Goal: Communication & Community: Answer question/provide support

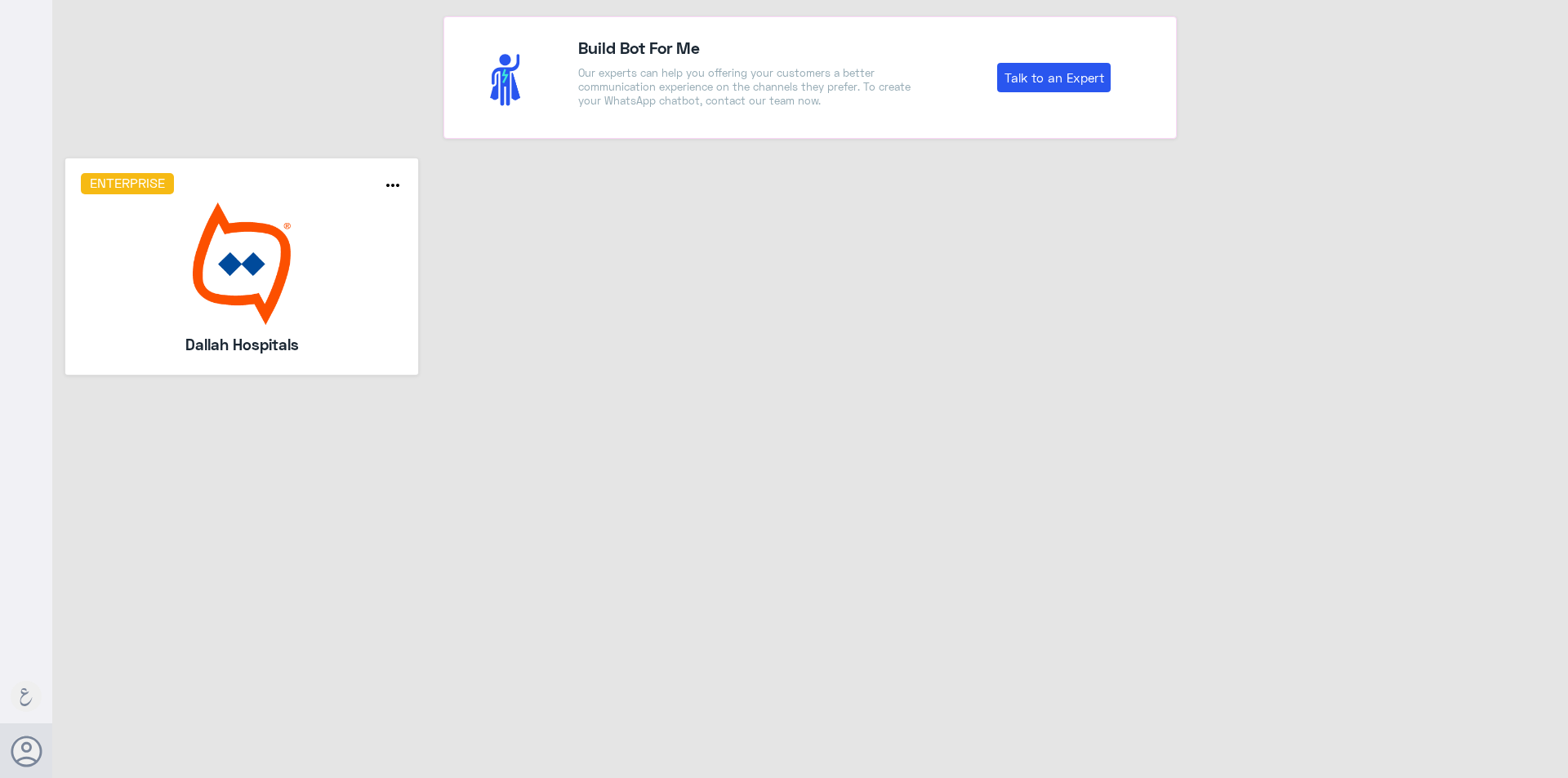
click at [246, 211] on img at bounding box center [242, 263] width 322 height 122
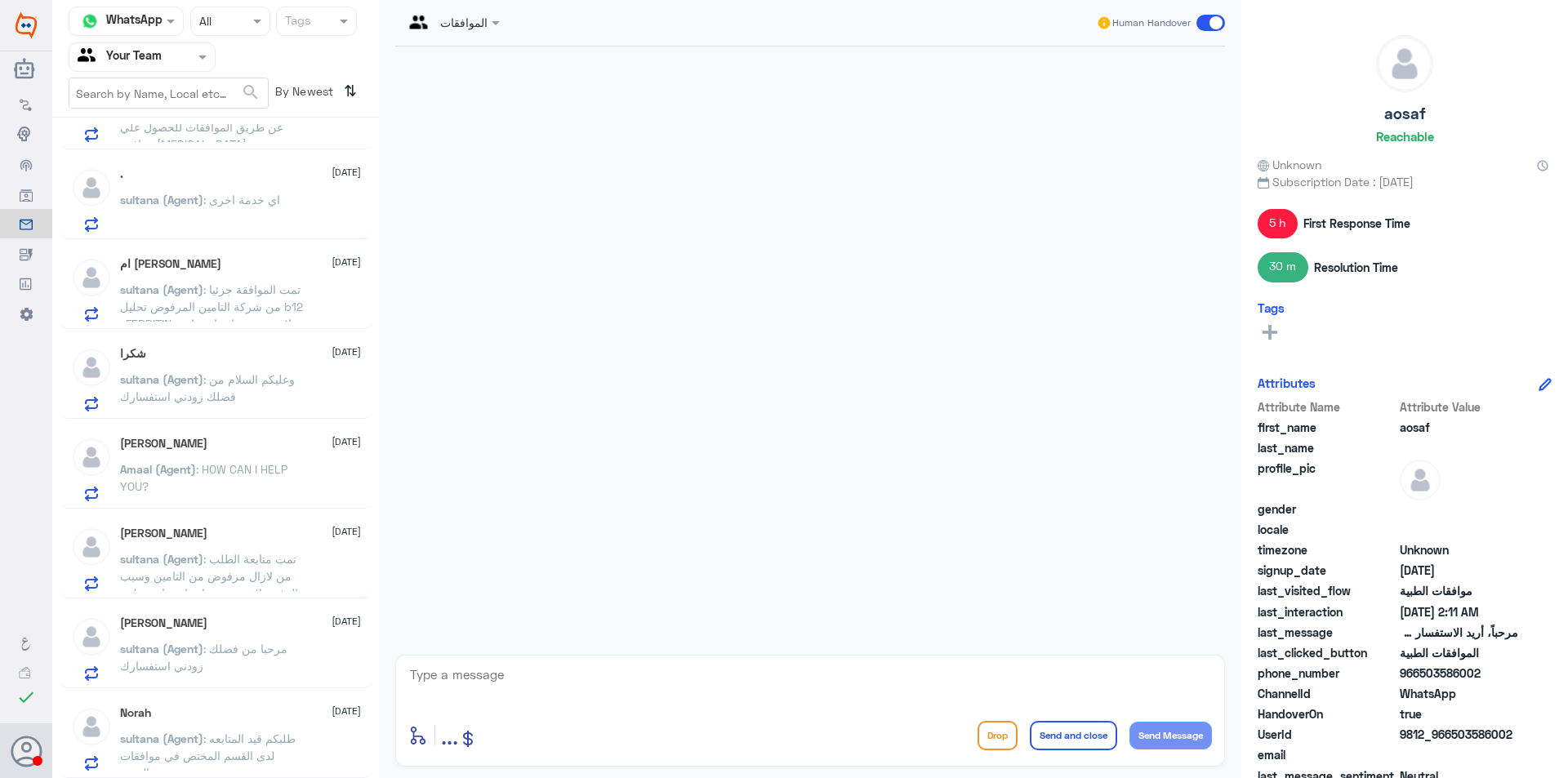
scroll to position [1858, 0]
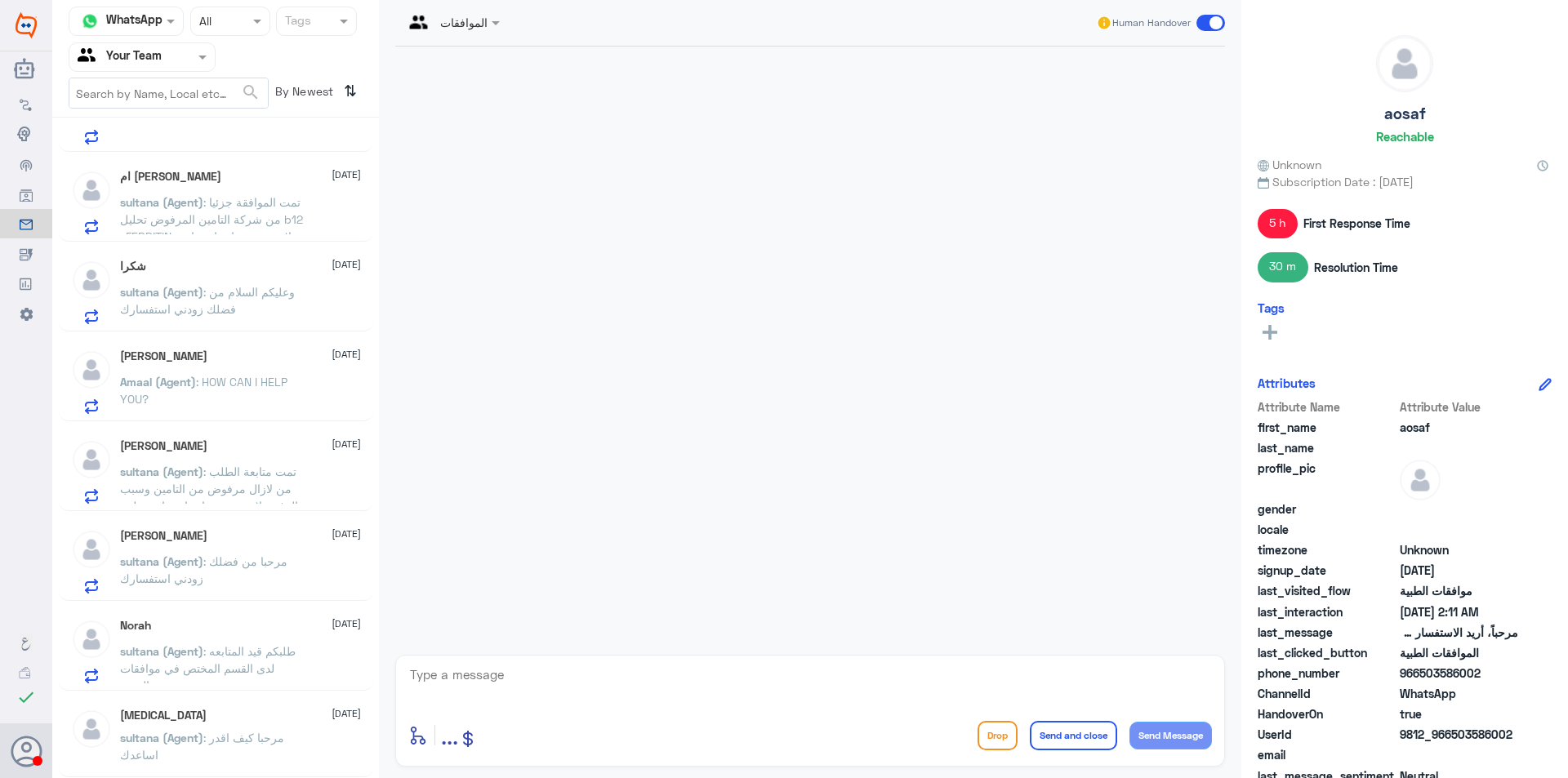
click at [266, 724] on div "Sonata 11 October sultana (Agent) : مرحبا كيف اقدر اساعدك" at bounding box center [241, 739] width 241 height 62
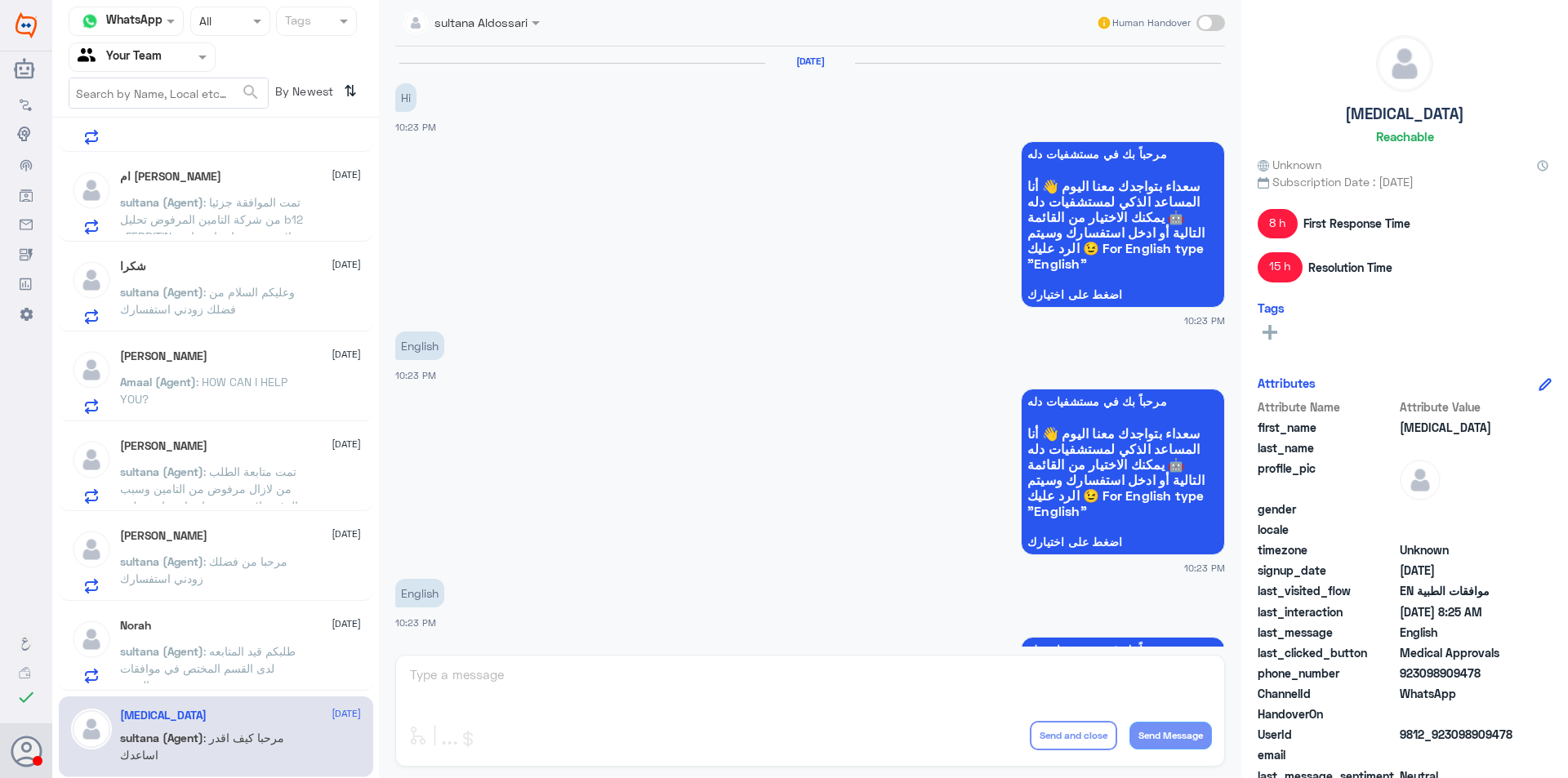
scroll to position [999, 0]
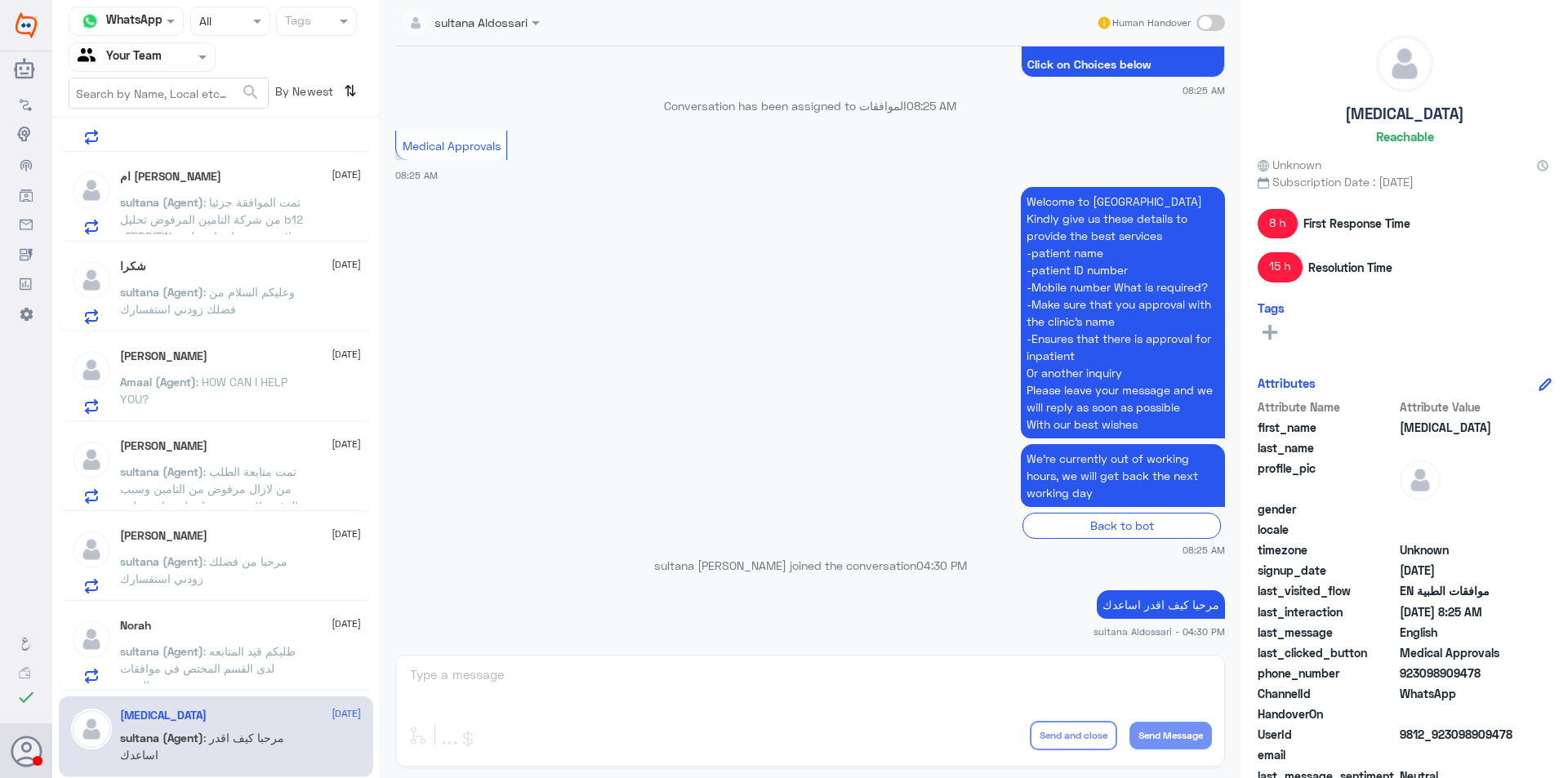
click at [647, 694] on div "sultana Aldossari Human Handover 10 Oct 2025 Hi 10:23 PM مرحباً بك في مستشفيات …" at bounding box center [810, 392] width 862 height 783
click at [1210, 25] on span at bounding box center [1211, 22] width 29 height 16
click at [1209, 21] on span at bounding box center [1211, 22] width 29 height 16
click at [278, 634] on div "Norah 11 October sultana (Agent) : طلبكم قيد المتابعه لدى القسم المختص في موافق…" at bounding box center [241, 651] width 241 height 64
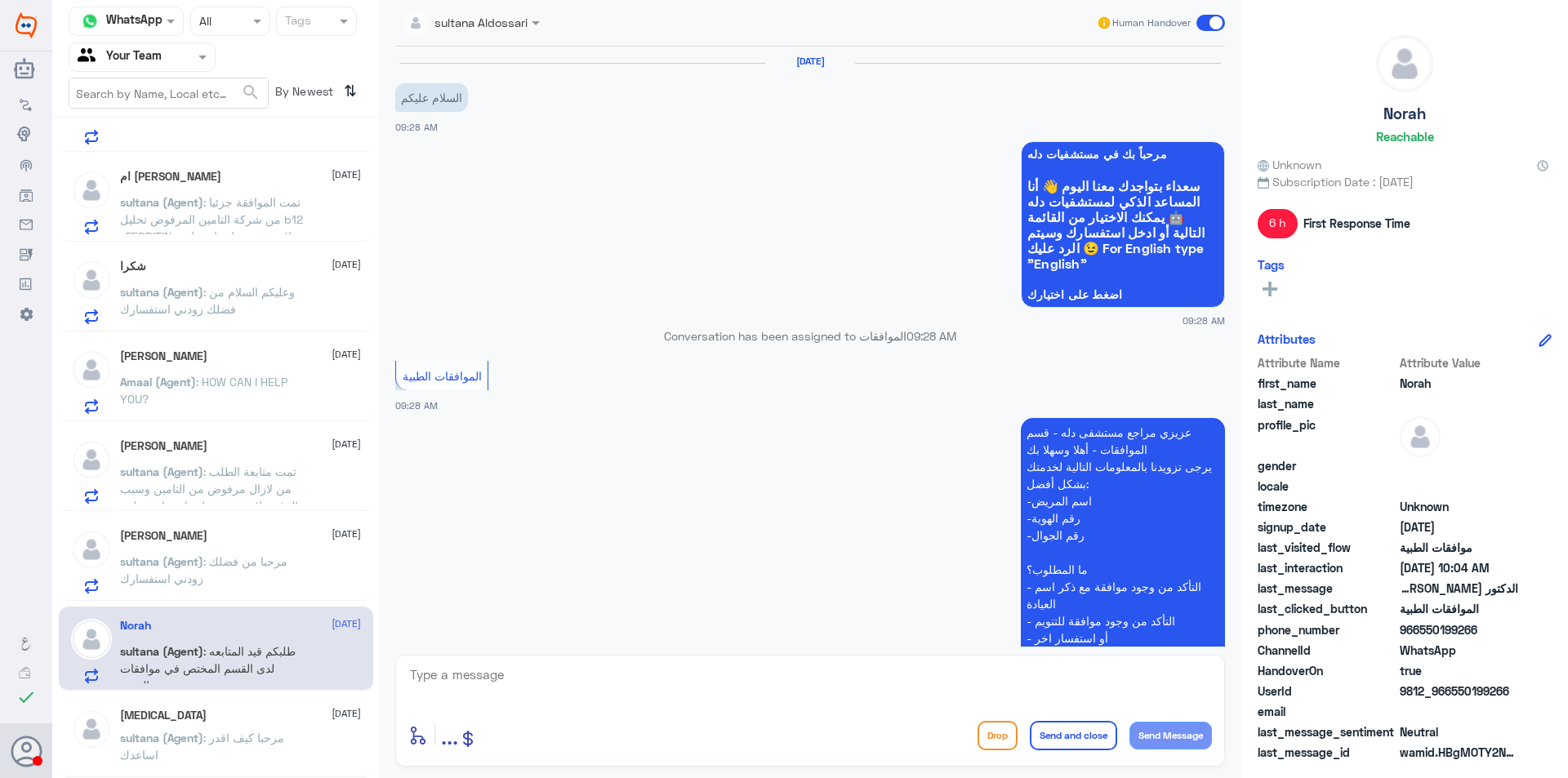
scroll to position [1226, 0]
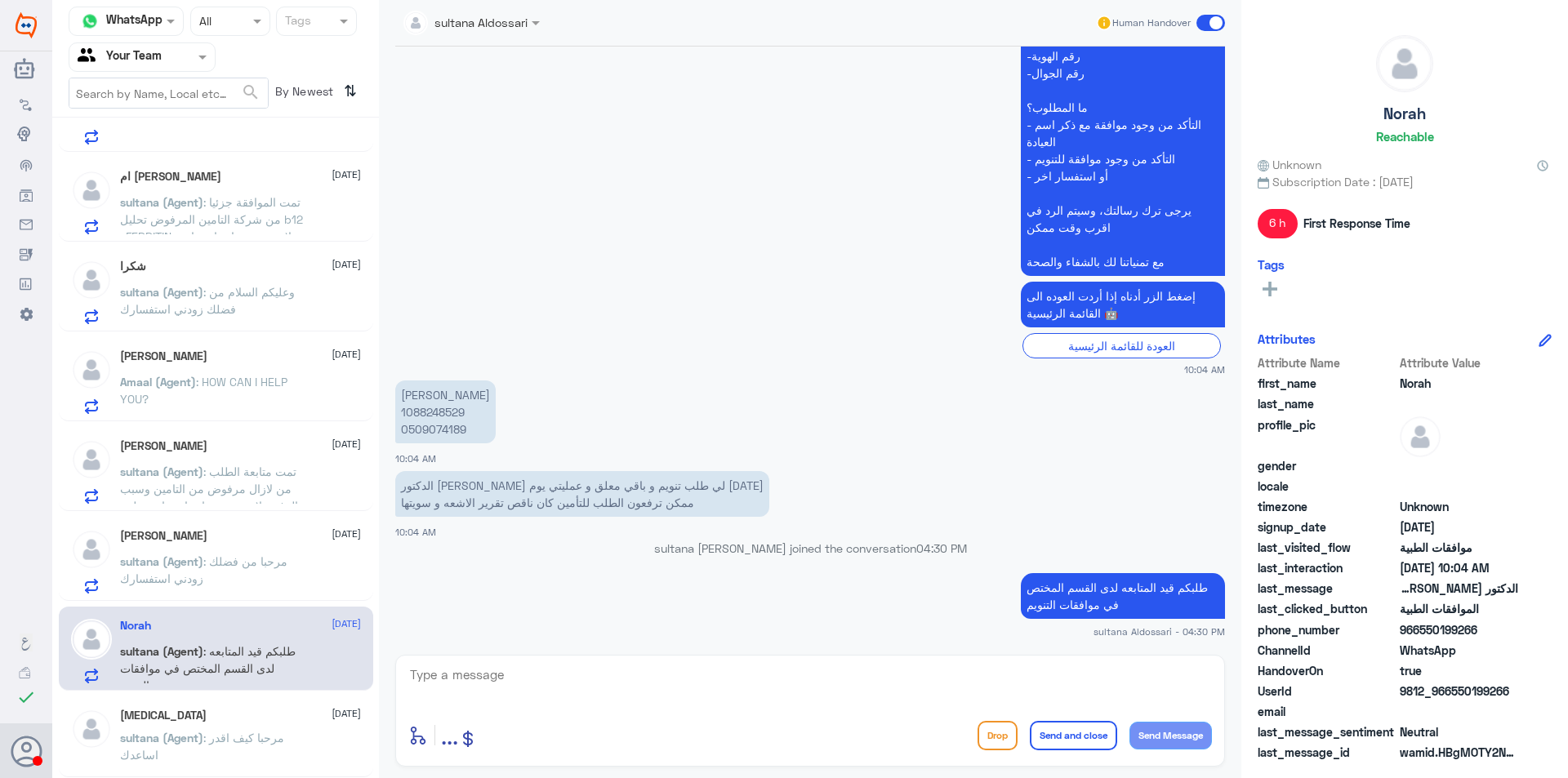
click at [749, 683] on textarea at bounding box center [810, 683] width 803 height 40
click at [435, 417] on p "نوره حمزه الخيبري 1088248529 0509074189" at bounding box center [445, 411] width 101 height 62
copy p "1088248529"
click at [444, 430] on p "نوره حمزه الخيبري 1088248529 0509074189" at bounding box center [445, 411] width 101 height 62
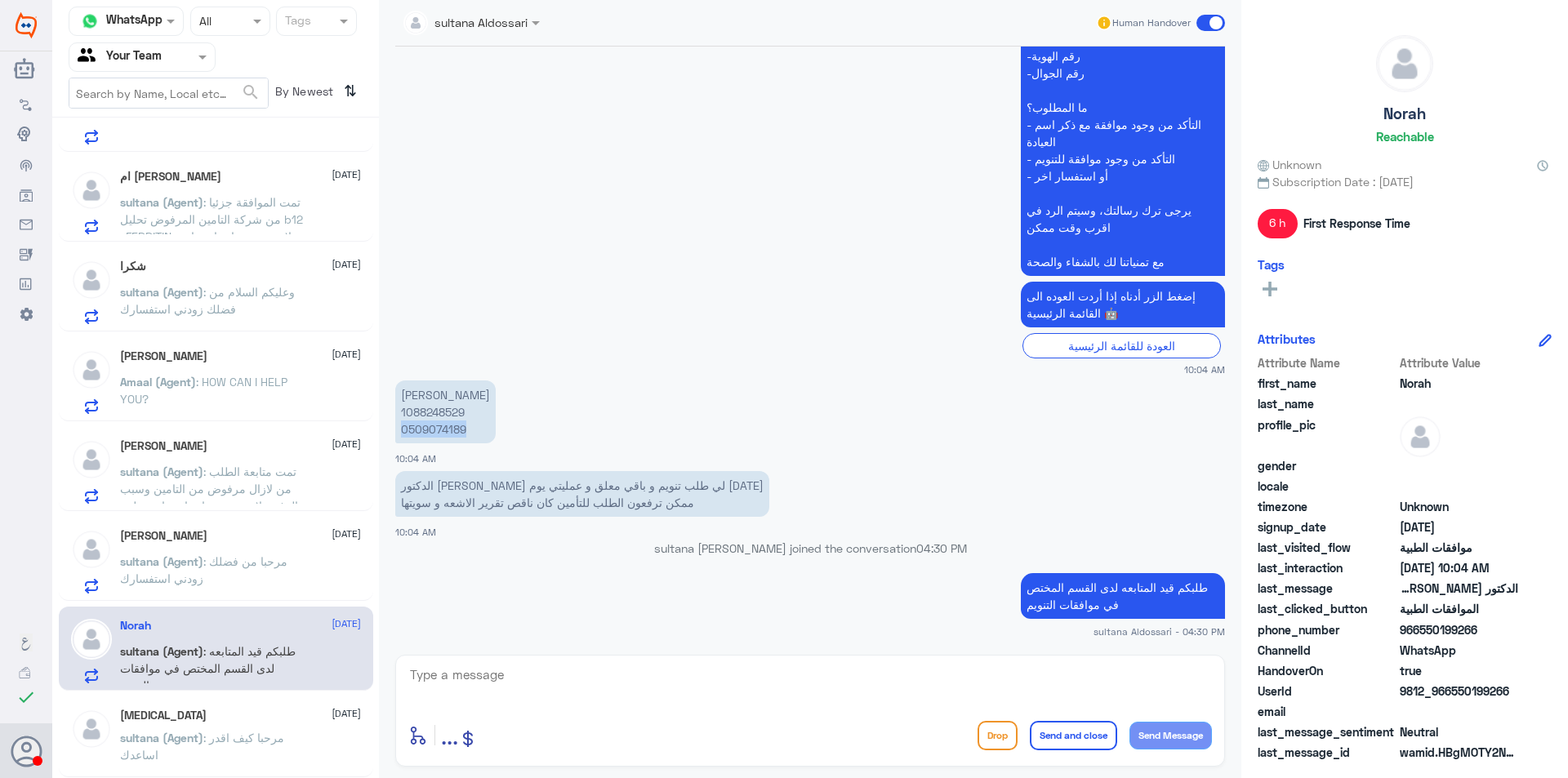
click at [444, 430] on p "نوره حمزه الخيبري 1088248529 0509074189" at bounding box center [445, 411] width 101 height 62
copy p "0509074189"
click at [285, 571] on p "sultana (Agent) : مرحبا من فضلك زودني استفسارك" at bounding box center [212, 574] width 184 height 41
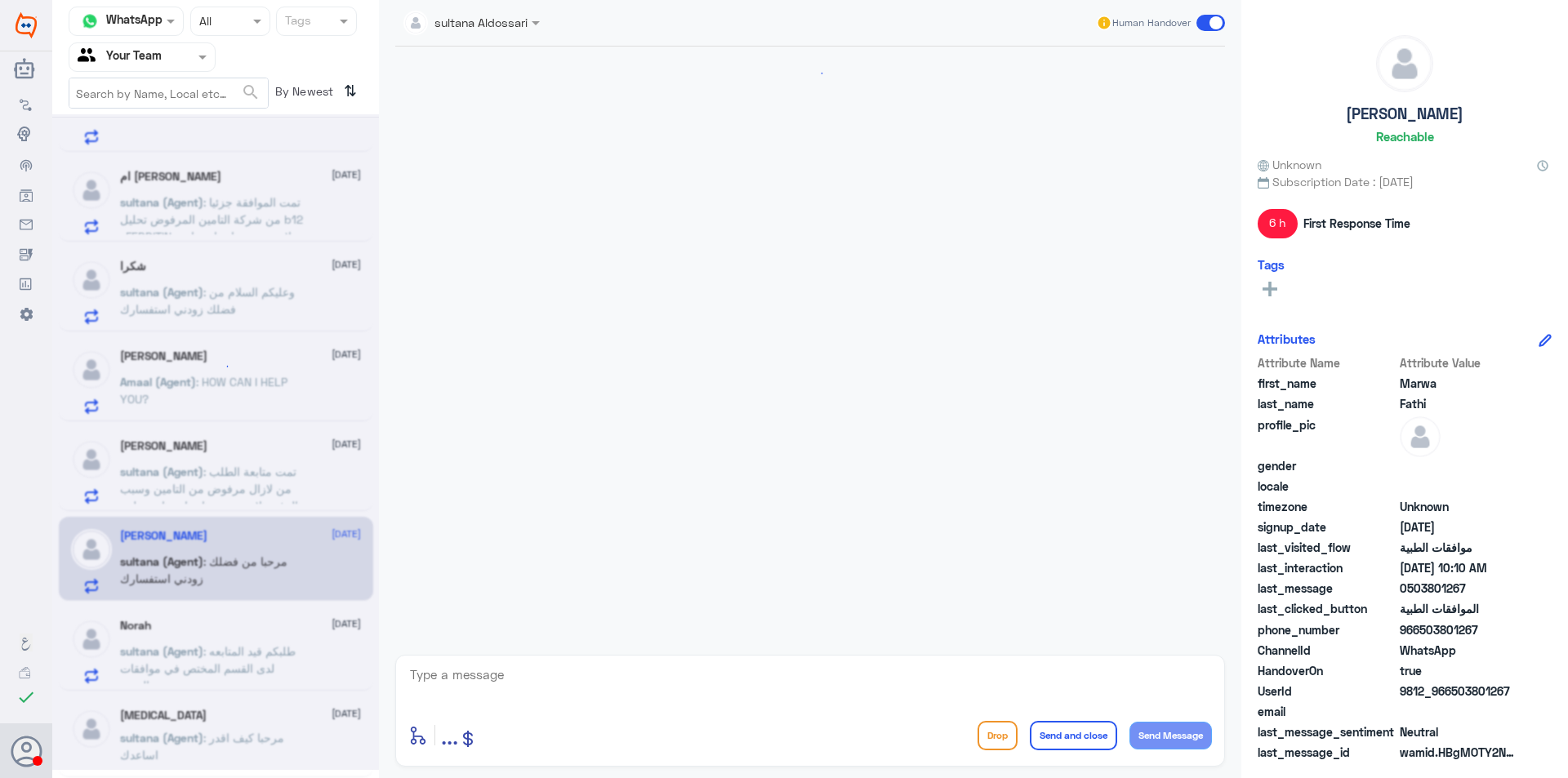
scroll to position [1279, 0]
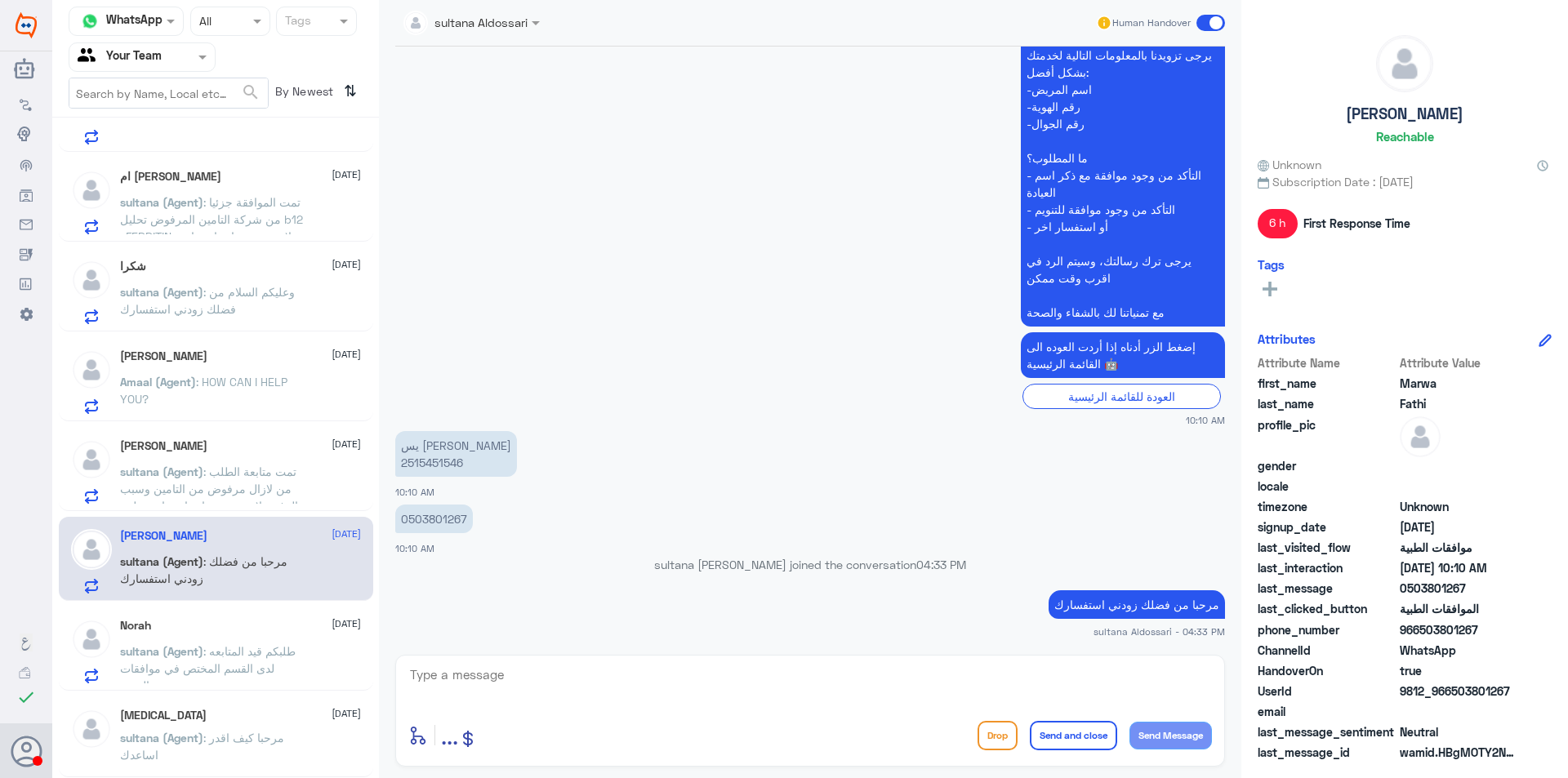
click at [423, 466] on p "يس حذيفه يس 2515451546" at bounding box center [456, 453] width 121 height 46
copy p "2515451546"
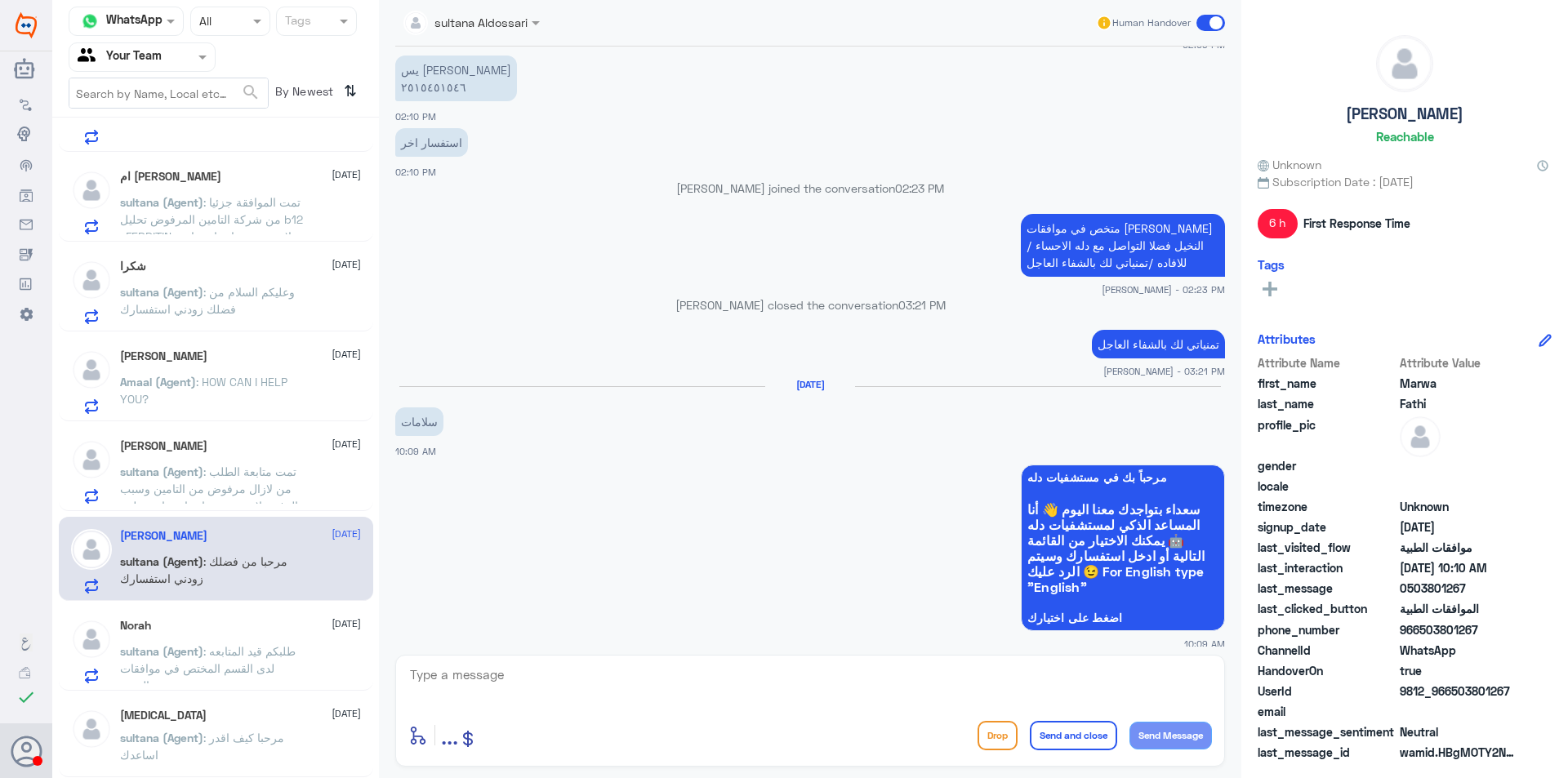
scroll to position [462, 0]
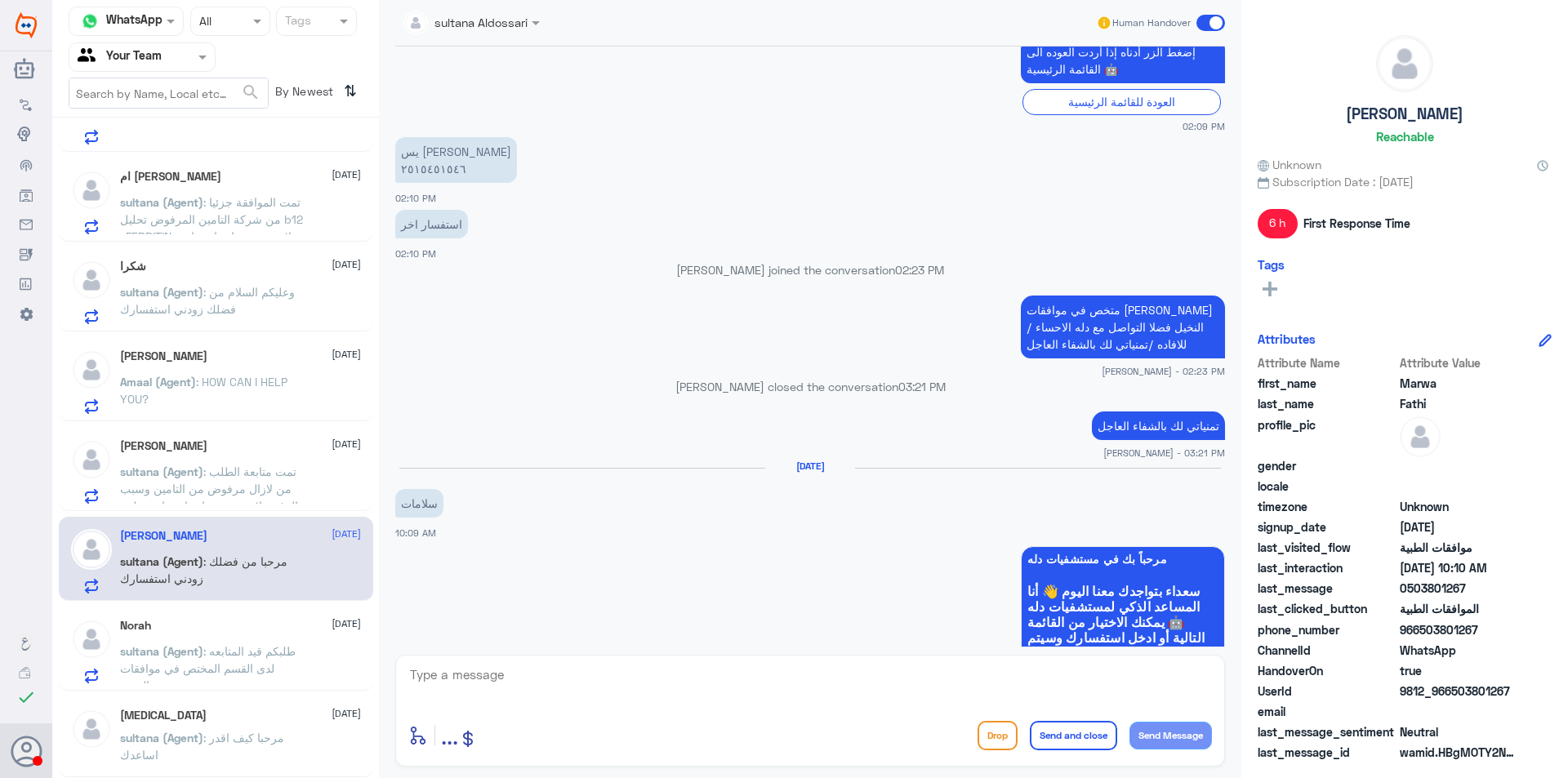
drag, startPoint x: 1226, startPoint y: 203, endPoint x: 1226, endPoint y: 120, distance: 83.0
click at [1226, 120] on div "9 Sep 2025 Conversation has been assigned to Areej ALBasheer 02:09 PM الموافقات…" at bounding box center [810, 346] width 846 height 600
click at [1226, 145] on div "9 Sep 2025 Conversation has been assigned to Areej ALBasheer 02:09 PM الموافقات…" at bounding box center [810, 346] width 846 height 600
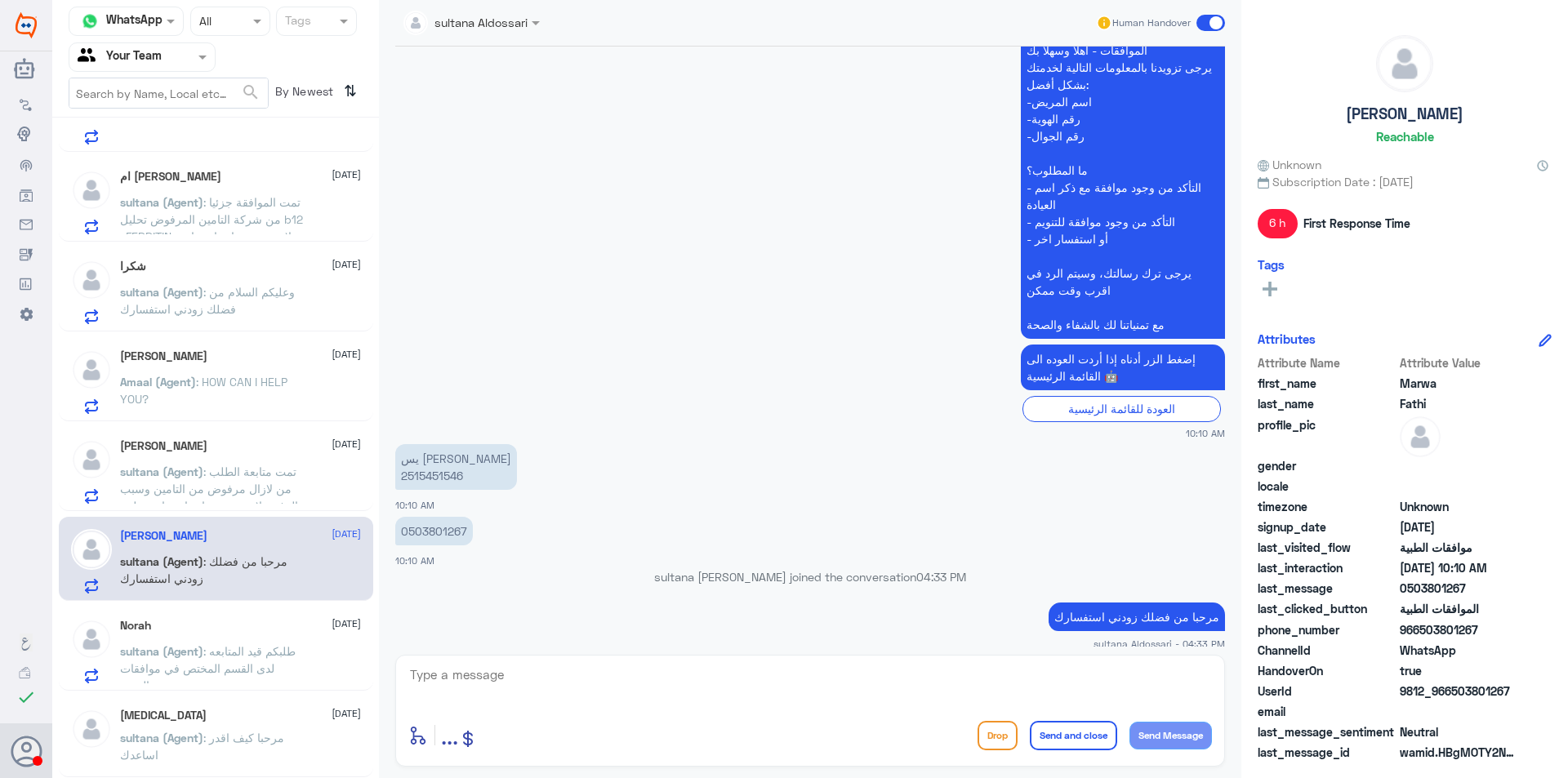
scroll to position [3849, 0]
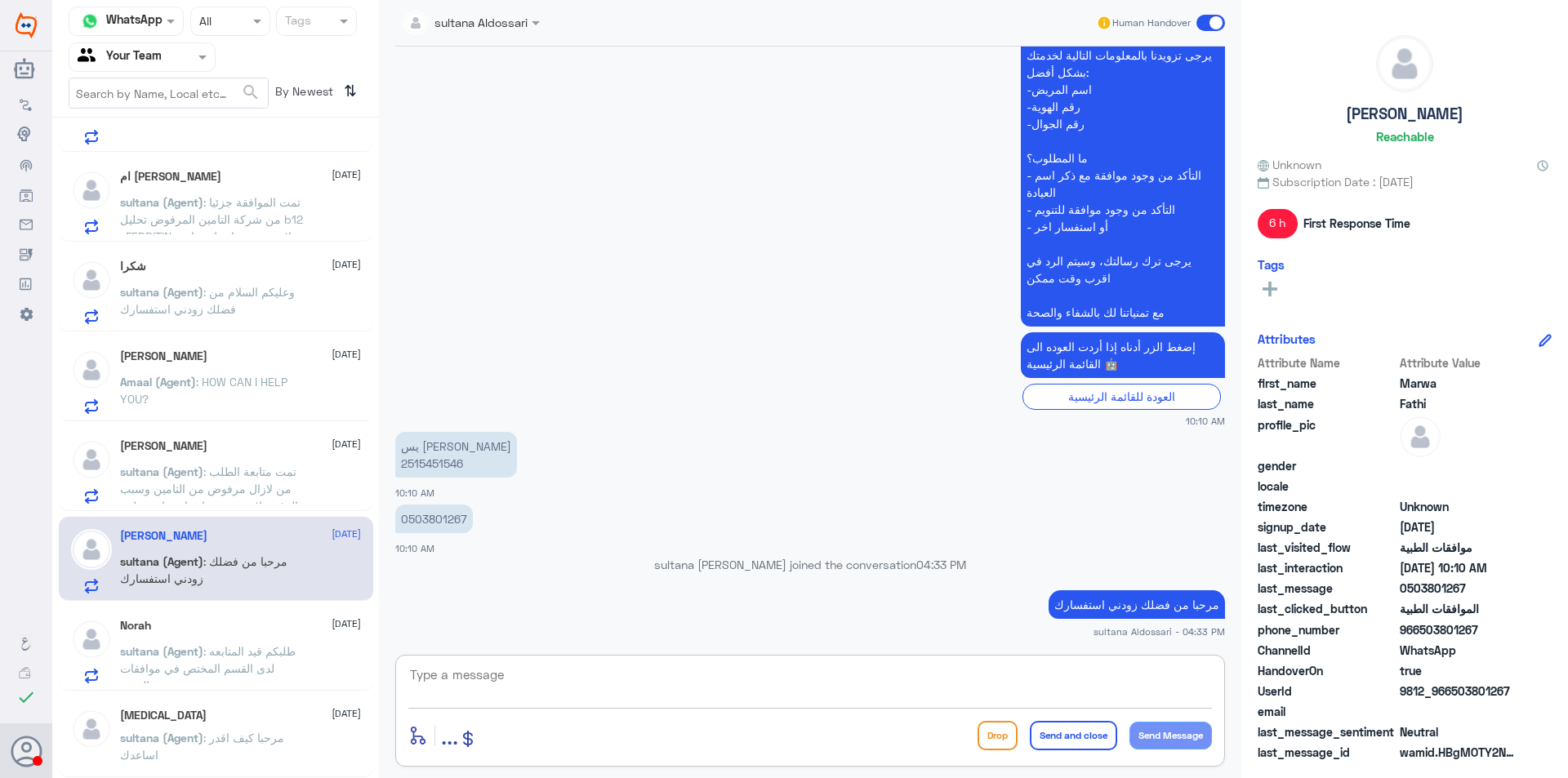
click at [1140, 682] on textarea at bounding box center [810, 683] width 803 height 40
type textarea "عزيزي المراجع , ارجوا التوضيح للمساعد في الموافقات الطبية في دلة النخيل , متمني…"
click at [1064, 730] on button "Send and close" at bounding box center [1074, 735] width 87 height 29
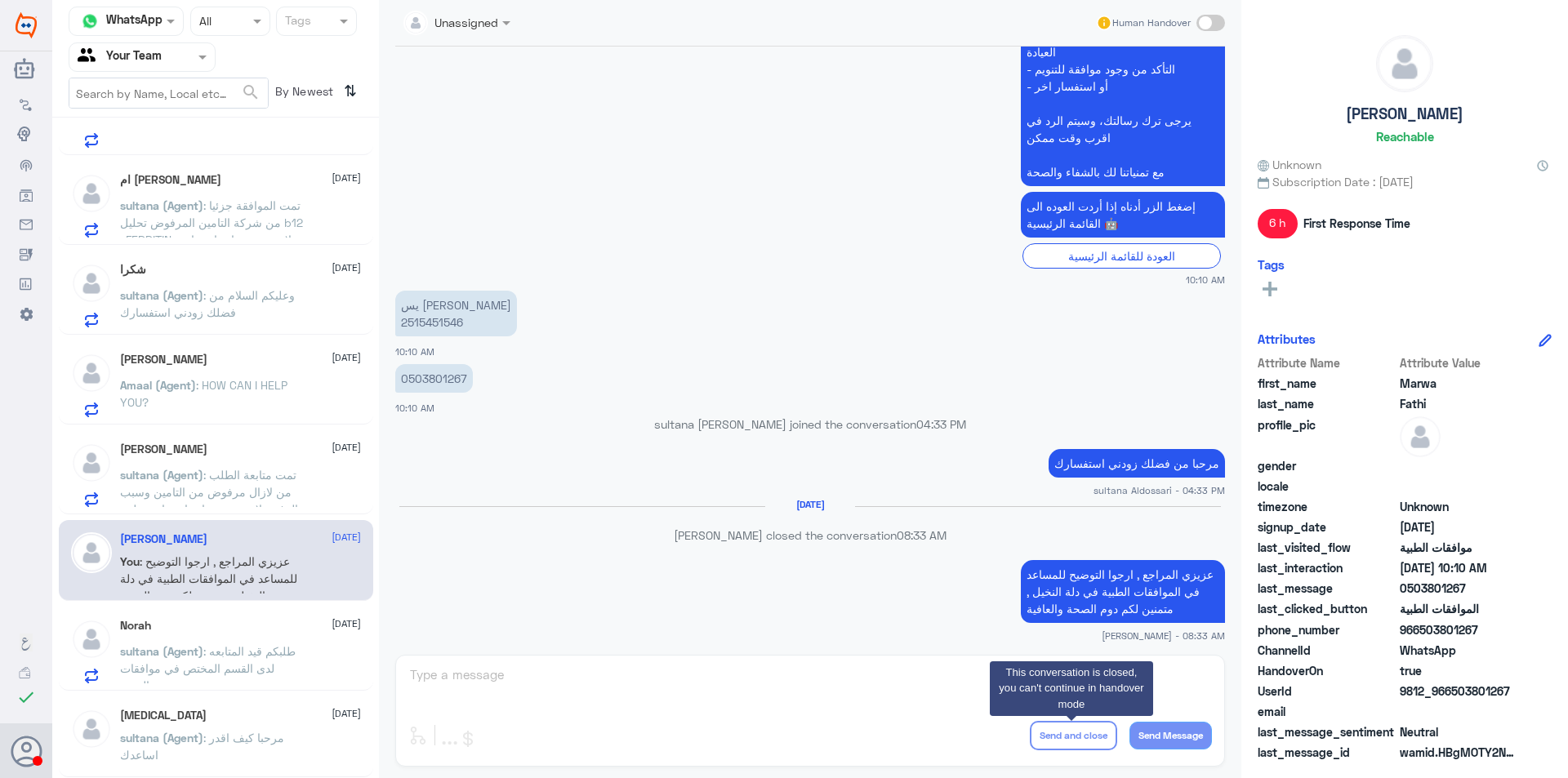
scroll to position [3964, 0]
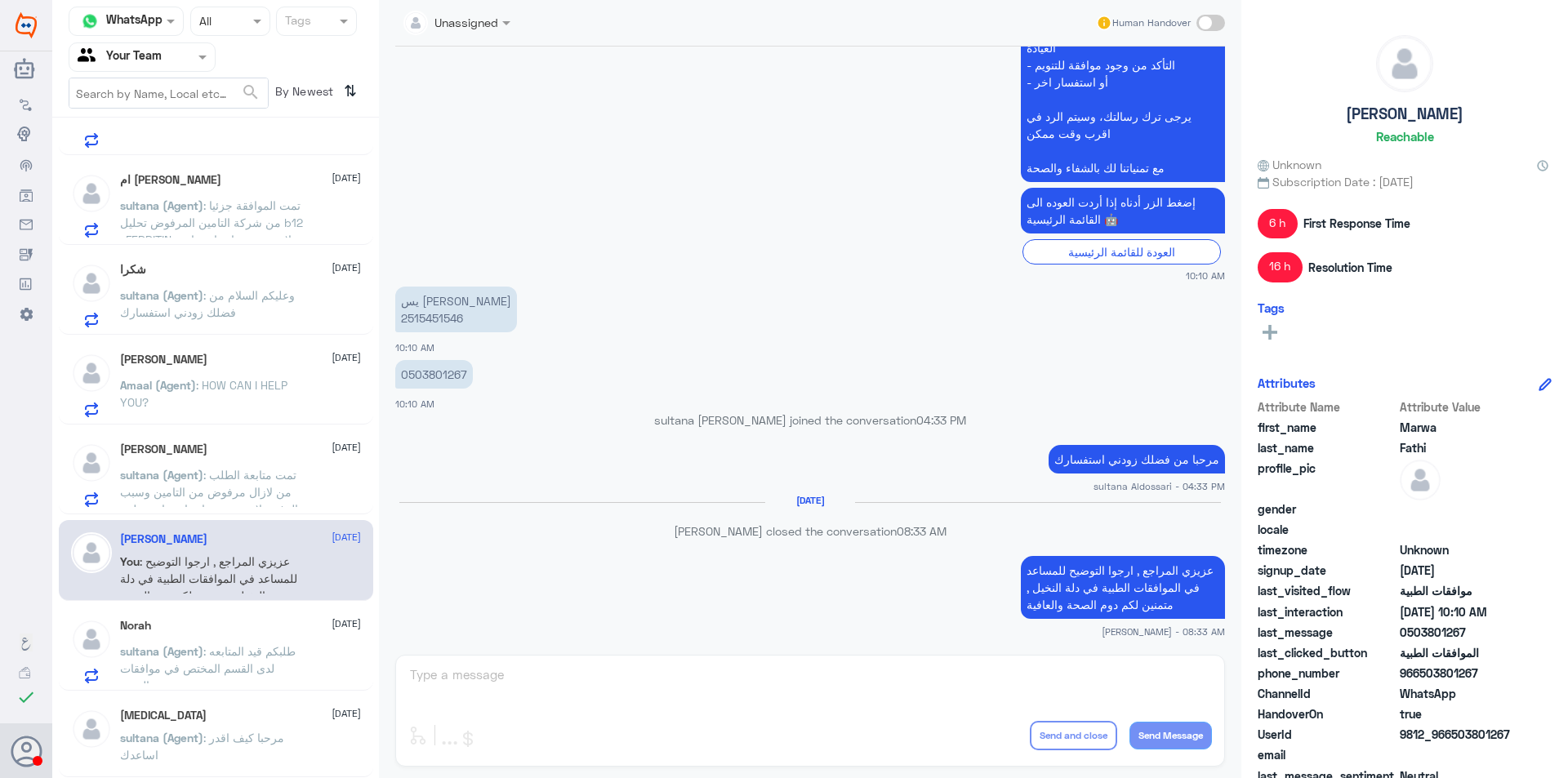
click at [236, 485] on span ": تمت متابعة الطلب من لازال مرفوض من التامين وسبب الرفض لا توجد مبررات او دواعي…" at bounding box center [209, 500] width 178 height 65
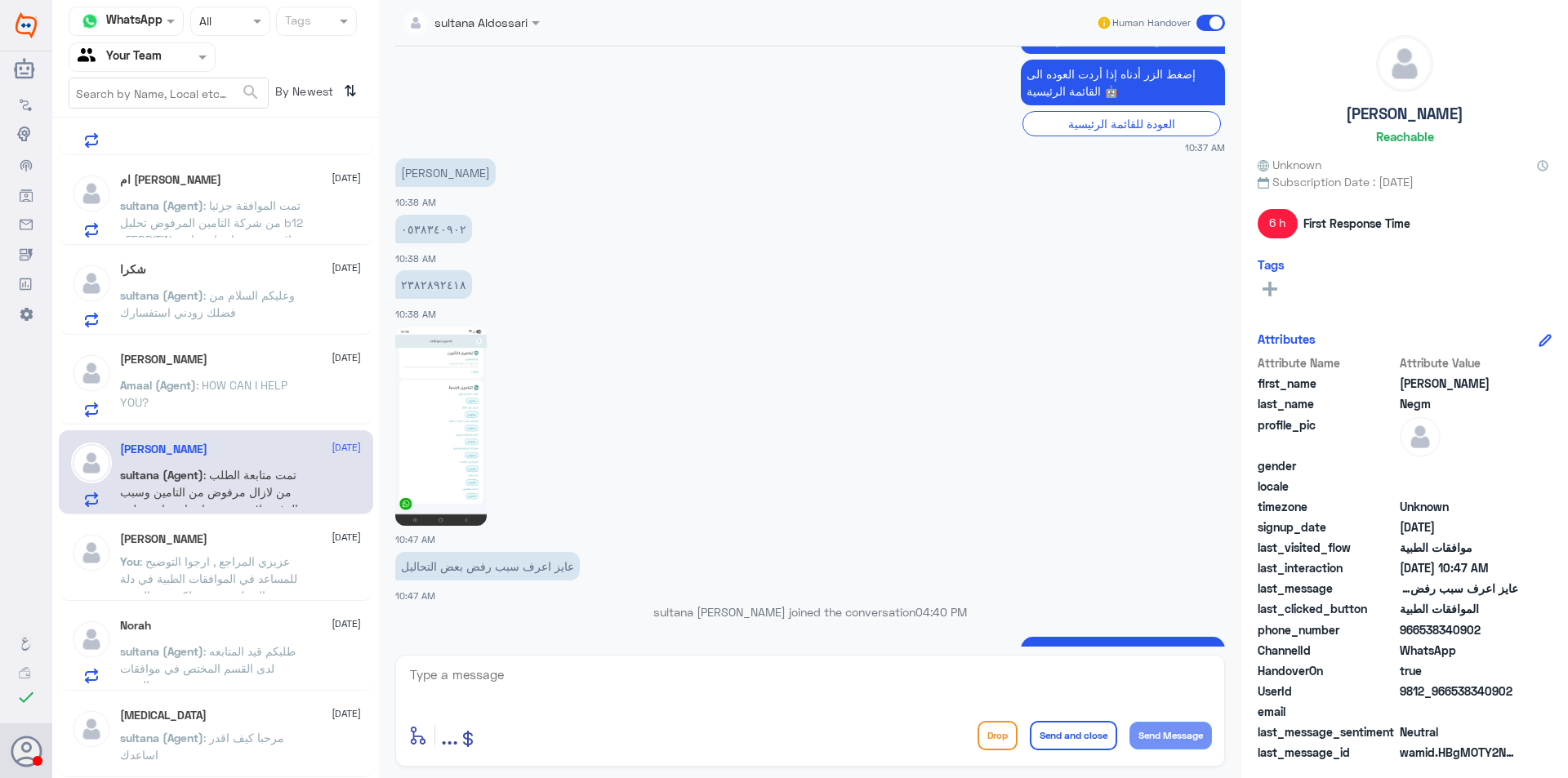
scroll to position [1491, 0]
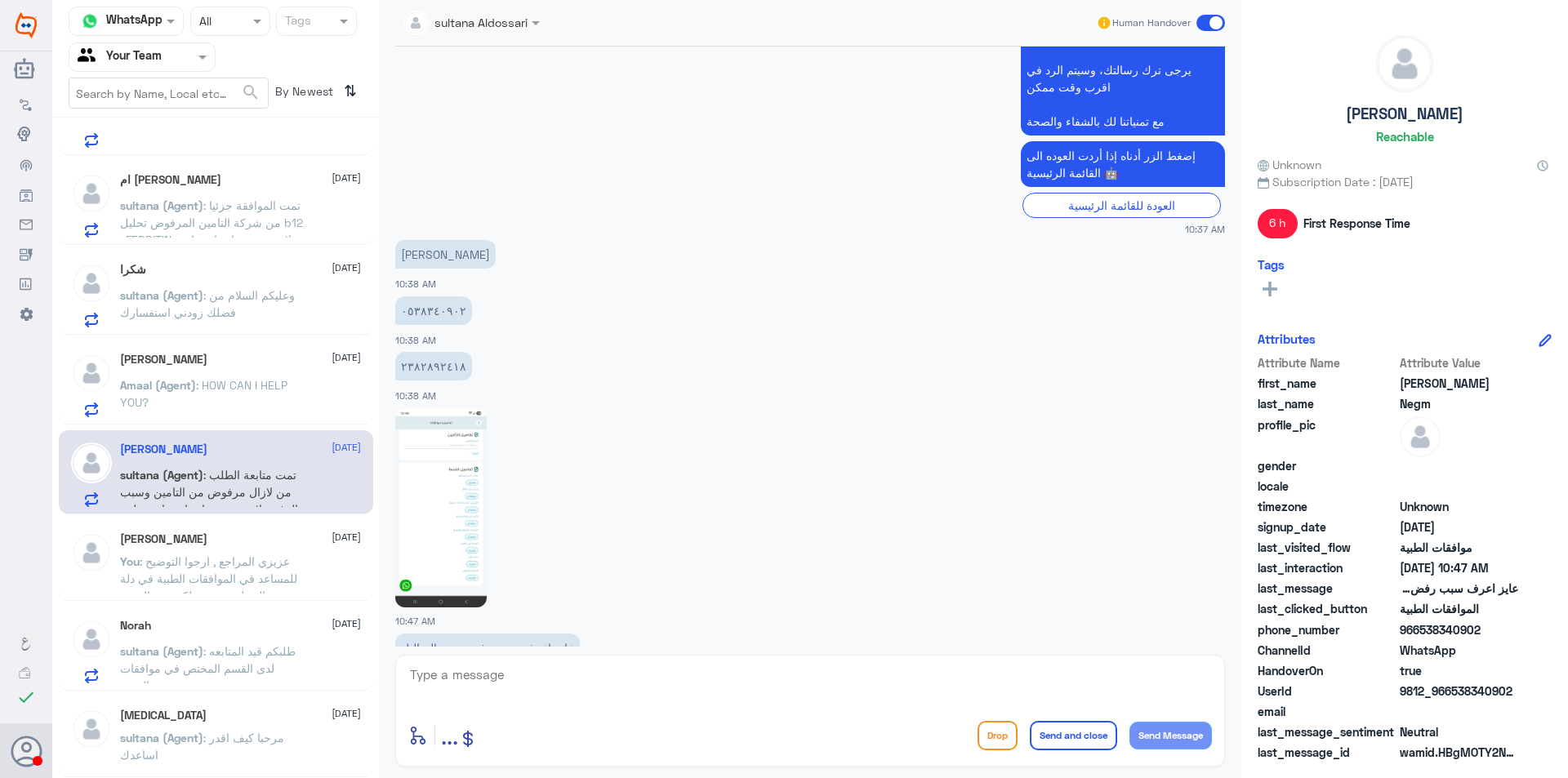
click at [674, 693] on textarea at bounding box center [810, 683] width 803 height 40
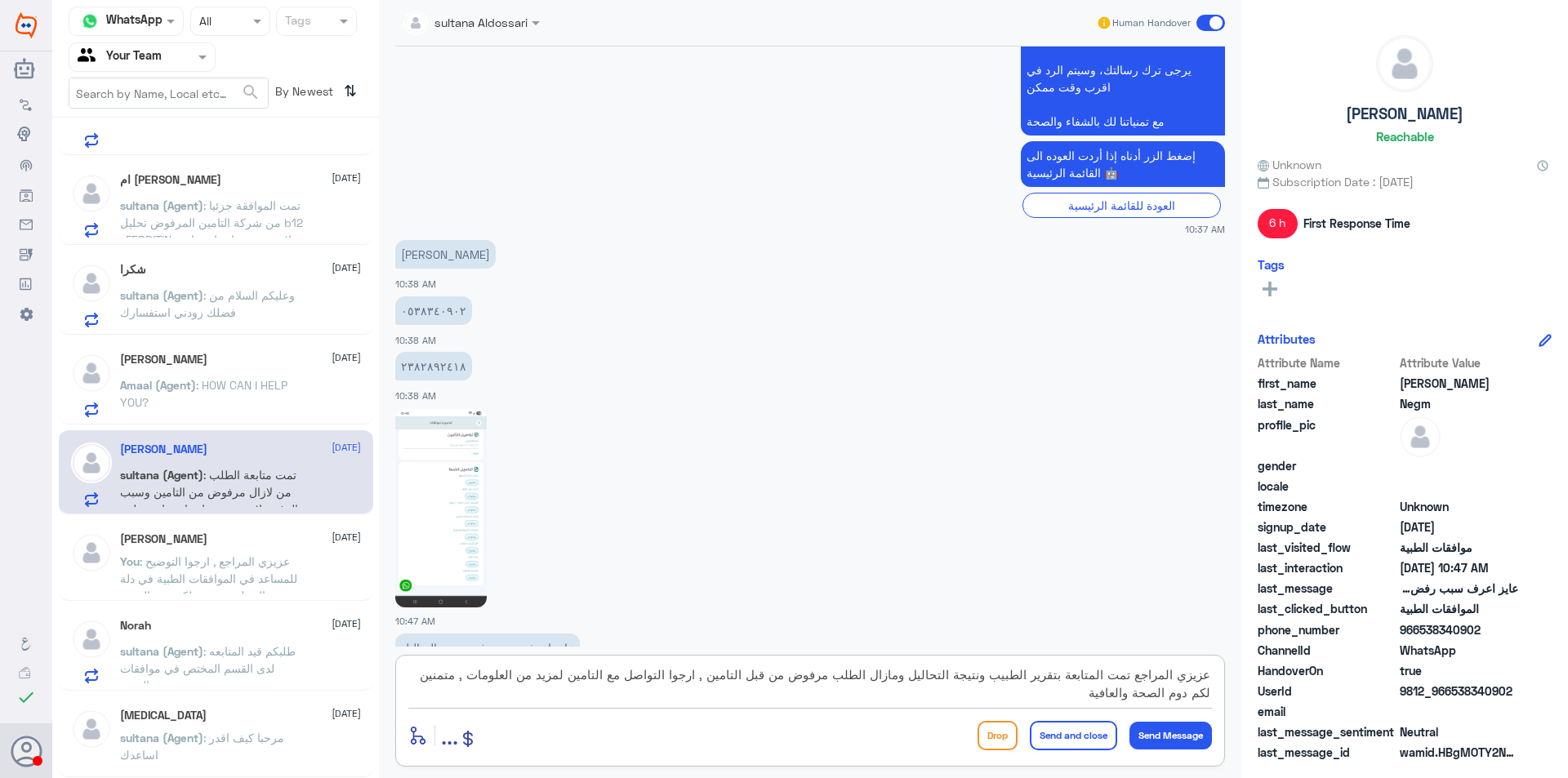
type textarea "عزيزي المراجع تمت المتابعة بتقرير الطبيب ونتيجة التحاليل ومازال الطلب مرفوض من …"
click at [1083, 745] on button "Send and close" at bounding box center [1074, 735] width 87 height 29
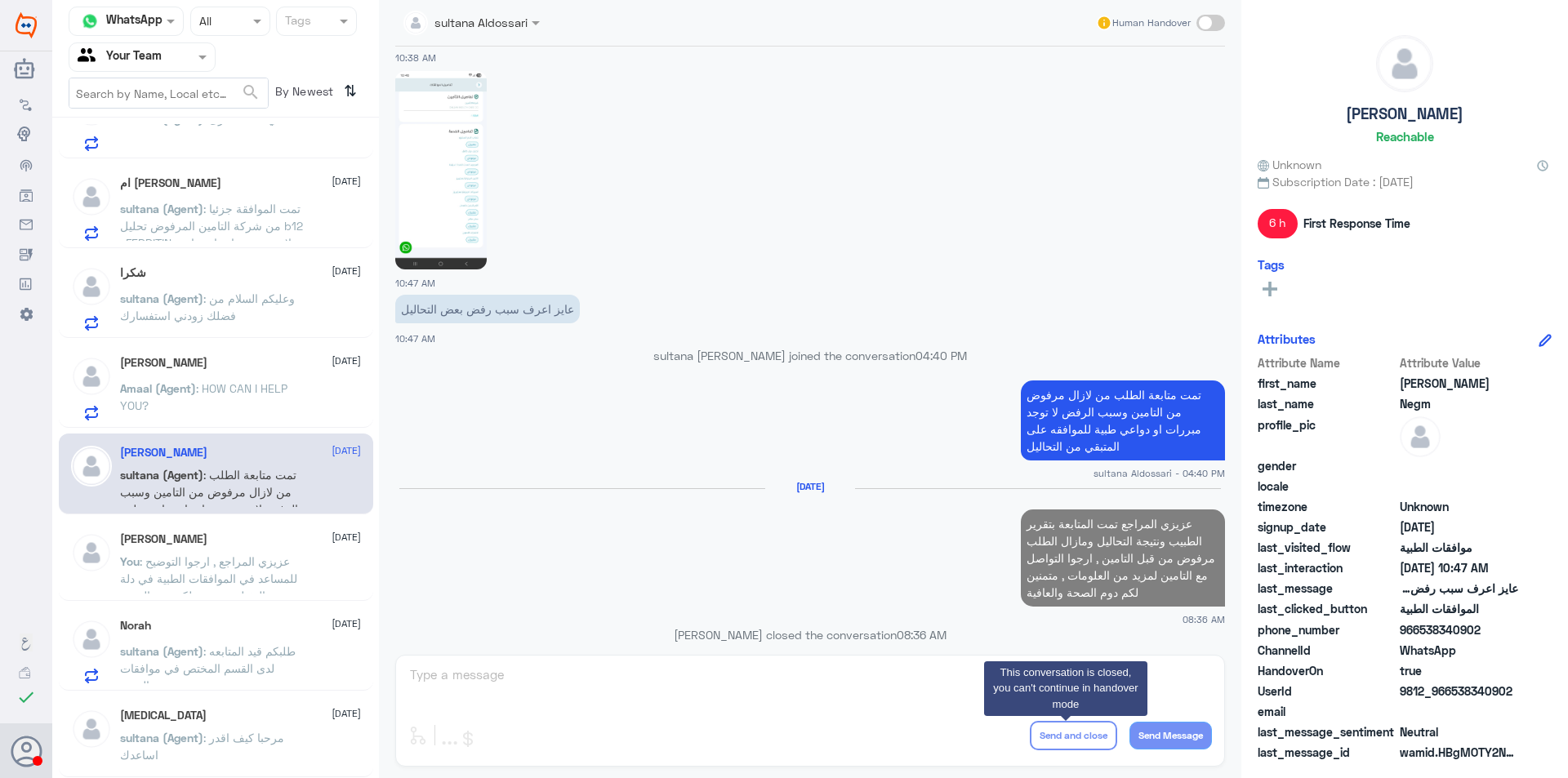
scroll to position [1803, 0]
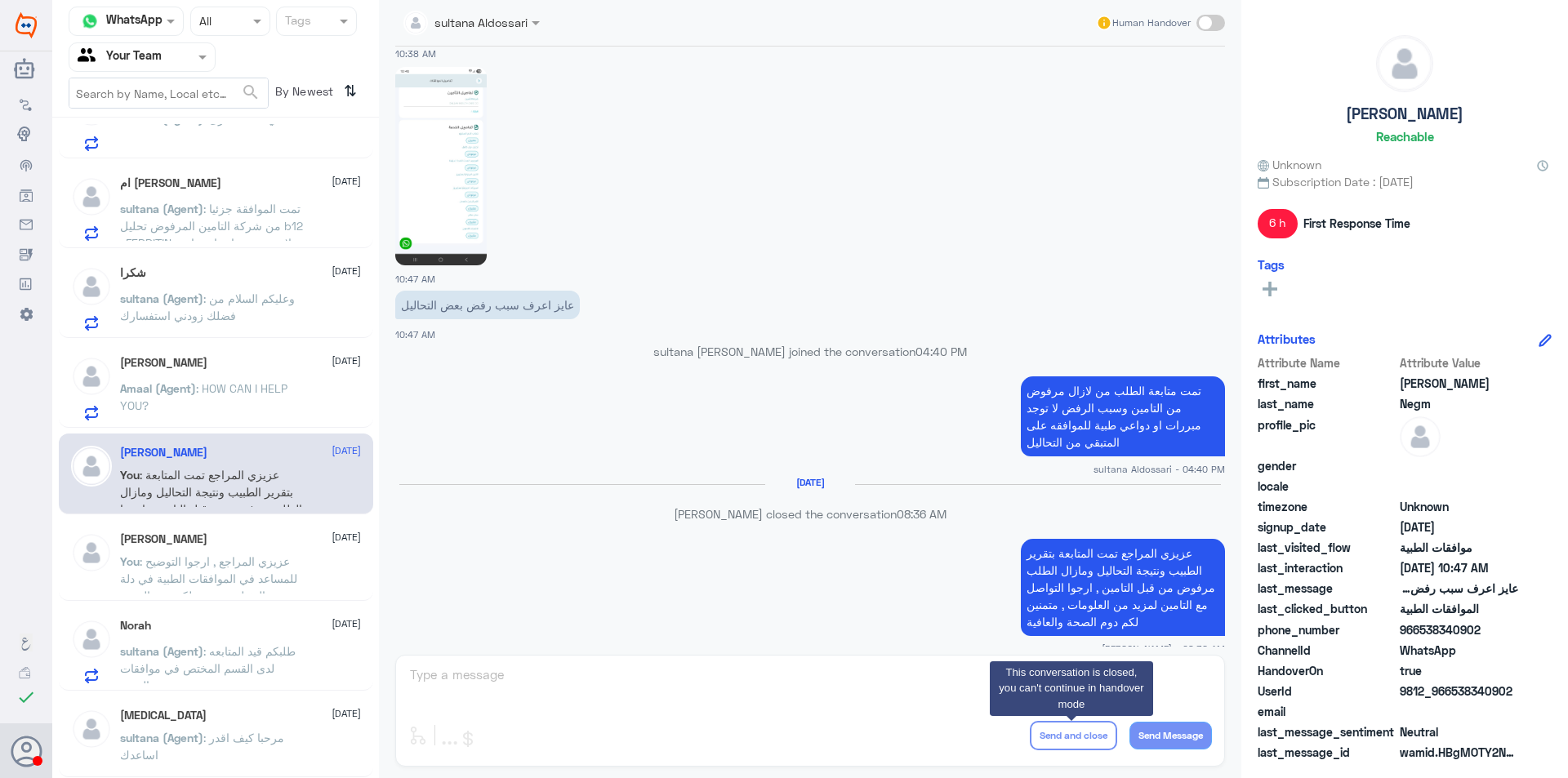
click at [178, 395] on span "Amaal (Agent)" at bounding box center [158, 388] width 76 height 14
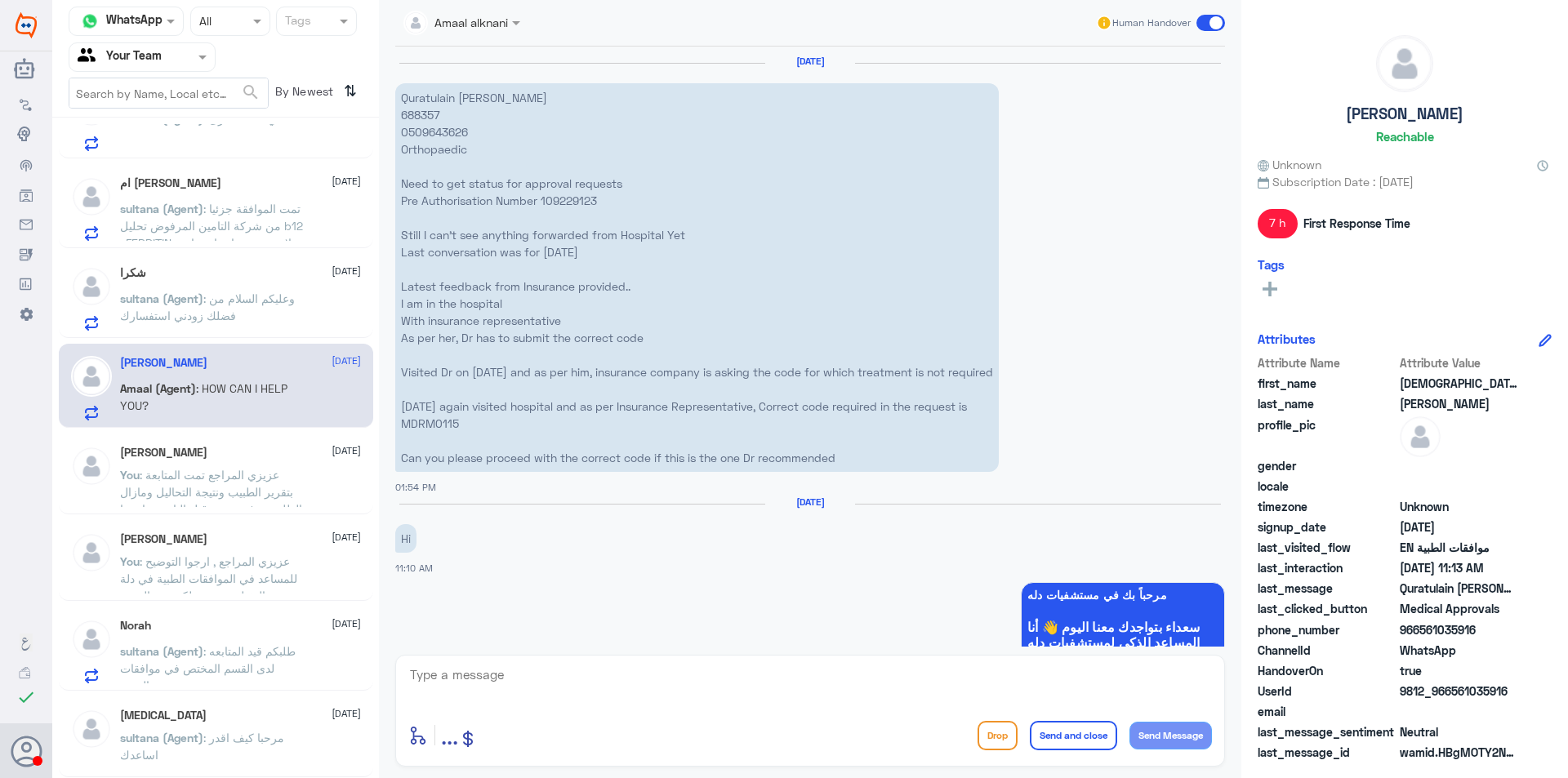
scroll to position [2053, 0]
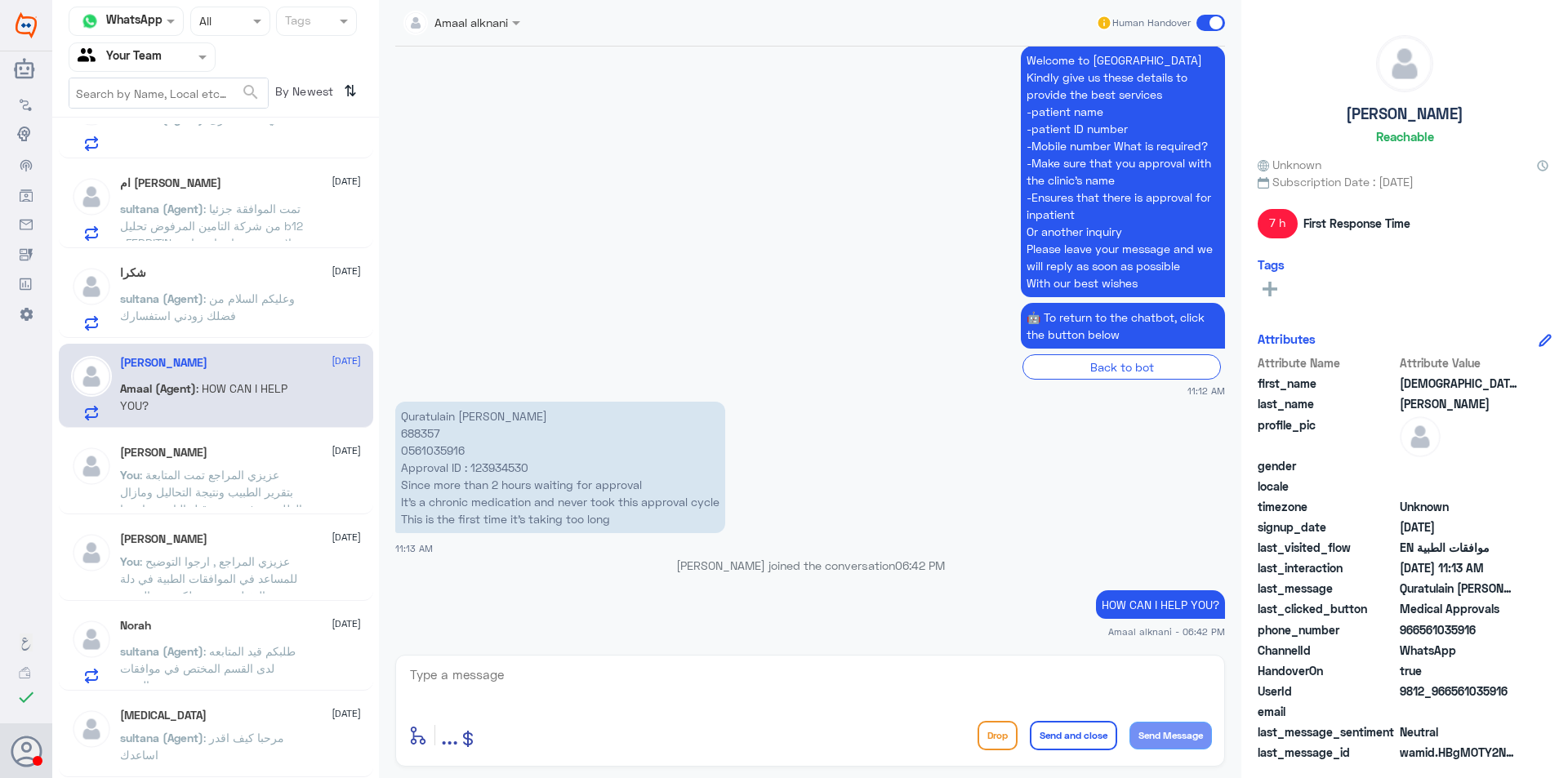
click at [490, 469] on p "Quratulain Mohammad Imran Khan 688357 0561035916 Approval ID : 123934530 Since …" at bounding box center [560, 467] width 330 height 131
copy p "123934530"
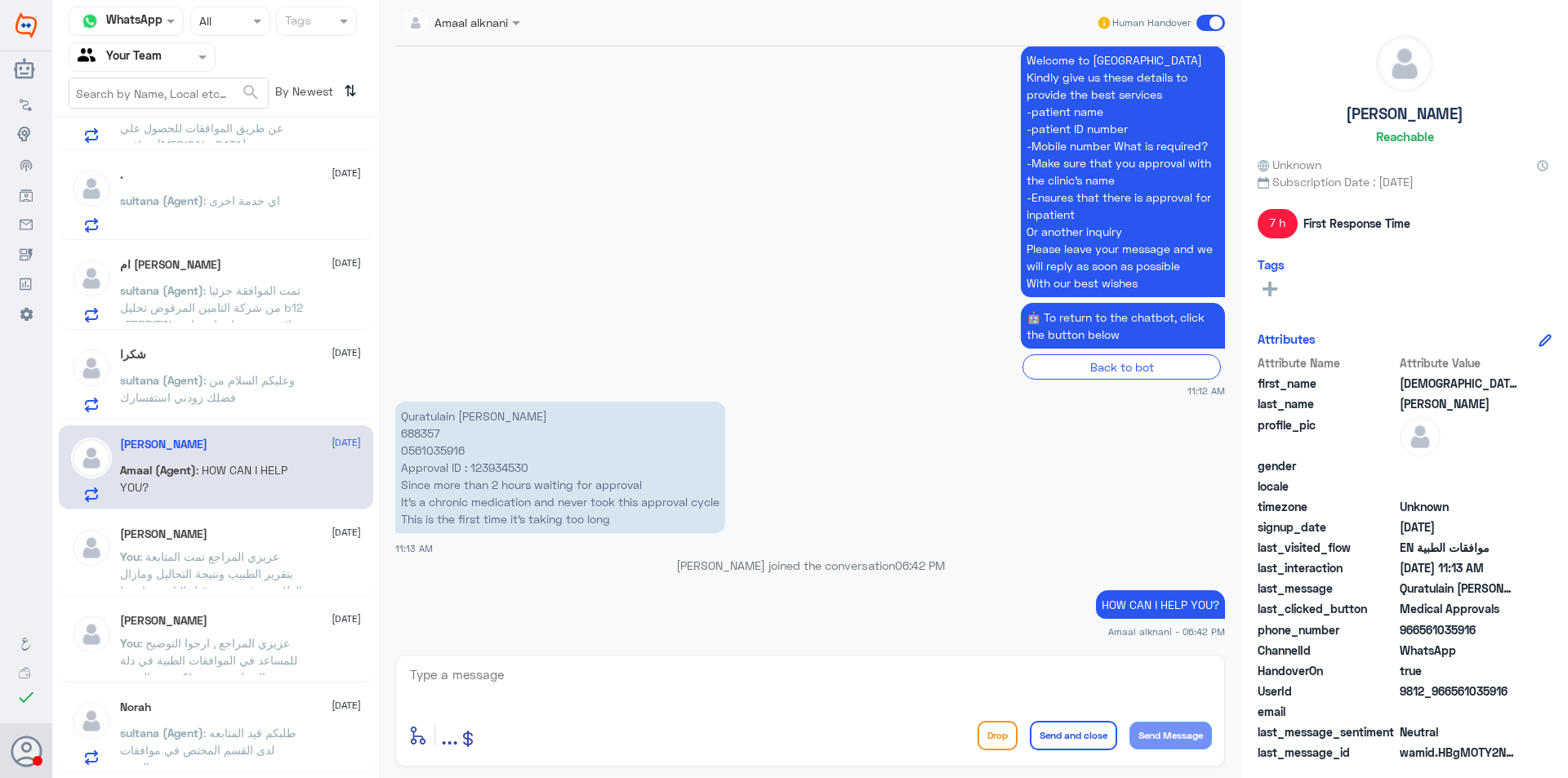
click at [228, 405] on p "sultana (Agent) : وعليكم السلام من فضلك زودني استفسارك" at bounding box center [212, 392] width 184 height 41
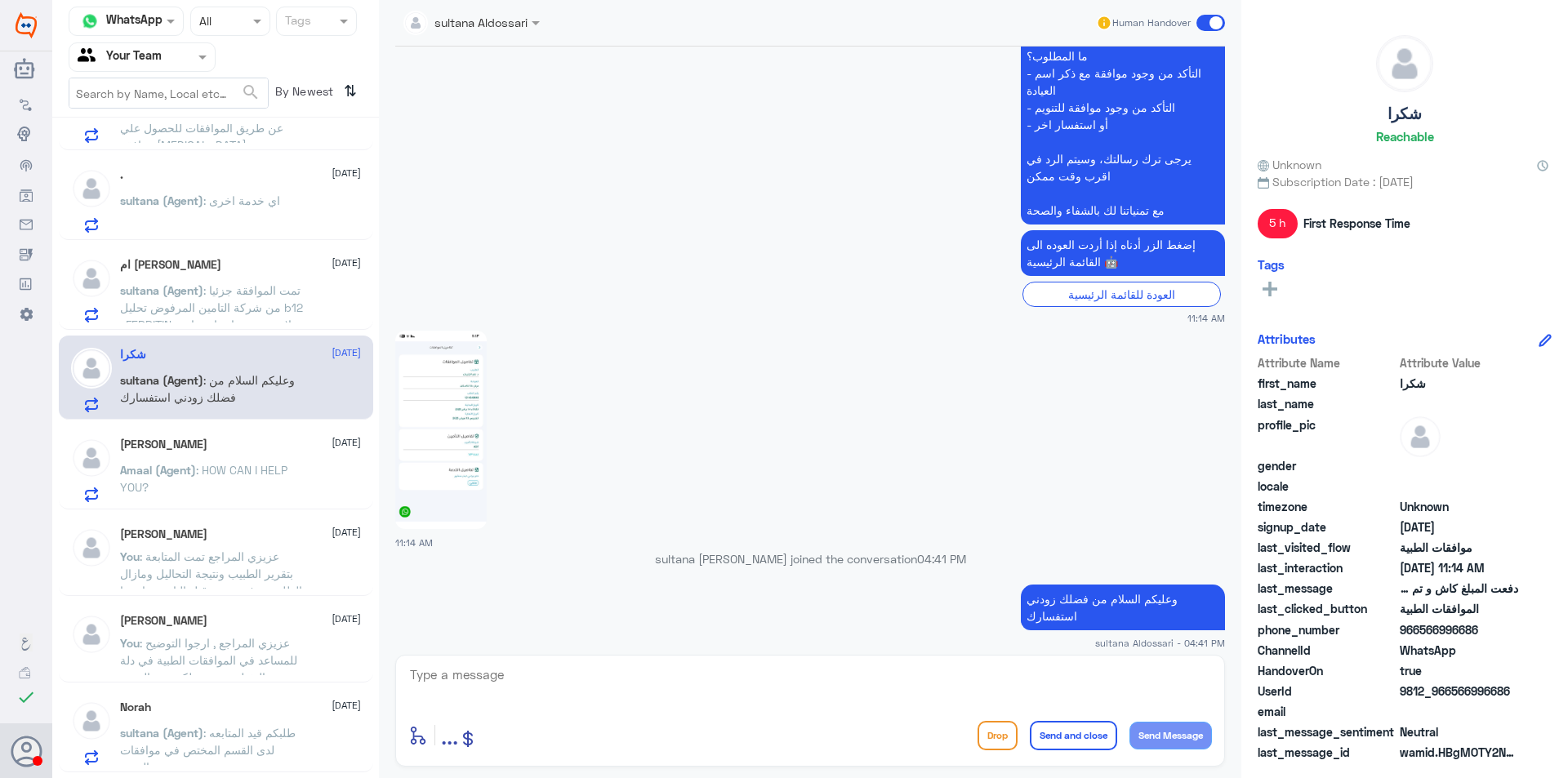
scroll to position [525, 0]
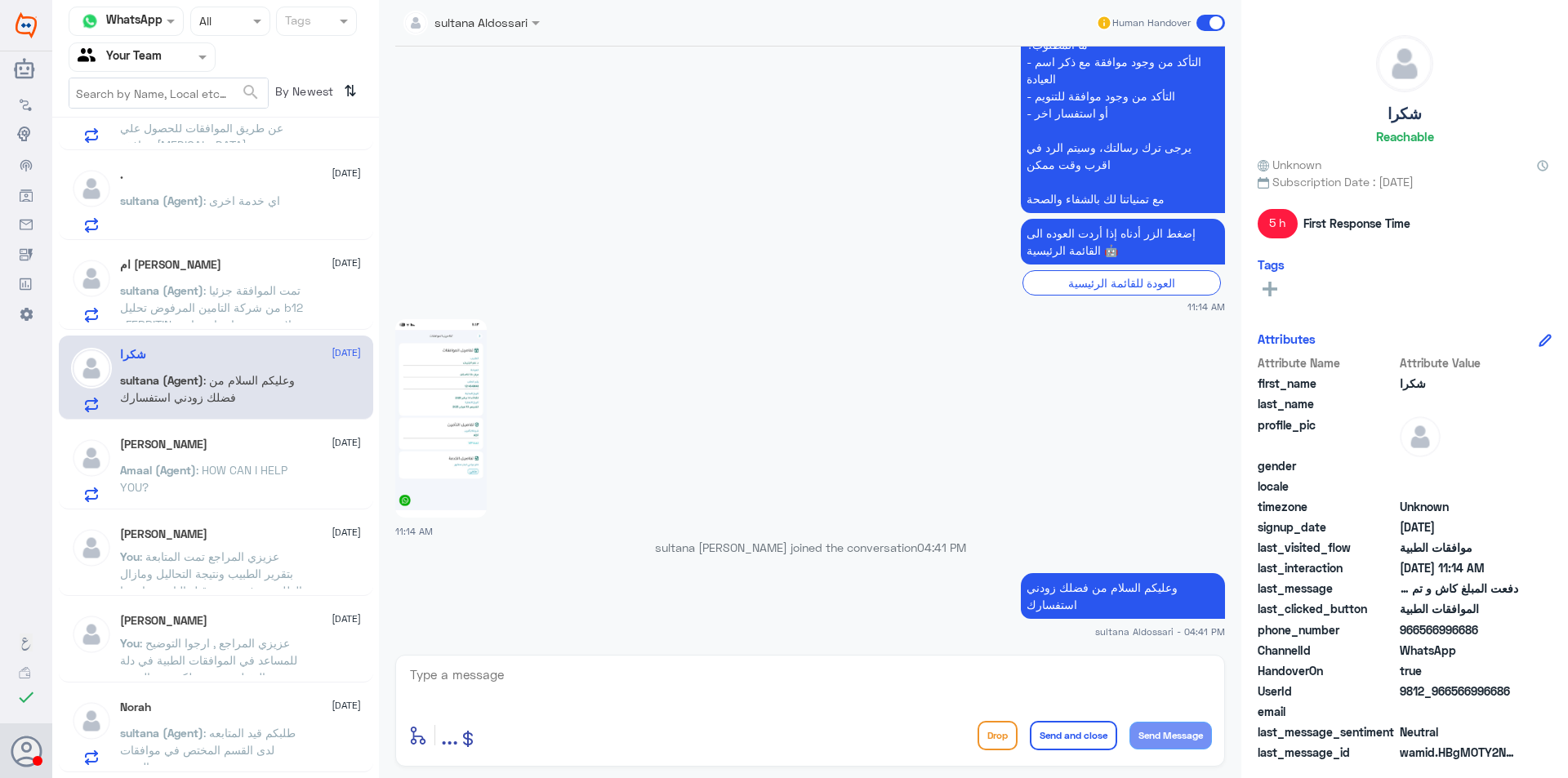
click at [414, 431] on img at bounding box center [441, 418] width 91 height 198
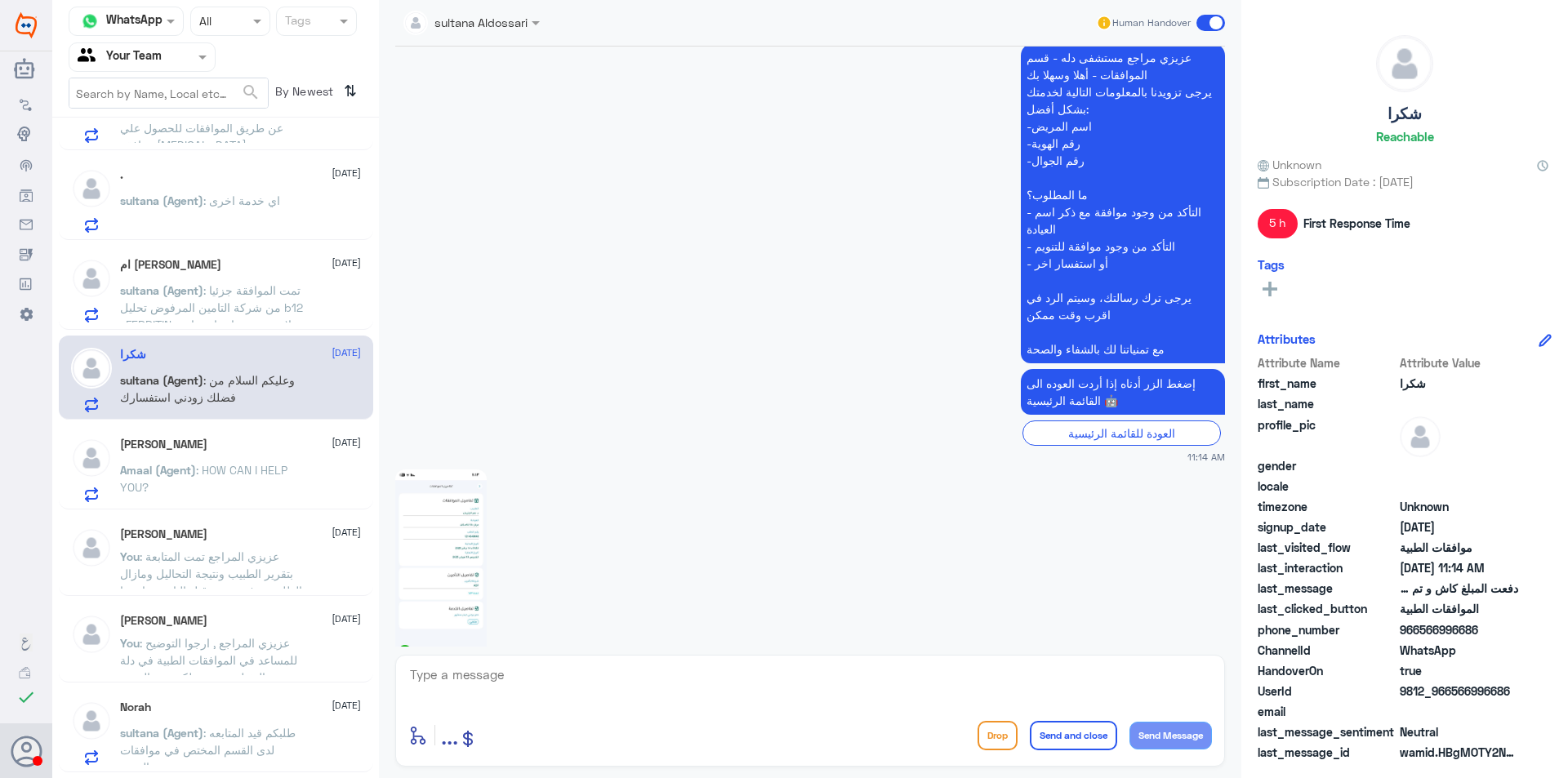
scroll to position [409, 0]
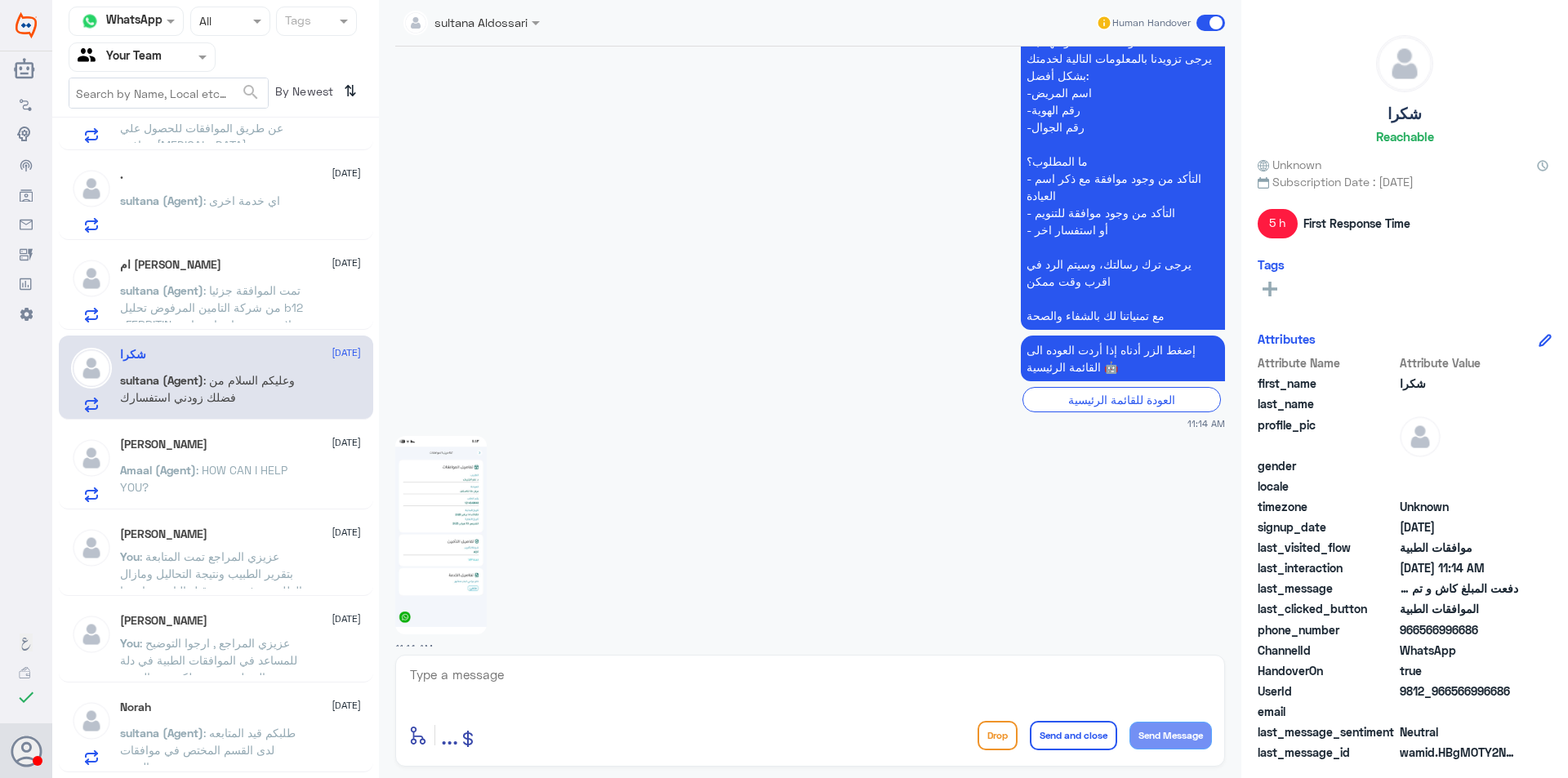
click at [684, 688] on textarea at bounding box center [810, 683] width 803 height 40
type textarea "عزيزي المراجع ارجوا تزويدنا بالمعلومات للمساعدة في الموافقات الطبية , متمنين لك…"
click at [1052, 732] on button "Send and close" at bounding box center [1074, 735] width 87 height 29
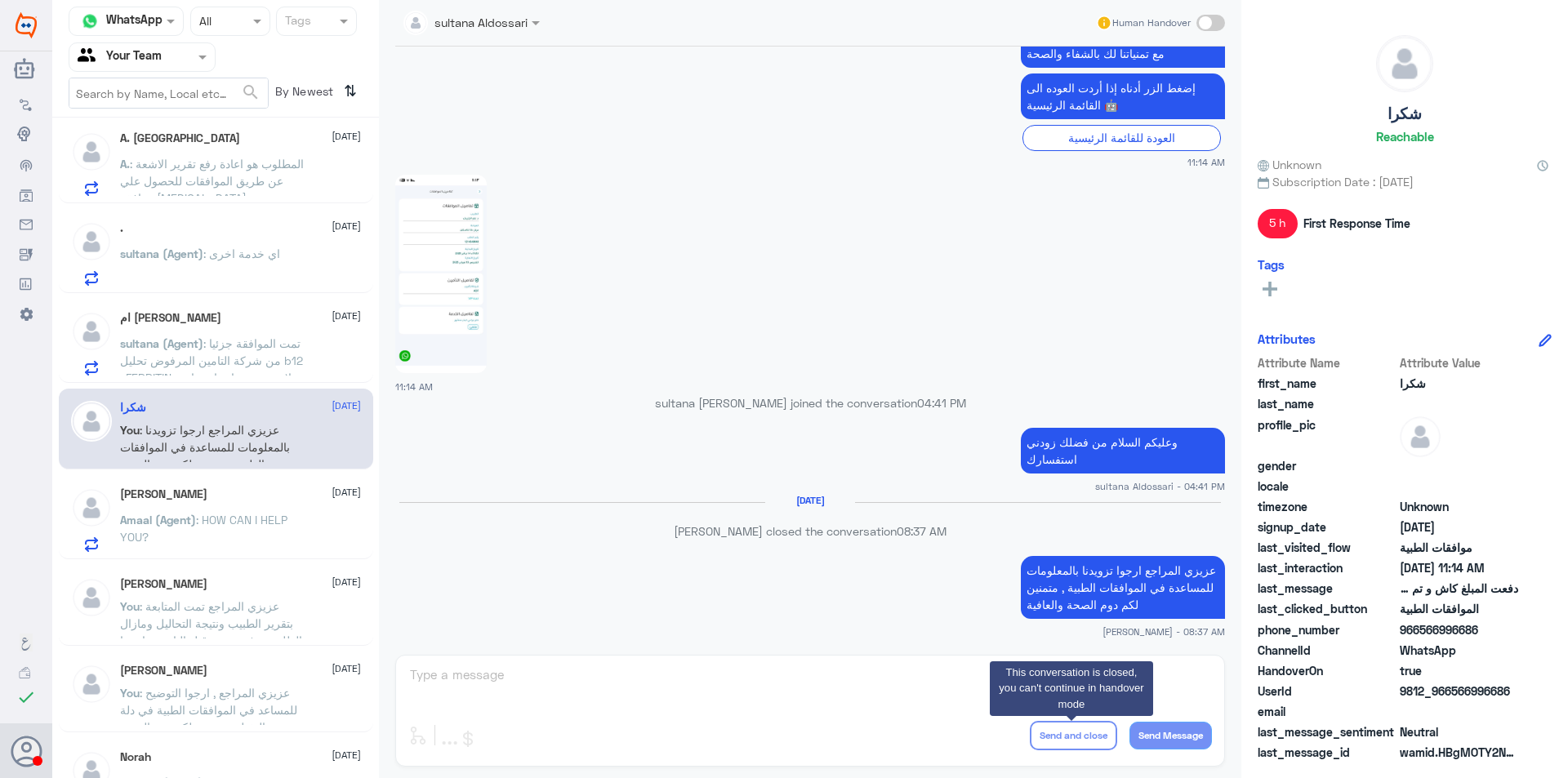
scroll to position [1607, 0]
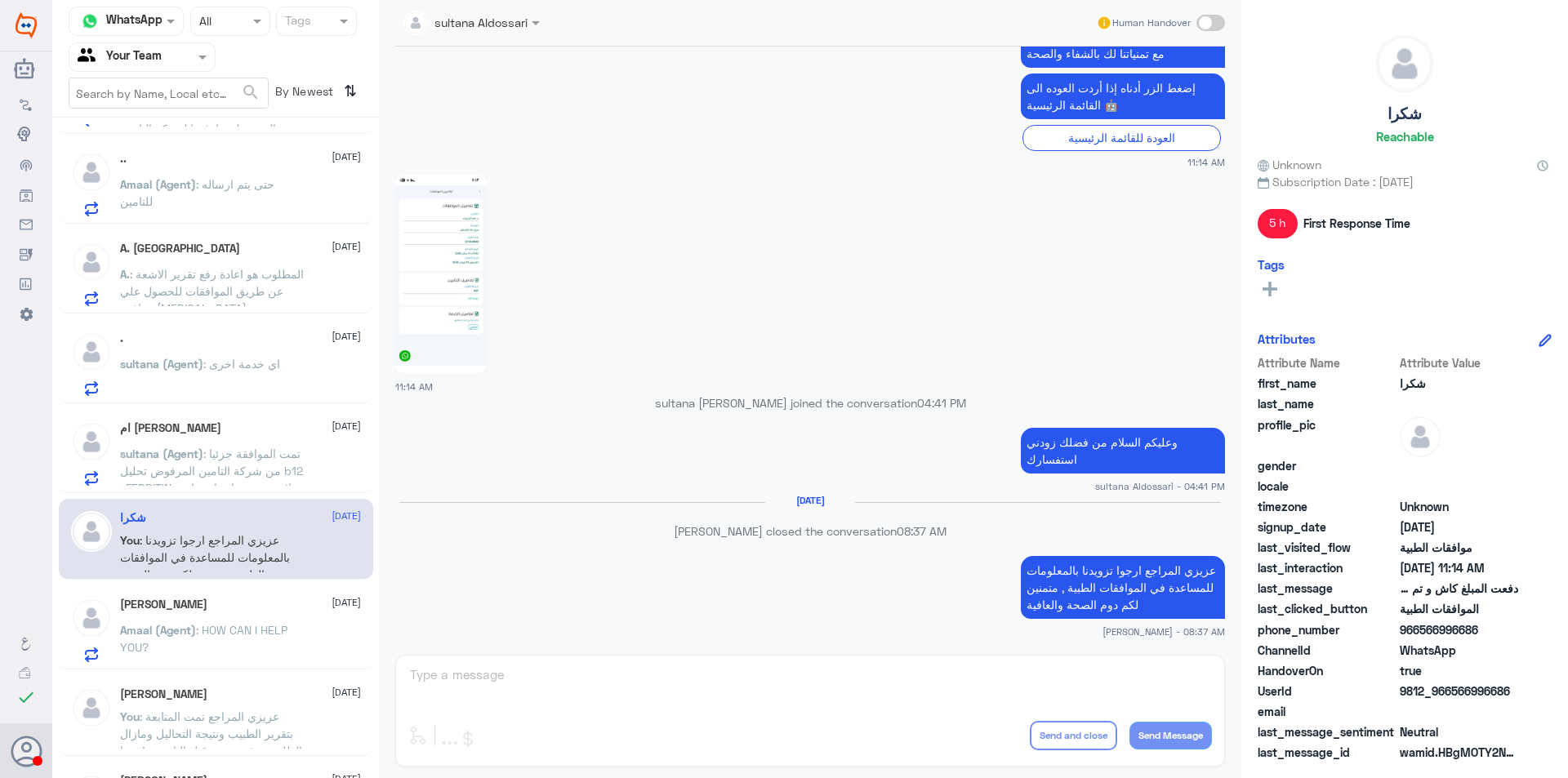
click at [255, 465] on span ": تمت الموافقة جزئيا من شركة التامين المرفوض تحليل b12 , FERRITIN لا توجد مبررا…" at bounding box center [212, 479] width 183 height 65
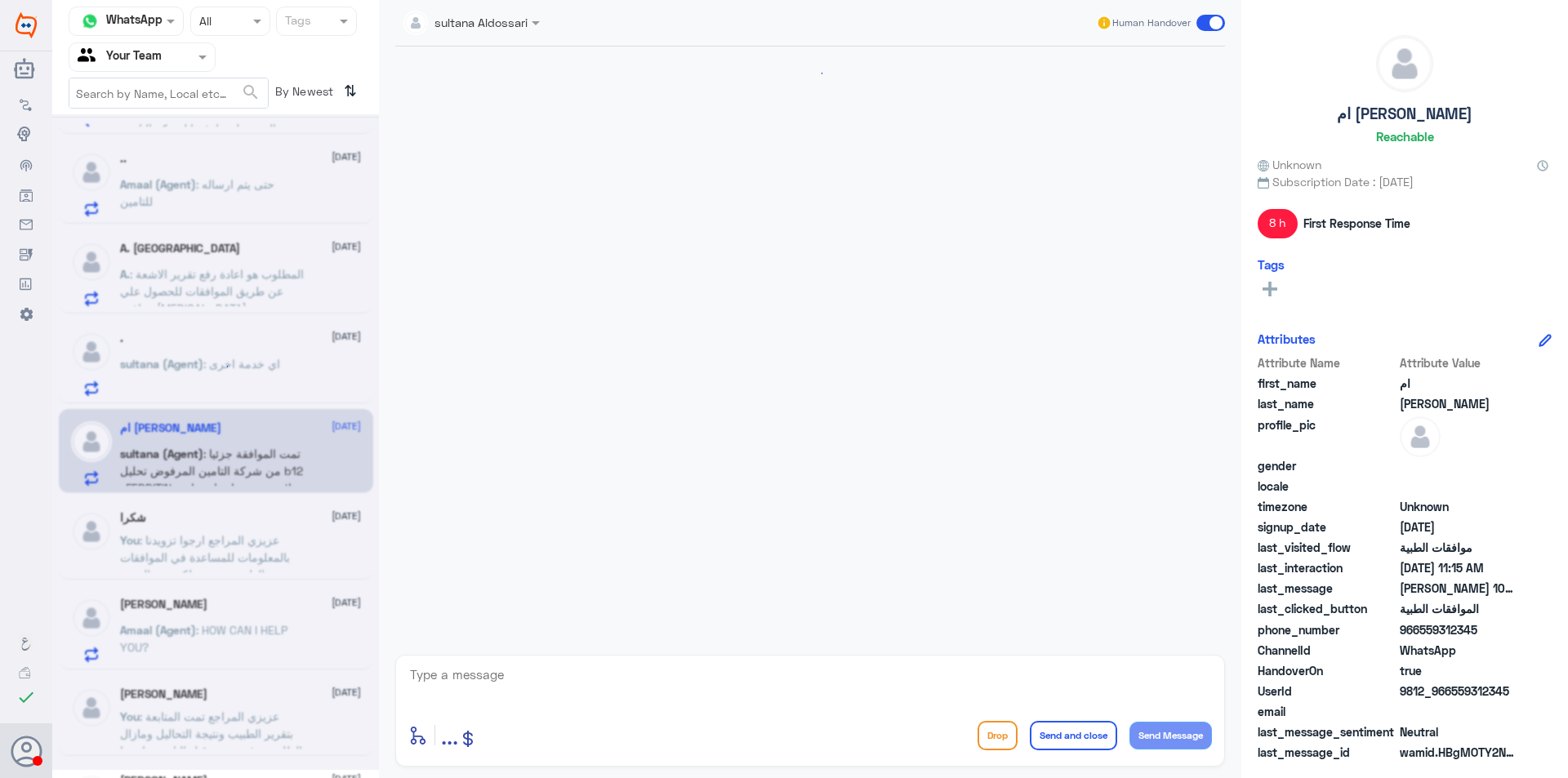
scroll to position [1187, 0]
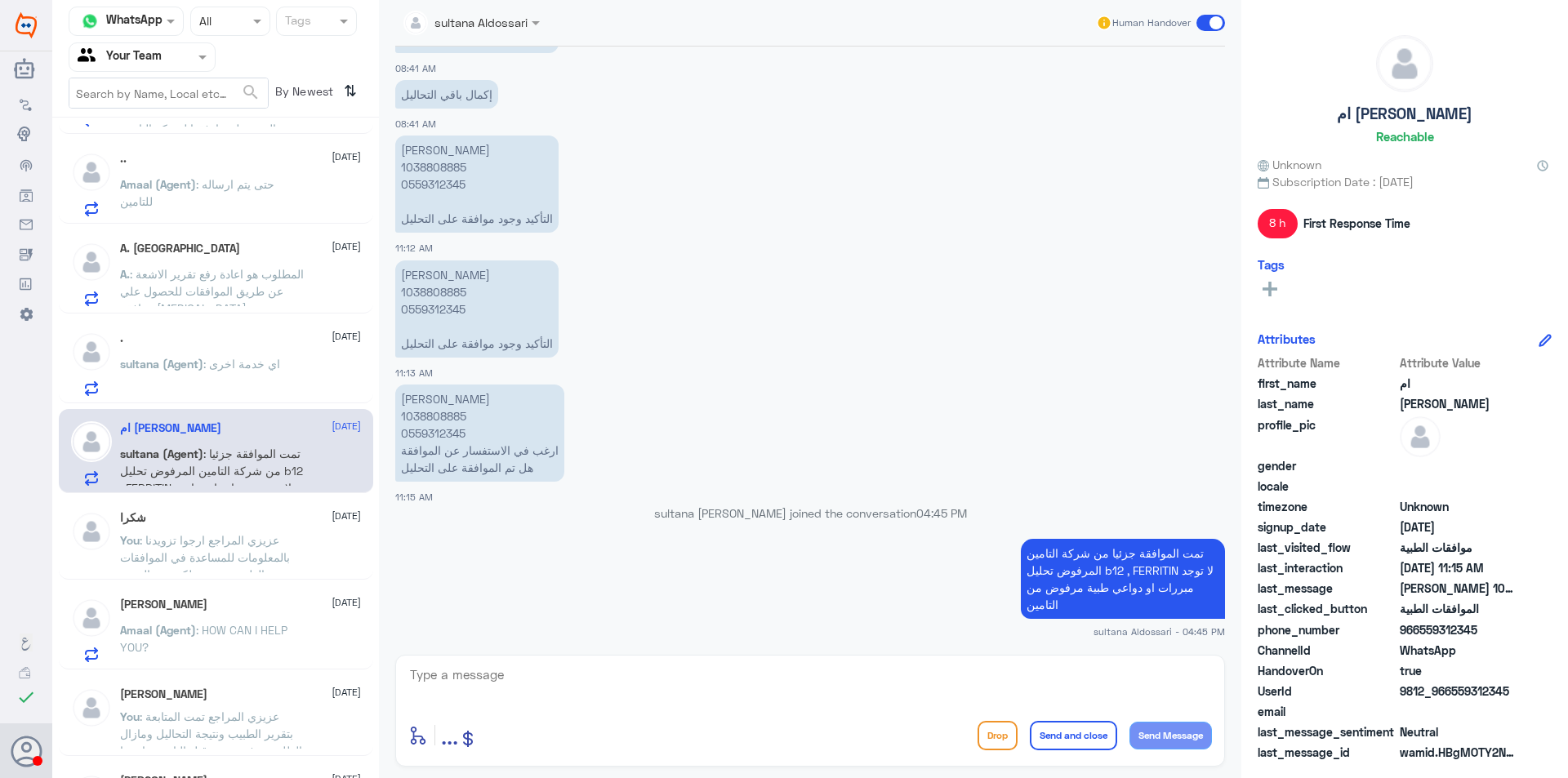
click at [428, 294] on p "منيرة عبدالعزيز بن مقرن 1038808885 0559312345 التأكيد وجود موافقة على التحليل" at bounding box center [477, 309] width 163 height 97
copy p "1038808885"
click at [745, 669] on textarea at bounding box center [810, 683] width 803 height 40
type textarea "u"
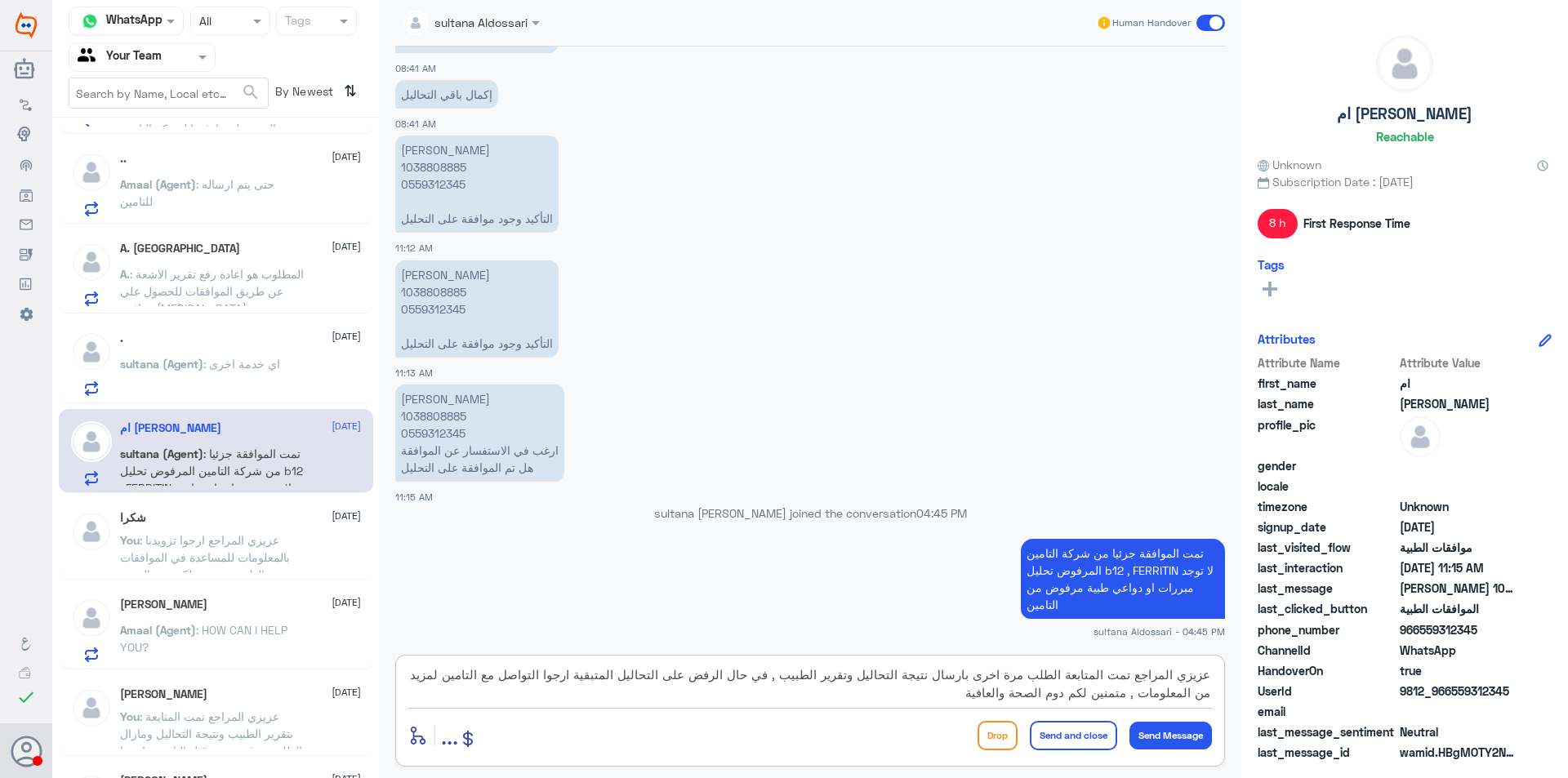
type textarea "عزيزي المراجع تمت المتابعة الطلب مرة اخرى بارسال نتيجة التحاليل وتقرير الطبيب ,…"
click at [1059, 730] on button "Send and close" at bounding box center [1074, 735] width 87 height 29
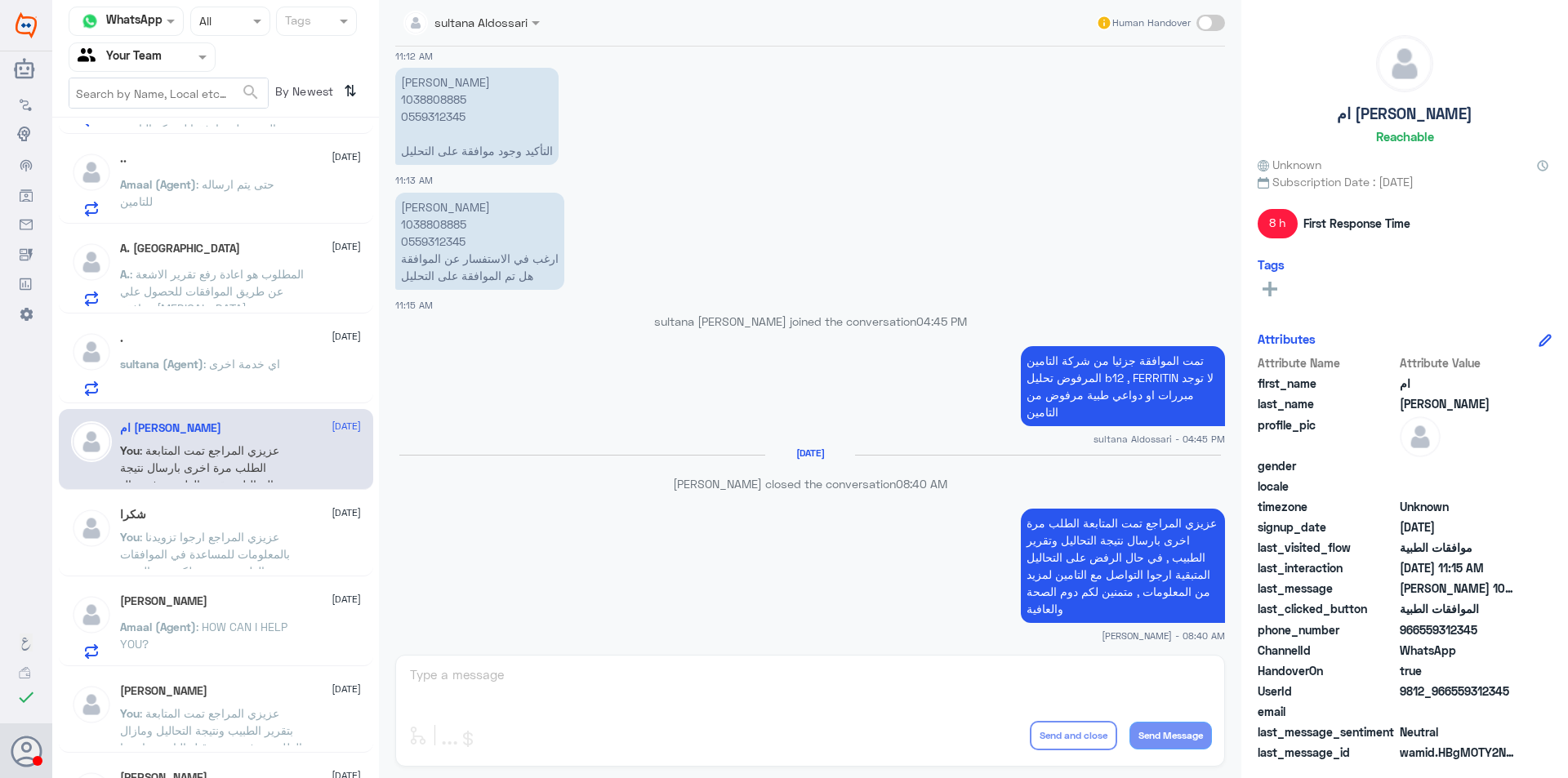
scroll to position [1353, 0]
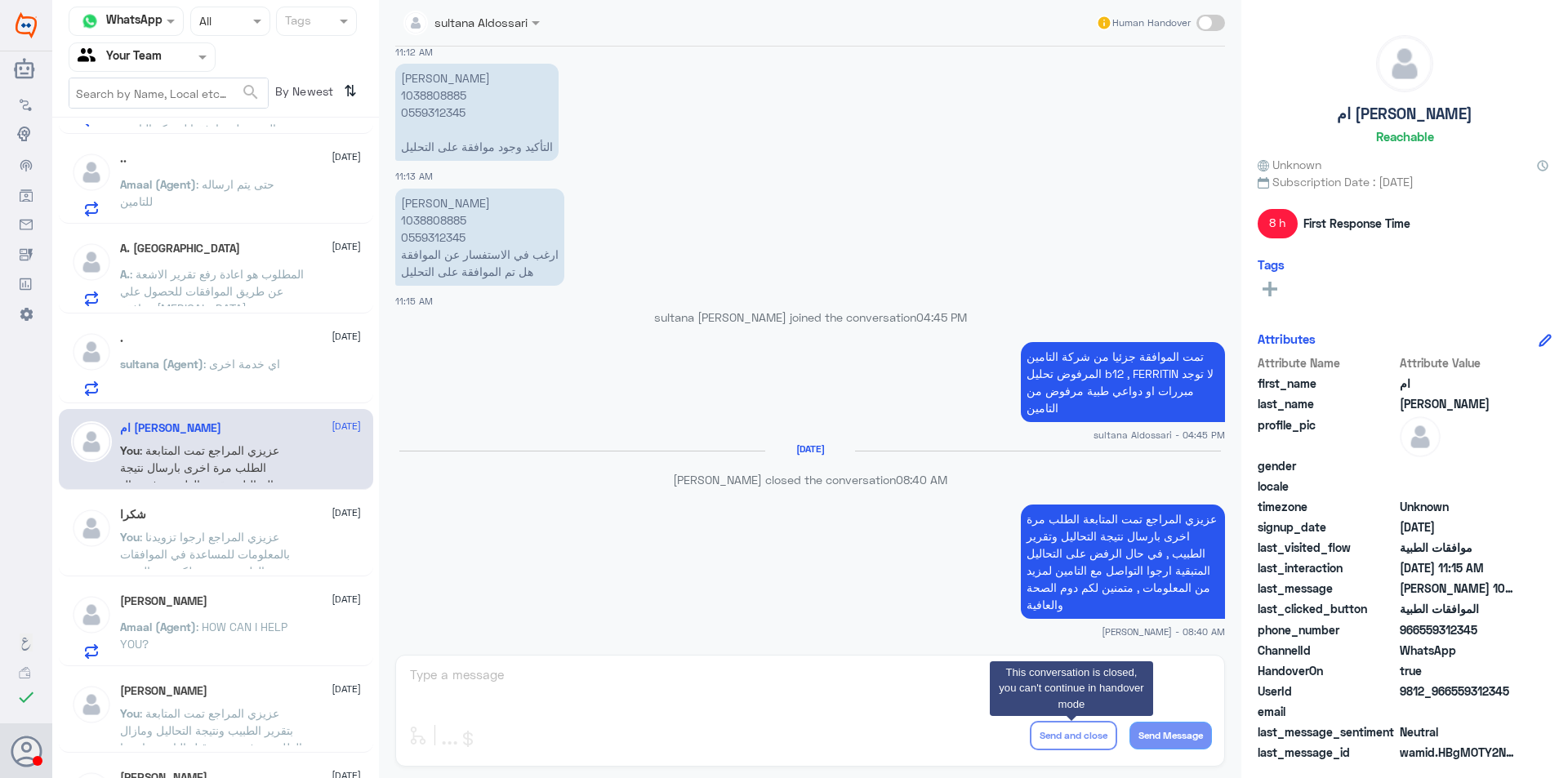
click at [224, 381] on p "sultana (Agent) : اي خدمة اخرى" at bounding box center [200, 376] width 160 height 41
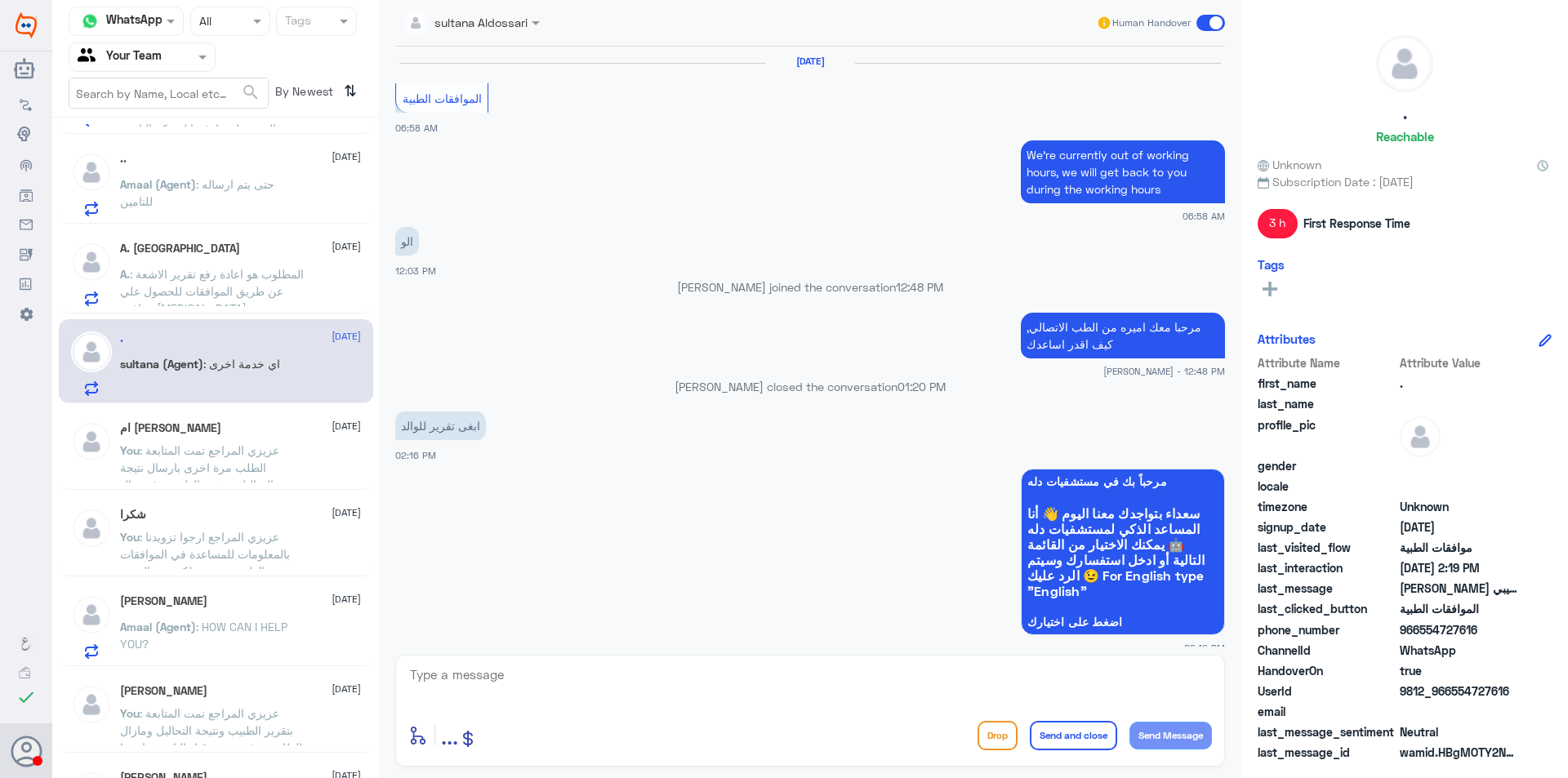
scroll to position [1091, 0]
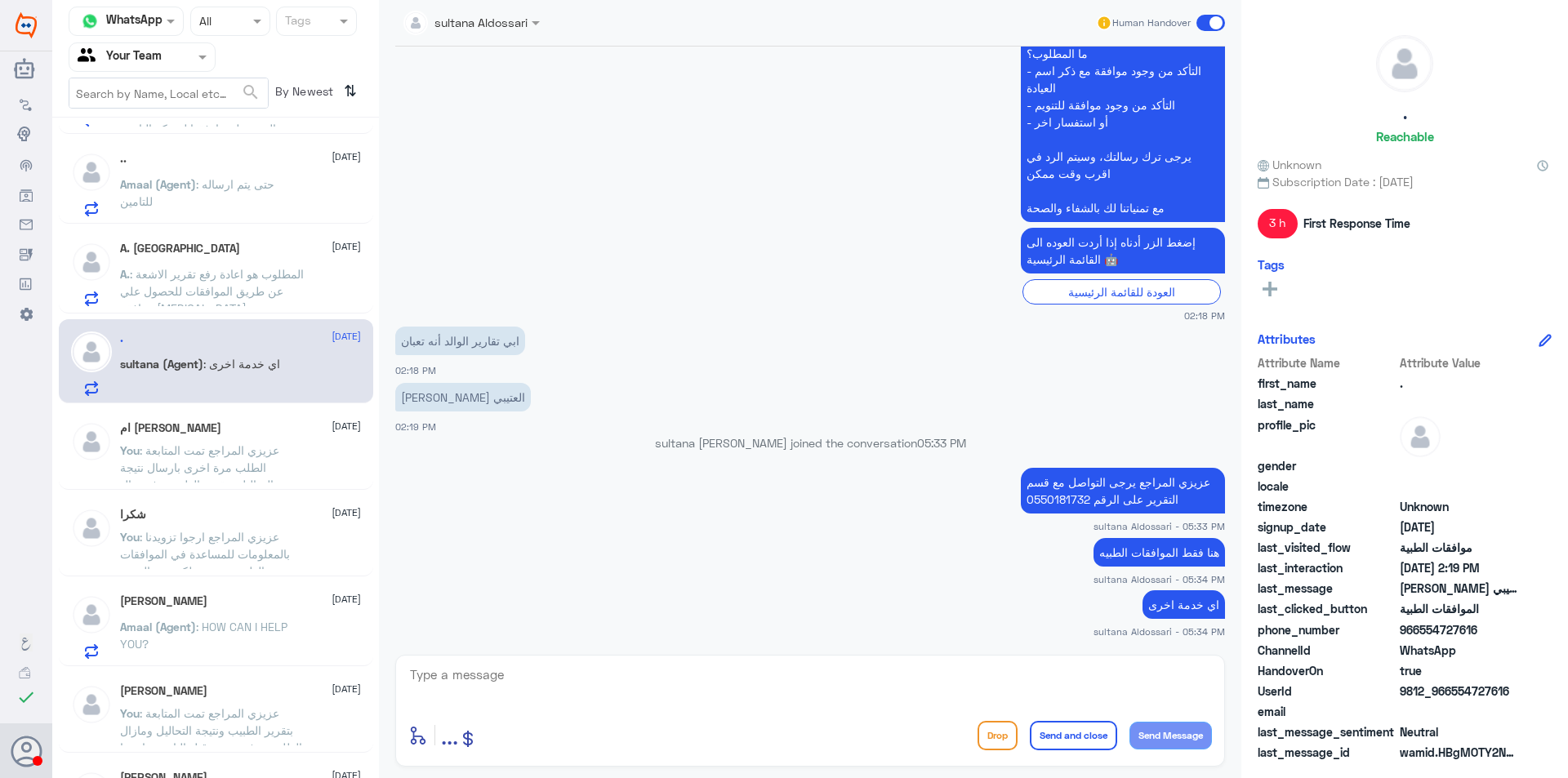
click at [964, 683] on textarea at bounding box center [810, 683] width 803 height 40
type textarea "متمنين لكم دوم الصحة والعافية"
click at [1063, 745] on button "Send and close" at bounding box center [1074, 735] width 87 height 29
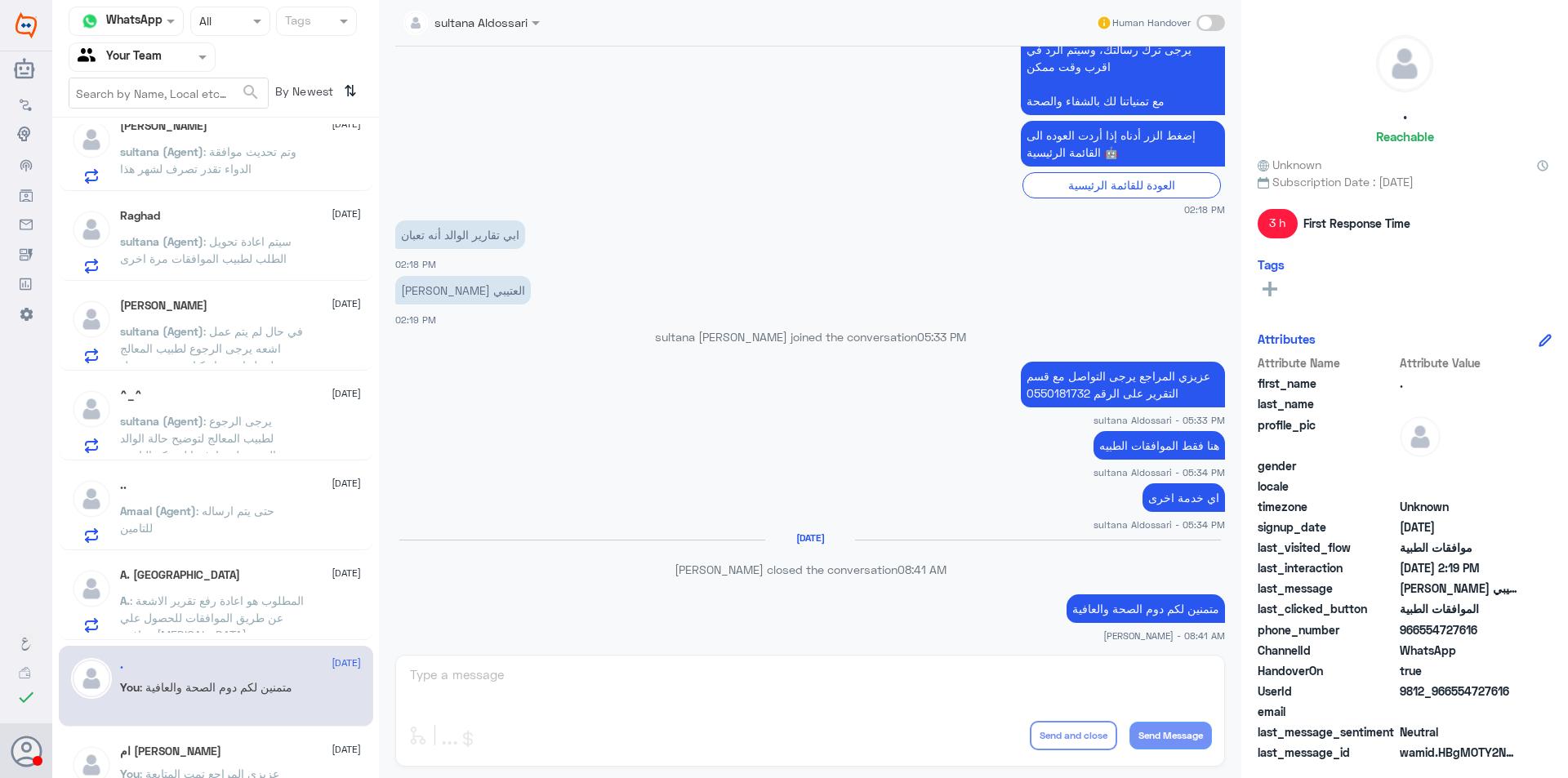
scroll to position [1172, 0]
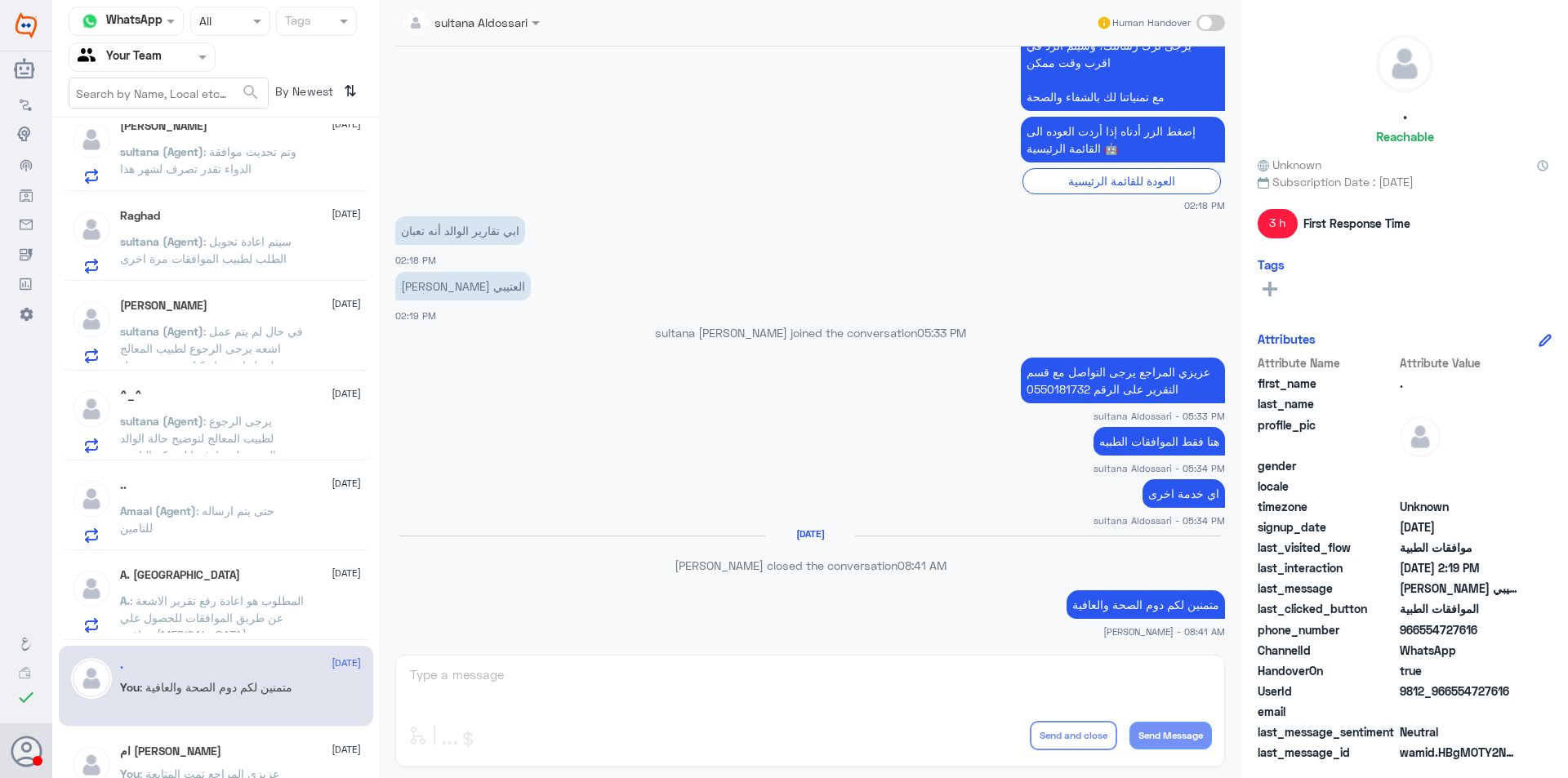
click at [245, 604] on span ": المطلوب هو اعادة رفع تقرير الاشعة عن طريق الموافقات للحصول علي موافقة mri" at bounding box center [212, 617] width 184 height 48
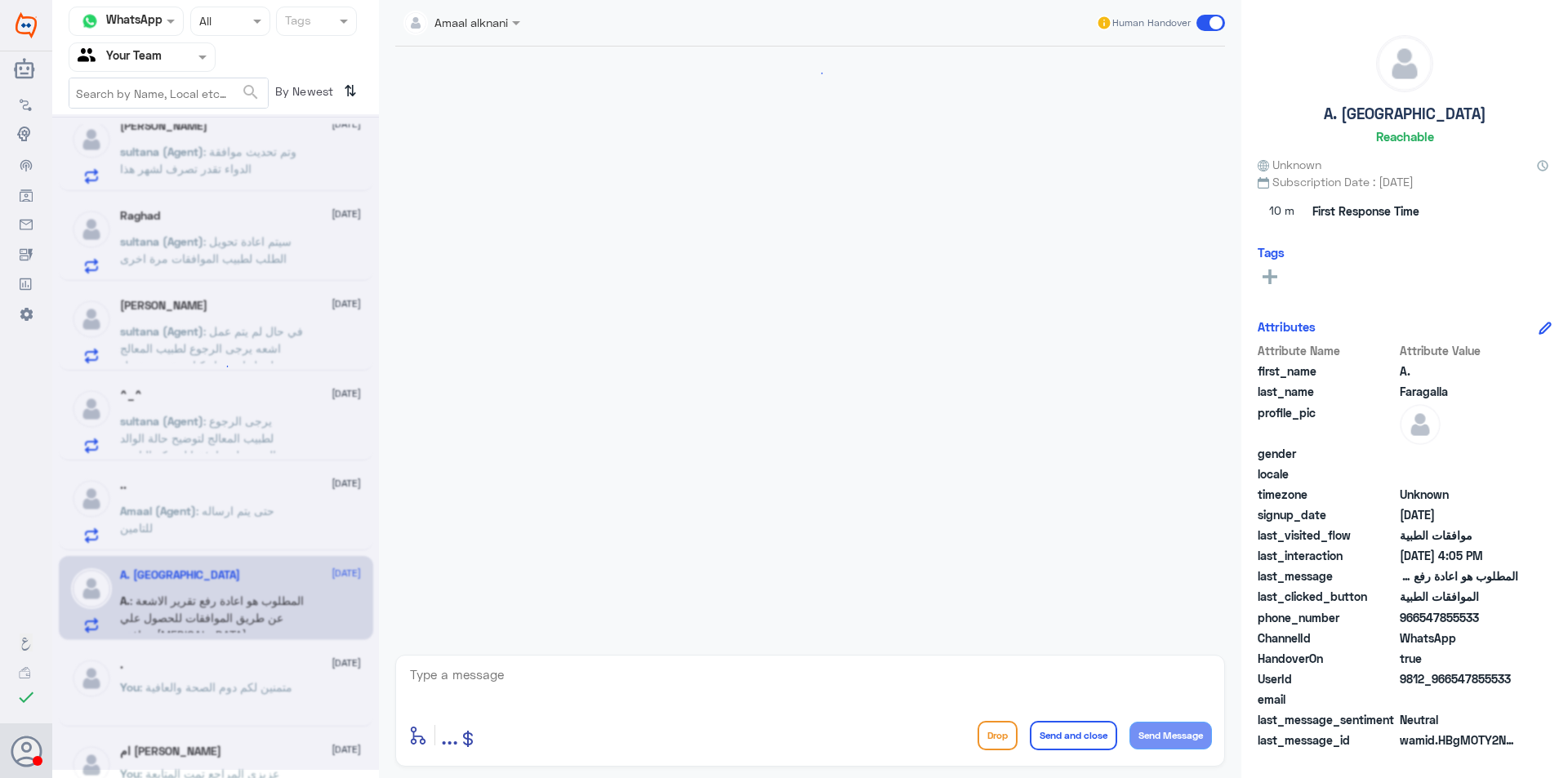
scroll to position [1379, 0]
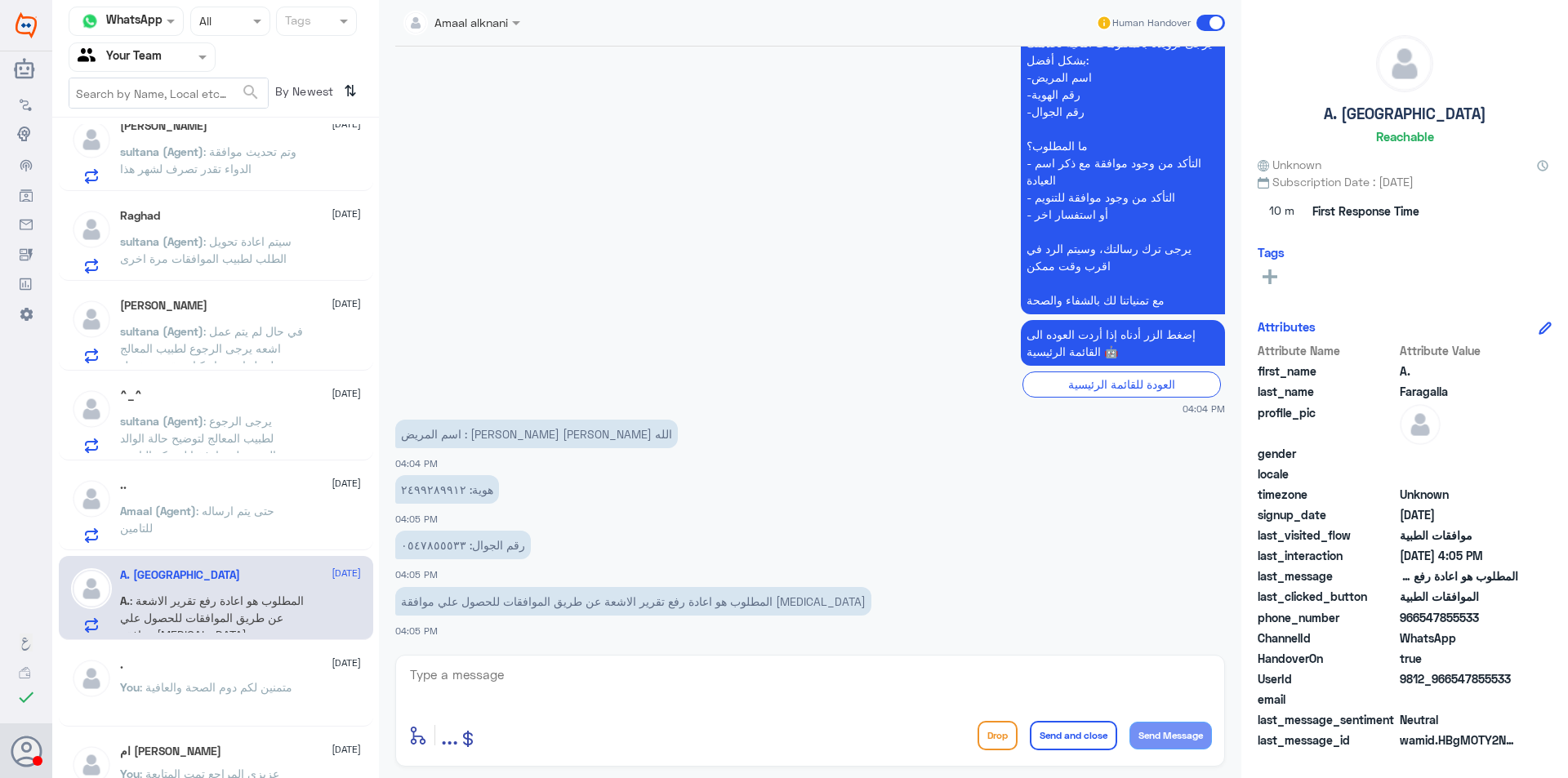
click at [727, 690] on textarea at bounding box center [810, 683] width 803 height 40
type textarea "عزيزي المراجع هنالك موافقة على الرنين المغناطيسي , ارجوا مراجعة قسم الاشعة للاس…"
click at [1091, 742] on button "Send and close" at bounding box center [1074, 735] width 87 height 29
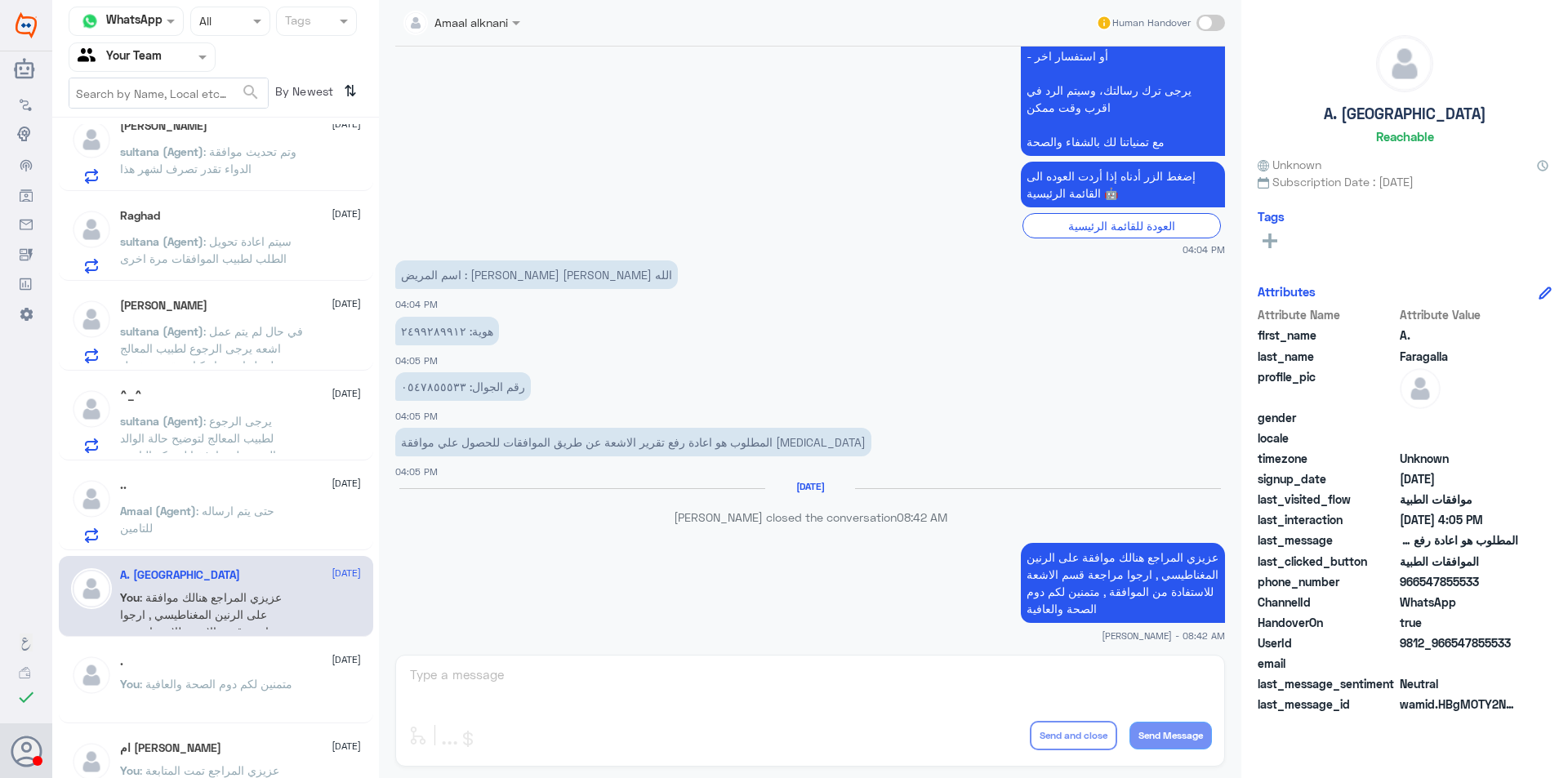
scroll to position [1512, 0]
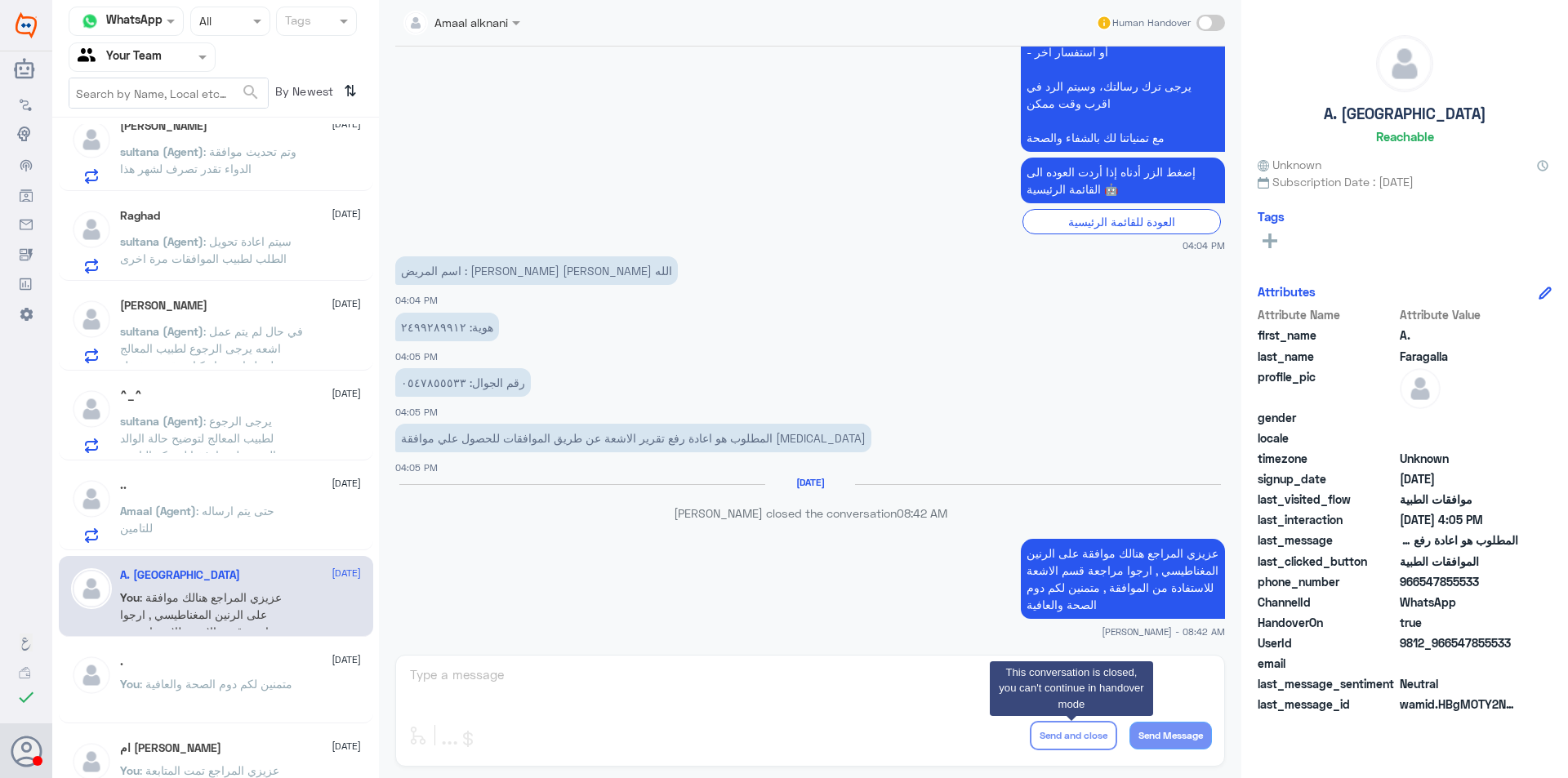
click at [216, 514] on span ": حتى يتم ارساله للتامين" at bounding box center [197, 519] width 154 height 31
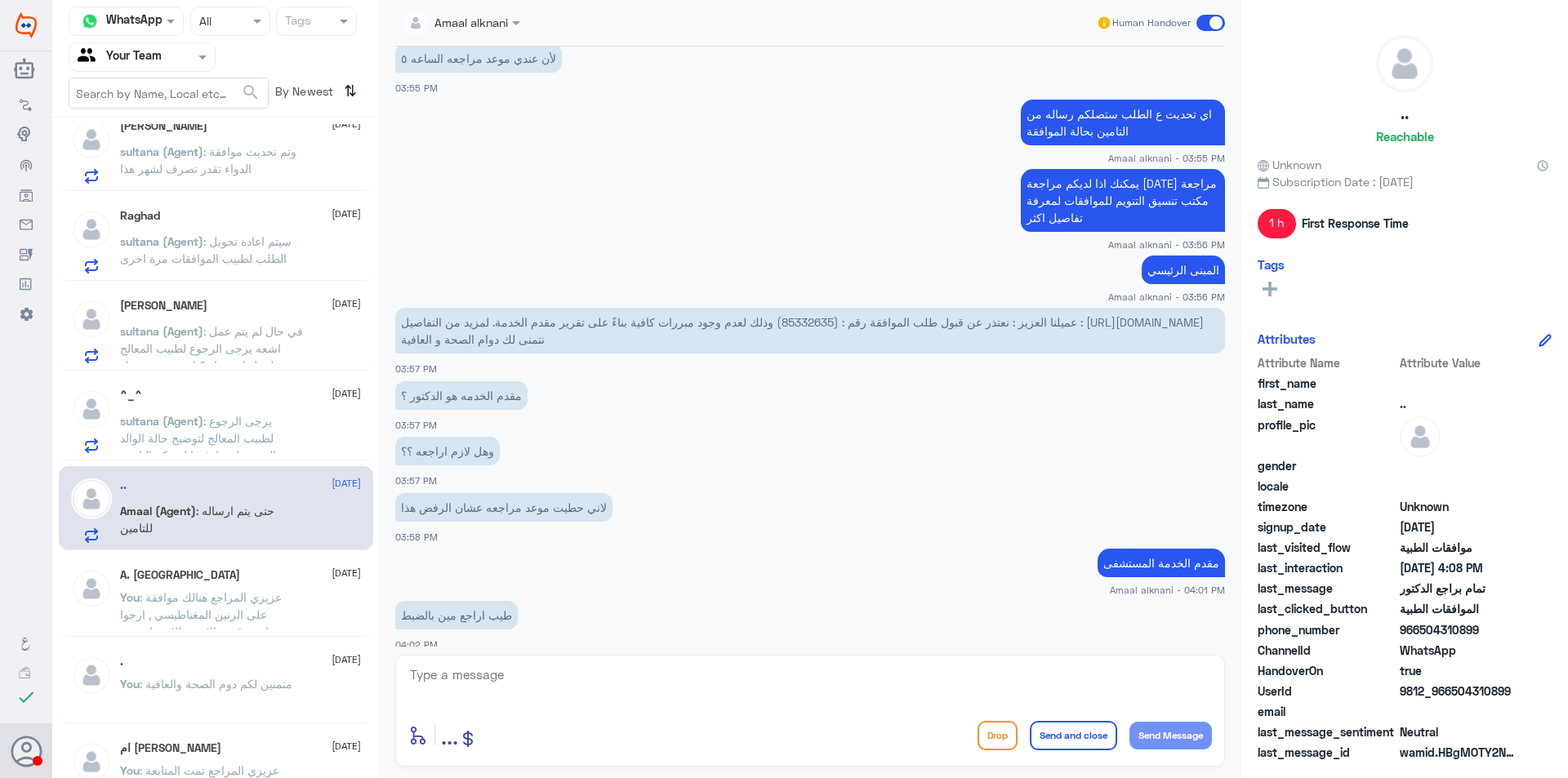
scroll to position [88, 0]
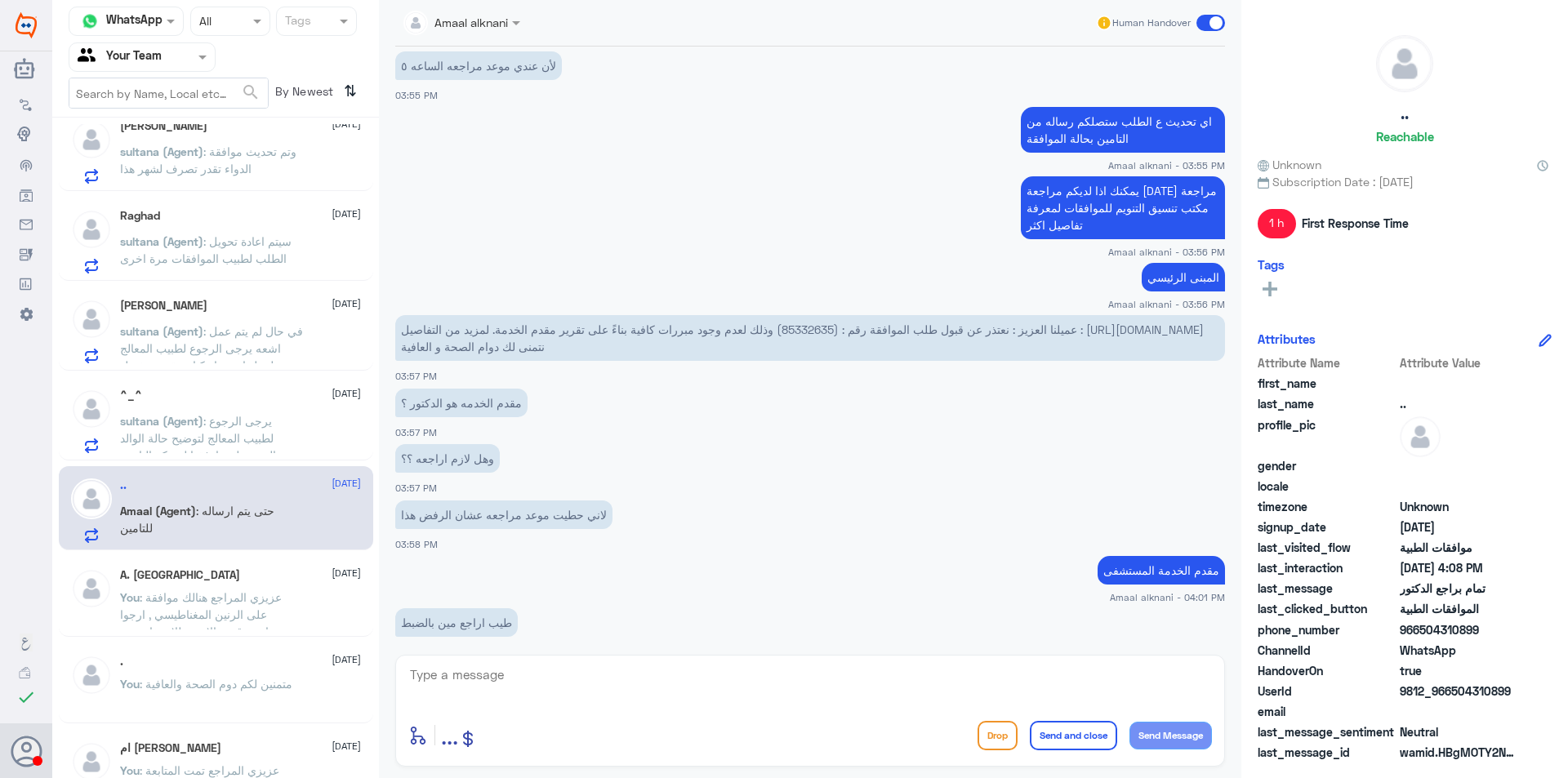
click at [823, 334] on span "عميلنا العزيز : نعتذر عن قبول طلب الموافقة رقم : (85332635) وذلك لعدم وجود مبرر…" at bounding box center [802, 337] width 803 height 31
copy span "85332635"
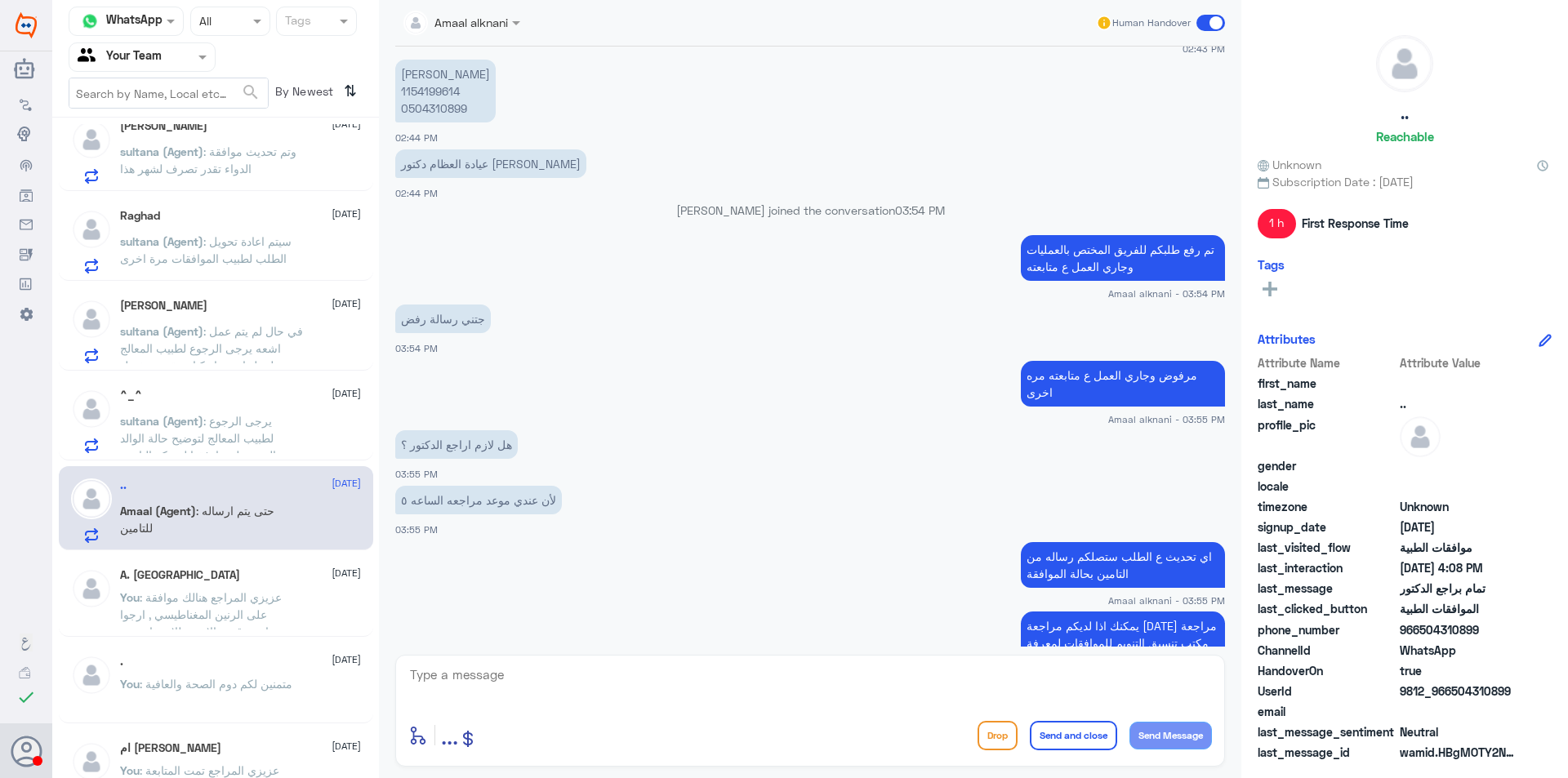
scroll to position [766, 0]
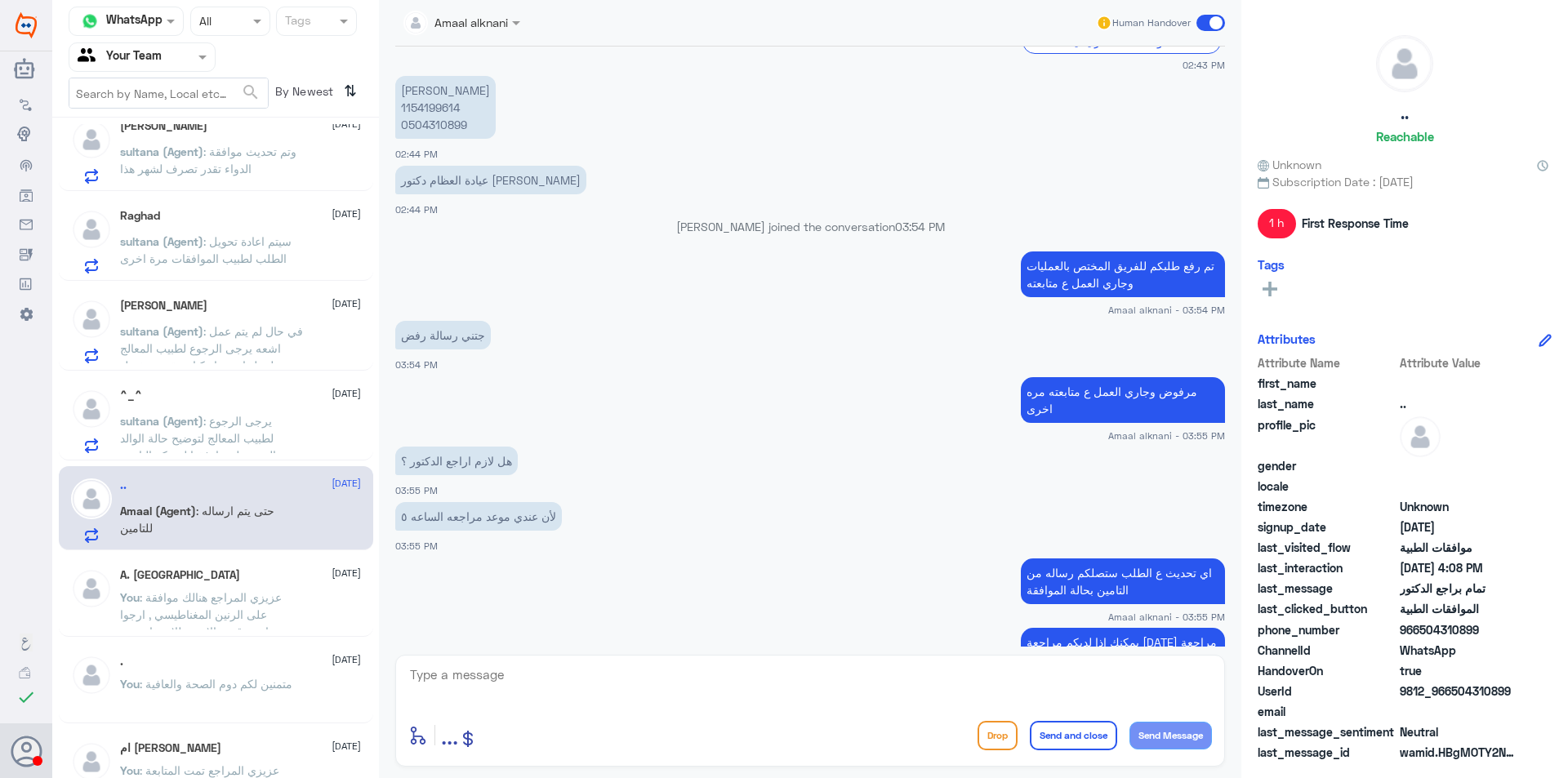
click at [274, 408] on div "^_^ 11 October sultana (Agent) : يرجى الرجوع لطبيب المعالج لتوضيح حالة الوالد ا…" at bounding box center [241, 421] width 241 height 64
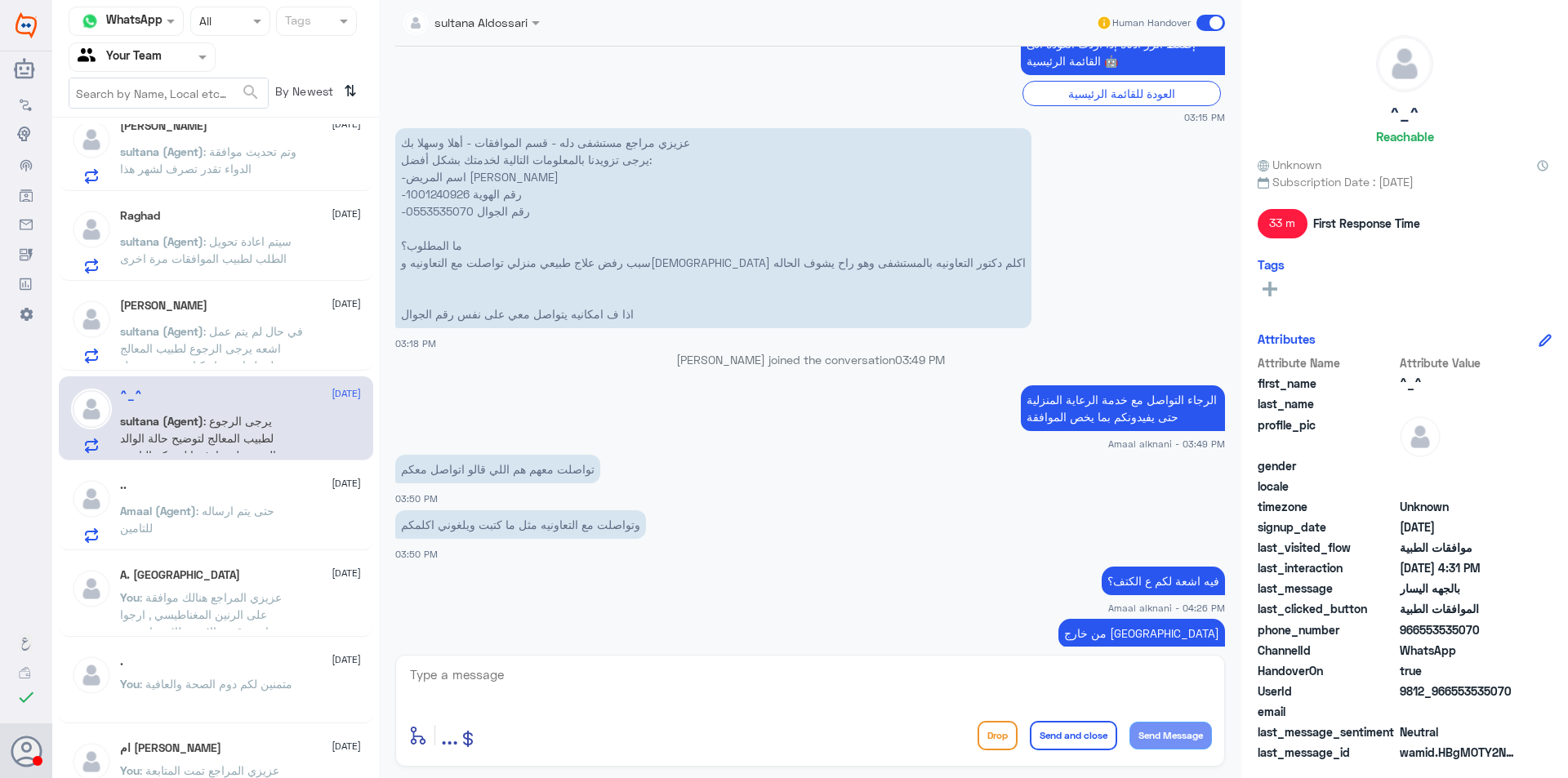
scroll to position [654, 0]
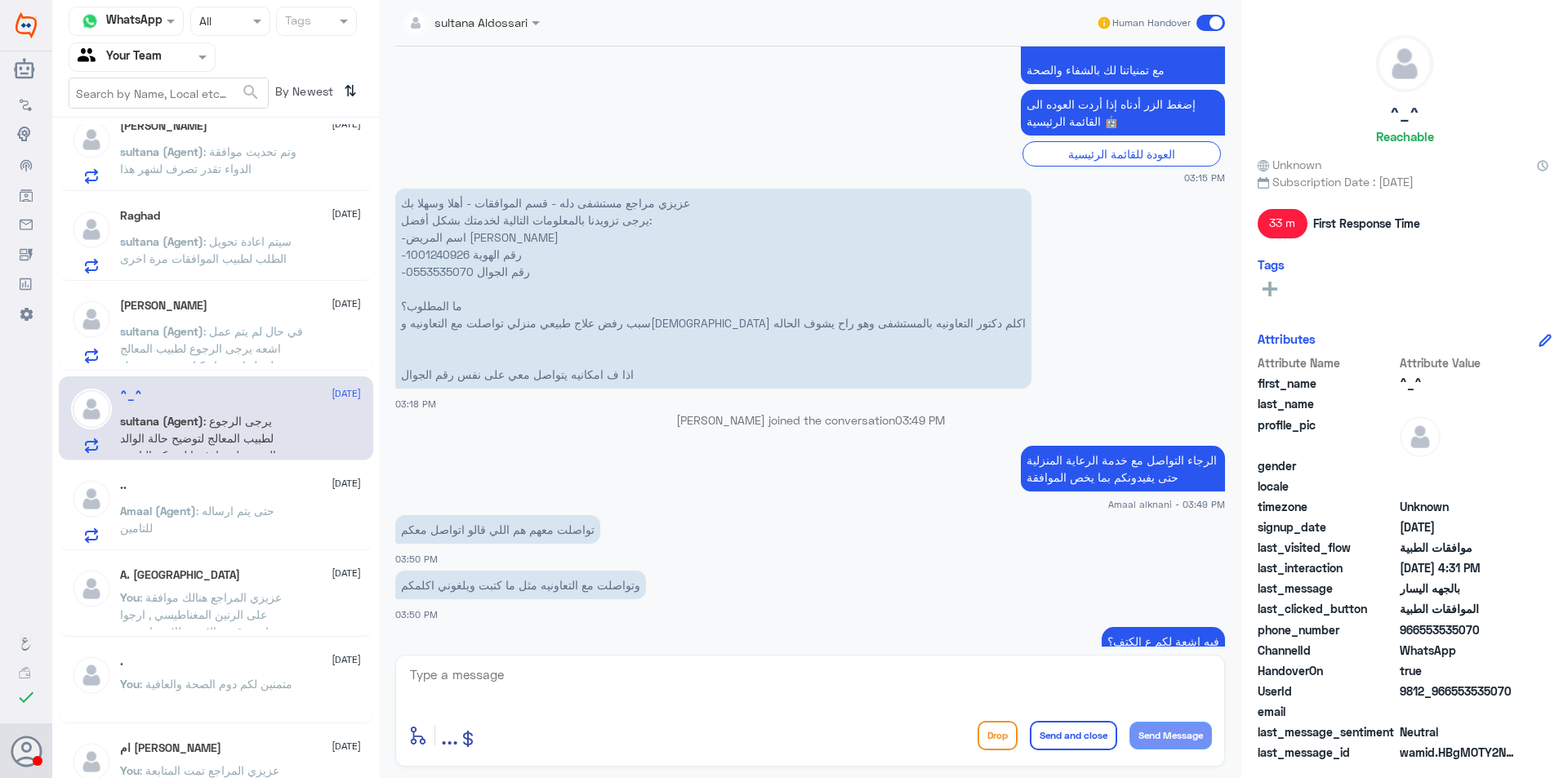
click at [438, 260] on p "عزيزي مراجع مستشفى دله - قسم الموافقات - أهلا وسهلا بك يرجى تزويدنا بالمعلومات …" at bounding box center [713, 288] width 636 height 200
copy p "1001240926"
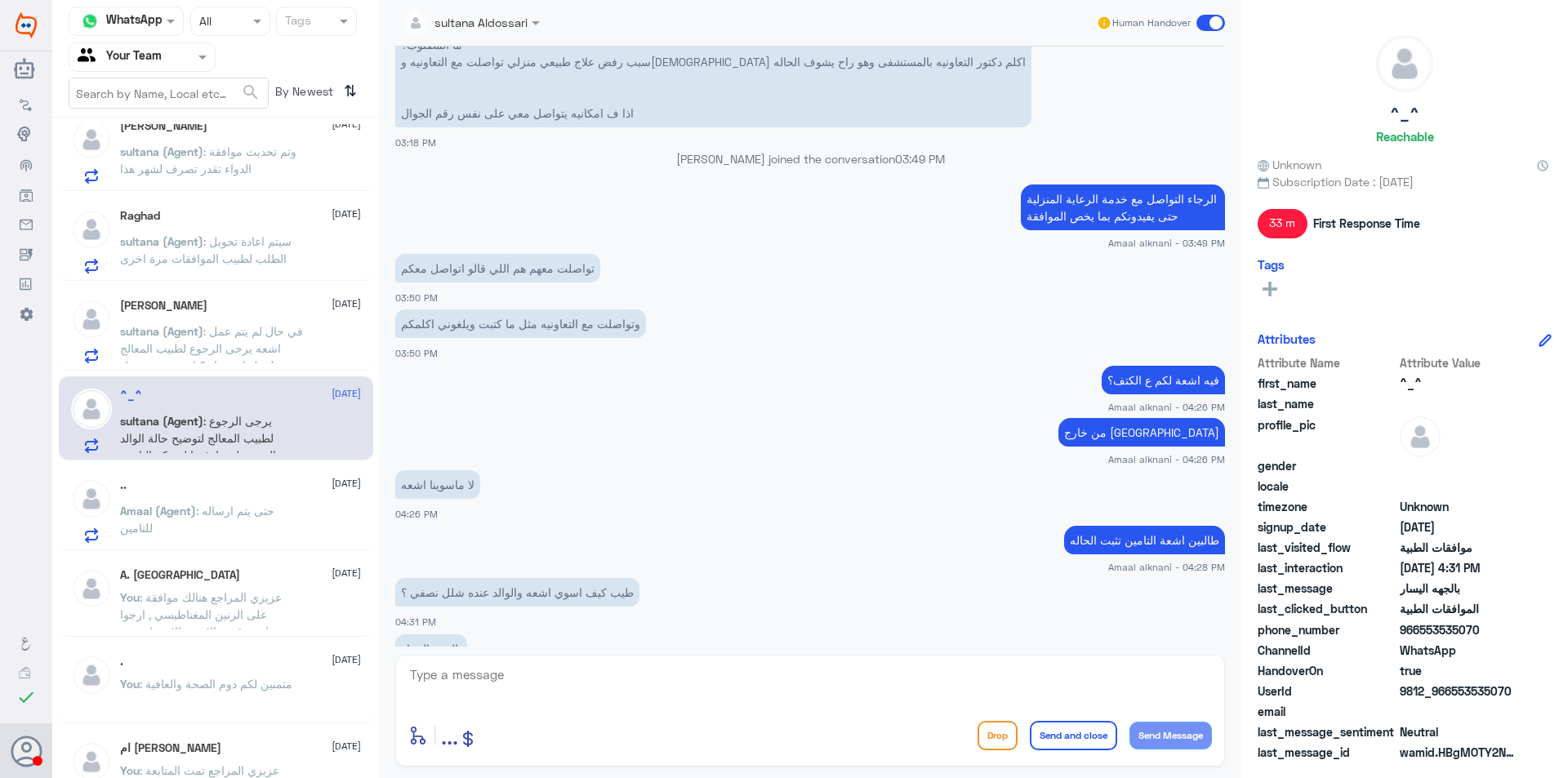
scroll to position [1063, 0]
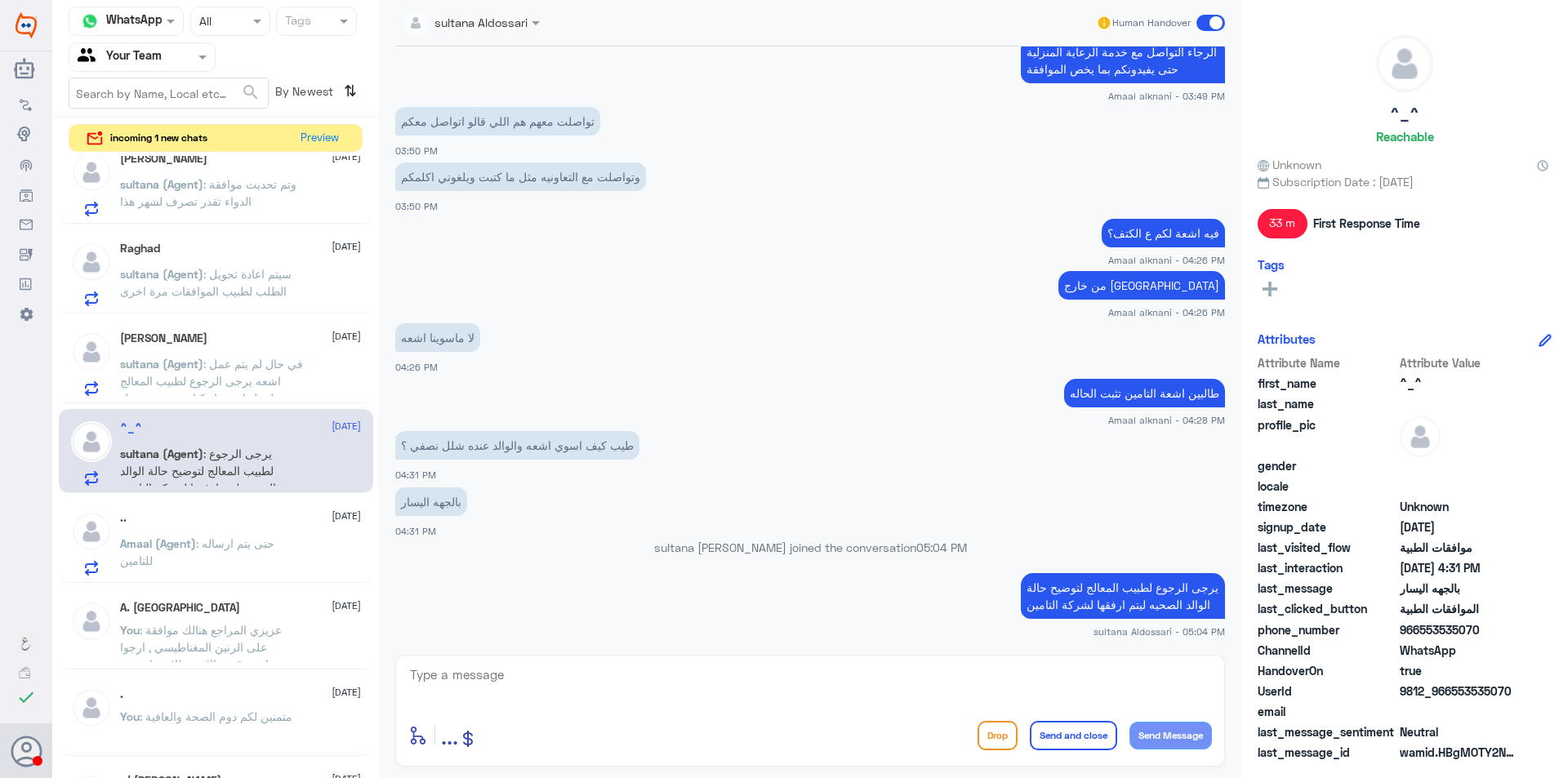
click at [720, 250] on div "فيه اشعة لكم ع الكتف؟ Amaal alknani - 04:26 PM" at bounding box center [810, 241] width 830 height 53
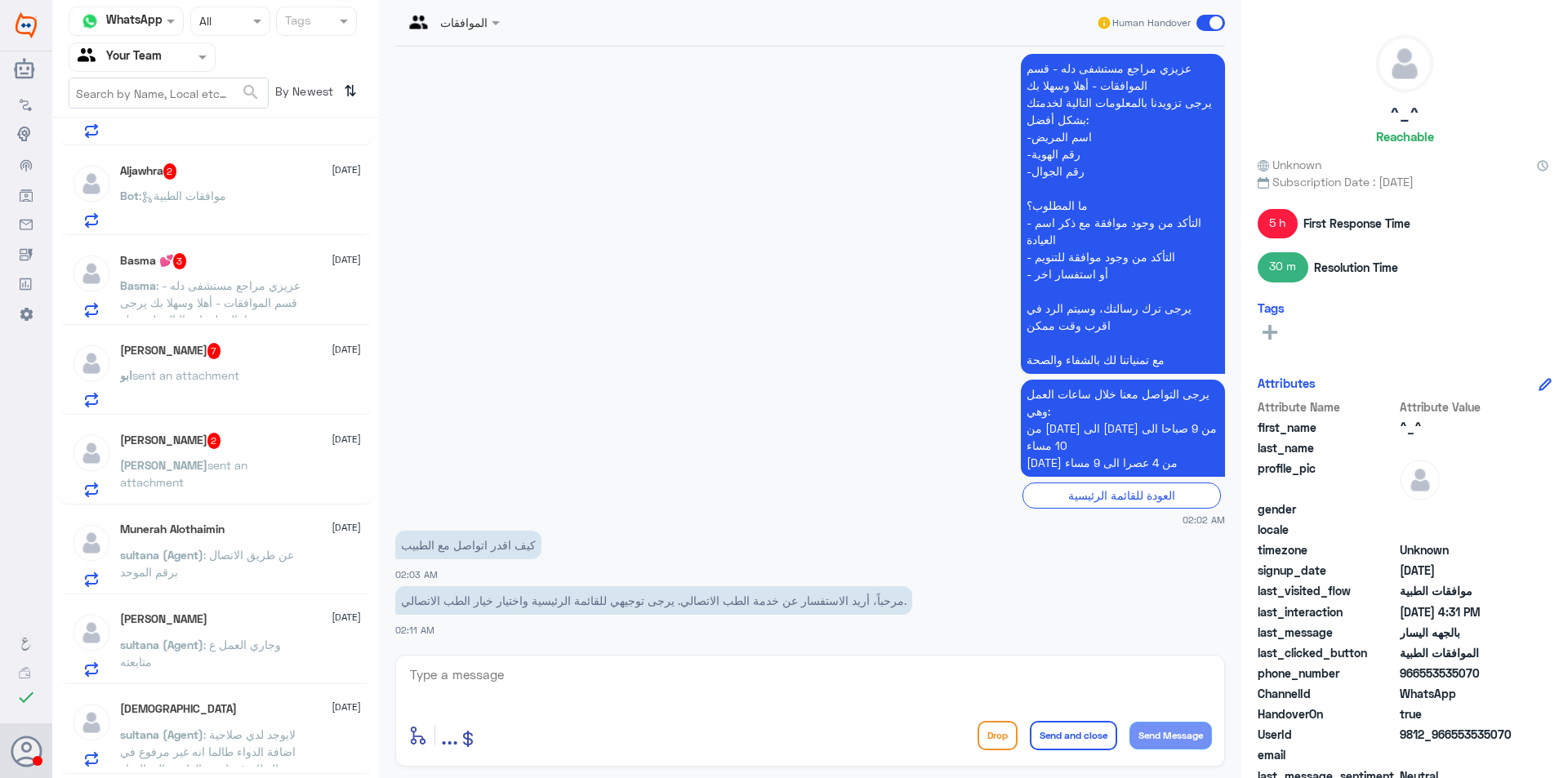
scroll to position [1143, 0]
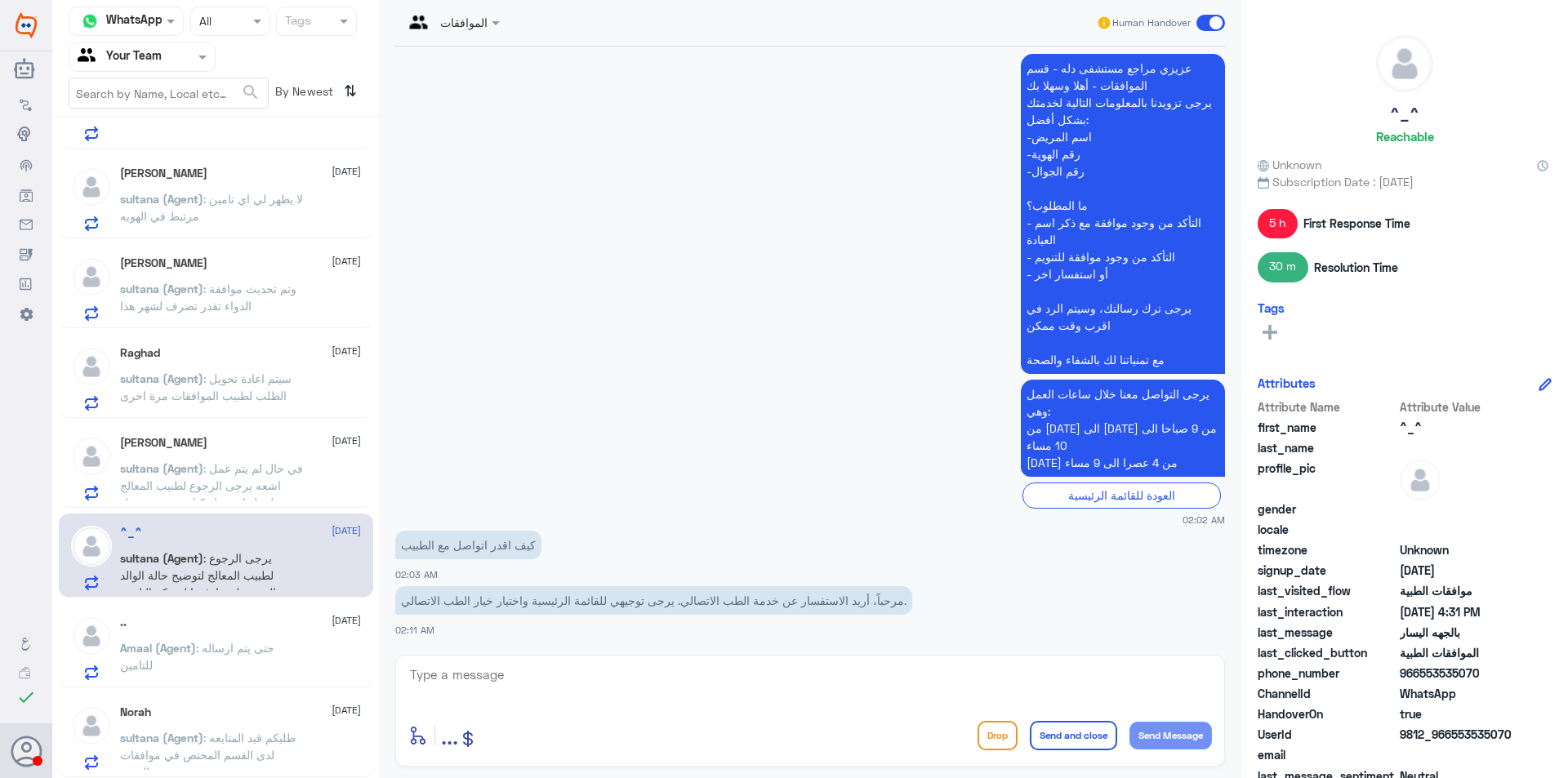
click at [241, 737] on span ": طلبكم قيد المتابعه لدى القسم المختص في موافقات التنويم" at bounding box center [208, 755] width 176 height 48
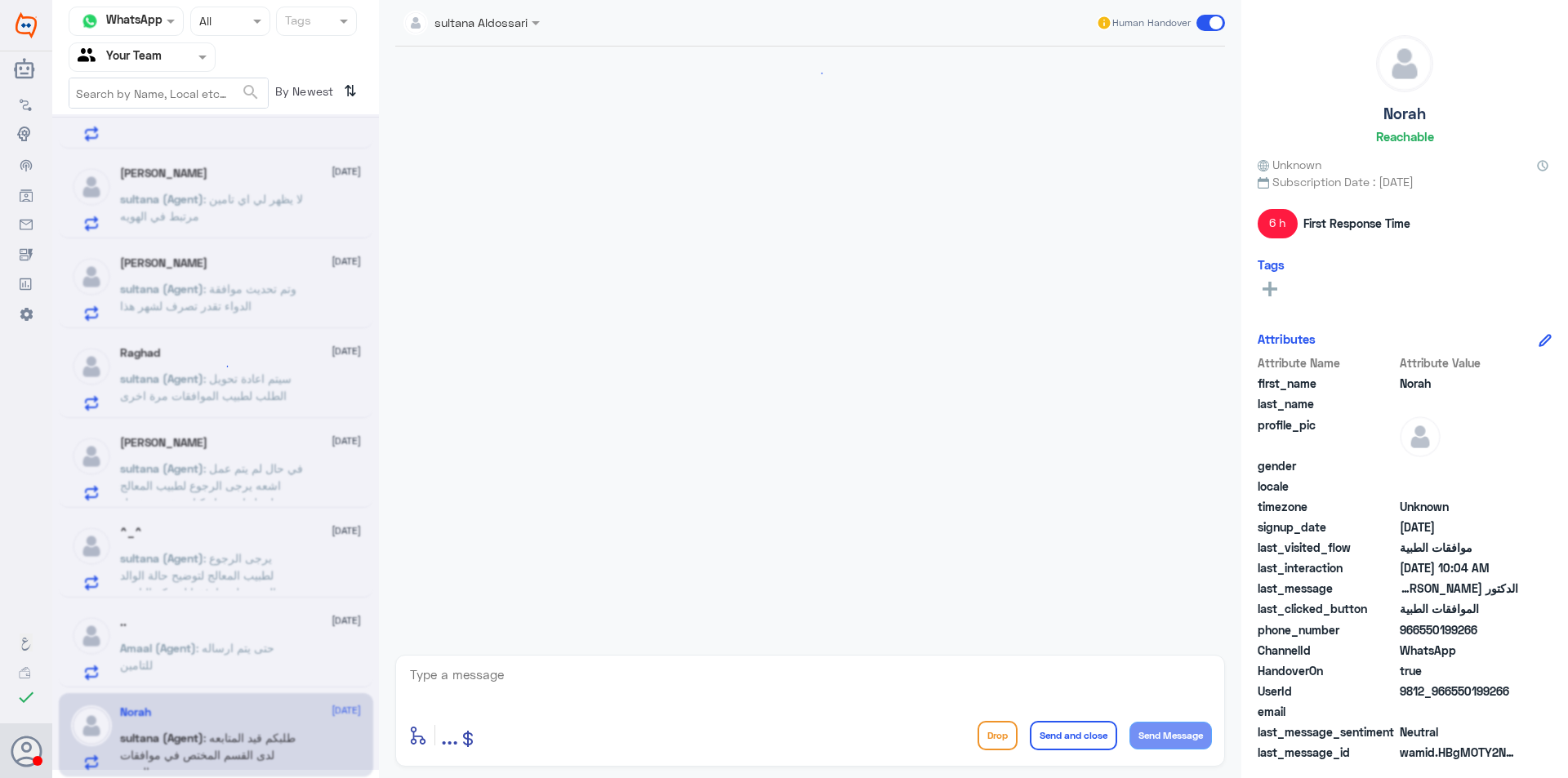
scroll to position [1226, 0]
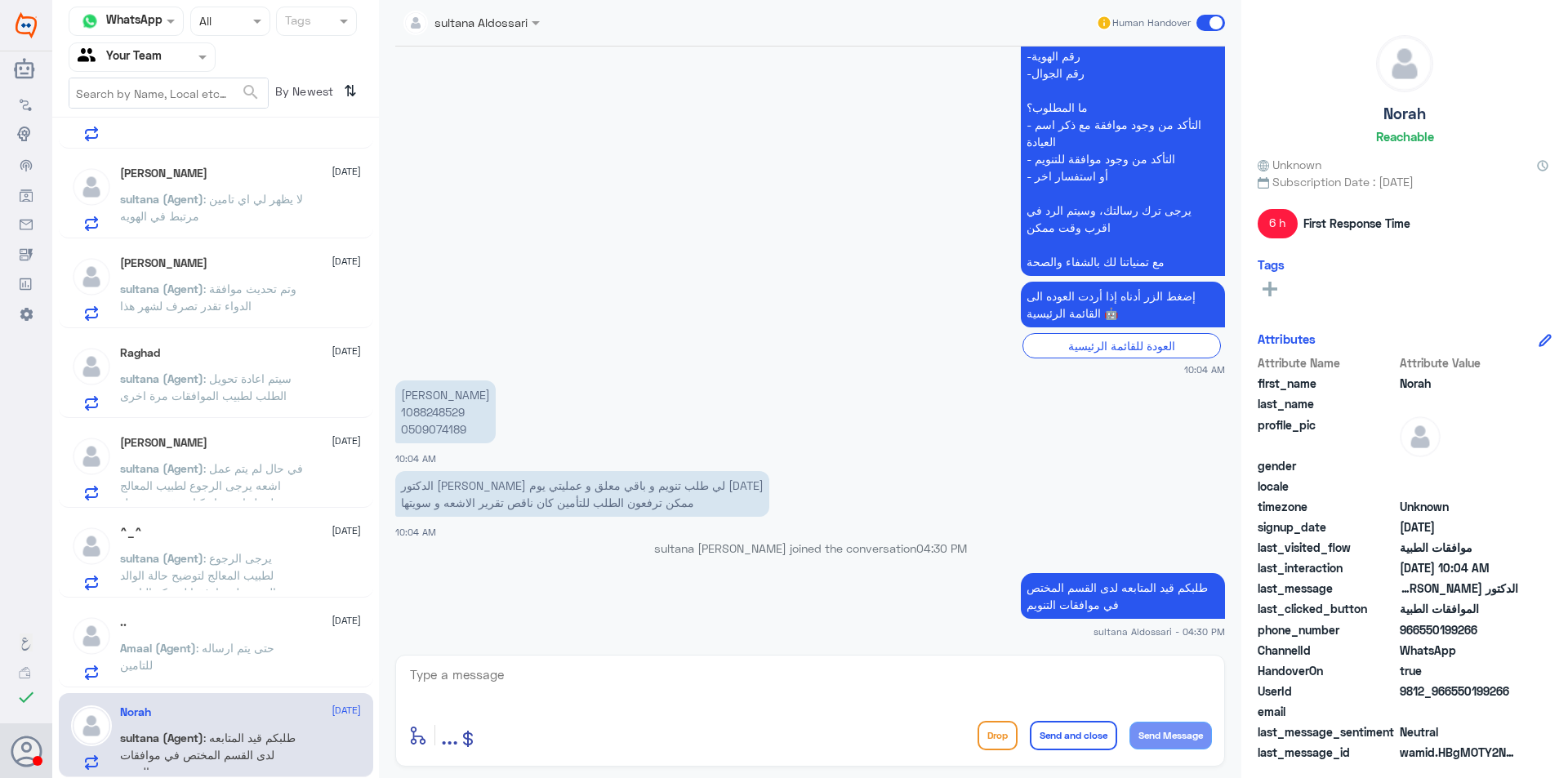
click at [248, 668] on p "Amaal (Agent) : حتى يتم ارساله للتامين" at bounding box center [212, 660] width 184 height 41
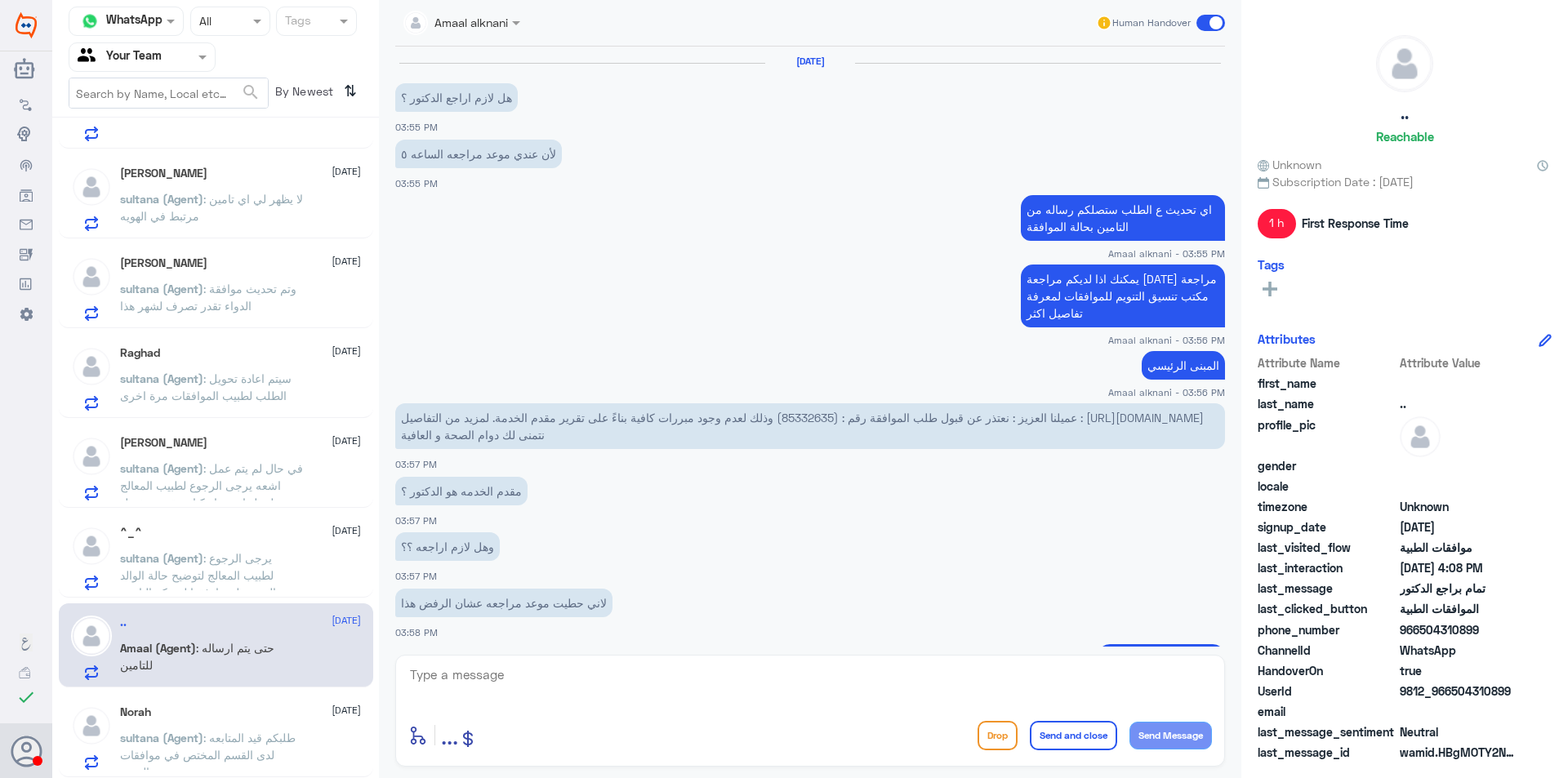
scroll to position [659, 0]
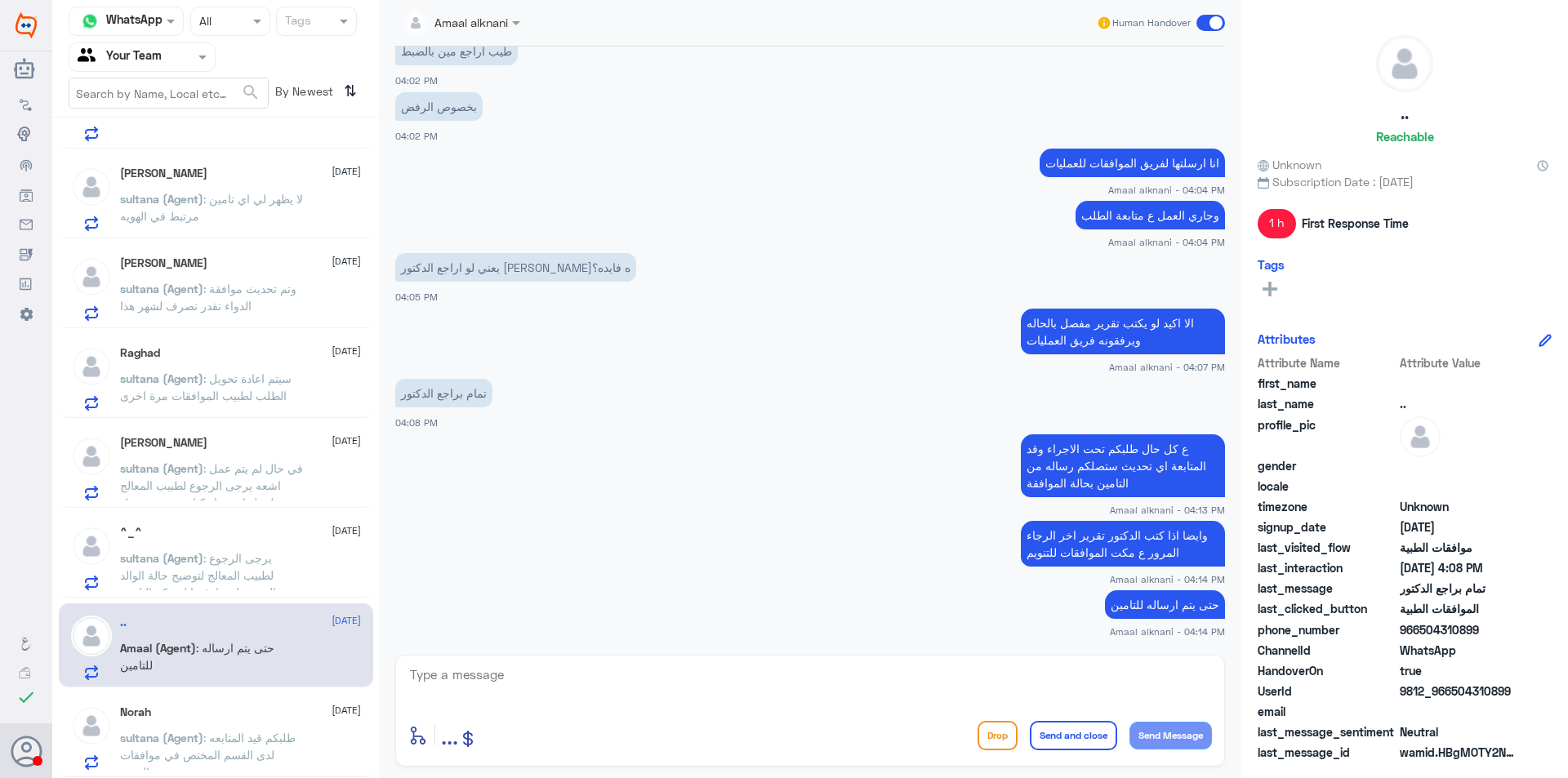
click at [255, 568] on span ": يرجى الرجوع لطبيب المعالج لتوضيح حالة الوالد الصحيه ليتم ارفقها لشركة التامين" at bounding box center [198, 575] width 156 height 48
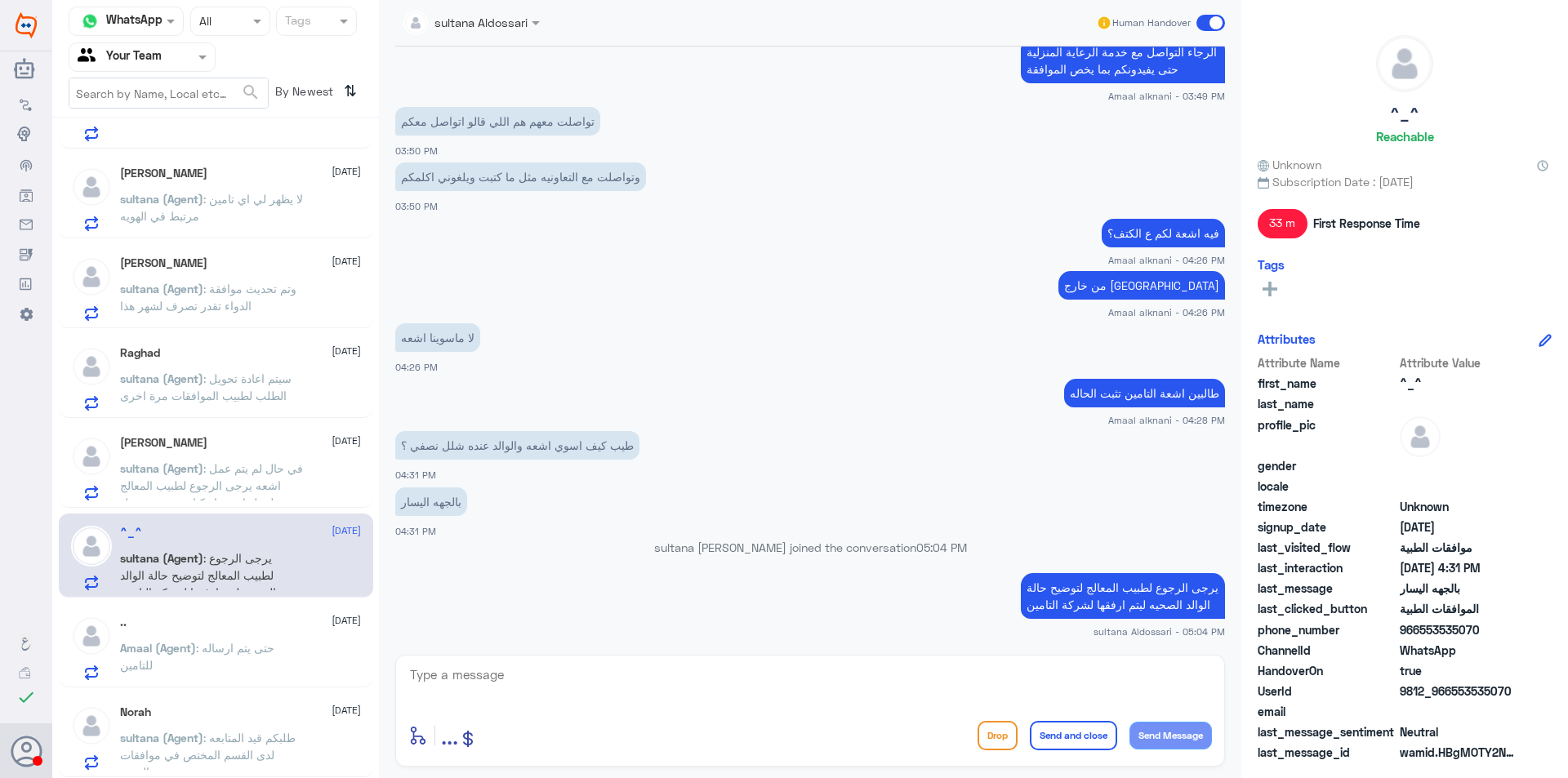
scroll to position [981, 0]
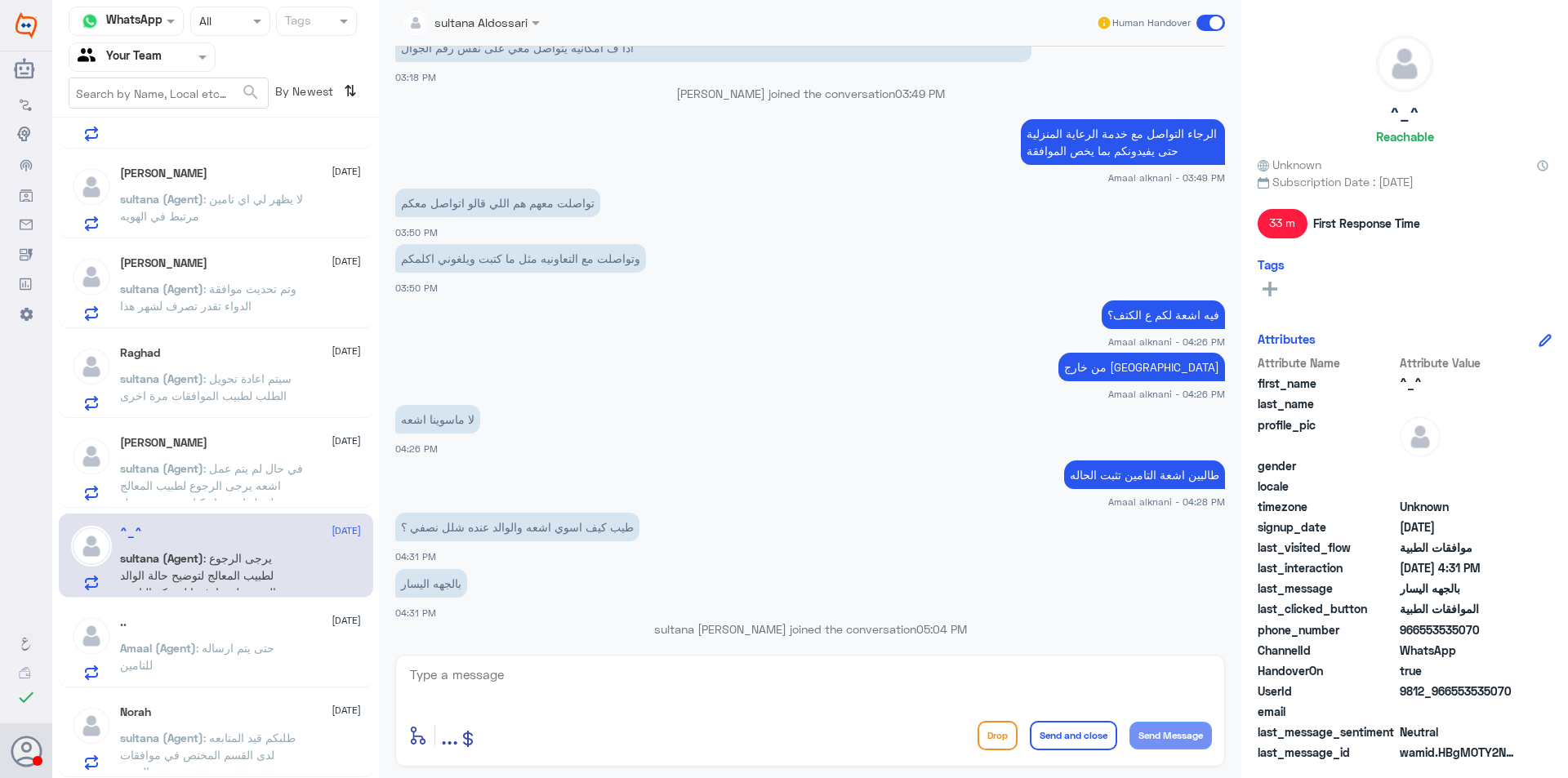
click at [267, 472] on span ": في حال لم يتم عمل اشعه يرجى الرجوع لطبيب المعالج لعمل اشعه او كتابة تقرير مفص…" at bounding box center [212, 493] width 183 height 65
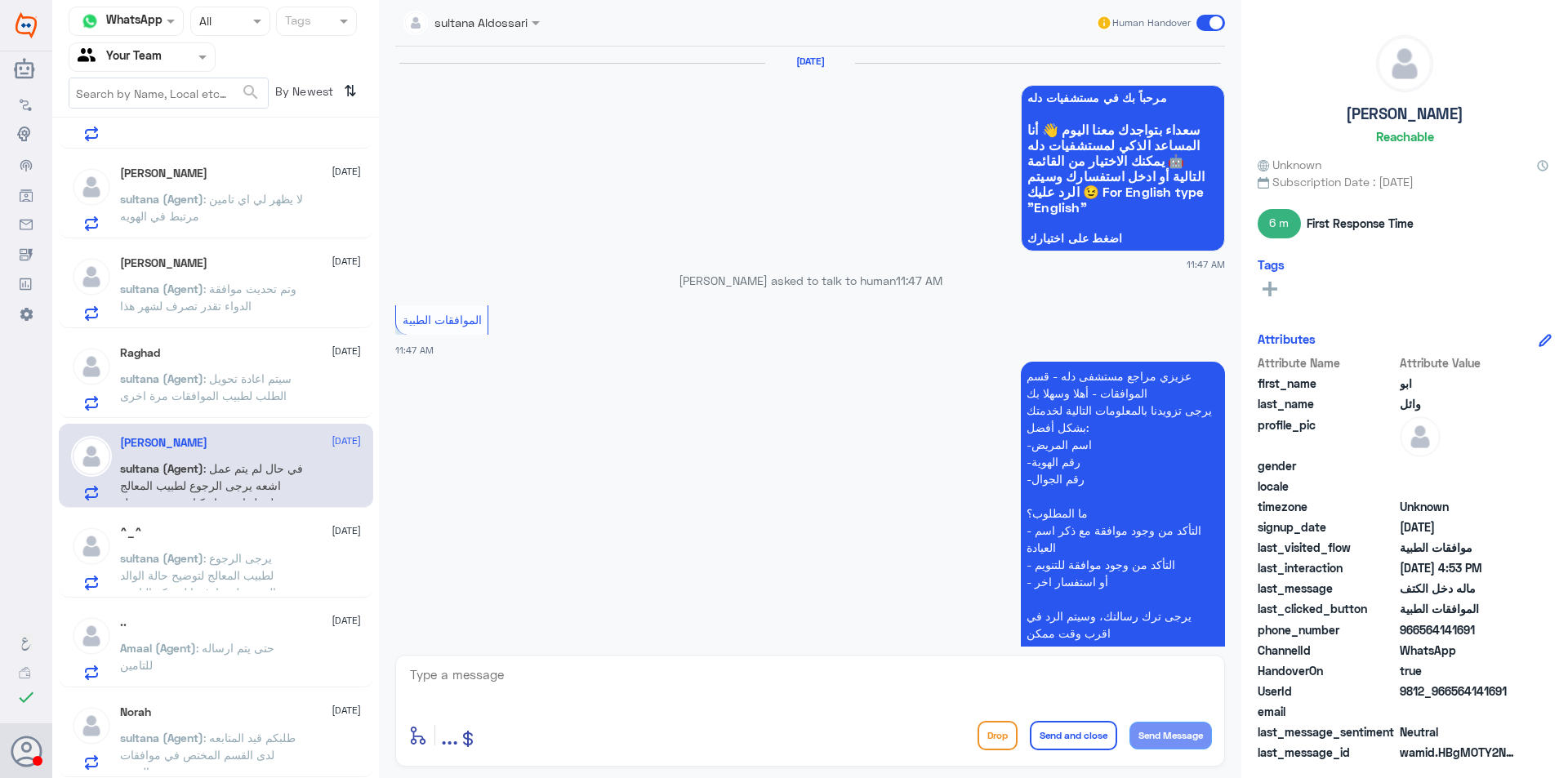
scroll to position [1577, 0]
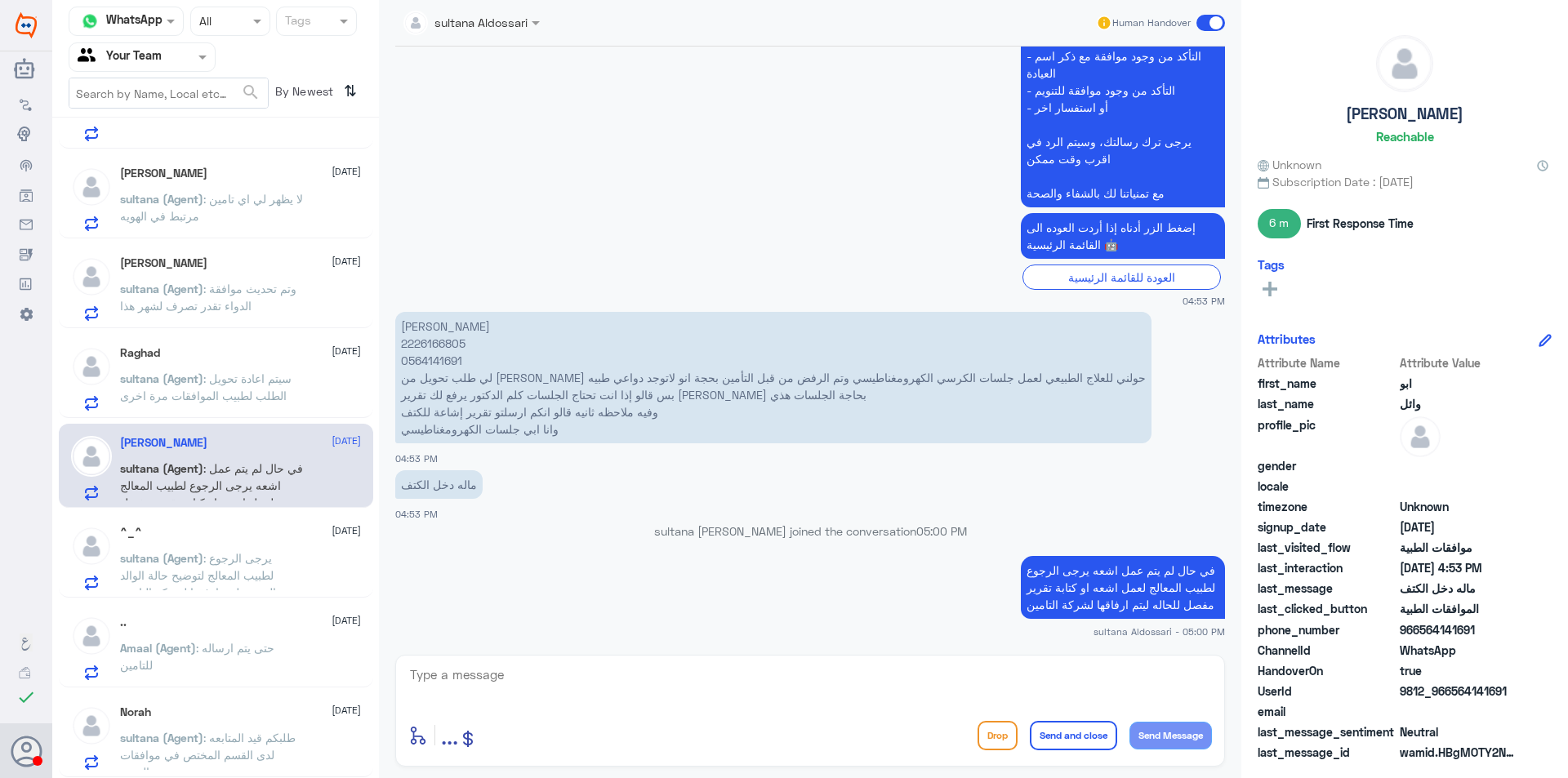
click at [455, 348] on p "ناجي عبدالله محسن مجلي 2226166805 0564141691 لي طلب تحويل من الدكتور الزبيدي حو…" at bounding box center [773, 377] width 756 height 131
copy p "2226166805"
click at [262, 391] on span ": سيتم اعادة تحويل الطلب لطبيب الموافقات مرة اخرى" at bounding box center [206, 386] width 171 height 31
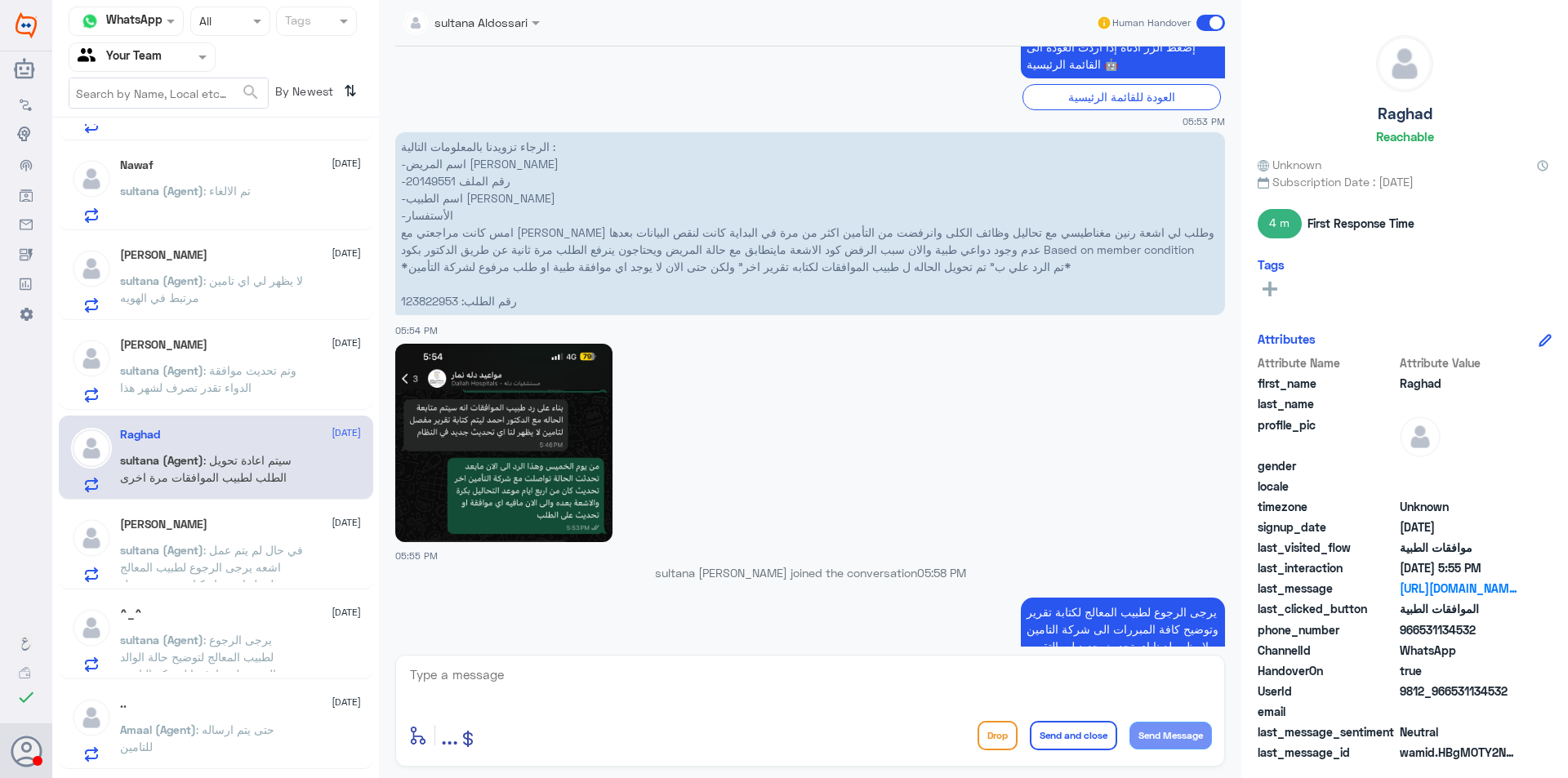
scroll to position [1842, 0]
click at [552, 493] on img at bounding box center [503, 443] width 217 height 198
click at [437, 197] on p "الرجاء تزويدنا بالمعلومات التالية : -اسم المريض موضي محمد القحطاني -رقم الملف 2…" at bounding box center [810, 224] width 830 height 183
copy p "20149551"
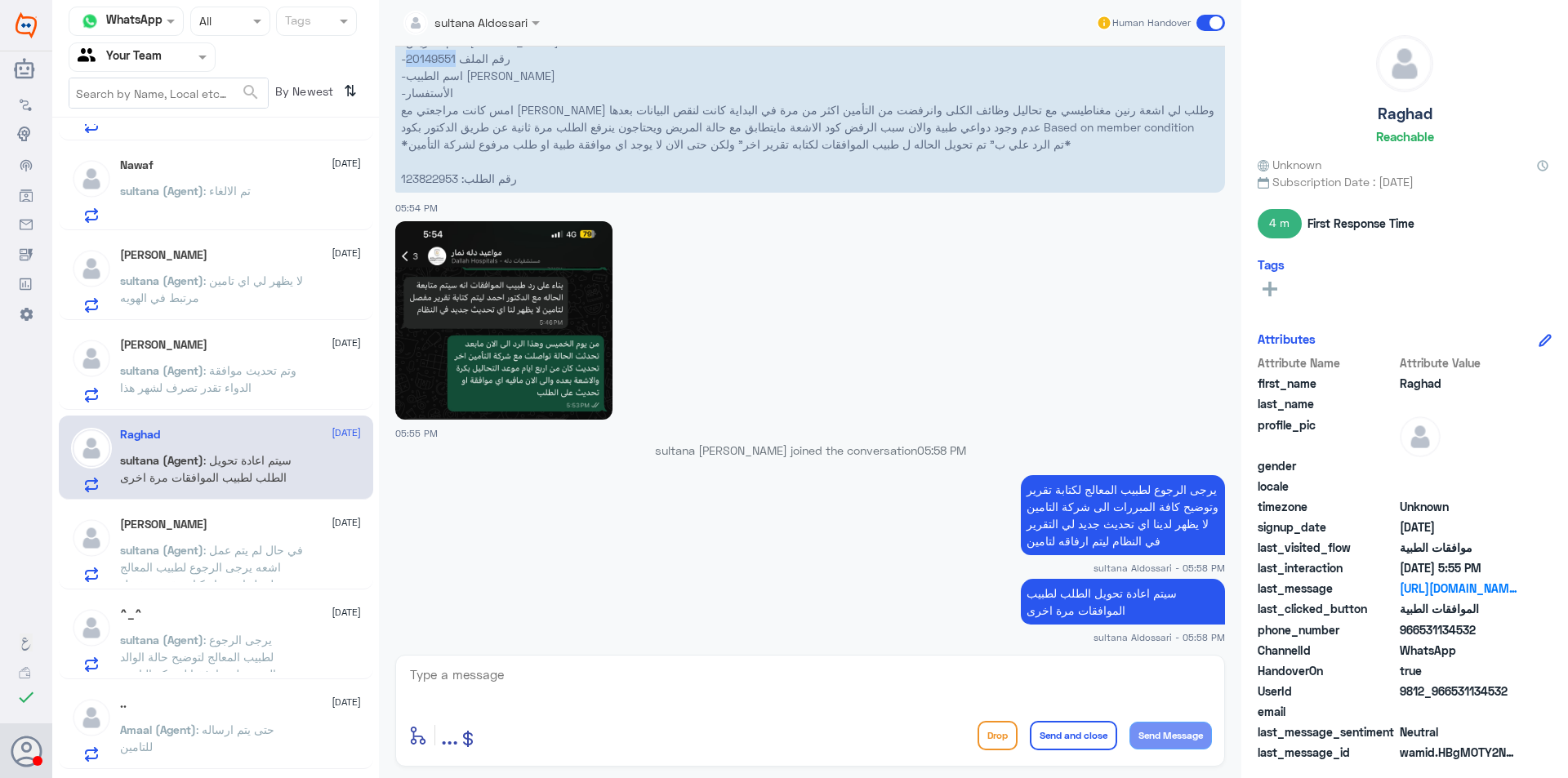
scroll to position [2005, 0]
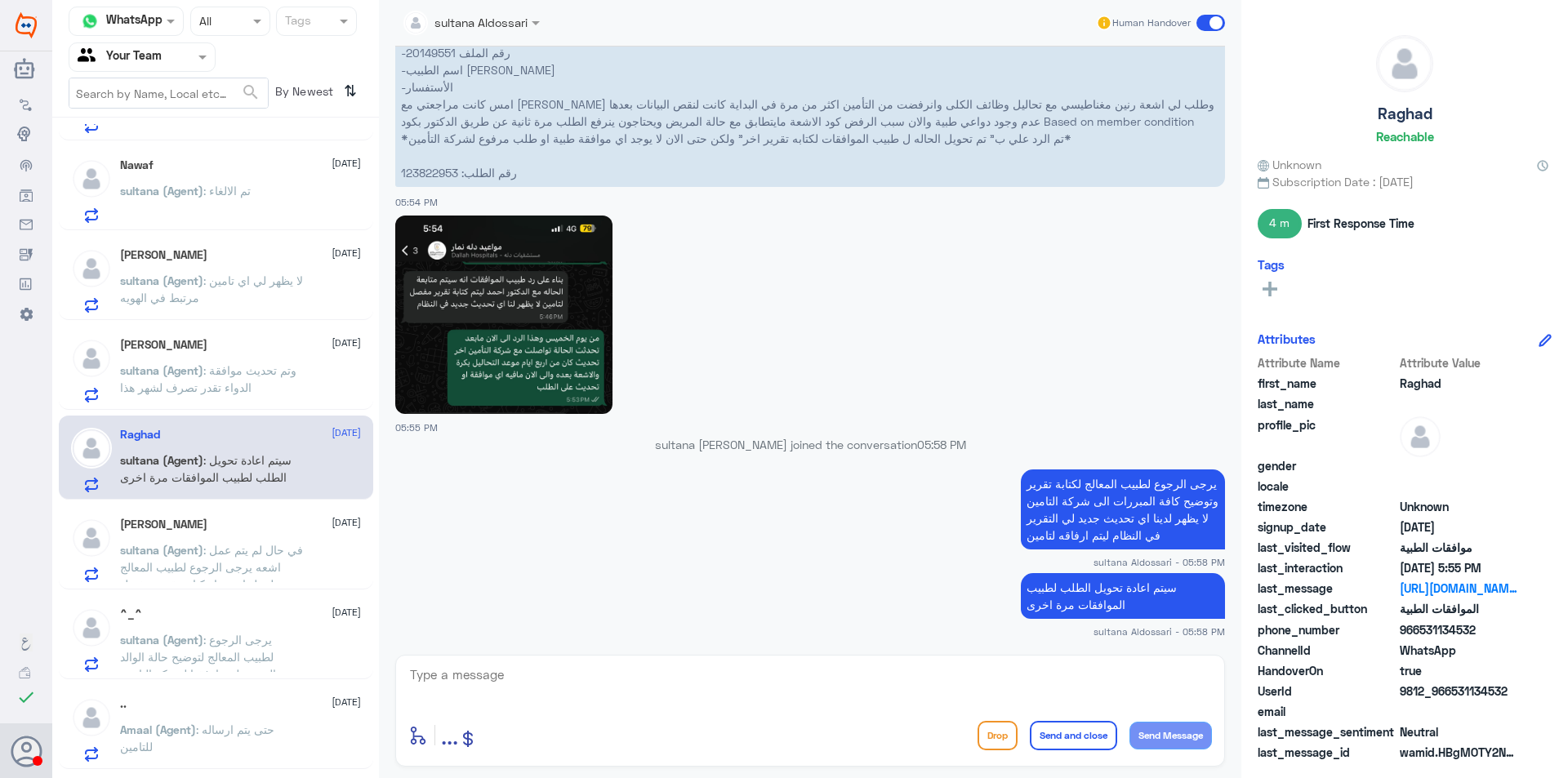
click at [233, 398] on p "sultana (Agent) : وتم تحديث موافقة الدواء تقدر تصرف لشهر هذا" at bounding box center [212, 382] width 184 height 41
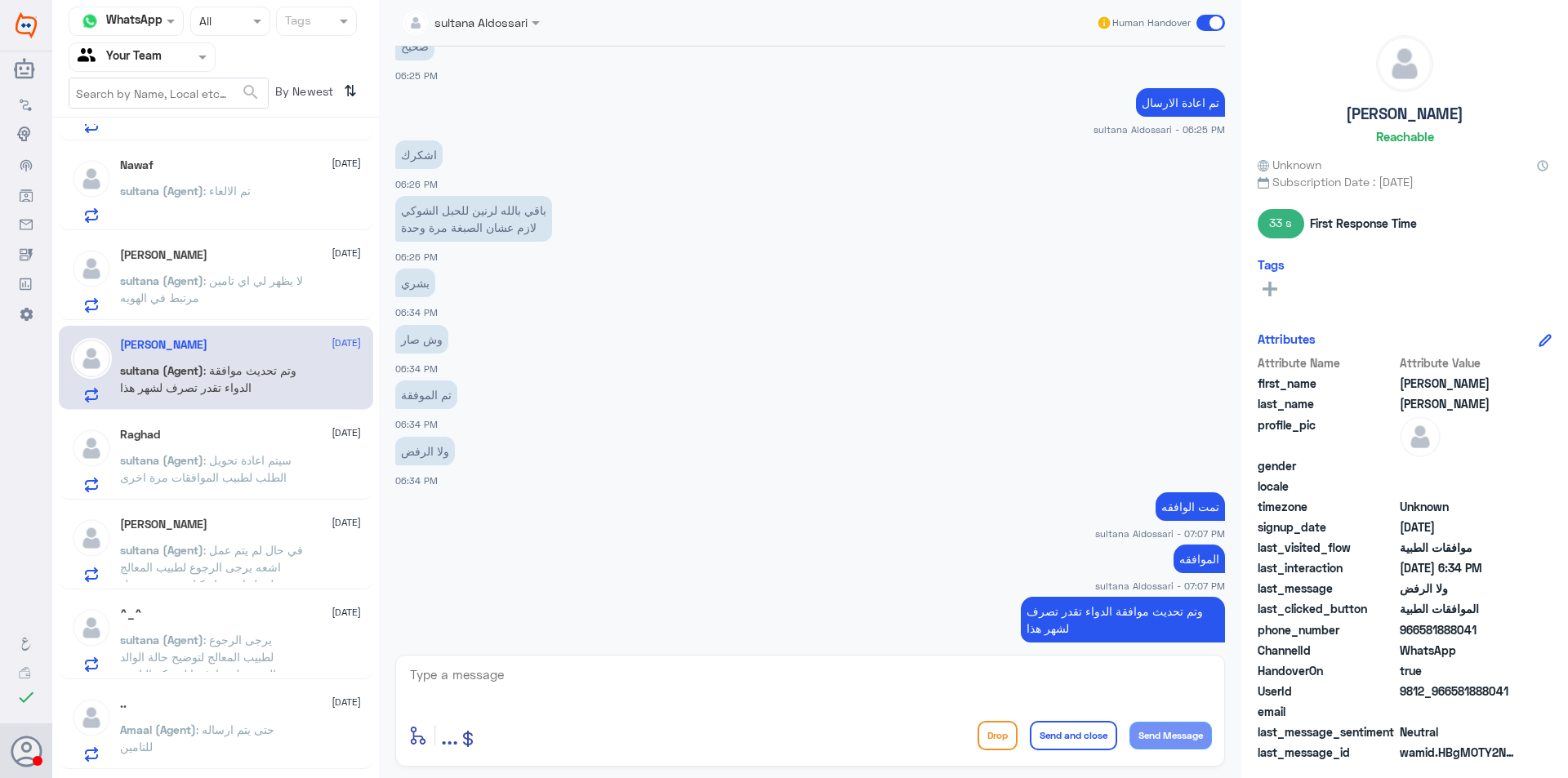
scroll to position [622, 0]
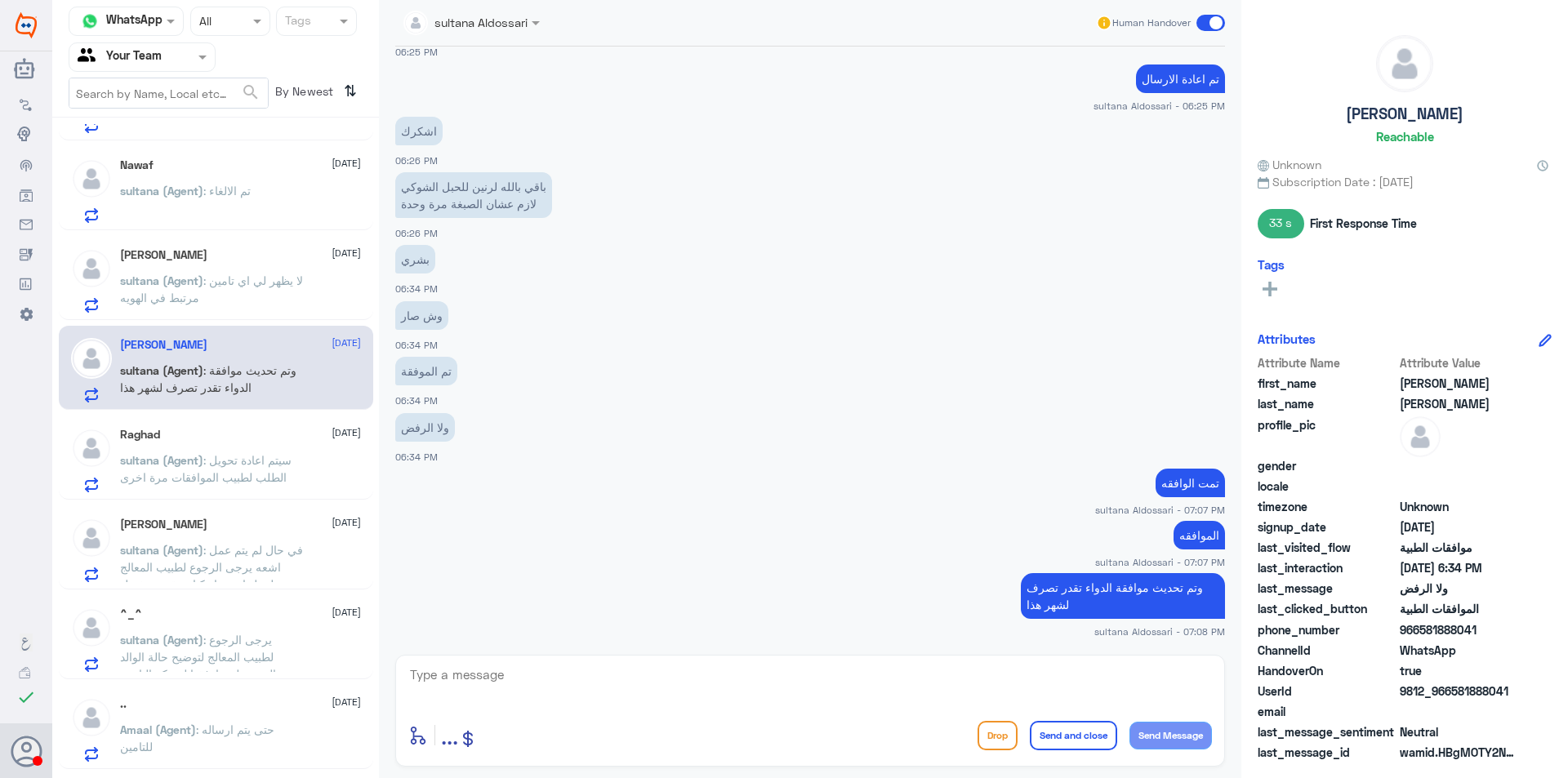
click at [543, 668] on textarea at bounding box center [810, 683] width 803 height 40
type textarea "متمنين لكم الدوم الصحة والعافية"
click at [1098, 728] on button "Send and close" at bounding box center [1074, 735] width 87 height 29
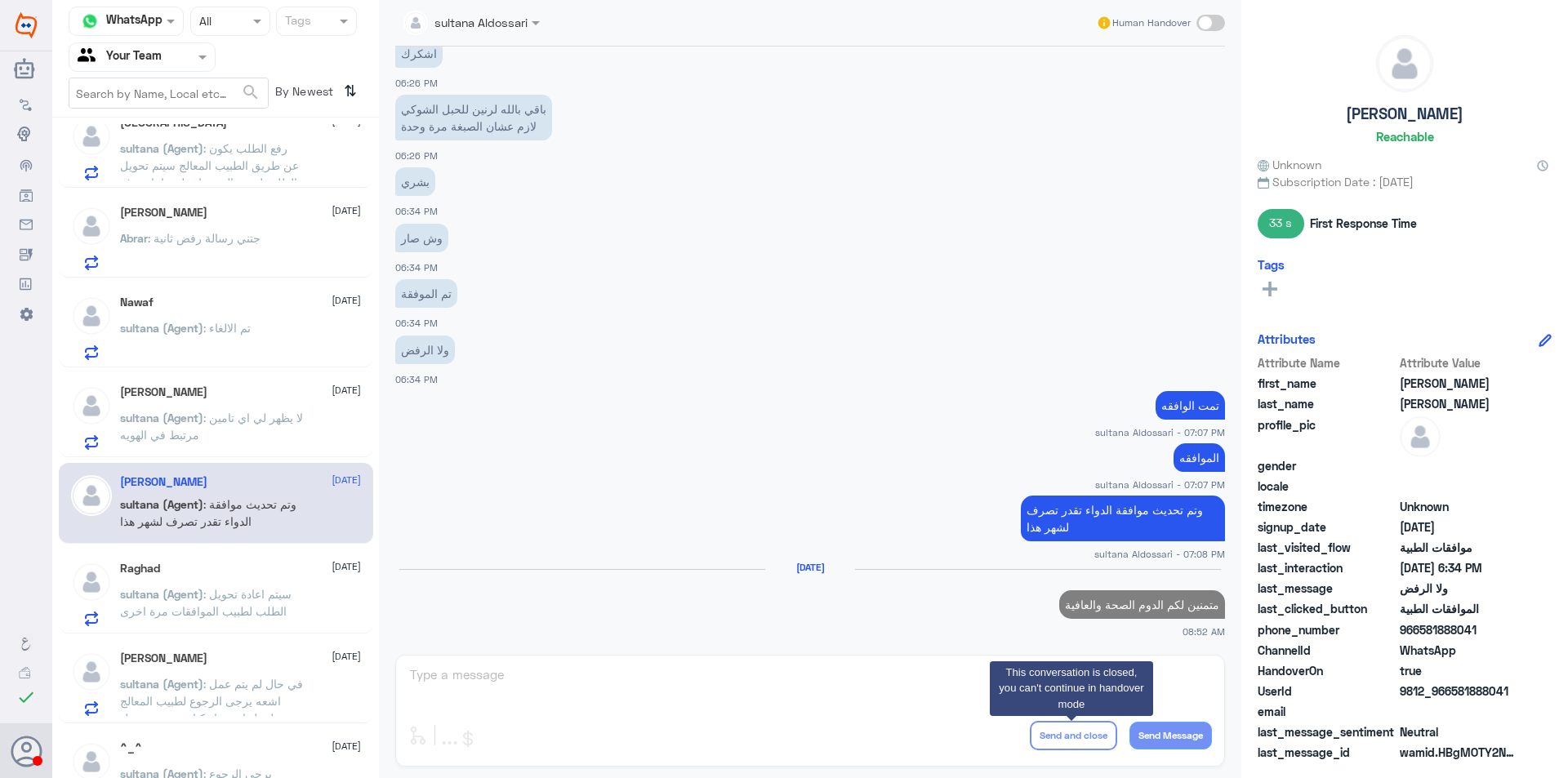
scroll to position [898, 0]
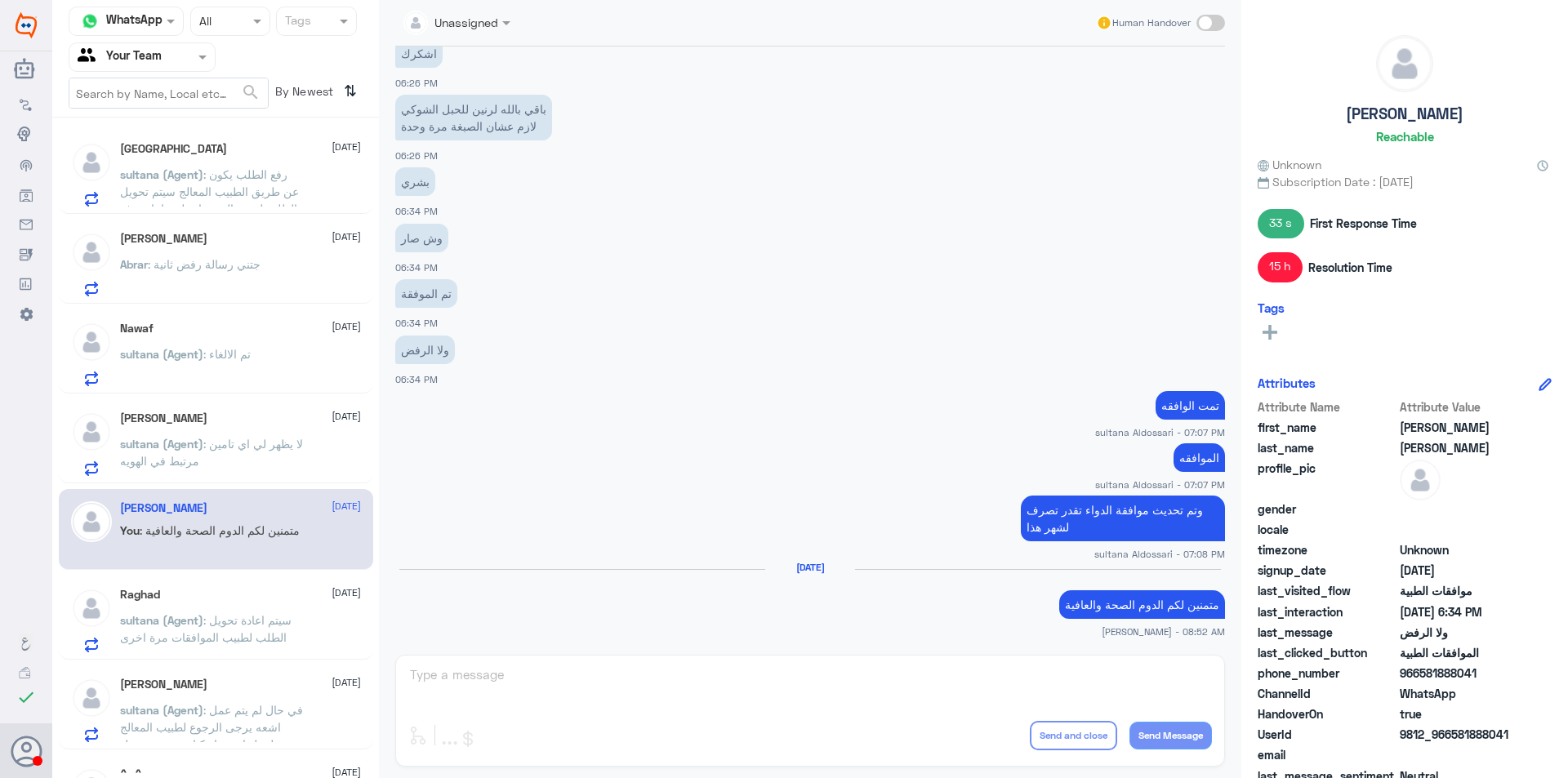
click at [206, 472] on p "sultana (Agent) : لا يظهر لي اي تامين مرتبط في الهويه" at bounding box center [212, 456] width 184 height 41
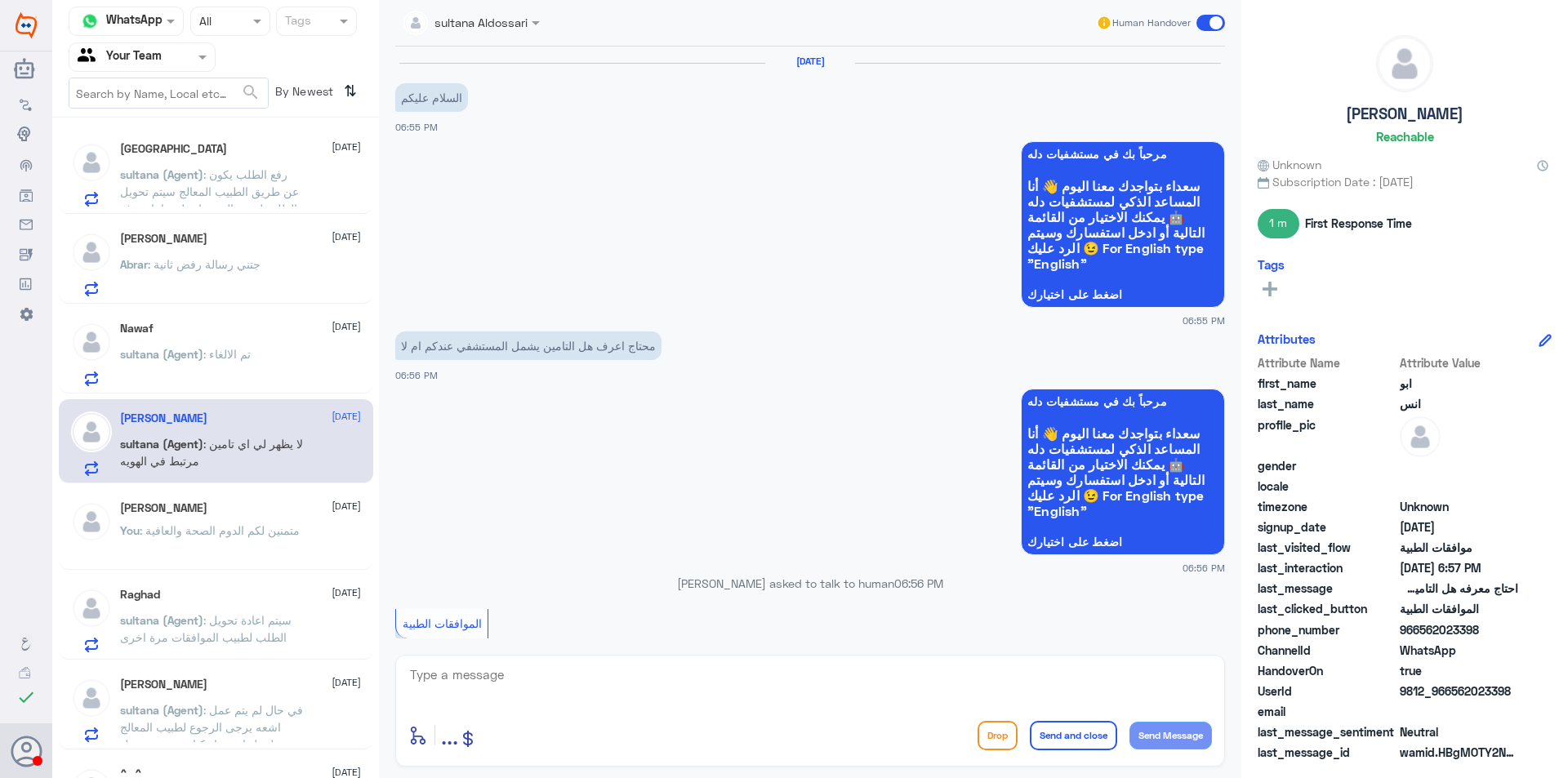
scroll to position [774, 0]
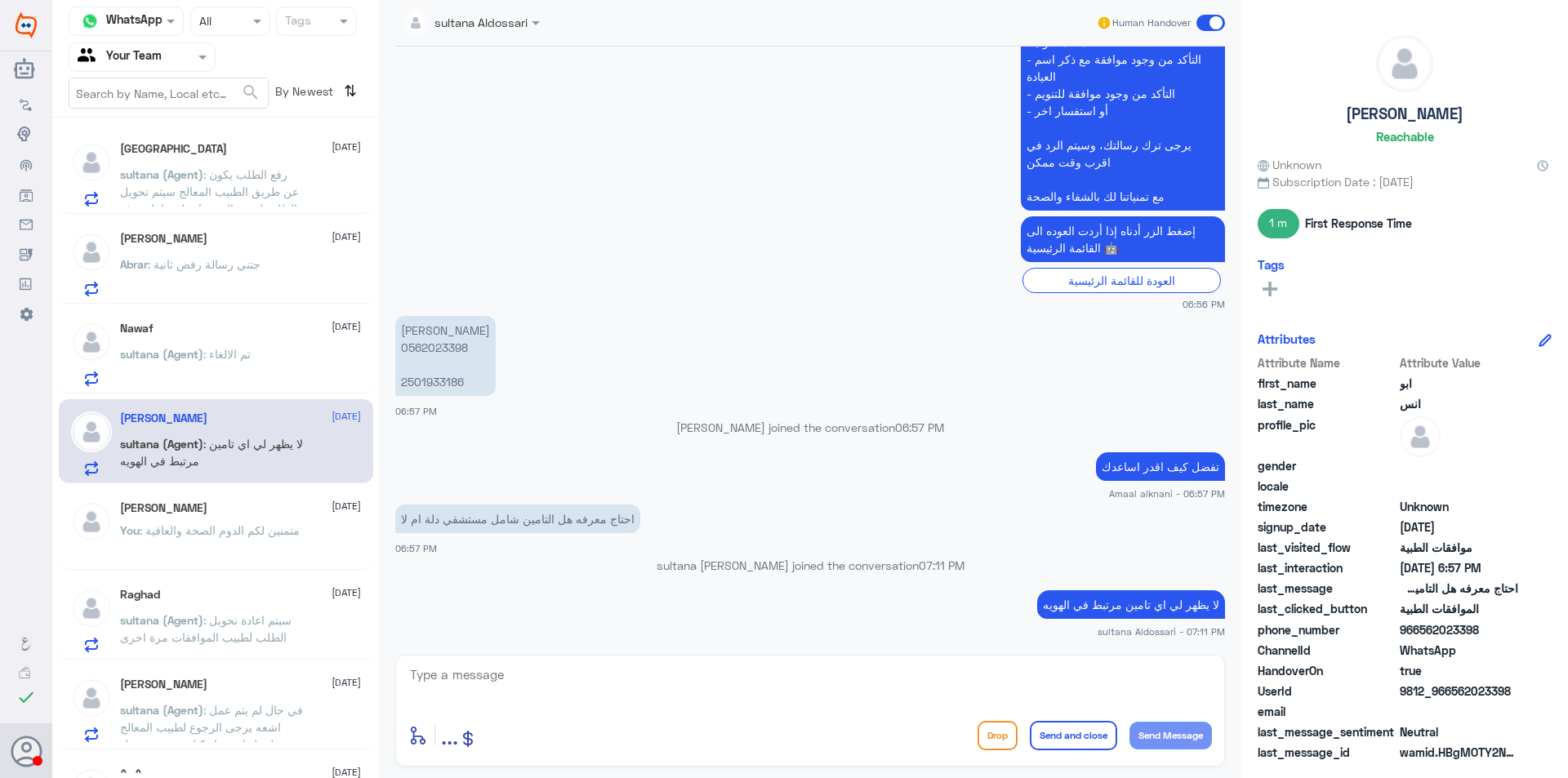
click at [996, 668] on textarea at bounding box center [810, 683] width 803 height 40
type textarea "عزيزي المراجع ارجوا التواصل مع التامين لمعرفة المنافع والتغطيات لديك , متمنين ل…"
click at [1080, 731] on button "Send and close" at bounding box center [1074, 735] width 87 height 29
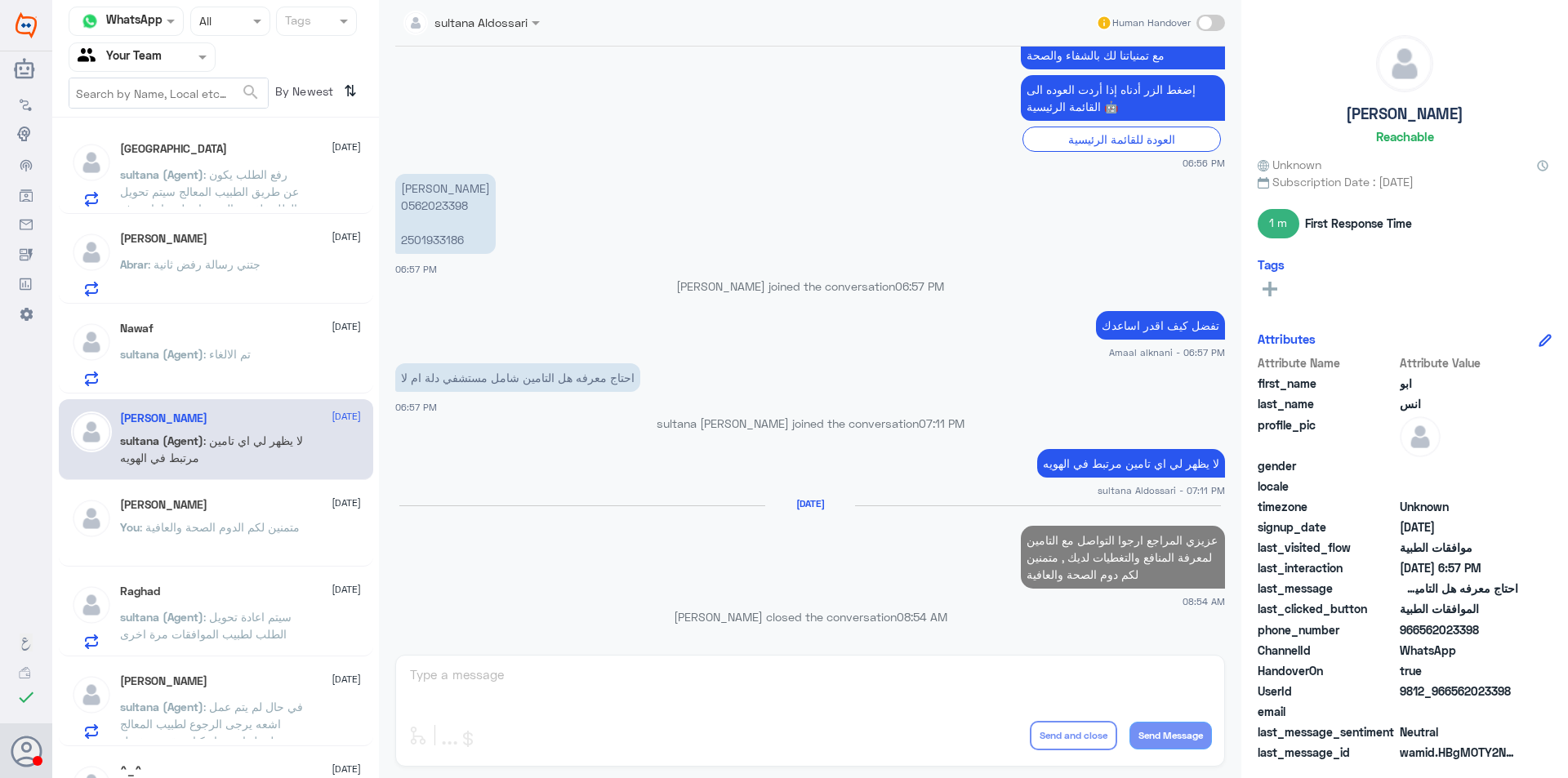
scroll to position [890, 0]
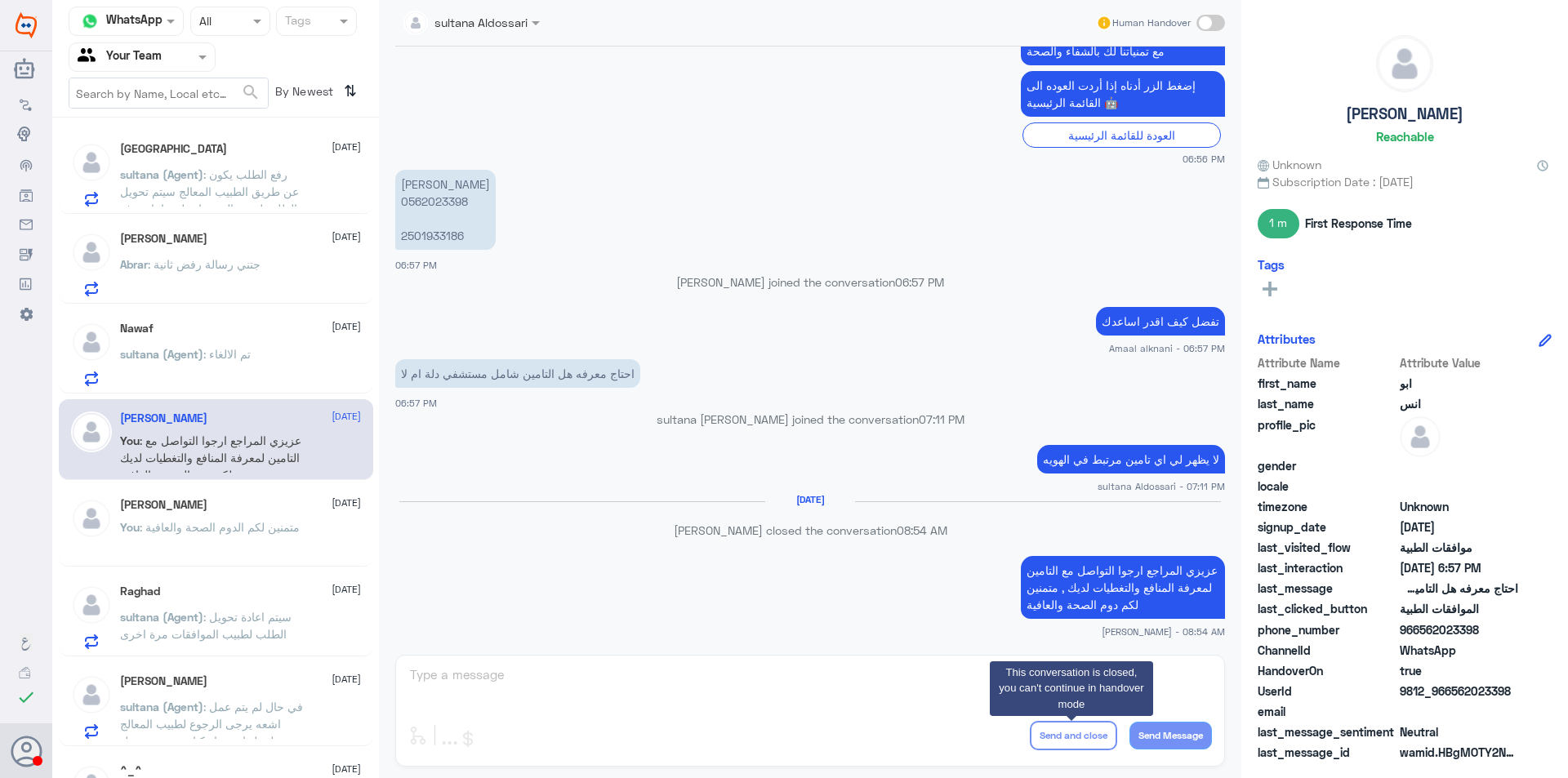
click at [260, 372] on div "sultana (Agent) : تم الالغاء" at bounding box center [241, 368] width 241 height 37
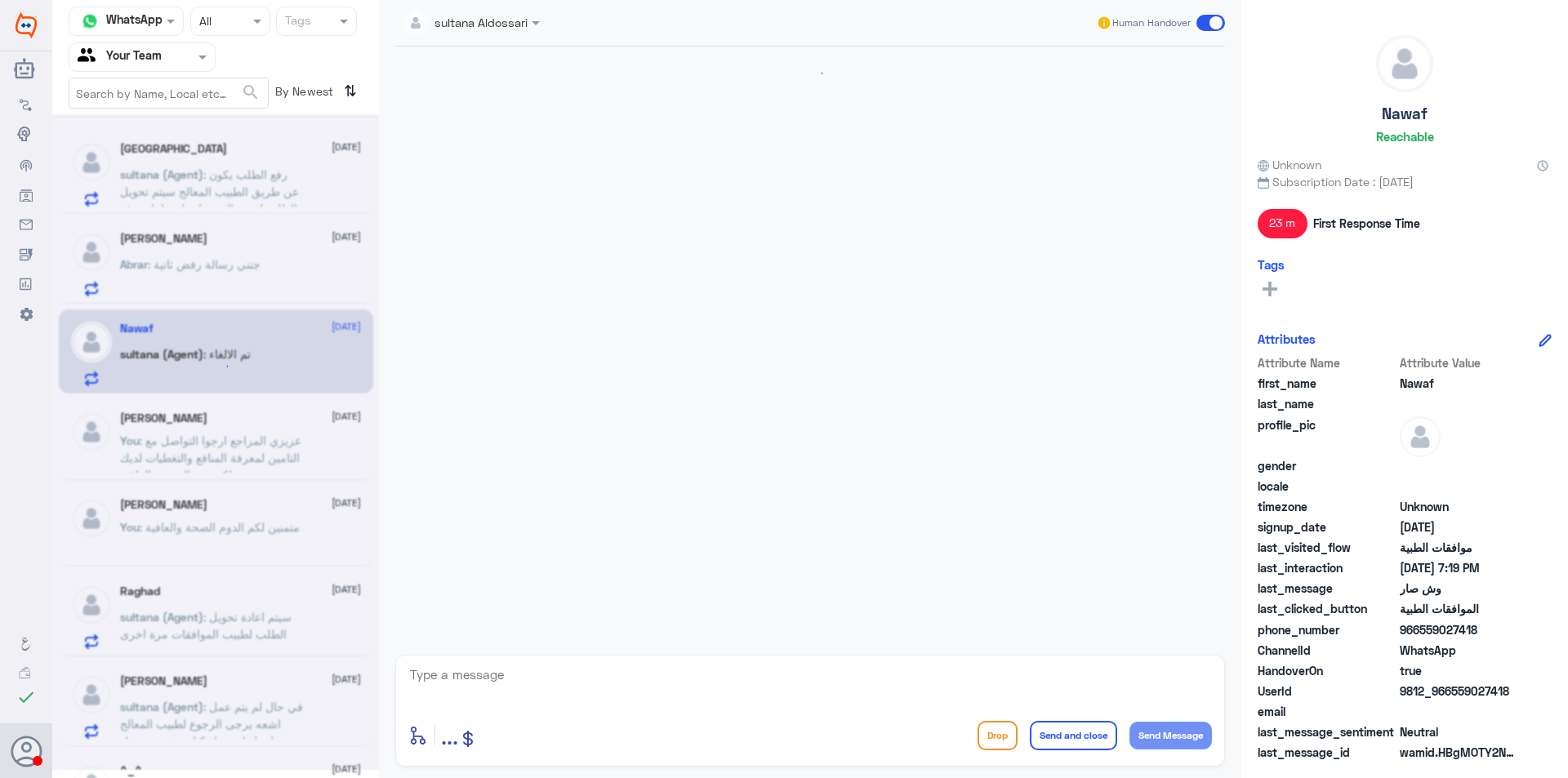
scroll to position [514, 0]
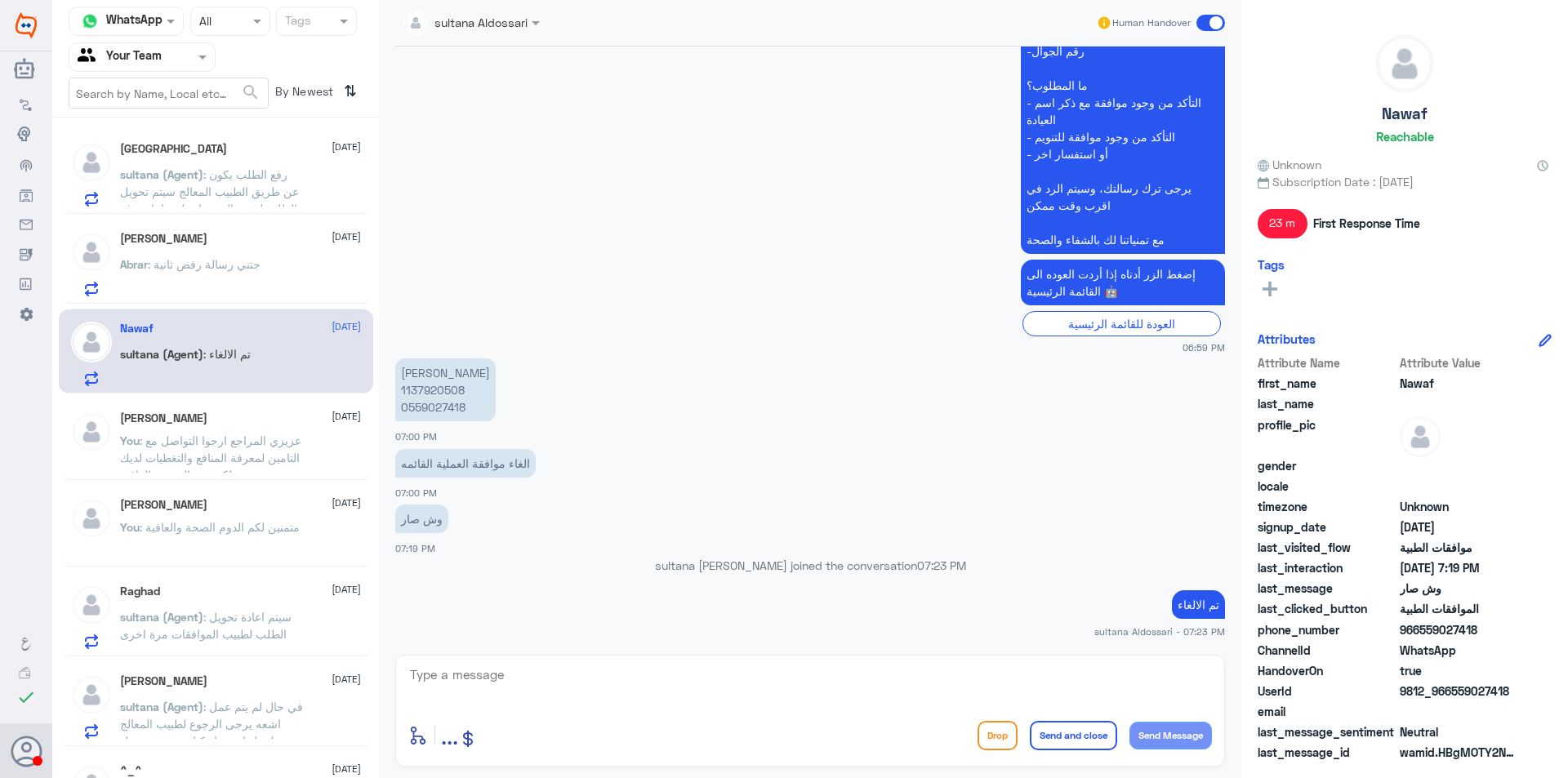
click at [426, 391] on p "نواف الحربي 1137920508 0559027418" at bounding box center [445, 390] width 101 height 62
copy p "1137920508"
click at [426, 391] on p "نواف الحربي 1137920508 0559027418" at bounding box center [445, 390] width 101 height 62
click at [688, 673] on textarea at bounding box center [810, 683] width 803 height 40
type textarea "ارجوا التواصل مع التامين للتاكد من الالغاء من قبلهم , متمنين لكم دوم الصحة والع…"
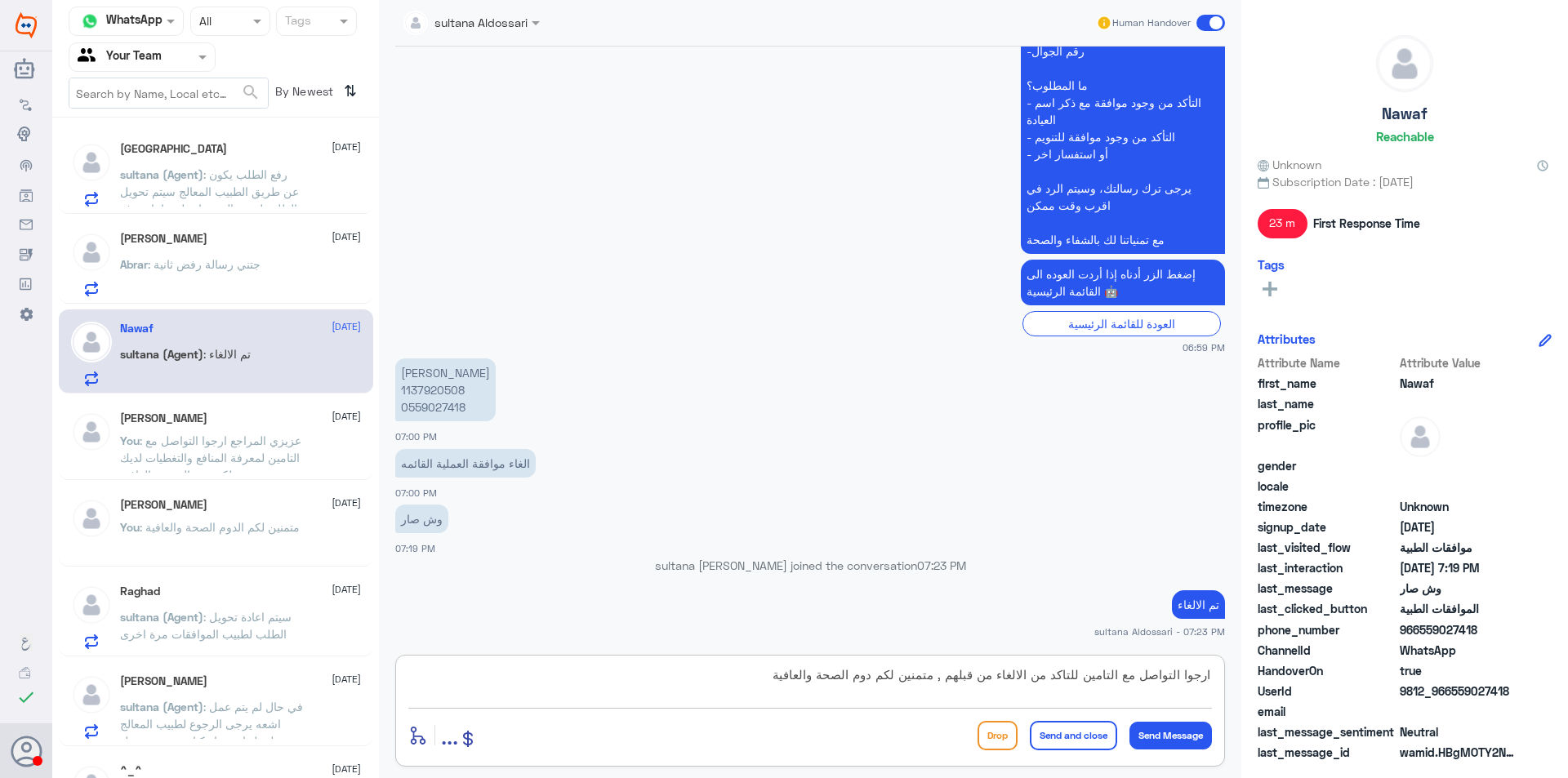
click at [1074, 732] on button "Send and close" at bounding box center [1074, 735] width 87 height 29
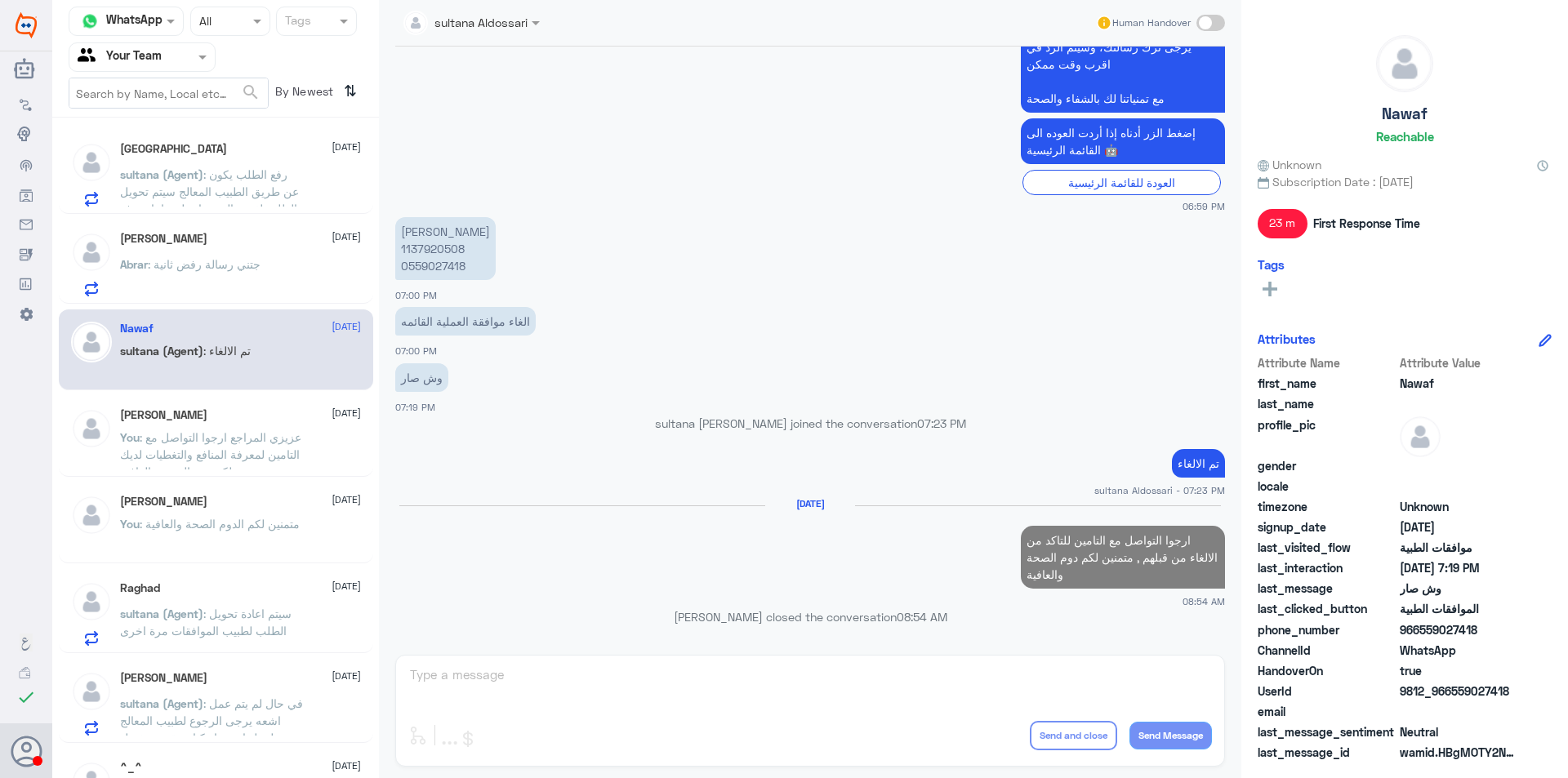
click at [274, 280] on div "Abrar : جتني رسالة رفض ثانية" at bounding box center [241, 277] width 241 height 37
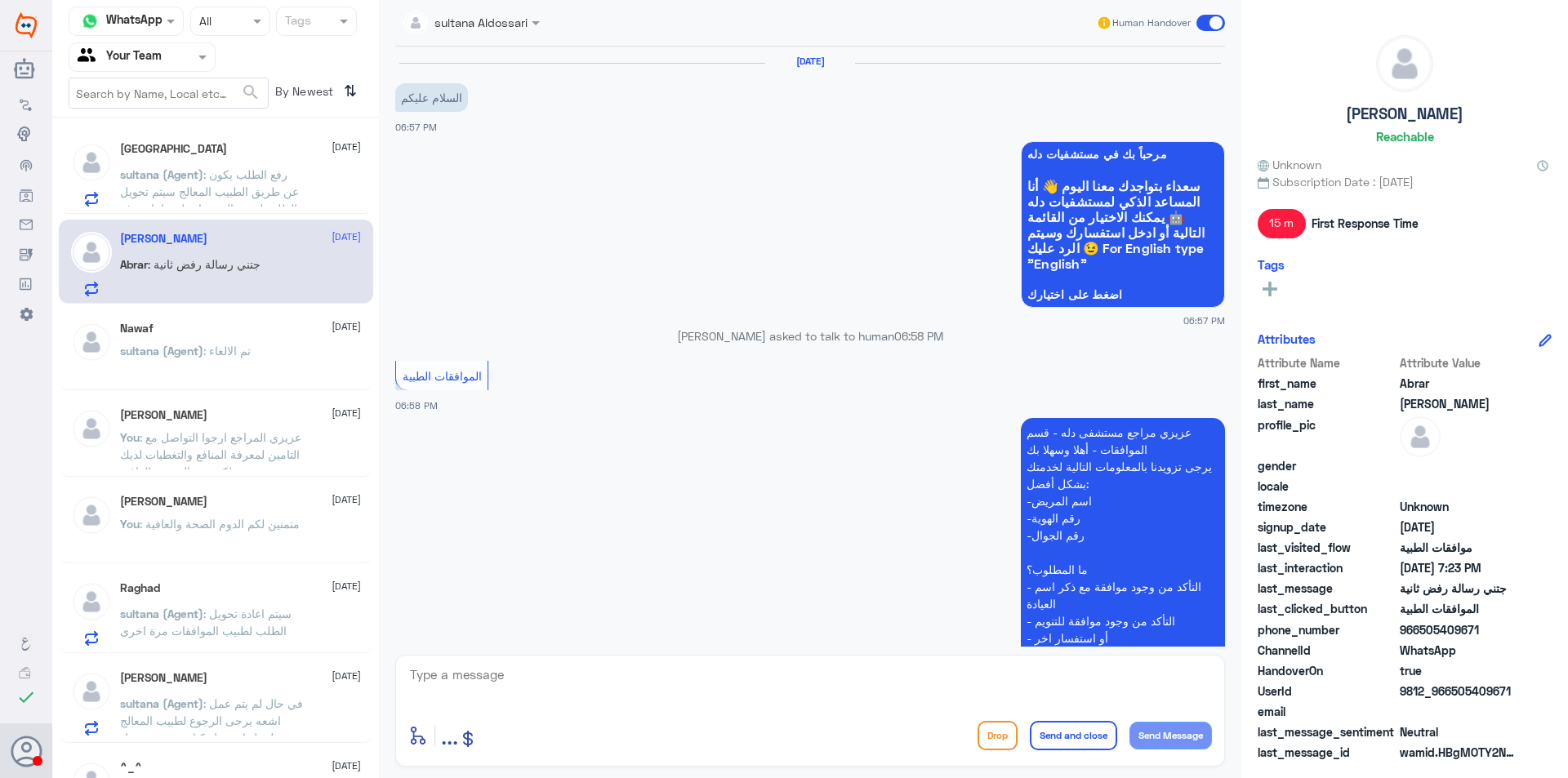
scroll to position [557, 0]
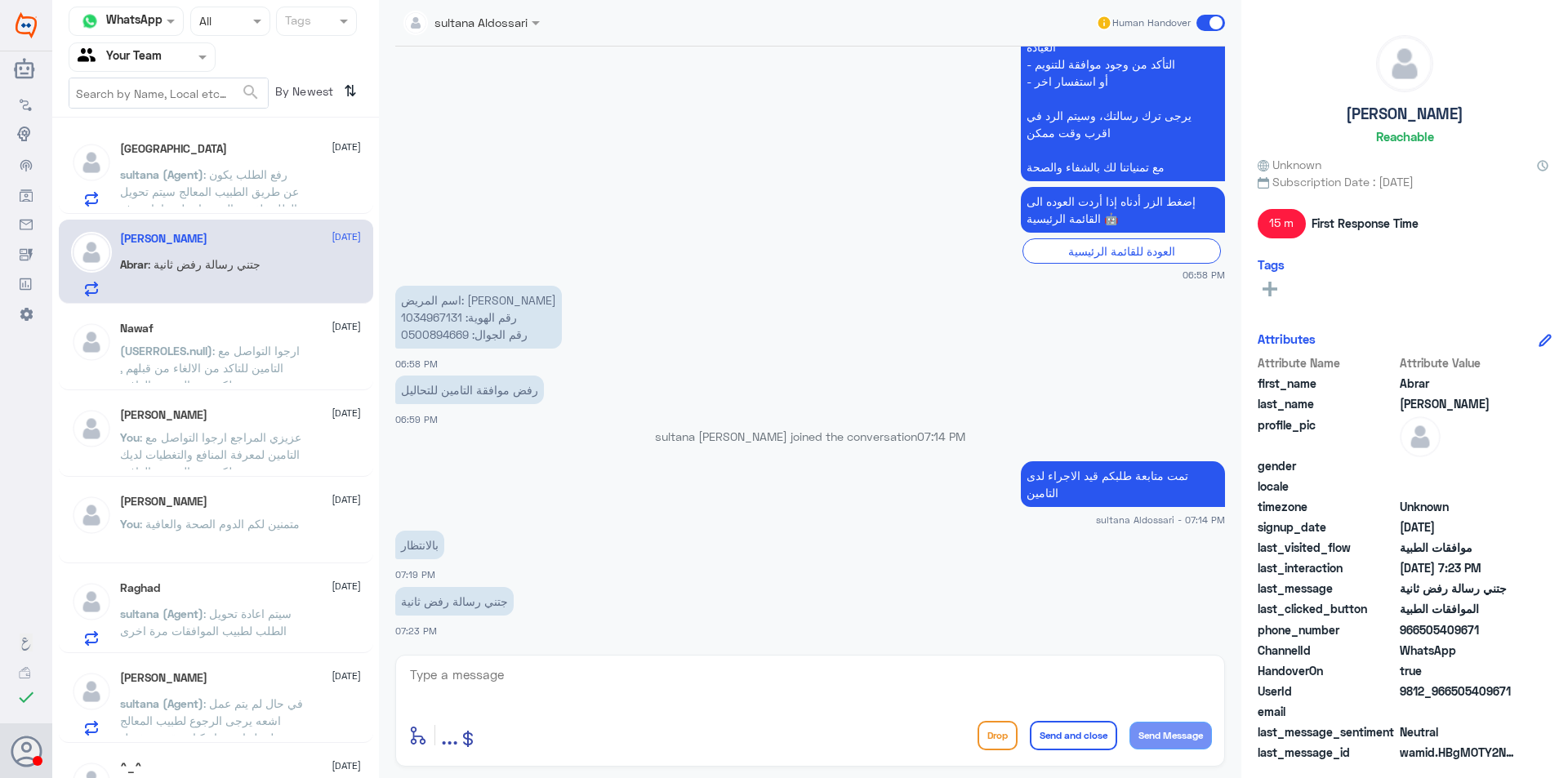
click at [440, 322] on p "اسم المريض: سليمان السويلم رقم الهوية: 1034967131 رقم الجوال: 0500894669" at bounding box center [478, 317] width 167 height 62
copy p "1034967131"
click at [618, 707] on div at bounding box center [810, 685] width 803 height 44
click at [623, 690] on textarea at bounding box center [810, 683] width 803 height 40
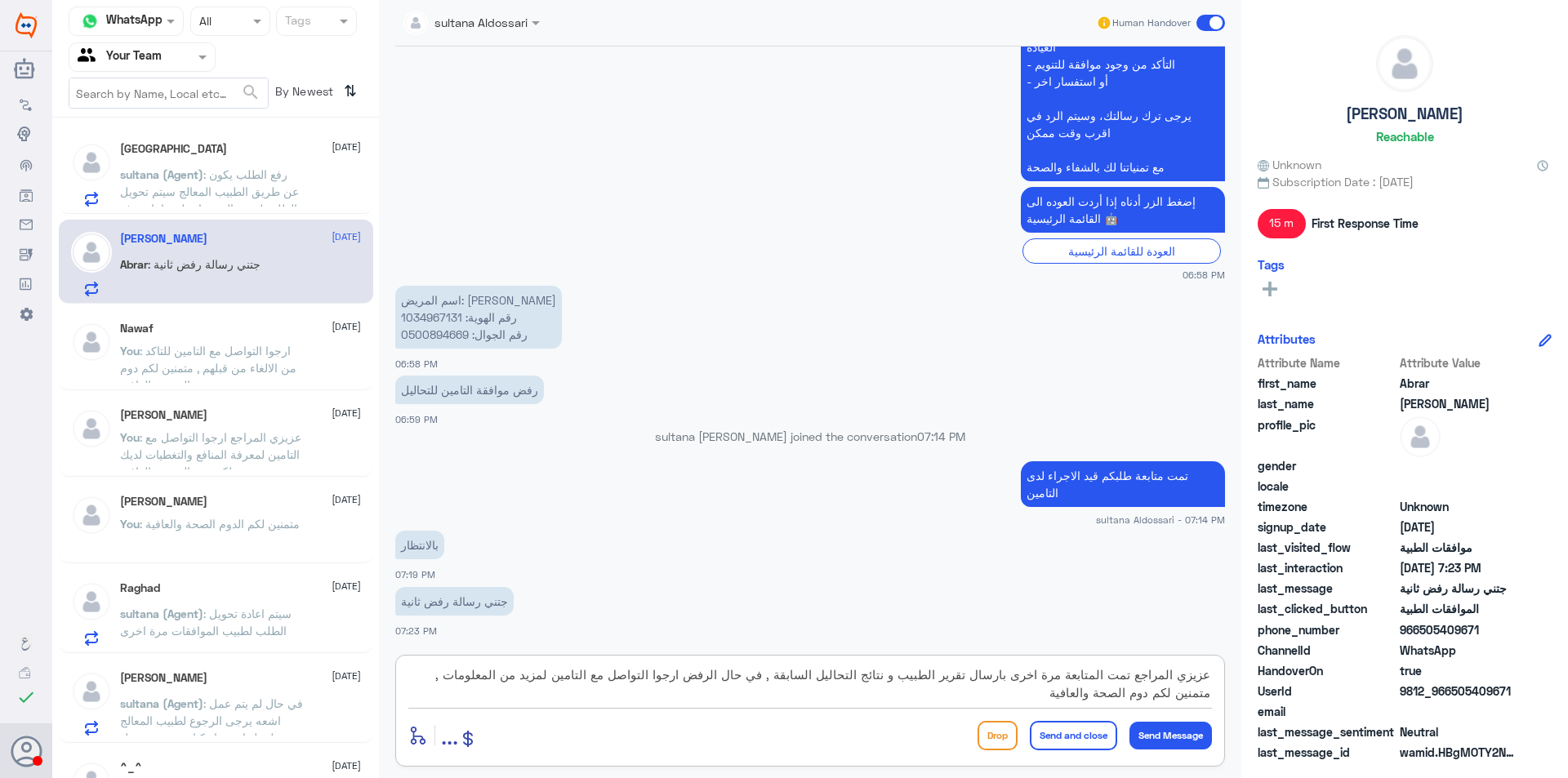
type textarea "عزيزي المراجع تمت المتابعة مرة اخرى بارسال تقرير الطبيب و نتائج التحاليل السابق…"
click at [1044, 742] on button "Send and close" at bounding box center [1074, 735] width 87 height 29
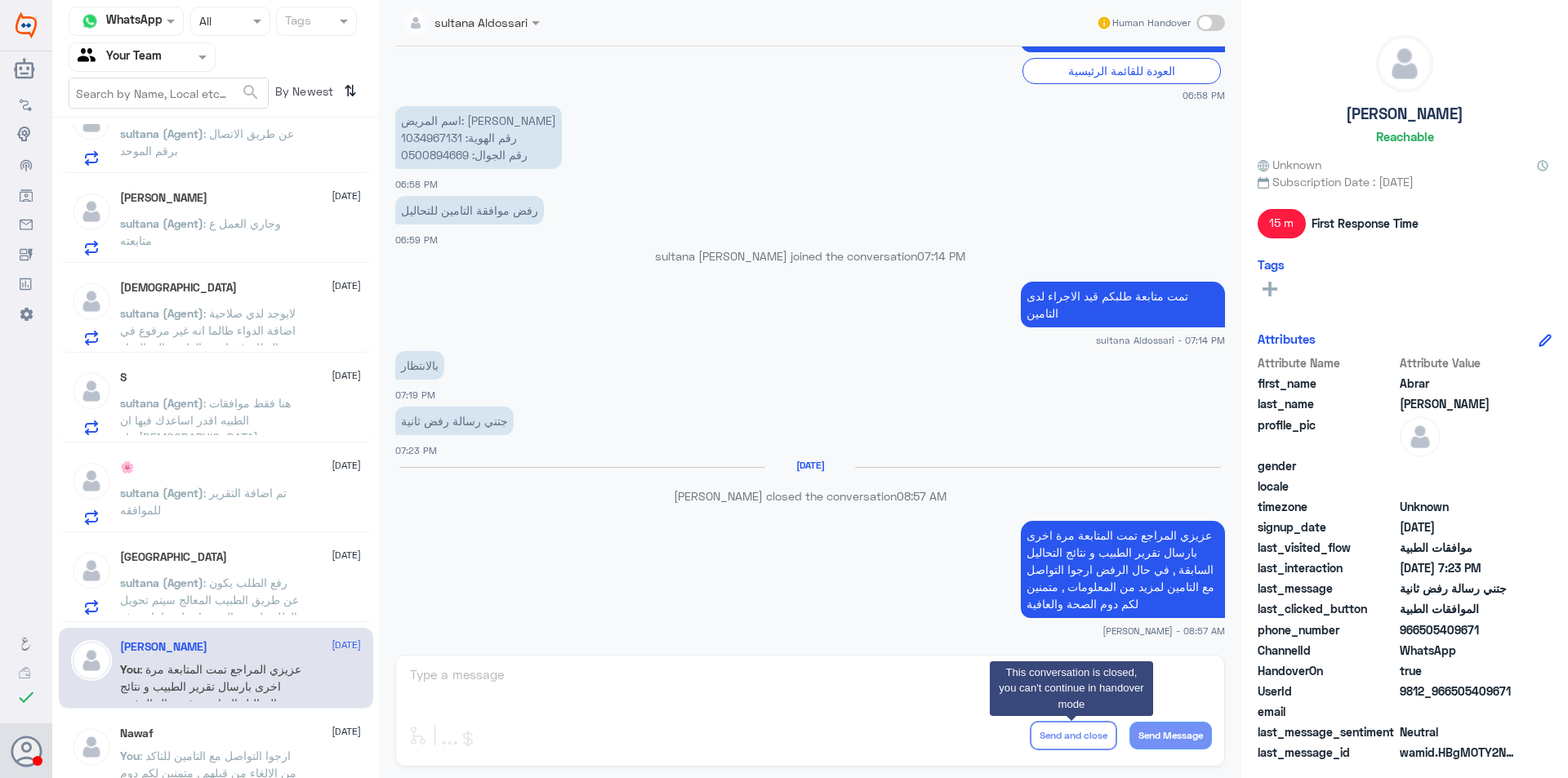
scroll to position [409, 0]
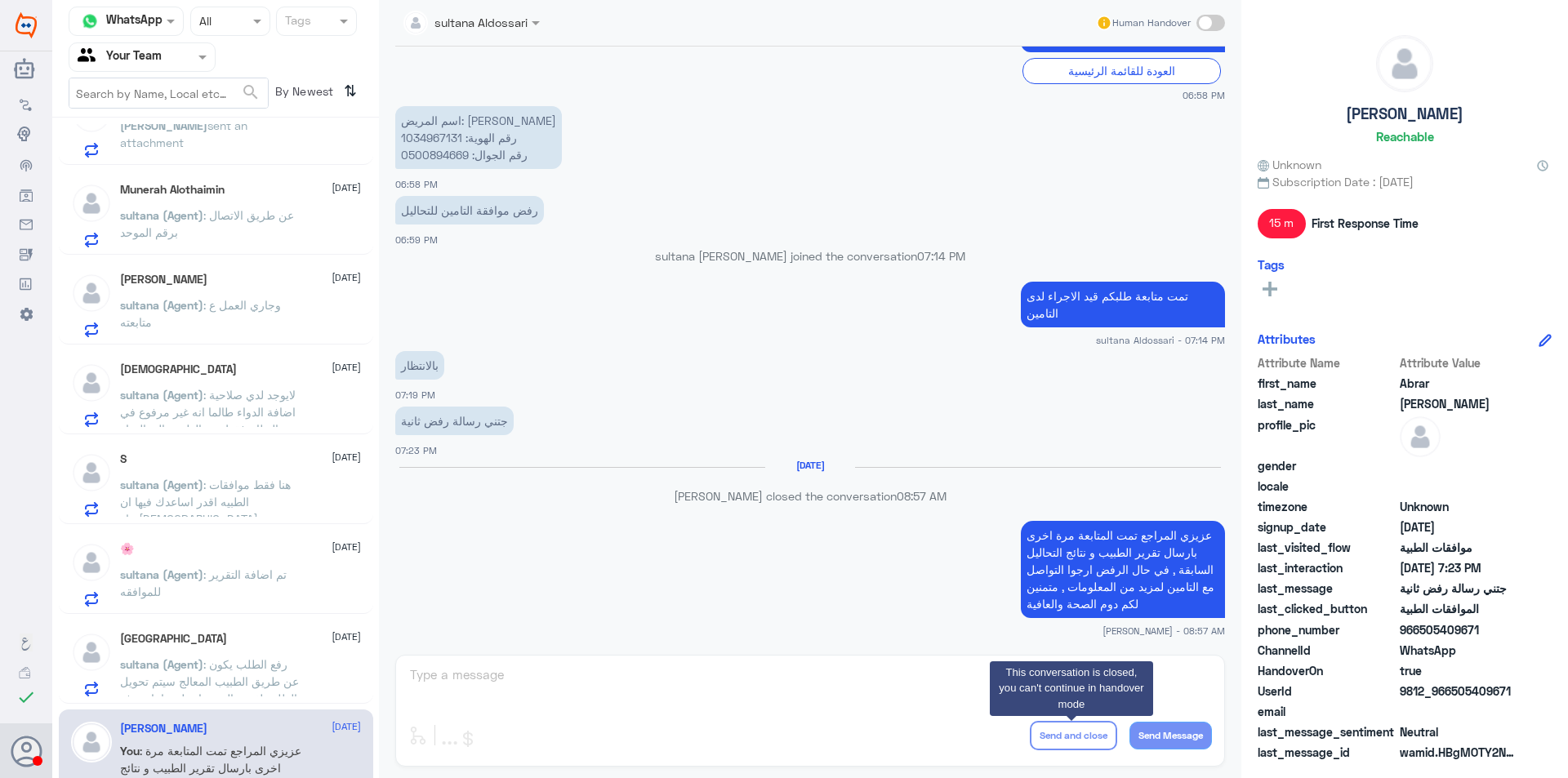
click at [230, 651] on div "Turki 11 October sultana (Agent) : رفع الطلب يكون عن طريق الطبيب المعالج سيتم ت…" at bounding box center [241, 664] width 241 height 64
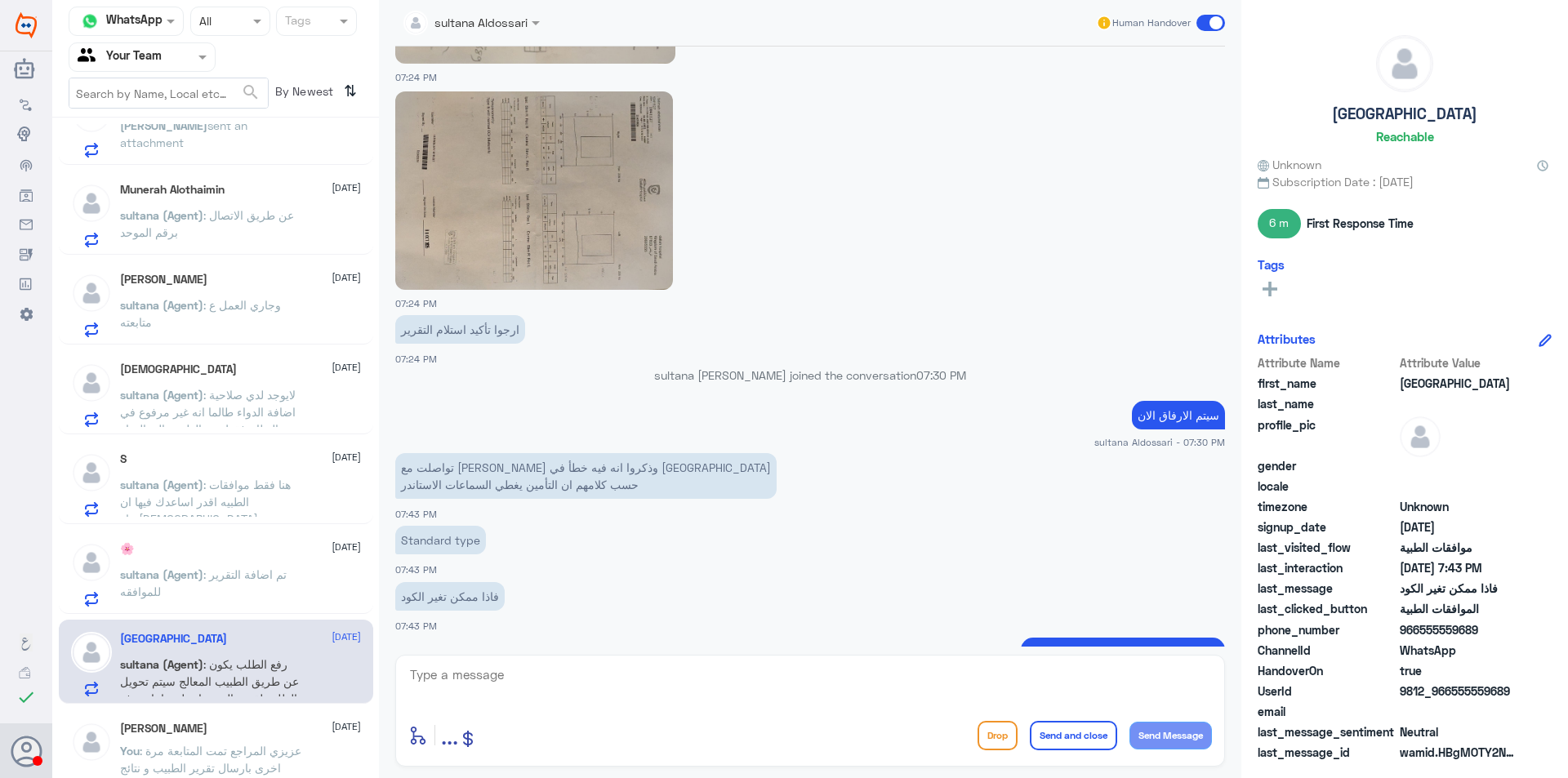
scroll to position [1948, 0]
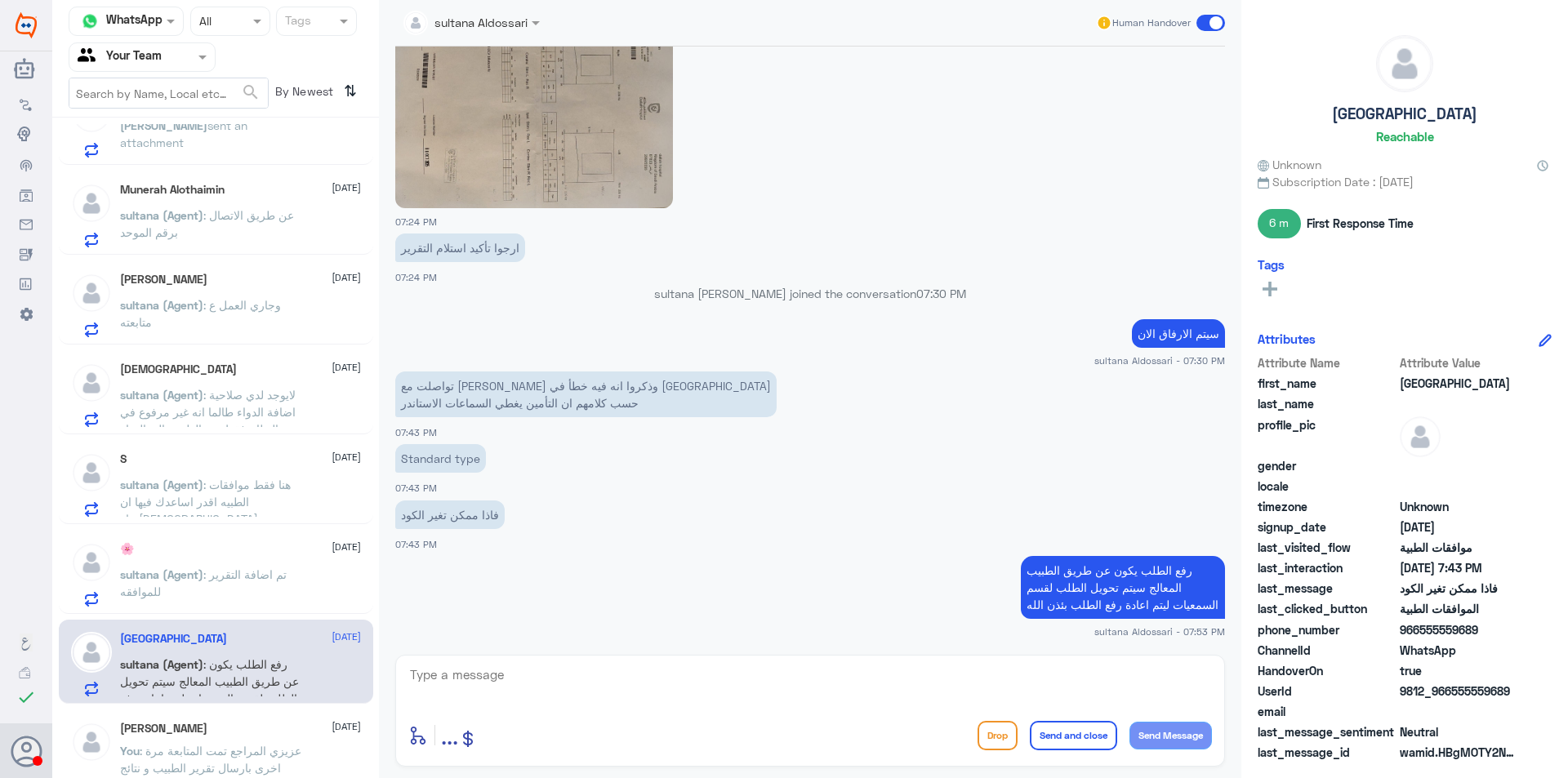
click at [249, 548] on div "🌸 11 October" at bounding box center [241, 550] width 241 height 14
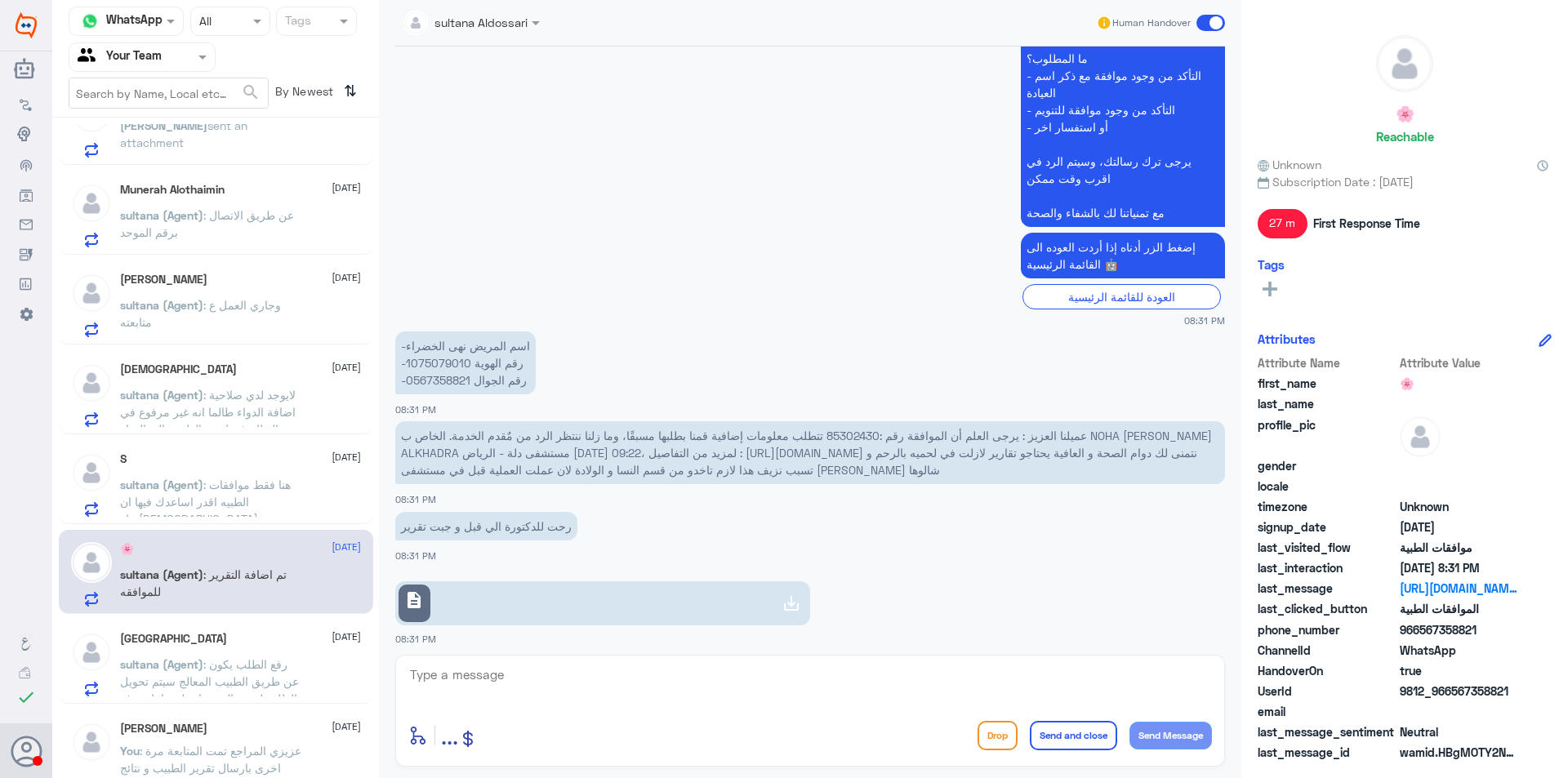
scroll to position [3053, 0]
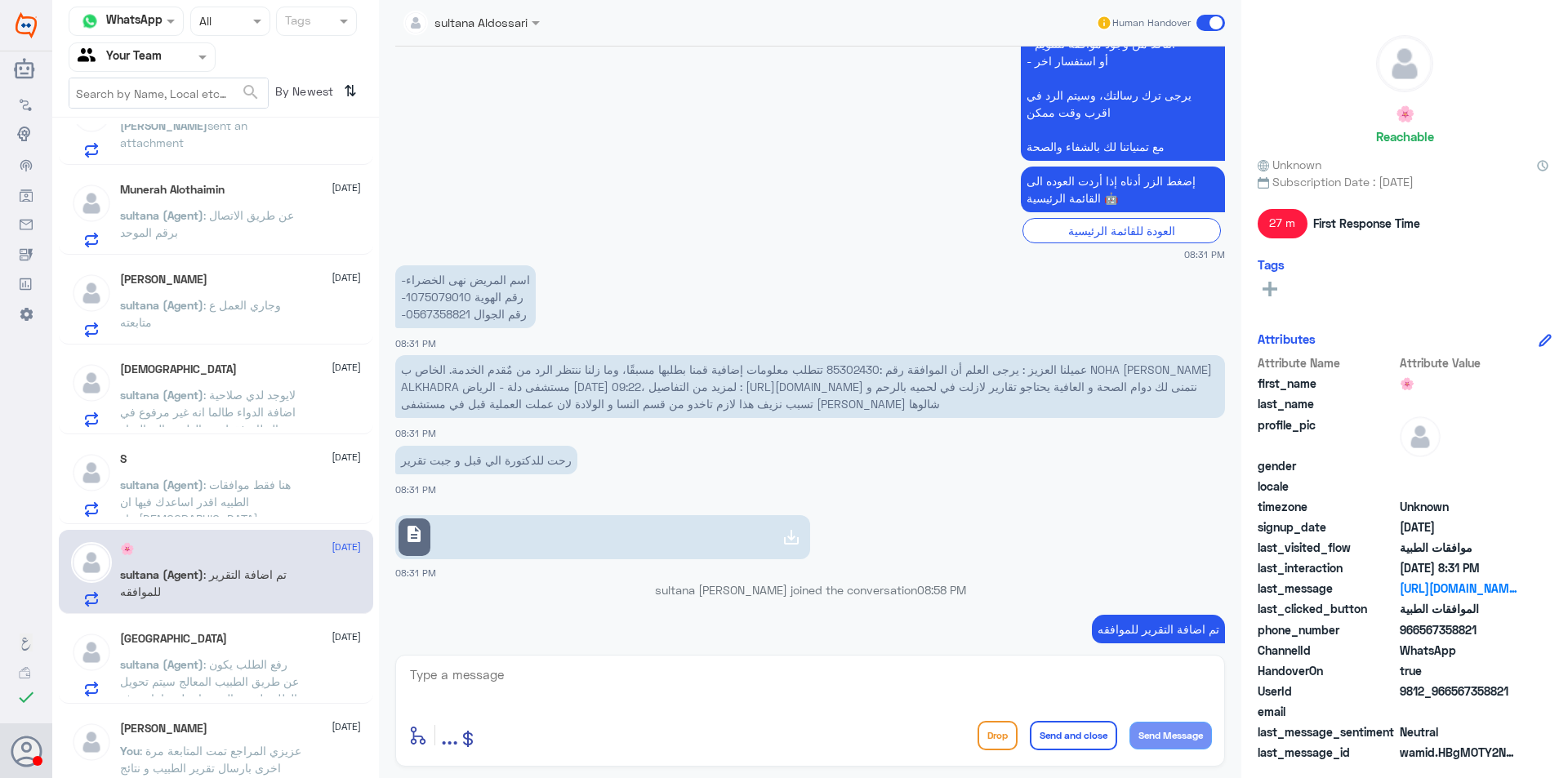
click at [850, 373] on span "عميلنا العزيز : يرجى العلم أن الموافقة رقم :85302430 تتطلب معلومات إضافية قمنا …" at bounding box center [806, 386] width 811 height 48
copy span "85302430"
click at [245, 508] on span ": هنا فقط موافقات الطبيه اقدر اساعدك فيها ان شاءالله" at bounding box center [205, 501] width 170 height 48
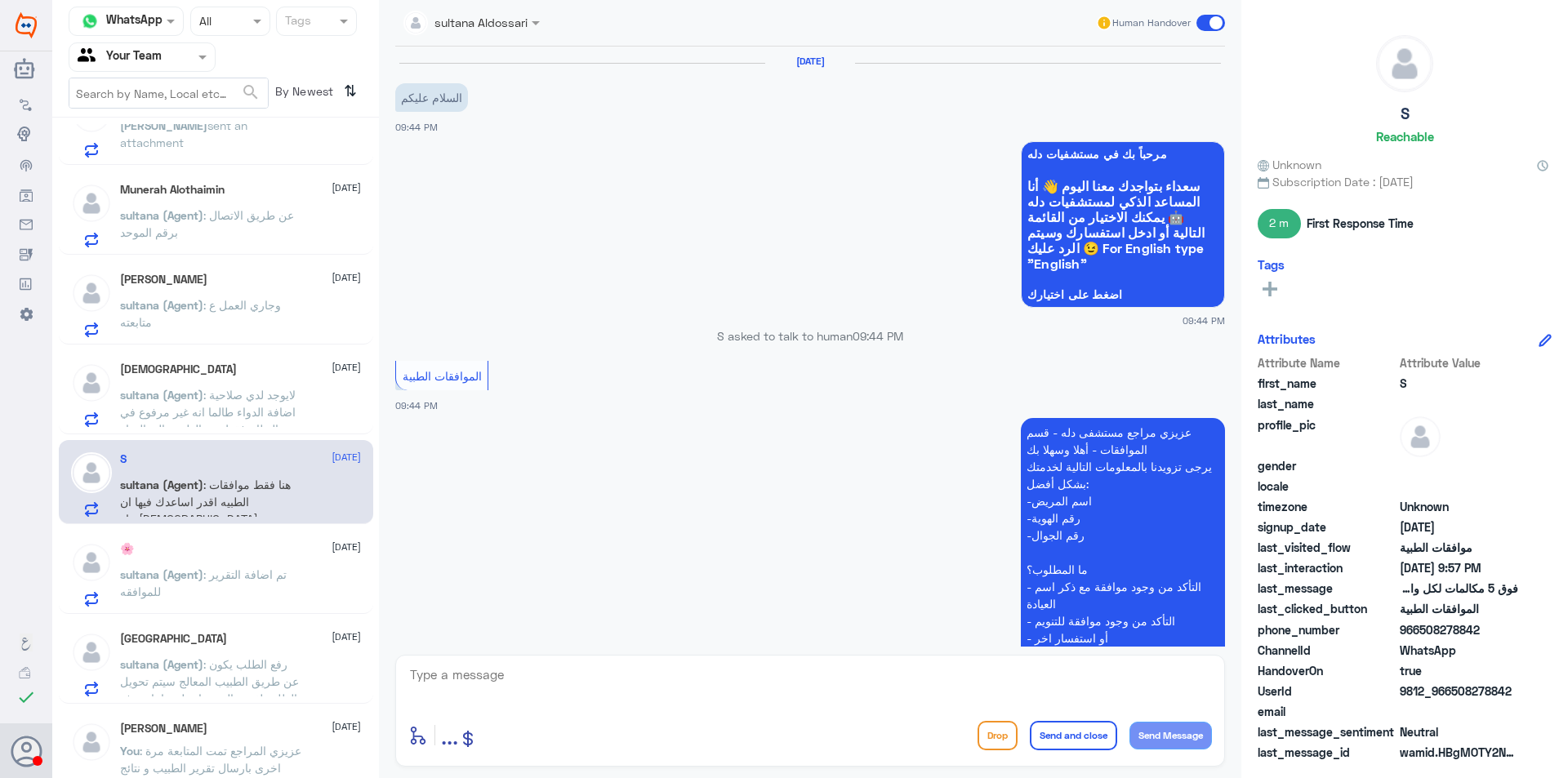
scroll to position [812, 0]
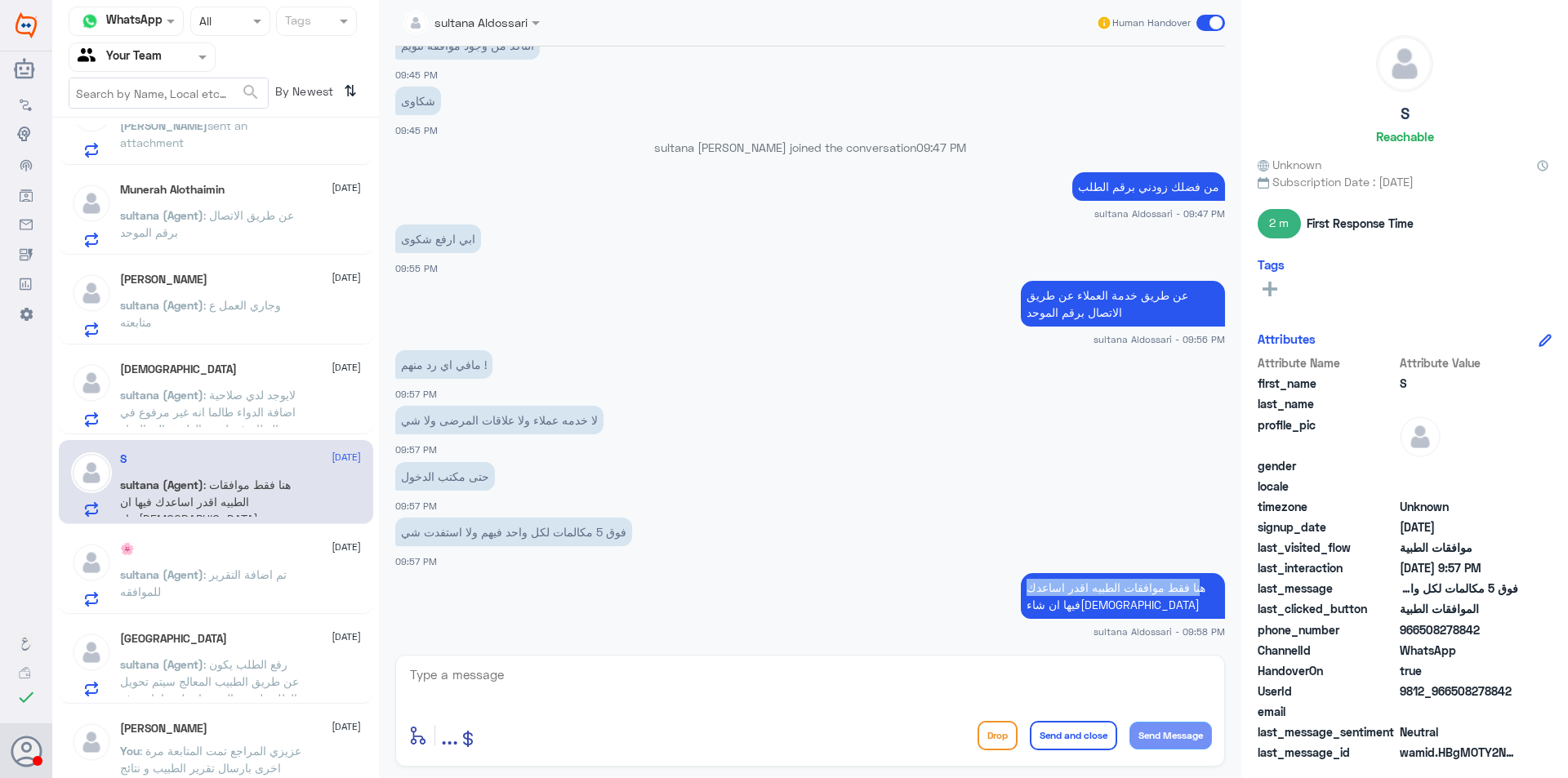
drag, startPoint x: 1198, startPoint y: 589, endPoint x: 1010, endPoint y: 595, distance: 188.1
click at [1010, 595] on app-msgs-text "هنا فقط موافقات الطبيه اقدر اساعدك فيها ان شاءالله" at bounding box center [810, 596] width 830 height 47
click at [851, 559] on div "فوق 5 مكالمات لكل واحد فيهم ولا استفدت شي 09:57 PM" at bounding box center [810, 542] width 830 height 55
click at [902, 694] on textarea at bounding box center [810, 683] width 803 height 40
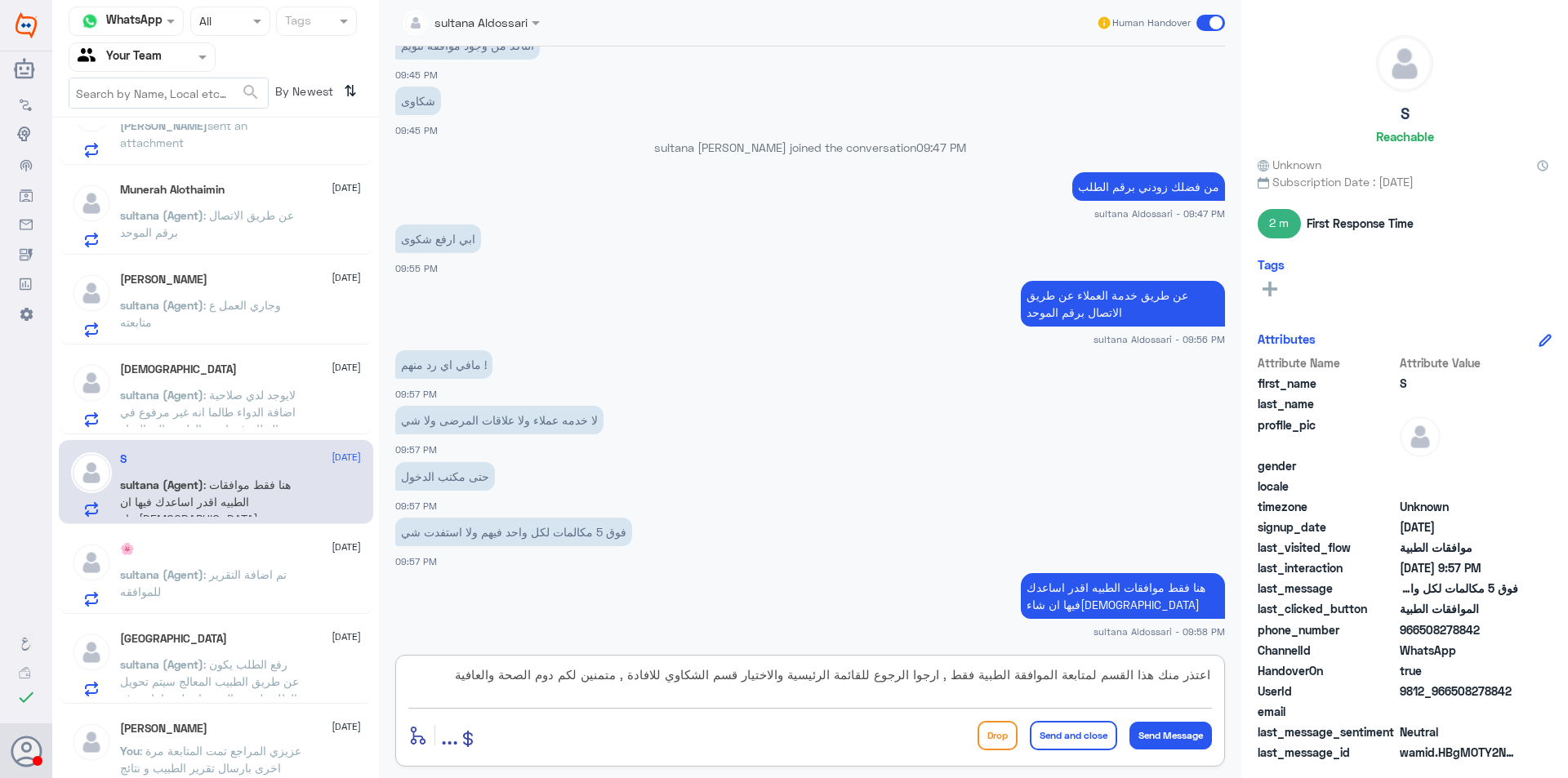
type textarea "اعتذر منك هذا القسم لمتابعة الموافقة الطبية فقط , ارجوا الرجوع للقائمة الرئيسية…"
click at [1057, 725] on button "Send and close" at bounding box center [1074, 735] width 87 height 29
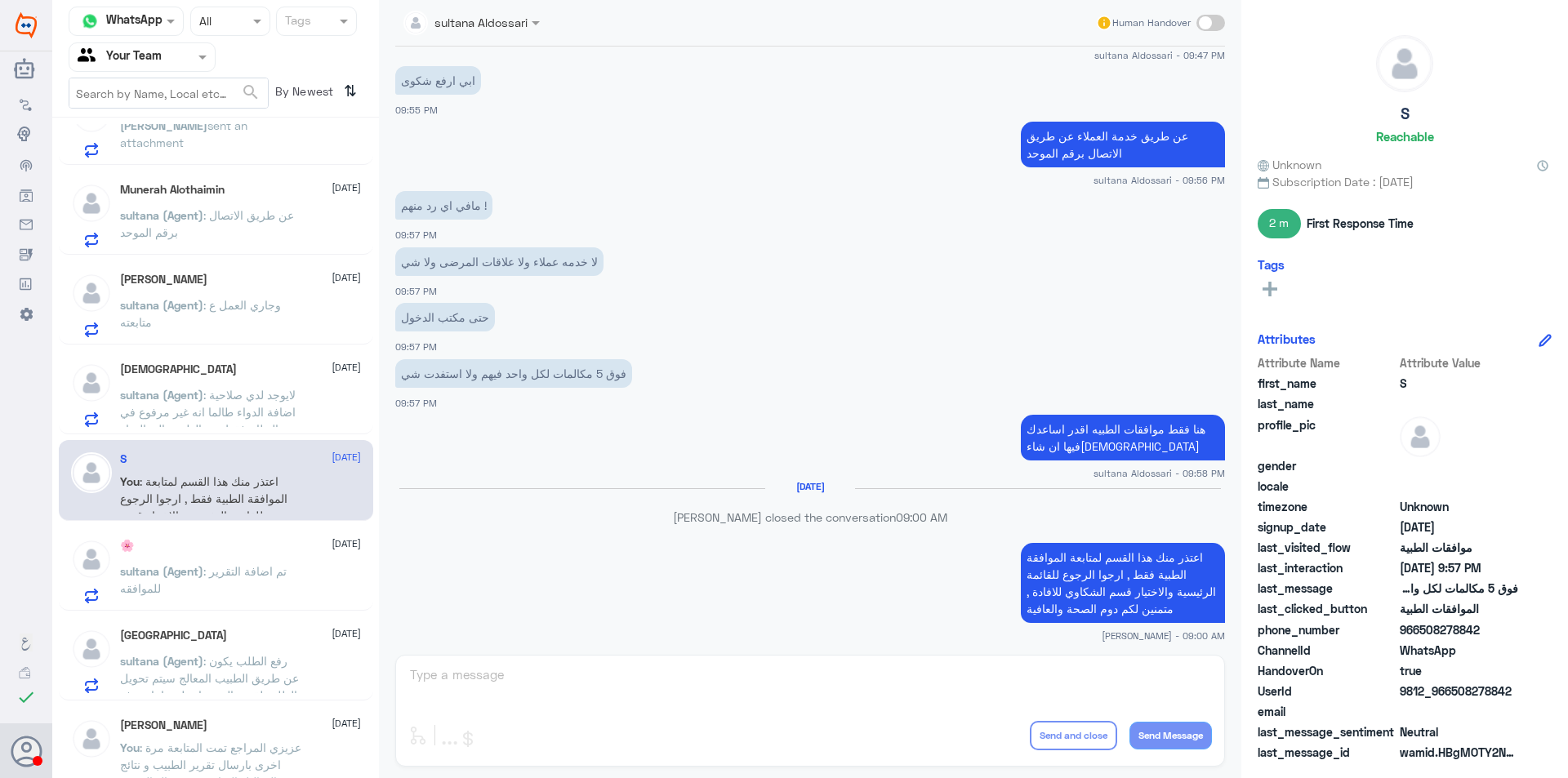
scroll to position [945, 0]
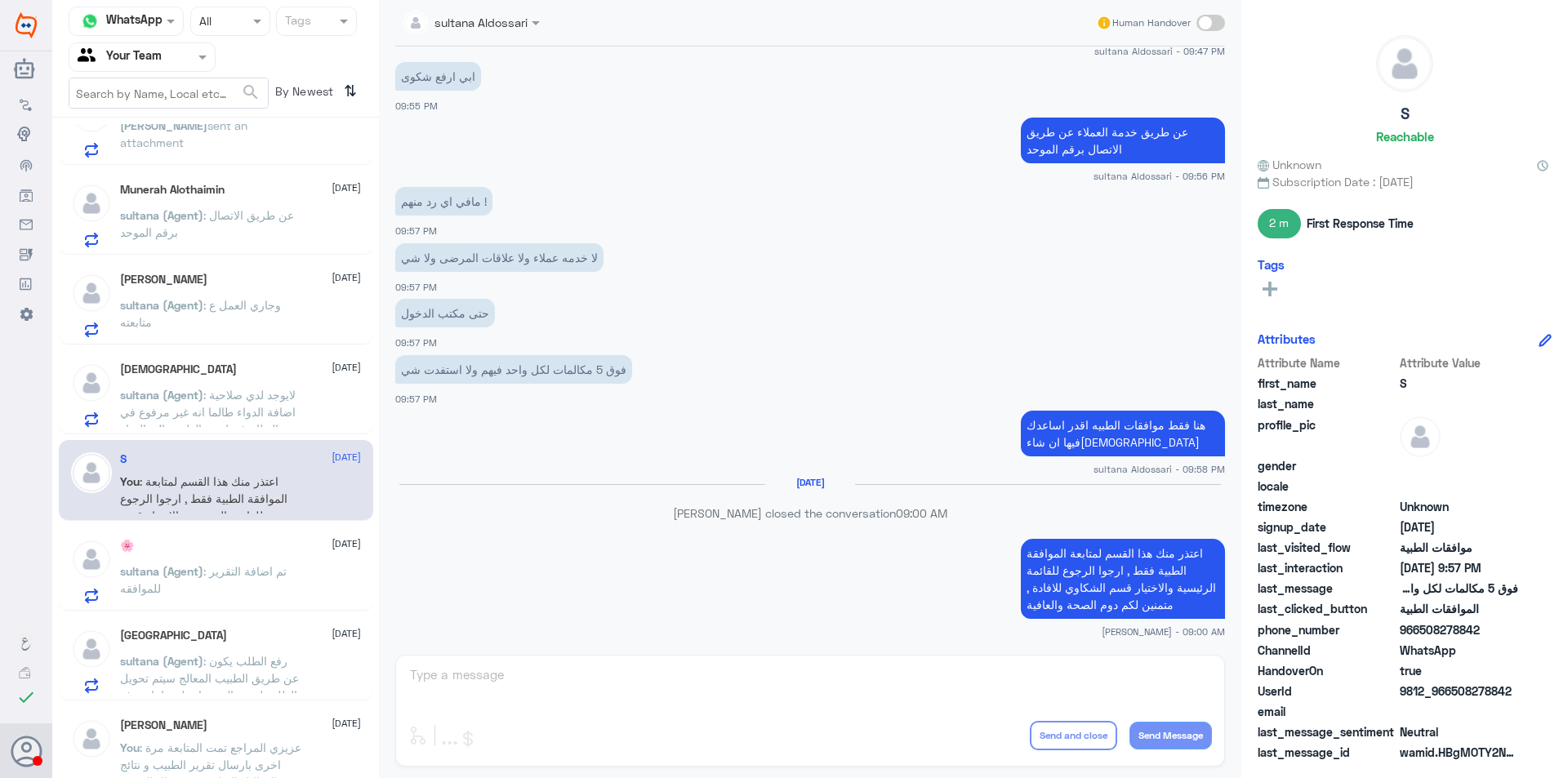
click at [255, 415] on span ": لايوجد لدي صلاحية اضافة الدواء طالما انه غير مرفوع في النظام فقط من الطبيب ال…" at bounding box center [208, 420] width 176 height 65
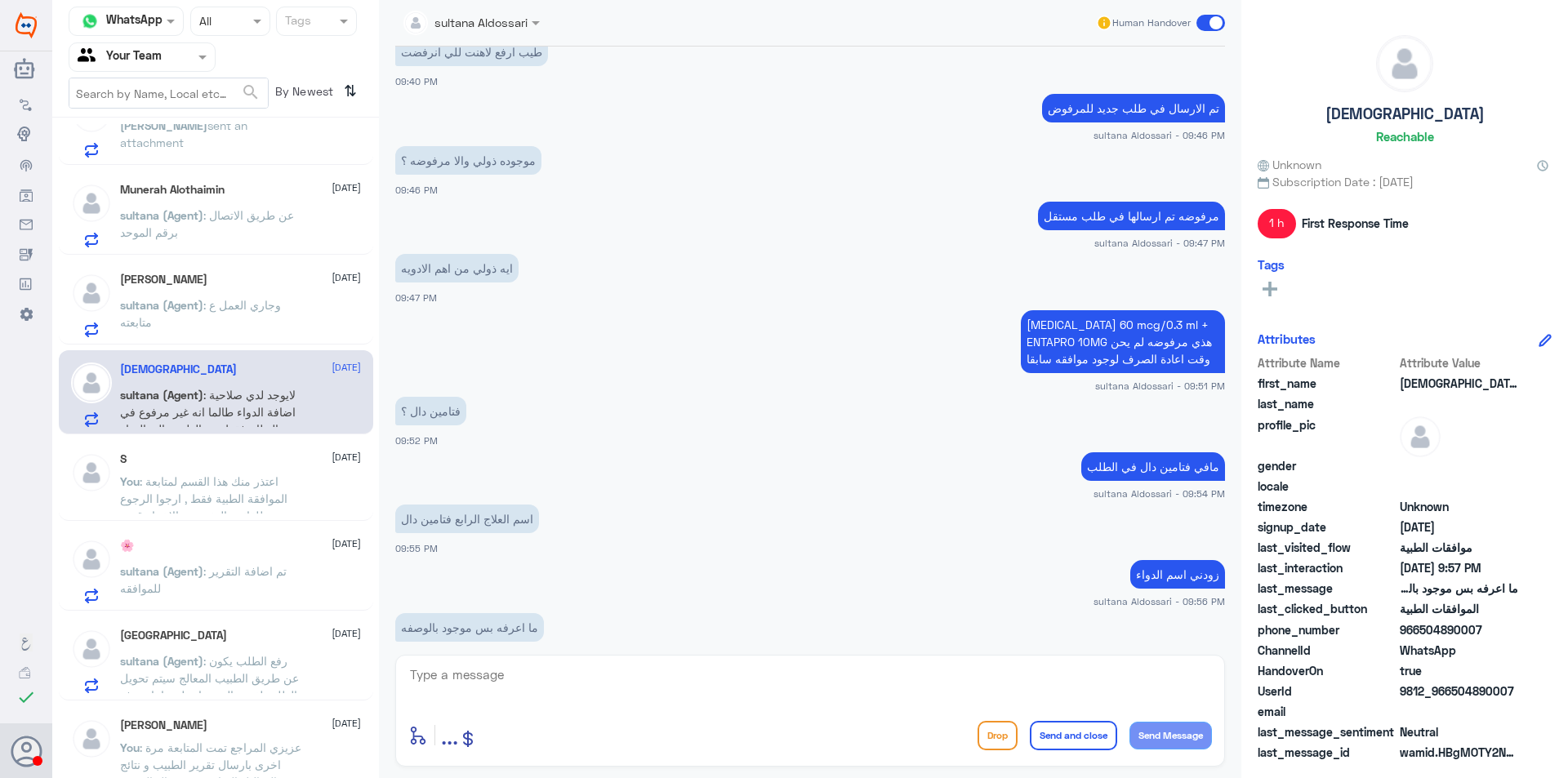
scroll to position [2746, 0]
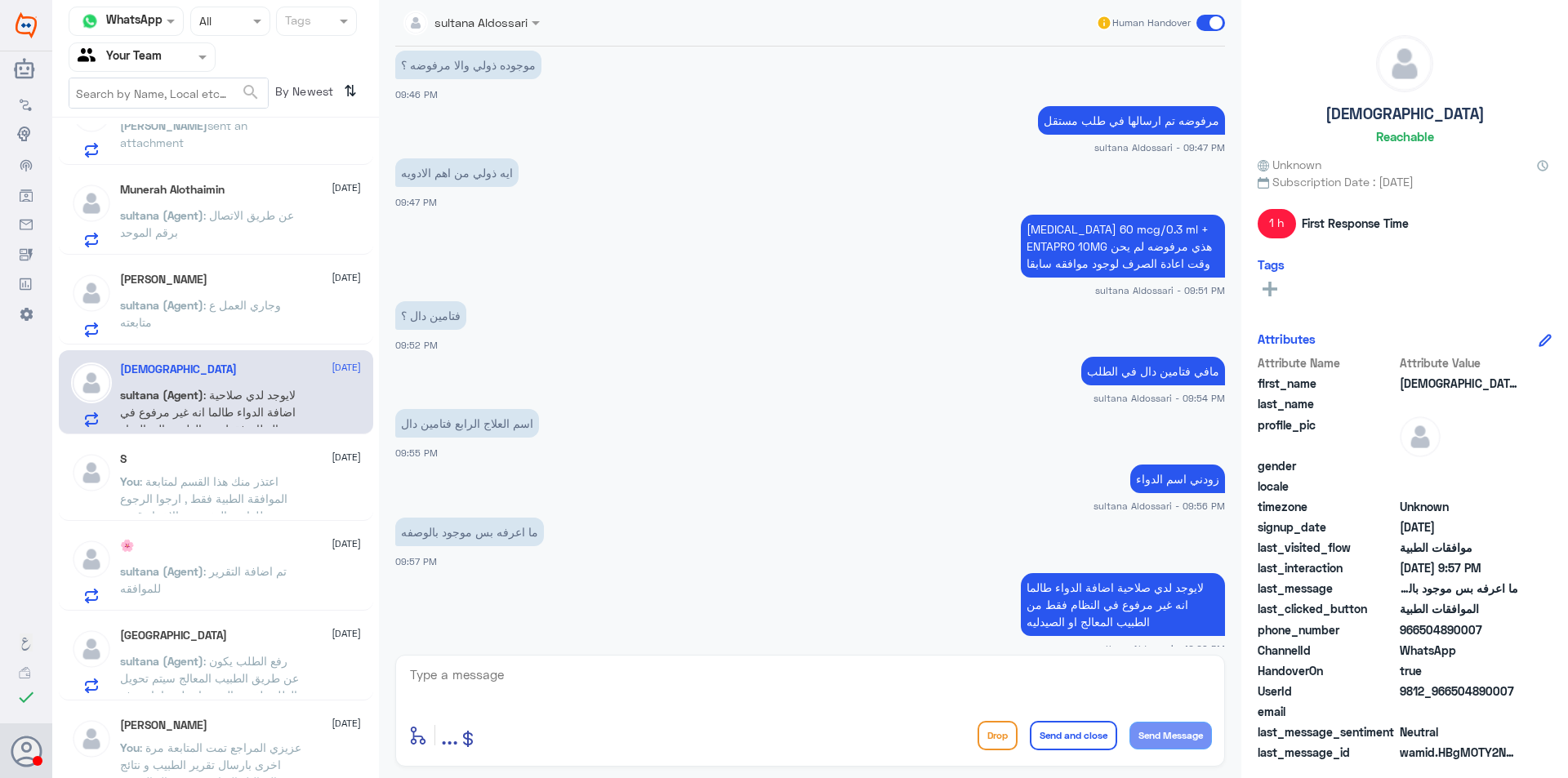
drag, startPoint x: 1422, startPoint y: 633, endPoint x: 1517, endPoint y: 635, distance: 95.0
click at [1517, 635] on span "966504890007" at bounding box center [1458, 629] width 119 height 17
copy span "504890007"
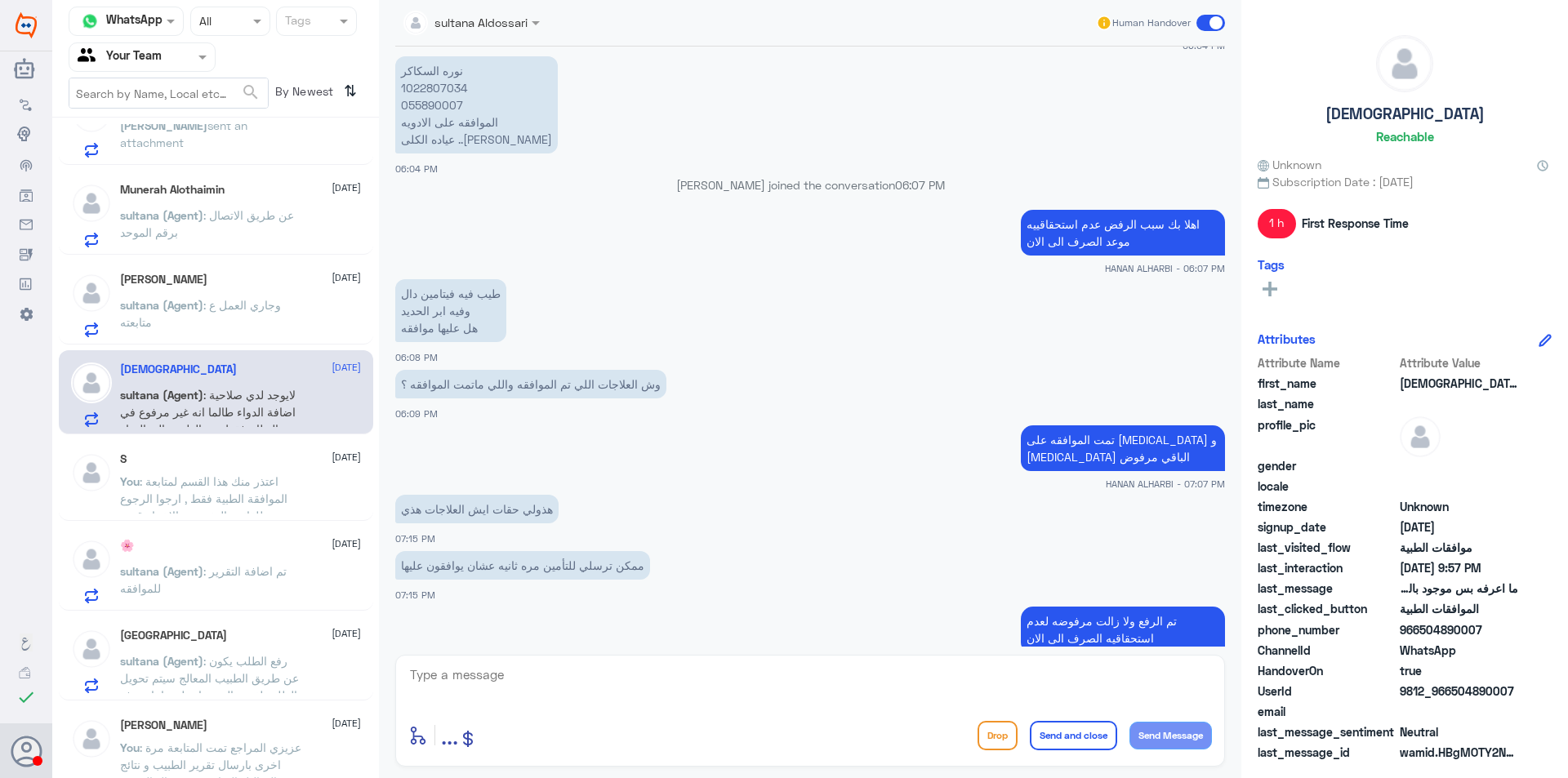
scroll to position [542, 0]
click at [443, 87] on p "نوره السكاكر 1022807034 055890007 الموافقه على الادويه عياده الكلى ..جمال الوكيل" at bounding box center [477, 105] width 162 height 97
copy p "1022807034"
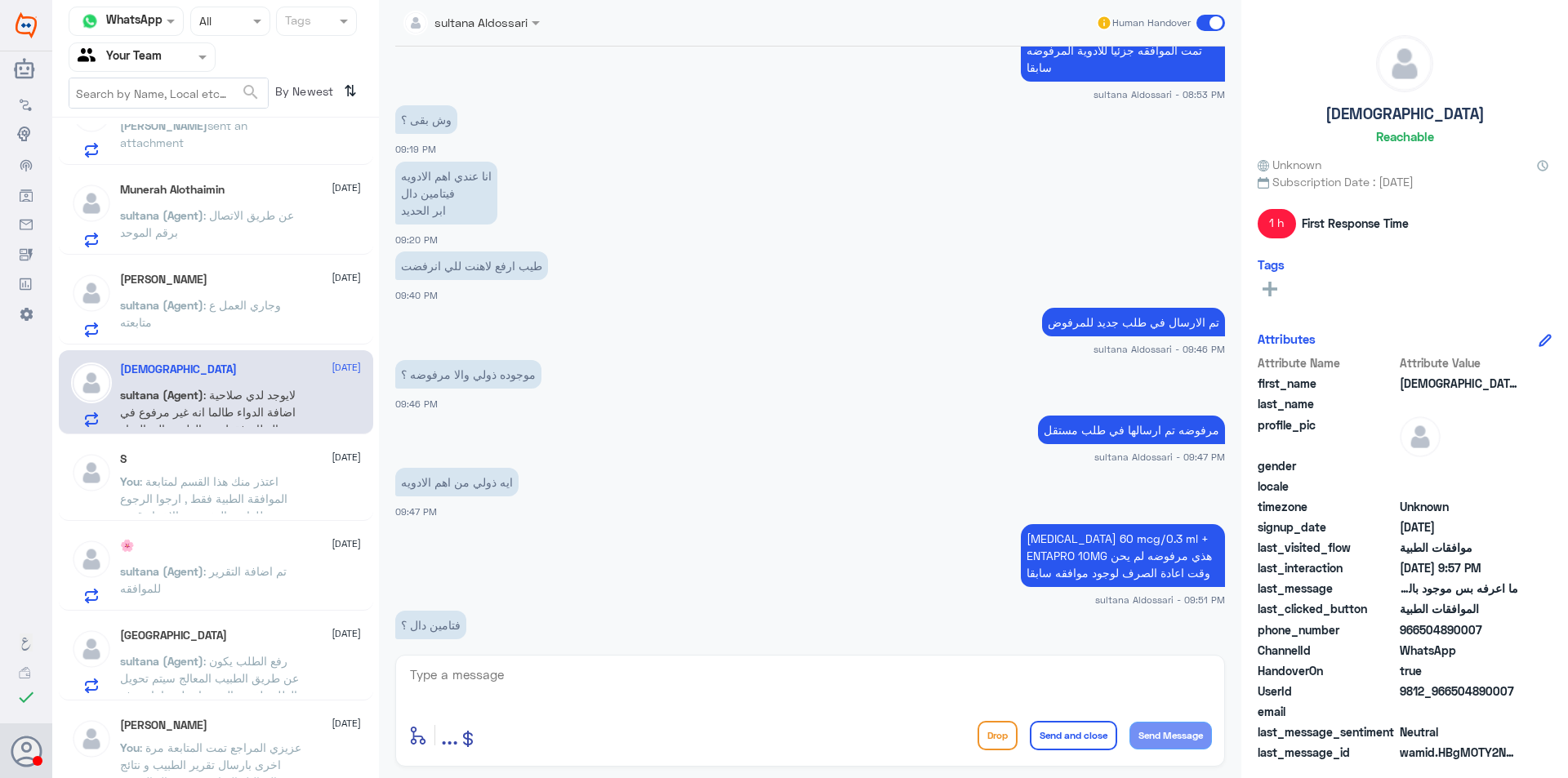
scroll to position [2746, 0]
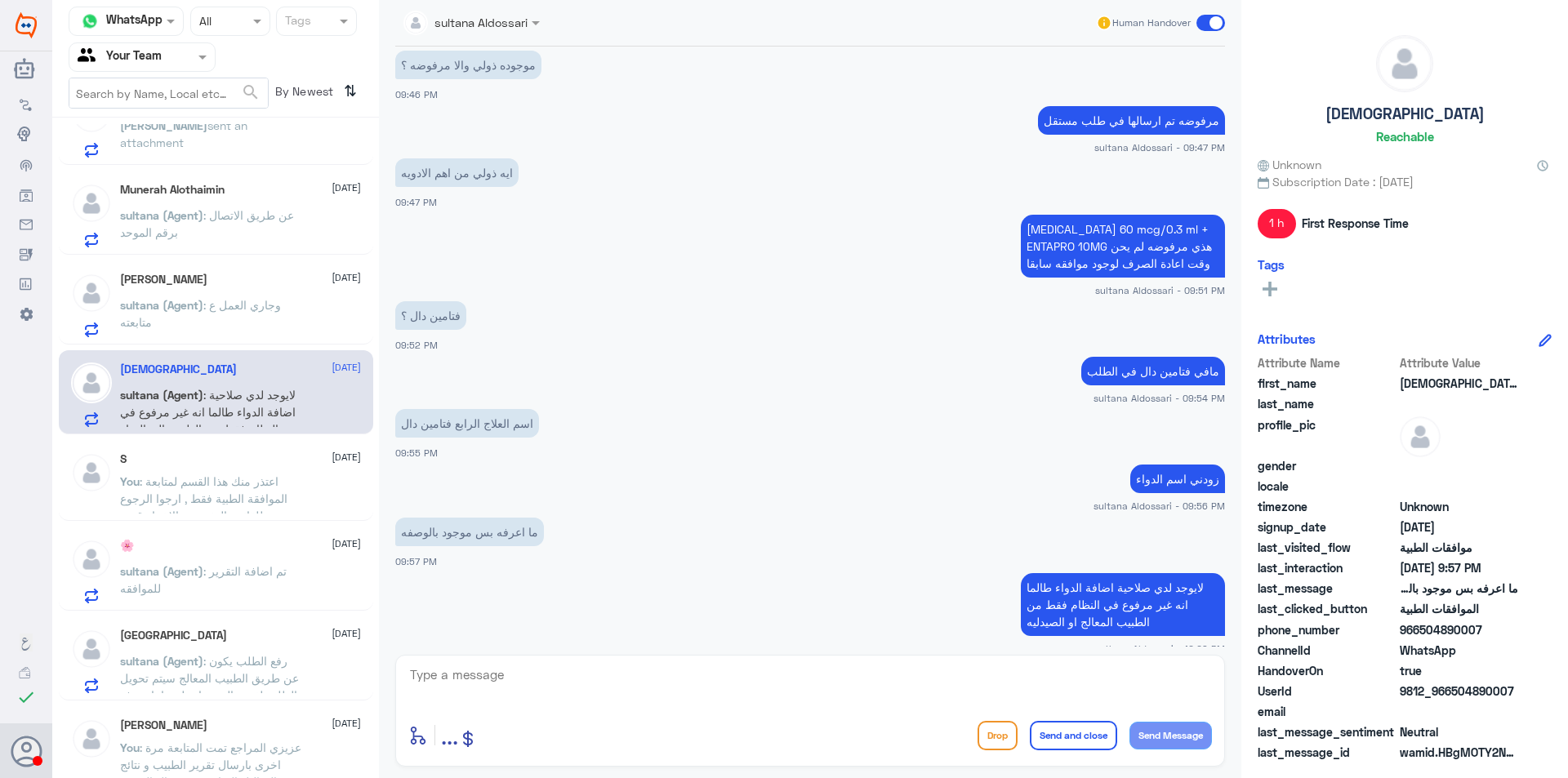
click at [543, 676] on textarea at bounding box center [810, 683] width 803 height 40
click at [709, 668] on textarea at bounding box center [810, 683] width 803 height 40
type textarea "عزيزي المراجع مع الاسف لا يوجد في الوصفة دواء للفيتامين دال , ارجوا مراجعة الطب…"
click at [1065, 727] on button "Send and close" at bounding box center [1074, 735] width 87 height 29
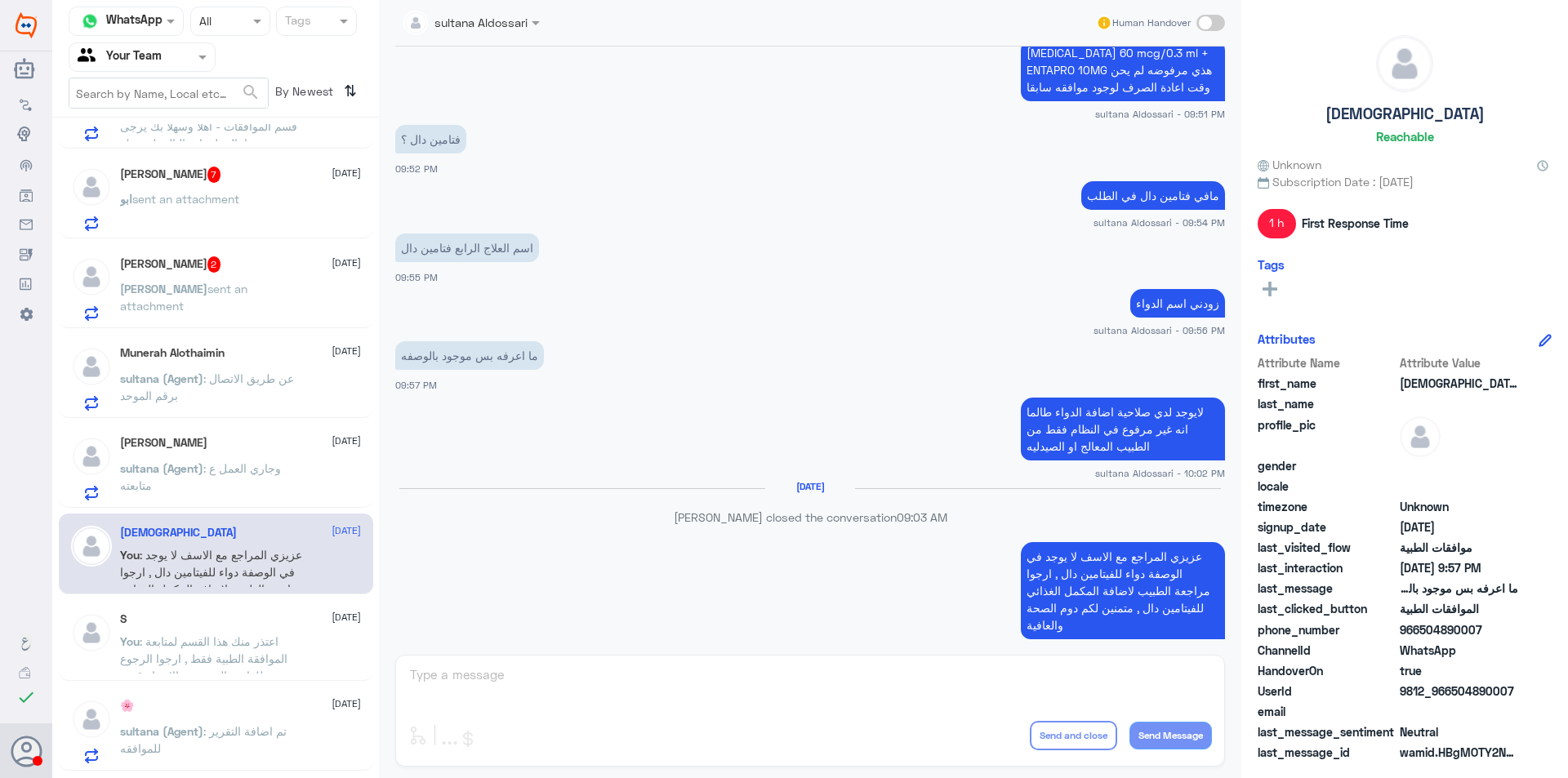
scroll to position [2893, 0]
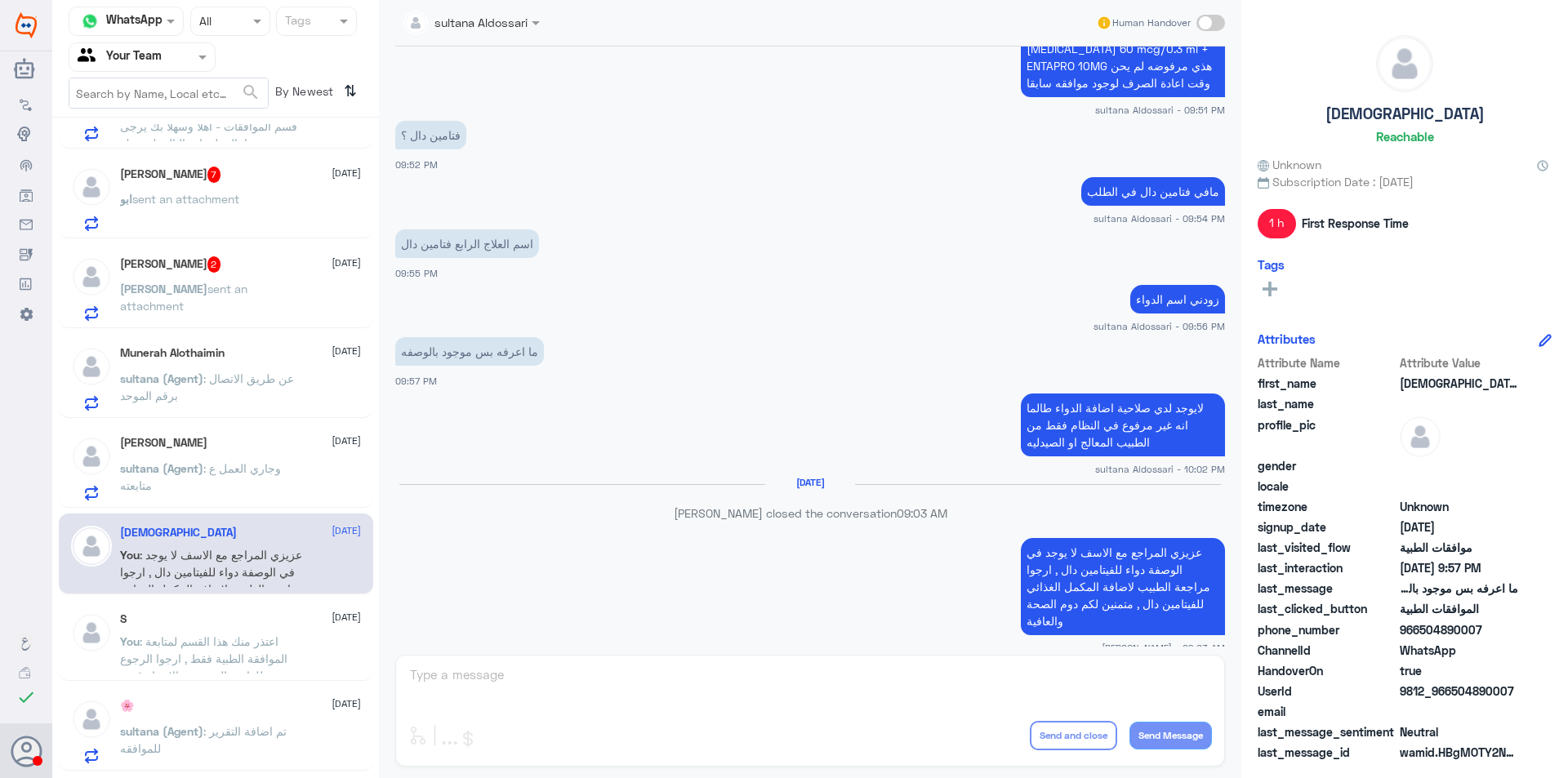
click at [278, 461] on span ": وجاري العمل ع متابعته" at bounding box center [201, 476] width 161 height 31
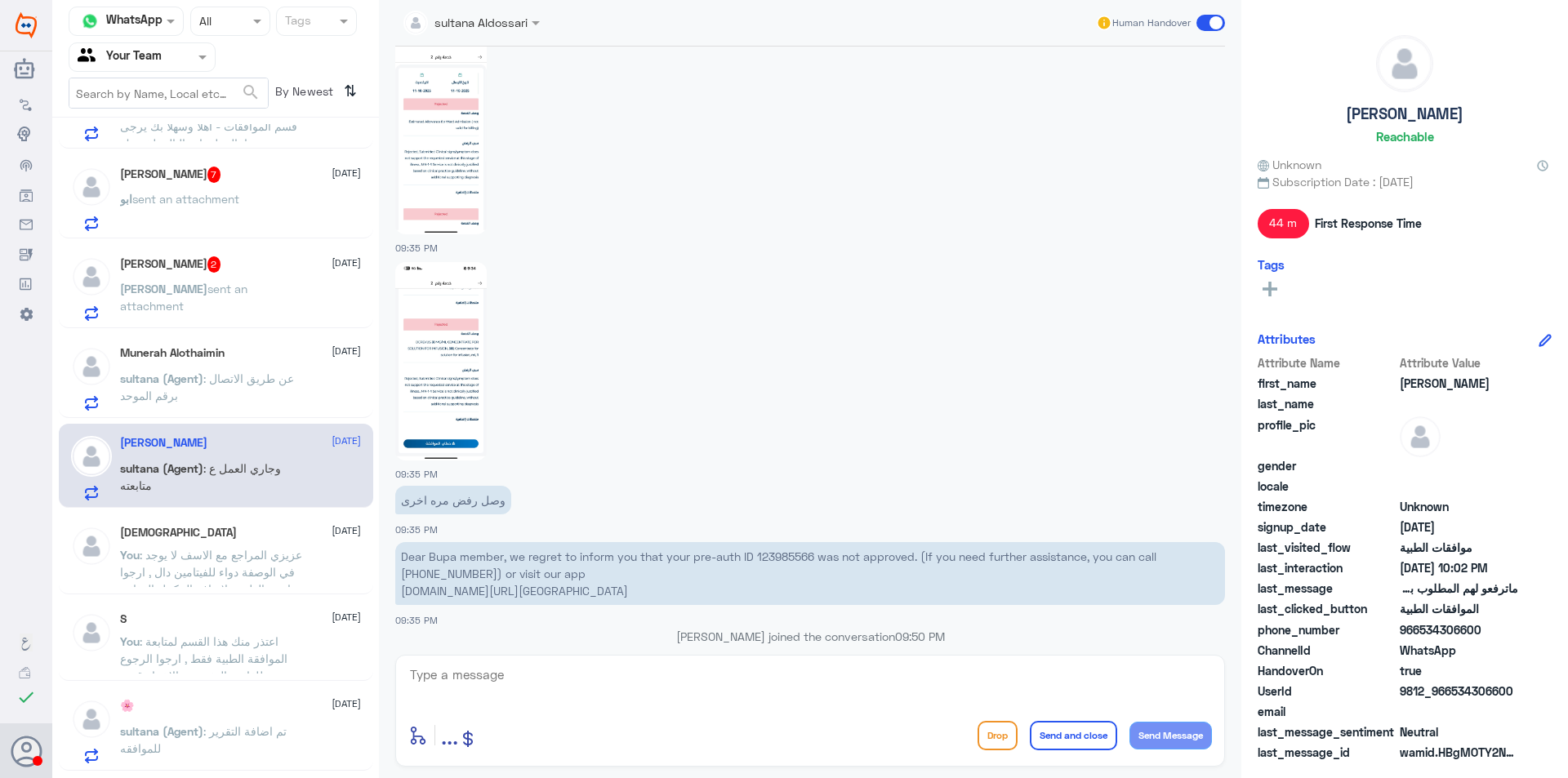
scroll to position [841, 0]
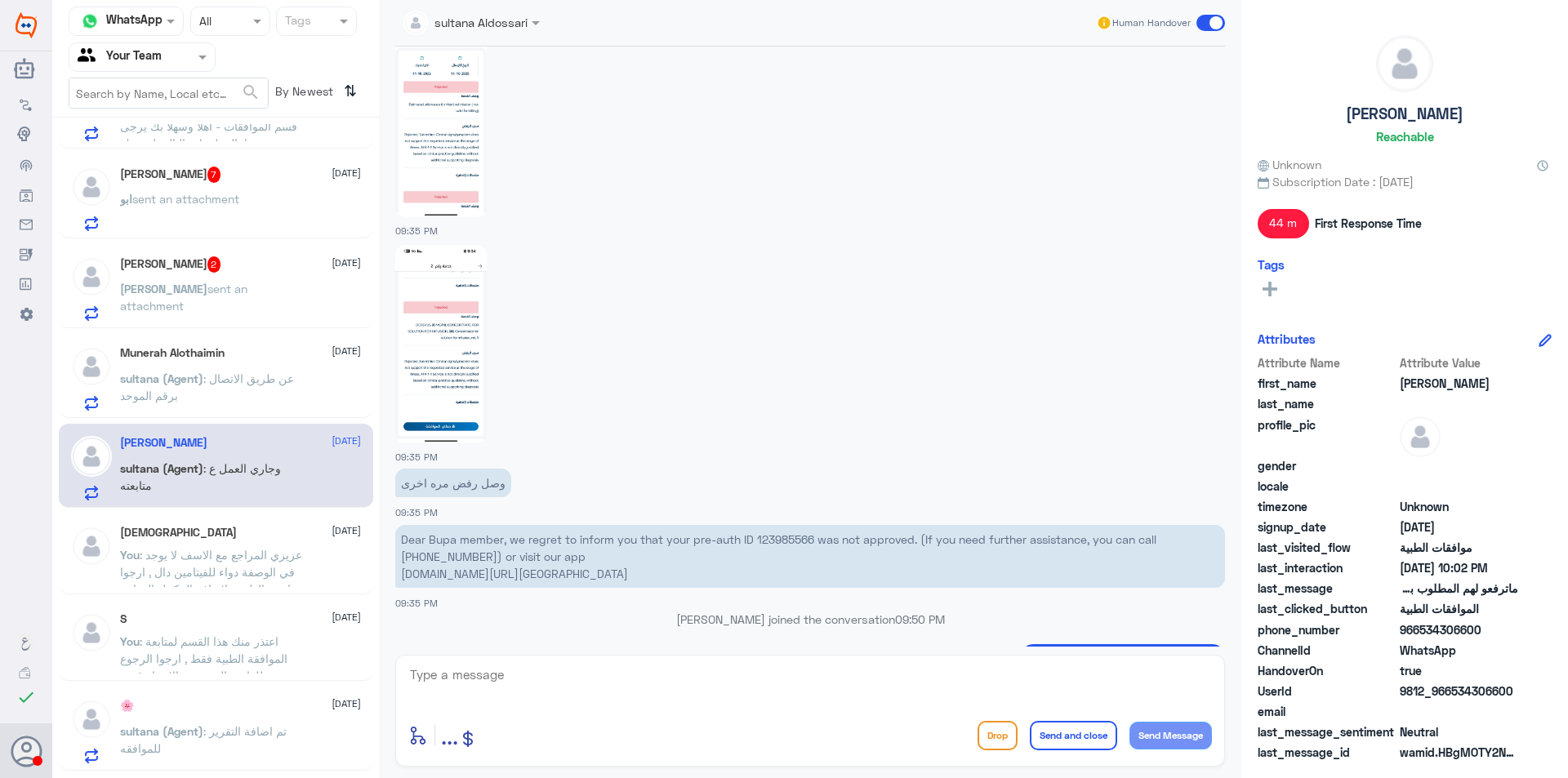
click at [775, 537] on p "Dear Bupa member, we regret to inform you that your pre-auth ID 123985566 was n…" at bounding box center [810, 556] width 830 height 62
copy p "123985566"
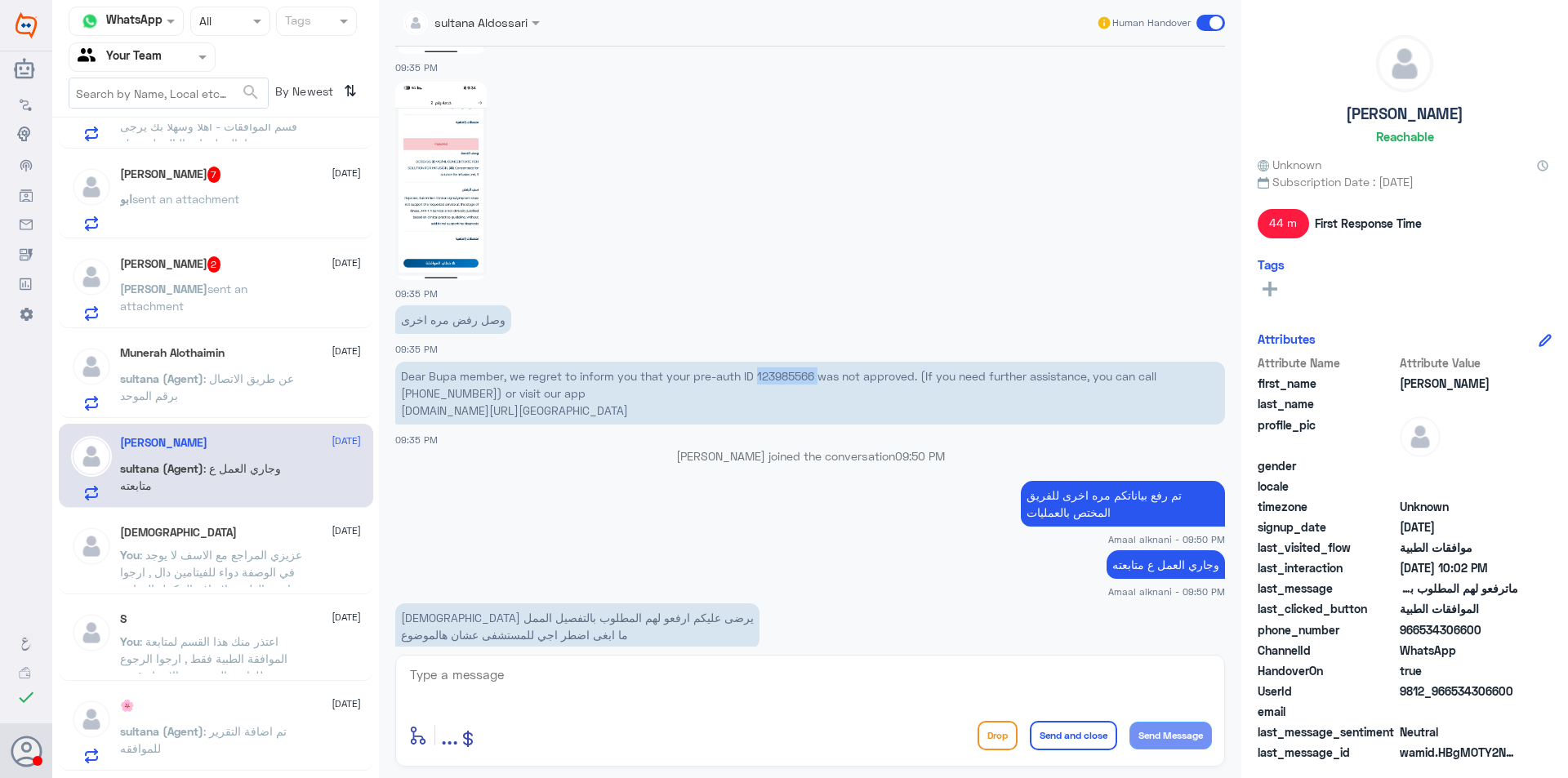
scroll to position [1331, 0]
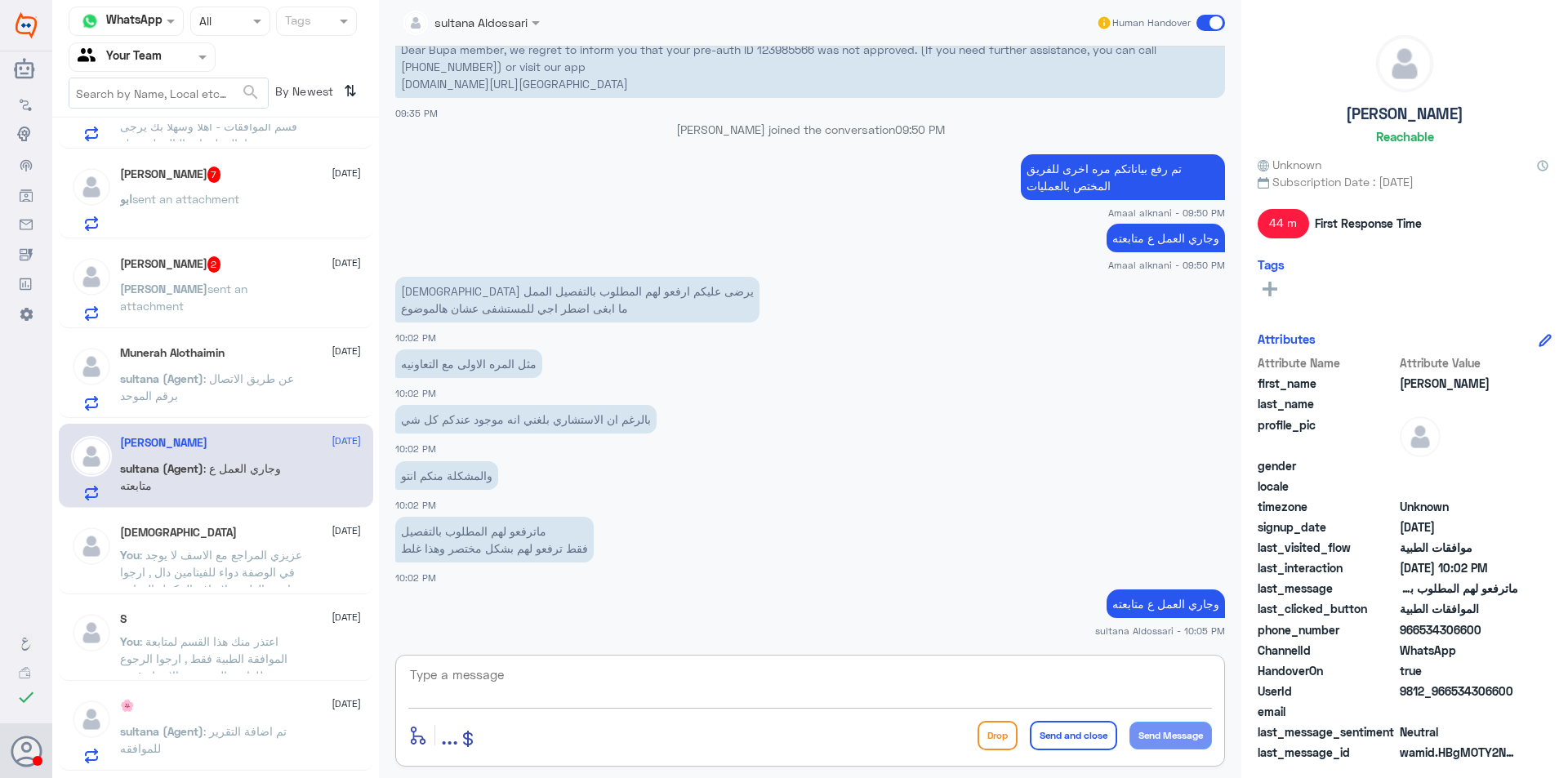
click at [941, 680] on textarea at bounding box center [810, 683] width 803 height 40
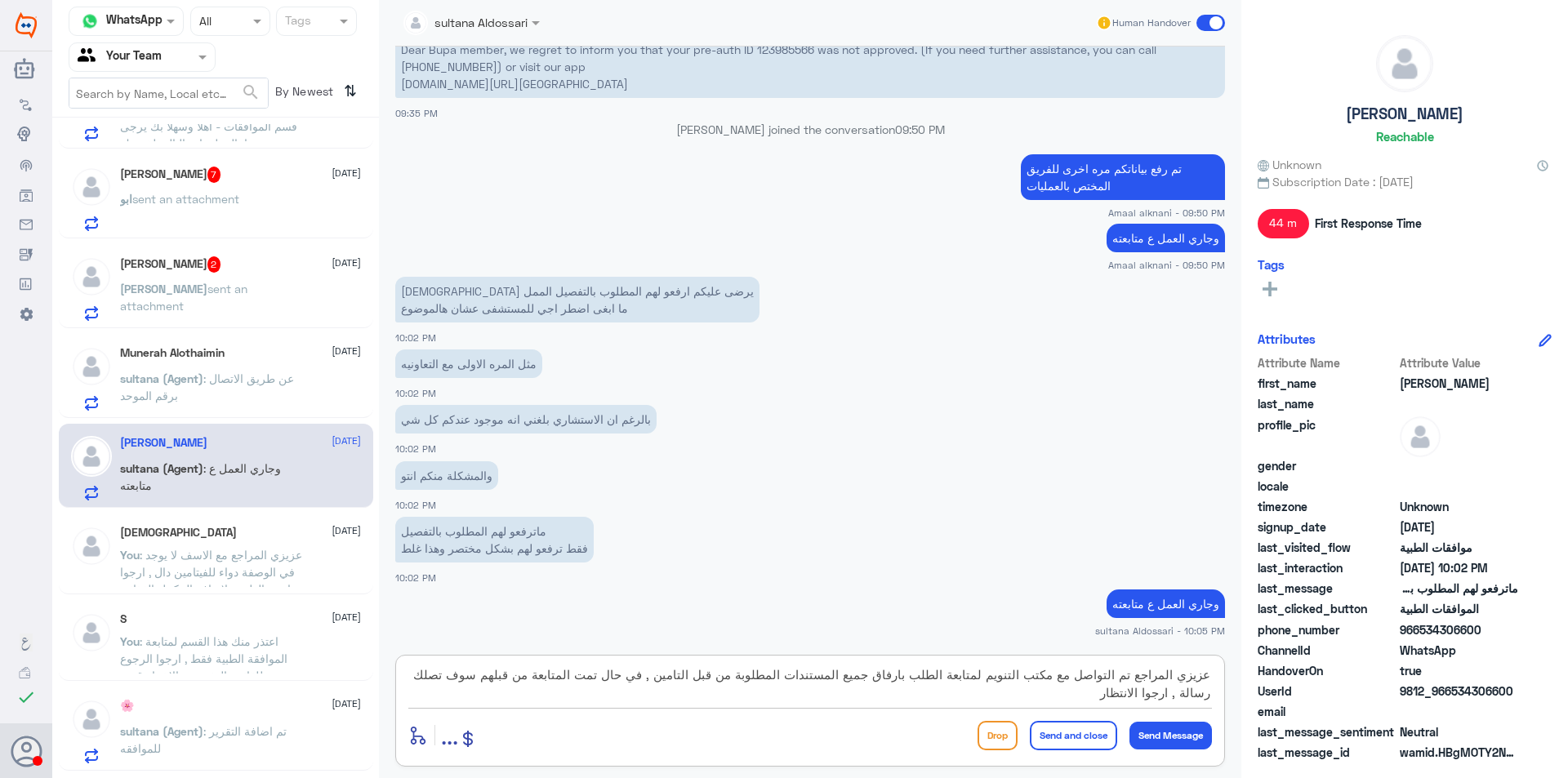
type textarea "عزيزي المراجع تم التواصل مع مكتب التنويم لمتابعة الطلب بارفاق جميع المستندات ال…"
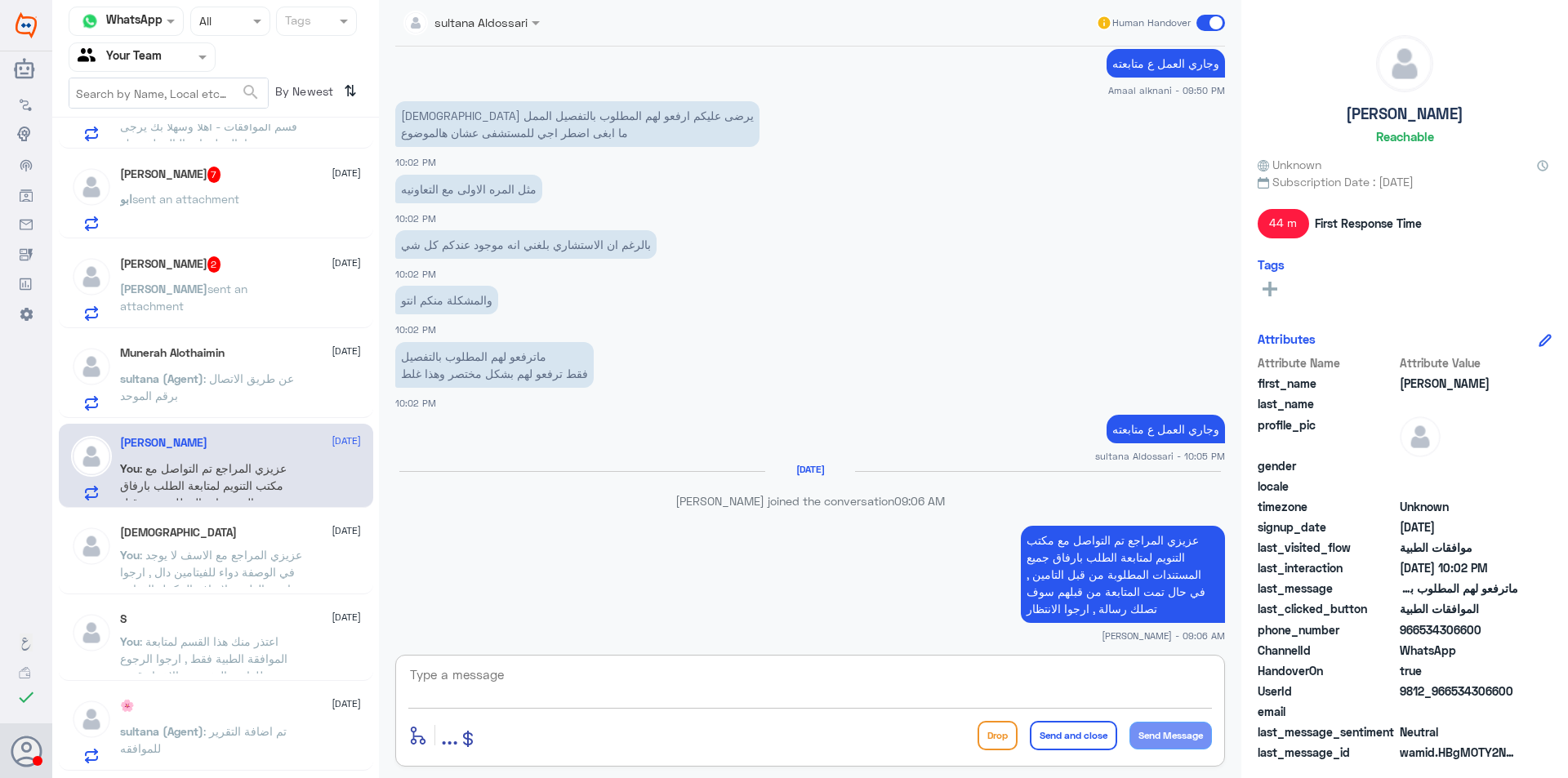
scroll to position [1480, 0]
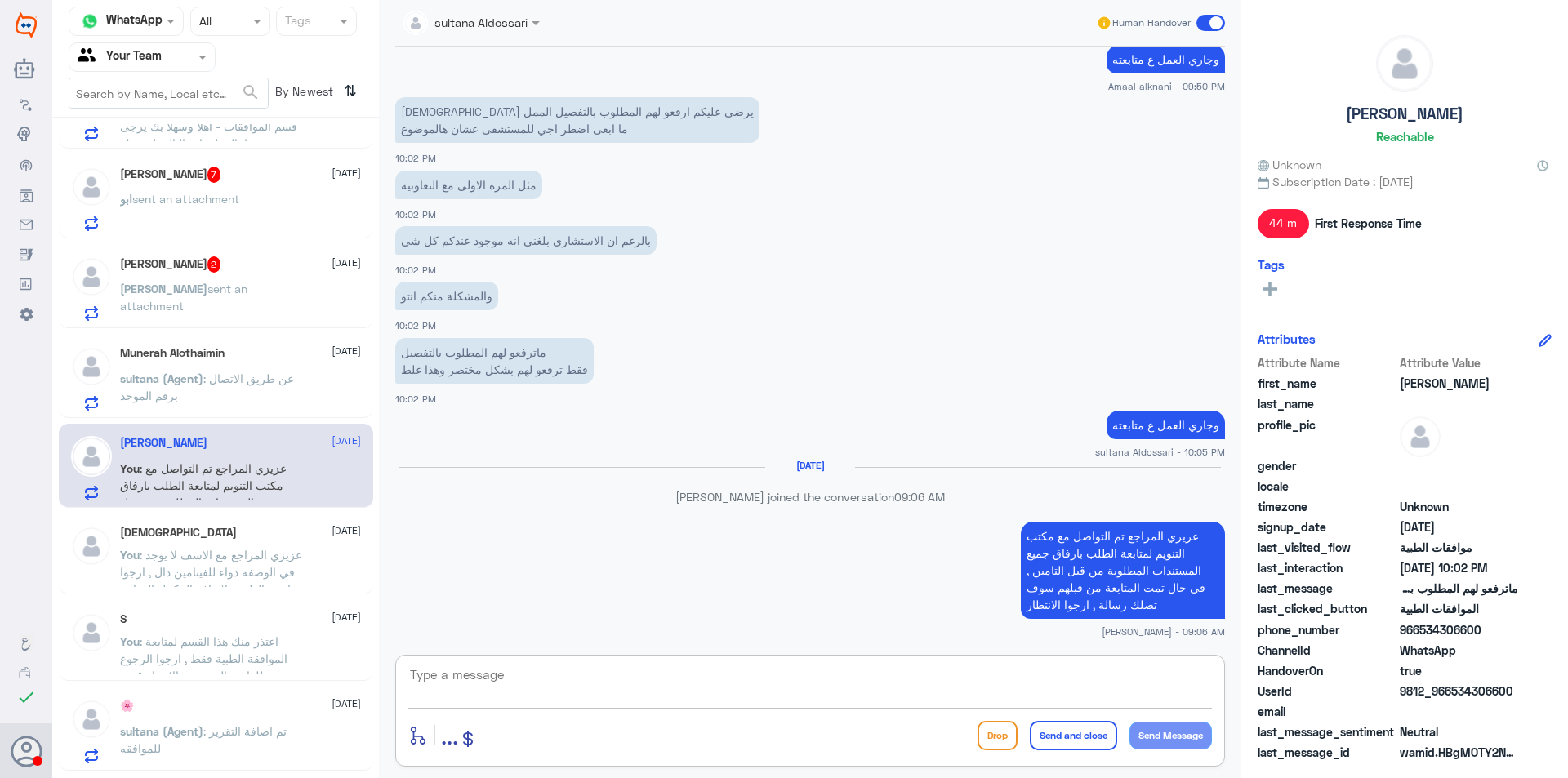
click at [236, 384] on span ": عن طريق الاتصال برقم الموحد" at bounding box center [207, 386] width 174 height 31
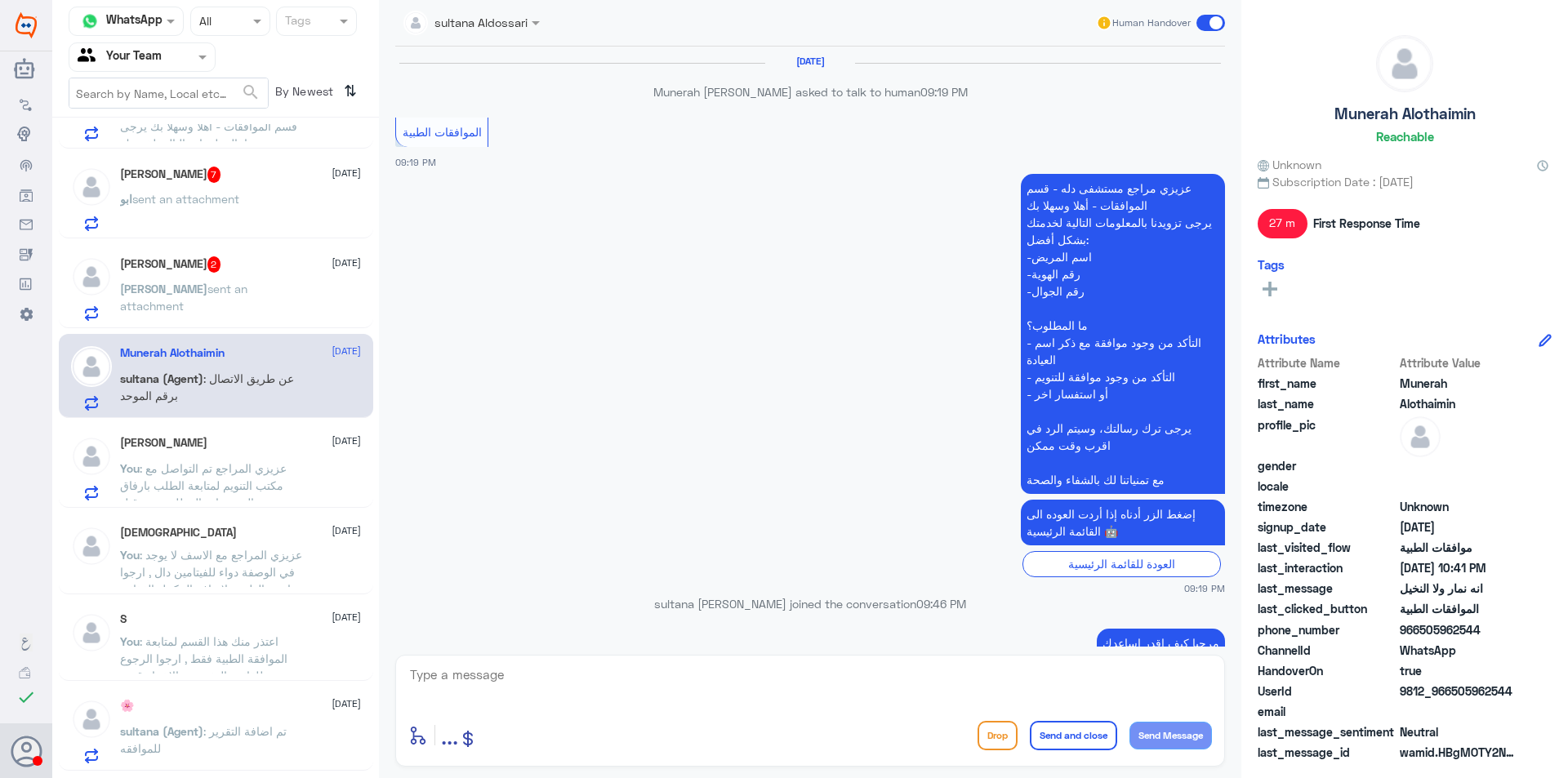
scroll to position [816, 0]
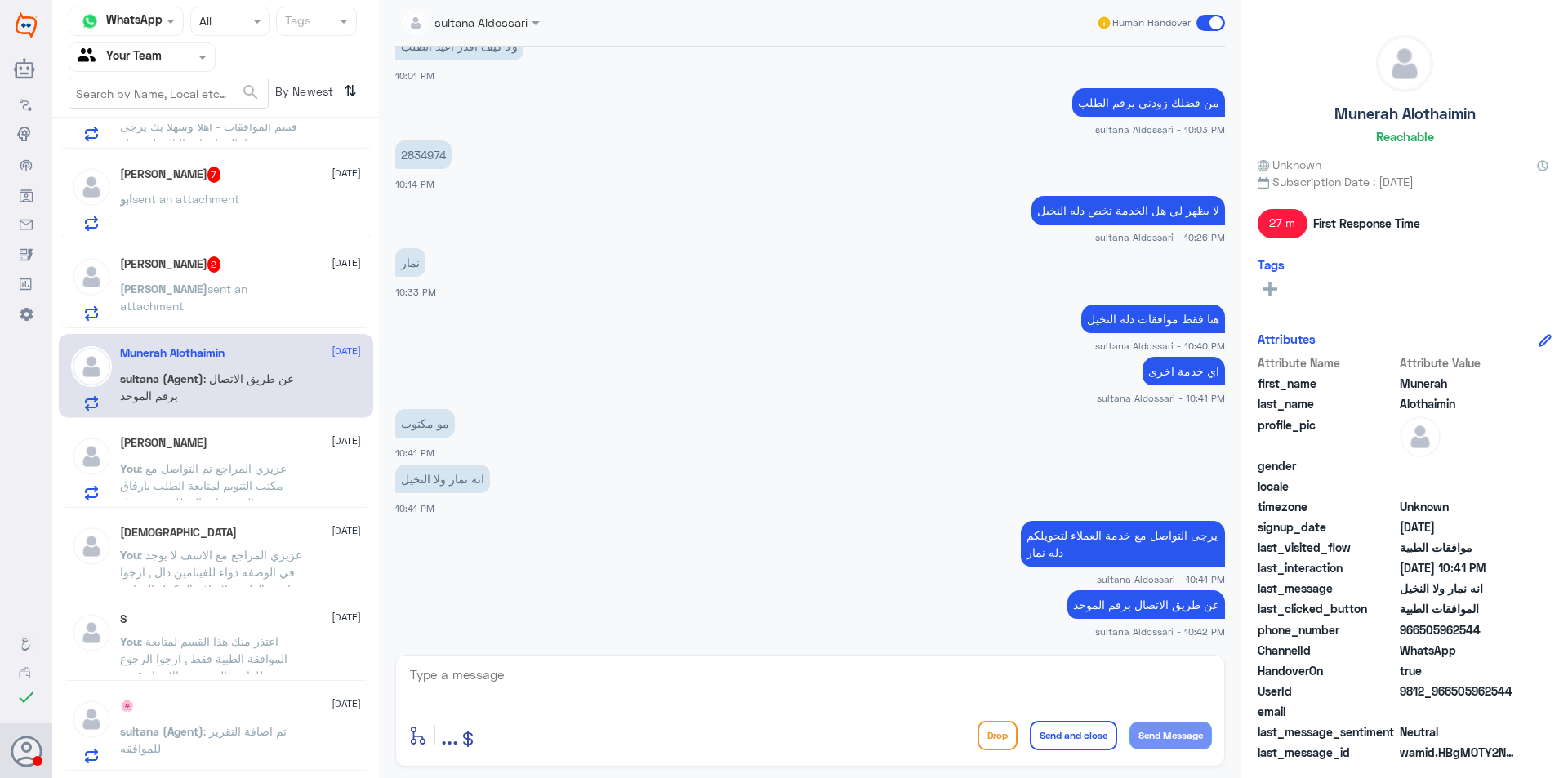
click at [620, 666] on textarea at bounding box center [810, 683] width 803 height 40
type textarea "عزيزي المراجع ه"
click at [1101, 668] on textarea "عزيزي المراجع ه" at bounding box center [810, 683] width 803 height 40
paste textarea "( 0112995140 , 0546022896 )"
type textarea "عزيزي المراجع هذا الرقم مخصص لمراجعين دلة النخيل , ارجوا التواصل مع دلة نمار تح…"
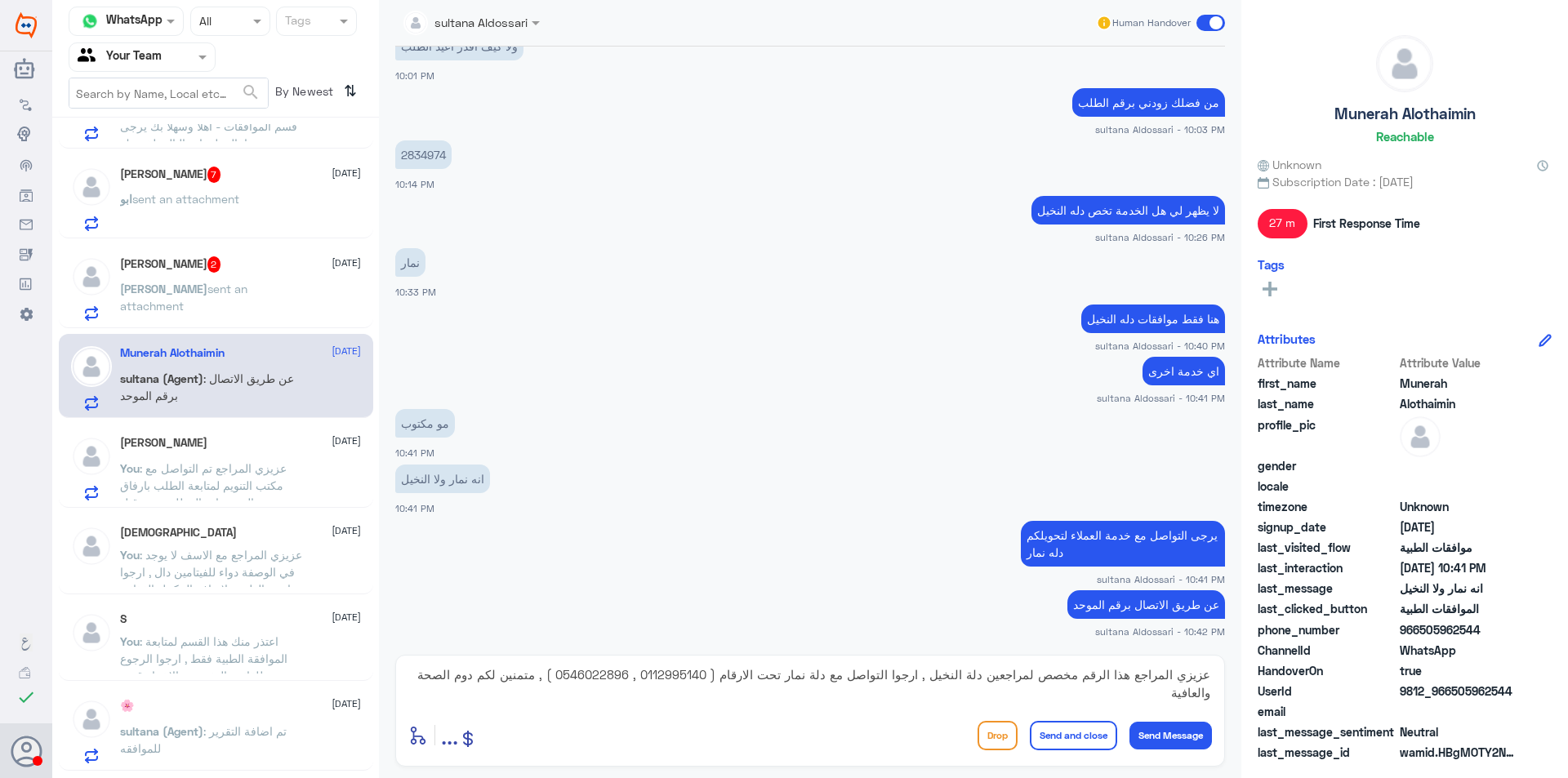
click at [1081, 726] on button "Send and close" at bounding box center [1074, 735] width 87 height 29
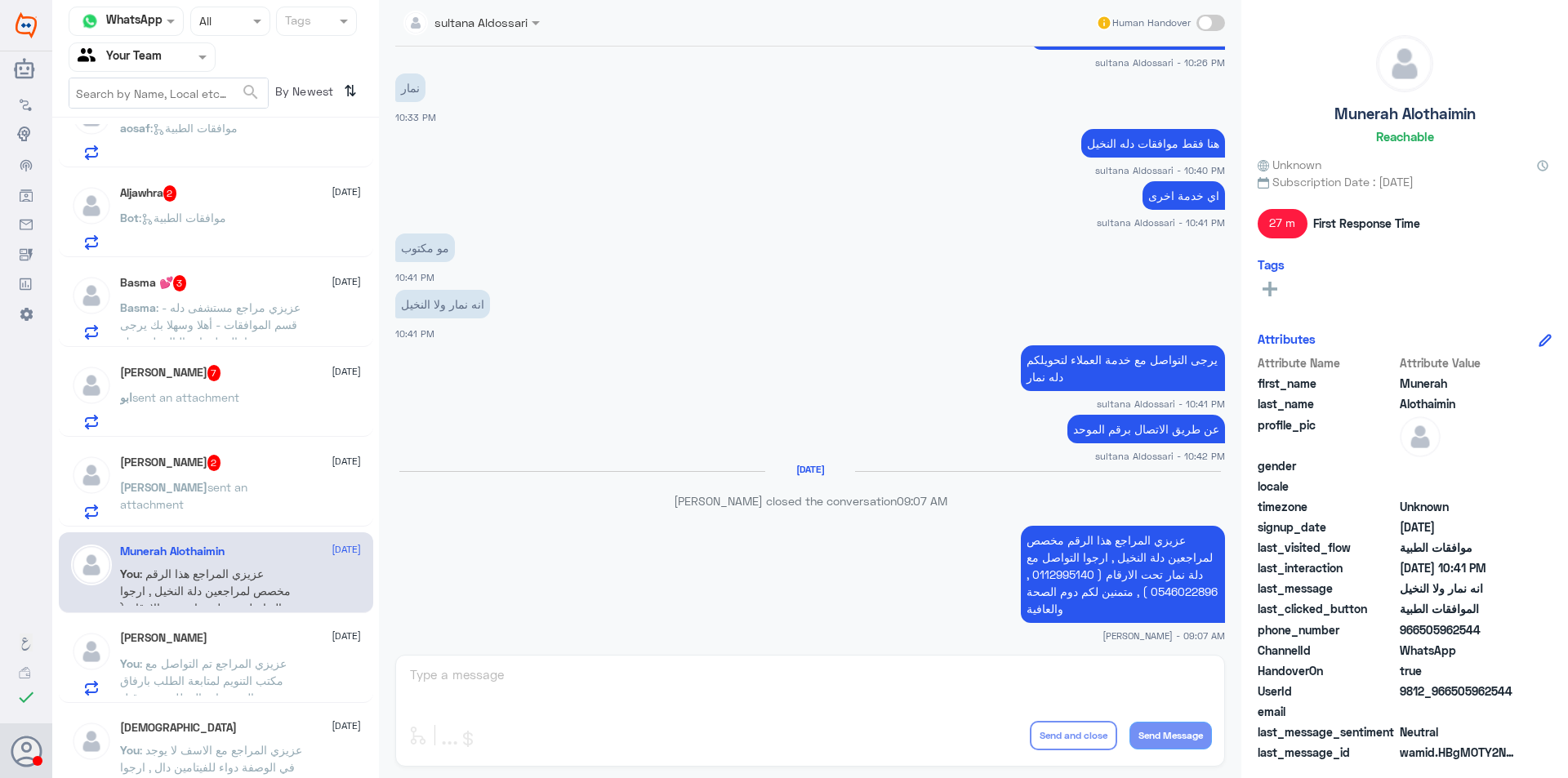
scroll to position [962, 0]
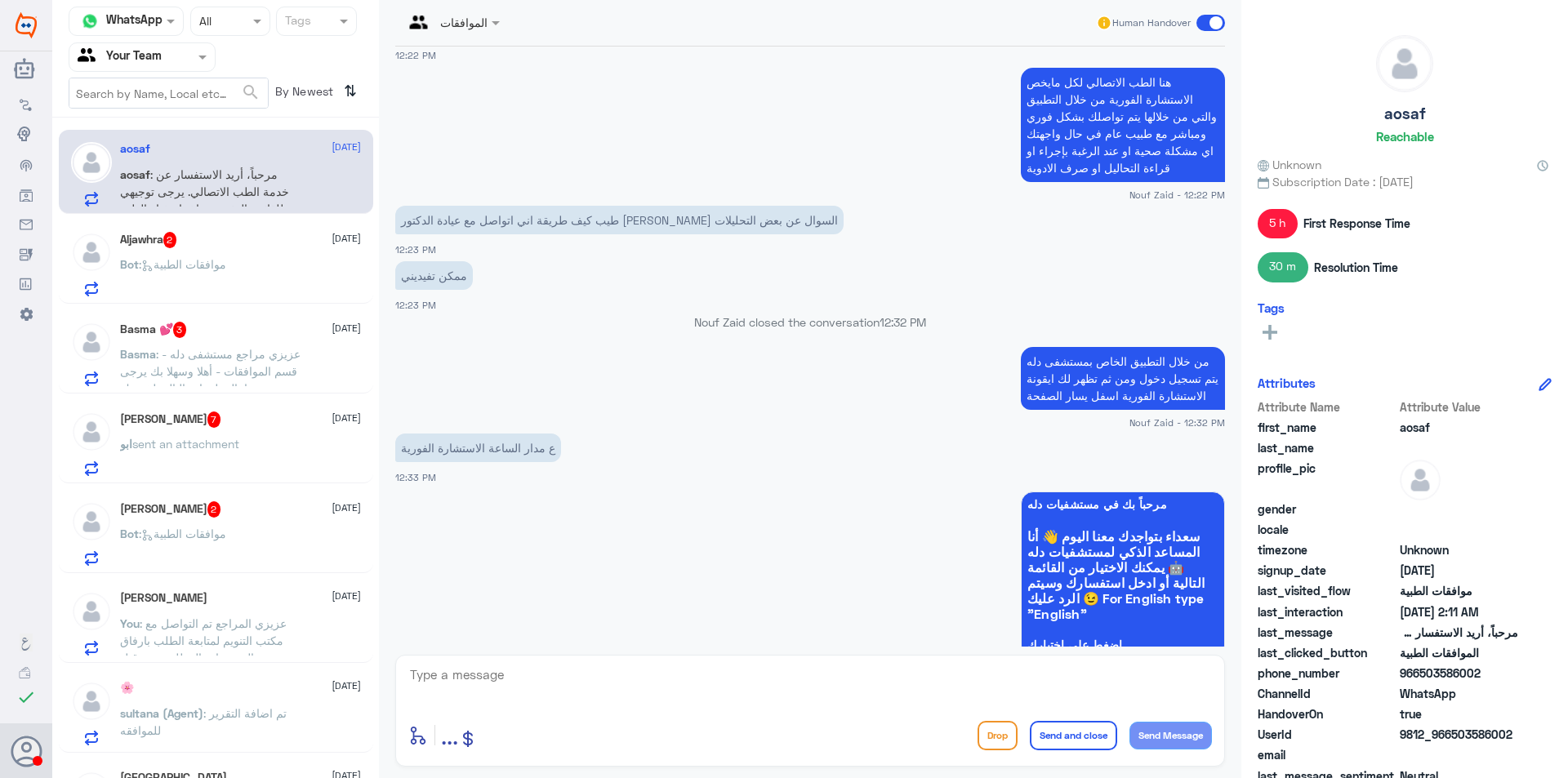
scroll to position [2537, 0]
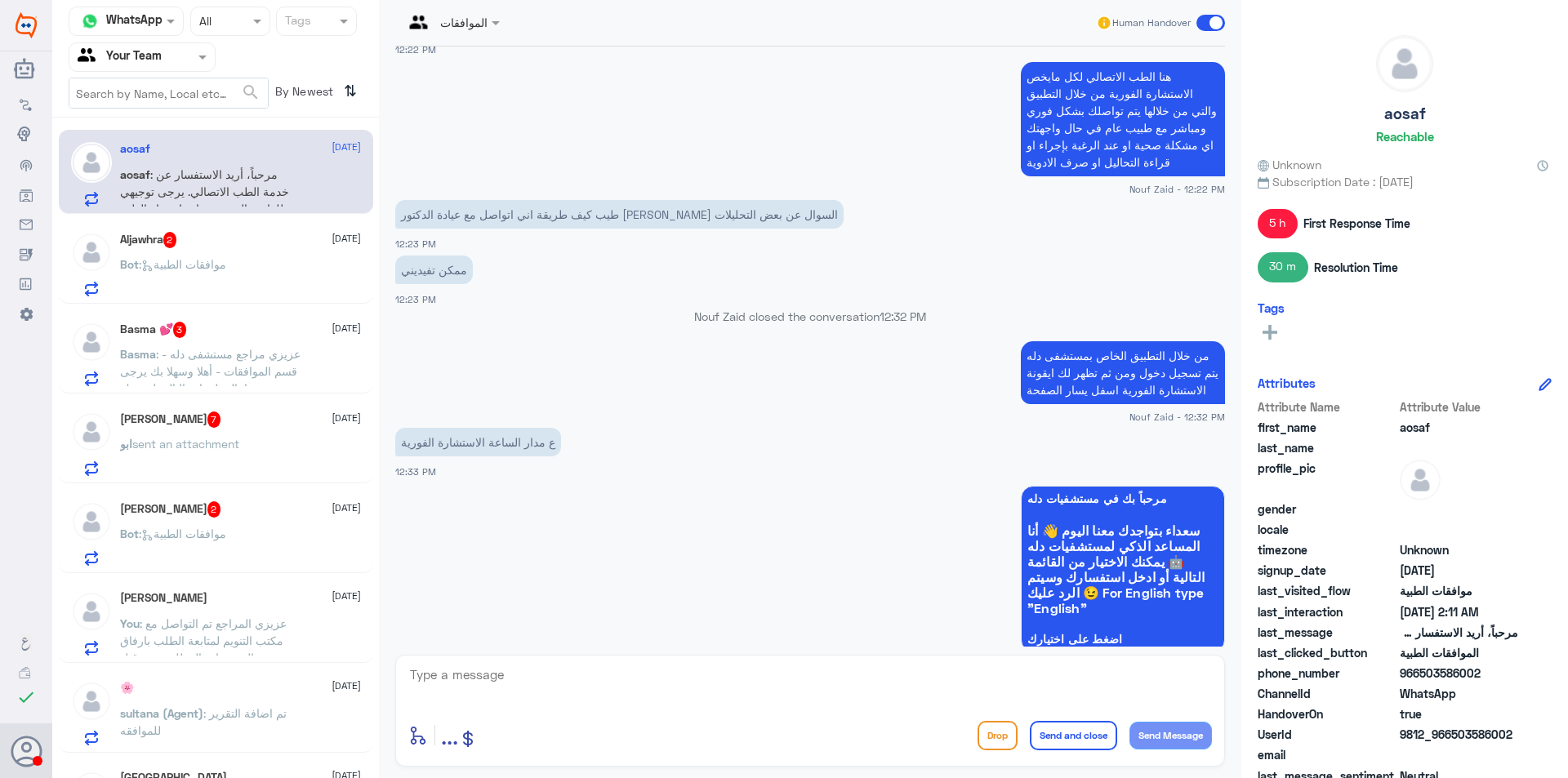
click at [1096, 397] on p "من خلال التطبيق الخاص بمستشفى دله يتم تسجيل دخول ومن ثم تظهر لك ايقونة الاستشار…" at bounding box center [1123, 373] width 204 height 62
copy div "من خلال التطبيق الخاص بمستشفى دله يتم تسجيل دخول ومن ثم تظهر لك ايقونة الاستشار…"
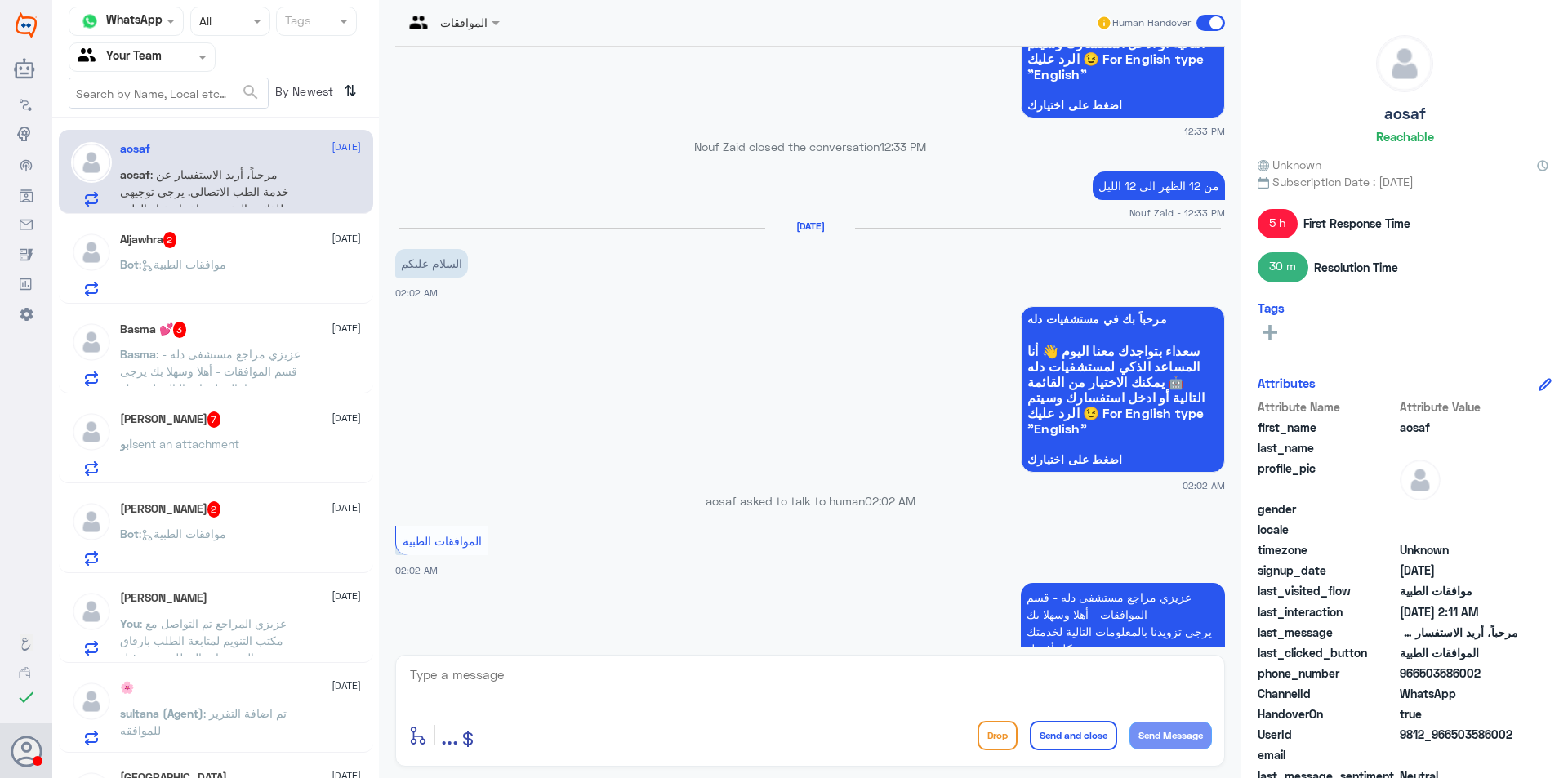
scroll to position [3617, 0]
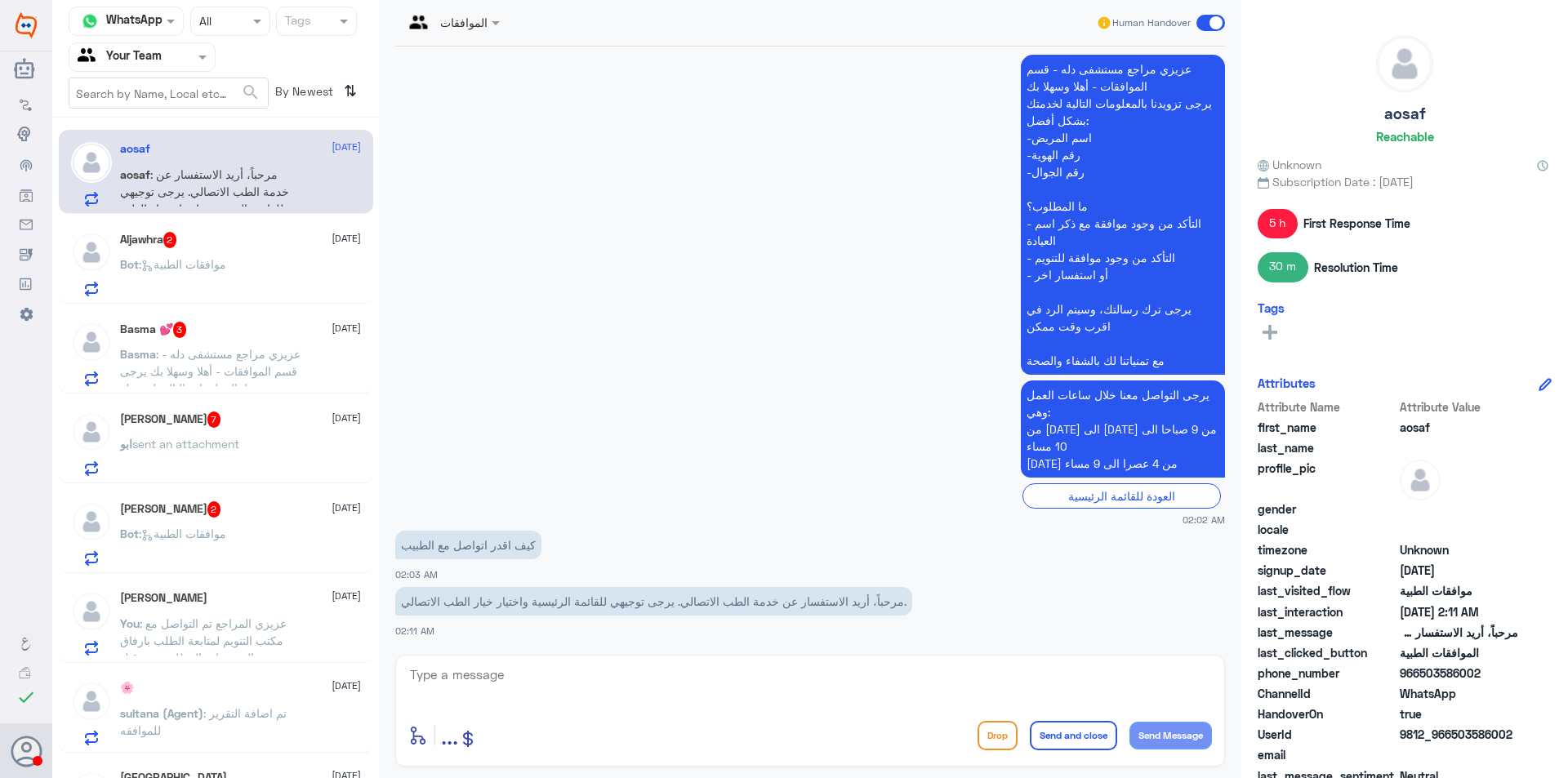
click at [706, 662] on div "enter flow name ... Drop Send and close Send Message" at bounding box center [810, 710] width 830 height 112
click at [715, 688] on textarea at bounding box center [810, 683] width 803 height 40
paste textarea "من خلال التطبيق الخاص بمستشفى دله يتم تسجيل دخول ومن ثم تظهر لك ايقونة الاستشار…"
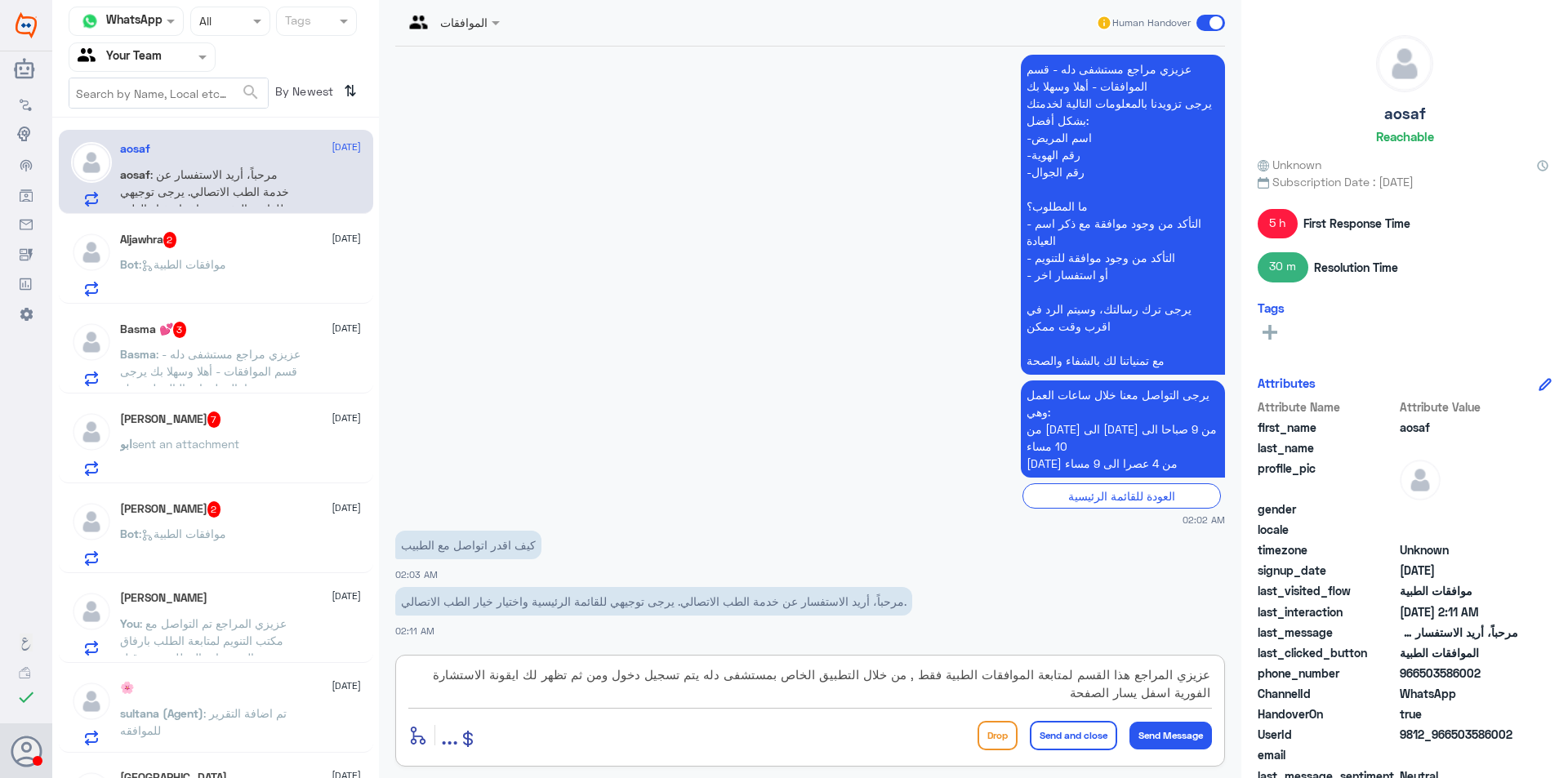
scroll to position [0, 0]
click at [1024, 702] on textarea "عزيزي المراجع هذا القسم لمتابعة الموافقات الطبية فقط , من خلال التطبيق الخاص بم…" at bounding box center [810, 683] width 803 height 40
click at [1041, 696] on textarea "عزيزي المراجع هذا القسم لمتابعة الموافقات الطبية فقط , من خلال التطبيق الخاص بم…" at bounding box center [810, 683] width 803 height 40
type textarea "عزيزي المراجع هذا القسم لمتابعة الموافقات الطبية فقط , من خلال التطبيق الخاص بم…"
click at [1068, 736] on button "Send and close" at bounding box center [1074, 735] width 87 height 29
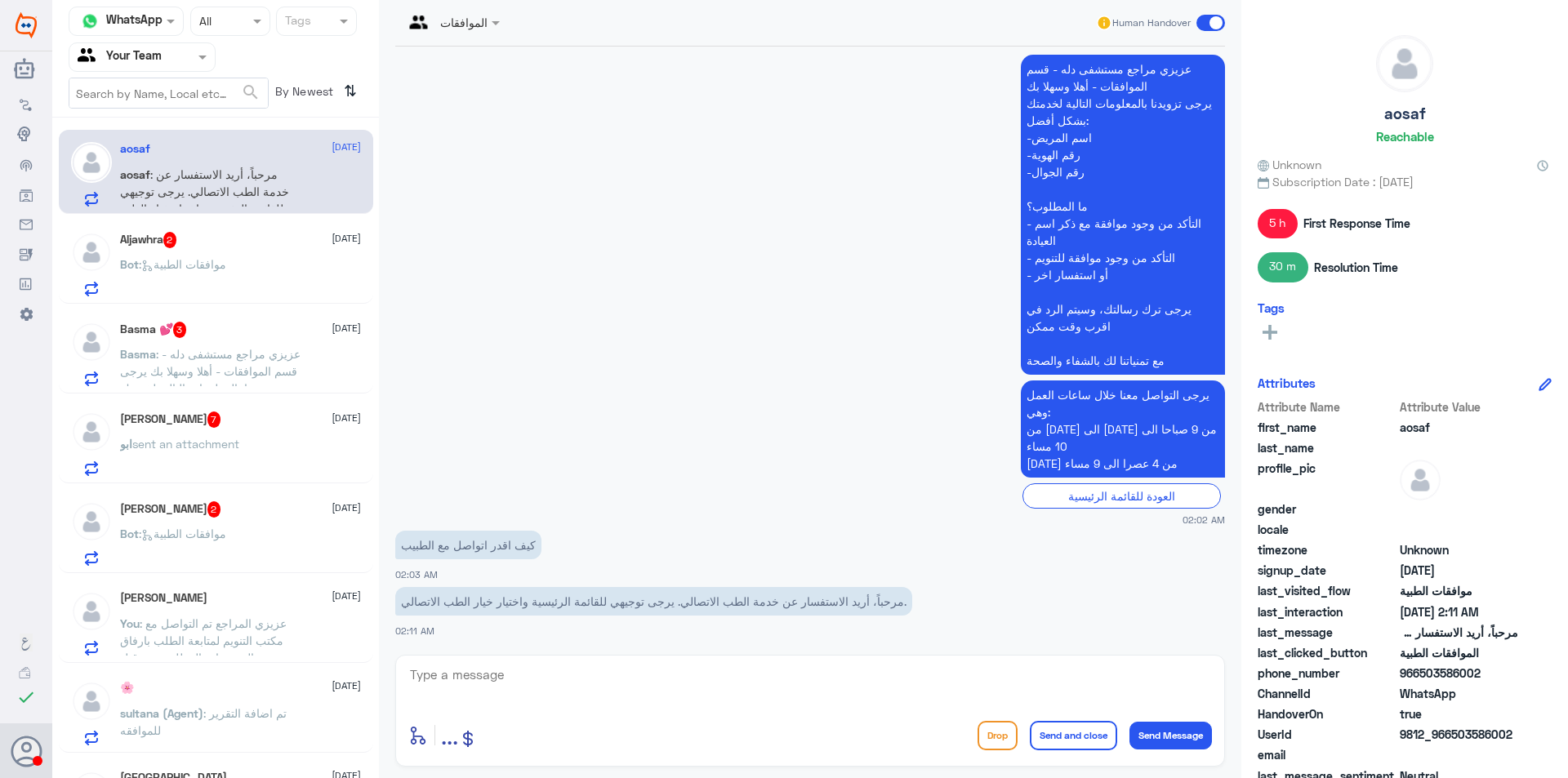
scroll to position [3755, 0]
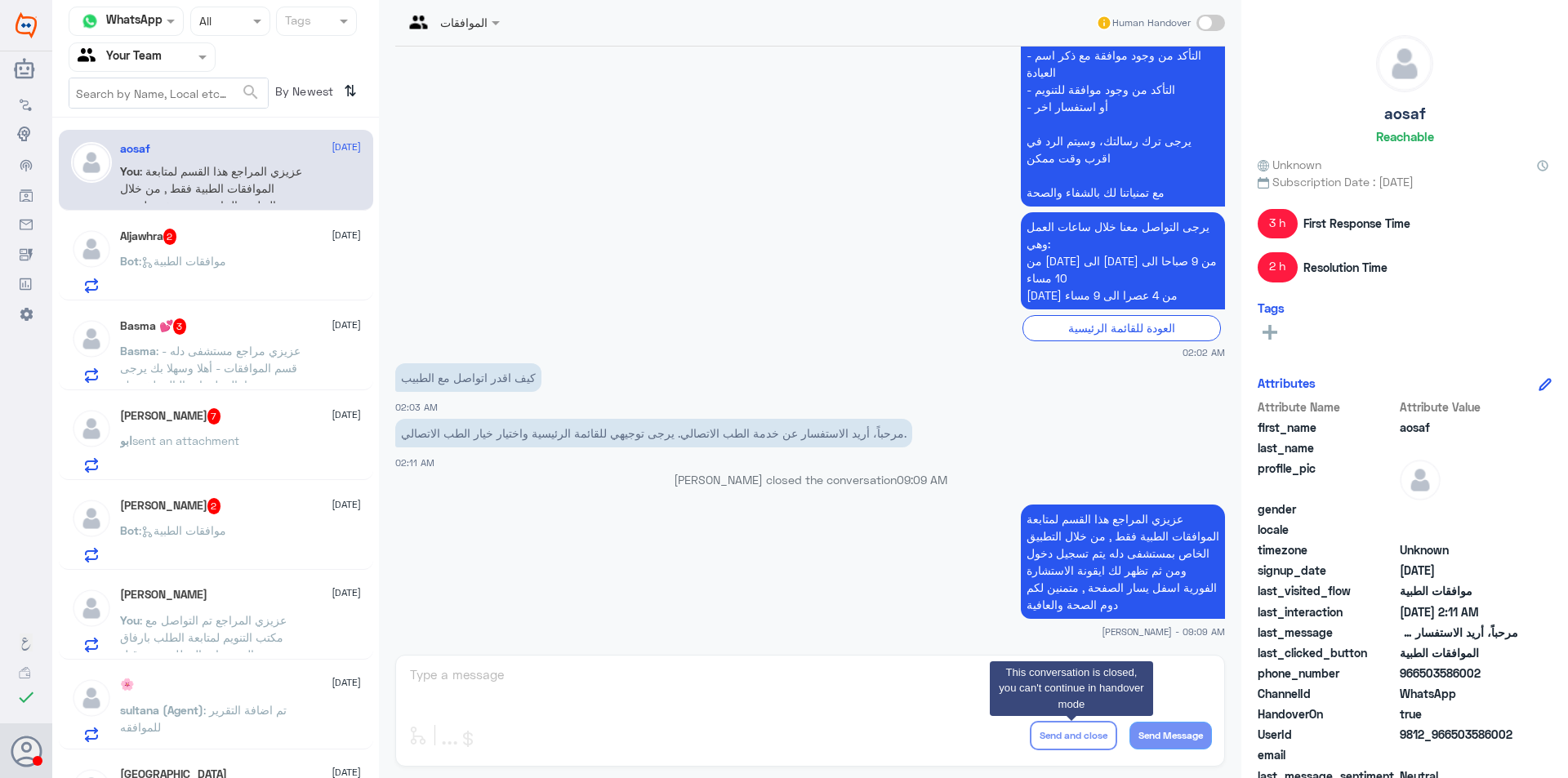
click at [249, 241] on div "Aljawhra 2 12 October" at bounding box center [241, 236] width 241 height 16
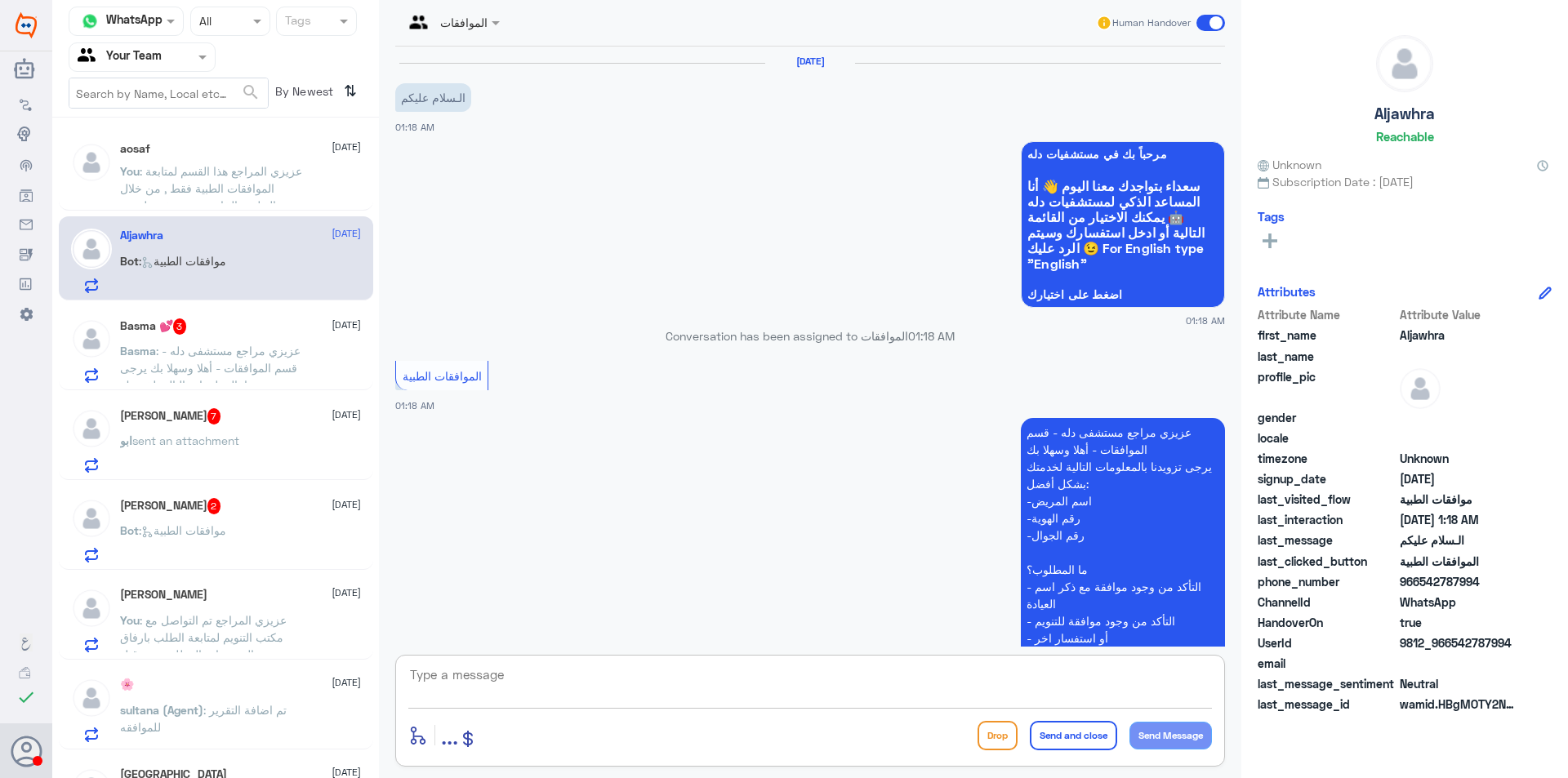
click at [744, 682] on textarea at bounding box center [810, 683] width 803 height 40
type textarea "وعليكم السلام , عزيزي المراجع ارجوا تزويدي بالمعلومات مع التوضيح للمساعدة في ال…"
click at [1073, 732] on button "Send and close" at bounding box center [1074, 735] width 87 height 29
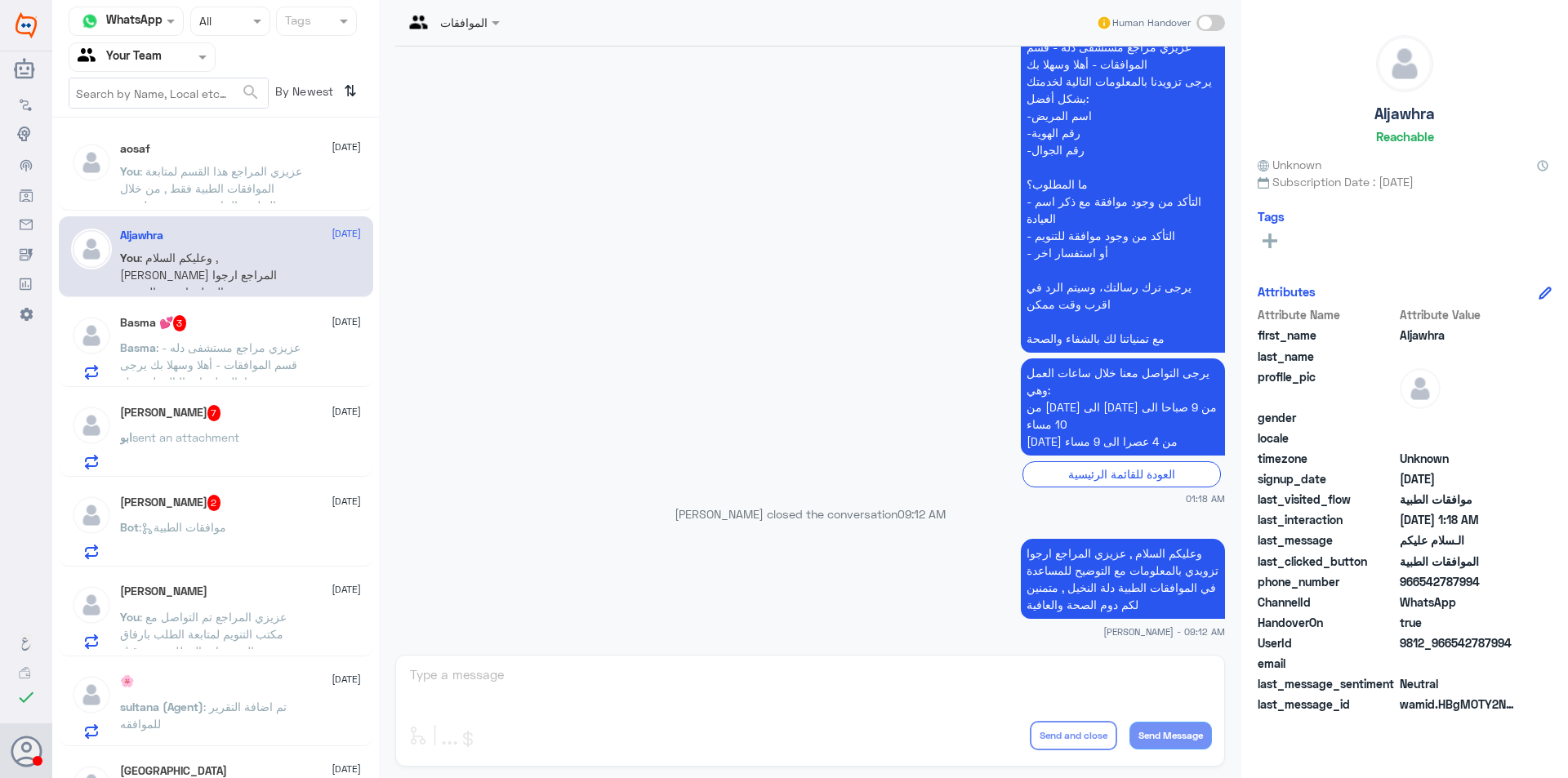
click at [219, 342] on span ": عزيزي مراجع مستشفى دله - قسم الموافقات - أهلا وسهلا بك يرجى تزويدنا بالمعلوما…" at bounding box center [211, 468] width 180 height 254
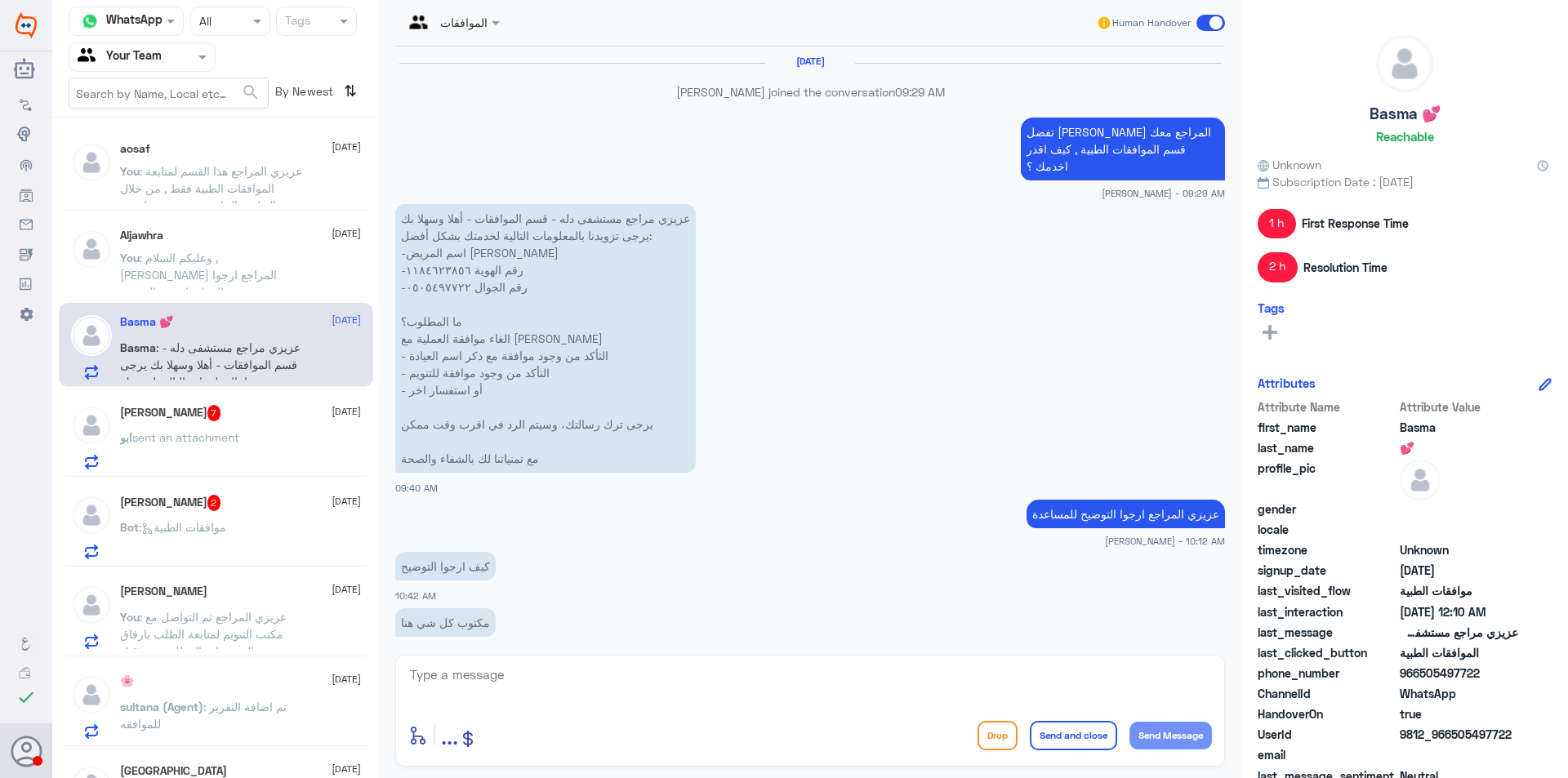
scroll to position [1589, 0]
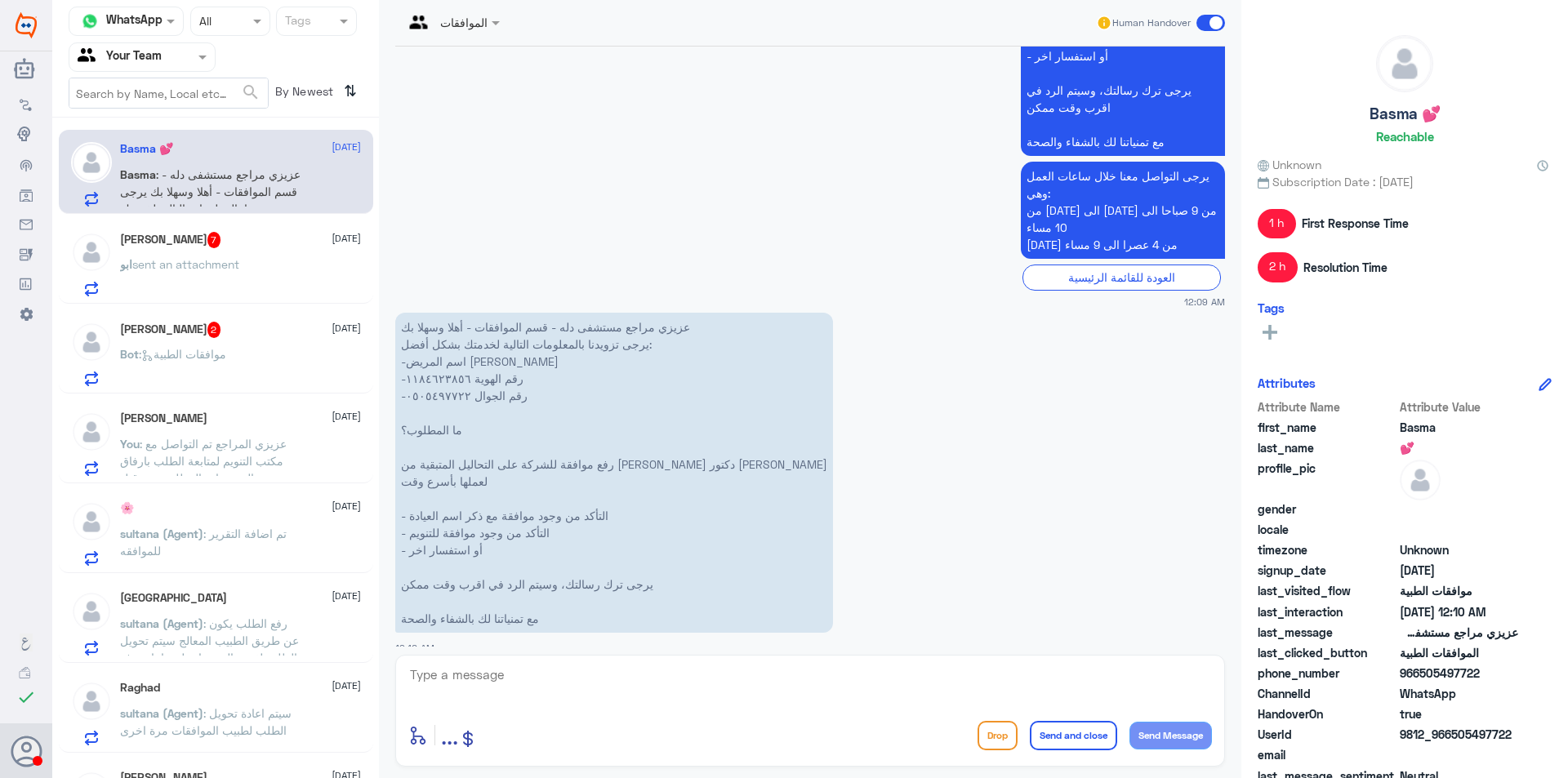
click at [574, 660] on div "enter flow name ... Drop Send and close Send Message" at bounding box center [810, 710] width 830 height 112
click at [578, 668] on textarea at bounding box center [810, 683] width 803 height 40
click at [506, 680] on textarea at bounding box center [810, 683] width 803 height 40
type textarea "عزيزي المراجع تمت متابعة الطلب مرة اخرى بارسال تقرير الطبيب و نتائج التحاليل , …"
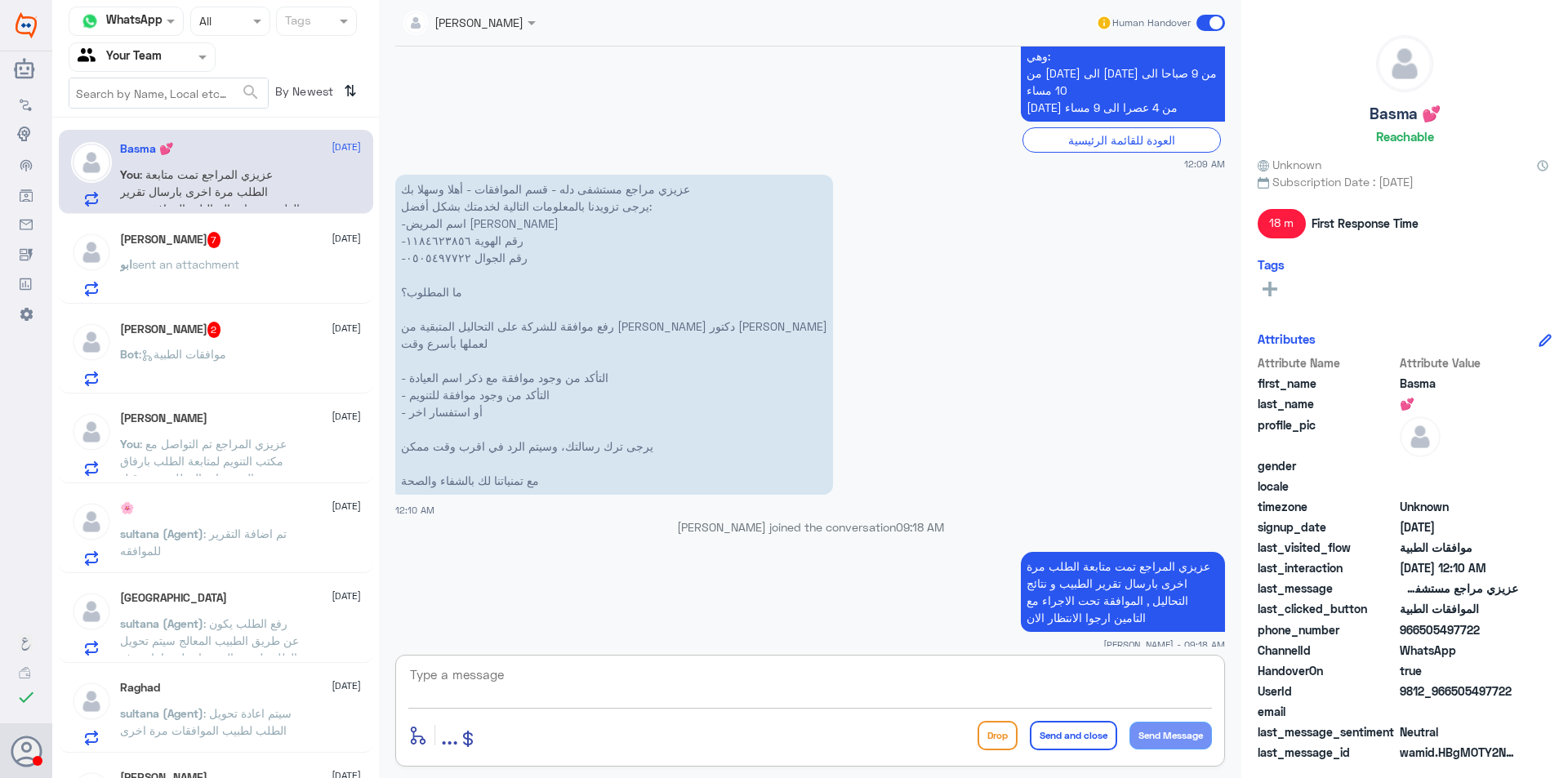
scroll to position [1688, 0]
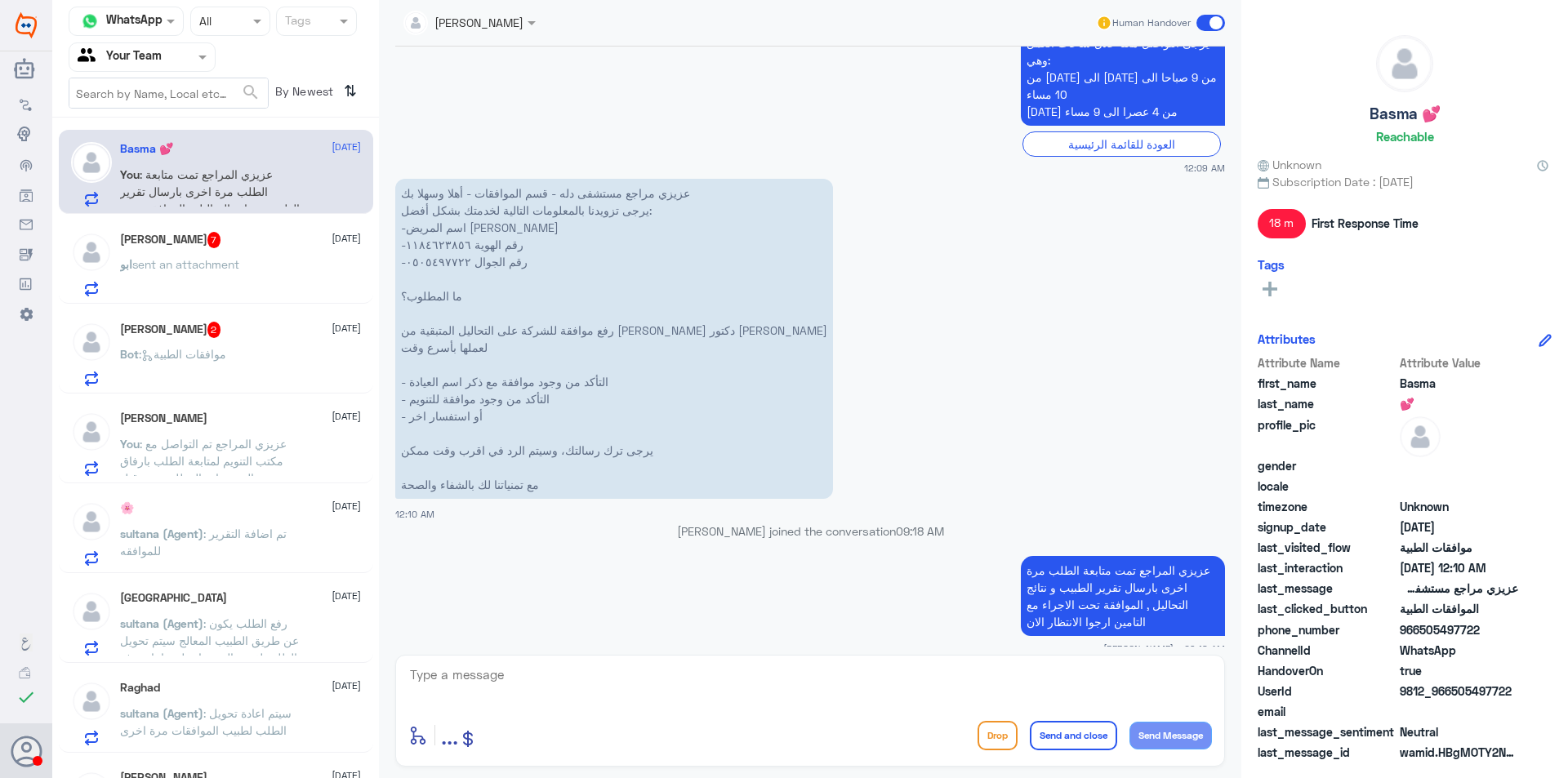
click at [260, 261] on div "ابو sent an attachment" at bounding box center [241, 277] width 241 height 37
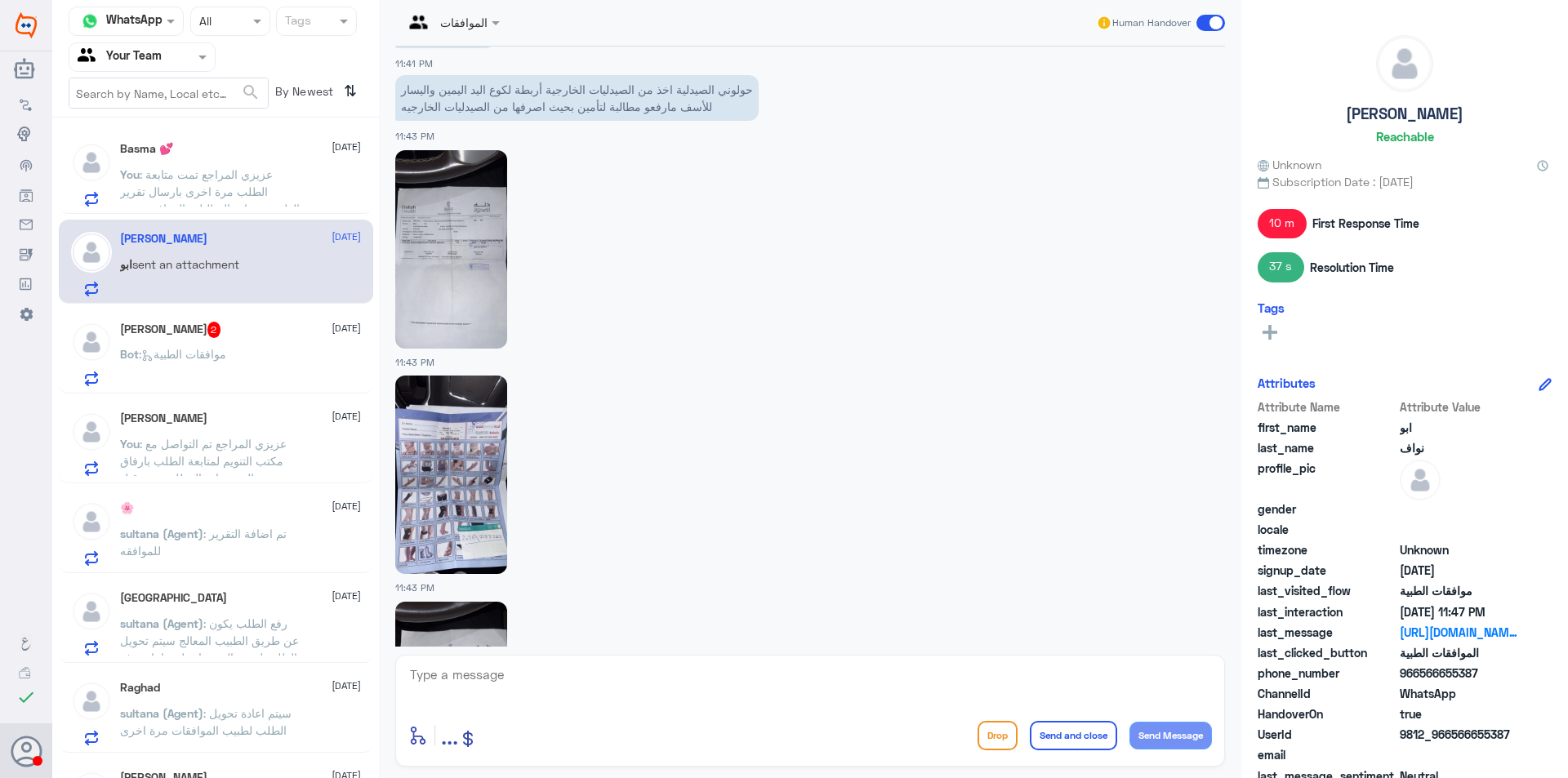
scroll to position [1357, 0]
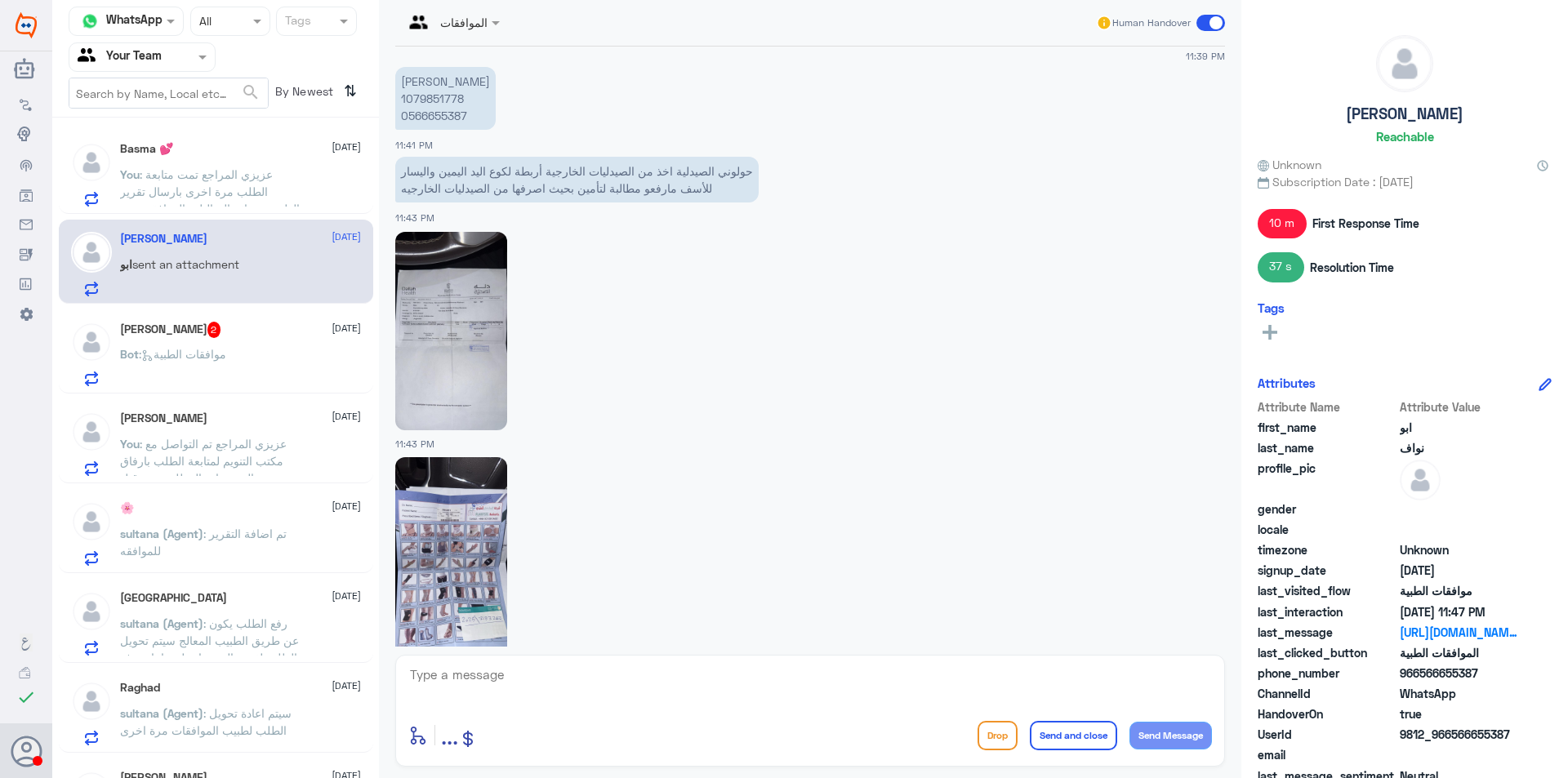
click at [412, 273] on img at bounding box center [451, 331] width 112 height 198
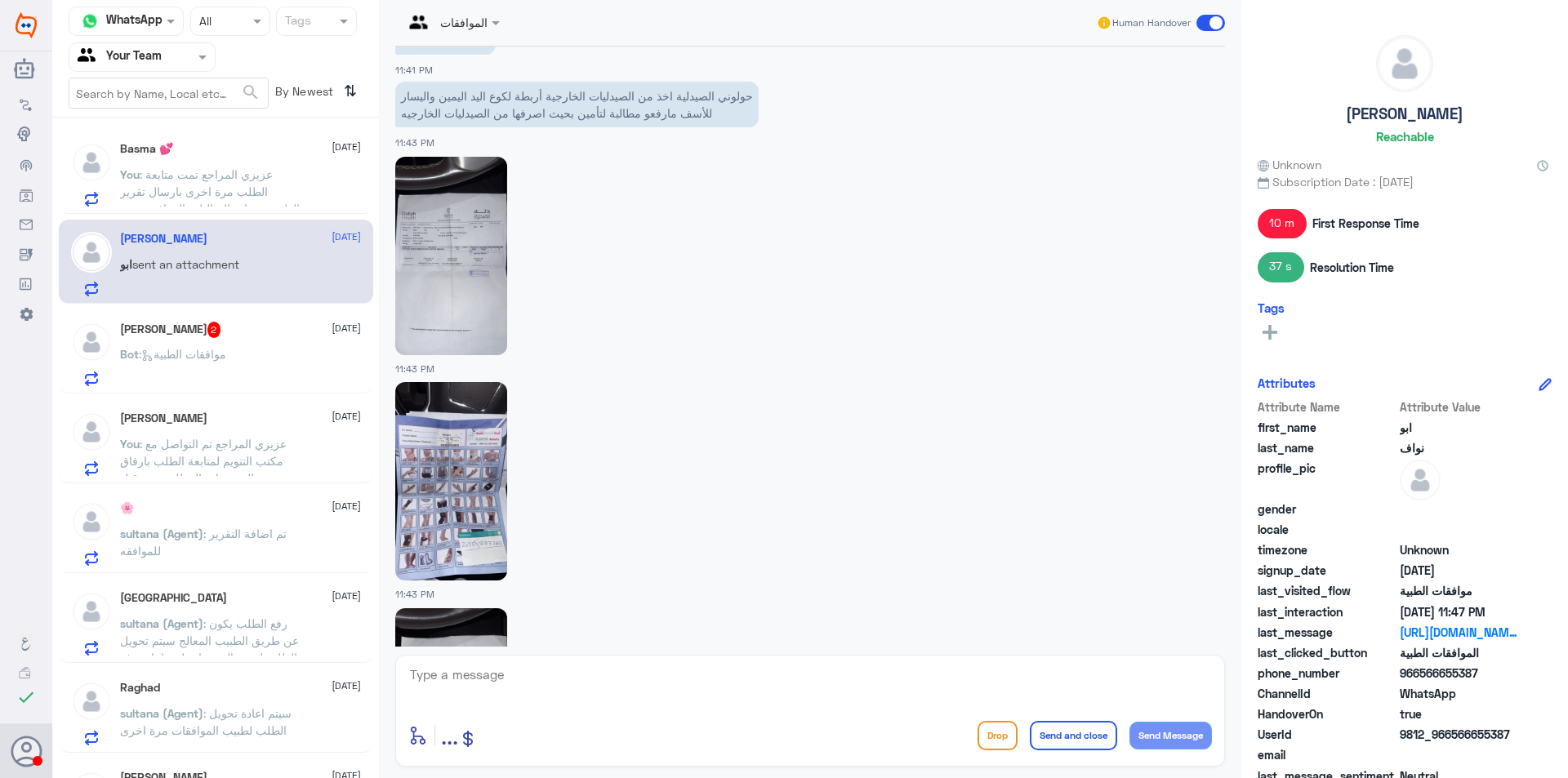
scroll to position [1438, 0]
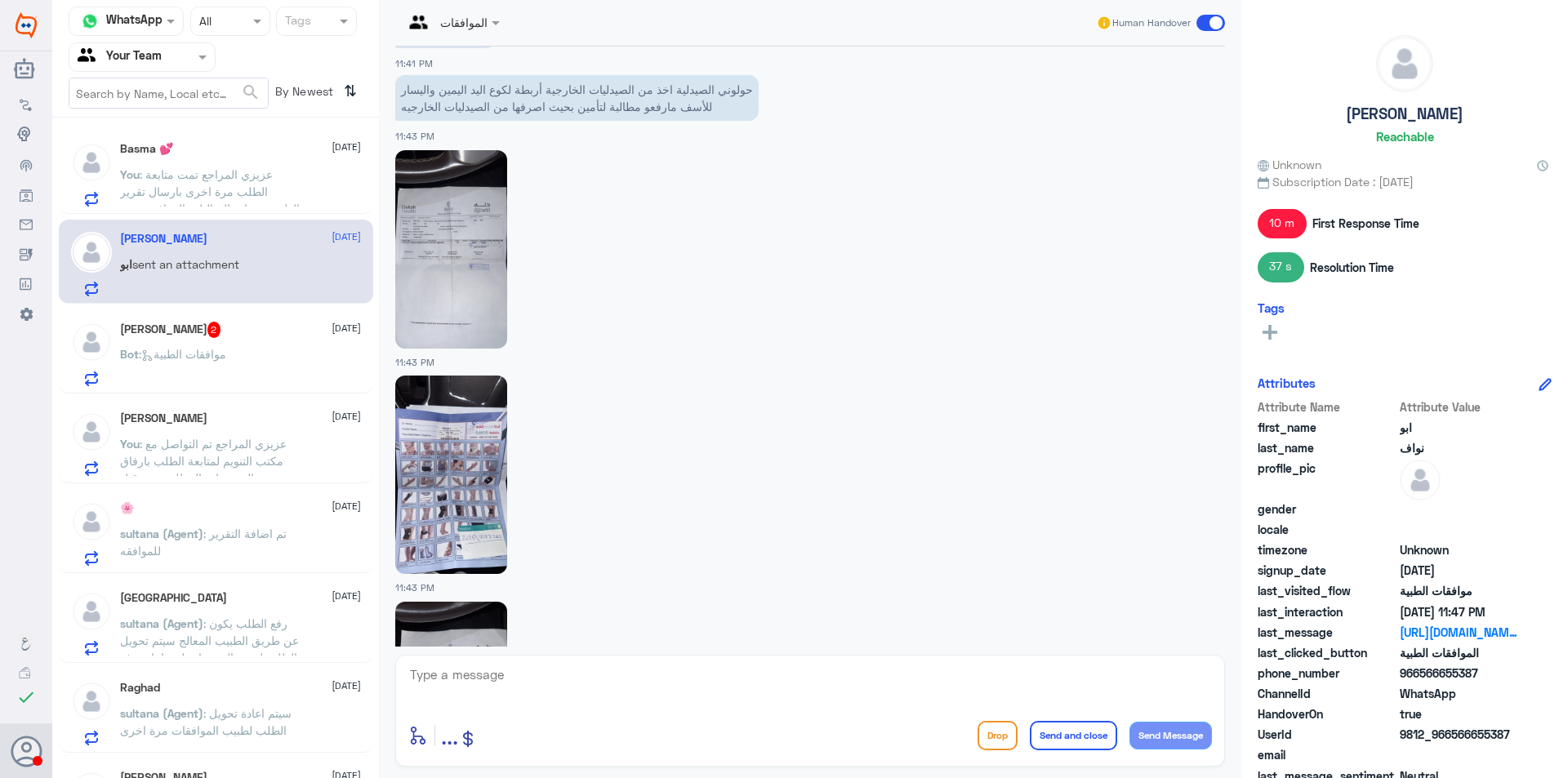
click at [463, 422] on img at bounding box center [451, 475] width 112 height 198
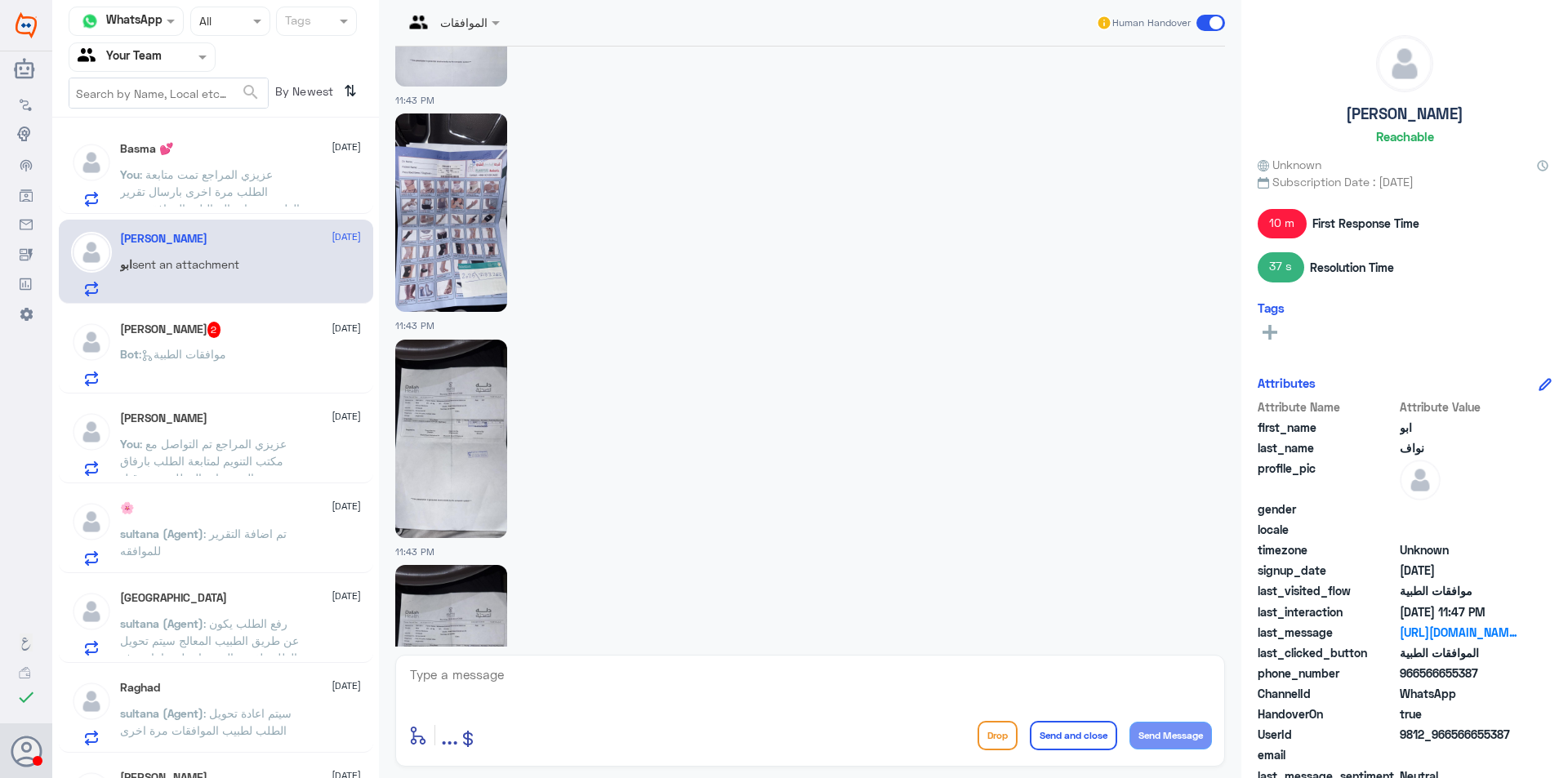
scroll to position [1765, 0]
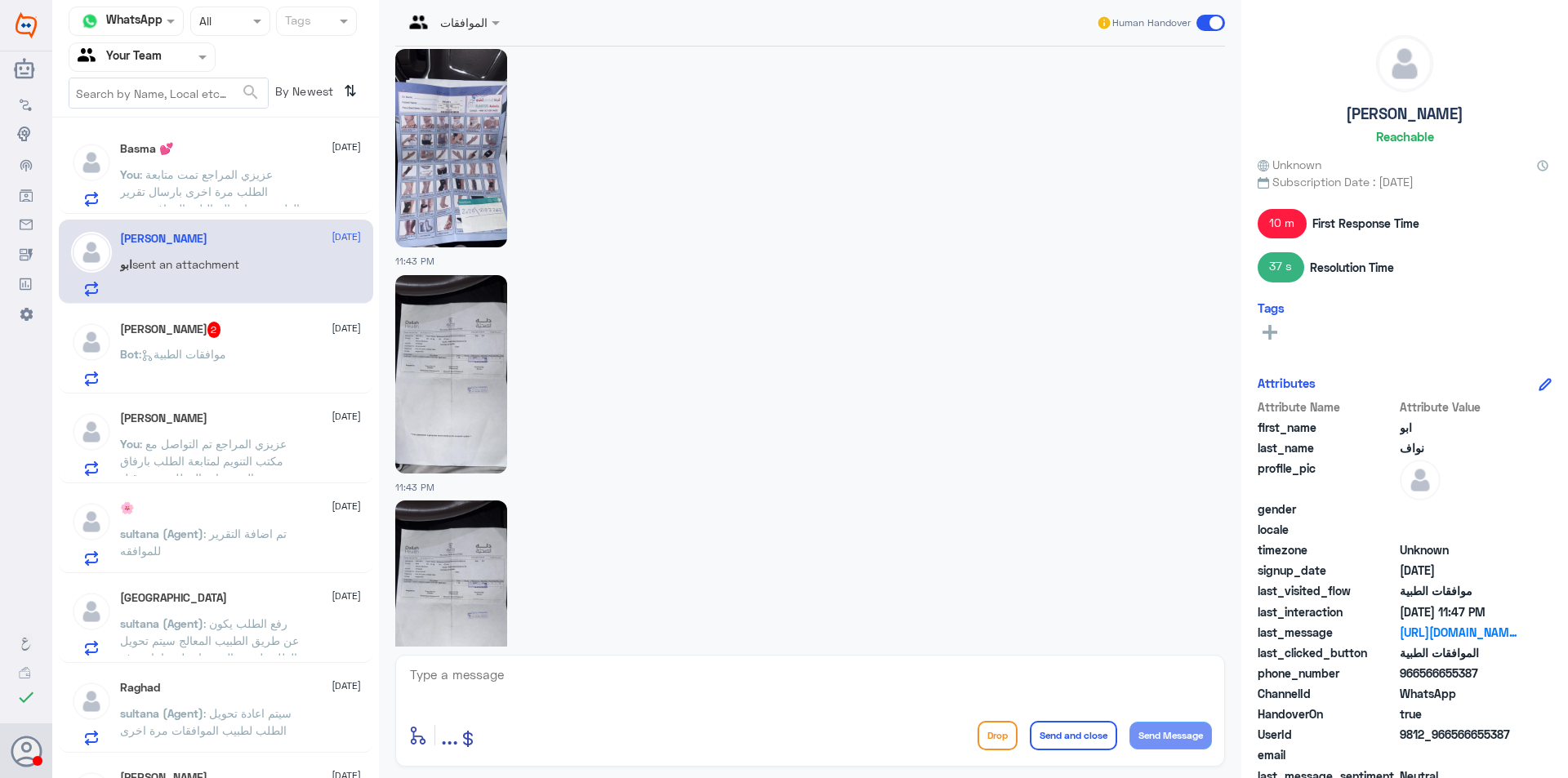
click at [504, 399] on img at bounding box center [451, 374] width 112 height 198
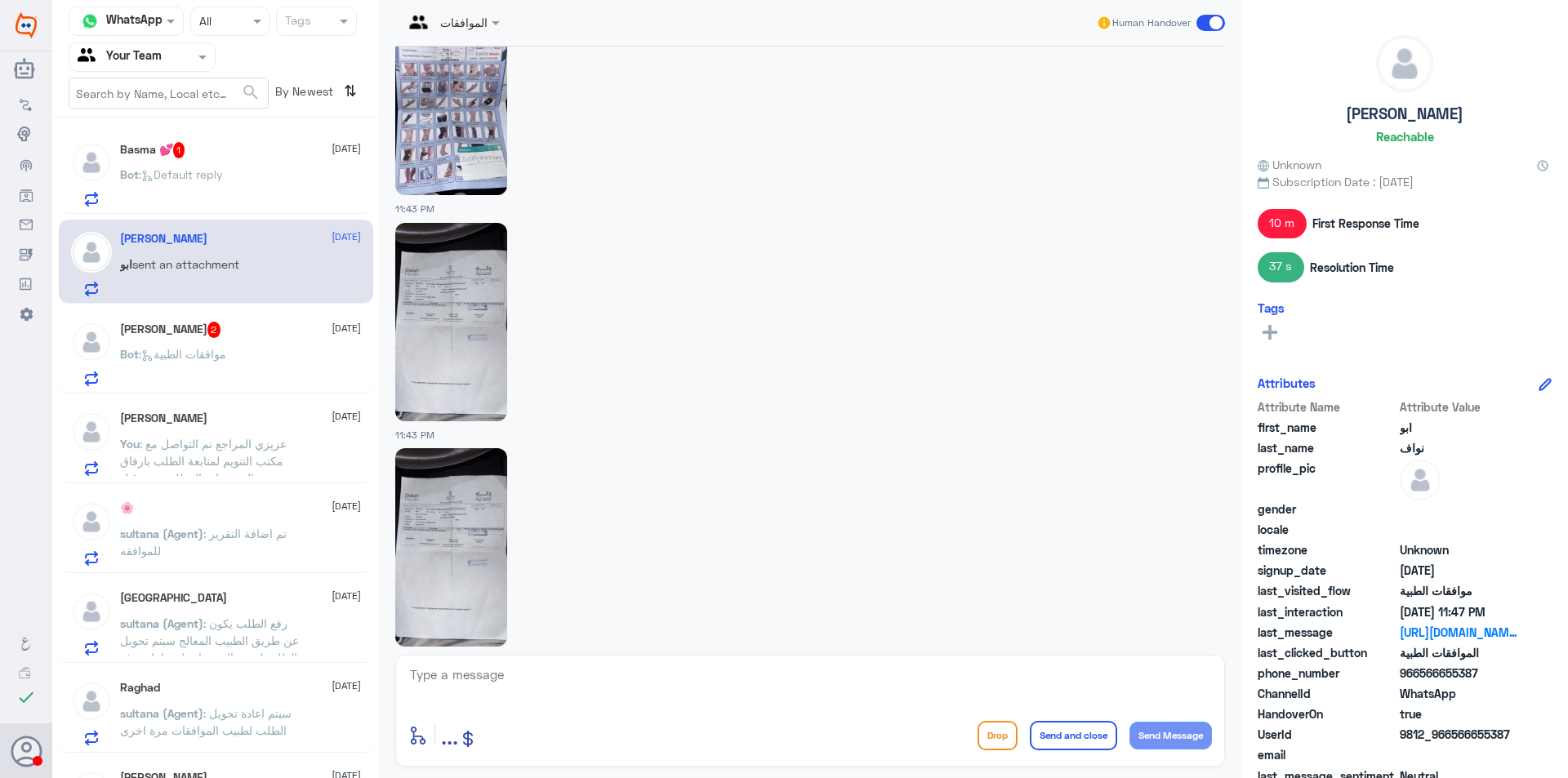
scroll to position [1847, 0]
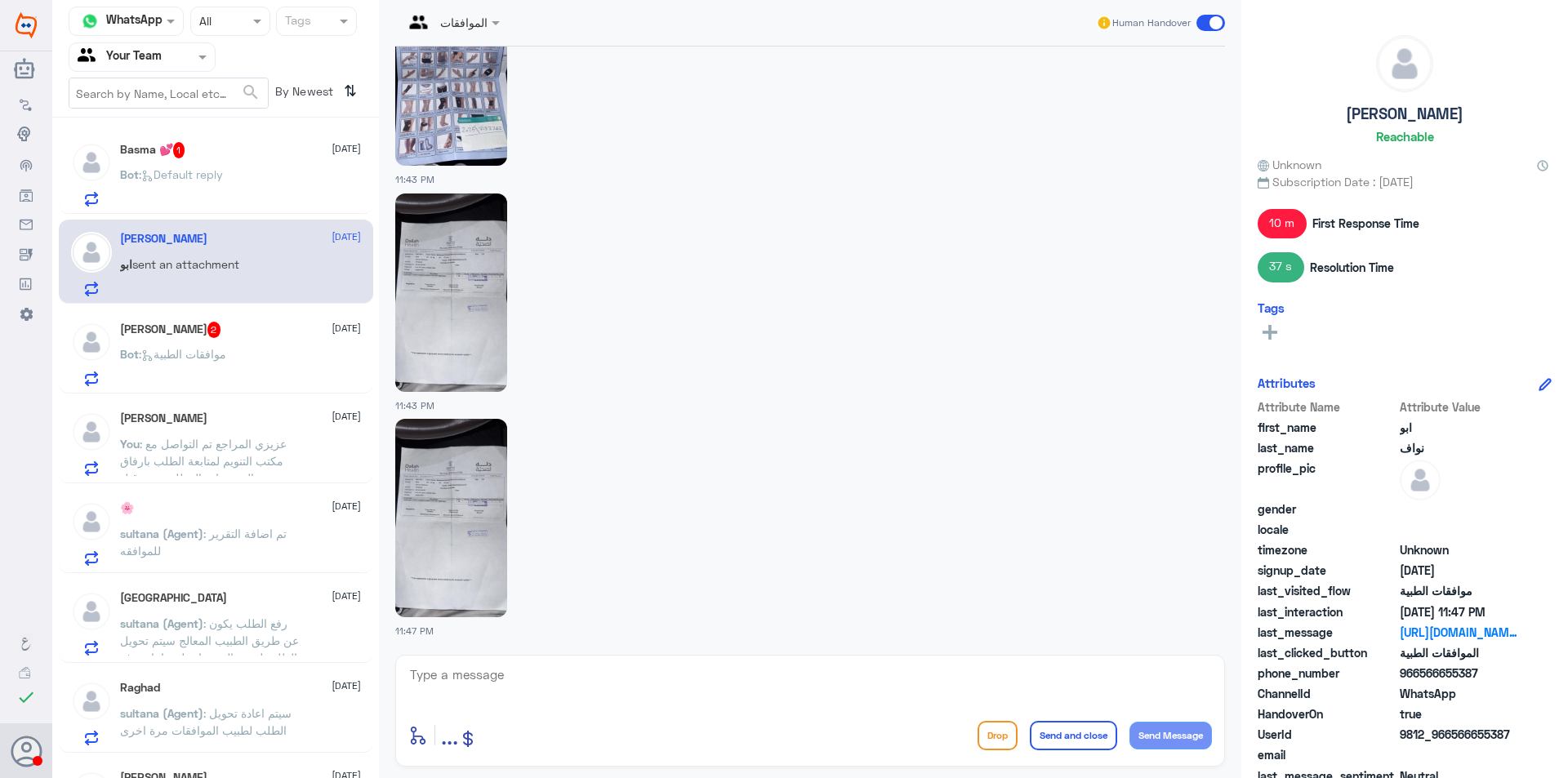
click at [441, 497] on img at bounding box center [451, 517] width 112 height 198
click at [670, 673] on textarea at bounding box center [810, 683] width 803 height 40
type textarea "عزيزي المراجع تم تحويلك لصدليات الخارجية , بناء على توجية التامين"
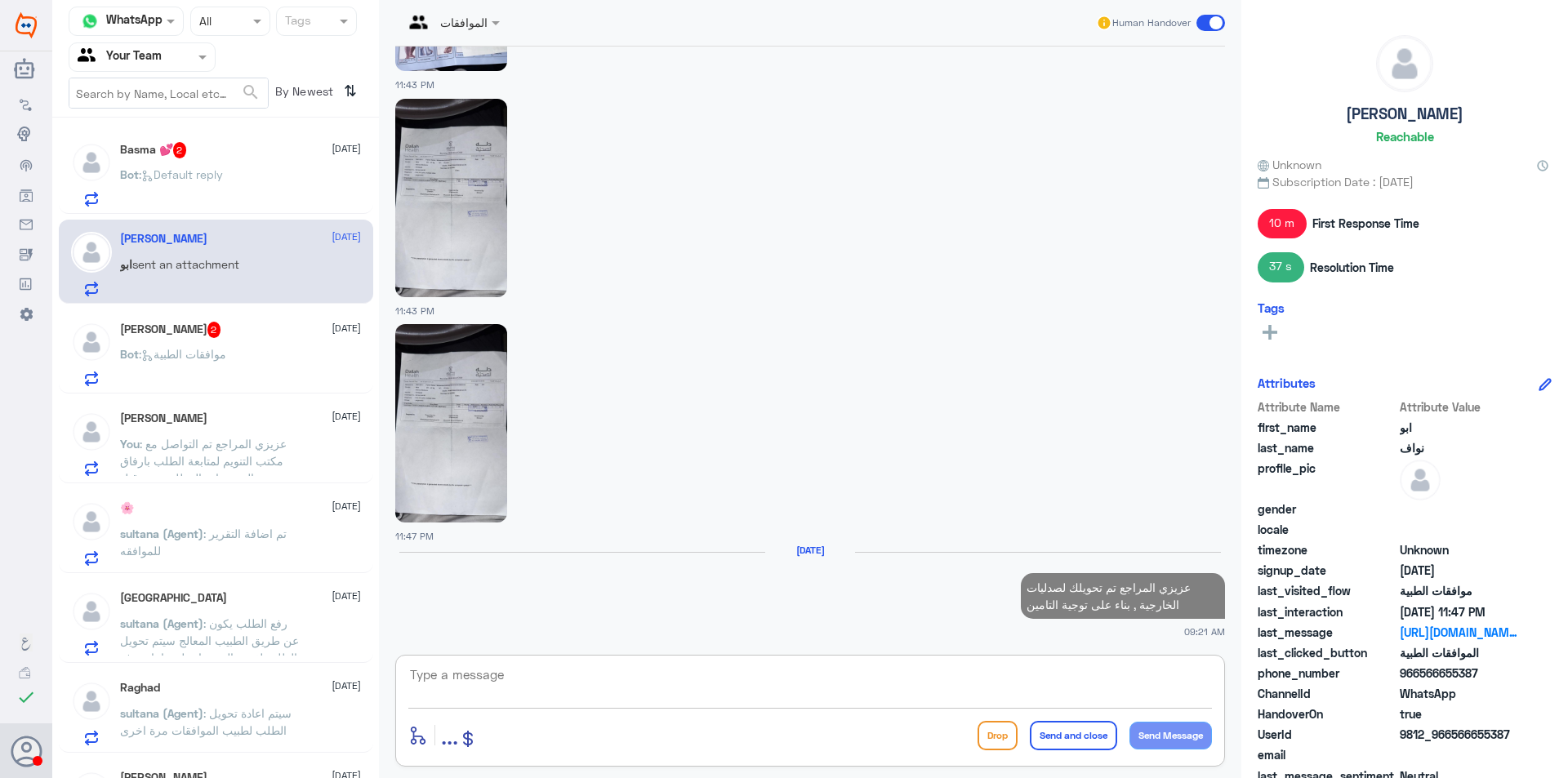
paste textarea "1)- Please refer the patient to al nahdi /whites/ kunooz \ / AL DWAA / UNITED /…"
type textarea "1)- Please refer the patient to al nahdi /whites/ kunooz \ / AL DWAA / UNITED /…"
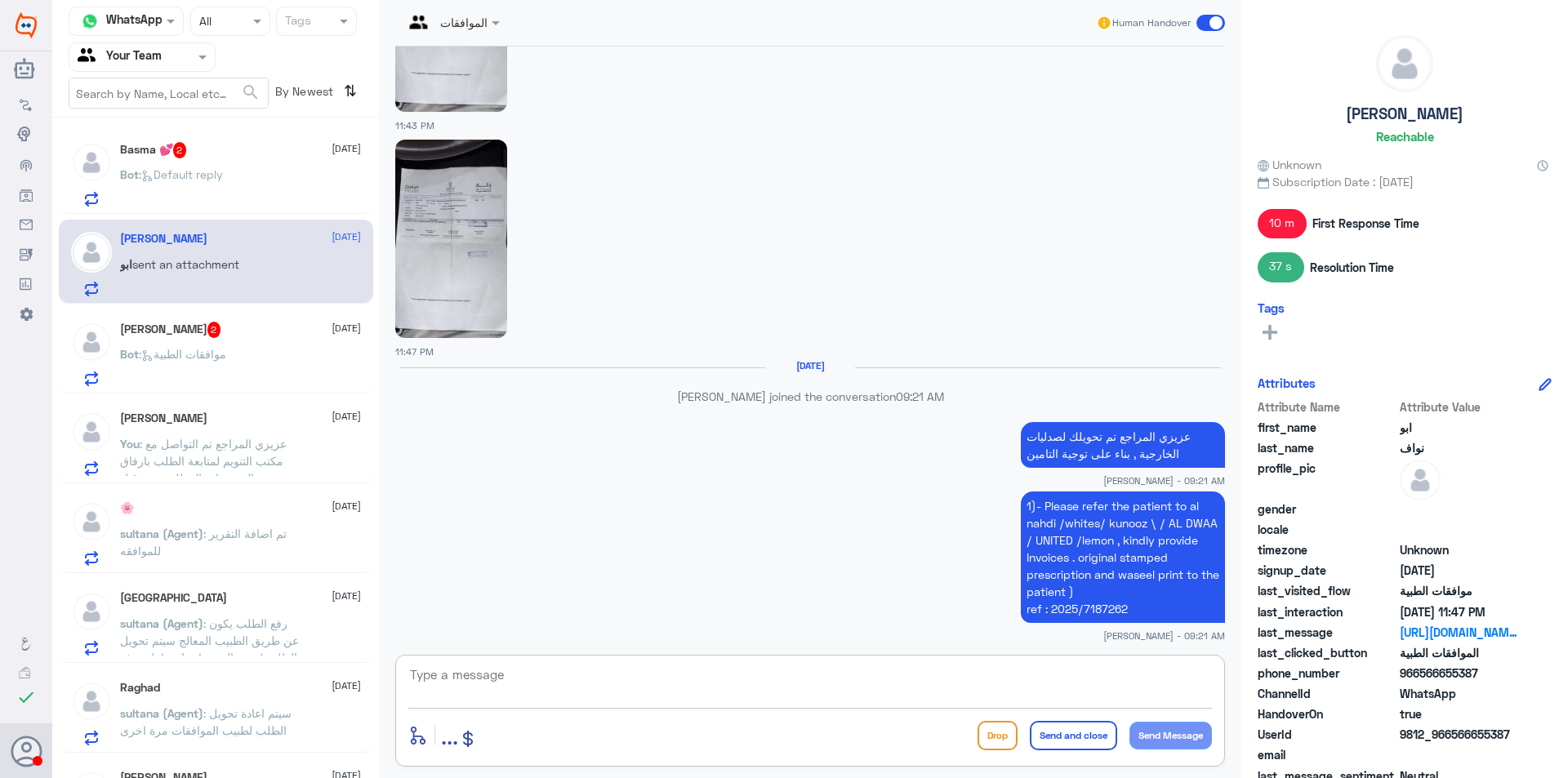
scroll to position [2097, 0]
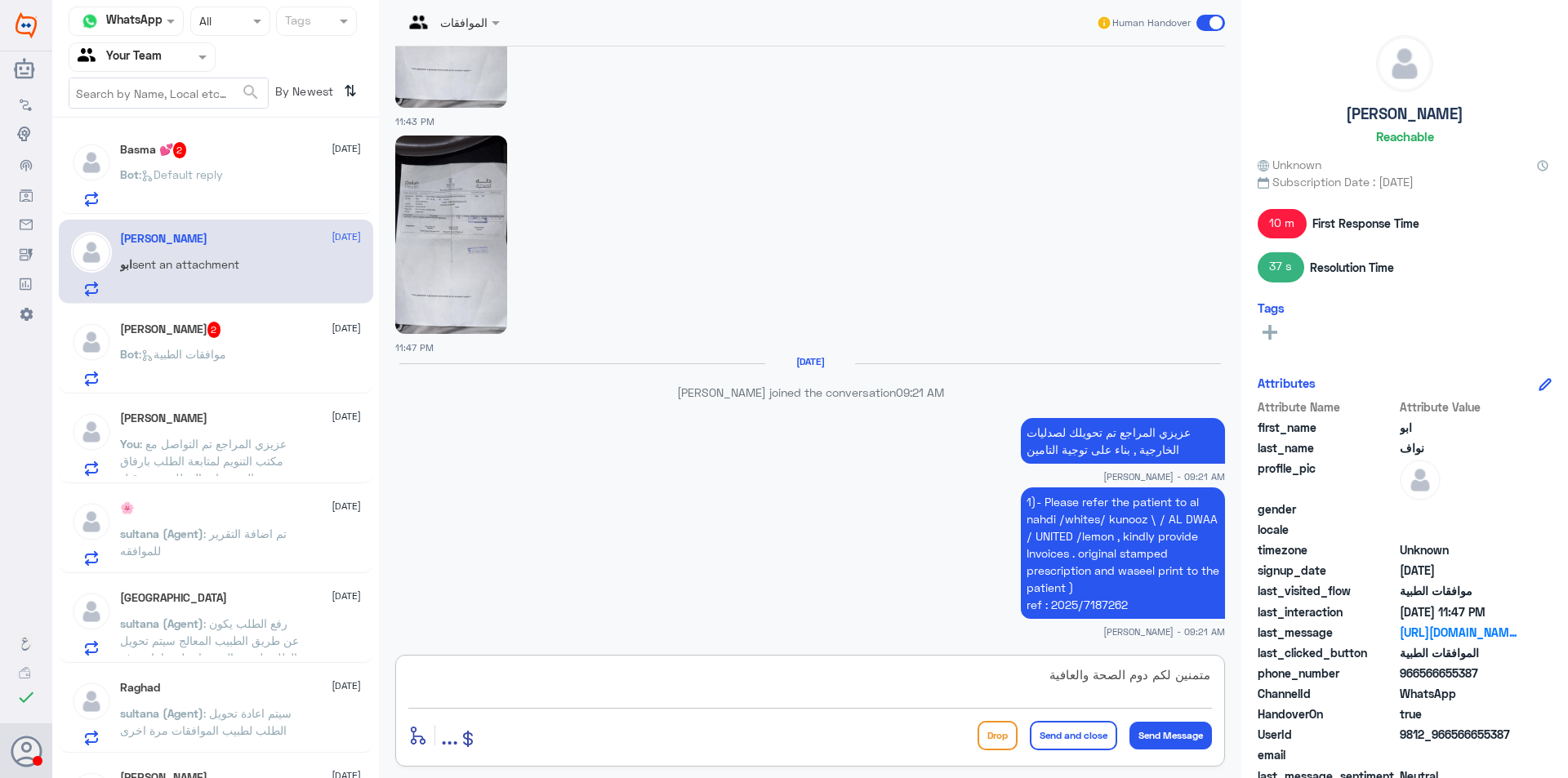
type textarea "متمنين لكم دوم الصحة والعافية"
click at [1074, 737] on button "Send and close" at bounding box center [1074, 735] width 87 height 29
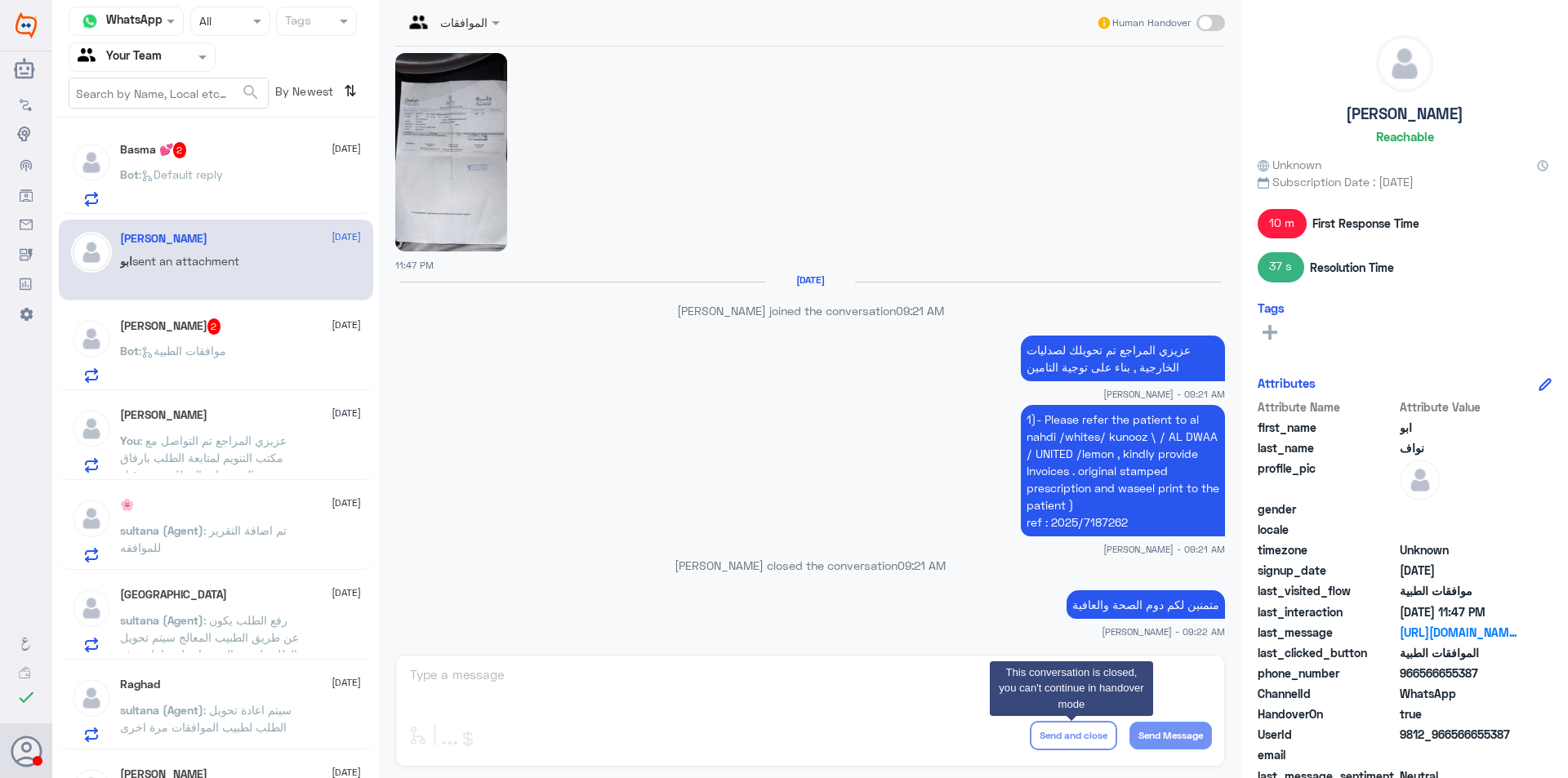
click at [223, 124] on div "Basma 💕 2 12 October Bot : Default reply ابو نواف 11 October ابو sent an attach…" at bounding box center [216, 453] width 327 height 659
click at [221, 144] on div "Basma 💕 2 12 October" at bounding box center [241, 150] width 241 height 16
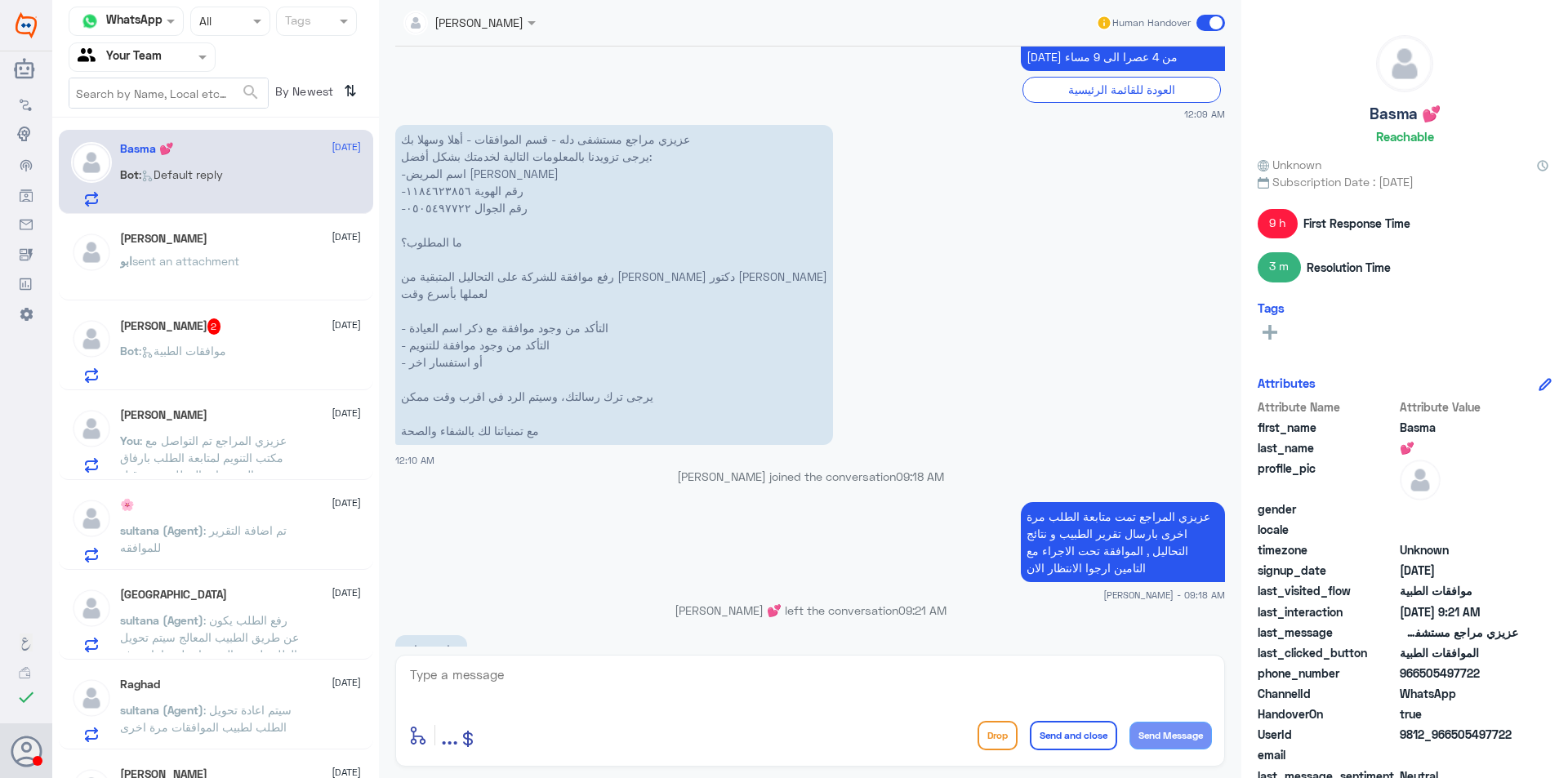
scroll to position [1142, 0]
click at [276, 335] on div "Ahmad 2 11 October Bot : موافقات الطبية" at bounding box center [241, 351] width 241 height 64
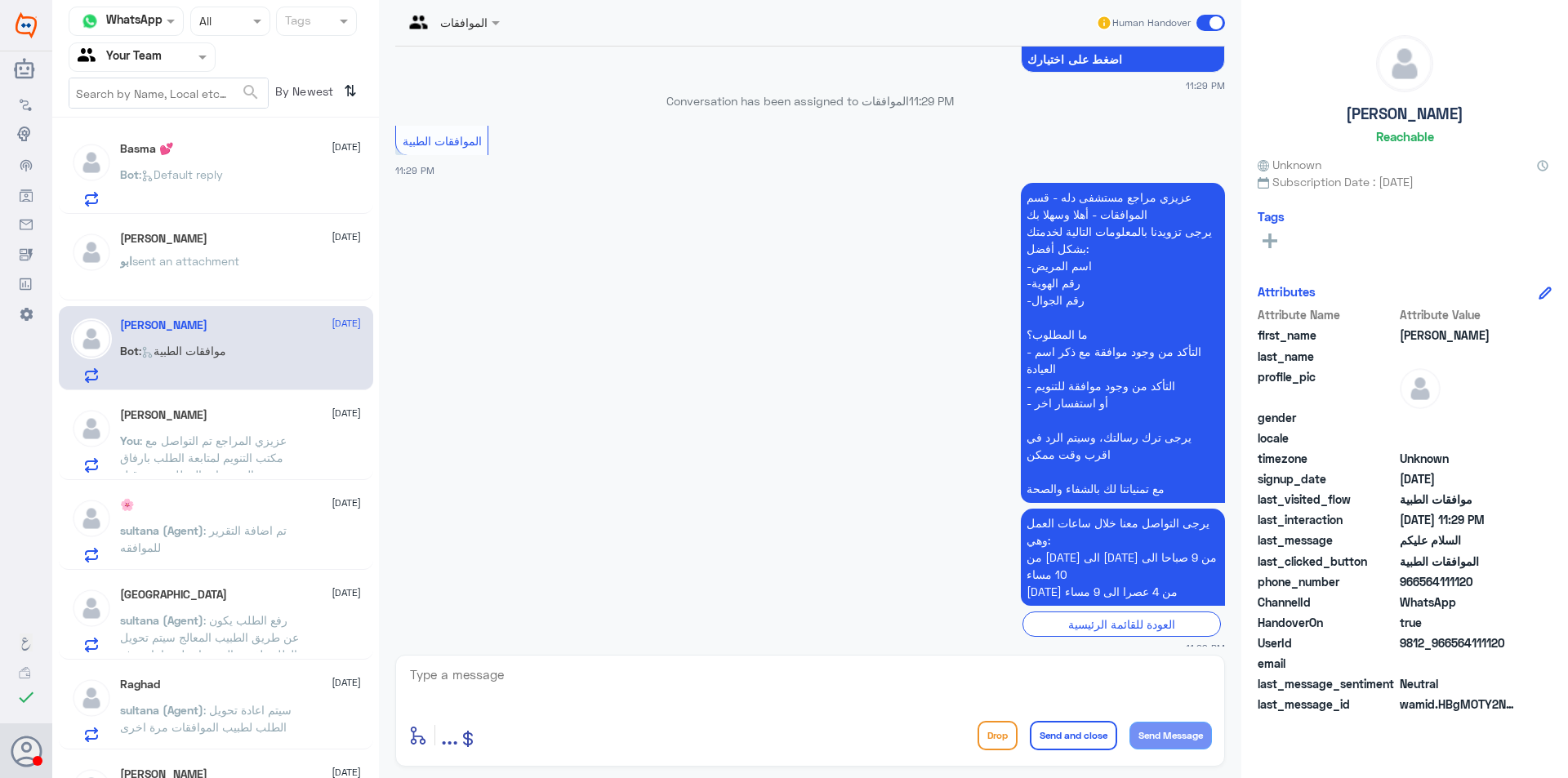
scroll to position [245, 0]
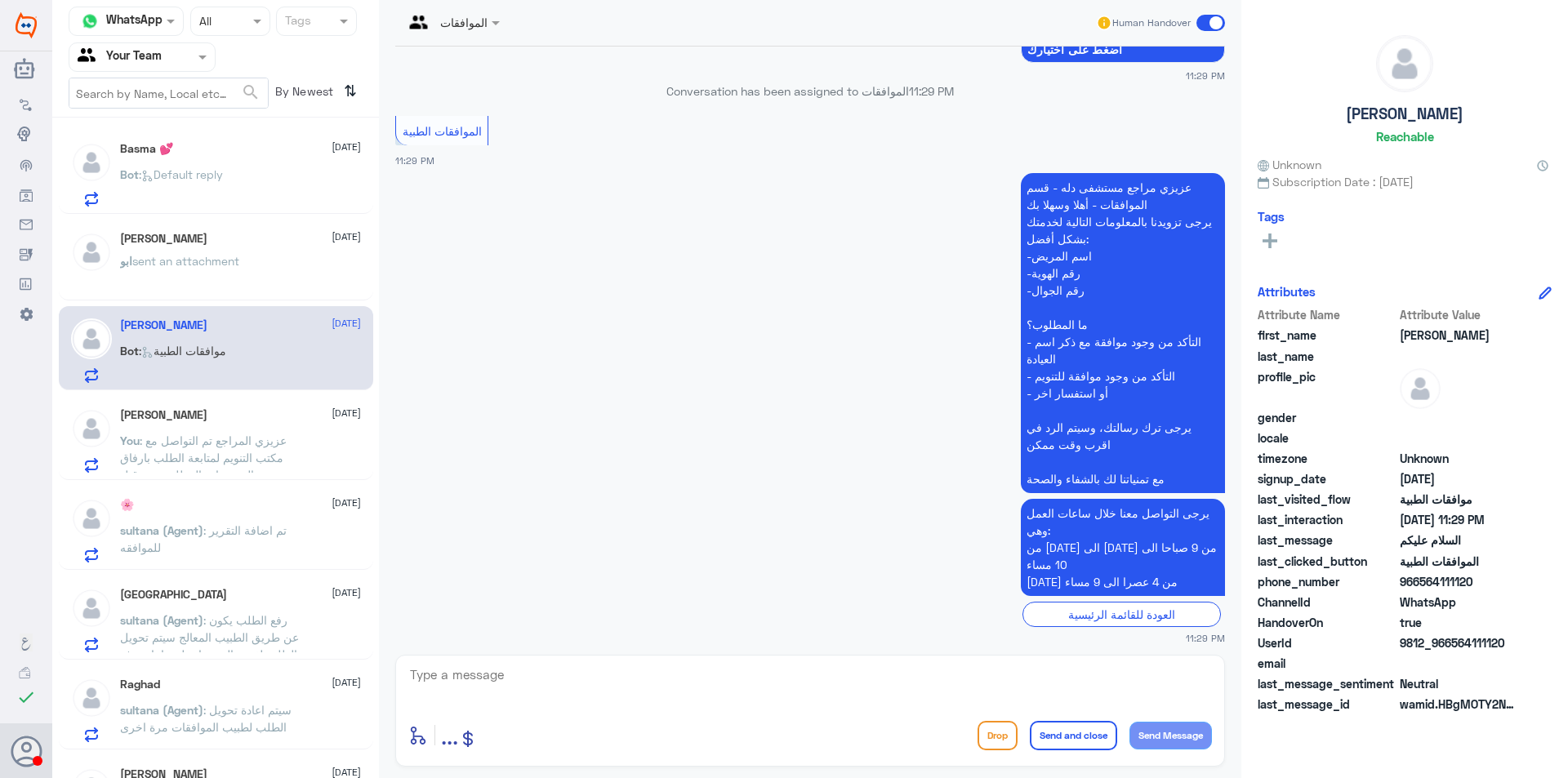
click at [668, 665] on textarea at bounding box center [810, 683] width 803 height 40
type textarea "وعليكم السلام عزيزي المراجع ارجوا تزويدنا بالمعلومات مع التضويح للمساعدة في الم…"
click at [1077, 734] on button "Send and close" at bounding box center [1074, 735] width 87 height 29
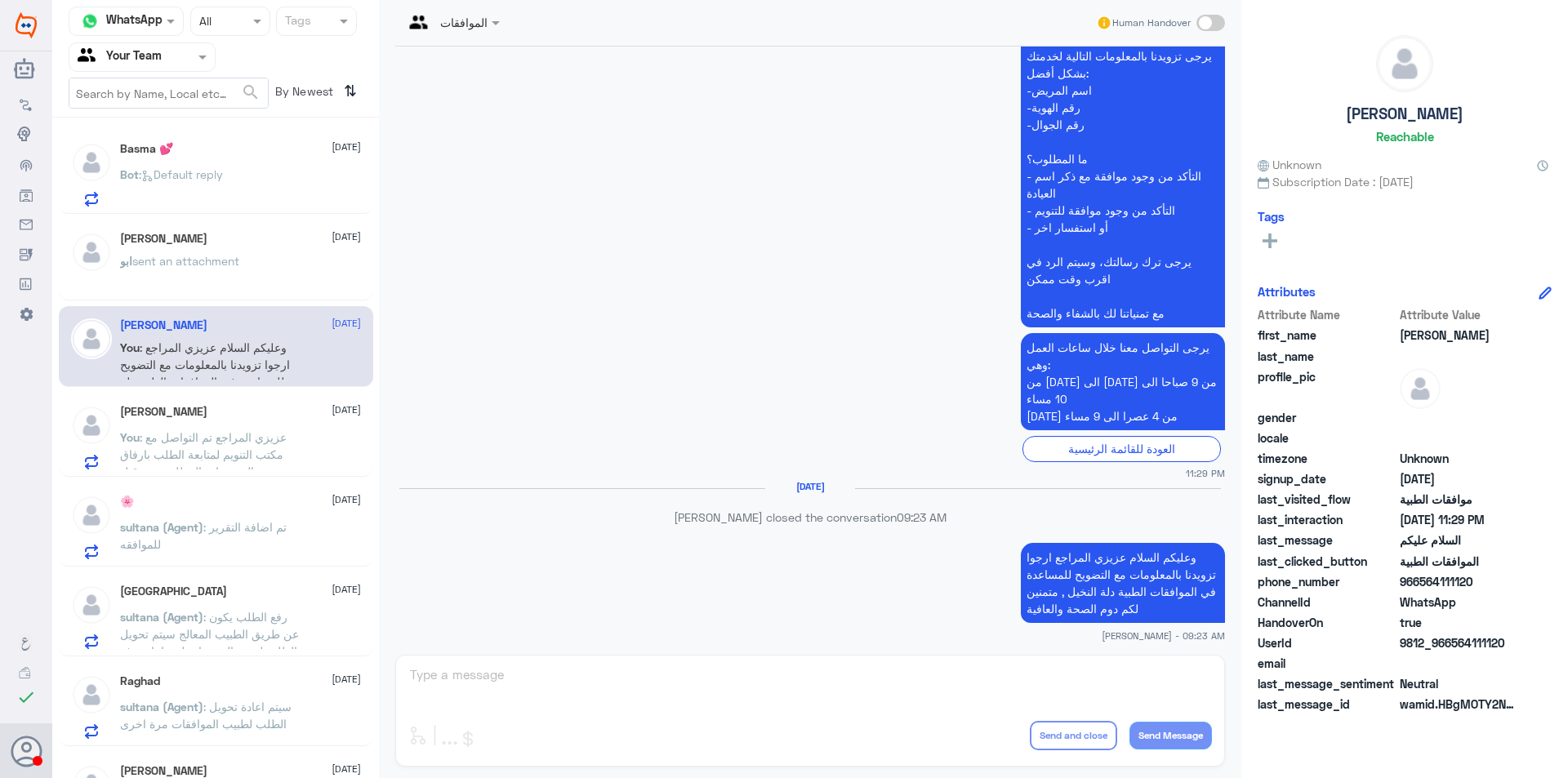
scroll to position [385, 0]
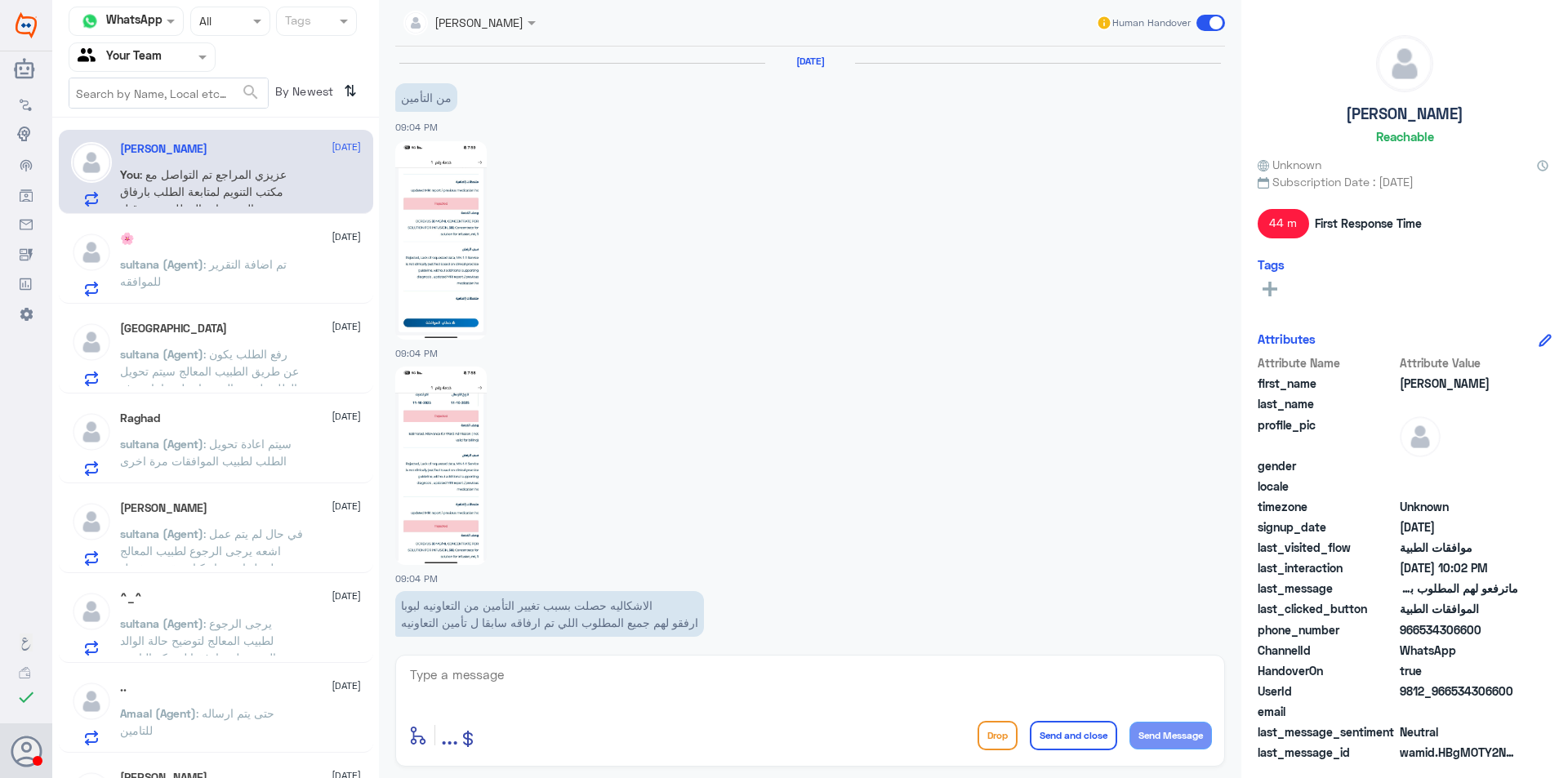
scroll to position [1385, 0]
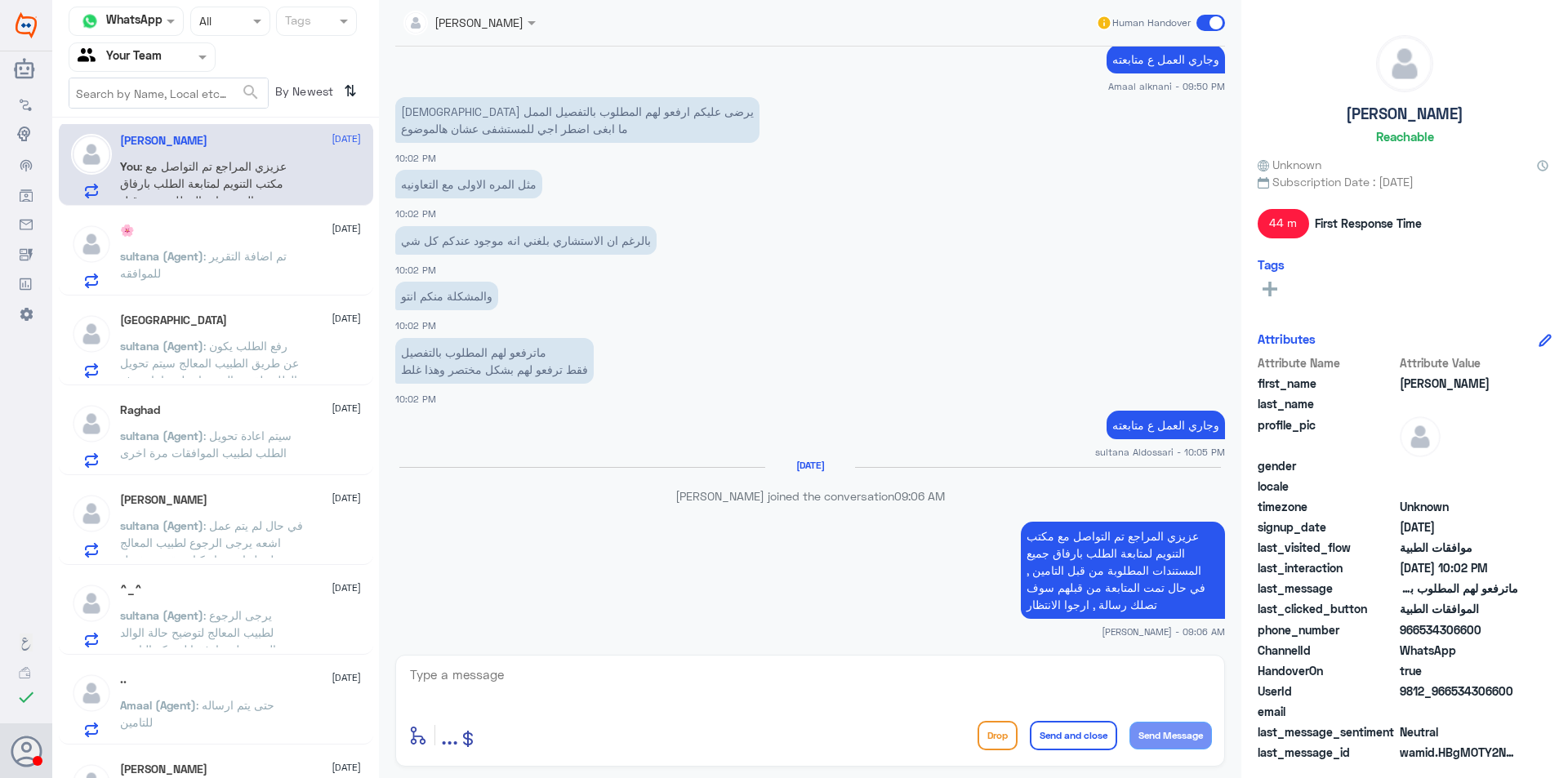
scroll to position [155, 0]
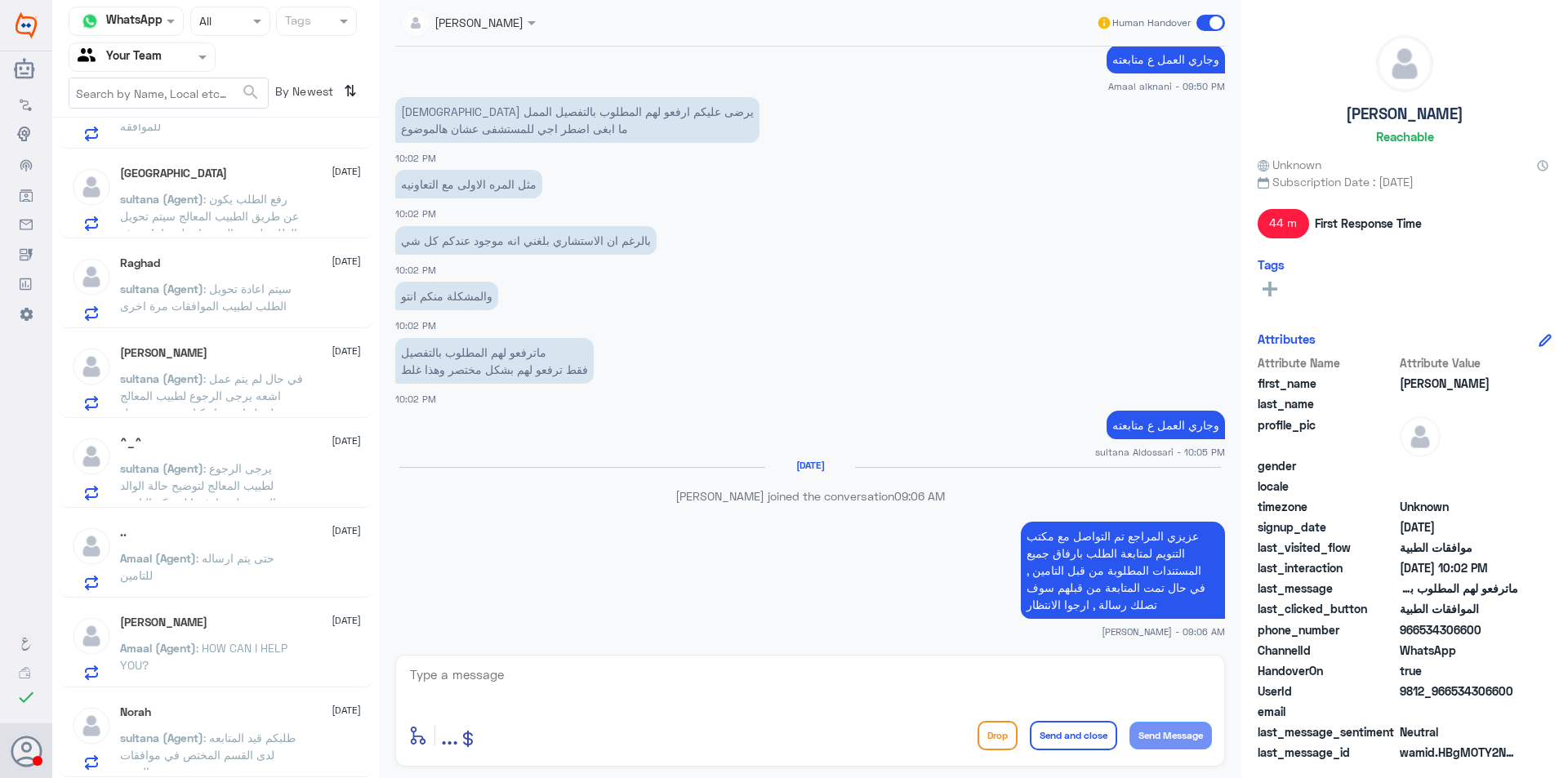
click at [270, 574] on p "Amaal (Agent) : حتى يتم ارساله للتامين" at bounding box center [212, 570] width 184 height 41
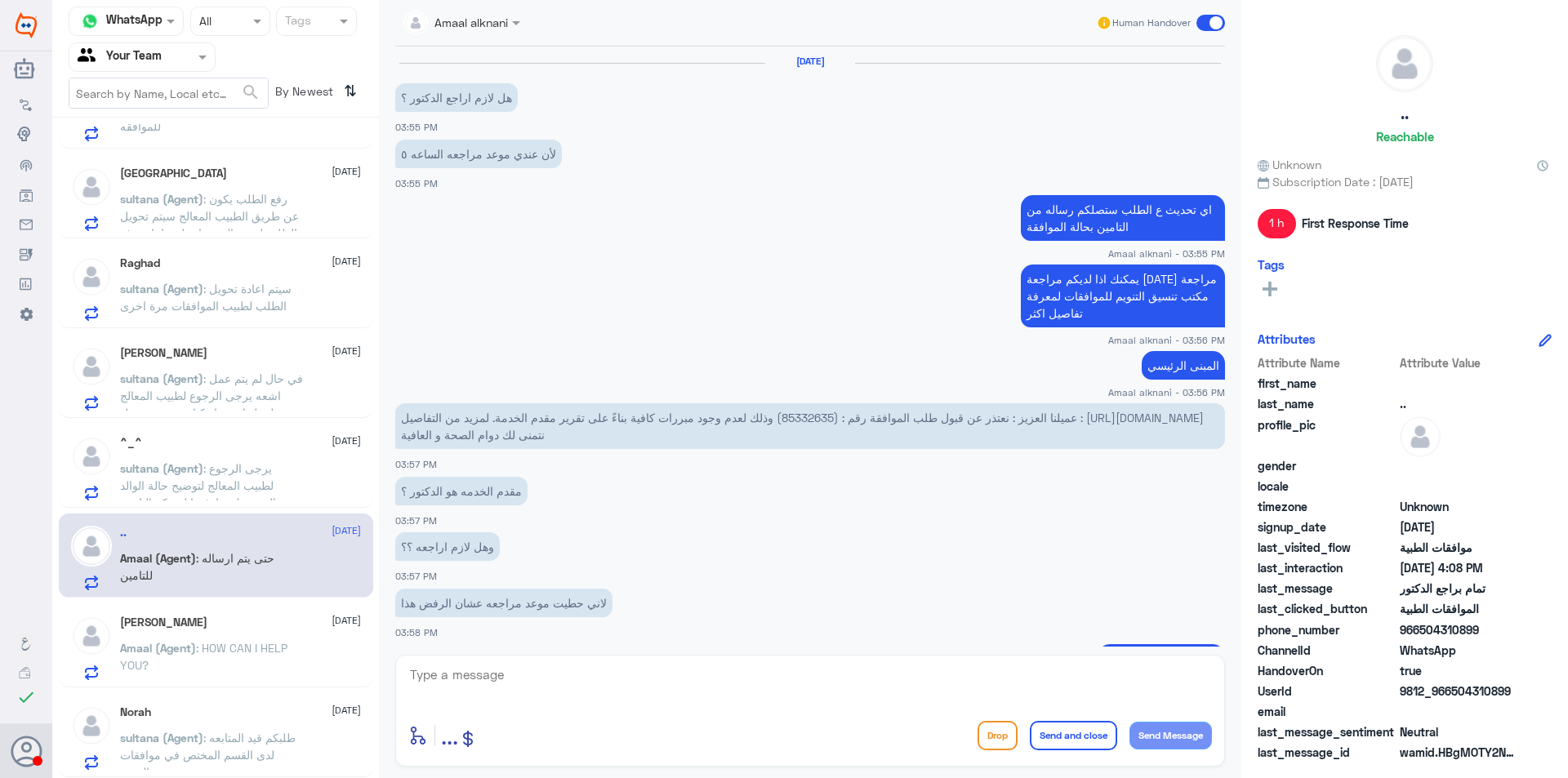
scroll to position [659, 0]
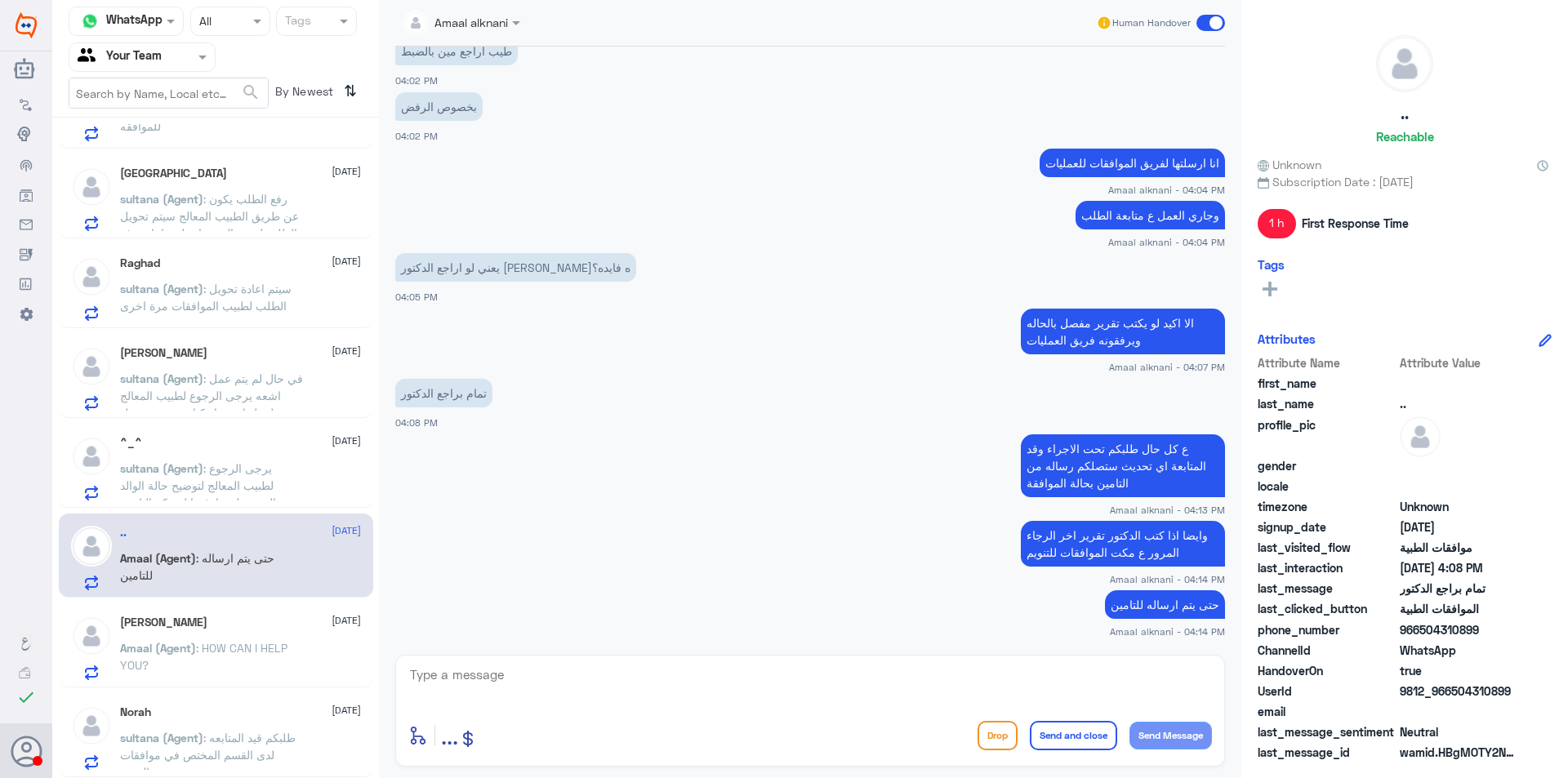
click at [254, 481] on span ": يرجى الرجوع لطبيب المعالج لتوضيح حالة الوالد الصحيه ليتم ارفقها لشركة التامين" at bounding box center [198, 485] width 156 height 48
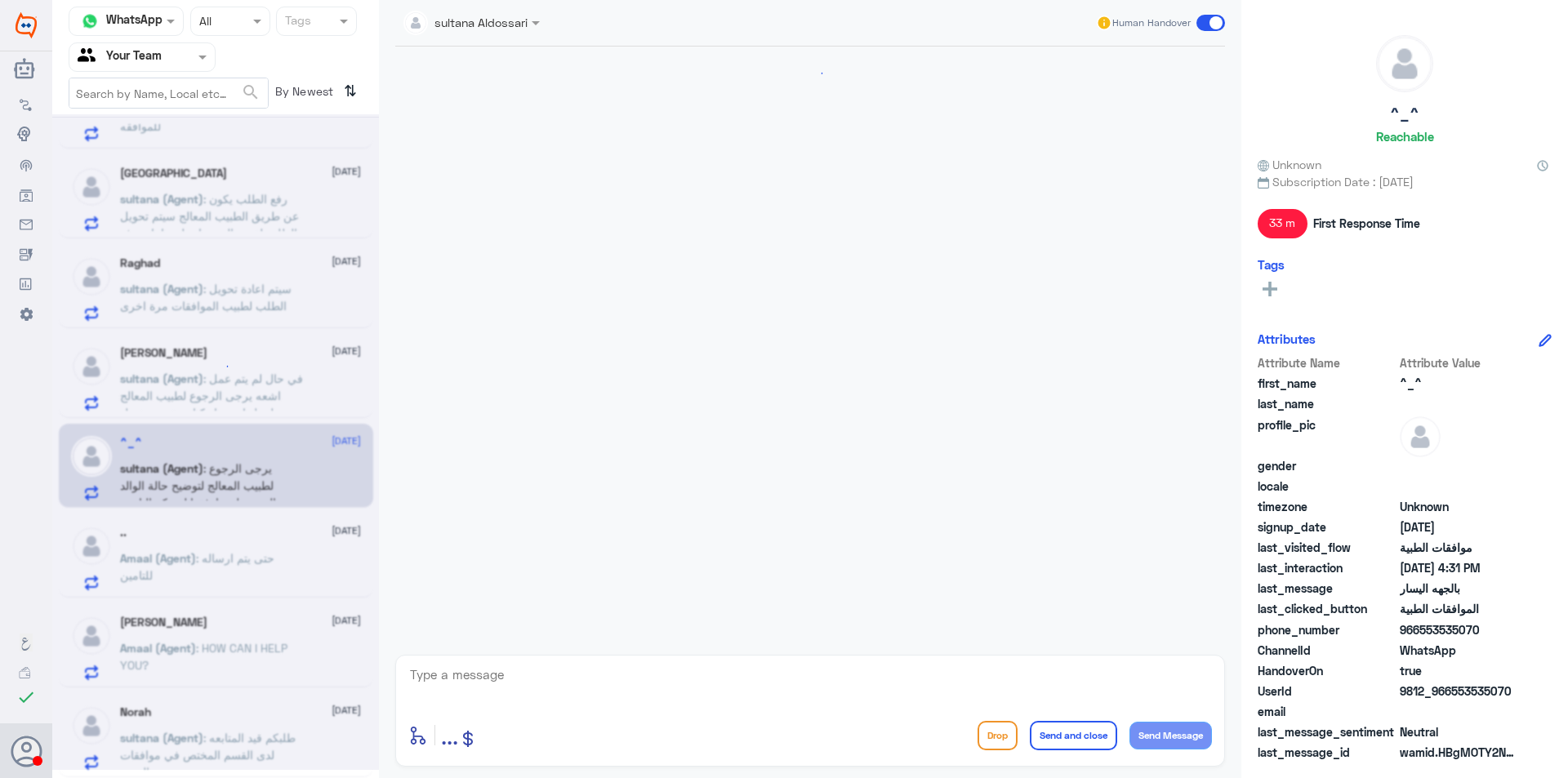
scroll to position [1063, 0]
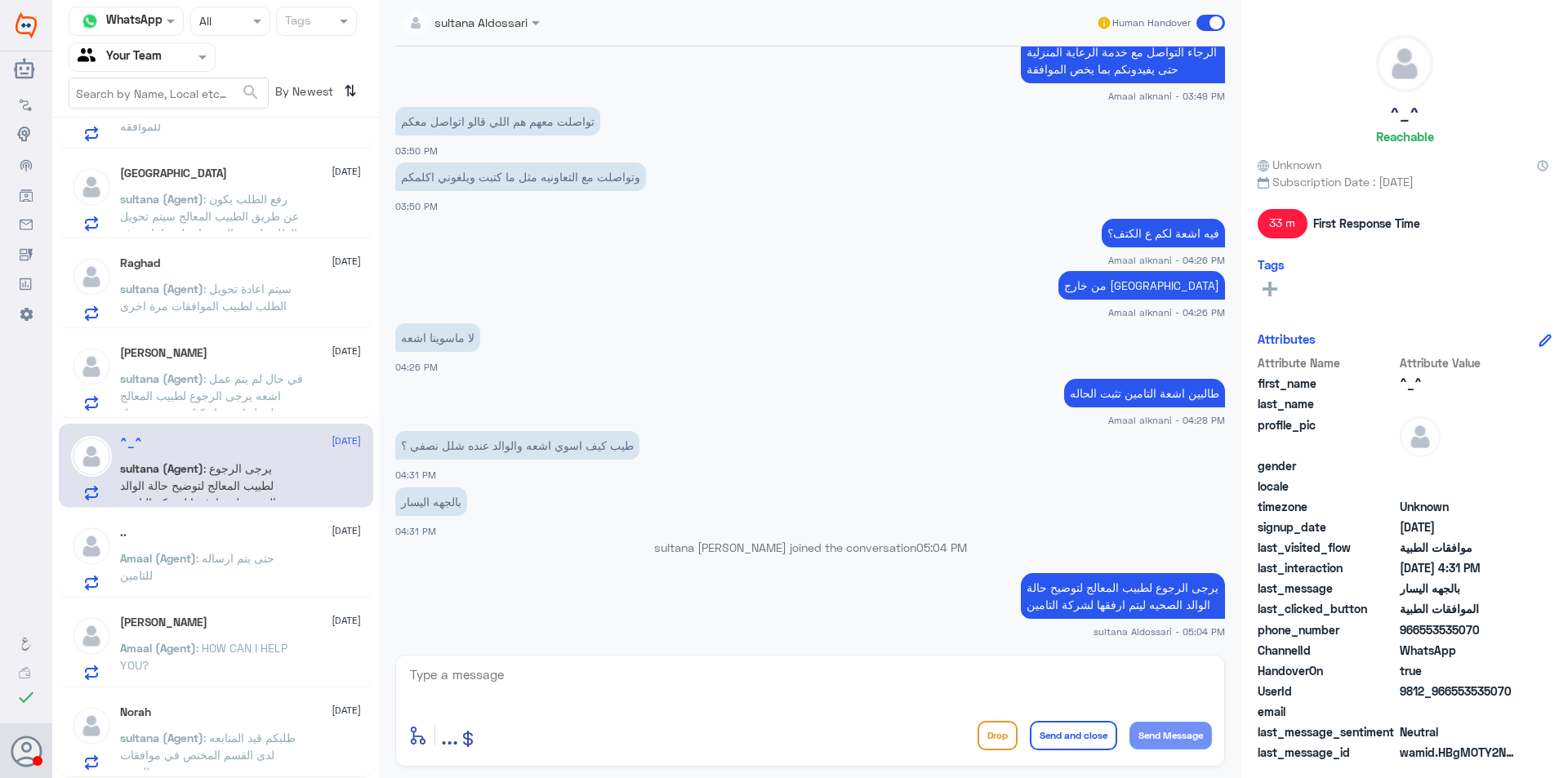
click at [270, 404] on p "sultana (Agent) : في حال لم يتم عمل اشعه يرجى الرجوع لطبيب المعالج لعمل اشعه او…" at bounding box center [212, 391] width 184 height 41
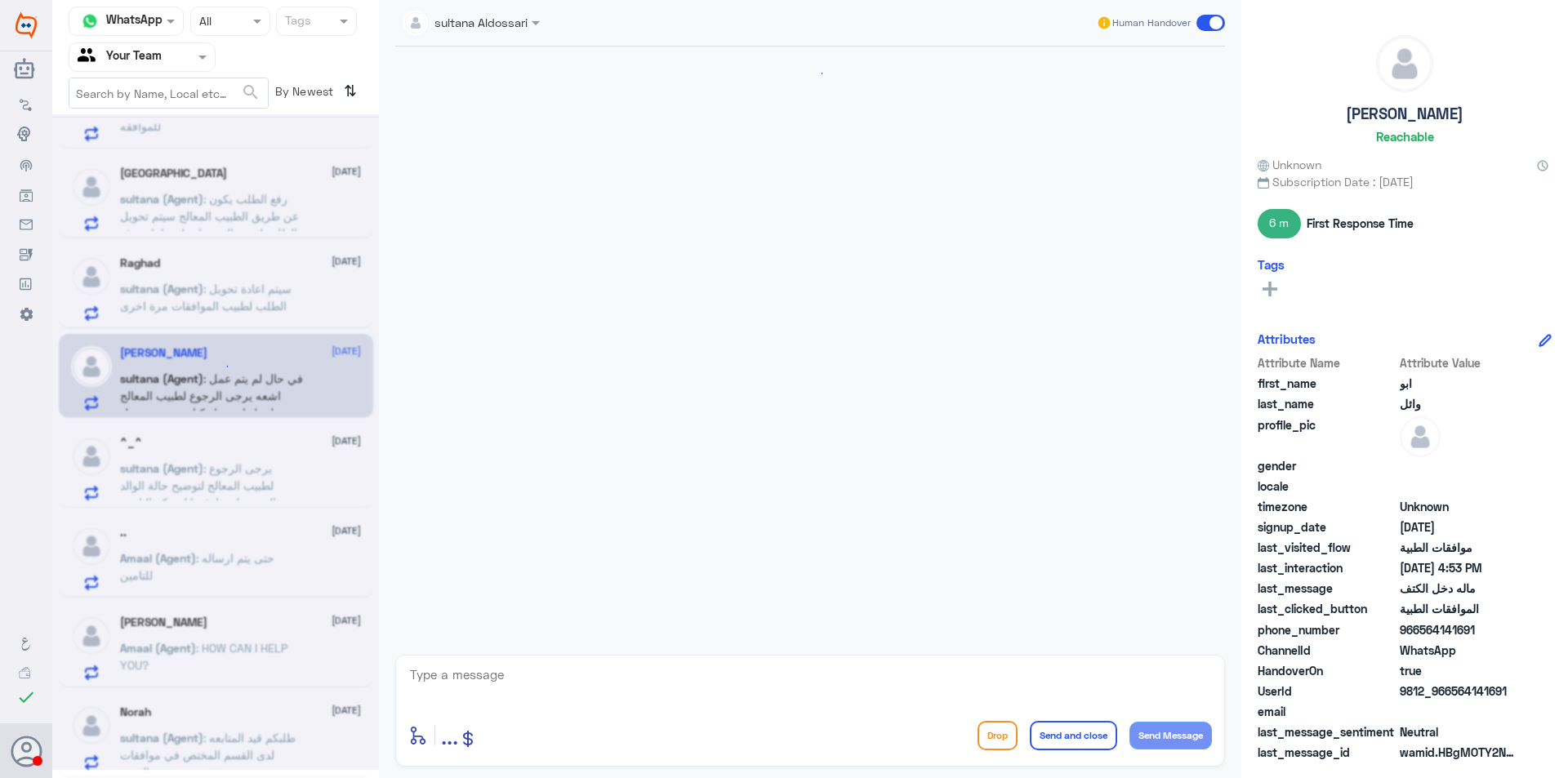
scroll to position [1577, 0]
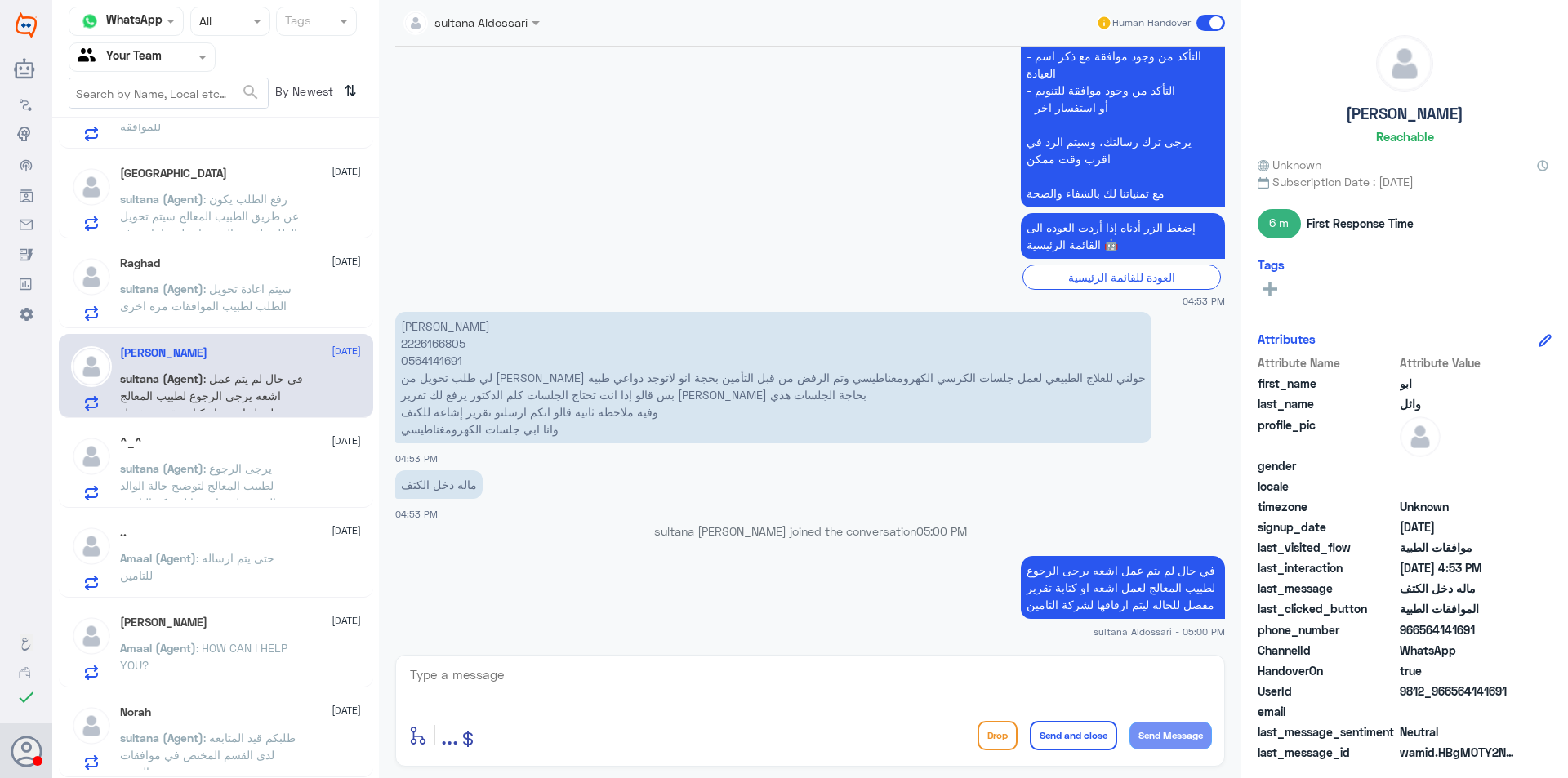
click at [286, 294] on span ": سيتم اعادة تحويل الطلب لطبيب الموافقات مرة اخرى" at bounding box center [206, 297] width 171 height 31
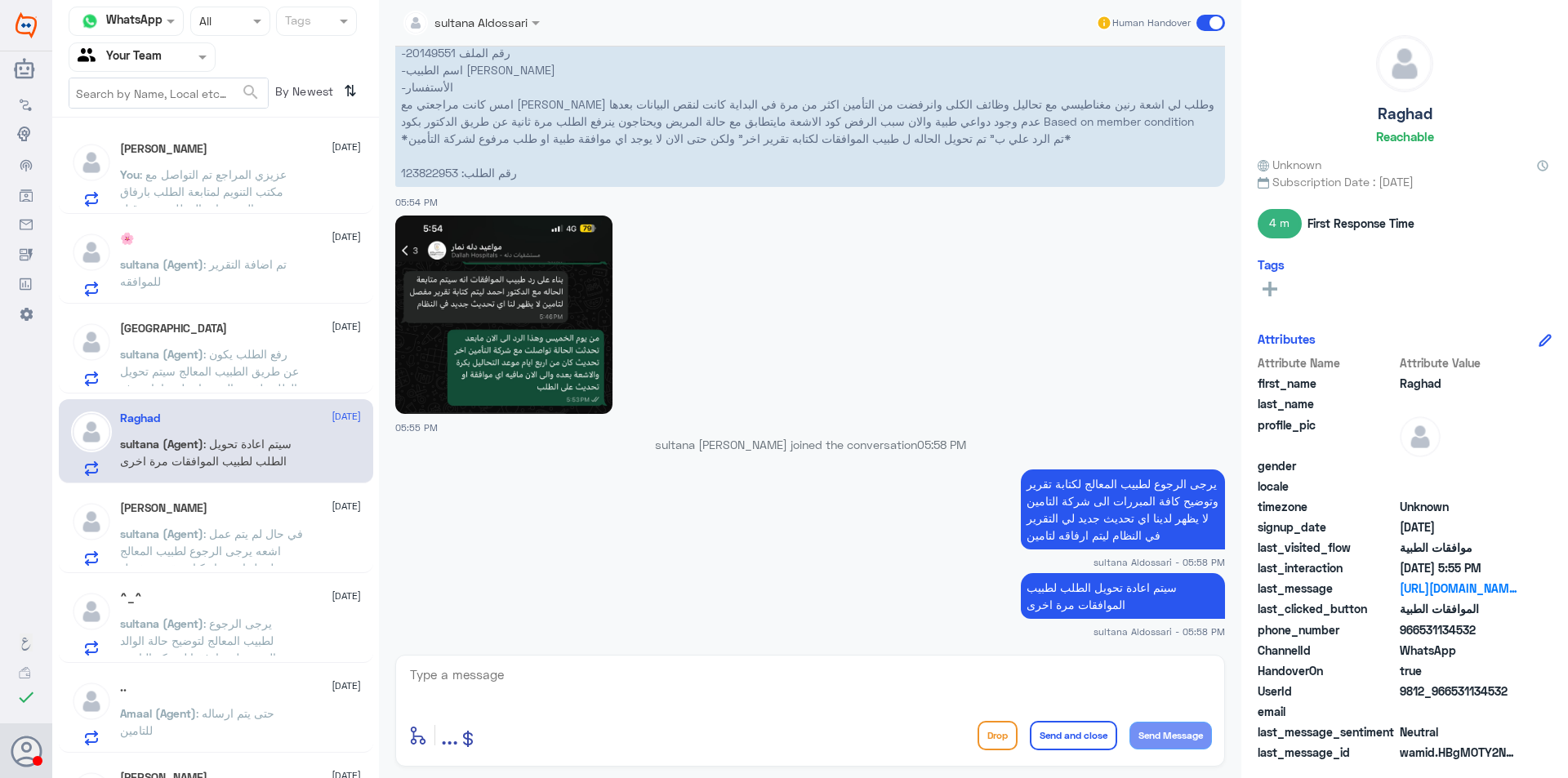
click at [283, 202] on span ": عزيزي المراجع تم التواصل مع مكتب التنويم لمتابعة الطلب بارفاق جميع المستندات …" at bounding box center [203, 218] width 167 height 100
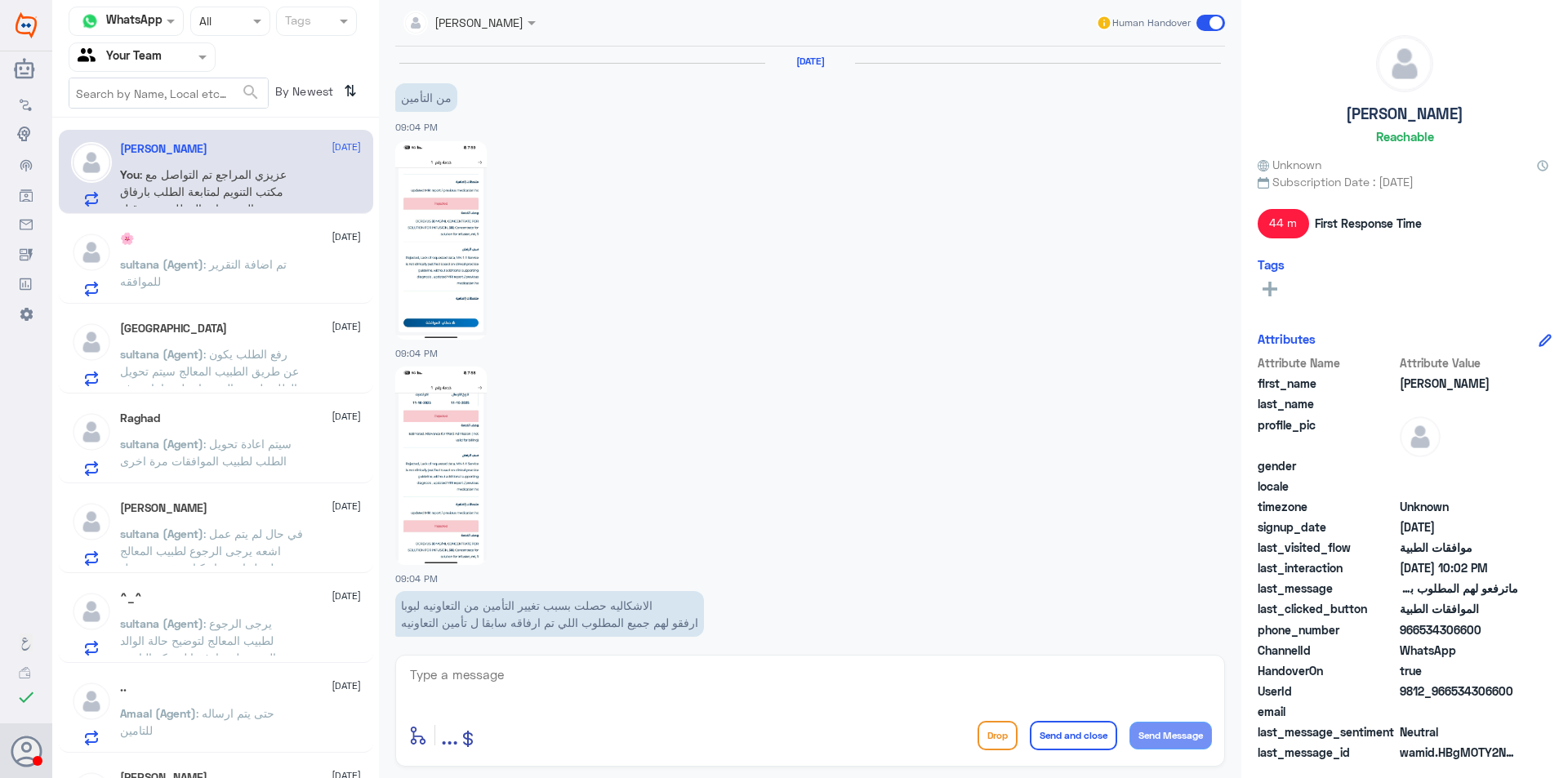
scroll to position [1385, 0]
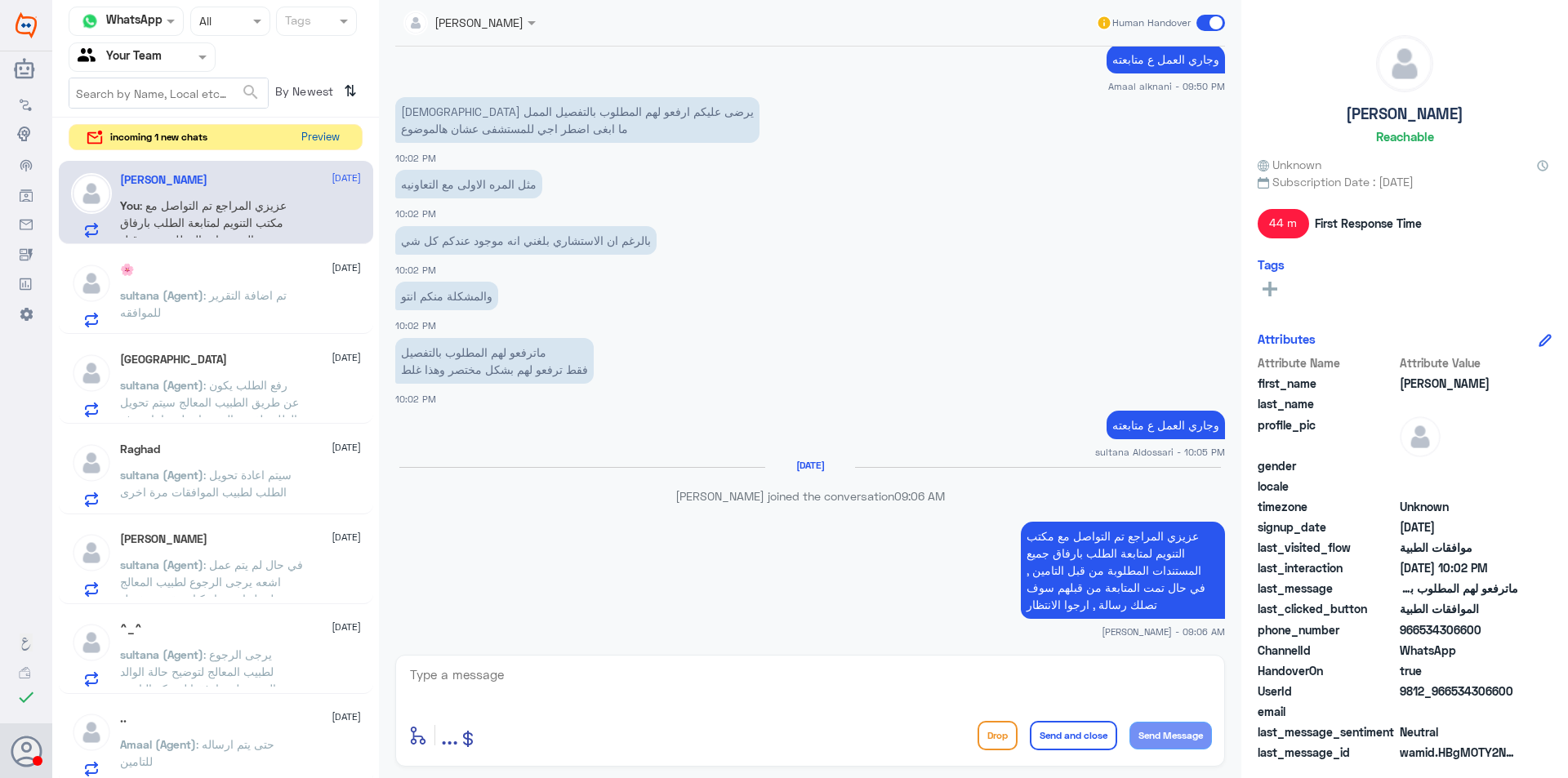
click at [336, 137] on button "Preview" at bounding box center [319, 137] width 51 height 25
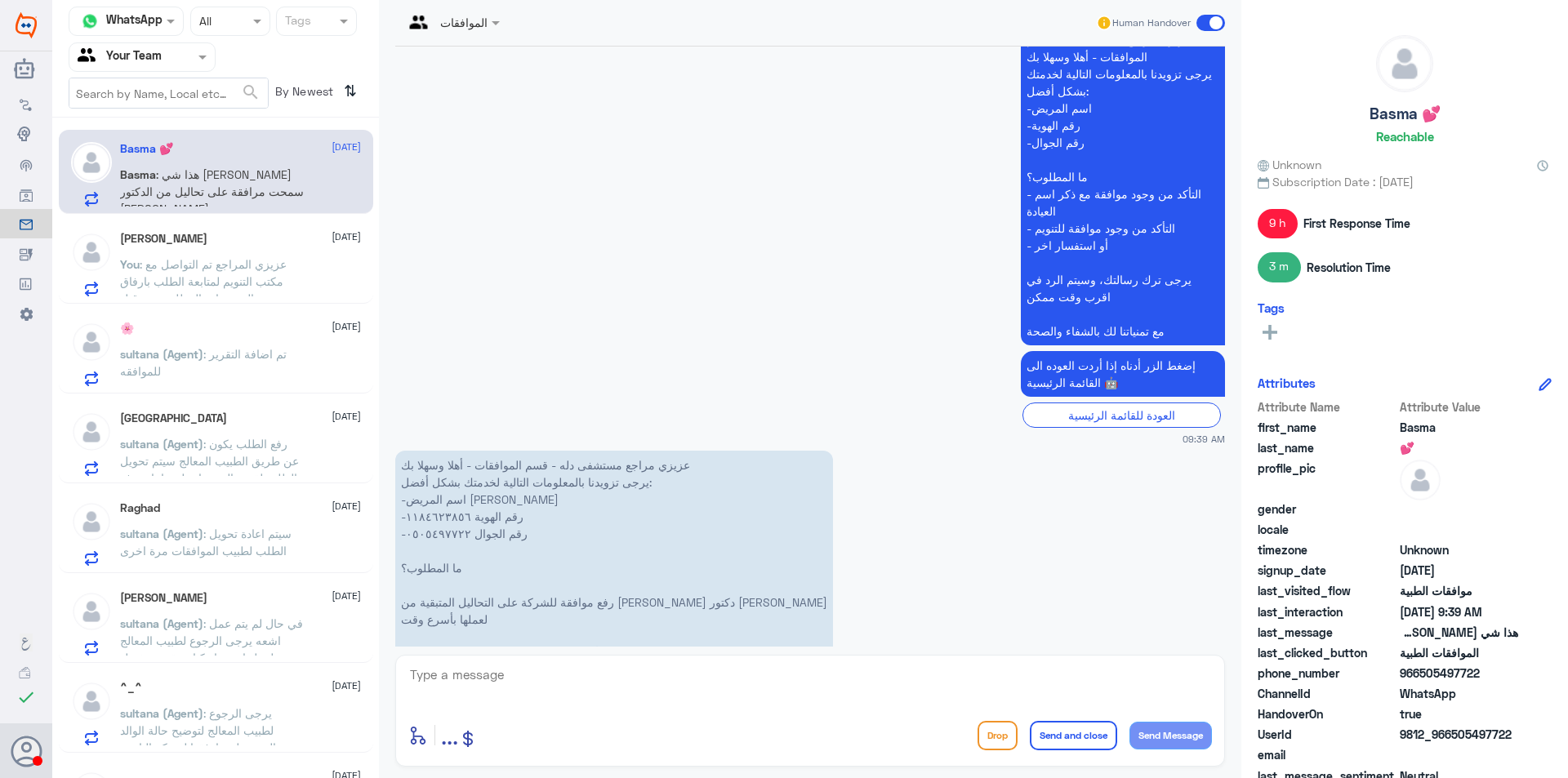
scroll to position [2151, 0]
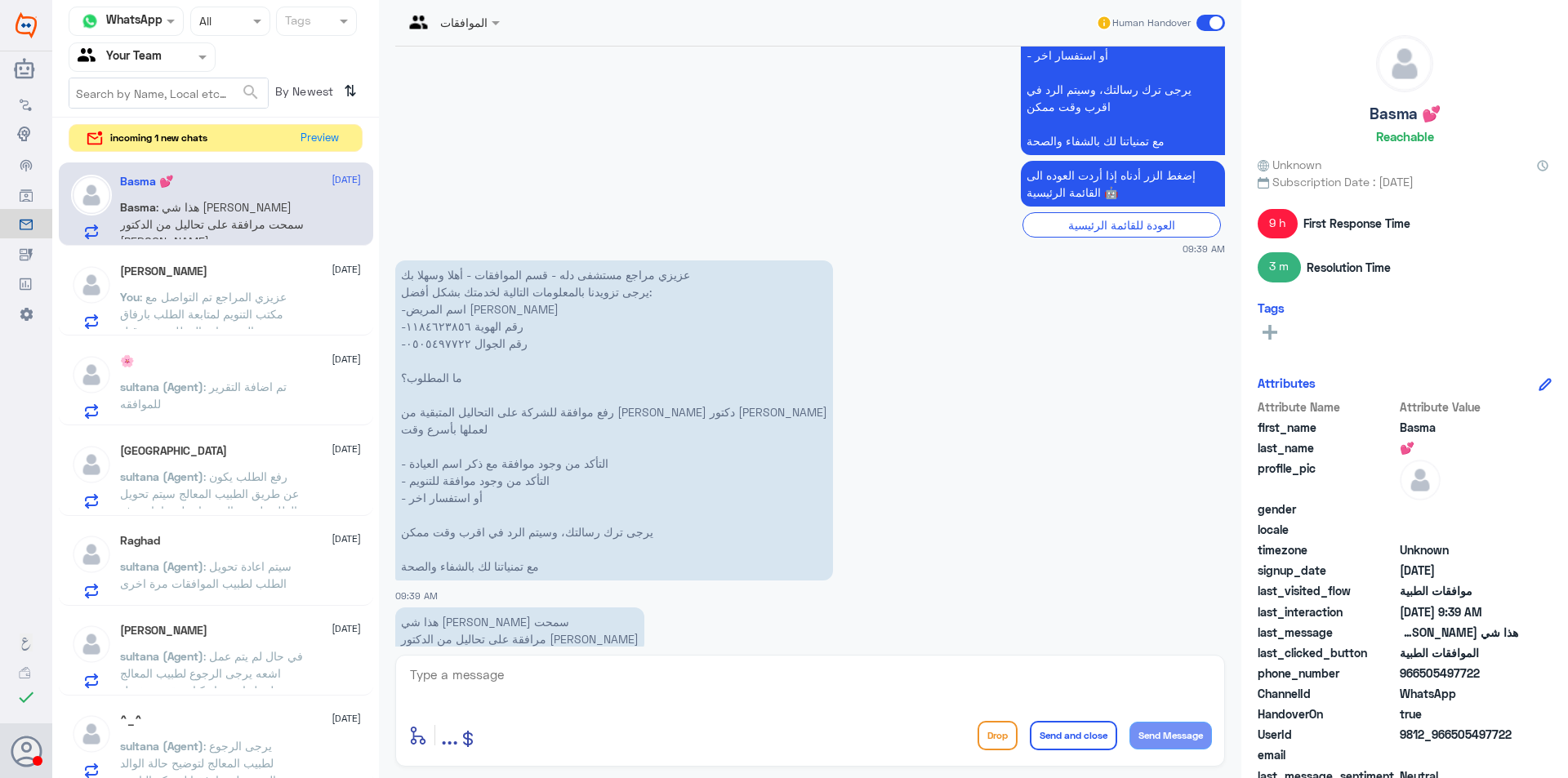
click at [346, 133] on div "incoming 1 new chats Preview" at bounding box center [215, 138] width 294 height 29
click at [336, 141] on button "Preview" at bounding box center [319, 137] width 51 height 25
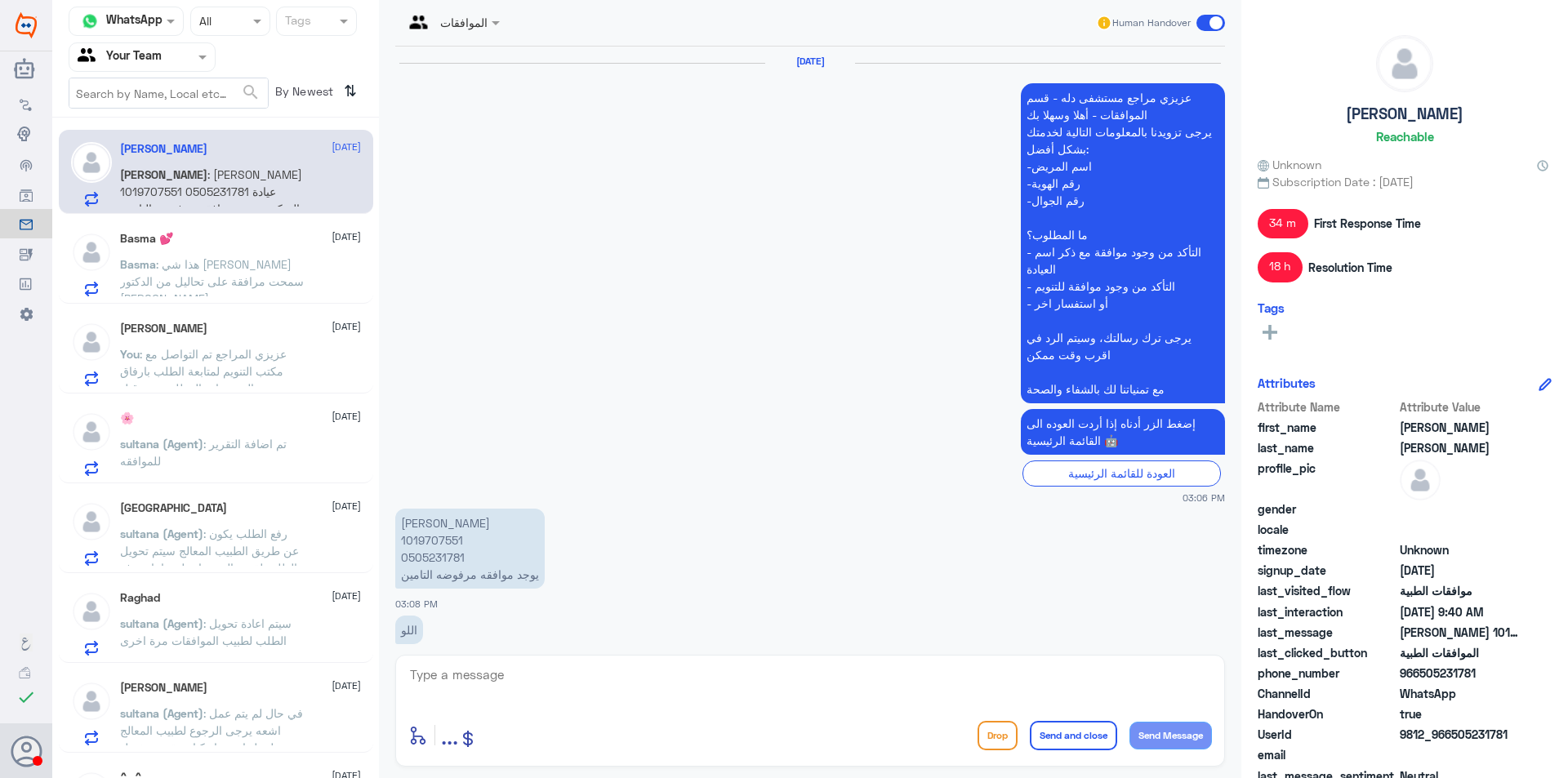
scroll to position [1745, 0]
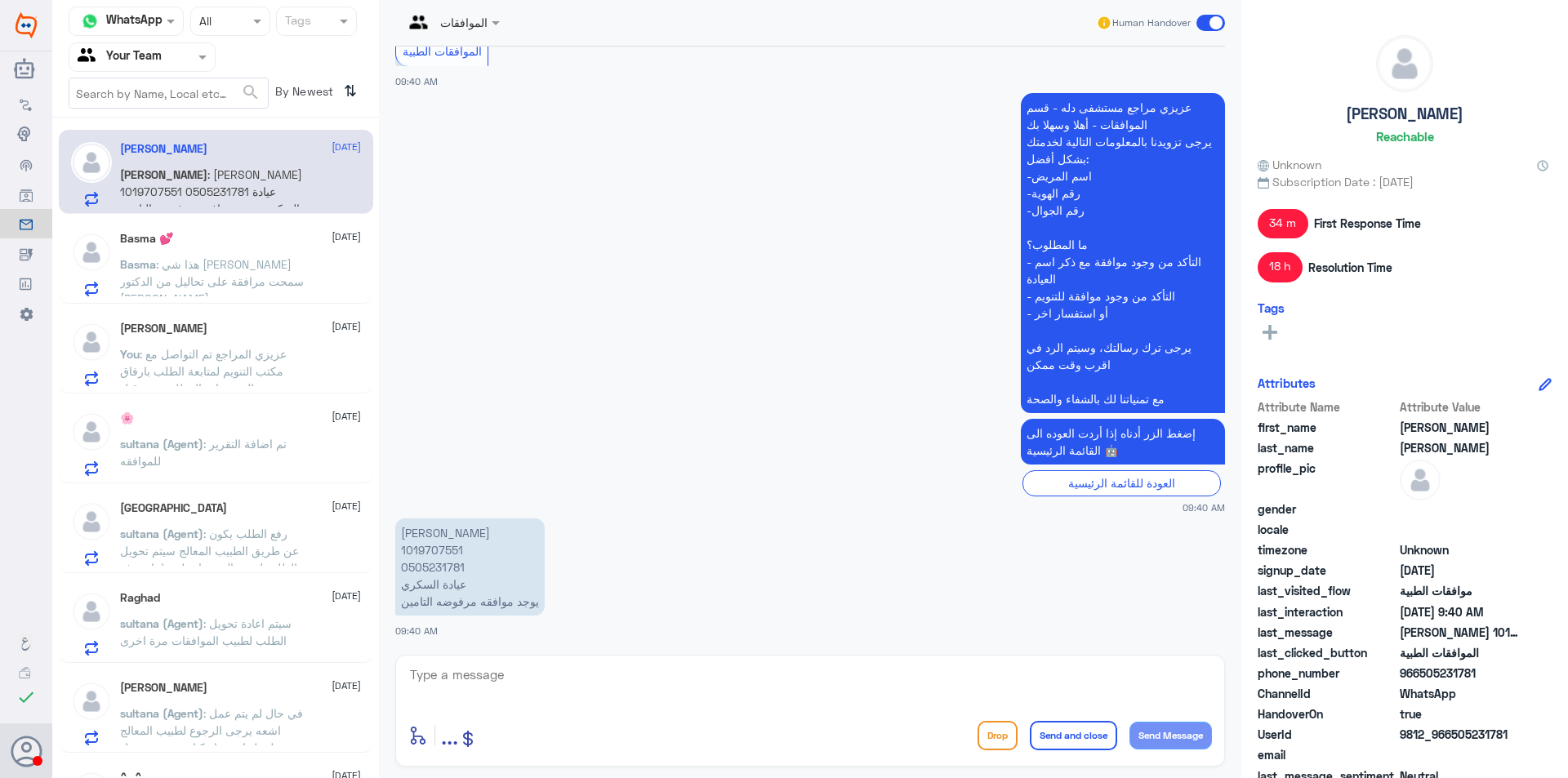
click at [435, 554] on p "[PERSON_NAME] 1019707551 0505231781 عيادة السكري يوجد موافقه مرفوضه التامين" at bounding box center [469, 567] width 149 height 97
copy p "1019707551"
click at [607, 676] on textarea at bounding box center [810, 683] width 803 height 40
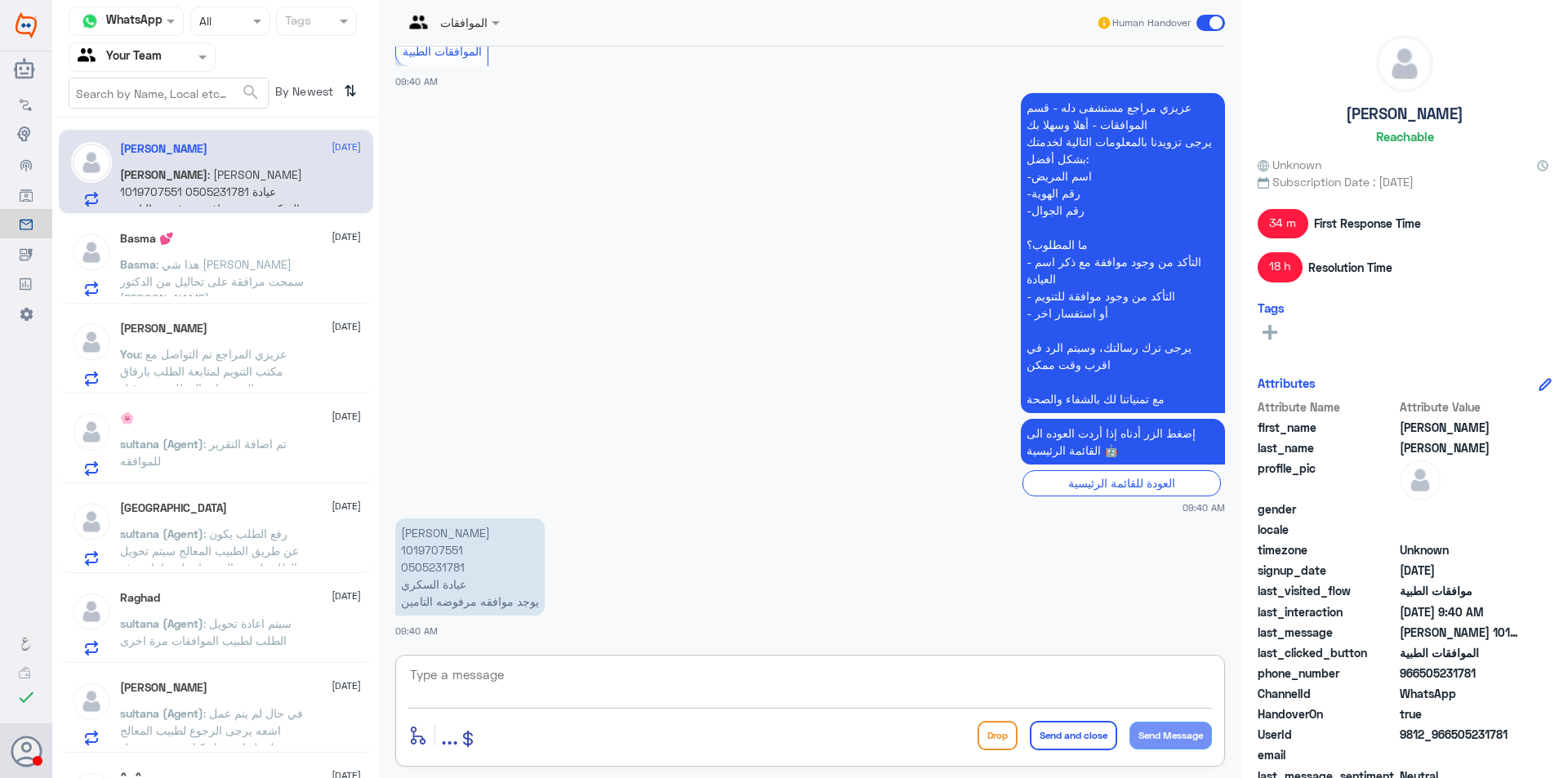
click at [697, 675] on textarea at bounding box center [810, 683] width 803 height 40
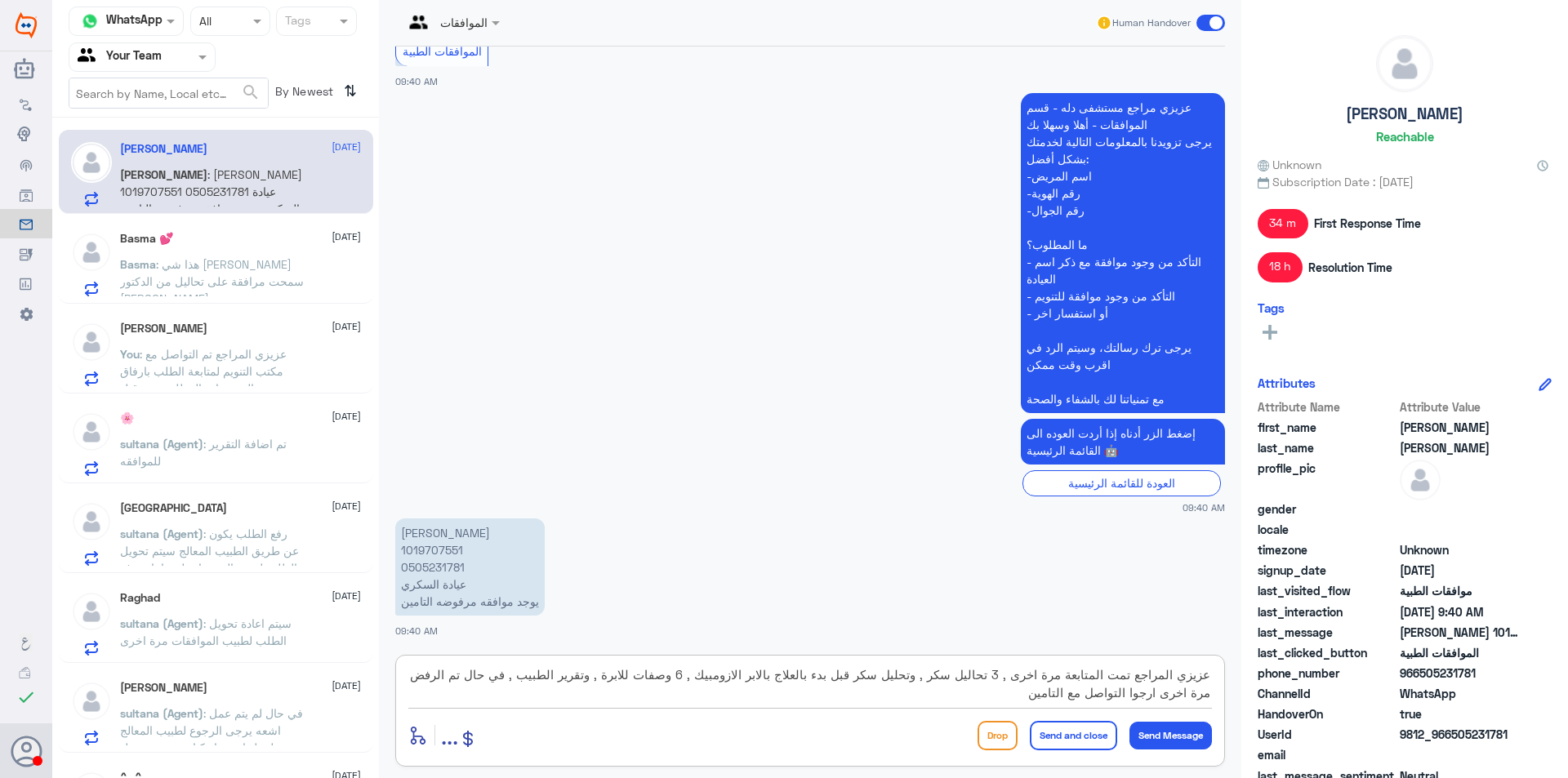
click at [543, 675] on textarea "عزيزي المراجع تمت المتابعة مرة اخرى , 3 تحاليل سكر , وتحليل سكر قبل بدء بالعلاج…" at bounding box center [810, 683] width 803 height 40
type textarea "عزيزي المراجع تمت المتابعة مرة اخرى , 3 تحاليل سكر , وتحليل سكر قبل بدء بالعلاج…"
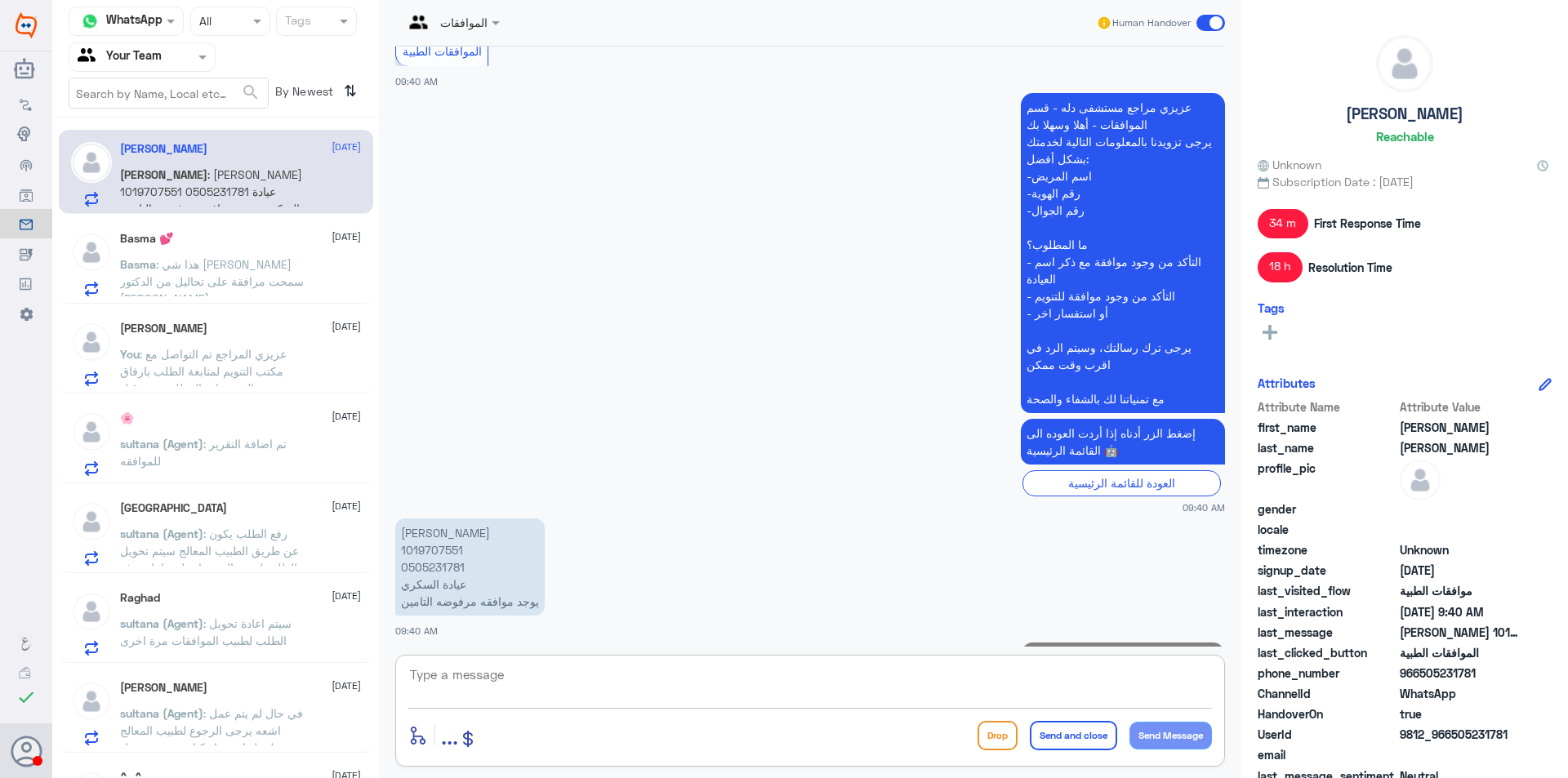
scroll to position [1900, 0]
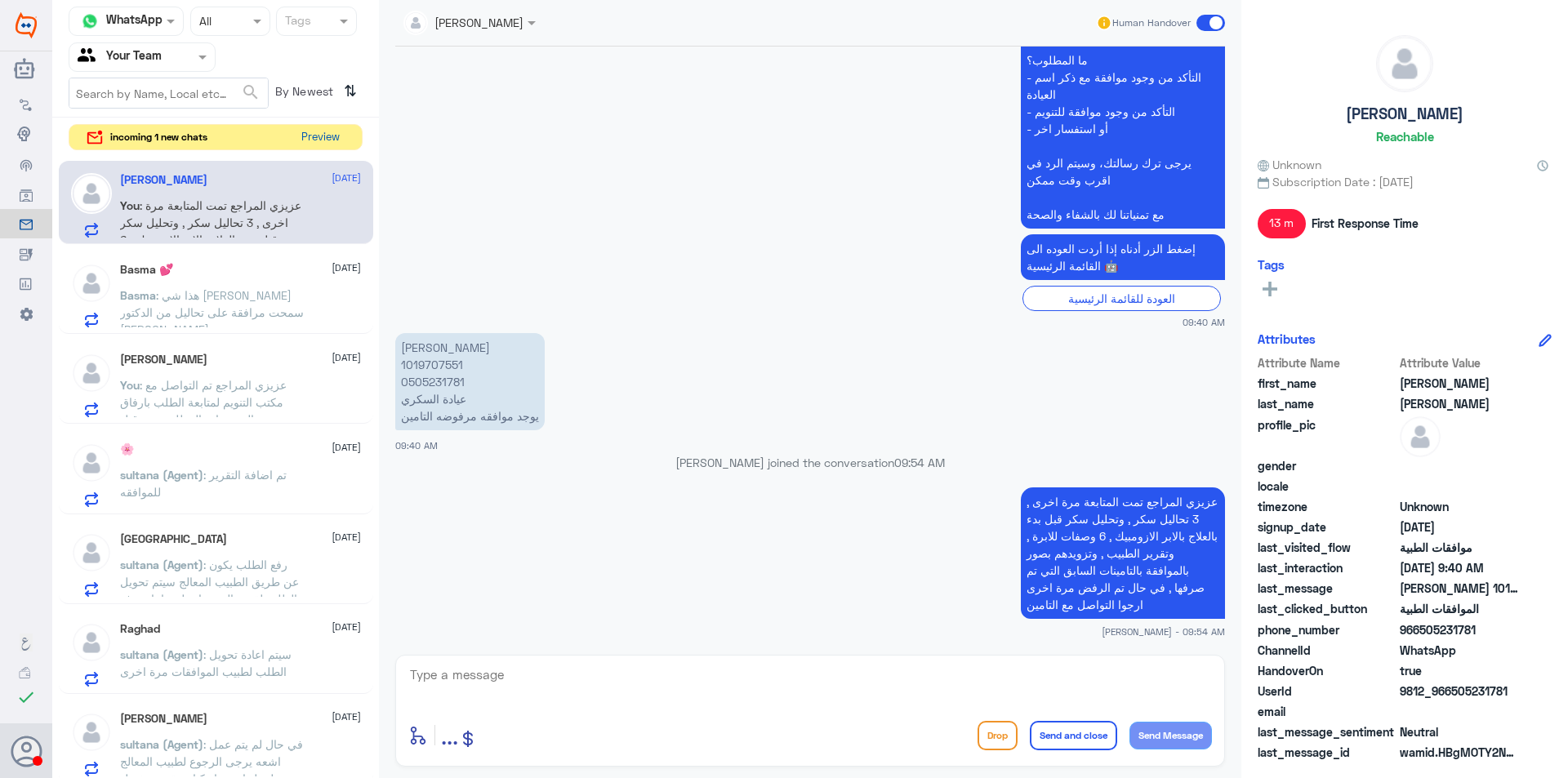
click at [337, 137] on button "Preview" at bounding box center [319, 137] width 51 height 25
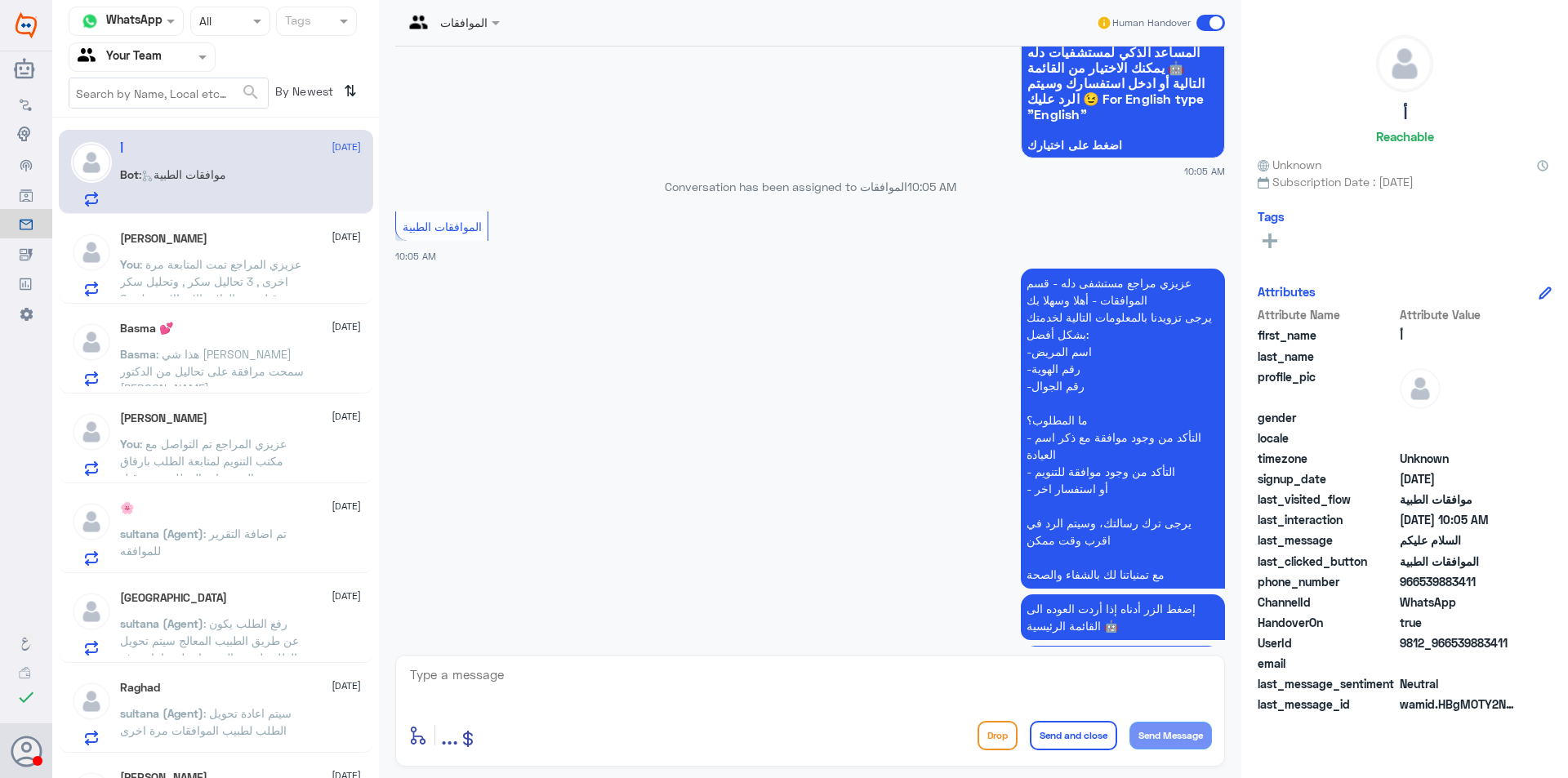
scroll to position [200, 0]
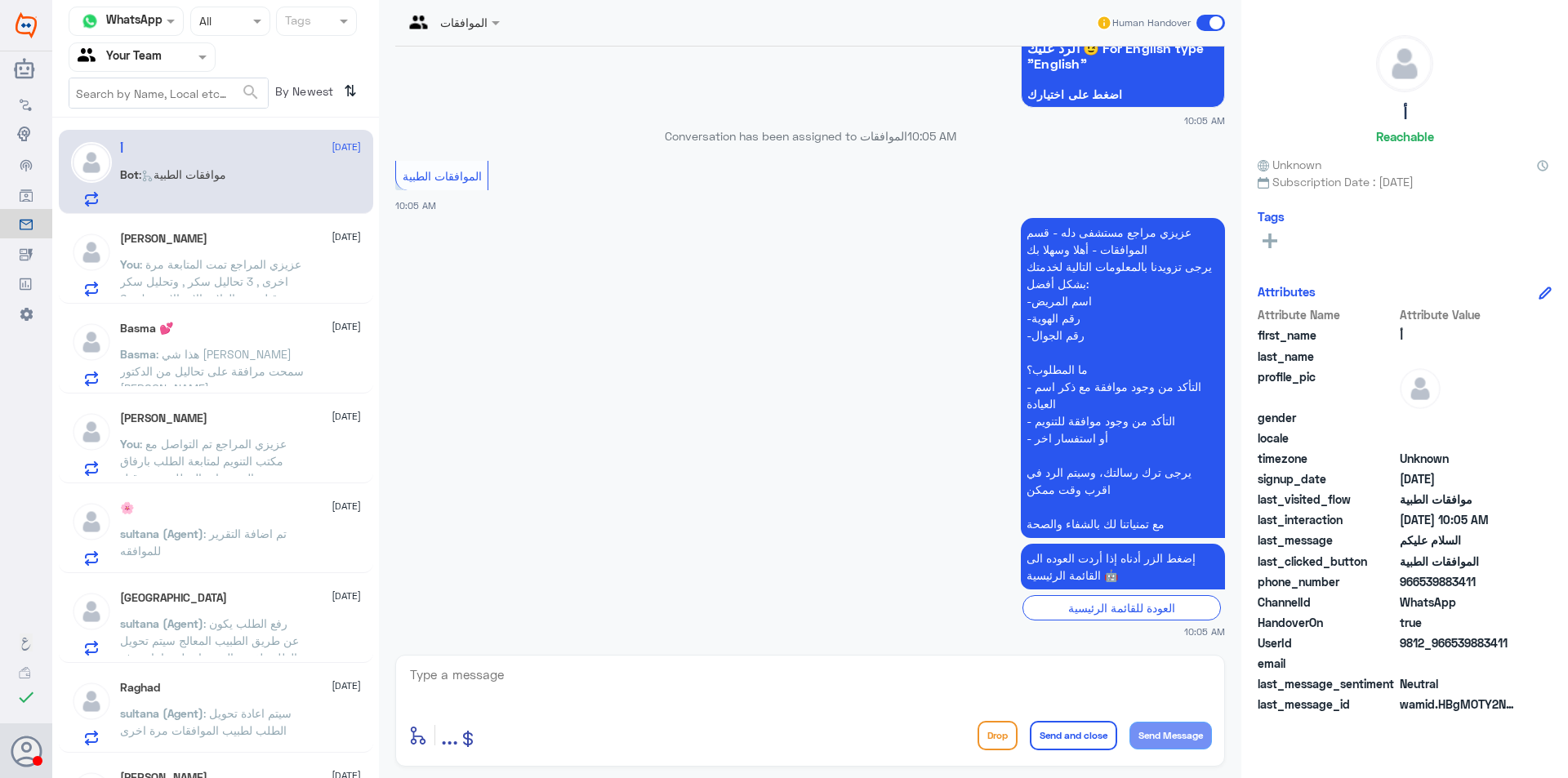
click at [626, 683] on textarea at bounding box center [810, 683] width 803 height 40
type textarea "وعليكم السلام , تفضل معك قسم الموافقات الطبية دلة النخيل ,كيف اقدر اخدمك ؟"
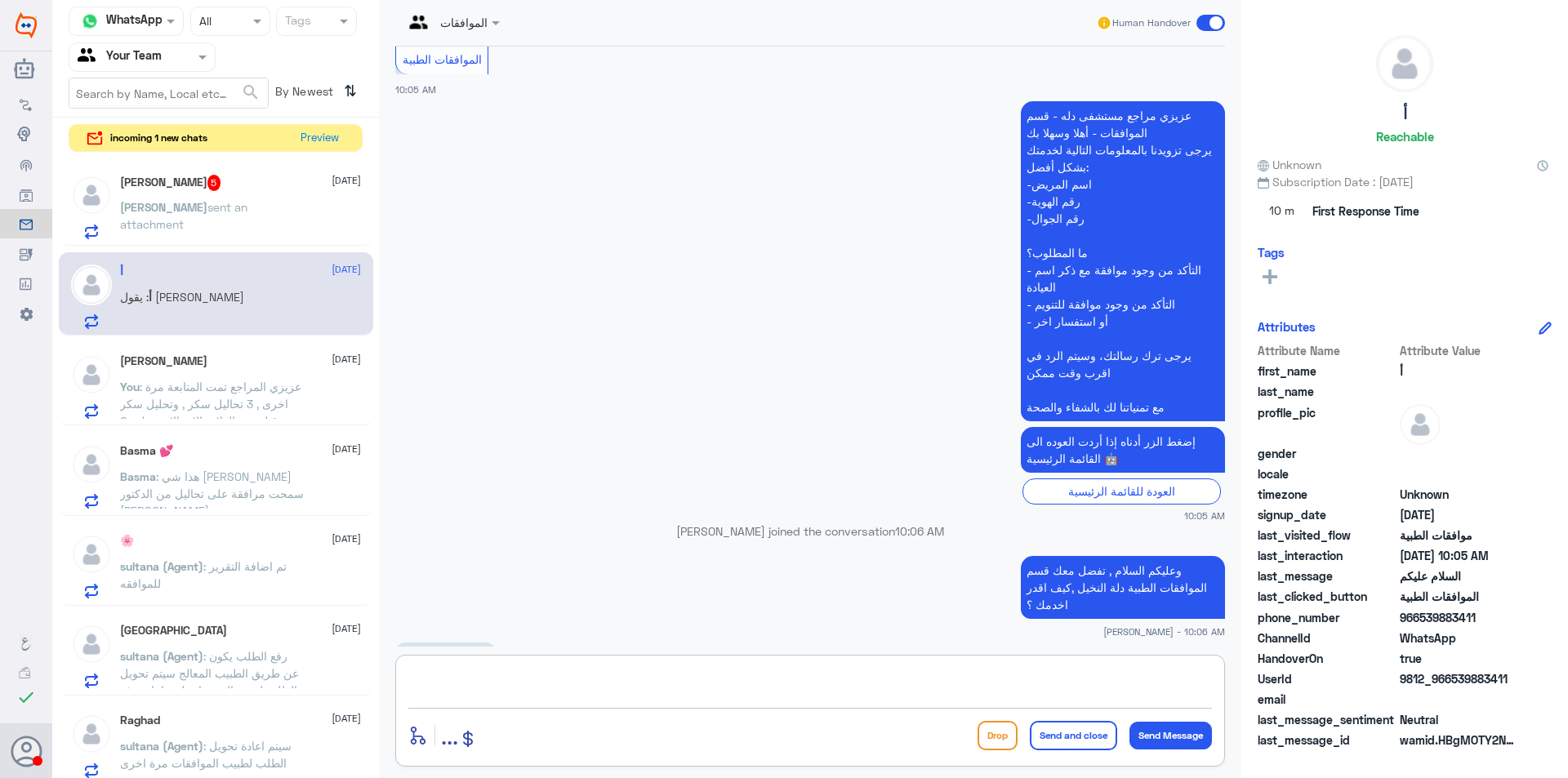
scroll to position [741, 0]
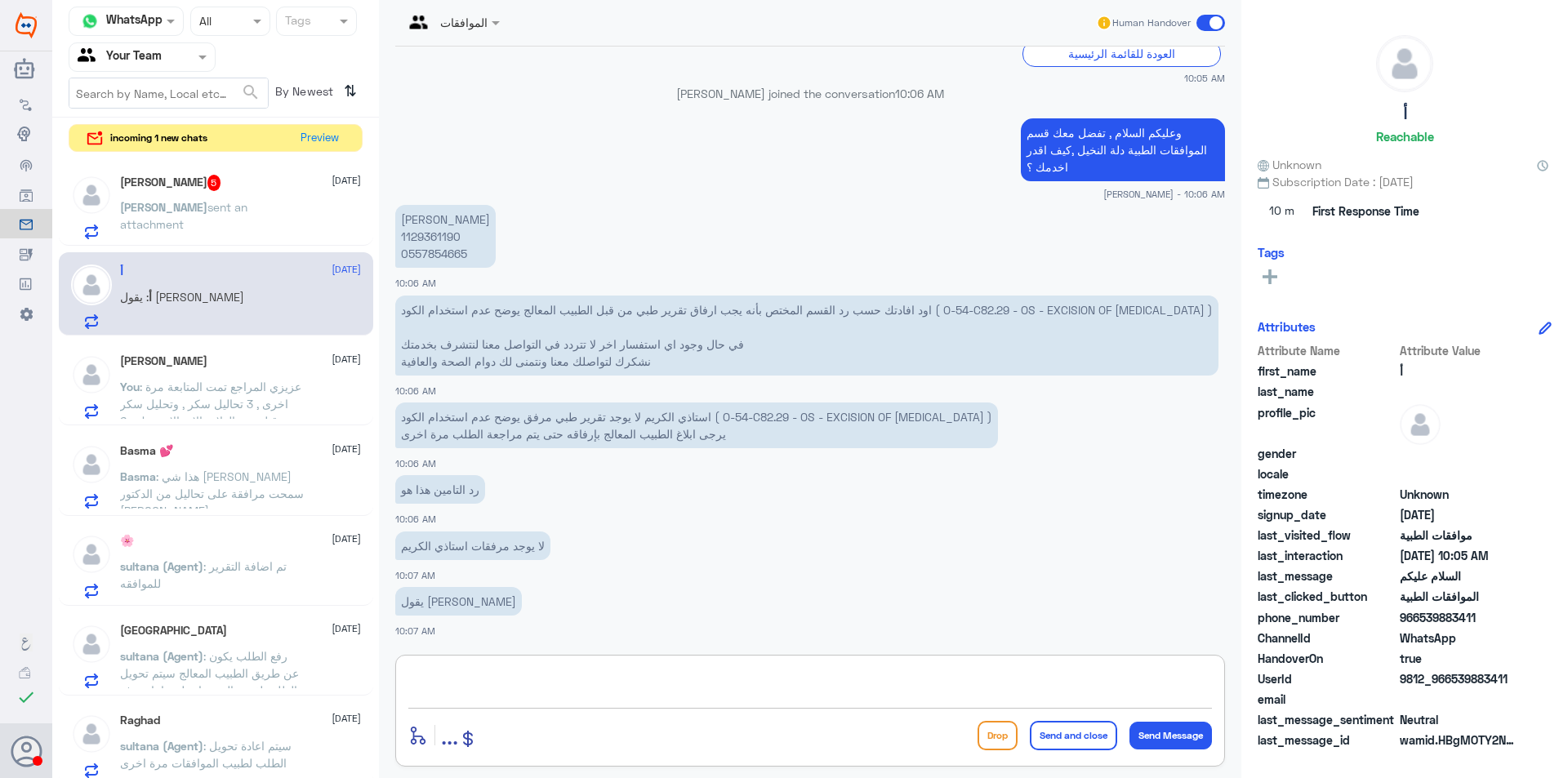
click at [438, 213] on p "عبدالله العنزي 1129361190 0557854665" at bounding box center [445, 236] width 101 height 62
copy p "1129361190"
click at [663, 685] on textarea at bounding box center [810, 683] width 803 height 40
type textarea "عزيزي المراجع تم تحويل الموافقة لمكتب التنويم لمراجعة الطلب , سوف تصلك رسالة في…"
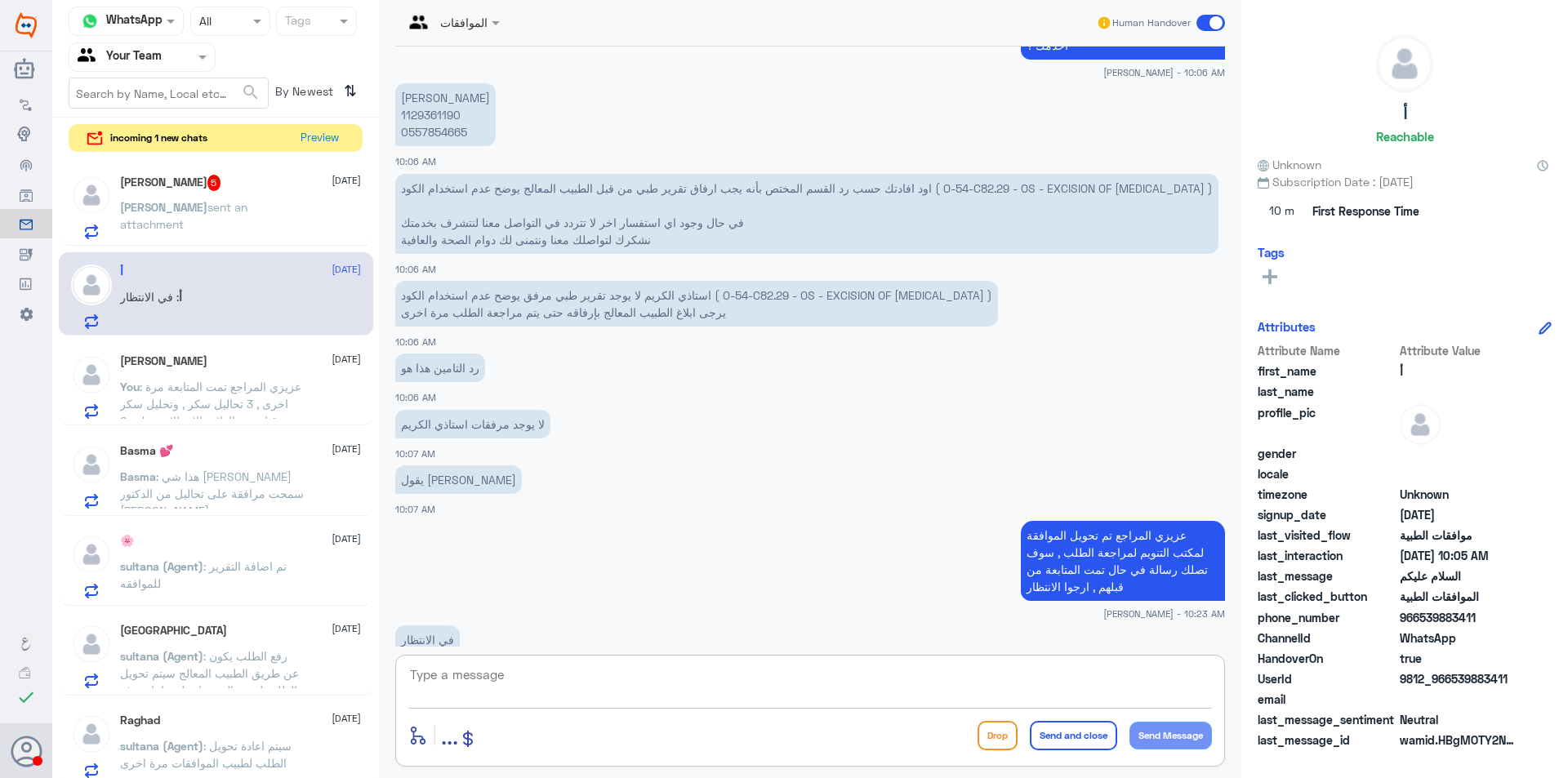
scroll to position [901, 0]
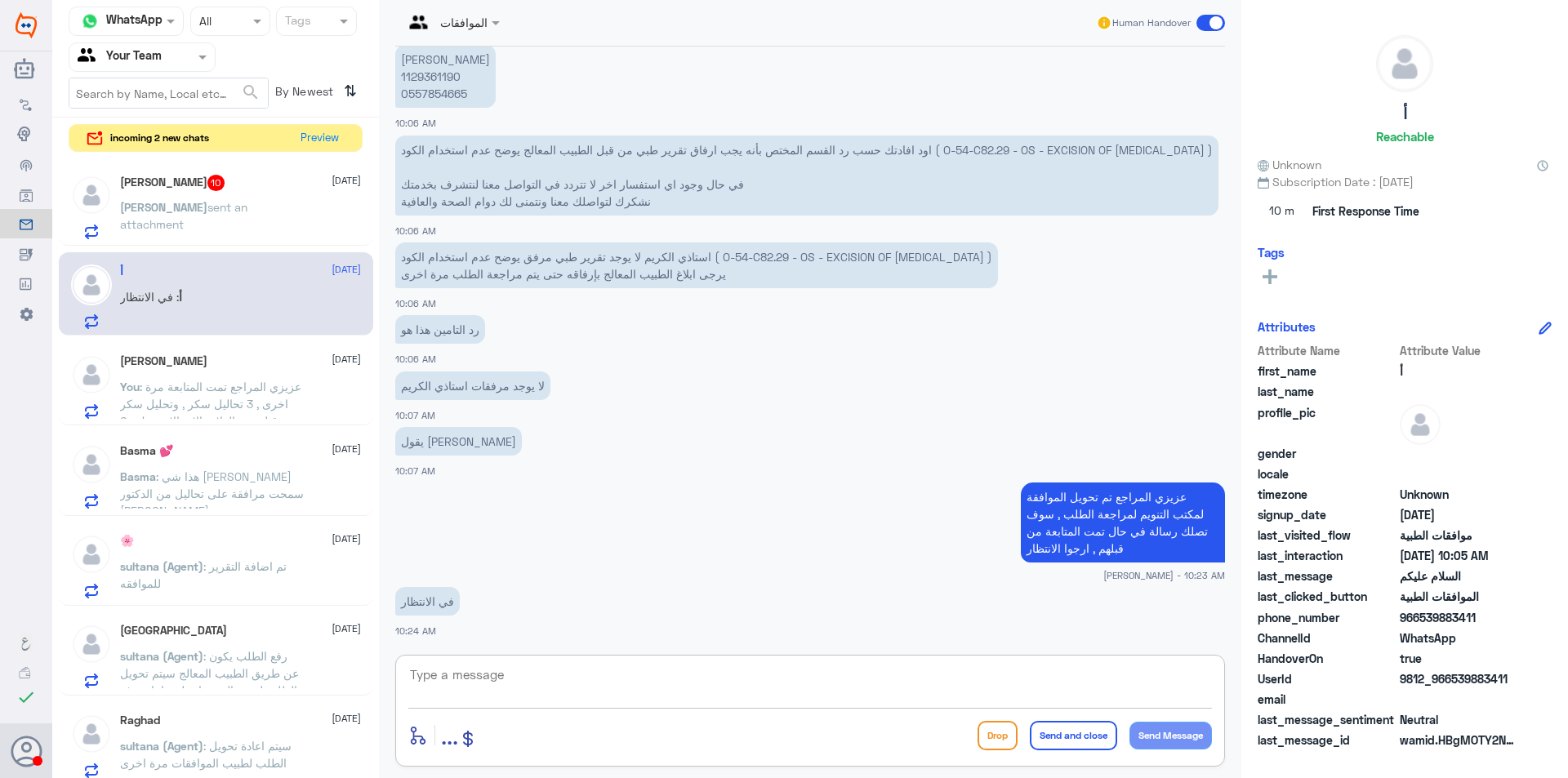
click at [247, 210] on span "sent an attachment" at bounding box center [184, 215] width 128 height 31
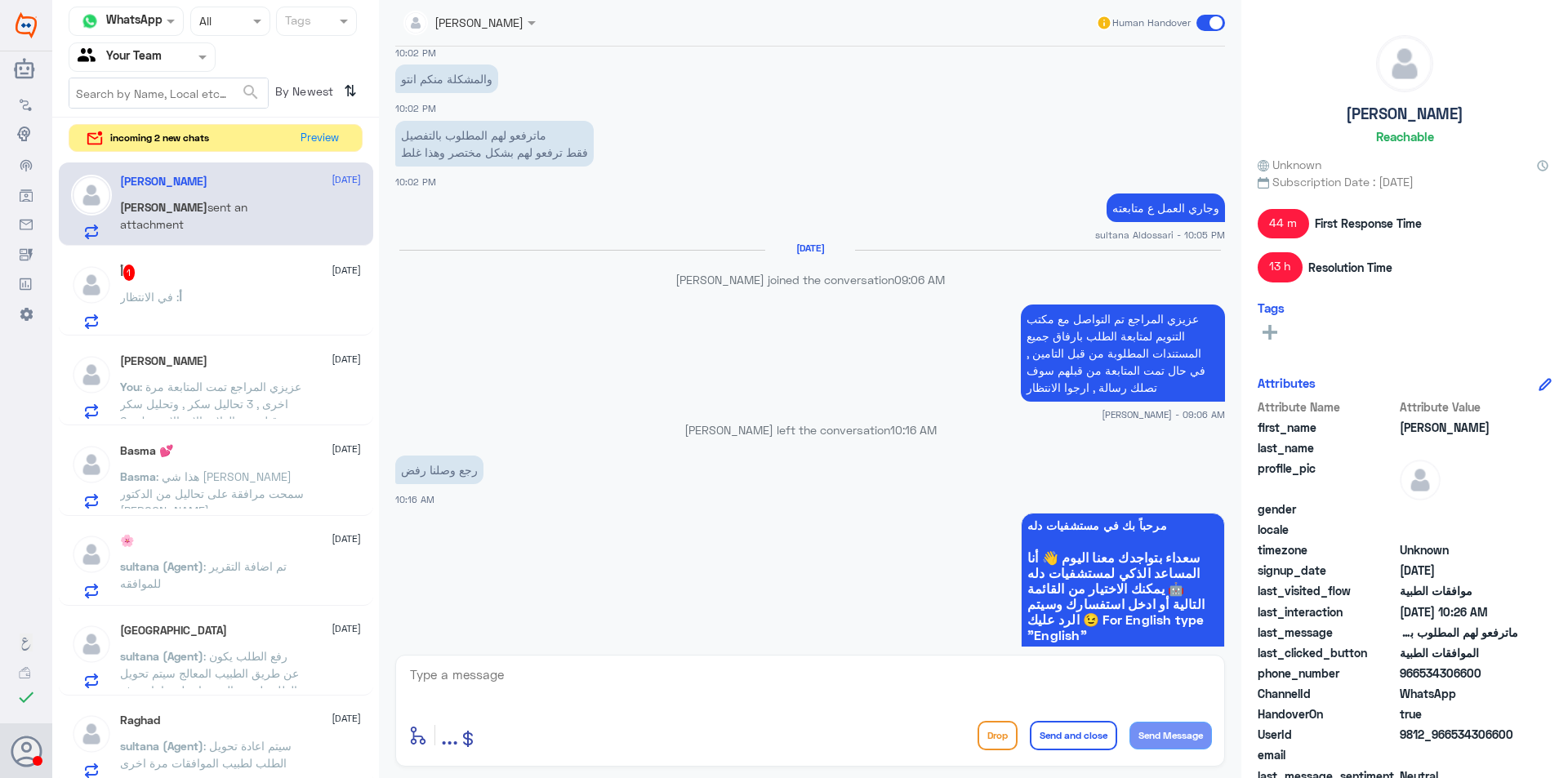
scroll to position [3739, 0]
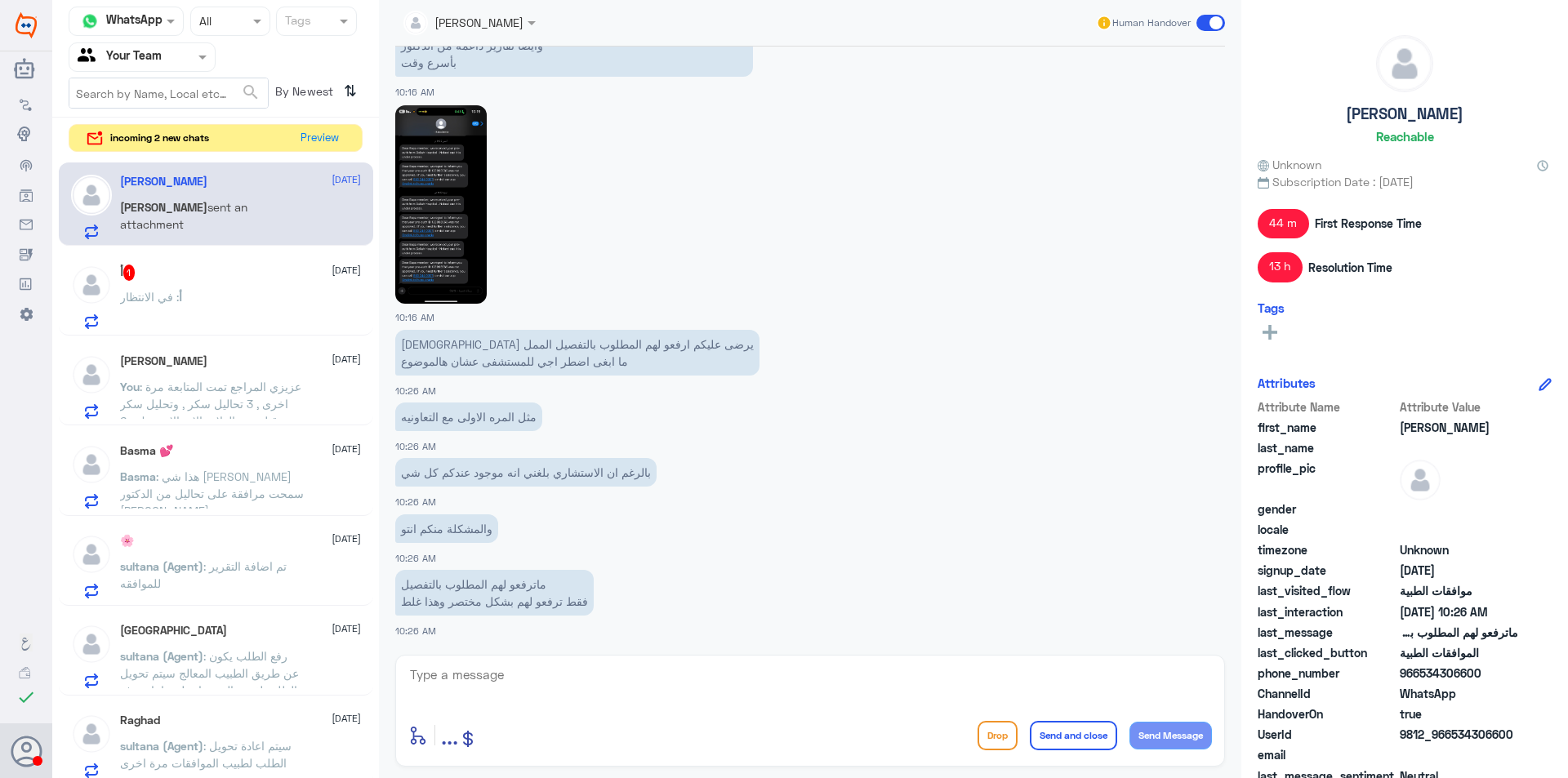
click at [201, 285] on div "أ 1 12 October أ : في الانتظار" at bounding box center [241, 296] width 241 height 64
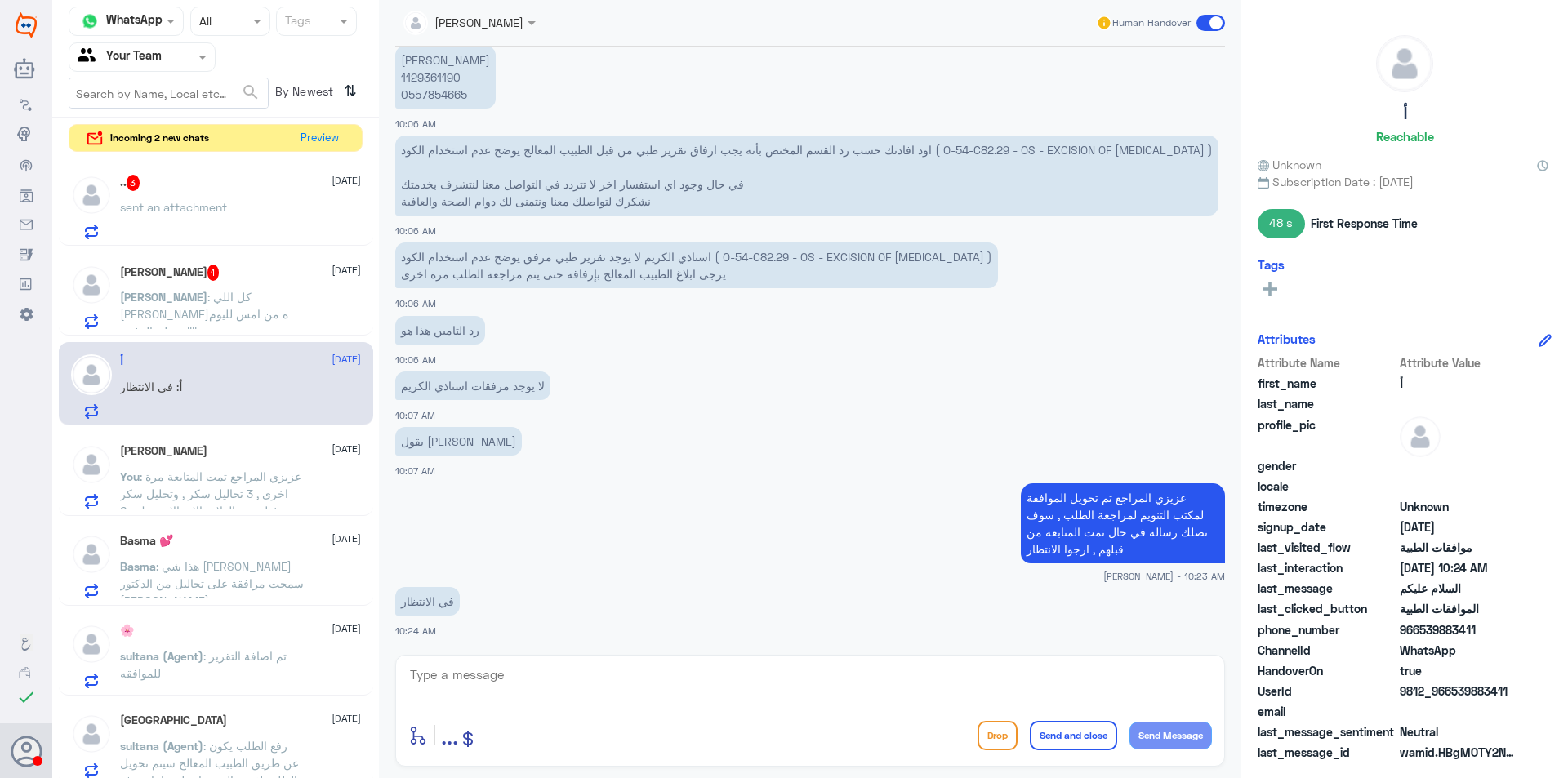
scroll to position [849, 0]
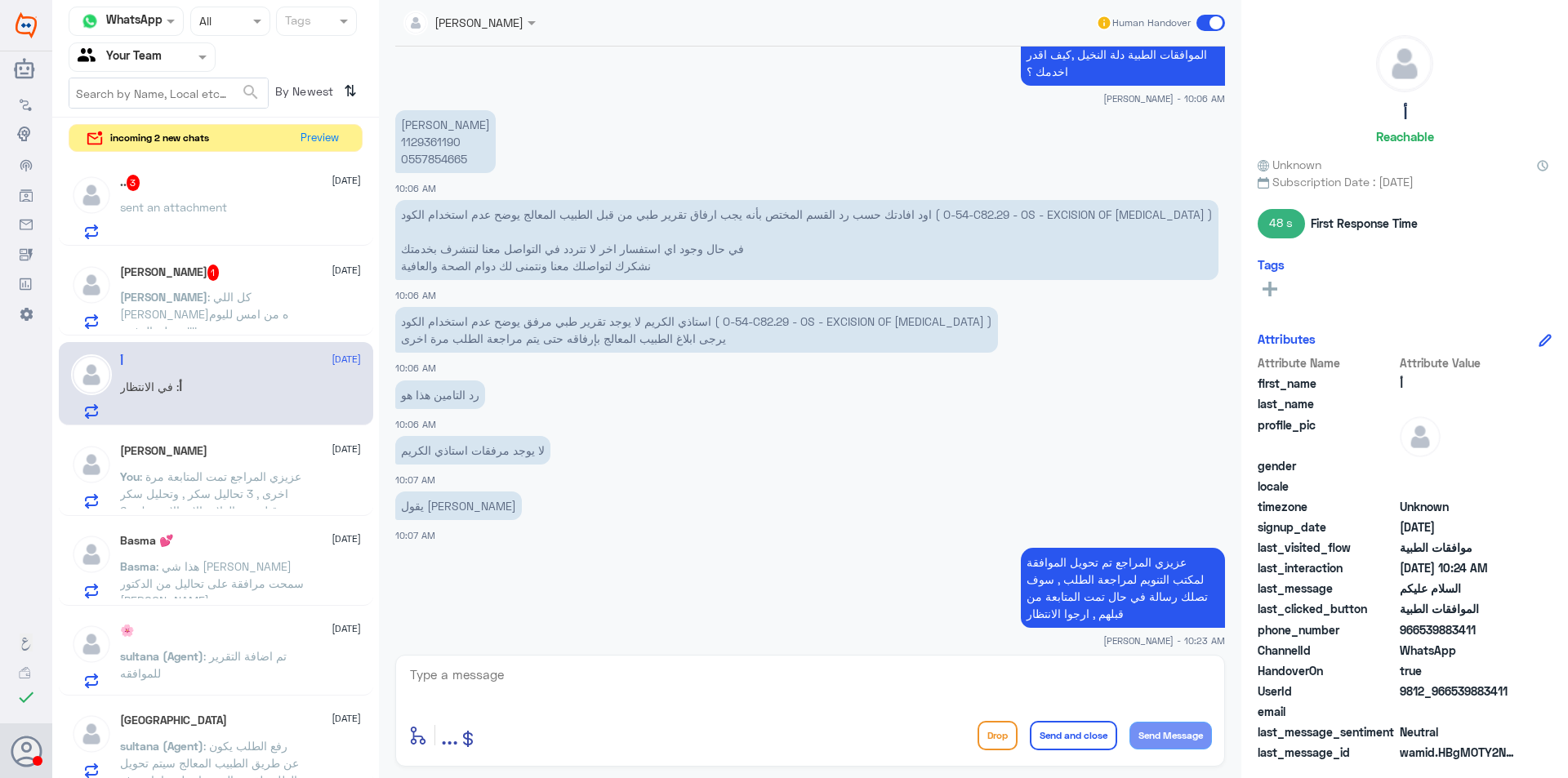
click at [260, 292] on span ": كل اللي رفعتوه من امس لليوم وصل بالرفض !!!!" at bounding box center [204, 314] width 169 height 48
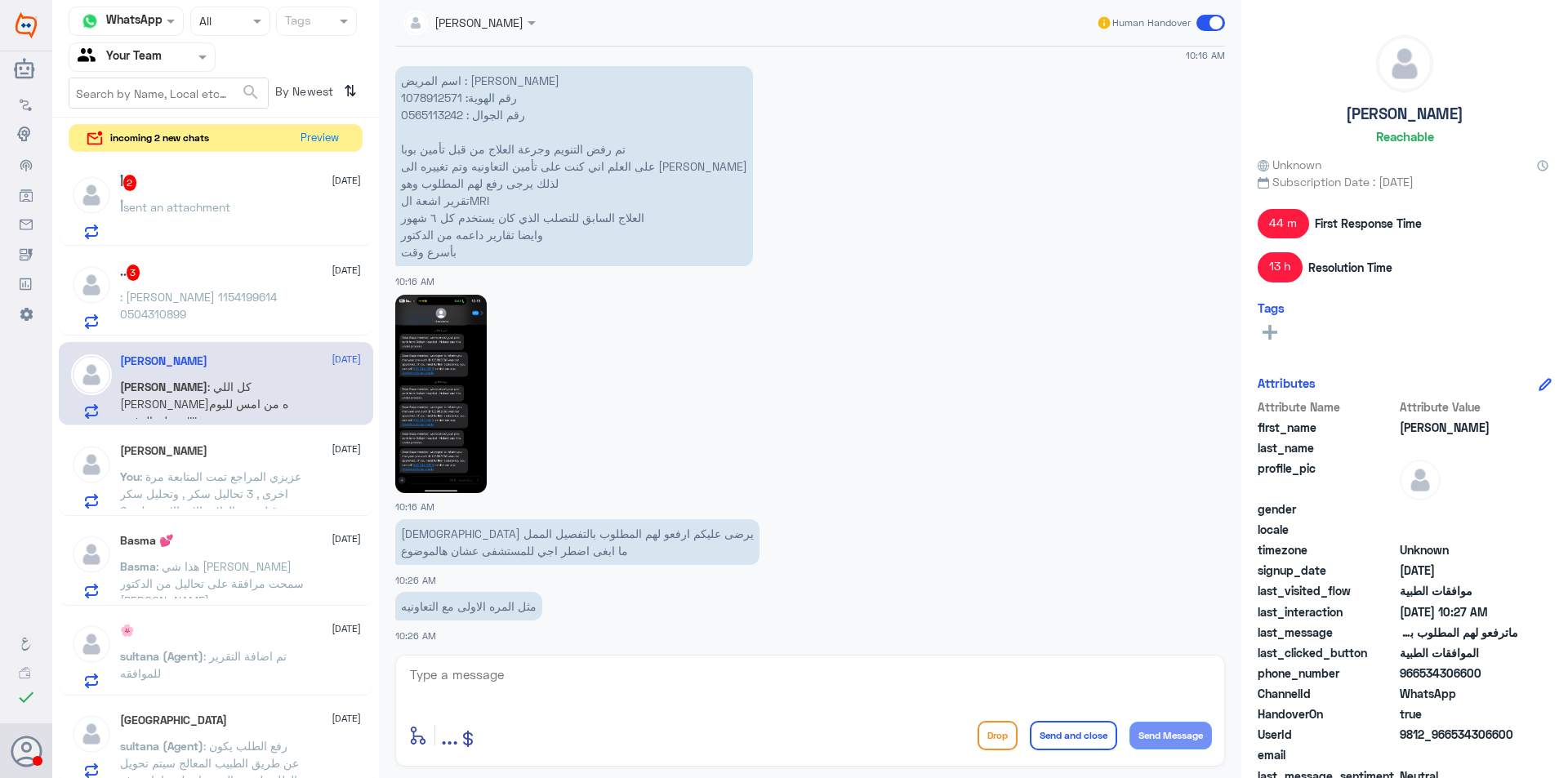
scroll to position [1294, 0]
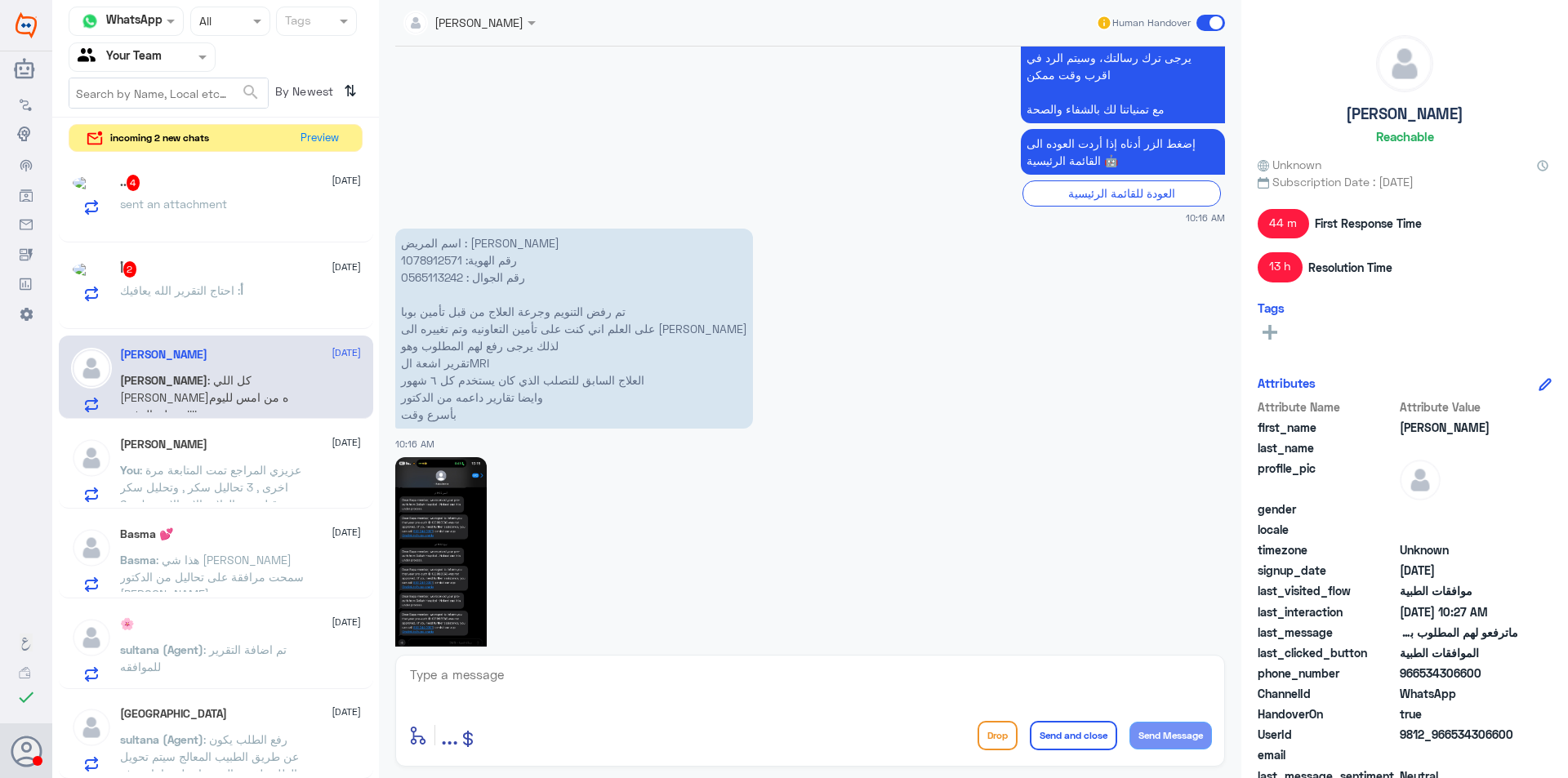
click at [431, 262] on p "اسم المريض : سلطان عبدالله ابوروحين رقم الهوية: 1078912571 رقم الجوال : 0565113…" at bounding box center [574, 328] width 358 height 200
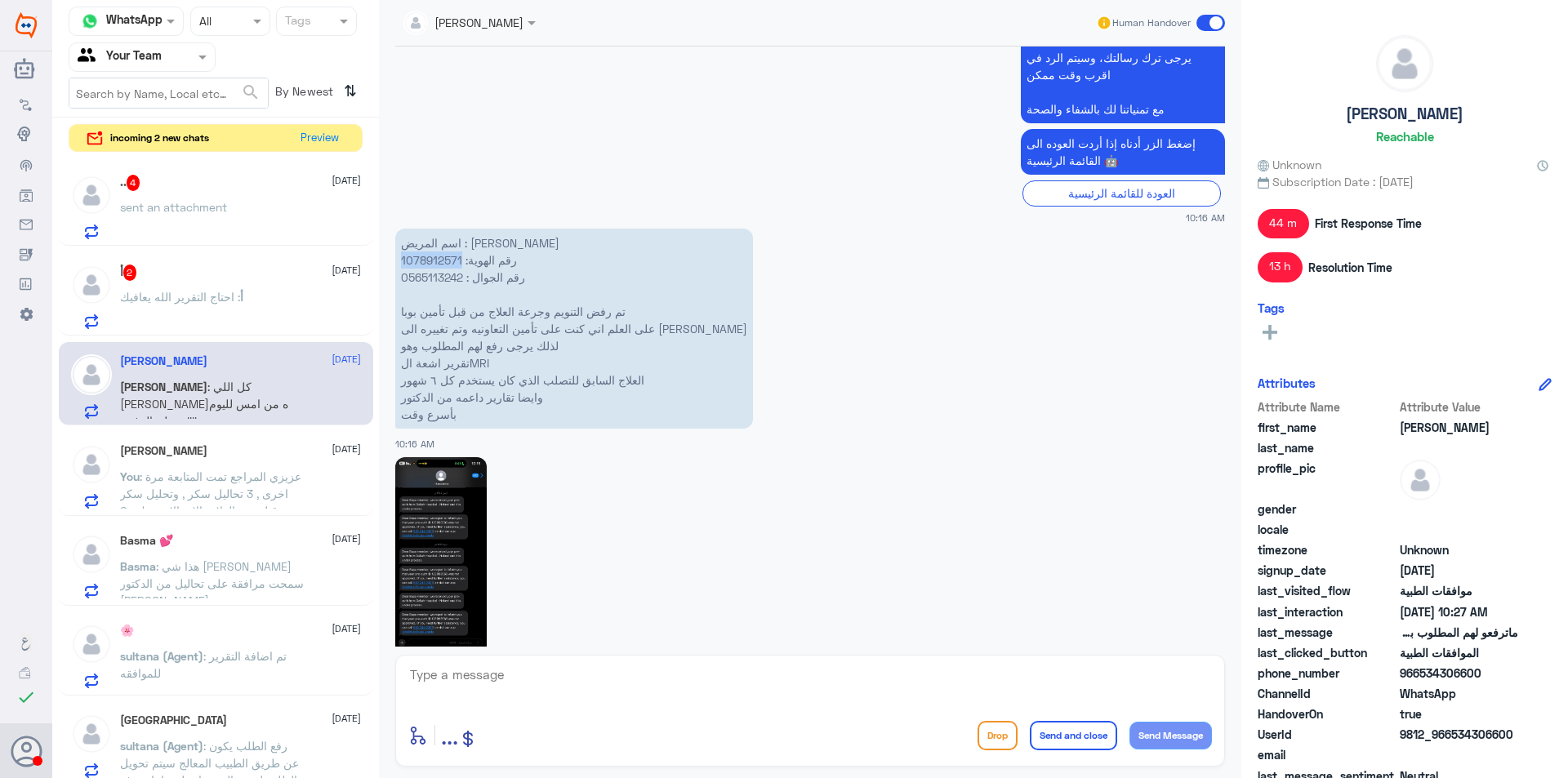
click at [431, 262] on p "اسم المريض : سلطان عبدالله ابوروحين رقم الهوية: 1078912571 رقم الجوال : 0565113…" at bounding box center [574, 328] width 358 height 200
copy p "1078912571"
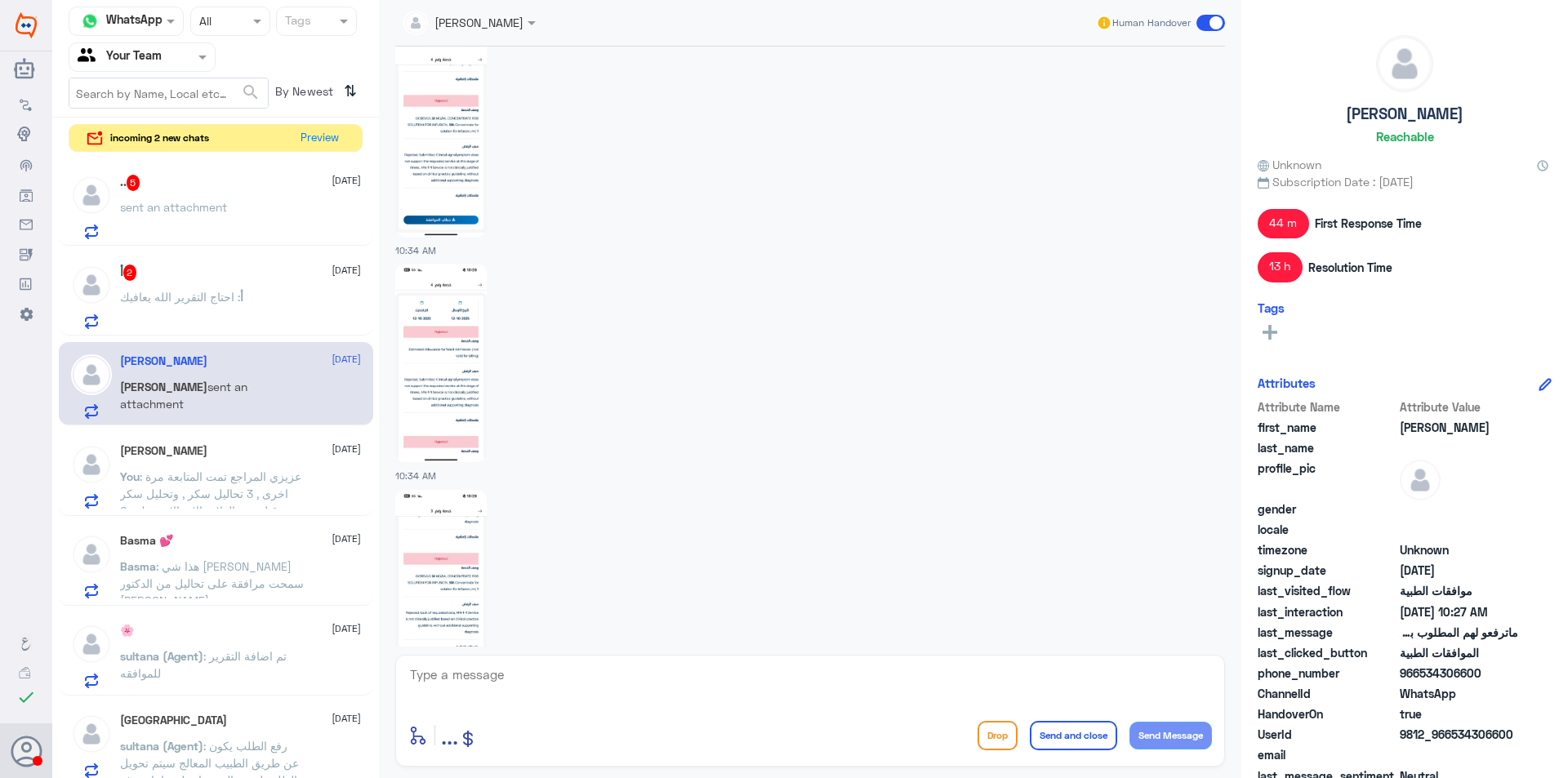
scroll to position [2603, 0]
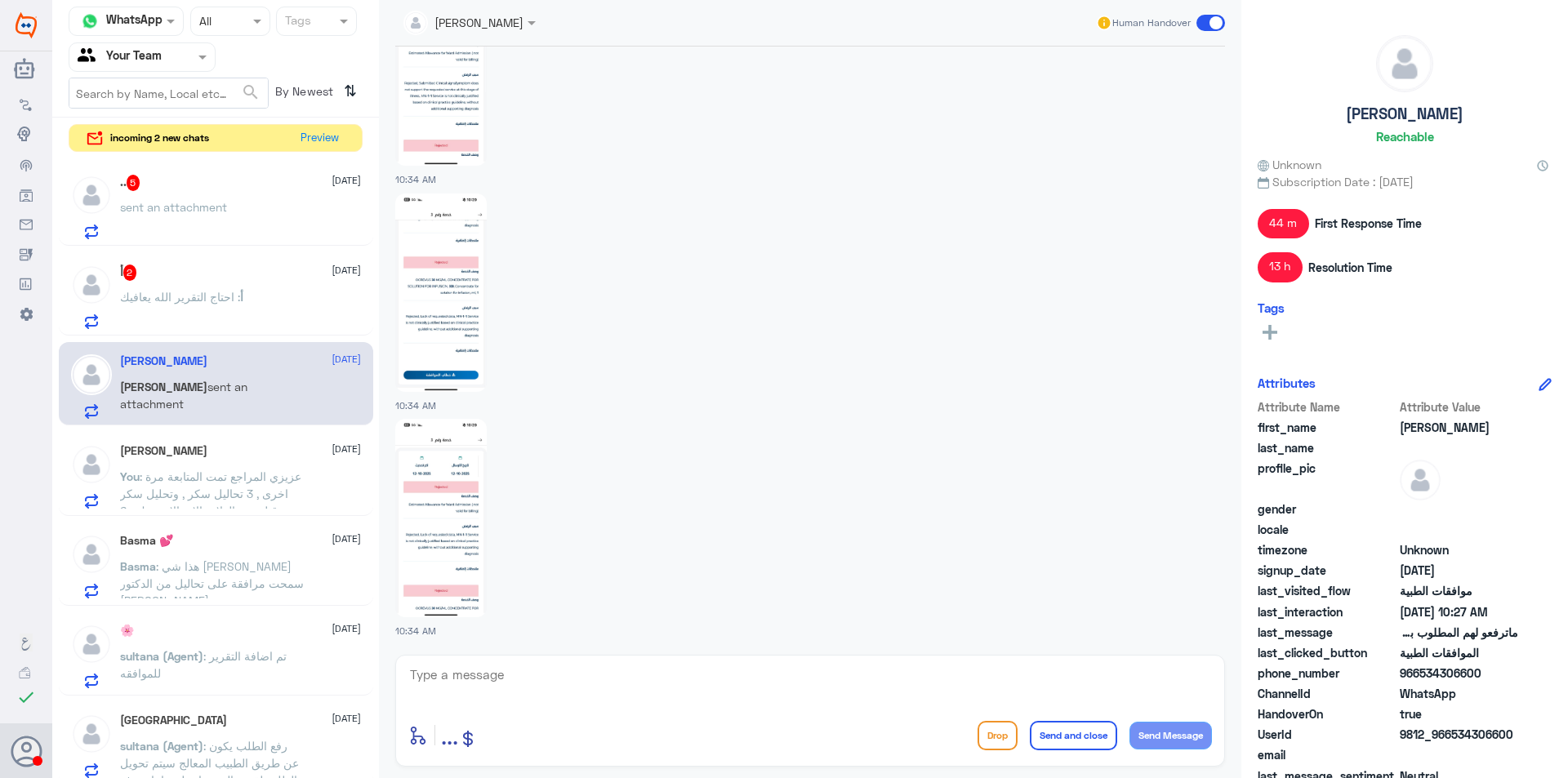
click at [451, 515] on img at bounding box center [441, 517] width 91 height 198
click at [183, 273] on div "أ 2 12 October" at bounding box center [241, 272] width 241 height 16
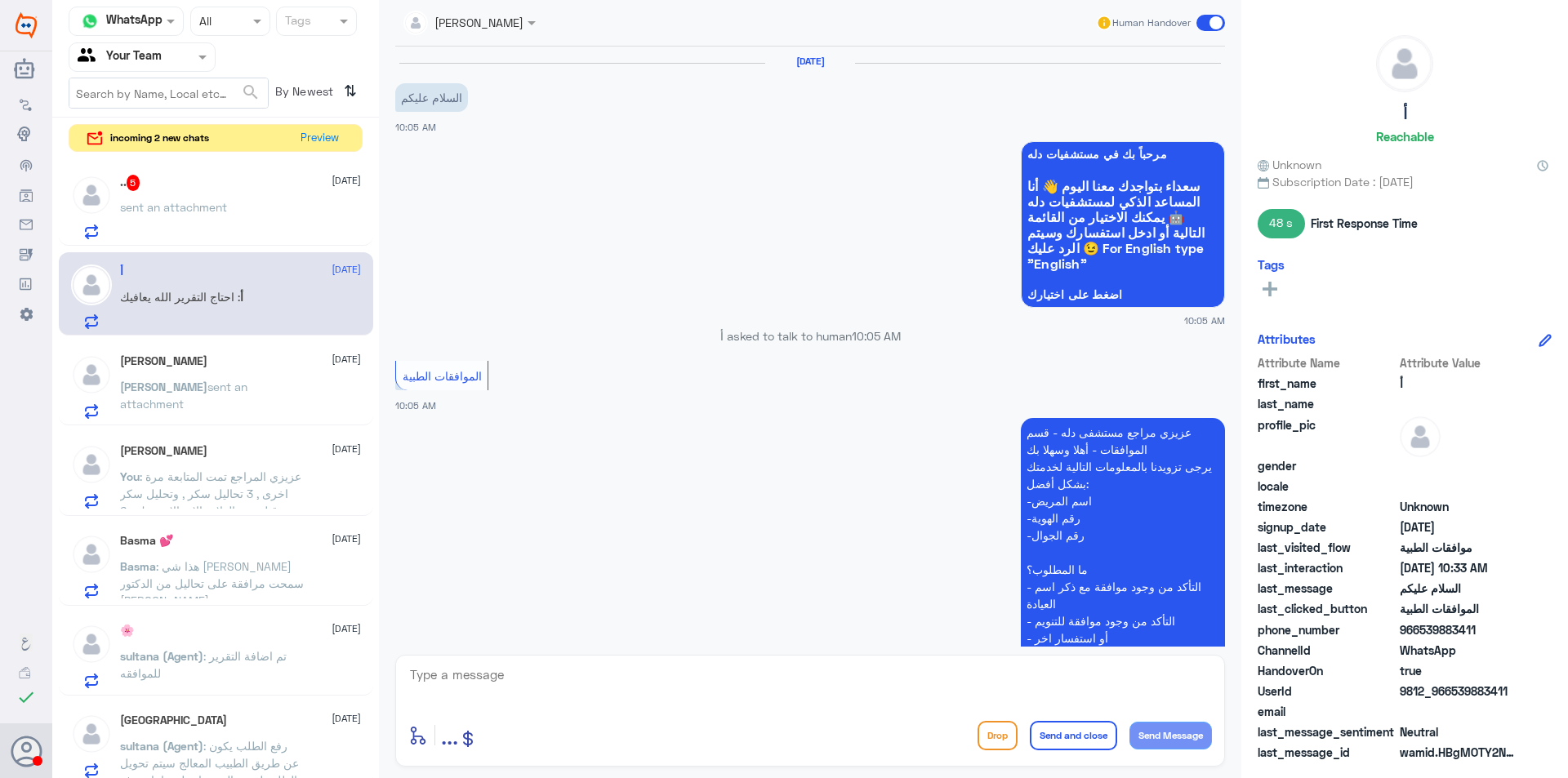
scroll to position [1060, 0]
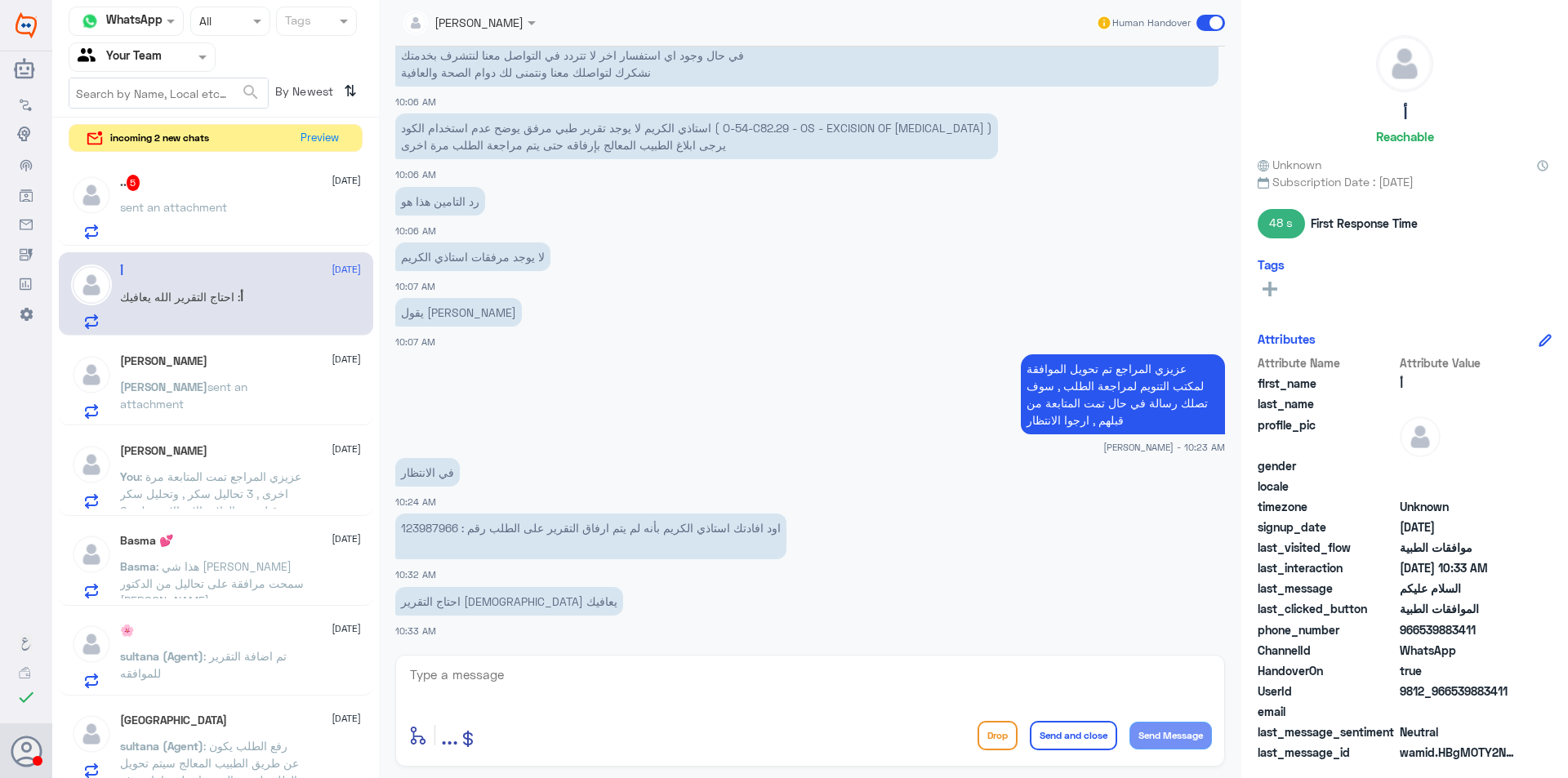
click at [223, 370] on div "Sara 12 October Sara sent an attachment" at bounding box center [241, 386] width 241 height 64
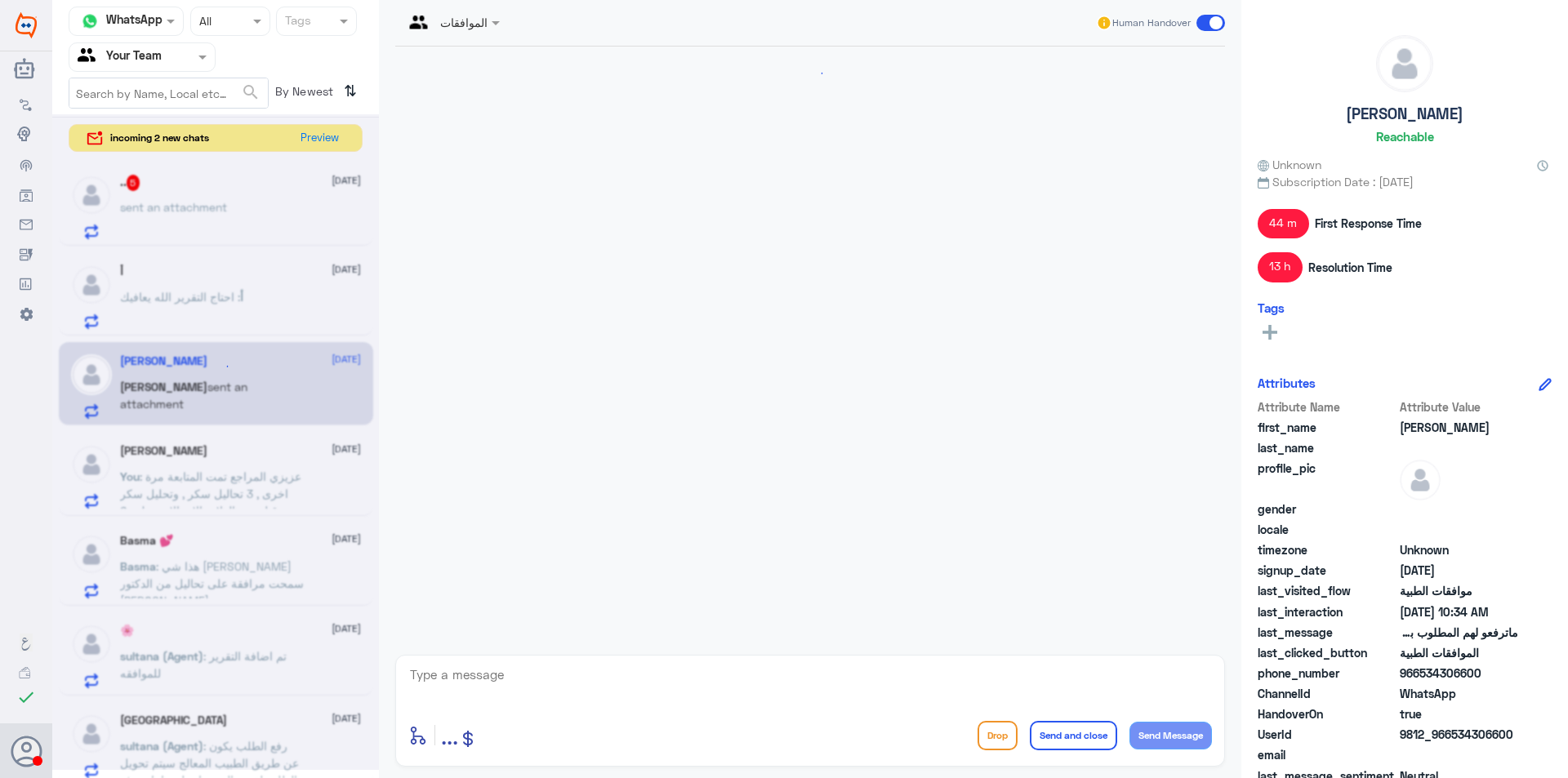
scroll to position [2342, 0]
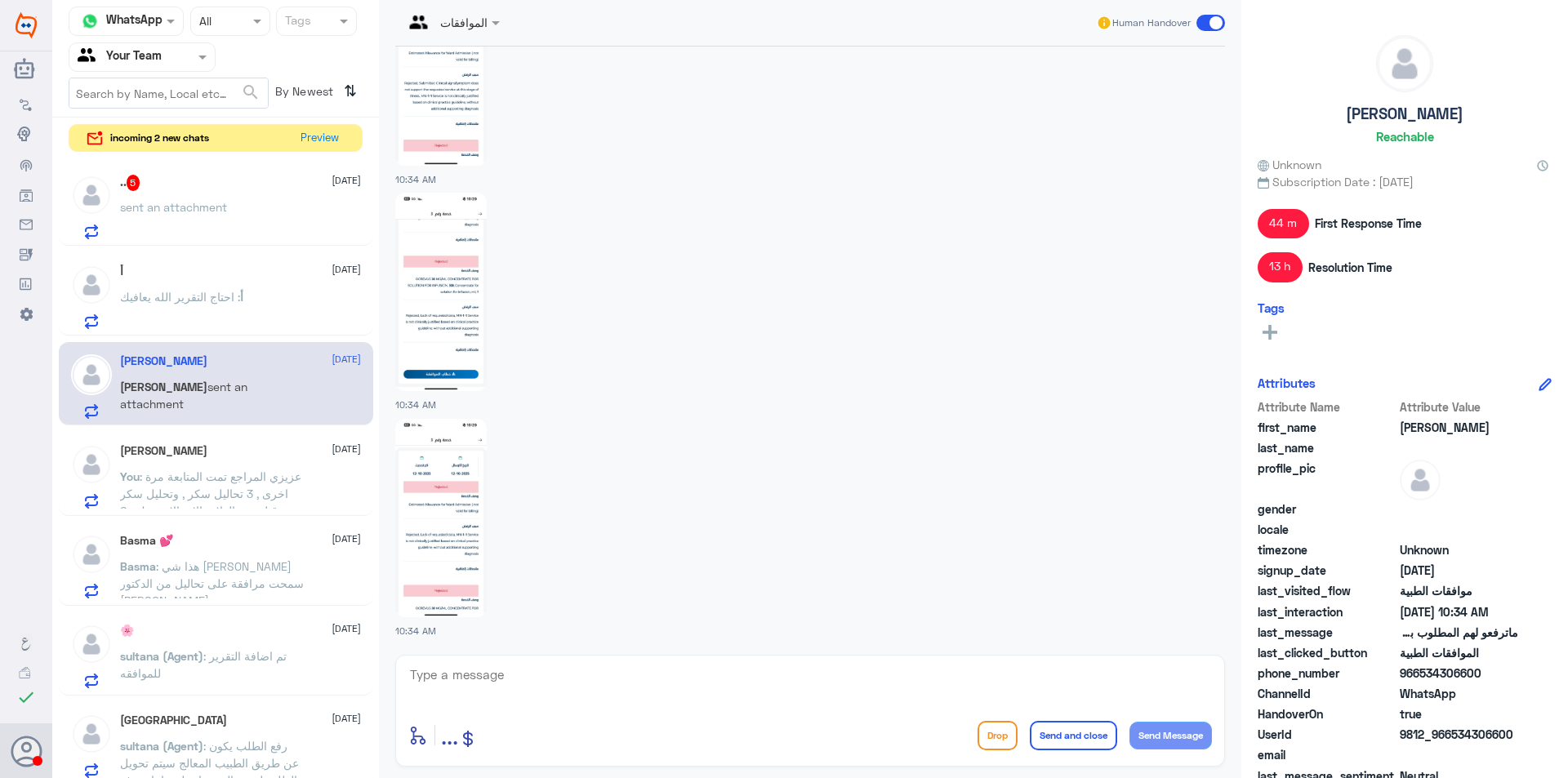
click at [229, 281] on div "أ 12 October أ : احتاج التقرير الله يعافيك" at bounding box center [241, 296] width 241 height 64
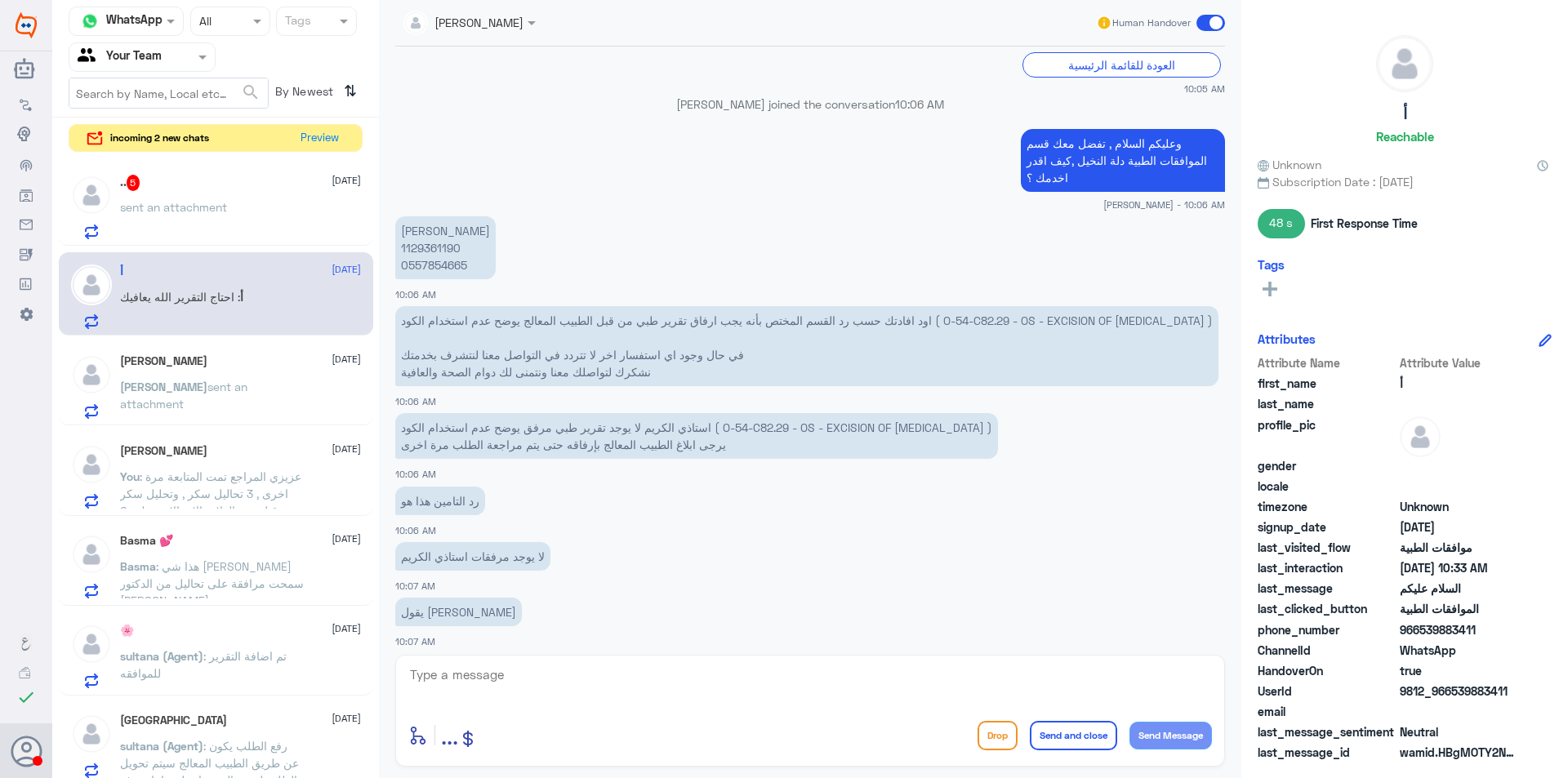
scroll to position [733, 0]
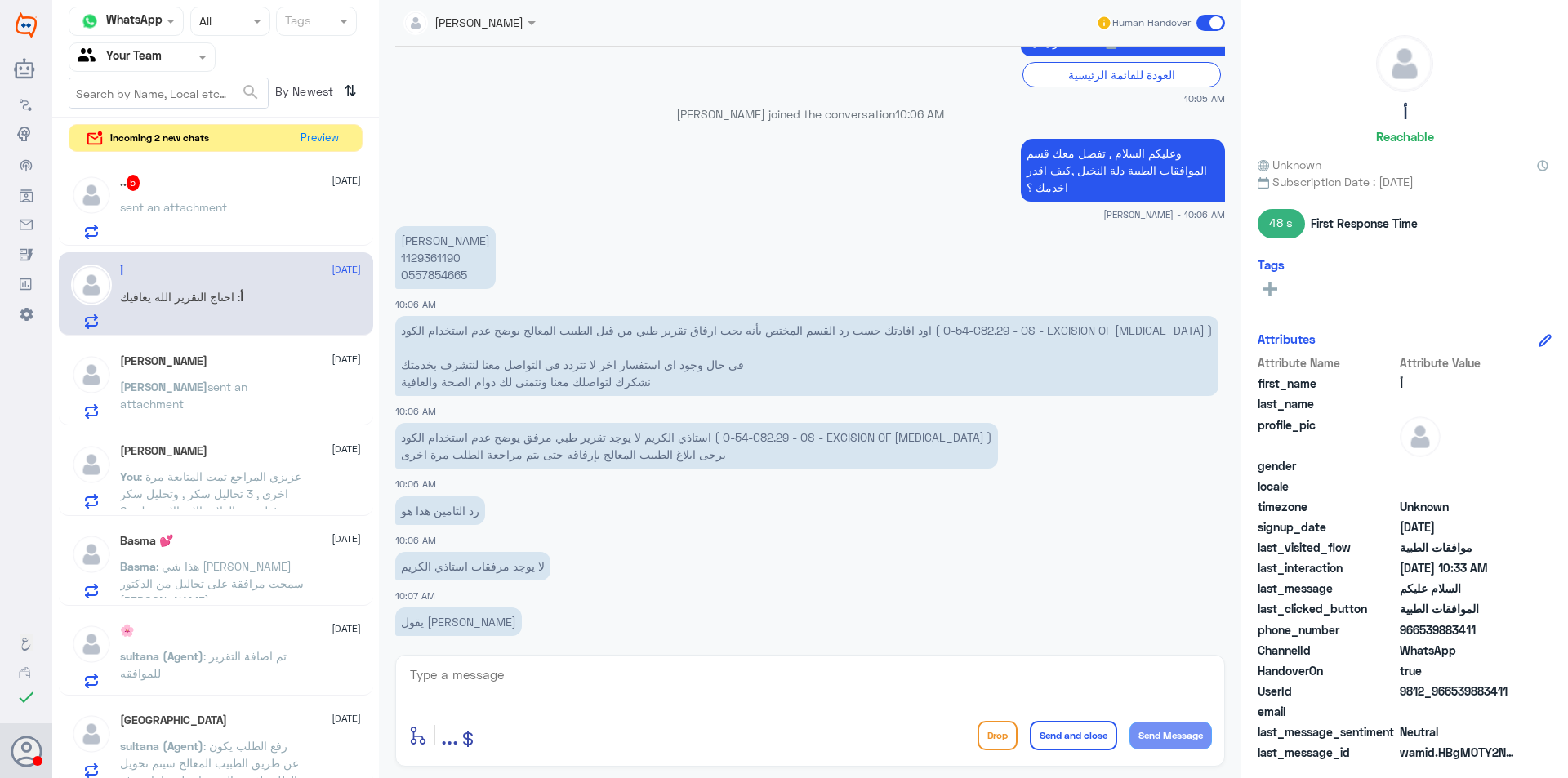
click at [436, 264] on p "عبدالله العنزي 1129361190 0557854665" at bounding box center [445, 257] width 101 height 62
copy p "1129361190"
click at [240, 245] on div ".. 5 12 October sent an attachment" at bounding box center [216, 204] width 314 height 84
click at [240, 233] on div "sent an attachment" at bounding box center [241, 220] width 241 height 37
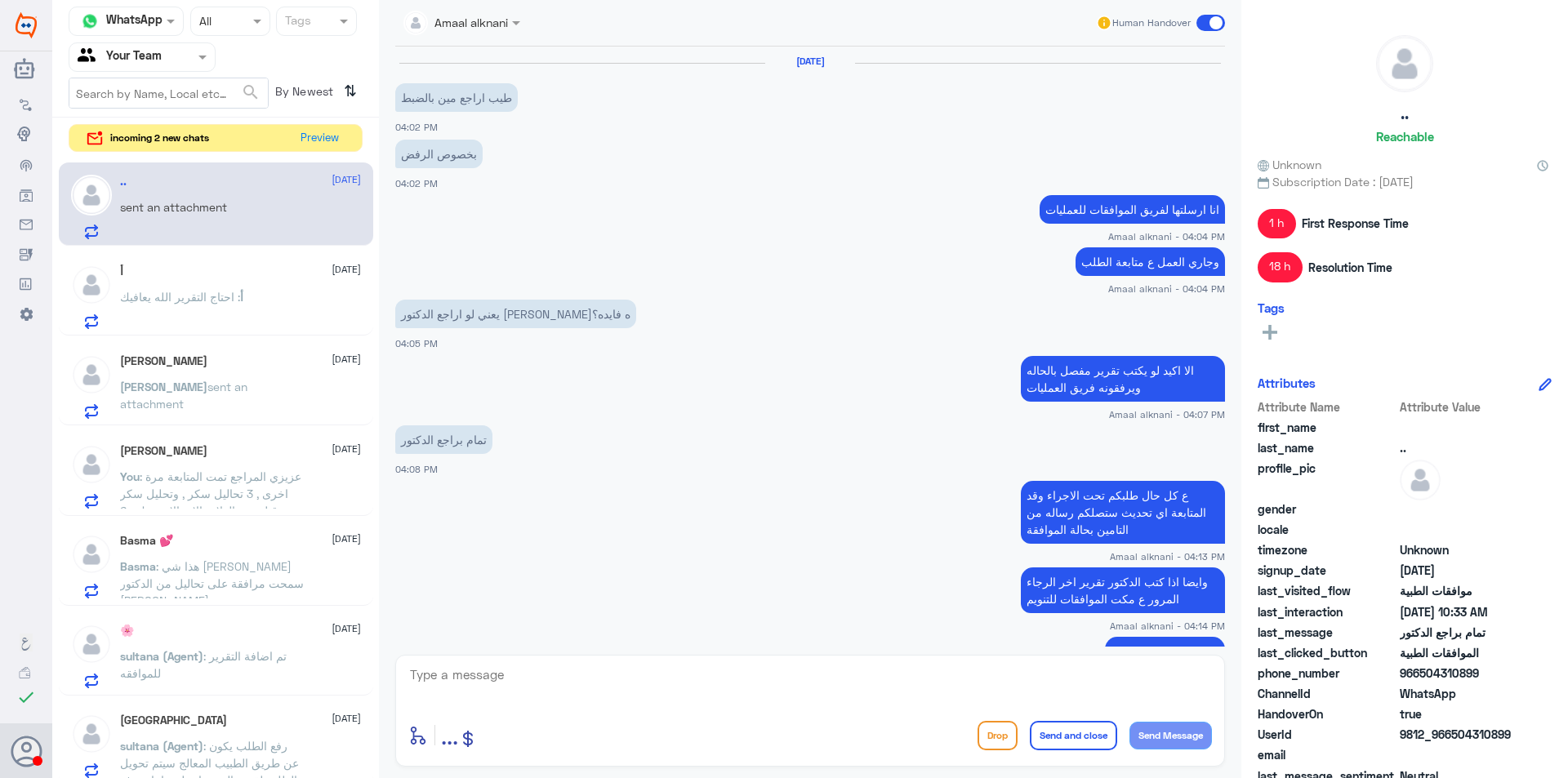
scroll to position [1169, 0]
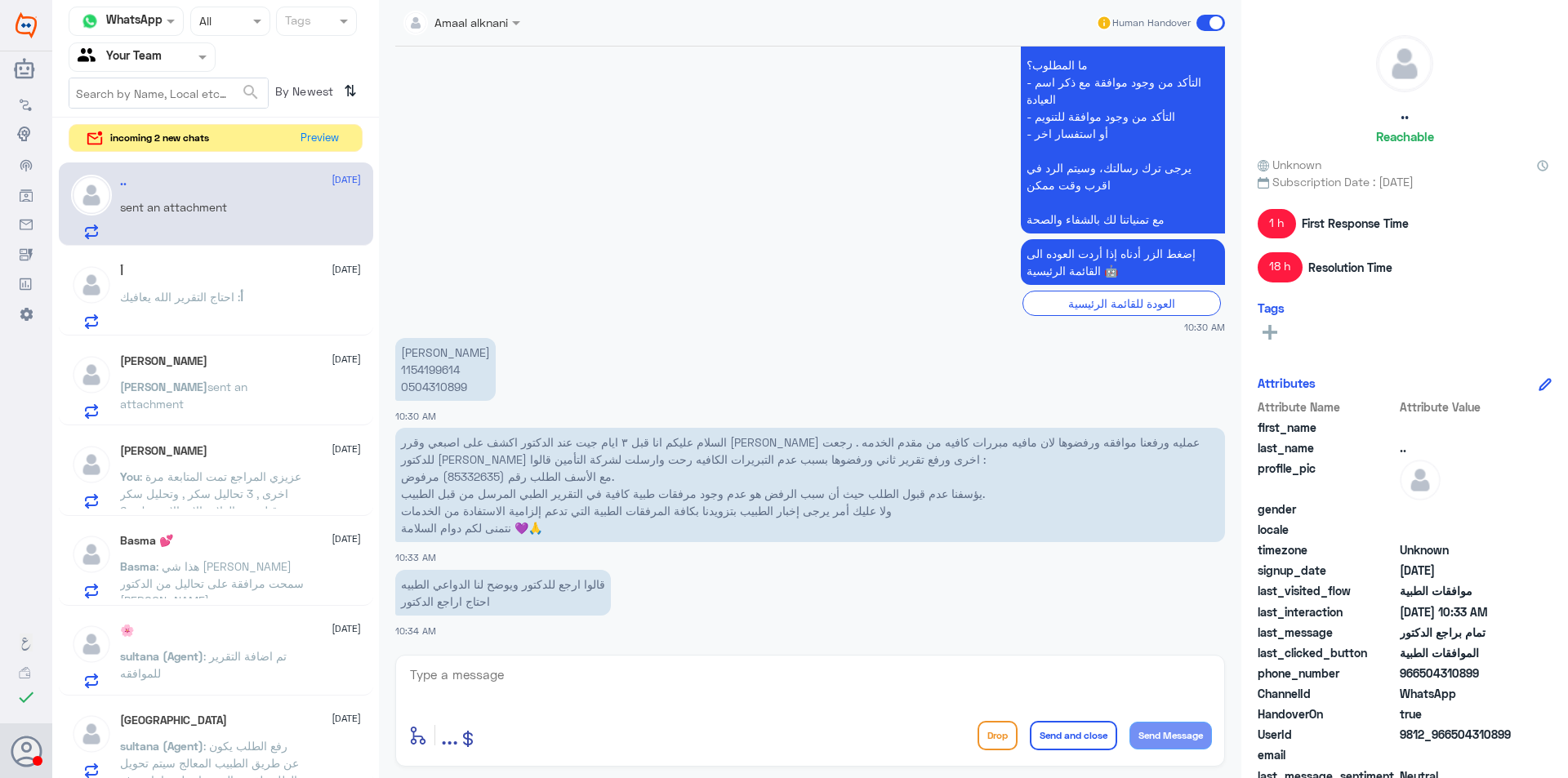
click at [466, 480] on p "السلام عليكم انا قبل ٣ ايام جيت عند الدكتور اكشف على اصبعي وقرر علي عمليه ورفعن…" at bounding box center [810, 485] width 830 height 114
copy p "85332635"
click at [337, 129] on button "Preview" at bounding box center [319, 137] width 51 height 25
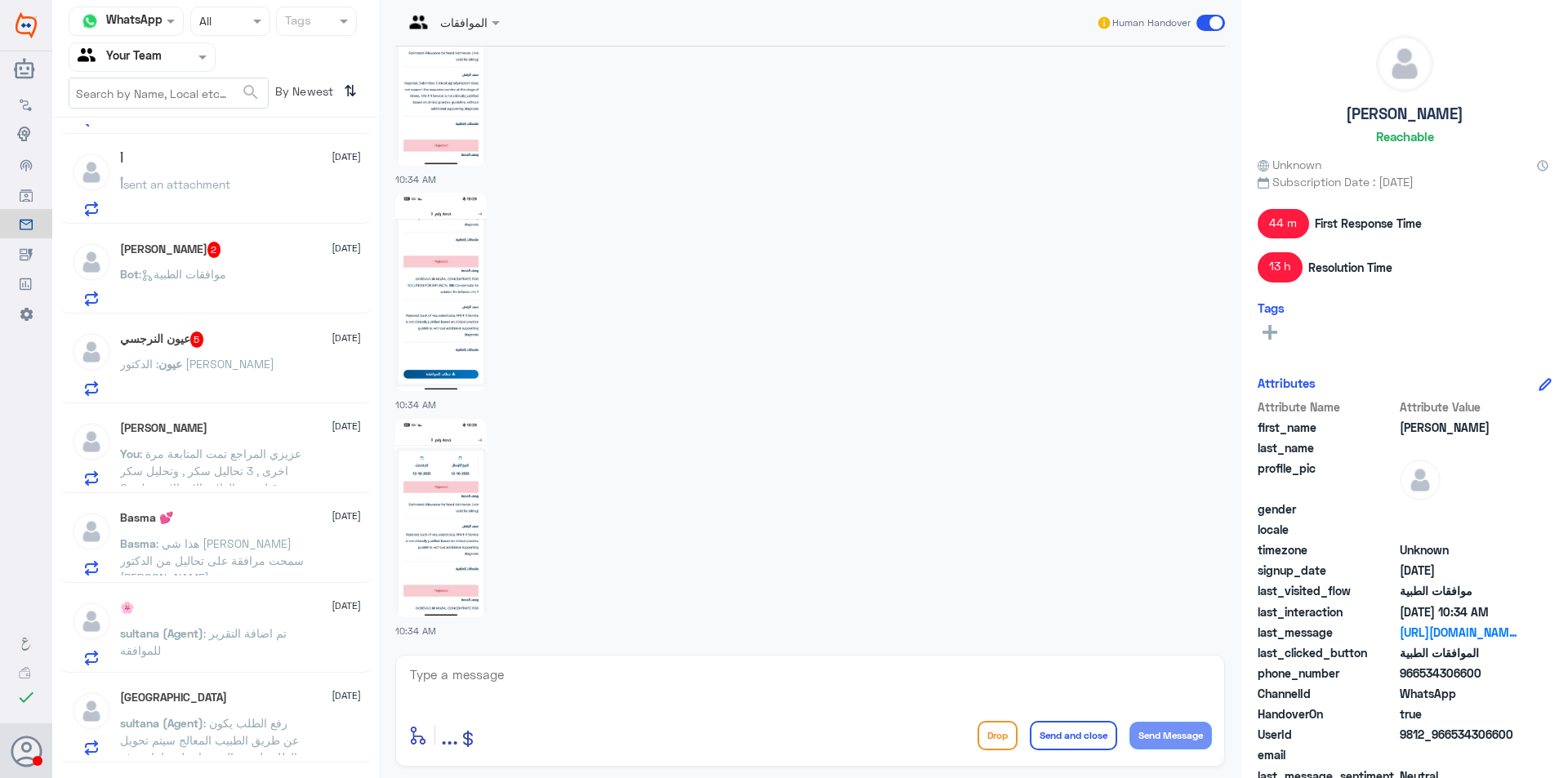
scroll to position [163, 0]
click at [287, 367] on div "عيون : الدكتور شاهين اطفال" at bounding box center [241, 384] width 241 height 37
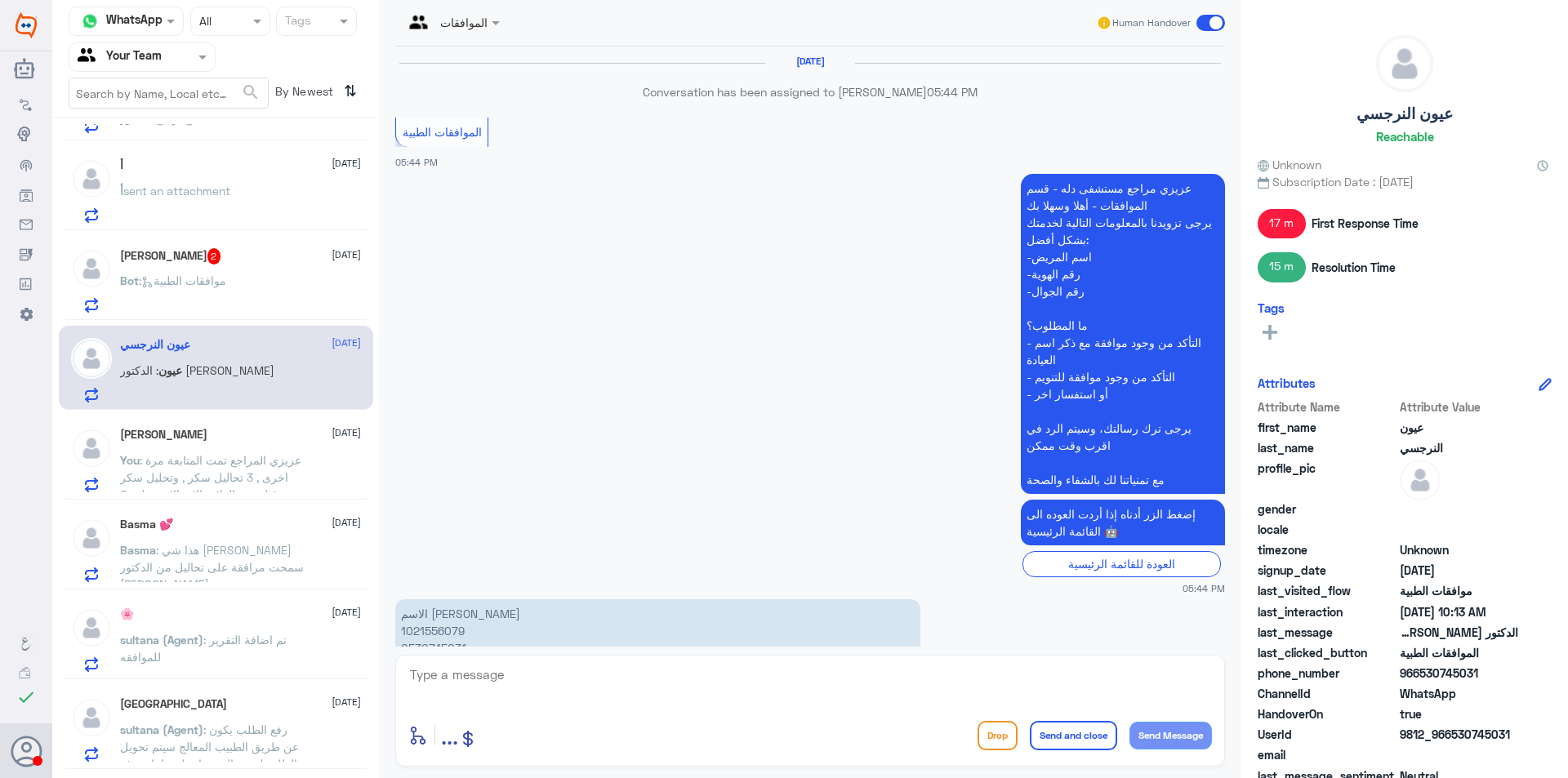
scroll to position [1641, 0]
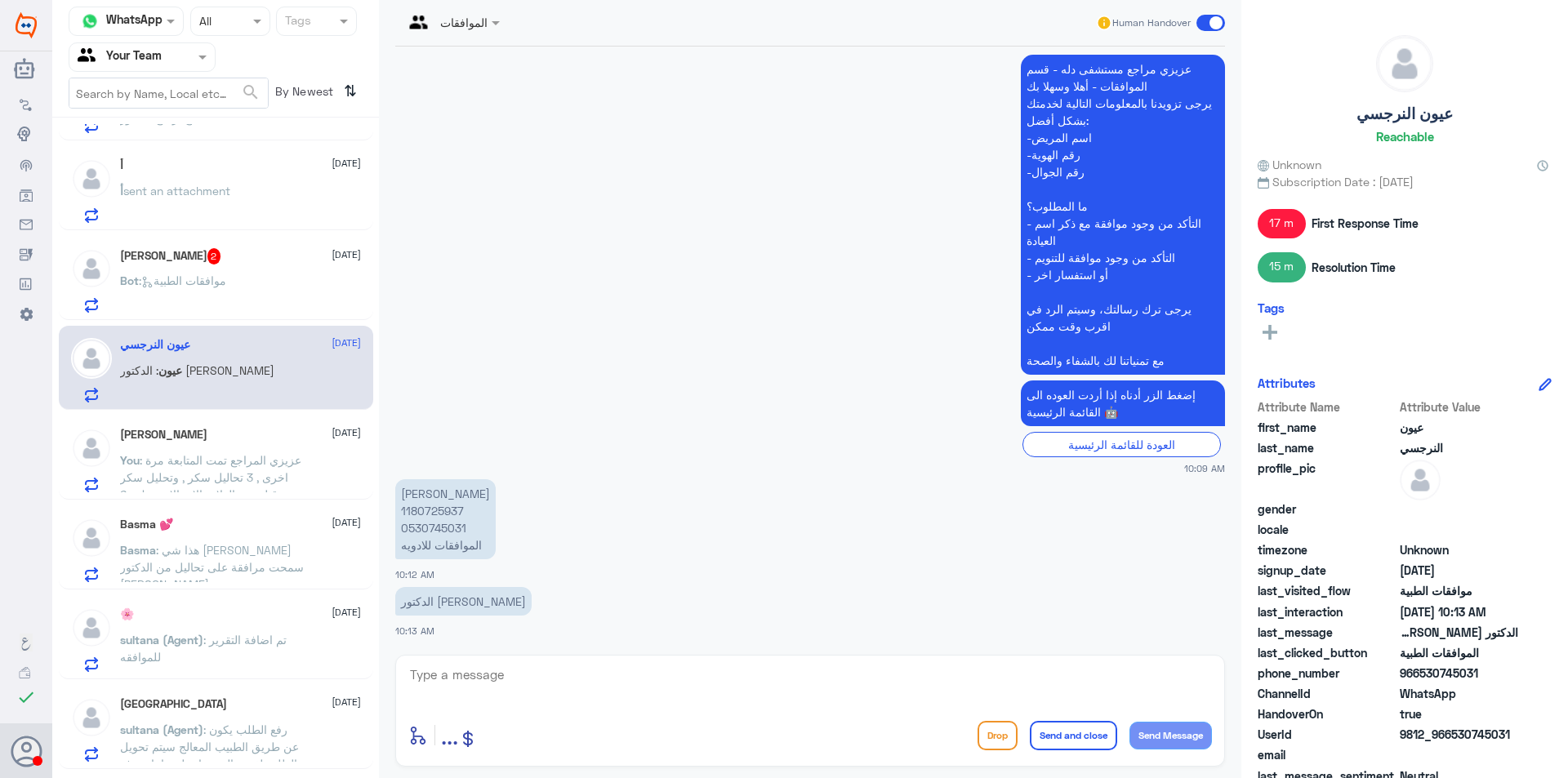
click at [444, 516] on p "زايده عبدالله مجرشي 1180725937 0530745031 الموافقات للادويه" at bounding box center [445, 519] width 101 height 80
copy p "1180725937"
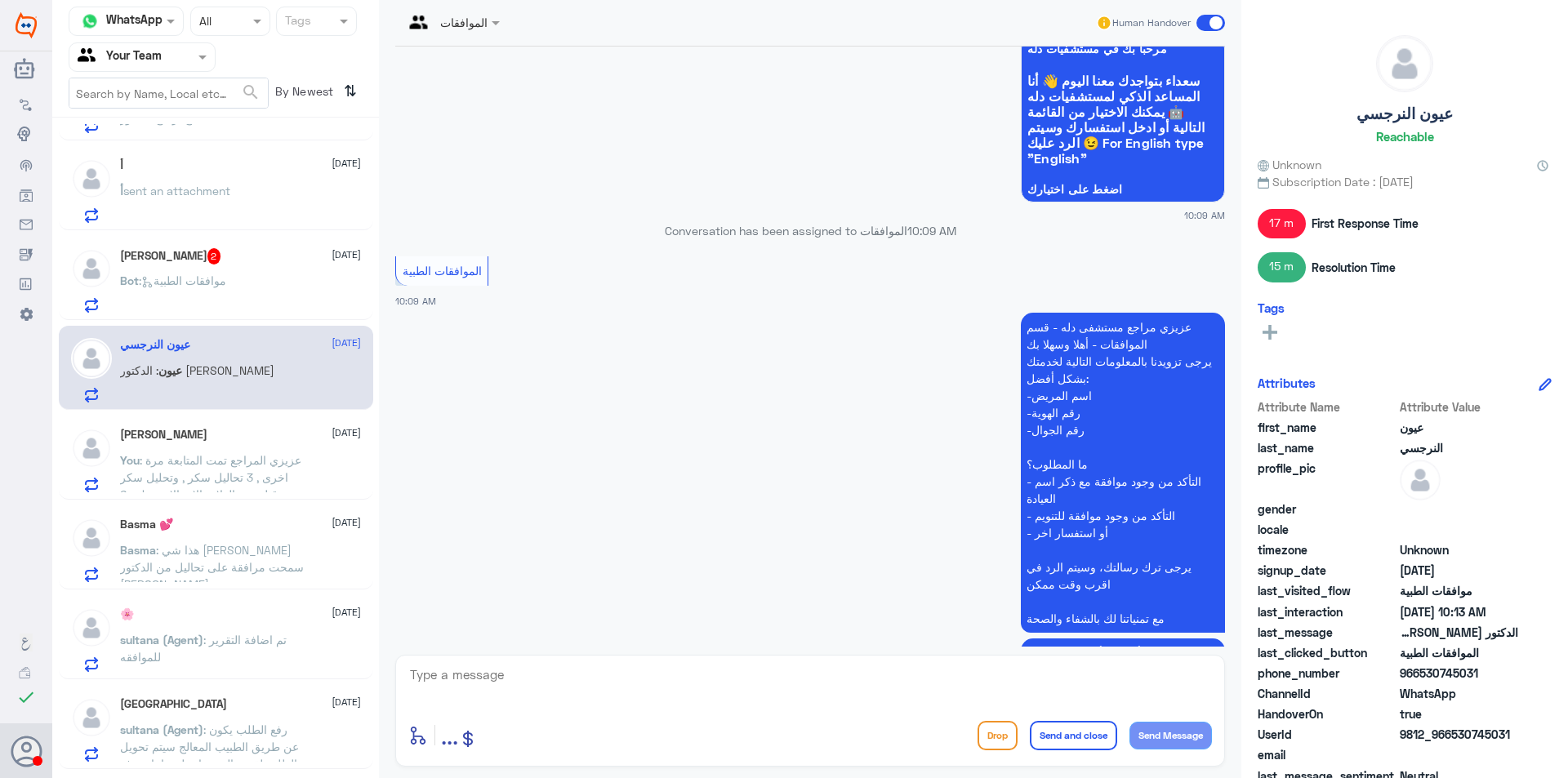
scroll to position [1151, 0]
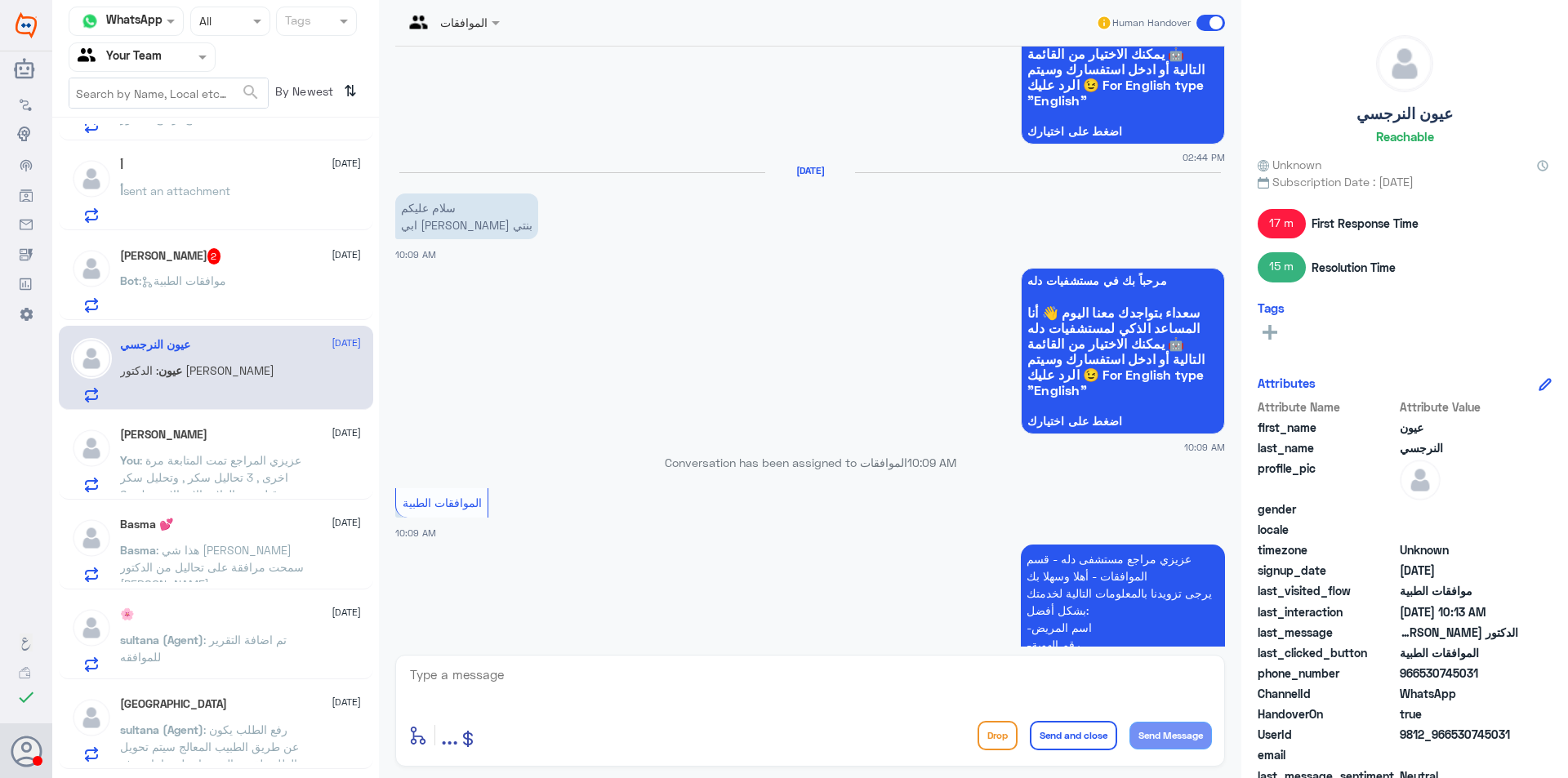
click at [615, 683] on textarea at bounding box center [810, 683] width 803 height 40
type textarea "عزيزي المراجع هل المراجعة في دلة النخيل ؟"
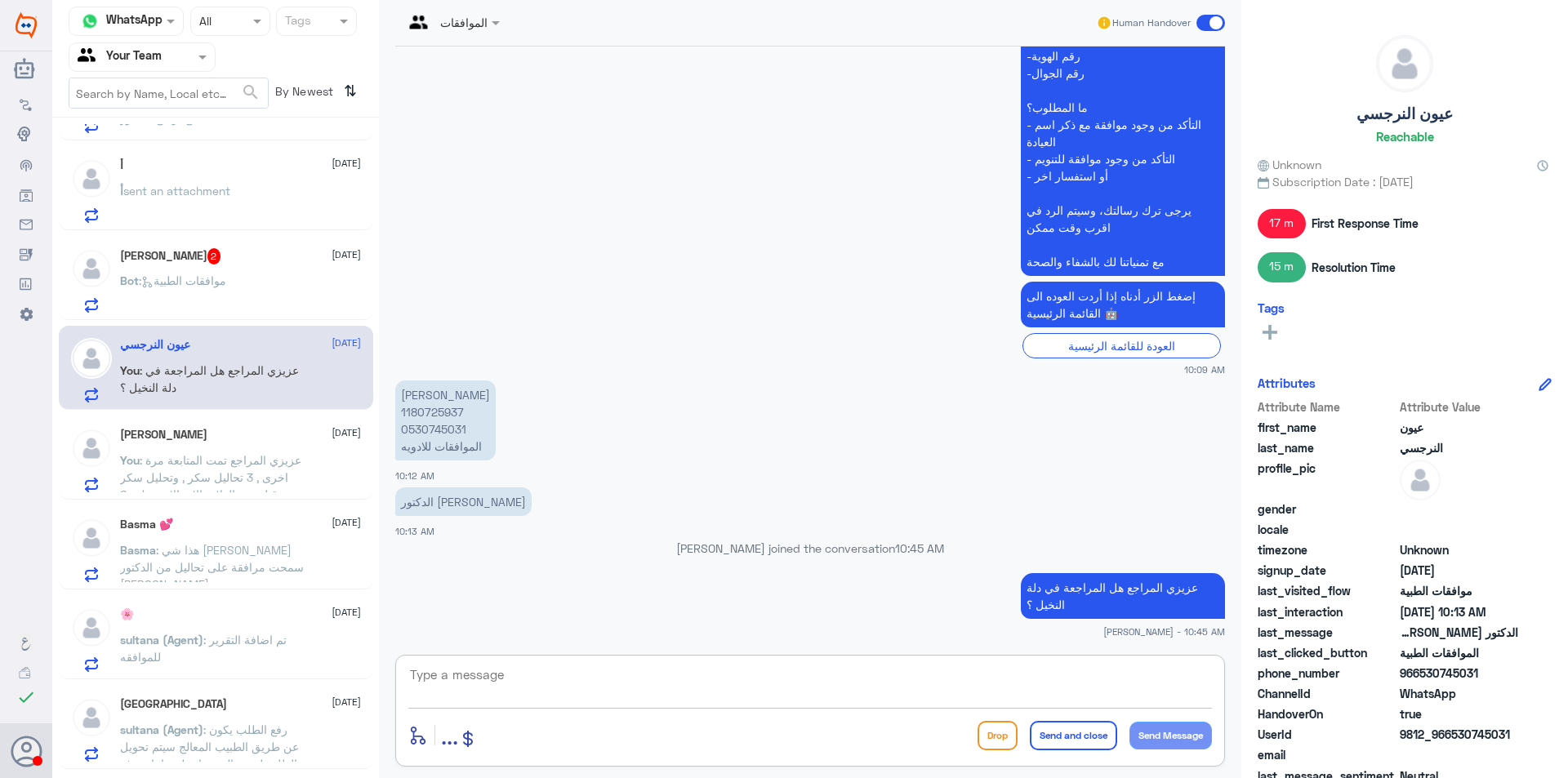
scroll to position [1707, 0]
click at [434, 426] on p "زايده عبدالله مجرشي 1180725937 0530745031 الموافقات للادويه" at bounding box center [445, 420] width 101 height 80
copy p "0530745031"
click at [266, 293] on div "Bot : موافقات الطبية" at bounding box center [241, 294] width 241 height 37
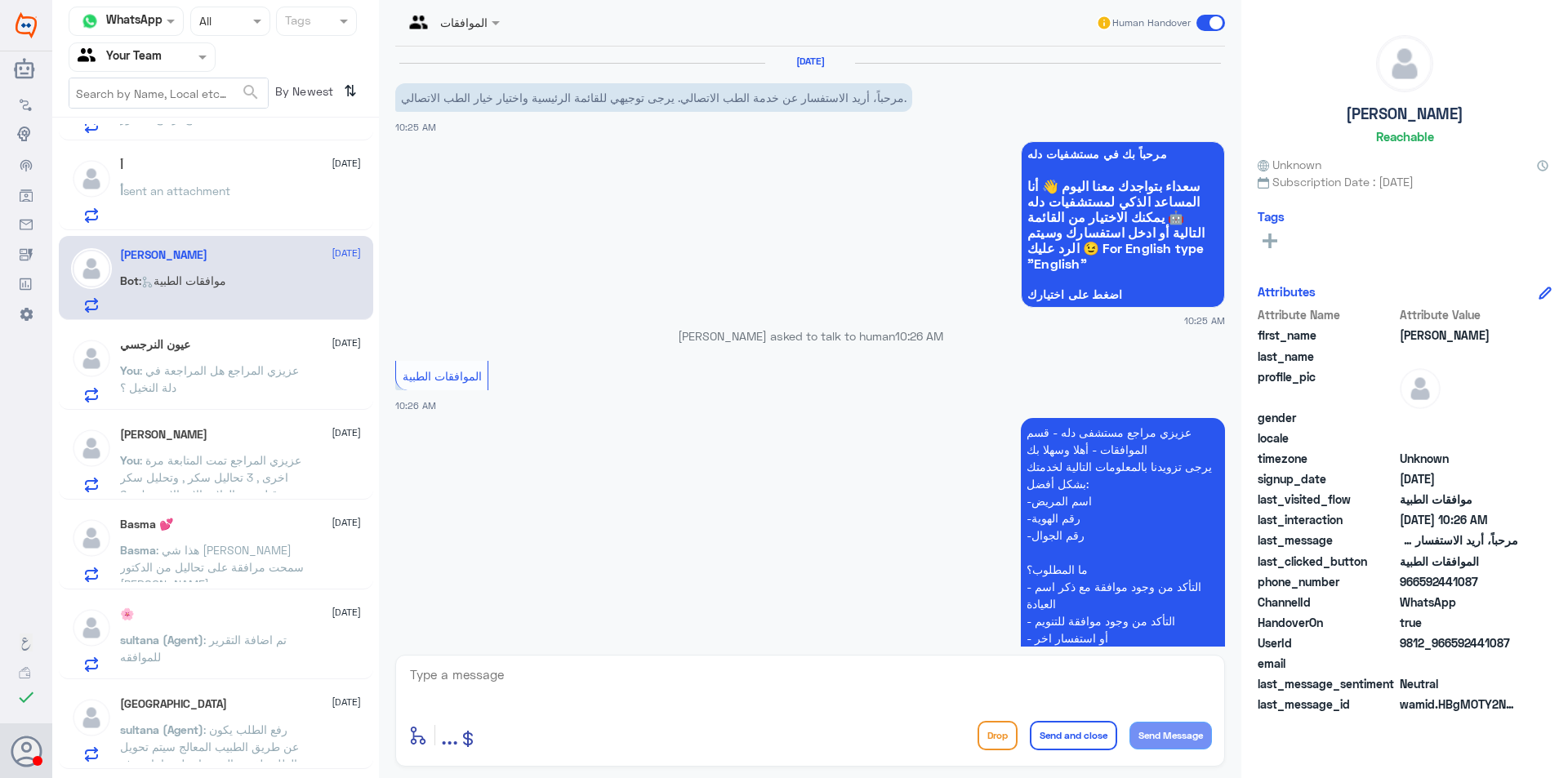
scroll to position [82, 0]
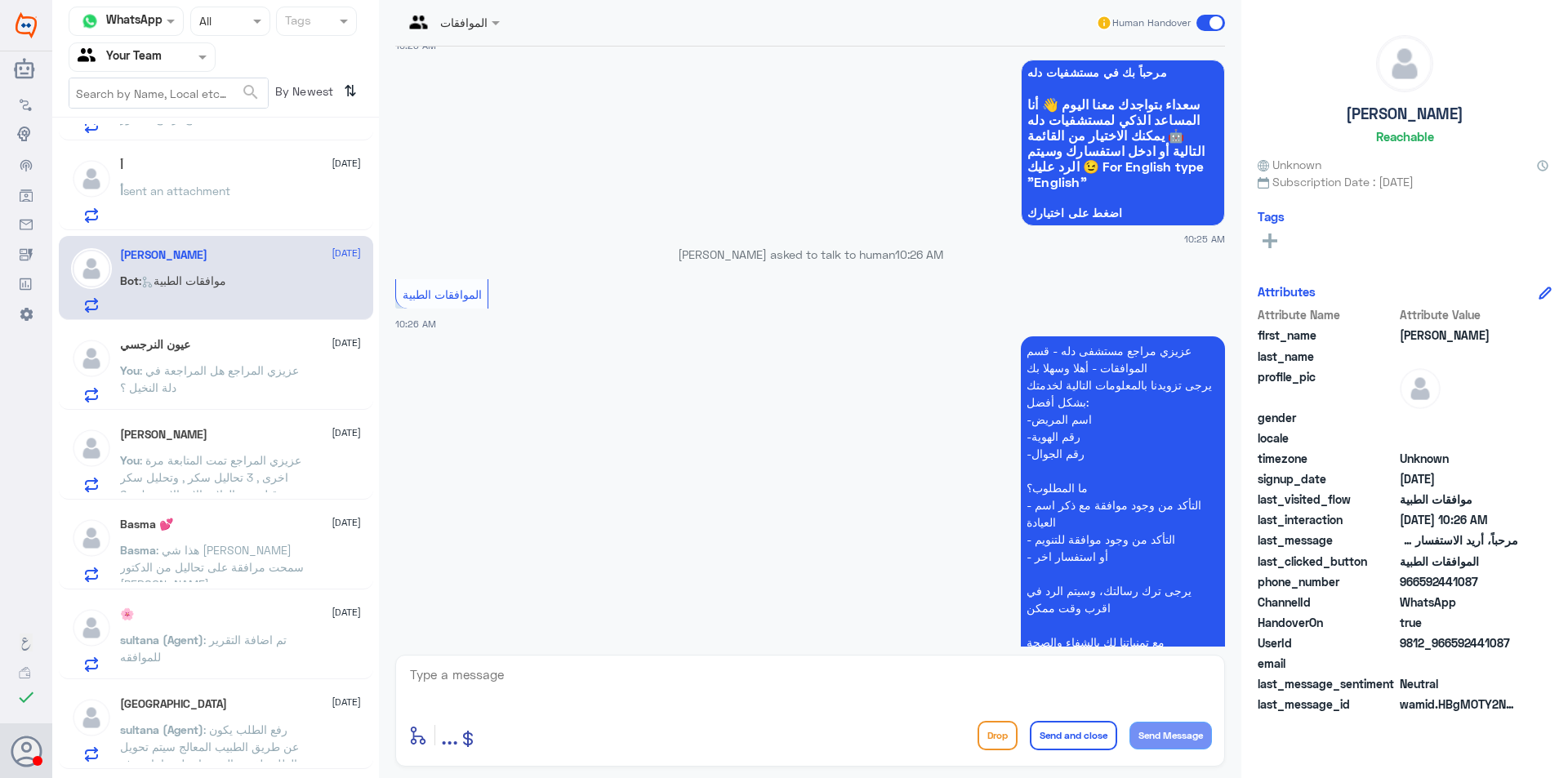
click at [184, 204] on p "أ sent an attachment" at bounding box center [176, 203] width 111 height 41
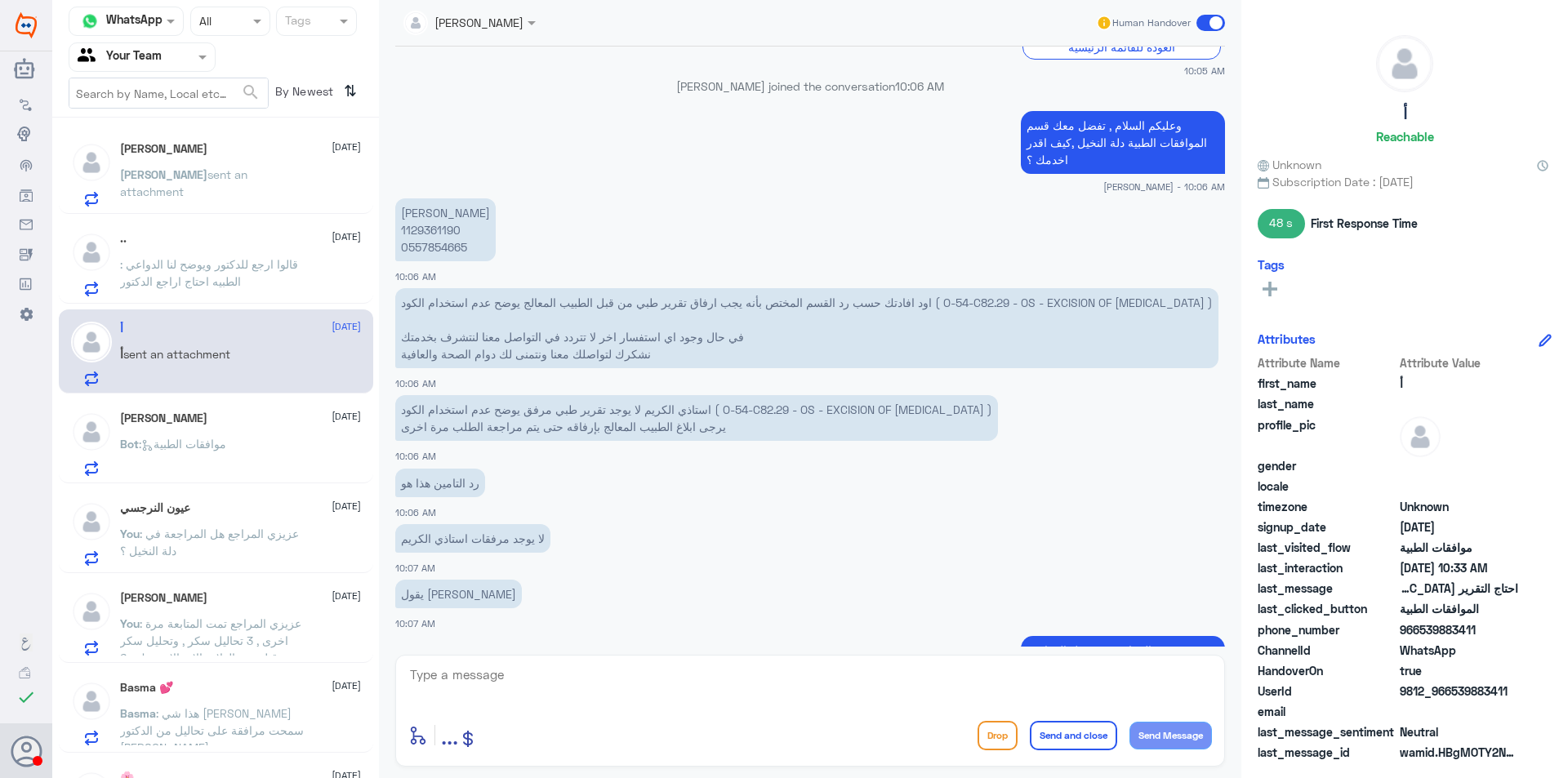
scroll to position [733, 0]
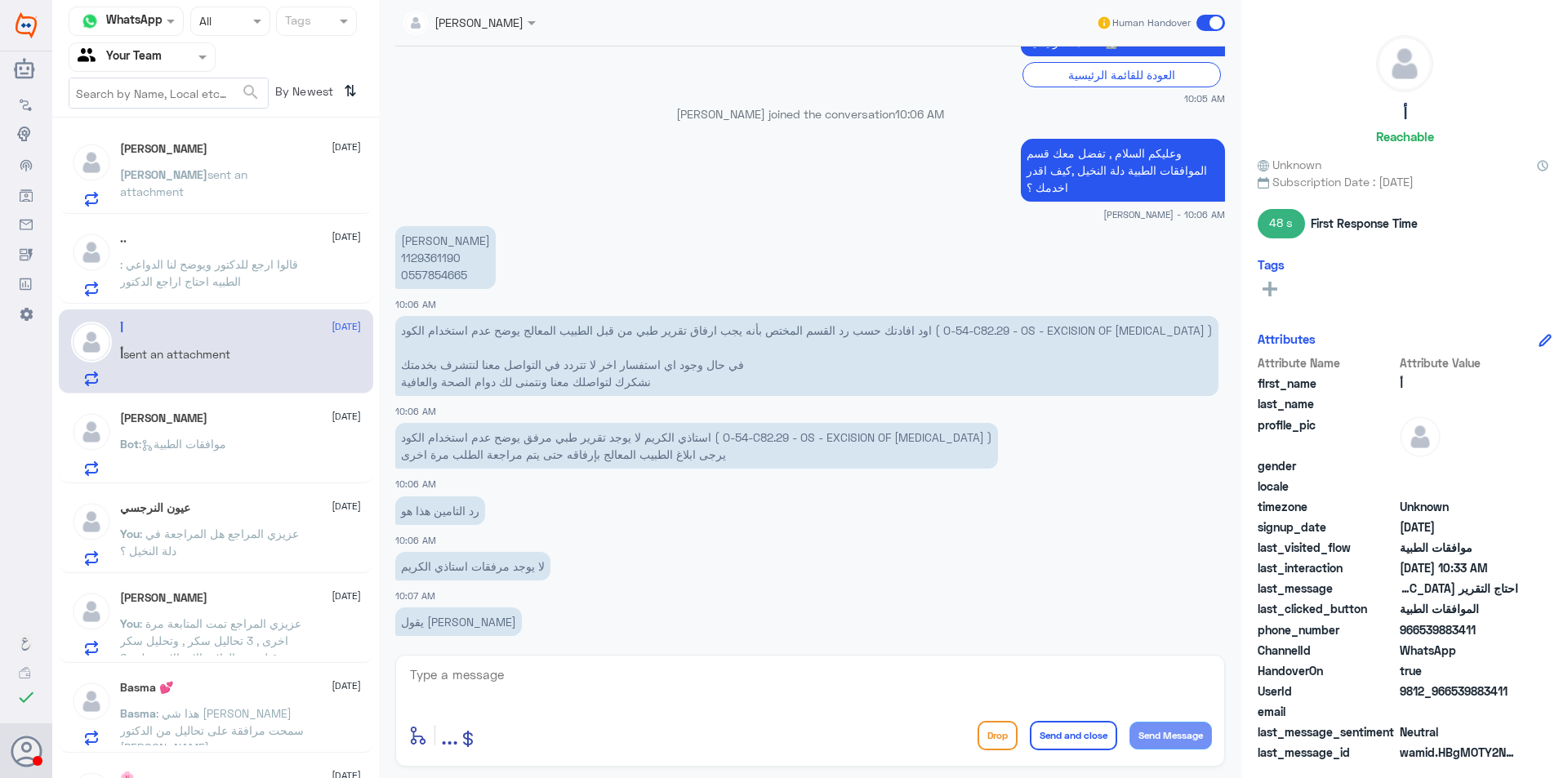
click at [404, 255] on p "عبدالله العنزي 1129361190 0557854665" at bounding box center [445, 257] width 101 height 62
copy p "1129361190"
click at [273, 286] on p ": قالوا ارجع للدكتور ويوضح لنا الدواعي الطبيه احتاج اراجع الدكتور" at bounding box center [212, 276] width 184 height 41
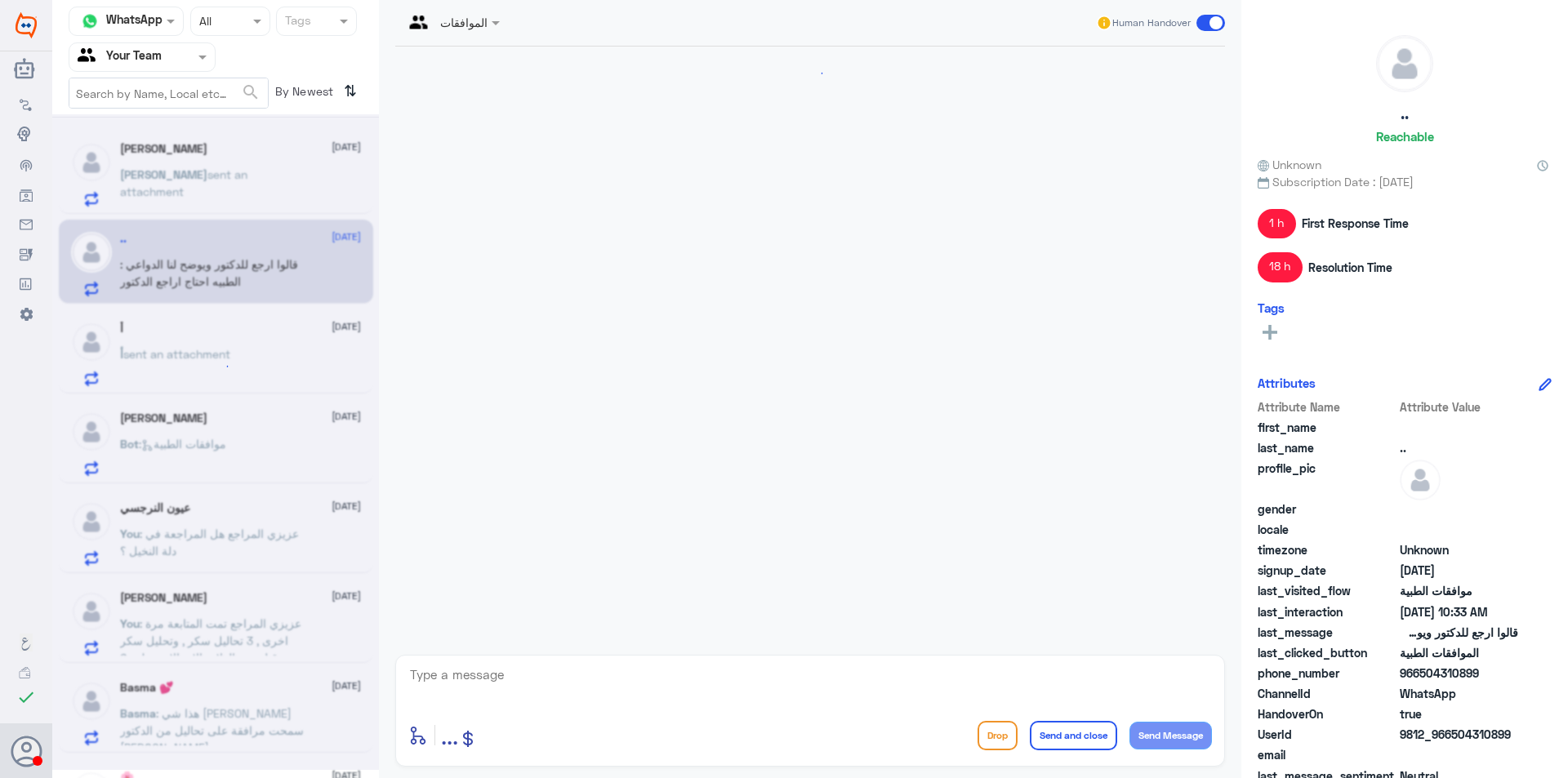
scroll to position [1169, 0]
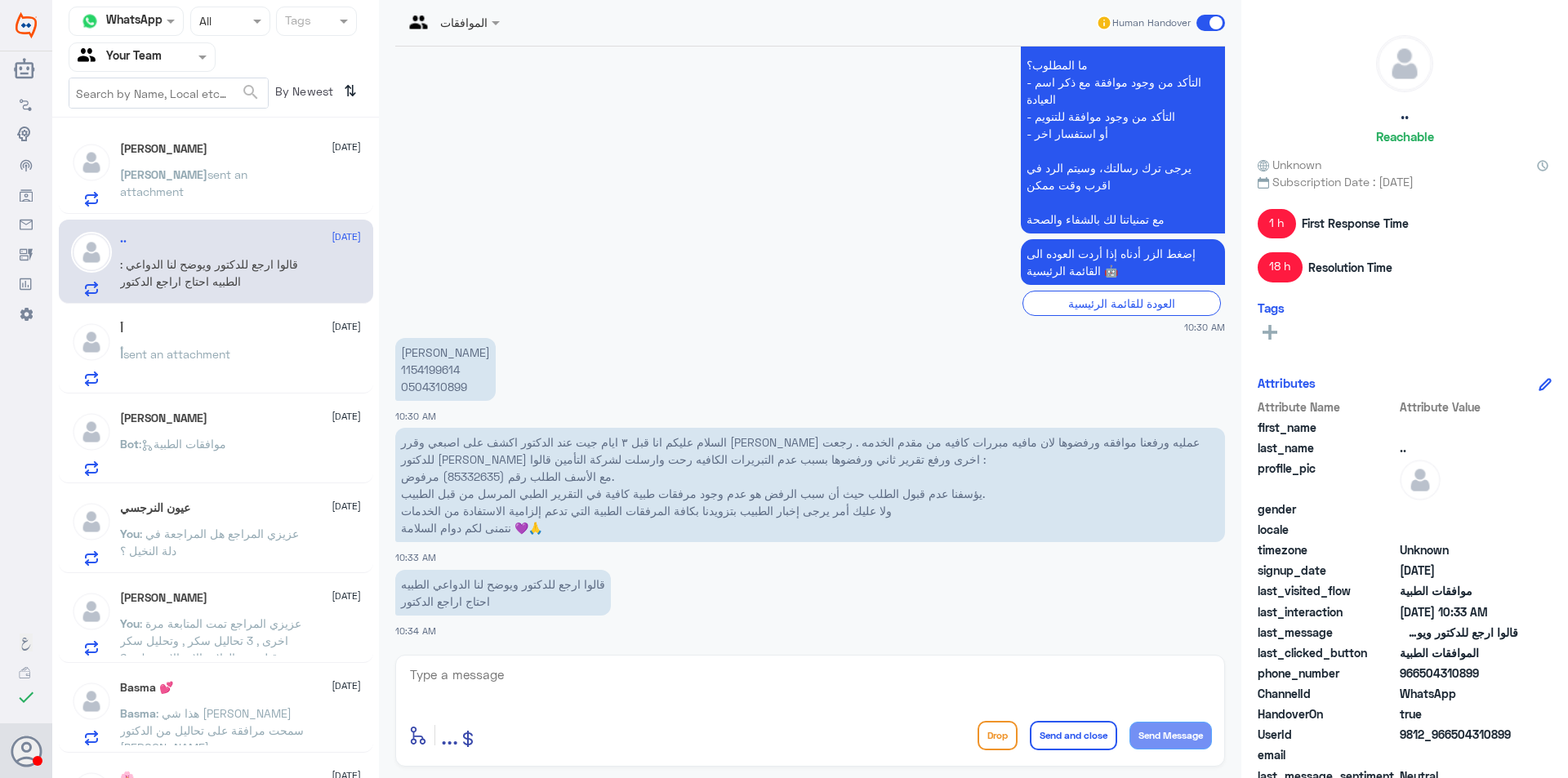
click at [277, 196] on div "Sara sent an attachment" at bounding box center [241, 187] width 241 height 37
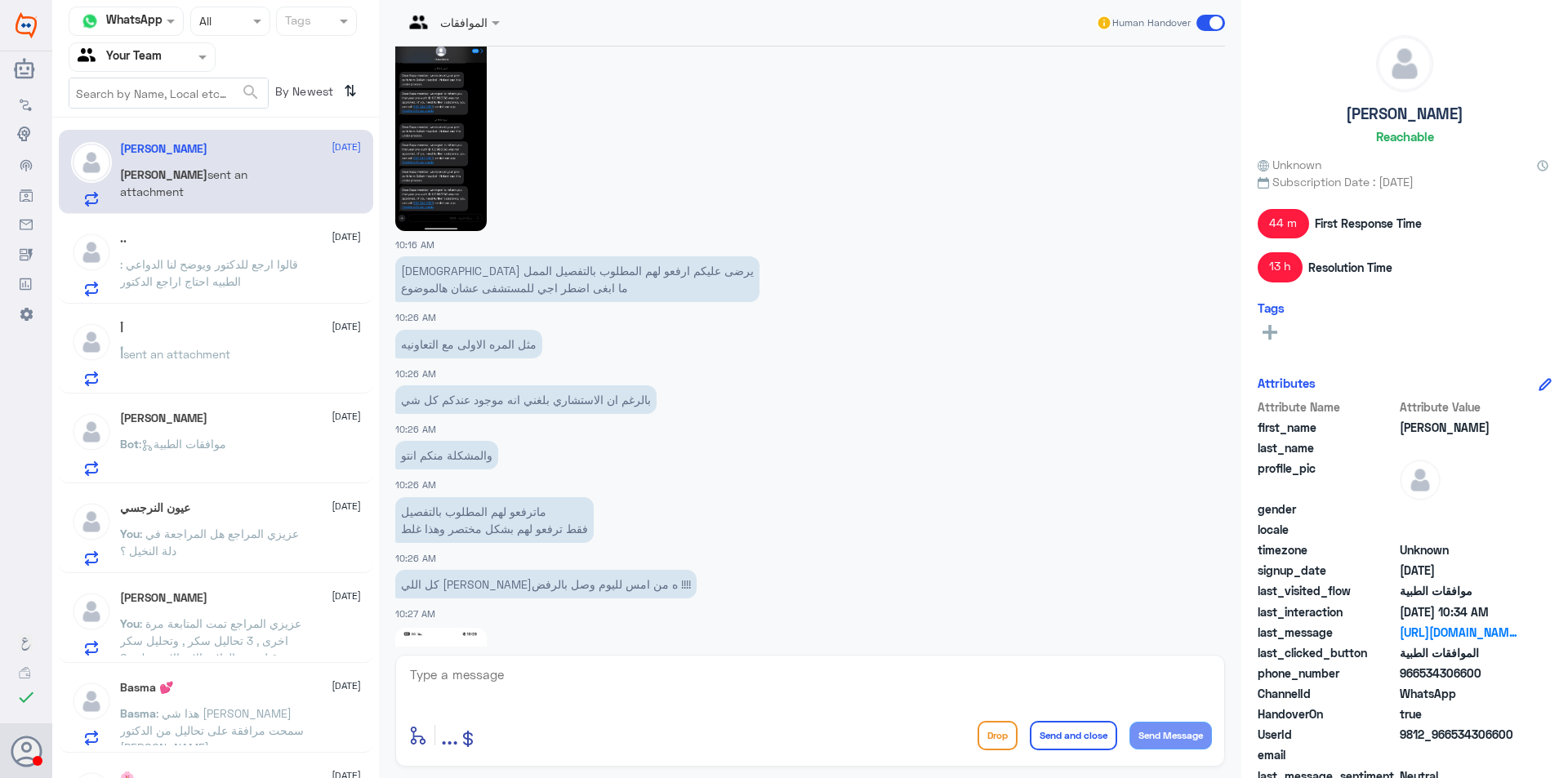
scroll to position [1444, 0]
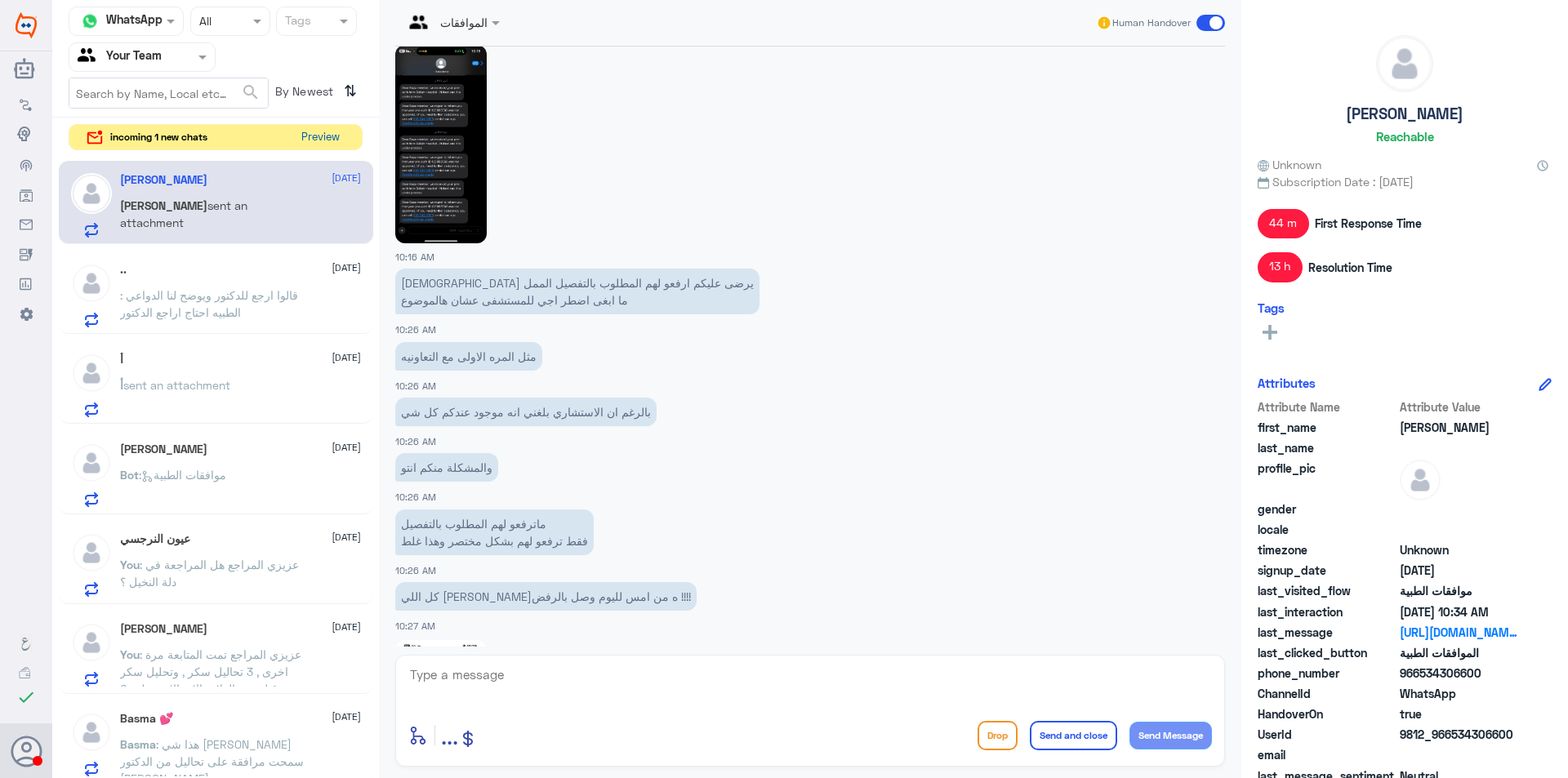
click at [330, 138] on button "Preview" at bounding box center [319, 137] width 51 height 25
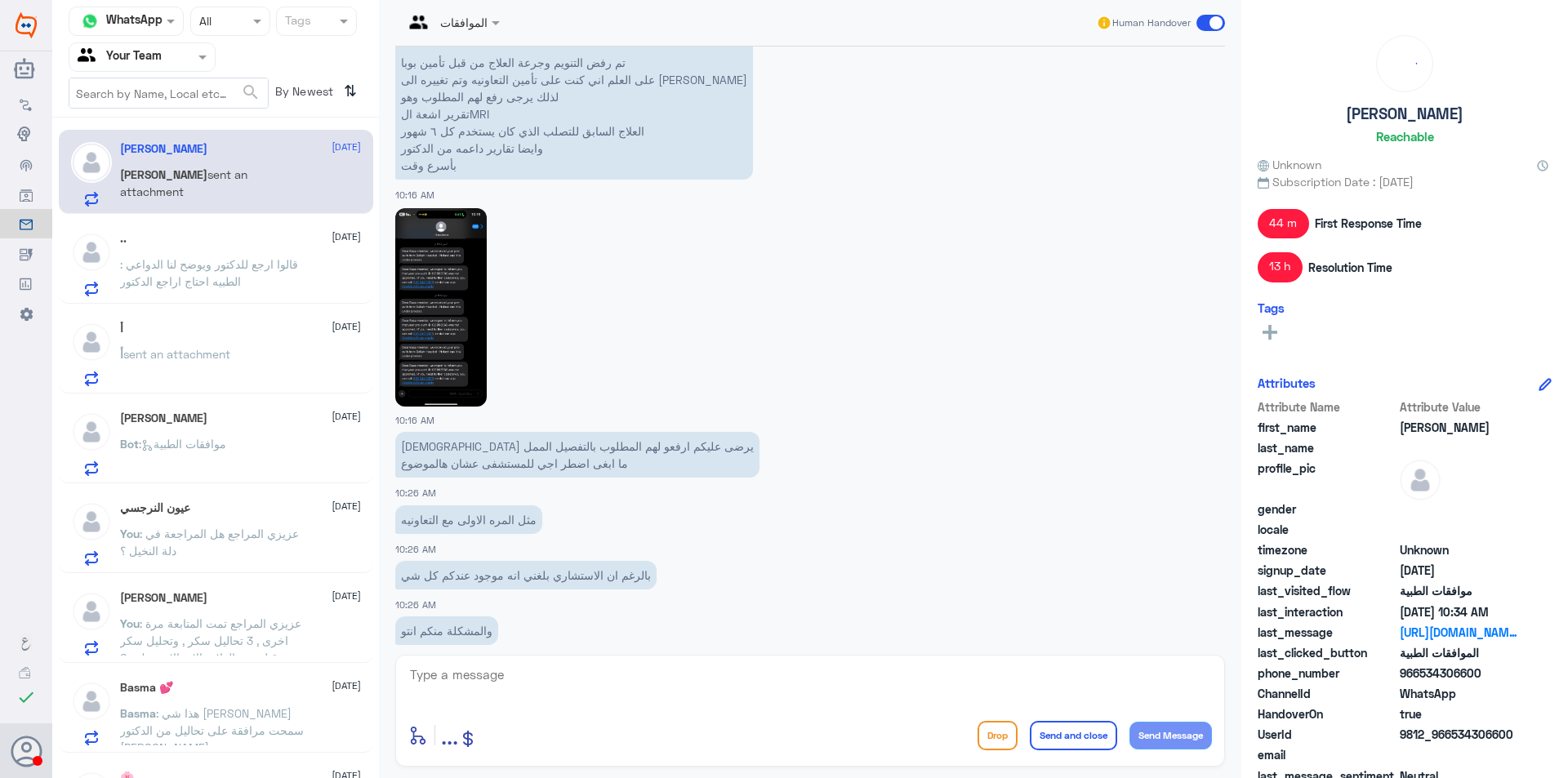
scroll to position [2342, 0]
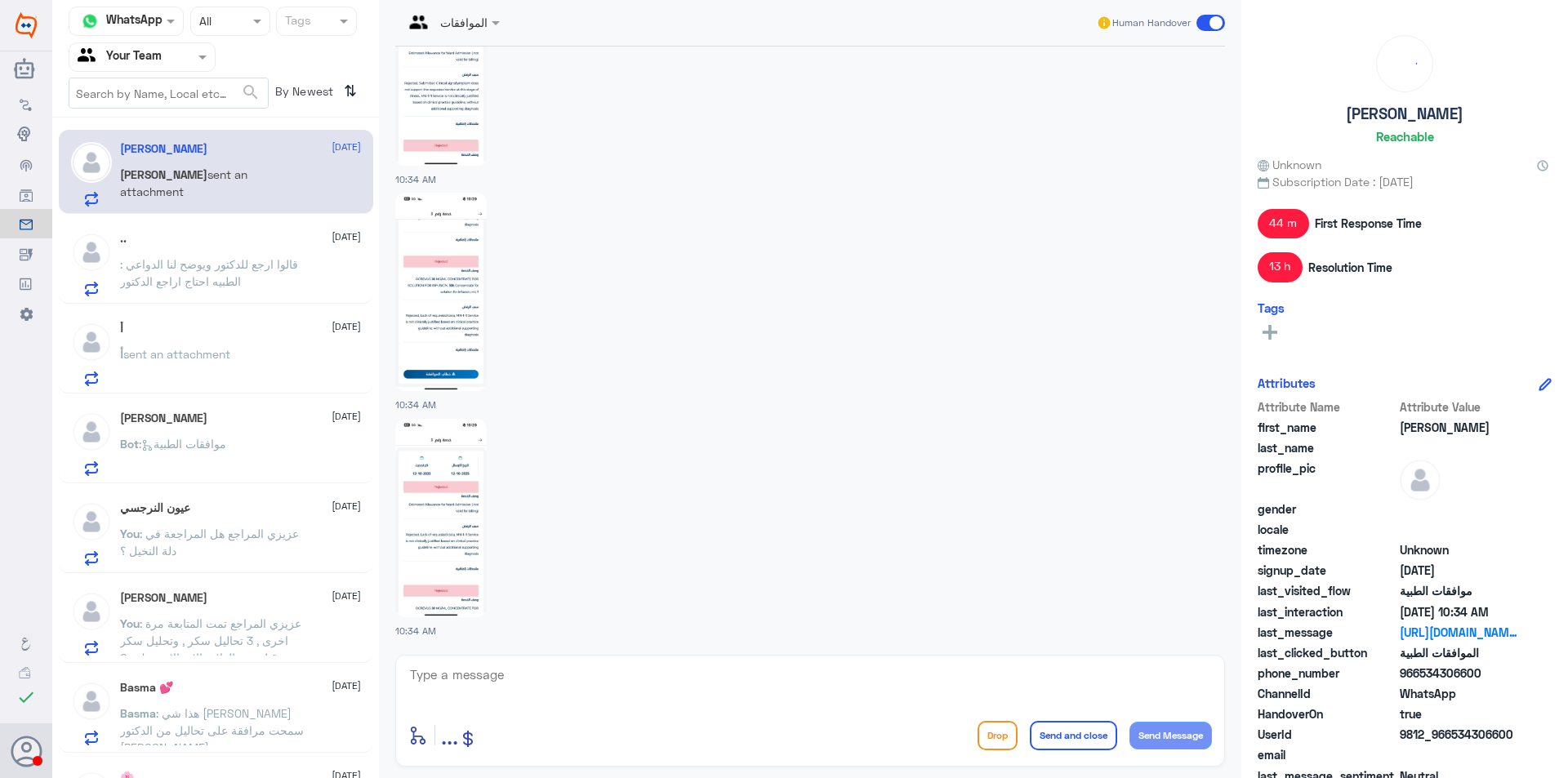
click at [933, 677] on textarea at bounding box center [810, 683] width 803 height 40
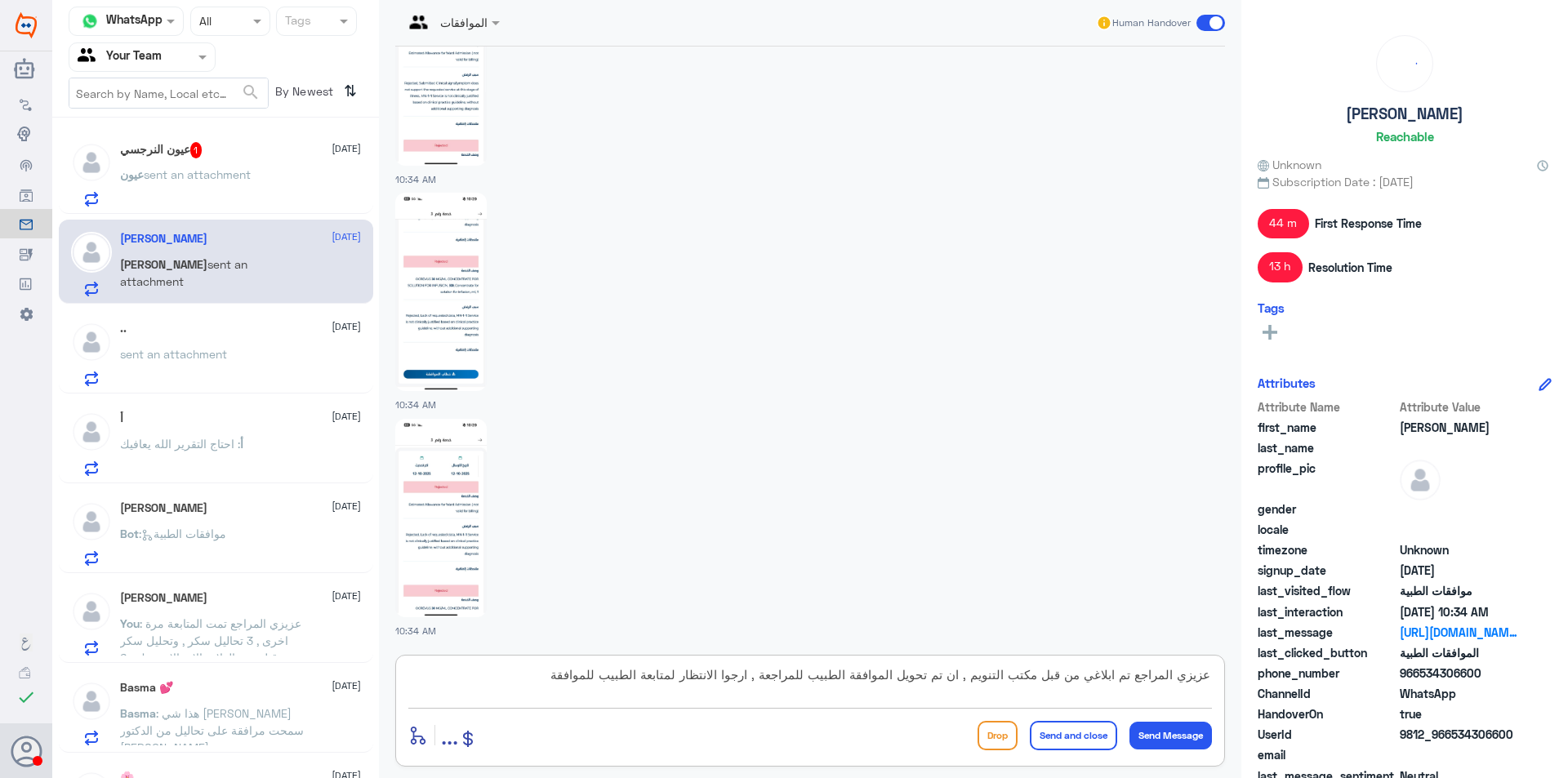
drag, startPoint x: 618, startPoint y: 675, endPoint x: 693, endPoint y: 679, distance: 75.1
click at [693, 679] on textarea "عزيزي المراجع تم ابلاغي من قبل مكتب التنويم , ان تم تحويل الموافقة الطبيب للمرا…" at bounding box center [810, 683] width 803 height 40
type textarea "عزيزي المراجع تم ابلاغي من قبل مكتب التنويم , ان تم تحويل الموافقة الطبيب للمرا…"
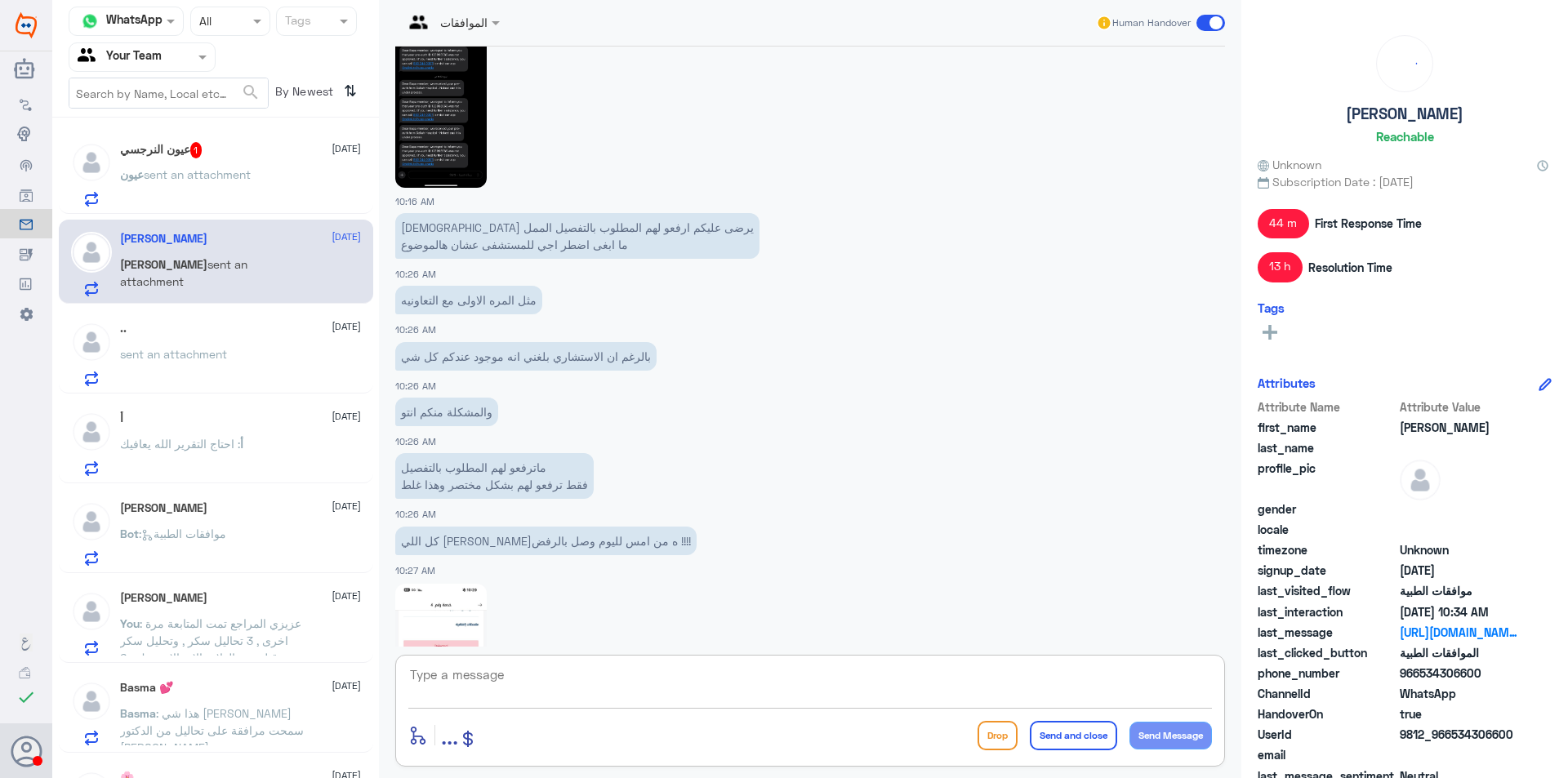
scroll to position [1467, 0]
click at [266, 183] on div "عيون sent an attachment" at bounding box center [241, 187] width 241 height 37
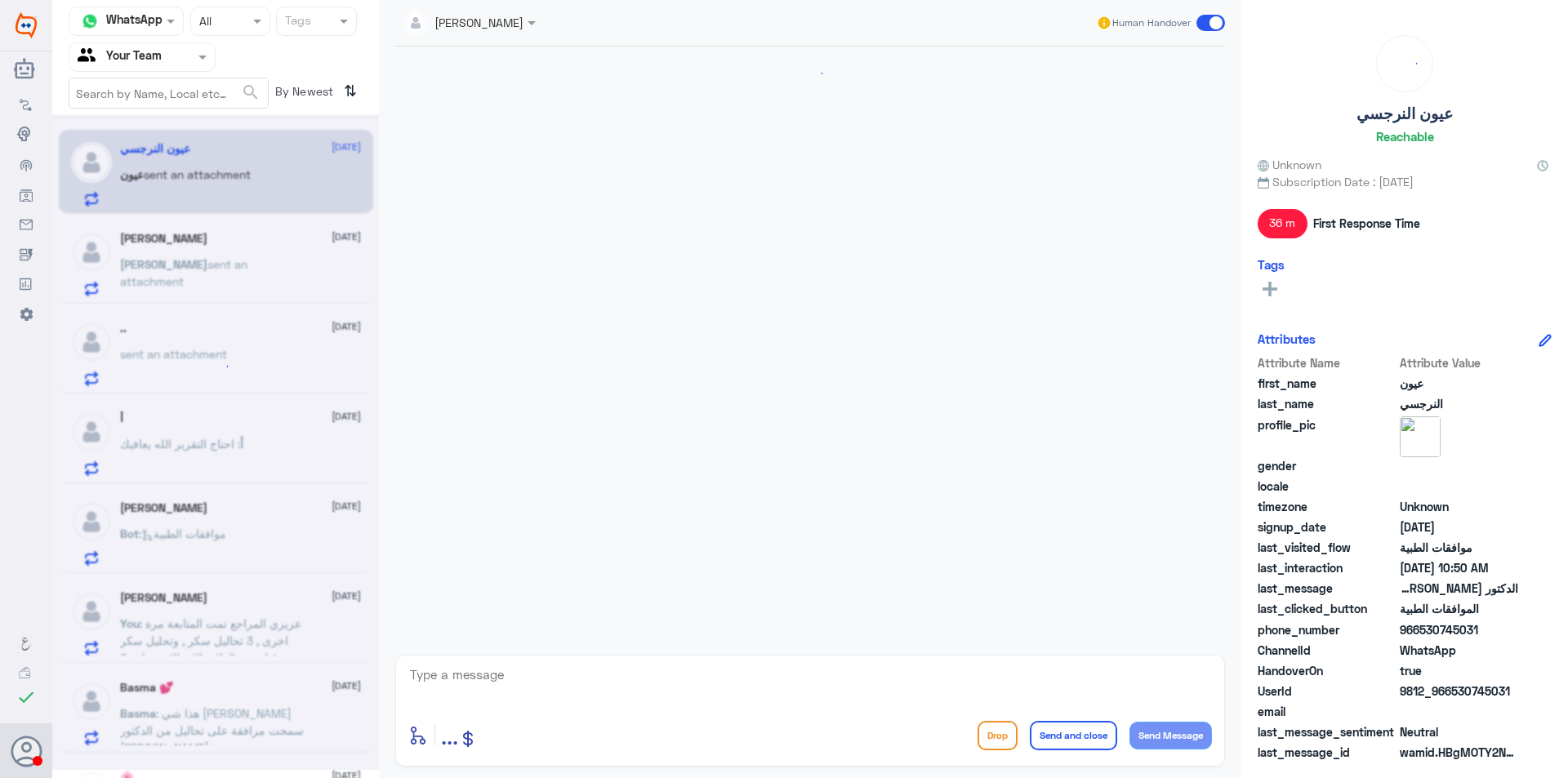
scroll to position [1281, 0]
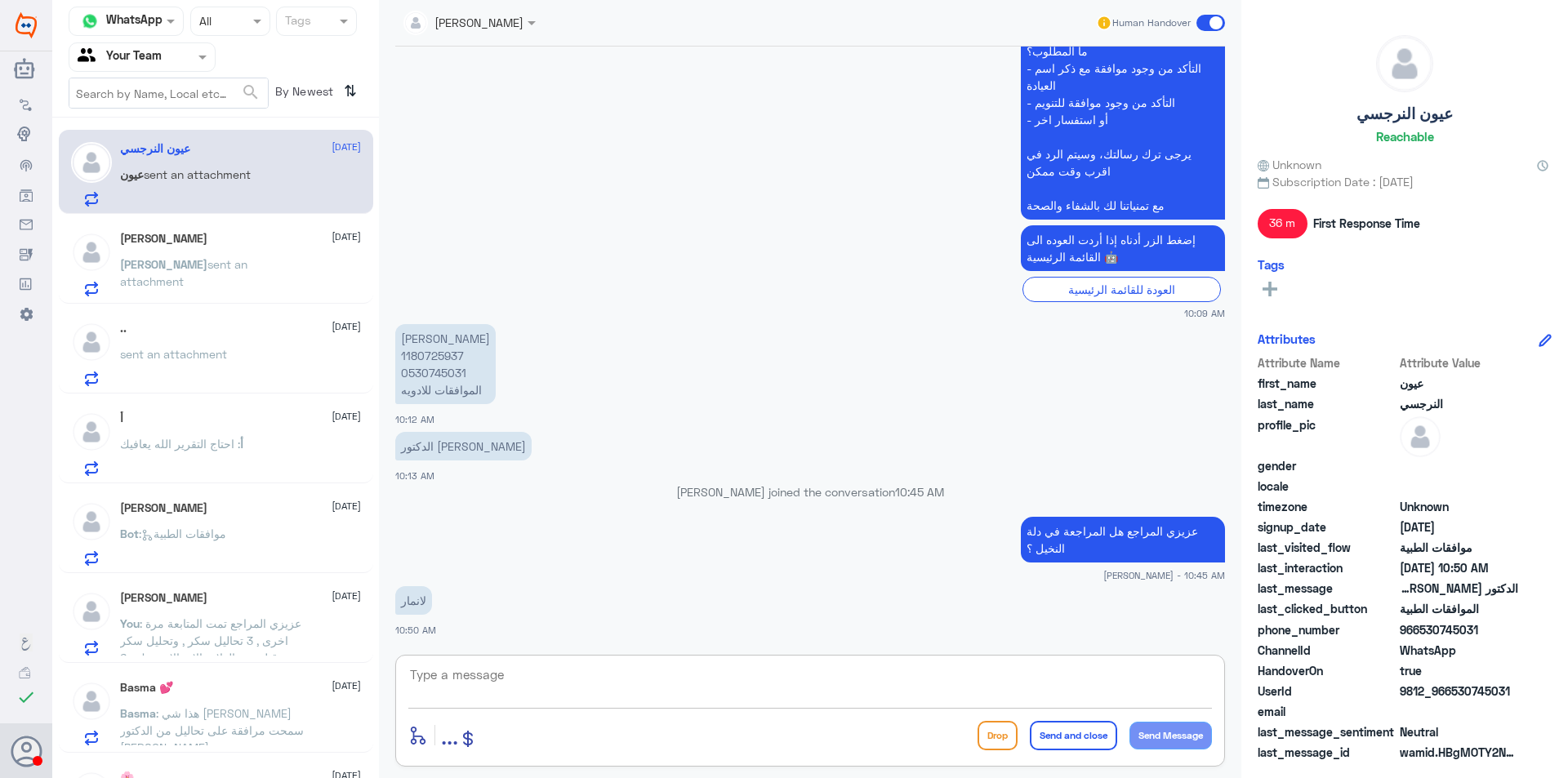
click at [577, 685] on textarea at bounding box center [810, 683] width 803 height 40
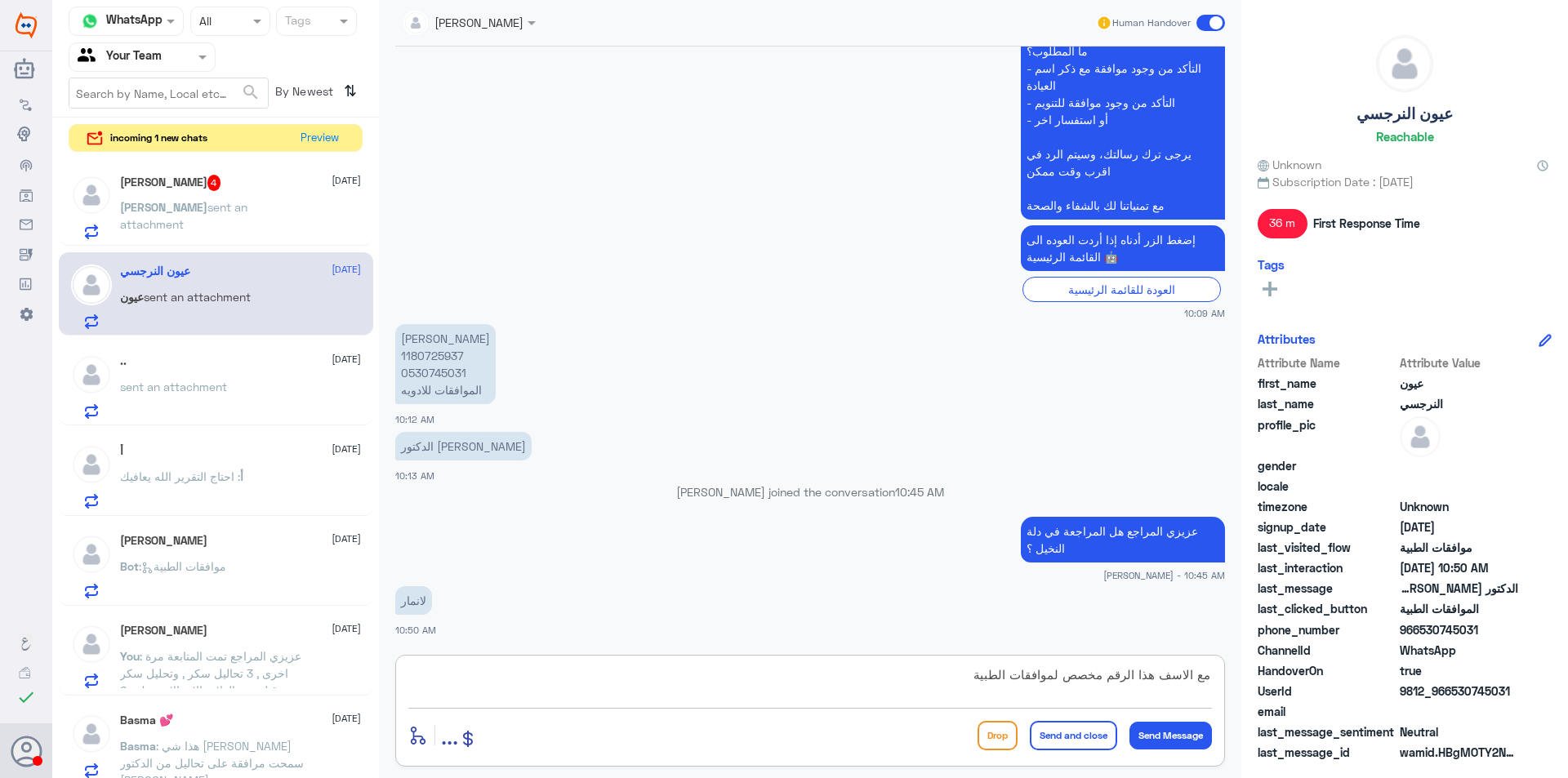
click at [878, 689] on textarea "مع الاسف هذا الرقم مخصص لموافقات الطبية" at bounding box center [810, 683] width 803 height 40
paste textarea "( 0112995140 , 0546022896 )"
type textarea "مع الاسف هذا الرقم مخصص لموافقات الطبية لمراجعين دلة النخيل فقط , ارجوا التواصل…"
click at [1082, 732] on button "Send and close" at bounding box center [1074, 735] width 87 height 29
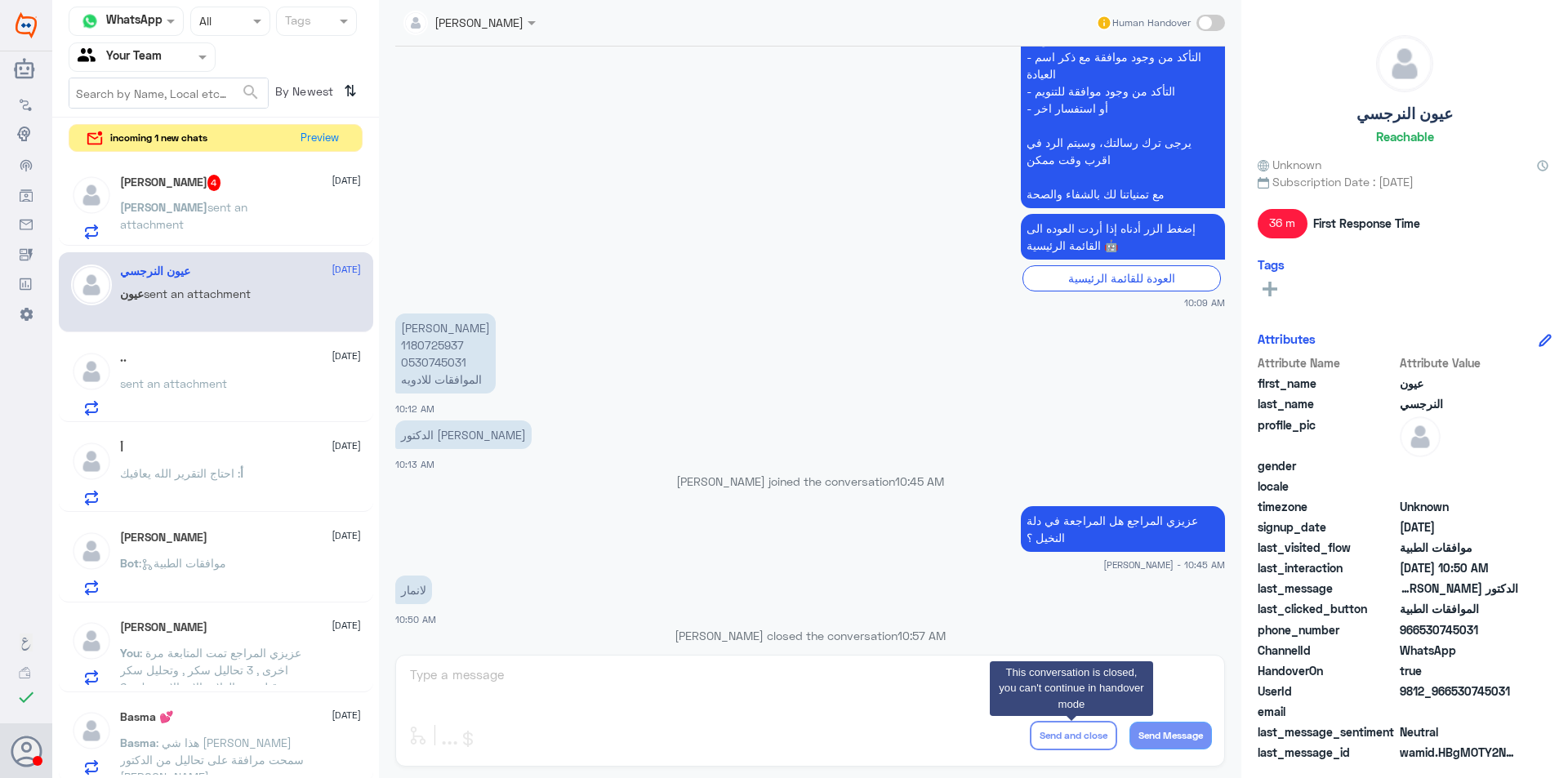
scroll to position [1255, 0]
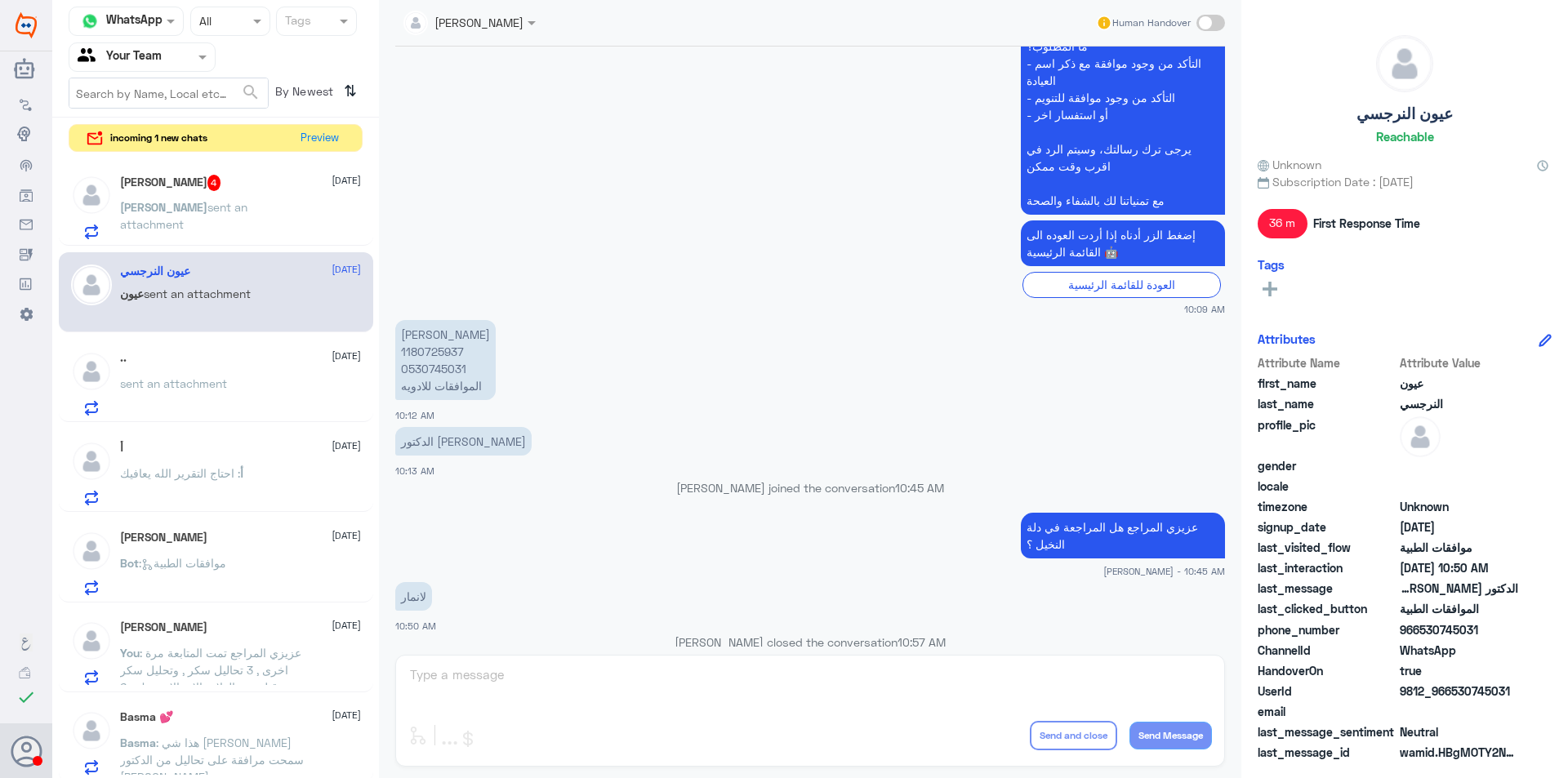
click at [257, 175] on div "Sara 4 12 October" at bounding box center [241, 183] width 241 height 16
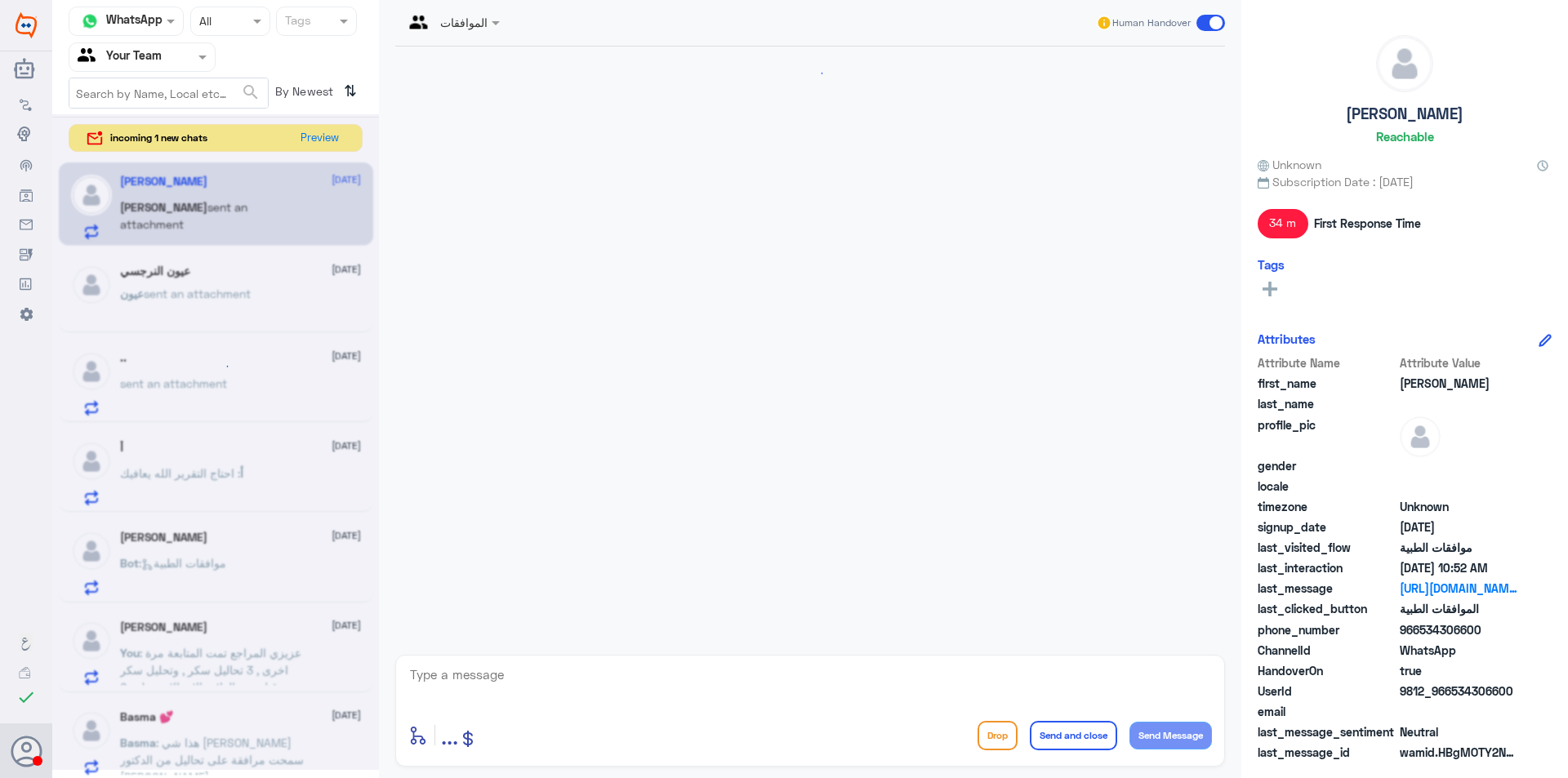
scroll to position [2022, 0]
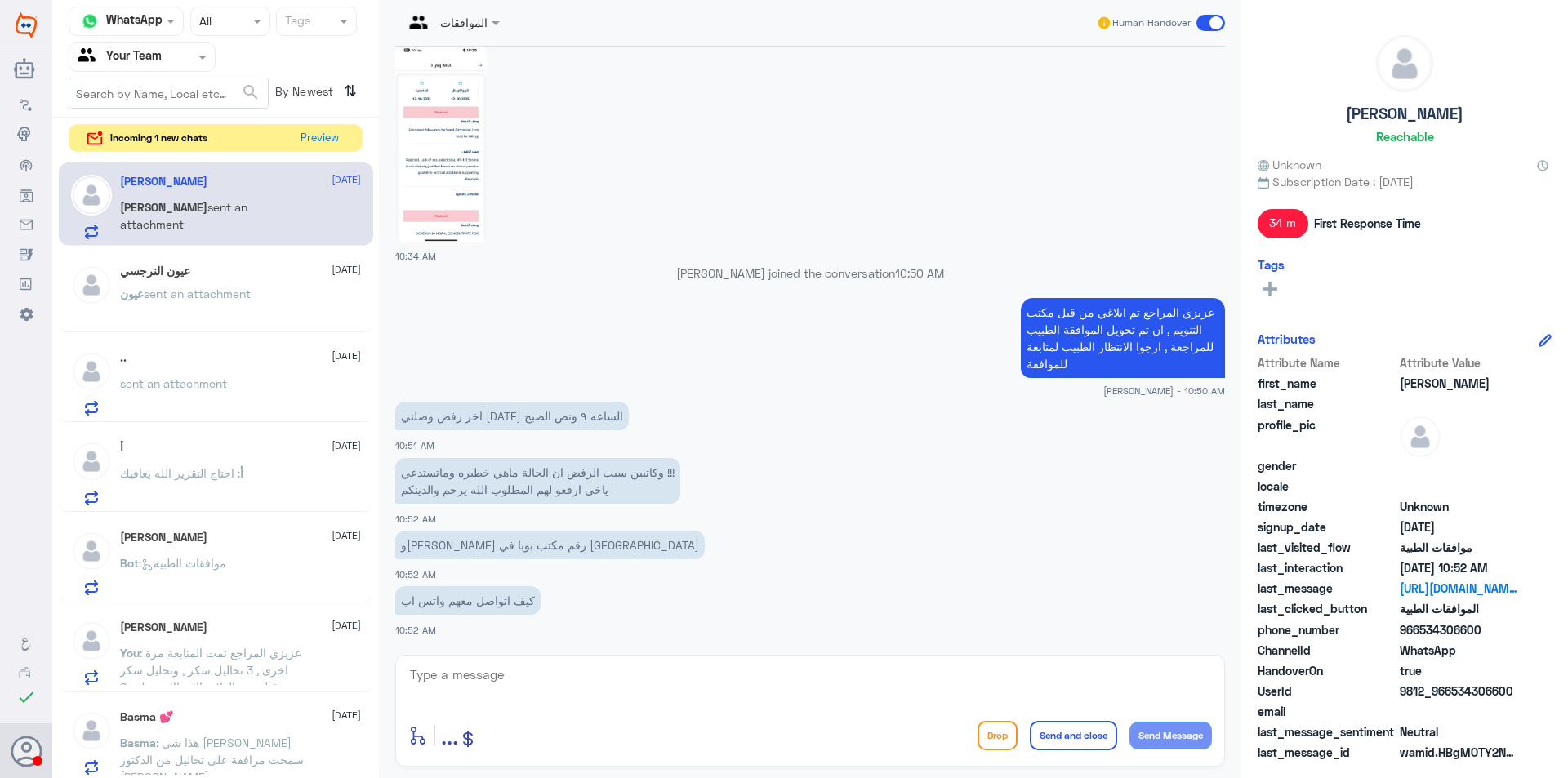
click at [543, 677] on textarea at bounding box center [810, 683] width 803 height 40
click at [517, 674] on textarea at bounding box center [810, 683] width 803 height 40
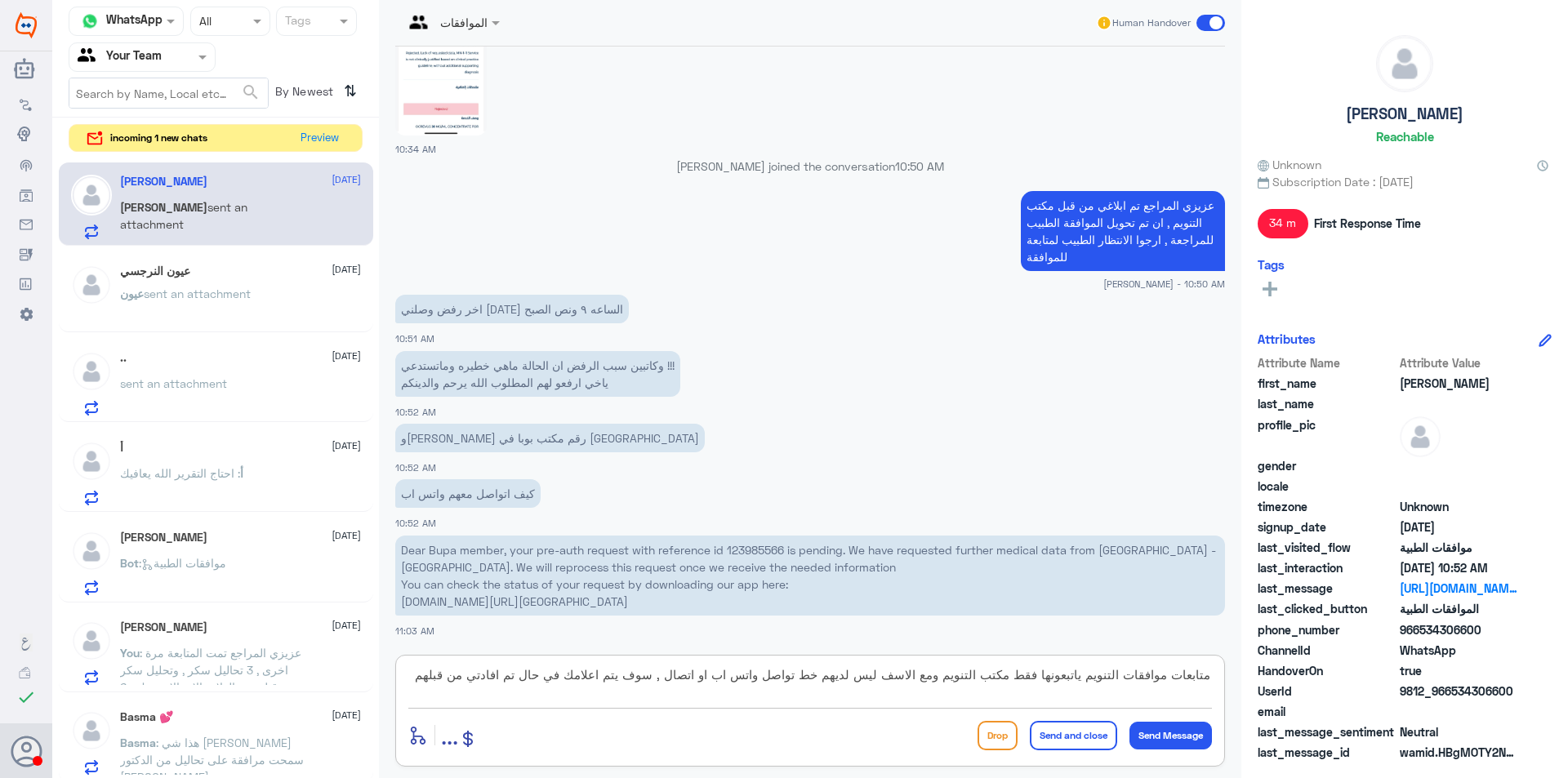
type textarea "متابعات موافقات التنويم ياتبعونها فقط مكتب التنويم ومع الاسف ليس لديهم خط تواصل…"
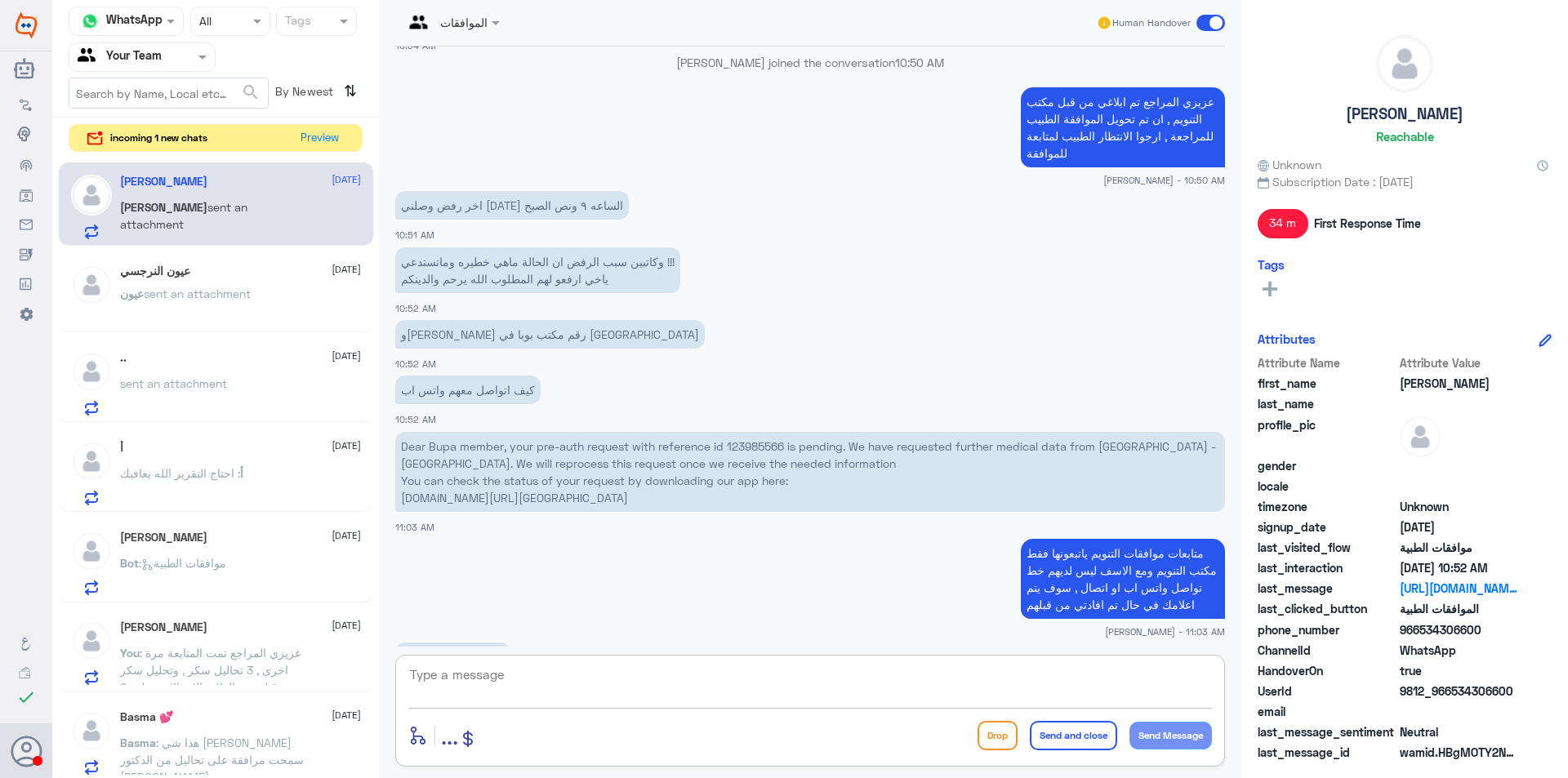
scroll to position [2456, 0]
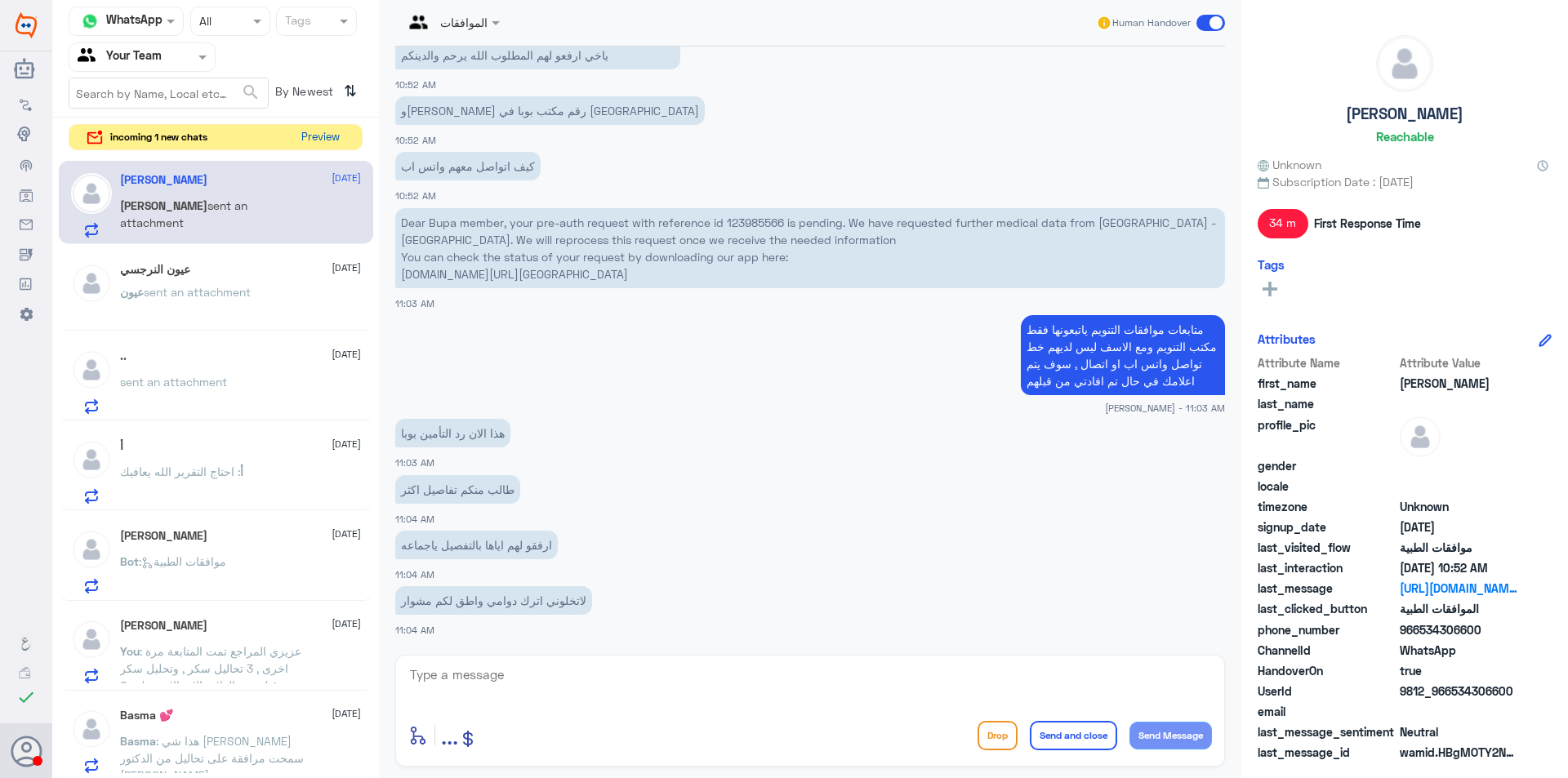
click at [312, 137] on button "Preview" at bounding box center [319, 137] width 51 height 25
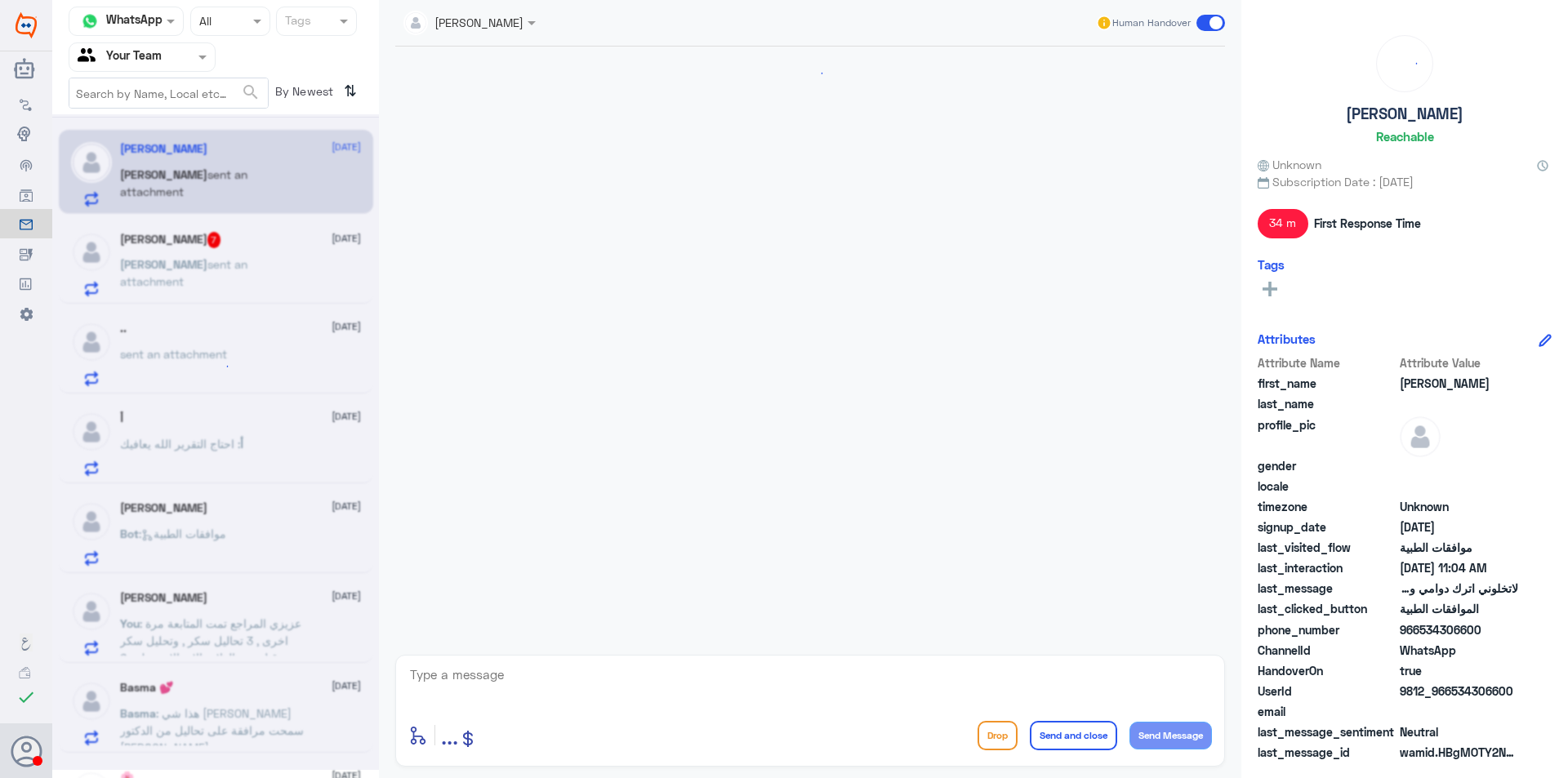
scroll to position [1392, 0]
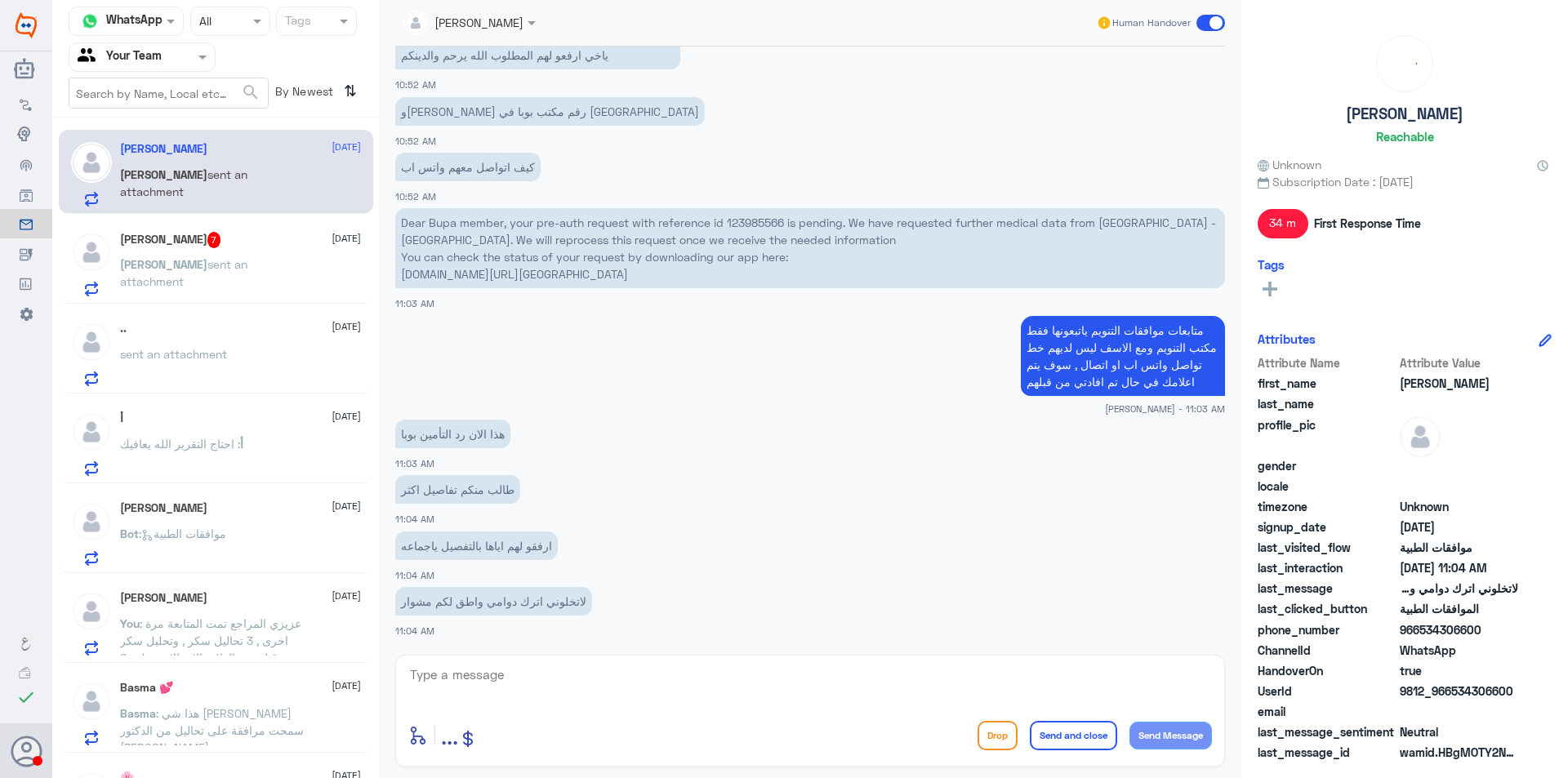
click at [263, 253] on div "Khalid Altayeb 7 12 October Khalid sent an attachment" at bounding box center [241, 264] width 241 height 64
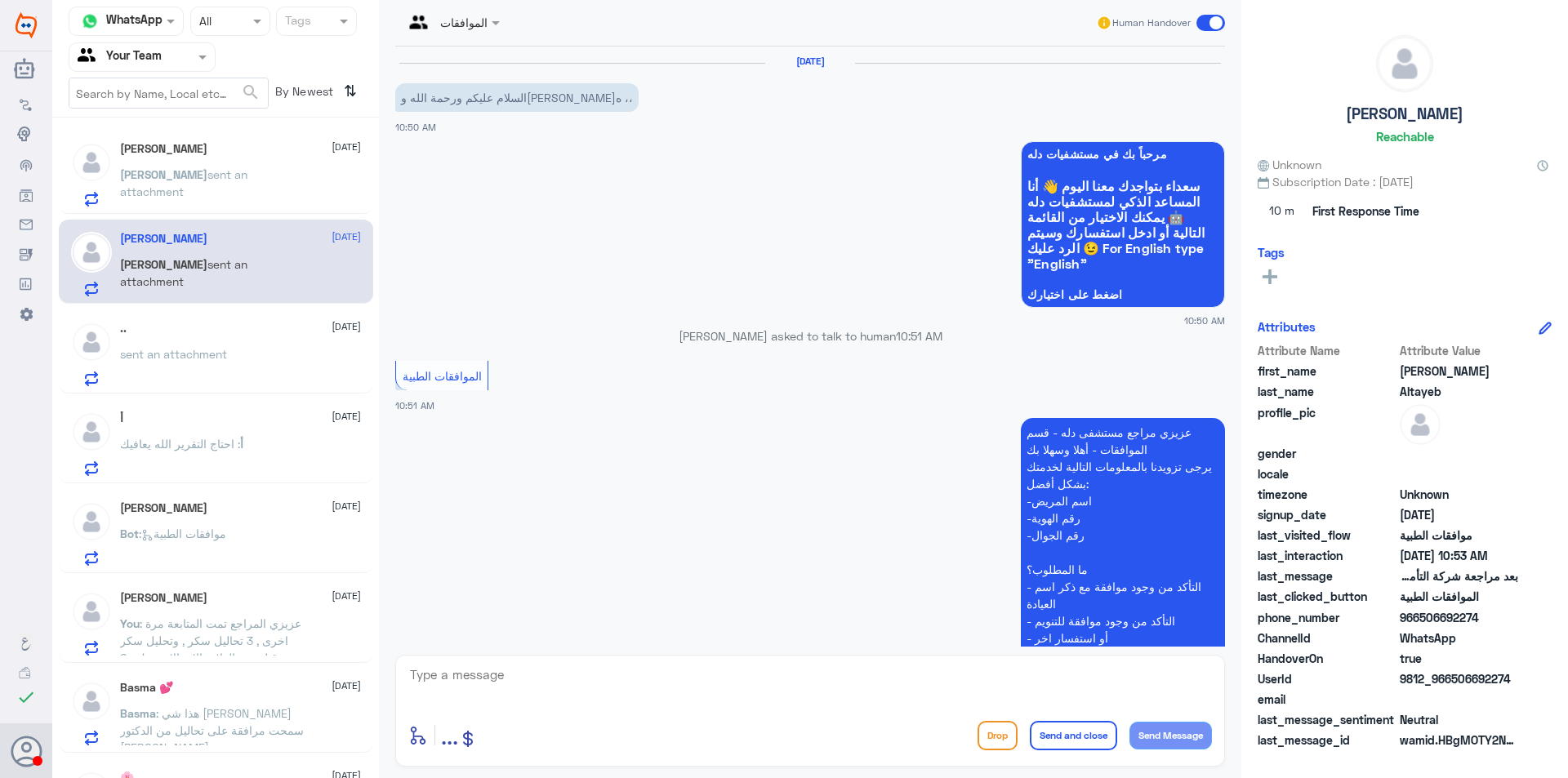
scroll to position [479, 0]
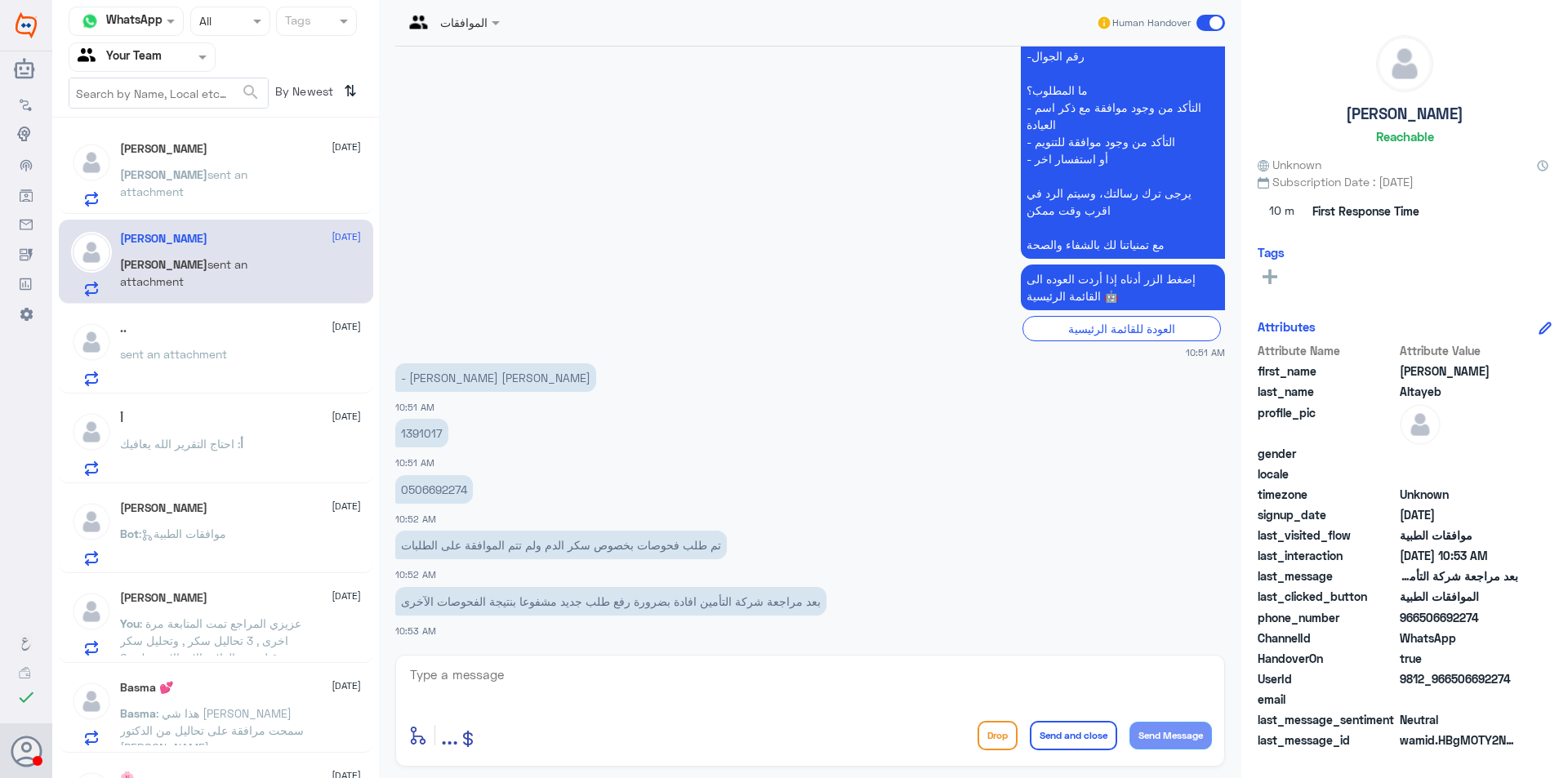
click at [430, 437] on p "1391017" at bounding box center [421, 433] width 53 height 29
copy p "1391017"
click at [175, 157] on div "Sara 2 12 October" at bounding box center [241, 150] width 241 height 16
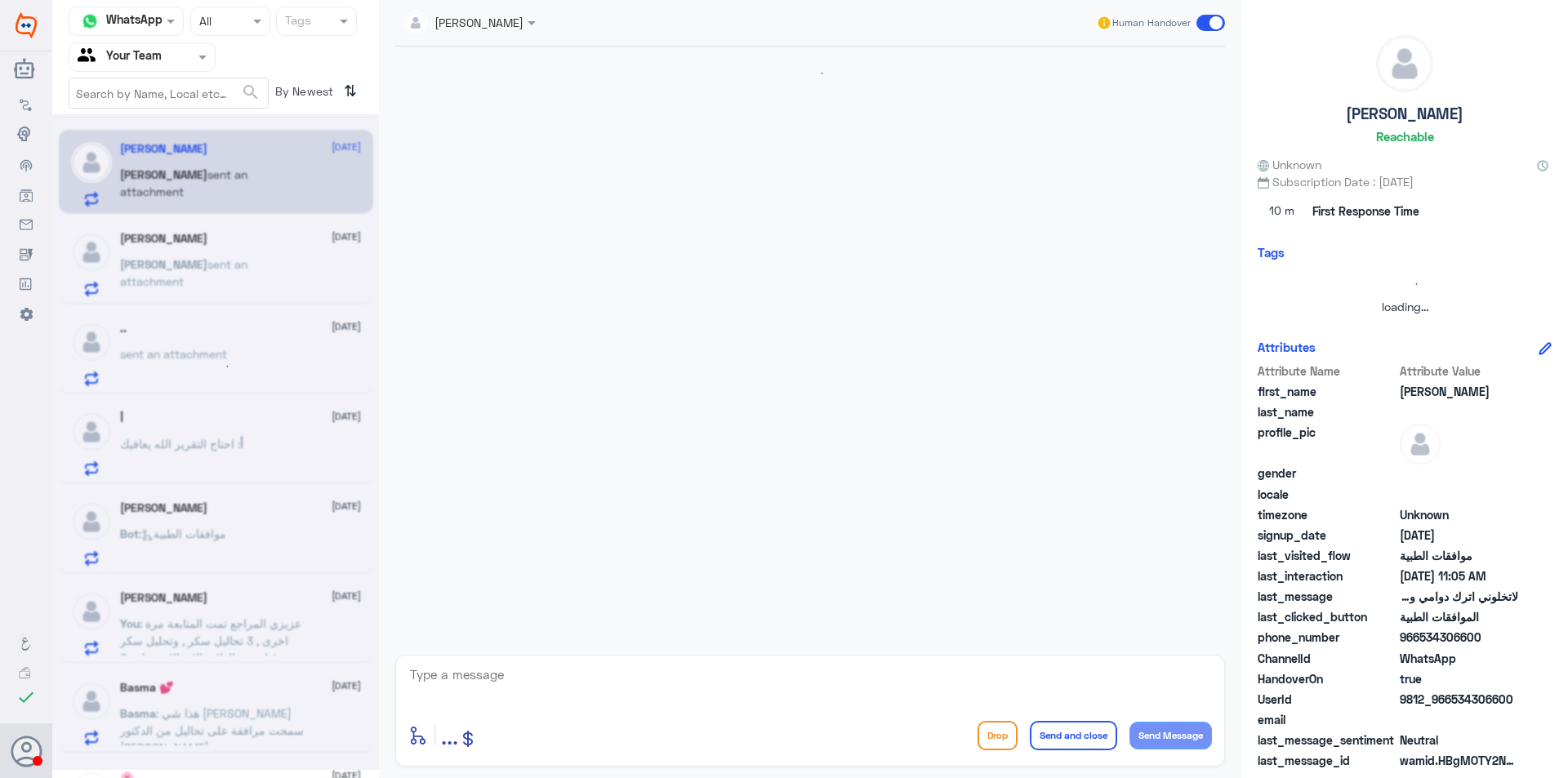
scroll to position [1579, 0]
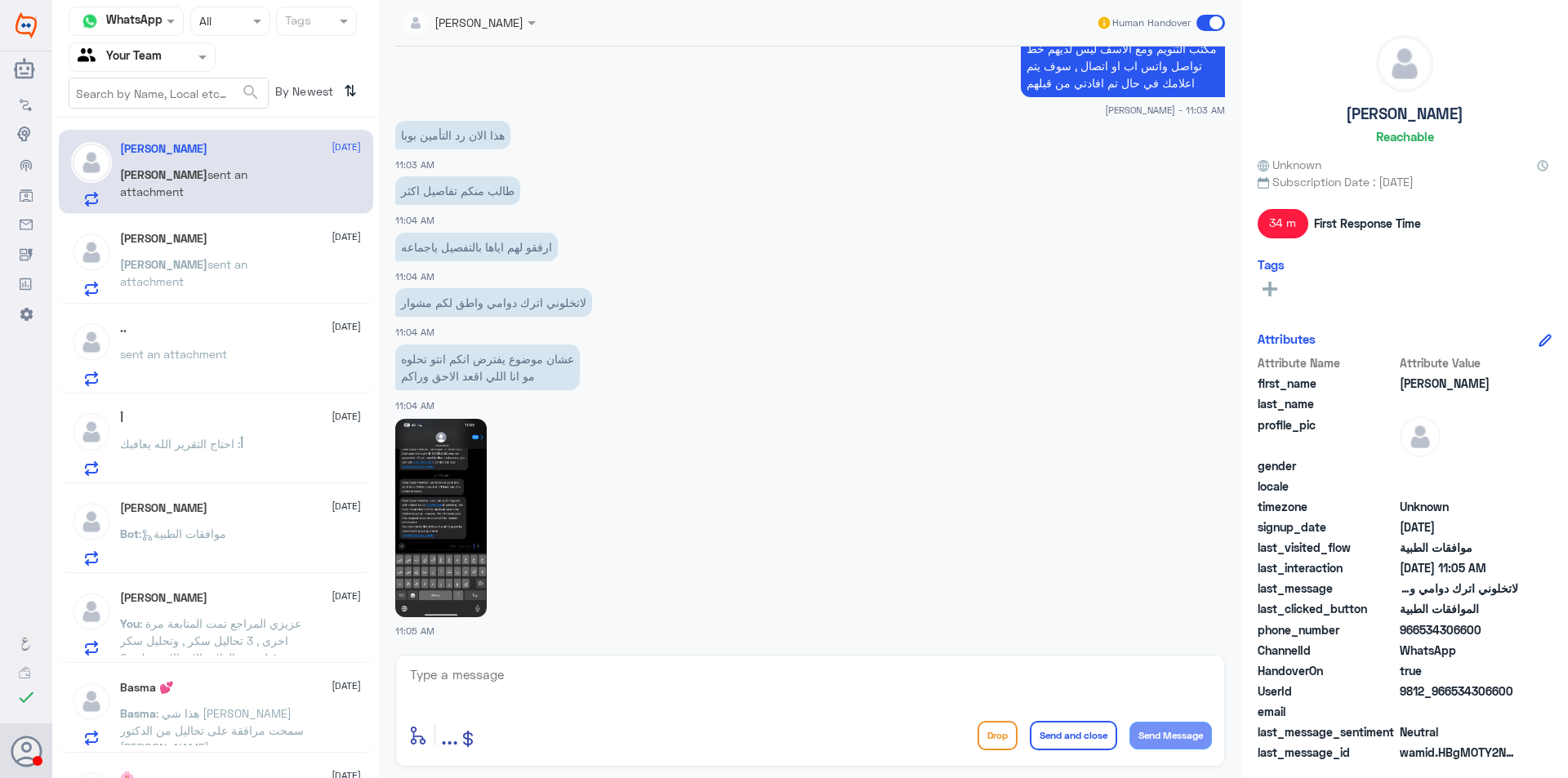
click at [462, 467] on img at bounding box center [441, 517] width 91 height 198
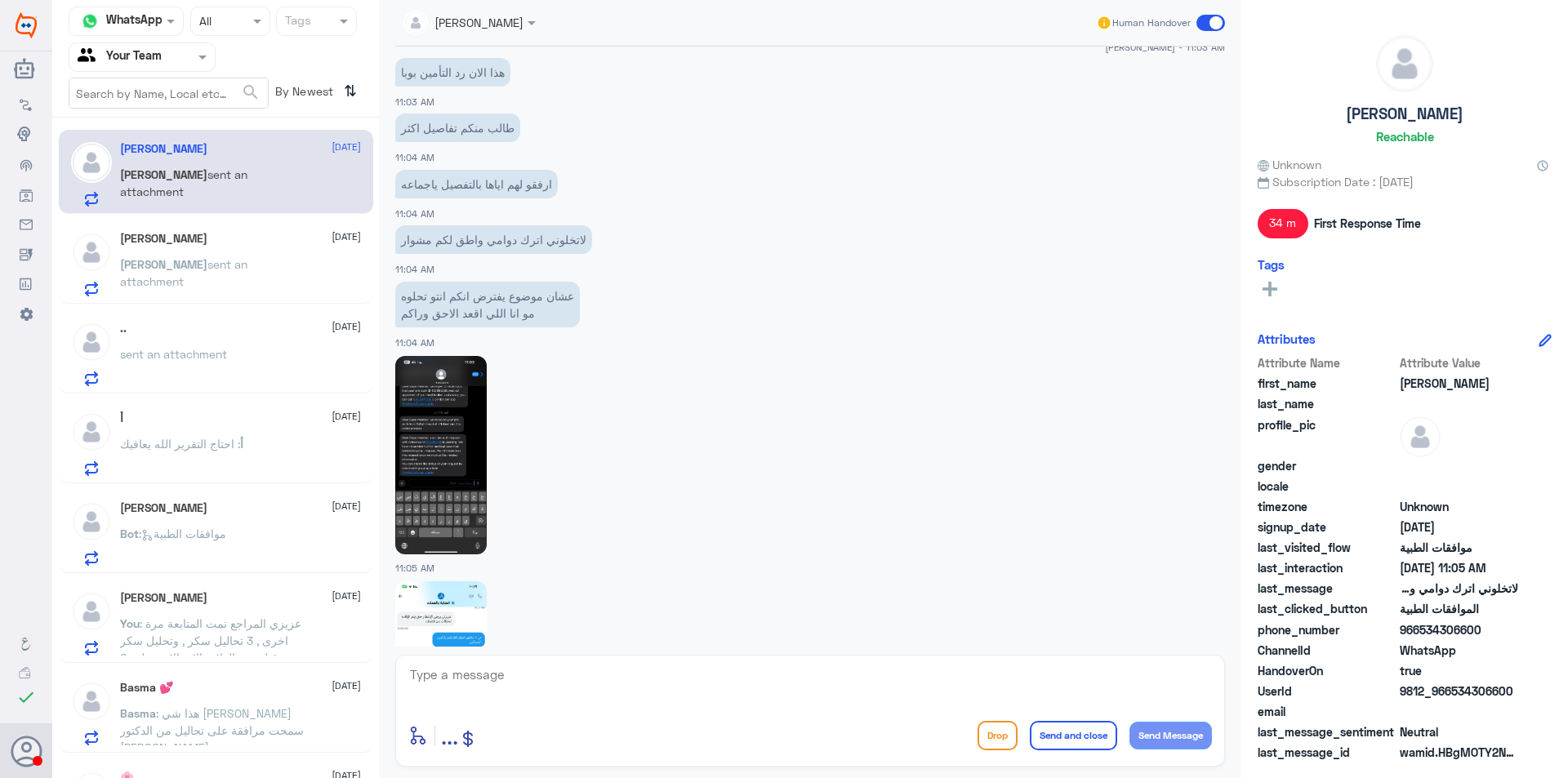
scroll to position [1805, 0]
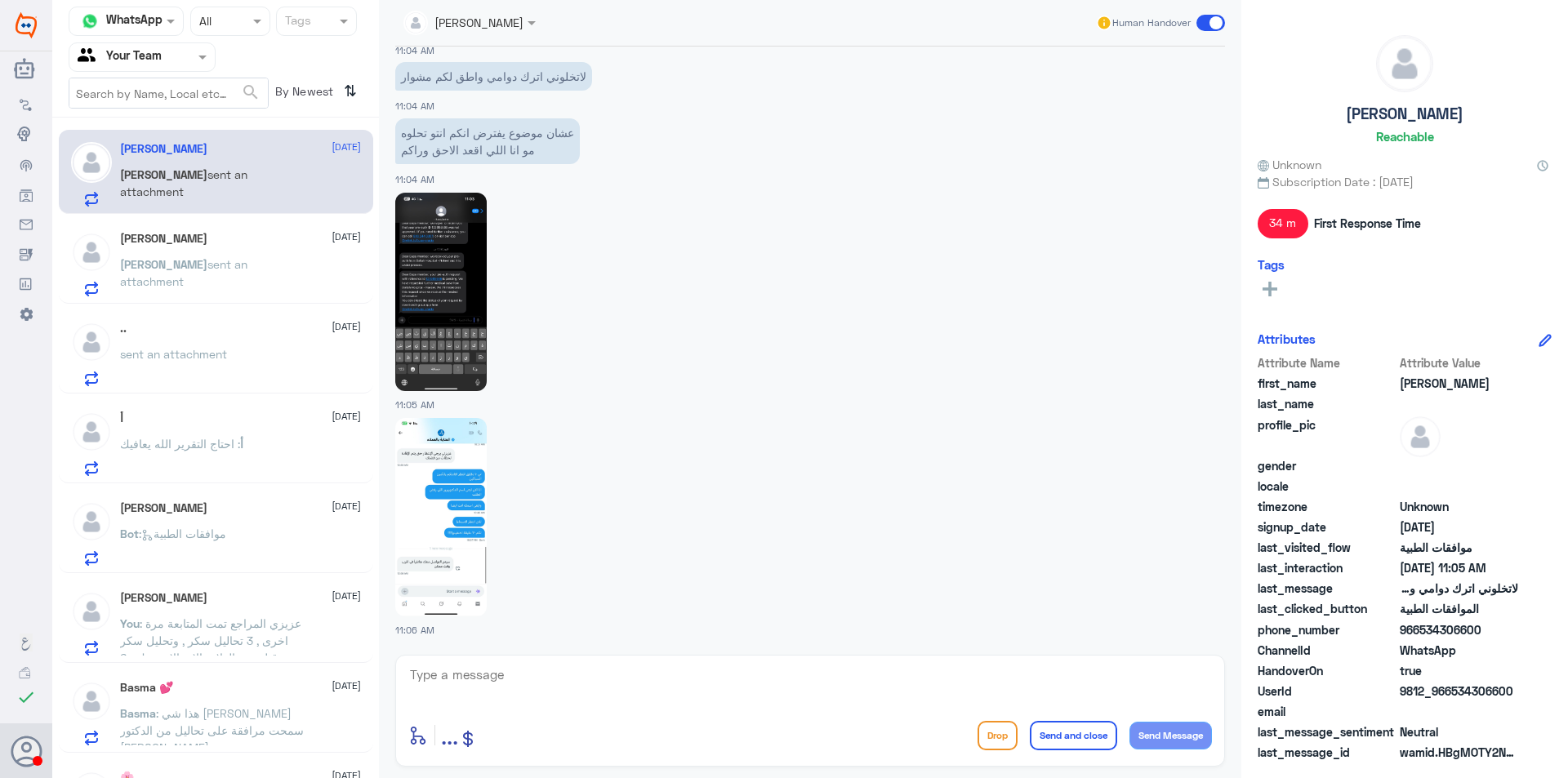
click at [462, 522] on img at bounding box center [441, 517] width 91 height 198
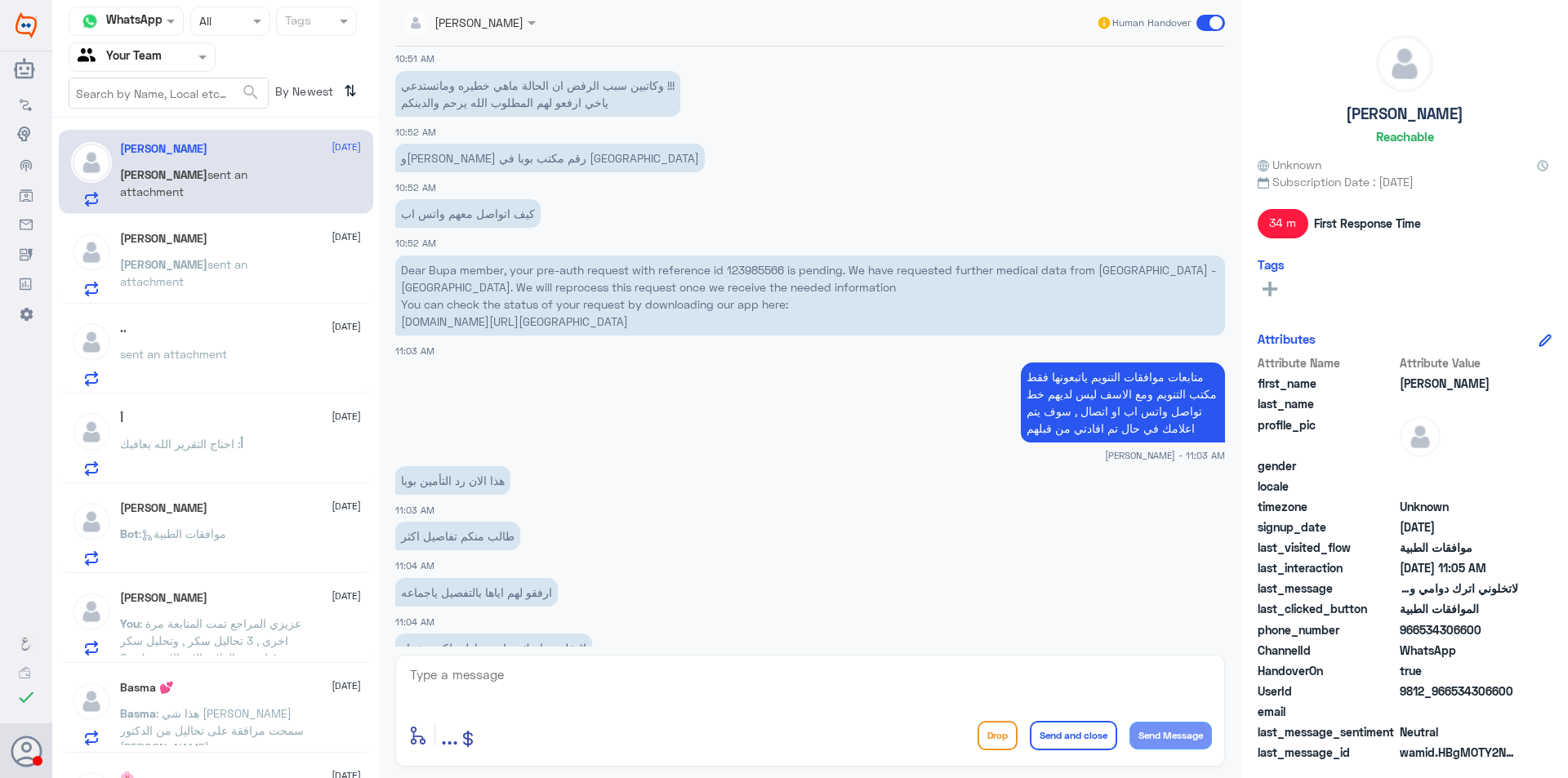
scroll to position [1152, 0]
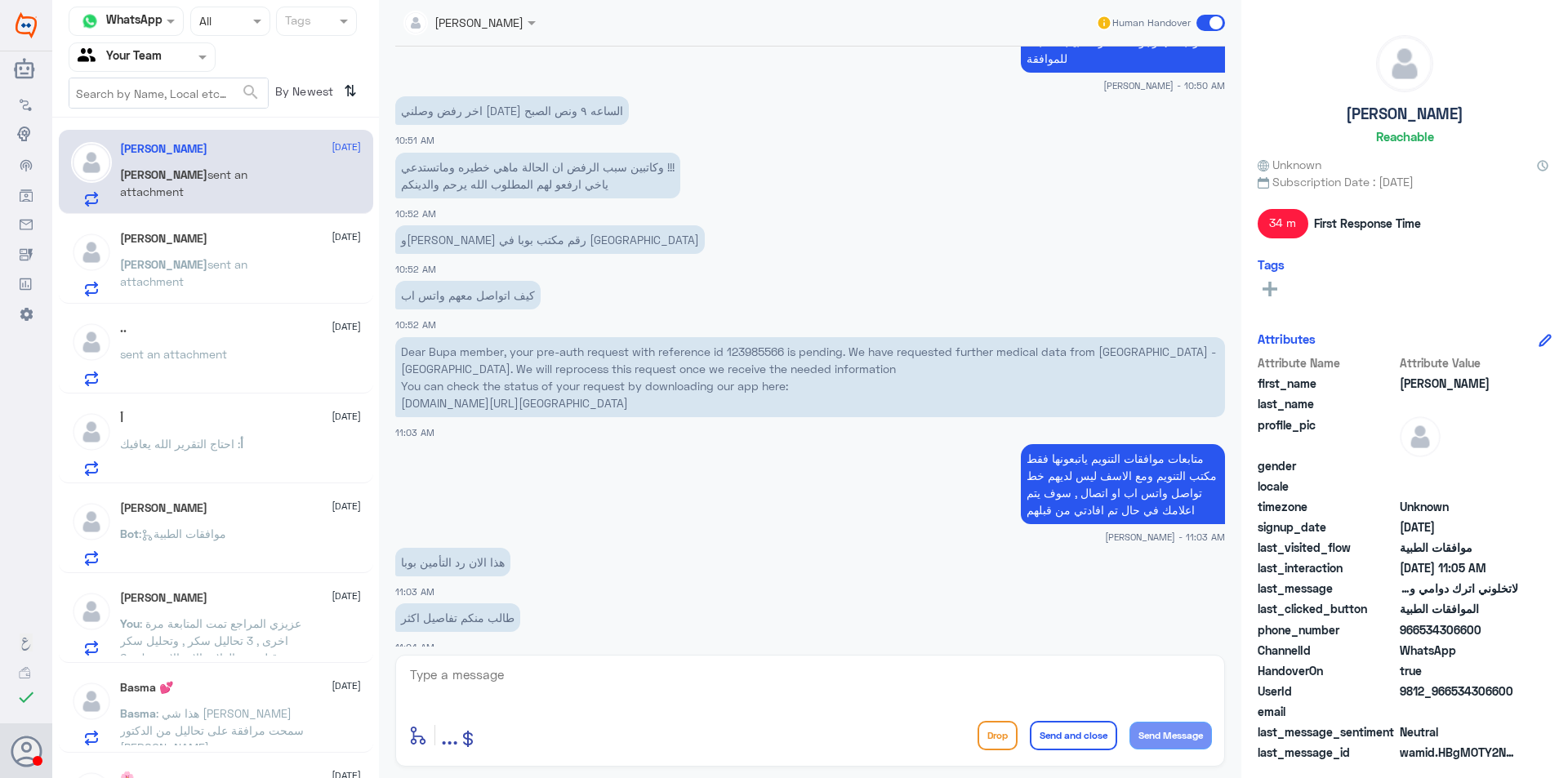
click at [750, 345] on p "Dear Bupa member, your pre-auth request with reference id 123985566 is pending.…" at bounding box center [810, 377] width 830 height 80
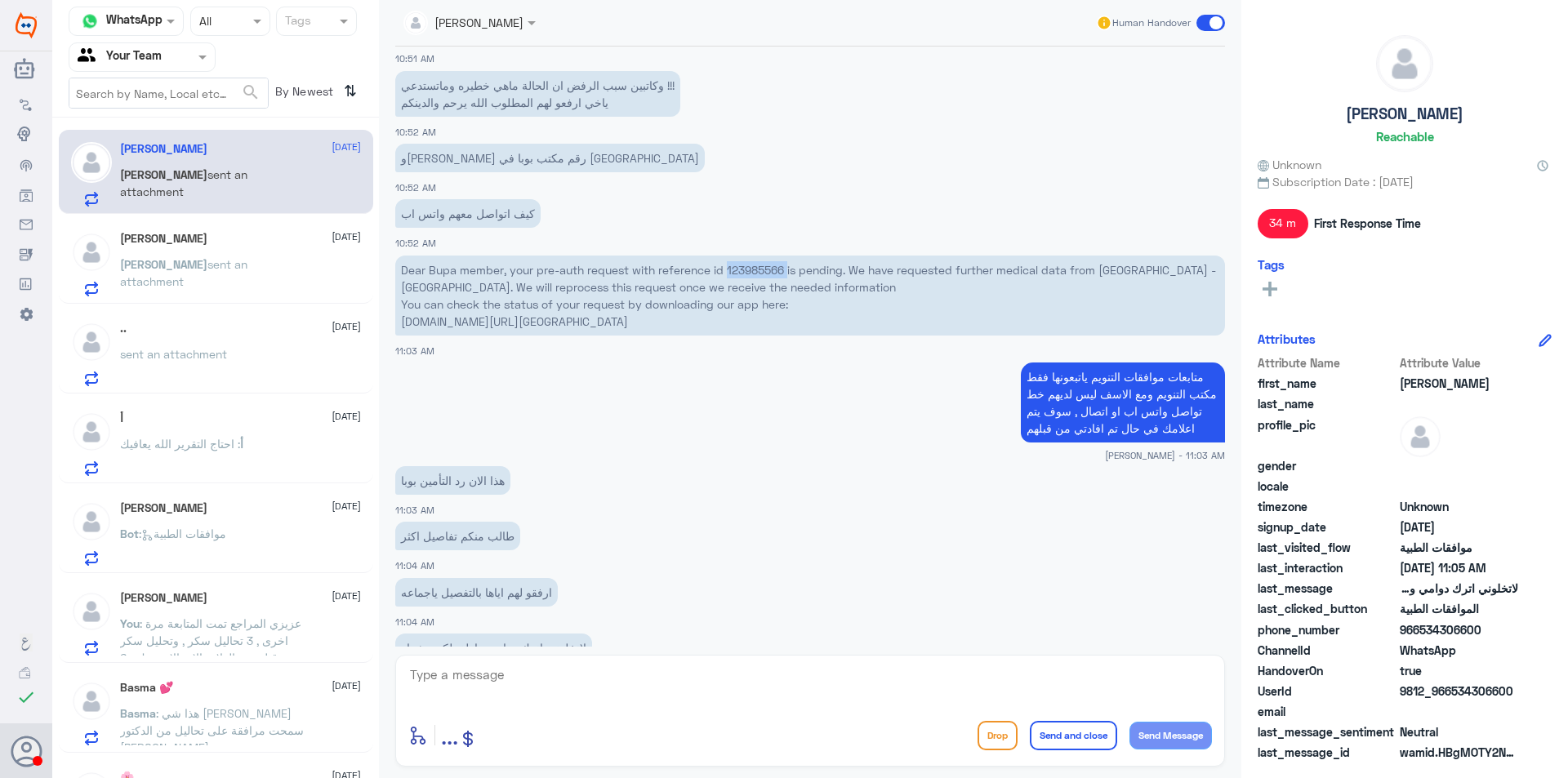
scroll to position [1805, 0]
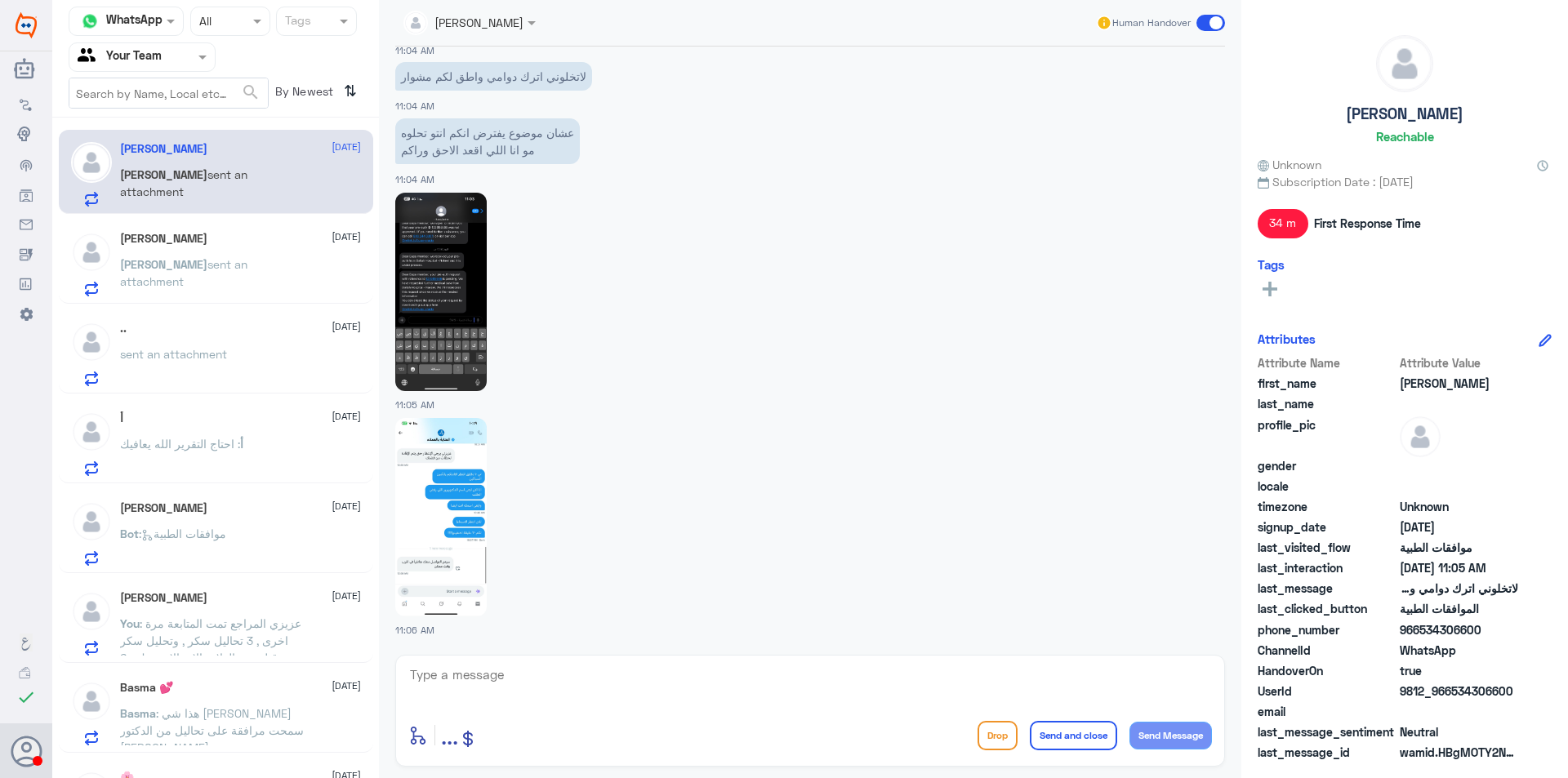
click at [463, 469] on img at bounding box center [441, 517] width 91 height 198
click at [213, 265] on span "sent an attachment" at bounding box center [184, 272] width 128 height 31
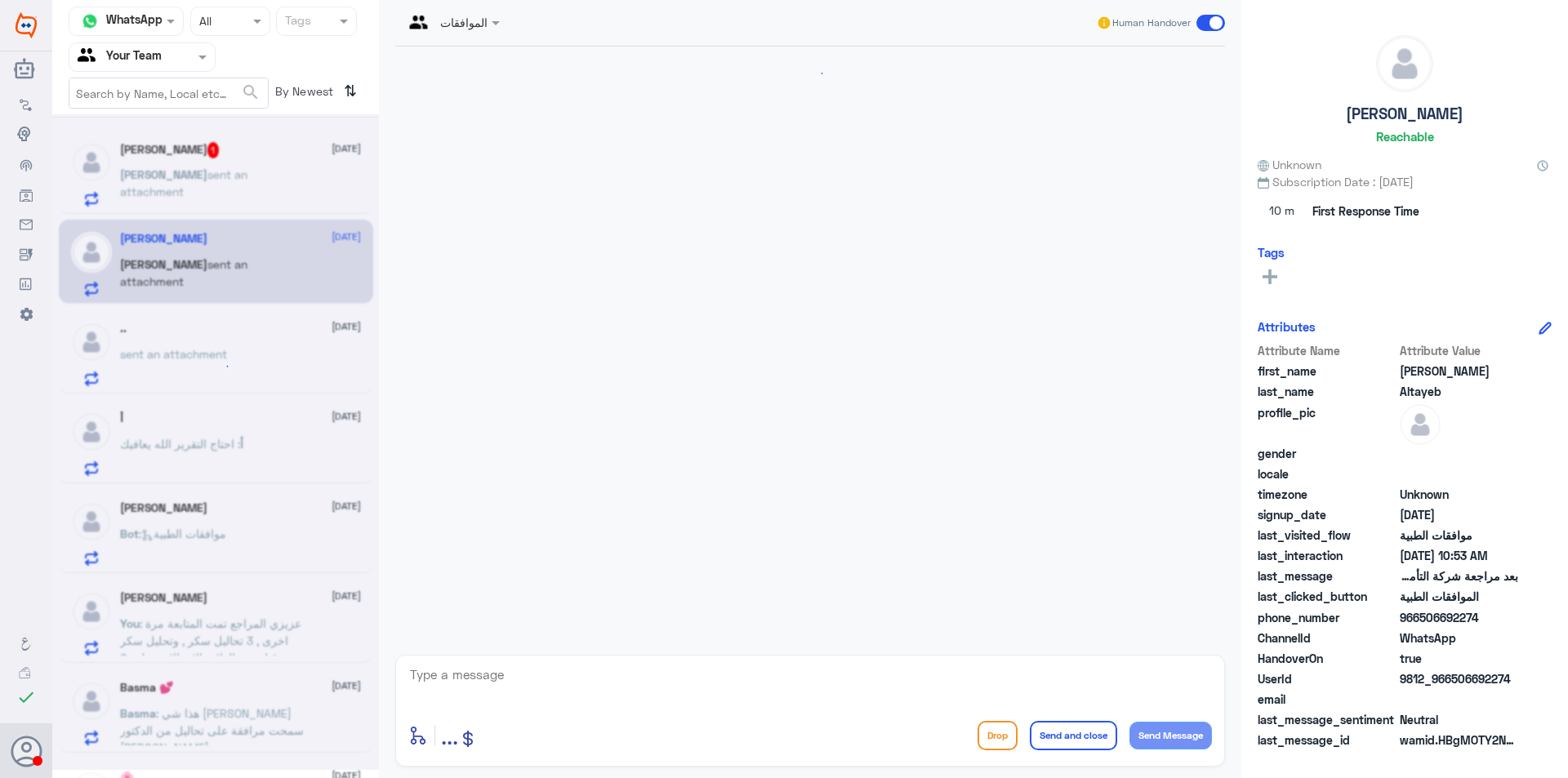
scroll to position [479, 0]
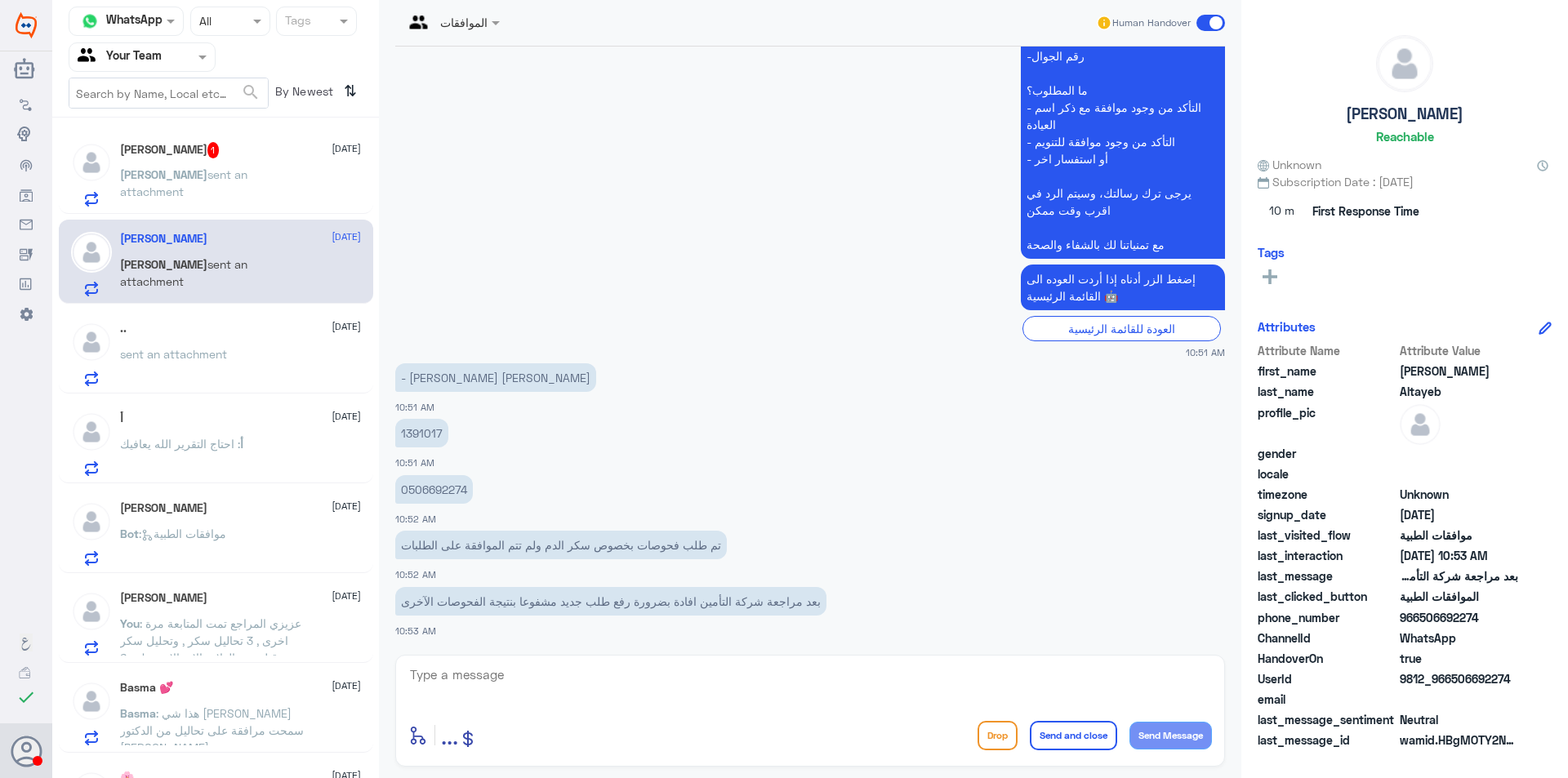
click at [215, 191] on p "[PERSON_NAME] sent an attachment" at bounding box center [212, 186] width 184 height 41
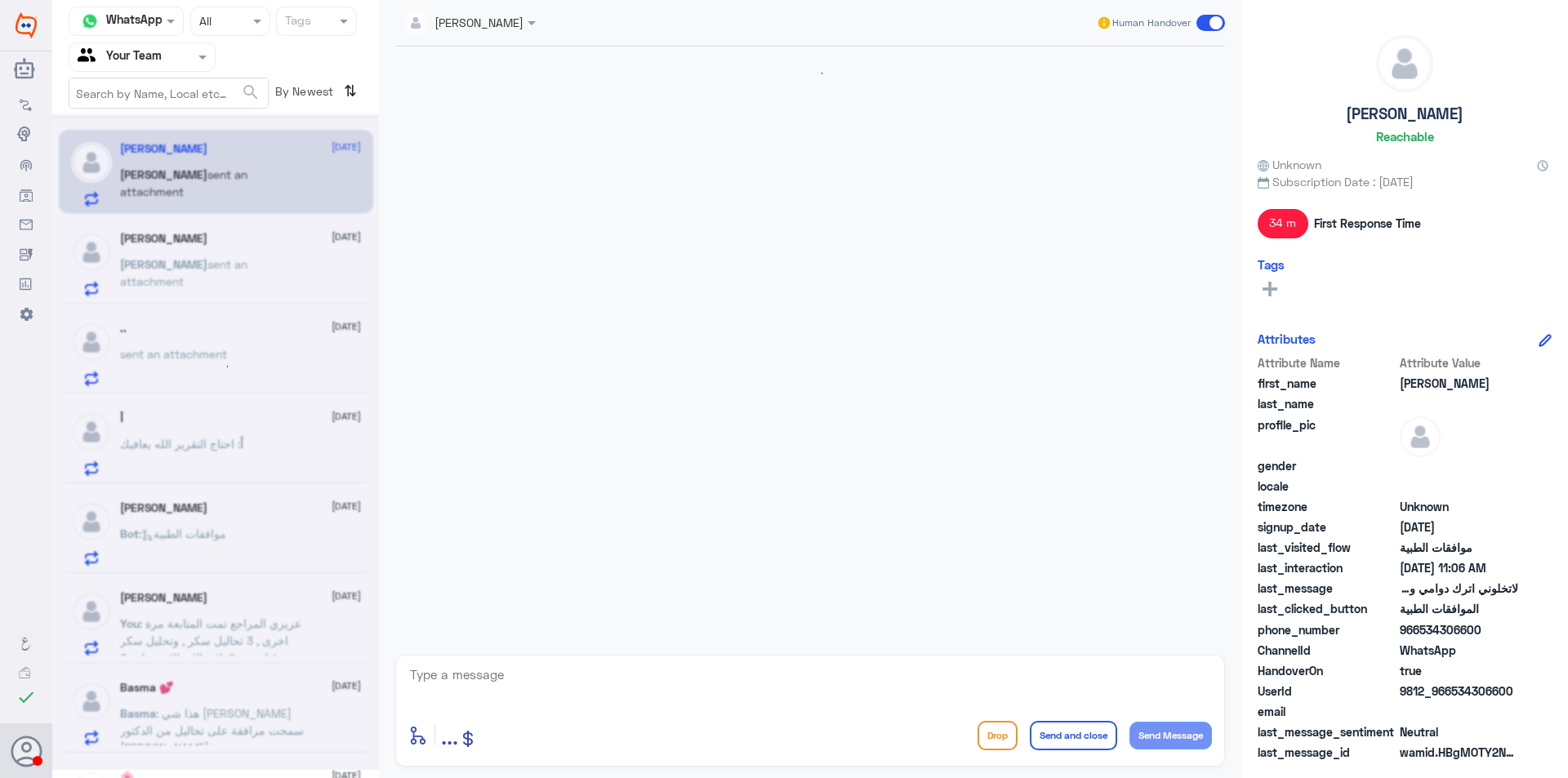
scroll to position [1732, 0]
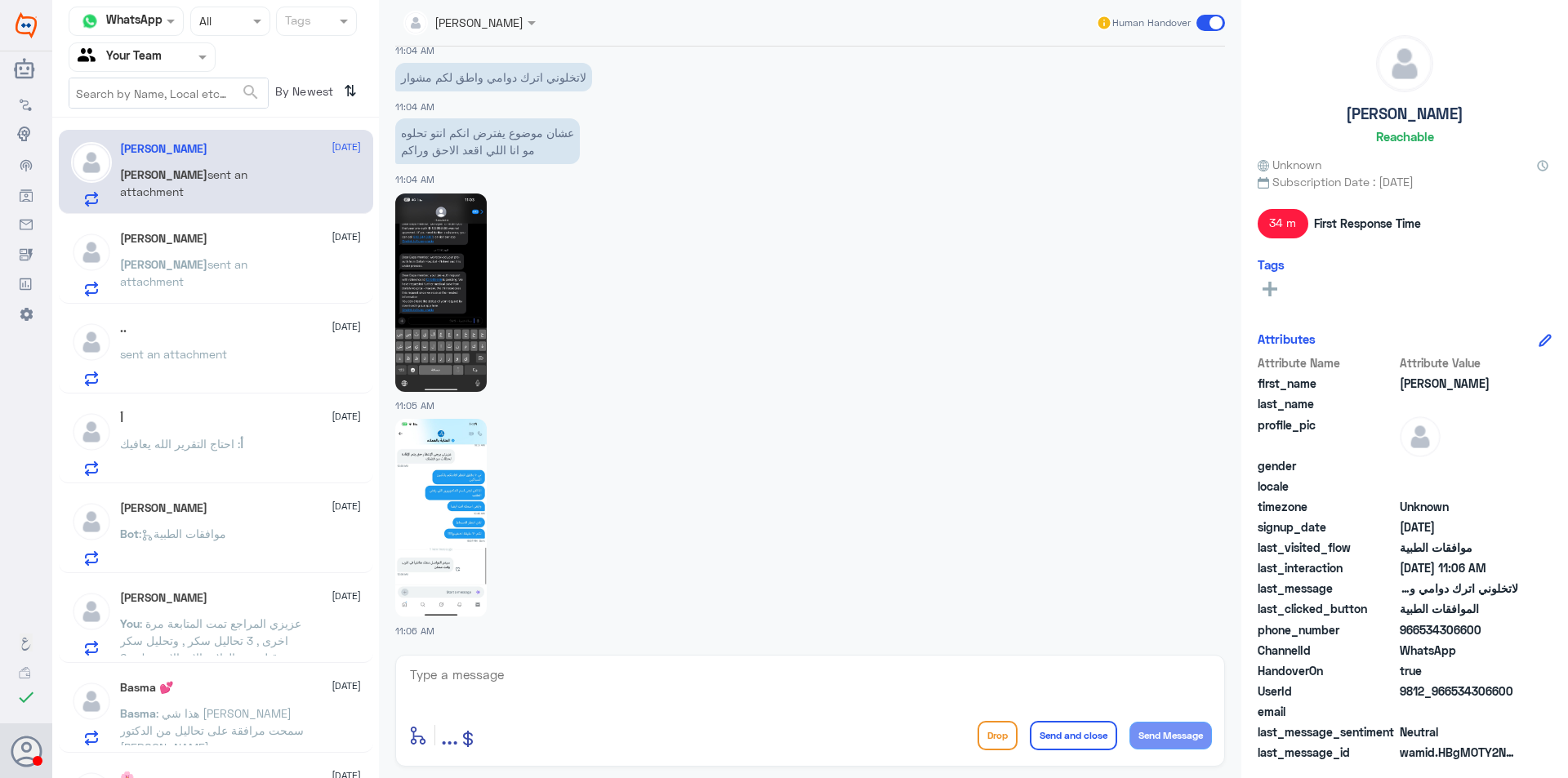
click at [228, 274] on p "Khalid sent an attachment" at bounding box center [212, 276] width 184 height 41
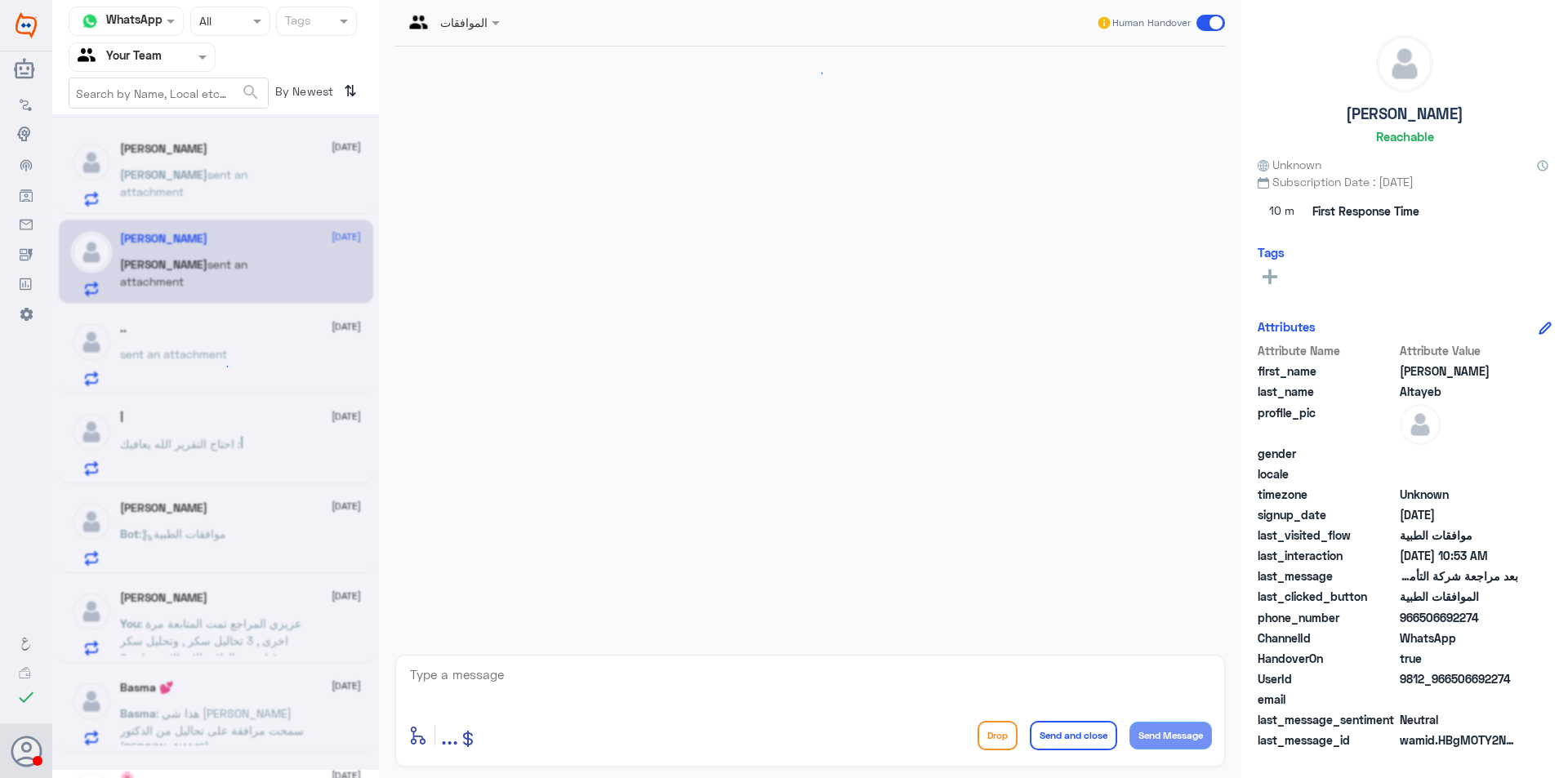
scroll to position [479, 0]
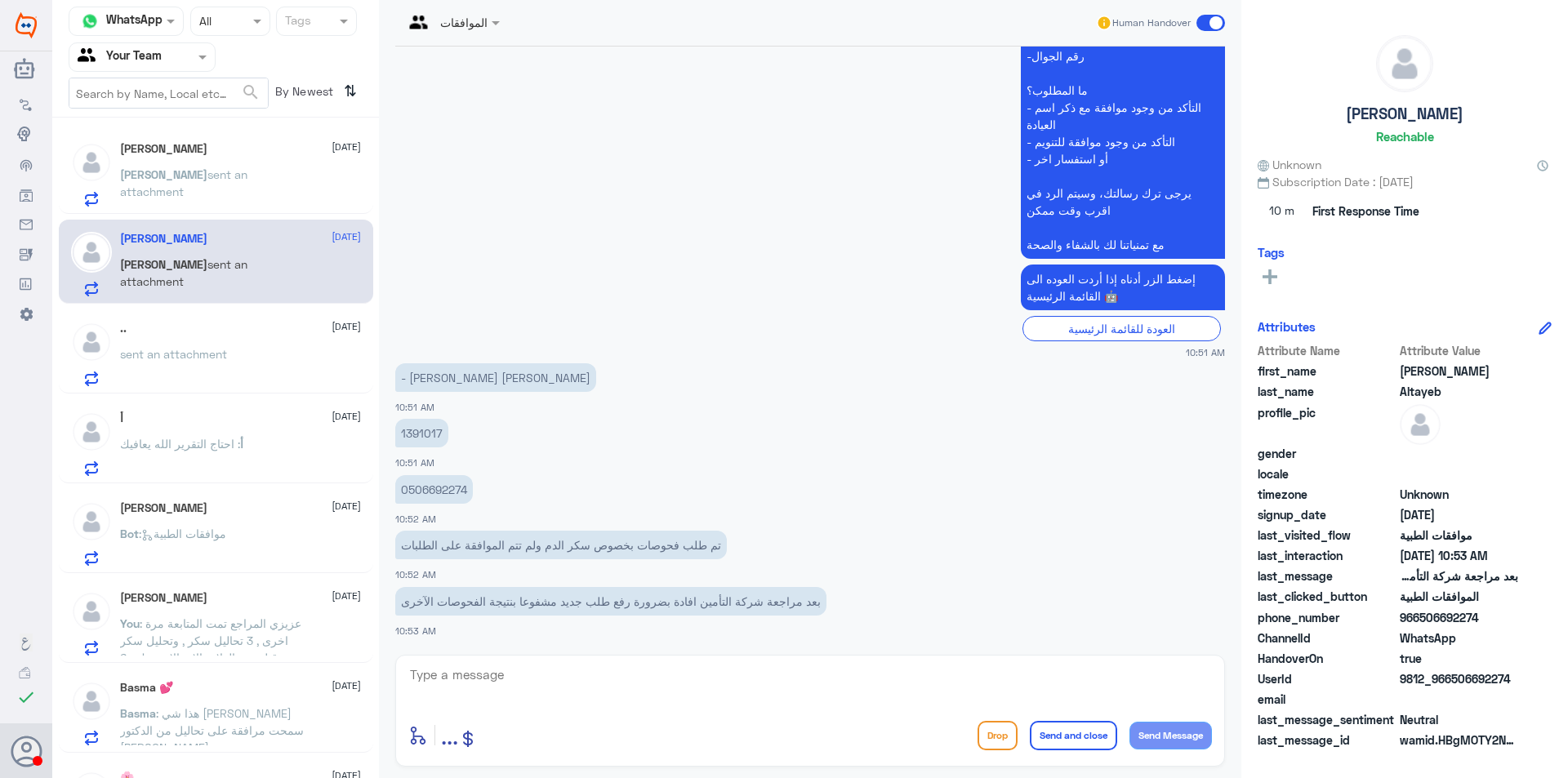
click at [416, 441] on p "1391017" at bounding box center [421, 433] width 53 height 29
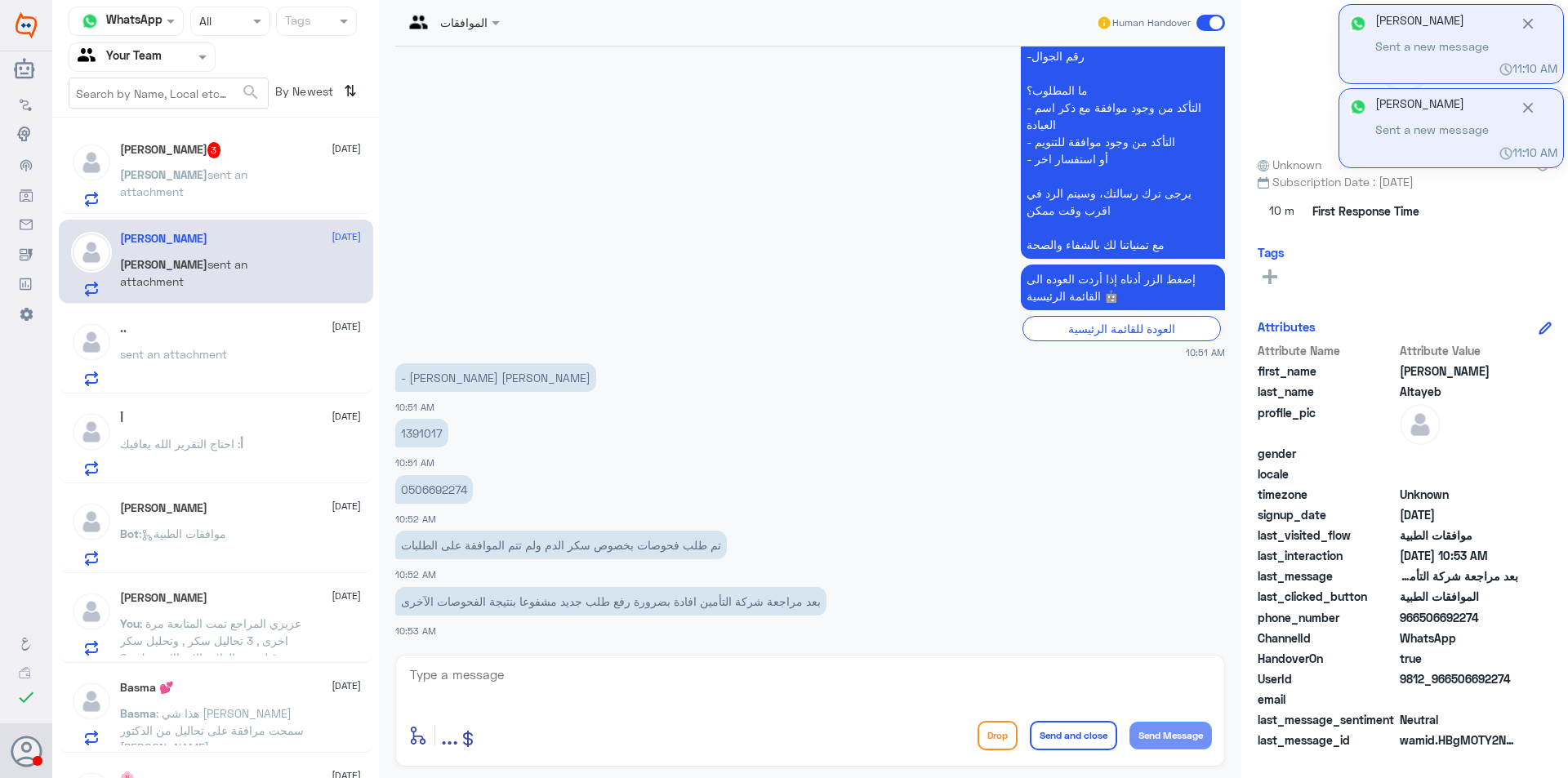
click at [274, 178] on div "[PERSON_NAME] sent an attachment" at bounding box center [241, 187] width 241 height 37
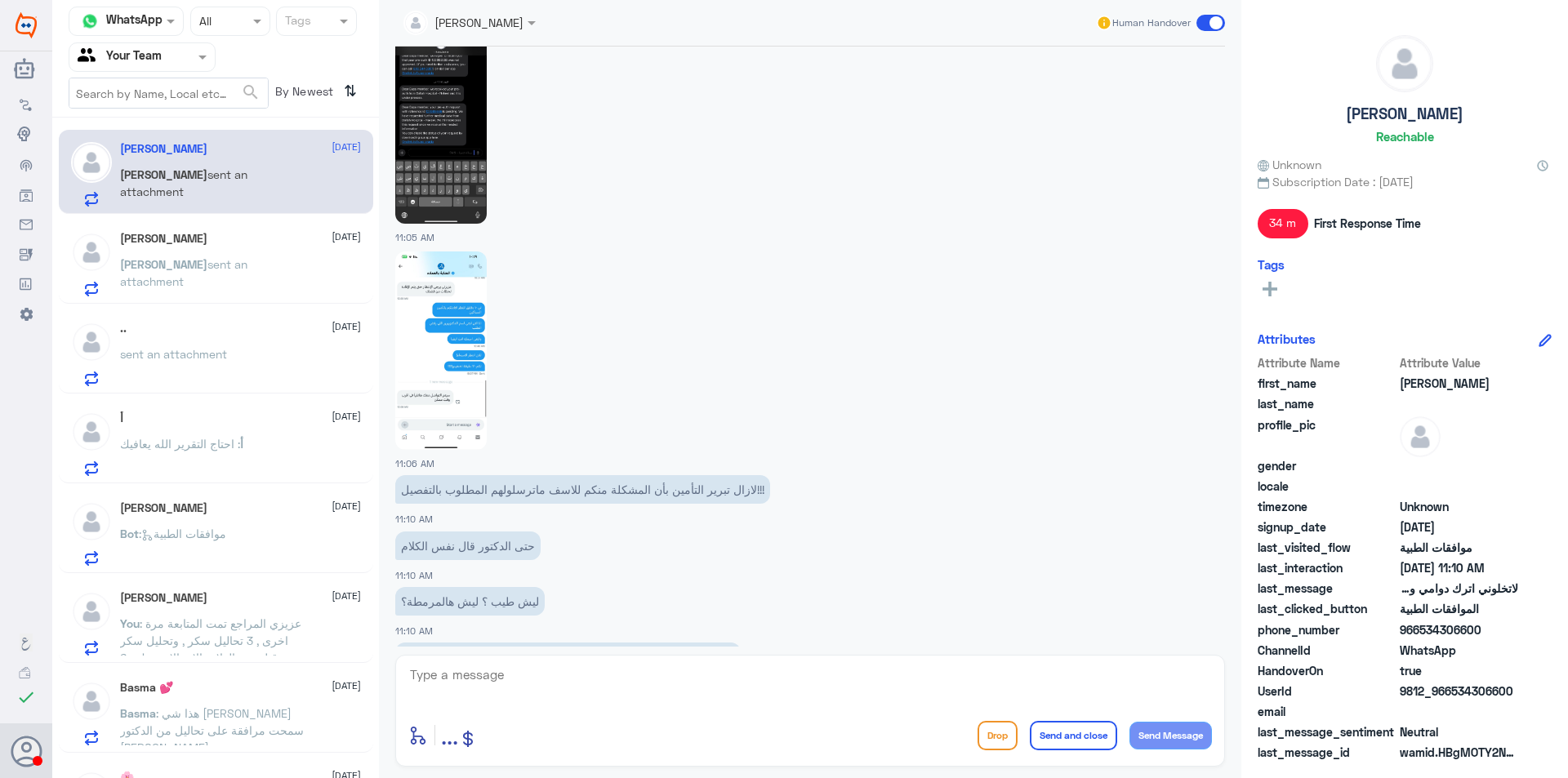
scroll to position [1448, 0]
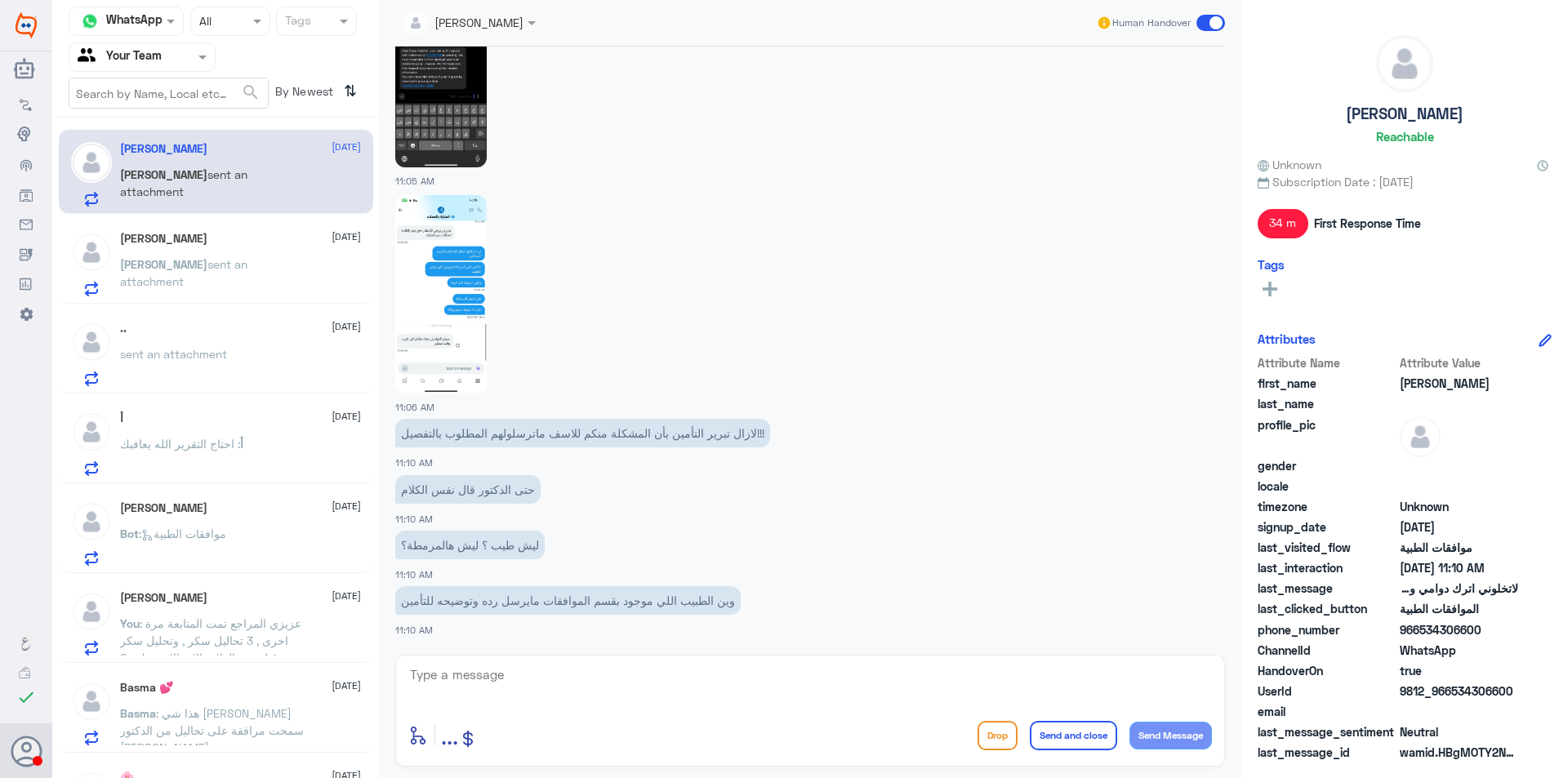
click at [247, 265] on span "sent an attachment" at bounding box center [184, 272] width 128 height 31
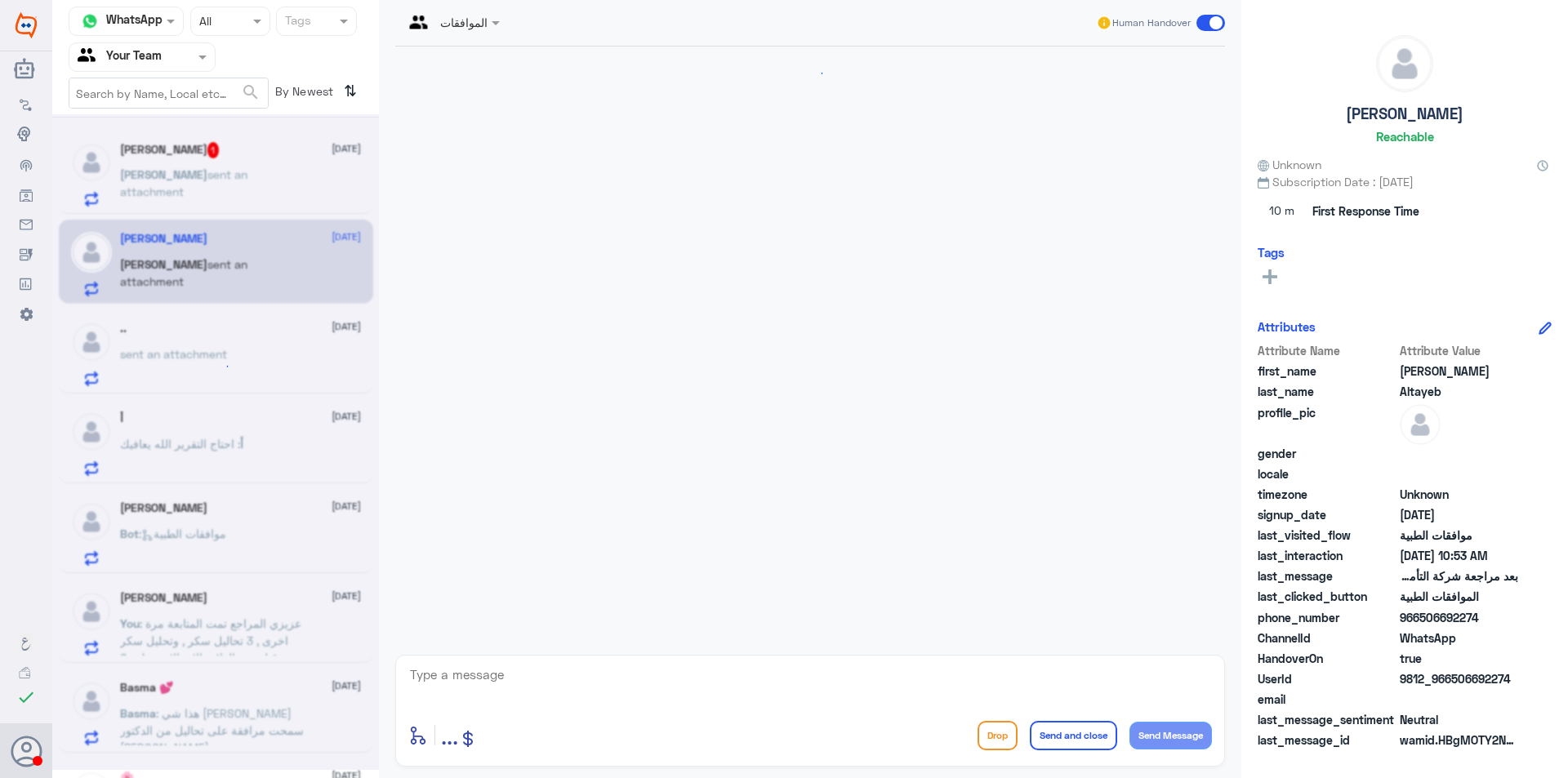
scroll to position [479, 0]
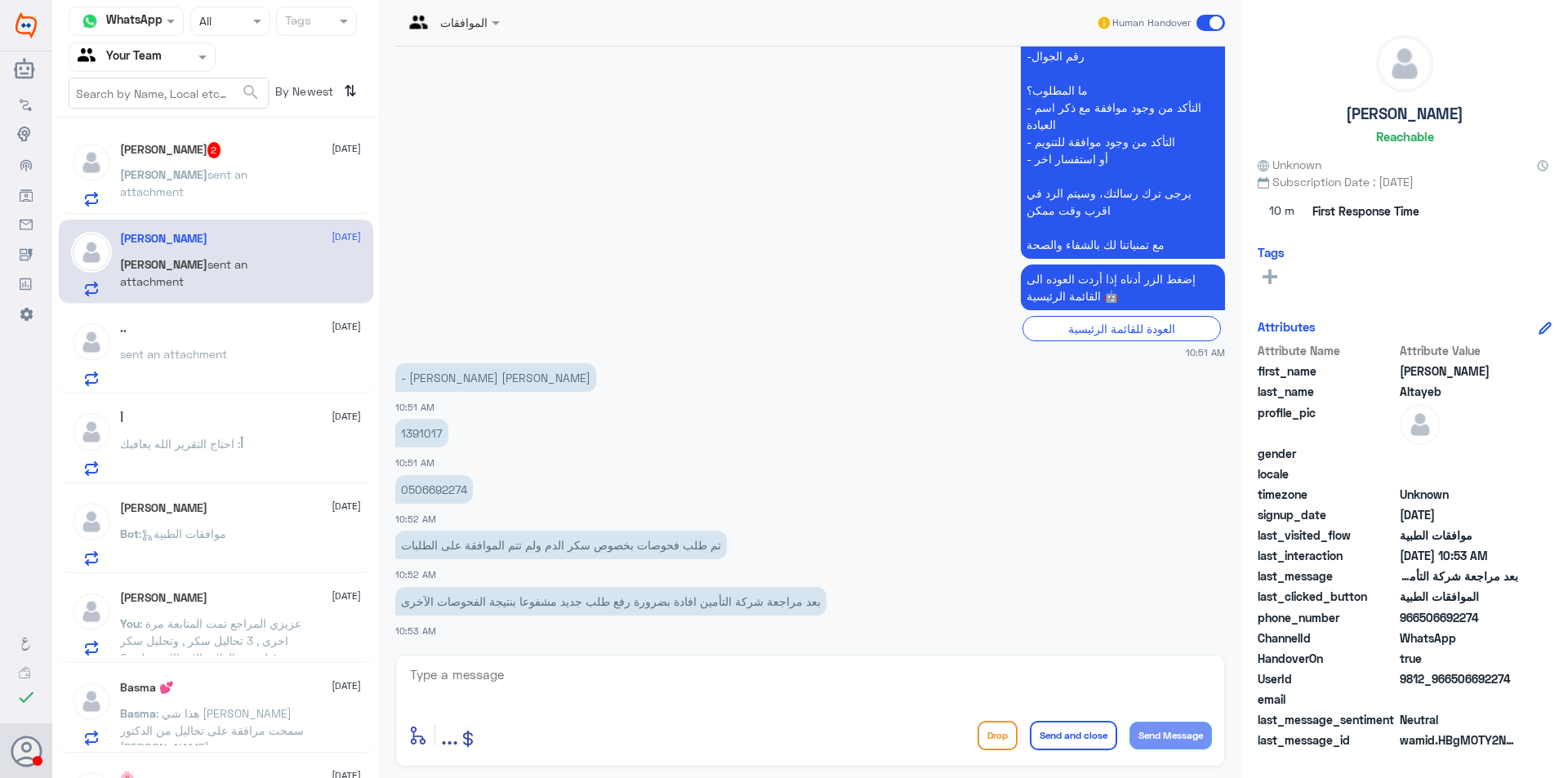
click at [222, 178] on span "sent an attachment" at bounding box center [184, 183] width 128 height 31
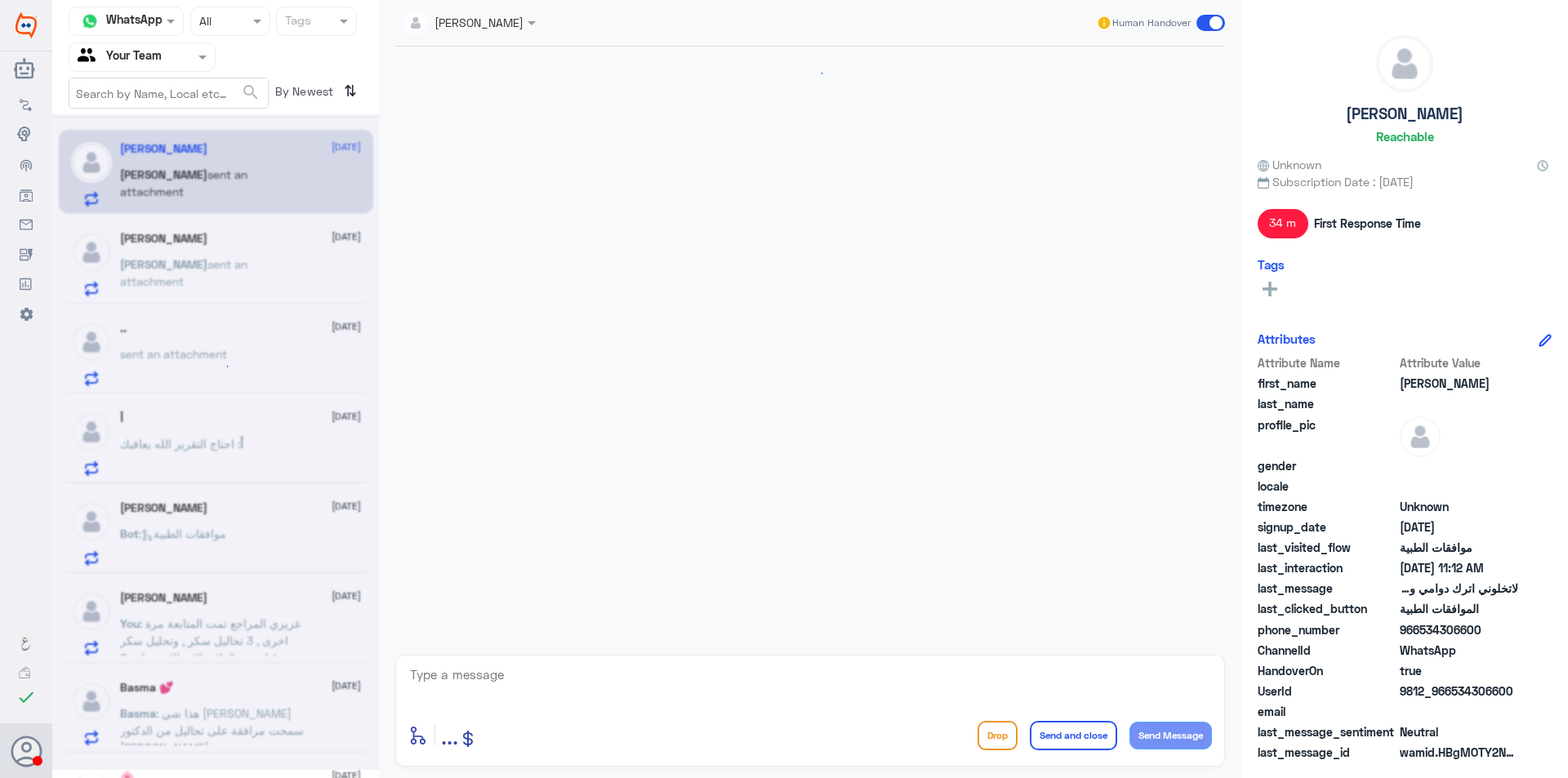
scroll to position [1056, 0]
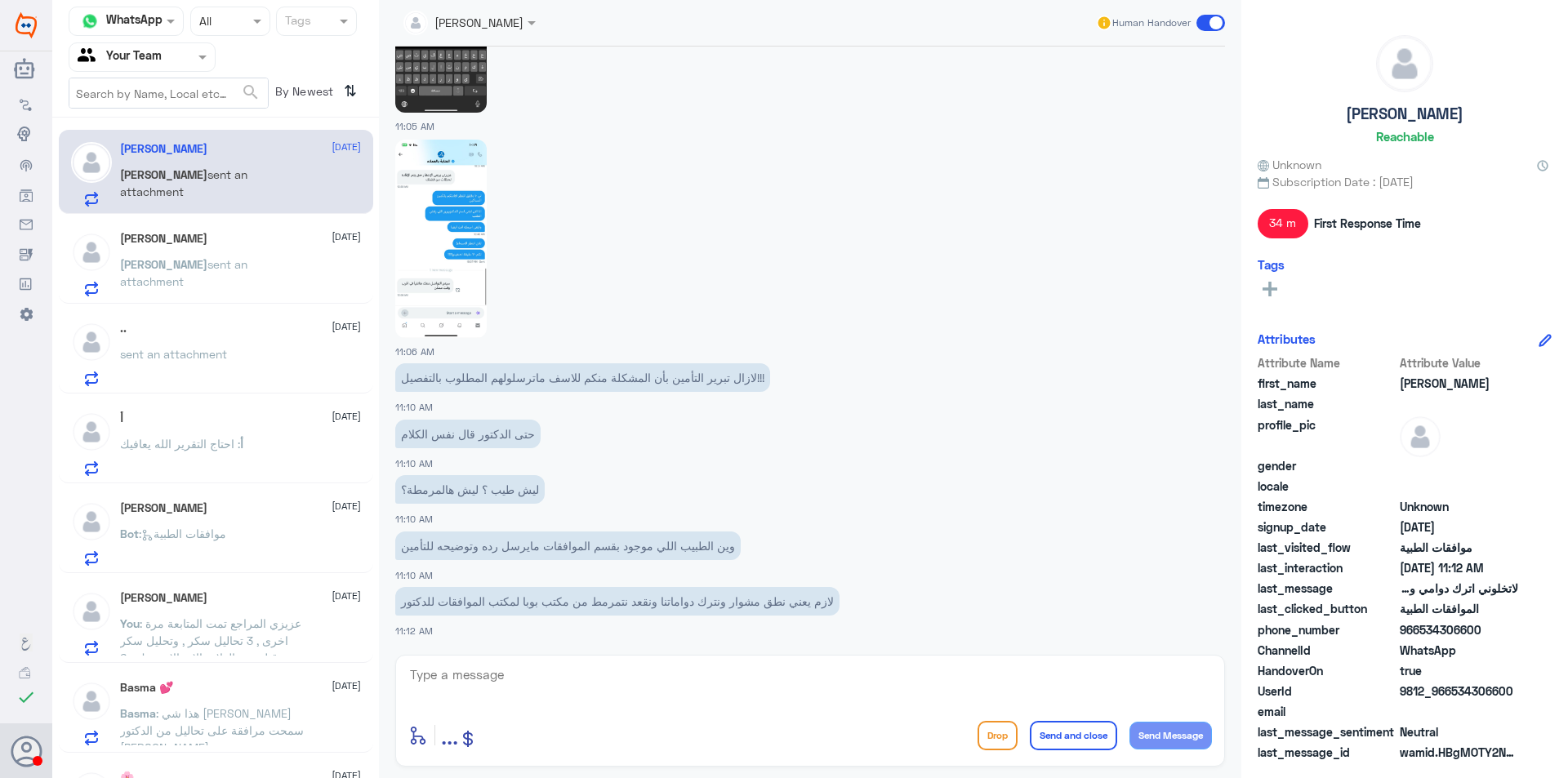
click at [290, 272] on div "Khalid sent an attachment" at bounding box center [241, 277] width 241 height 37
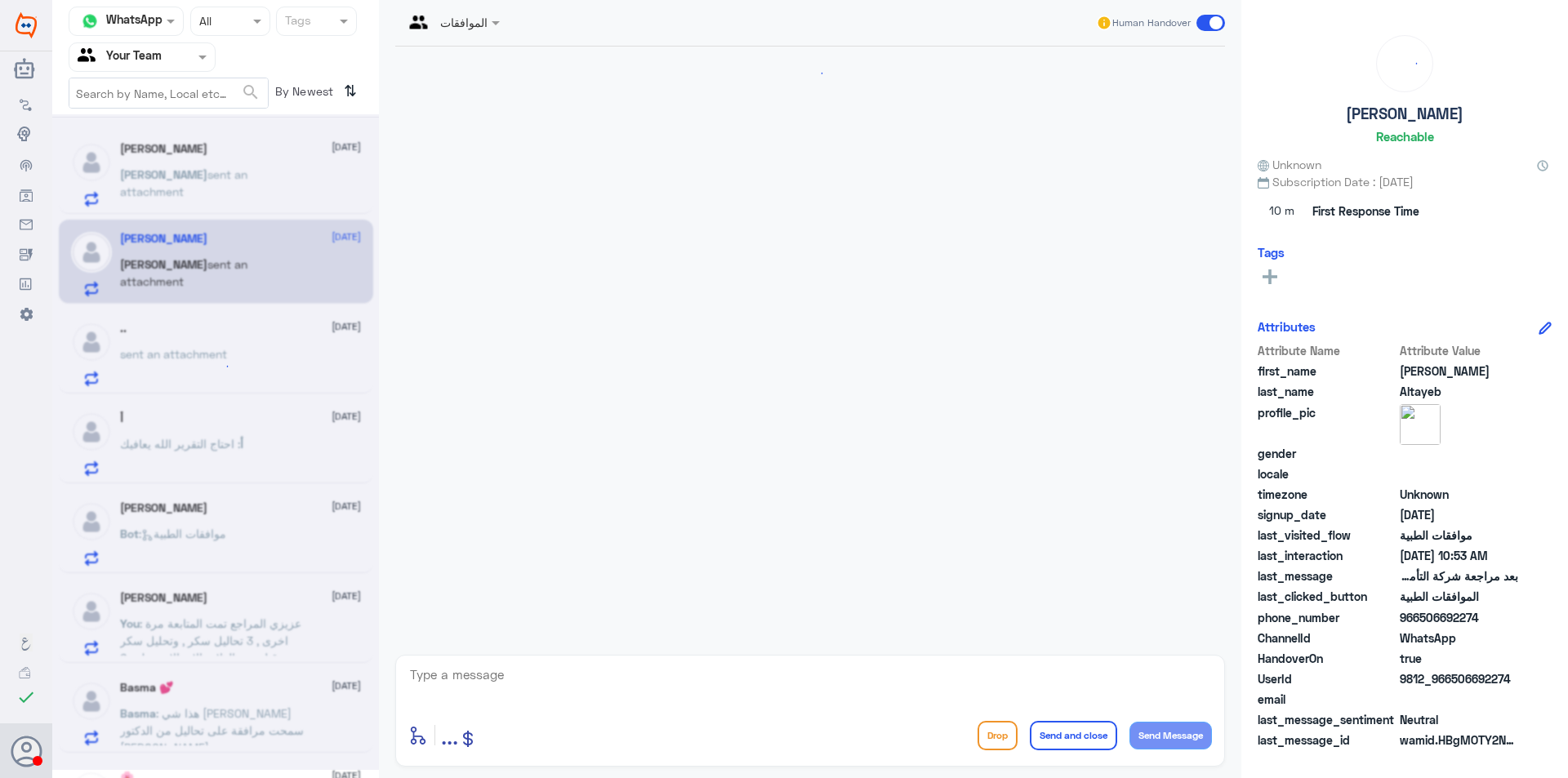
scroll to position [479, 0]
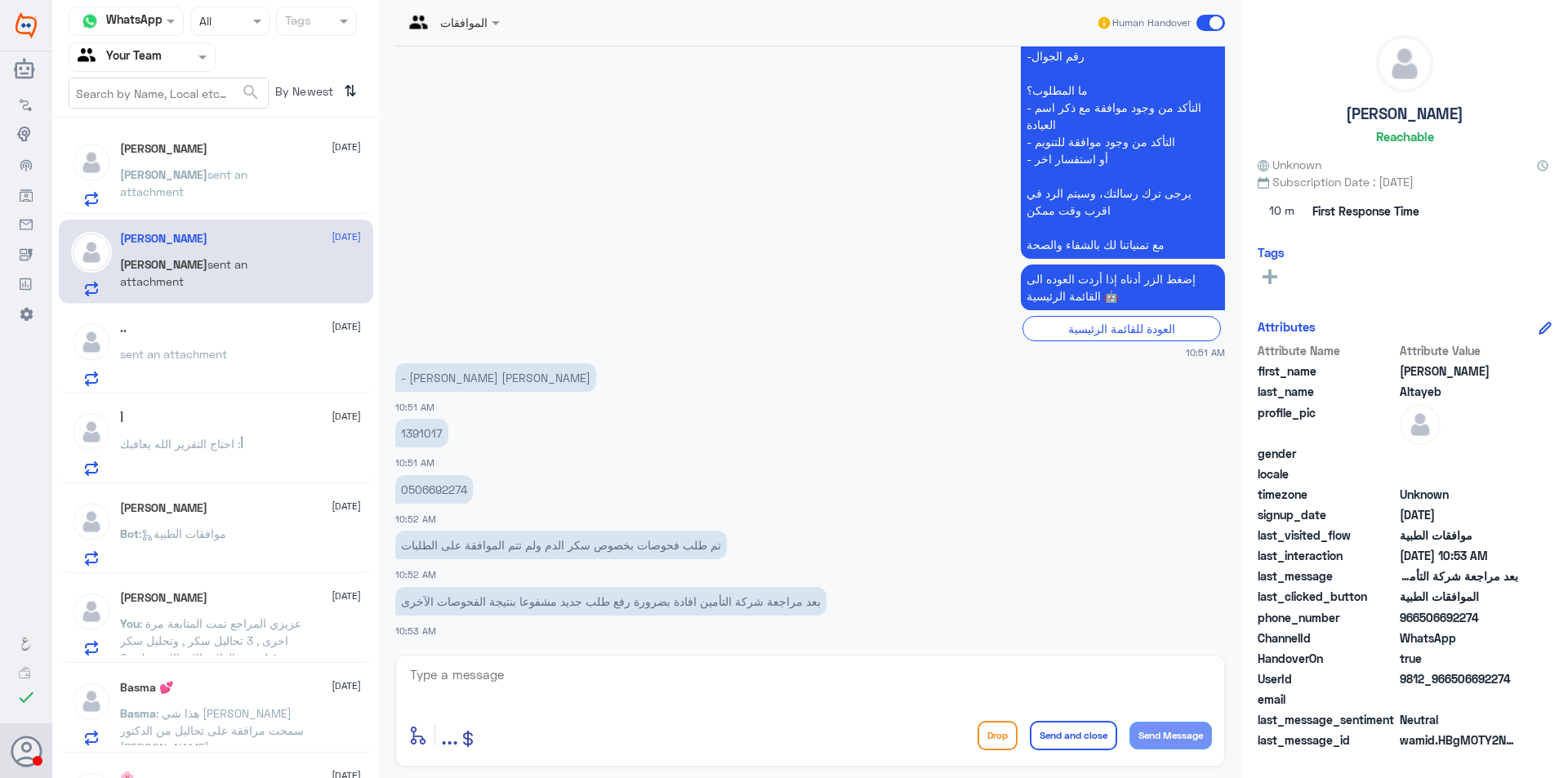
click at [228, 126] on div "Sara 12 October Sara sent an attachment Khalid Altayeb 12 October Khalid sent a…" at bounding box center [216, 453] width 327 height 659
click at [255, 337] on div ".. 12 October sent an attachment" at bounding box center [241, 354] width 241 height 64
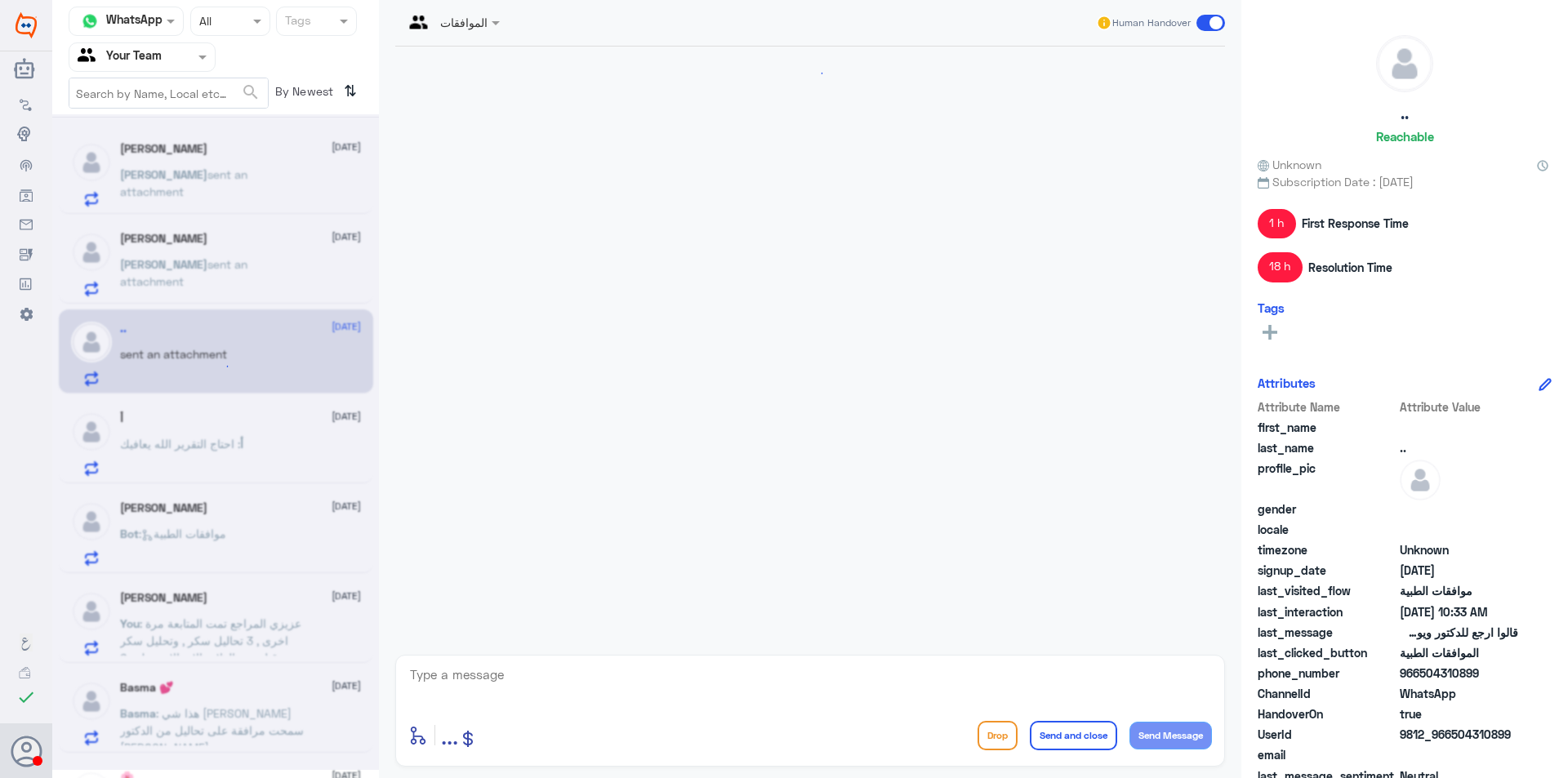
scroll to position [1169, 0]
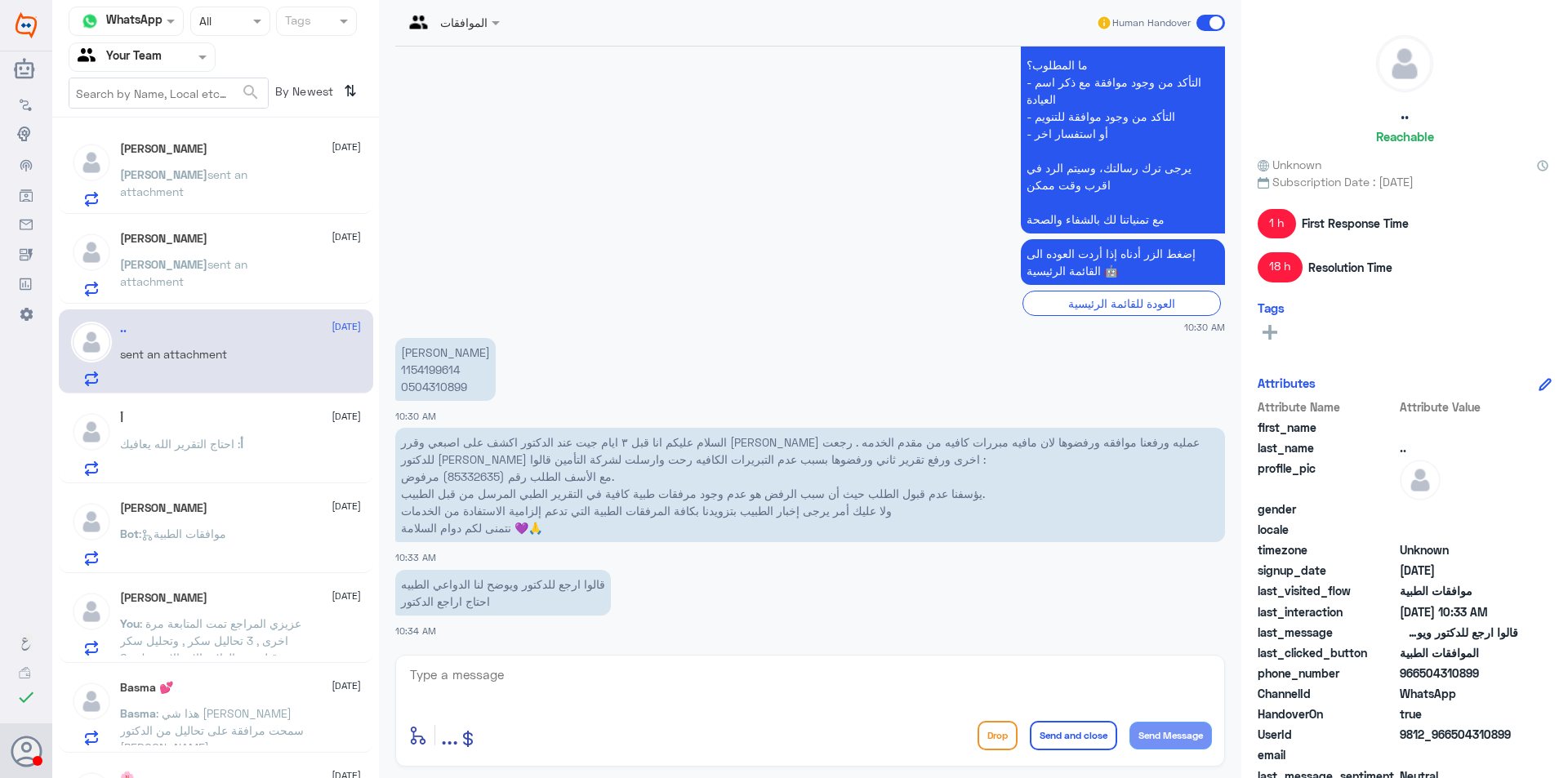
click at [431, 365] on p "زياد زايد البقمي 1154199614 0504310899" at bounding box center [445, 369] width 101 height 62
drag, startPoint x: 431, startPoint y: 365, endPoint x: 558, endPoint y: 312, distance: 137.6
click at [559, 312] on div "العودة للقائمة الرئيسية" at bounding box center [810, 303] width 830 height 25
click at [482, 480] on p "السلام عليكم انا قبل ٣ ايام جيت عند الدكتور اكشف على اصبعي وقرر علي عمليه ورفعن…" at bounding box center [810, 485] width 830 height 114
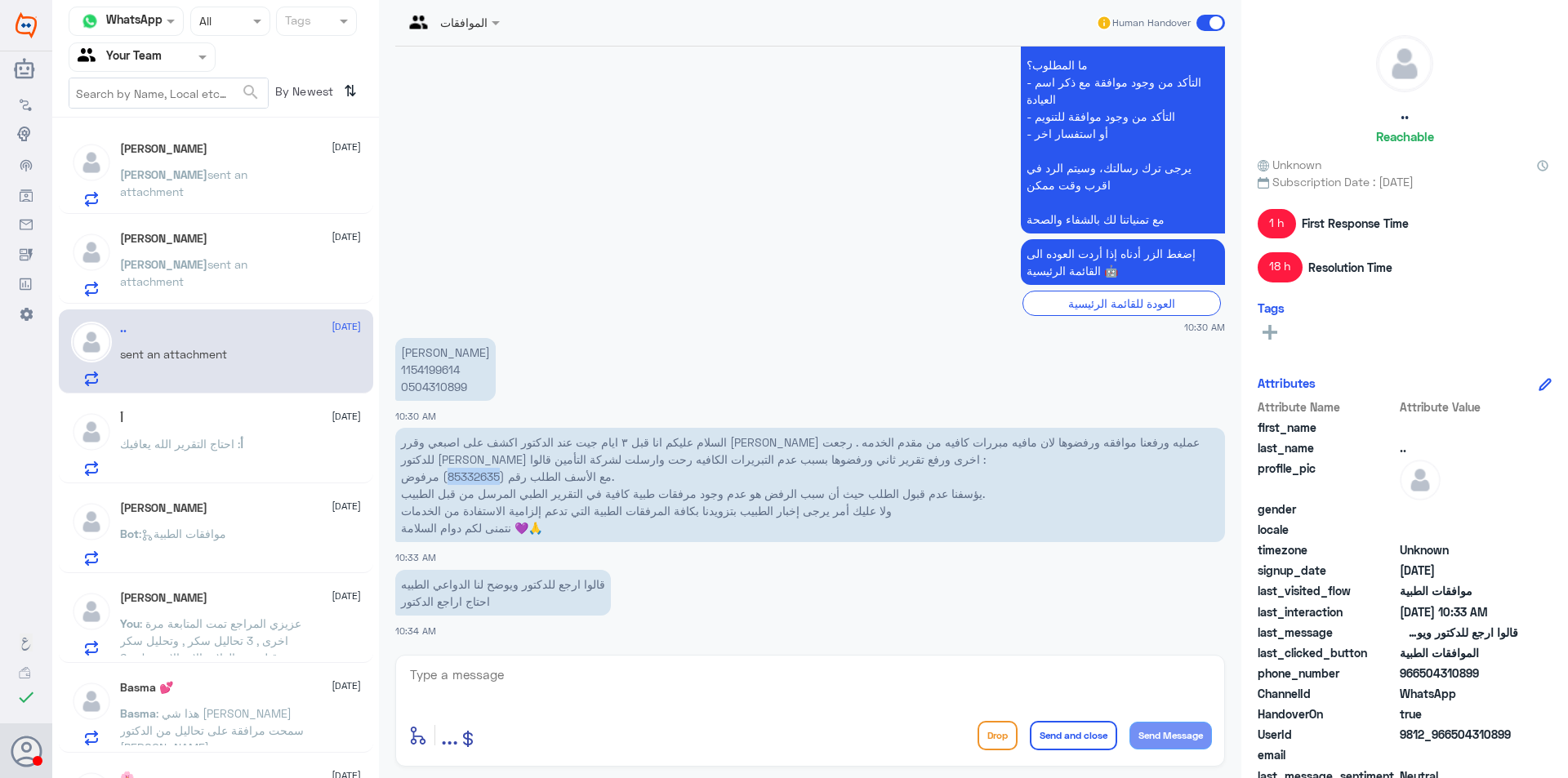
click at [482, 480] on p "السلام عليكم انا قبل ٣ ايام جيت عند الدكتور اكشف على اصبعي وقرر علي عمليه ورفعن…" at bounding box center [810, 485] width 830 height 114
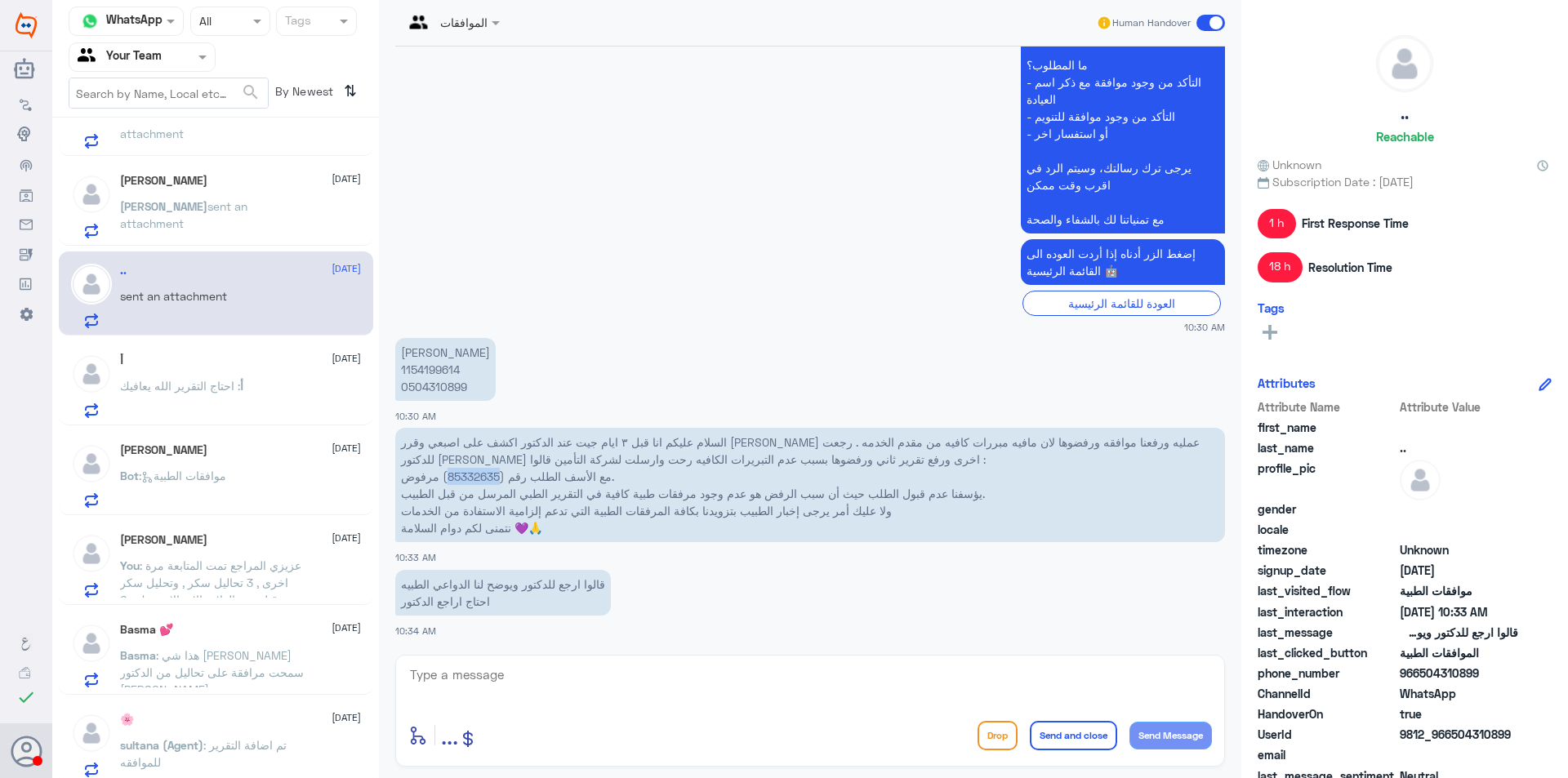
scroll to position [0, 0]
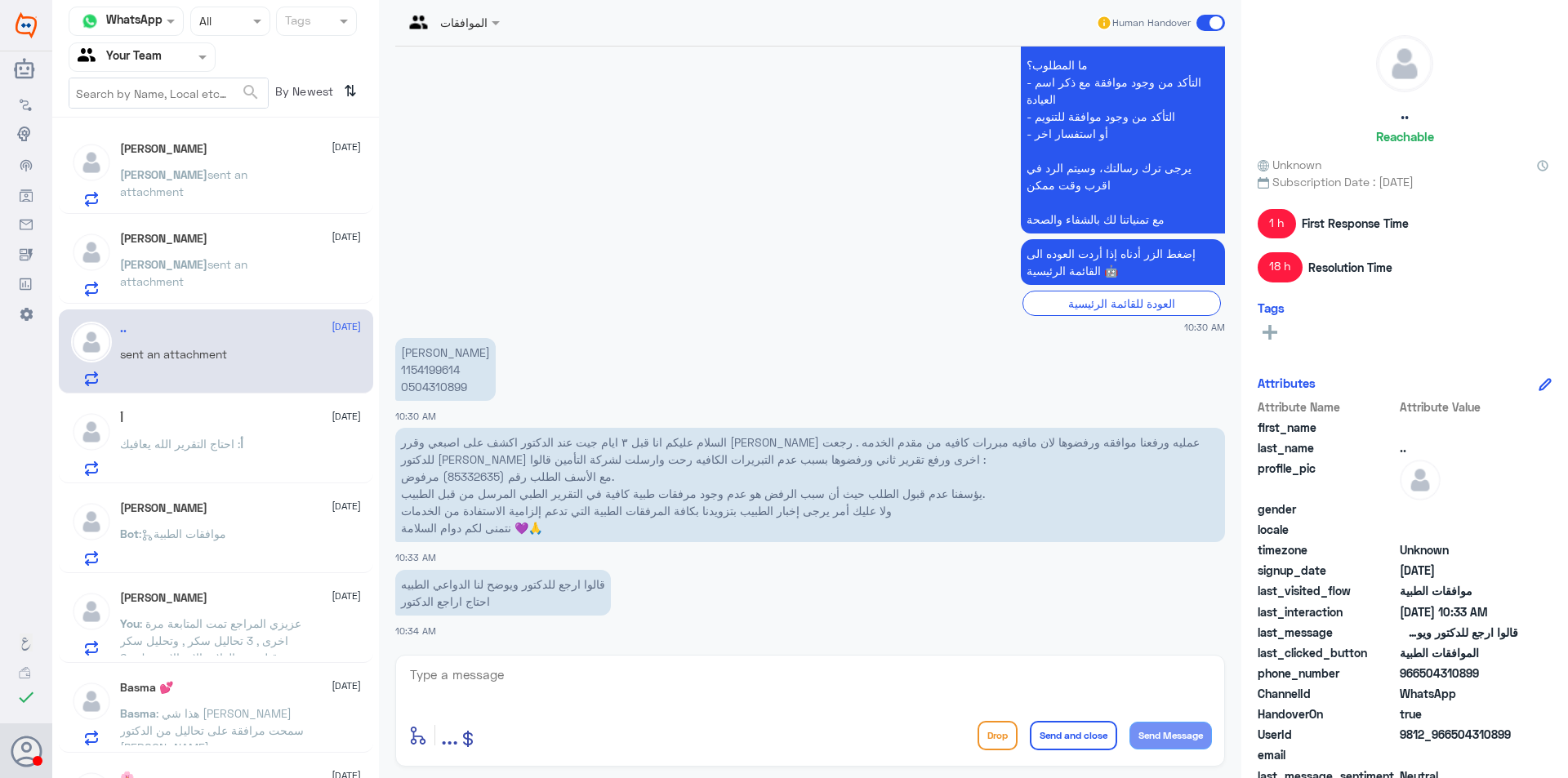
click at [221, 438] on span ": احتاج التقرير الله يعافيك" at bounding box center [180, 444] width 120 height 14
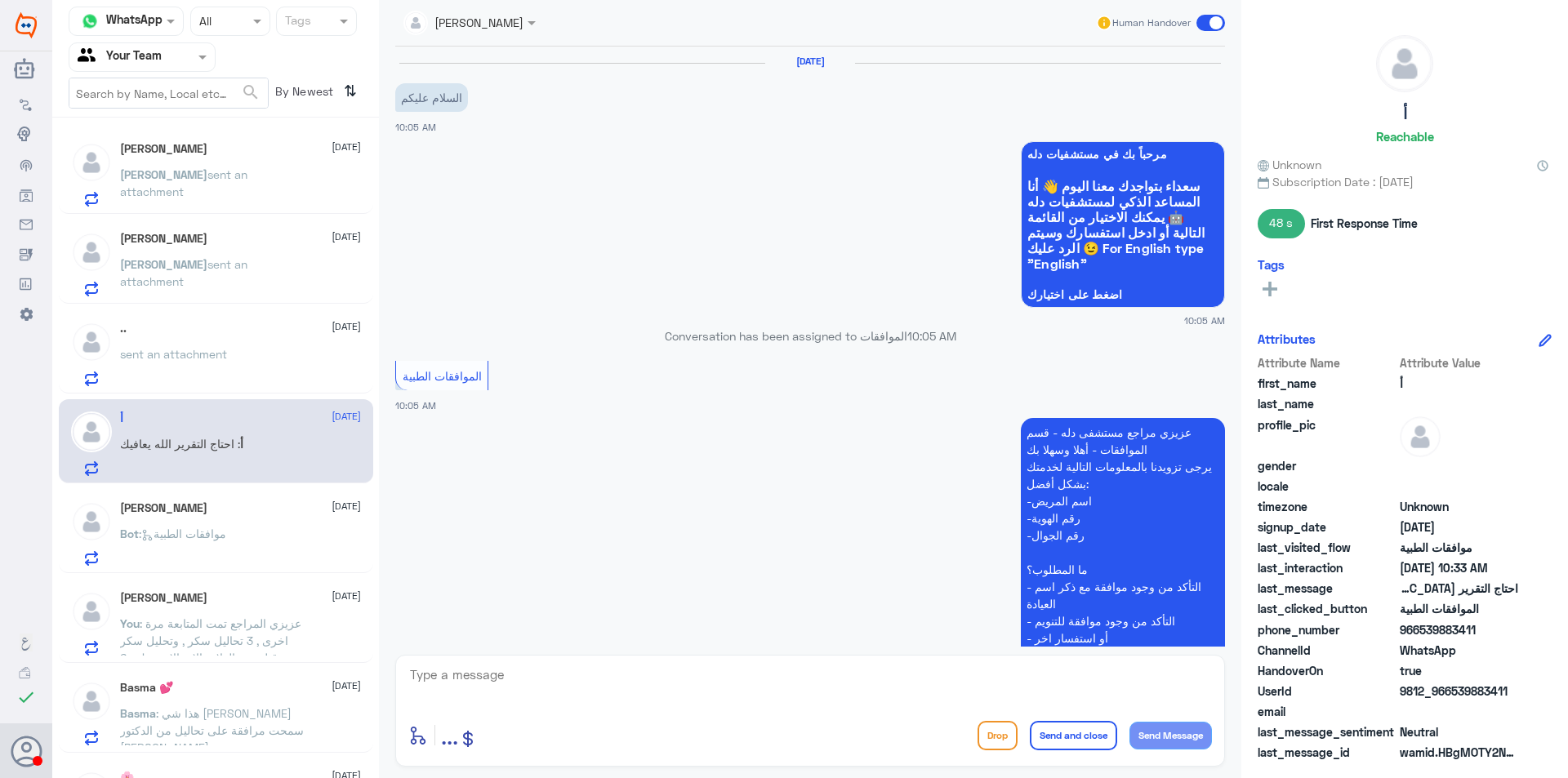
scroll to position [1060, 0]
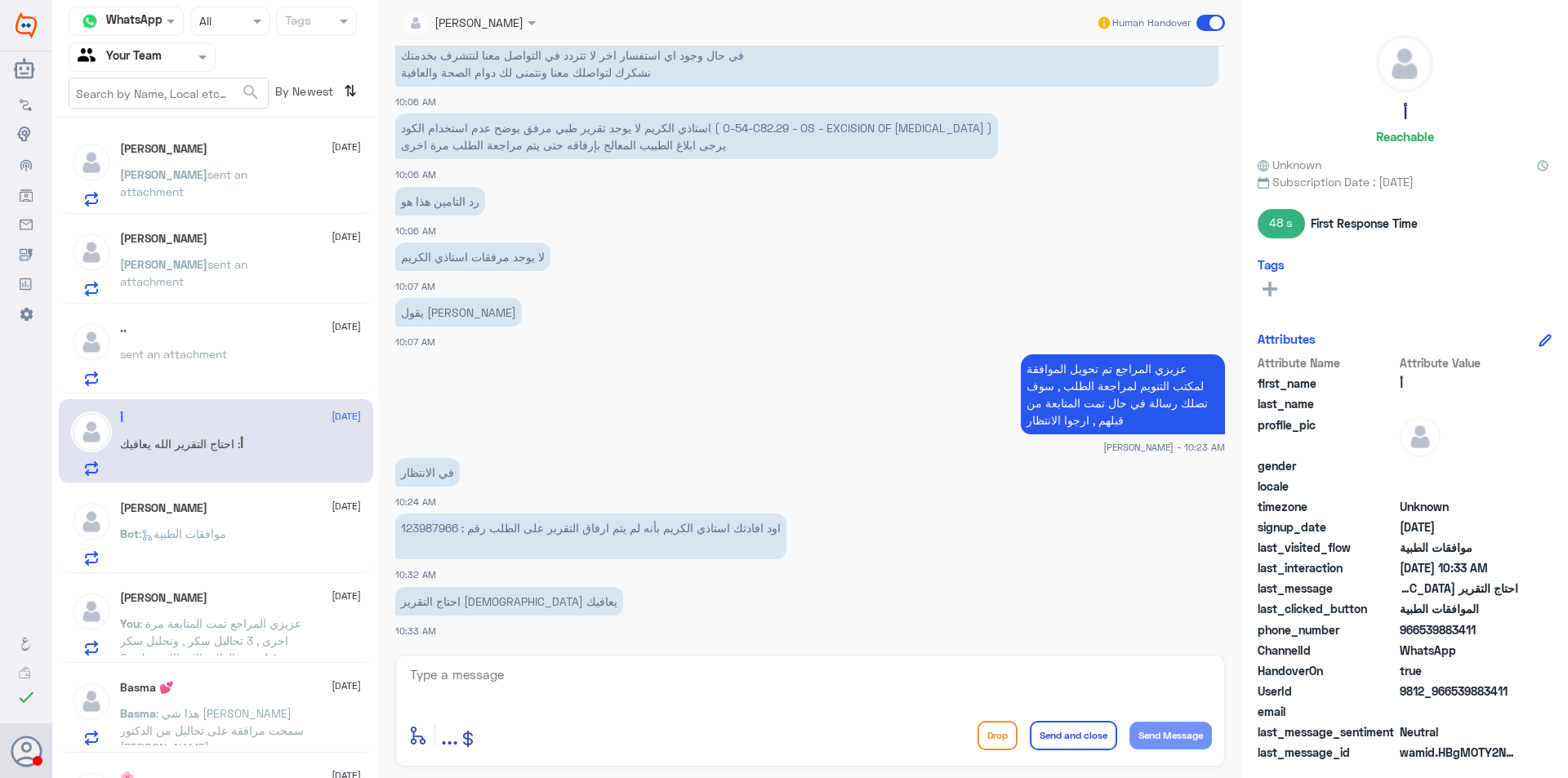
click at [201, 499] on div "Sarah 12 October Bot : موافقات الطبية" at bounding box center [216, 531] width 314 height 84
click at [203, 524] on div "Sarah 12 October Bot : موافقات الطبية" at bounding box center [241, 534] width 241 height 64
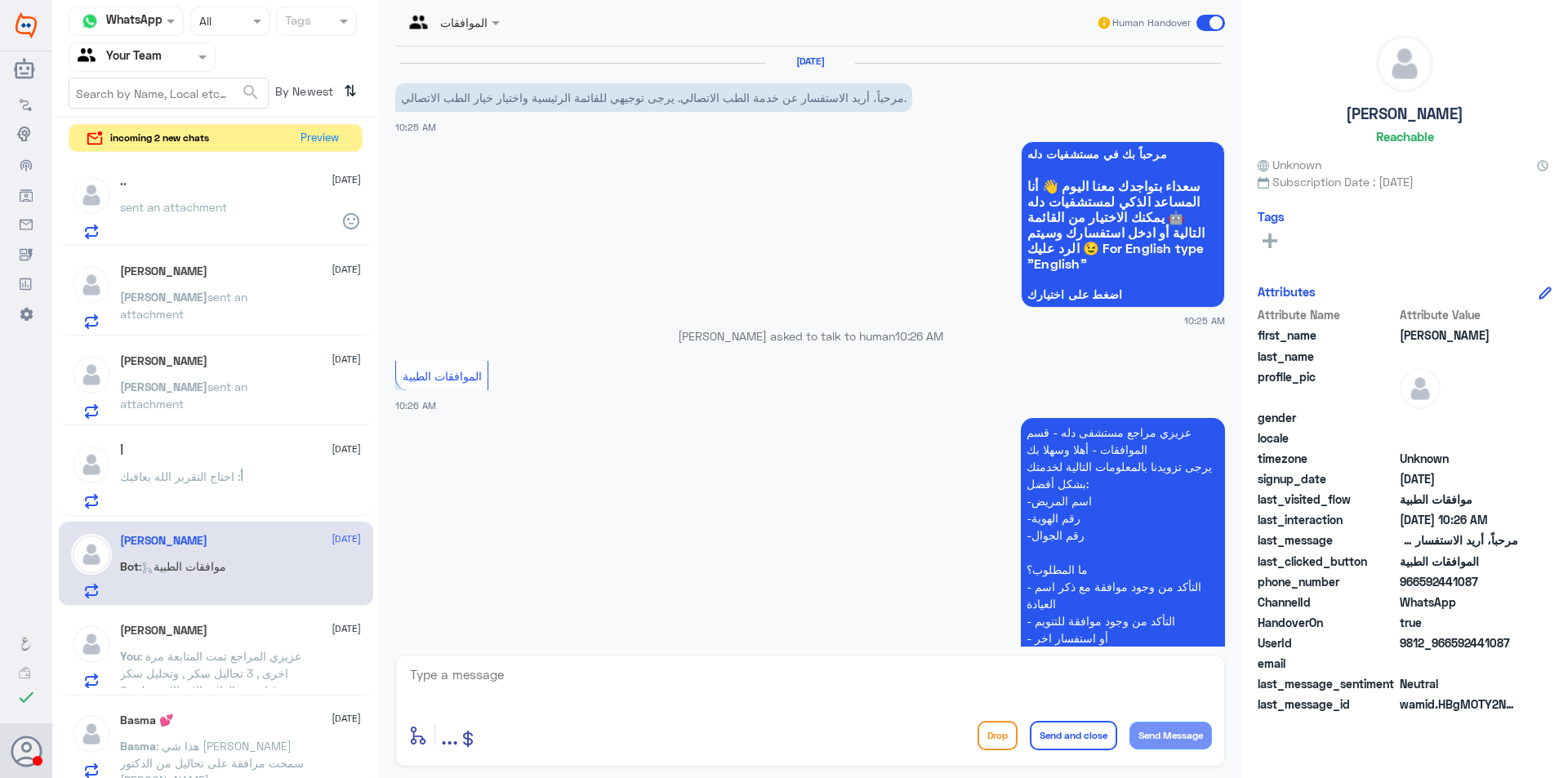
scroll to position [229, 0]
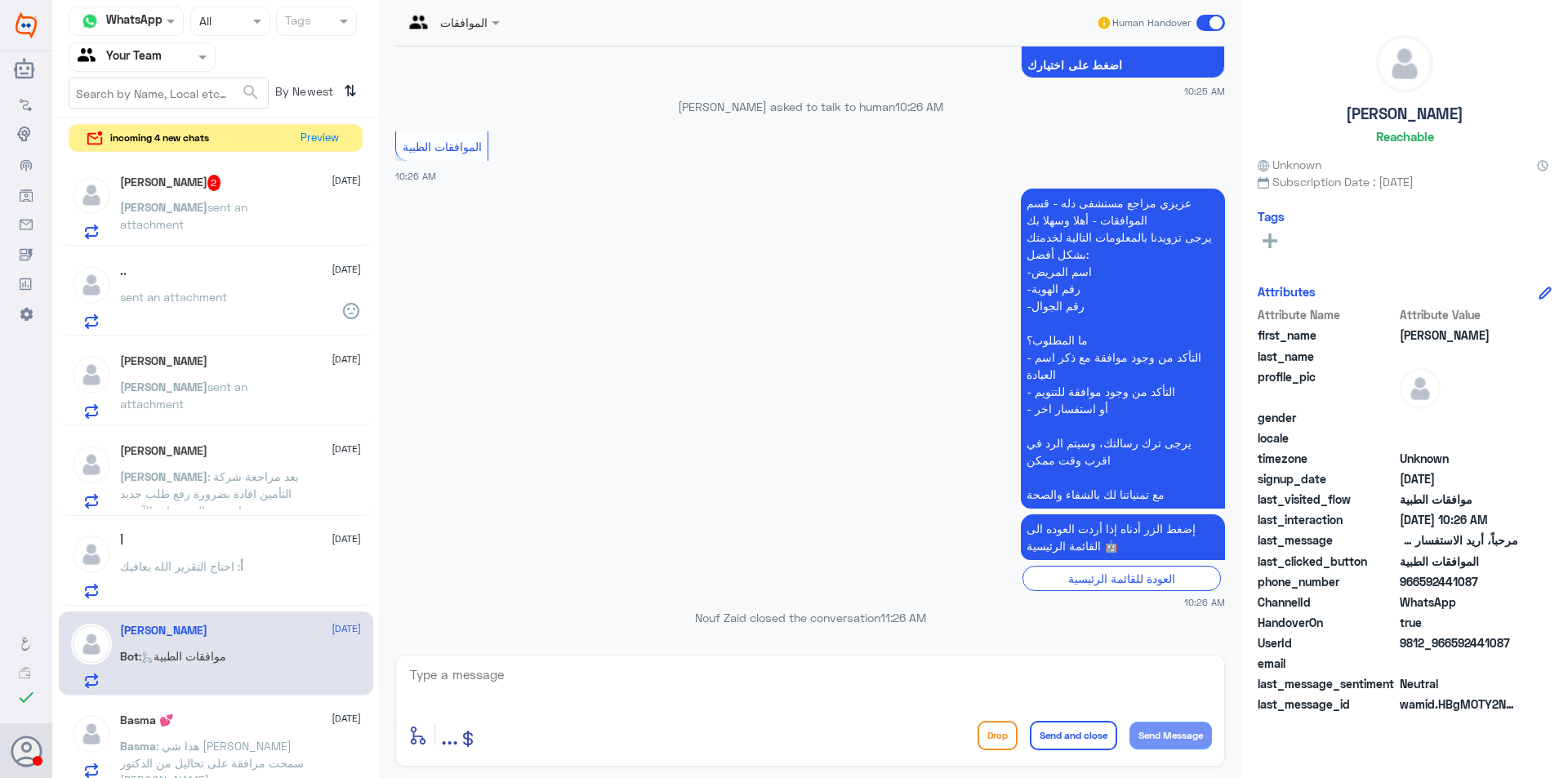
click at [242, 269] on div ".. 12 October" at bounding box center [241, 271] width 241 height 14
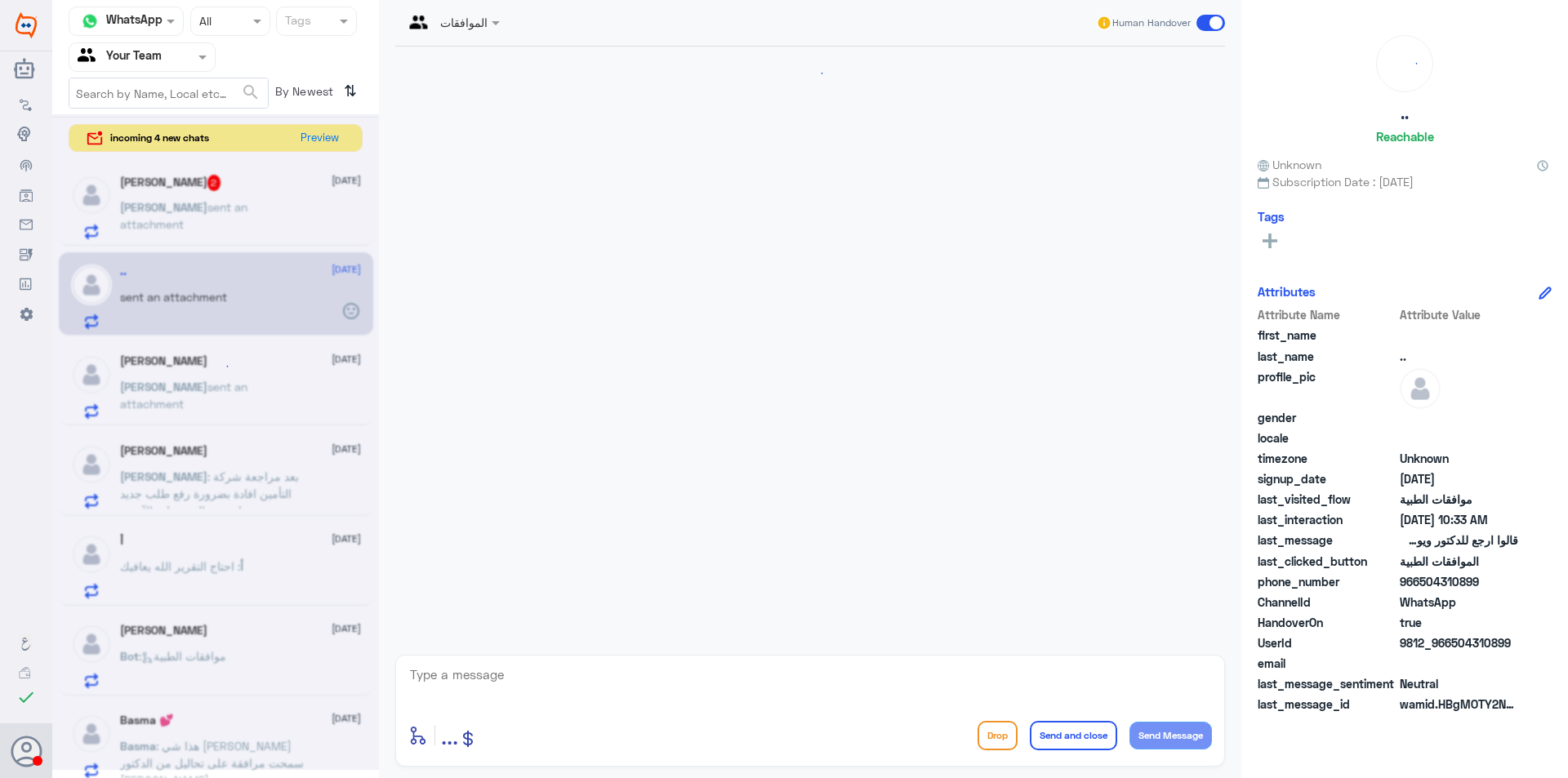
scroll to position [1143, 0]
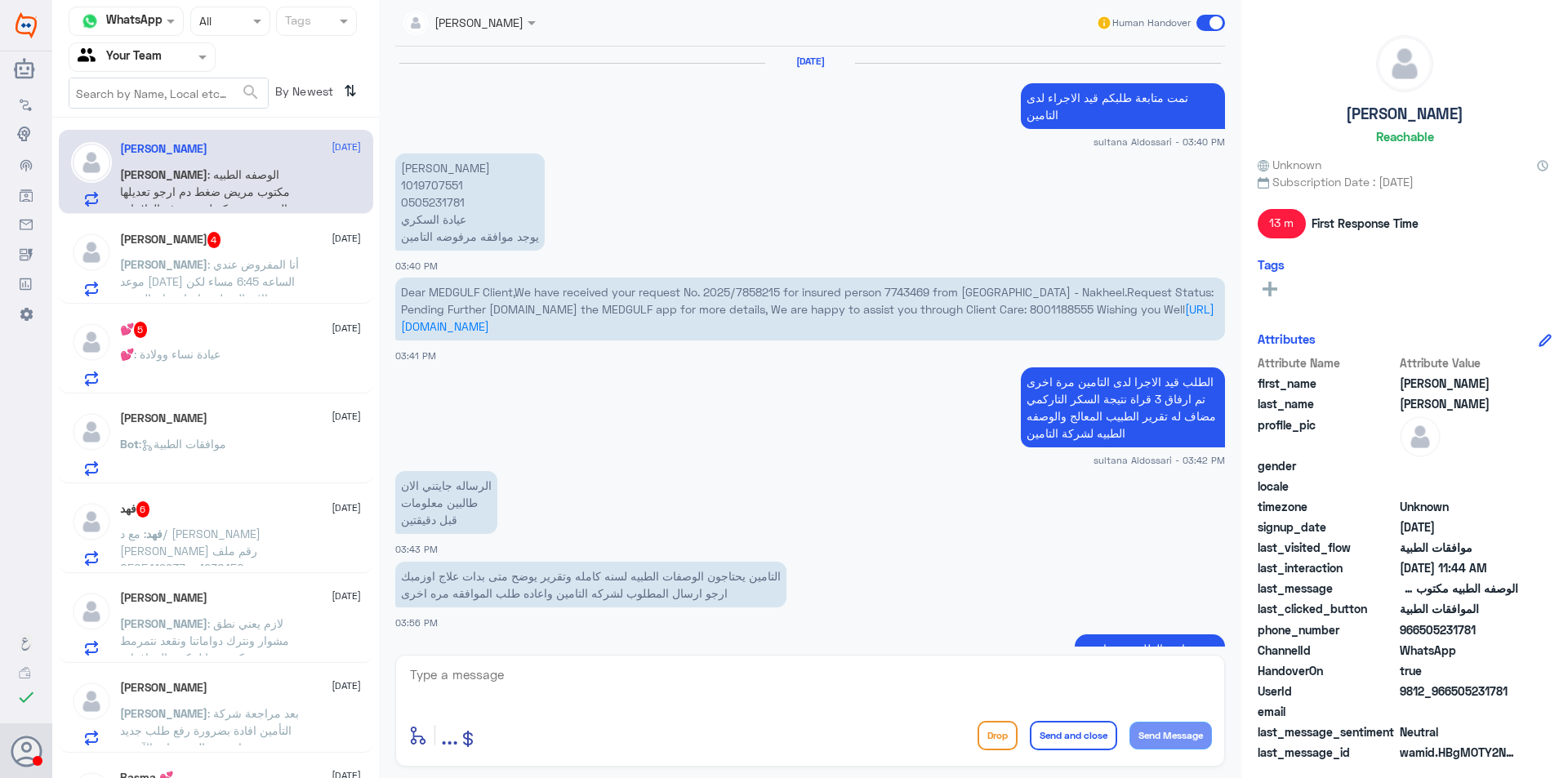
scroll to position [1442, 0]
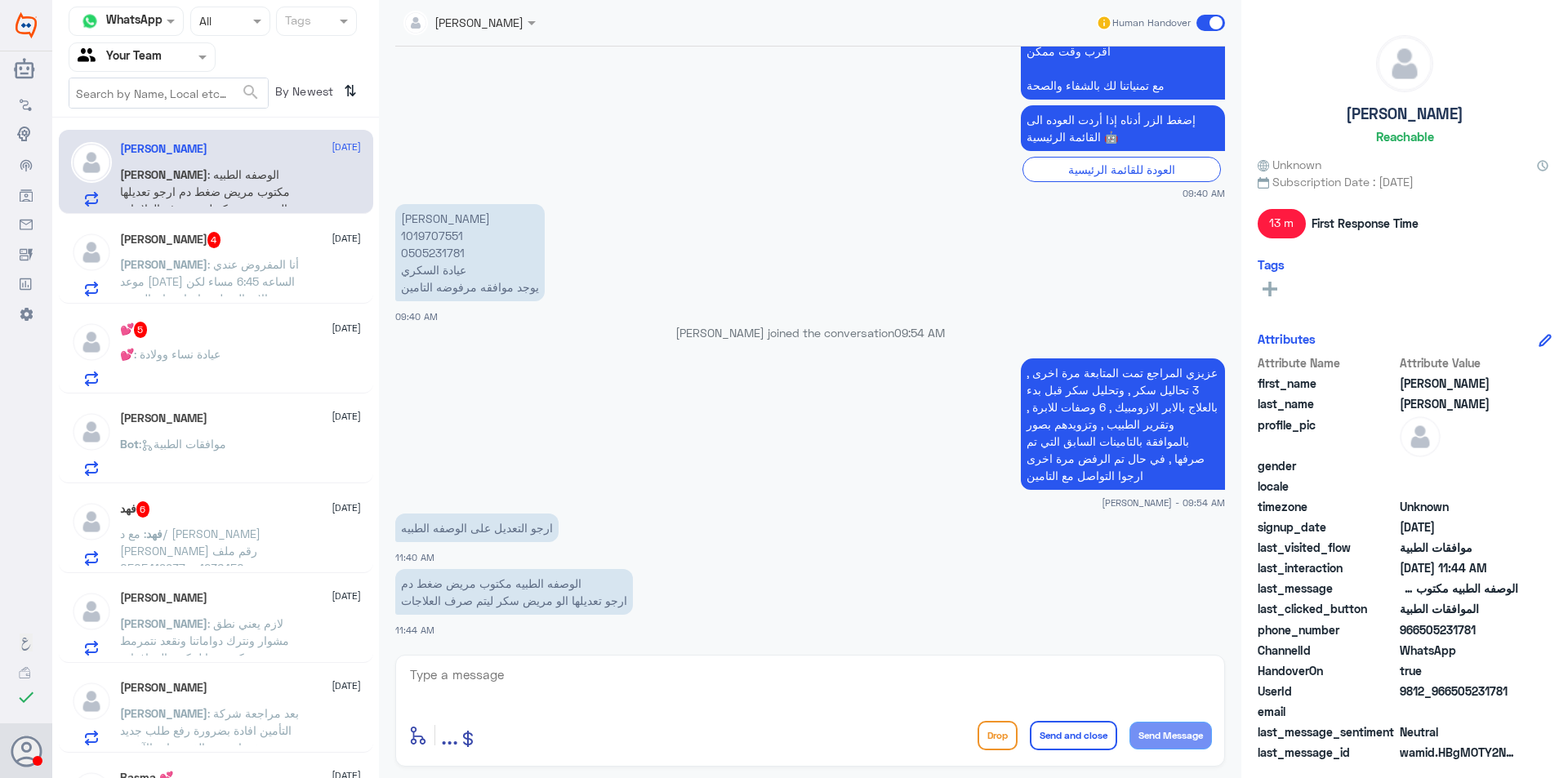
click at [210, 599] on div "[PERSON_NAME] [DATE]" at bounding box center [241, 599] width 241 height 14
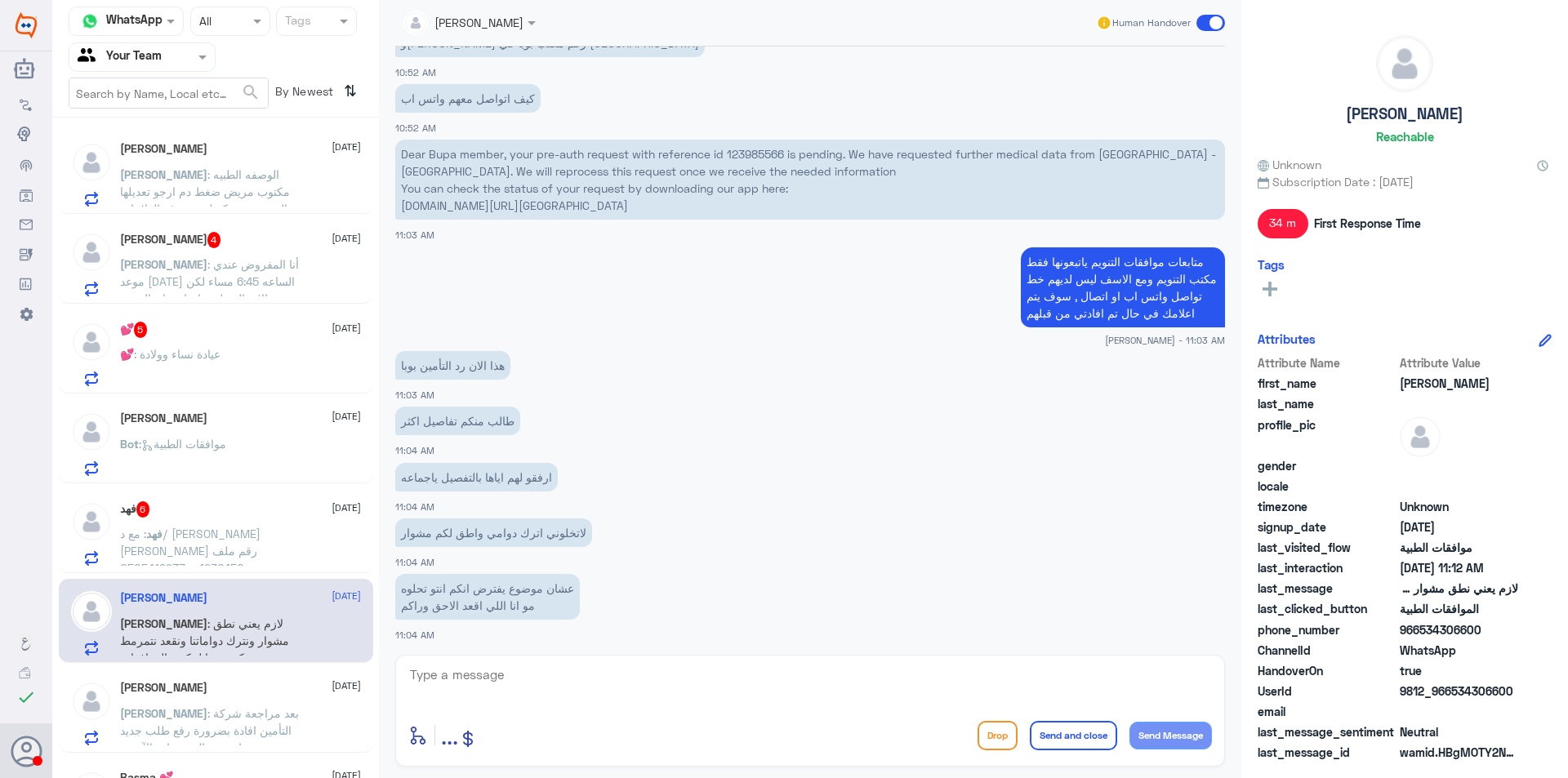
scroll to position [240, 0]
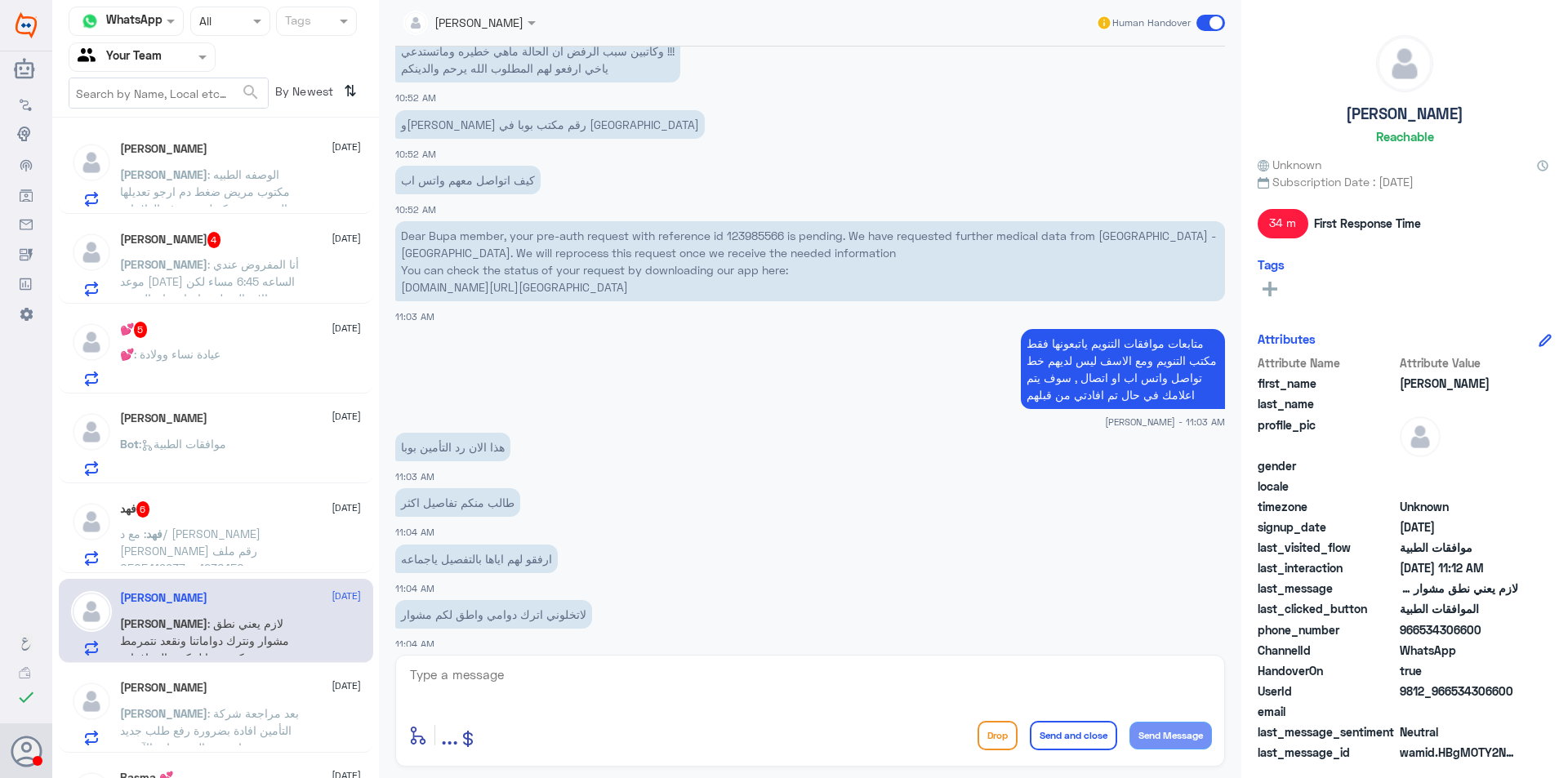
click at [757, 228] on p "Dear Bupa member, your pre-auth request with reference id 123985566 is pending.…" at bounding box center [810, 261] width 830 height 80
copy p "123985566"
click at [513, 670] on textarea at bounding box center [810, 683] width 803 height 40
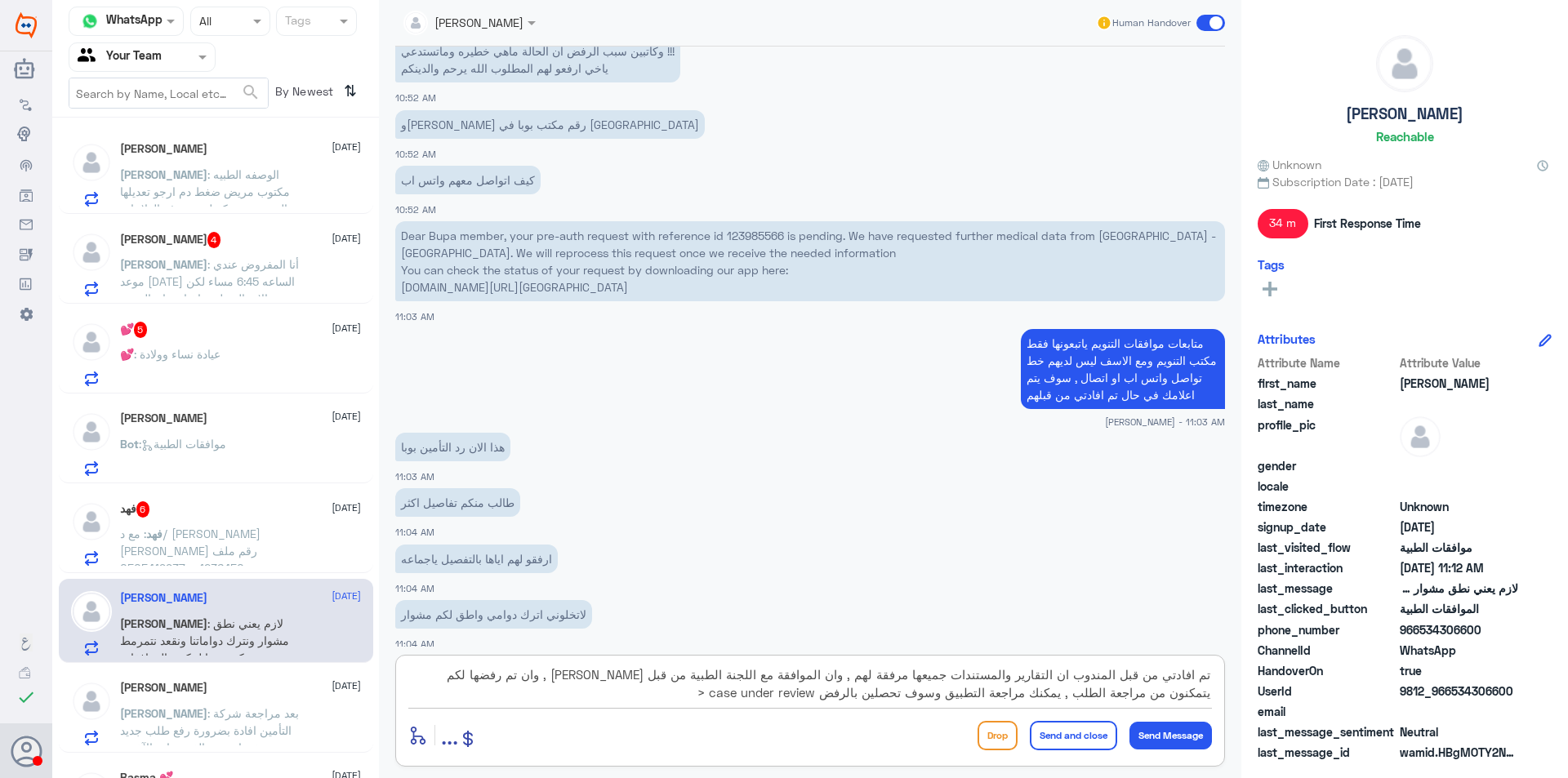
type textarea "تم افادتي من قبل المندوب ان التقارير والمستندات جميعها مرفقة لهم , وان الموافقة…"
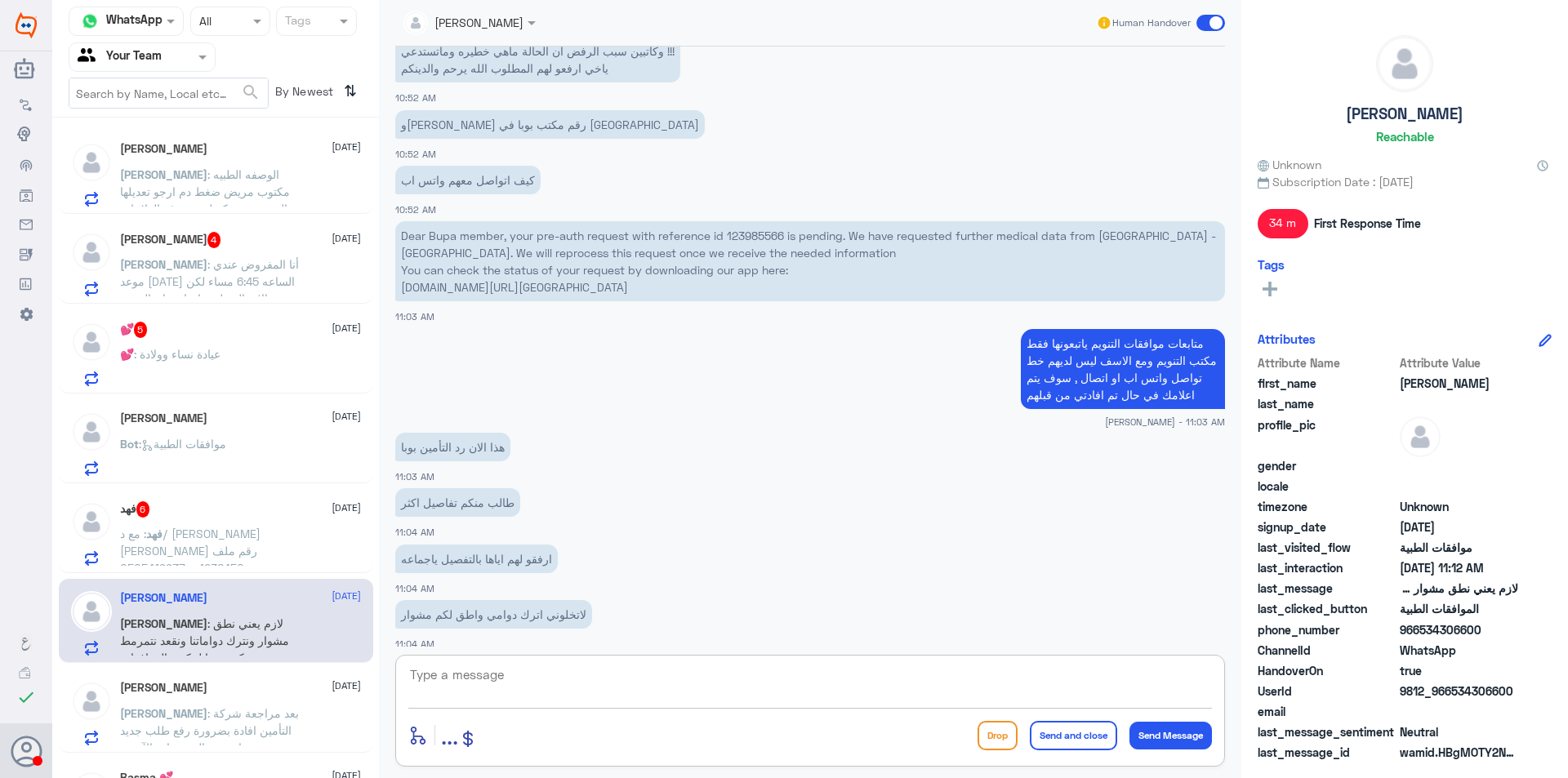
scroll to position [1195, 0]
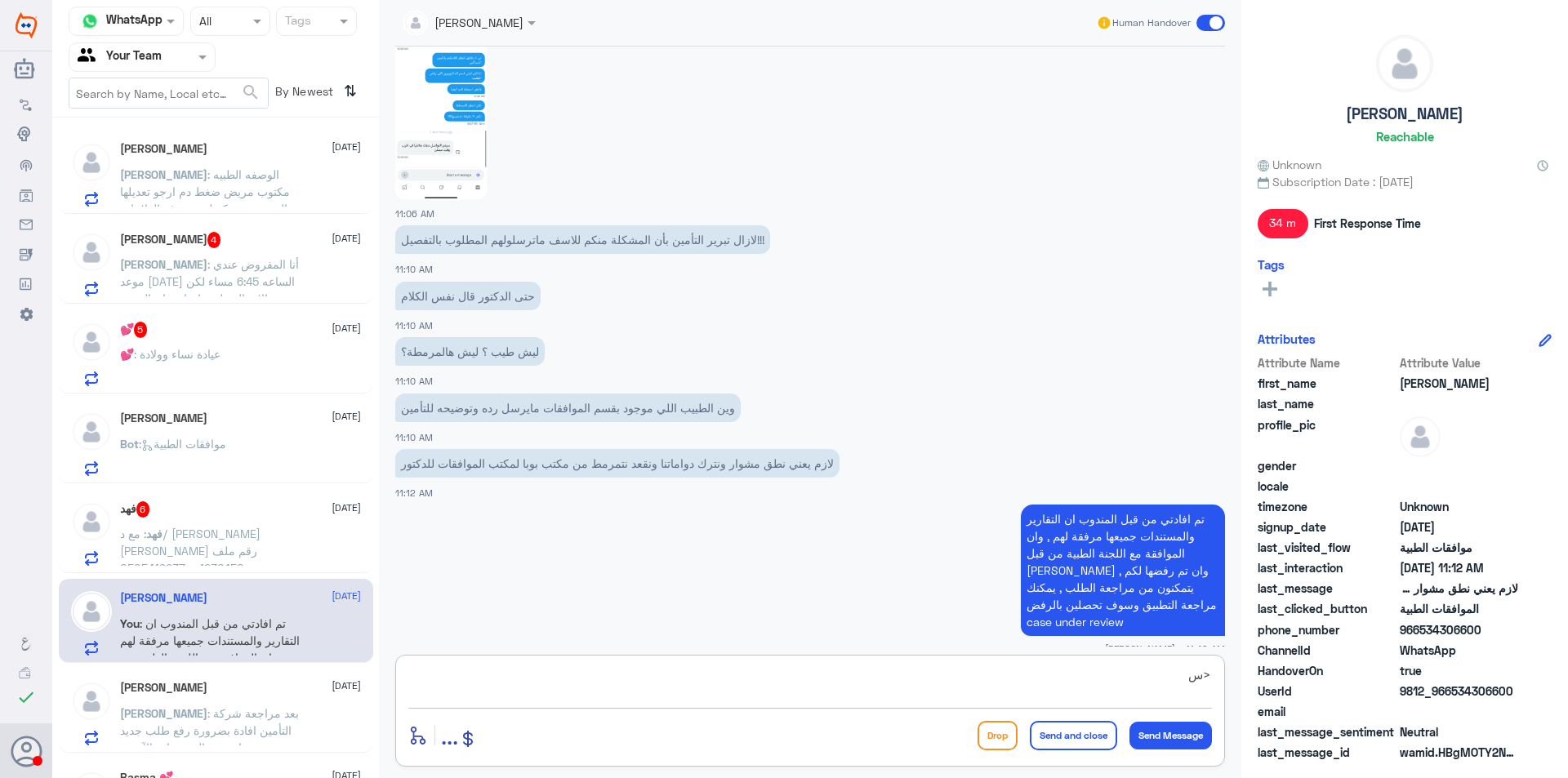
type textarea "<"
type textarea "سوف يتم اعطائنا بالرد خلال دقائق"
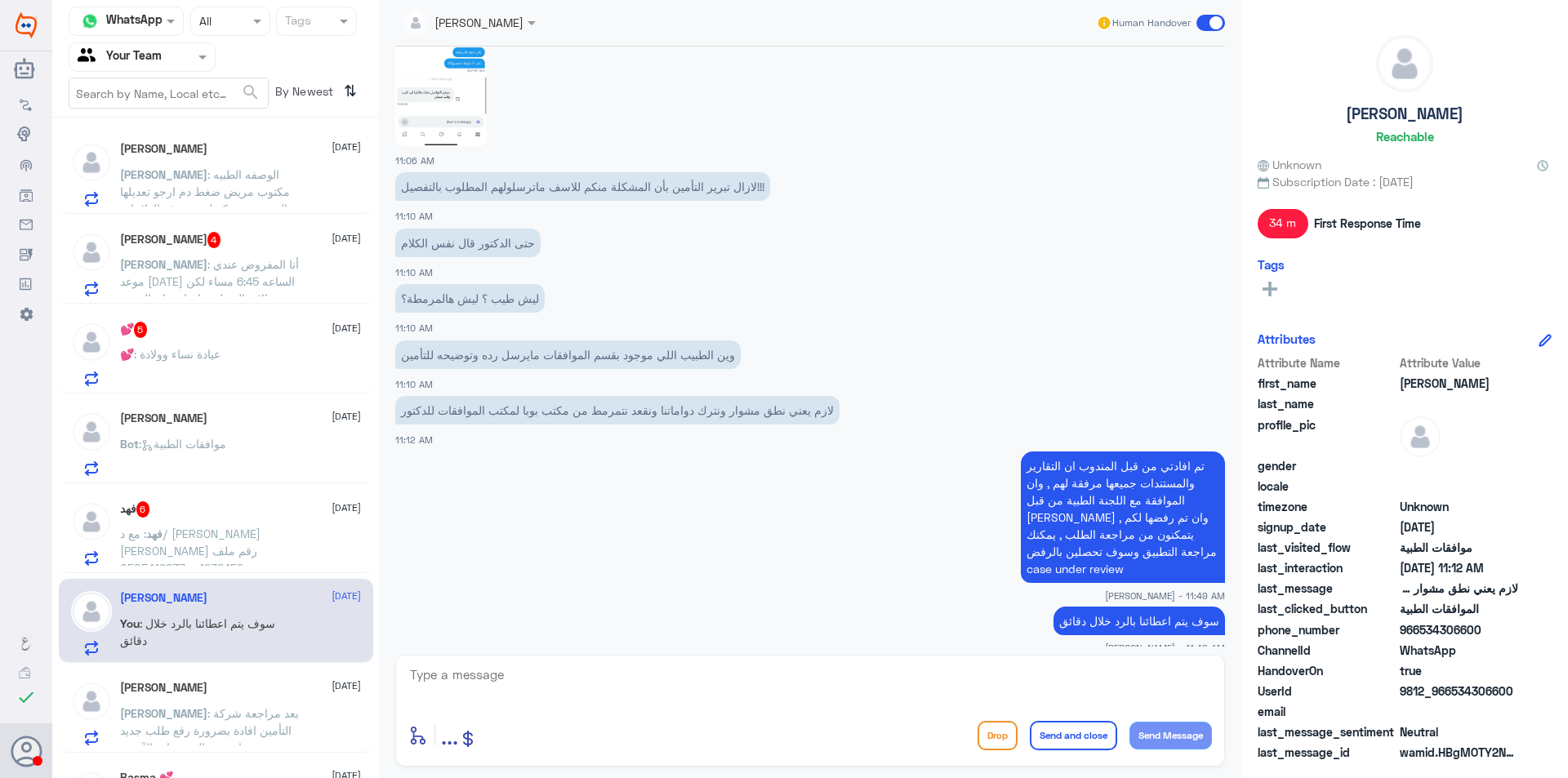
click at [268, 284] on span ": أنا المفروض عندي موعد [DATE] الساعه 6:45 مساء لكن تم الاتصال علي وإخباري ان ا…" at bounding box center [212, 307] width 184 height 100
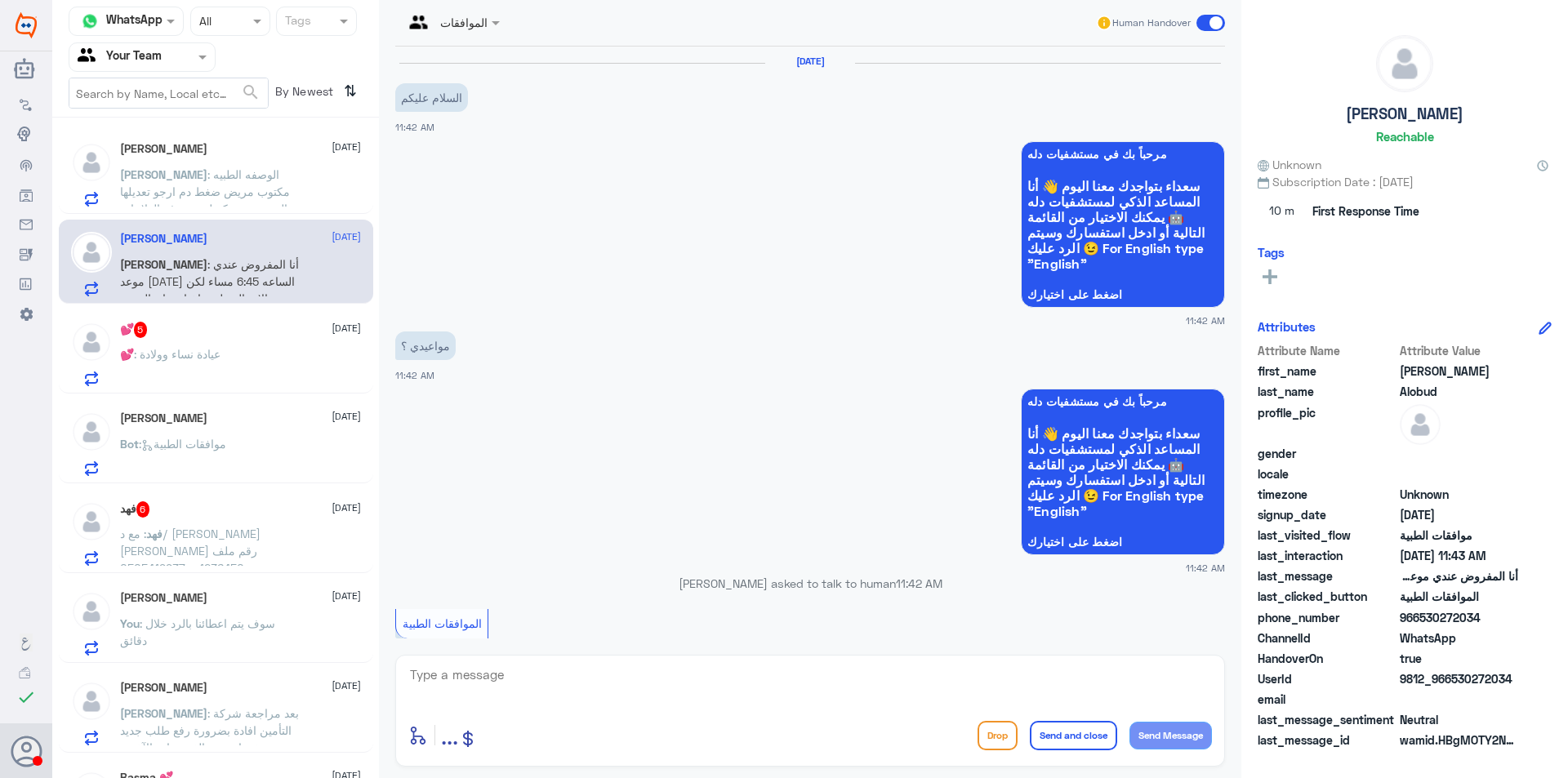
scroll to position [658, 0]
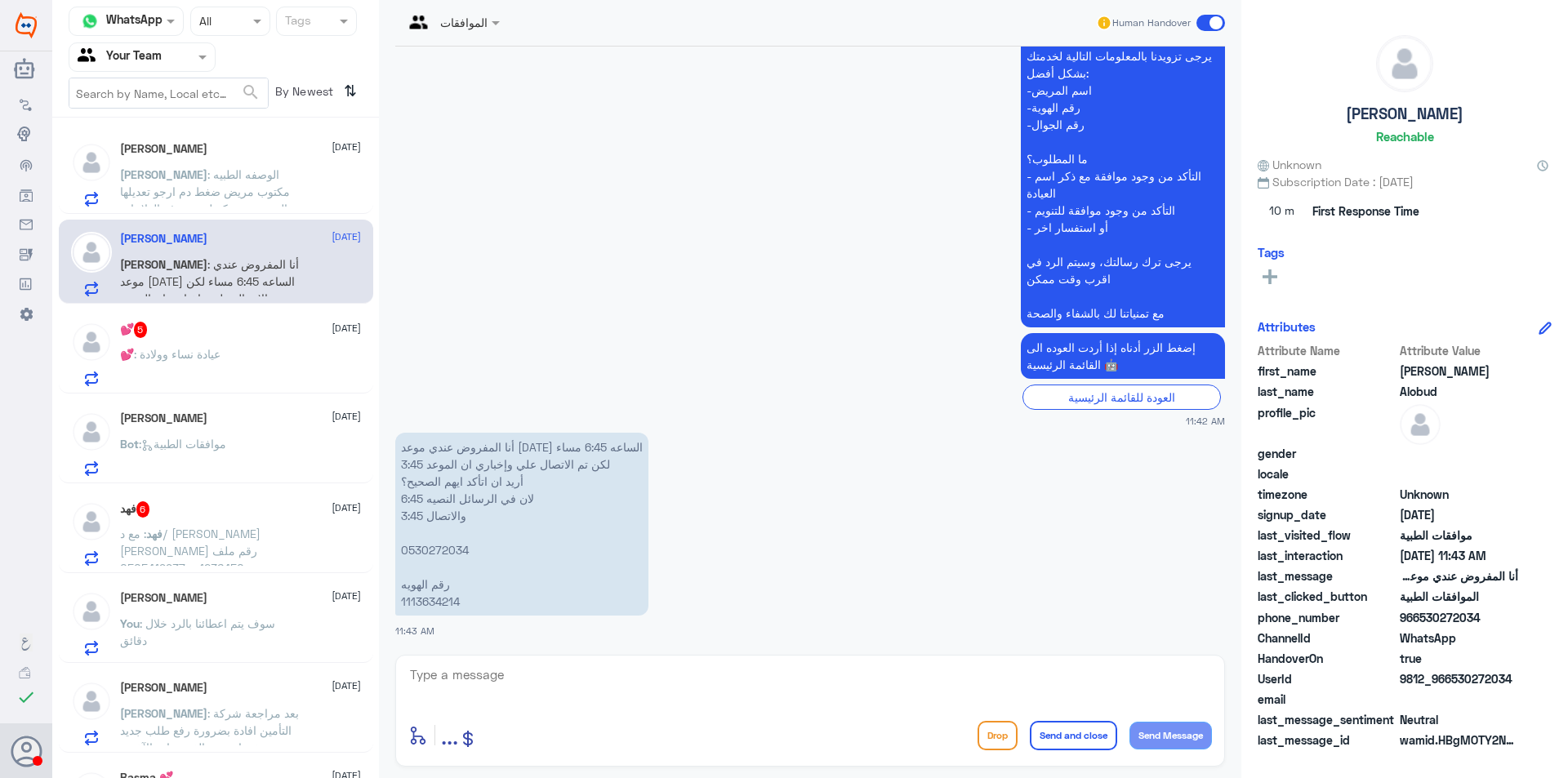
click at [213, 630] on p "You : سوف يتم اعطائنا بالرد خلال دقائق" at bounding box center [212, 635] width 184 height 41
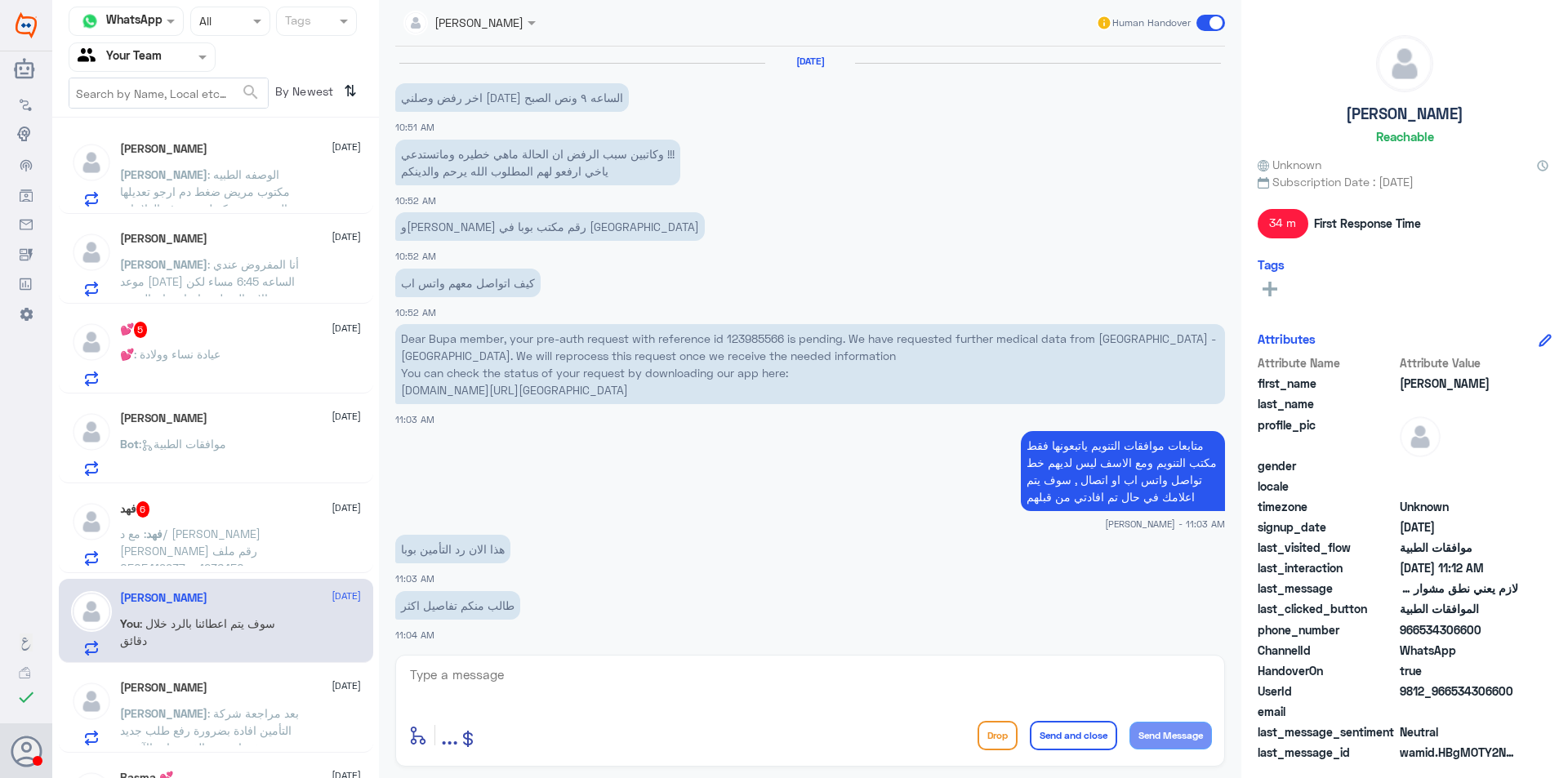
scroll to position [1110, 0]
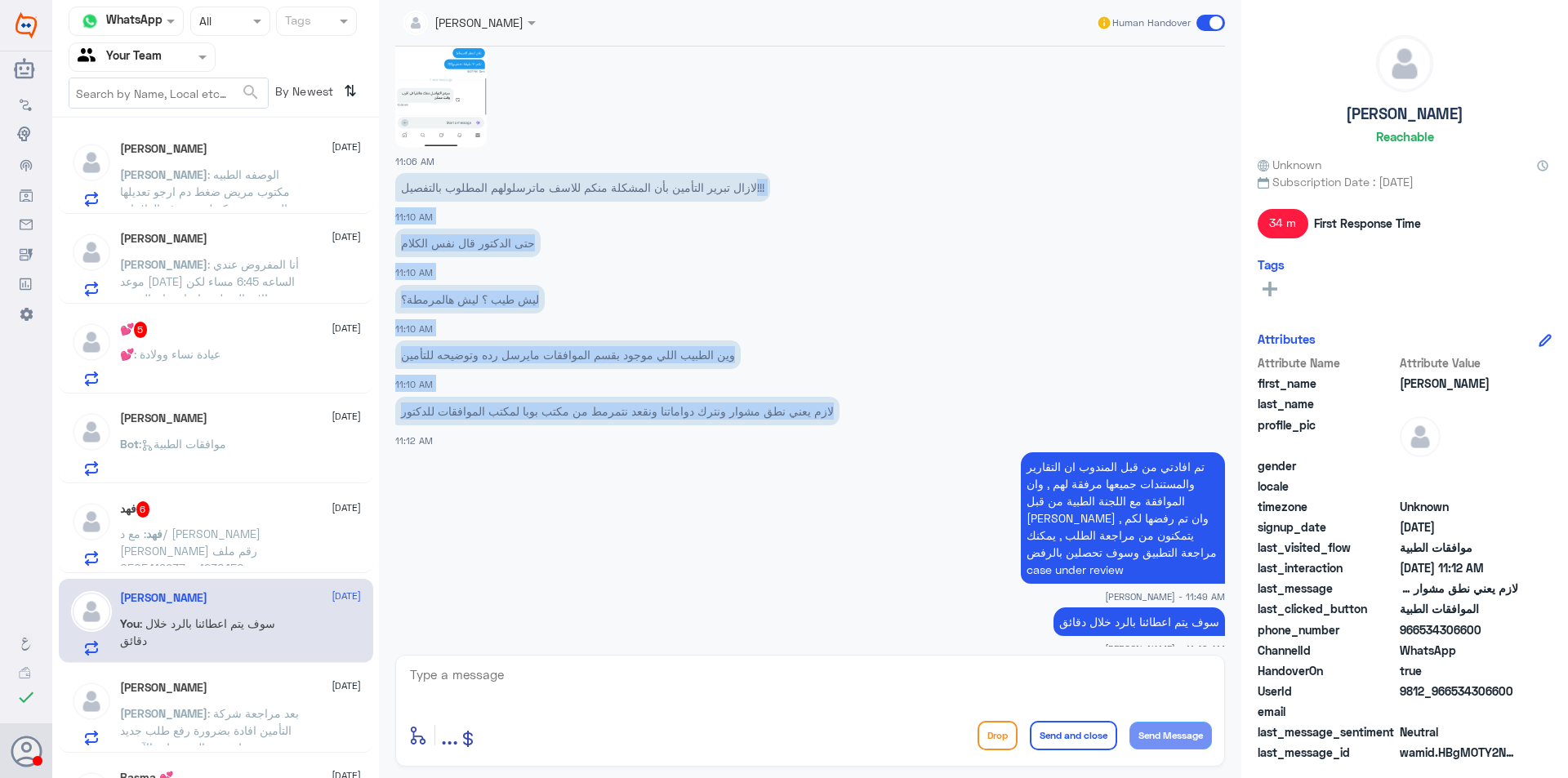
drag, startPoint x: 835, startPoint y: 412, endPoint x: 753, endPoint y: 187, distance: 239.5
click at [753, 187] on div "[DATE] اخر رفض وصلني [DATE] الساعه ٩ ونص الصبح 10:51 AM وكاتبين سبب الرفض ان ال…" at bounding box center [810, 346] width 846 height 600
click at [754, 187] on p "لازال تبرير التأمين بأن المشكلة منكم للاسف ماترسلولهم المطلوب بالتفصيل!!!" at bounding box center [583, 187] width 375 height 29
click at [759, 187] on p "لازال تبرير التأمين بأن المشكلة منكم للاسف ماترسلولهم المطلوب بالتفصيل!!!" at bounding box center [583, 187] width 375 height 29
click at [773, 186] on app-msgs-text "لازال تبرير التأمين بأن المشكلة منكم للاسف ماترسلولهم المطلوب بالتفصيل!!!" at bounding box center [810, 188] width 830 height 30
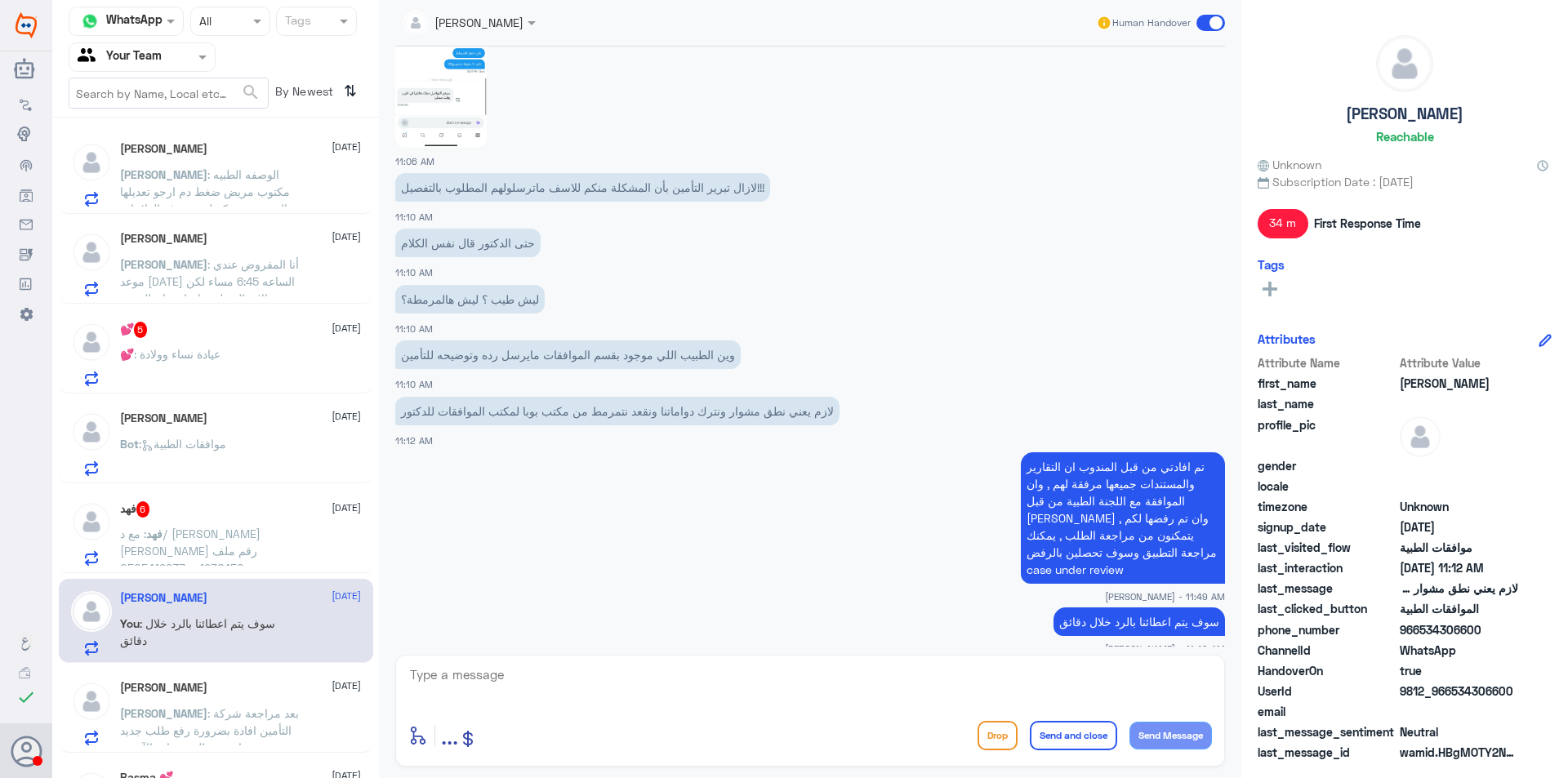
click at [742, 164] on div "11:06 AM" at bounding box center [810, 56] width 830 height 226
drag, startPoint x: 760, startPoint y: 186, endPoint x: 590, endPoint y: 258, distance: 184.6
click at [467, 356] on div "[DATE] اخر رفض وصلني [DATE] الساعه ٩ ونص الصبح 10:51 AM وكاتبين سبب الرفض ان ال…" at bounding box center [810, 346] width 846 height 600
drag, startPoint x: 402, startPoint y: 186, endPoint x: 404, endPoint y: 201, distance: 15.1
click at [403, 187] on p "لازال تبرير التأمين بأن المشكلة منكم للاسف ماترسلولهم المطلوب بالتفصيل!!!" at bounding box center [583, 187] width 375 height 29
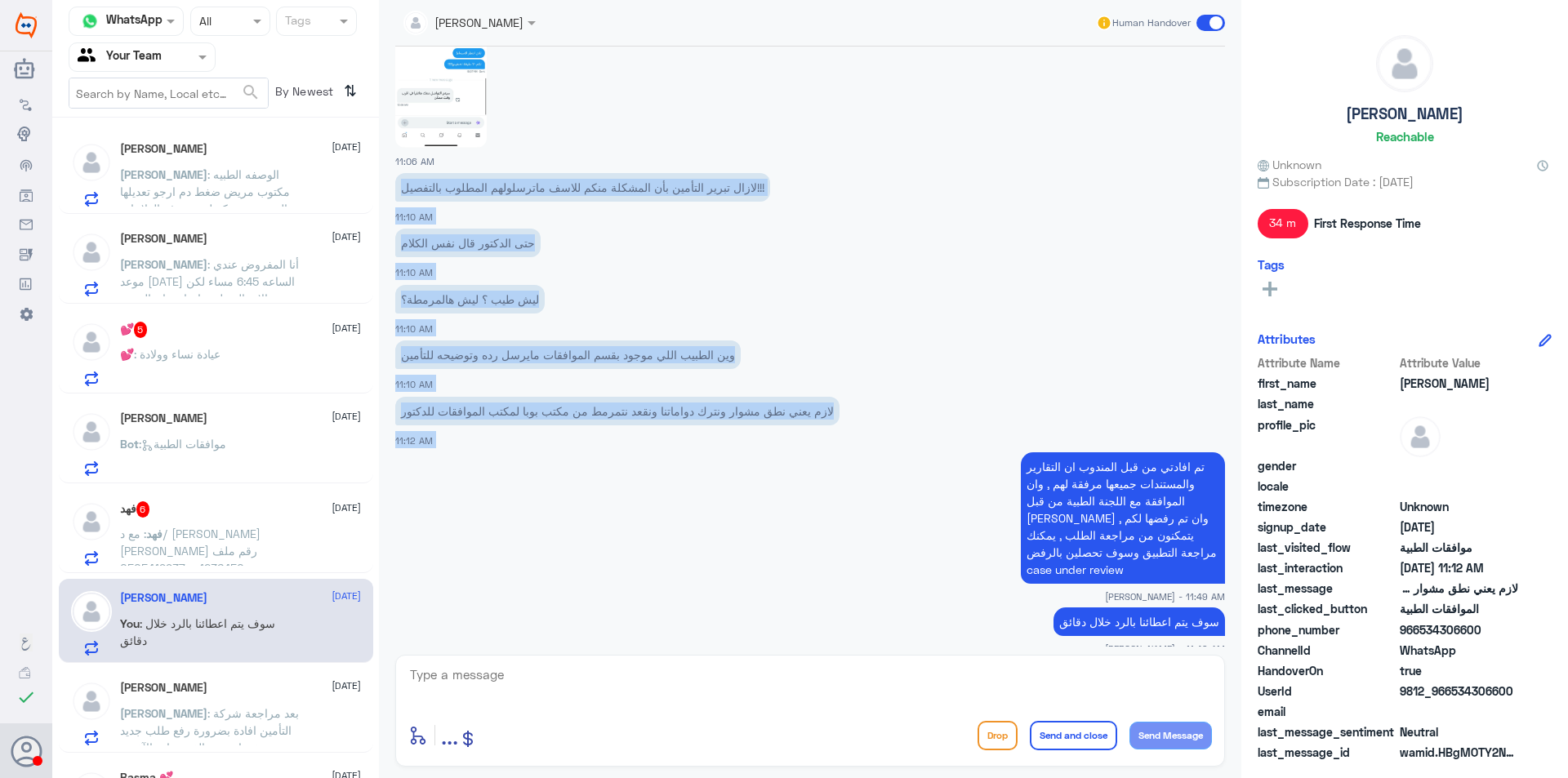
copy div "لازال تبرير التأمين بأن المشكلة منكم للاسف ماترسلولهم المطلوب بالتفصيل!!! 11:10…"
drag, startPoint x: 401, startPoint y: 185, endPoint x: 807, endPoint y: 473, distance: 497.8
click at [807, 473] on div "[DATE] اخر رفض وصلني [DATE] الساعه ٩ ونص الصبح 10:51 AM وكاتبين سبب الرفض ان ال…" at bounding box center [810, 346] width 846 height 600
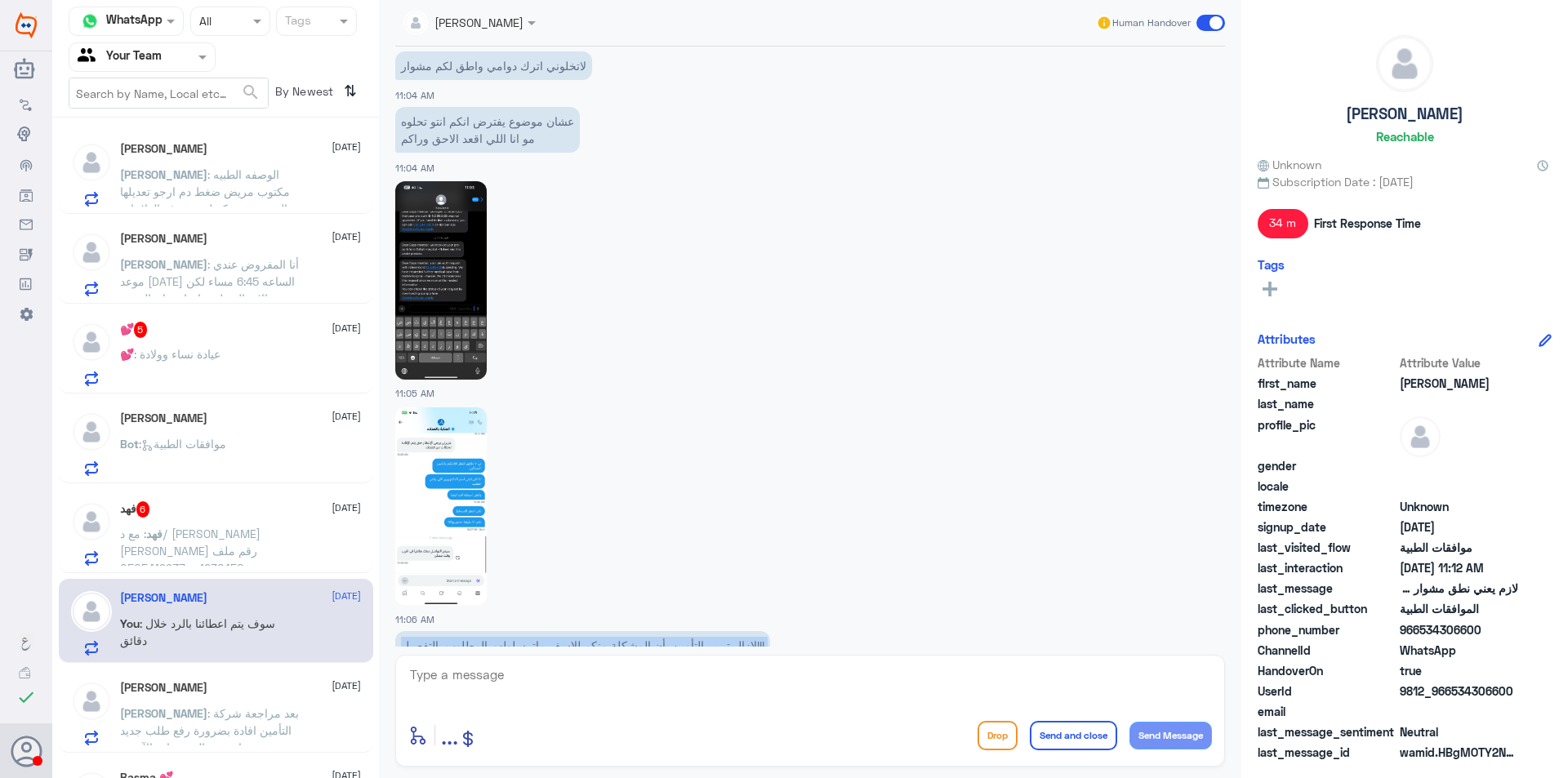
scroll to position [375, 0]
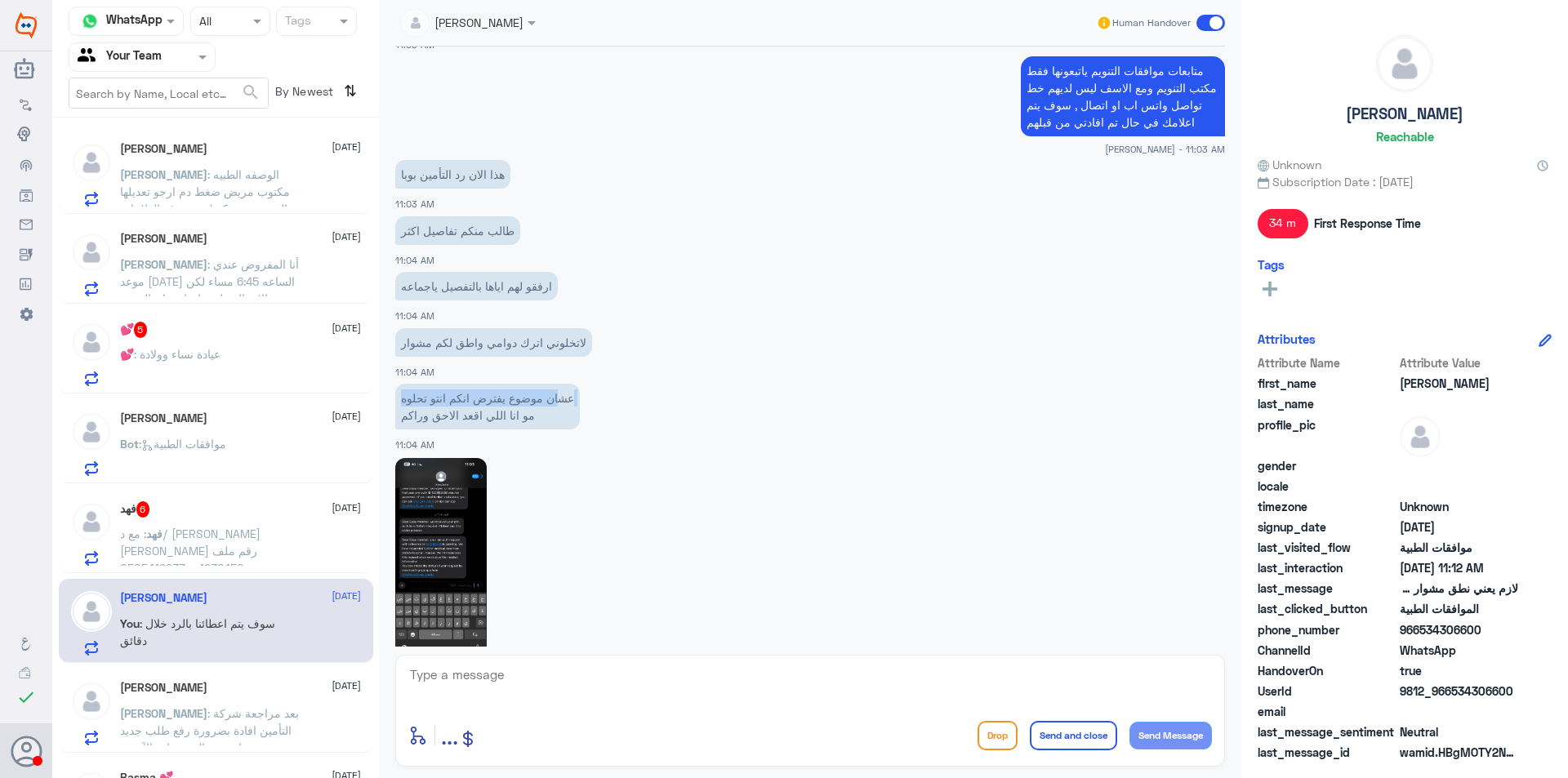
drag, startPoint x: 402, startPoint y: 416, endPoint x: 564, endPoint y: 387, distance: 164.6
click at [564, 387] on p "عشان موضوع يفترض انكم انتو تحلوه مو انا اللي اقعد الاحق وراكم" at bounding box center [487, 406] width 185 height 46
click at [560, 409] on p "عشان موضوع يفترض انكم انتو تحلوه مو انا اللي اقعد الاحق وراكم" at bounding box center [487, 406] width 185 height 46
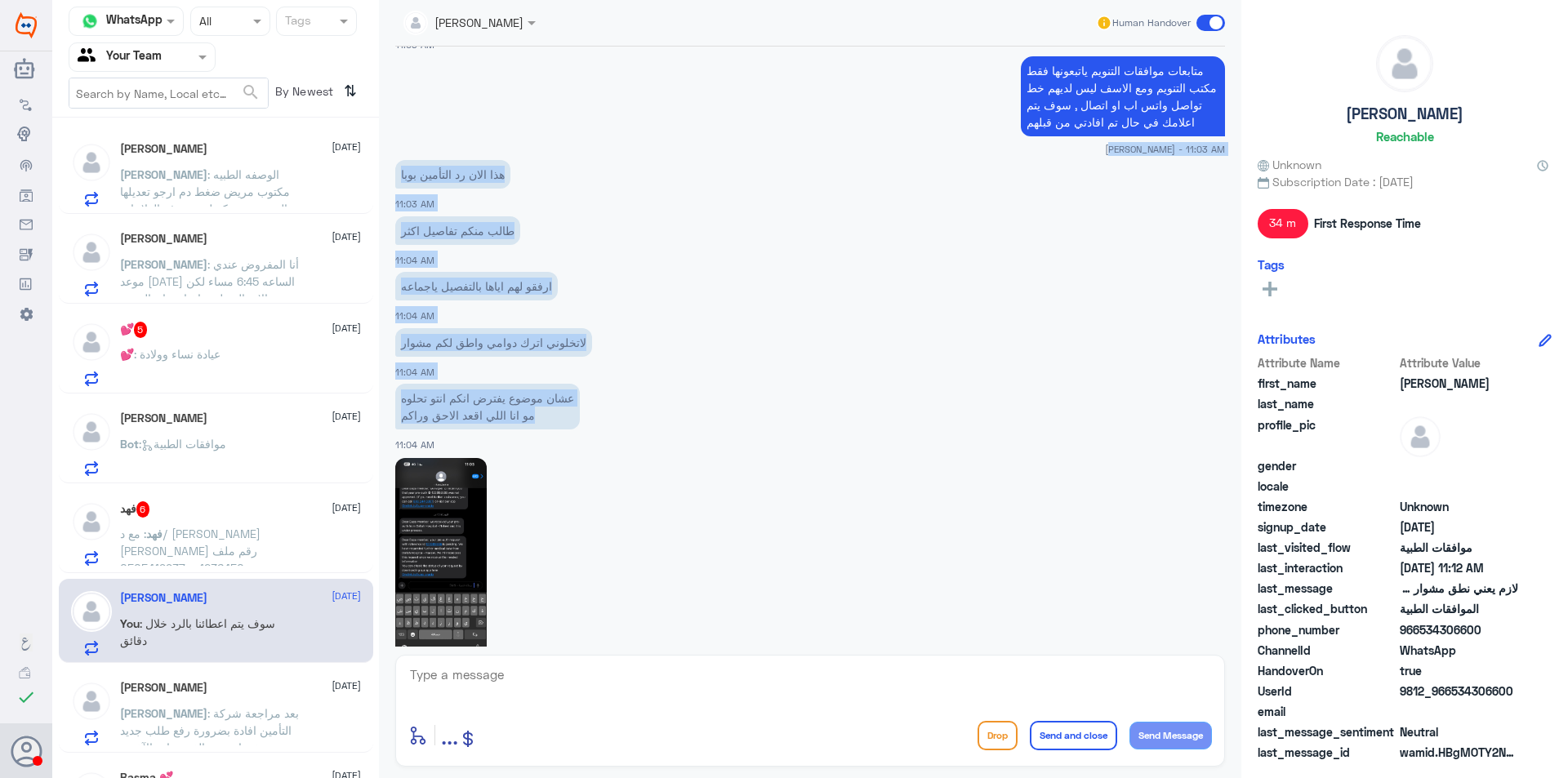
copy div "[PERSON_NAME] - 11:03 AM هذا الان رد التأمين بوبا 11:03 AM طالب منكم تفاصيل اكث…"
drag, startPoint x: 558, startPoint y: 418, endPoint x: 597, endPoint y: 147, distance: 273.8
click at [597, 147] on div "[DATE] اخر رفض وصلني [DATE] الساعه ٩ ونص الصبح 10:51 AM وكاتبين سبب الرفض ان ال…" at bounding box center [810, 346] width 846 height 600
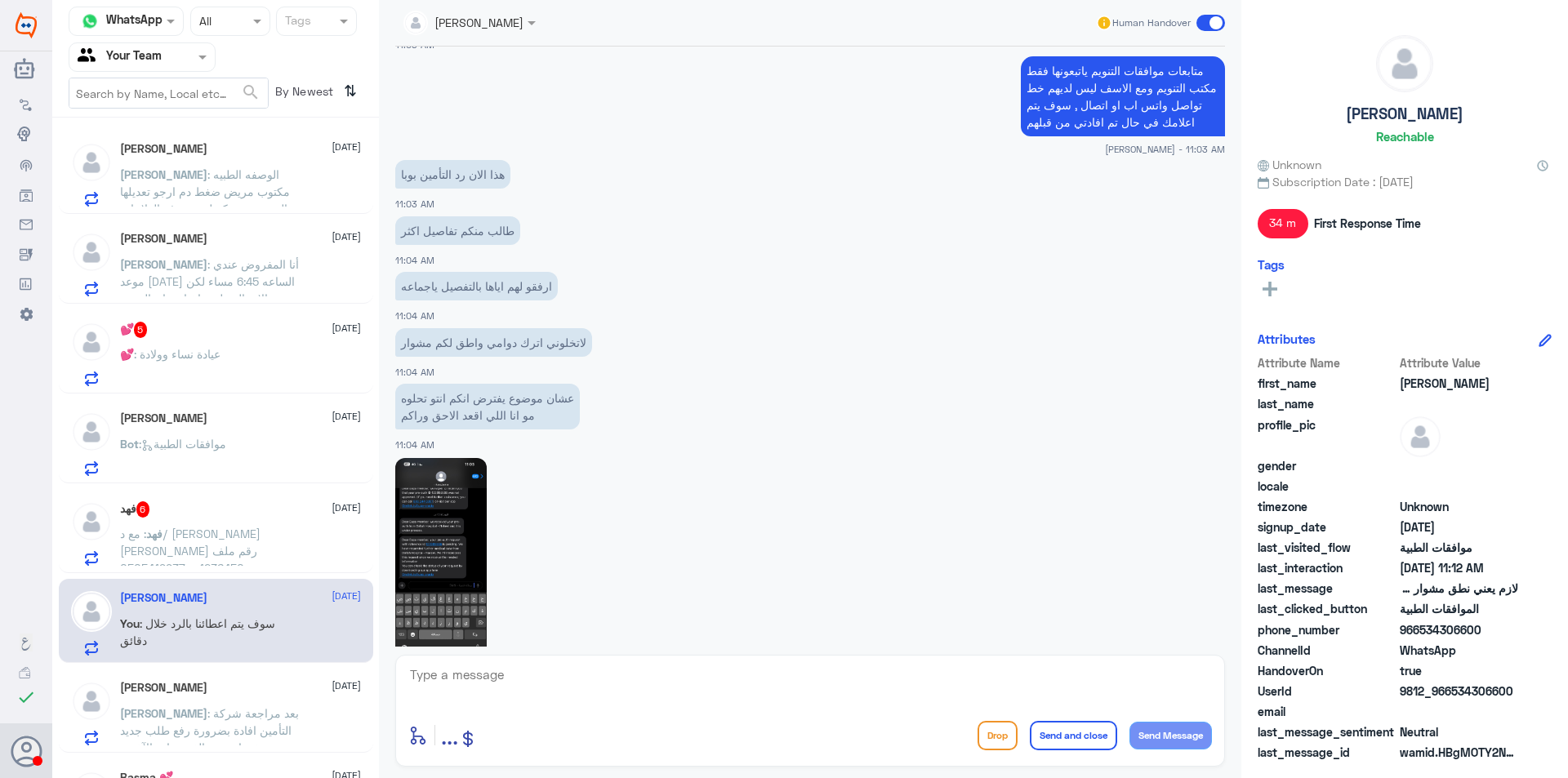
click at [711, 501] on div at bounding box center [810, 557] width 830 height 200
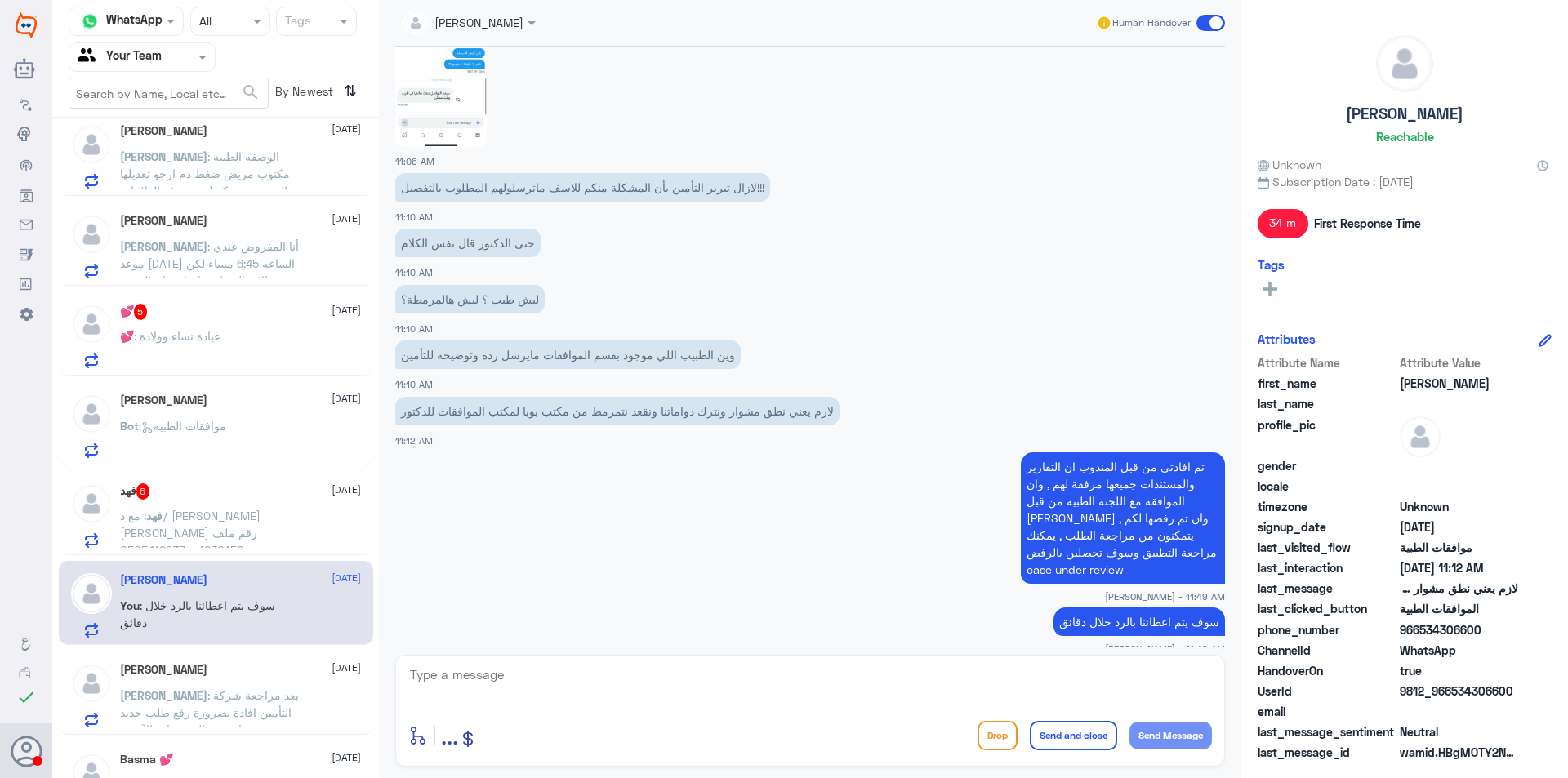
scroll to position [0, 0]
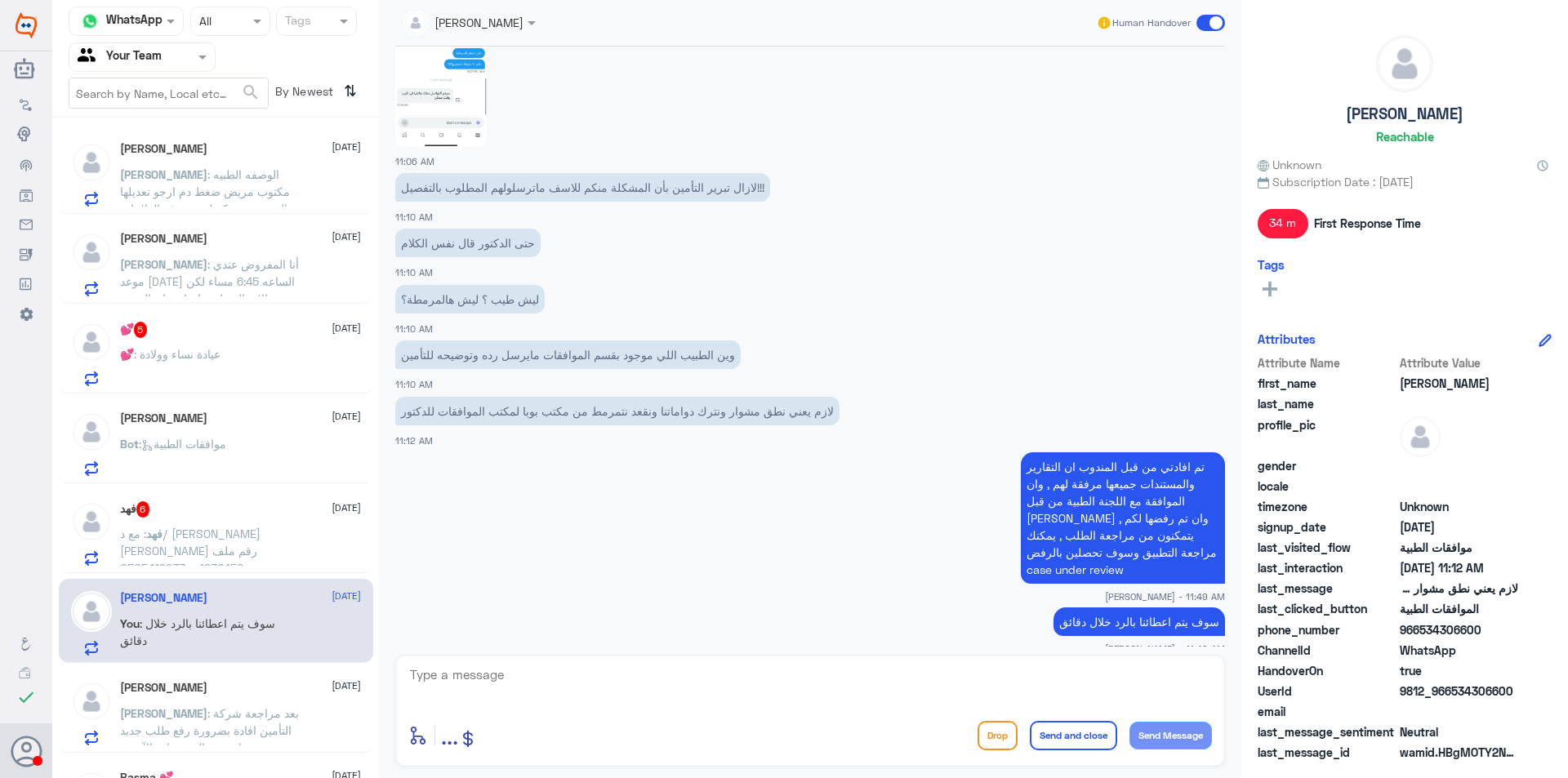
click at [242, 187] on span ": الوصفه الطبيه مكتوب مريض ضغط دم ارجو تعديلها الو مريض سكر ليتم صرف العلاجات" at bounding box center [205, 192] width 170 height 48
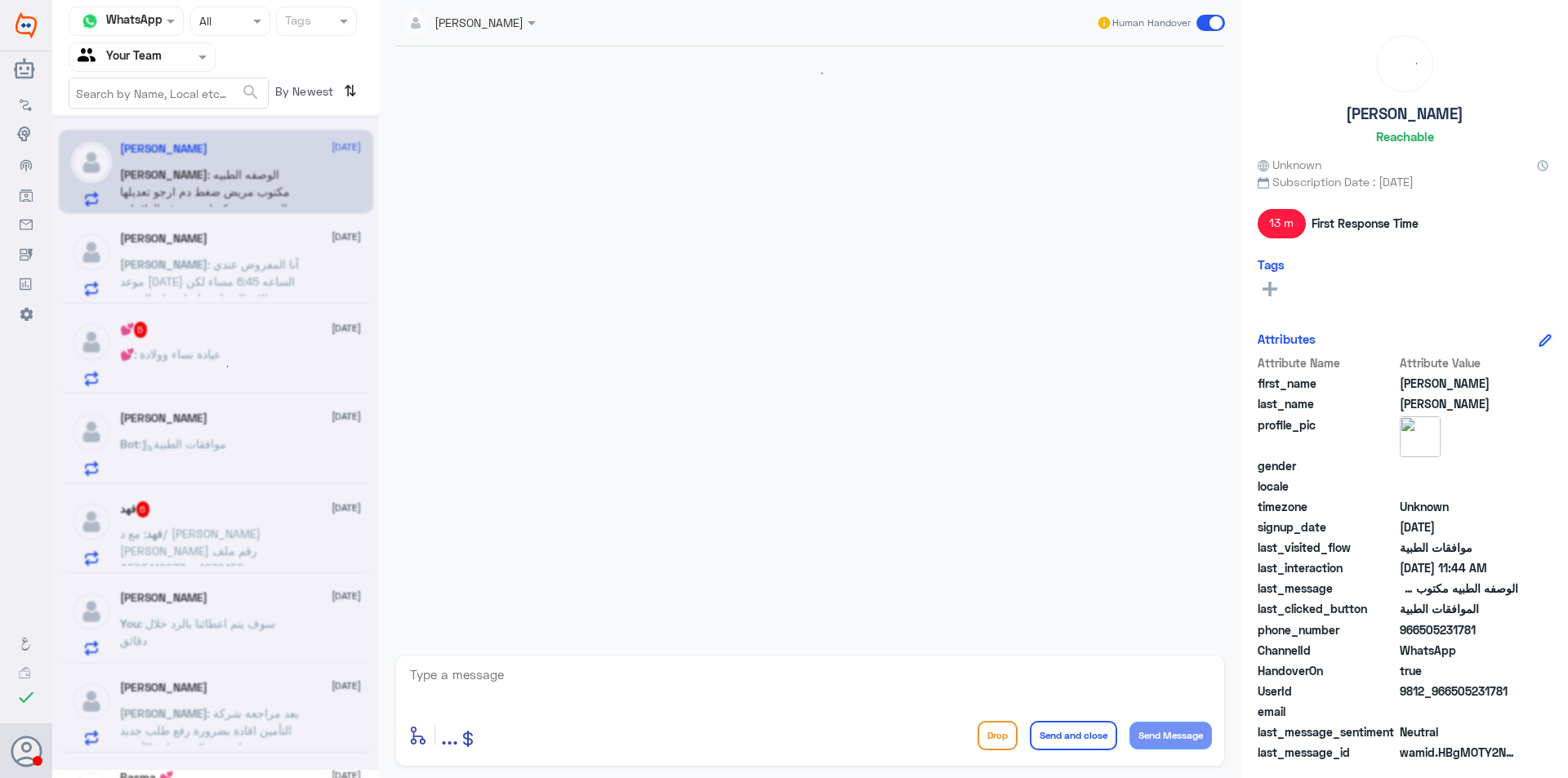
scroll to position [1442, 0]
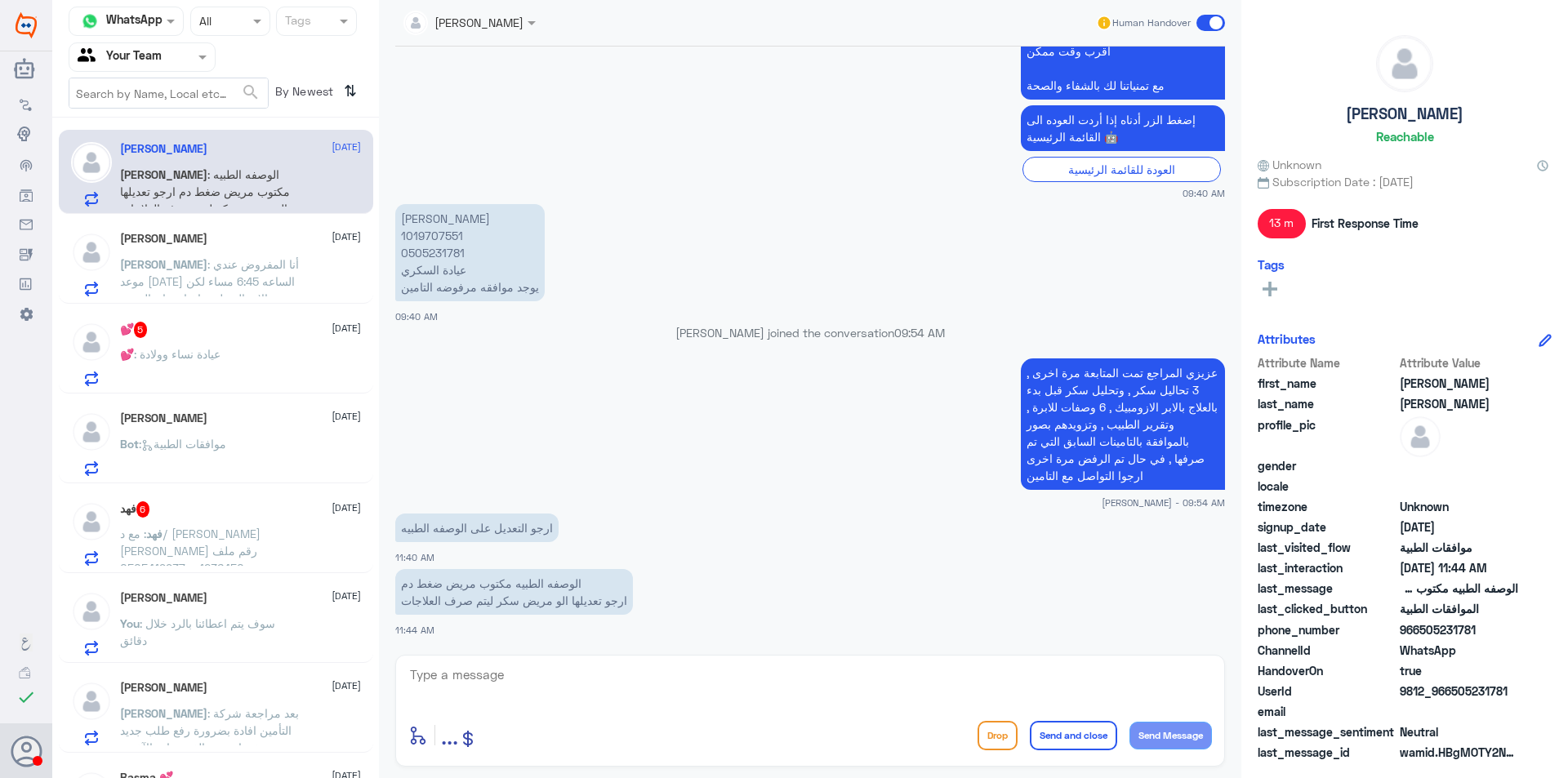
click at [424, 238] on p "[PERSON_NAME] 1019707551 0505231781 عيادة السكري يوجد موافقه مرفوضه التامين" at bounding box center [469, 252] width 149 height 97
copy p "1019707551"
click at [610, 496] on small "[PERSON_NAME] - 09:54 AM" at bounding box center [810, 502] width 830 height 14
click at [676, 682] on textarea at bounding box center [810, 683] width 803 height 40
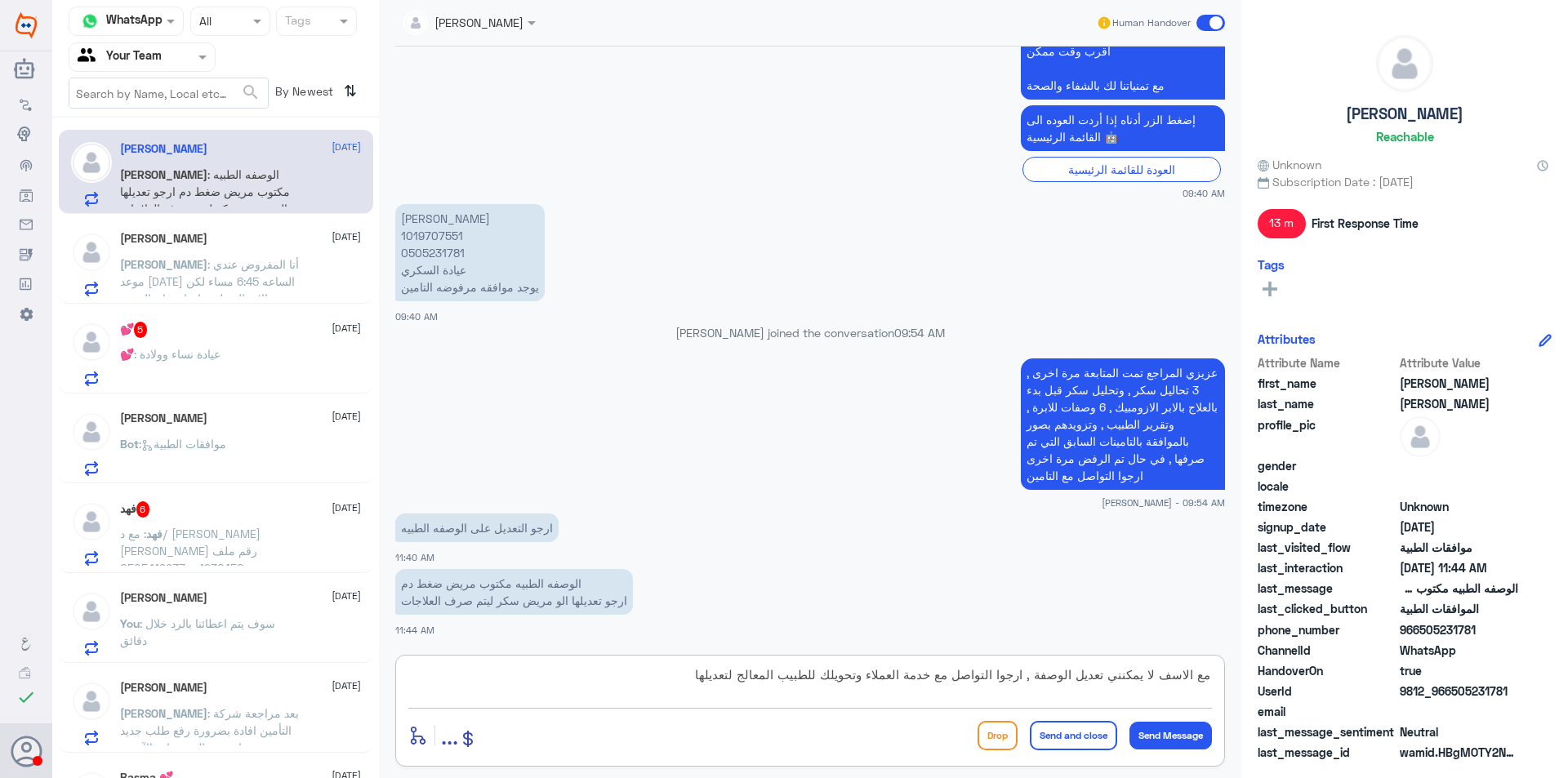
type textarea "مع الاسف لا يمكنني تعديل الوصفة , ارجوا التواصل مع خدمة العملاء وتحويلك للطبيب …"
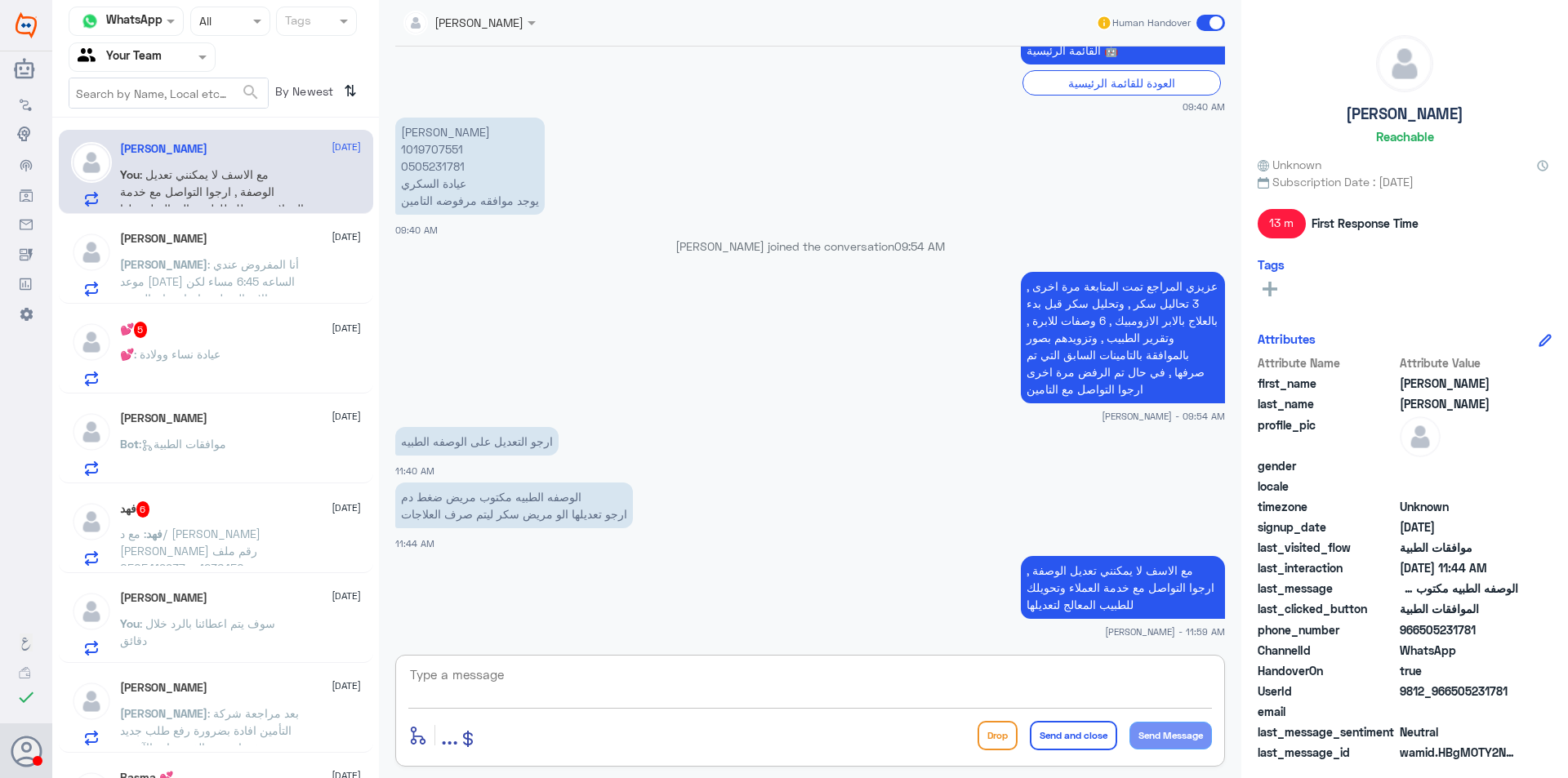
click at [841, 688] on textarea at bounding box center [810, 683] width 803 height 40
type textarea "وتم تحويلك لصيدليات التالية"
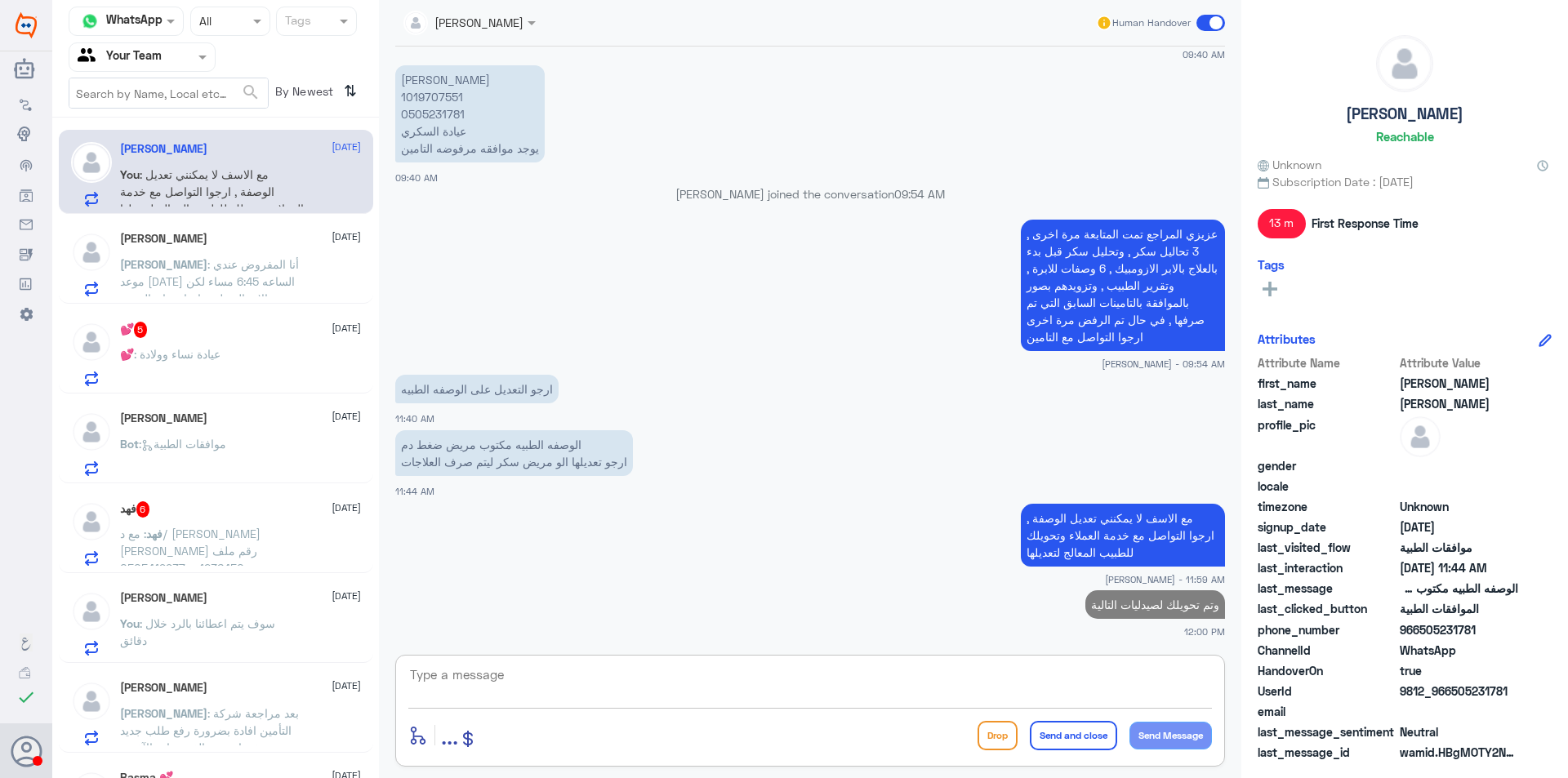
paste textarea "1)- Please refer the patient to whites/ kunooz /AL NAHDI/ AL DWAA / UNITED /lem…"
type textarea "1)- Please refer the patient to whites/ kunooz /AL NAHDI/ AL DWAA / UNITED /lem…"
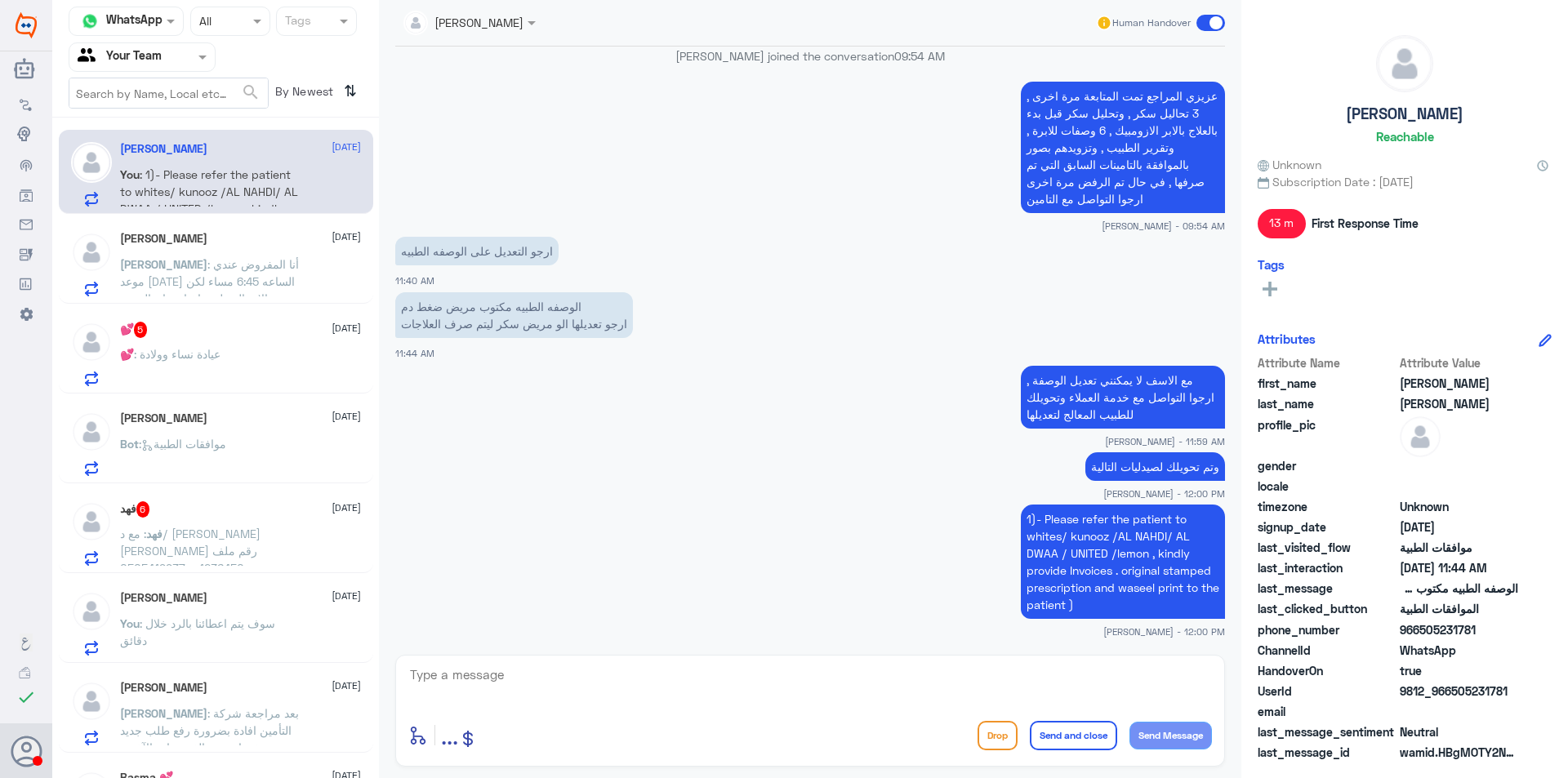
click at [238, 278] on span ": أنا المفروض عندي موعد [DATE] الساعه 6:45 مساء لكن تم الاتصال علي وإخباري ان ا…" at bounding box center [212, 307] width 184 height 100
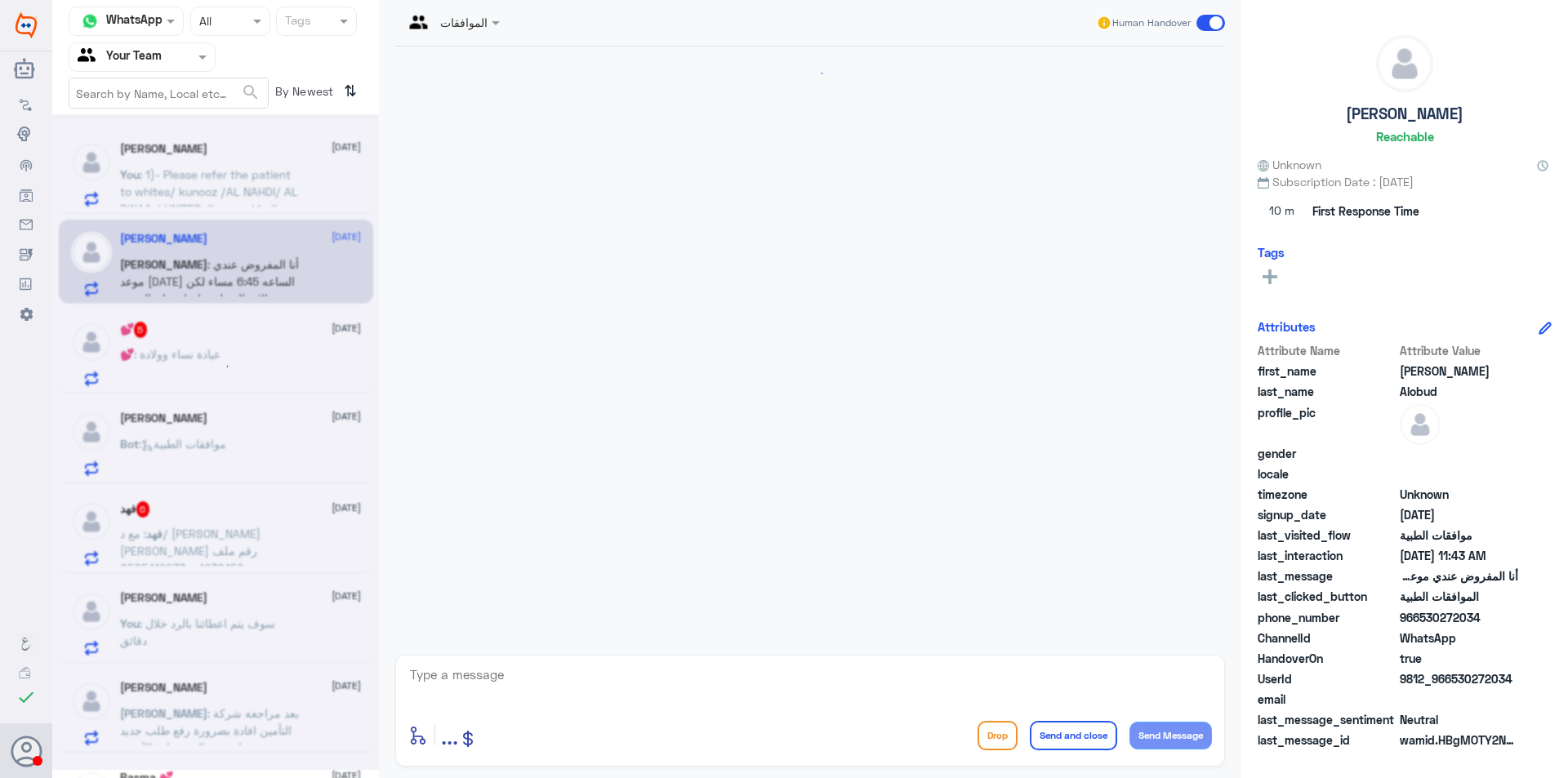
scroll to position [658, 0]
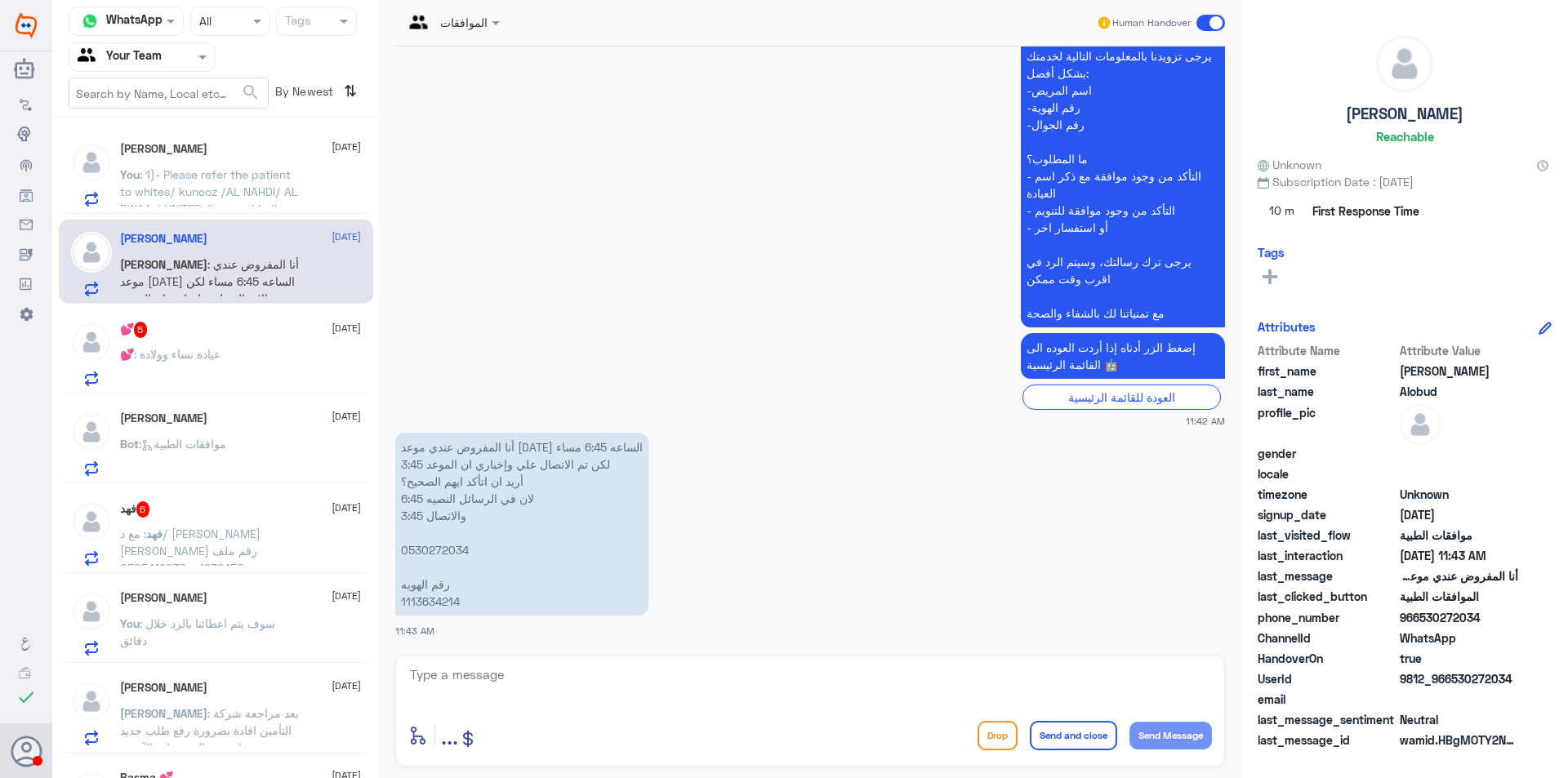
click at [597, 680] on textarea at bounding box center [810, 683] width 803 height 40
type textarea "مع الاسف لا يمكنني افادتك بخصوص المواعيد , هذا القسم لمتابعة الموافقات الطبية ف…"
click at [1073, 747] on button "Send and close" at bounding box center [1074, 735] width 87 height 29
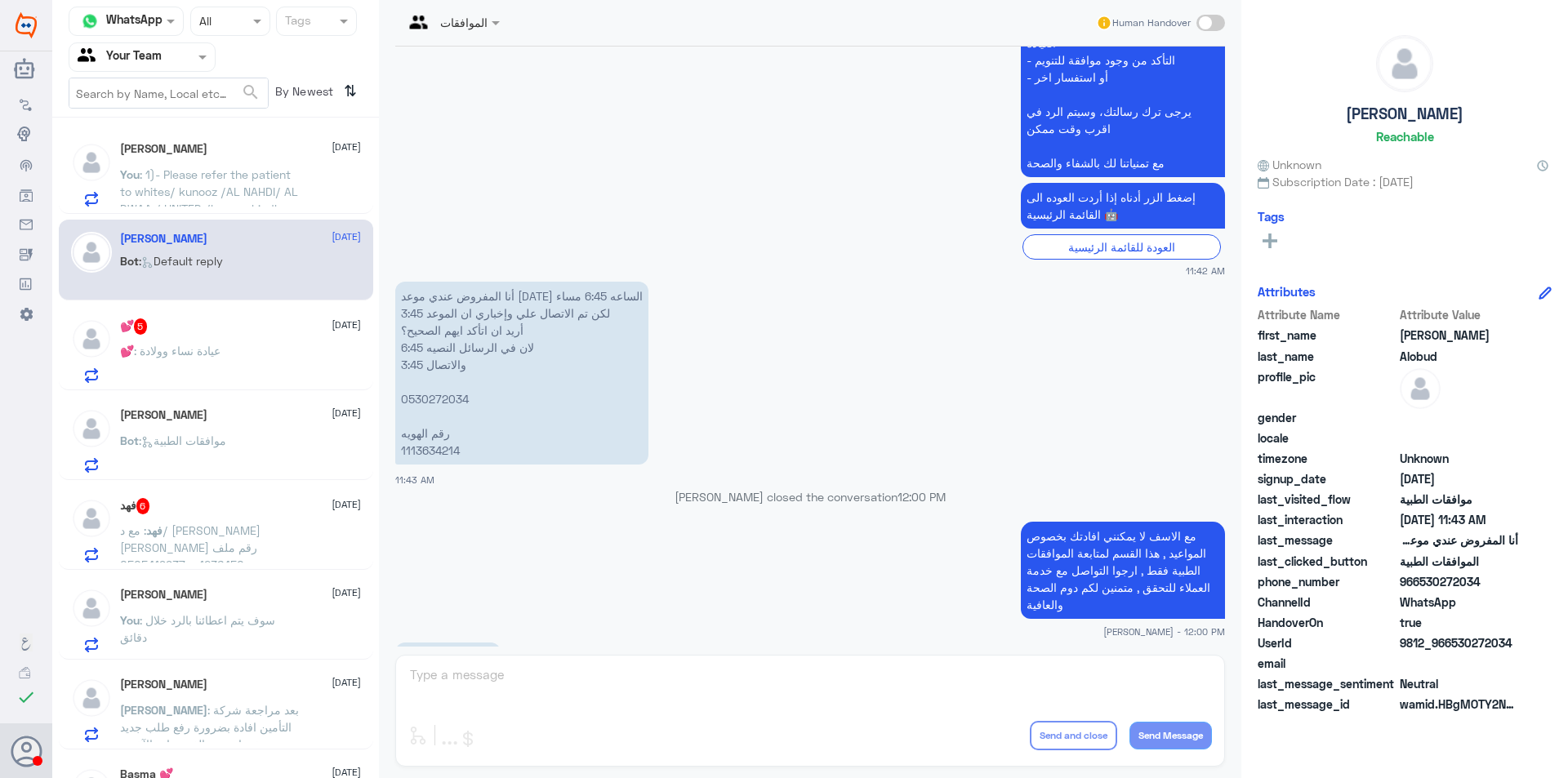
scroll to position [1027, 0]
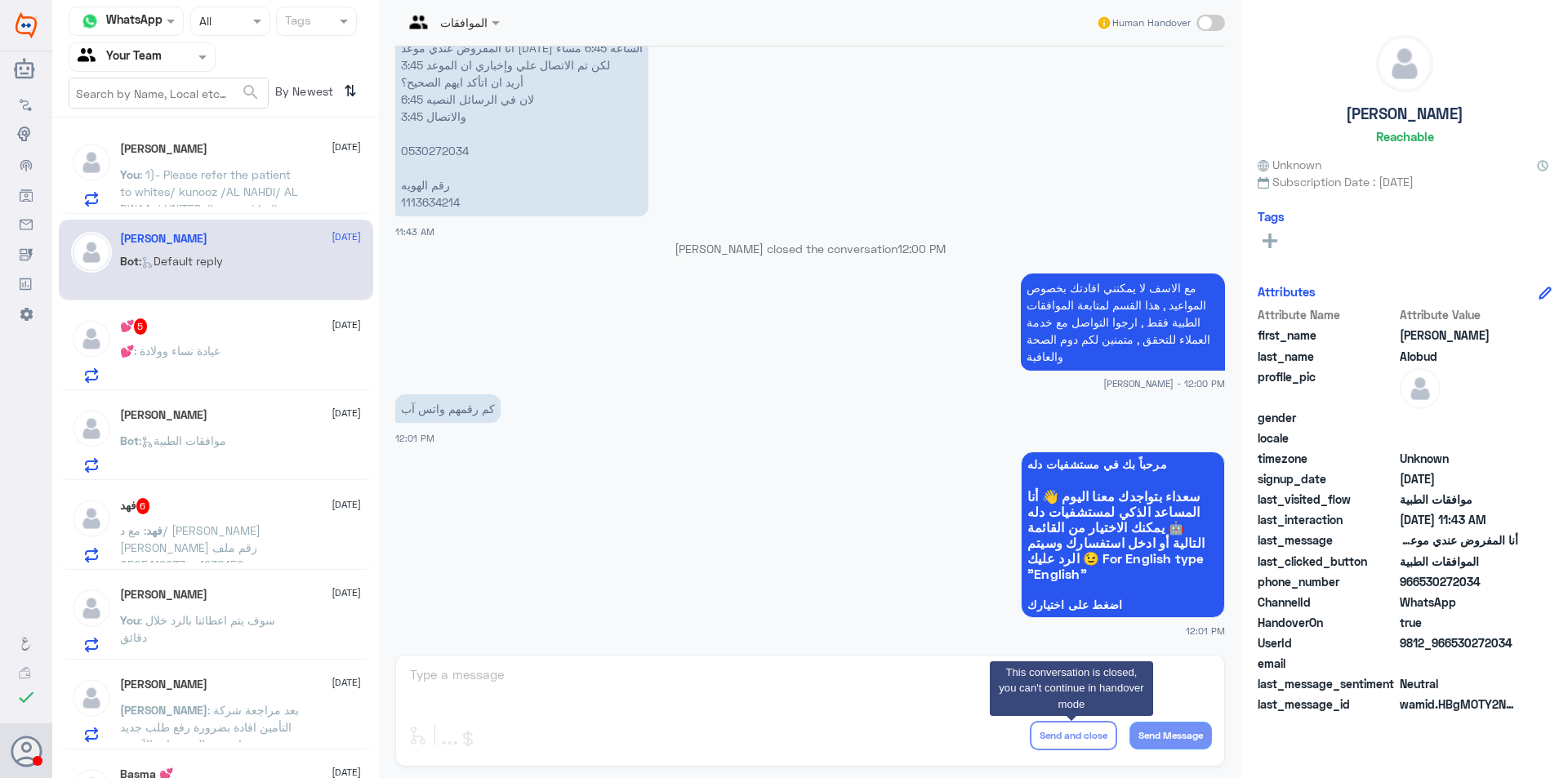
click at [736, 300] on app-msgs-text "مع الاسف لا يمكنني افادتك بخصوص المواعيد , هذا القسم لمتابعة الموافقات الطبية ف…" at bounding box center [810, 323] width 830 height 99
click at [131, 335] on div "💕 5 [DATE] 💕 : عيادة نساء وولادة" at bounding box center [241, 351] width 241 height 64
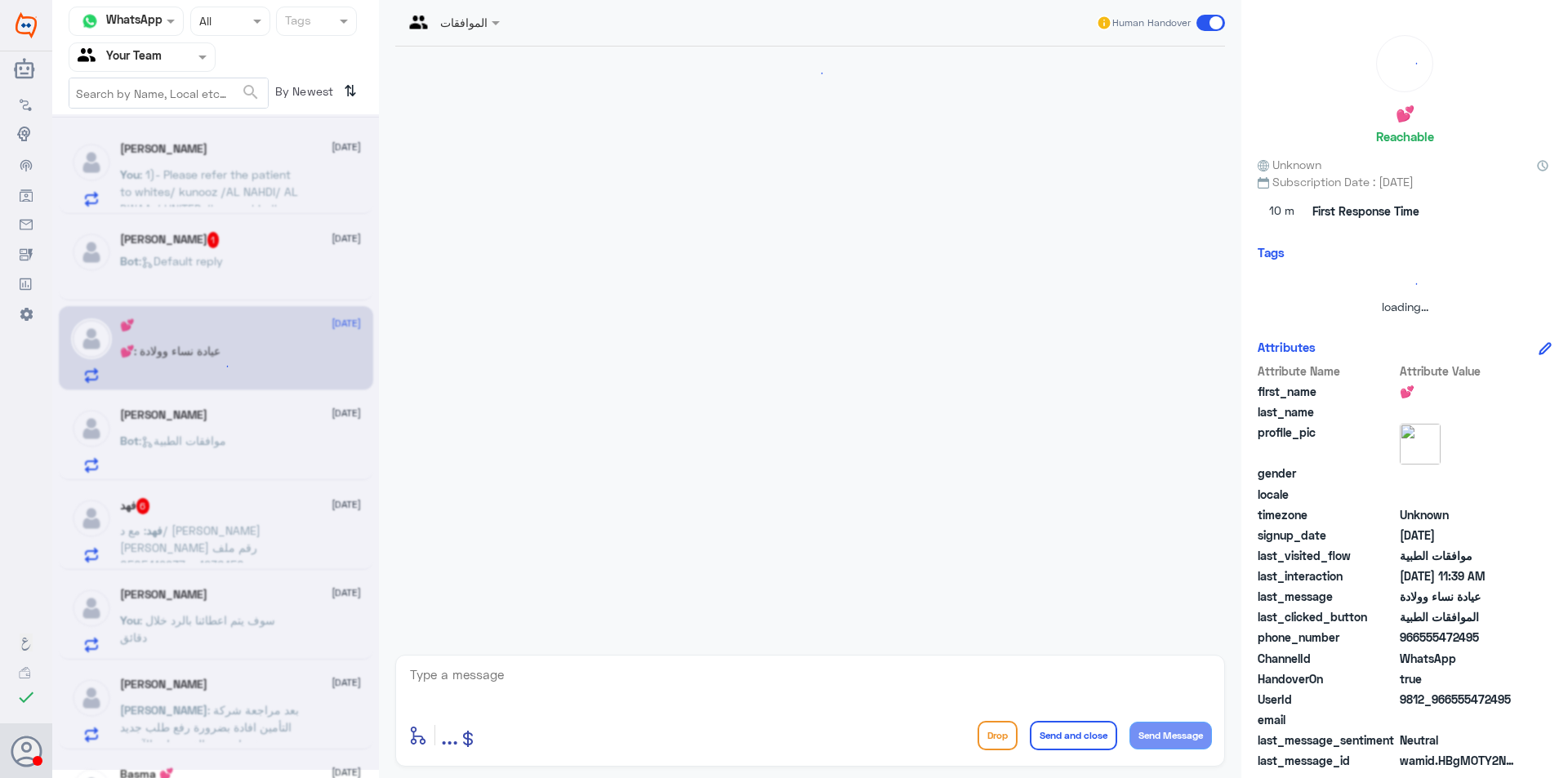
scroll to position [401, 0]
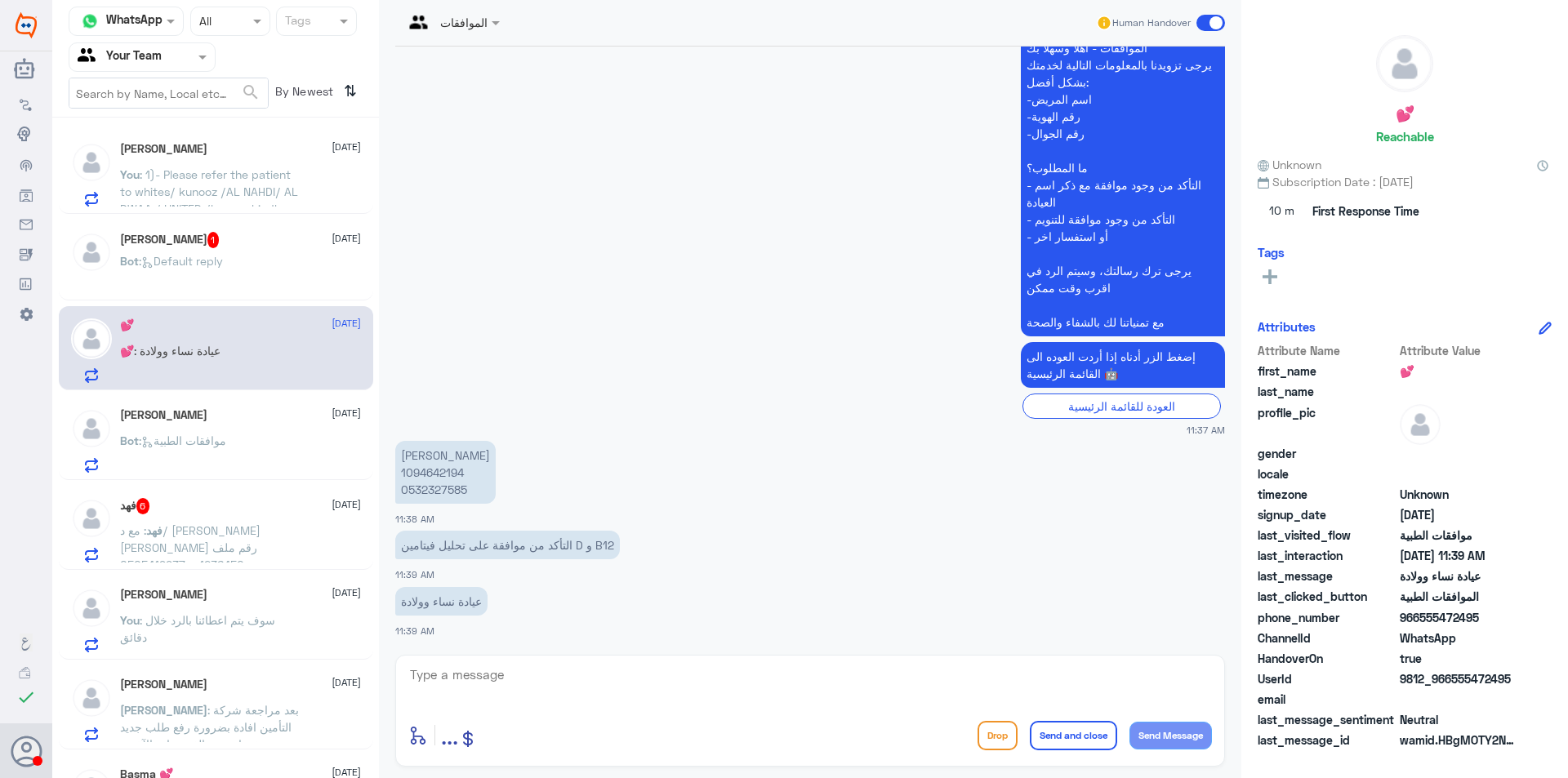
click at [307, 272] on div "Bot : Default reply" at bounding box center [241, 274] width 241 height 37
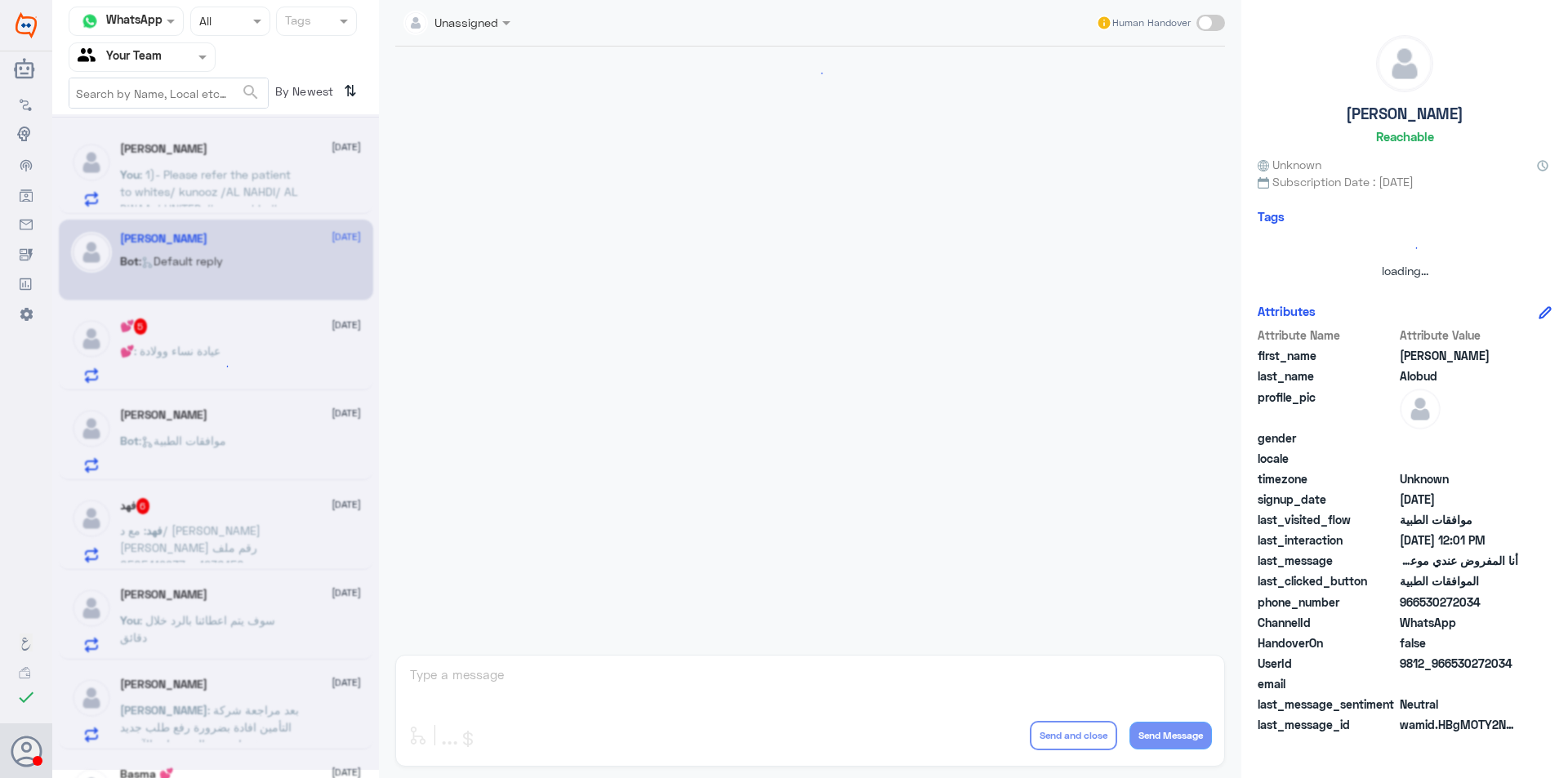
scroll to position [1056, 0]
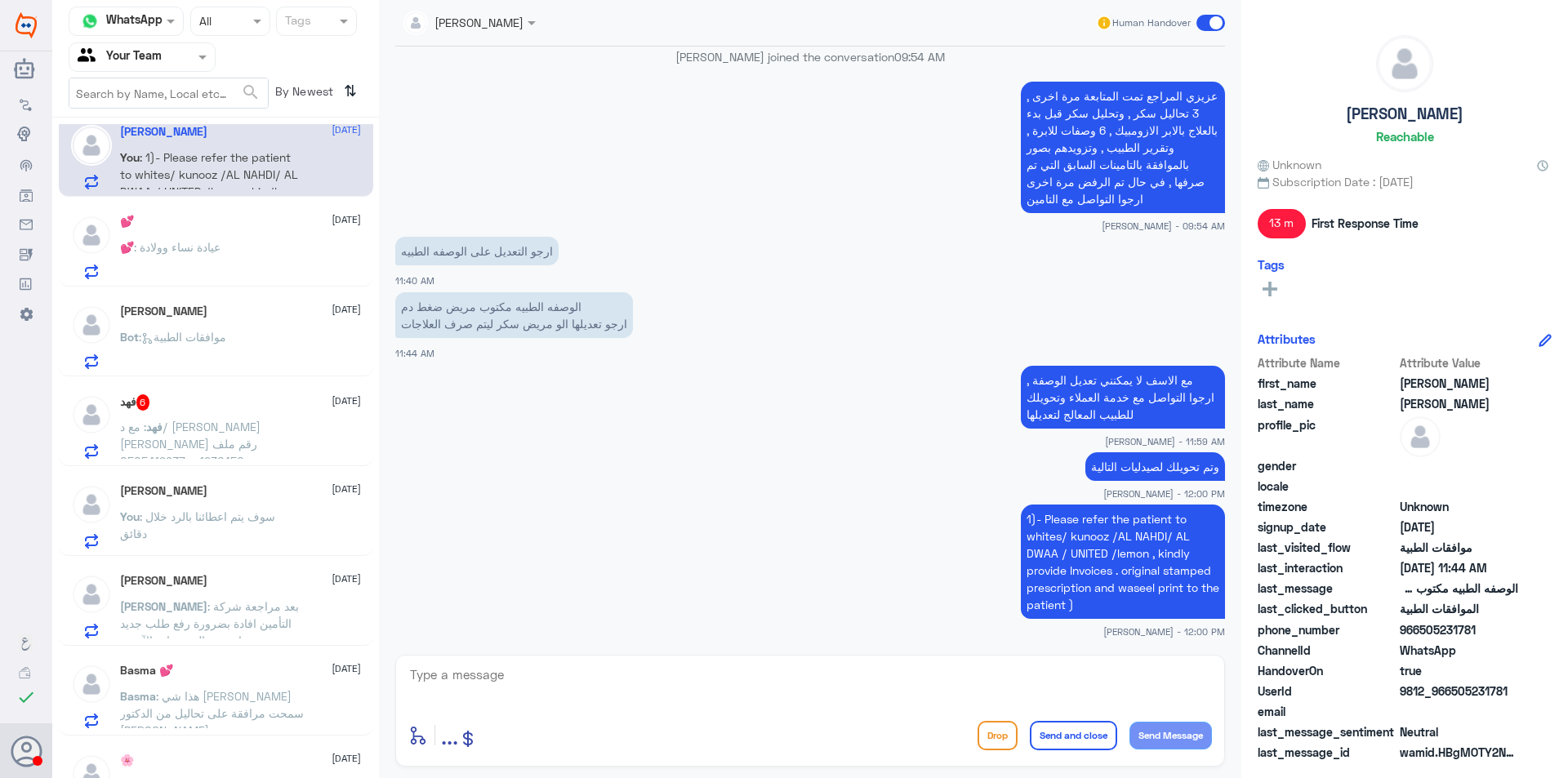
scroll to position [15, 0]
click at [253, 238] on div "💕 [DATE] 💕 : عيادة نساء وولادة" at bounding box center [241, 248] width 241 height 64
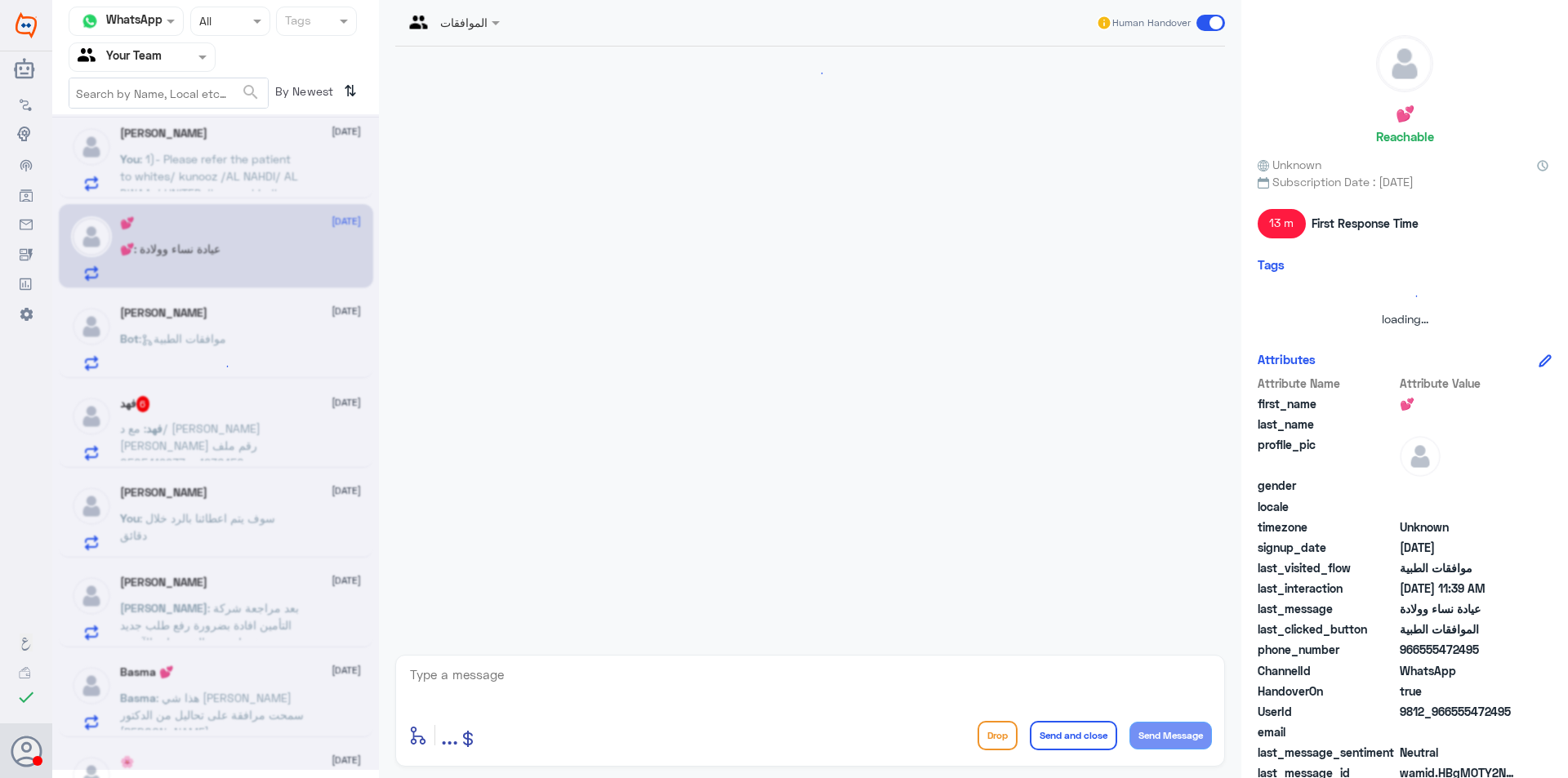
scroll to position [401, 0]
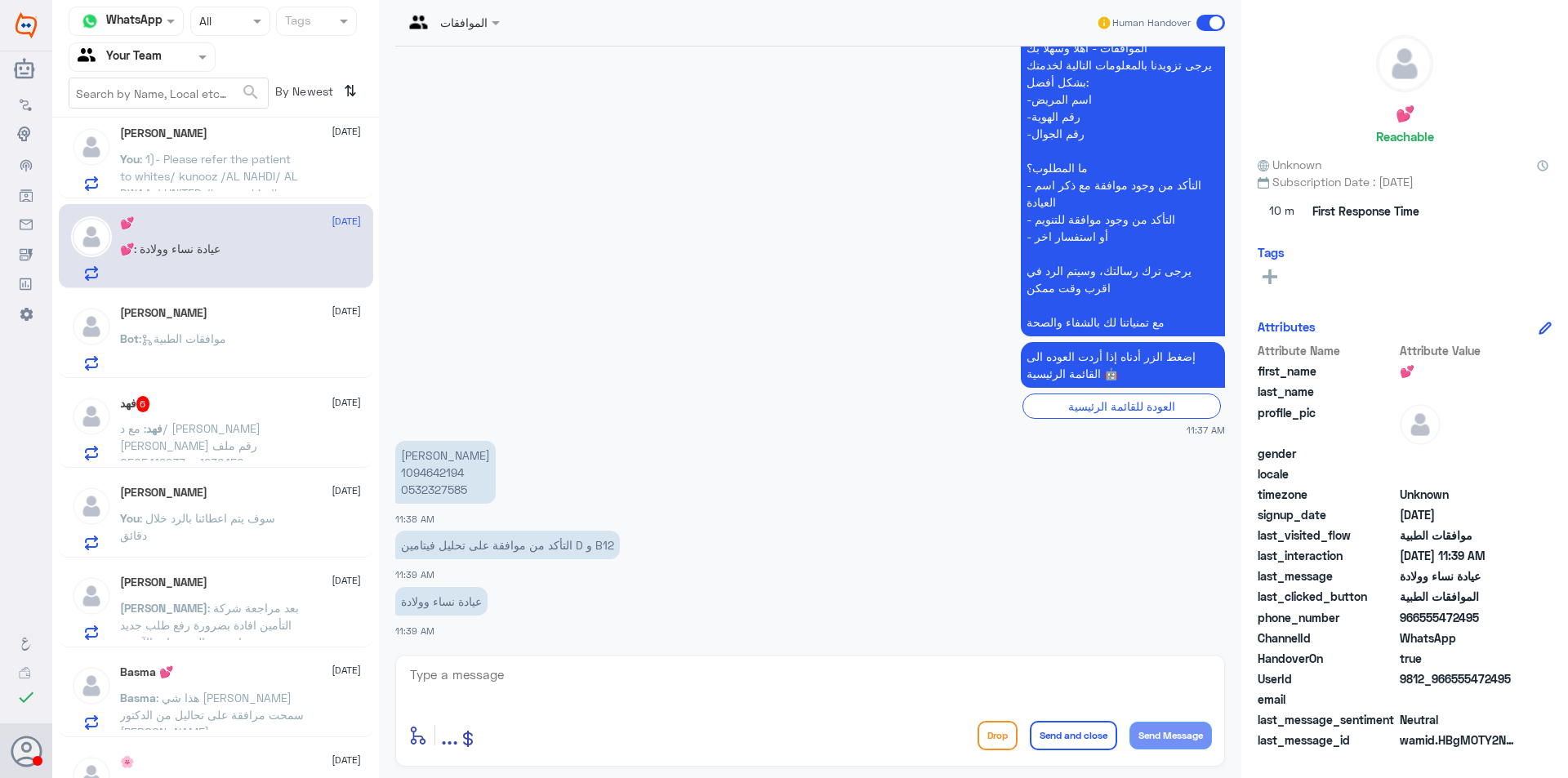
click at [441, 471] on p "[PERSON_NAME] 1094642194 0532327585" at bounding box center [445, 472] width 101 height 62
copy p "1094642194"
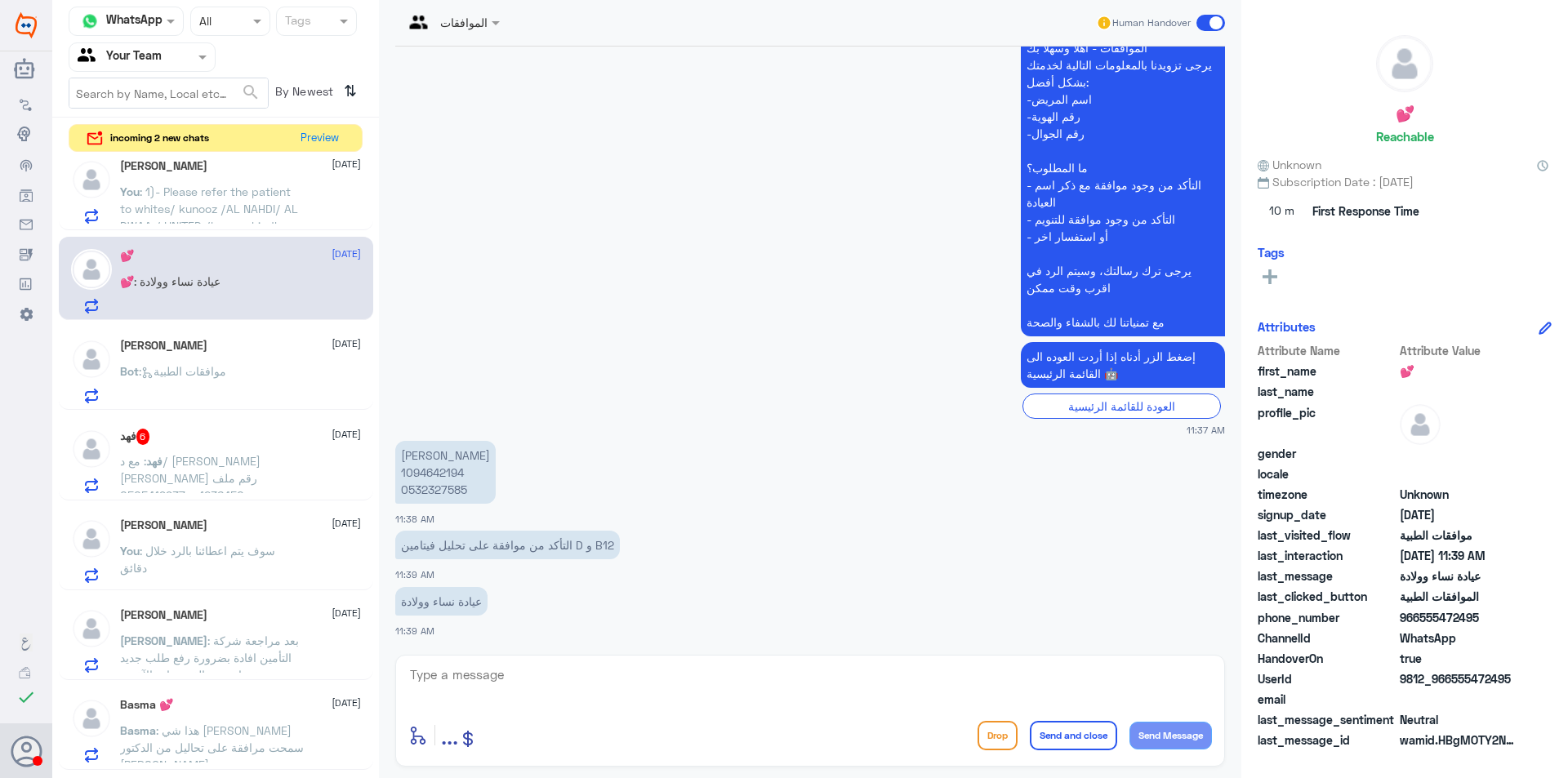
click at [325, 152] on div "incoming 2 new chats Preview" at bounding box center [215, 138] width 294 height 29
click at [328, 145] on button "Preview" at bounding box center [319, 137] width 51 height 25
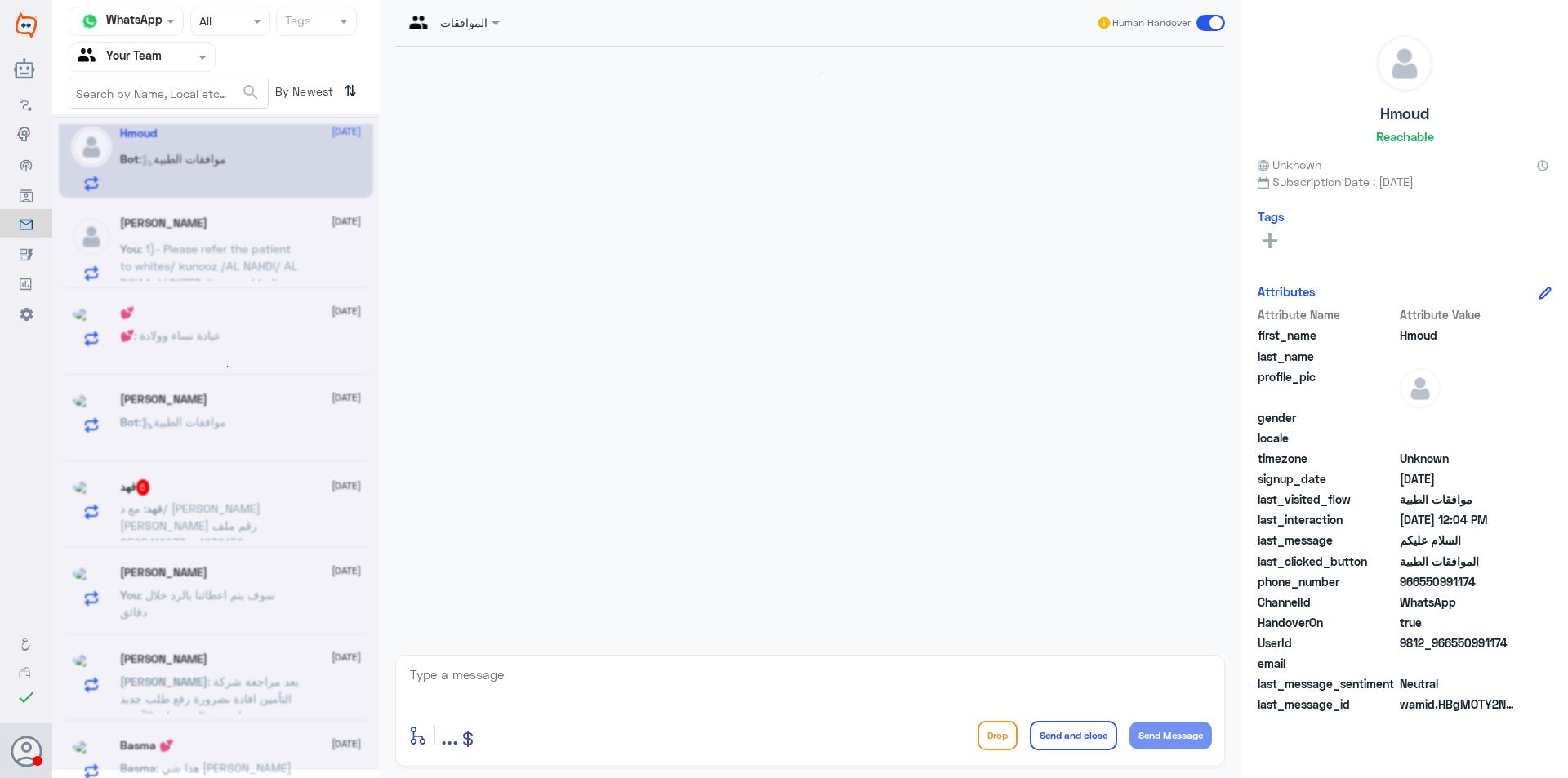
scroll to position [200, 0]
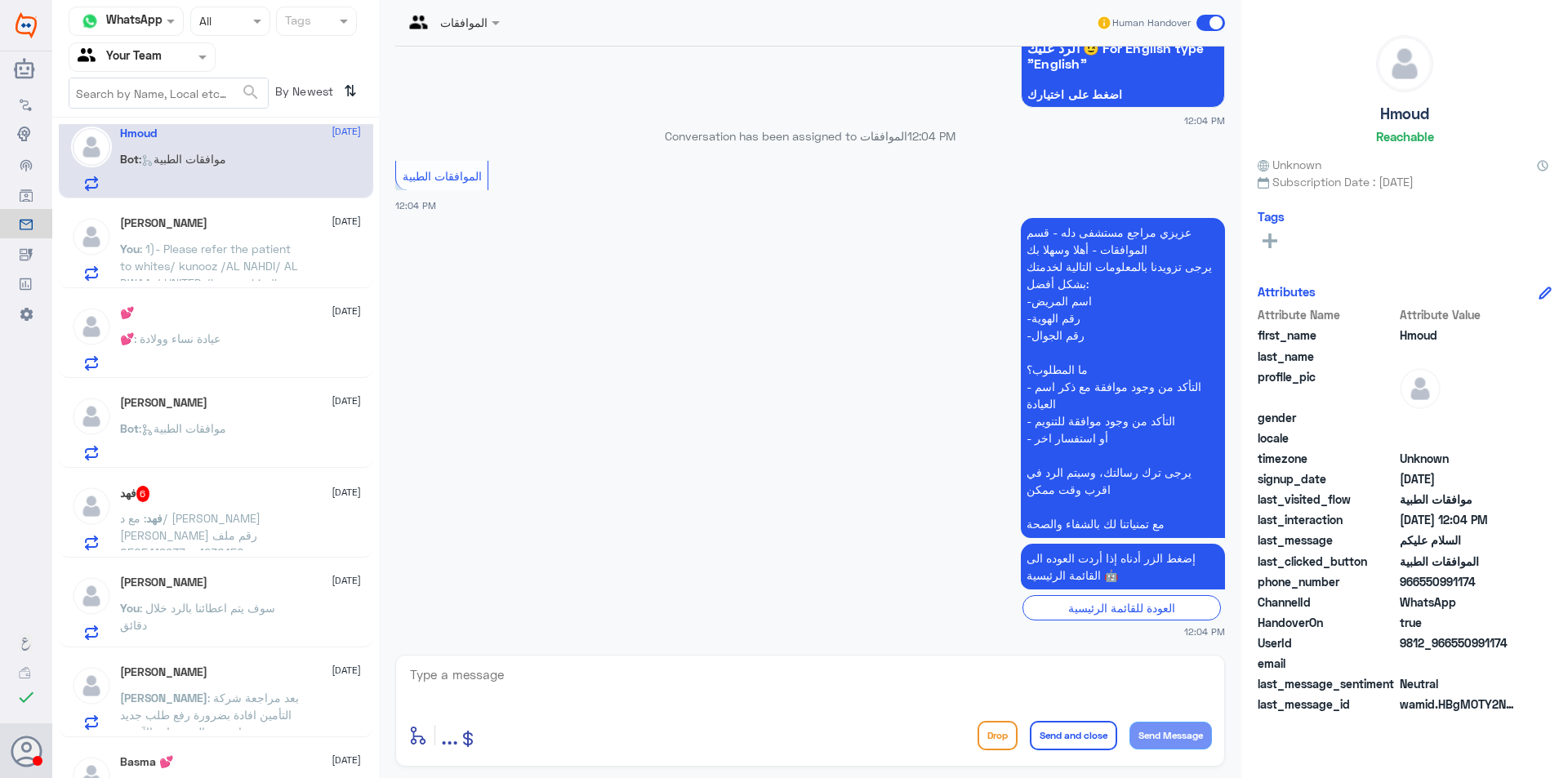
click at [226, 254] on span ": 1)- Please refer the patient to whites/ kunooz /AL NAHDI/ AL DWAA / UNITED /l…" at bounding box center [210, 292] width 179 height 100
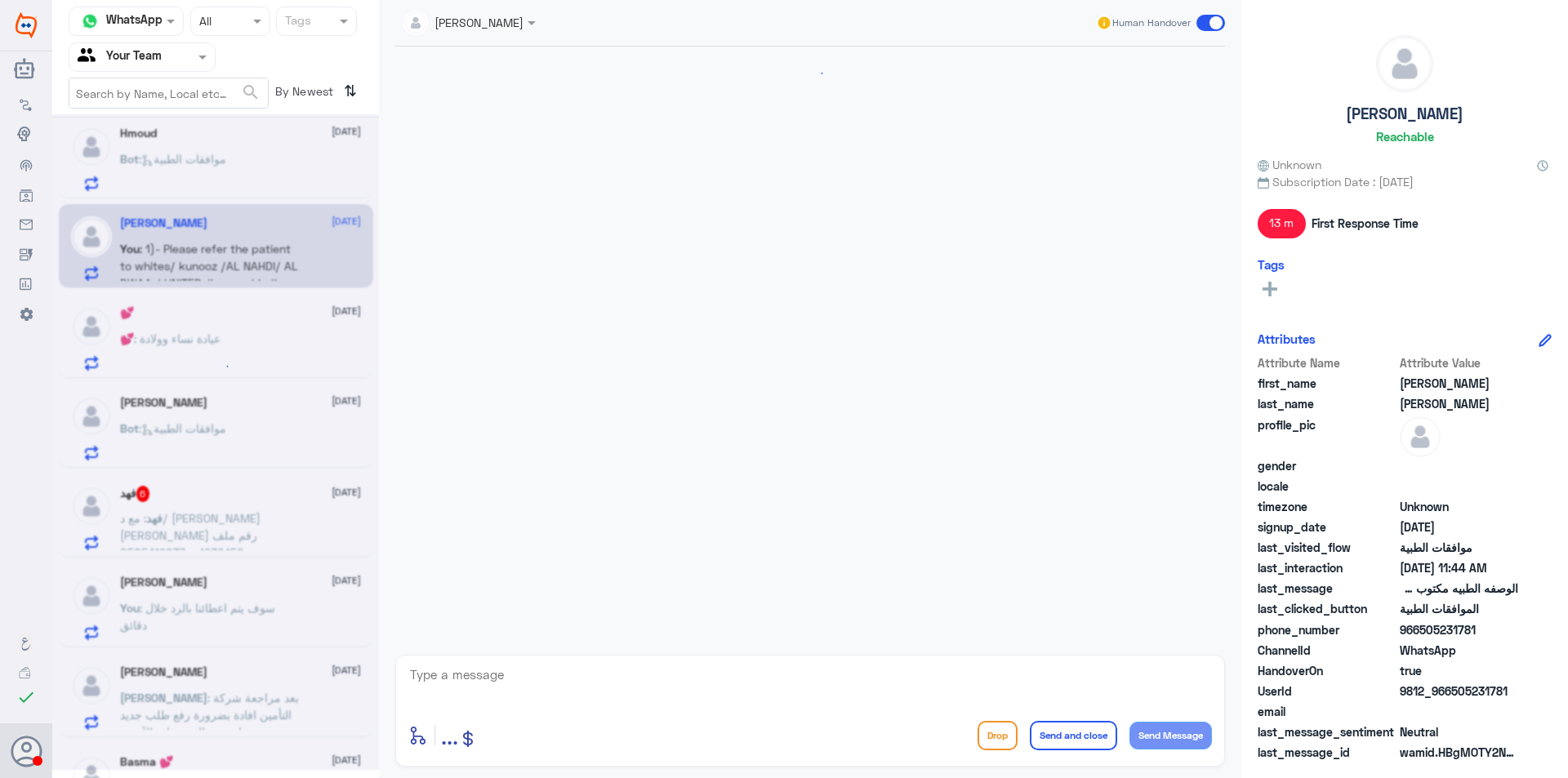
scroll to position [1435, 0]
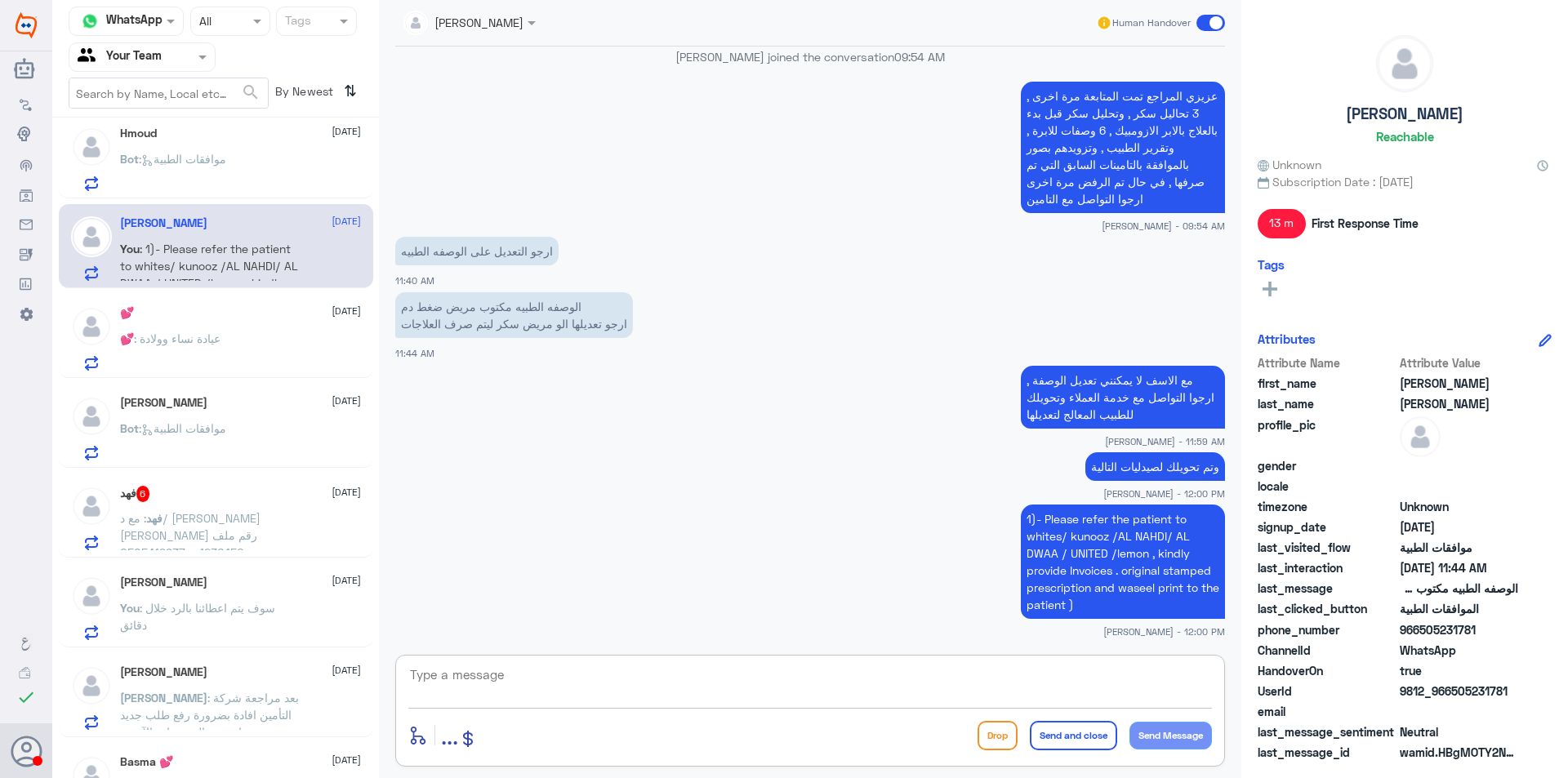
click at [518, 680] on textarea at bounding box center [810, 683] width 803 height 40
type textarea "هل من خدمه اخرى ؟"
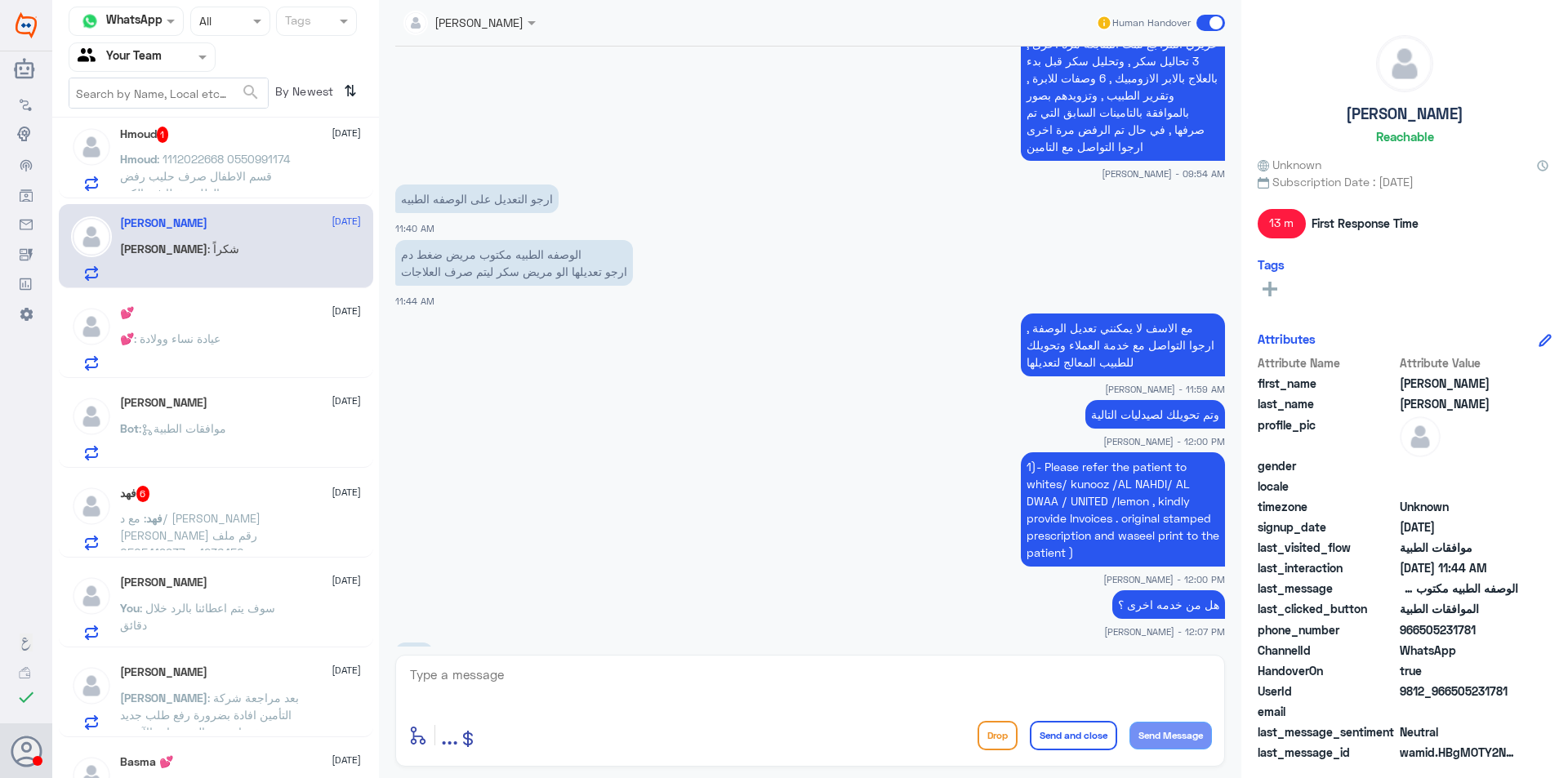
scroll to position [1544, 0]
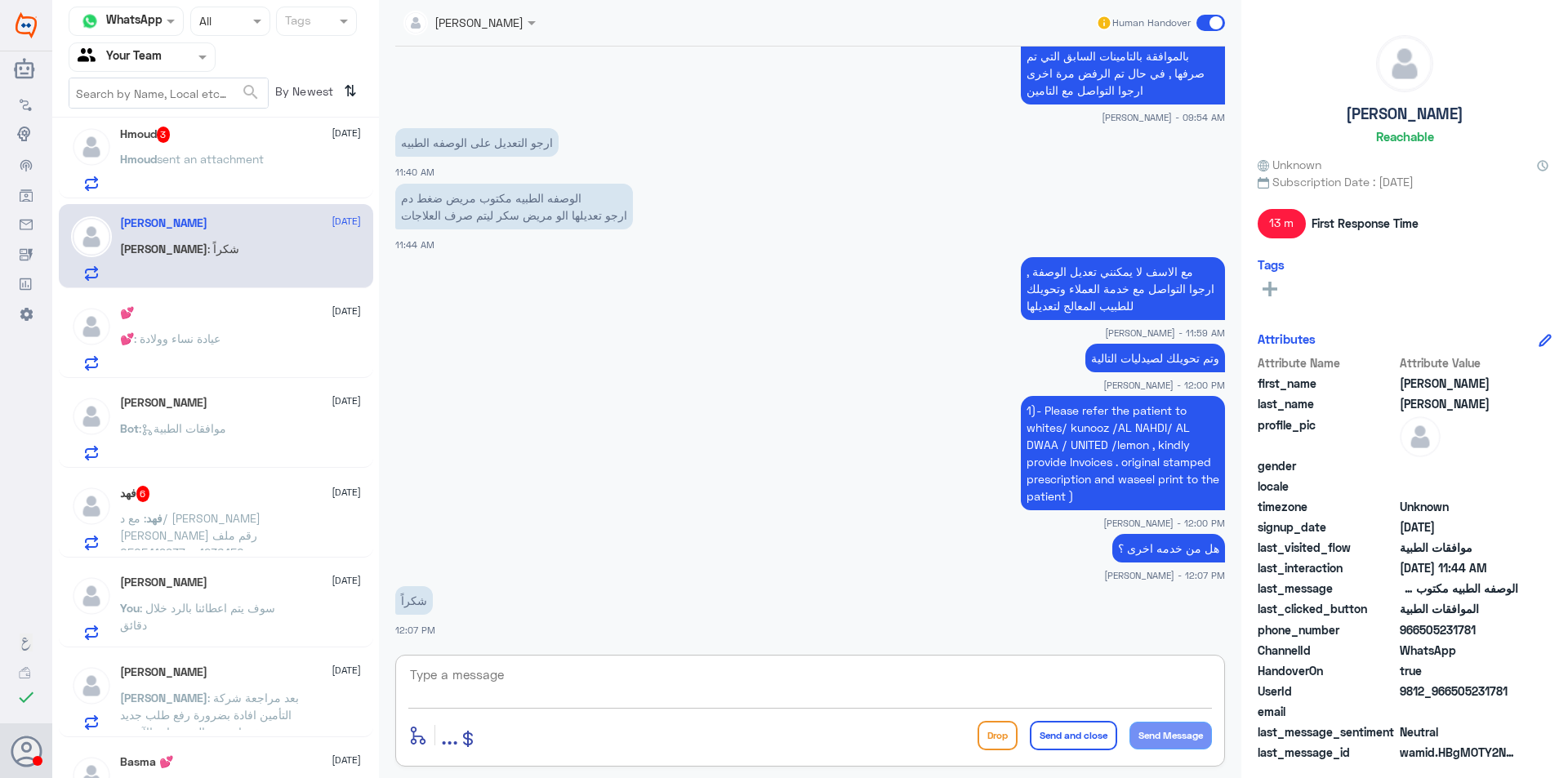
click at [660, 685] on textarea at bounding box center [810, 683] width 803 height 40
type textarea "العفو واجبنا , متمنين لكم دوم الصحة والعافية"
click at [1071, 736] on button "Send and close" at bounding box center [1074, 735] width 87 height 29
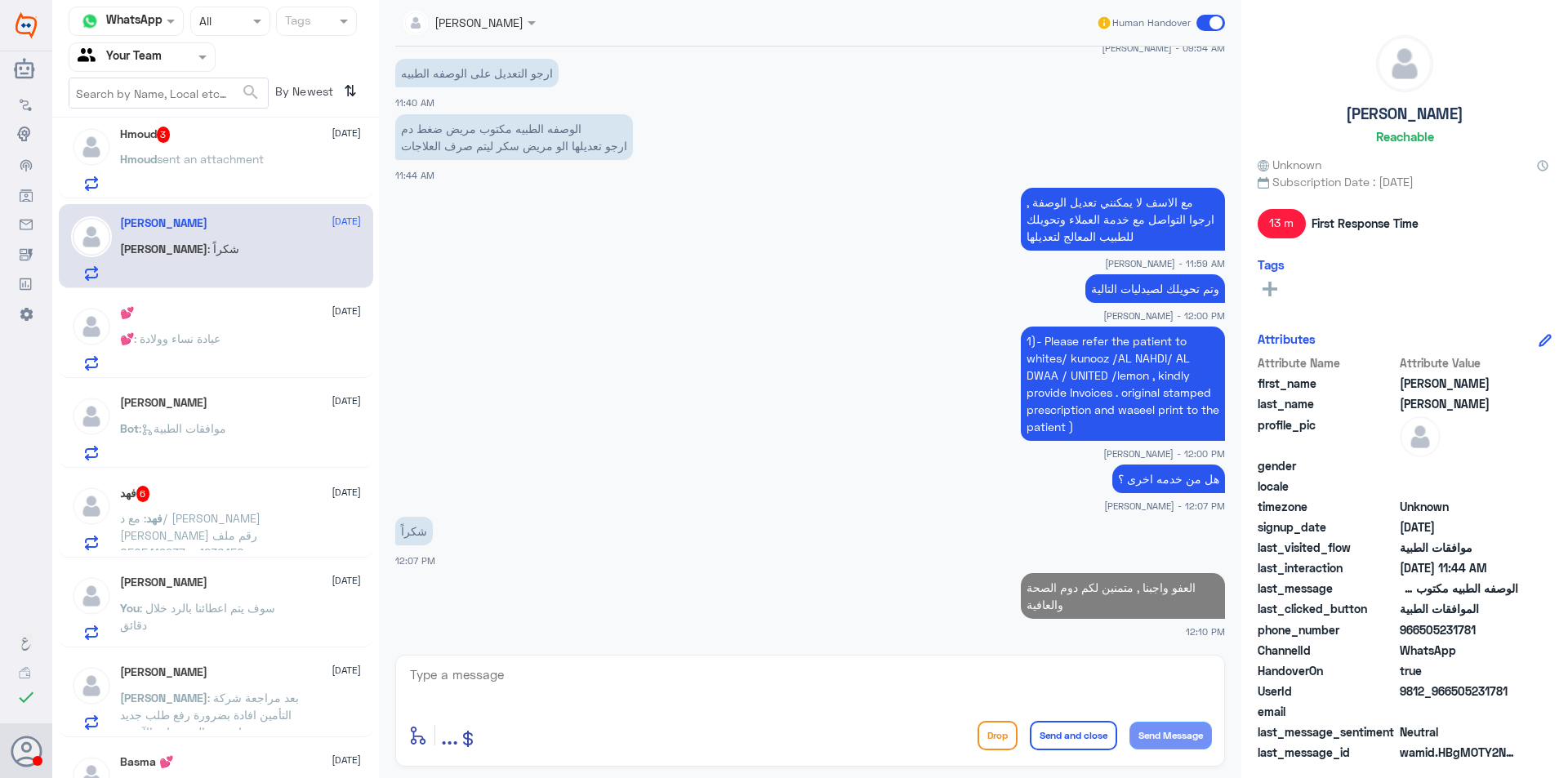
scroll to position [1609, 0]
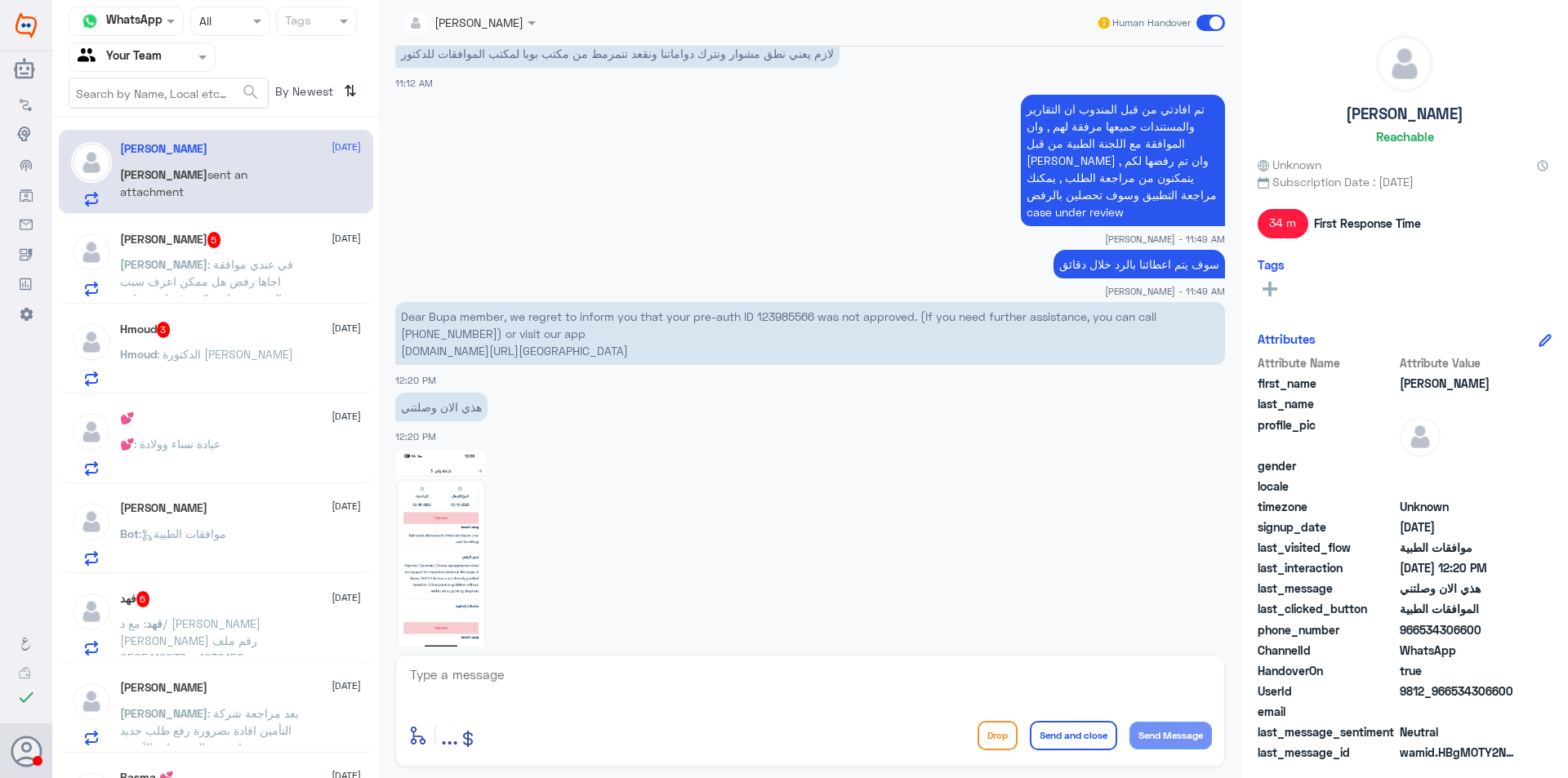
scroll to position [1333, 0]
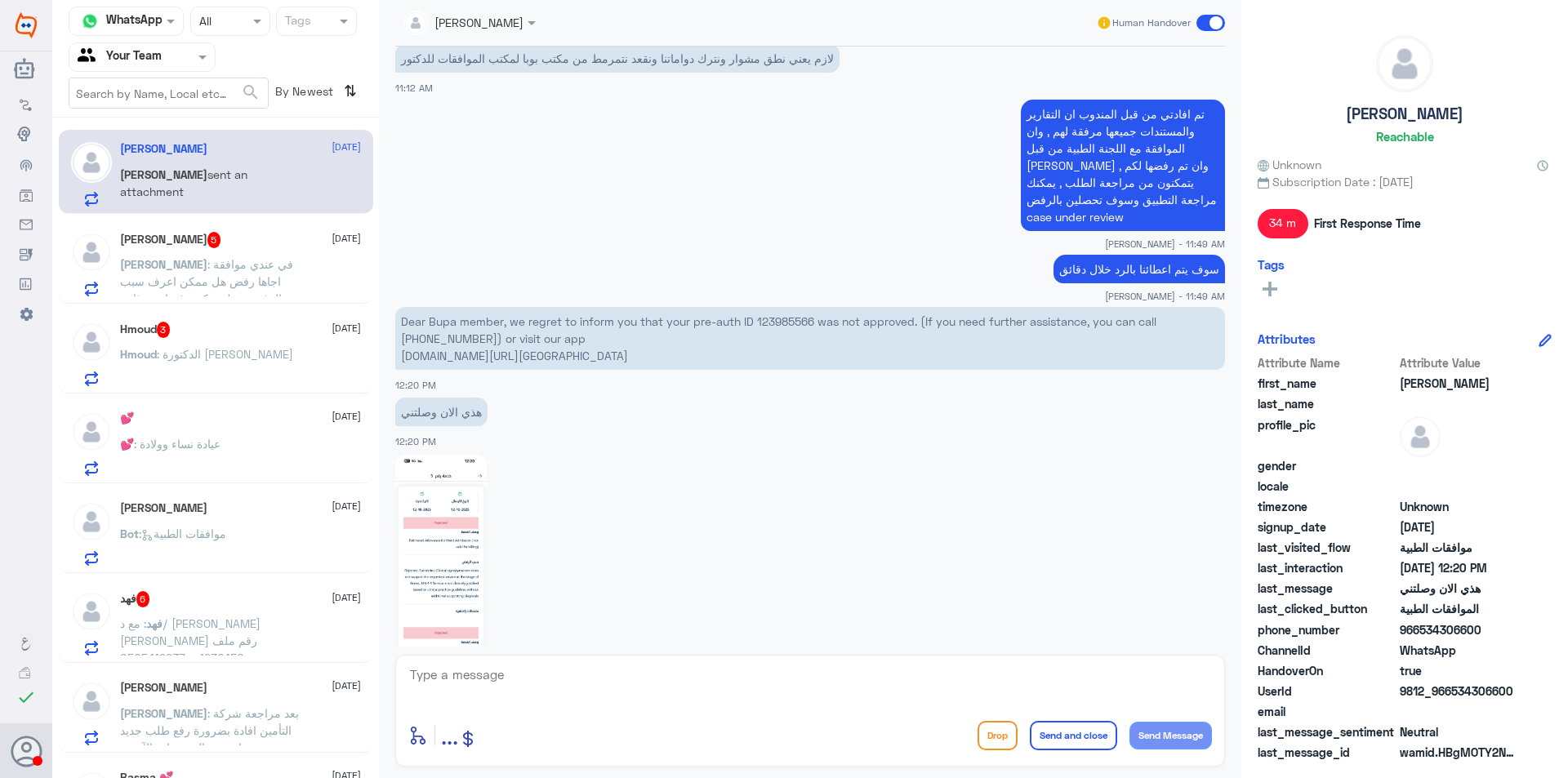
click at [751, 307] on p "Dear Bupa member, we regret to inform you that your pre-auth ID 123985566 was n…" at bounding box center [810, 338] width 830 height 62
copy p "ID"
click at [771, 307] on p "Dear Bupa member, we regret to inform you that your pre-auth ID 123985566 was n…" at bounding box center [810, 338] width 830 height 62
click at [772, 307] on p "Dear Bupa member, we regret to inform you that your pre-auth ID 123985566 was n…" at bounding box center [810, 338] width 830 height 62
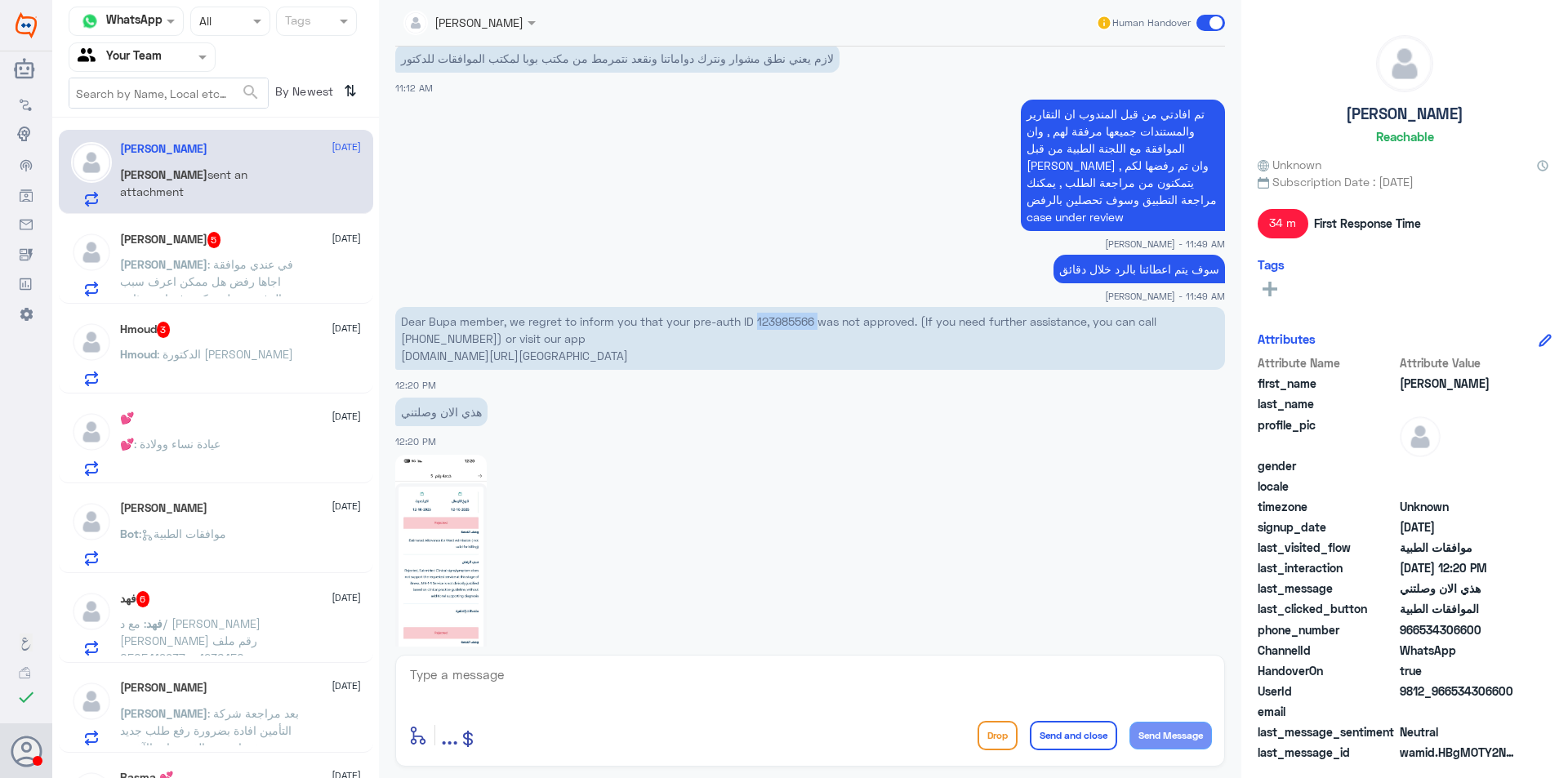
copy p "123985566"
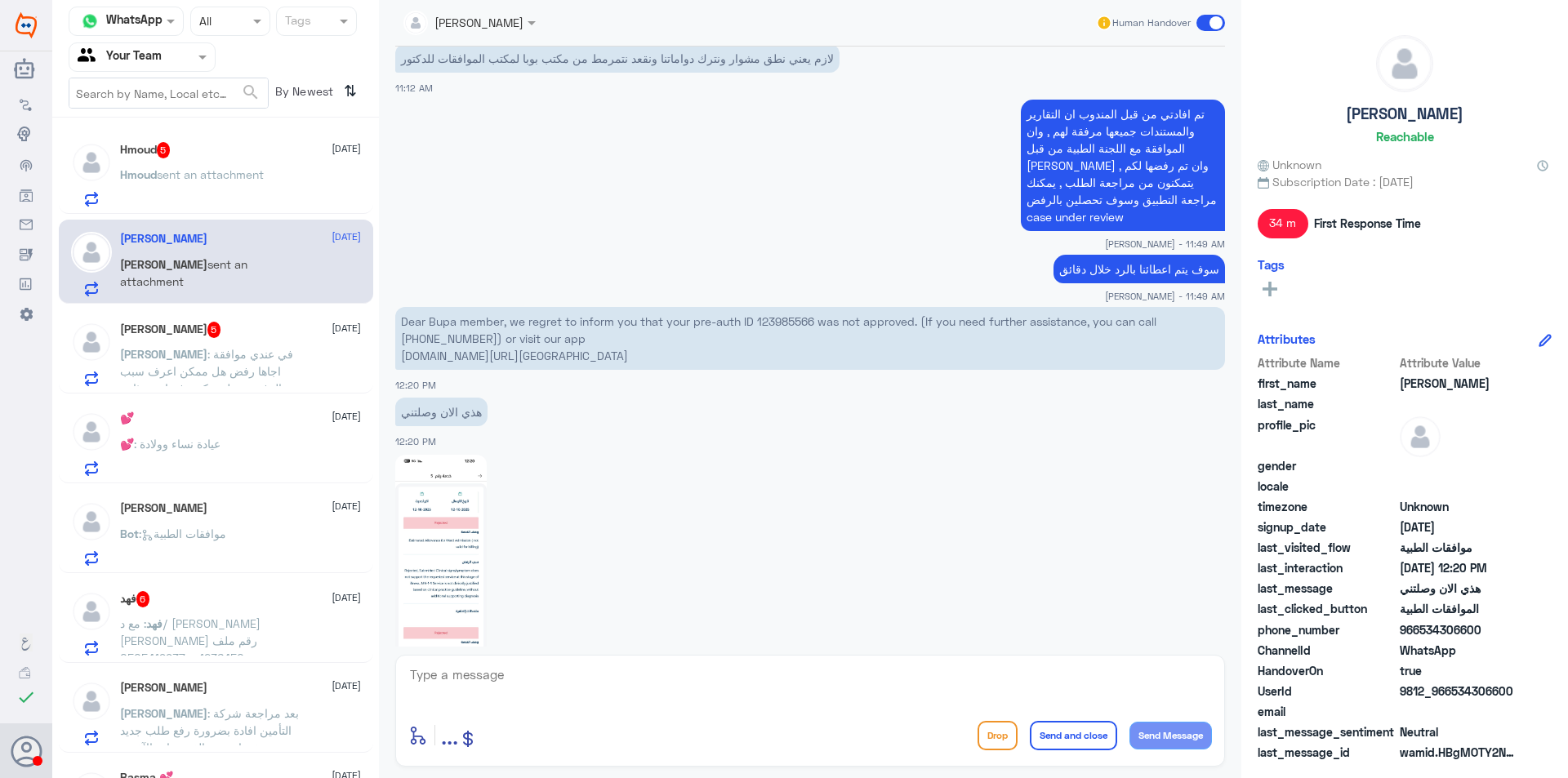
click at [226, 170] on span "sent an attachment" at bounding box center [211, 175] width 107 height 14
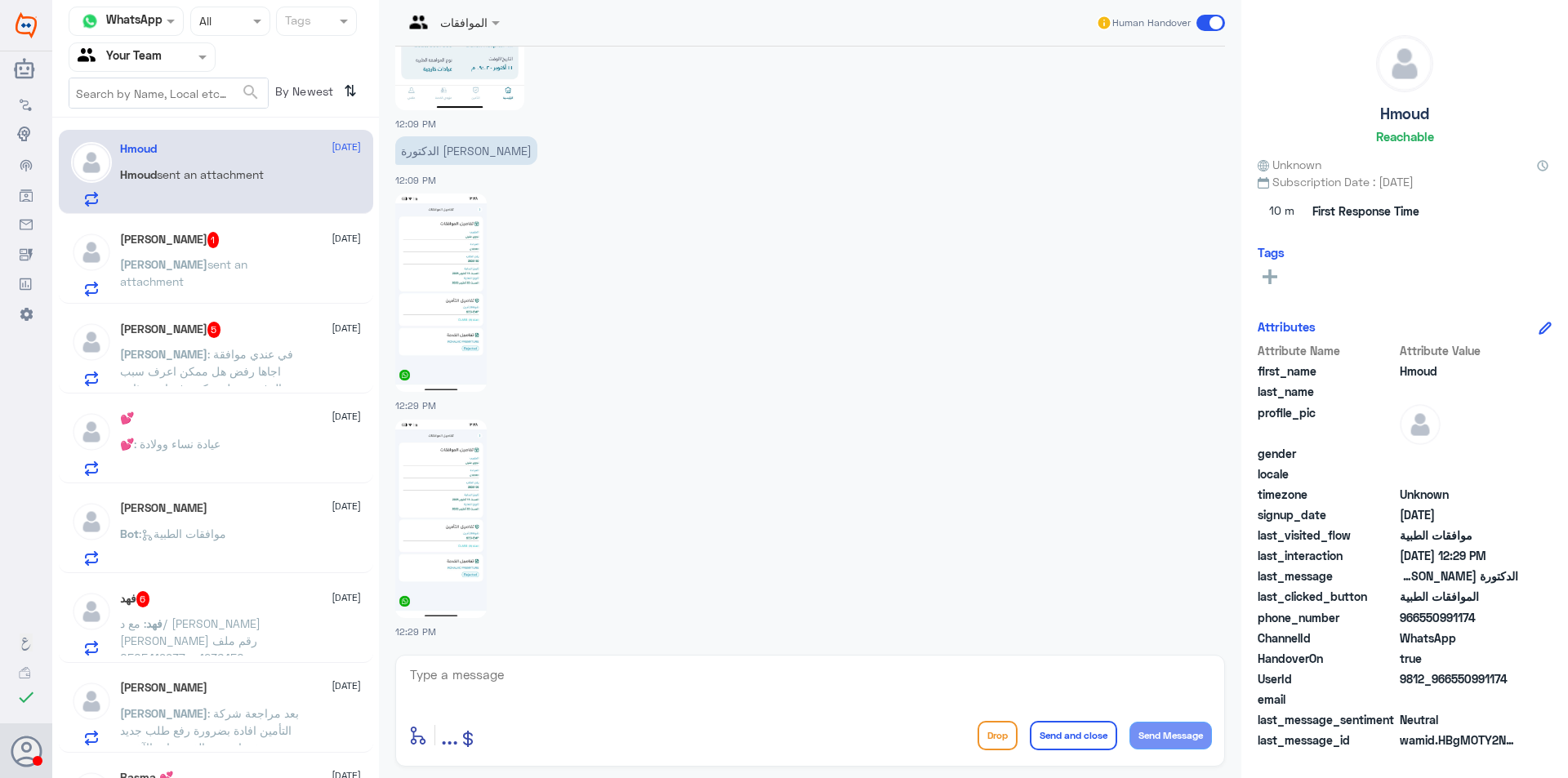
scroll to position [1057, 0]
click at [459, 512] on img at bounding box center [441, 517] width 91 height 198
click at [222, 281] on p "[PERSON_NAME] sent an attachment" at bounding box center [212, 276] width 184 height 41
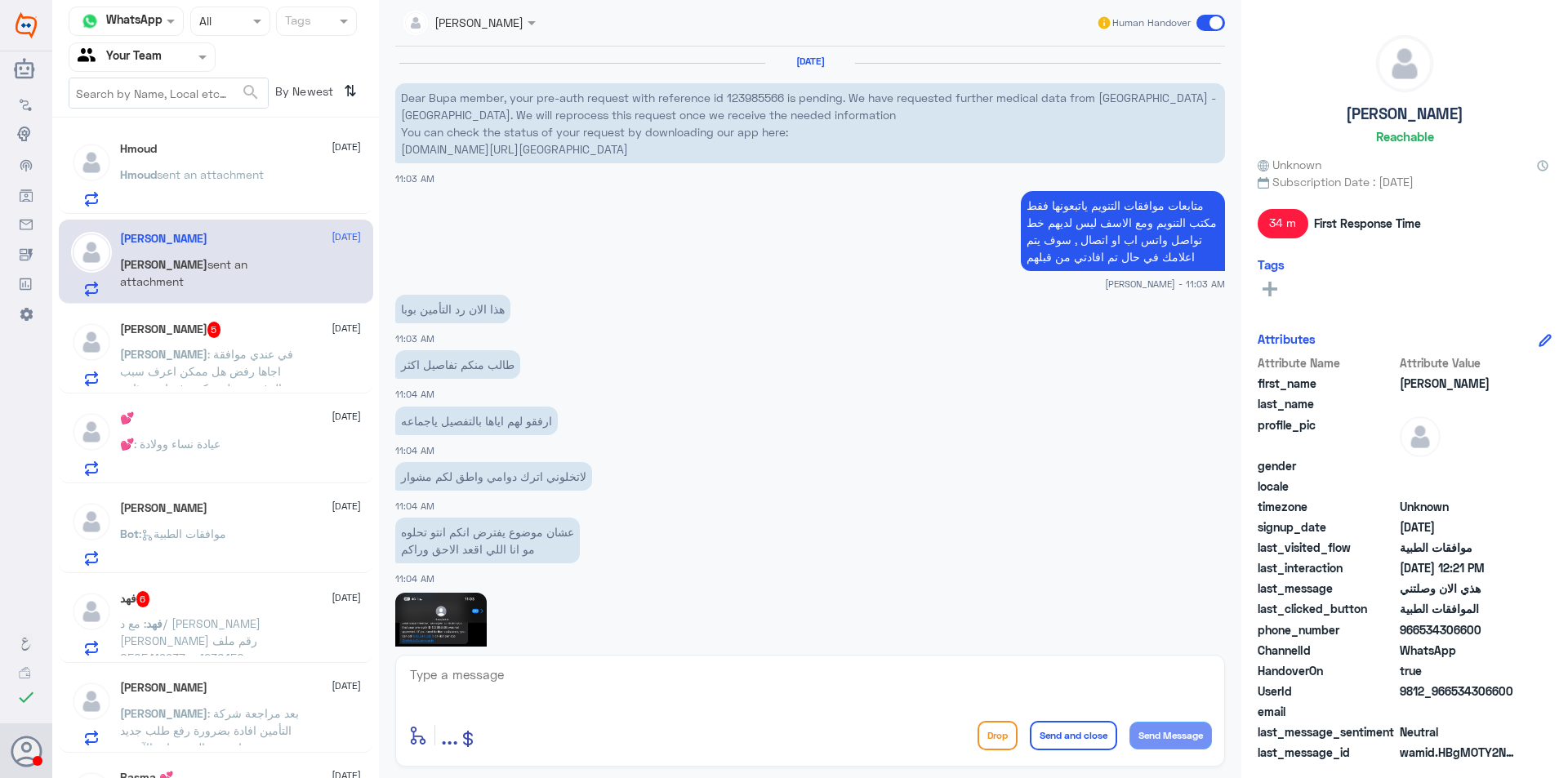
scroll to position [1467, 0]
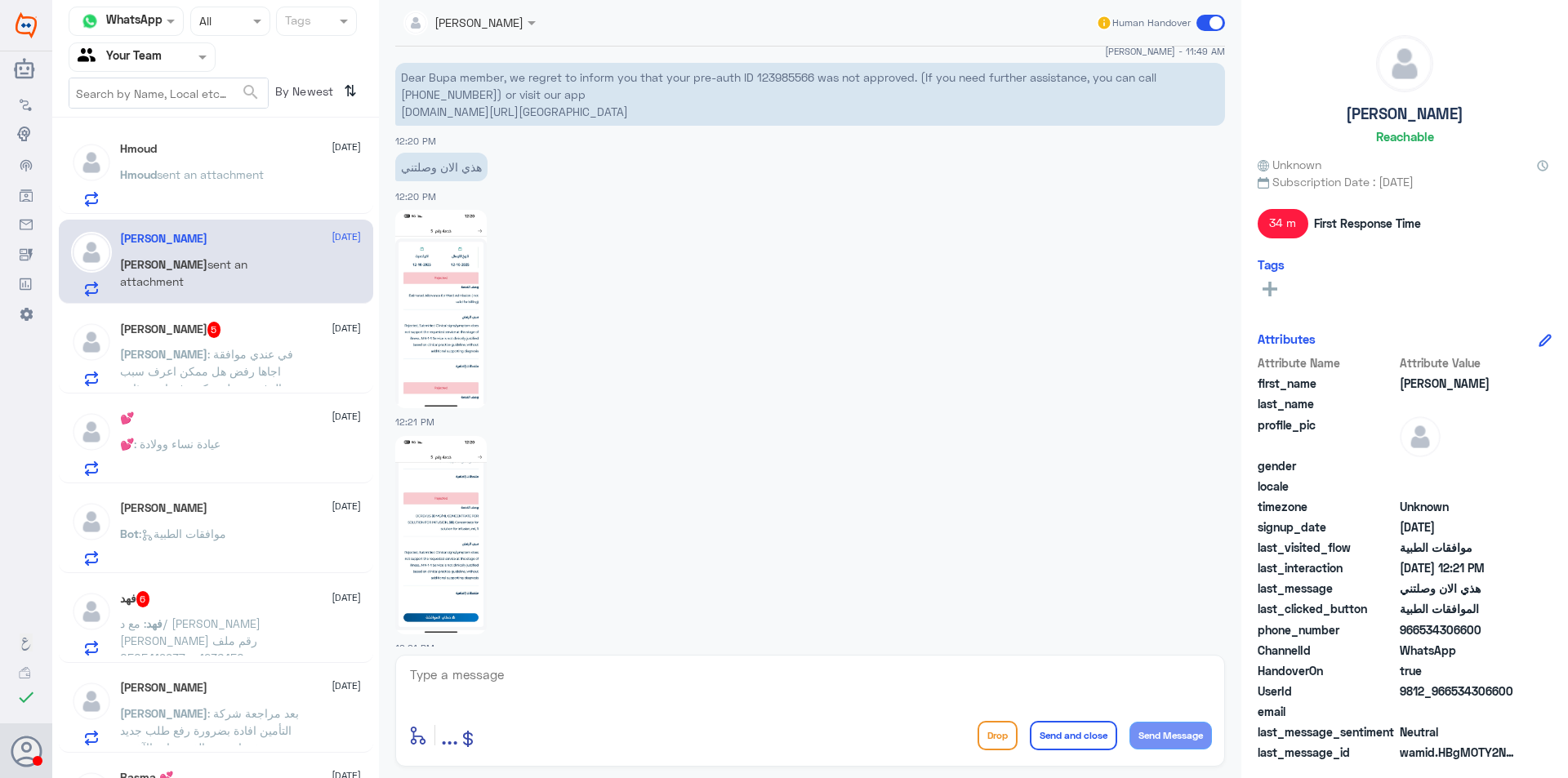
click at [232, 364] on span ": في عندي موافقة اجاها رفض هل ممكن اعرف سبب الرفض و هل يمكن رفعها مرة ثانية" at bounding box center [207, 371] width 173 height 48
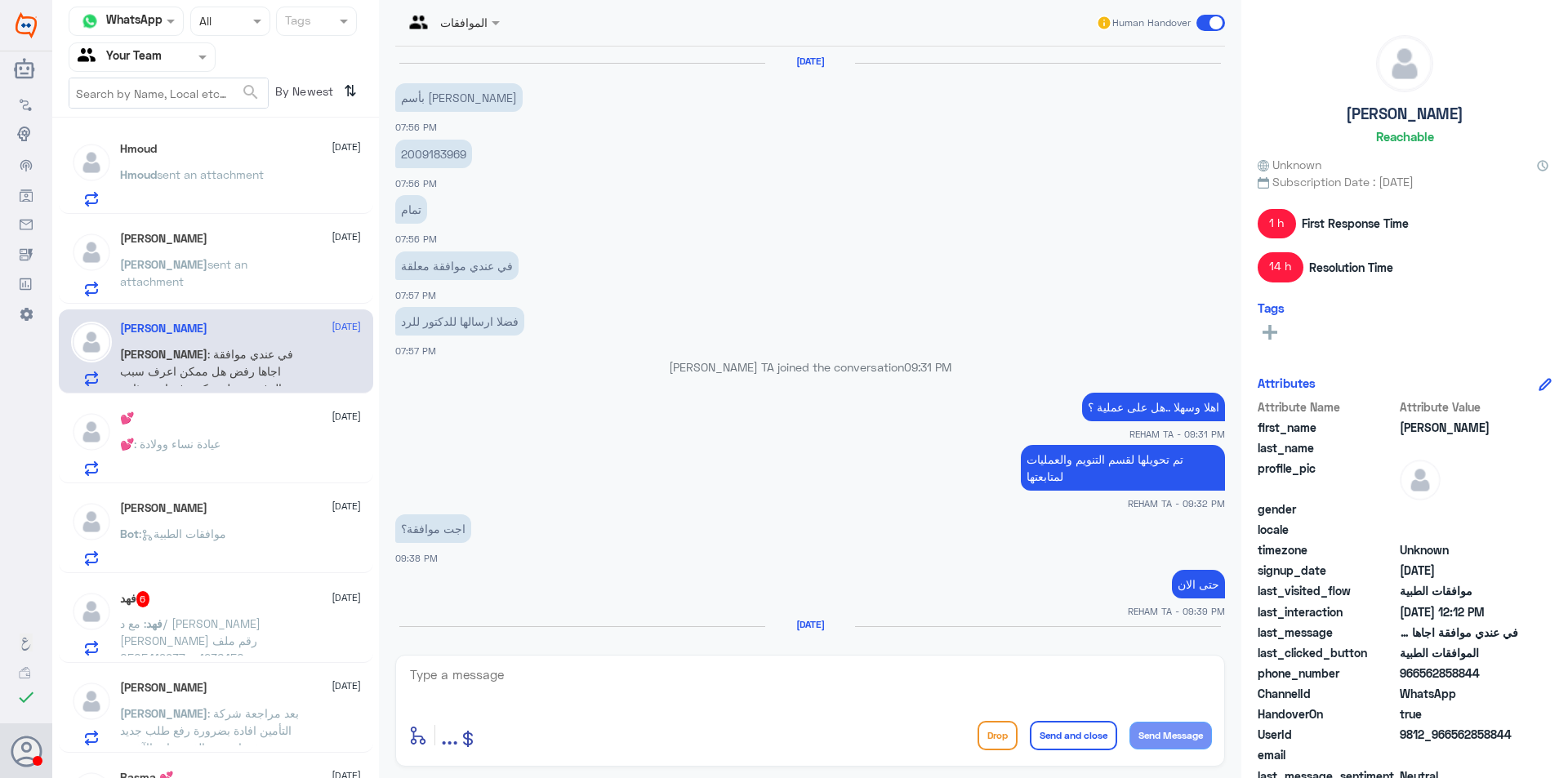
scroll to position [982, 0]
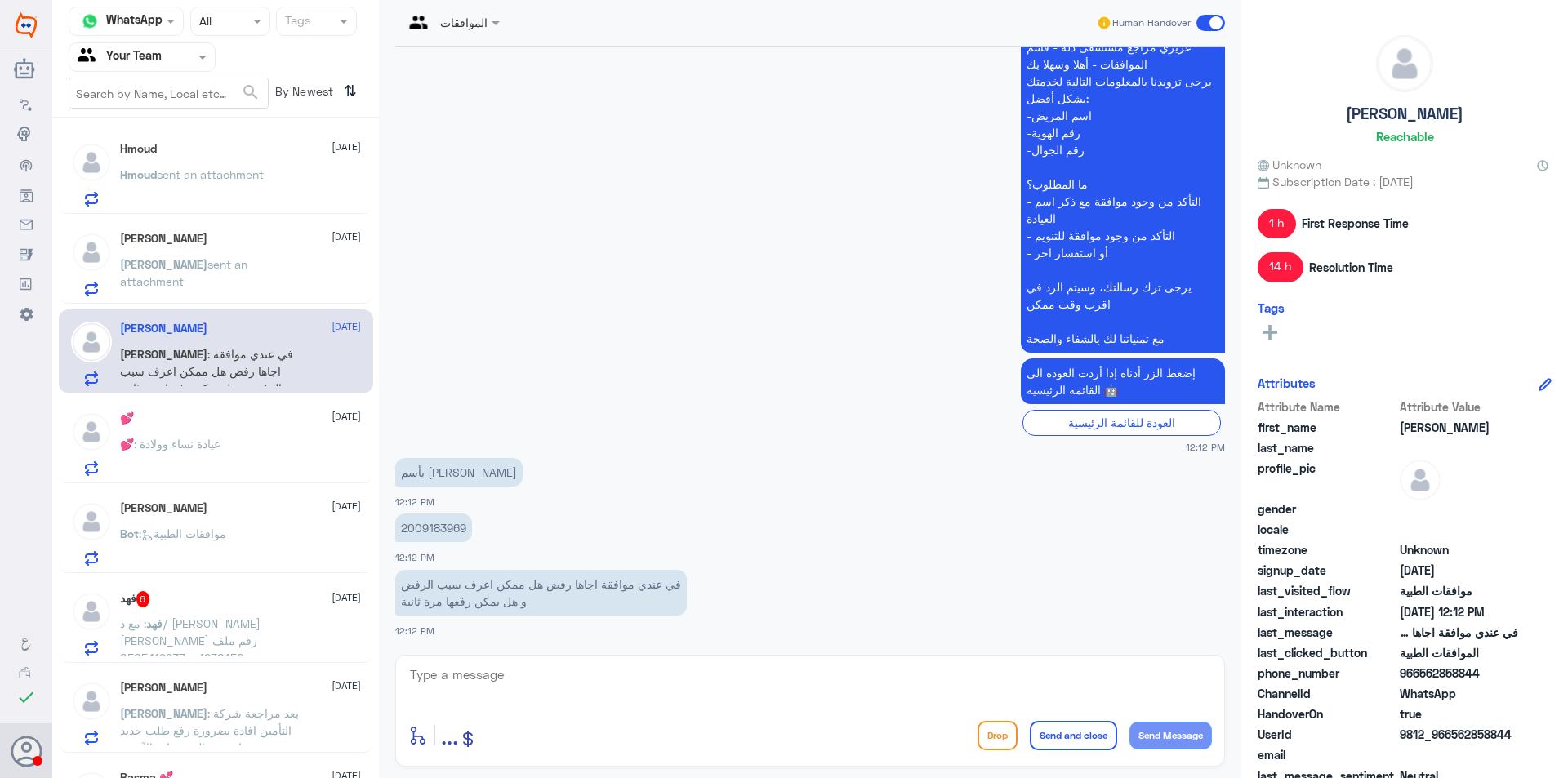
click at [429, 527] on p "2009183969" at bounding box center [434, 528] width 77 height 29
copy p "2009183969"
click at [698, 664] on textarea at bounding box center [810, 683] width 803 height 40
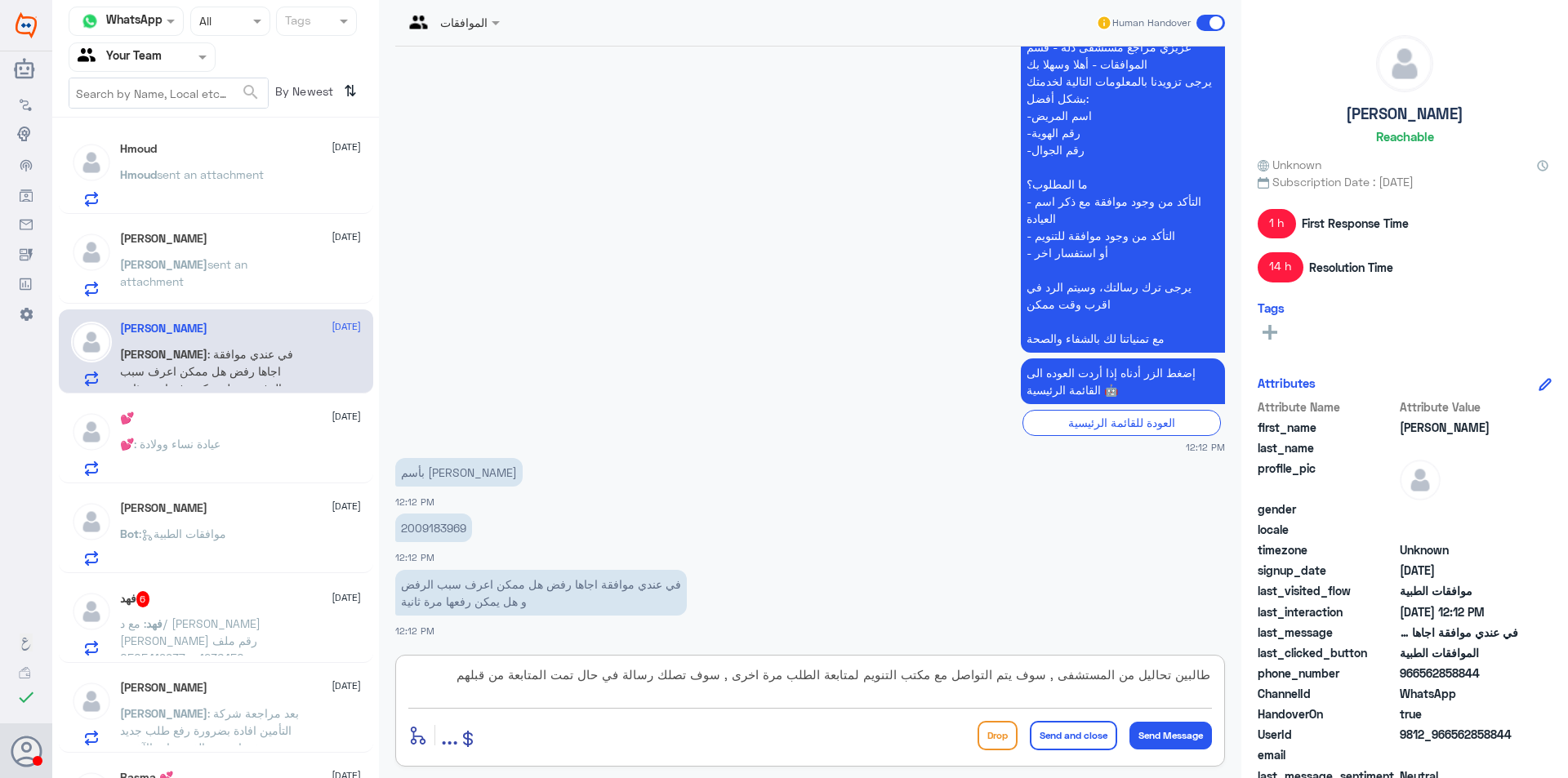
type textarea "طالبين تحاليل من المستشفى , سوف يتم التواصل مع مكتب التنويم لمتابعة الطلب مرة ا…"
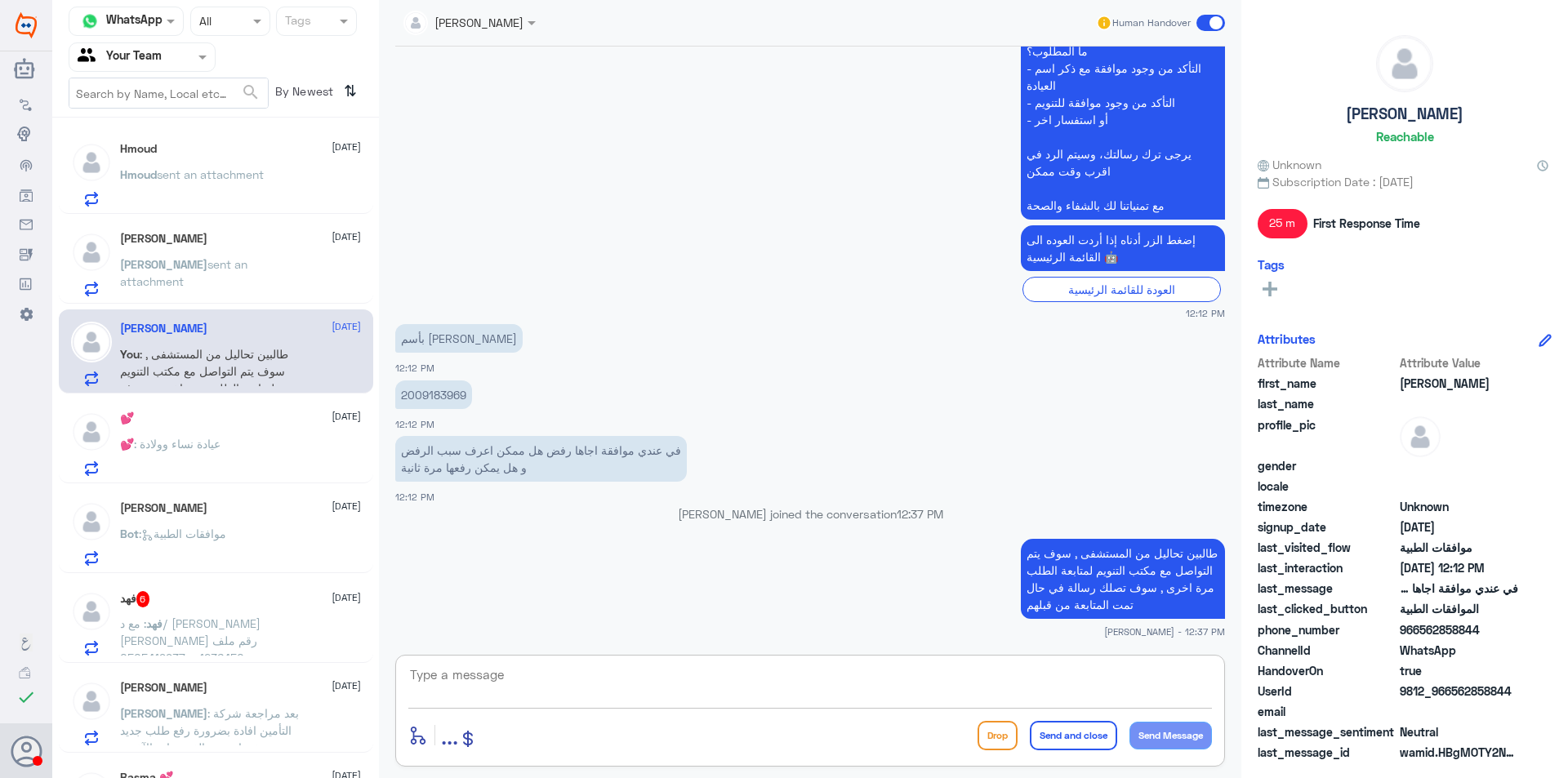
click at [218, 462] on p "💕 : عيادة نساء وولادة" at bounding box center [170, 456] width 101 height 41
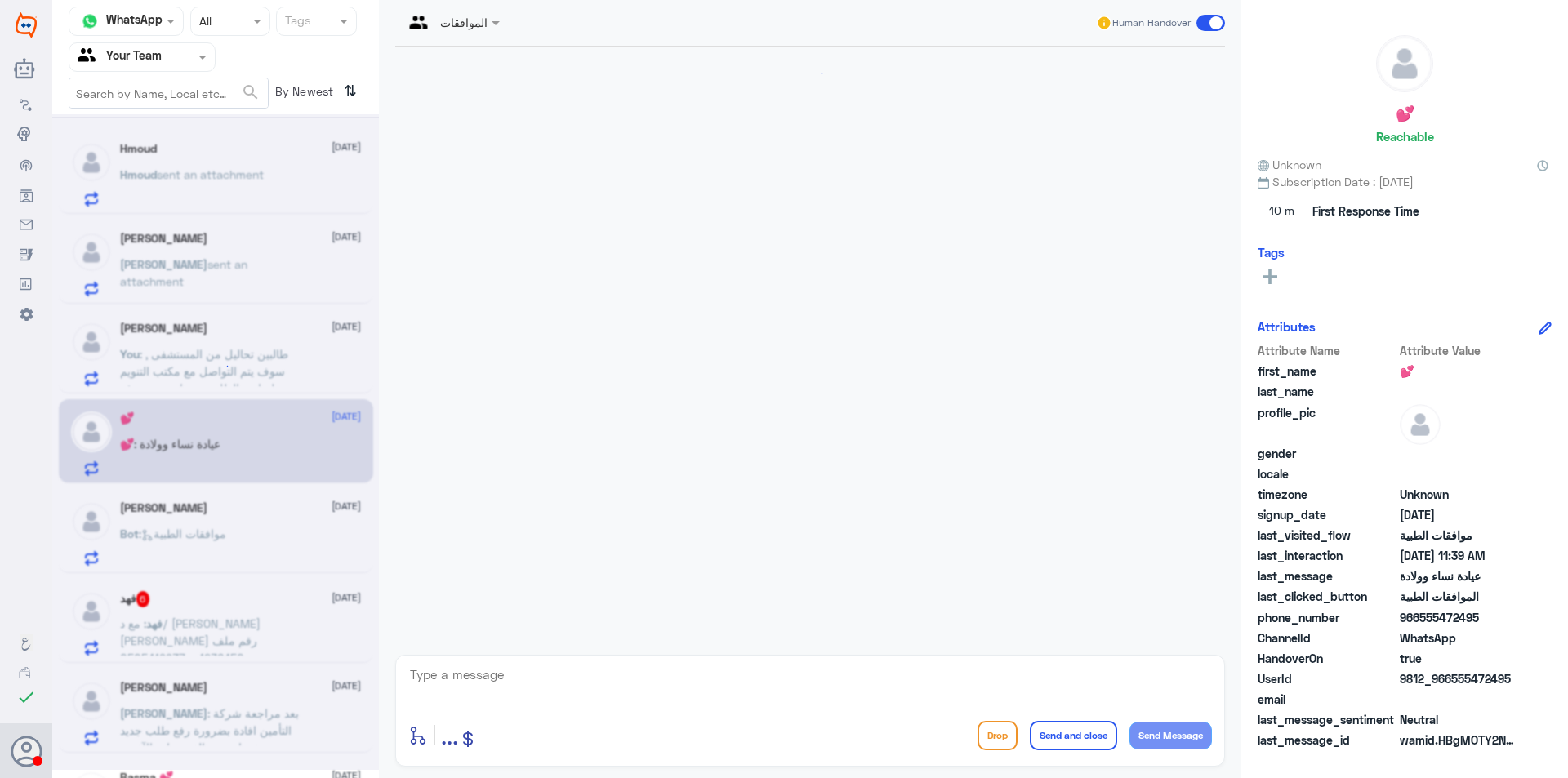
scroll to position [401, 0]
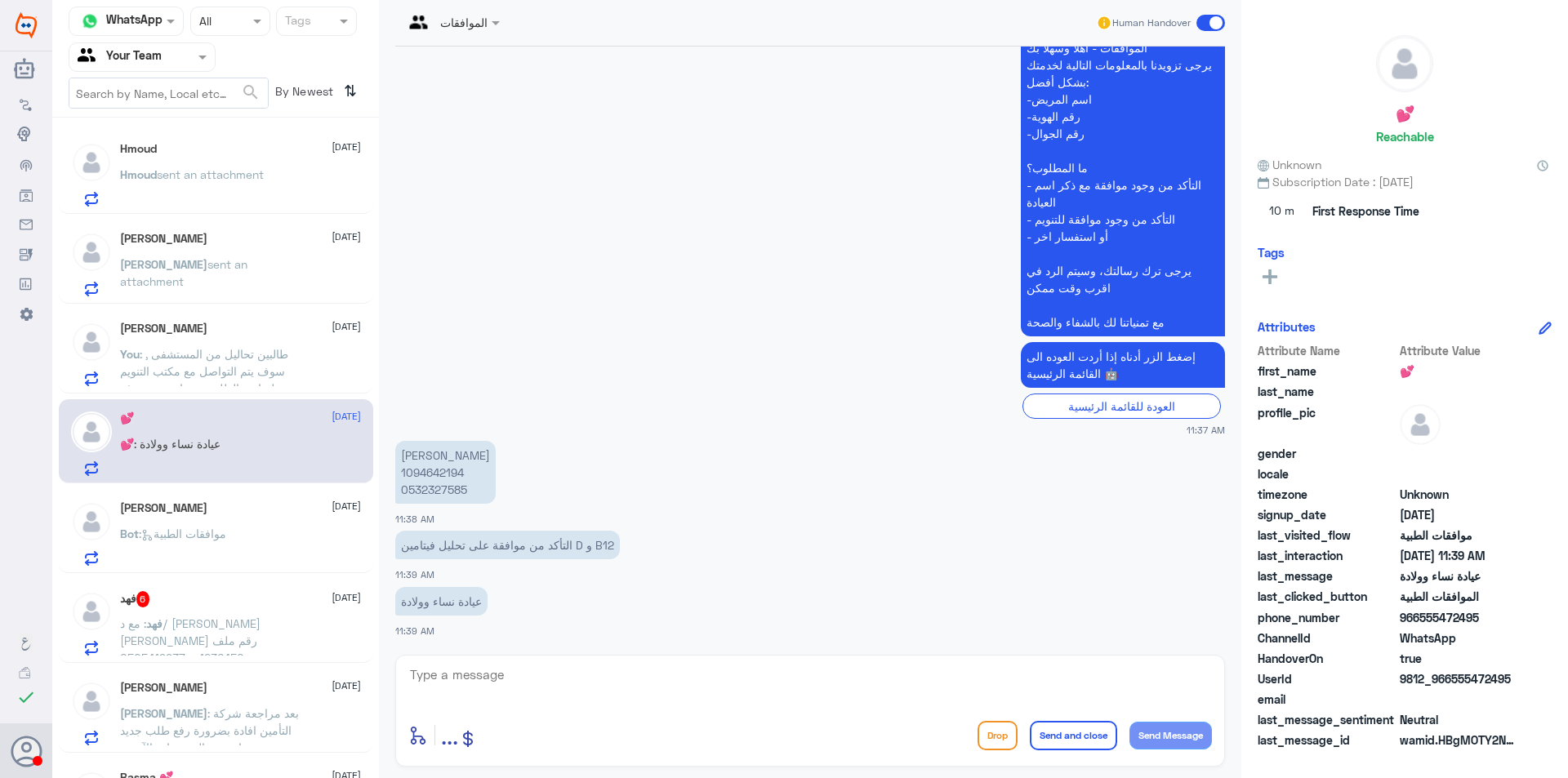
click at [224, 533] on span ": موافقات الطبية" at bounding box center [183, 534] width 87 height 14
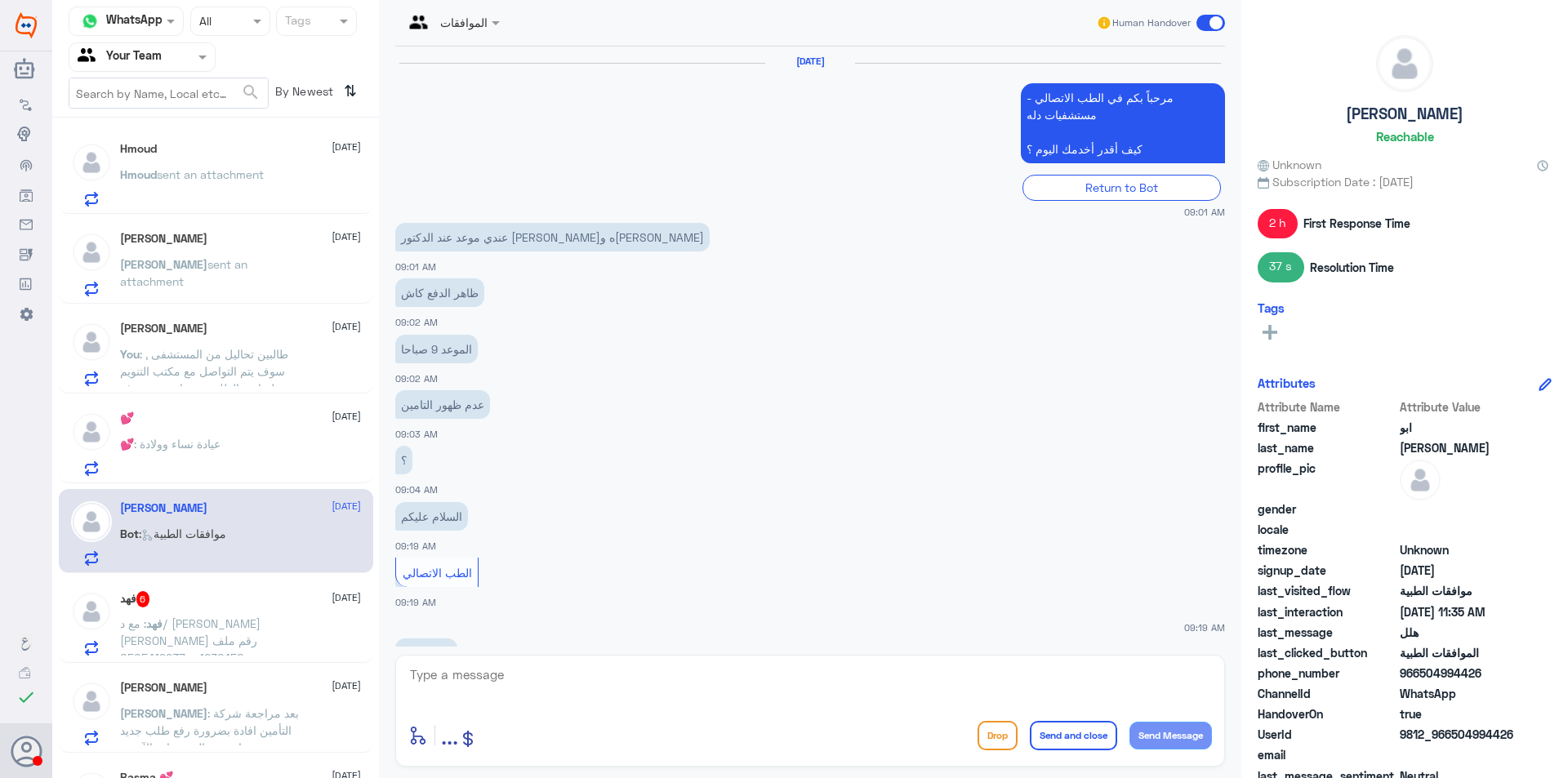
scroll to position [992, 0]
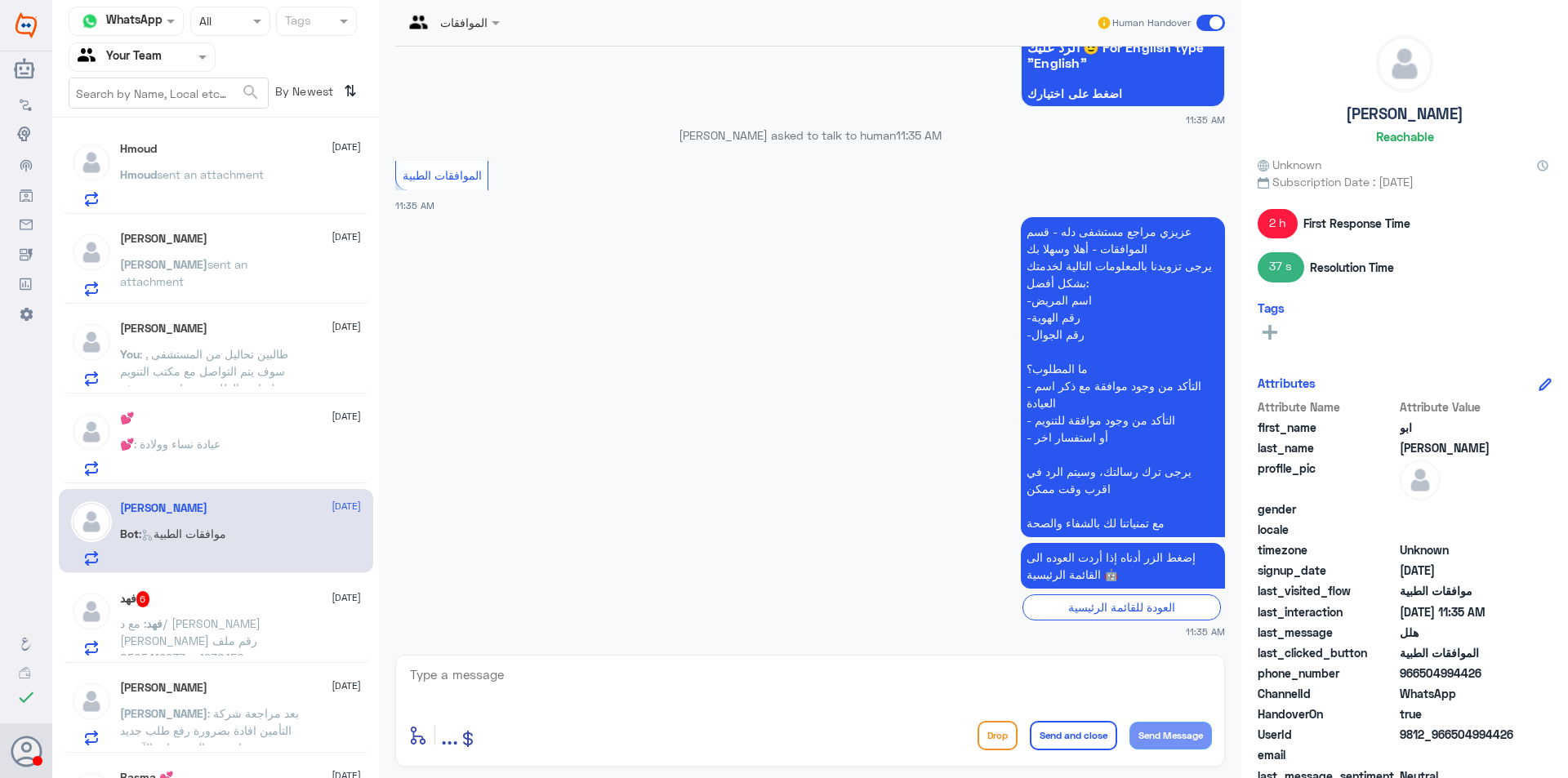
click at [268, 252] on div "Sara 12 October Sara sent an attachment" at bounding box center [241, 264] width 241 height 64
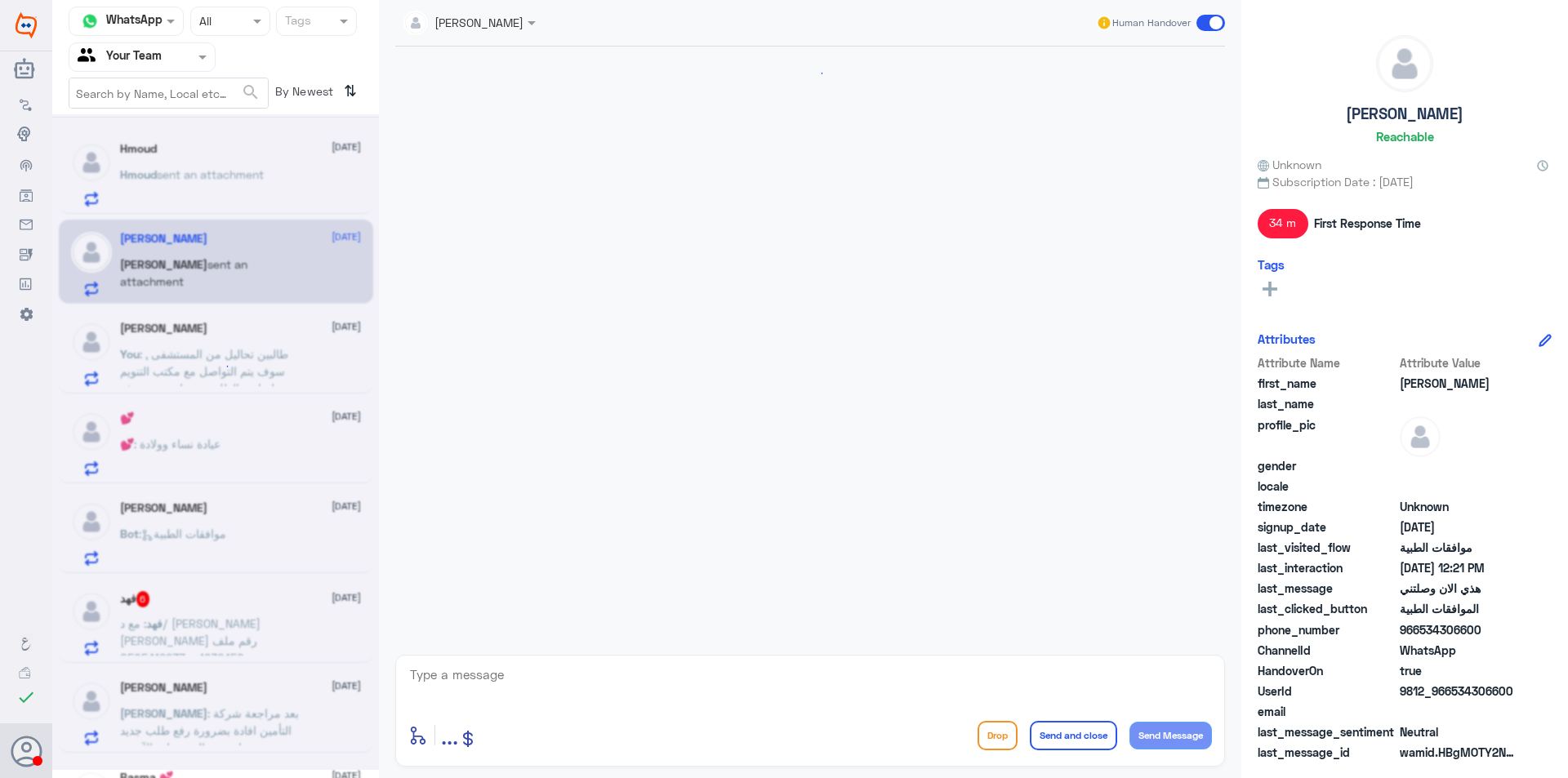
scroll to position [1467, 0]
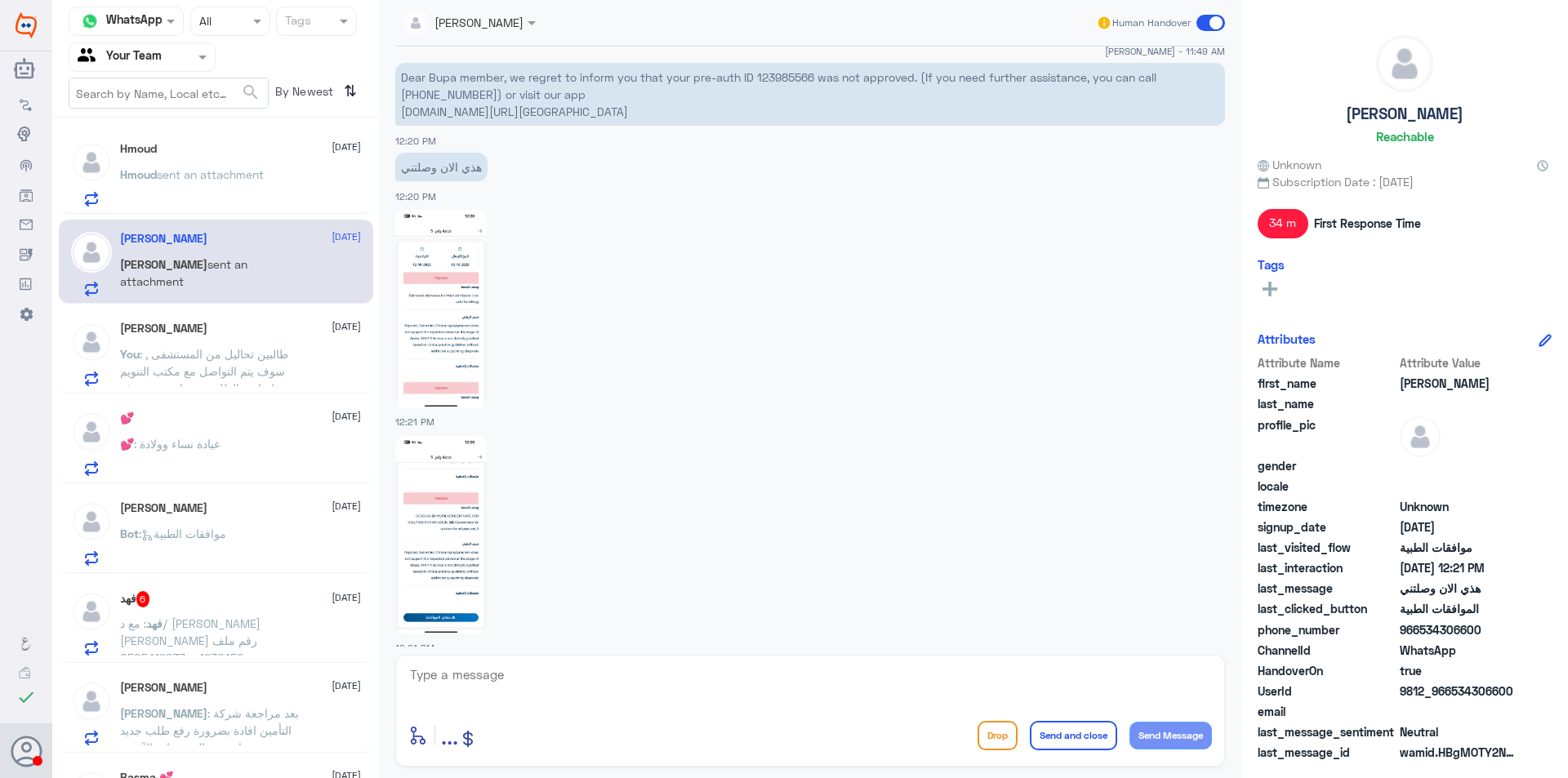
click at [220, 442] on span ": عيادة نساء وولادة" at bounding box center [177, 444] width 87 height 14
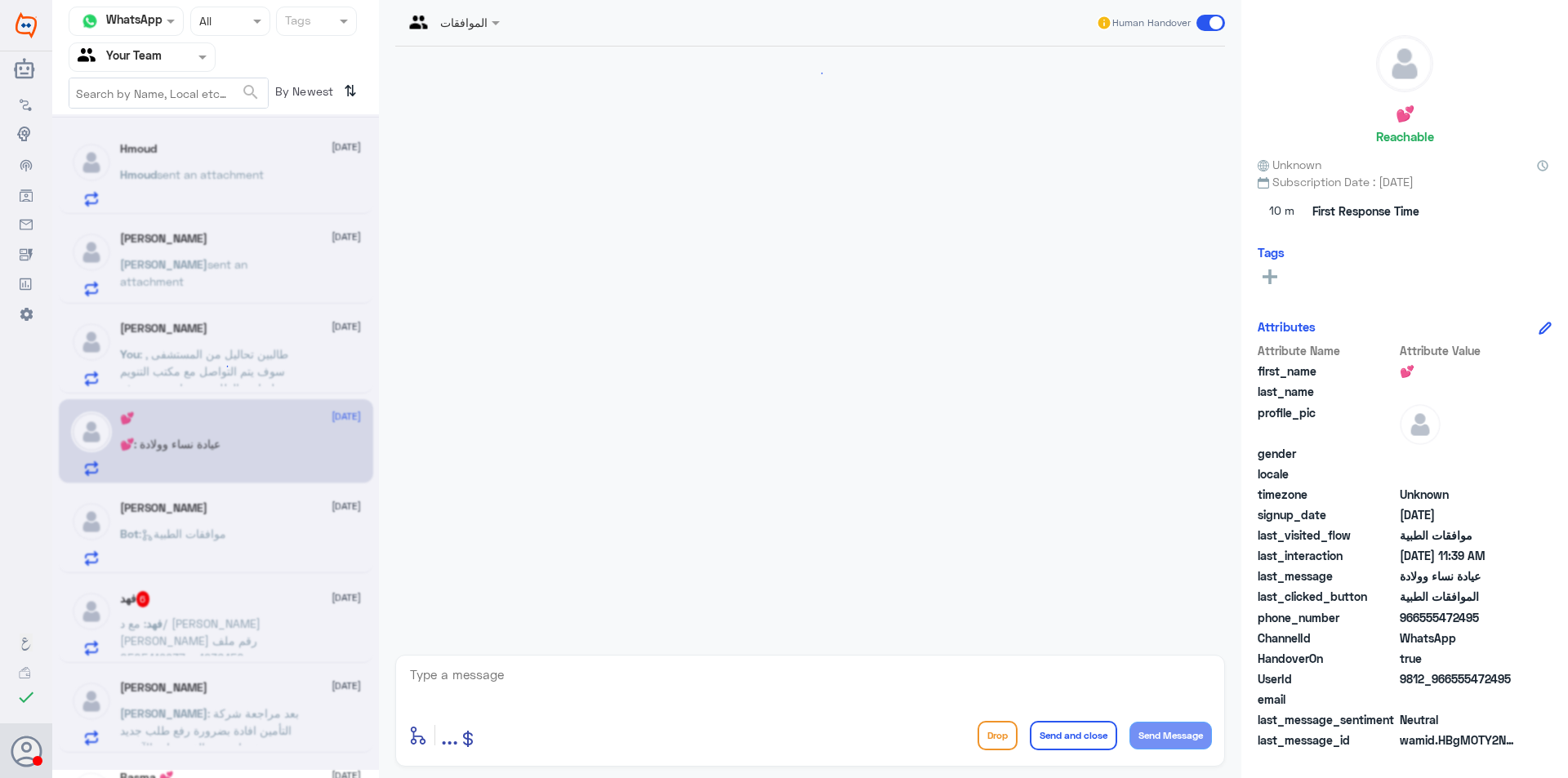
scroll to position [401, 0]
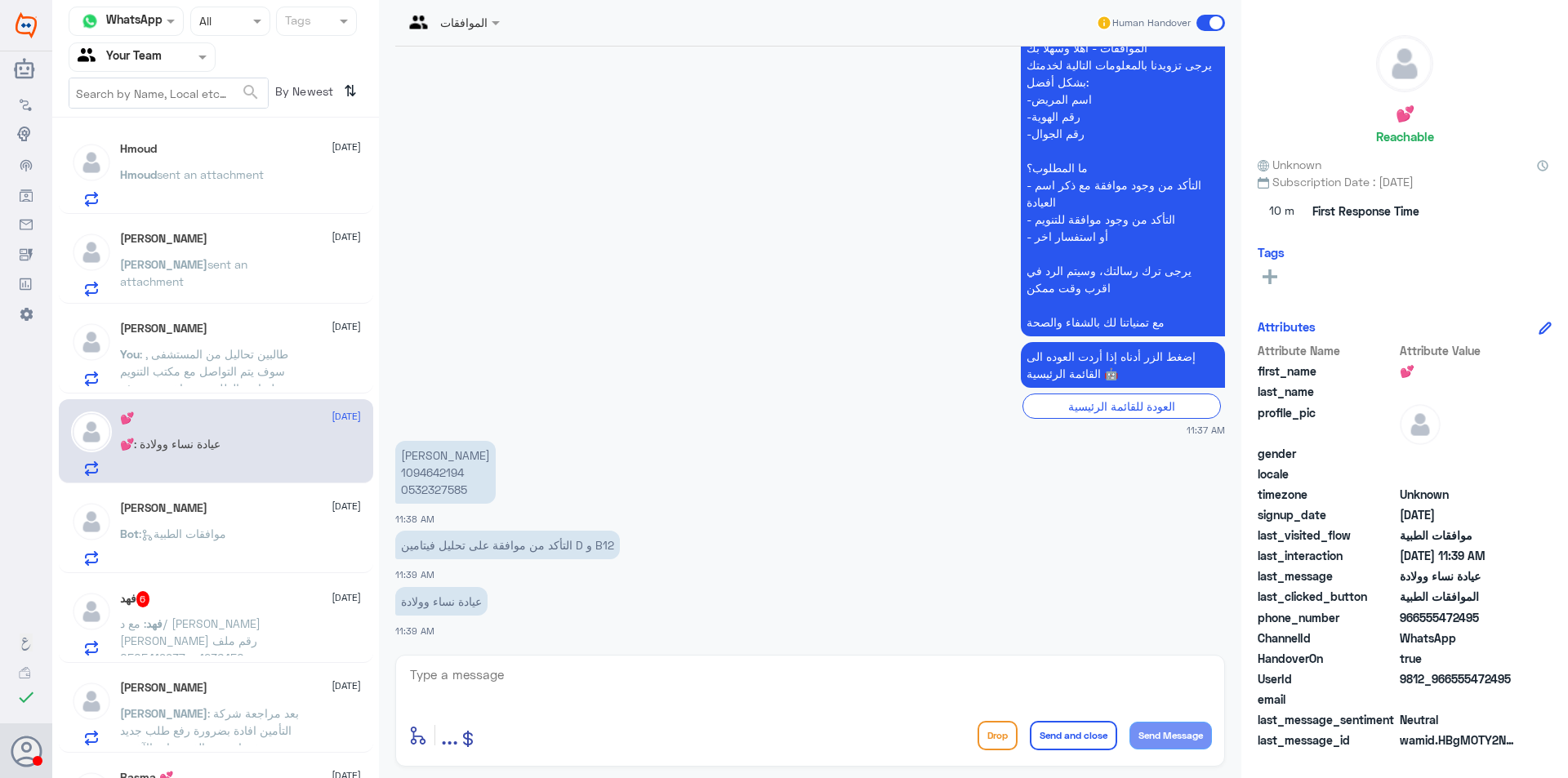
click at [427, 468] on p "Tahani Hassan Alamri 1094642194 0532327585" at bounding box center [445, 472] width 101 height 62
copy p "1094642194"
click at [244, 272] on p "Sara sent an attachment" at bounding box center [212, 276] width 184 height 41
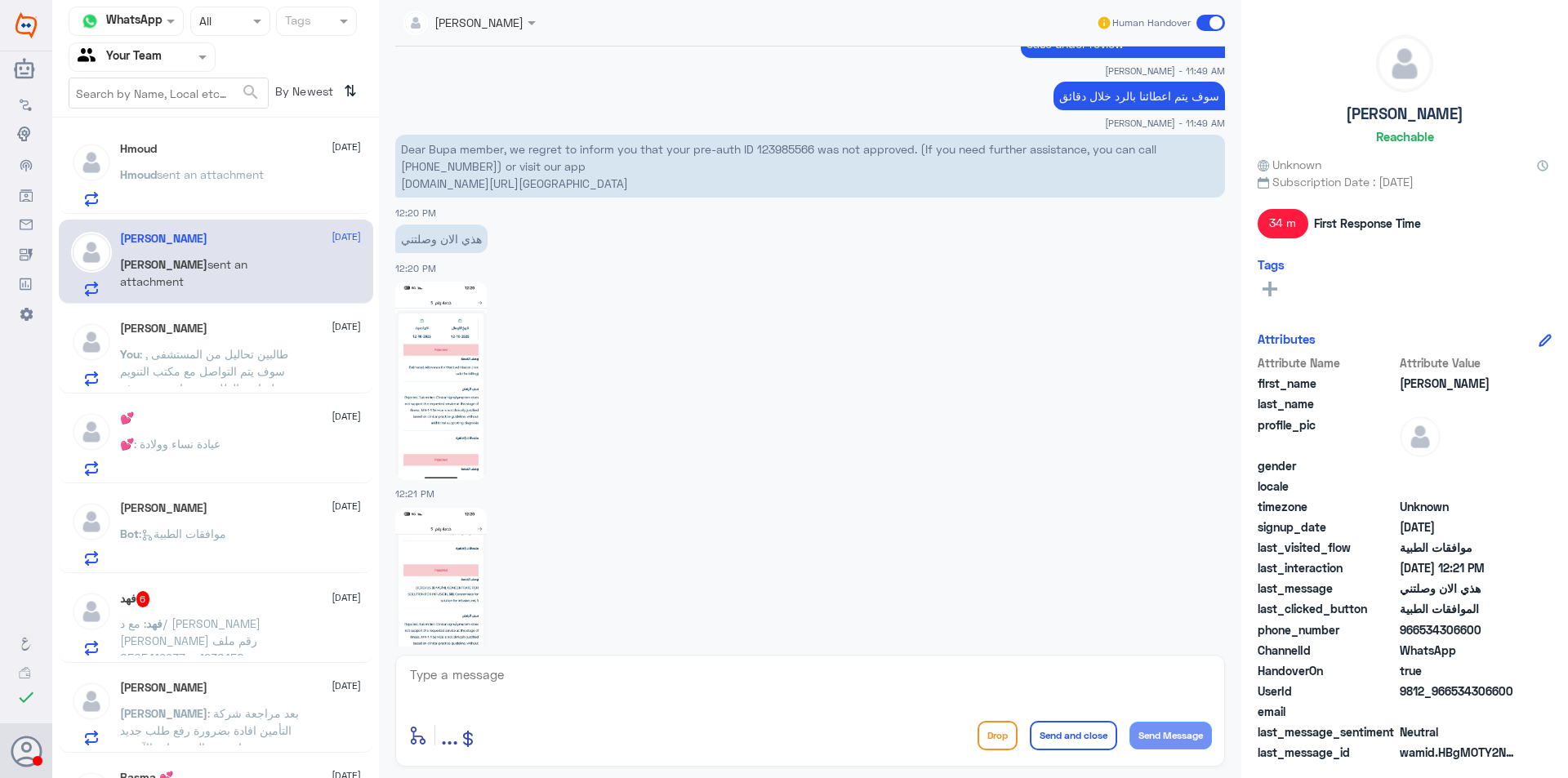
scroll to position [1303, 0]
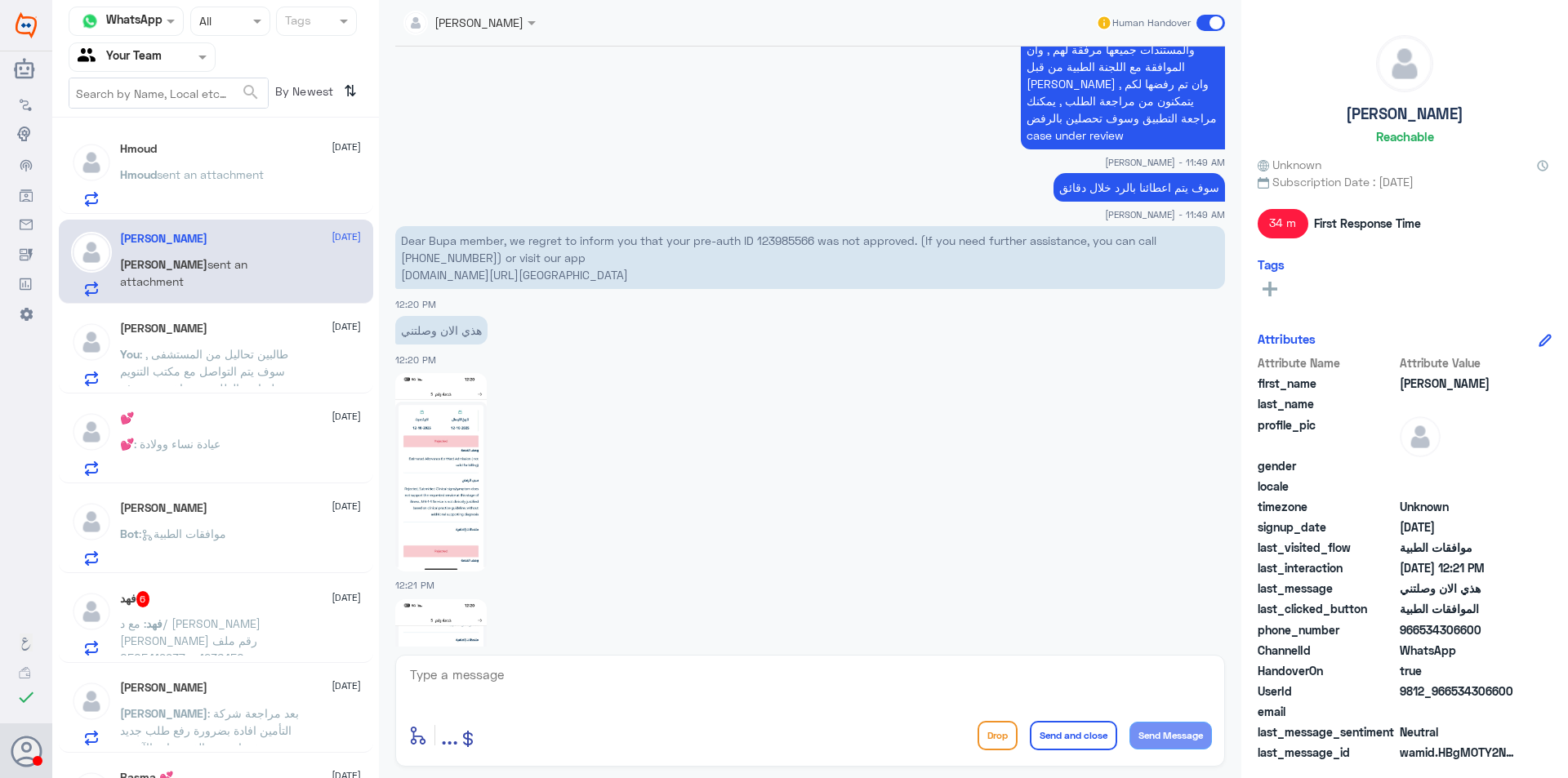
click at [776, 226] on p "Dear Bupa member, we regret to inform you that your pre-auth ID 123985566 was n…" at bounding box center [810, 257] width 830 height 62
copy p "123985566"
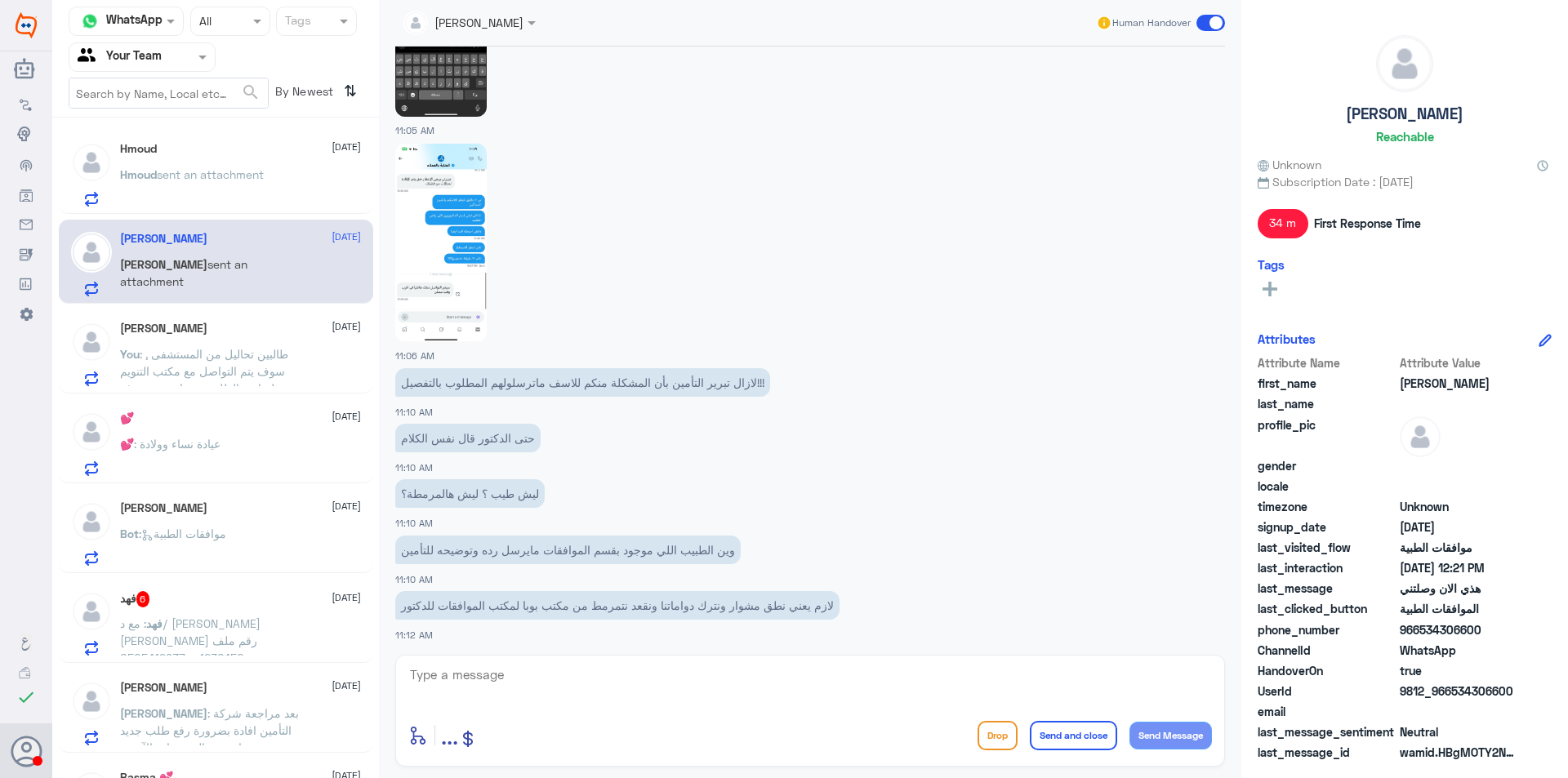
scroll to position [650, 0]
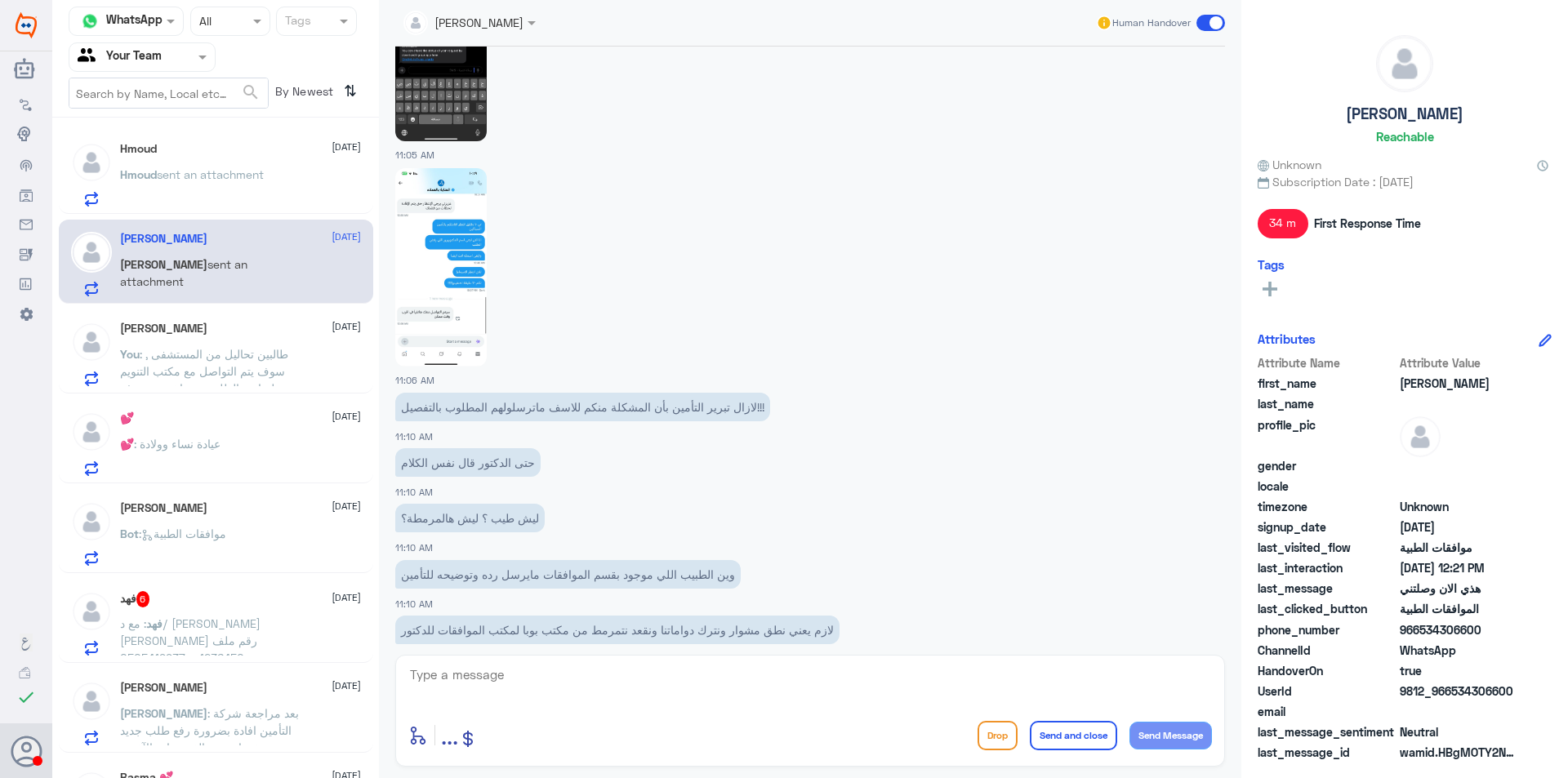
click at [900, 461] on app-msgs-text "حتى الدكتور قال نفس الكلام" at bounding box center [810, 463] width 830 height 30
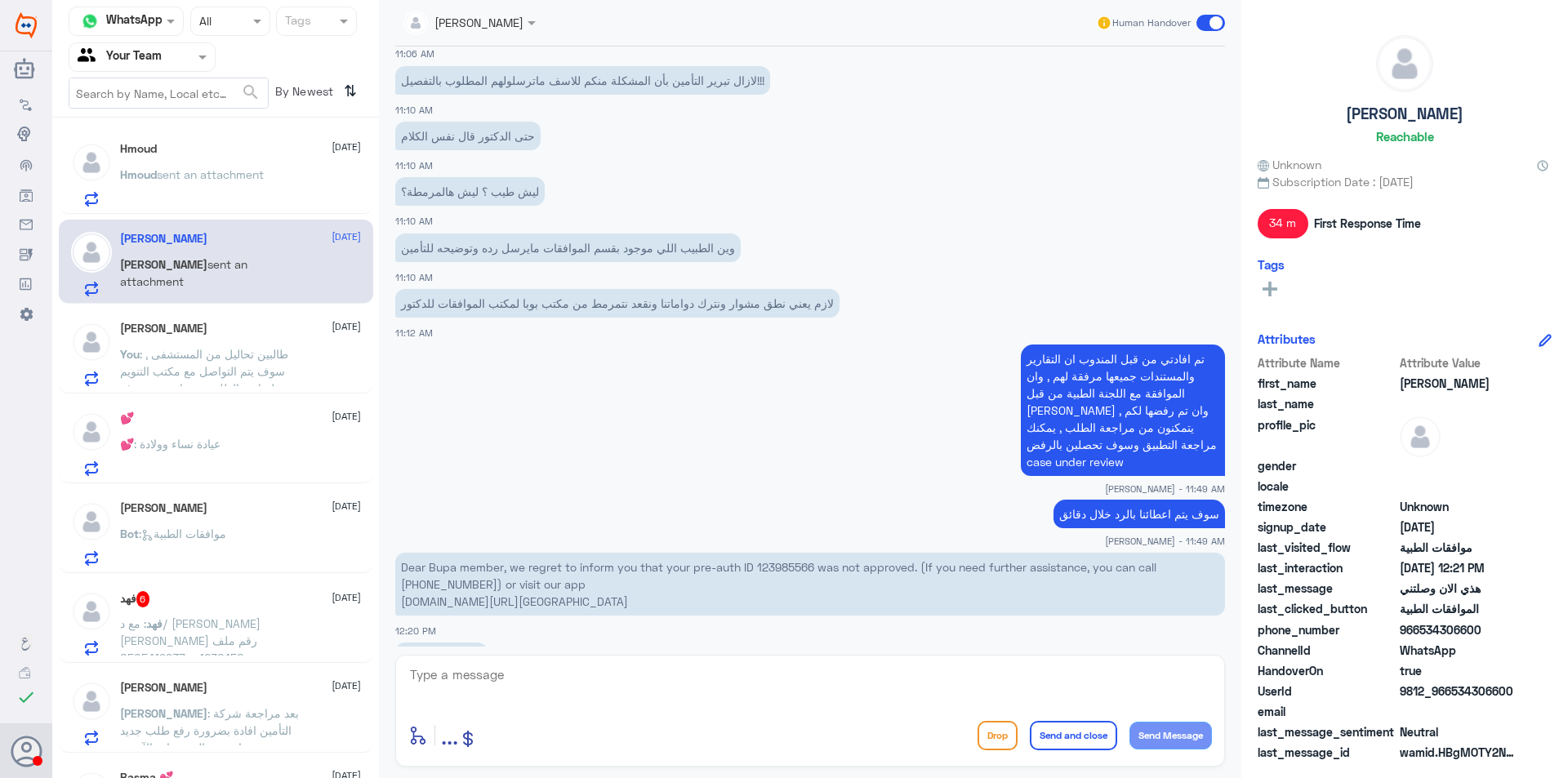
scroll to position [895, 0]
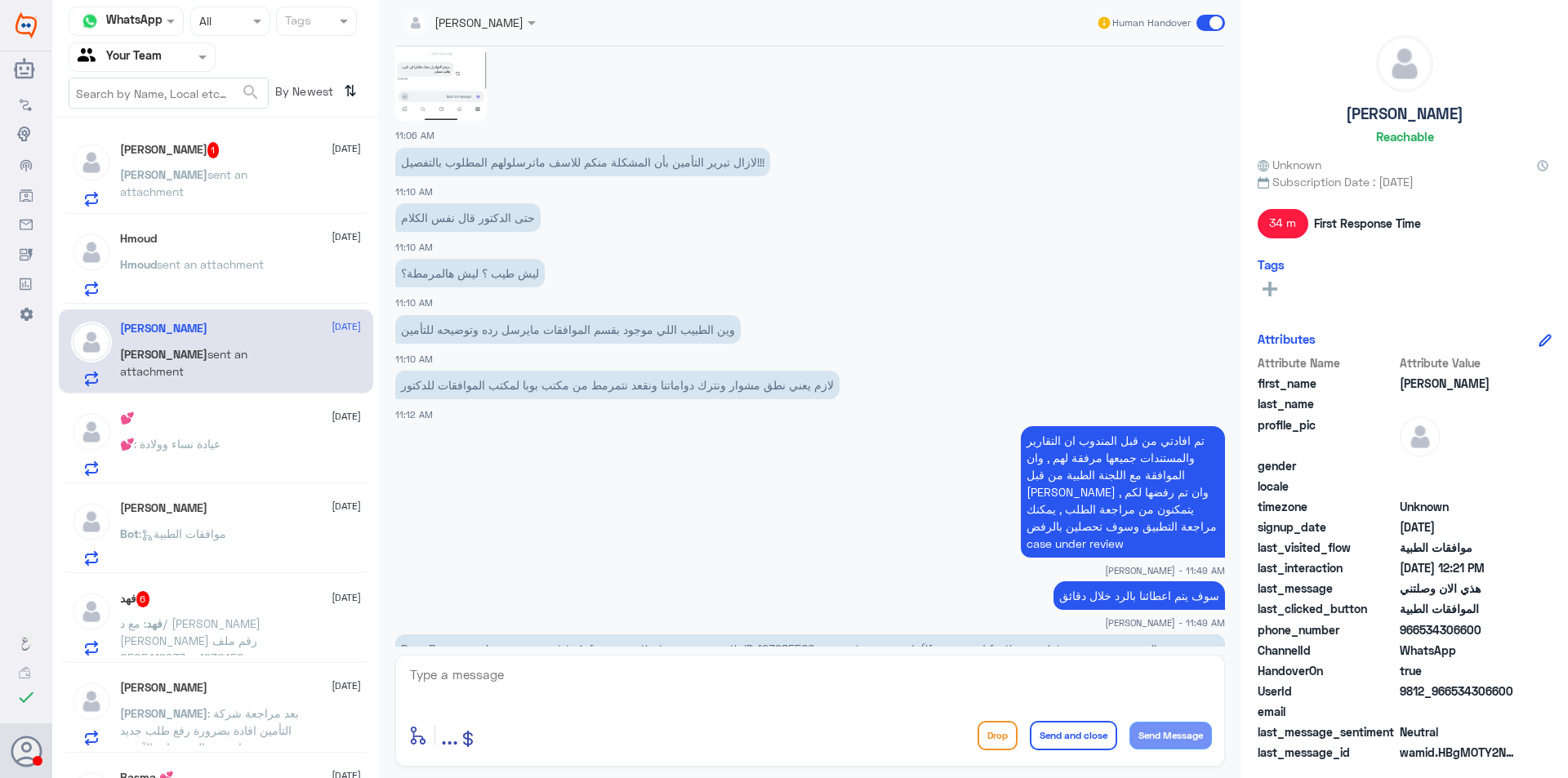
click at [230, 151] on div "Abdullah 1 12 October" at bounding box center [241, 150] width 241 height 16
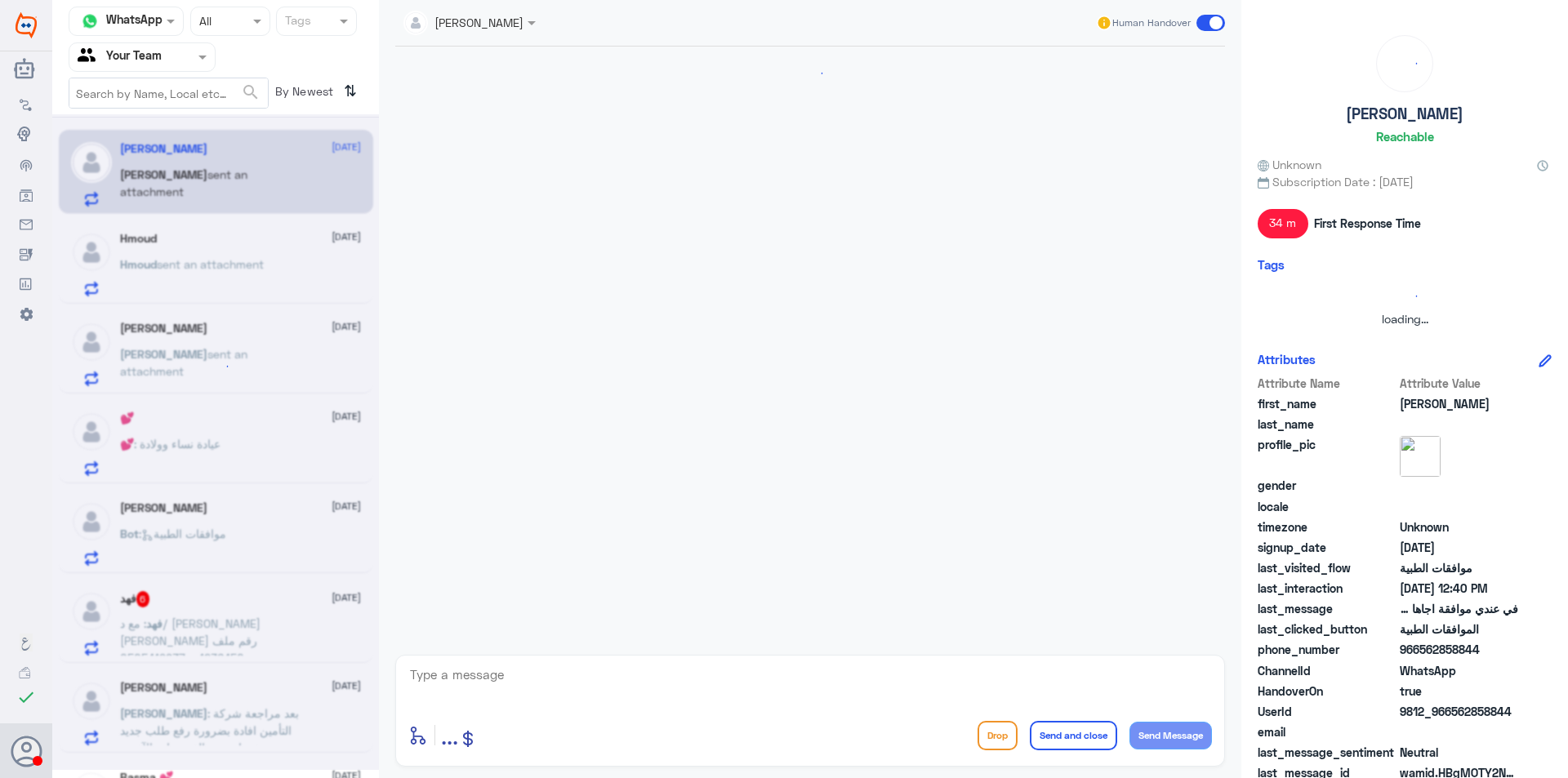
scroll to position [1005, 0]
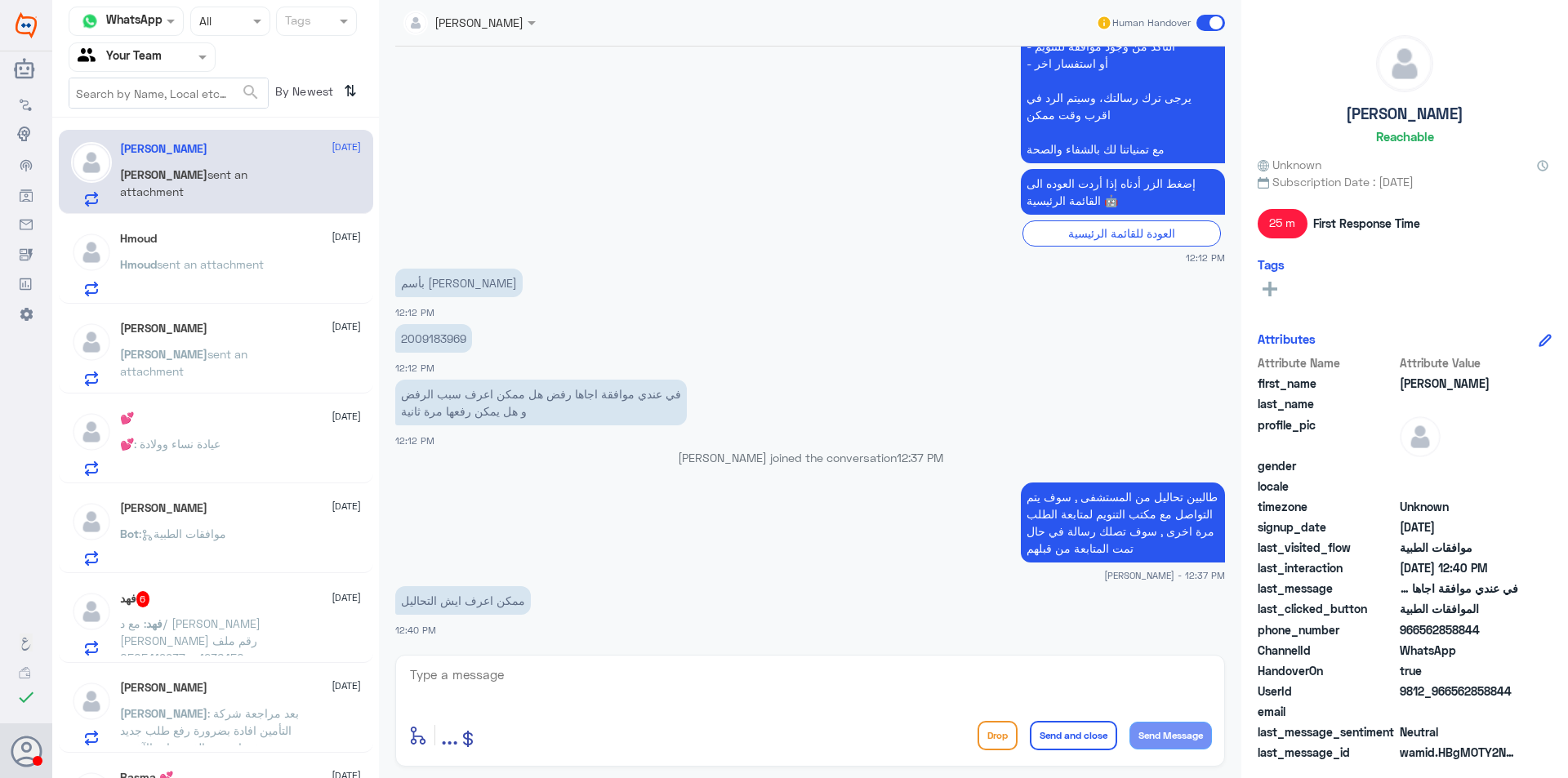
click at [599, 662] on div "enter flow name ... Drop Send and close Send Message" at bounding box center [810, 710] width 830 height 112
click at [599, 666] on textarea at bounding box center [810, 683] width 803 height 40
type textarea "ا"
paste textarea "Needs semen analysis report"
type textarea "هذا التحليل (Needs [MEDICAL_DATA] report)"
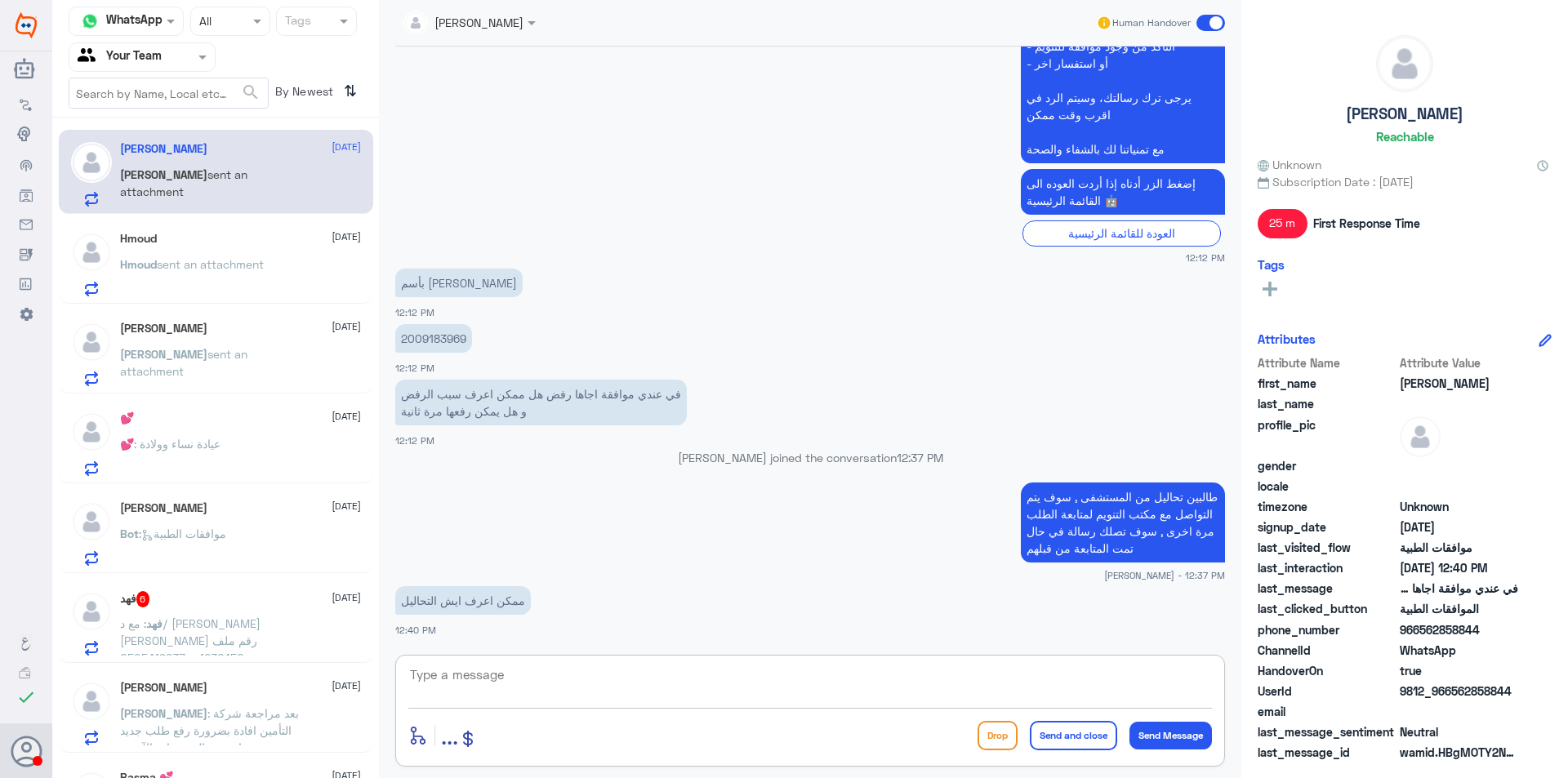
scroll to position [1073, 0]
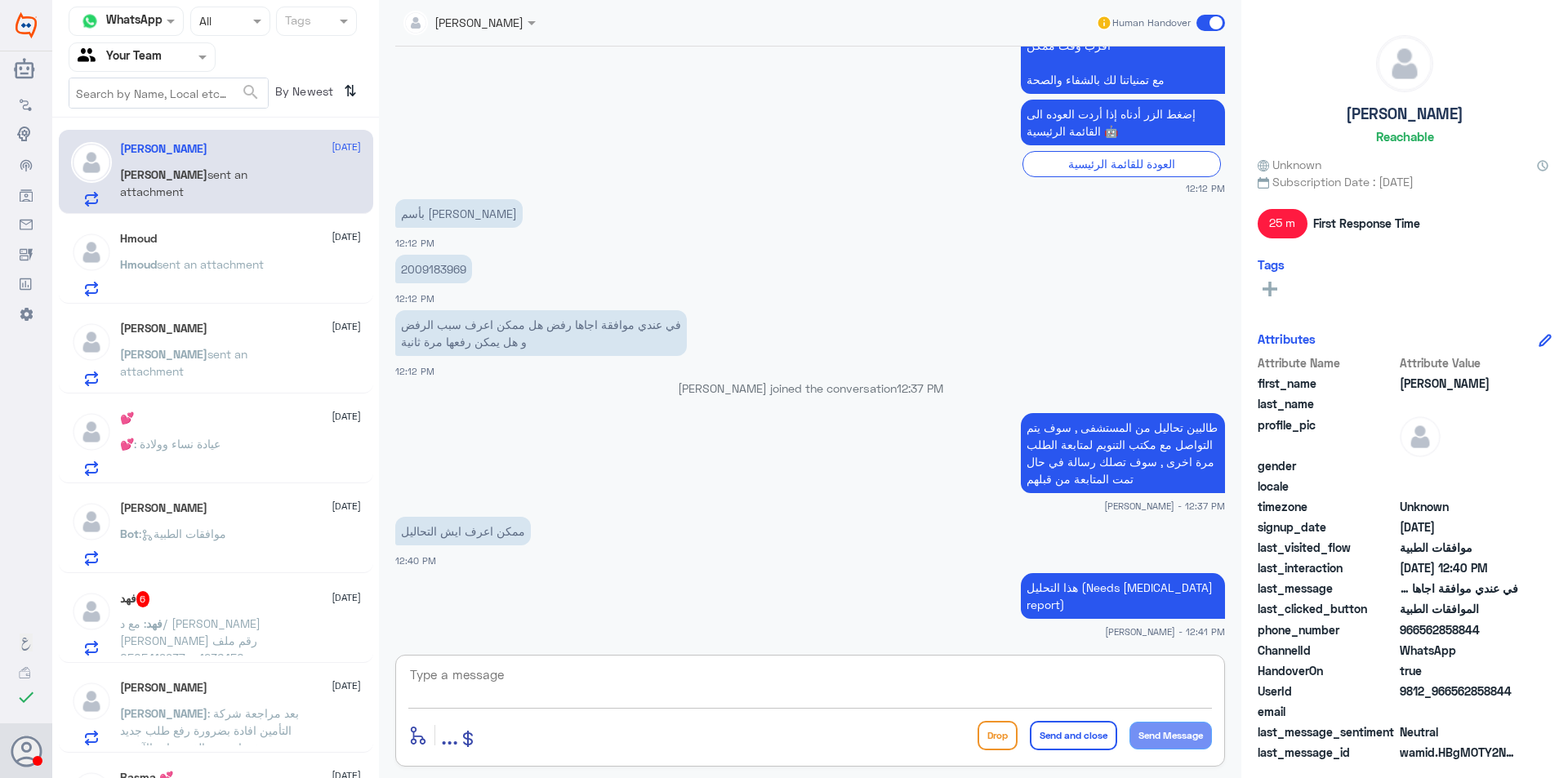
click at [215, 282] on p "Hmoud sent an attachment" at bounding box center [192, 276] width 144 height 41
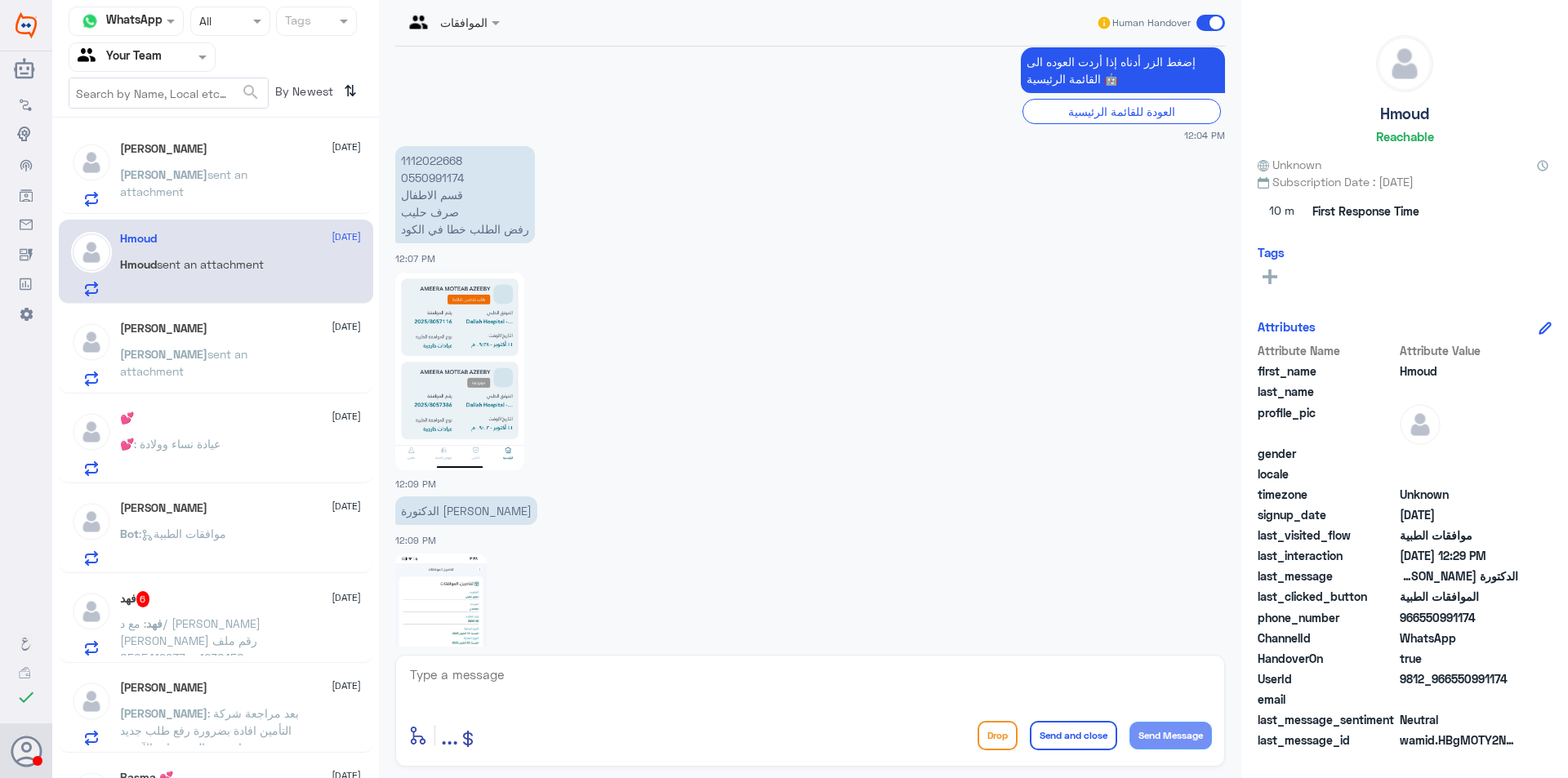
scroll to position [649, 0]
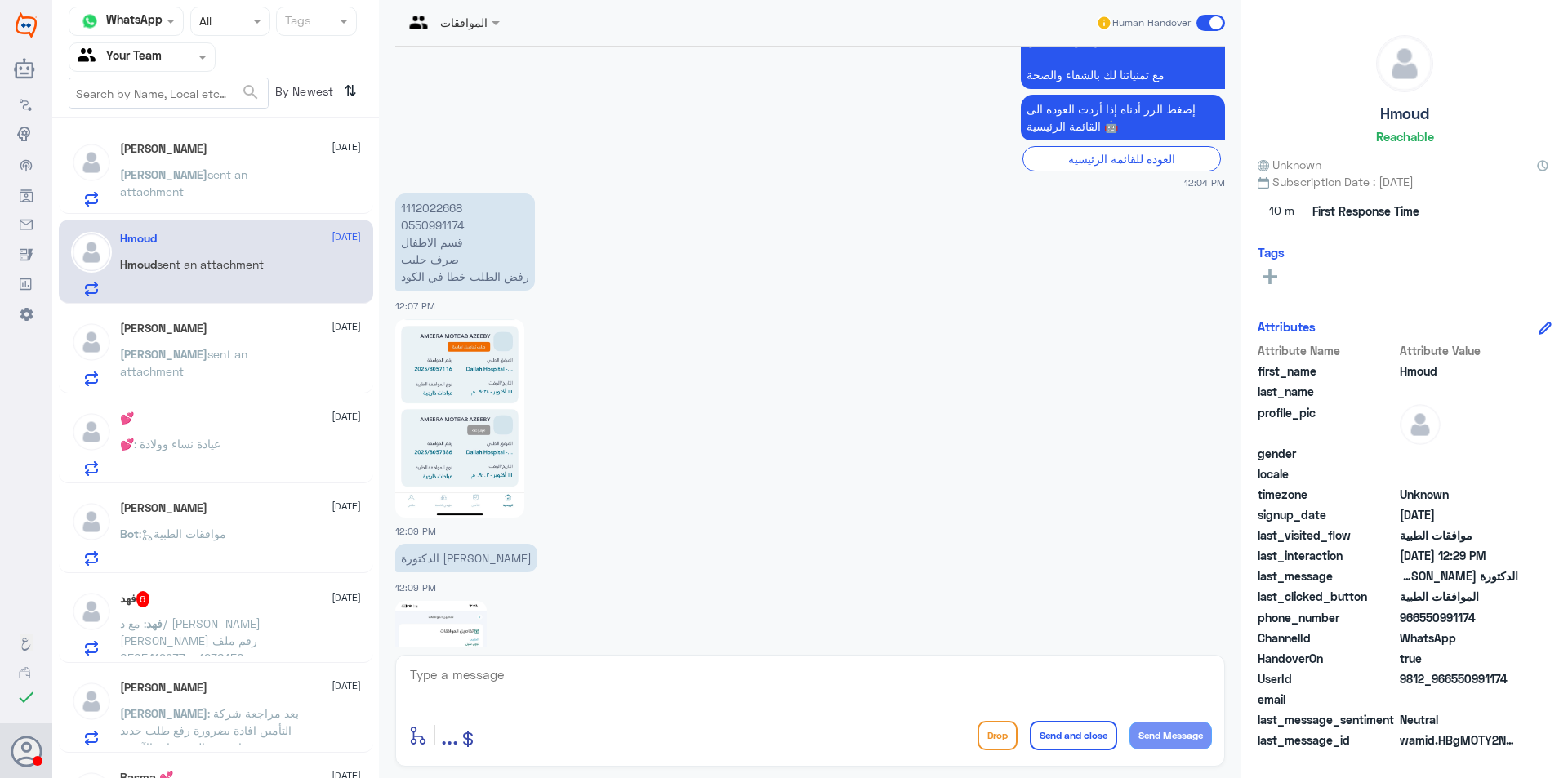
click at [429, 208] on p "1112022668 0550991174 قسم الاطفال صرف حليب رفض الطلب خطا في الكود" at bounding box center [465, 242] width 139 height 97
copy p "1112022668"
click at [510, 359] on img at bounding box center [460, 418] width 129 height 198
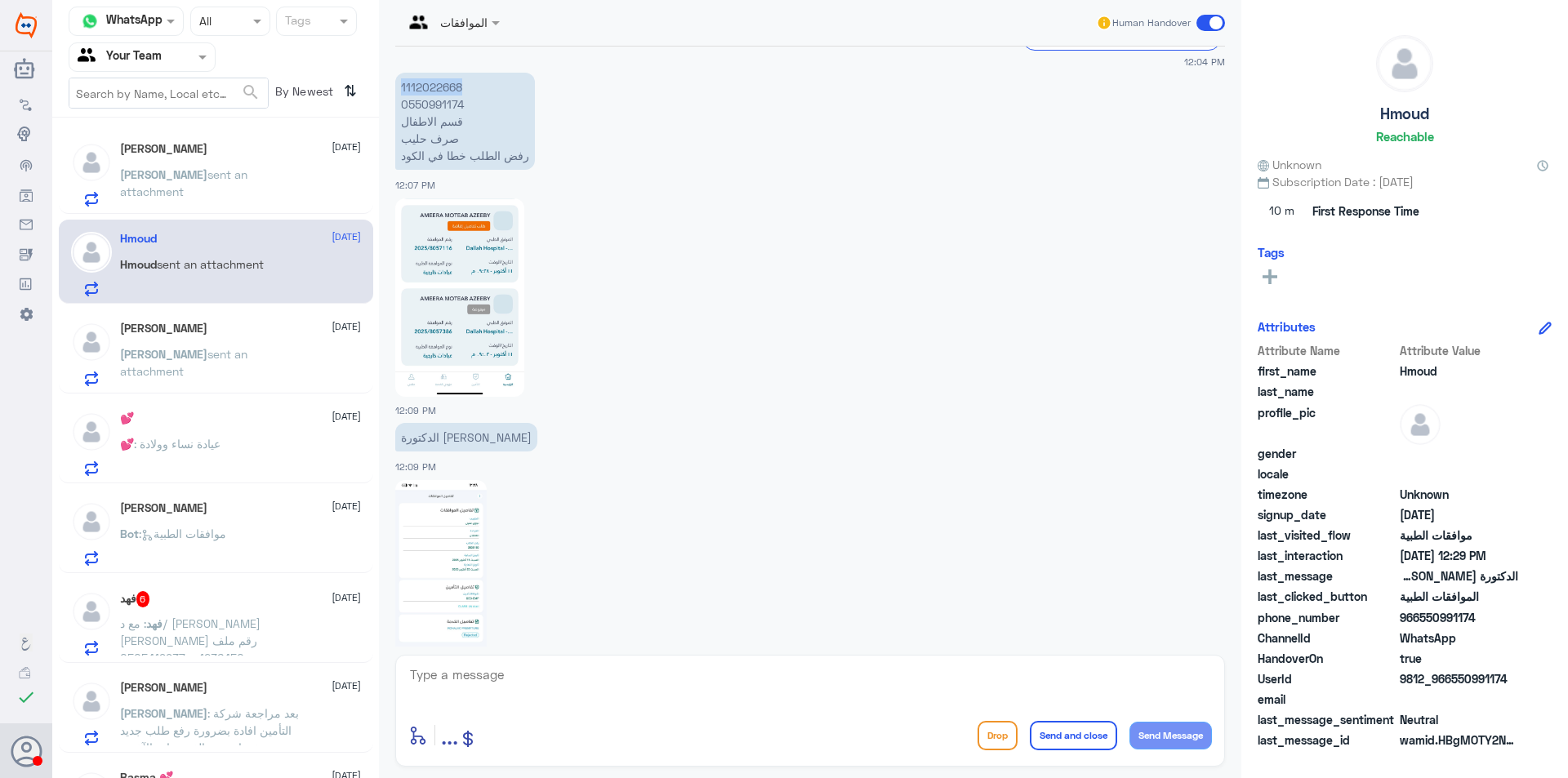
scroll to position [813, 0]
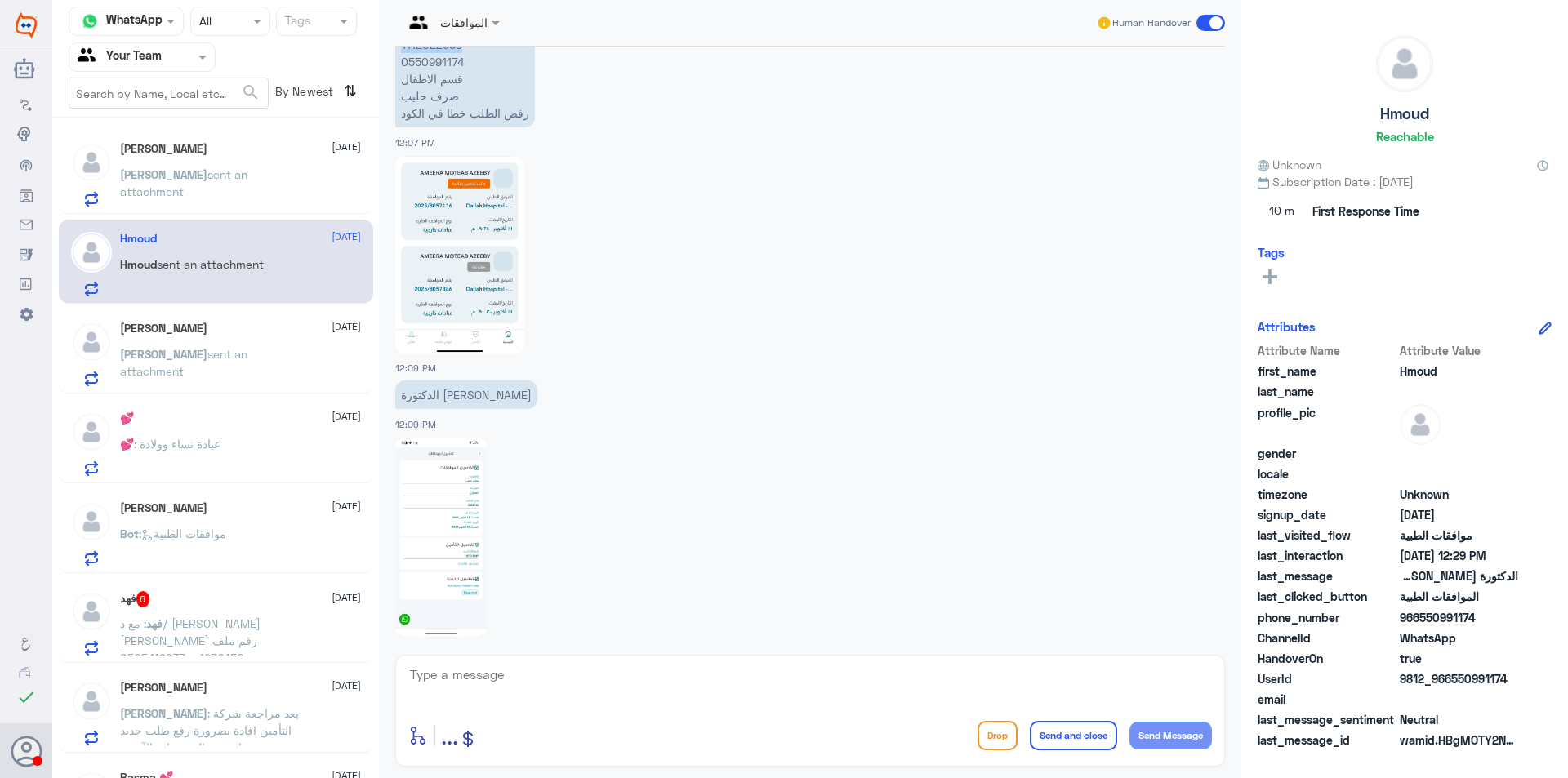
click at [445, 555] on img at bounding box center [441, 536] width 91 height 198
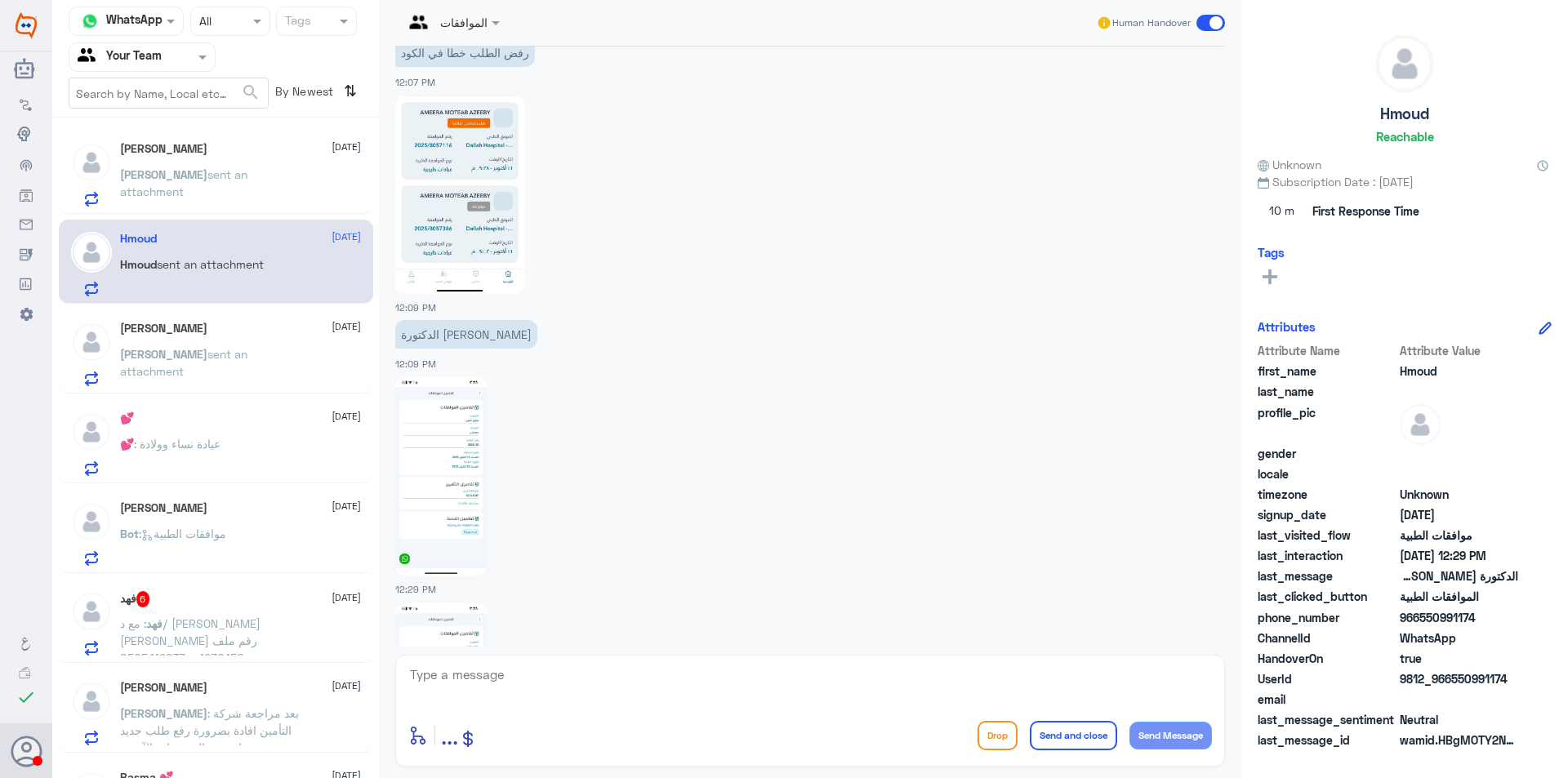
scroll to position [649, 0]
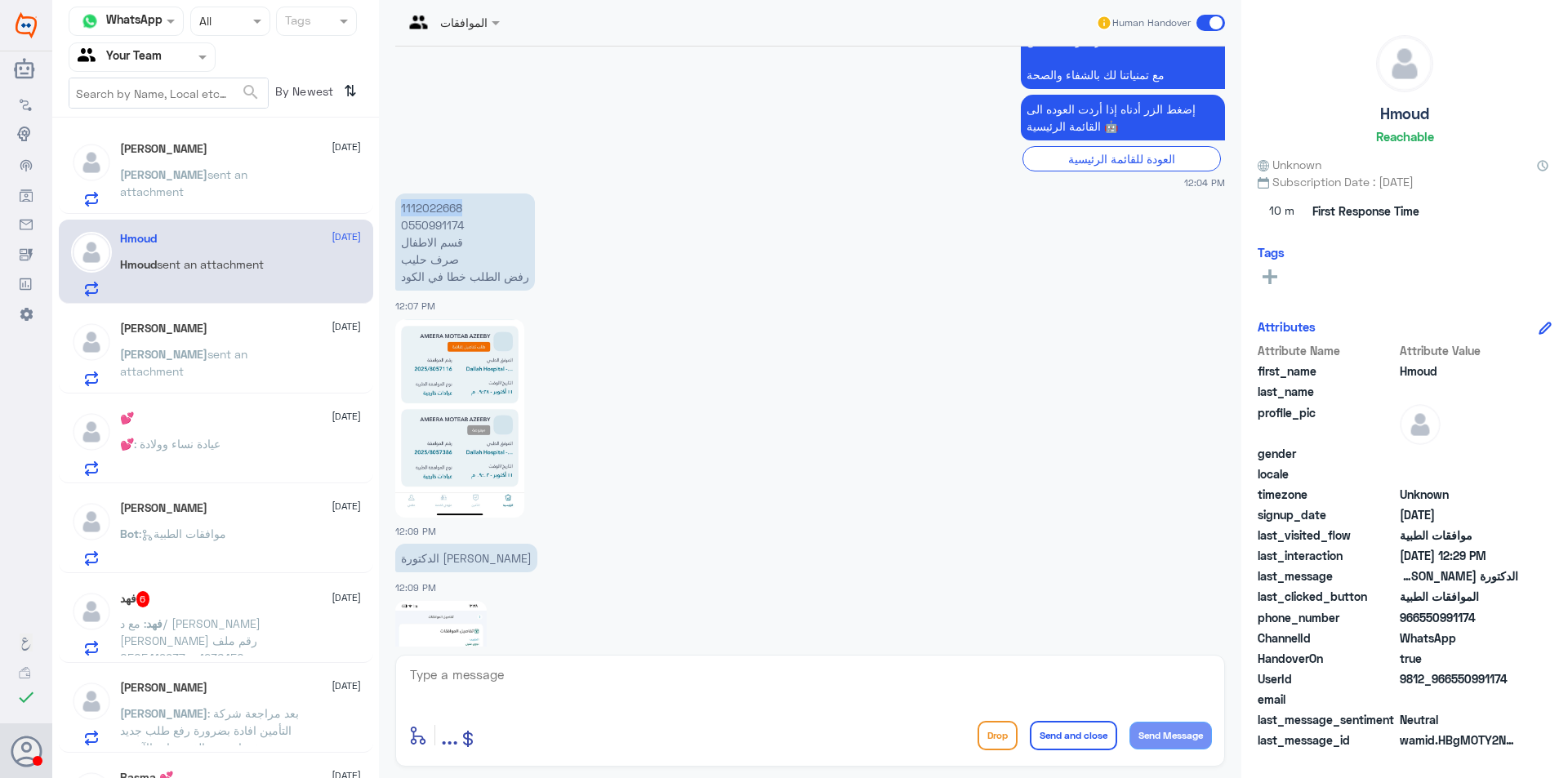
click at [447, 352] on img at bounding box center [460, 418] width 129 height 198
copy p "1112022668"
click at [434, 223] on p "1112022668 0550991174 قسم الاطفال صرف حليب رفض الطلب خطا في الكود" at bounding box center [465, 242] width 139 height 97
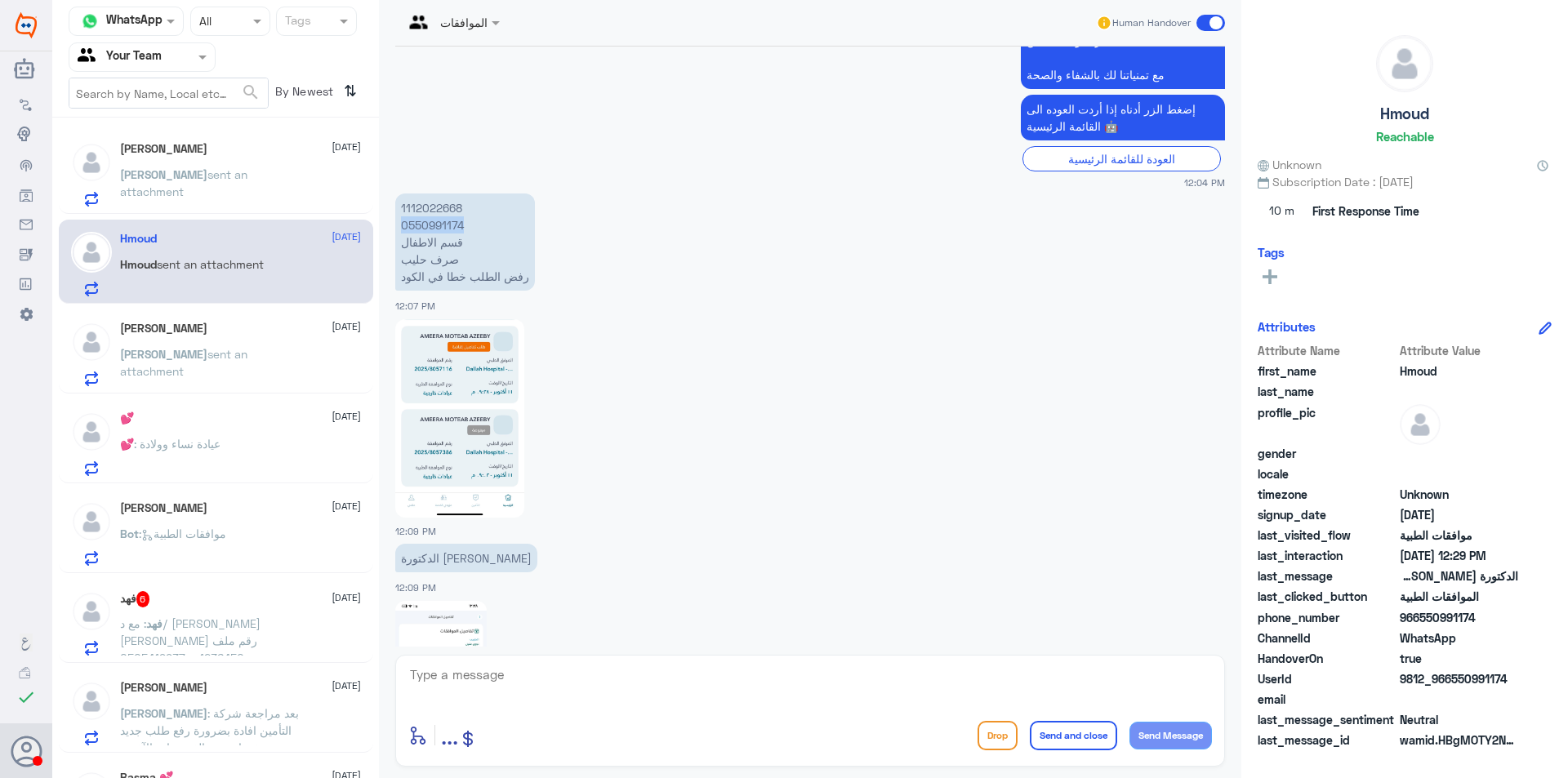
copy p "0550991174"
click at [634, 680] on textarea at bounding box center [810, 683] width 803 height 40
type textarea "عزيزي المراجع هل الزيارة كانت في دلة النخيل ؟"
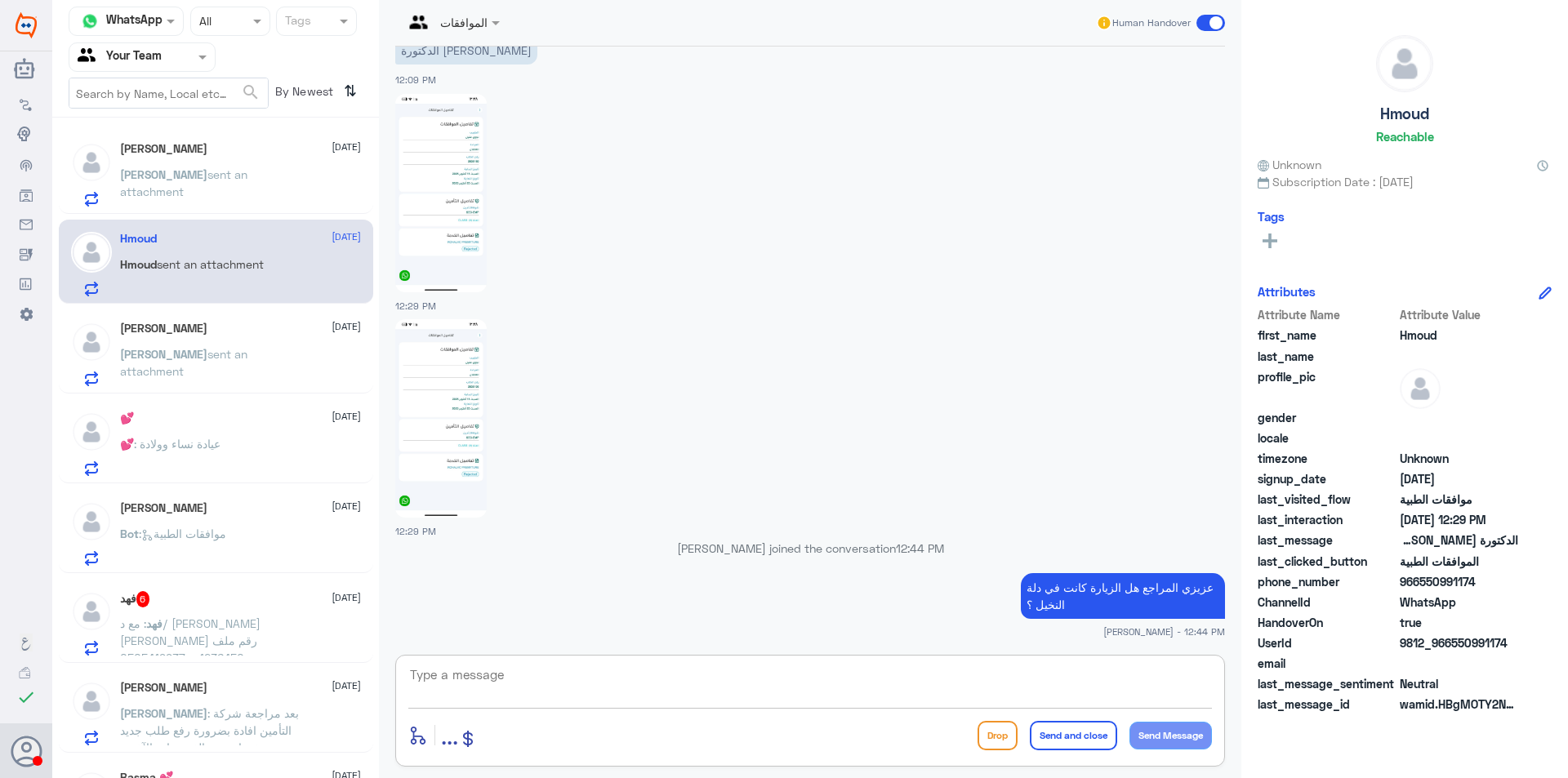
click at [220, 369] on p "Sara sent an attachment" at bounding box center [212, 366] width 184 height 41
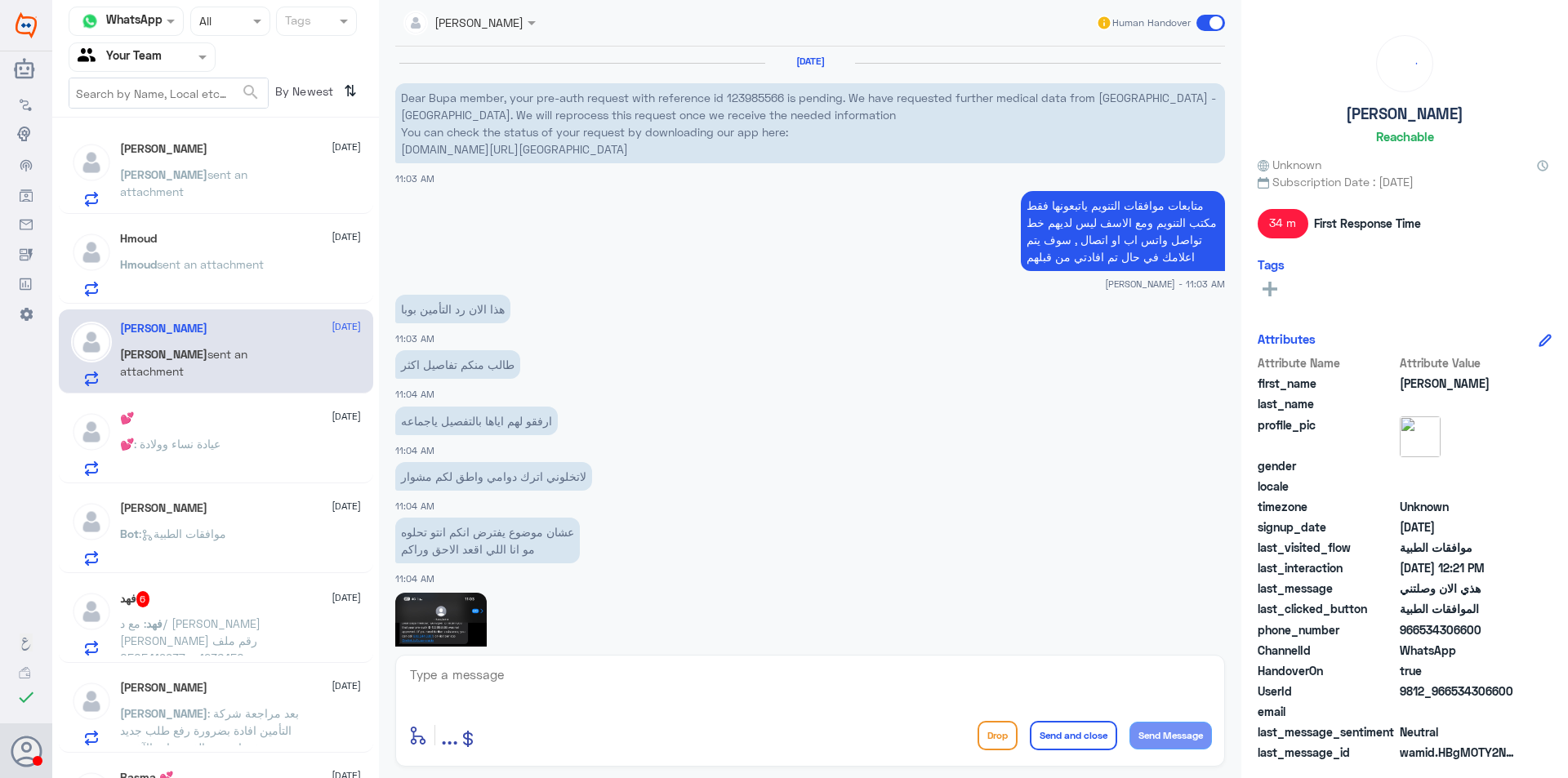
scroll to position [1467, 0]
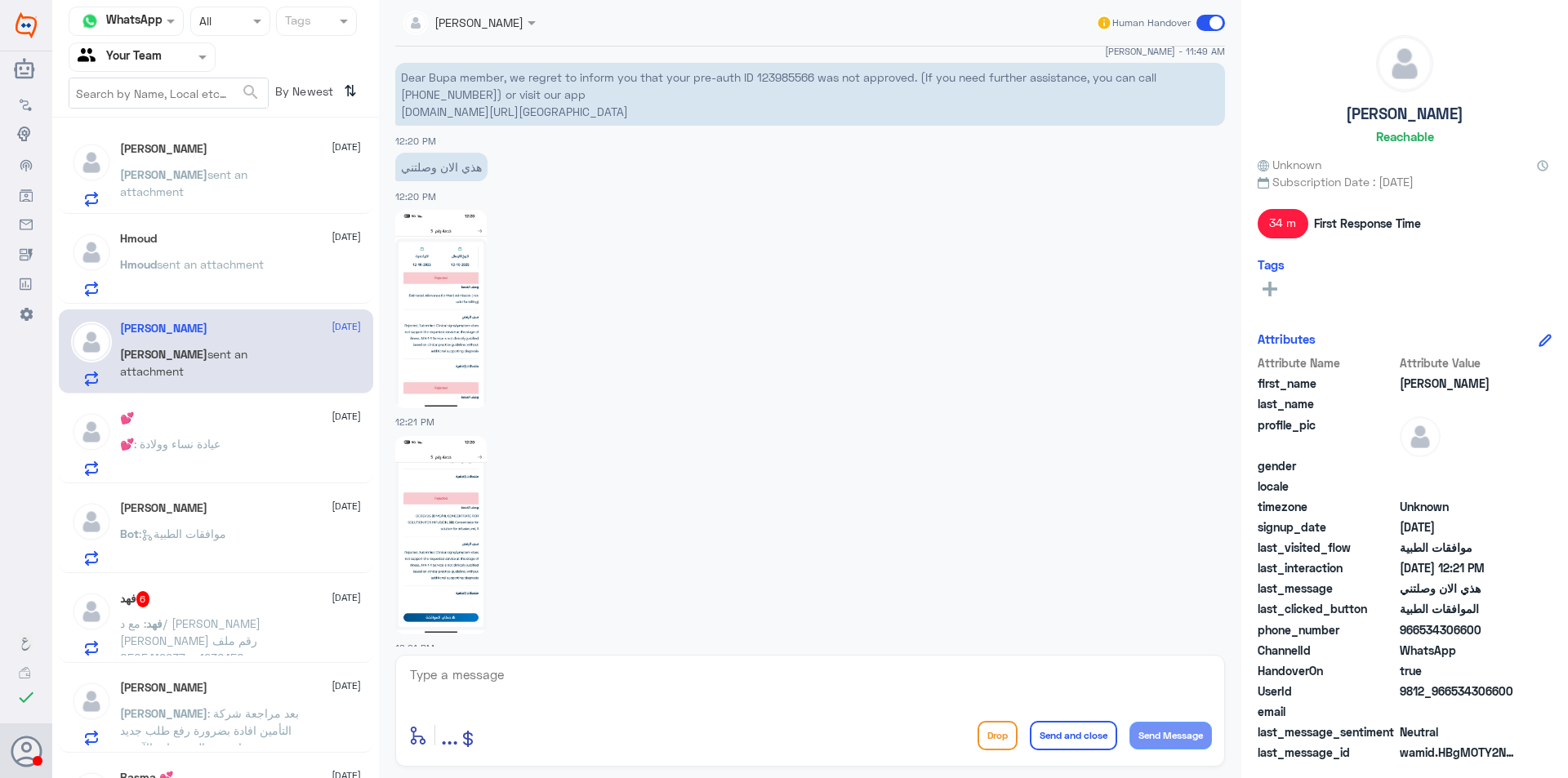
click at [219, 428] on div "💕 12 October 💕 : عيادة نساء وولادة" at bounding box center [241, 443] width 241 height 64
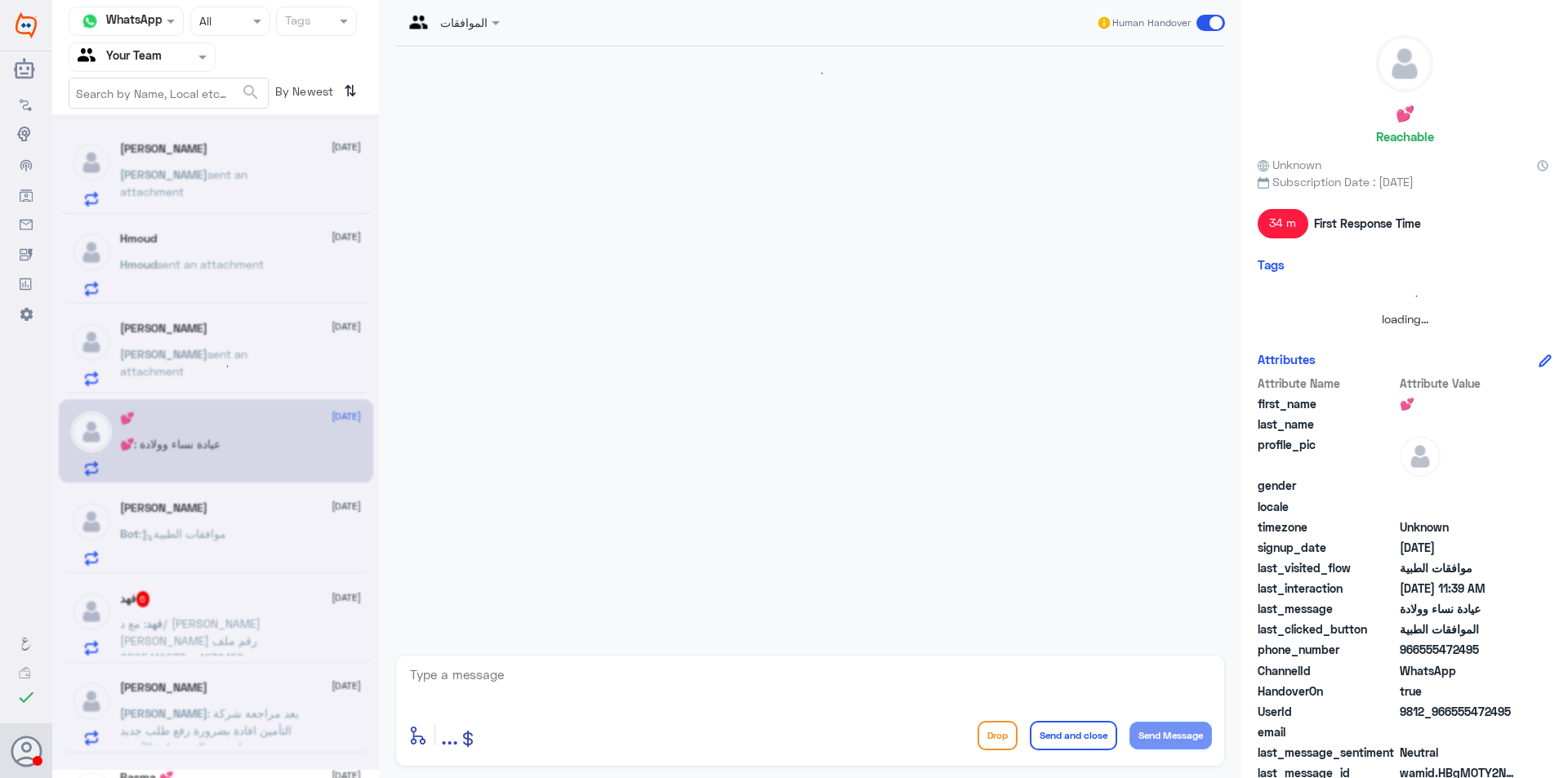
scroll to position [401, 0]
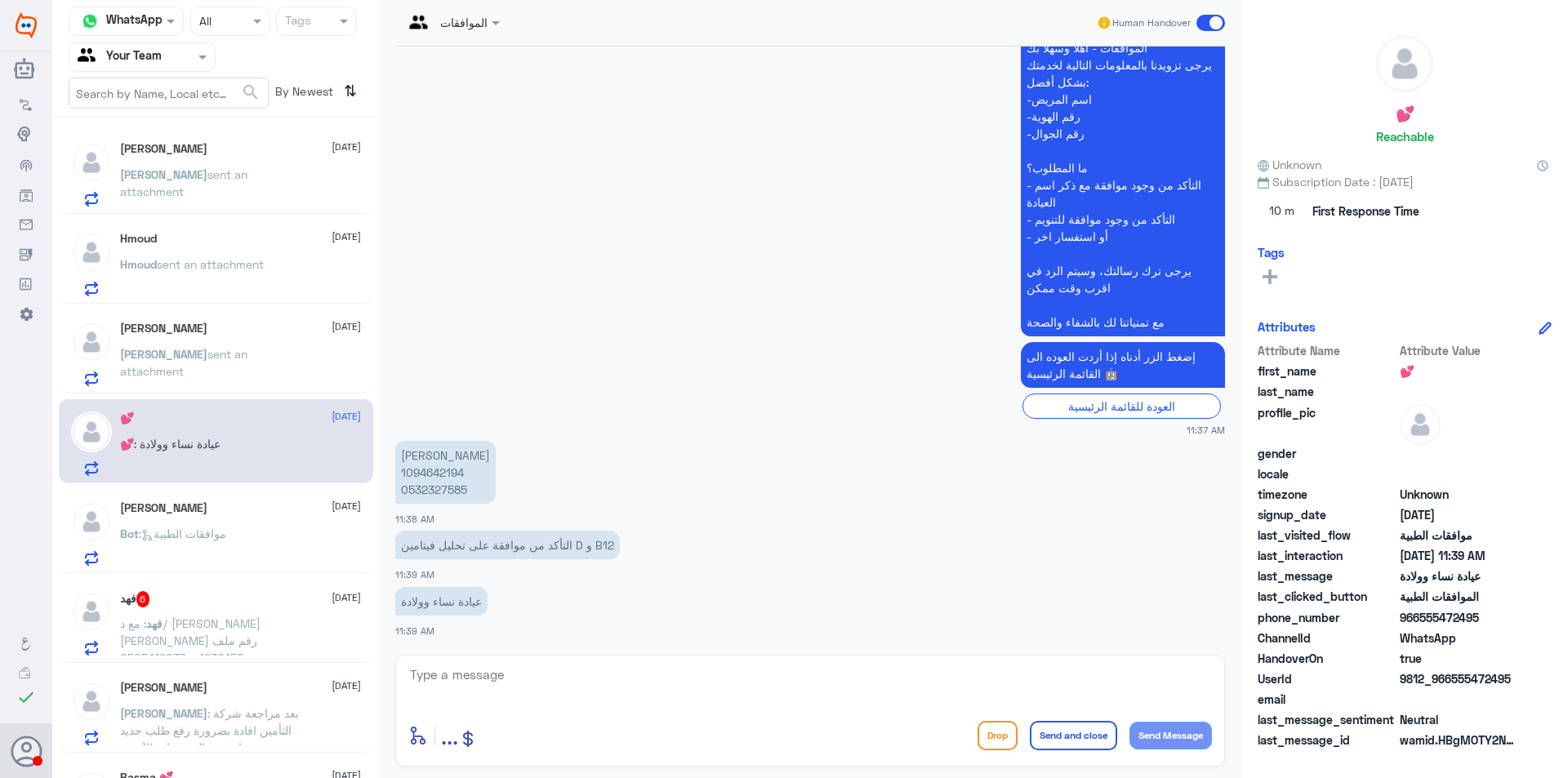
click at [258, 361] on div "Sara sent an attachment" at bounding box center [241, 368] width 241 height 37
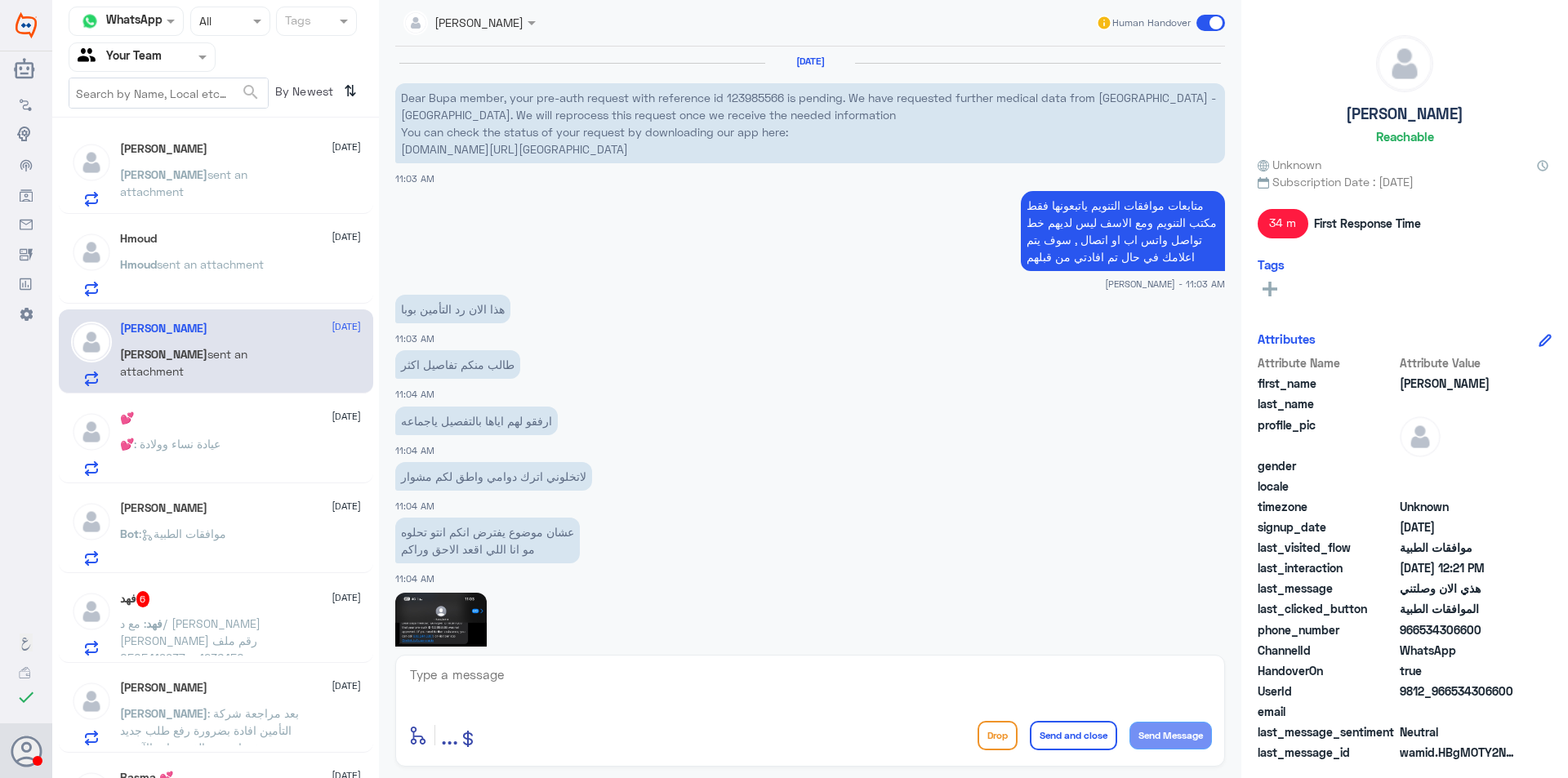
scroll to position [1467, 0]
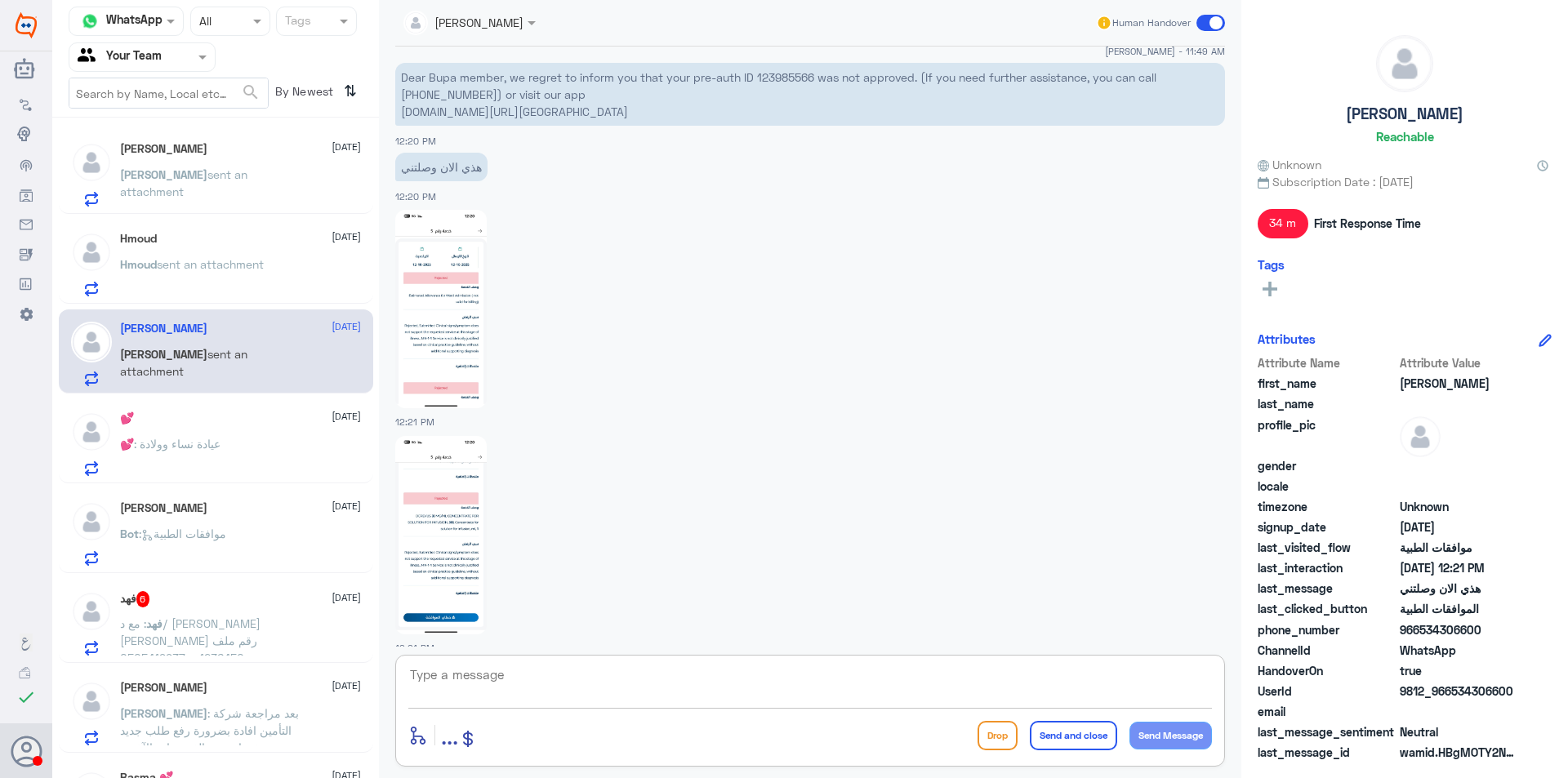
click at [607, 674] on textarea at bounding box center [810, 683] width 803 height 40
click at [276, 457] on div "💕 : عيادة نساء وولادة" at bounding box center [241, 457] width 241 height 37
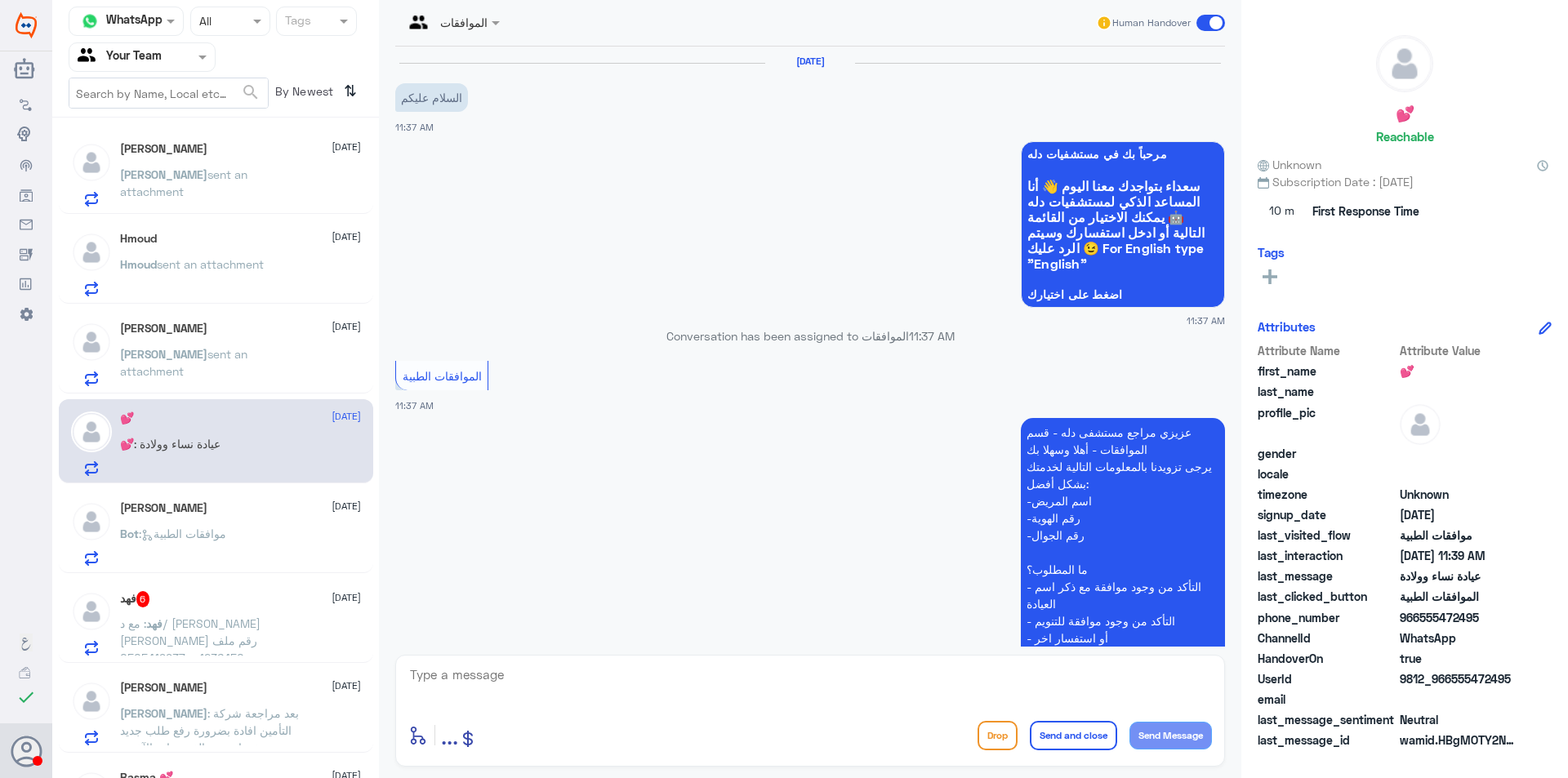
scroll to position [401, 0]
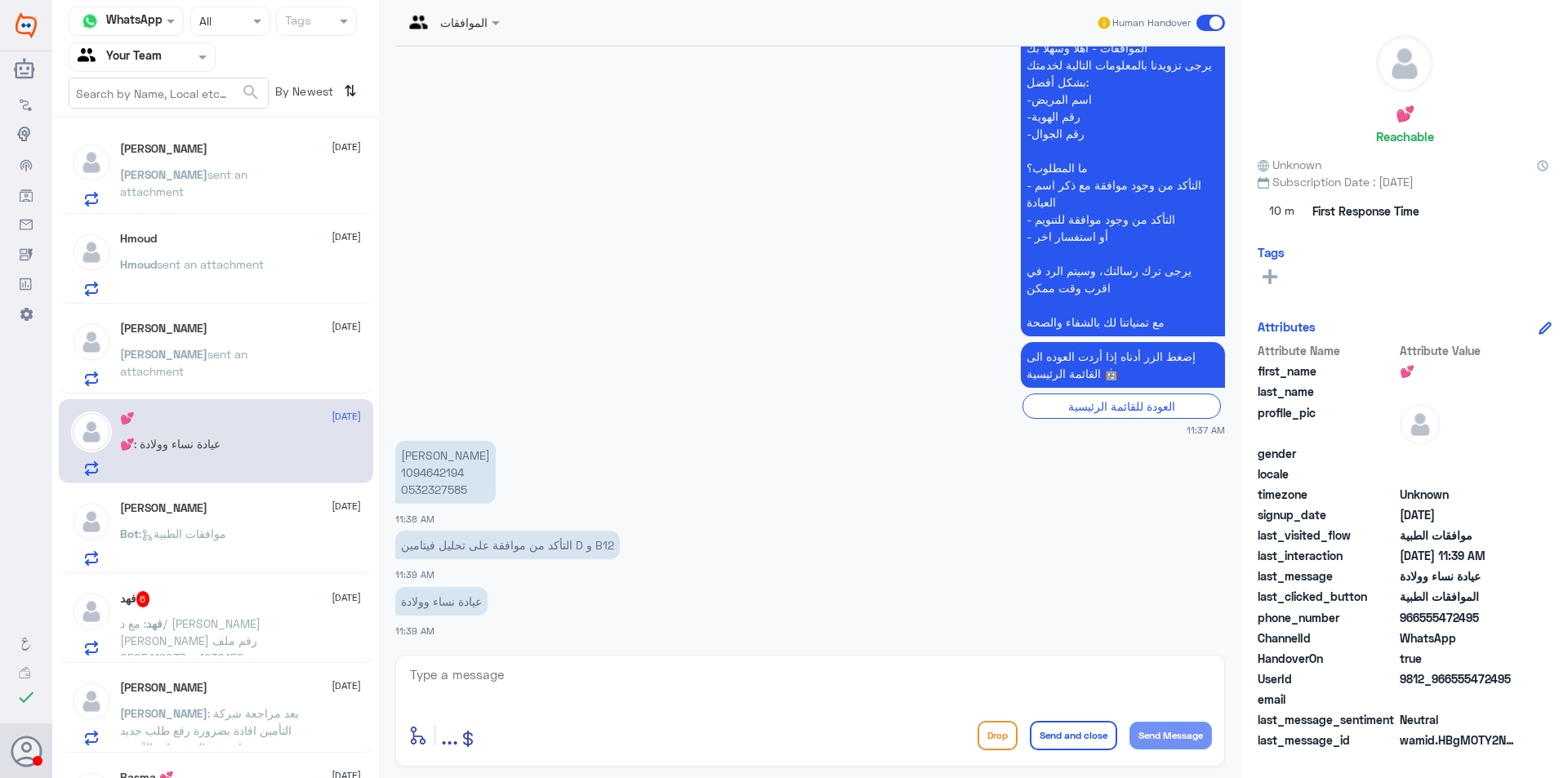
click at [424, 480] on p "Tahani Hassan Alamri 1094642194 0532327585" at bounding box center [445, 472] width 101 height 62
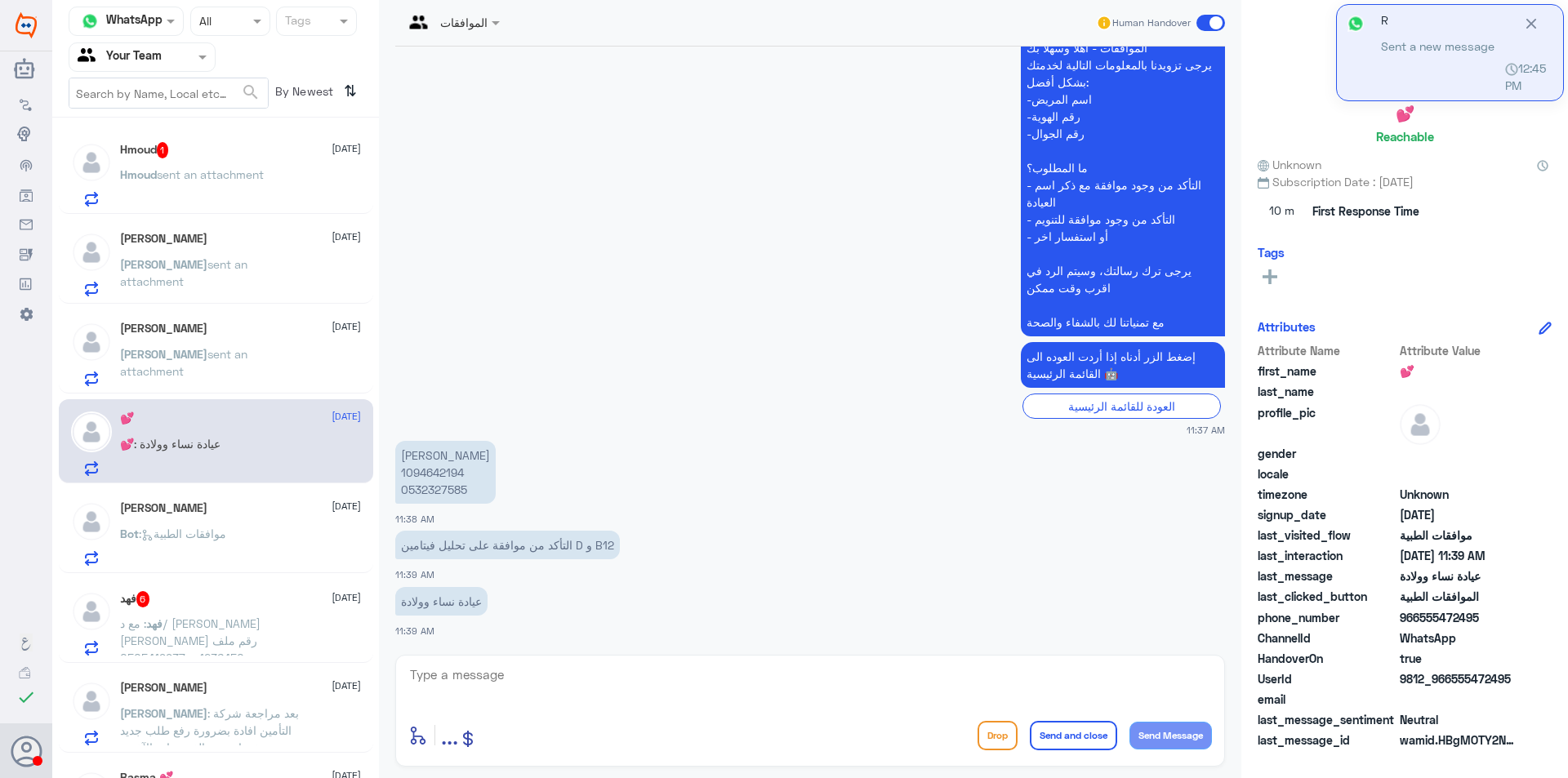
click at [278, 174] on div "Hmoud sent an attachment" at bounding box center [241, 187] width 241 height 37
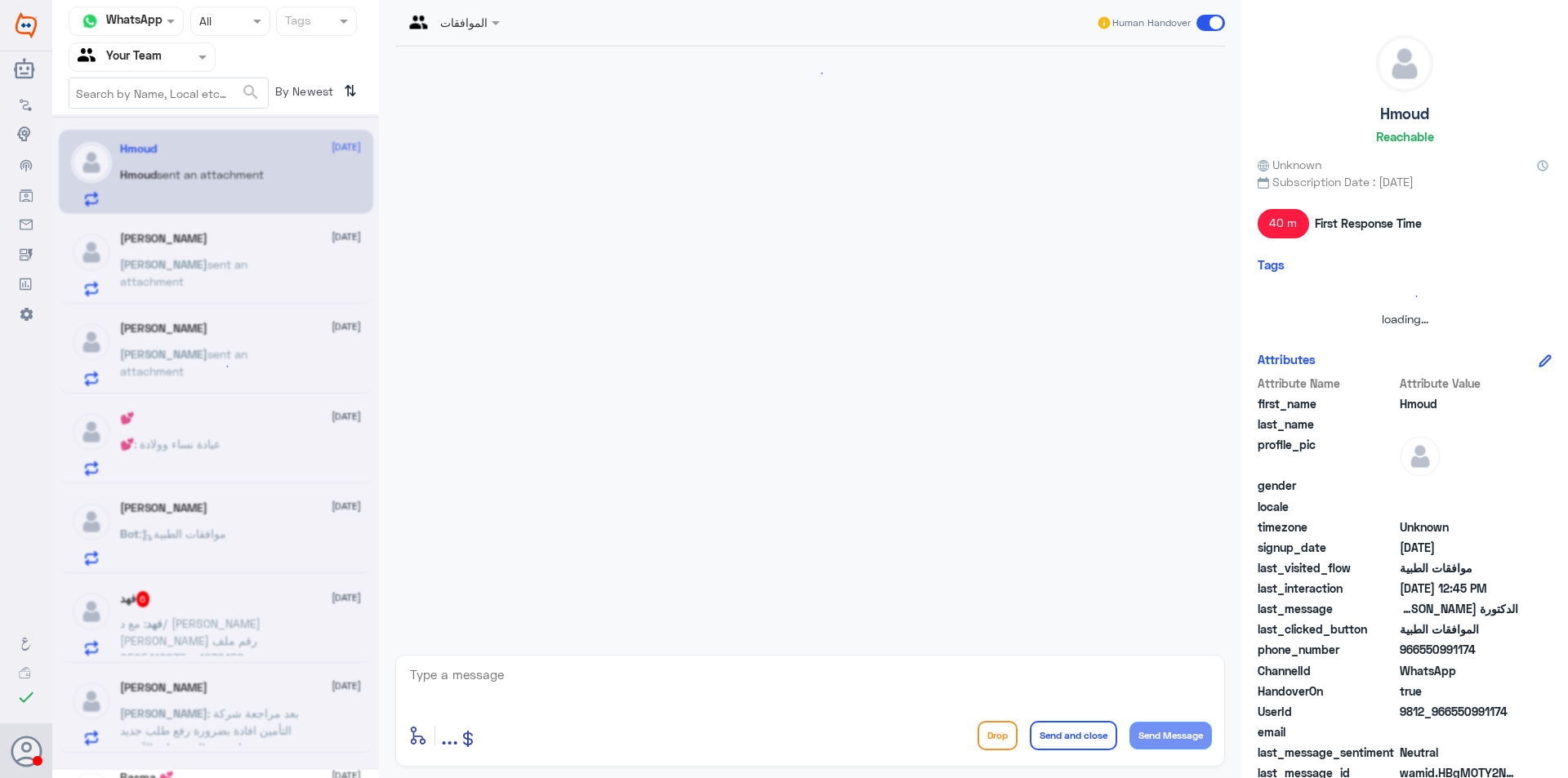
scroll to position [1213, 0]
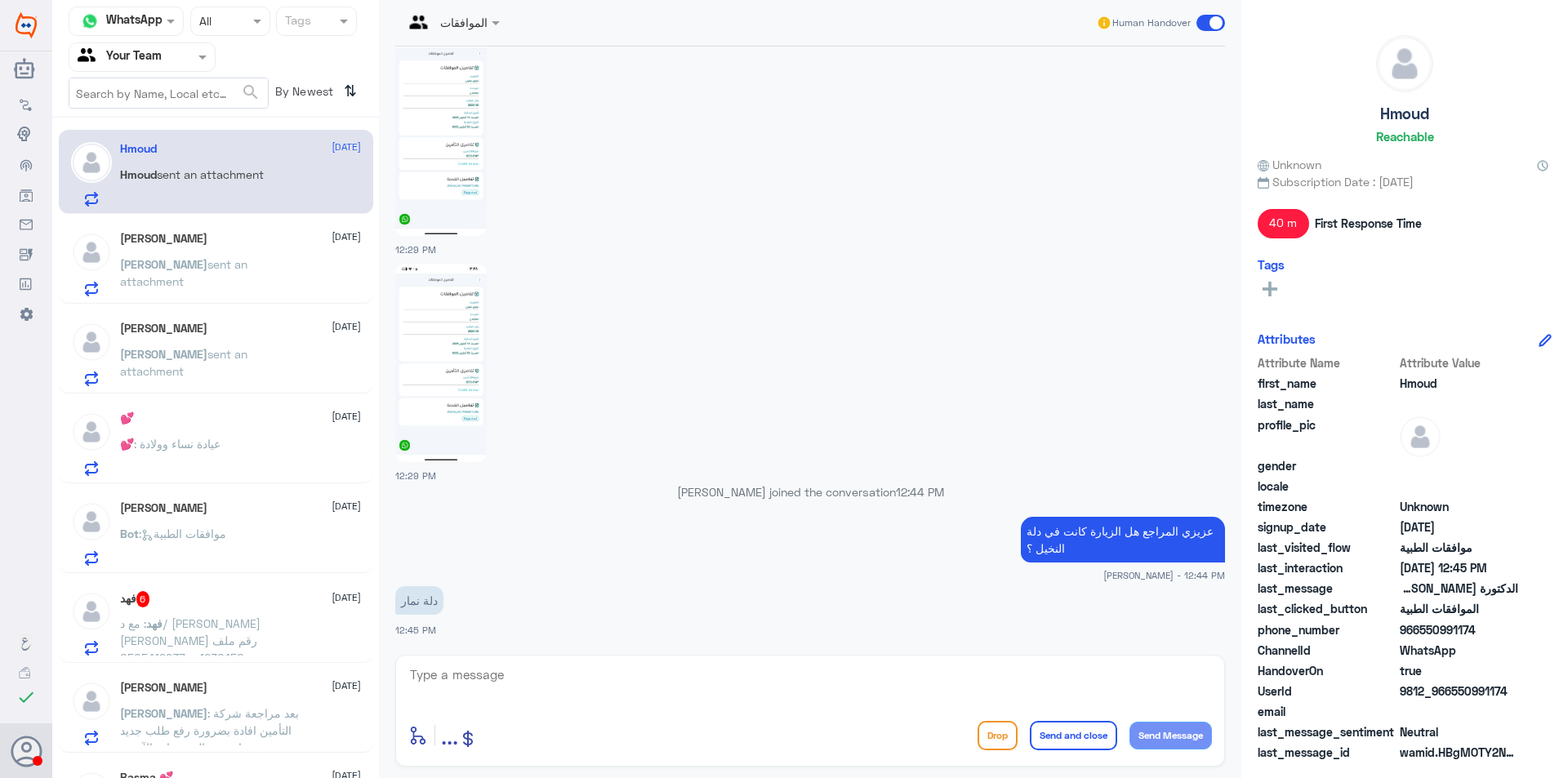
click at [633, 680] on textarea at bounding box center [810, 683] width 803 height 40
paste textarea "( 0112995140 , 0546022896 )"
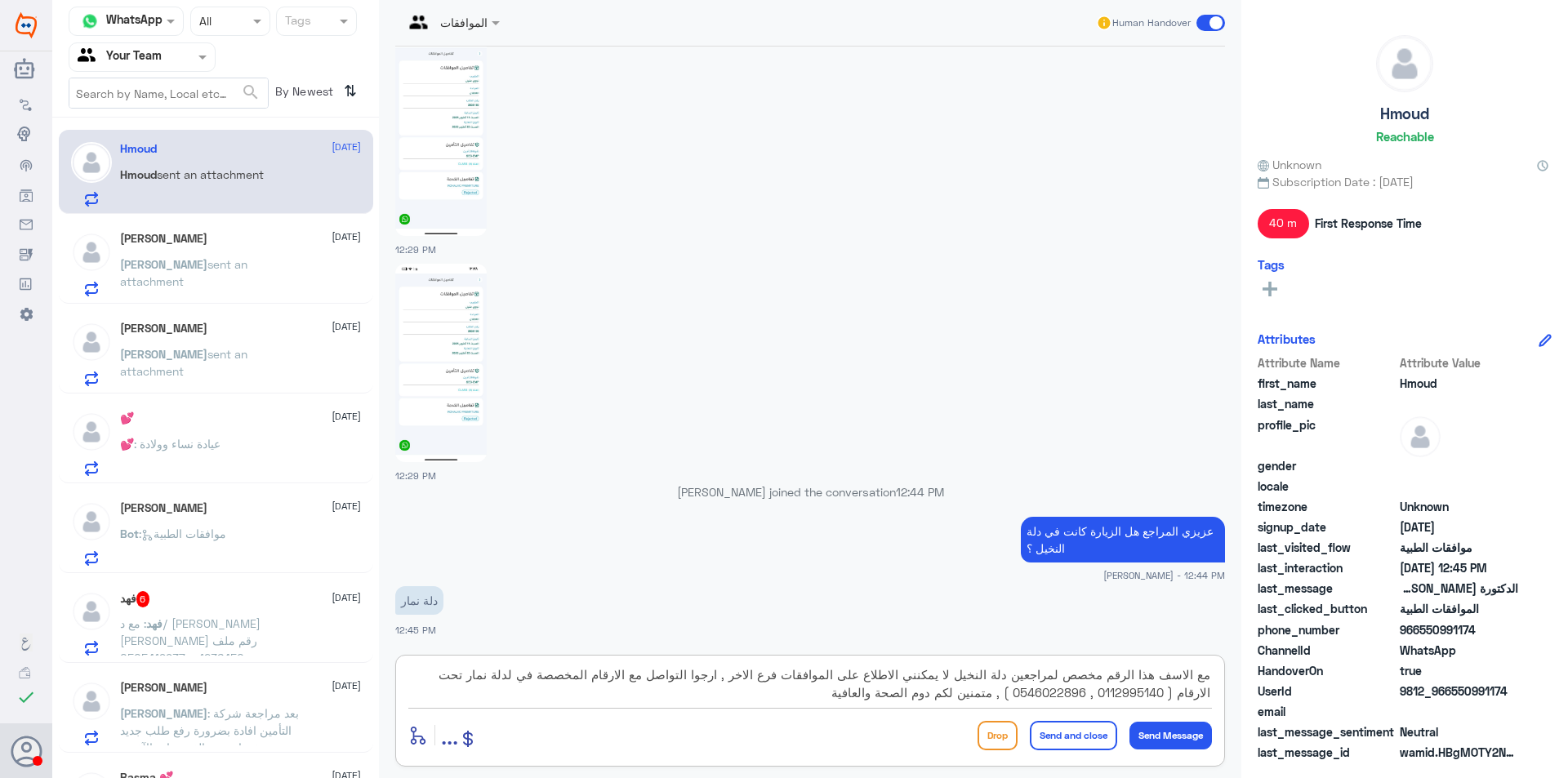
type textarea "مع الاسف هذا الرقم مخصص لمراجعين دلة النخيل لا يمكنني الاطلاع على الموافقات فرع…"
click at [1047, 732] on button "Send and close" at bounding box center [1074, 735] width 87 height 29
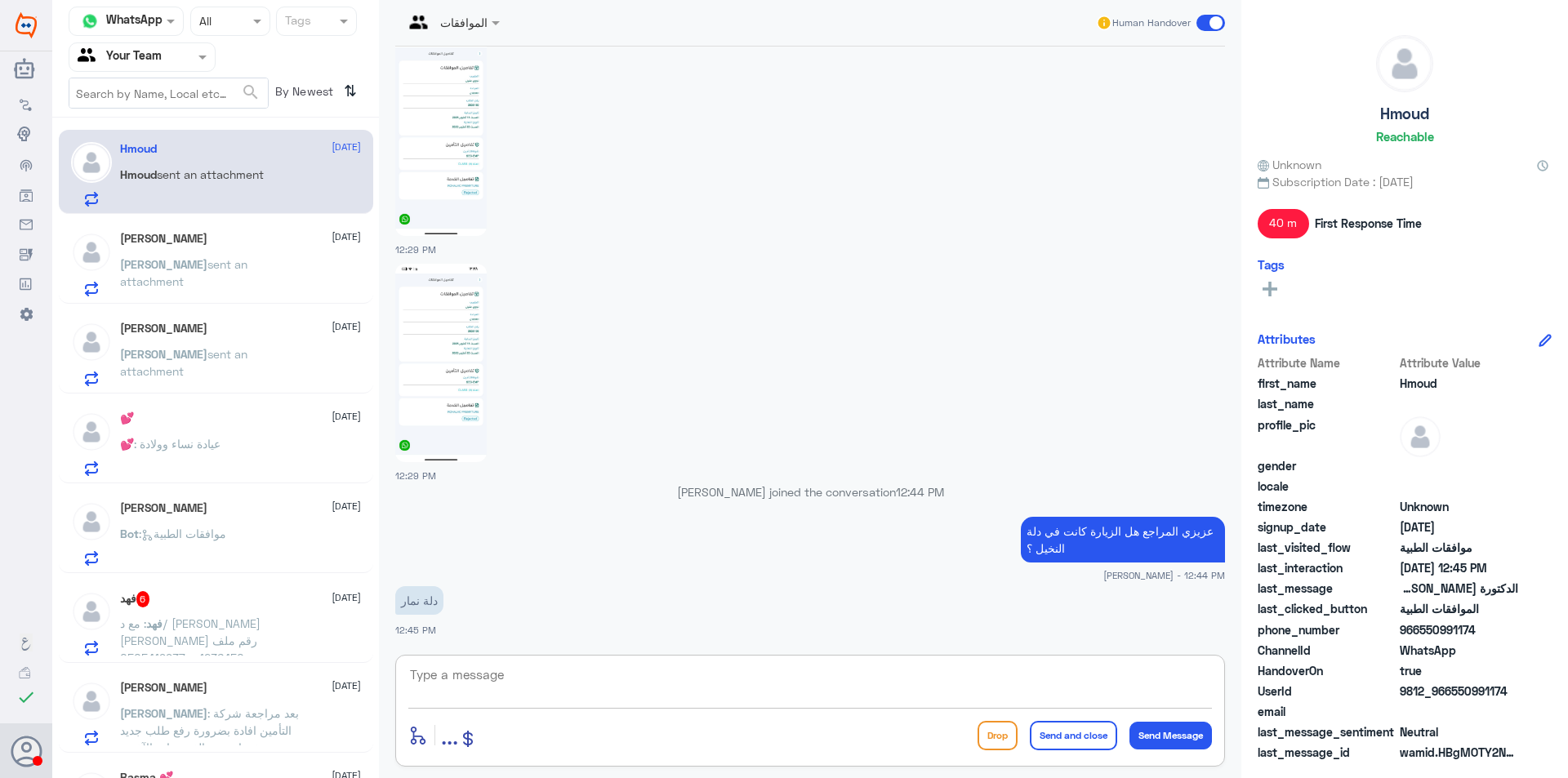
scroll to position [1351, 0]
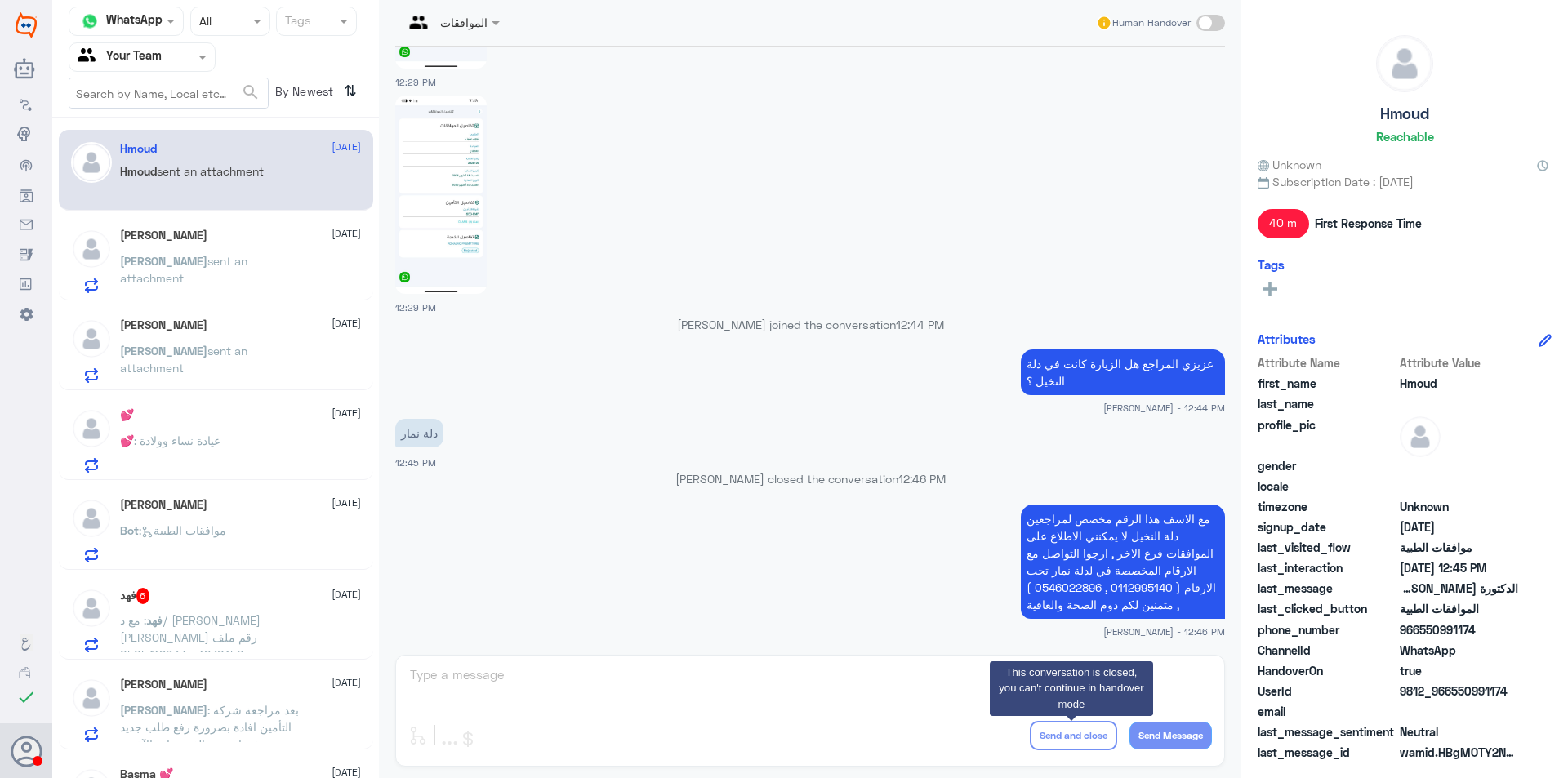
click at [239, 443] on div "💕 : عيادة نساء وولادة" at bounding box center [241, 454] width 241 height 37
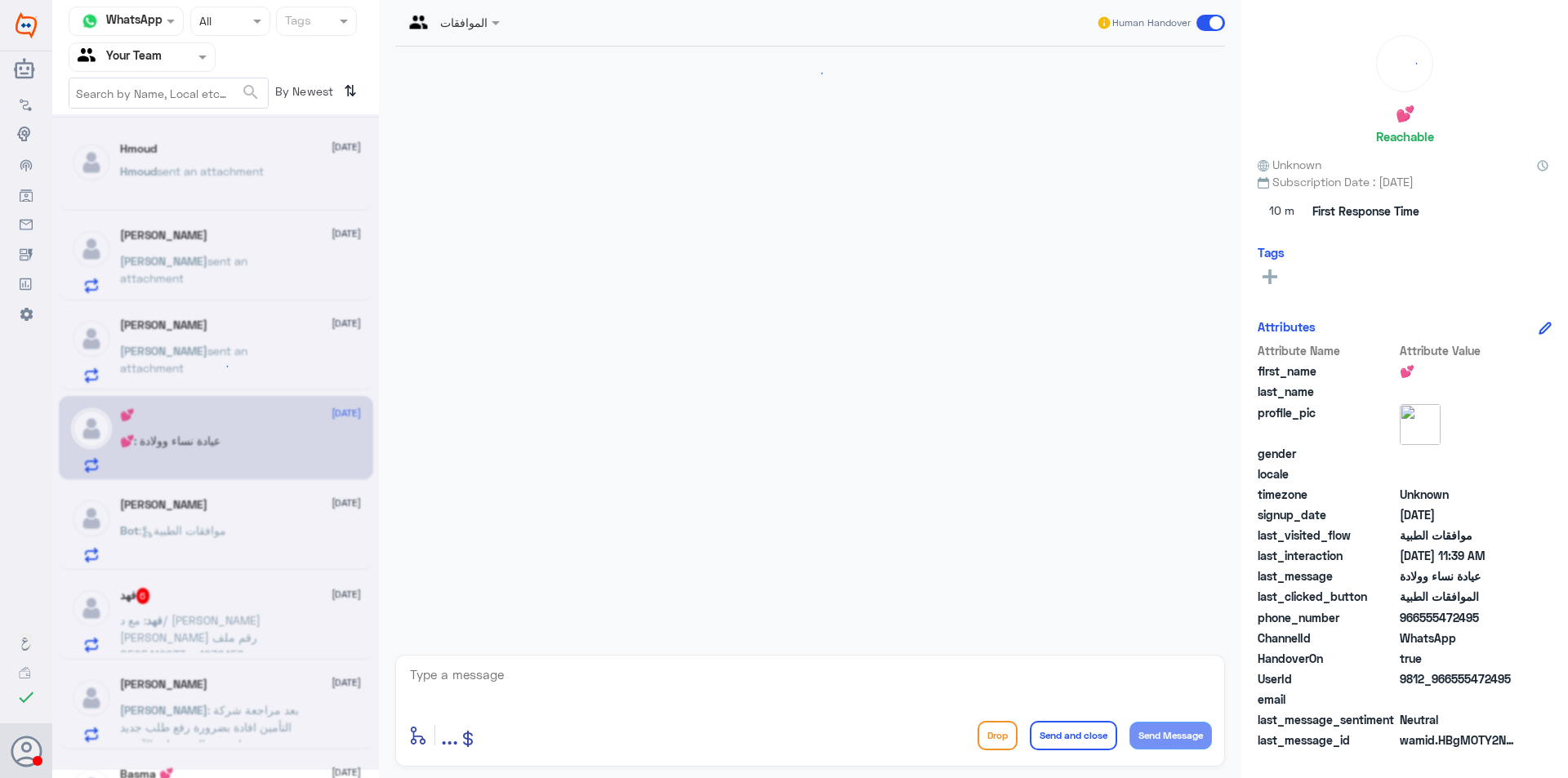
scroll to position [401, 0]
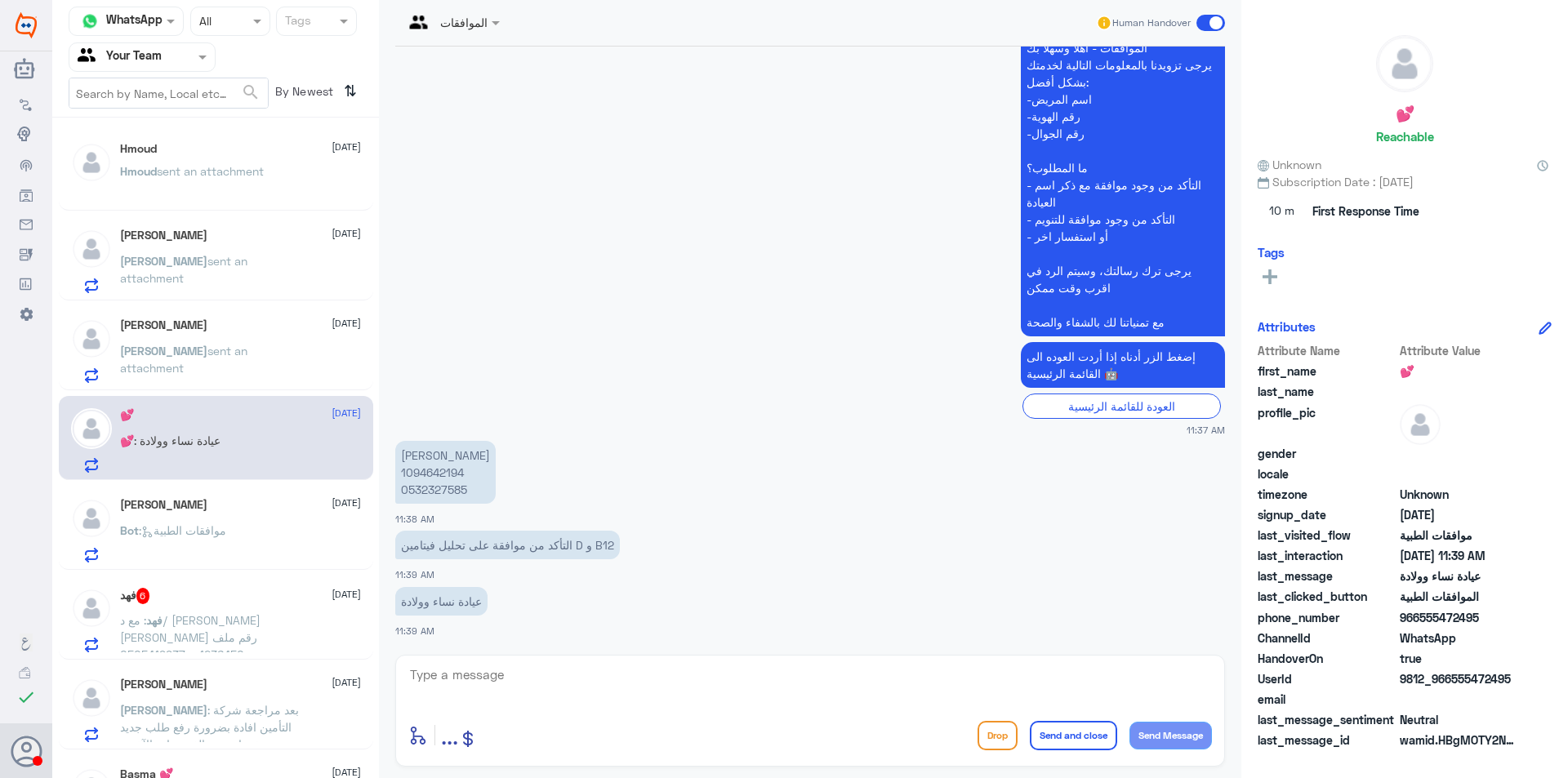
click at [447, 474] on p "Tahani Hassan Alamri 1094642194 0532327585" at bounding box center [445, 472] width 101 height 62
click at [707, 675] on textarea at bounding box center [810, 683] width 803 height 40
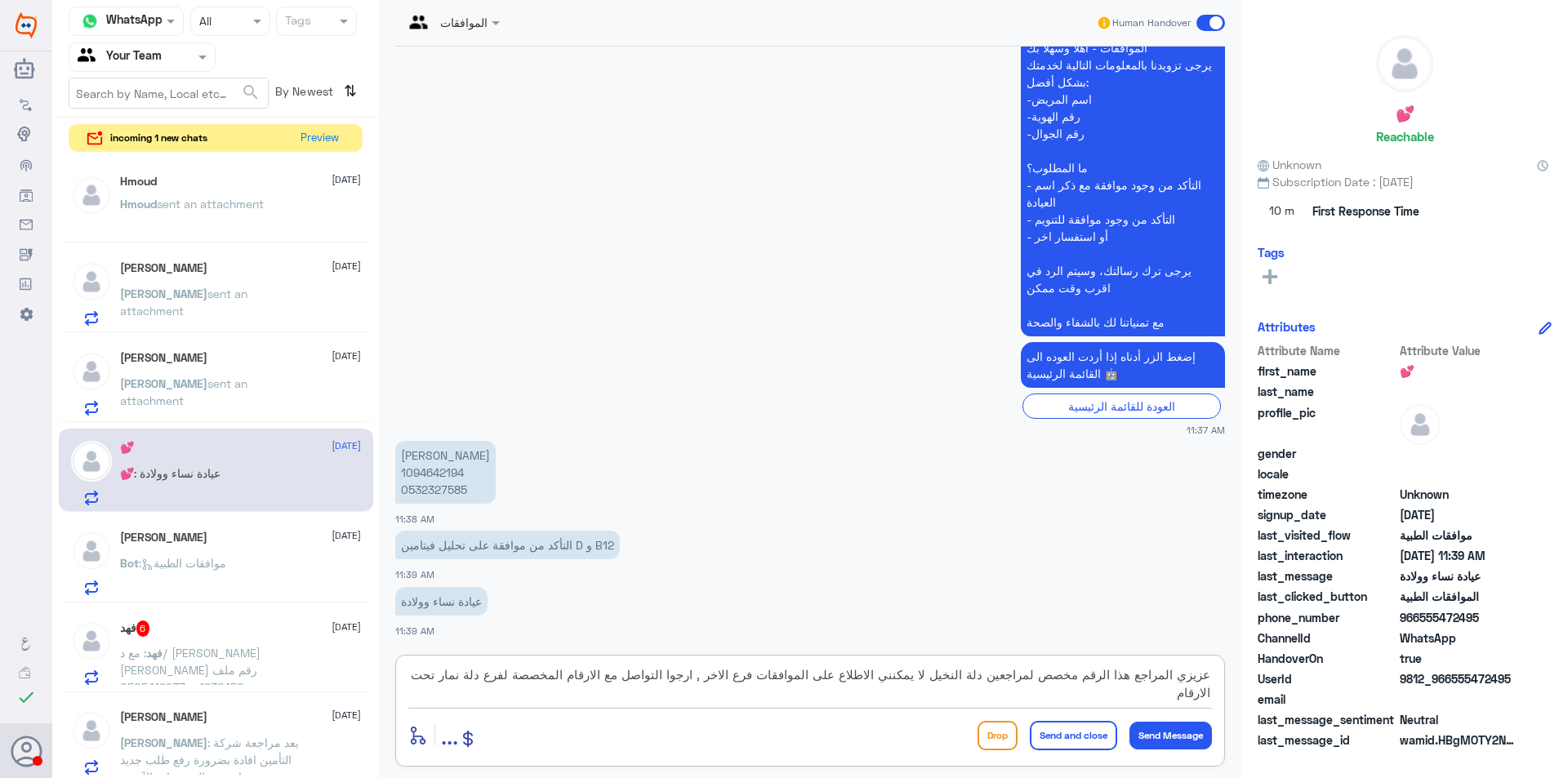
paste textarea "( 0112995140 , 0546022896 )"
type textarea "عزيزي المراجع هذا الرقم مخصص لمراجعين دلة النخيل لا يمكنني الاطلاع على الموافقا…"
click at [1043, 732] on button "Send and close" at bounding box center [1074, 735] width 87 height 29
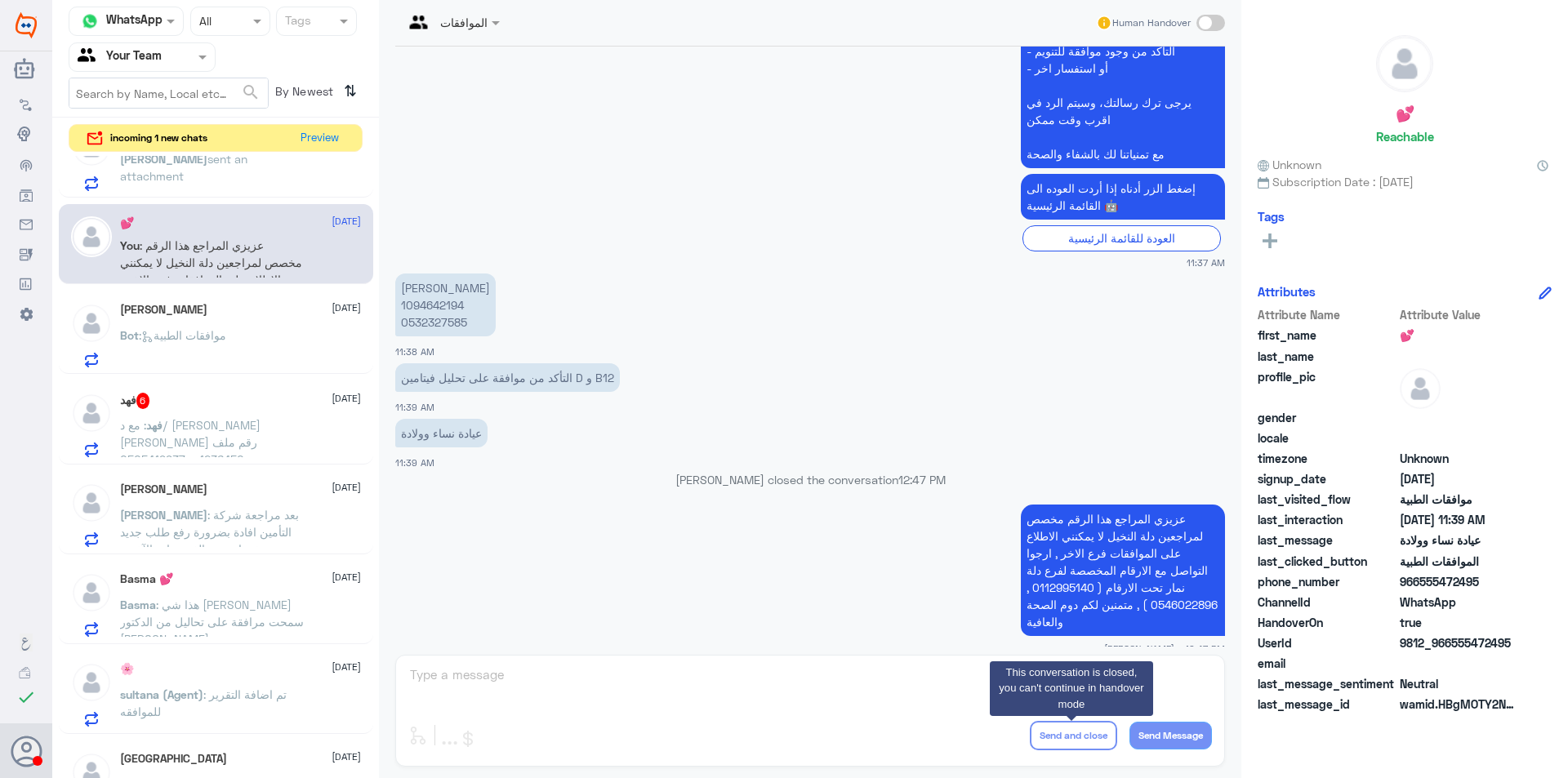
scroll to position [245, 0]
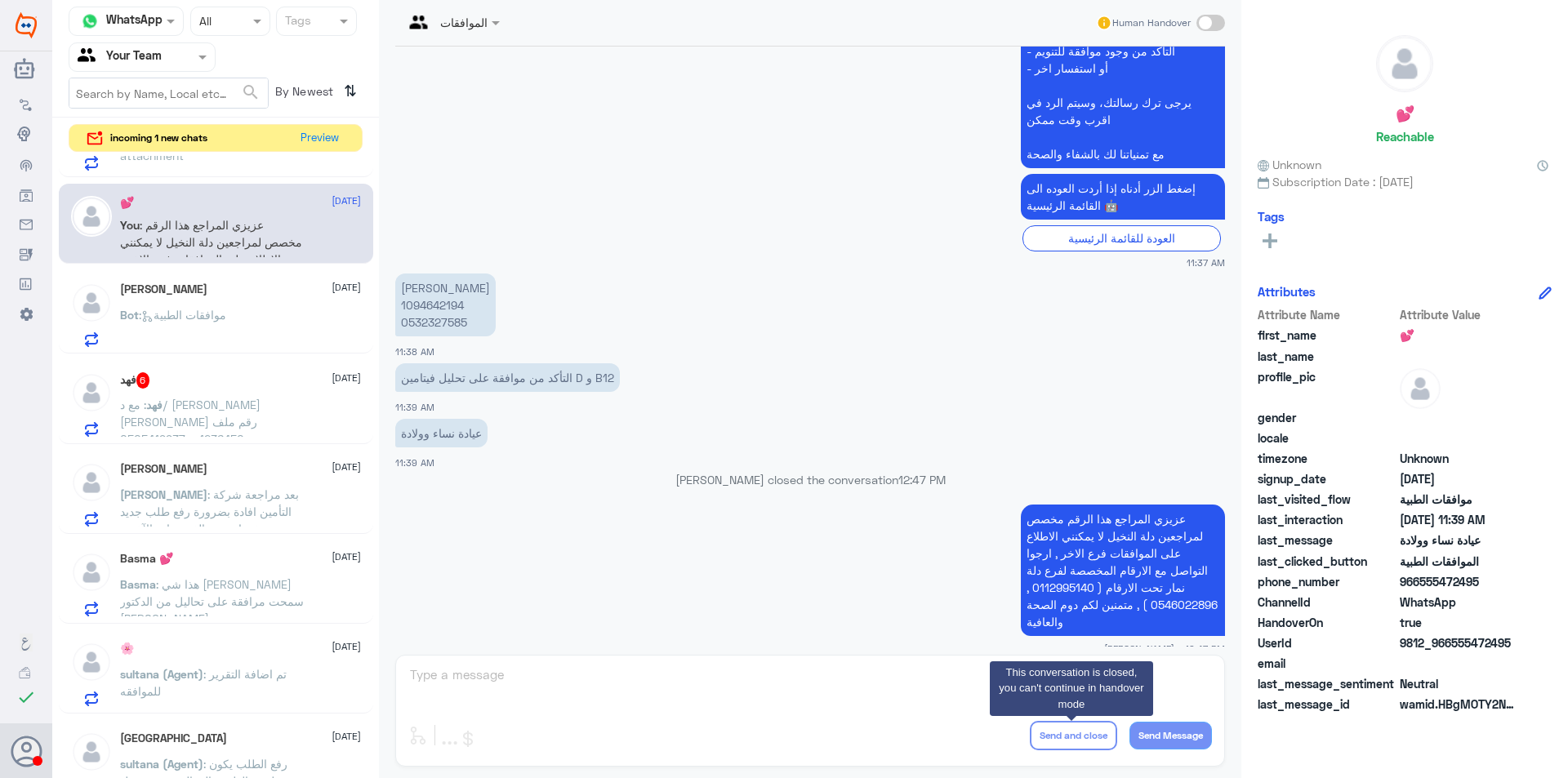
click at [256, 294] on div "ابو عبدالله 12 October" at bounding box center [241, 290] width 241 height 14
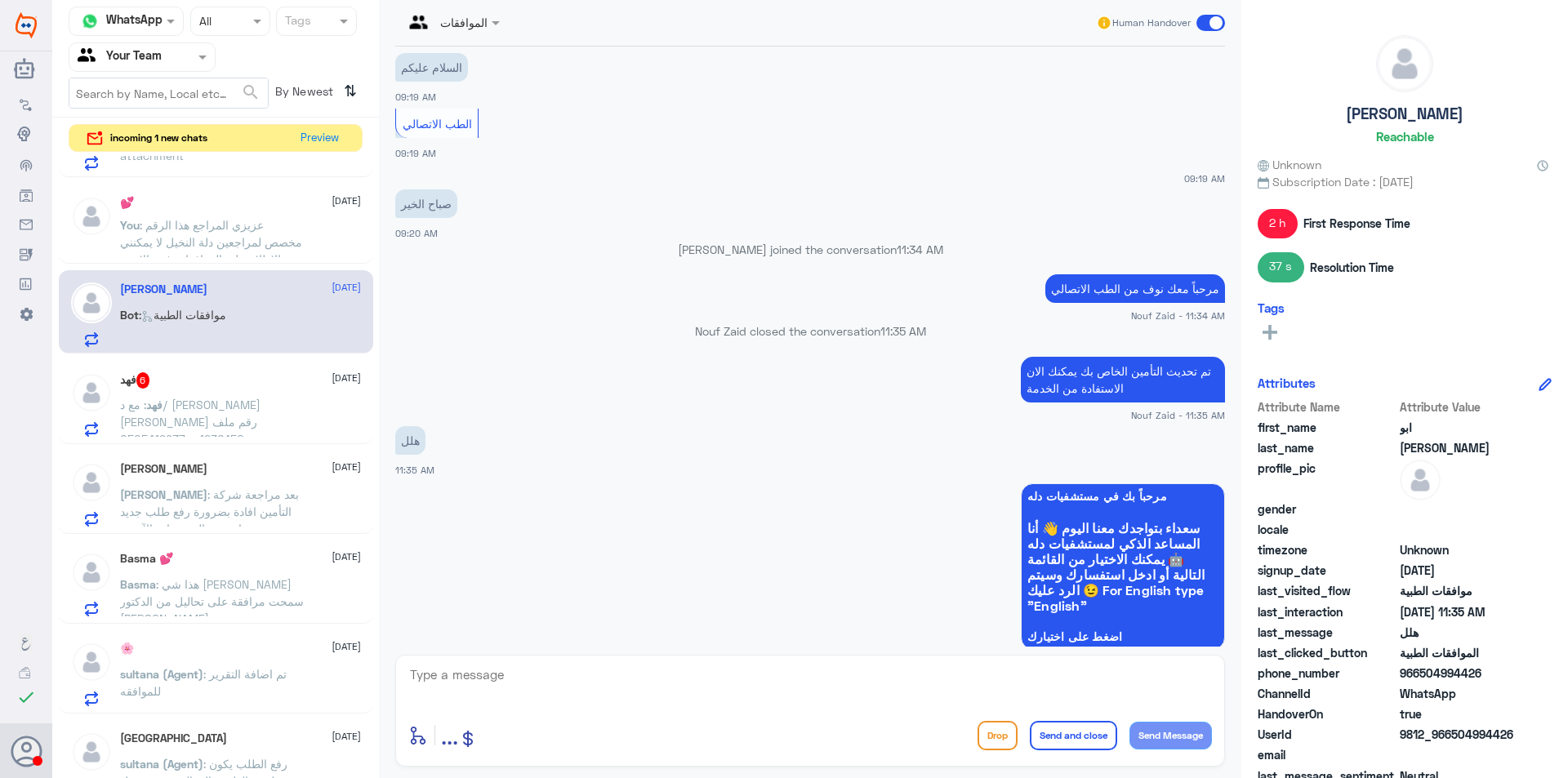
scroll to position [420, 0]
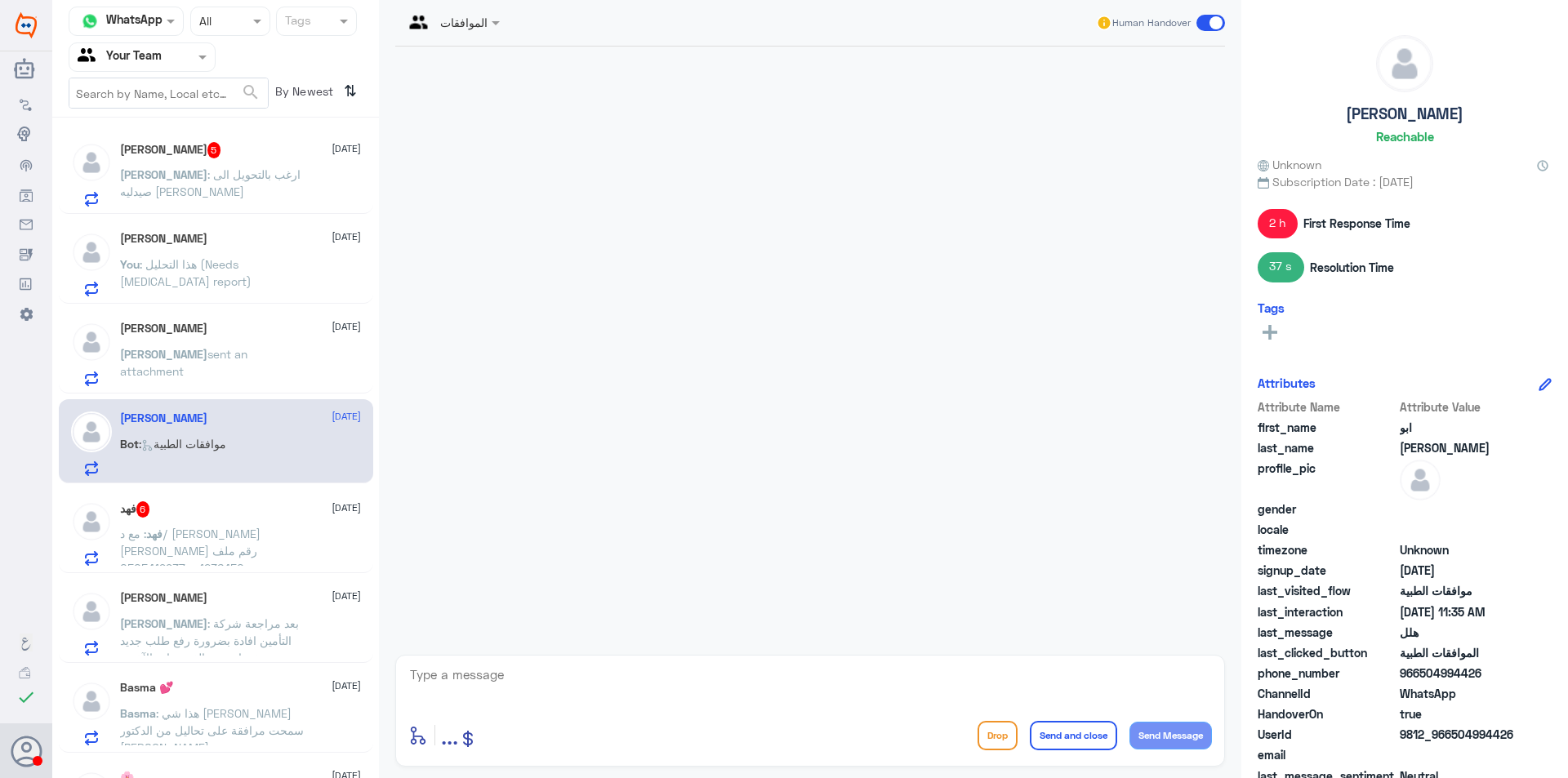
click at [324, 253] on div "[PERSON_NAME] [DATE] You : هذا التحليل (Needs [MEDICAL_DATA] report)" at bounding box center [241, 264] width 241 height 64
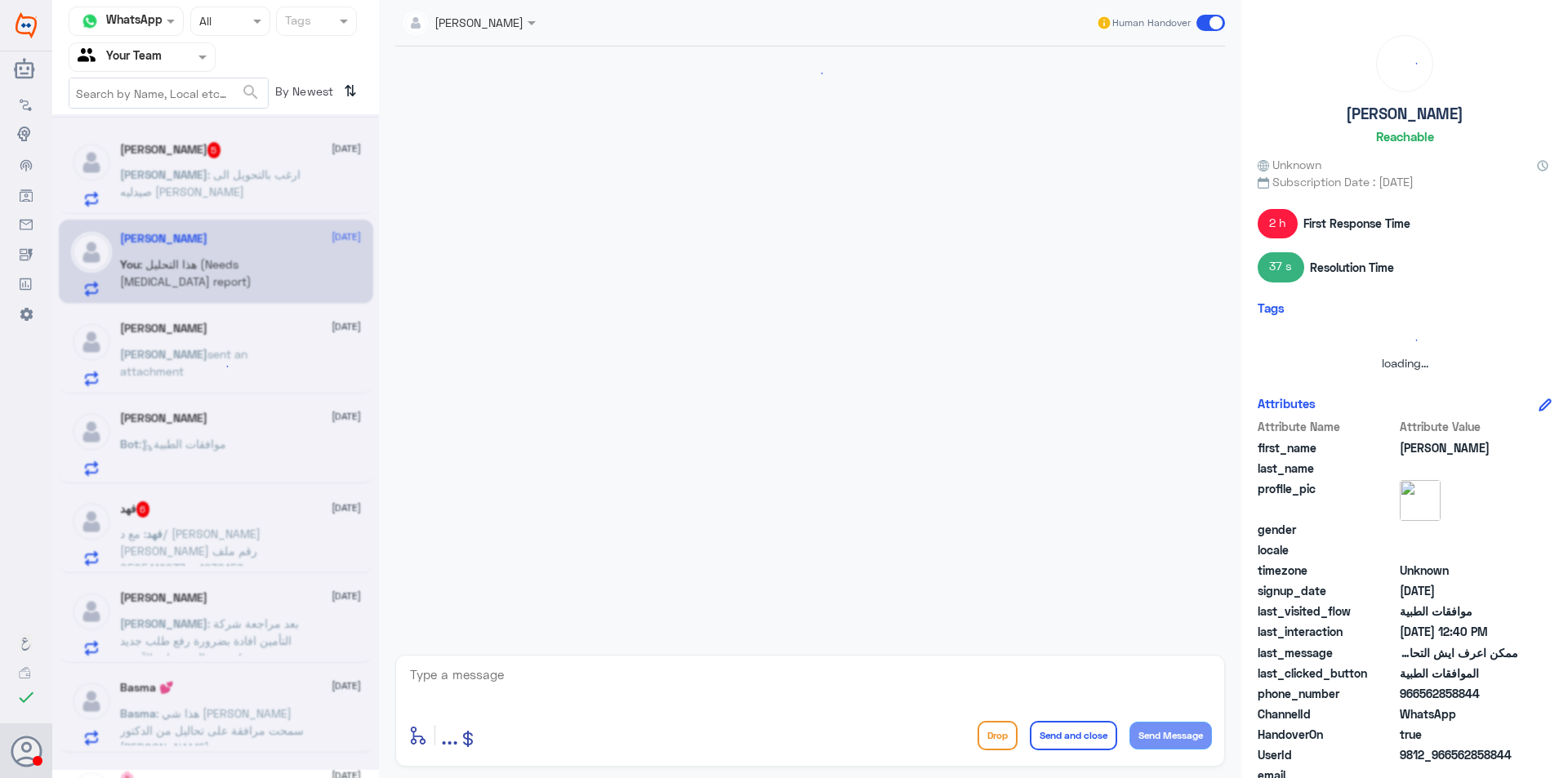
scroll to position [1017, 0]
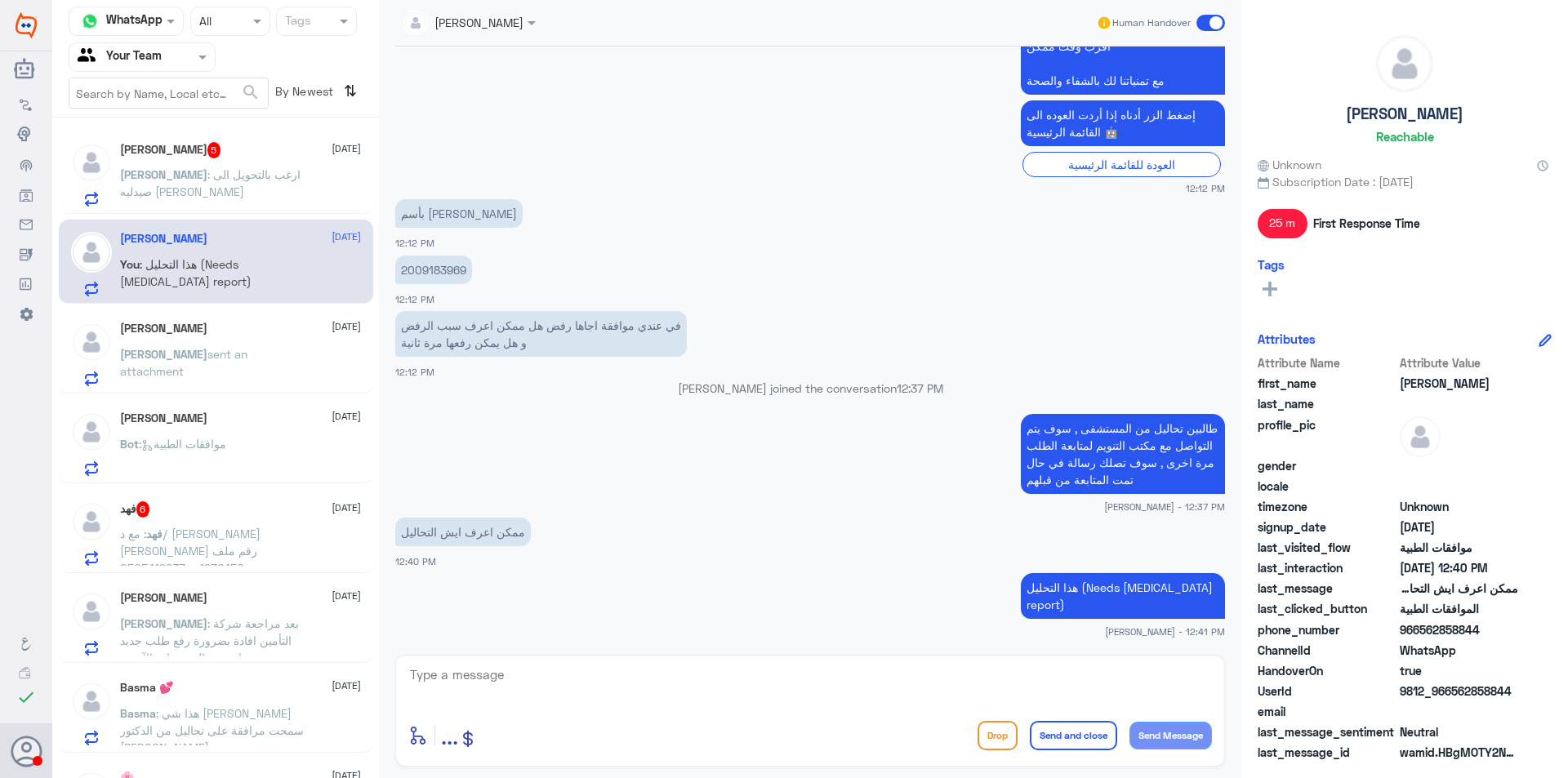
click at [284, 332] on div "[PERSON_NAME] [DATE]" at bounding box center [241, 329] width 241 height 14
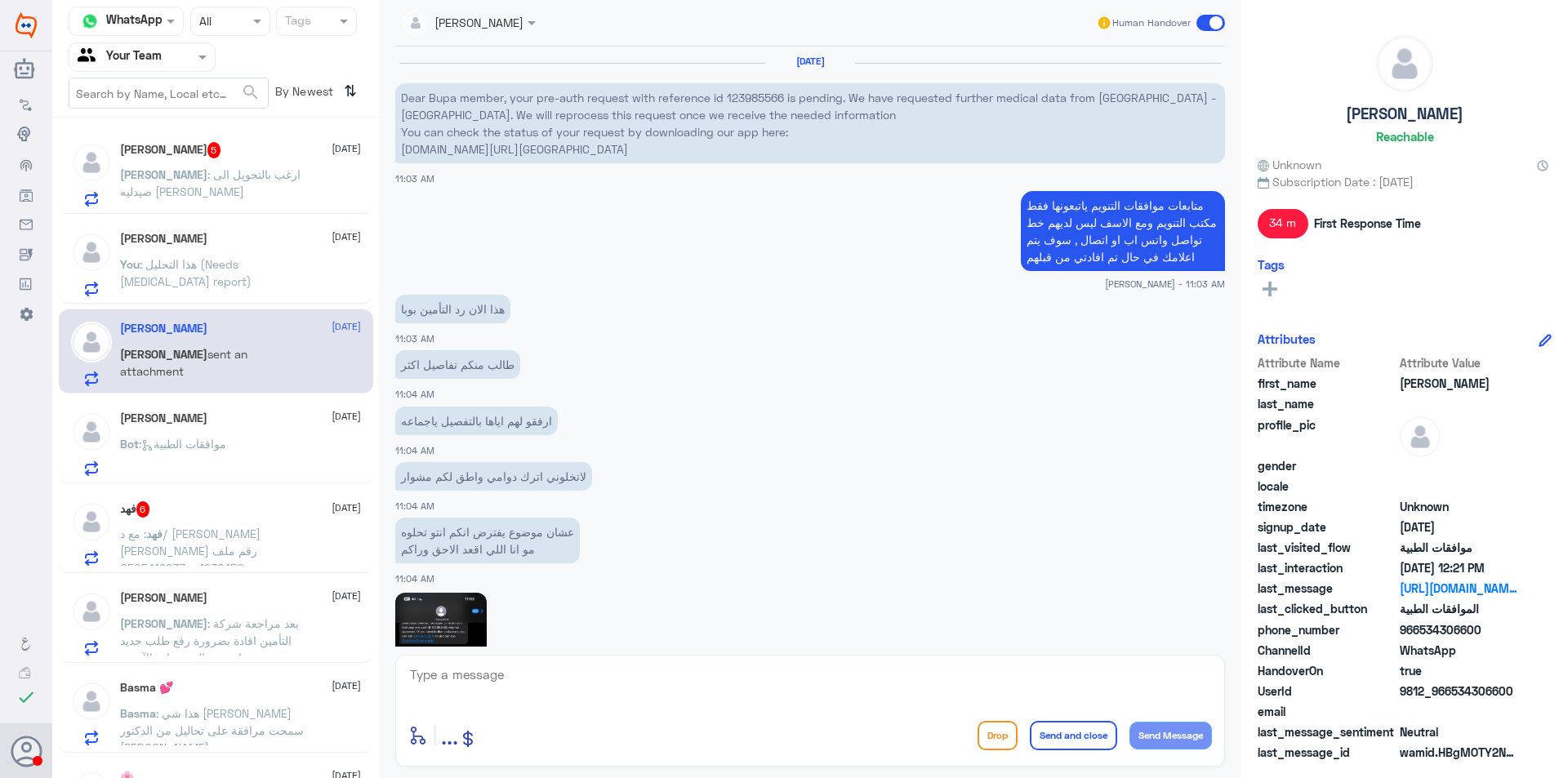
scroll to position [1467, 0]
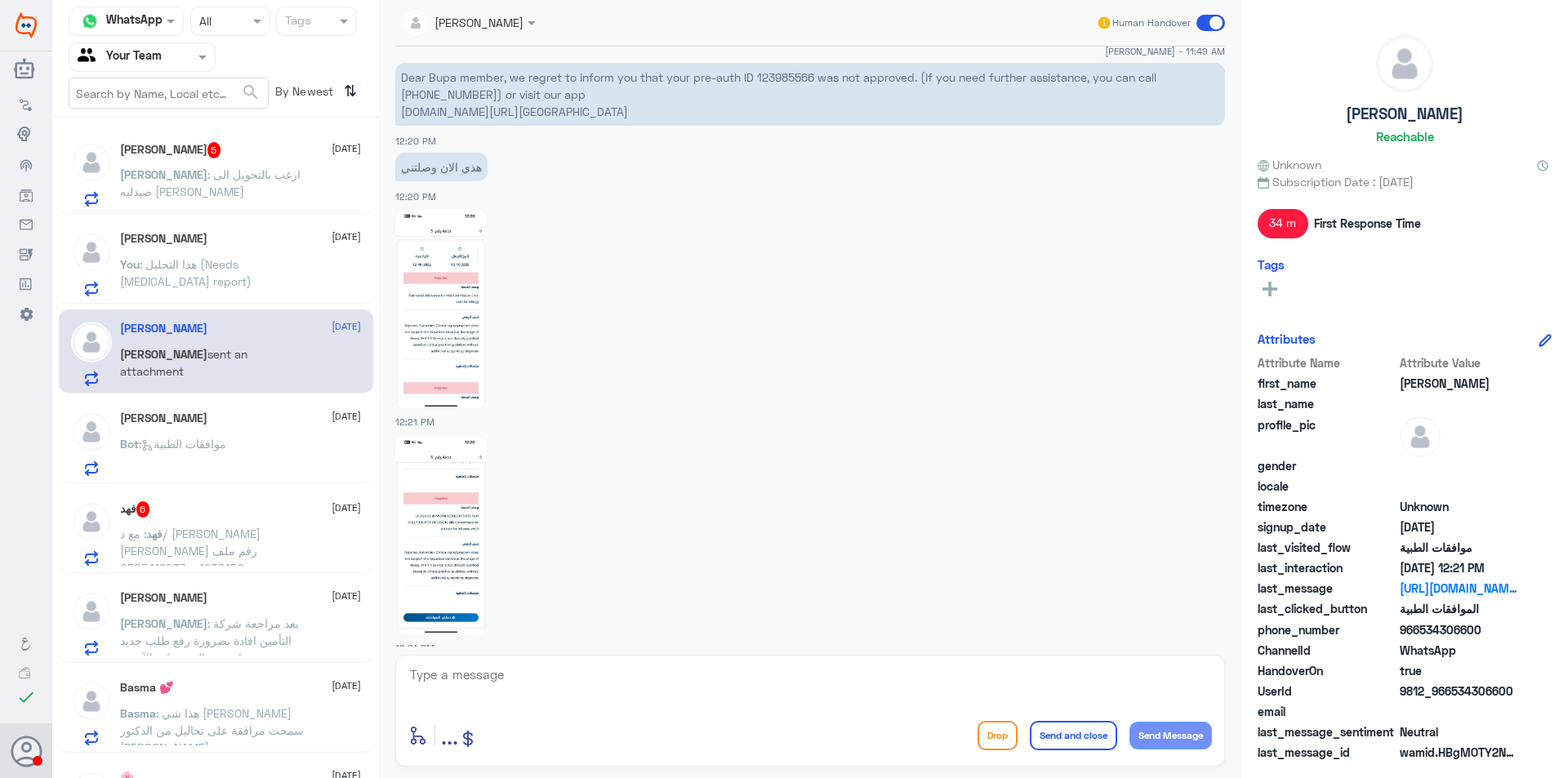
click at [279, 283] on p "You : هذا التحليل (Needs [MEDICAL_DATA] report)" at bounding box center [212, 276] width 184 height 41
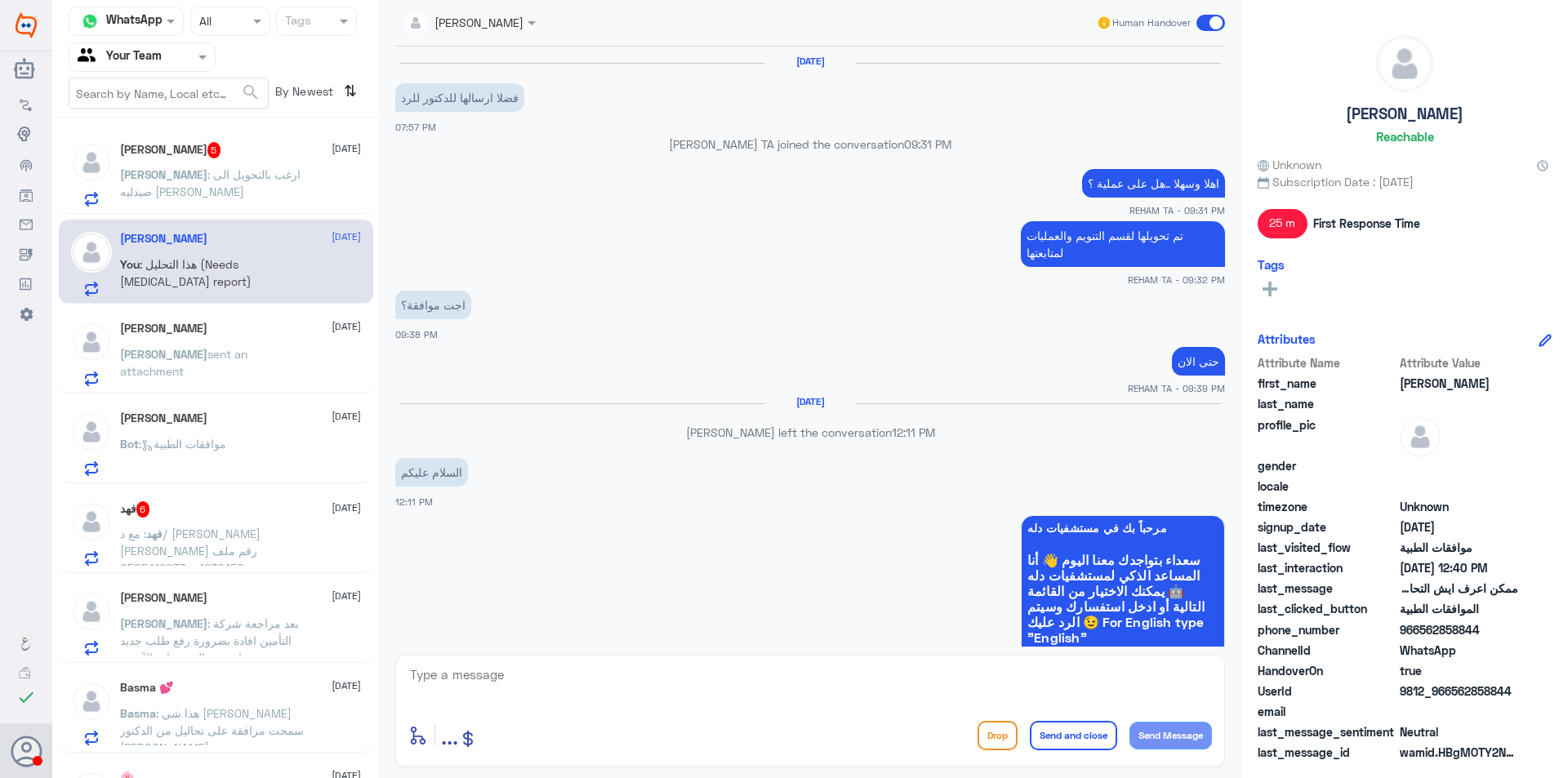
scroll to position [1017, 0]
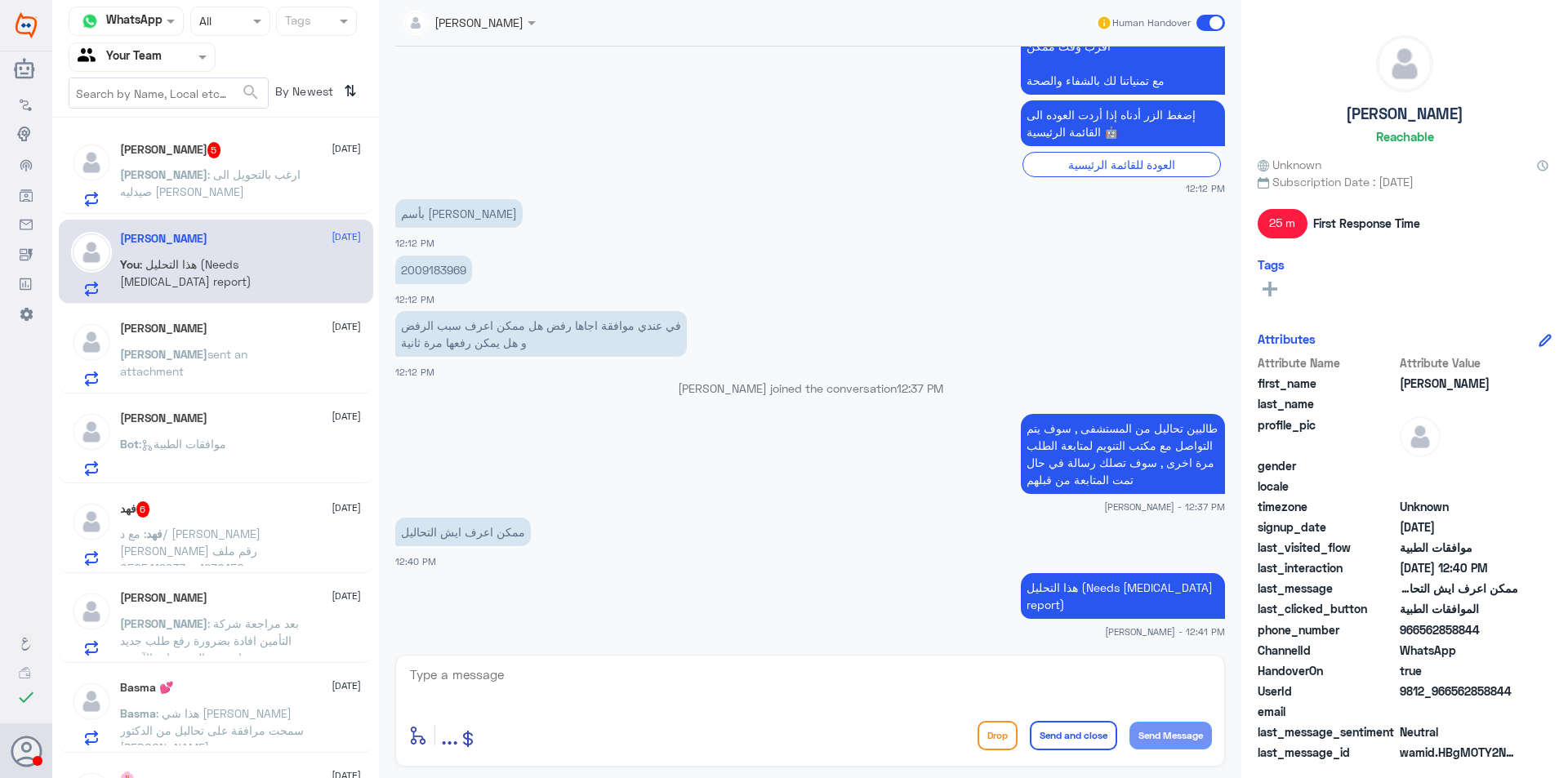
click at [279, 443] on div "Bot : موافقات الطبية" at bounding box center [241, 457] width 241 height 37
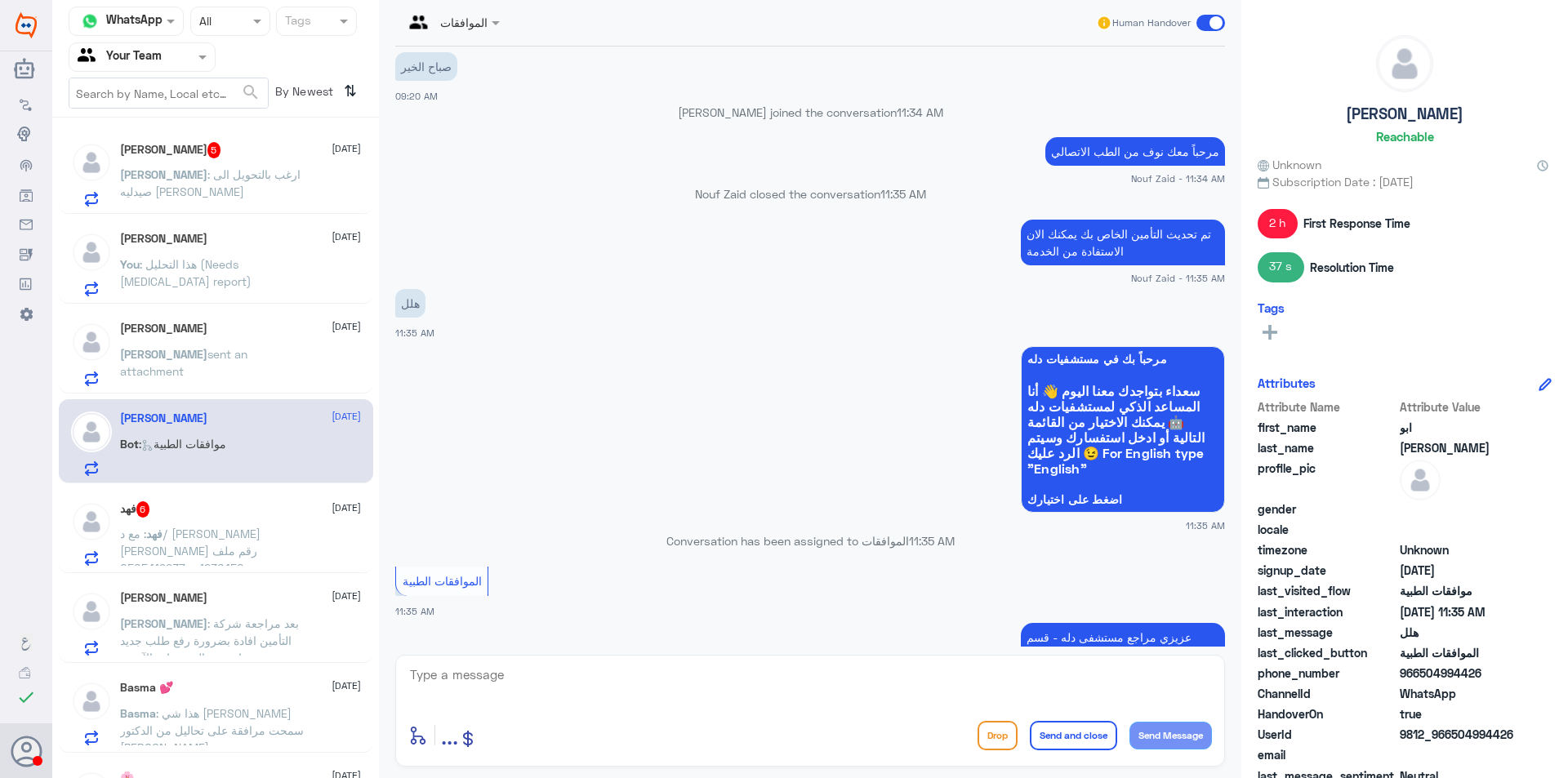
scroll to position [584, 0]
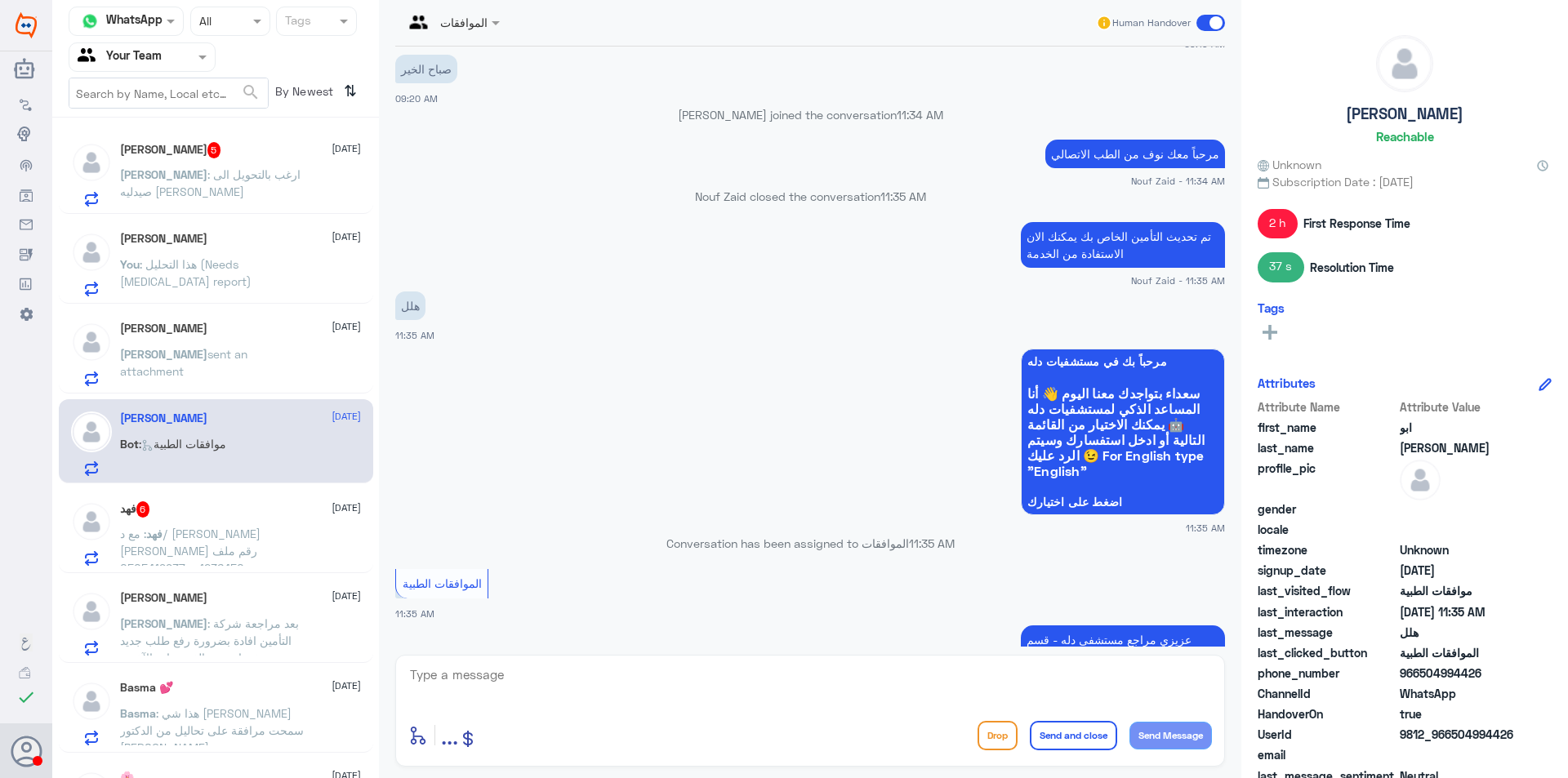
click at [999, 740] on button "Drop" at bounding box center [997, 735] width 40 height 29
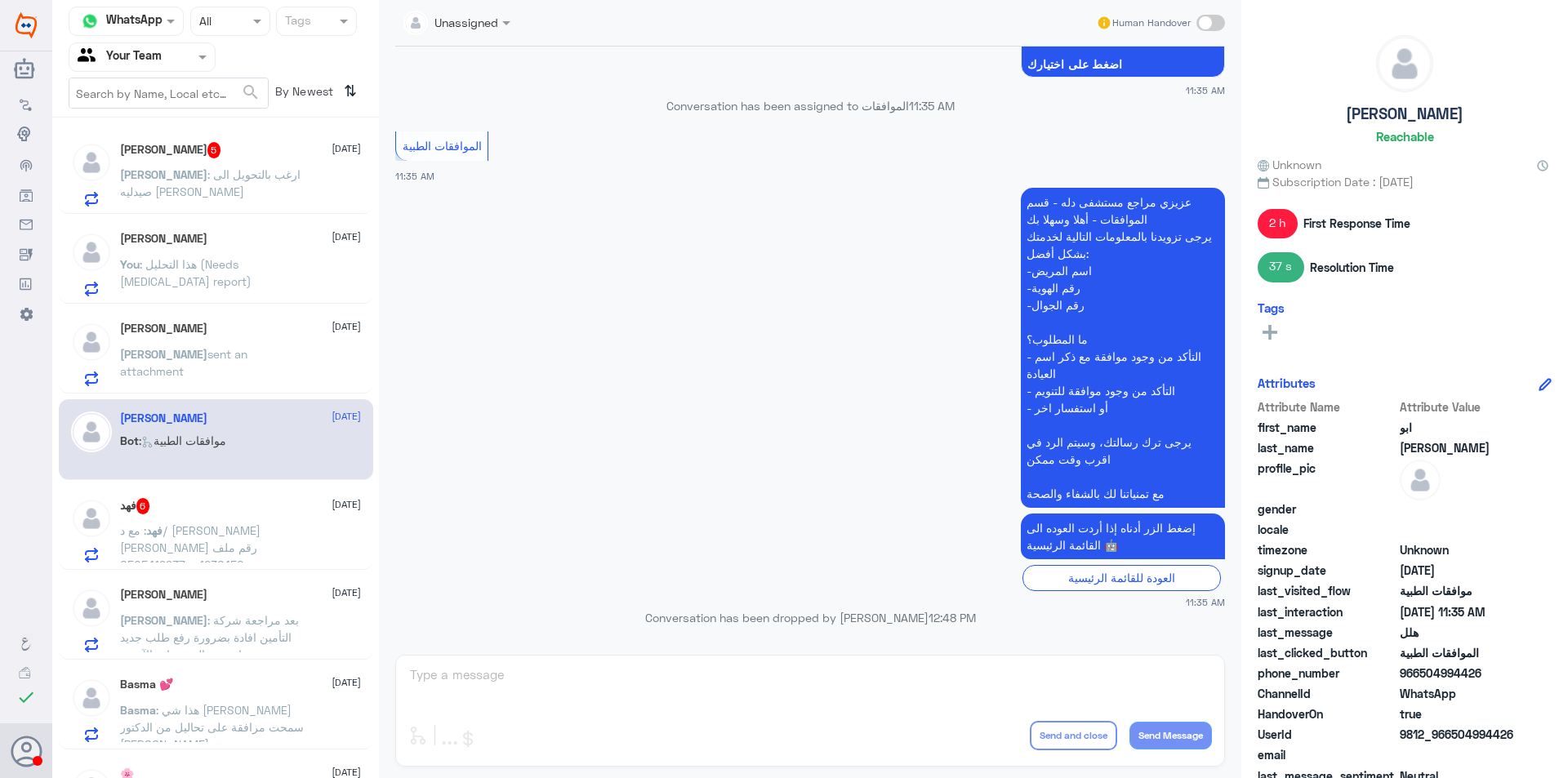
click at [261, 534] on span ": مع د/ [PERSON_NAME] [PERSON_NAME] رقم ملف 1236450 ج 0505419937" at bounding box center [190, 548] width 140 height 48
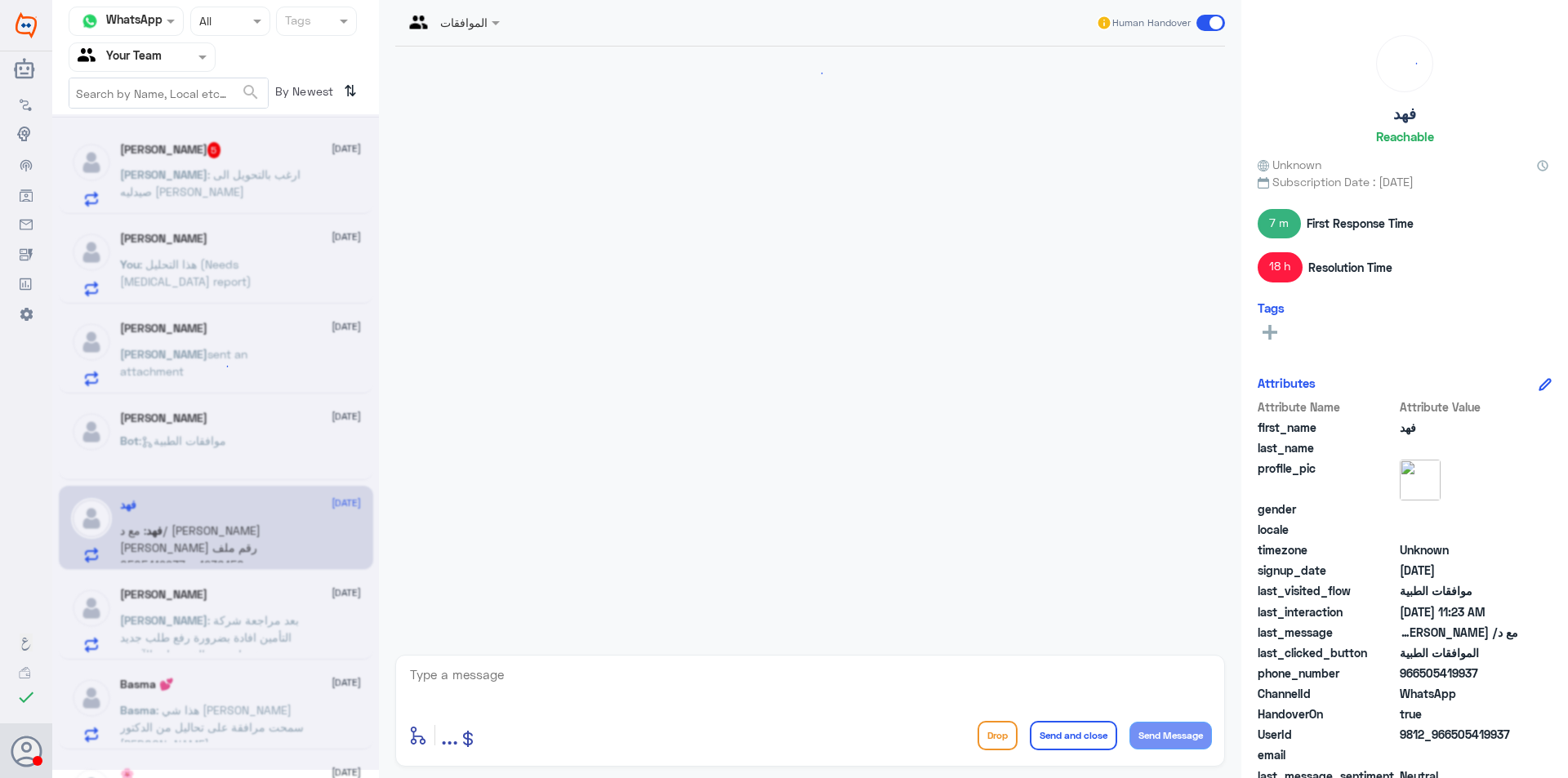
scroll to position [2758, 0]
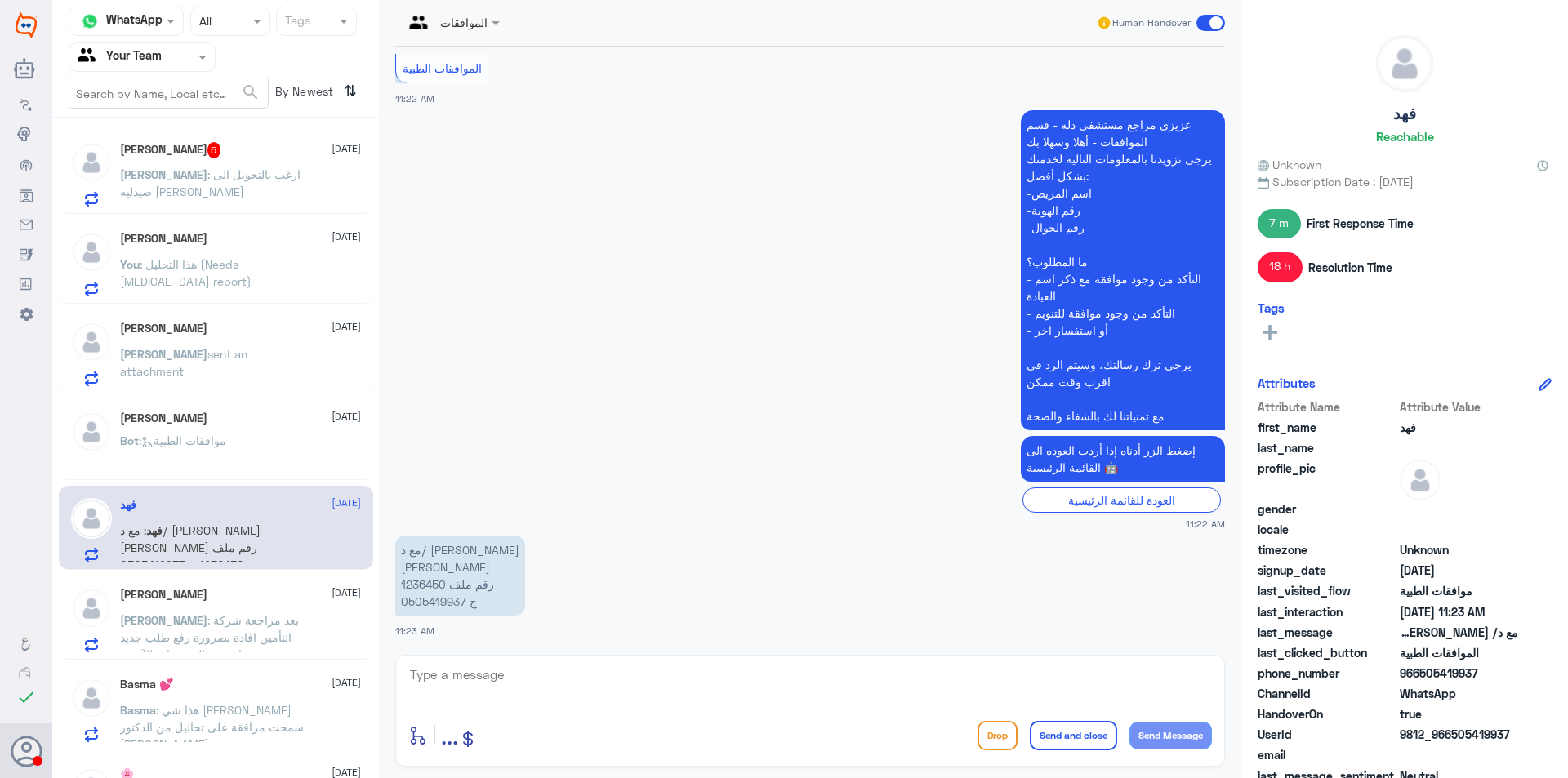
click at [434, 589] on p "مع د/ [PERSON_NAME] [PERSON_NAME] رقم ملف 1236450 ج 0505419937" at bounding box center [460, 575] width 129 height 80
copy p "1236450"
click at [562, 676] on textarea at bounding box center [810, 683] width 803 height 40
type textarea "تفضل عزيزي المراجع كيف اقدر اخدمك ؟"
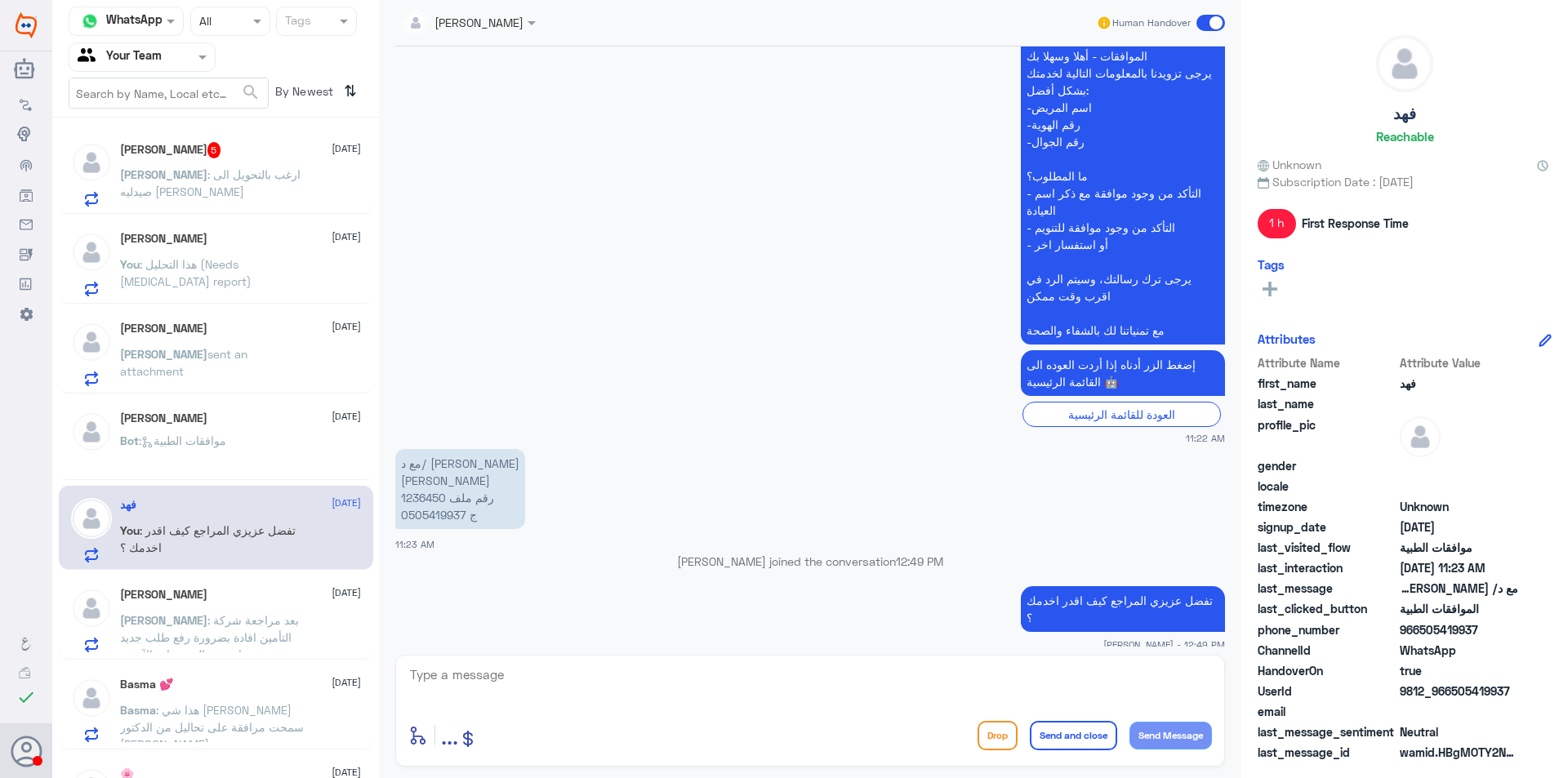
scroll to position [2806, 0]
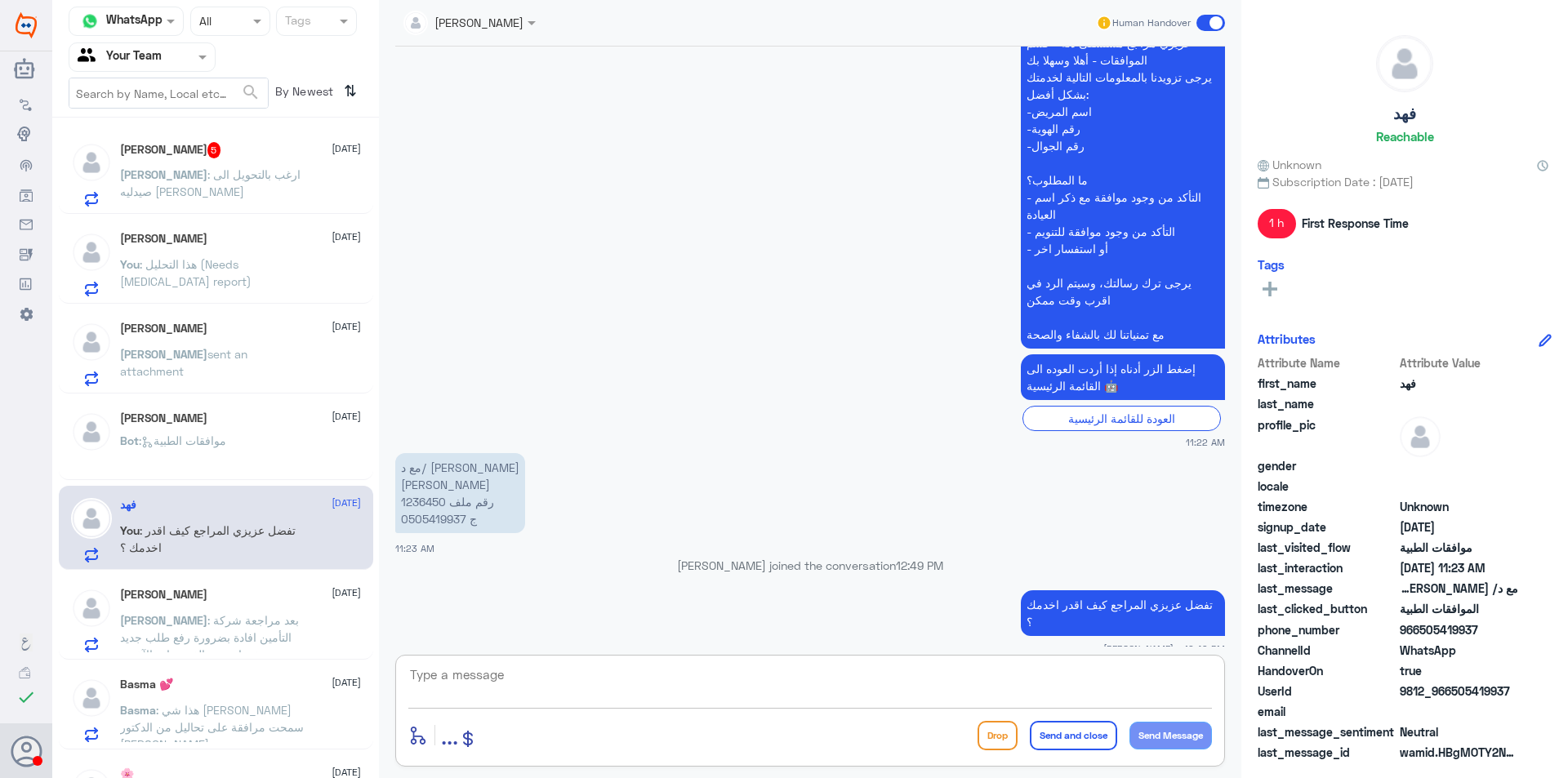
click at [226, 624] on span ": بعد مراجعة شركة التأمين افادة بضرورة رفع طلب جديد مشفوعا بنتيجة الفحوصات الآخ…" at bounding box center [210, 637] width 178 height 48
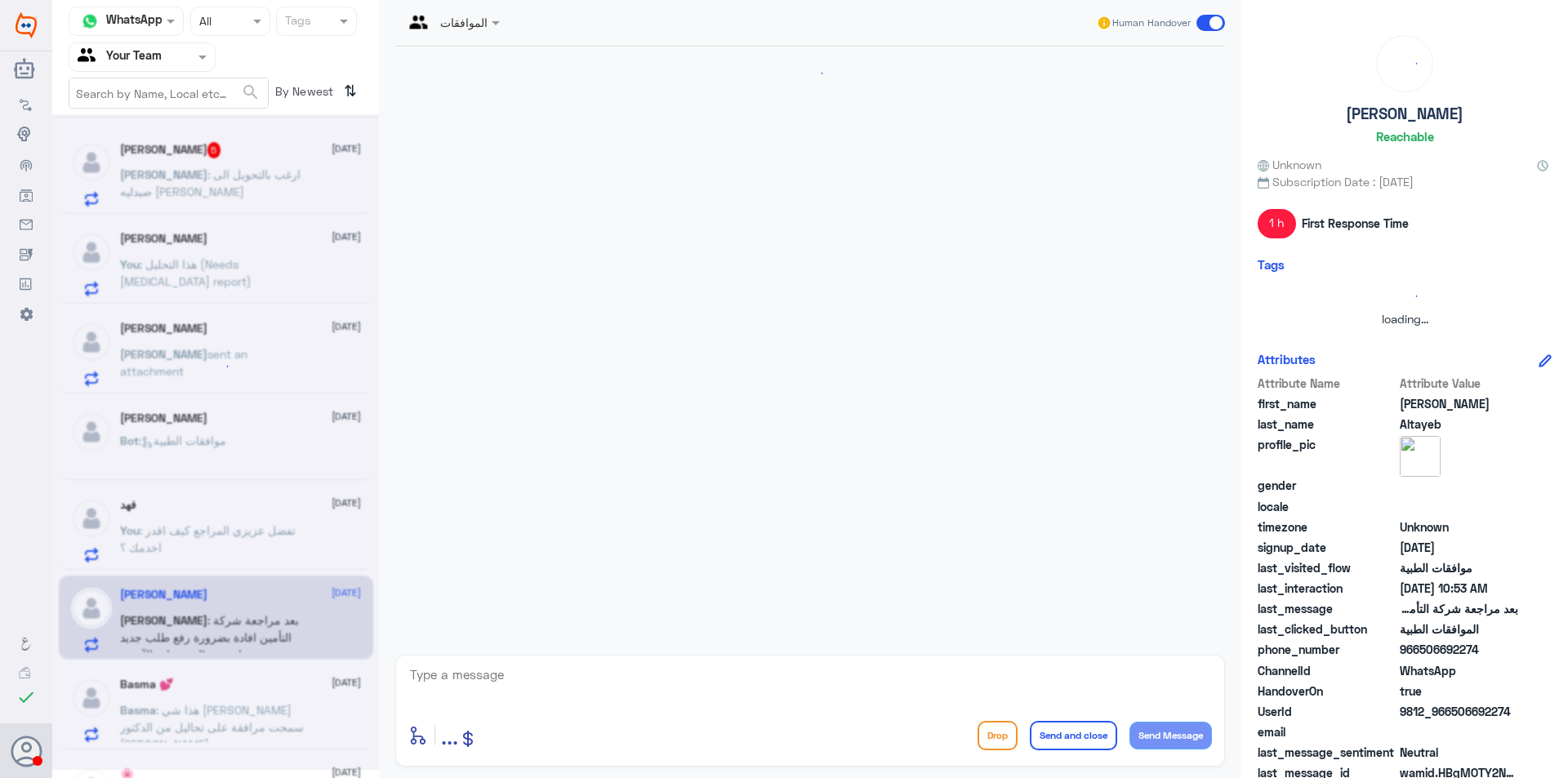
scroll to position [479, 0]
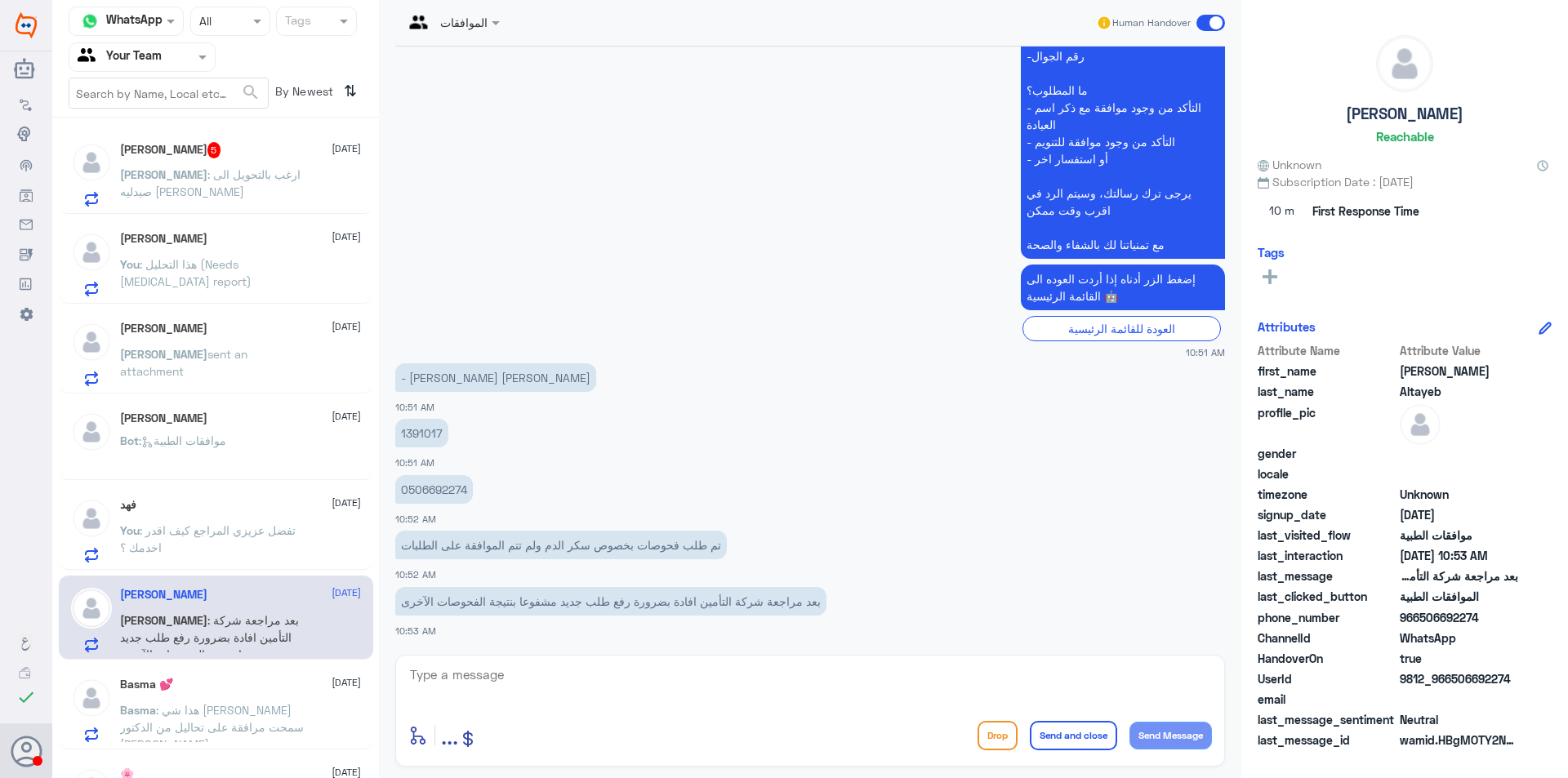
click at [425, 433] on p "1391017" at bounding box center [421, 433] width 53 height 29
copy p "1391017"
click at [295, 277] on p "[PERSON_NAME] : ارغب بالتحويل الى صيدليه [PERSON_NAME]" at bounding box center [212, 276] width 184 height 41
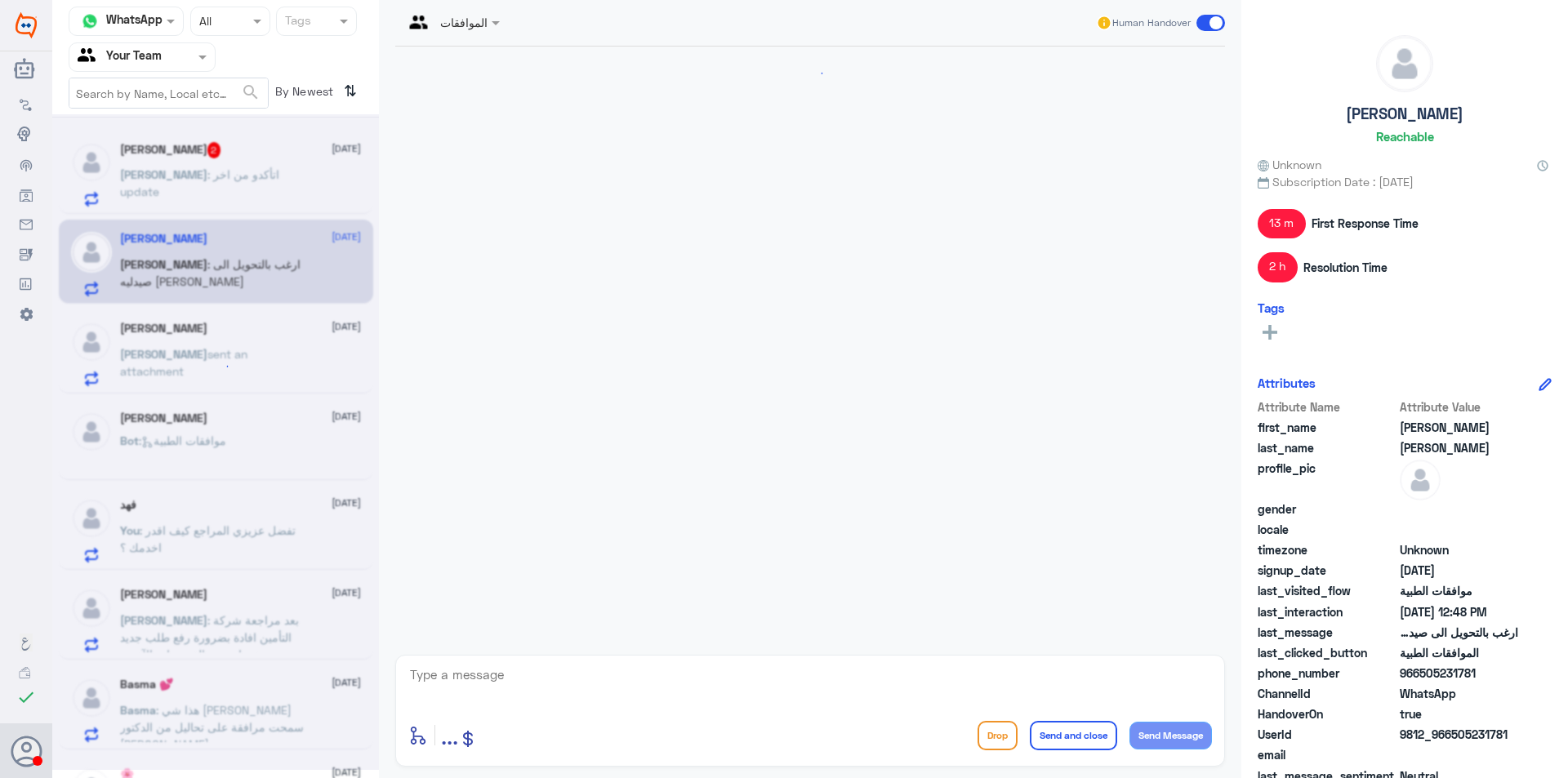
scroll to position [1397, 0]
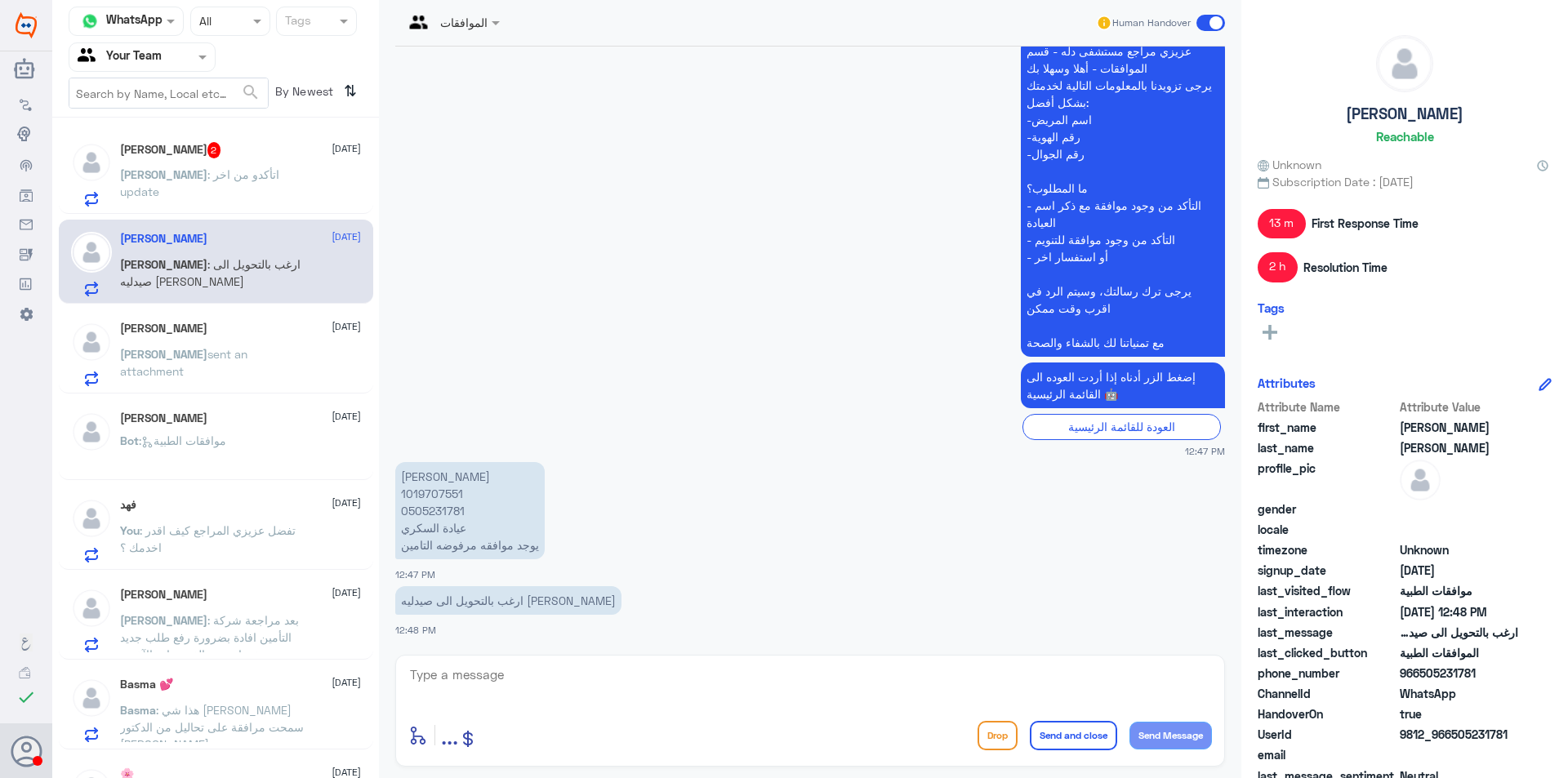
click at [286, 190] on div "[PERSON_NAME] : اتأكدو من اخر update" at bounding box center [241, 187] width 241 height 37
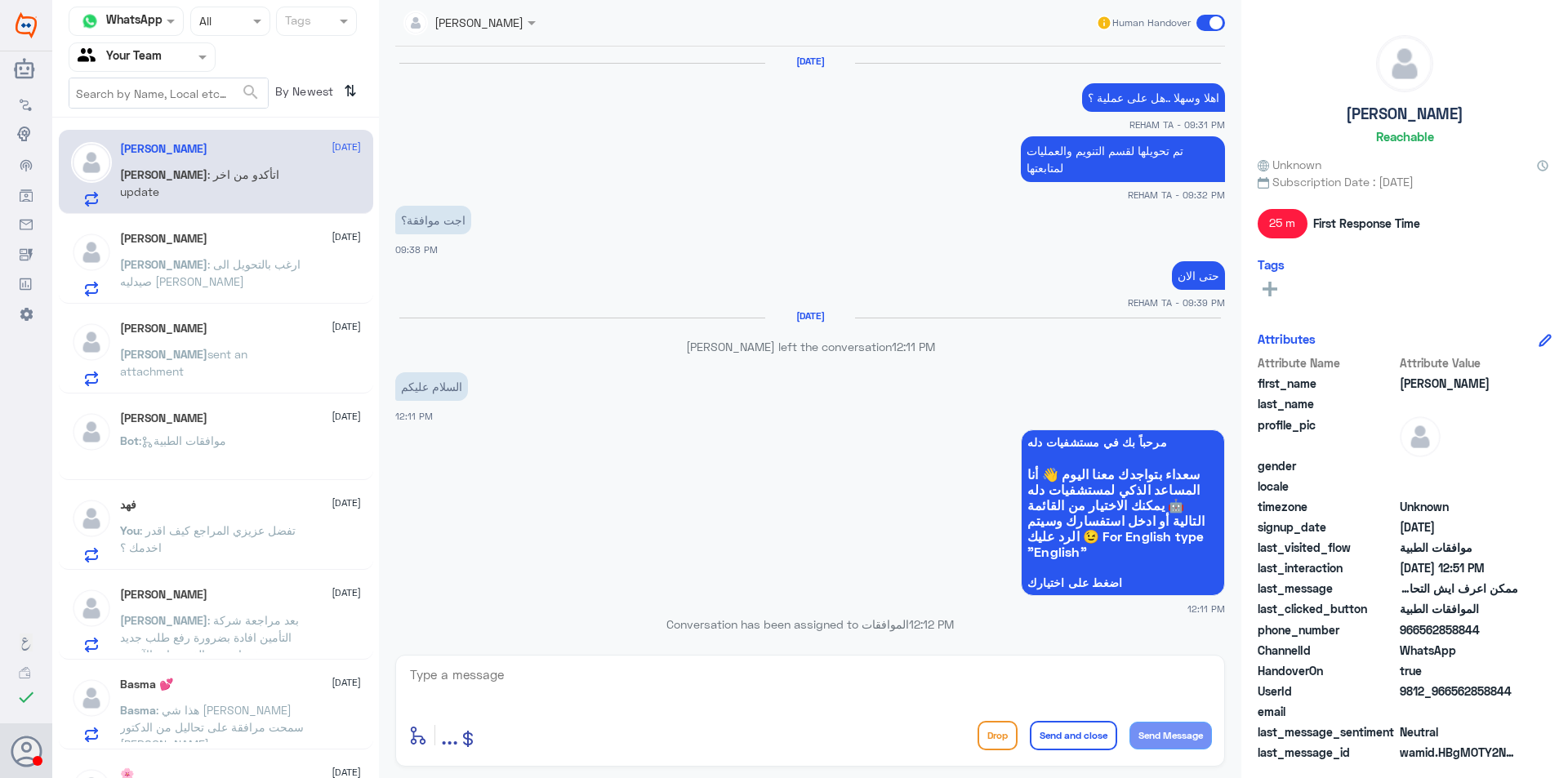
scroll to position [1043, 0]
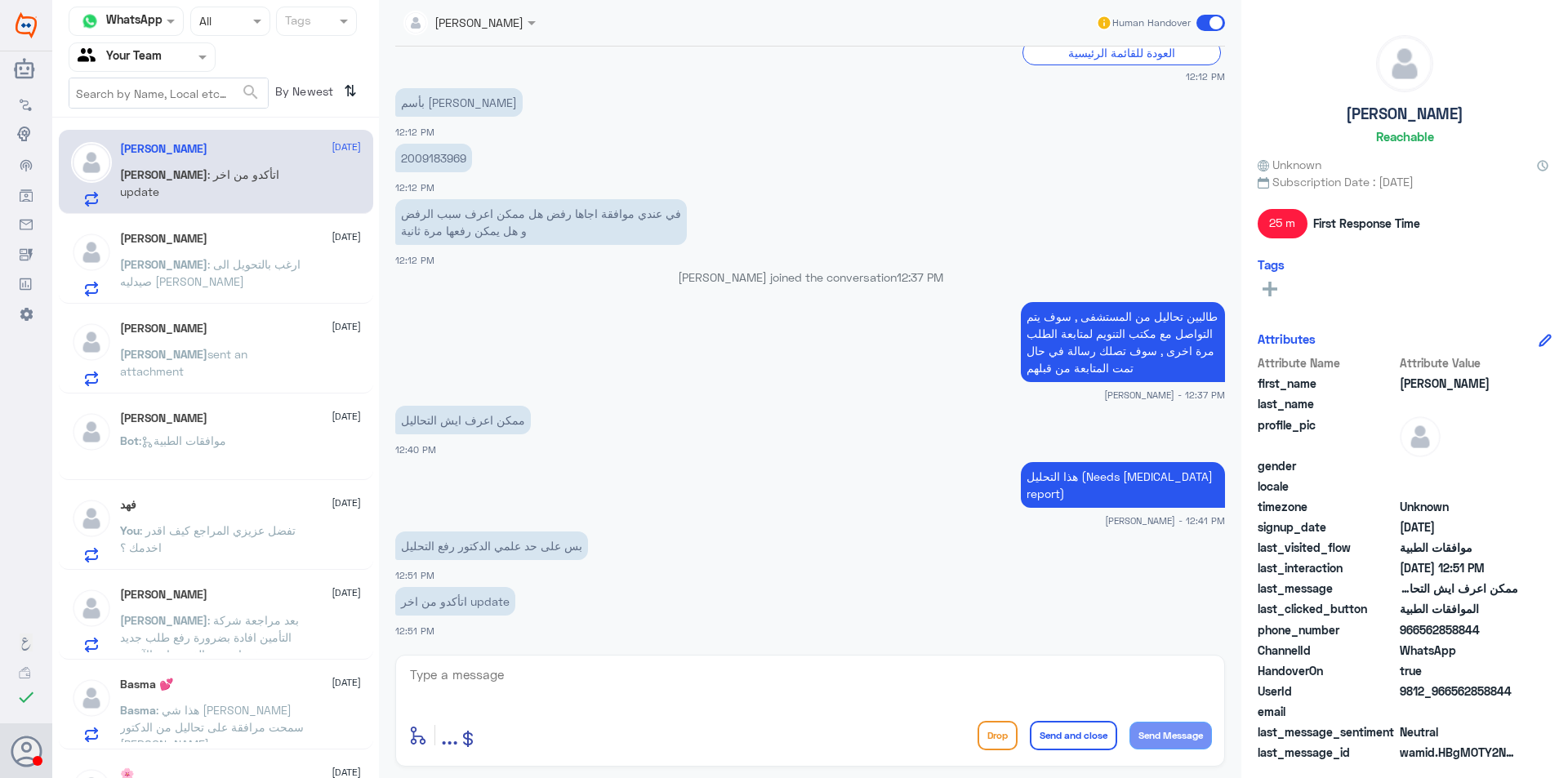
click at [412, 161] on p "2009183969" at bounding box center [434, 158] width 77 height 29
copy p "2009183969"
click at [591, 675] on textarea at bounding box center [810, 683] width 803 height 40
type textarea "انا في انتظار التحديث بعد المتابعة من قبل مكتب التنويم"
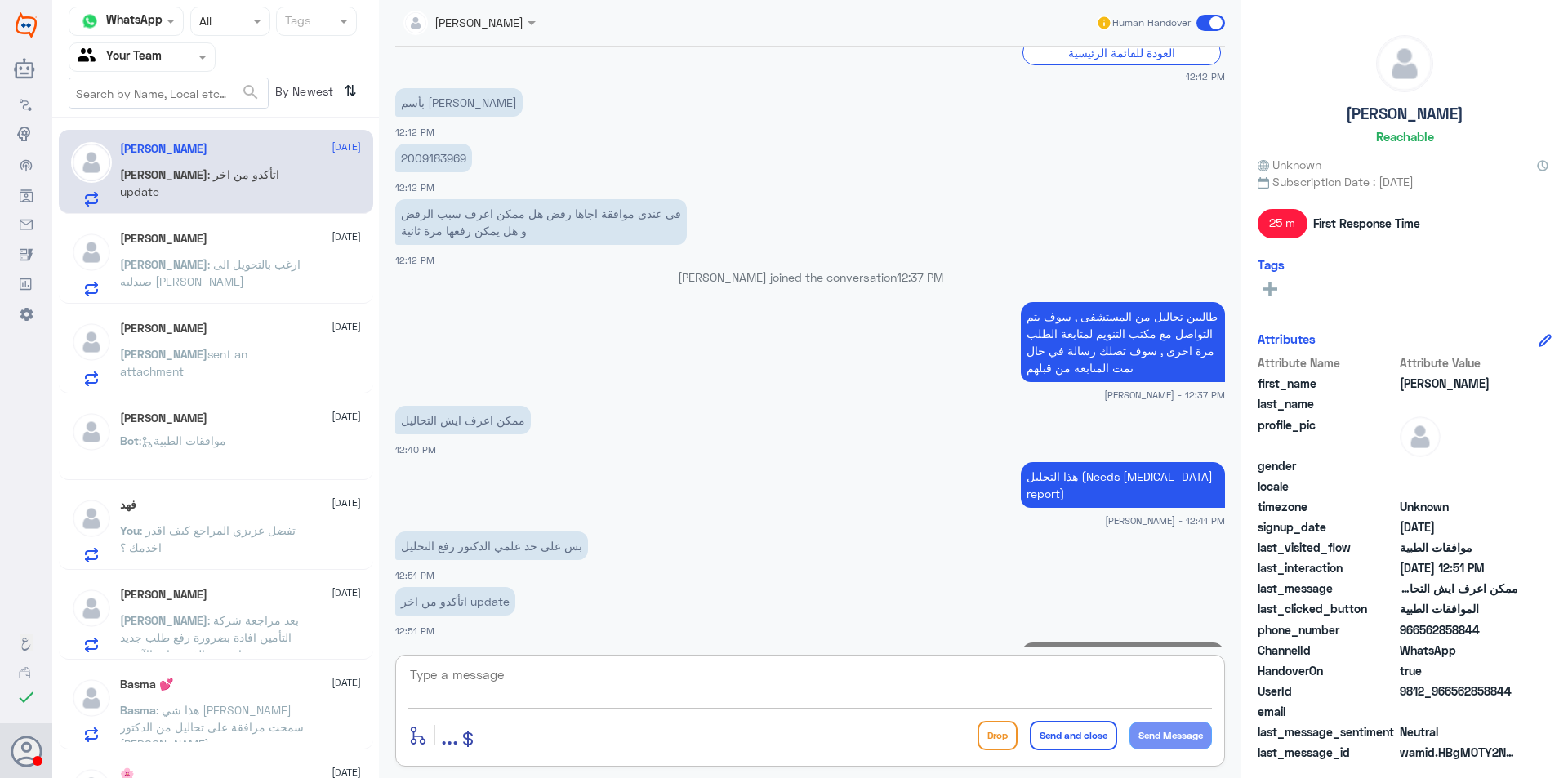
scroll to position [1113, 0]
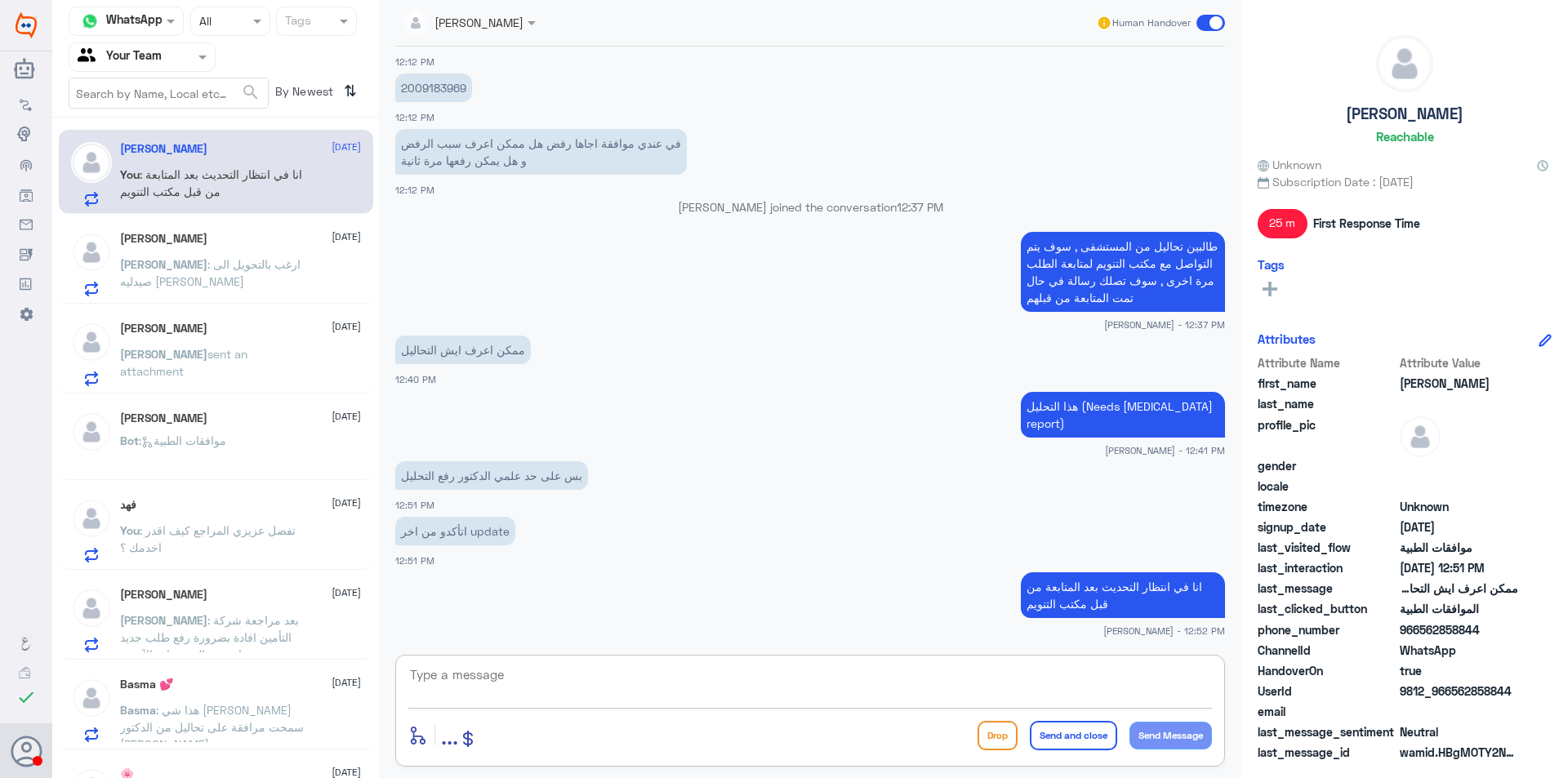
click at [293, 264] on p "[PERSON_NAME] : ارغب بالتحويل الى صيدليه [PERSON_NAME]" at bounding box center [212, 276] width 184 height 41
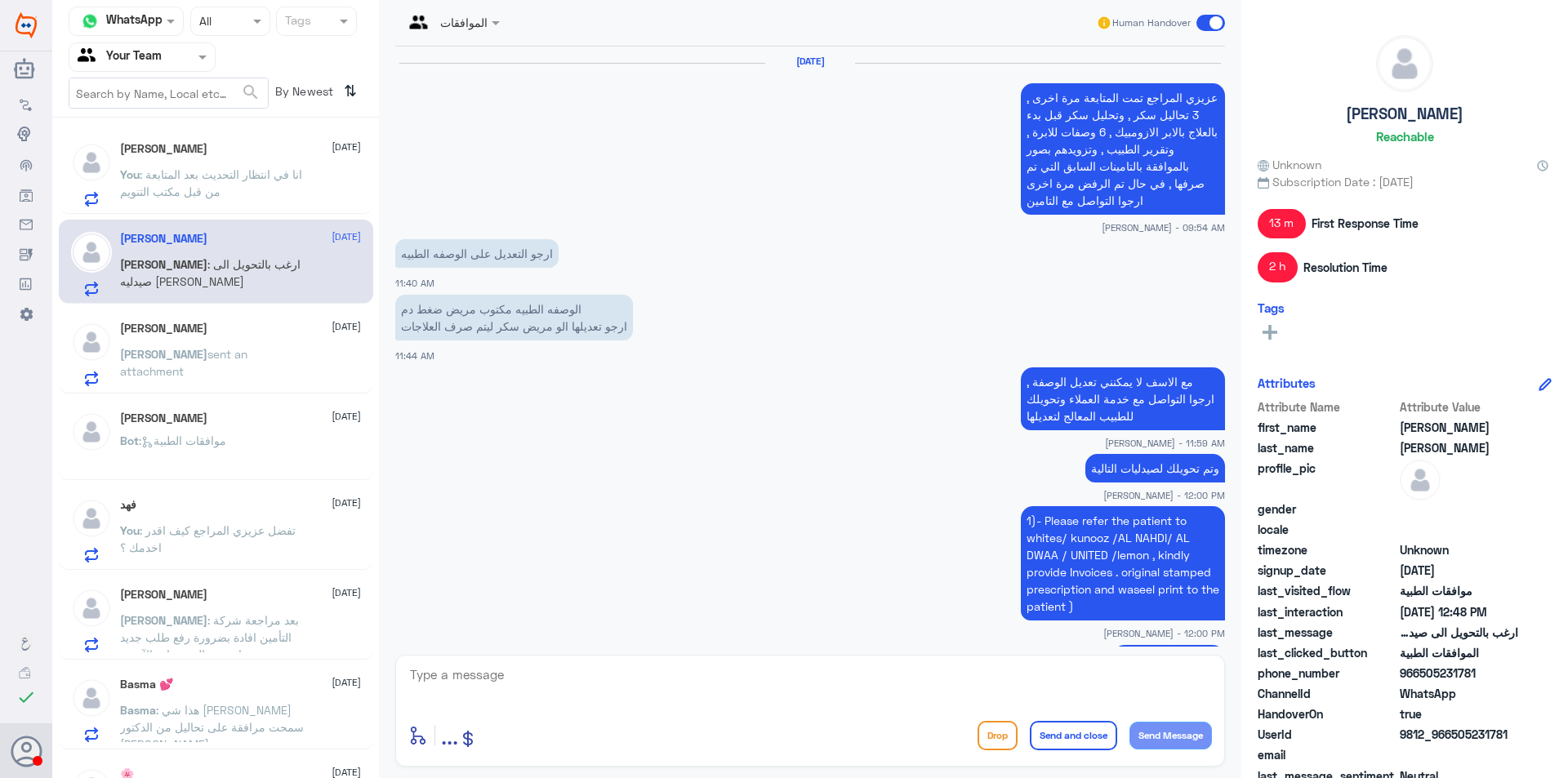
scroll to position [1397, 0]
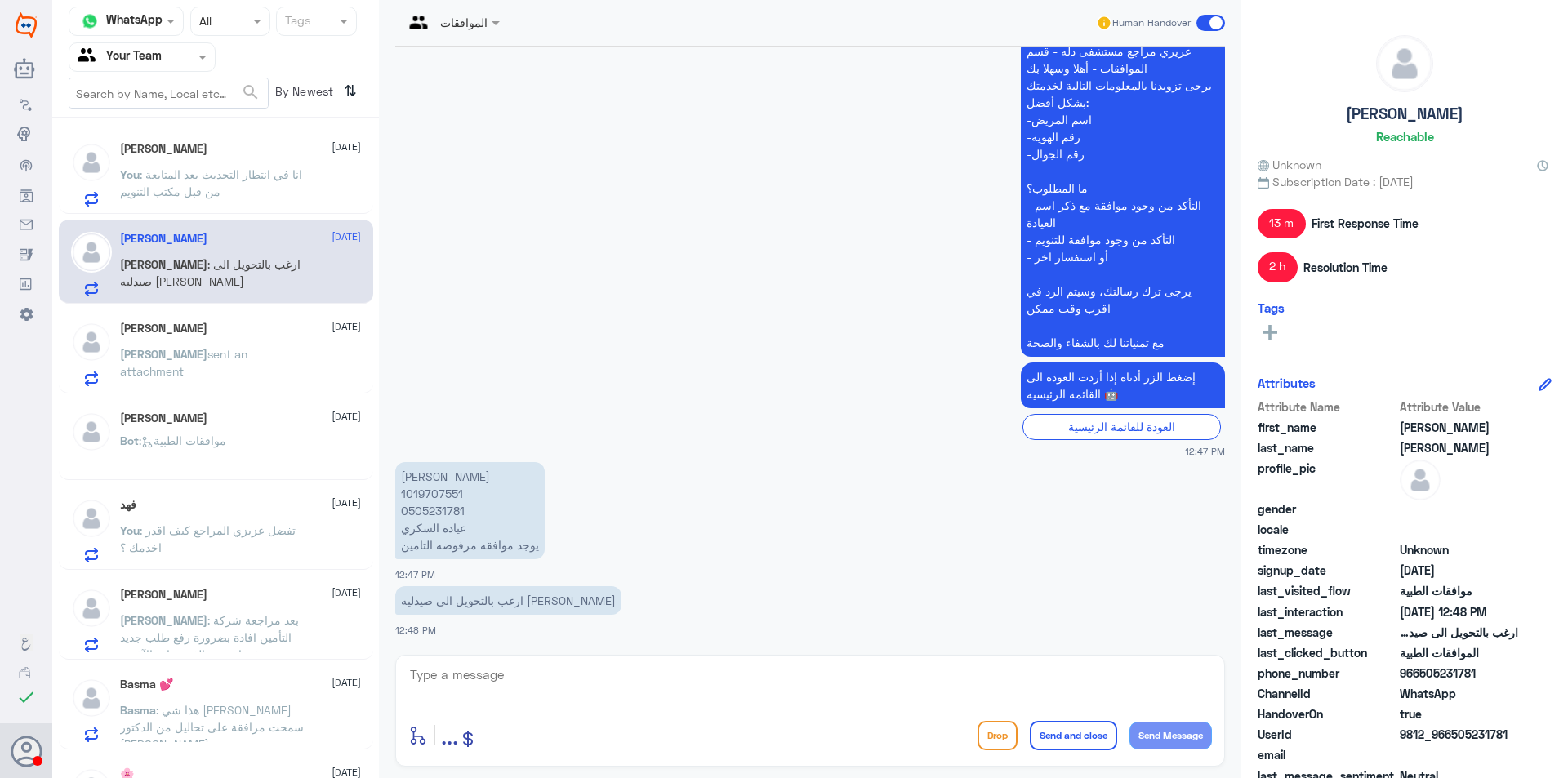
click at [286, 187] on p "You : انا في انتظار التحديث بعد المتابعة من قبل مكتب التنويم" at bounding box center [212, 186] width 184 height 41
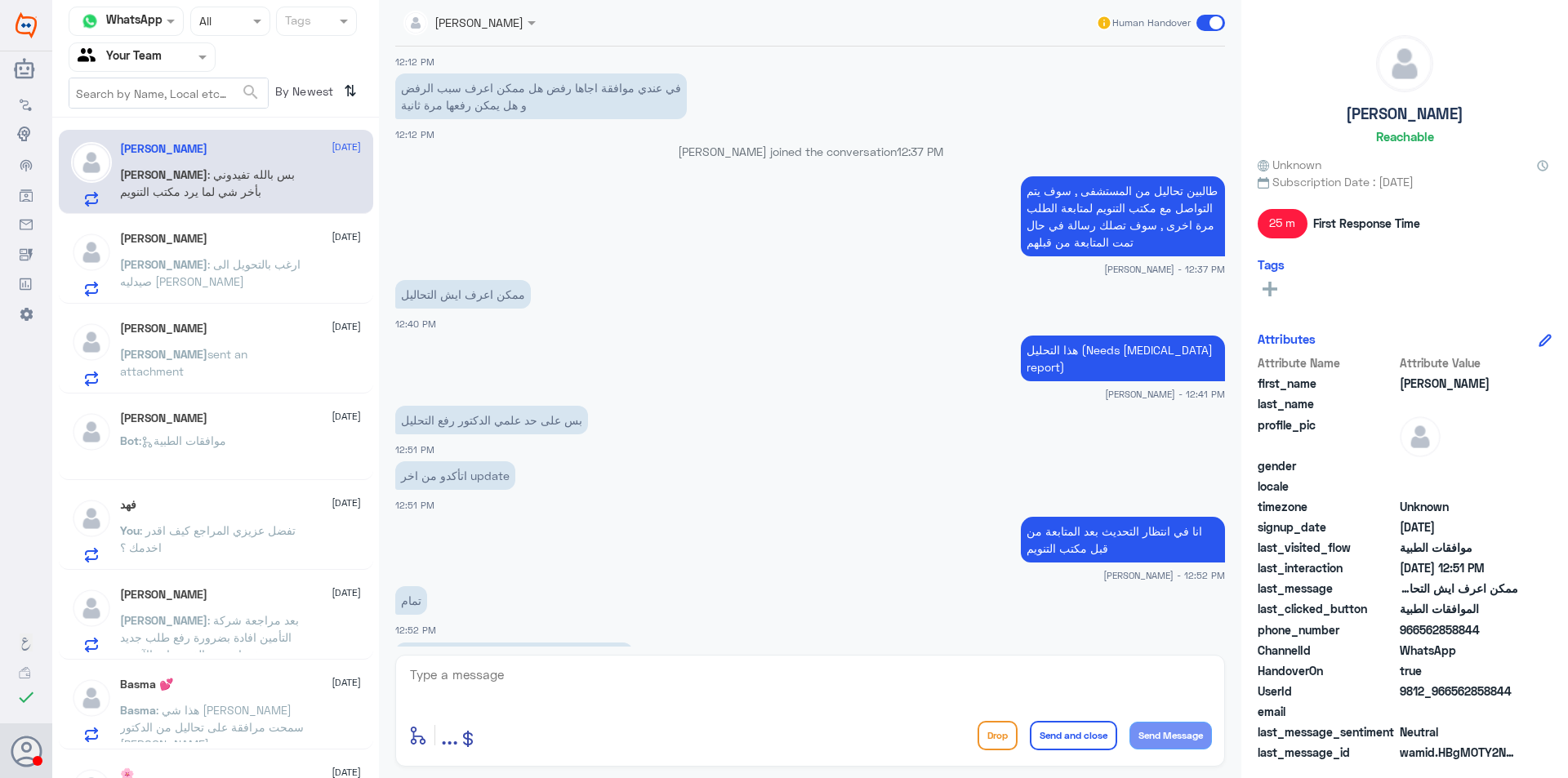
scroll to position [1172, 0]
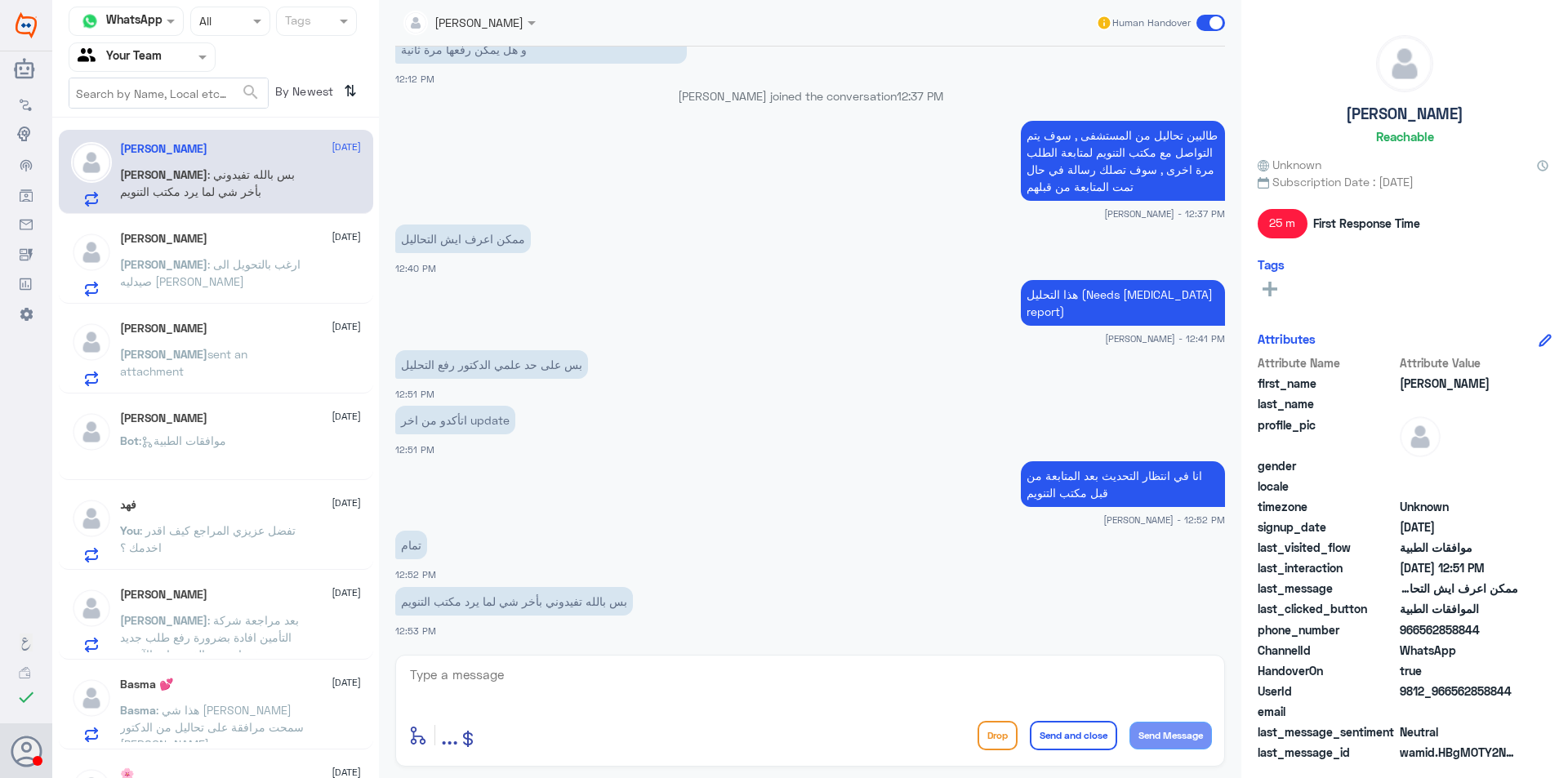
click at [587, 664] on textarea at bounding box center [810, 683] width 803 height 40
type textarea "باذن الله سوف يتم ابلاغك في اي تحديث"
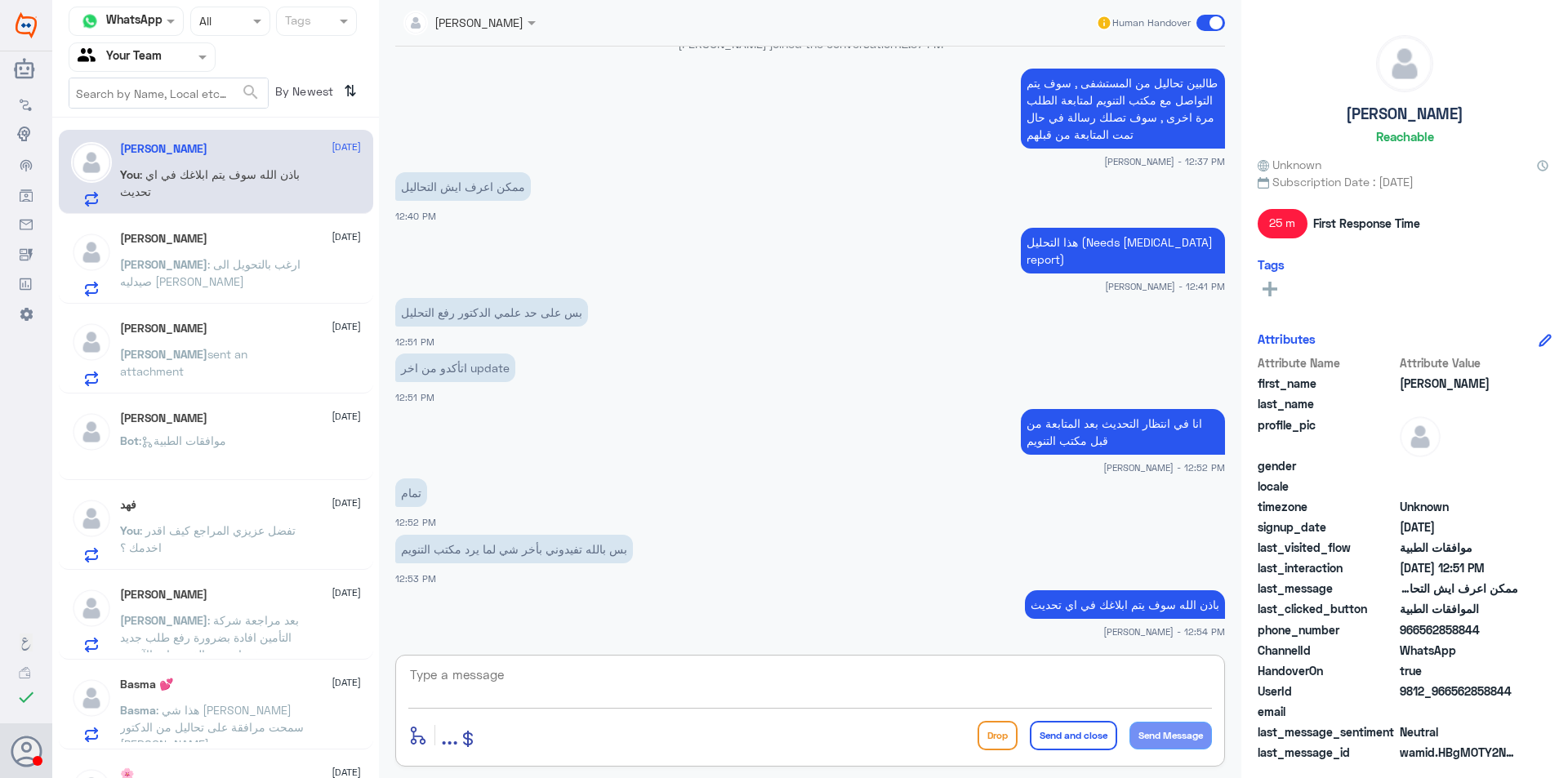
click at [276, 268] on span ": ارغب بالتحويل الى صيدليه النهدي" at bounding box center [211, 272] width 180 height 31
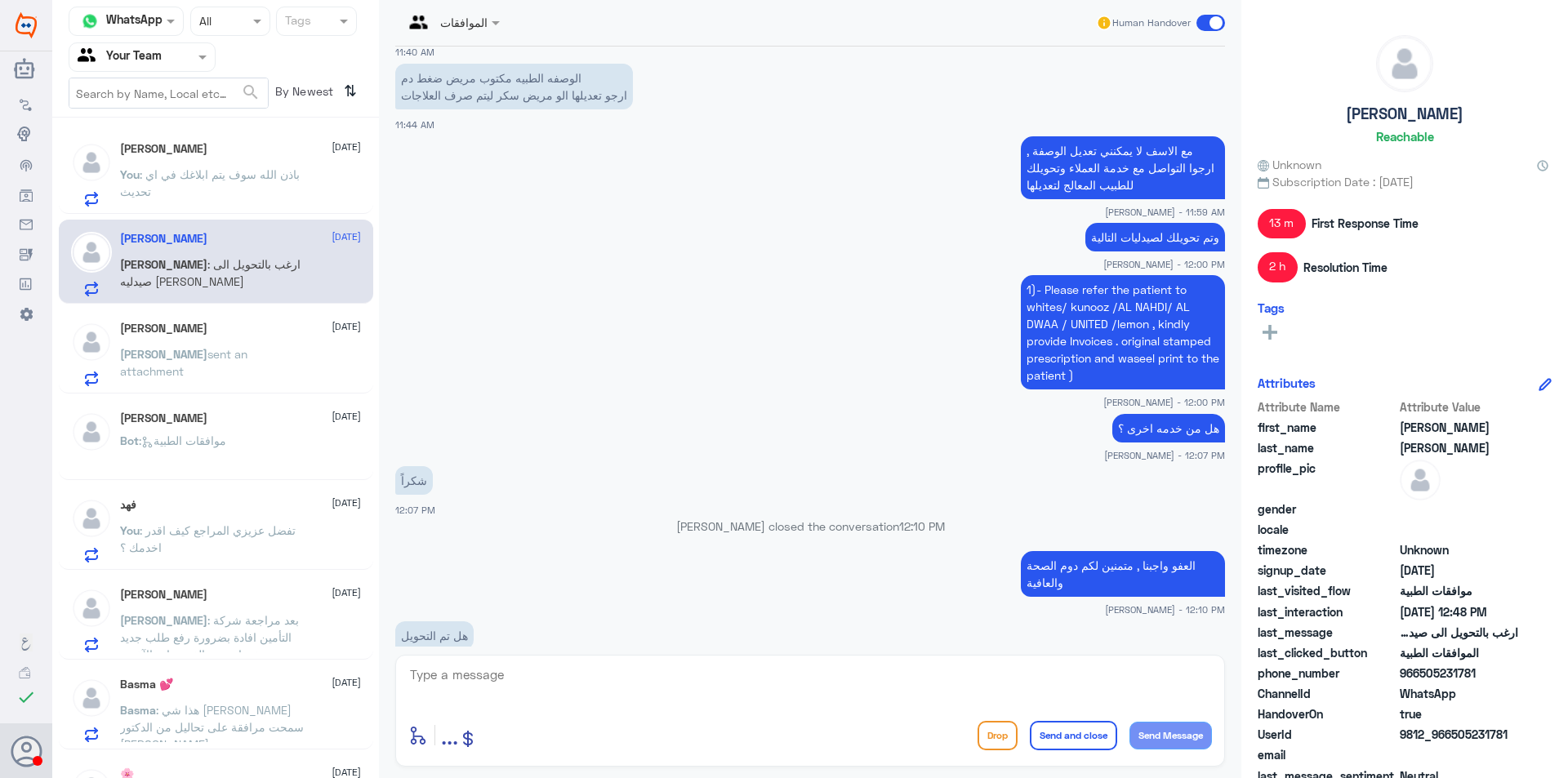
scroll to position [1397, 0]
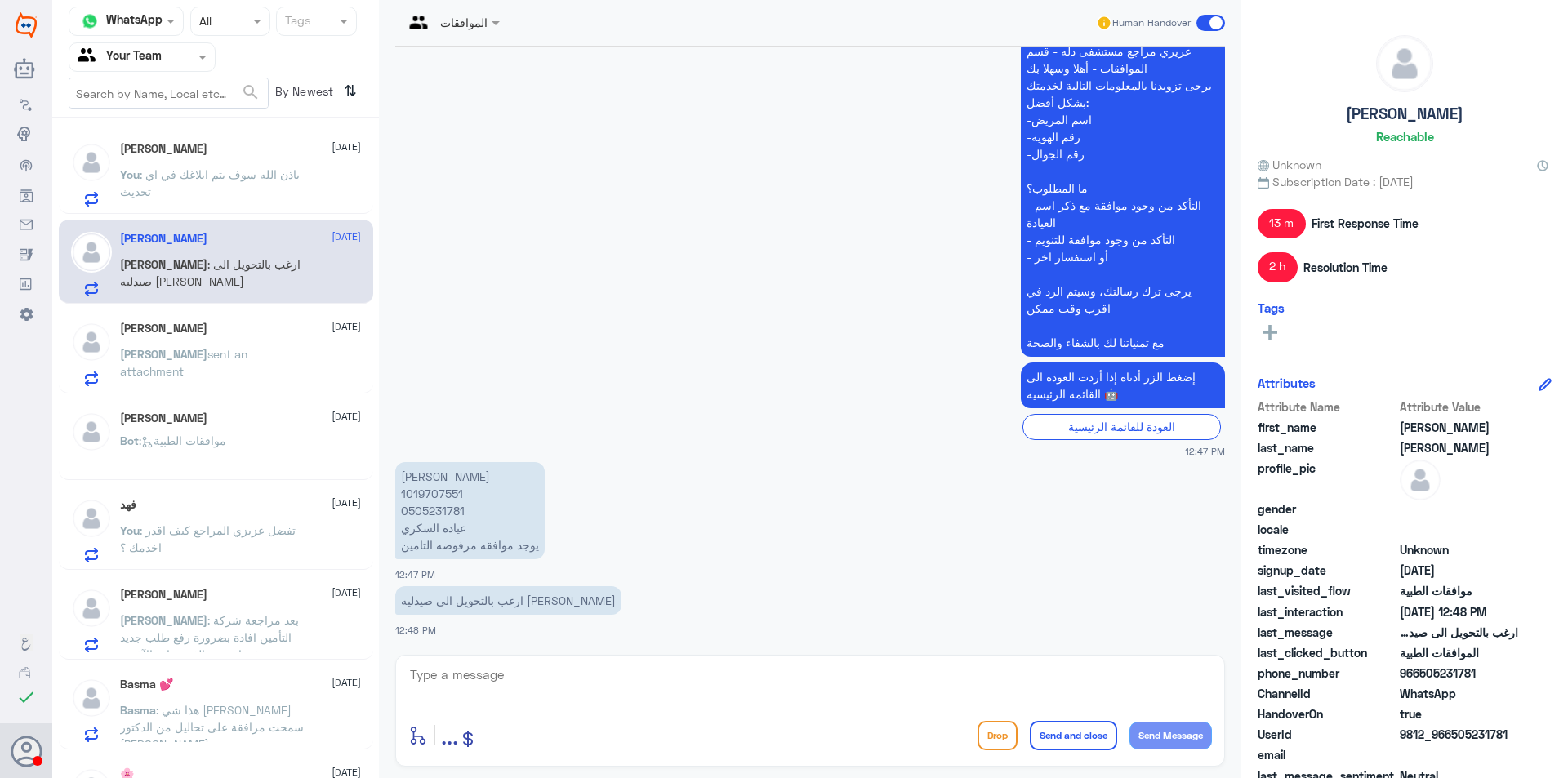
click at [419, 498] on p "عبدالله العبيكان 1019707551 0505231781 عيادة السكري يوجد موافقه مرفوضه التامين" at bounding box center [469, 510] width 149 height 97
copy p "1019707551"
click at [595, 678] on textarea at bounding box center [810, 683] width 803 height 40
type textarea "ع"
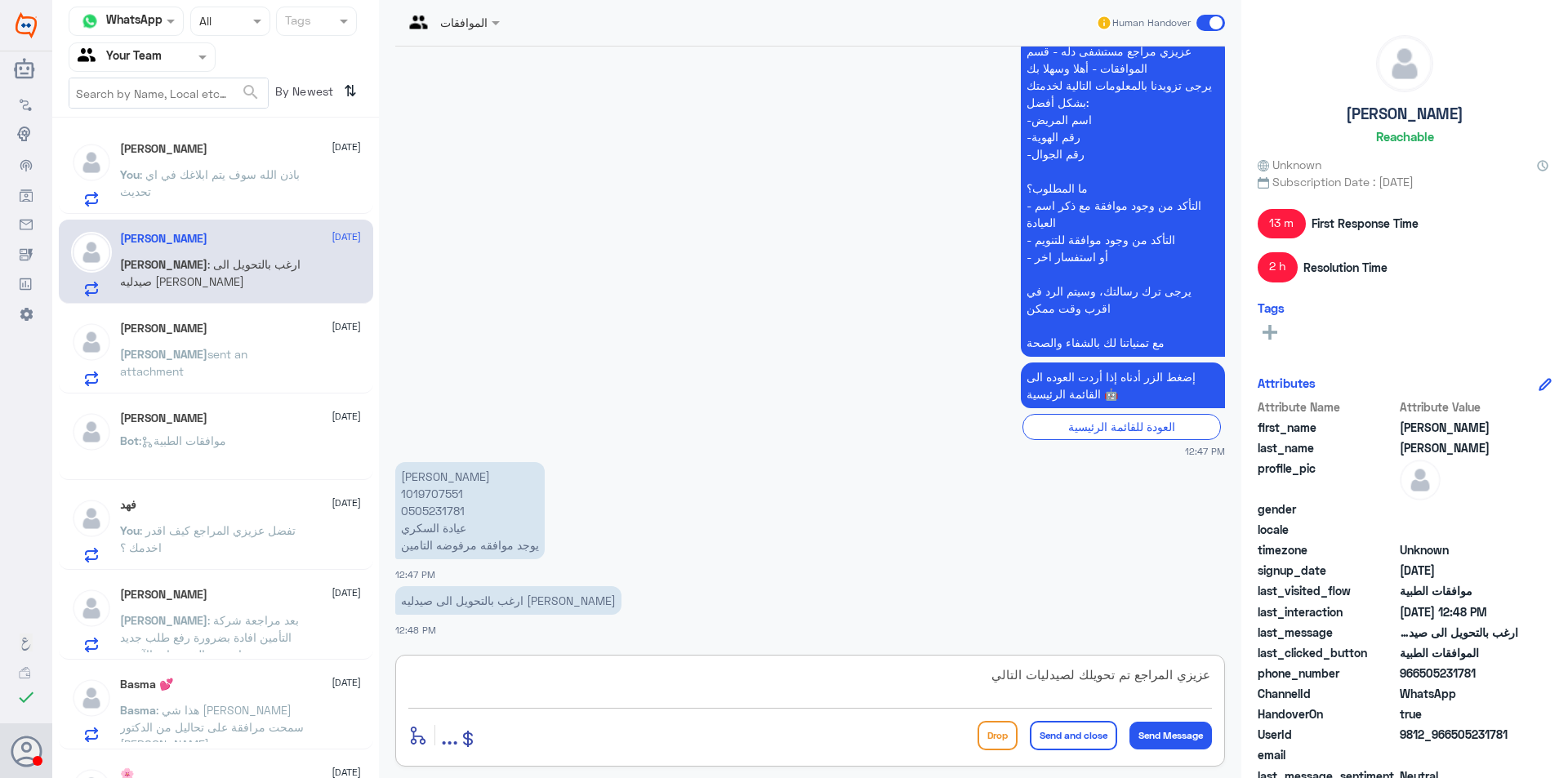
paste textarea "1)- Please refer the patient to whites/ kunooz /AL NAHDI/ AL DWAA / UNITED /lem…"
type textarea "عزيزي المراجع تم تحويلك لصيدليات التالي 1)- Please refer the patient to whites/…"
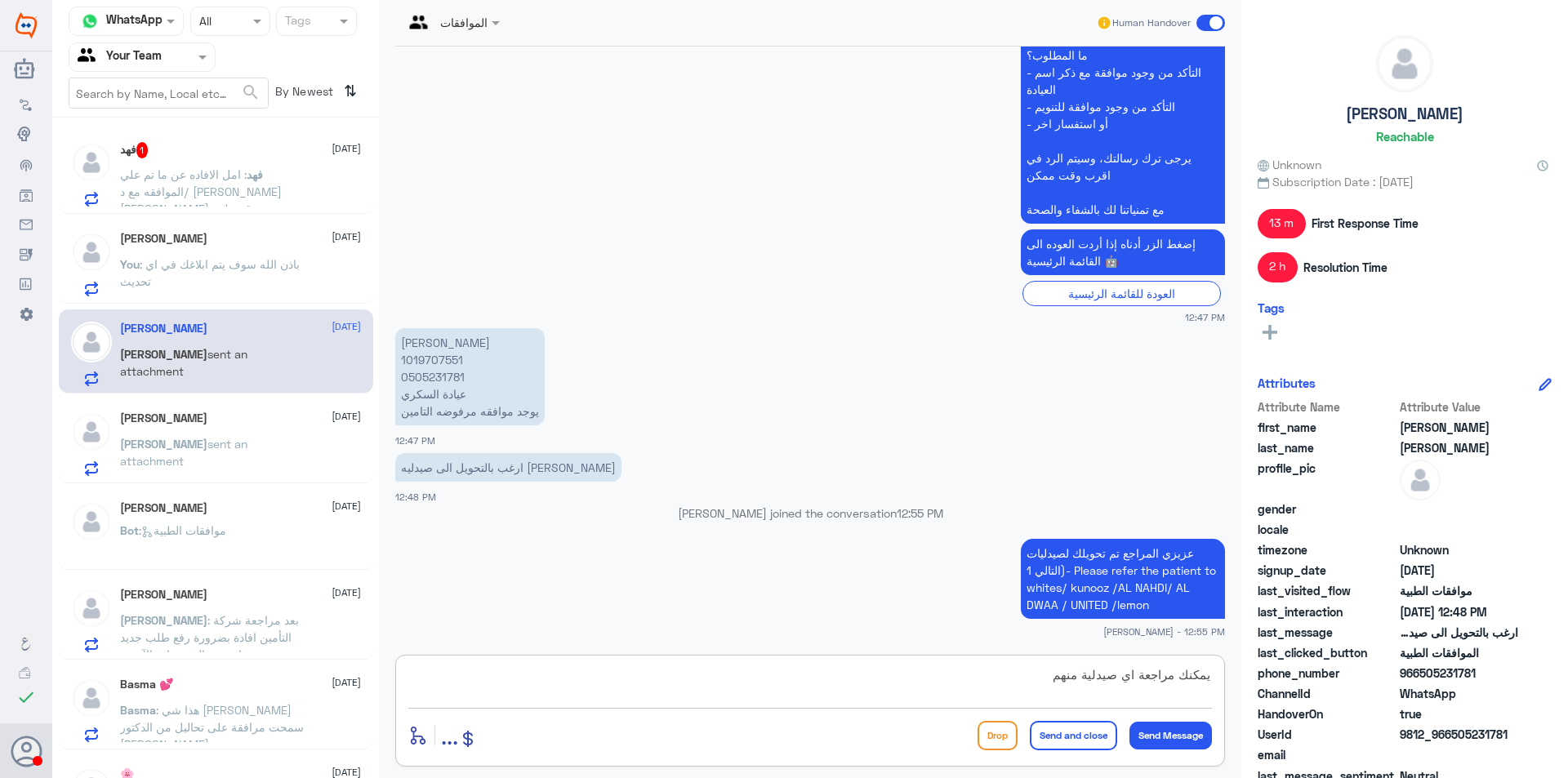
type textarea "يمكنك مراجعة اي صيدلية منهم"
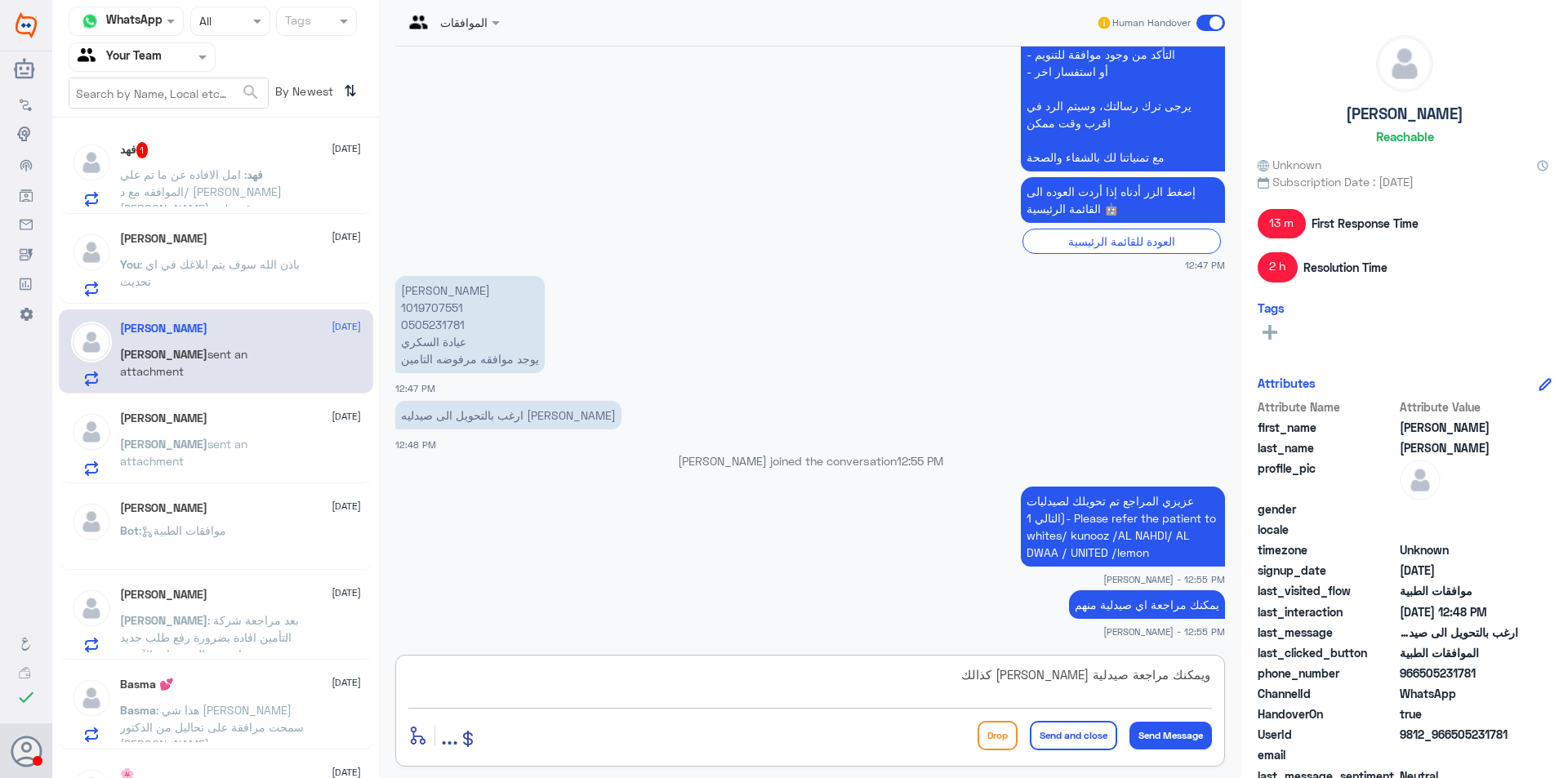
type textarea "ويمكنك مراجعة صيدلية [PERSON_NAME] كذالك"
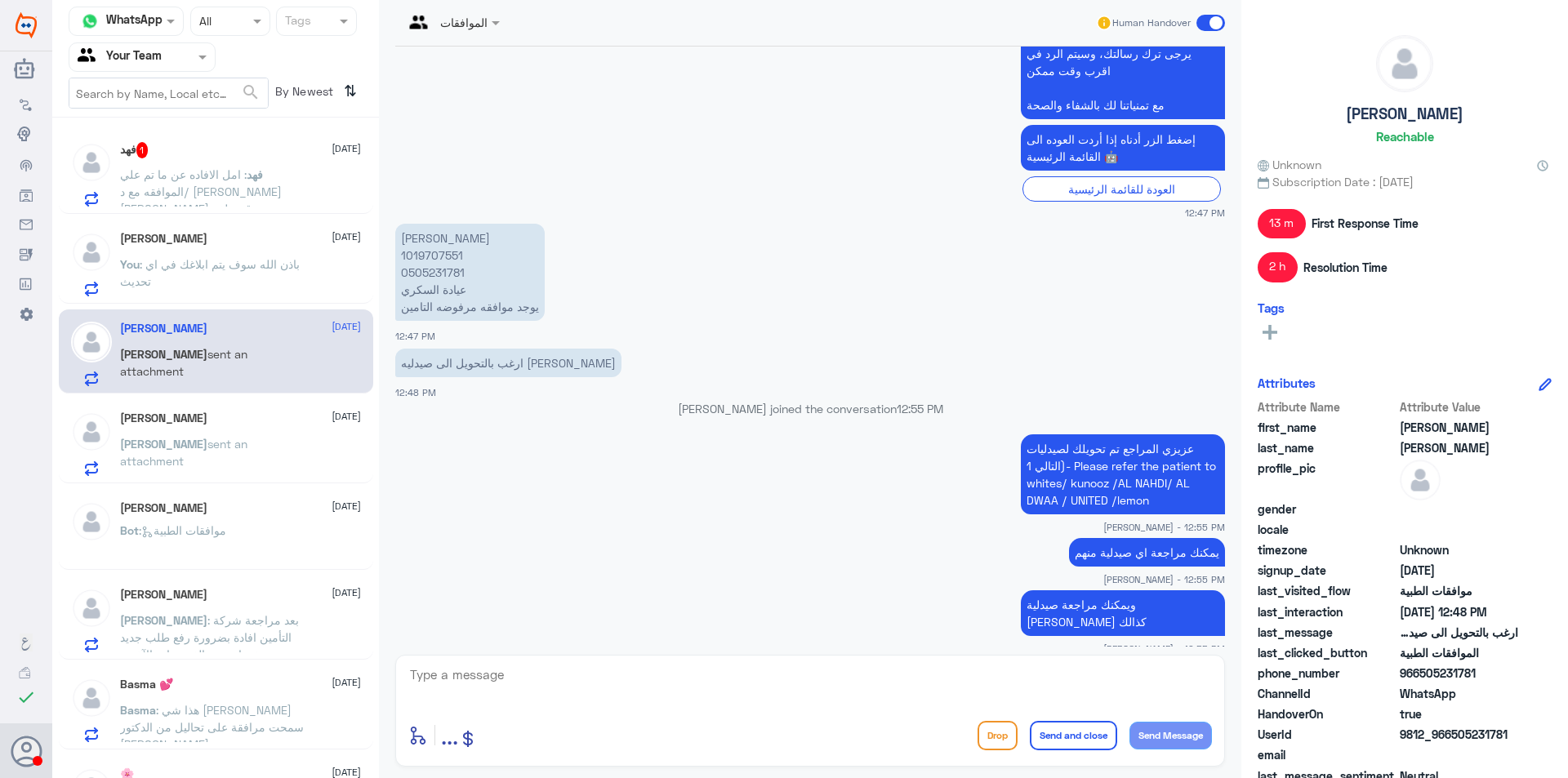
click at [296, 437] on div "Sara 12 October Sara sent an attachment" at bounding box center [241, 443] width 241 height 64
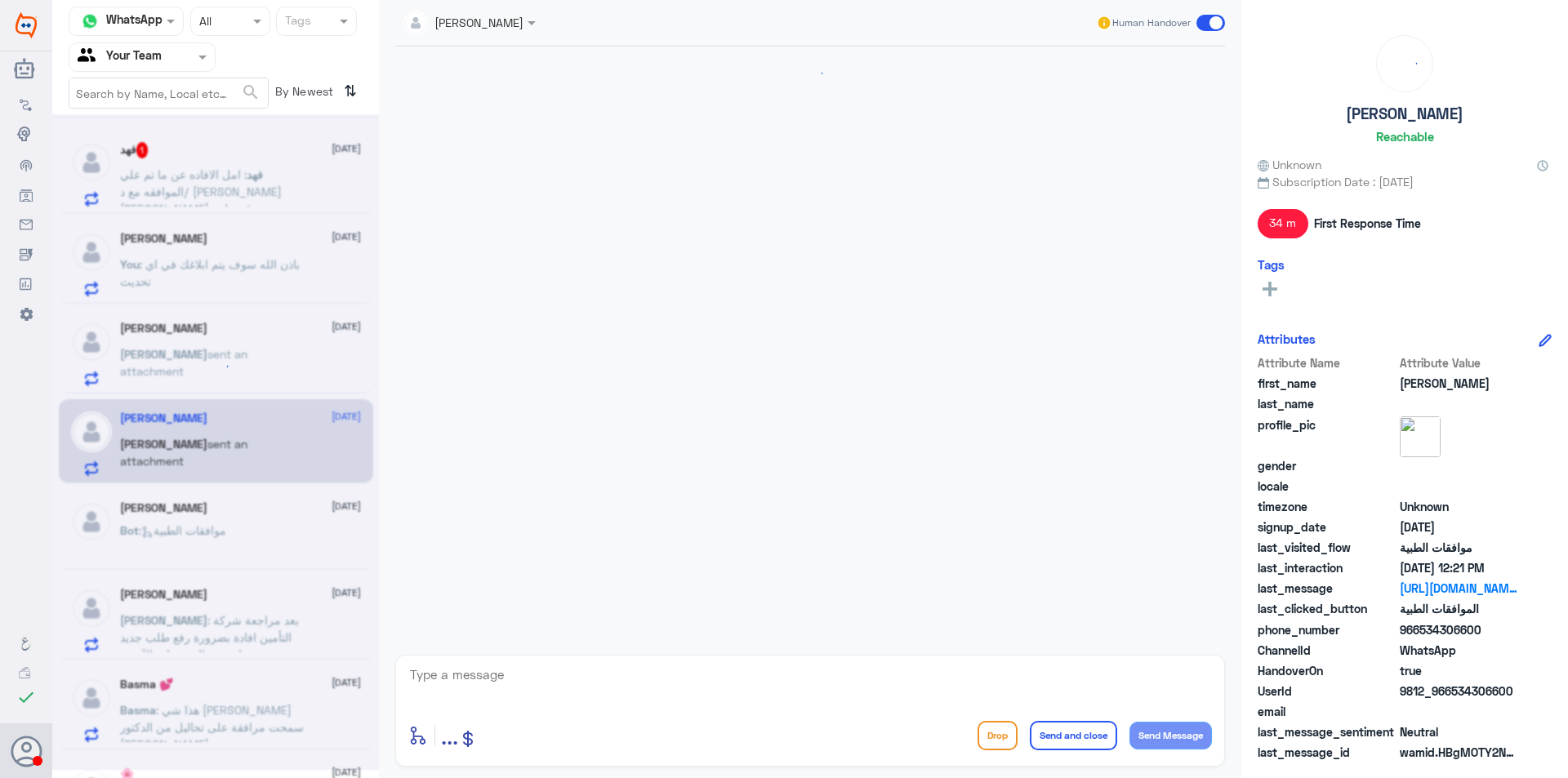
scroll to position [1467, 0]
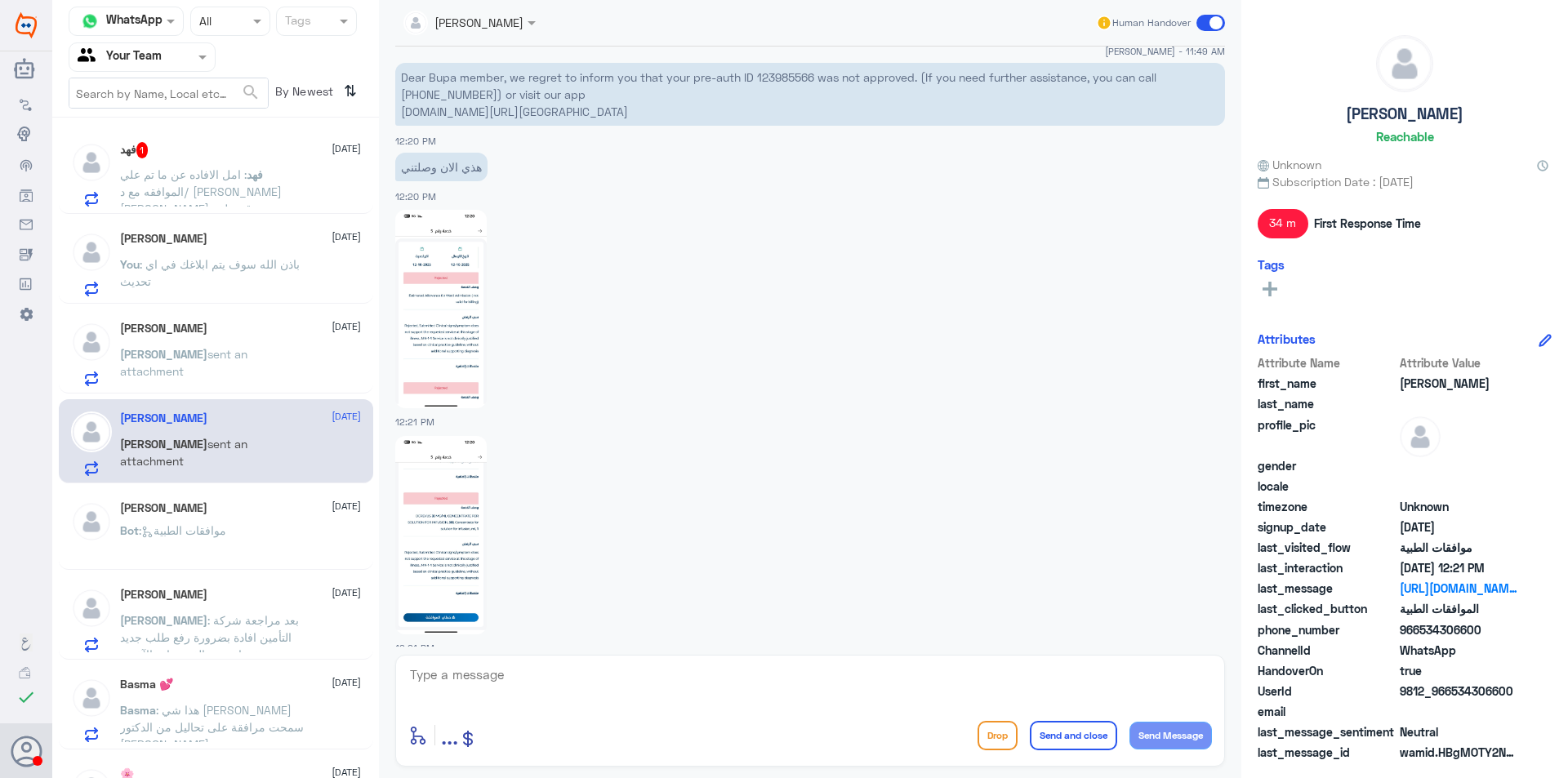
click at [313, 518] on div "ابو عبدالله 12 October Bot : موافقات الطبية" at bounding box center [241, 532] width 241 height 62
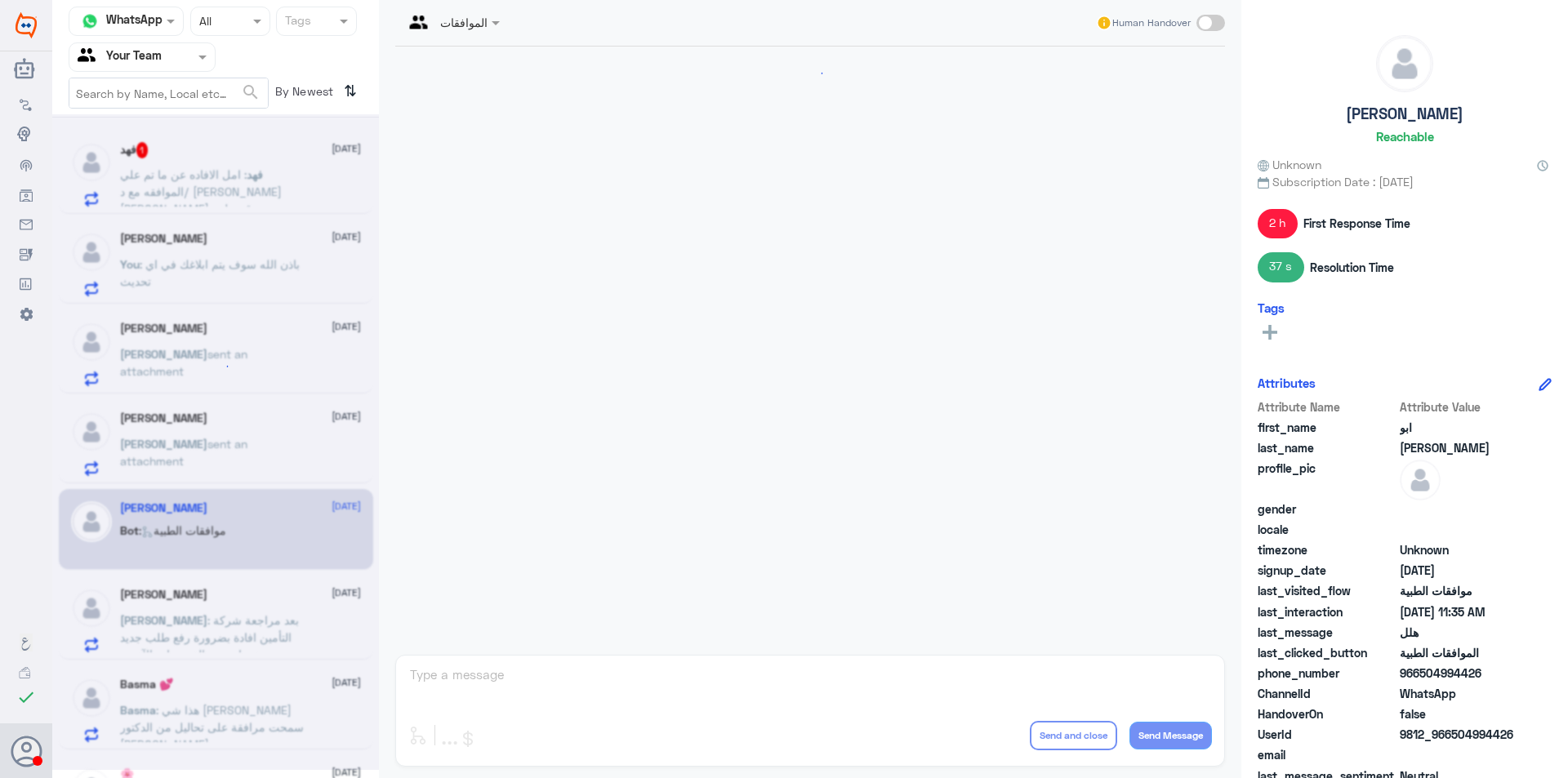
scroll to position [882, 0]
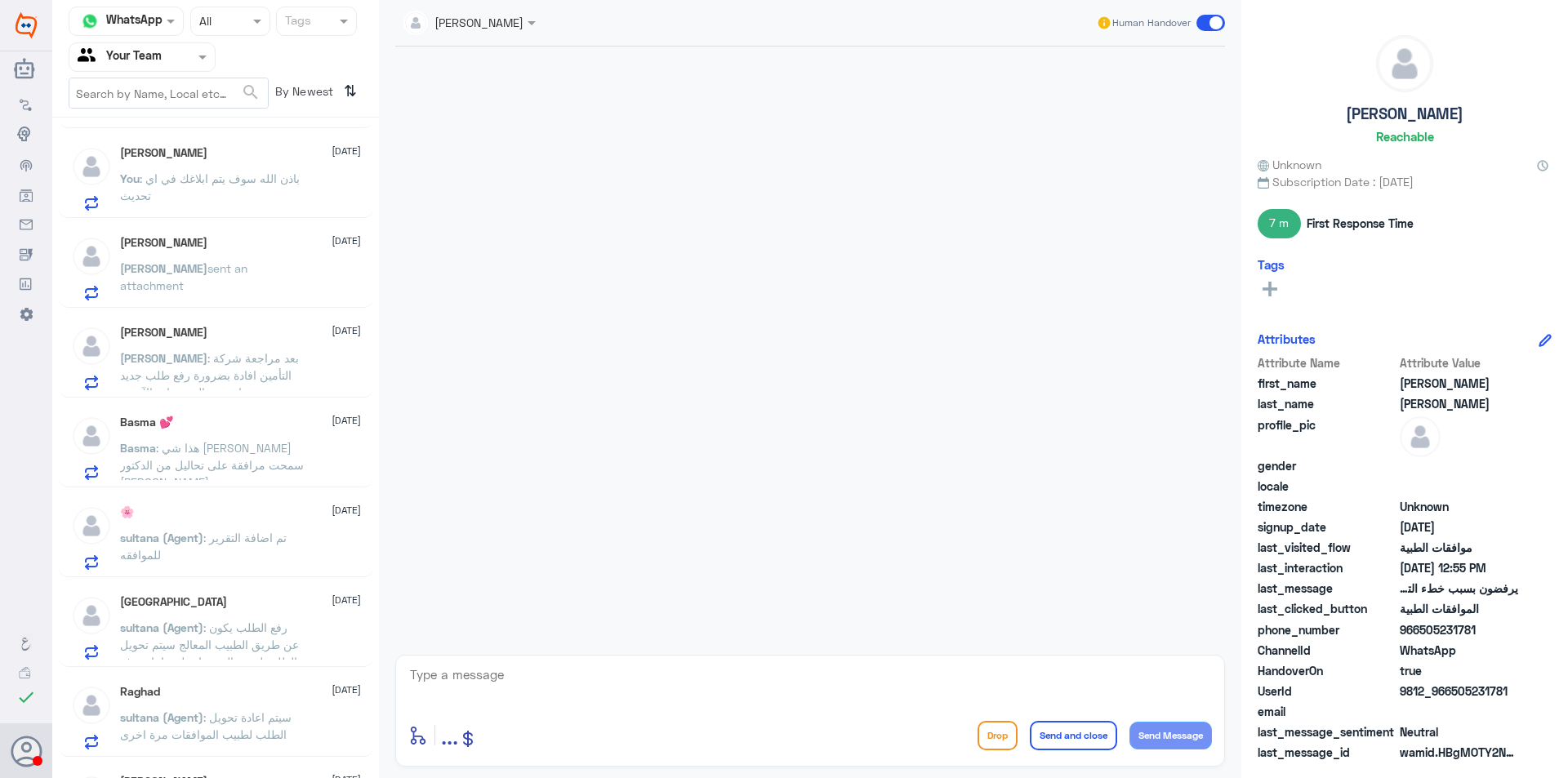
scroll to position [335, 0]
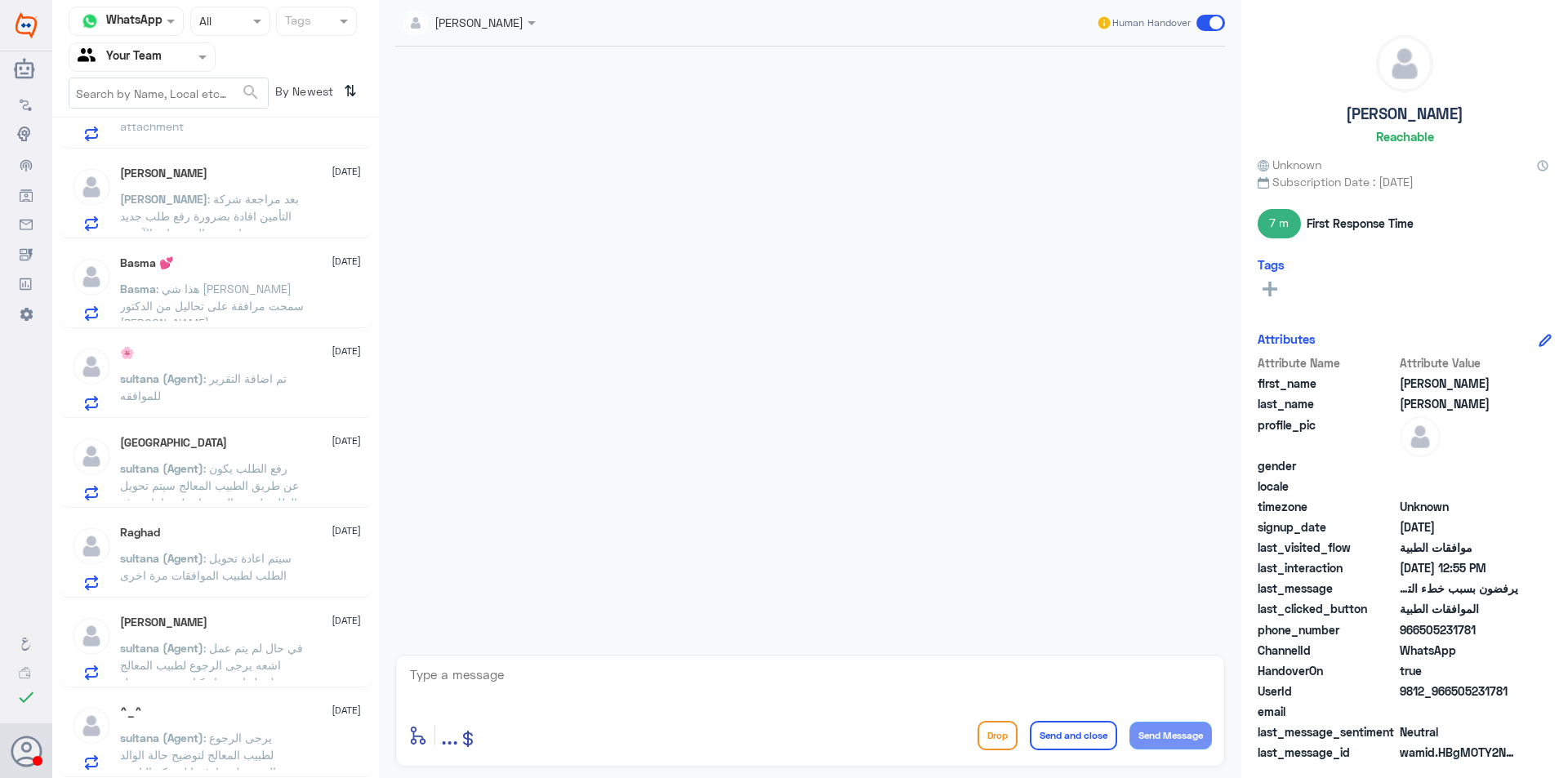
click at [223, 357] on div "🌸 [DATE]" at bounding box center [241, 353] width 241 height 14
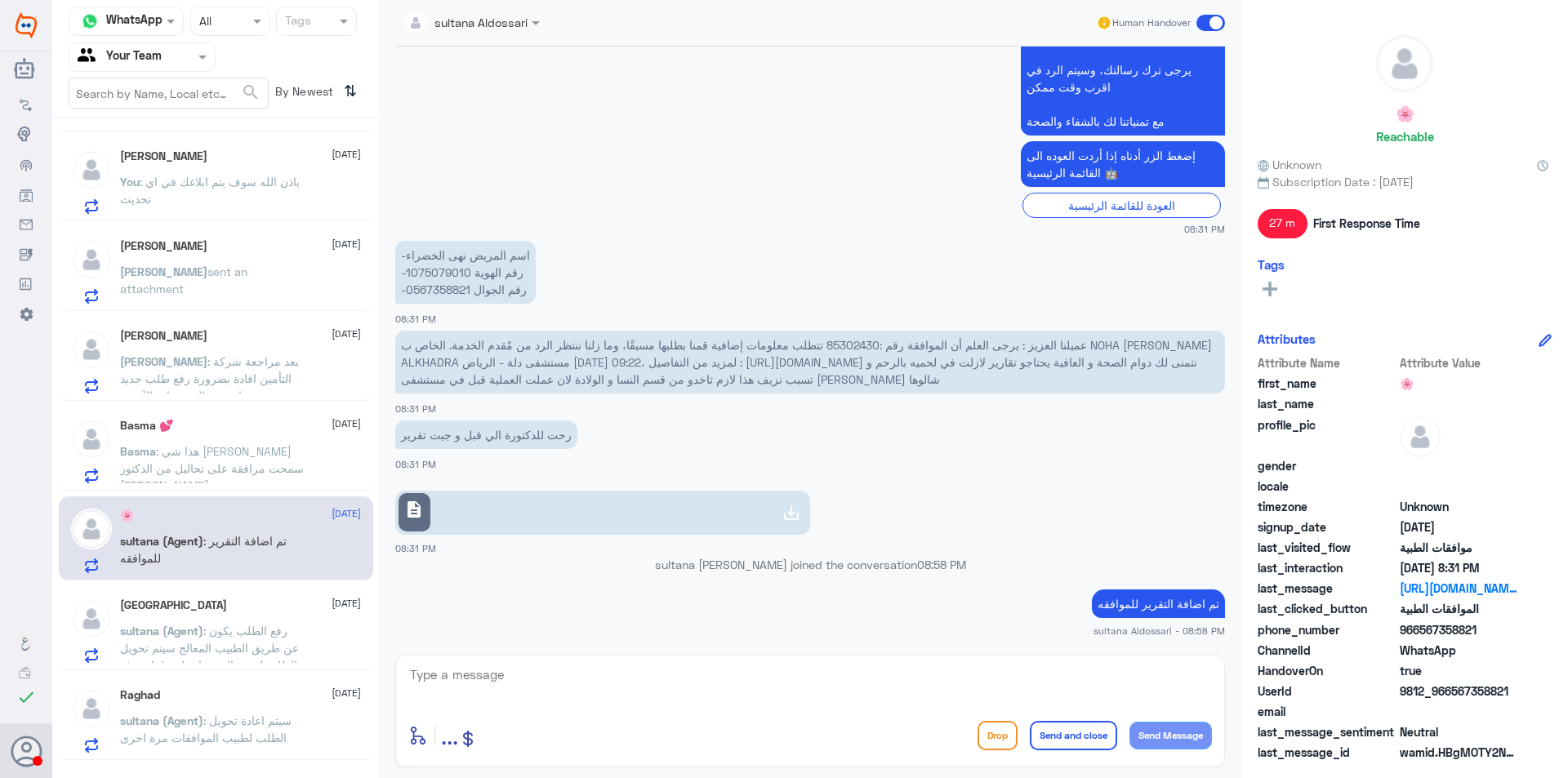
scroll to position [171, 0]
click at [266, 466] on span ": هذا شي [PERSON_NAME] سمحت مرافقة على تحاليل من الدكتور [PERSON_NAME]" at bounding box center [212, 469] width 184 height 48
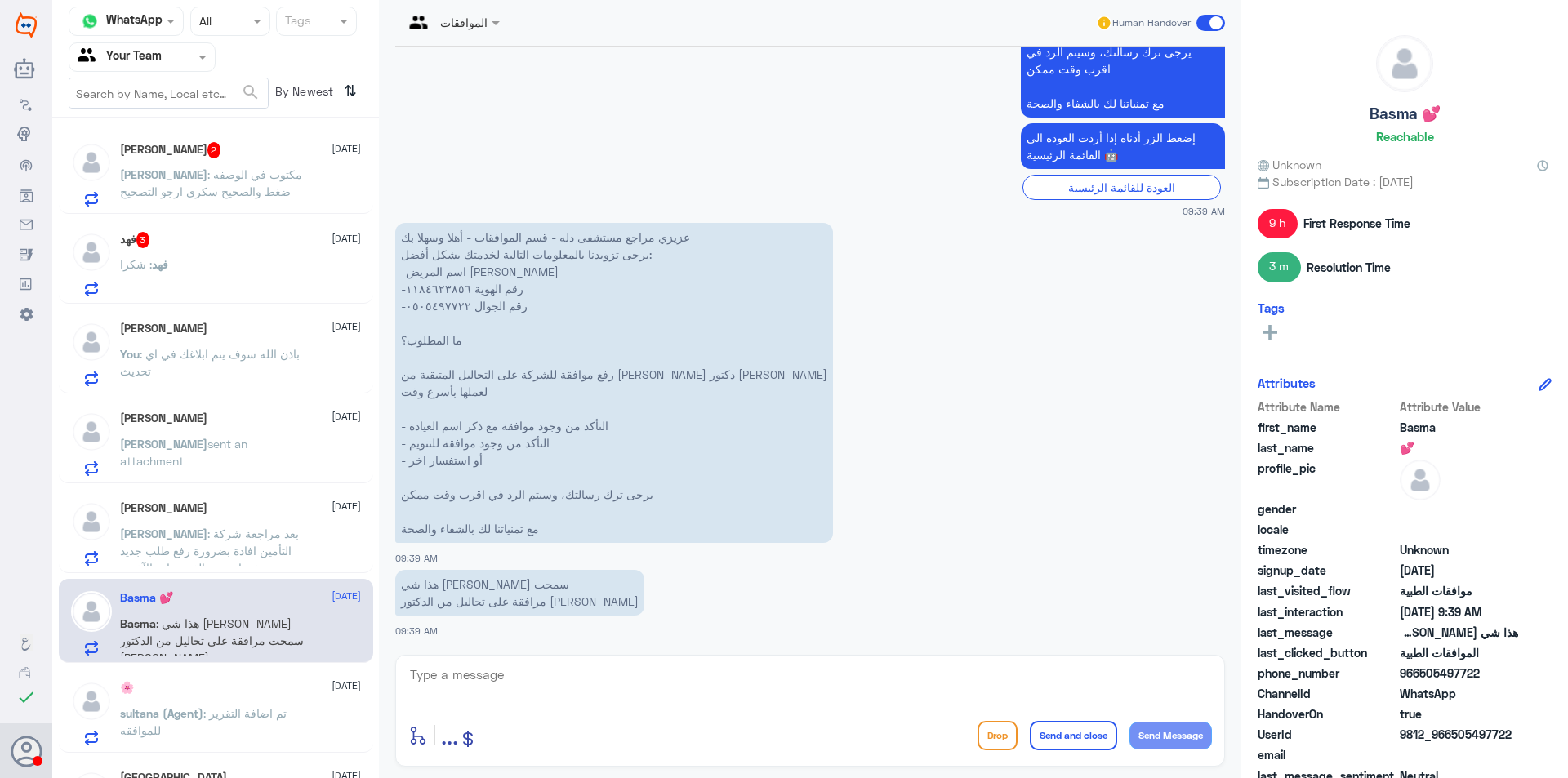
click at [203, 262] on div "فهد : شكرا" at bounding box center [241, 277] width 241 height 37
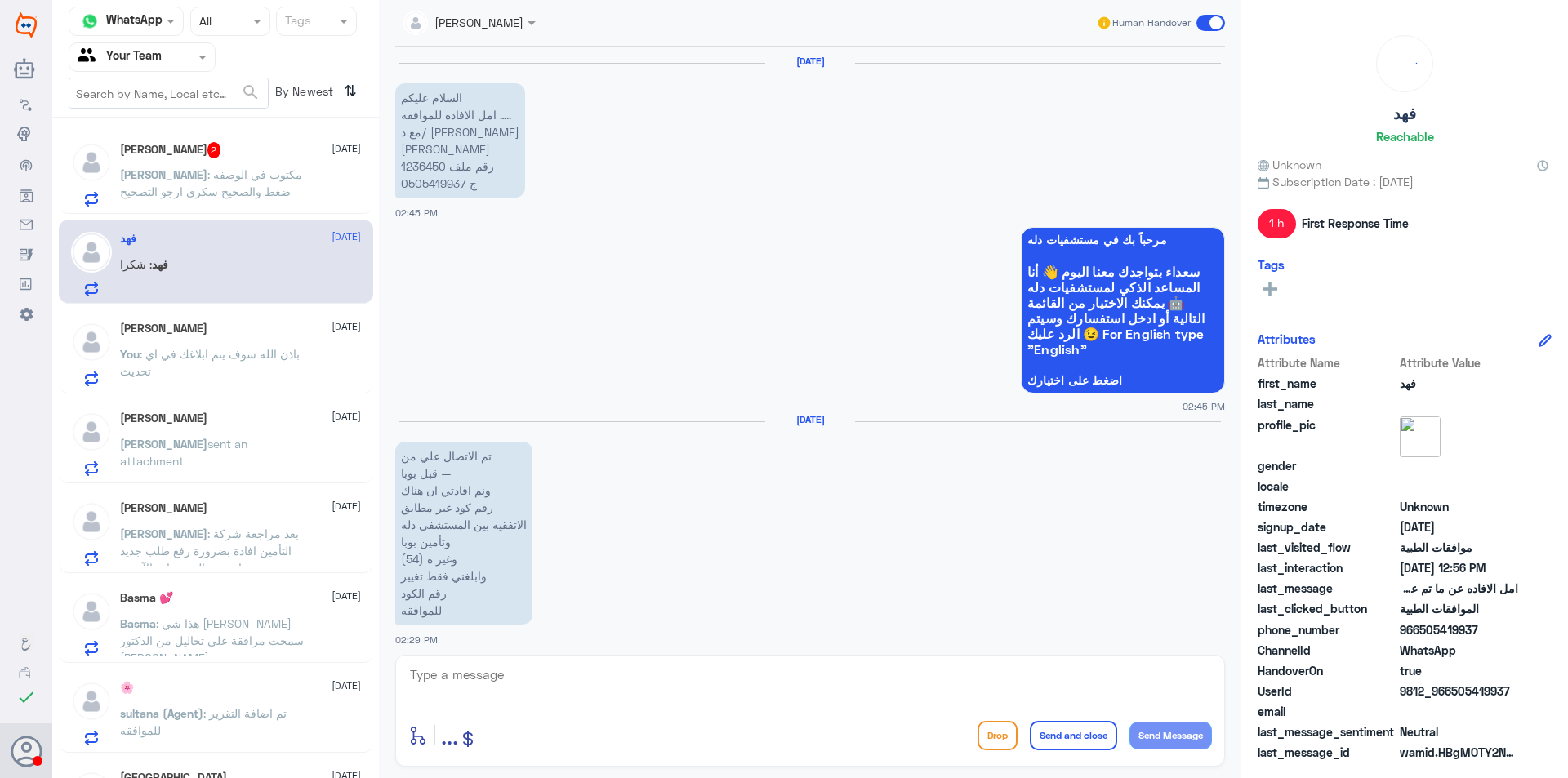
scroll to position [2771, 0]
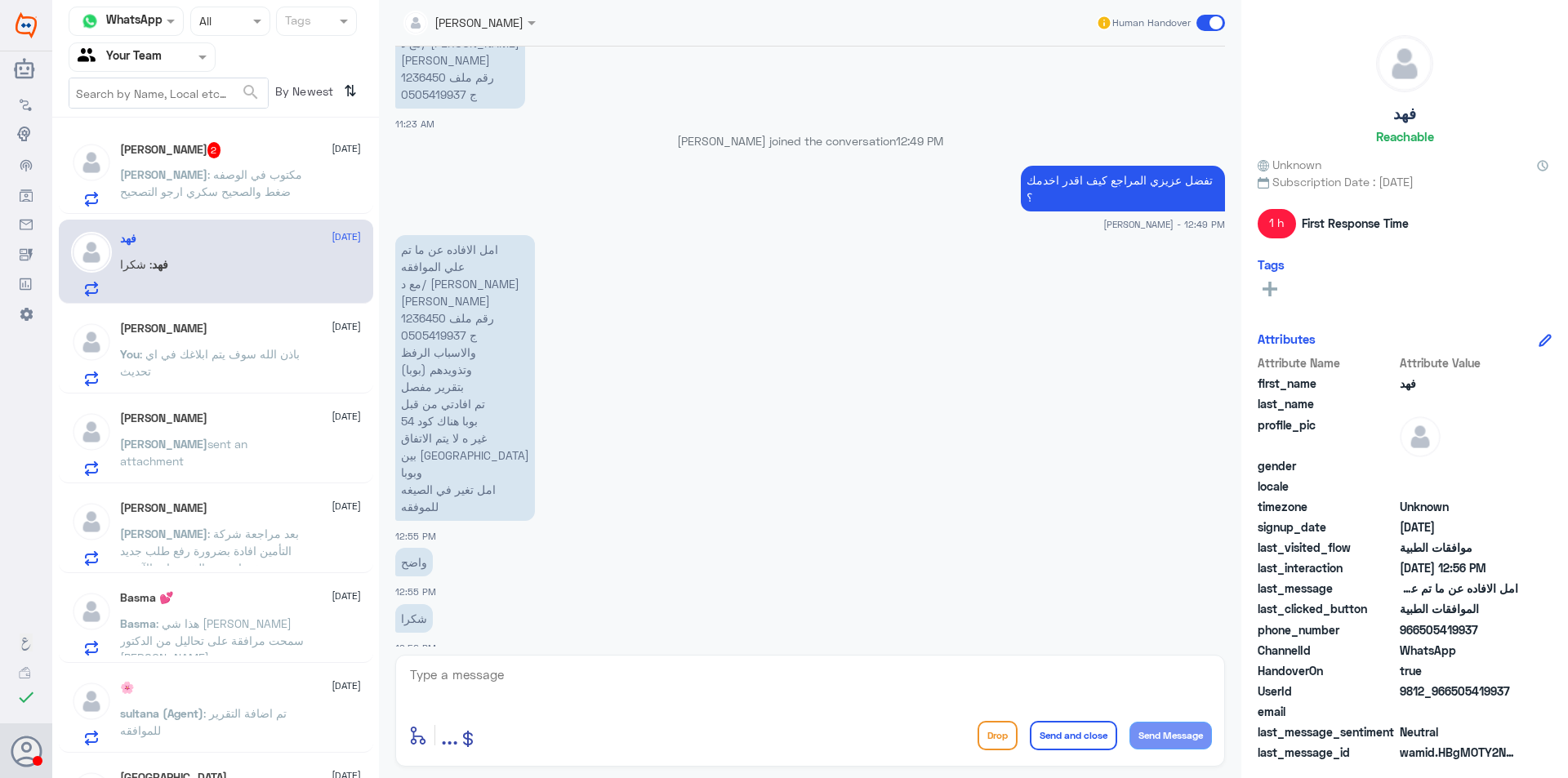
click at [423, 302] on p "امل الافاده عن ما تم علي الموافقه مع د/ [PERSON_NAME] [PERSON_NAME] رقم ملف 123…" at bounding box center [465, 378] width 139 height 286
copy p "1236450"
click at [280, 197] on p "Abdullah : هل ممكن تعدلون على التشخيص الى مريض سكر" at bounding box center [212, 186] width 184 height 41
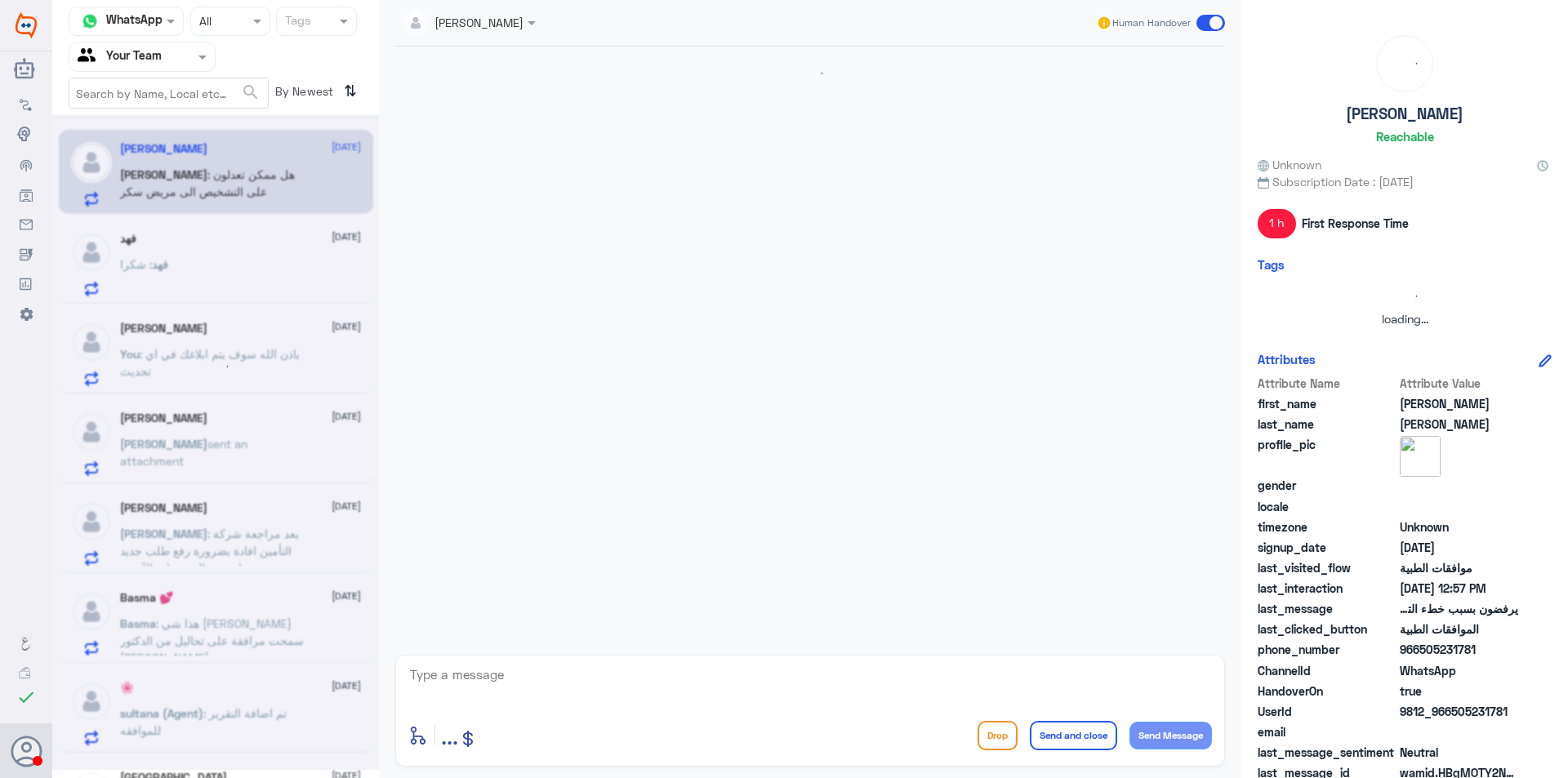
scroll to position [1232, 0]
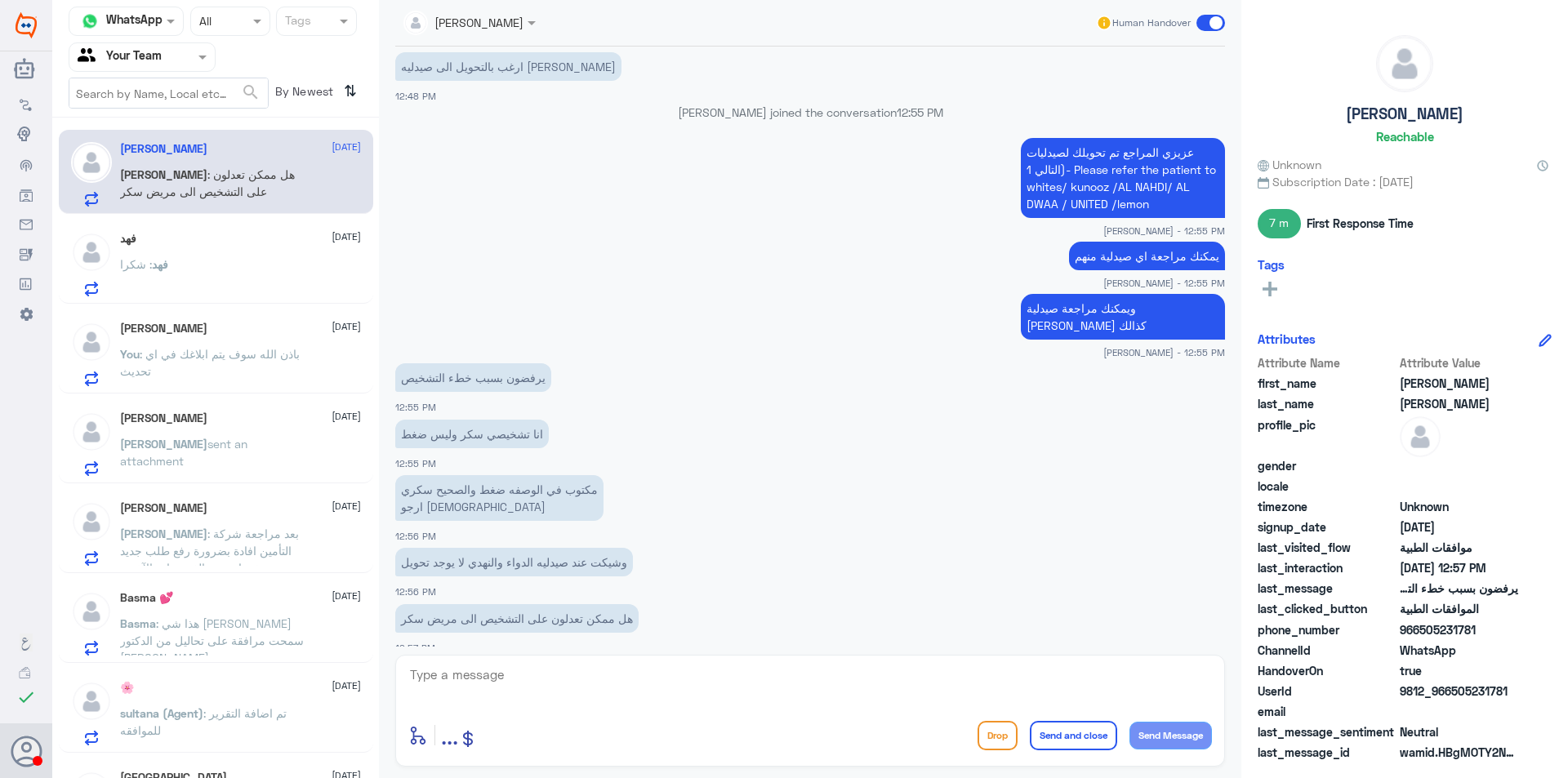
click at [245, 258] on div "فهد 12 October فهد : شكرا" at bounding box center [241, 264] width 241 height 64
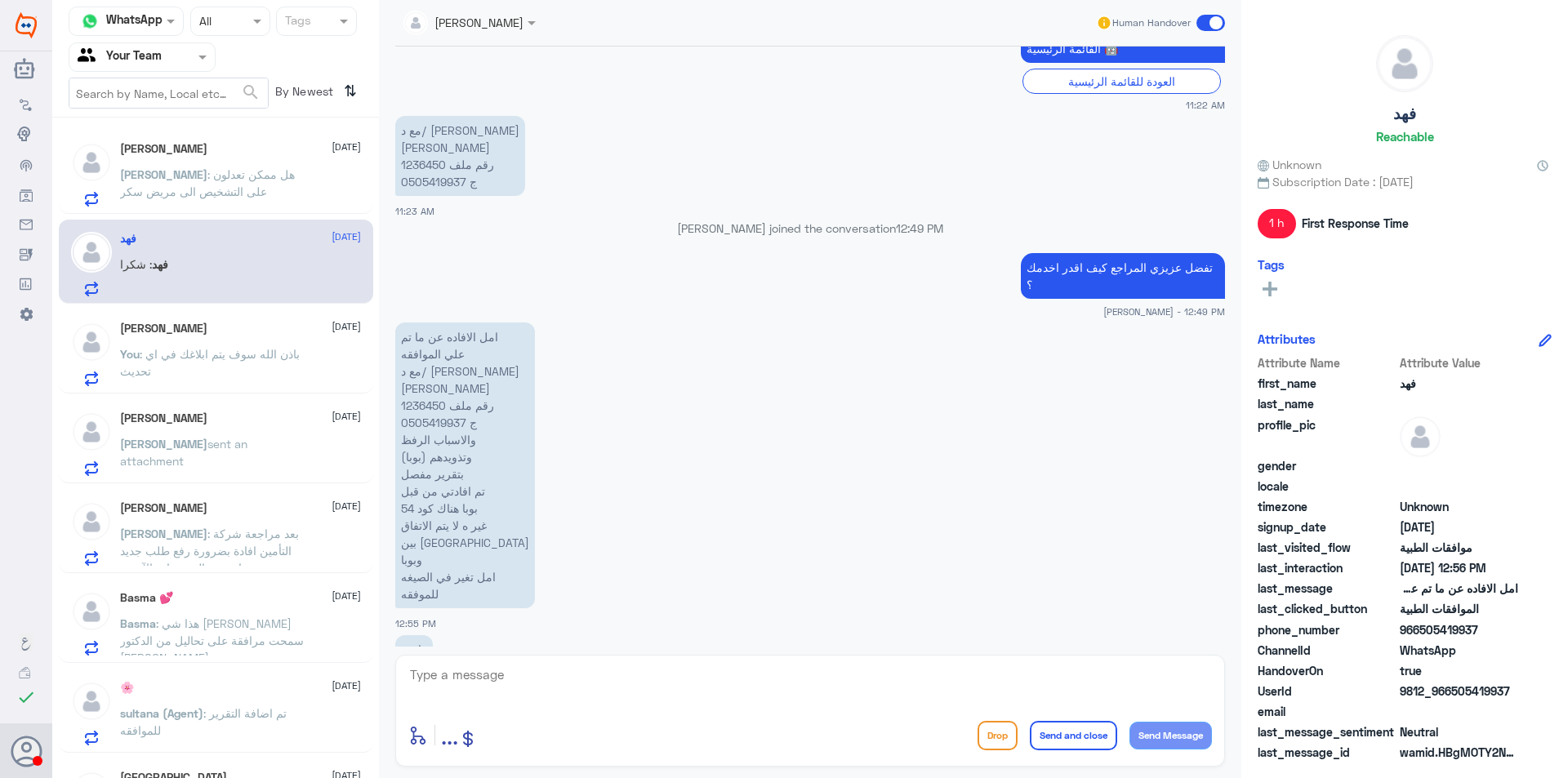
scroll to position [2771, 0]
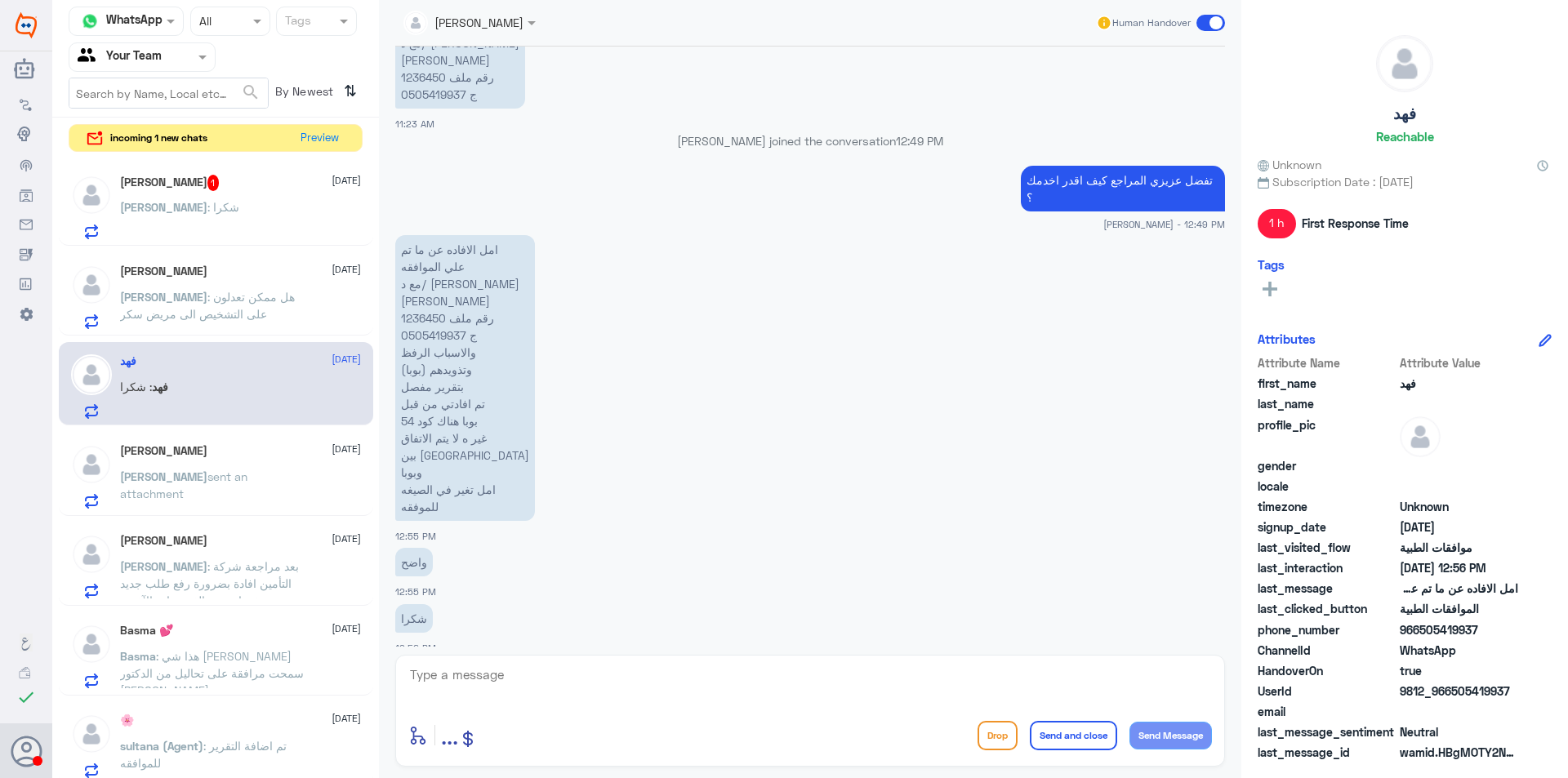
click at [231, 188] on div "Abdullah 1 12 October" at bounding box center [241, 183] width 241 height 16
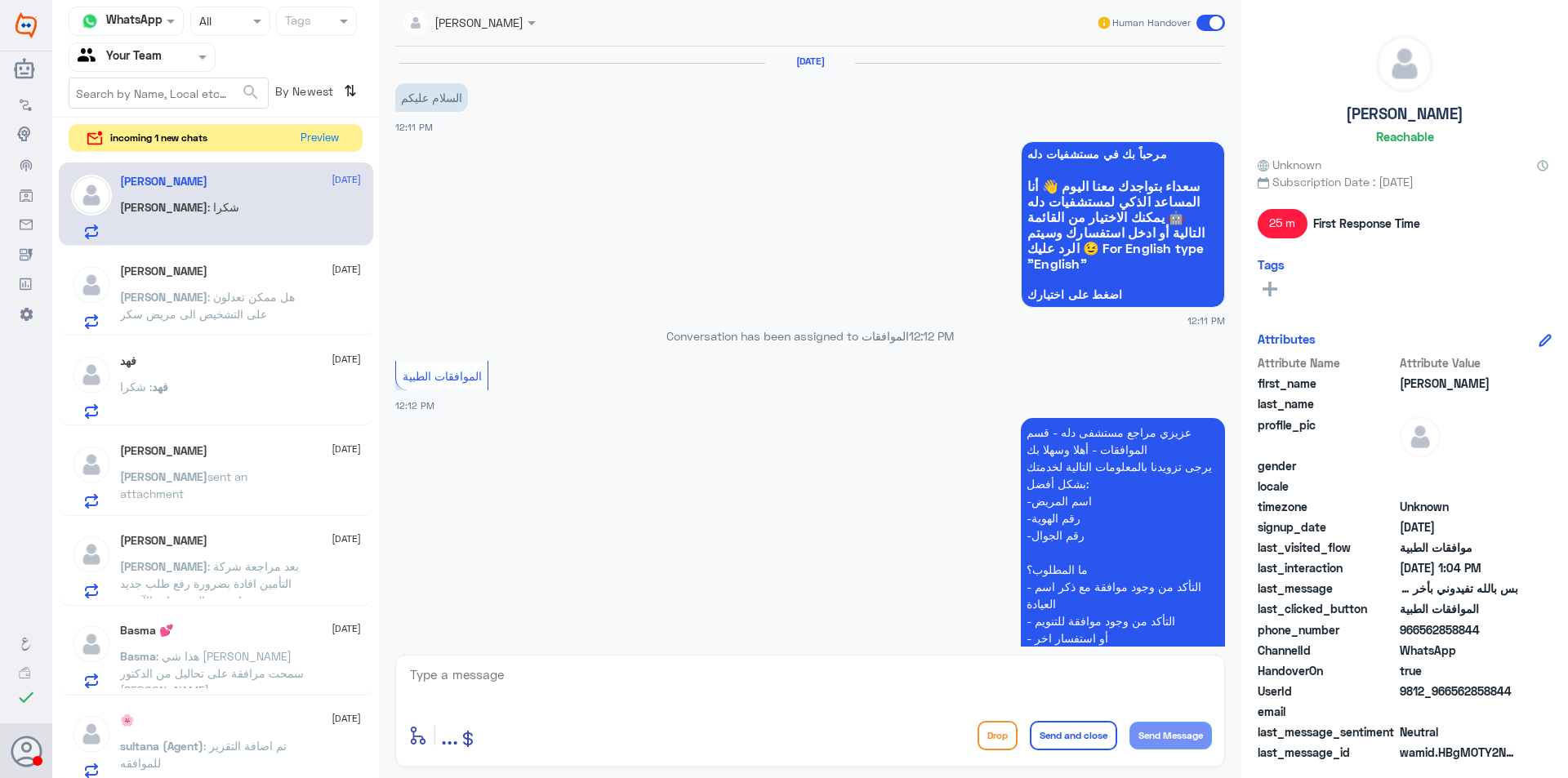
scroll to position [1044, 0]
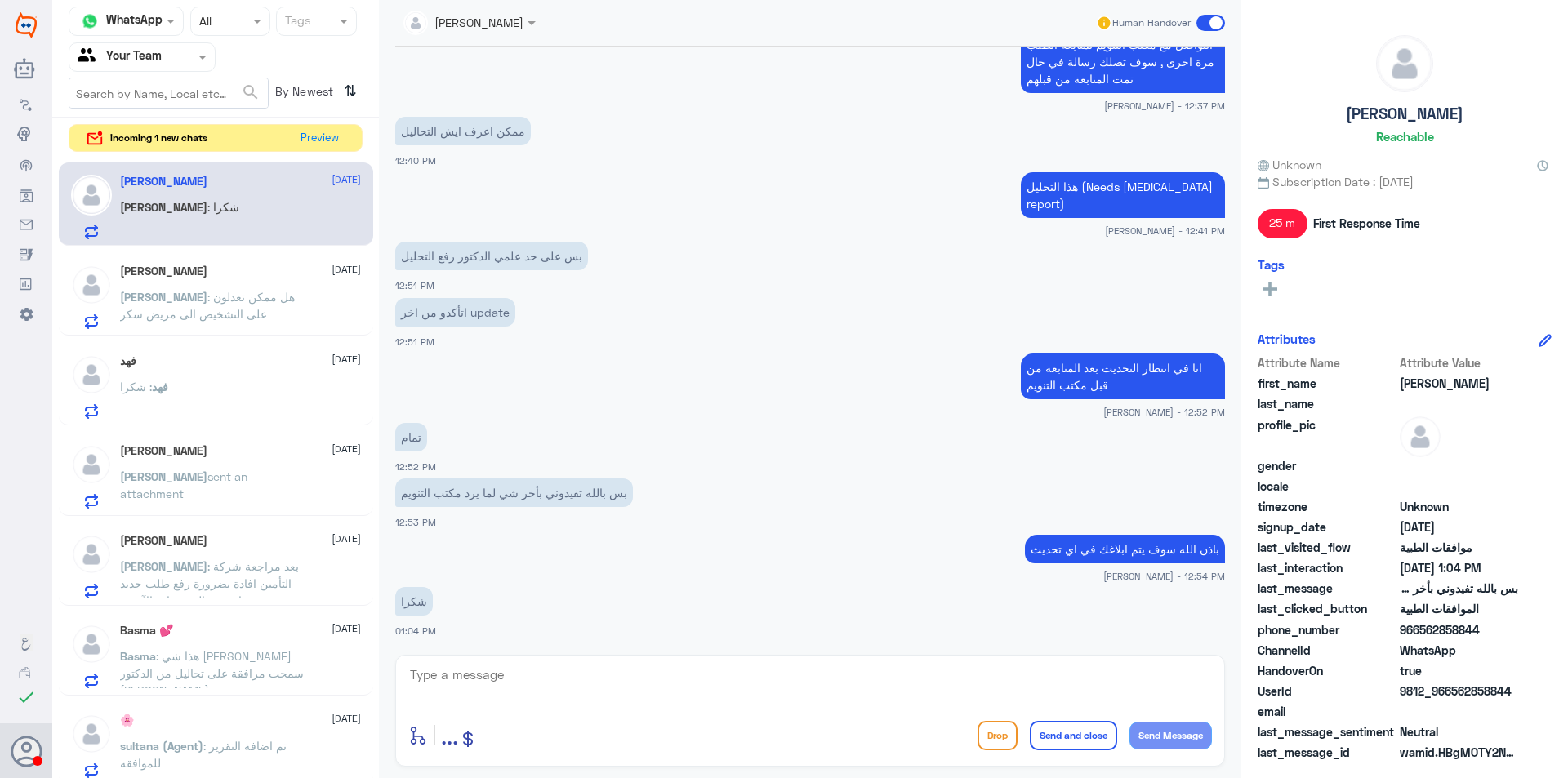
click at [247, 402] on div "فهد : شكرا" at bounding box center [241, 400] width 241 height 37
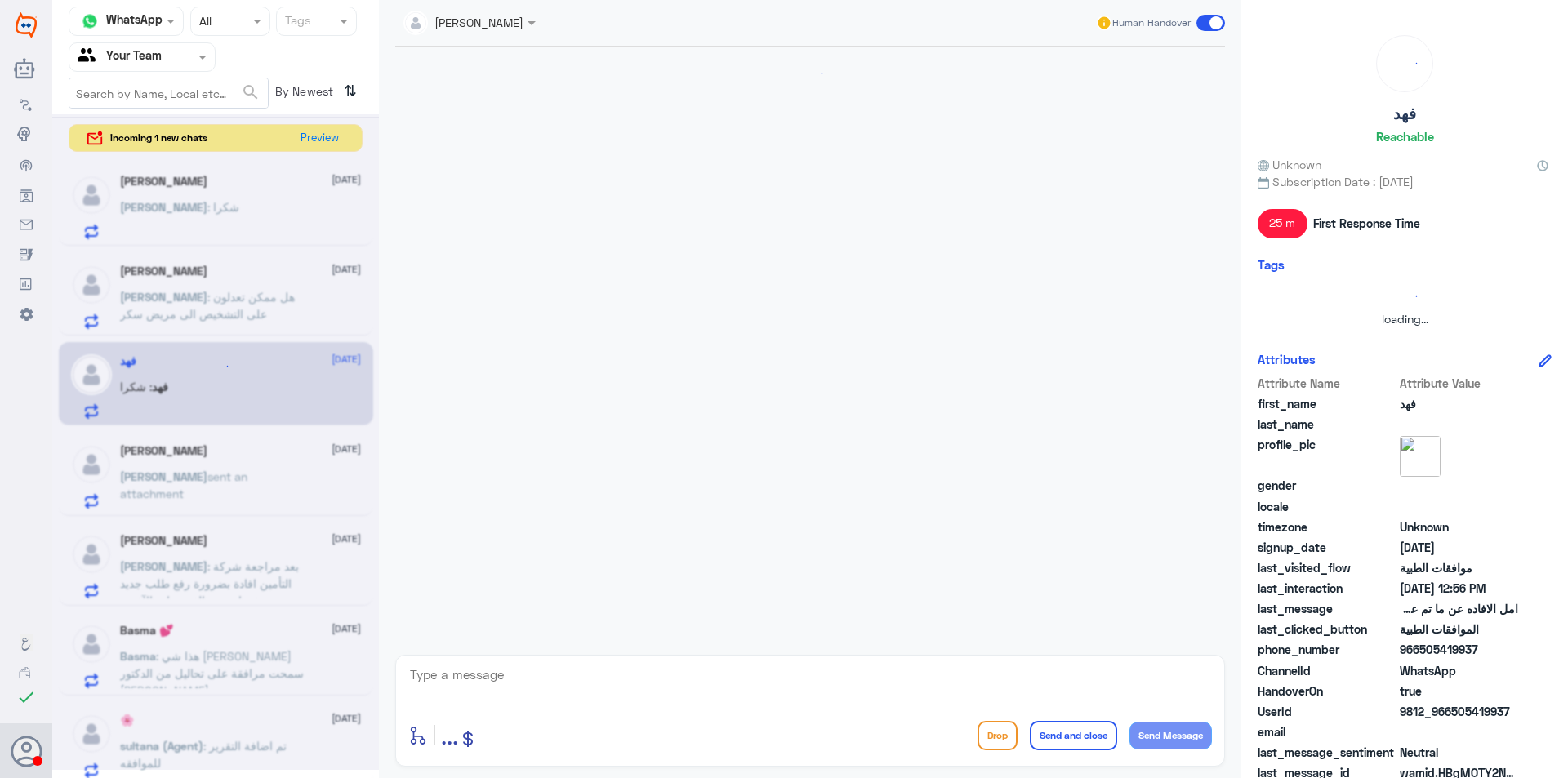
scroll to position [2771, 0]
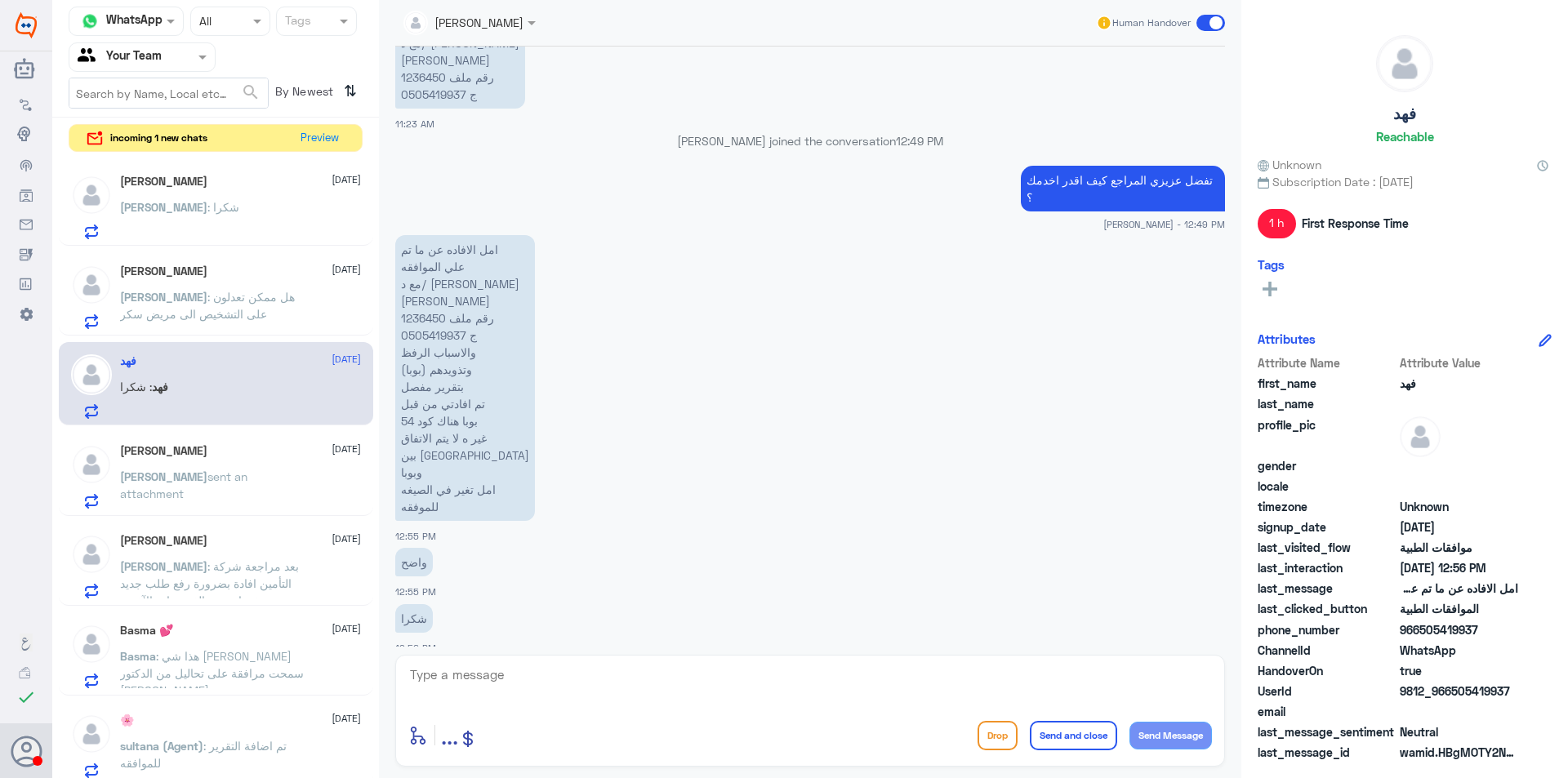
click at [607, 708] on div at bounding box center [810, 686] width 803 height 45
click at [612, 697] on textarea at bounding box center [810, 683] width 803 height 40
type textarea "هل الموافقة على الابر الالم صحيح ؟"
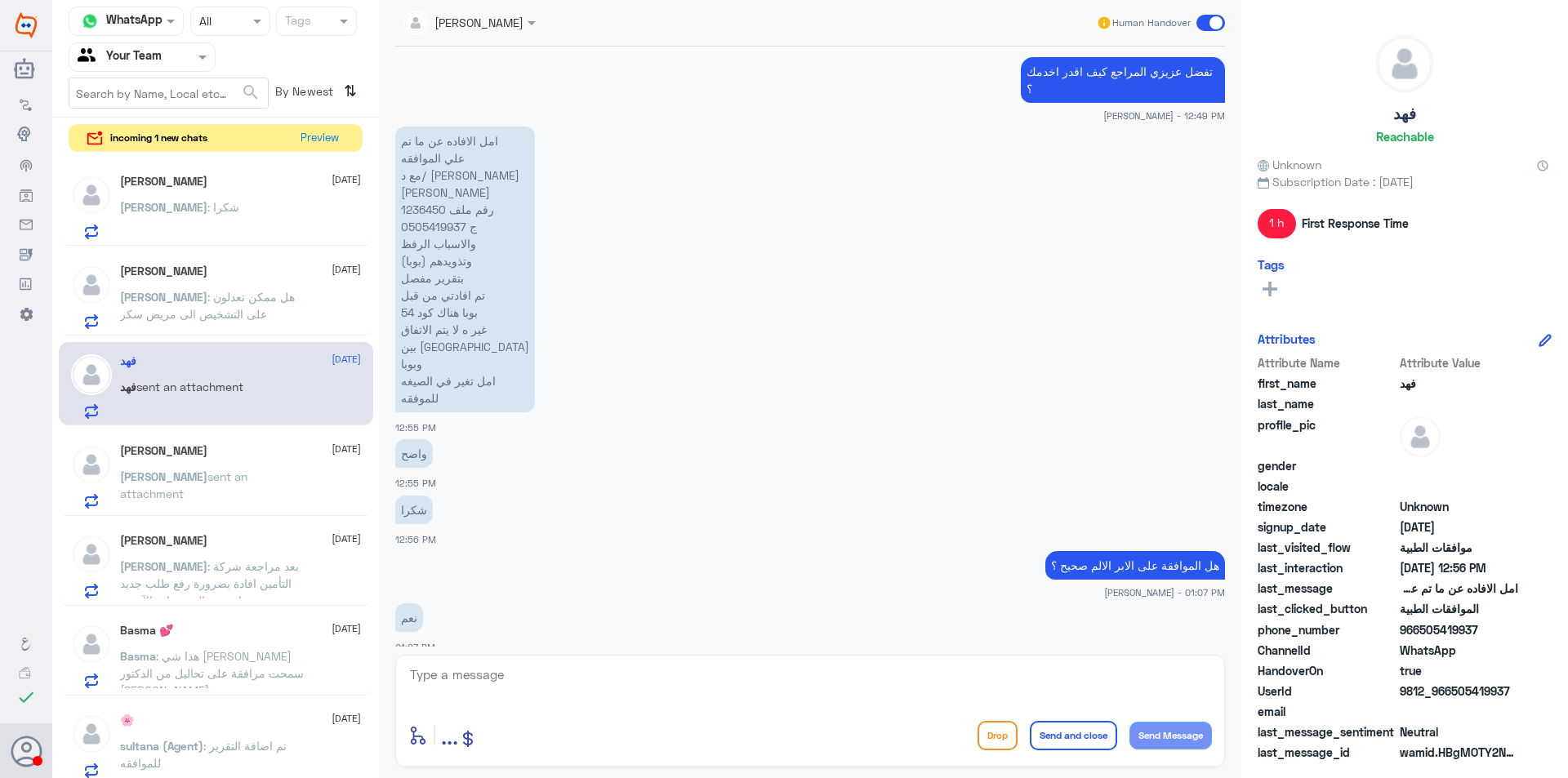
scroll to position [3663, 0]
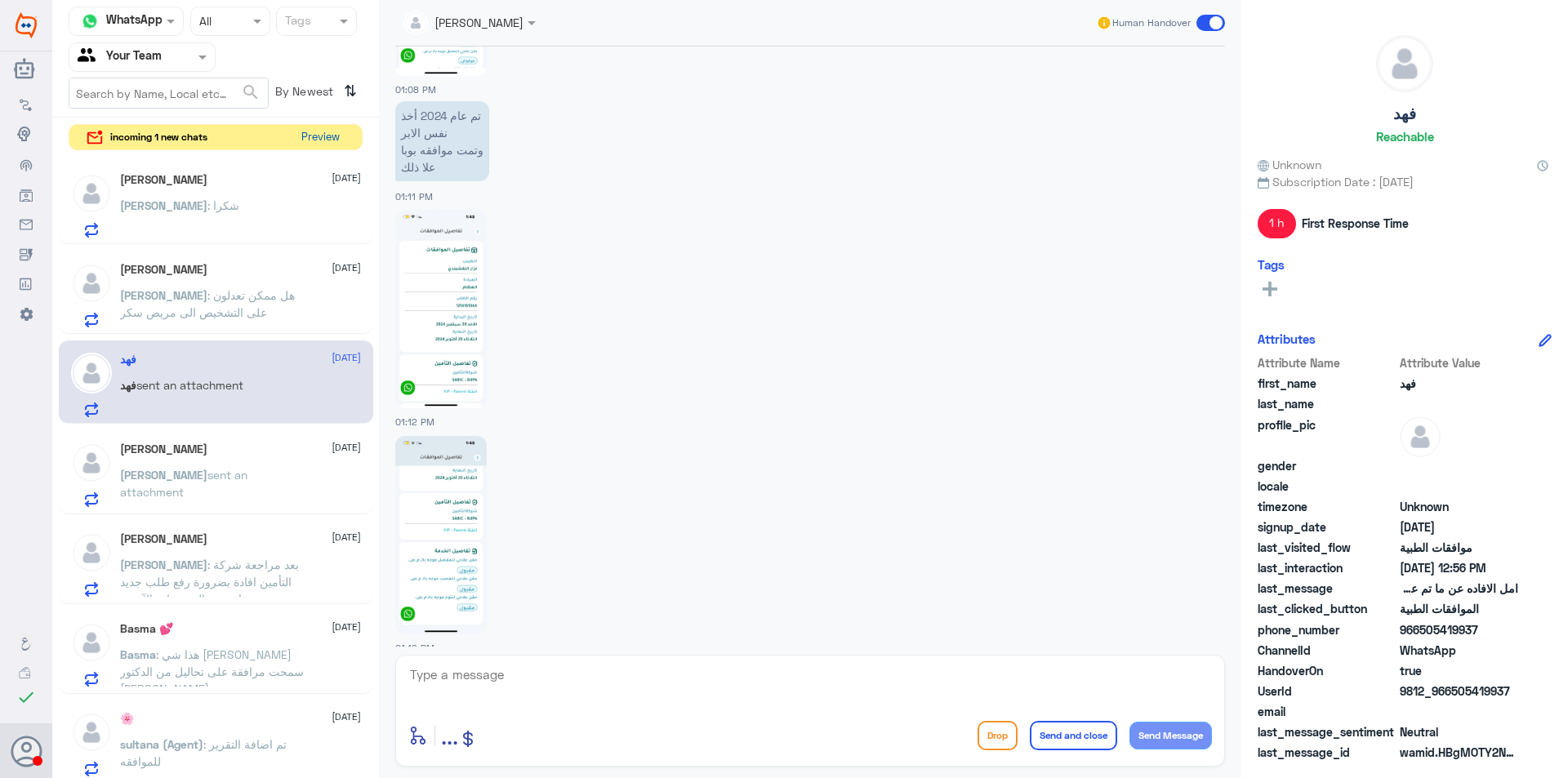
click at [324, 142] on button "Preview" at bounding box center [319, 137] width 51 height 25
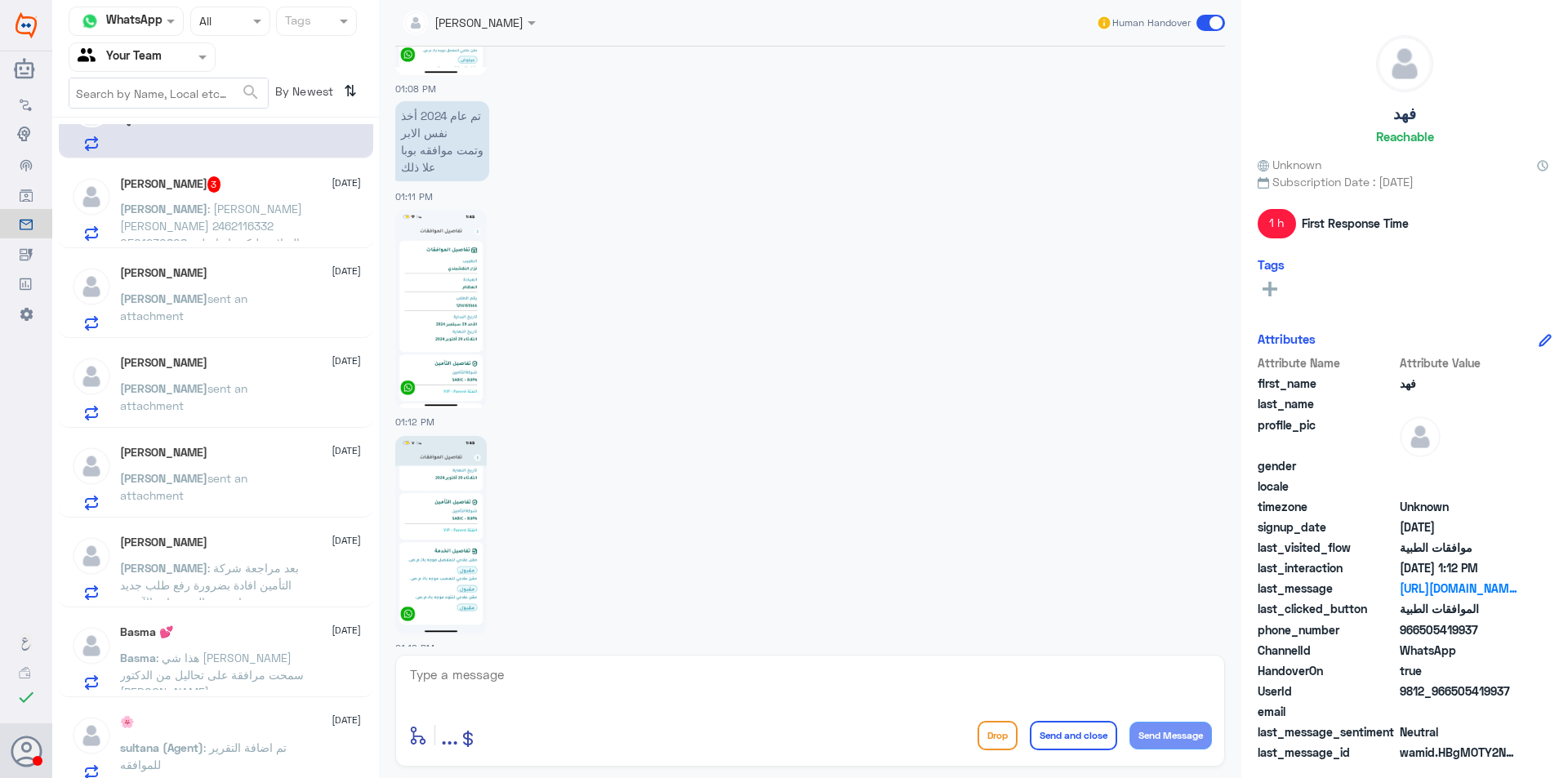
scroll to position [82, 0]
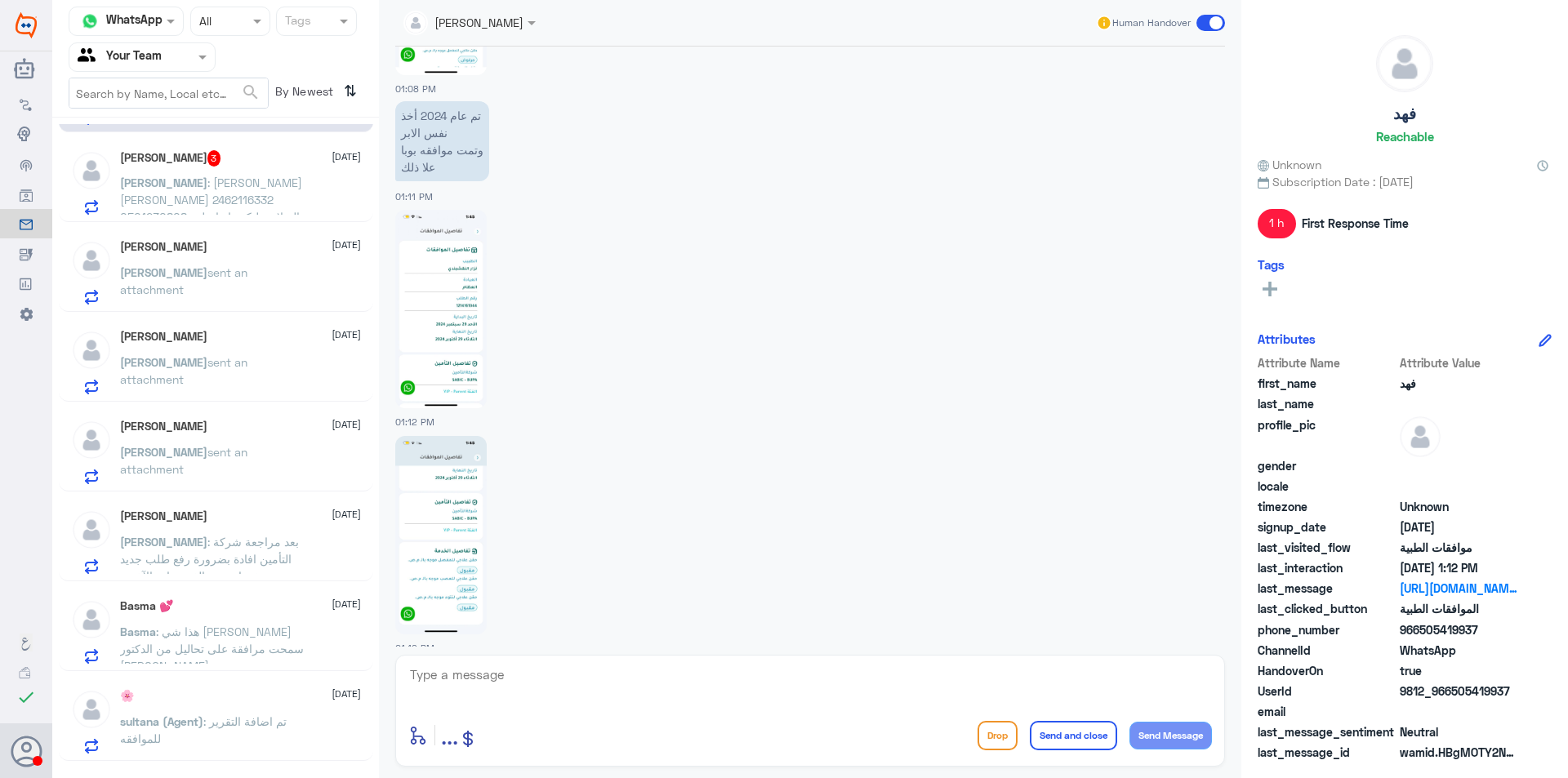
click at [259, 543] on span ": بعد مراجعة شركة التأمين افادة بضرورة رفع طلب جديد مشفوعا بنتيجة الفحوصات الآخ…" at bounding box center [210, 559] width 178 height 48
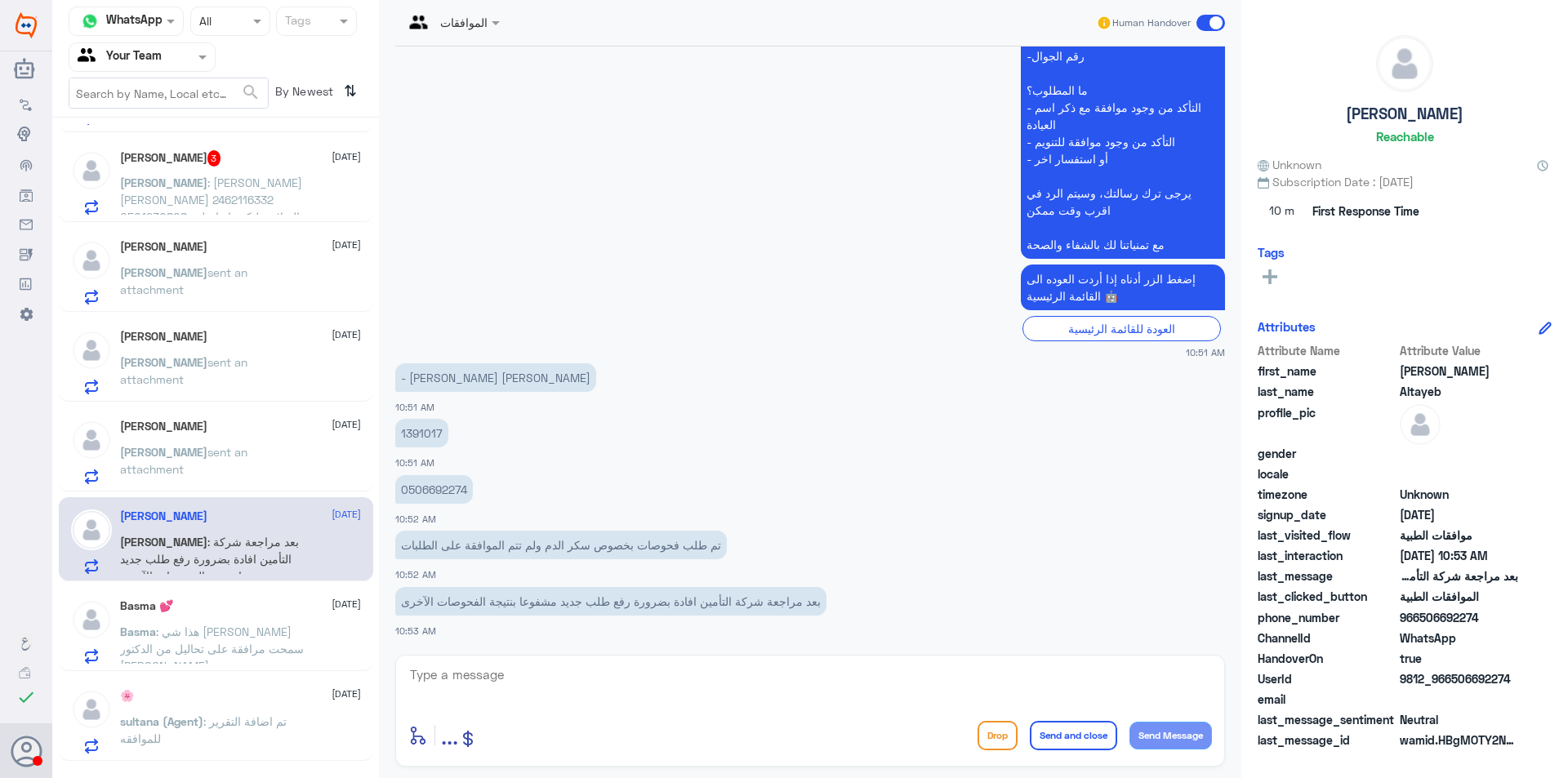
scroll to position [163, 0]
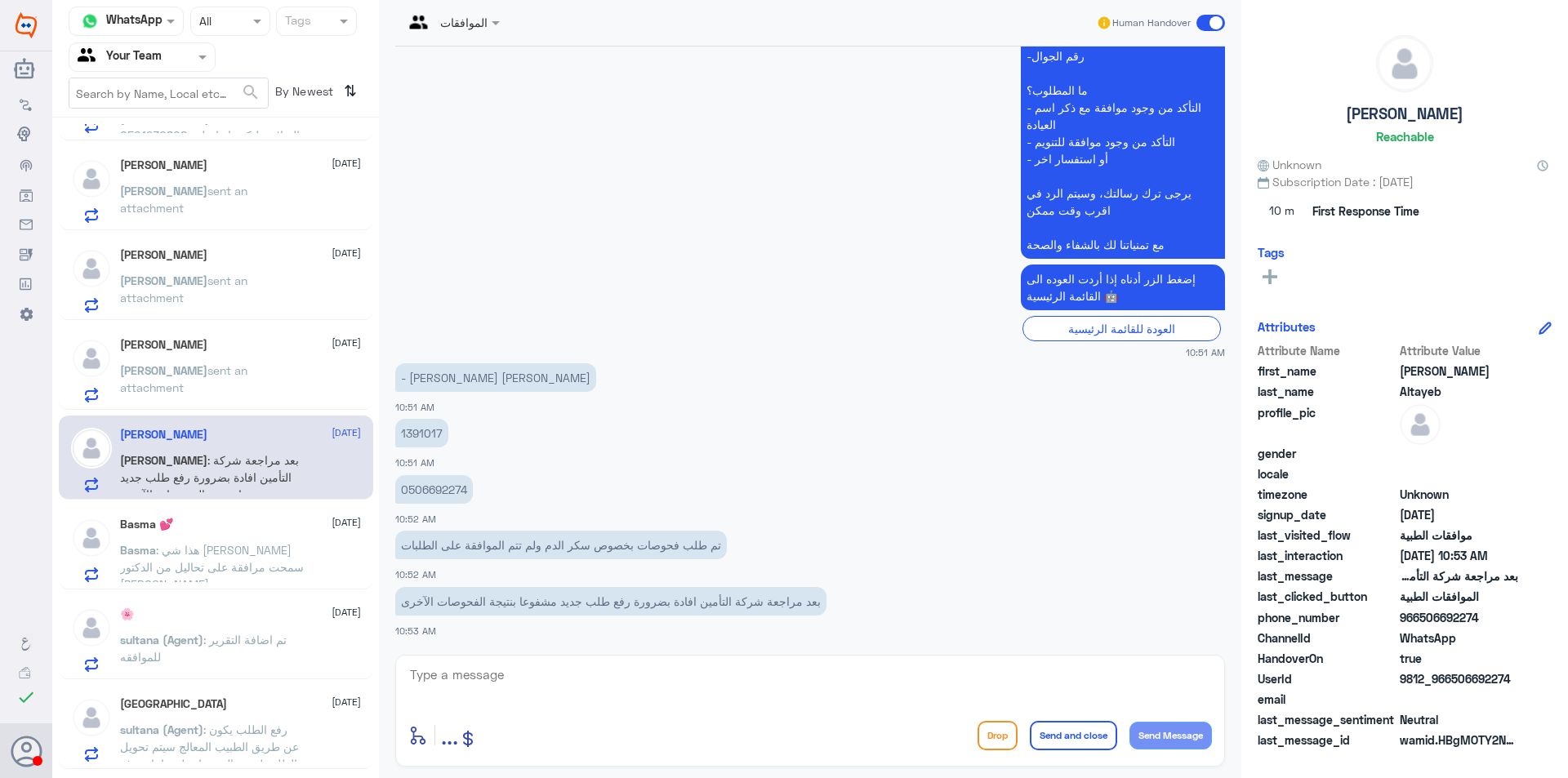
click at [309, 550] on div "Basma : هذا شي ثاني لو سمحت مرافقة على تحاليل من الدكتور زكريا" at bounding box center [241, 563] width 241 height 37
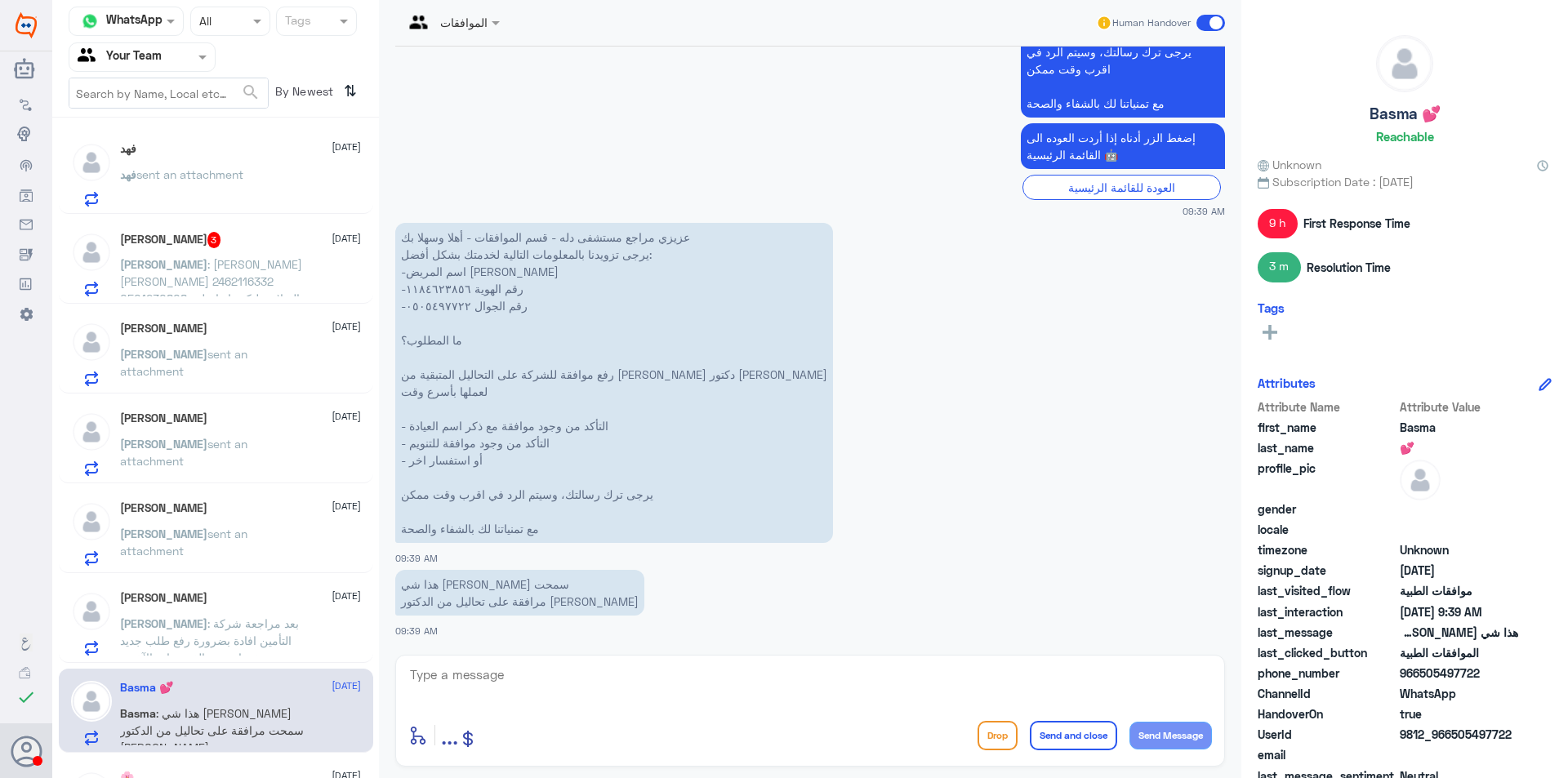
click at [261, 176] on div "فهد sent an attachment" at bounding box center [241, 187] width 241 height 37
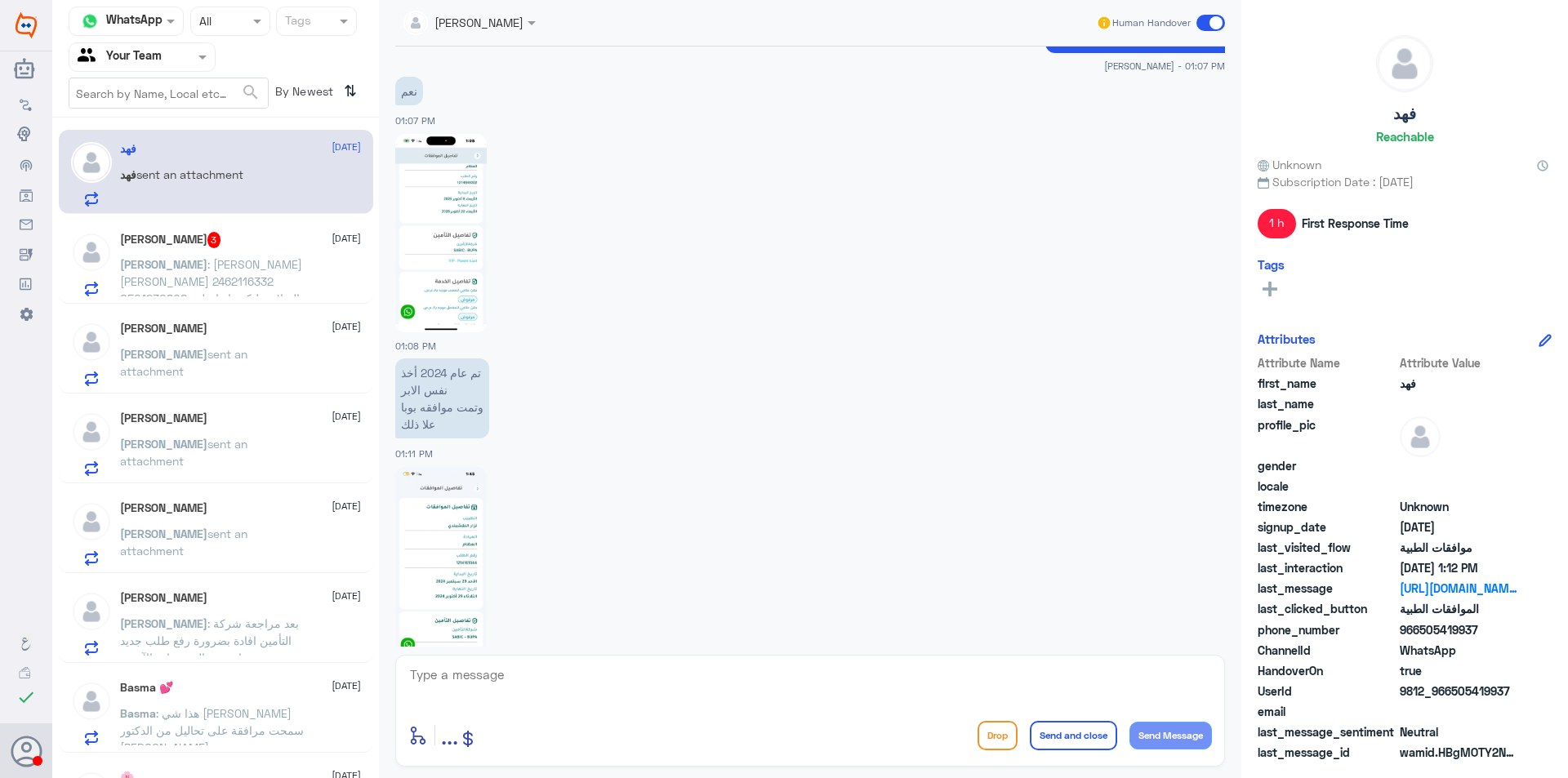
scroll to position [1948, 0]
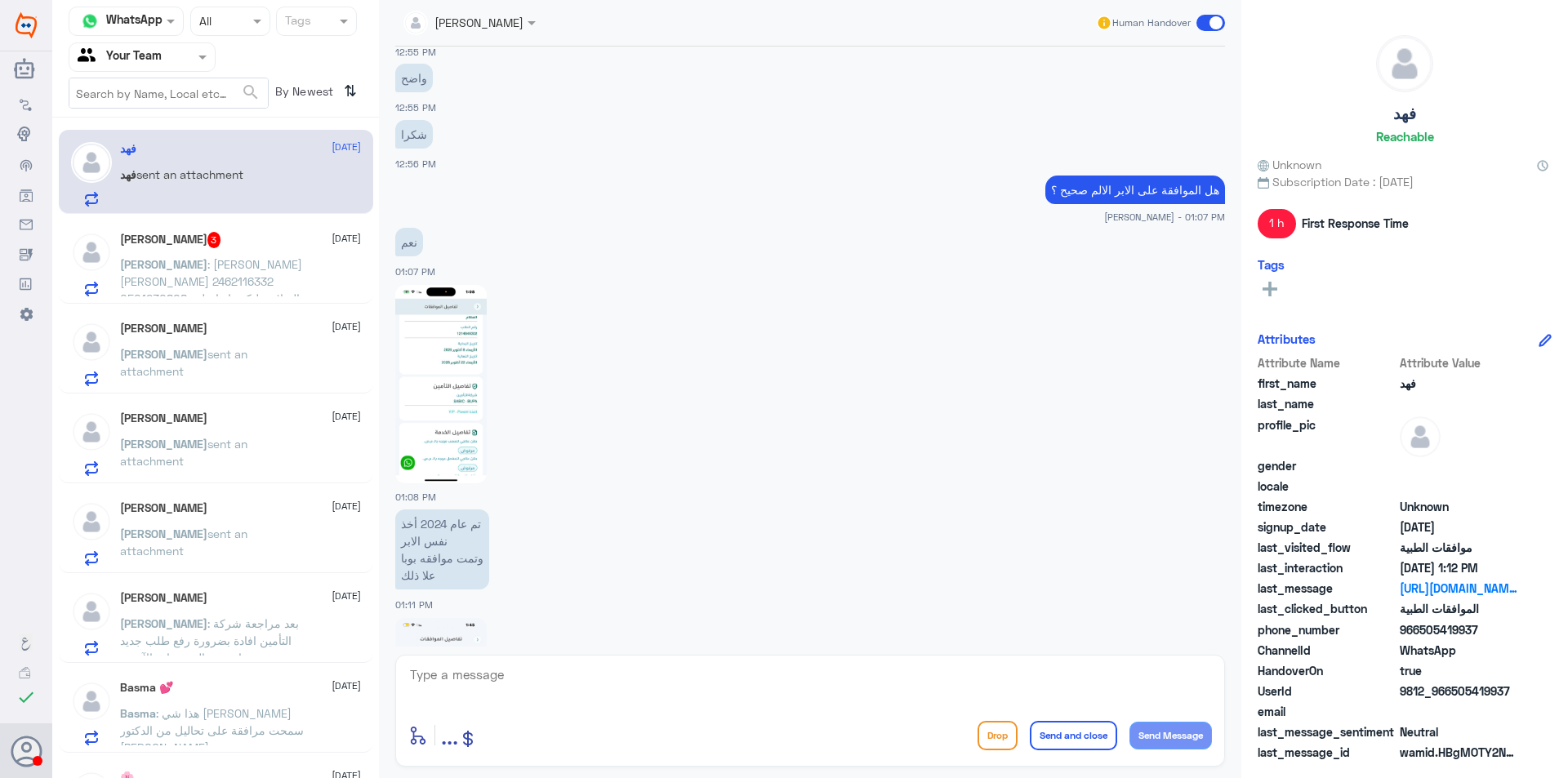
click at [443, 360] on img at bounding box center [441, 384] width 91 height 198
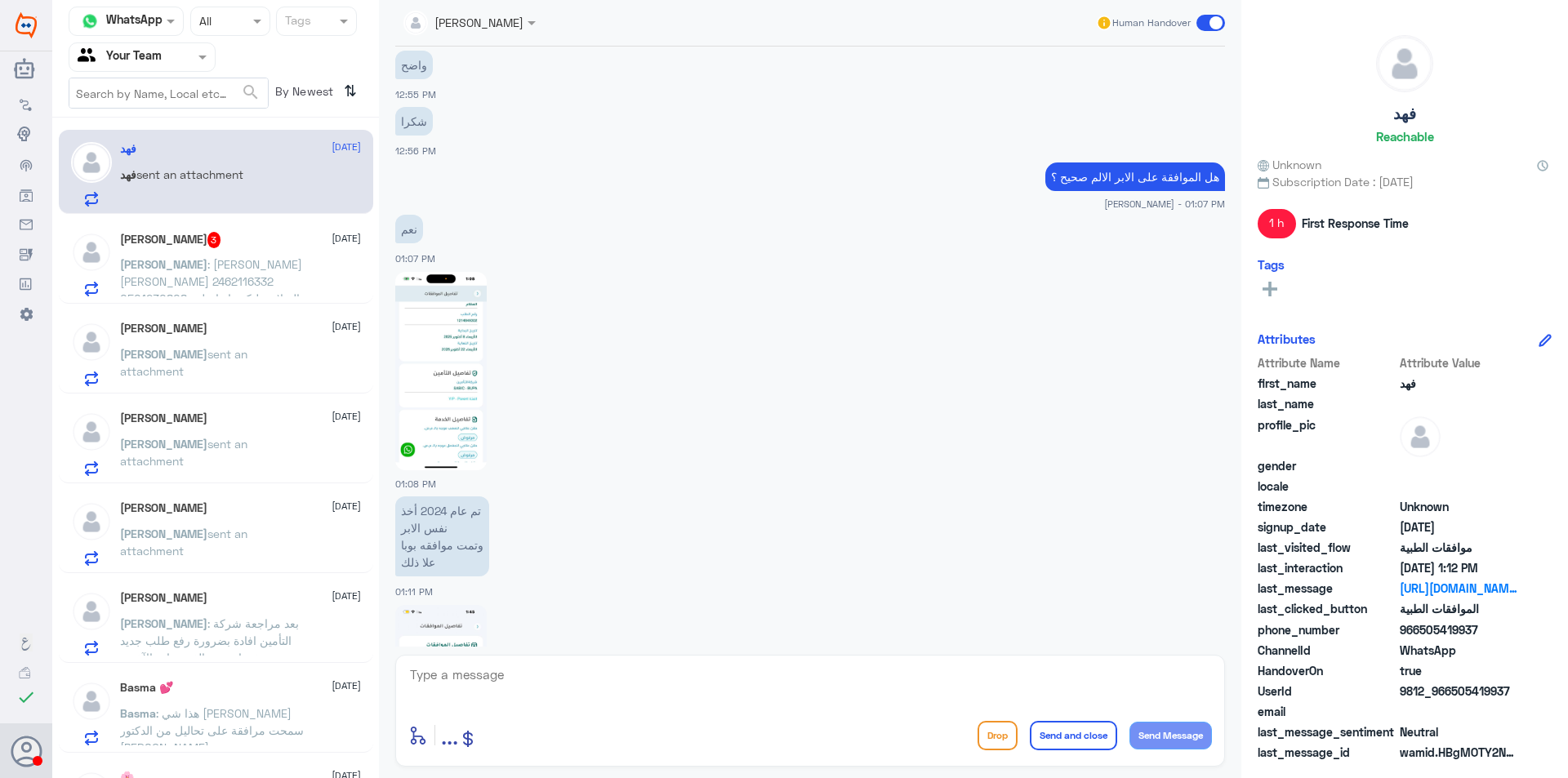
scroll to position [2030, 0]
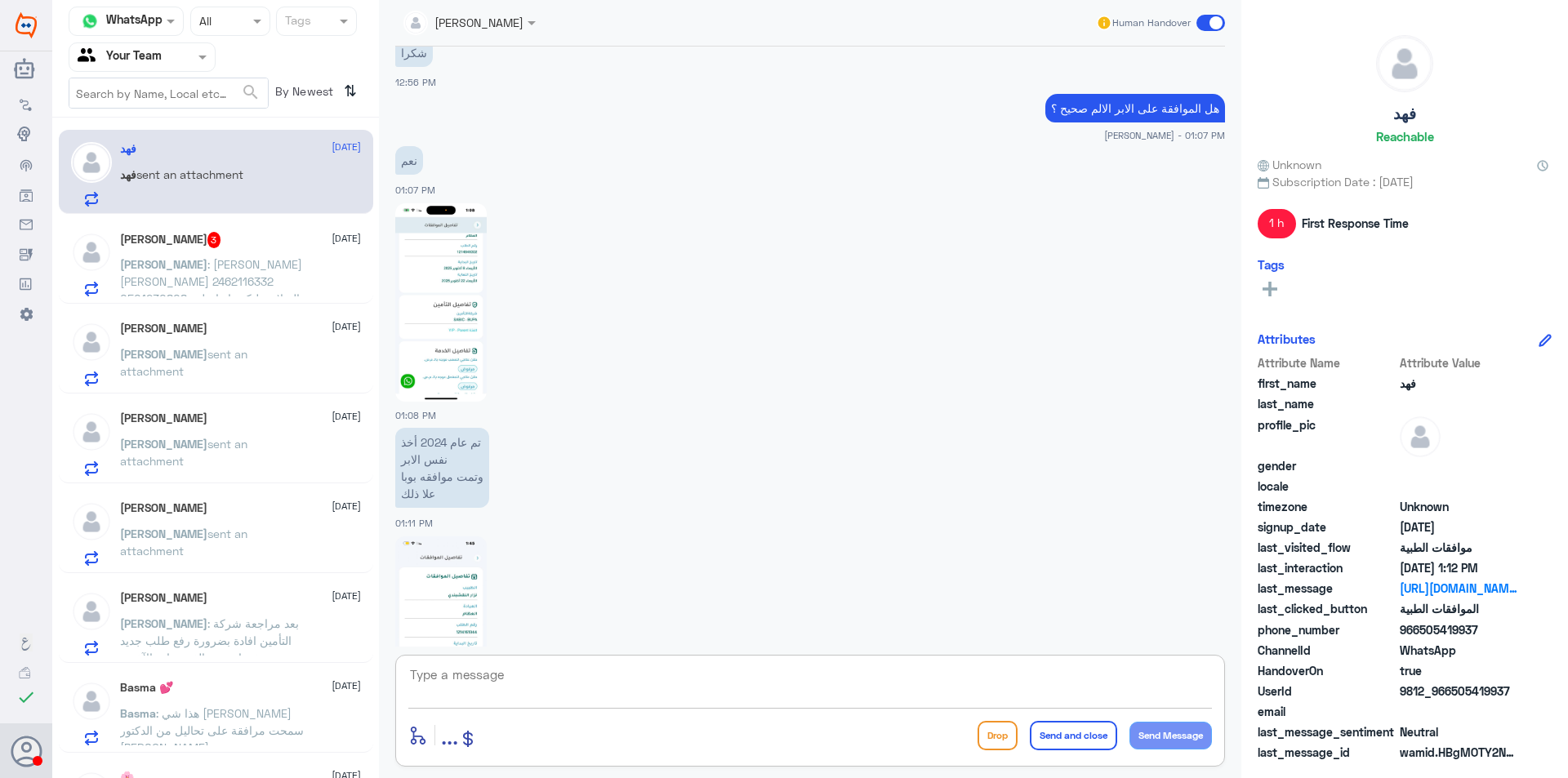
click at [721, 695] on textarea at bounding box center [810, 683] width 803 height 40
drag, startPoint x: 581, startPoint y: 659, endPoint x: 582, endPoint y: 676, distance: 17.0
click at [582, 670] on div "enter flow name ... Drop Send and close Send Message" at bounding box center [810, 710] width 830 height 112
click at [582, 684] on textarea at bounding box center [810, 683] width 803 height 40
paste textarea "المريض ما تنوم بعد ما تواصلت مع سمر أمس في حقنته الماضية وما عنده أشعة قريبة (آ…"
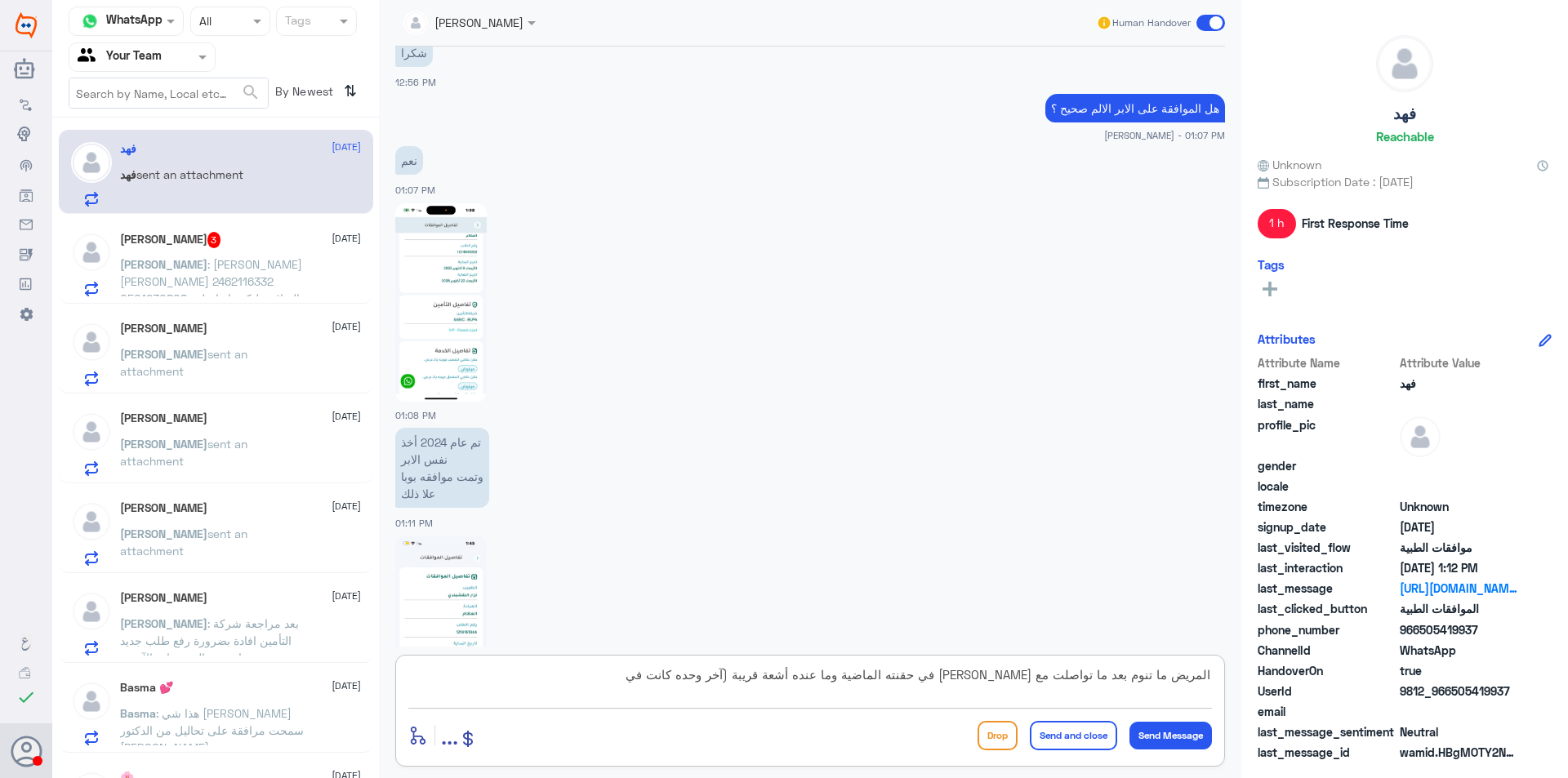
drag, startPoint x: 711, startPoint y: 683, endPoint x: 712, endPoint y: 707, distance: 24.0
click at [712, 707] on div "المريض ما تنوم بعد ما تواصلت مع سمر أمس في حقنته الماضية وما عنده أشعة قريبة (آ…" at bounding box center [810, 685] width 803 height 44
drag, startPoint x: 653, startPoint y: 673, endPoint x: 1510, endPoint y: 621, distance: 858.6
click at [1511, 621] on div "Channel WhatsApp Status × All Tags Agent Filter Your Team search By Newest ⇅ فه…" at bounding box center [810, 392] width 1515 height 783
paste textarea "@Nasser saud المريض ما تنوم بعد ما تواصلت مع سمر أمس في حقنته الماضية وما عنده …"
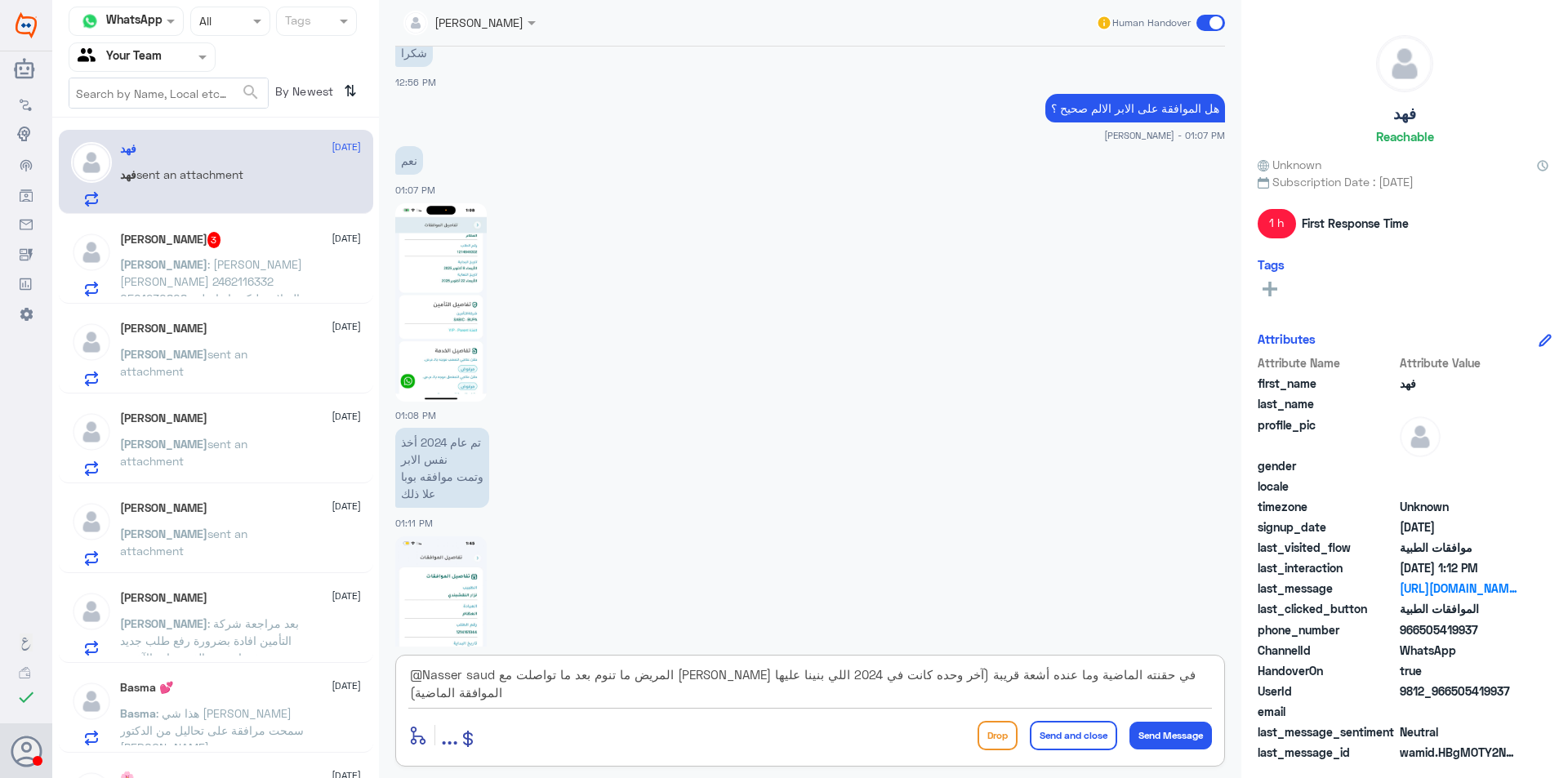
drag, startPoint x: 496, startPoint y: 675, endPoint x: 410, endPoint y: 666, distance: 86.5
click at [410, 666] on textarea "@Nasser saud المريض ما تنوم بعد ما تواصلت مع سمر أمس في حقنته الماضية وما عنده …" at bounding box center [810, 683] width 803 height 40
type textarea "المريض ما تنوم بعد ما تواصلت مع [PERSON_NAME] في حقنته الماضية وما عنده أشعة قر…"
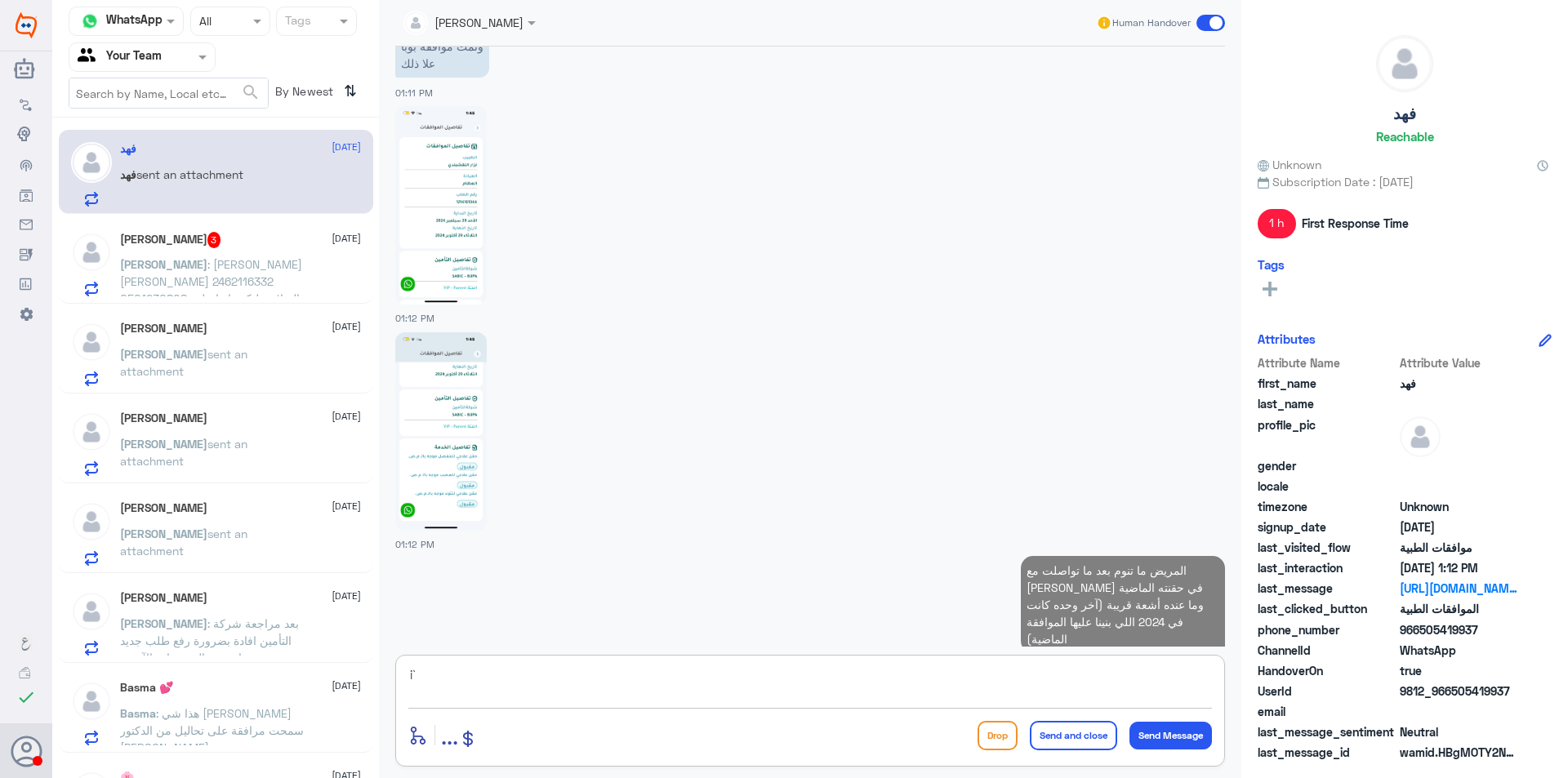
type textarea "i"
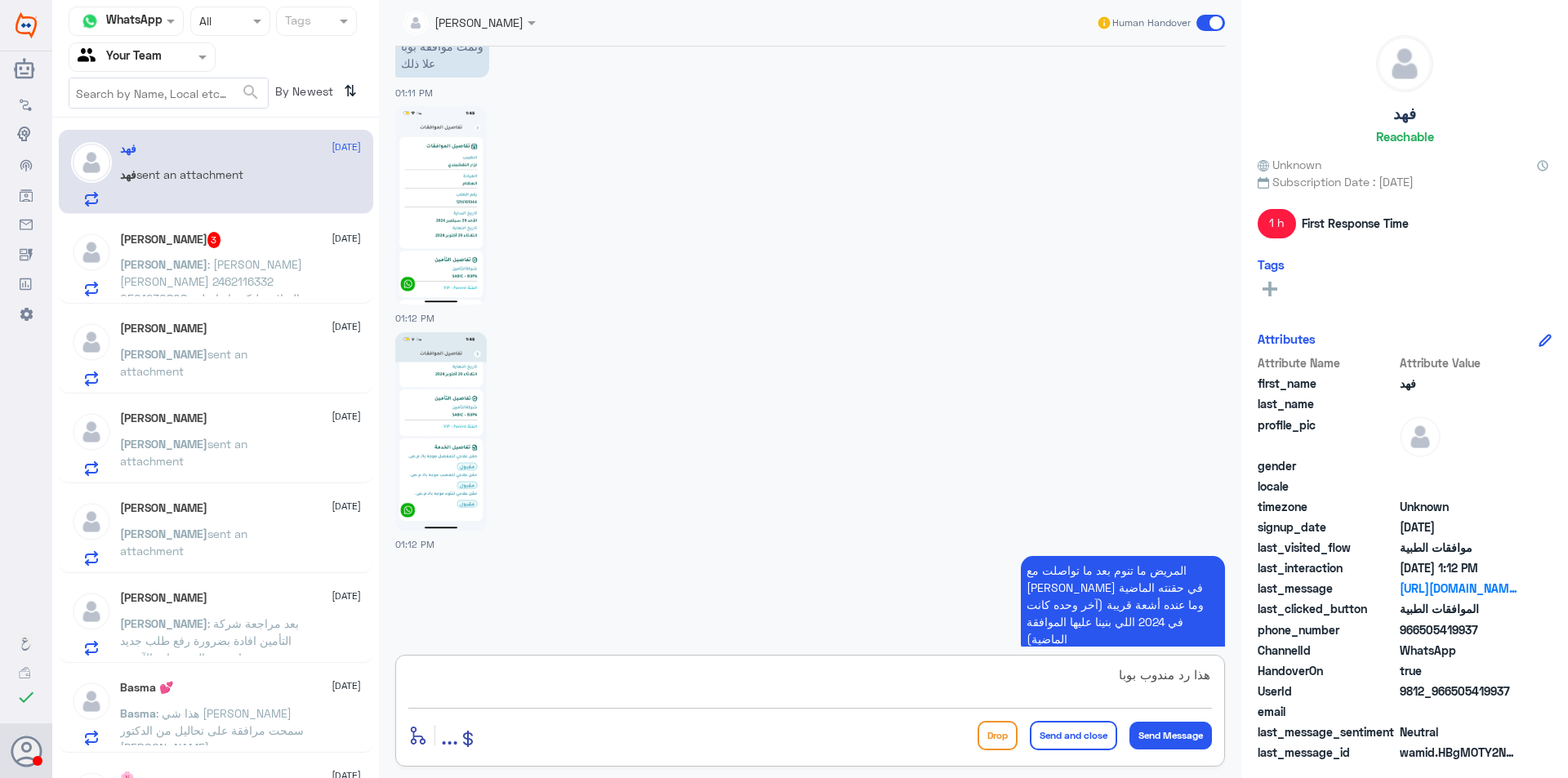
type textarea "هذا رد مندوب بوبا"
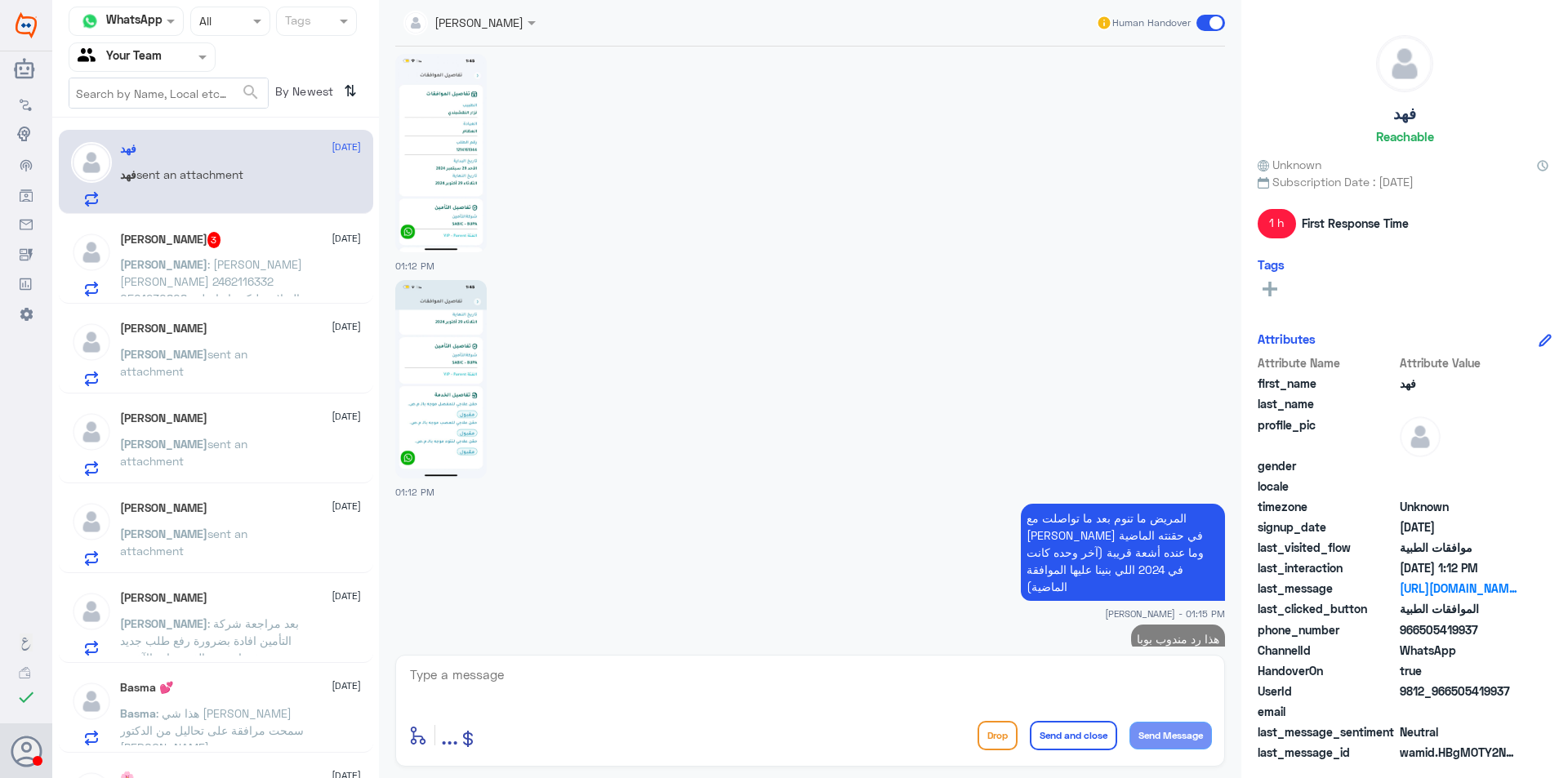
click at [284, 259] on span ": خالد مدثر حسن محمد سليمان 2462116332 0501230808 السلام عليكم، اتواصلت معكم ال…" at bounding box center [212, 341] width 182 height 169
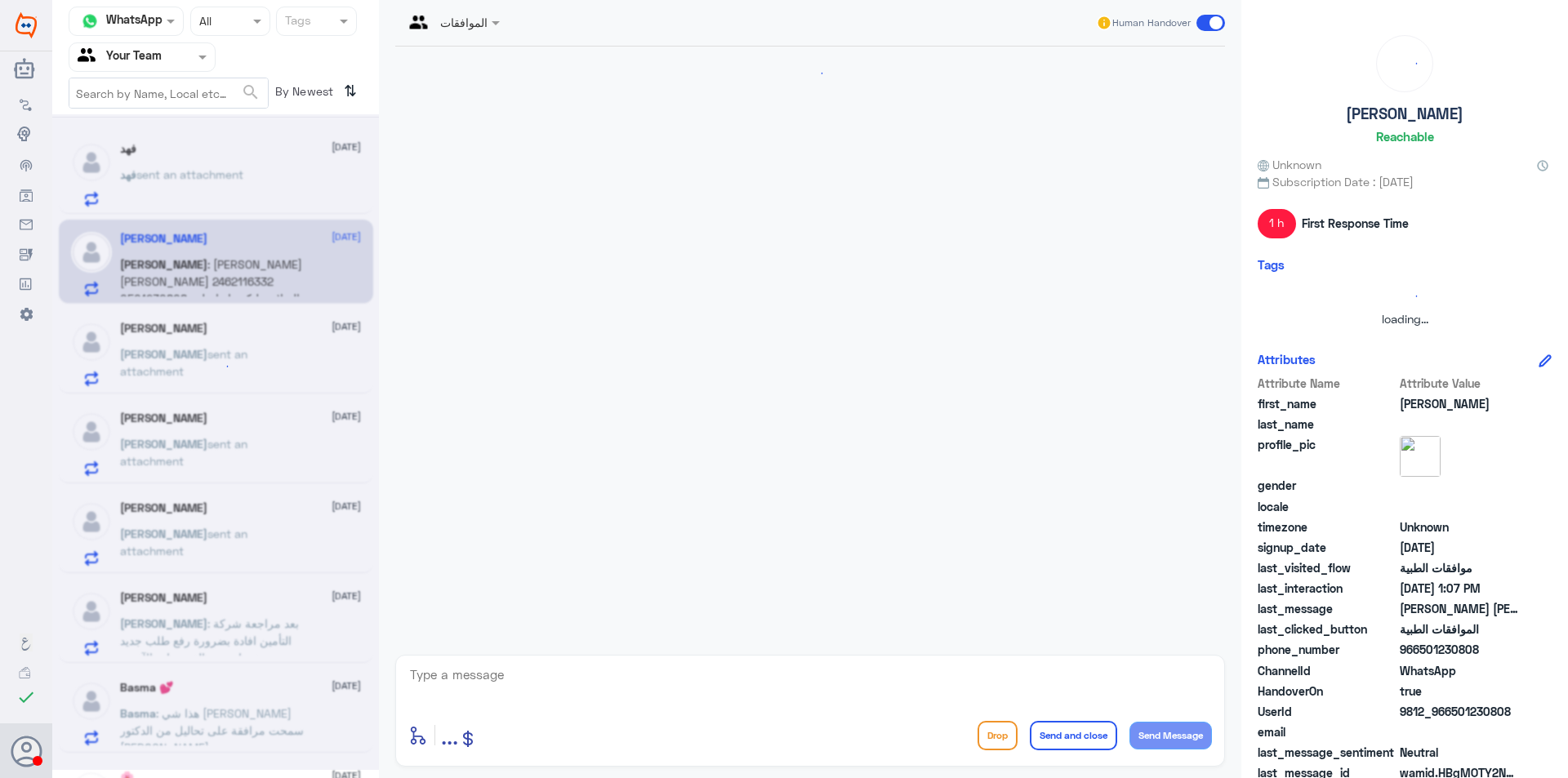
scroll to position [1124, 0]
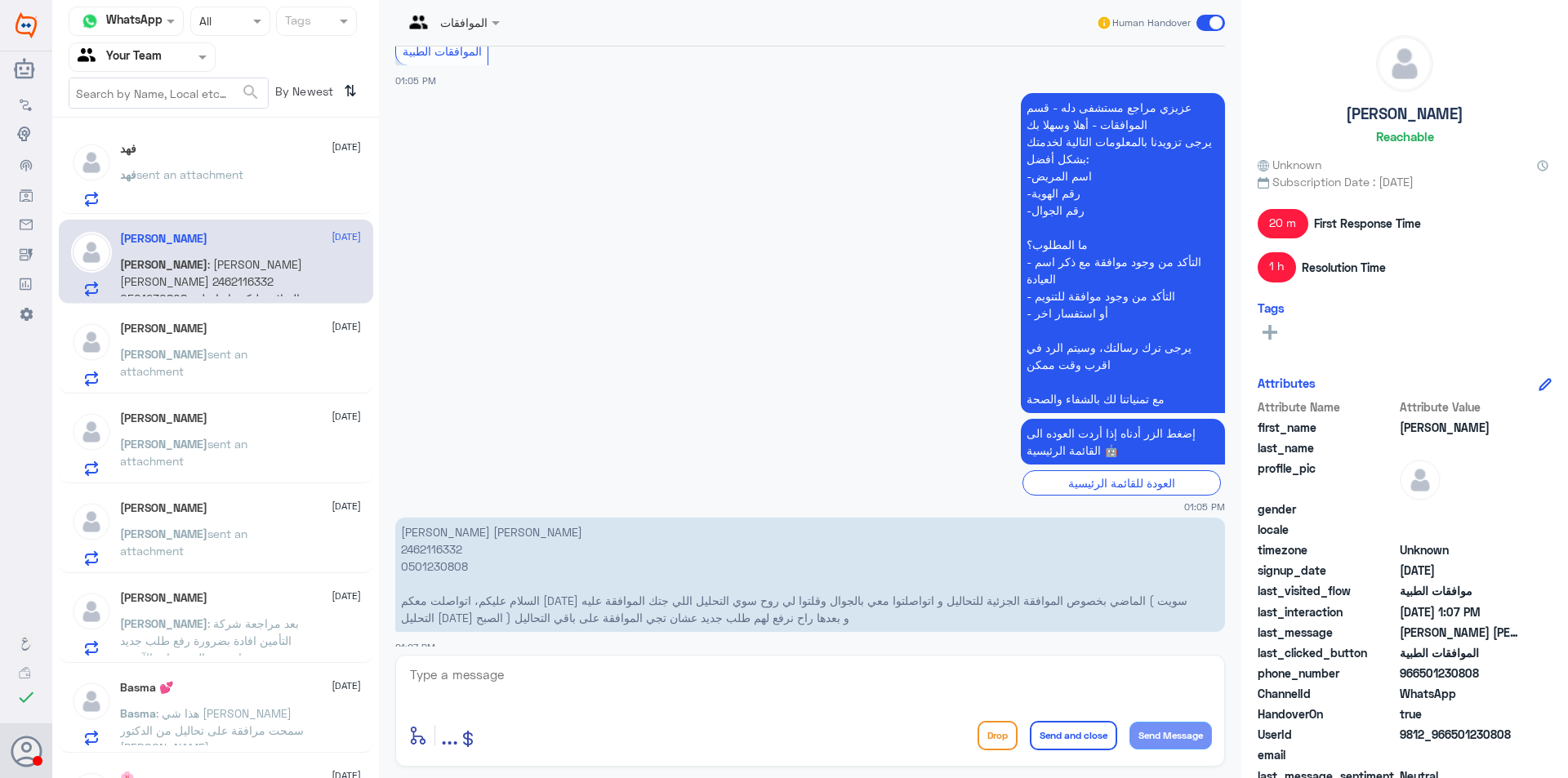
click at [443, 531] on p "خالد مدثر حسن محمد سليمان 2462116332 0501230808 السلام عليكم، اتواصلت معكم الاث…" at bounding box center [810, 575] width 830 height 114
copy p "2462116332"
click at [627, 662] on div "enter flow name ... Drop Send and close Send Message" at bounding box center [810, 710] width 830 height 112
click at [637, 678] on textarea at bounding box center [810, 683] width 803 height 40
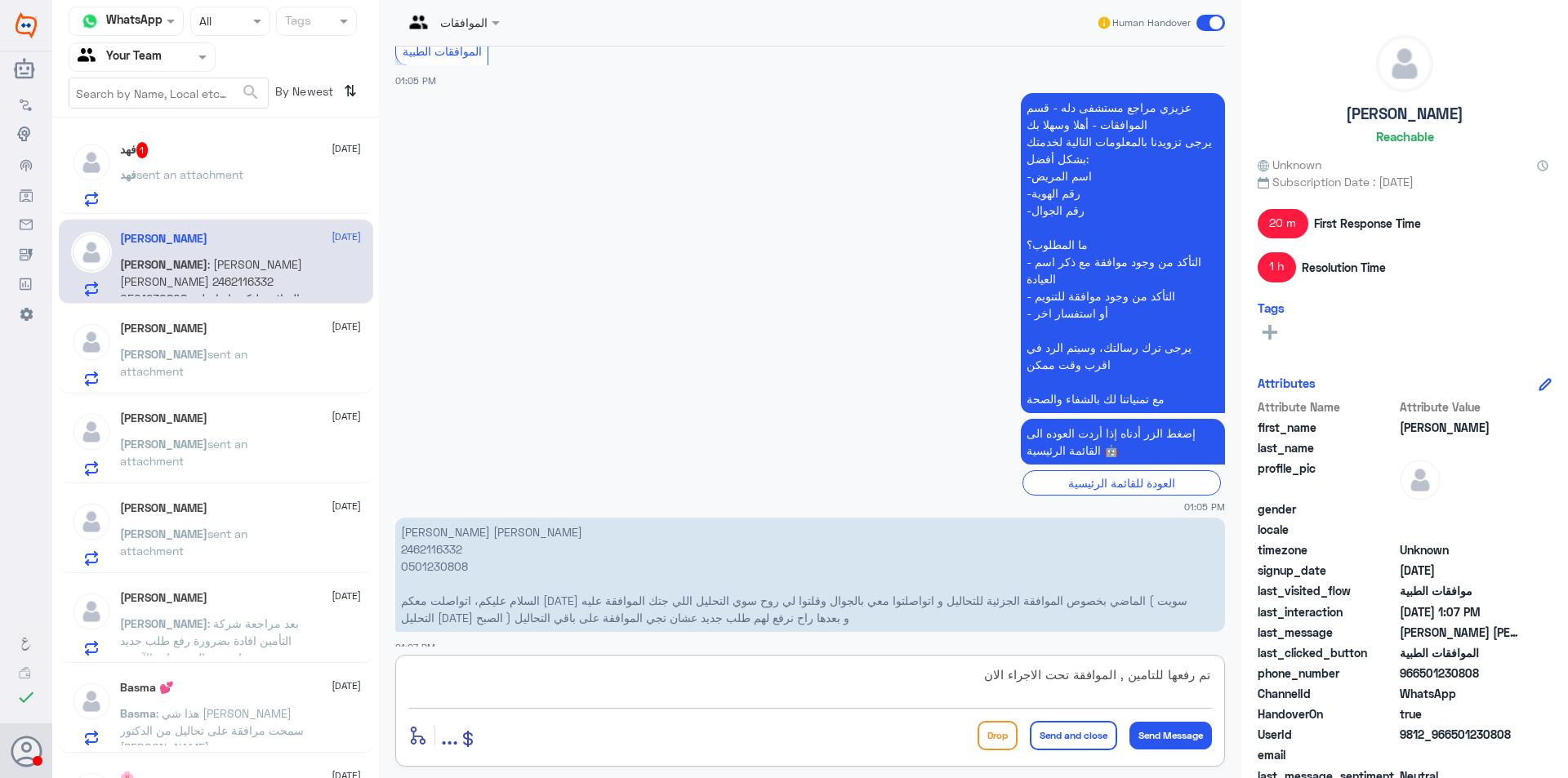
type textarea "تم رفعها للتامين , الموافقة تحت الاجراء الان"
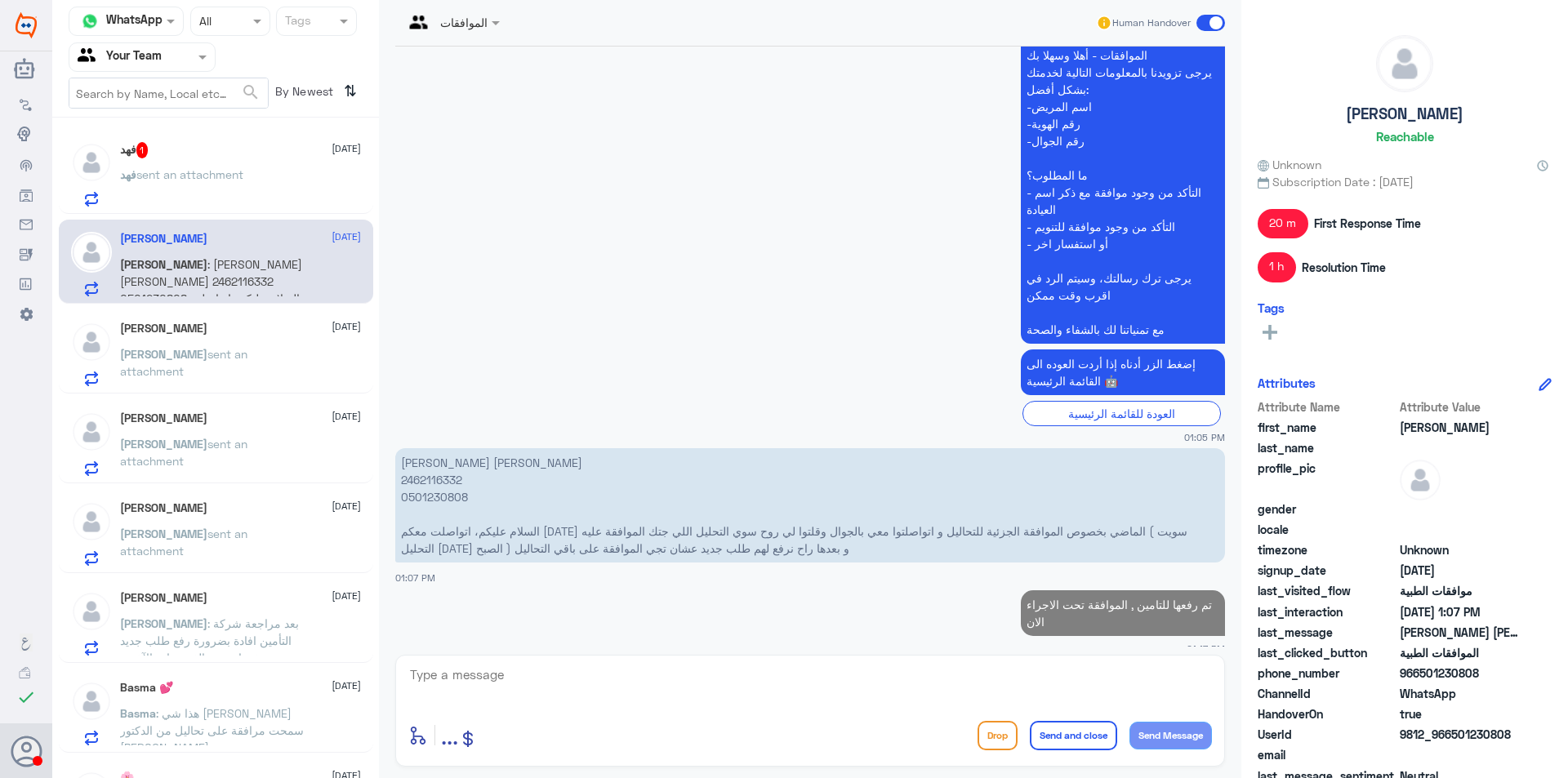
click at [286, 196] on div "فهد sent an attachment" at bounding box center [241, 187] width 241 height 37
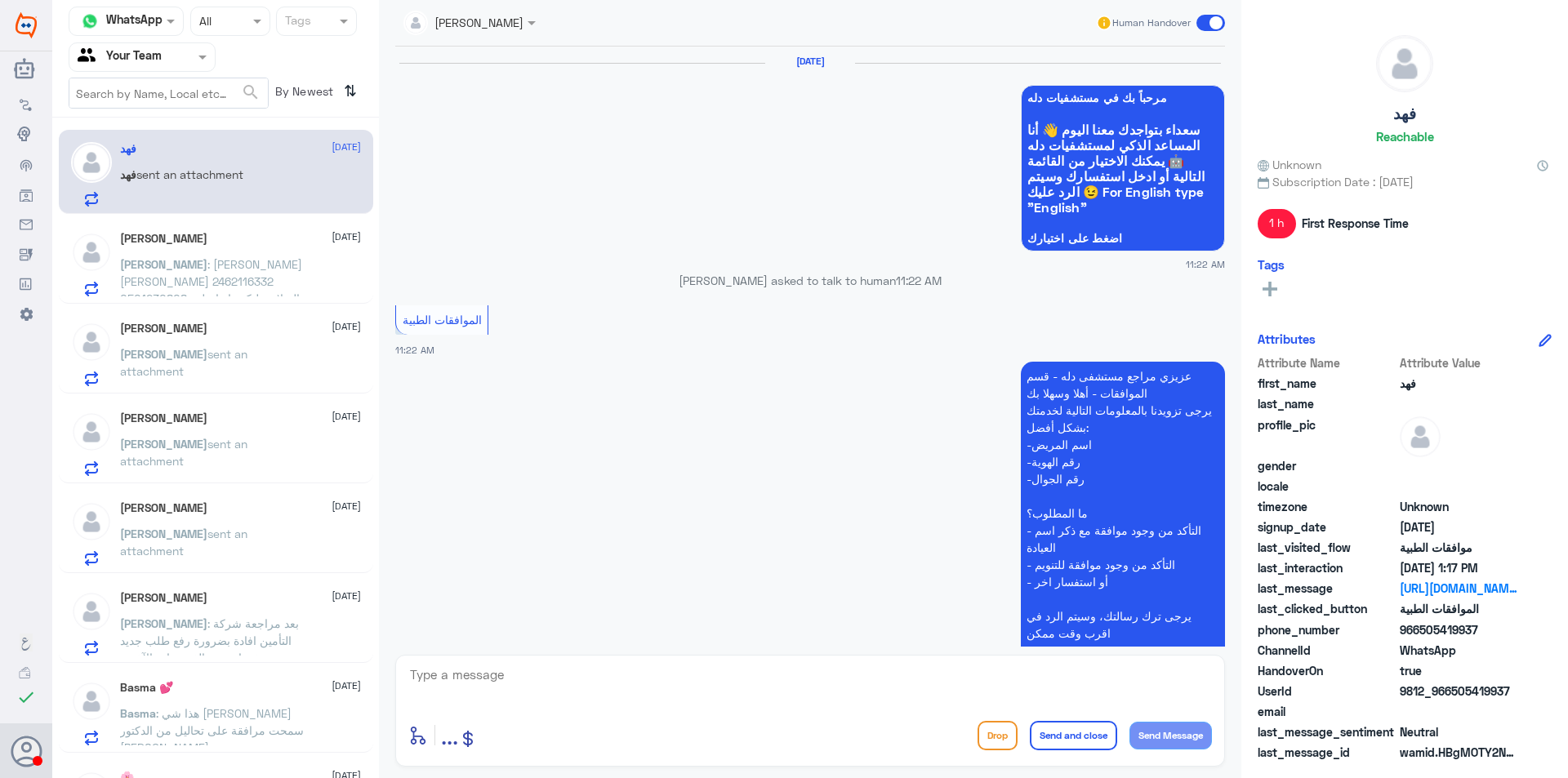
scroll to position [1880, 0]
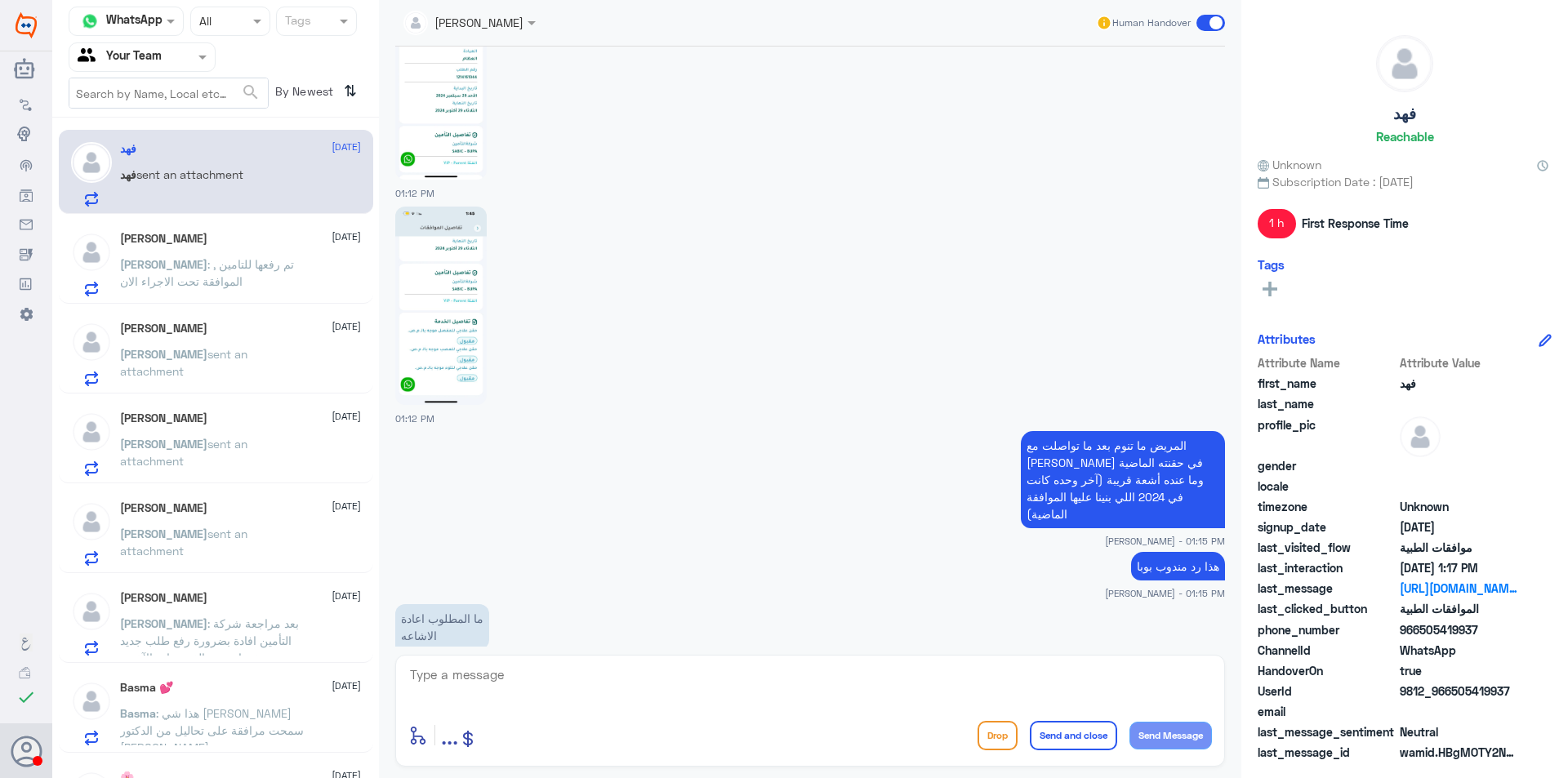
click at [253, 253] on div "Khalid 12 October Khalid : تم رفعها للتامين , الموافقة تحت الاجراء الان" at bounding box center [241, 264] width 241 height 64
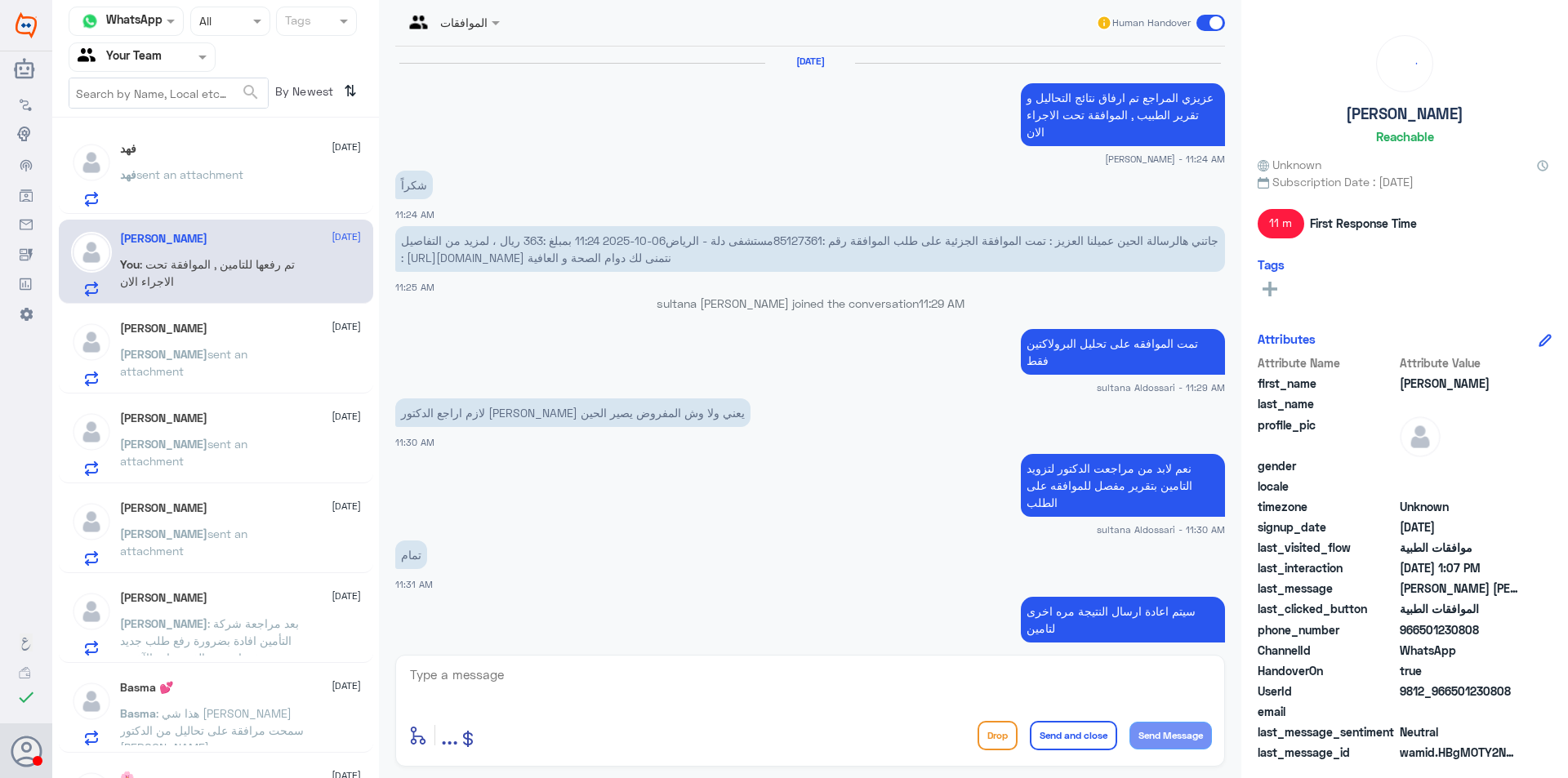
scroll to position [1121, 0]
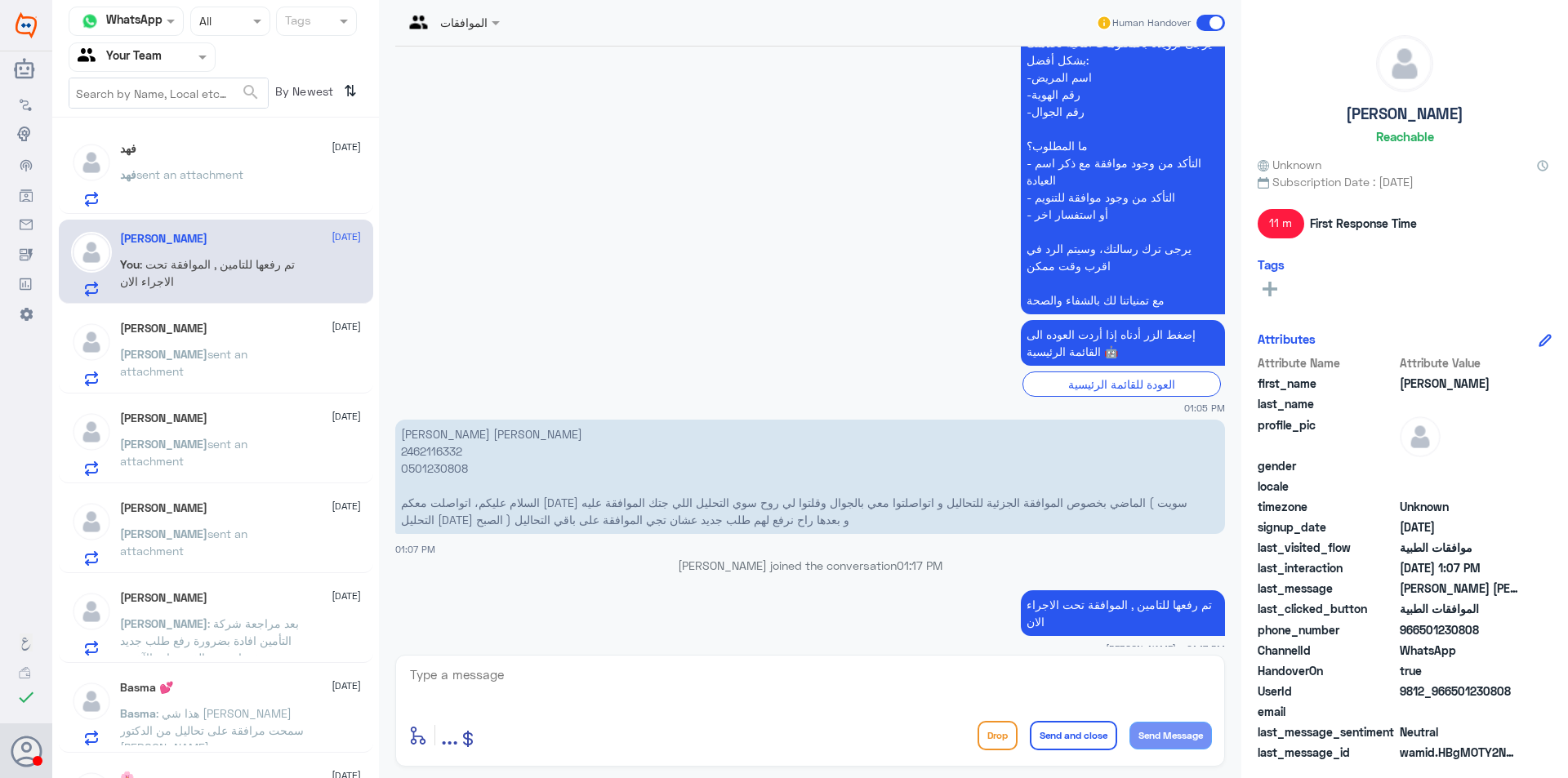
click at [268, 162] on div "فهد 12 October فهد sent an attachment" at bounding box center [241, 174] width 241 height 64
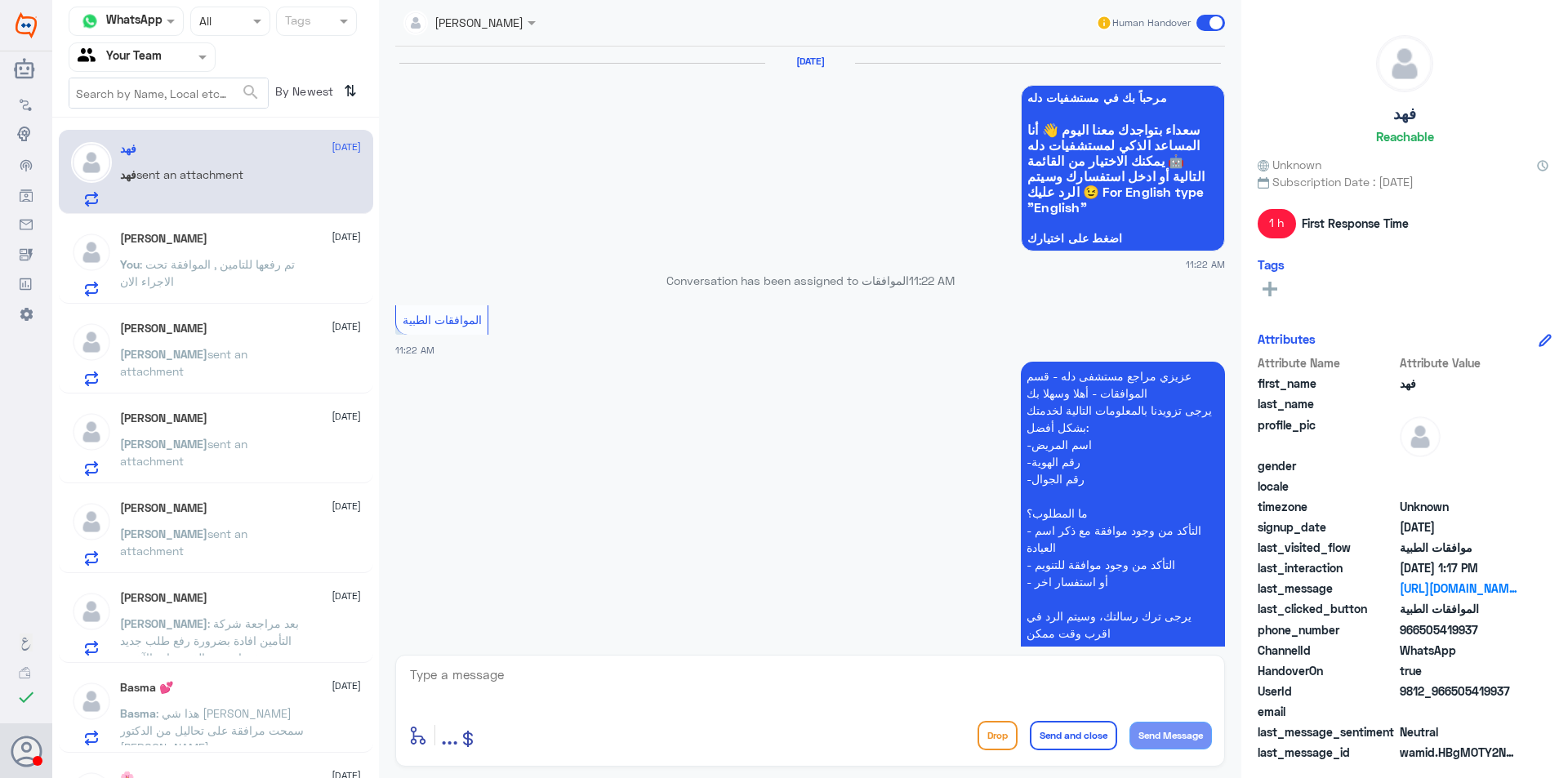
scroll to position [1880, 0]
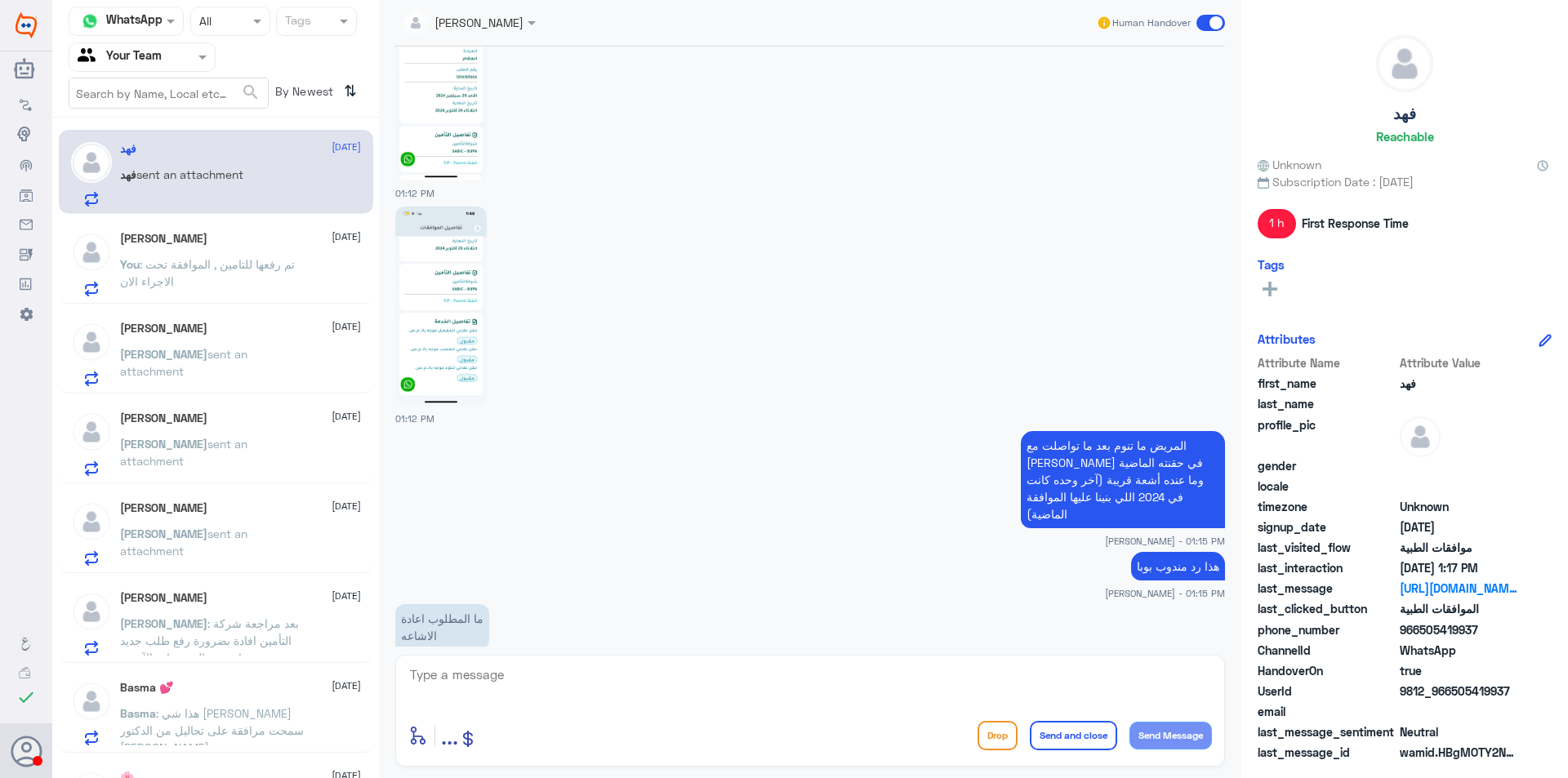
click at [490, 684] on textarea at bounding box center [810, 683] width 803 height 40
click at [808, 693] on textarea at bounding box center [810, 683] width 803 height 40
type textarea "الافضل التواصل مع مندوب بوبا الذي تواصل معاك امس , لمعرفة ما المطلوب التنويم او…"
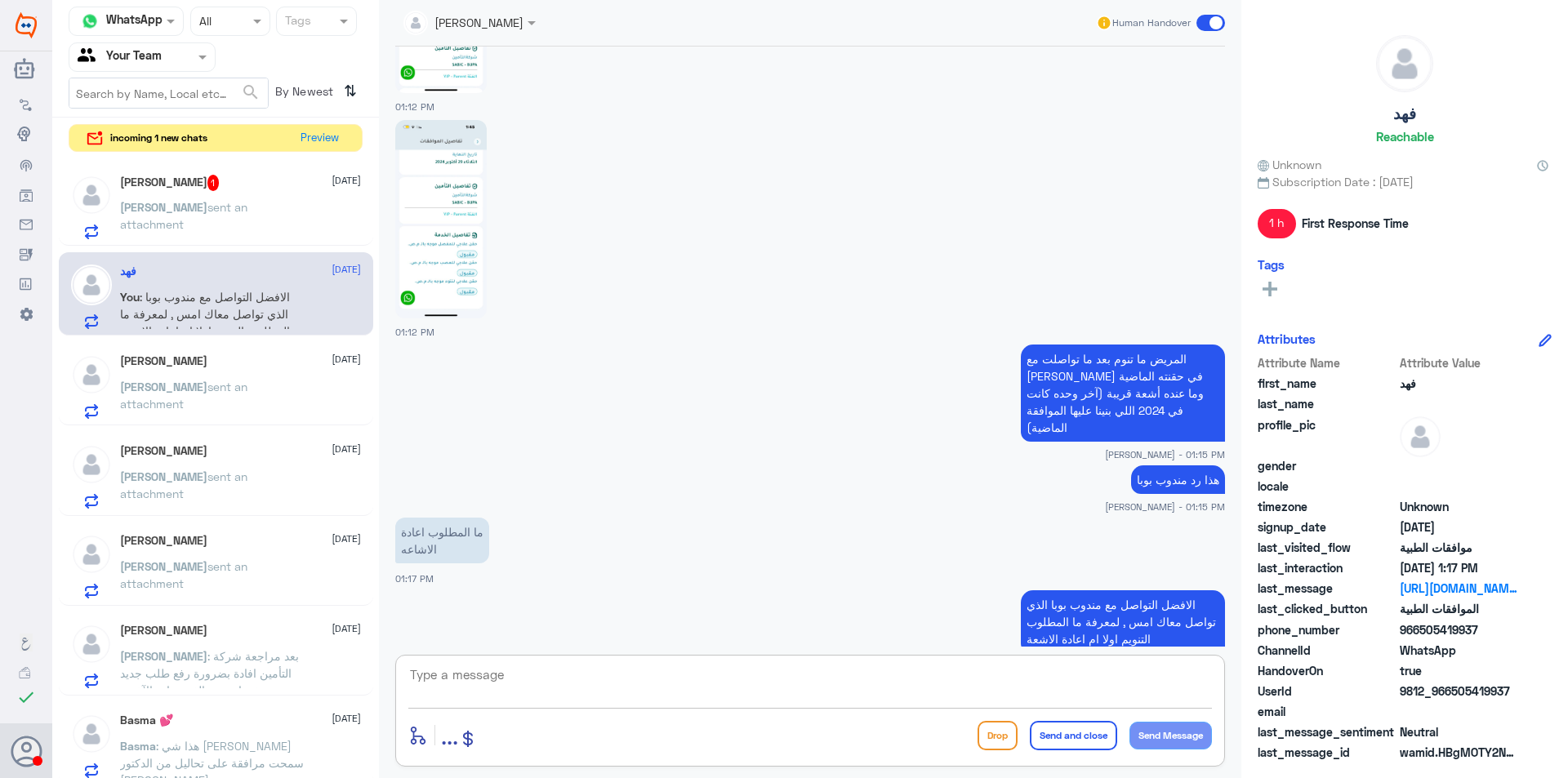
scroll to position [2023, 0]
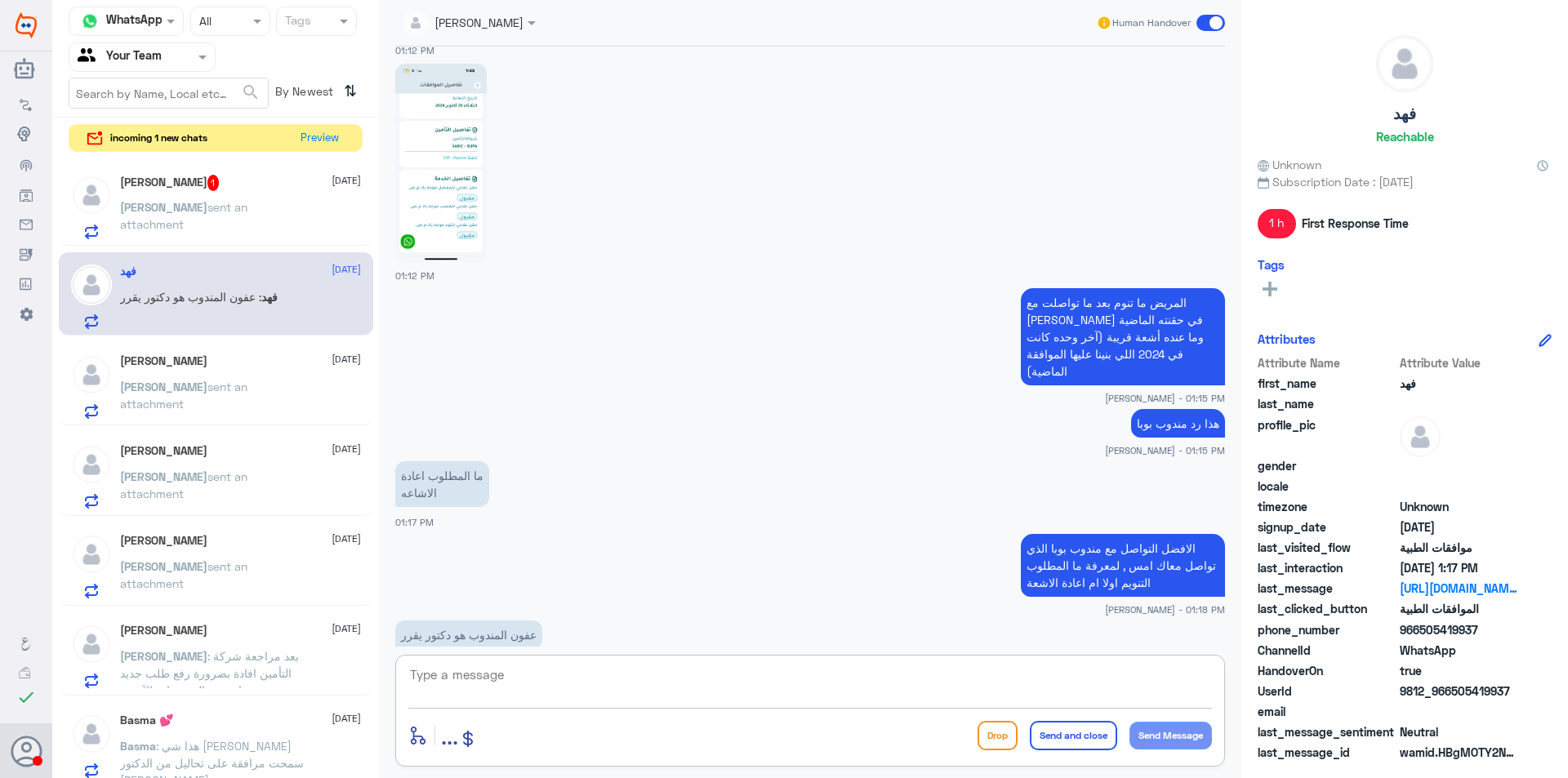
click at [539, 671] on textarea at bounding box center [810, 683] width 803 height 40
type textarea "المندوب يتواصل مع الطبيب واعلامنا ما المتطلبات التي يطلبها طبيب [PERSON_NAME] ل…"
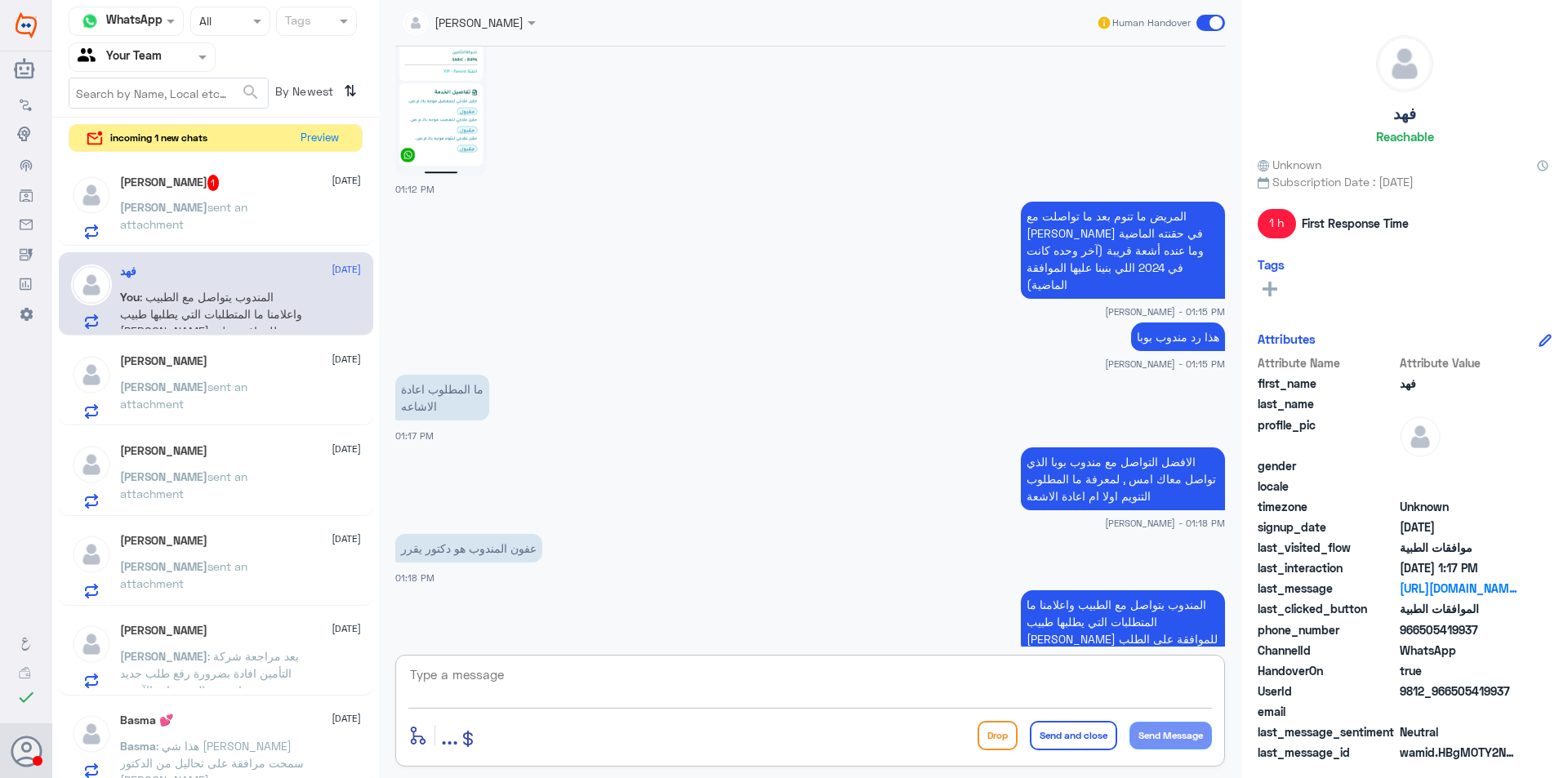
click at [186, 189] on div "Khalid 1 12 October" at bounding box center [241, 183] width 241 height 16
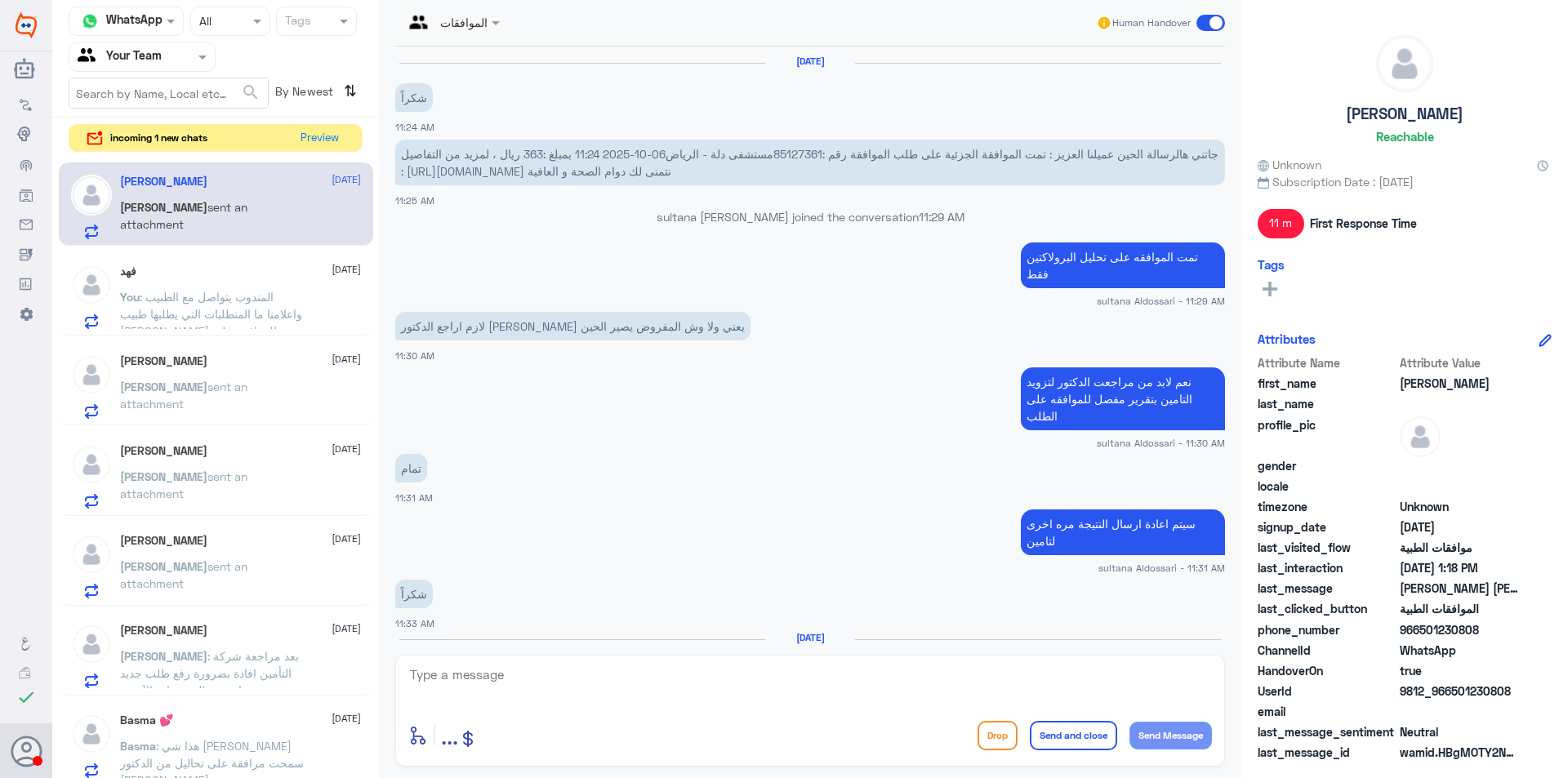
scroll to position [1124, 0]
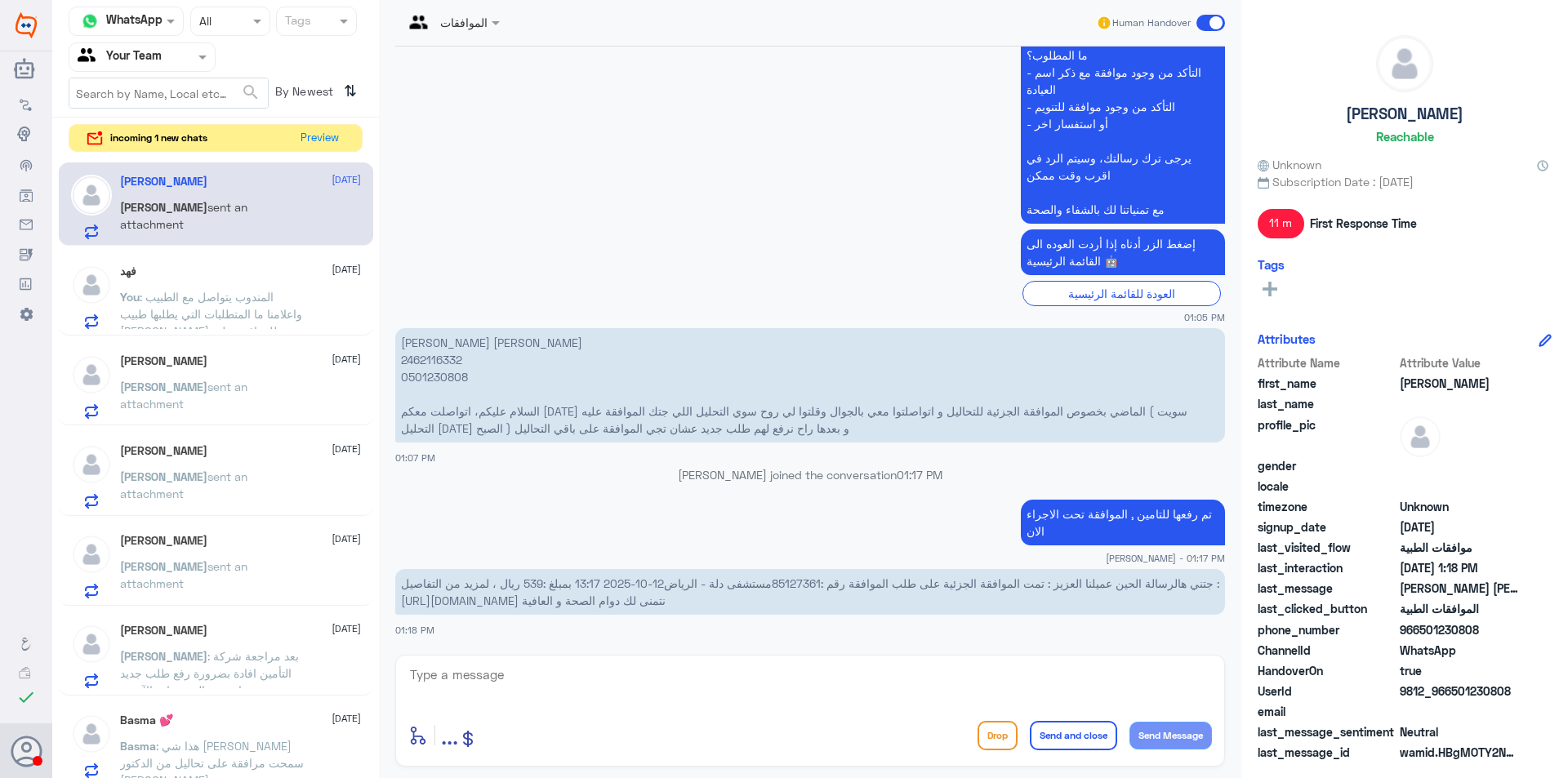
click at [796, 584] on span "جتني هالرسالة الحين عميلنا العزيز : تمت الموافقة الجزئية على طلب الموافقة رقم :…" at bounding box center [809, 592] width 818 height 31
drag, startPoint x: 796, startPoint y: 584, endPoint x: 811, endPoint y: 524, distance: 61.8
click at [811, 524] on app-msgs-text "تم رفعها للتامين , الموافقة تحت الاجراء الان" at bounding box center [810, 523] width 830 height 47
drag, startPoint x: 775, startPoint y: 585, endPoint x: 822, endPoint y: 584, distance: 47.0
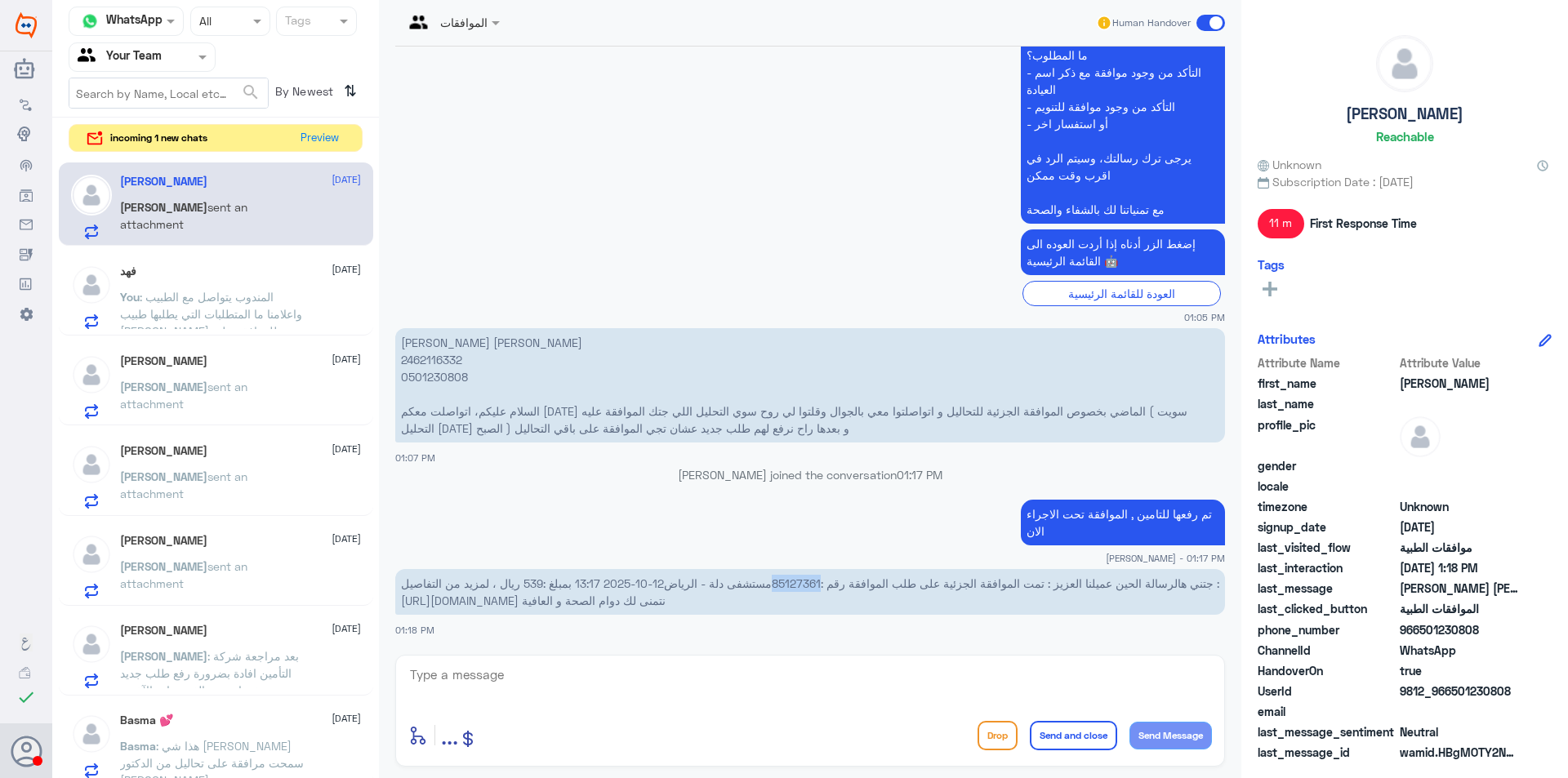
click at [822, 584] on span "جتني هالرسالة الحين عميلنا العزيز : تمت الموافقة الجزئية على طلب الموافقة رقم :…" at bounding box center [809, 592] width 818 height 31
copy span "85127361"
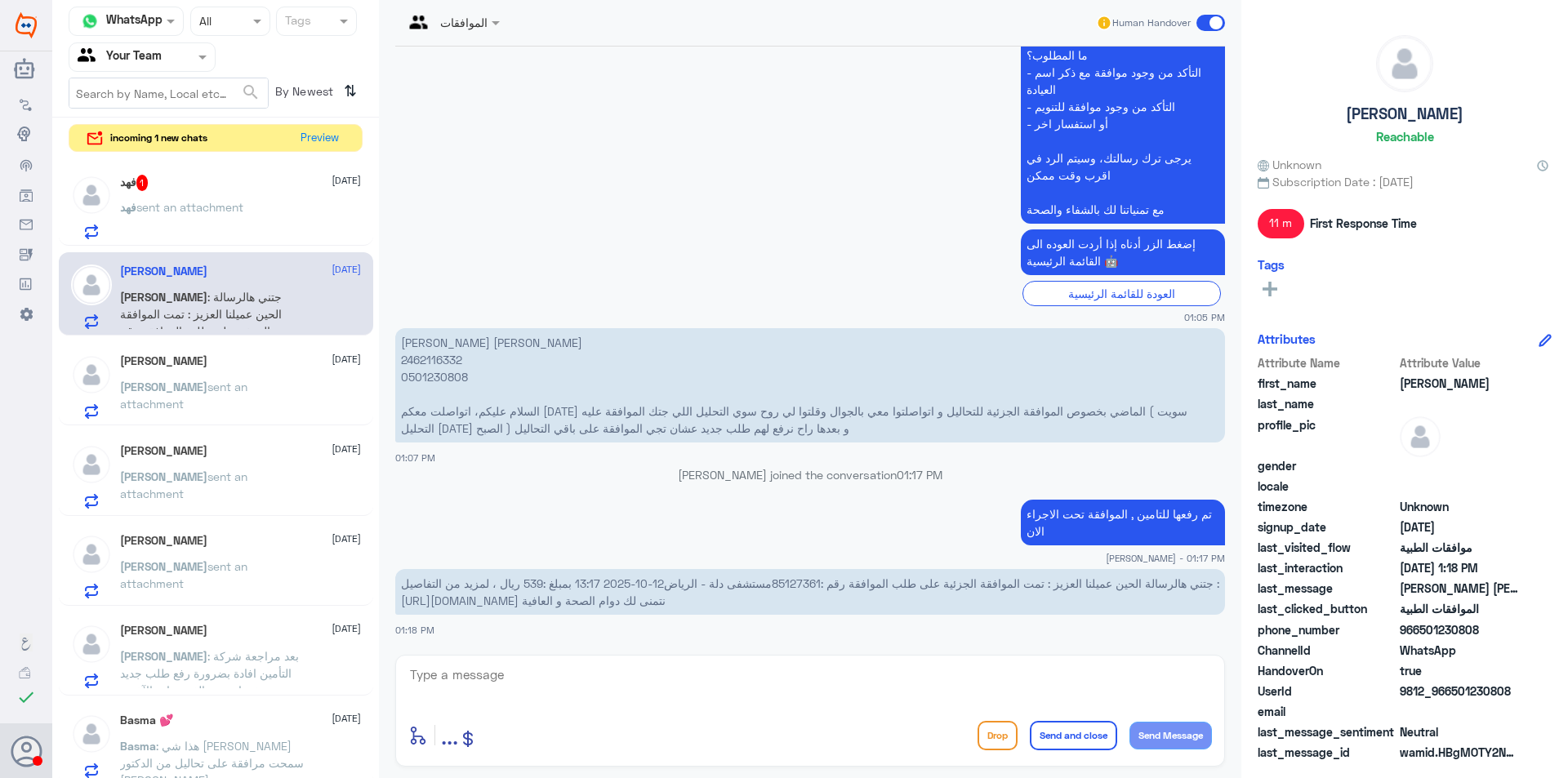
click at [222, 228] on p "فهد sent an attachment" at bounding box center [182, 219] width 123 height 41
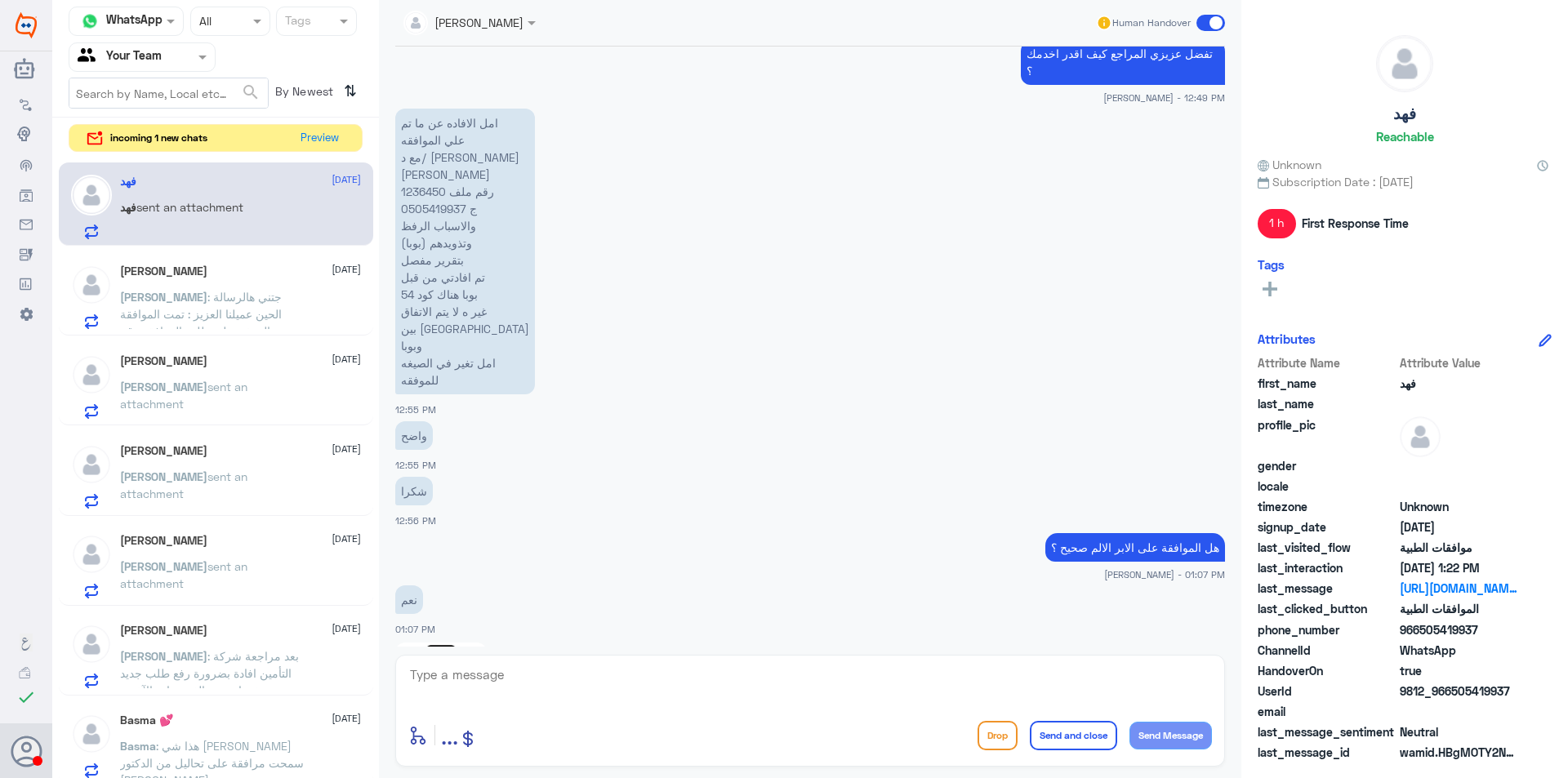
scroll to position [553, 0]
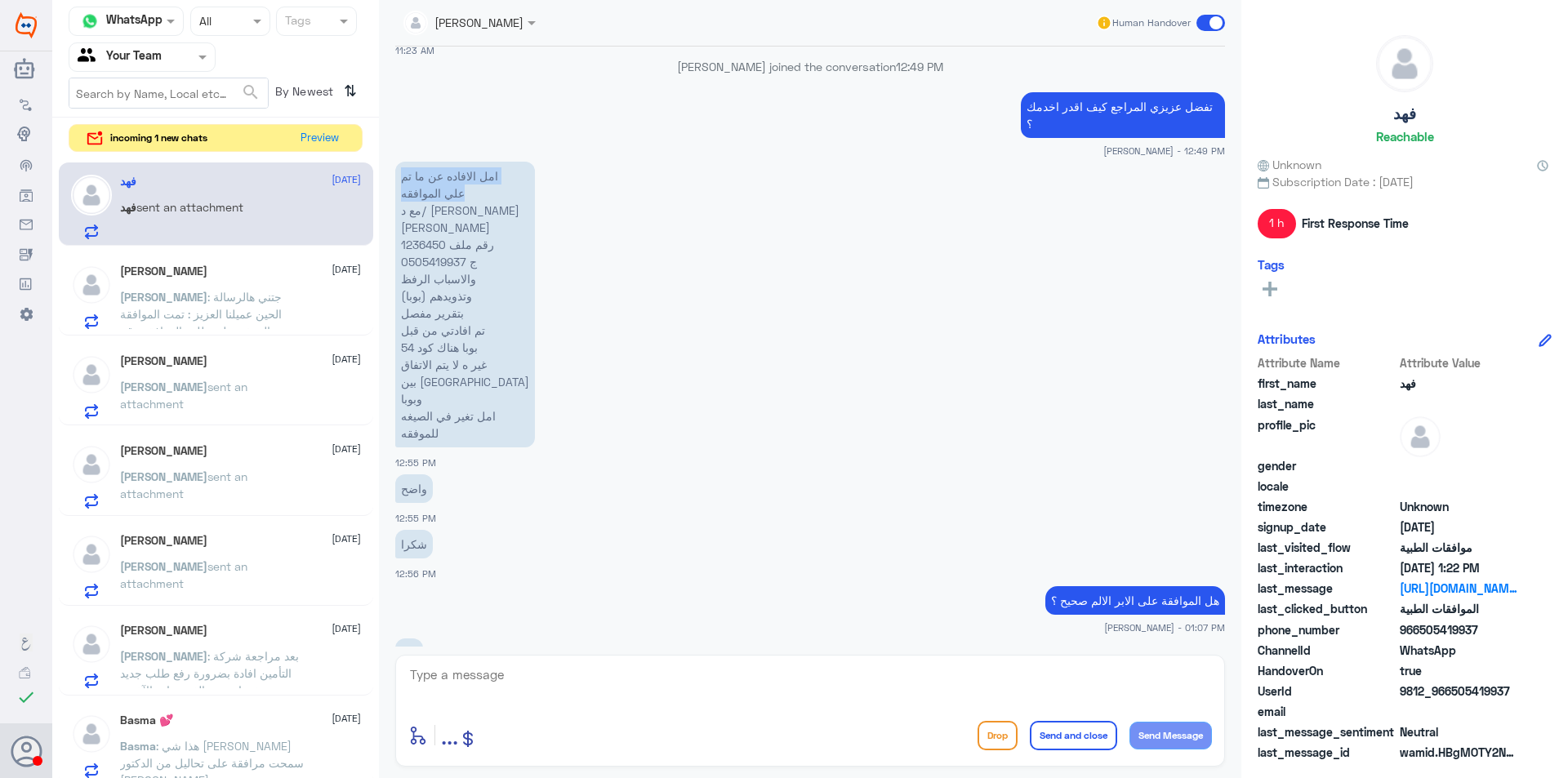
drag, startPoint x: 503, startPoint y: 159, endPoint x: 469, endPoint y: 181, distance: 40.5
click at [473, 179] on p "امل الافاده عن ما تم علي الموافقه مع د/ [PERSON_NAME] [PERSON_NAME] رقم ملف 123…" at bounding box center [465, 304] width 139 height 286
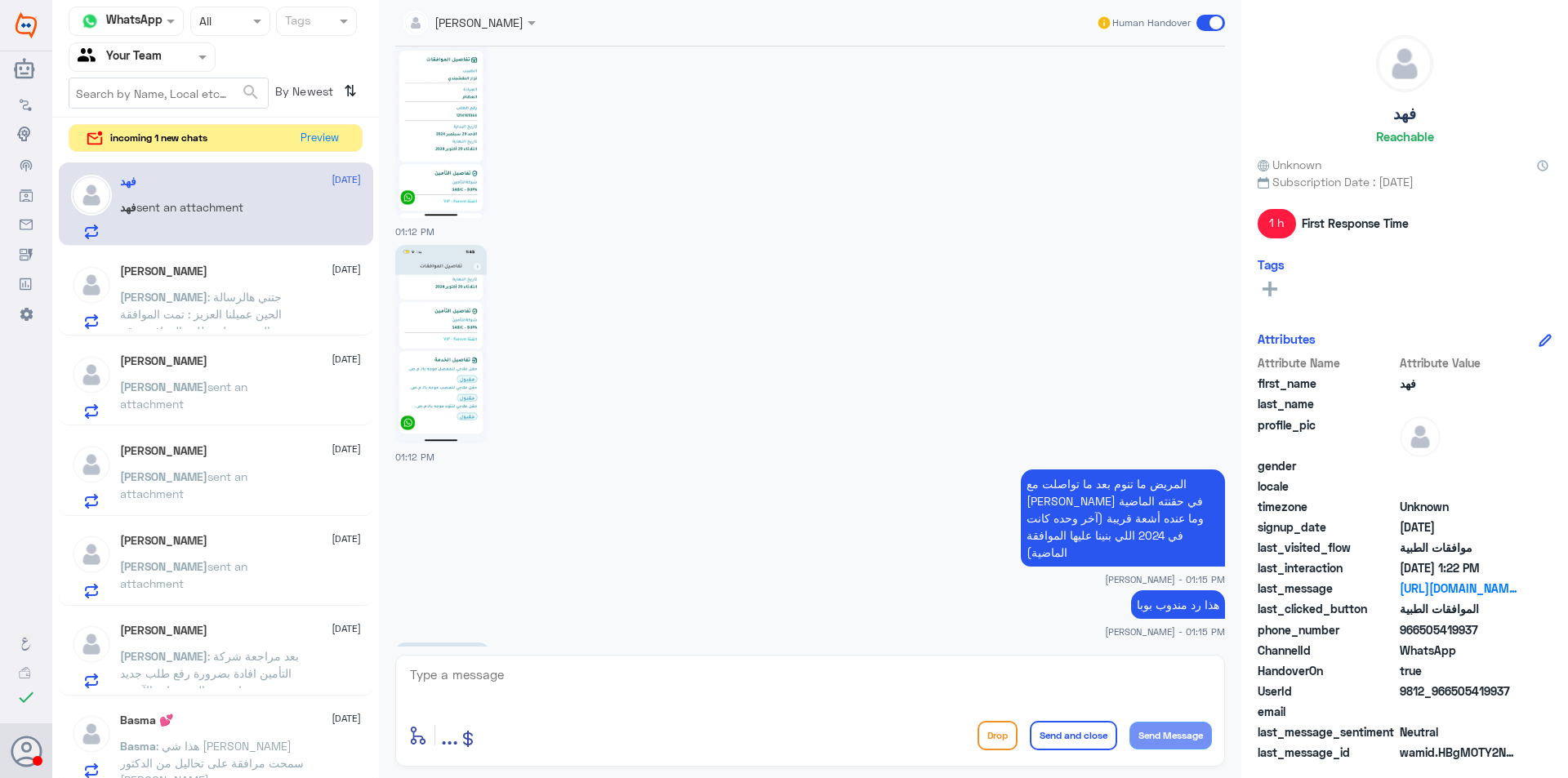
scroll to position [2024, 0]
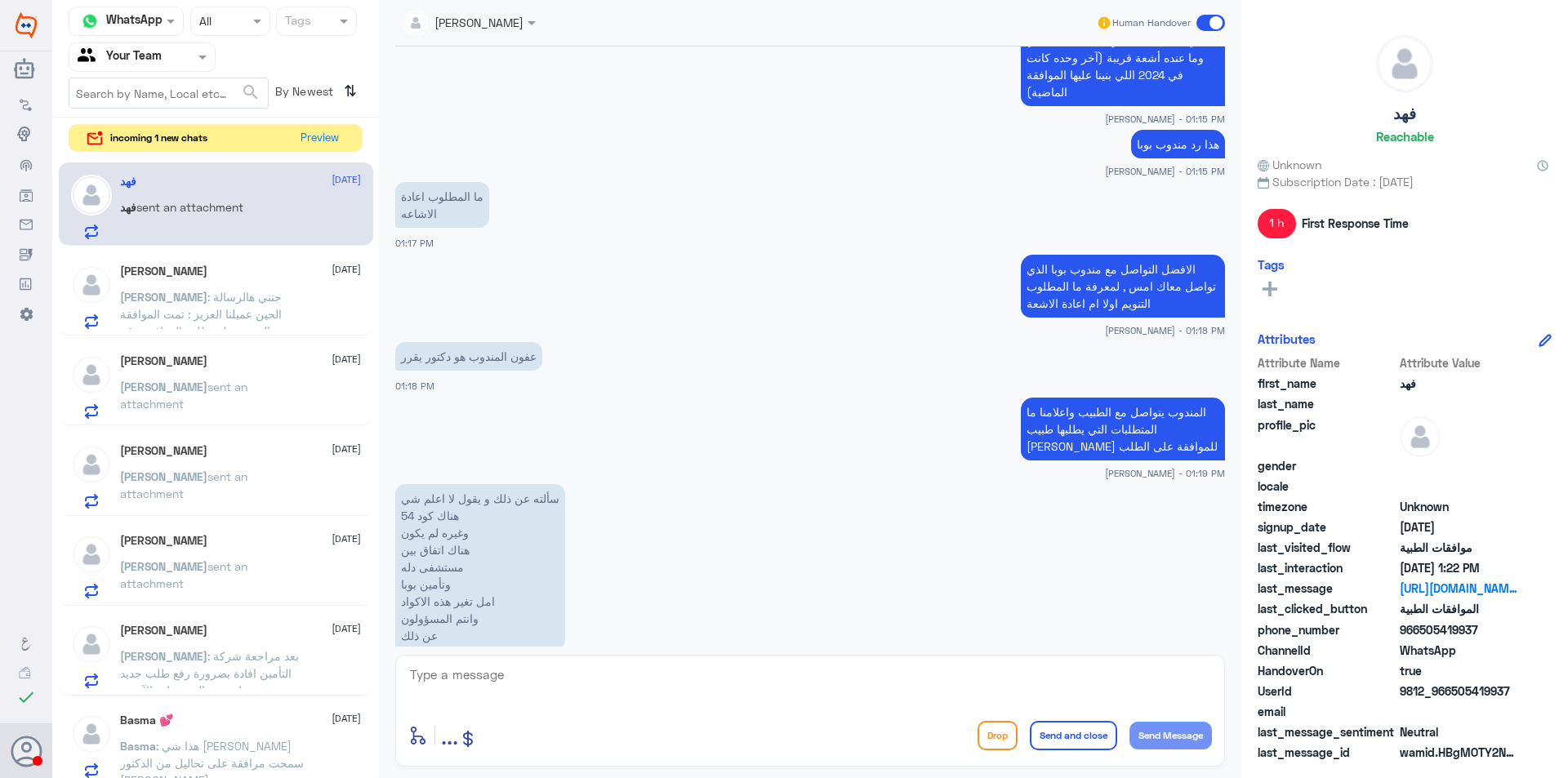
click at [422, 556] on p "سألته عن ذلك و يقول لا اعلم شي هناك كود 54 وغيره لم يكون هناك اتفاق بين مستشفى …" at bounding box center [480, 567] width 170 height 166
click at [433, 600] on p "سألته عن ذلك و يقول لا اعلم شي هناك كود 54 وغيره لم يكون هناك اتفاق بين مستشفى …" at bounding box center [480, 567] width 170 height 166
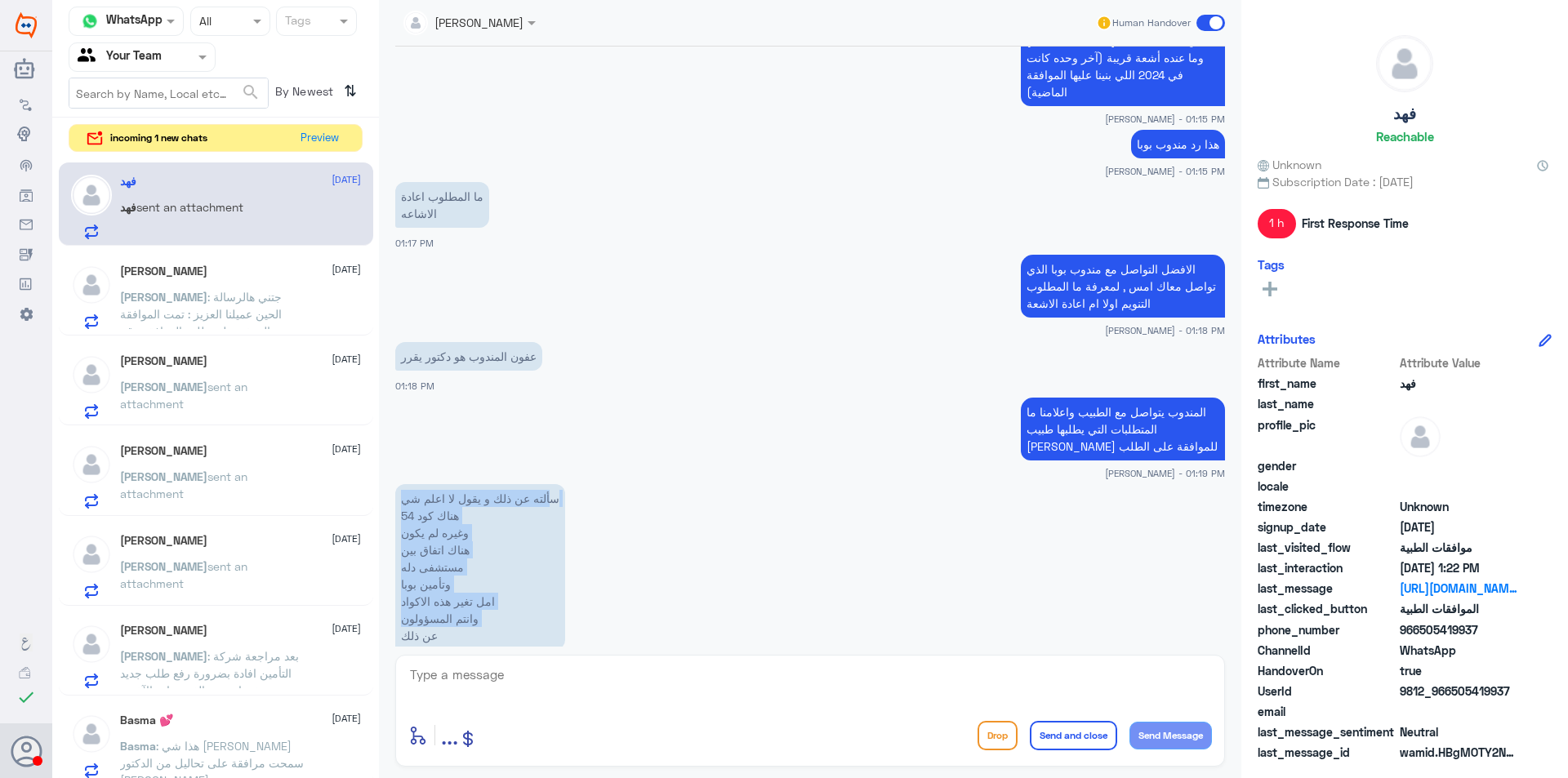
drag, startPoint x: 401, startPoint y: 602, endPoint x: 555, endPoint y: 462, distance: 208.1
click at [555, 484] on p "سألته عن ذلك و يقول لا اعلم شي هناك كود 54 وغيره لم يكون هناك اتفاق بين مستشفى …" at bounding box center [480, 567] width 170 height 166
copy p "ألته عن ذلك و يقول لا اعلم شي هناك كود 54 وغيره لم يكون هناك اتفاق بين مستشفى د…"
click at [495, 255] on app-msgs-text "الافضل التواصل مع مندوب بوبا الذي تواصل معاك امس , لمعرفة ما المطلوب التنويم او…" at bounding box center [810, 287] width 830 height 64
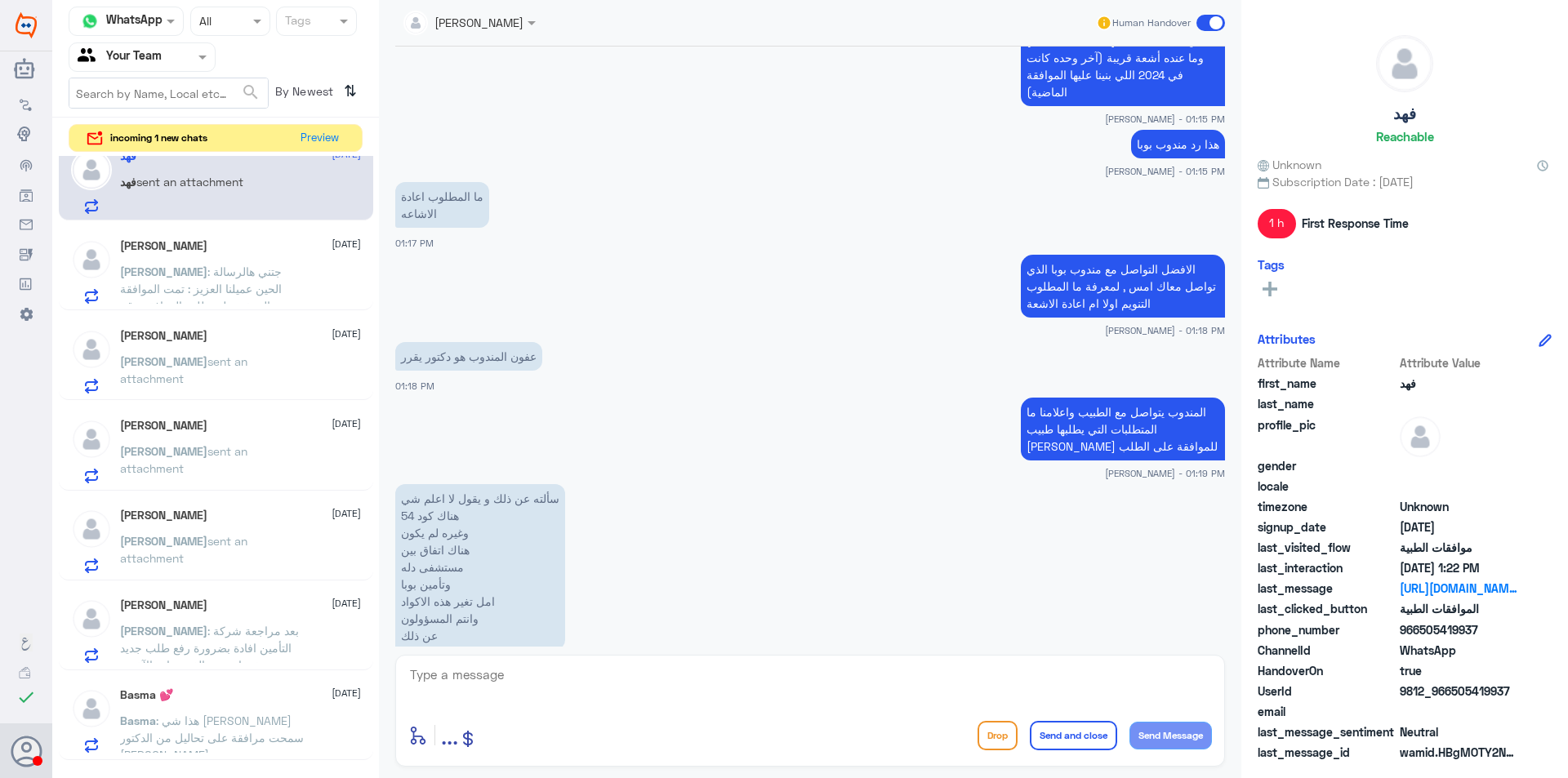
scroll to position [0, 0]
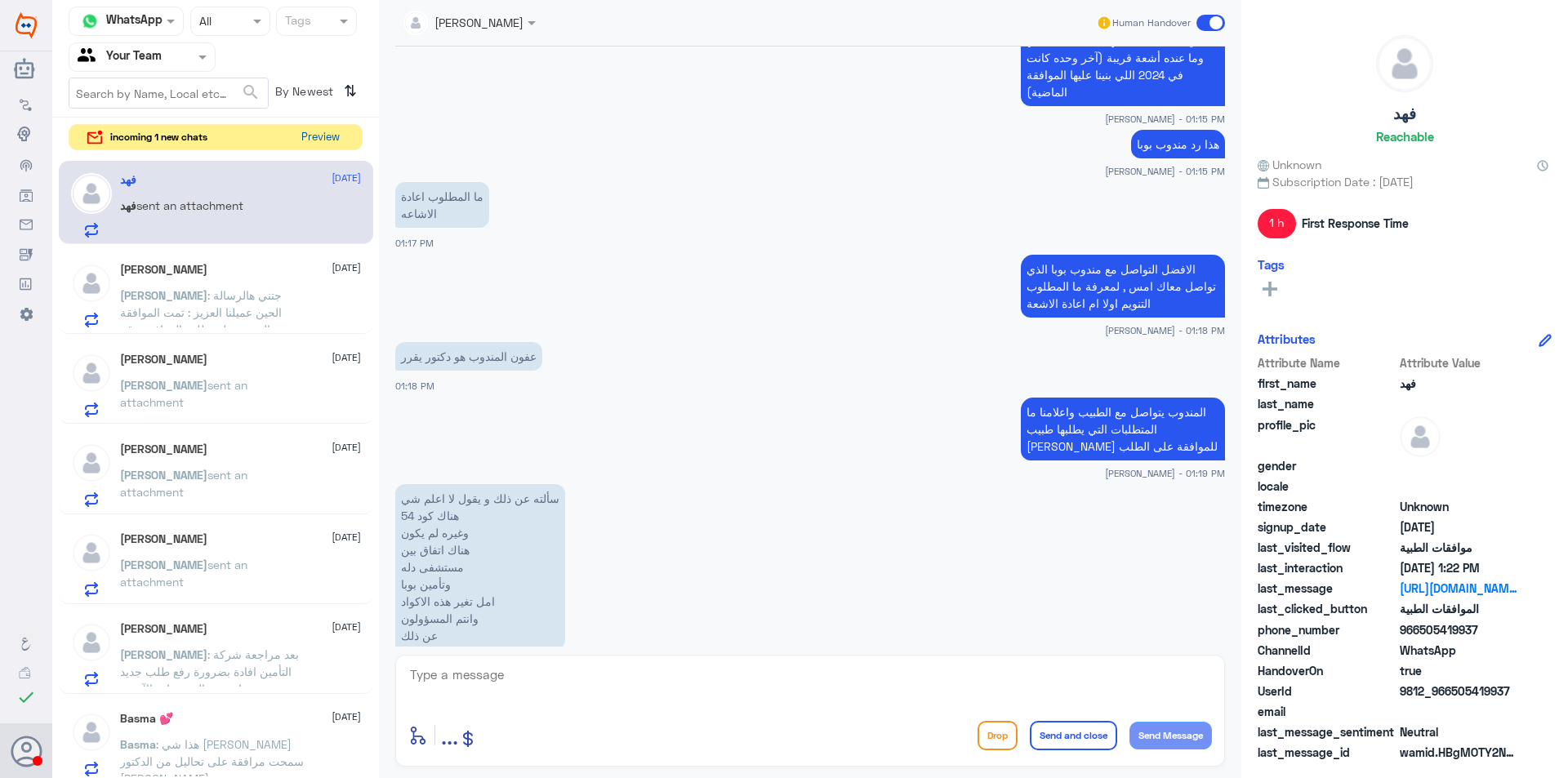
click at [319, 129] on button "Preview" at bounding box center [319, 137] width 51 height 25
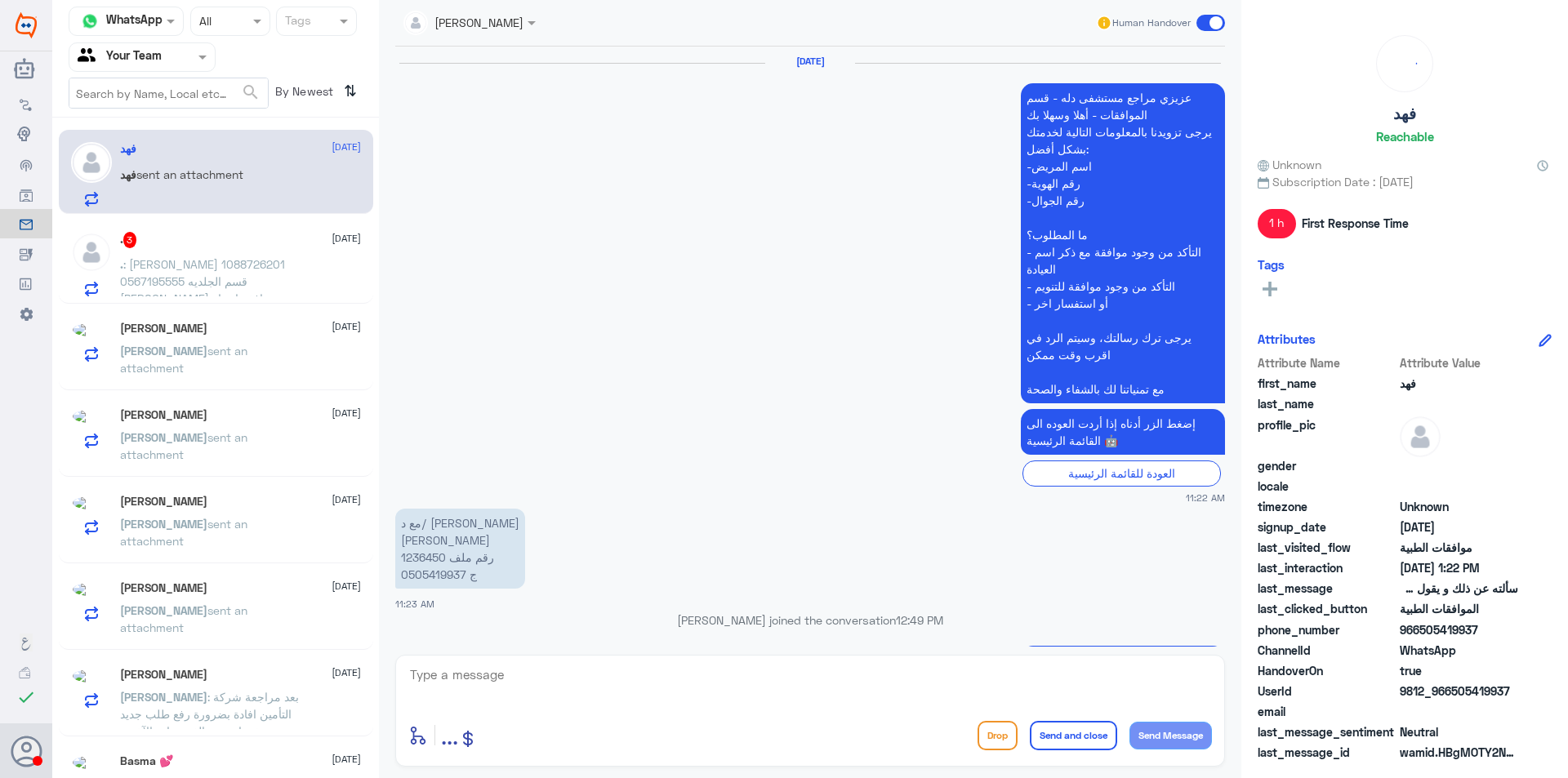
scroll to position [2024, 0]
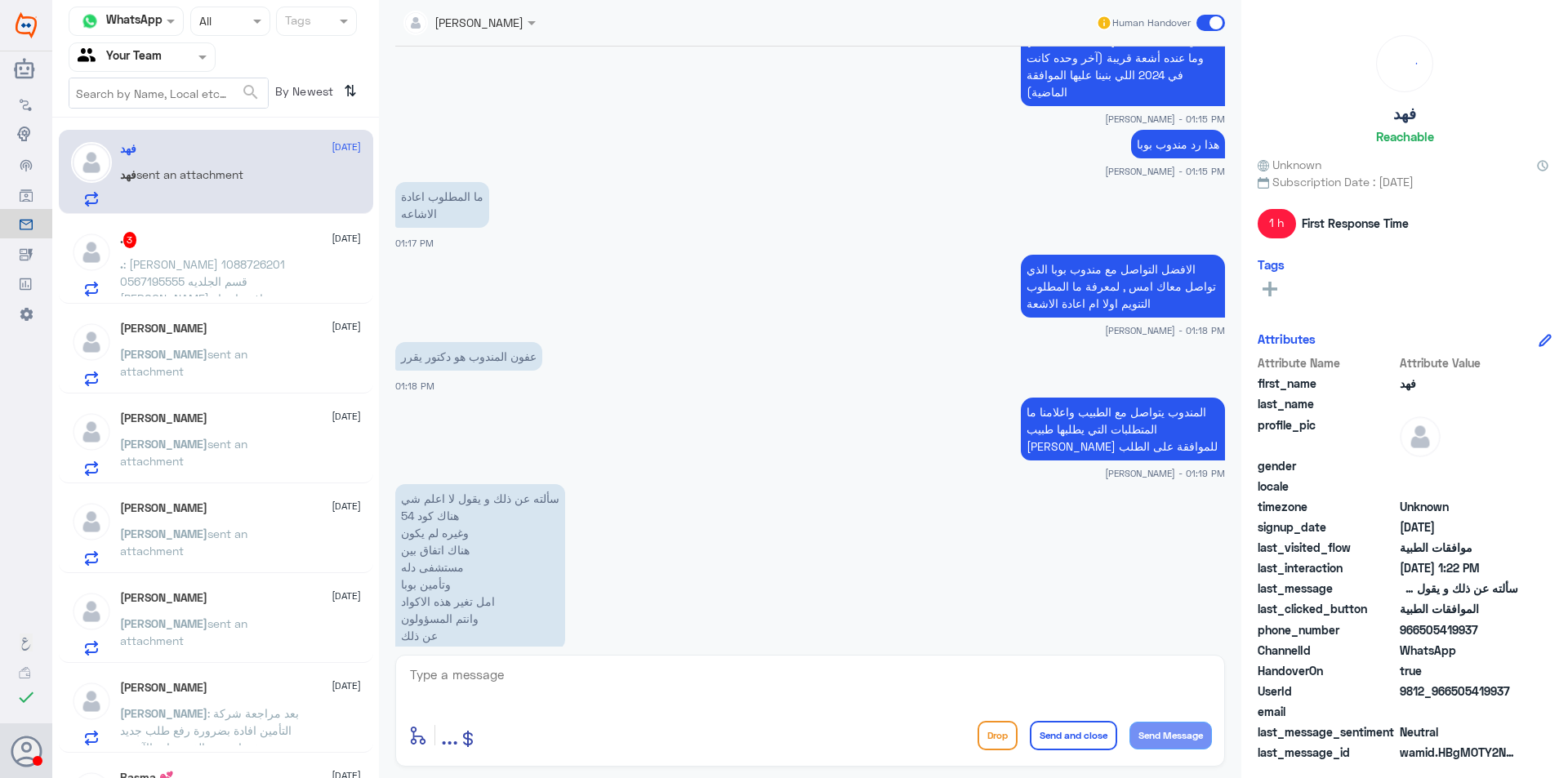
click at [308, 261] on div ". 3 12 October . : عبدالله بلال التويجري 1088726201 0567195555 قسم الجلديه الدك…" at bounding box center [241, 264] width 241 height 64
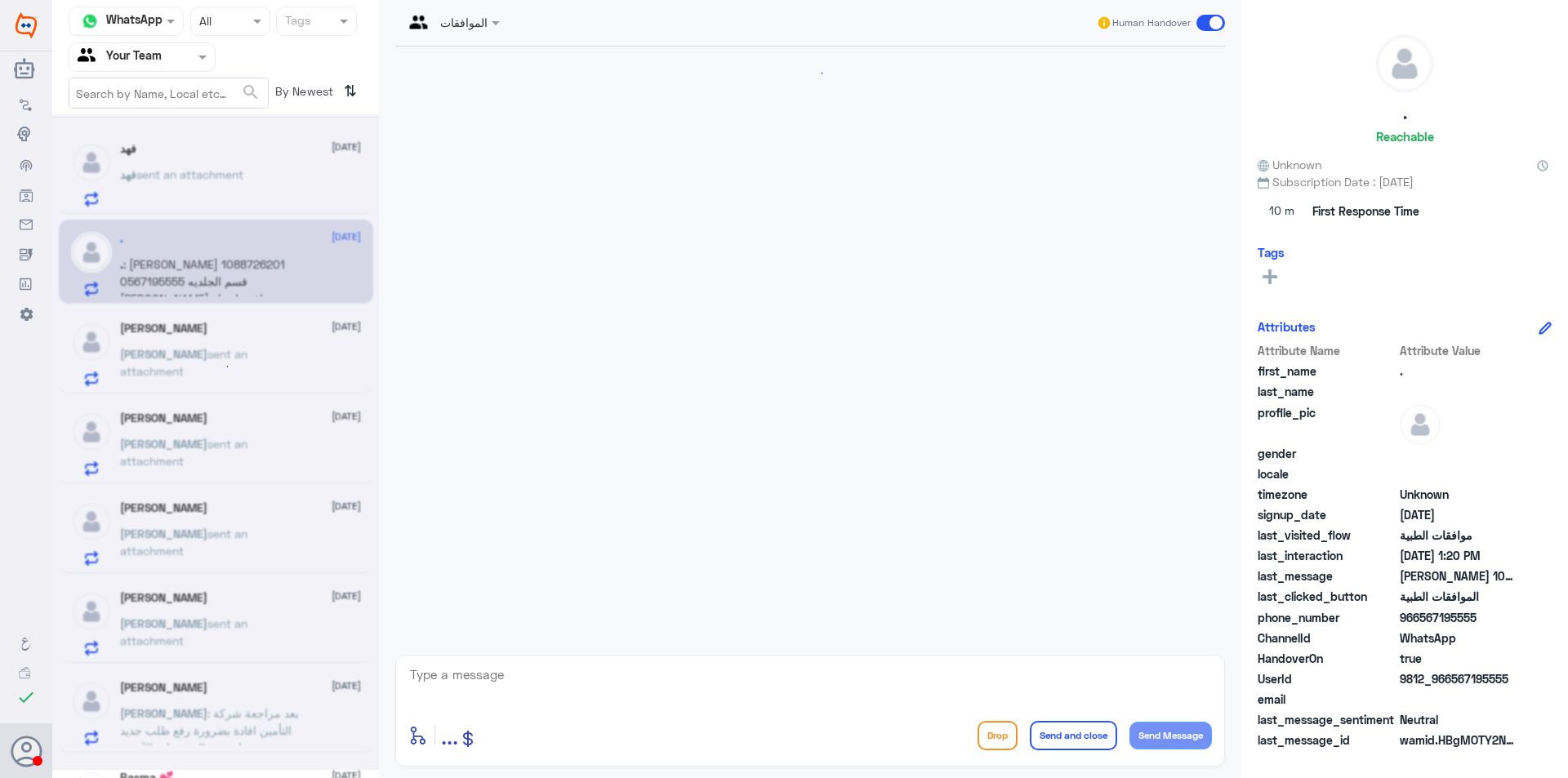
scroll to position [342, 0]
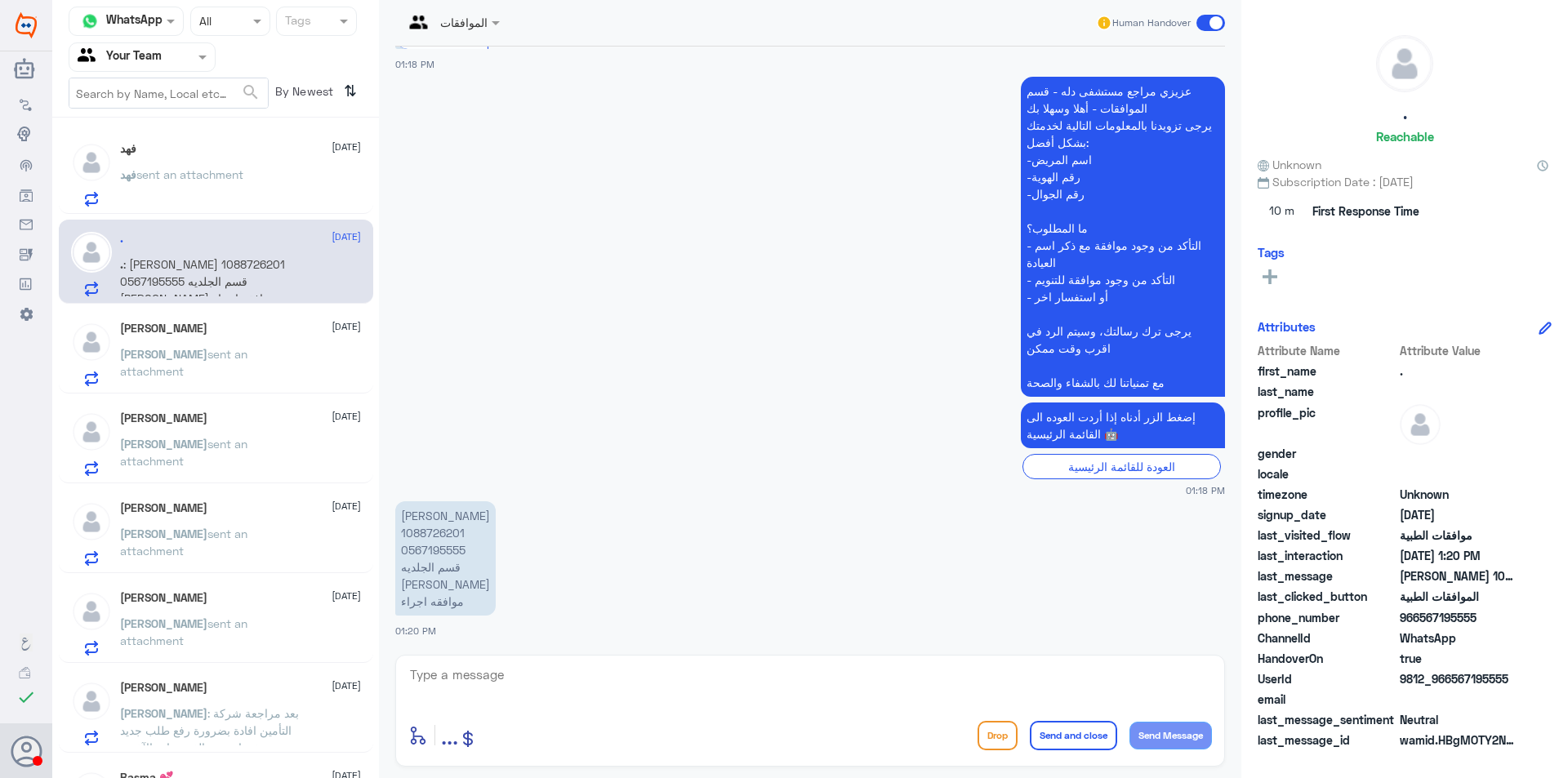
click at [432, 534] on p "عبدالله بلال التويجري 1088726201 0567195555 قسم الجلديه الدكتور محمد السعدون مو…" at bounding box center [445, 559] width 101 height 114
copy p "1088726201"
click at [673, 674] on textarea at bounding box center [810, 683] width 803 height 40
type textarea "عزيزي المراجع هنالك موافقة على الاجراء يمكنك مراجعة العيادة لعمل الاجراء"
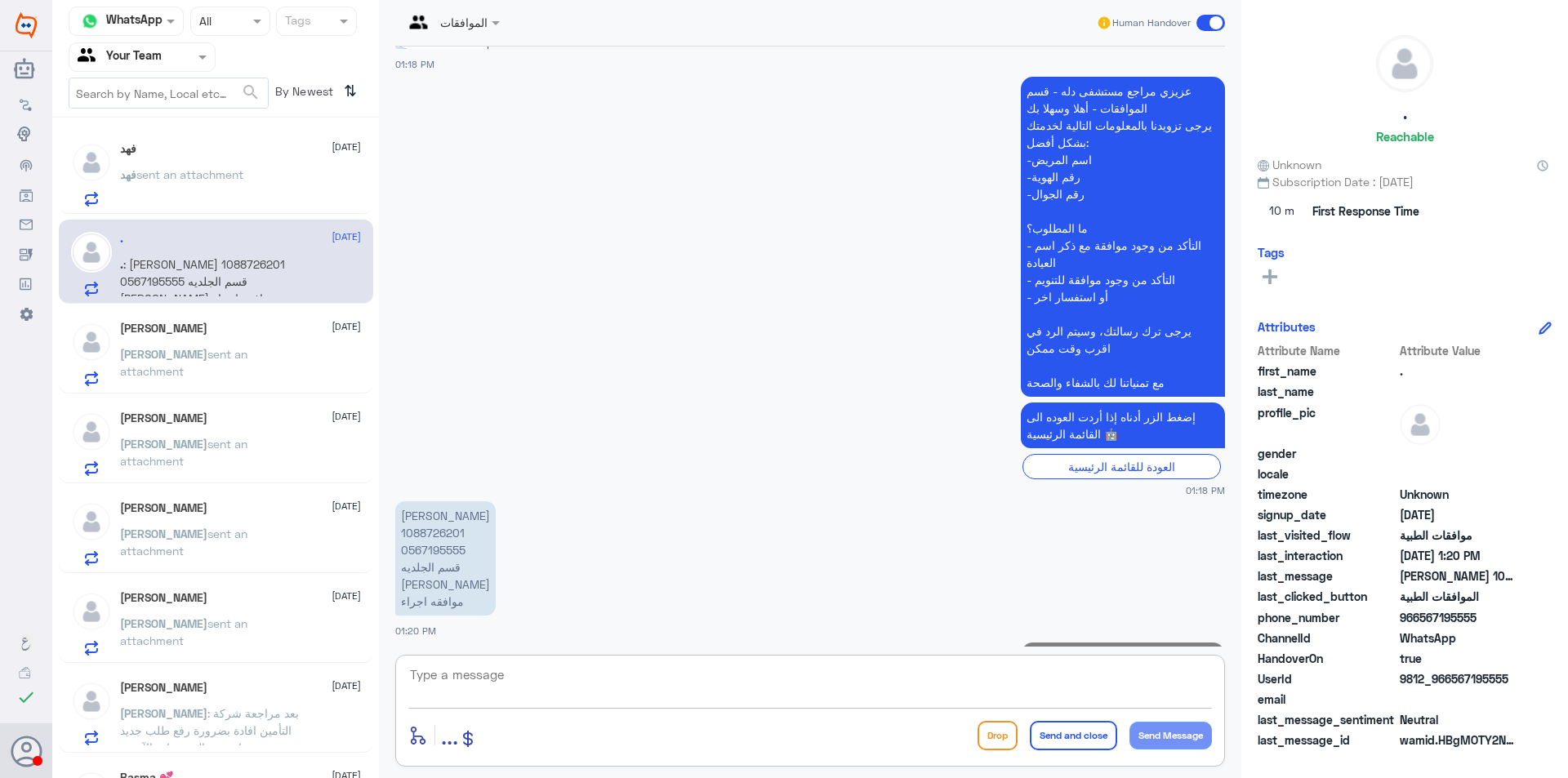
scroll to position [428, 0]
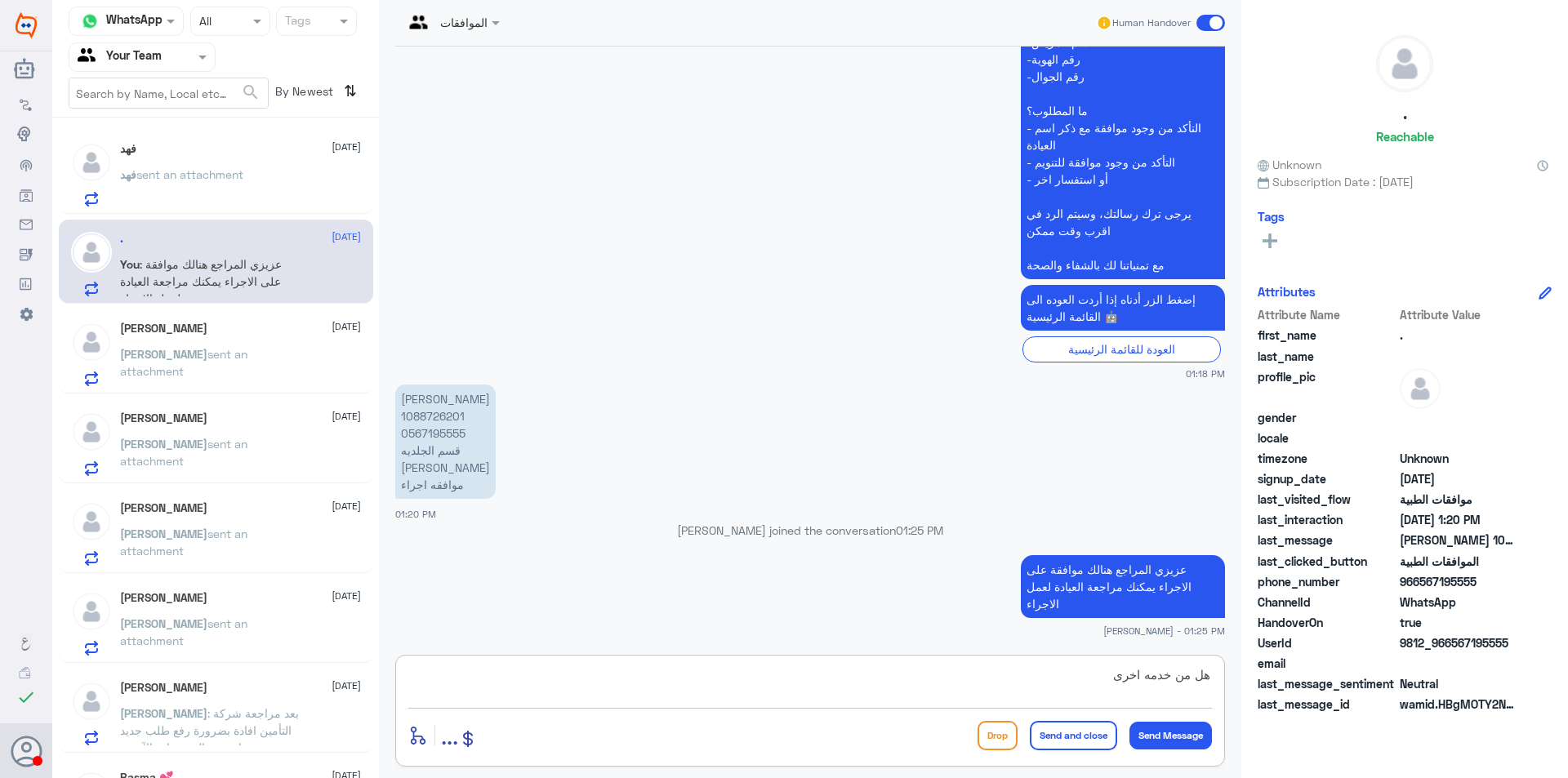
type textarea "هل من خدمه اخرى ؟"
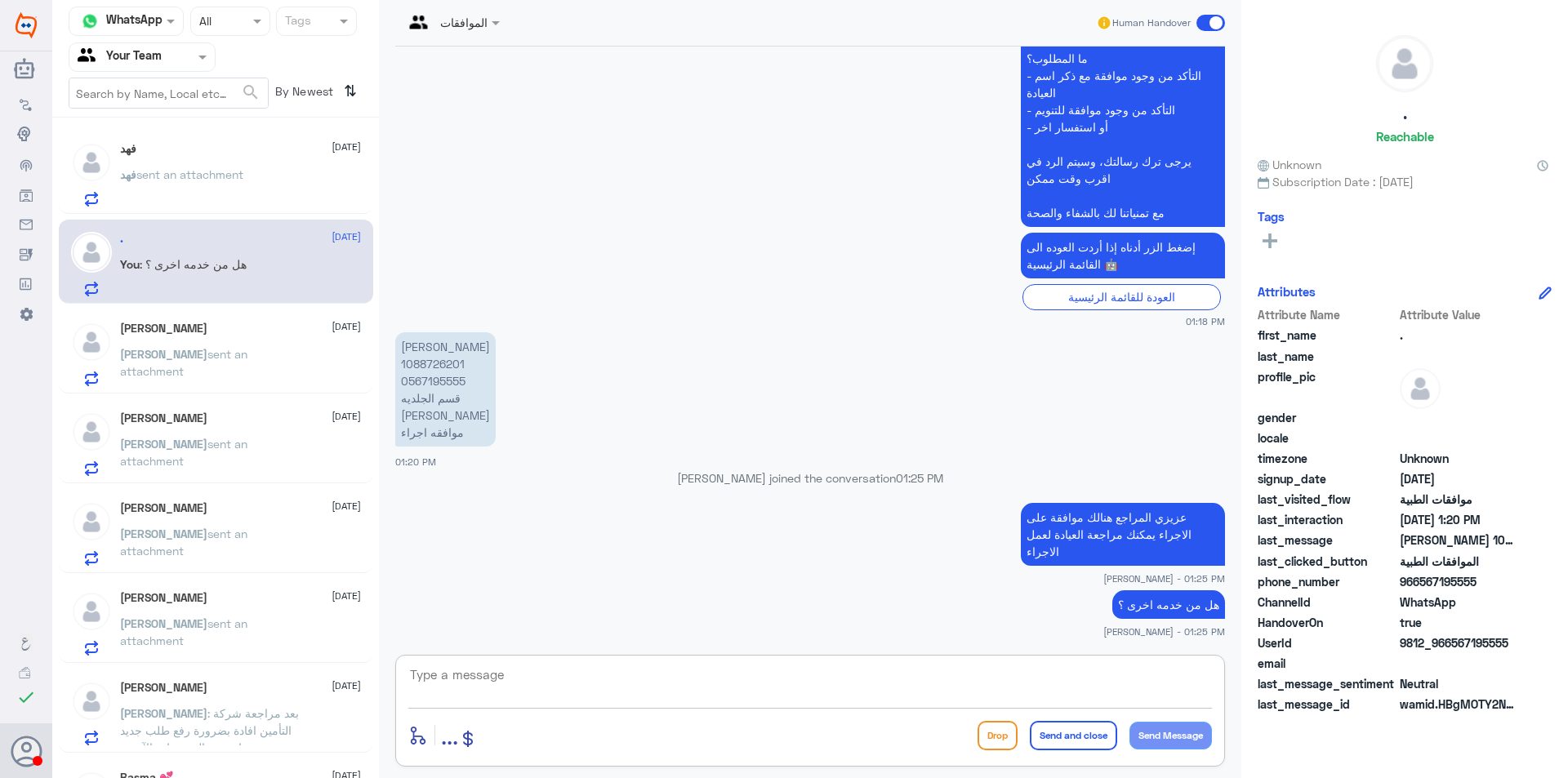
click at [216, 188] on p "فهد sent an attachment" at bounding box center [182, 186] width 123 height 41
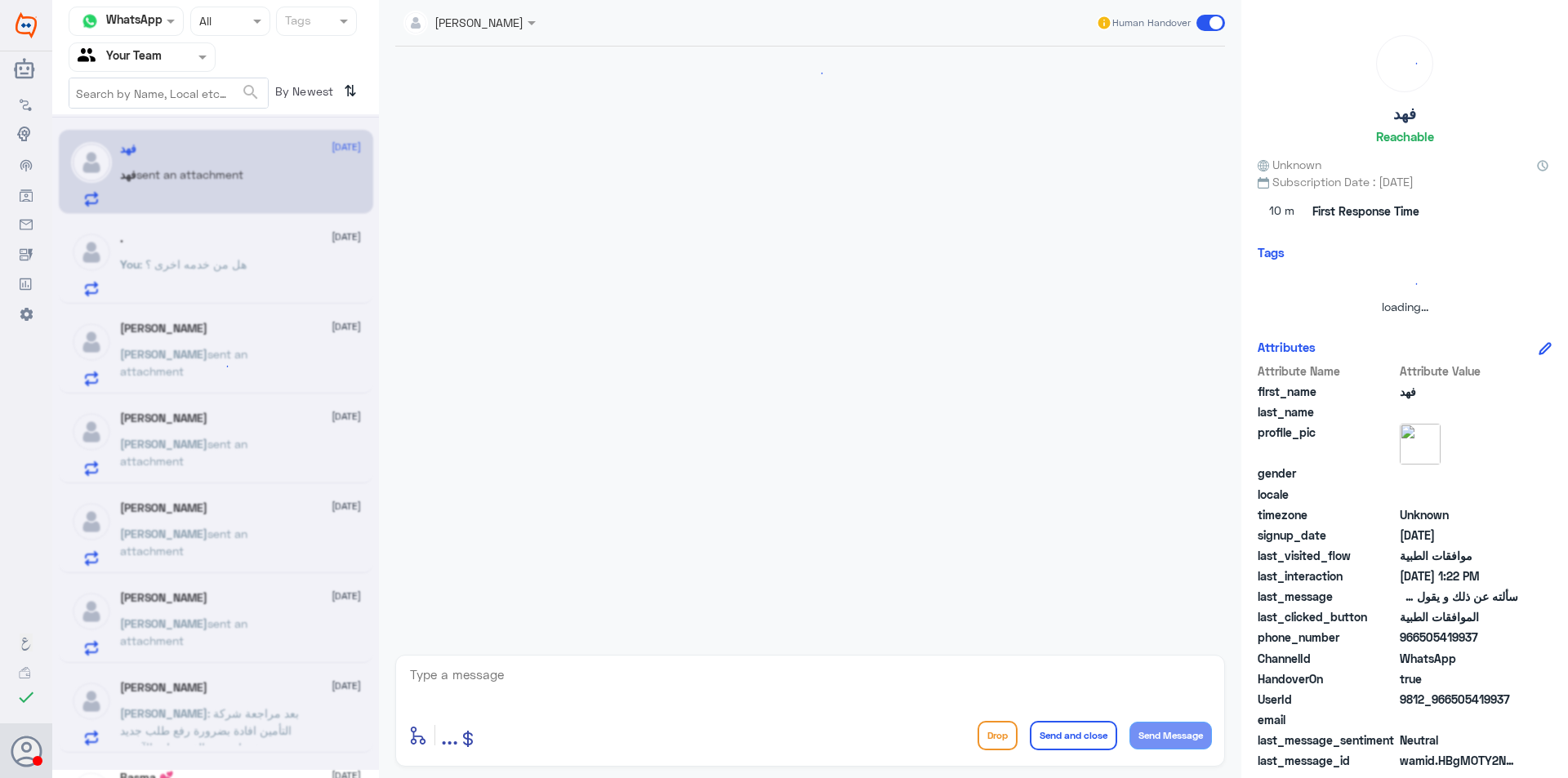
scroll to position [2024, 0]
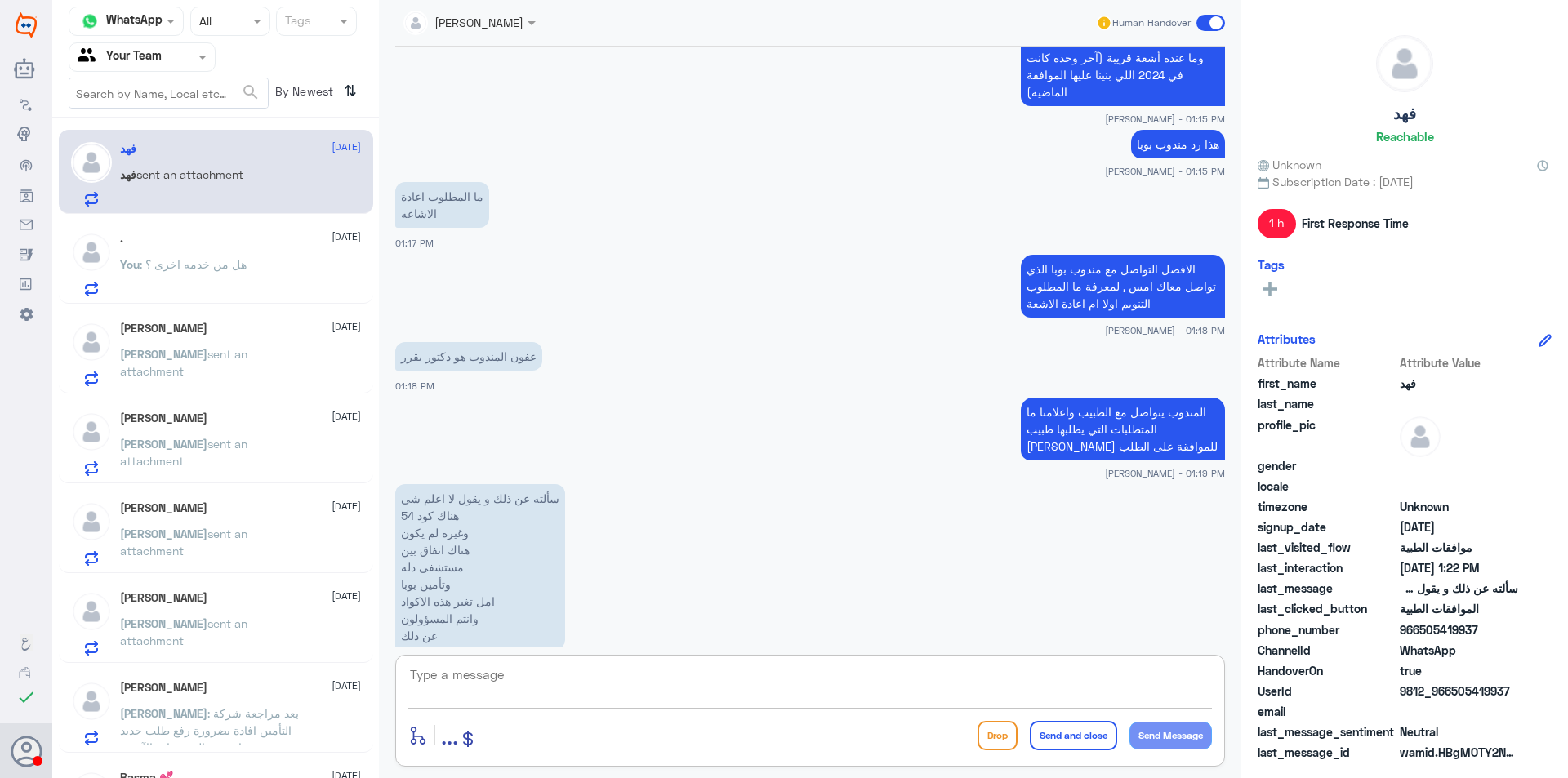
click at [543, 671] on textarea at bounding box center [810, 683] width 803 height 40
click at [801, 678] on textarea "ما تم افادتي من قبل المندوب الاكواد صحيحه , ولكن الطبيب طالب" at bounding box center [810, 683] width 803 height 40
type textarea "ما تم افادتي من قبل المندوب الاكواد صحيحه , ولكن الطبيب طالب اعادة الاشعة او ال…"
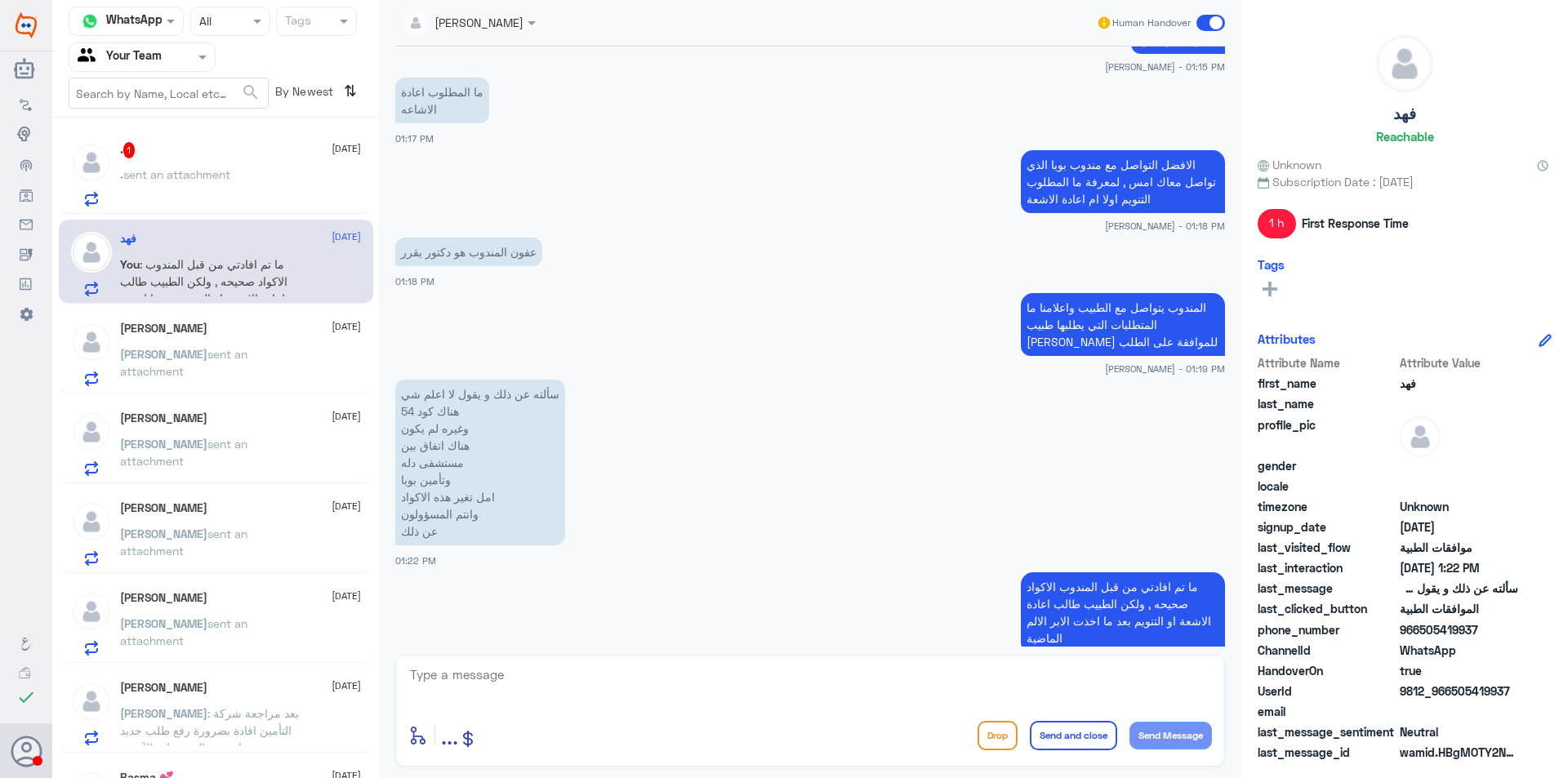
click at [241, 167] on div ". 1 12 October . sent an attachment" at bounding box center [241, 174] width 241 height 64
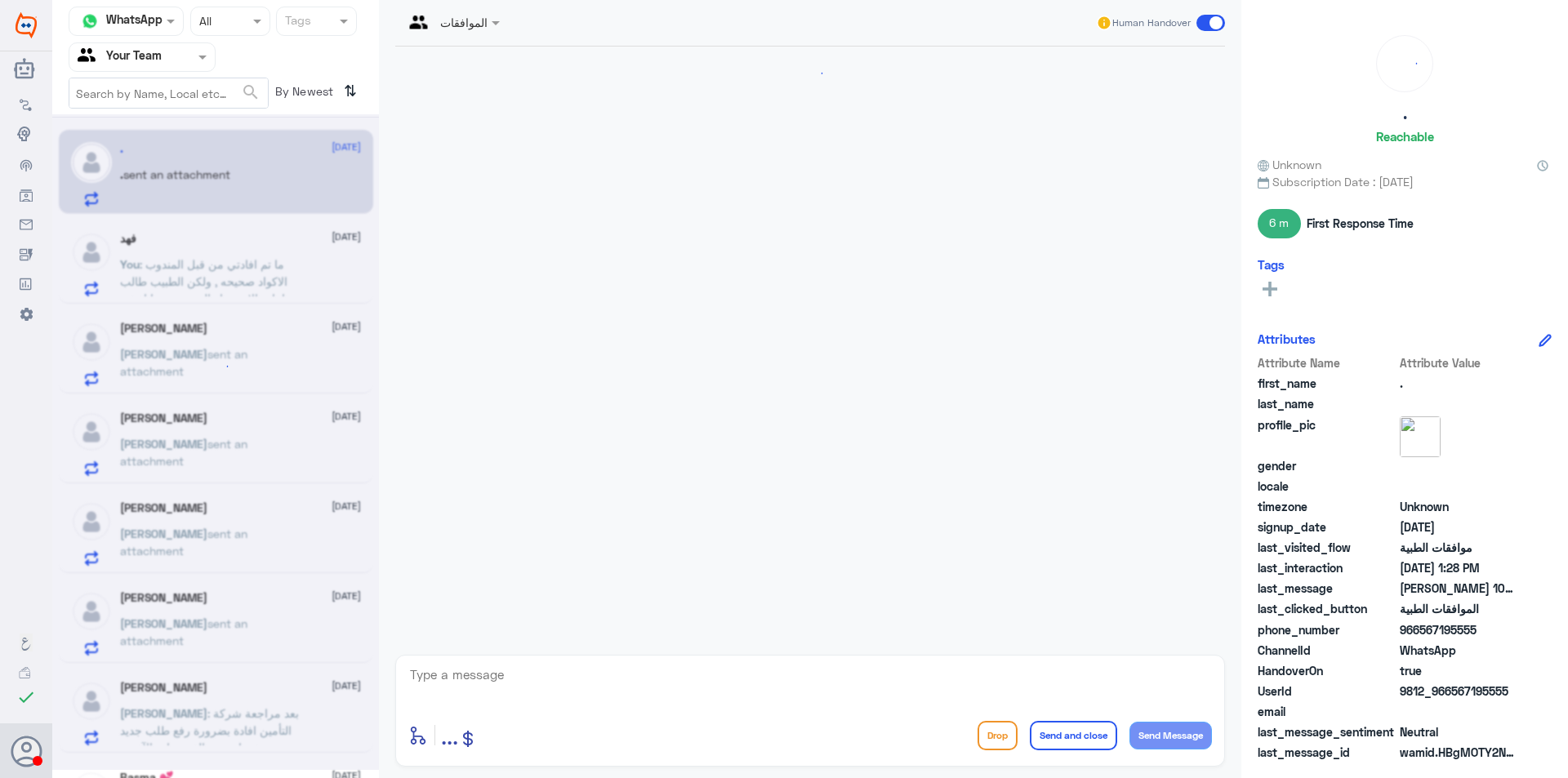
scroll to position [566, 0]
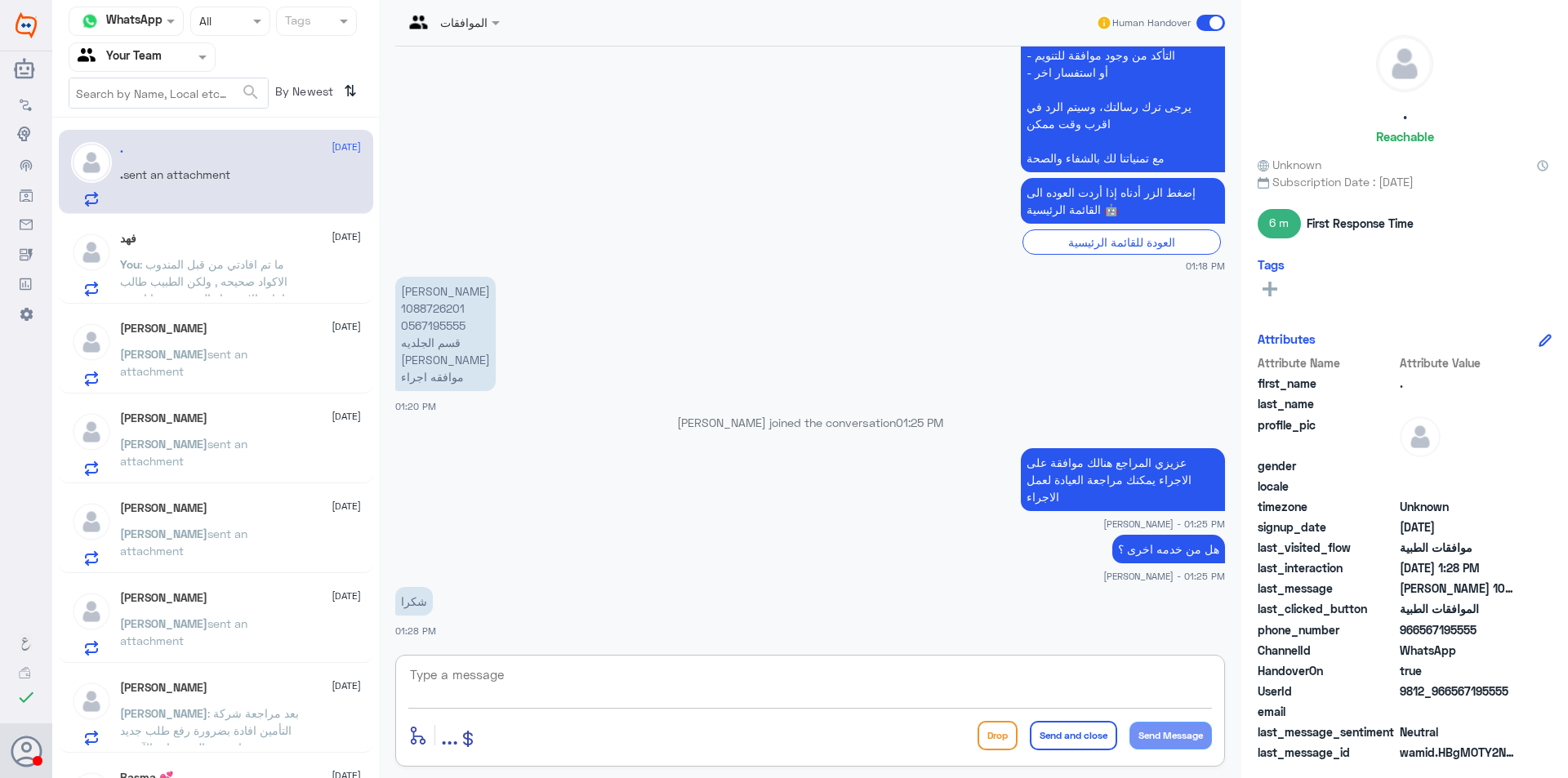
click at [955, 675] on textarea at bounding box center [810, 683] width 803 height 40
type textarea "العفو . متمنين لكم دوم الصحة والعافية"
click at [1076, 750] on div "enter flow name ... Drop Send and close Send Message" at bounding box center [810, 734] width 803 height 37
click at [1081, 744] on button "Send and close" at bounding box center [1074, 735] width 87 height 29
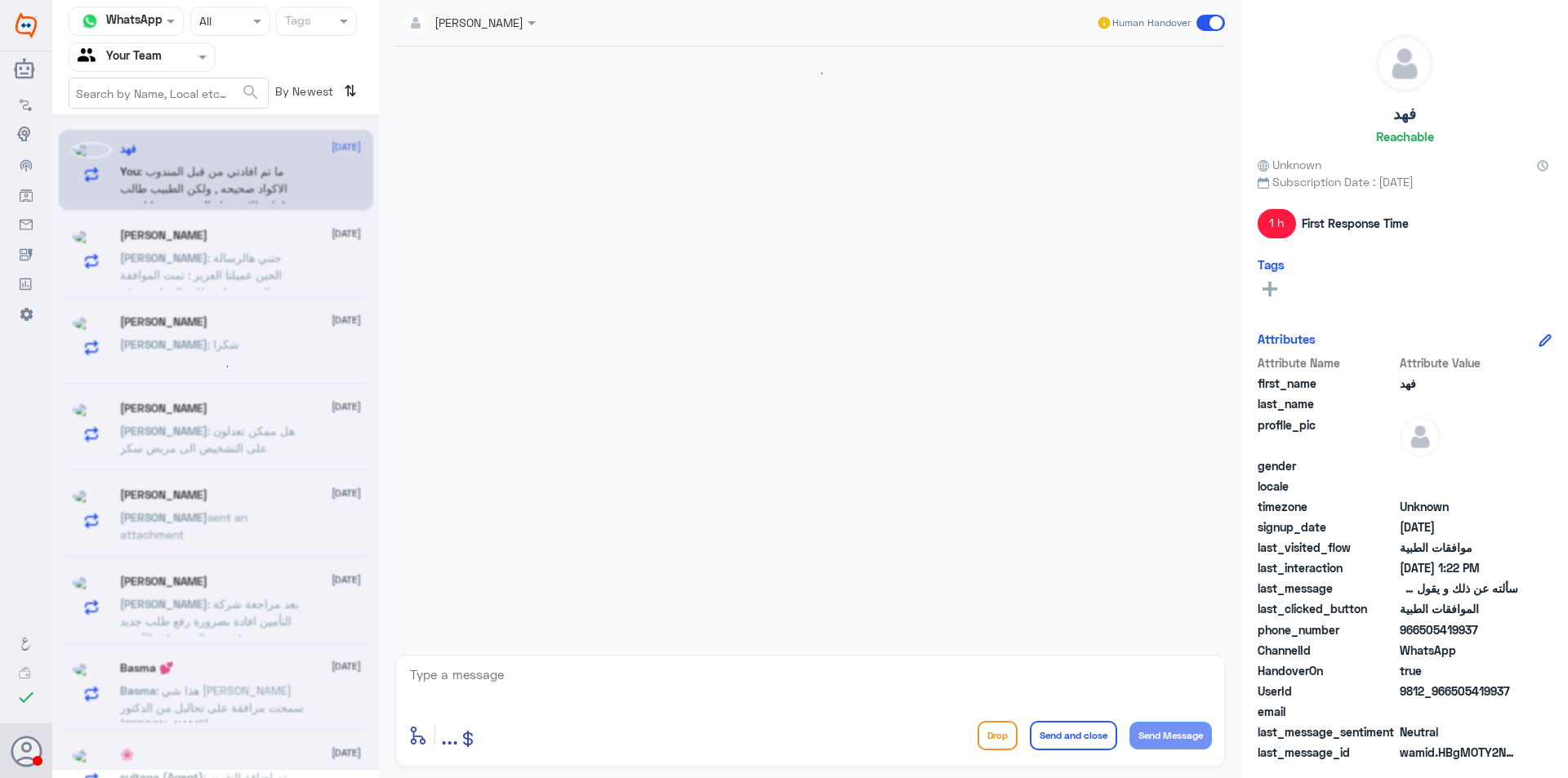
scroll to position [1702, 0]
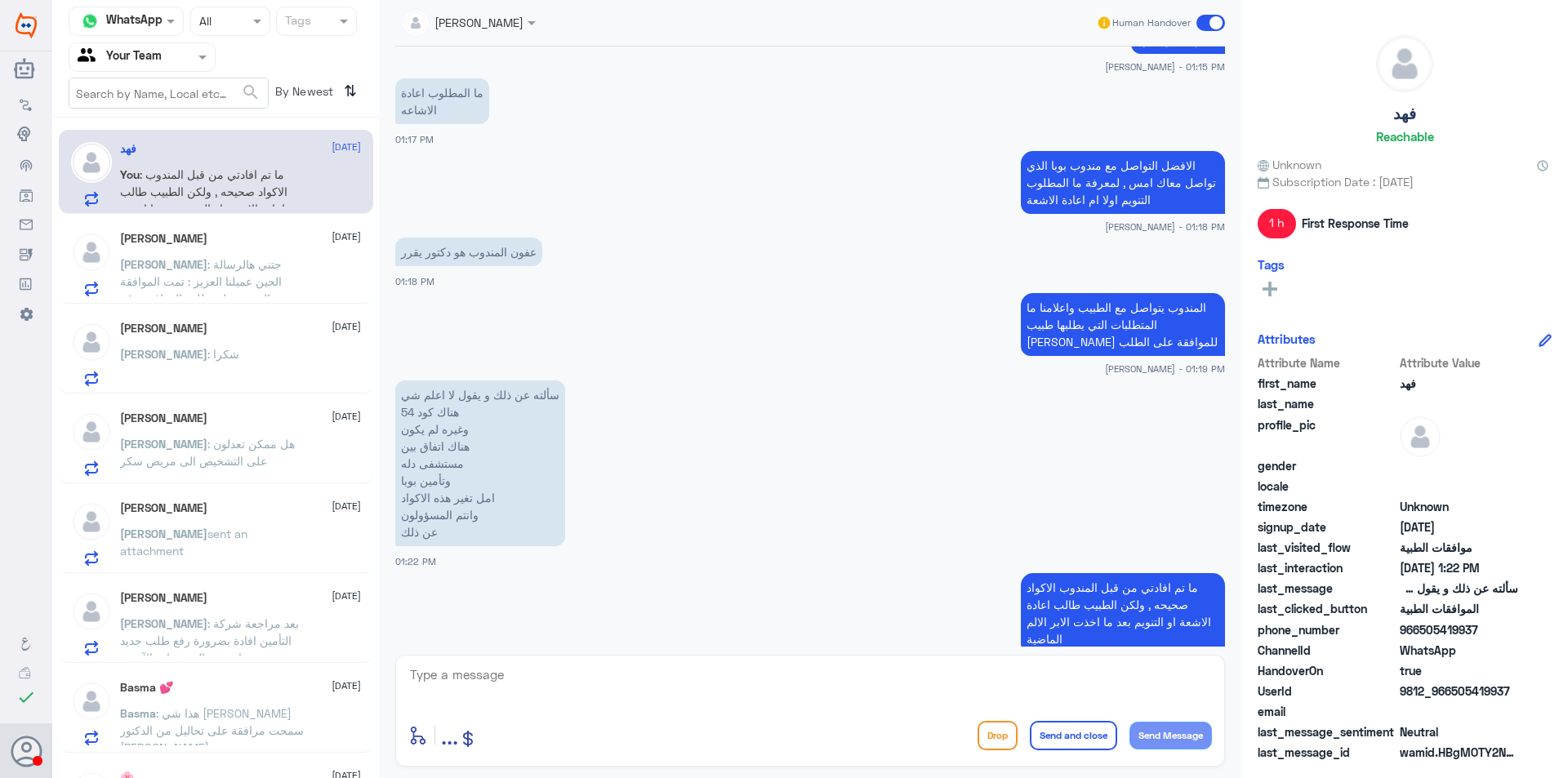
drag, startPoint x: 764, startPoint y: 264, endPoint x: 748, endPoint y: 257, distance: 17.5
click at [764, 294] on app-msgs-text "المندوب يتواصل مع الطبيب واعلامنا ما المتطلبات التي يطلبها طبيب [PERSON_NAME] ل…" at bounding box center [810, 326] width 830 height 64
click at [303, 277] on p "[PERSON_NAME] : جتني هالرسالة الحين عميلنا العزيز : تمت الموافقة الجزئية على طل…" at bounding box center [212, 276] width 184 height 41
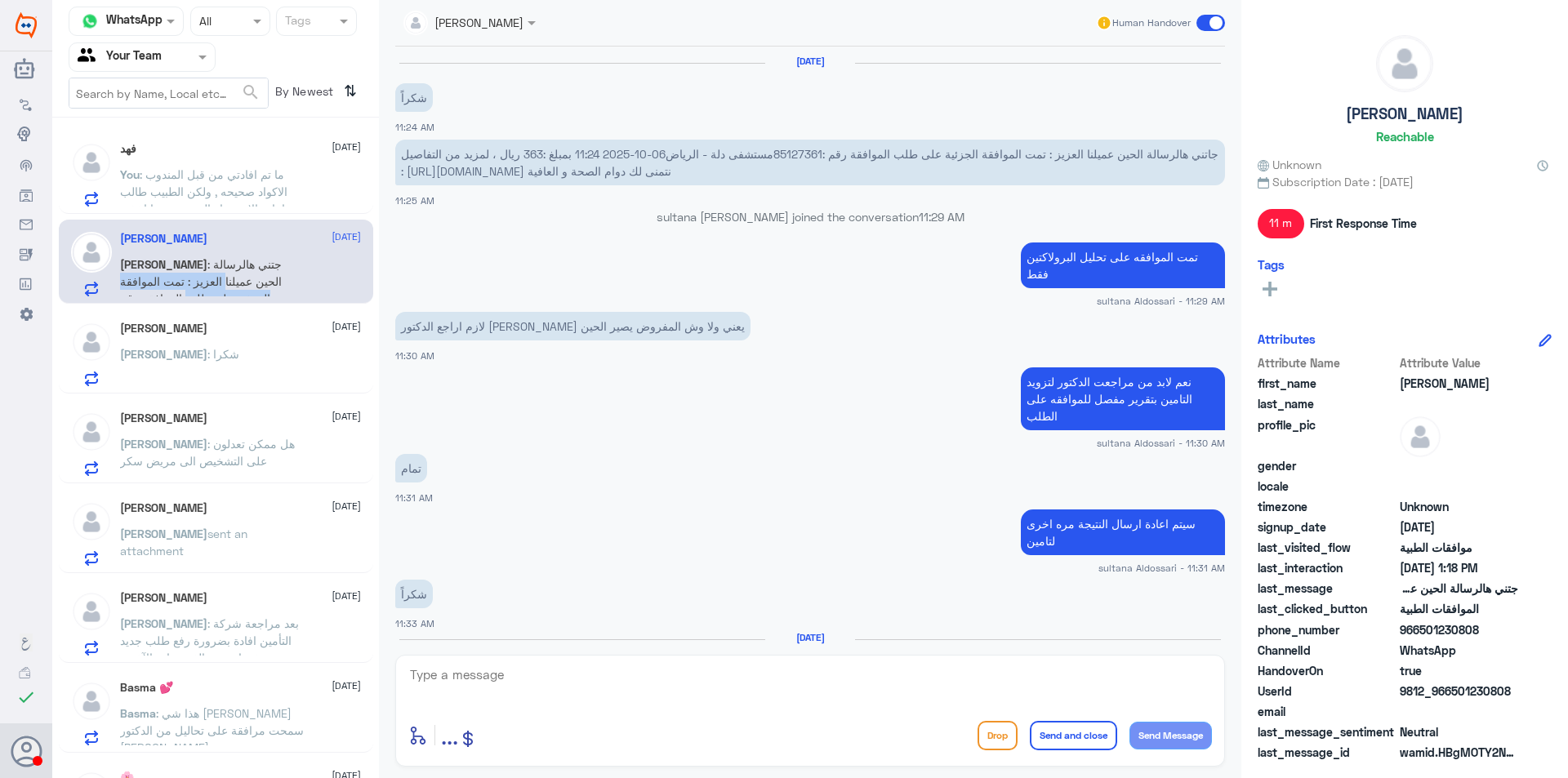
scroll to position [1124, 0]
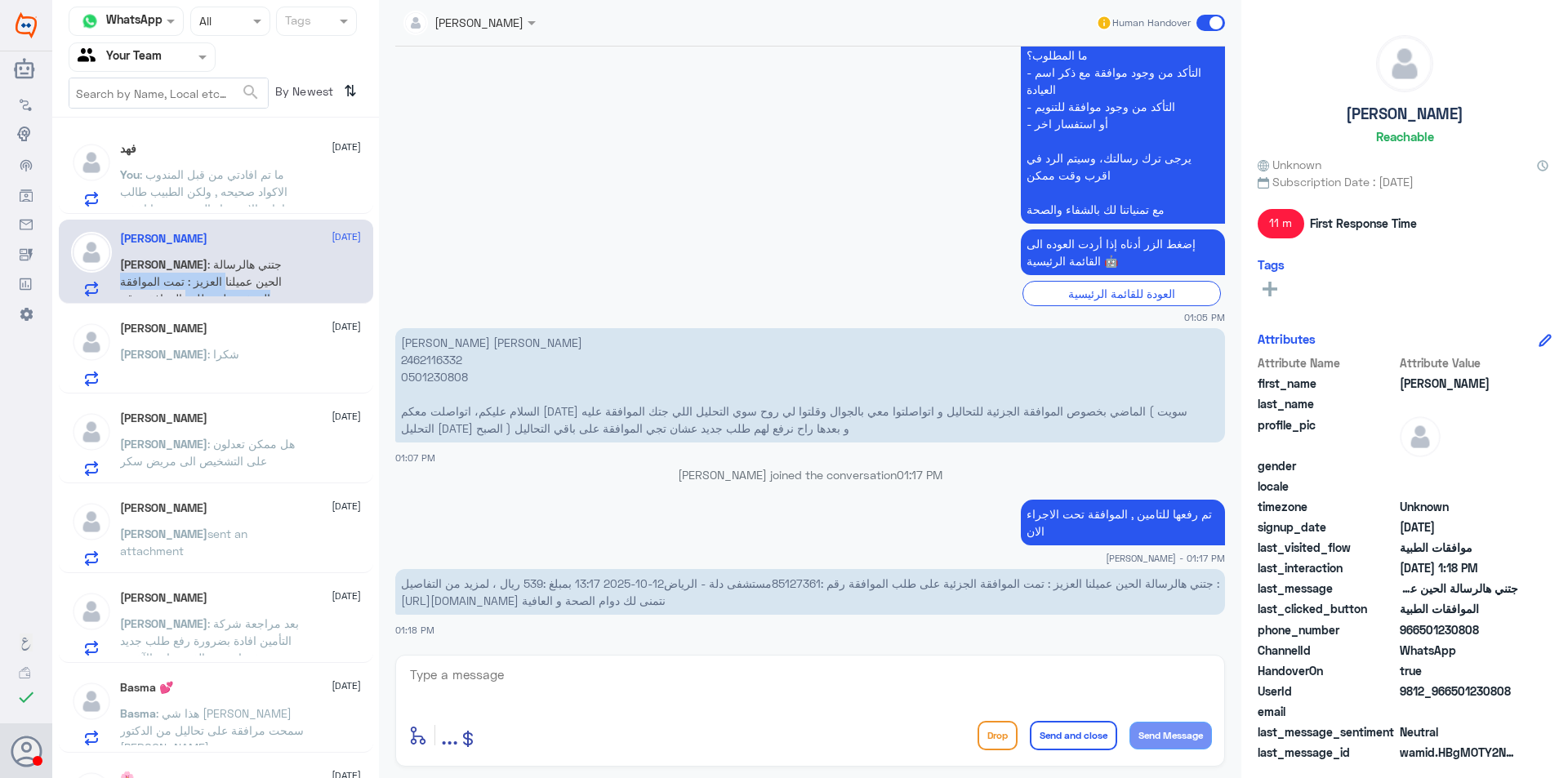
click at [515, 288] on div "العودة للقائمة الرئيسية" at bounding box center [810, 294] width 830 height 25
click at [265, 343] on div "[PERSON_NAME] [DATE] [PERSON_NAME] : شكرا" at bounding box center [241, 354] width 241 height 64
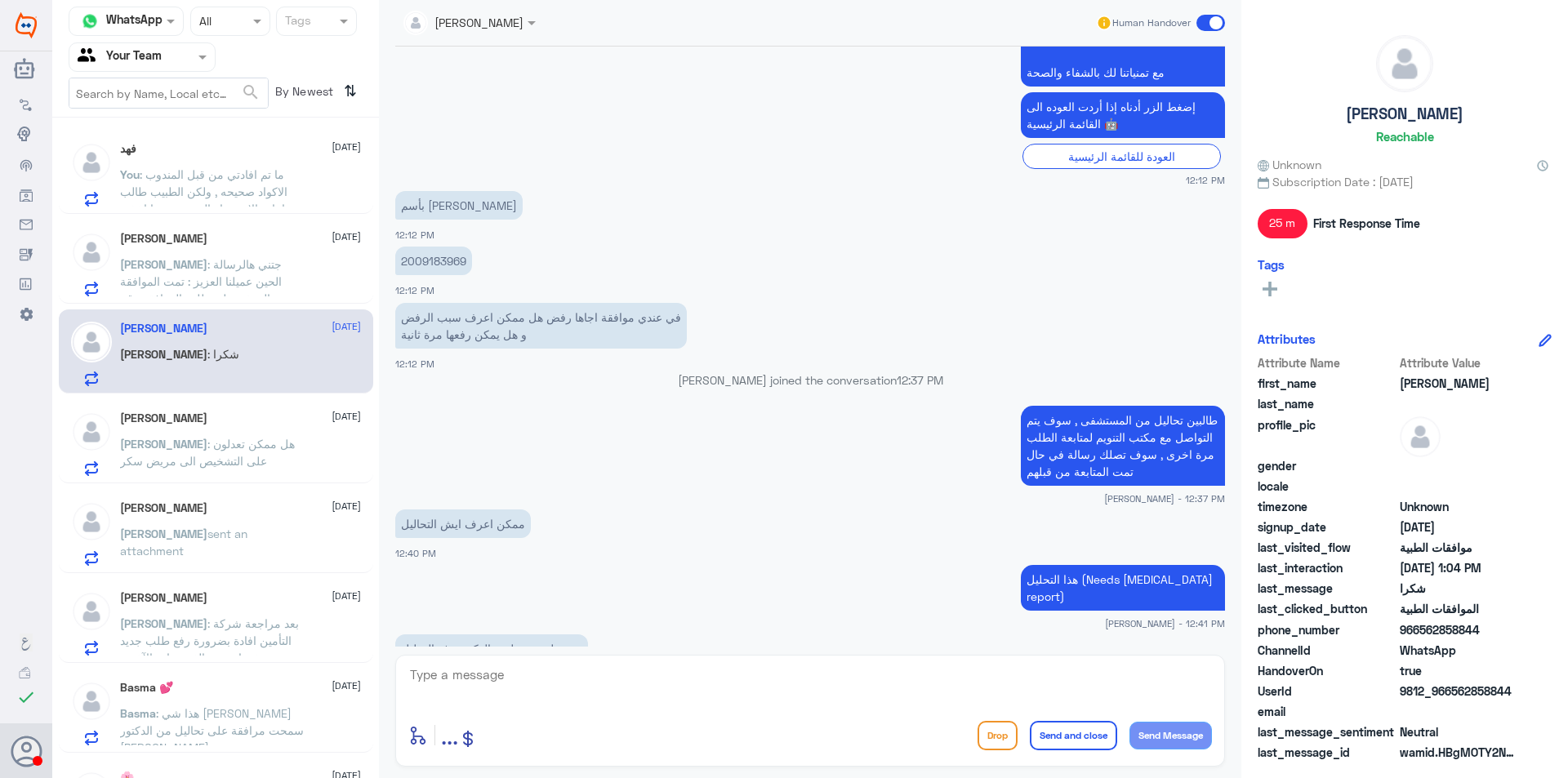
scroll to position [554, 0]
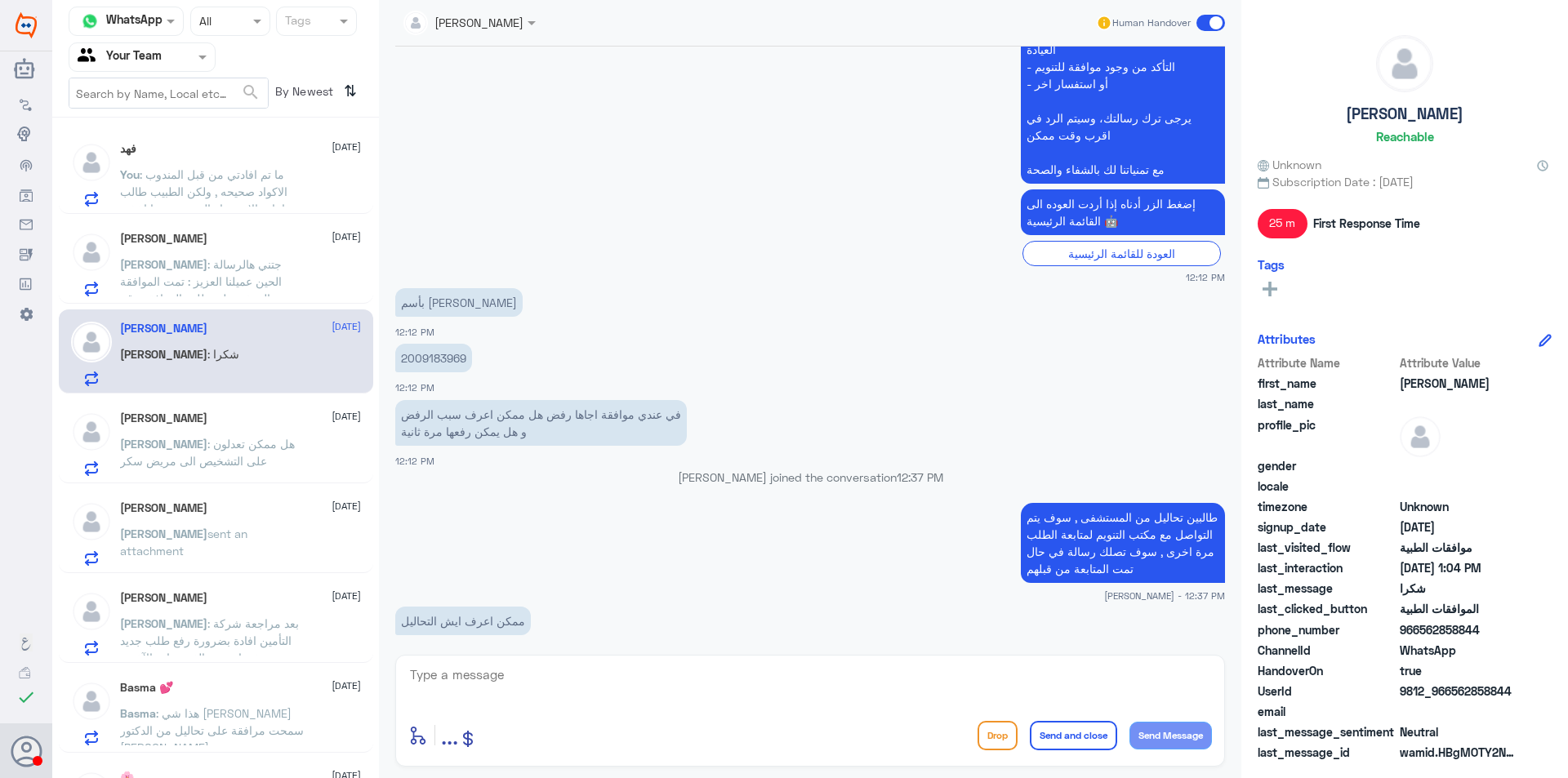
click at [429, 360] on p "2009183969" at bounding box center [434, 358] width 77 height 29
copy p "2009183969"
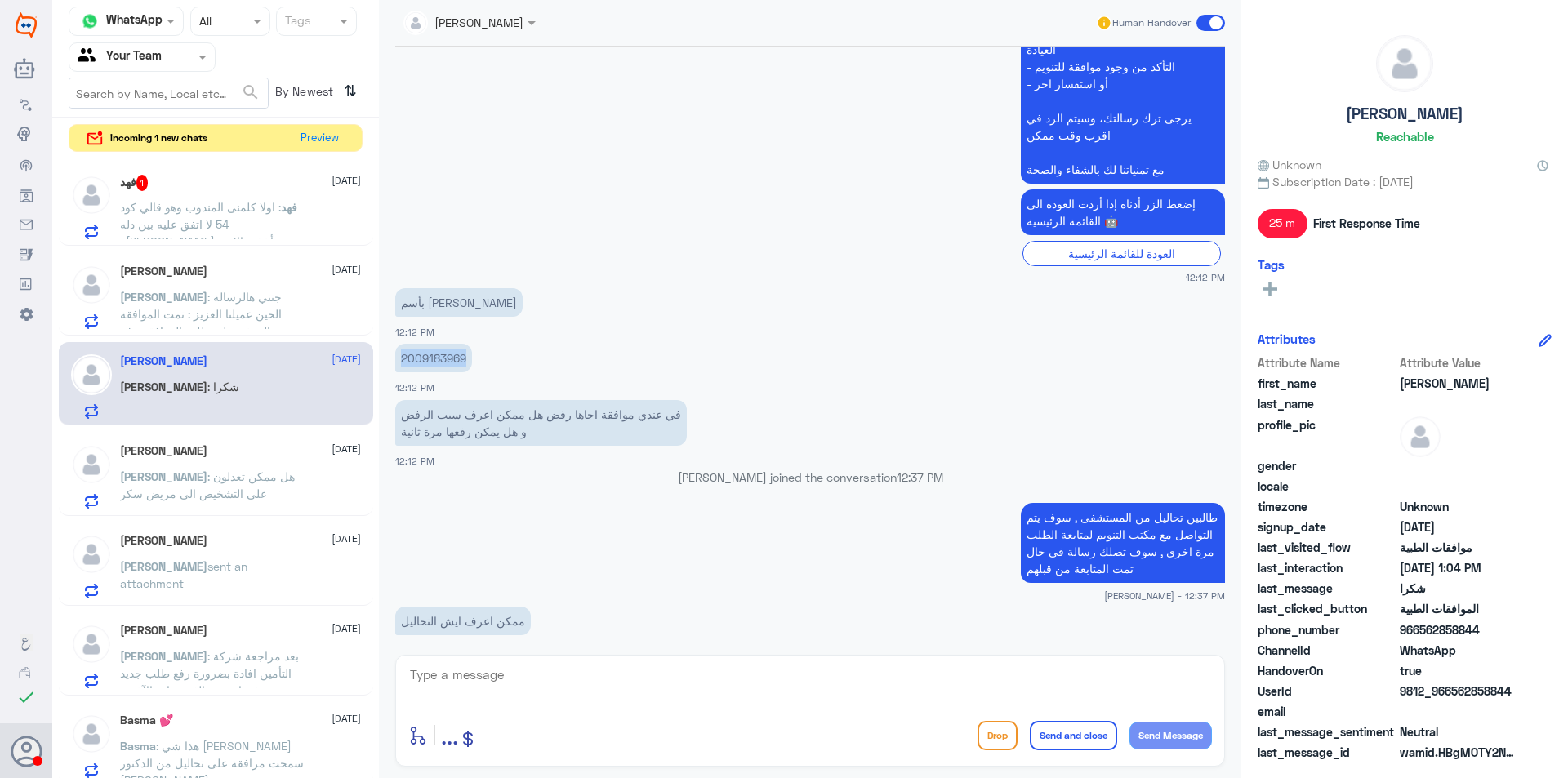
click at [252, 202] on span ": اولا كلمنى المندوب وهو قالي كود 54 لا اتفق عليه بين دله و[PERSON_NAME] . وأخذ…" at bounding box center [201, 232] width 161 height 65
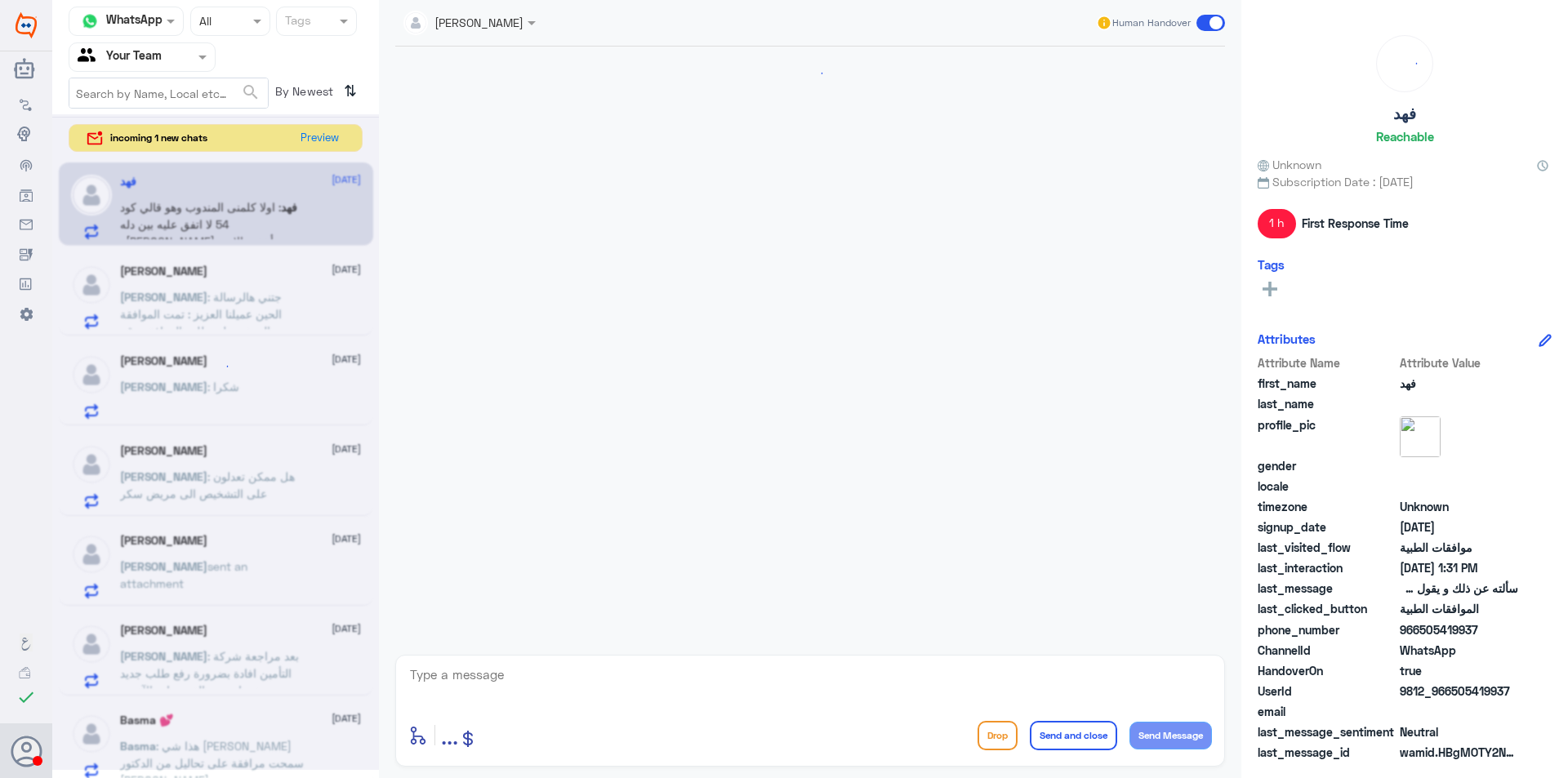
scroll to position [1741, 0]
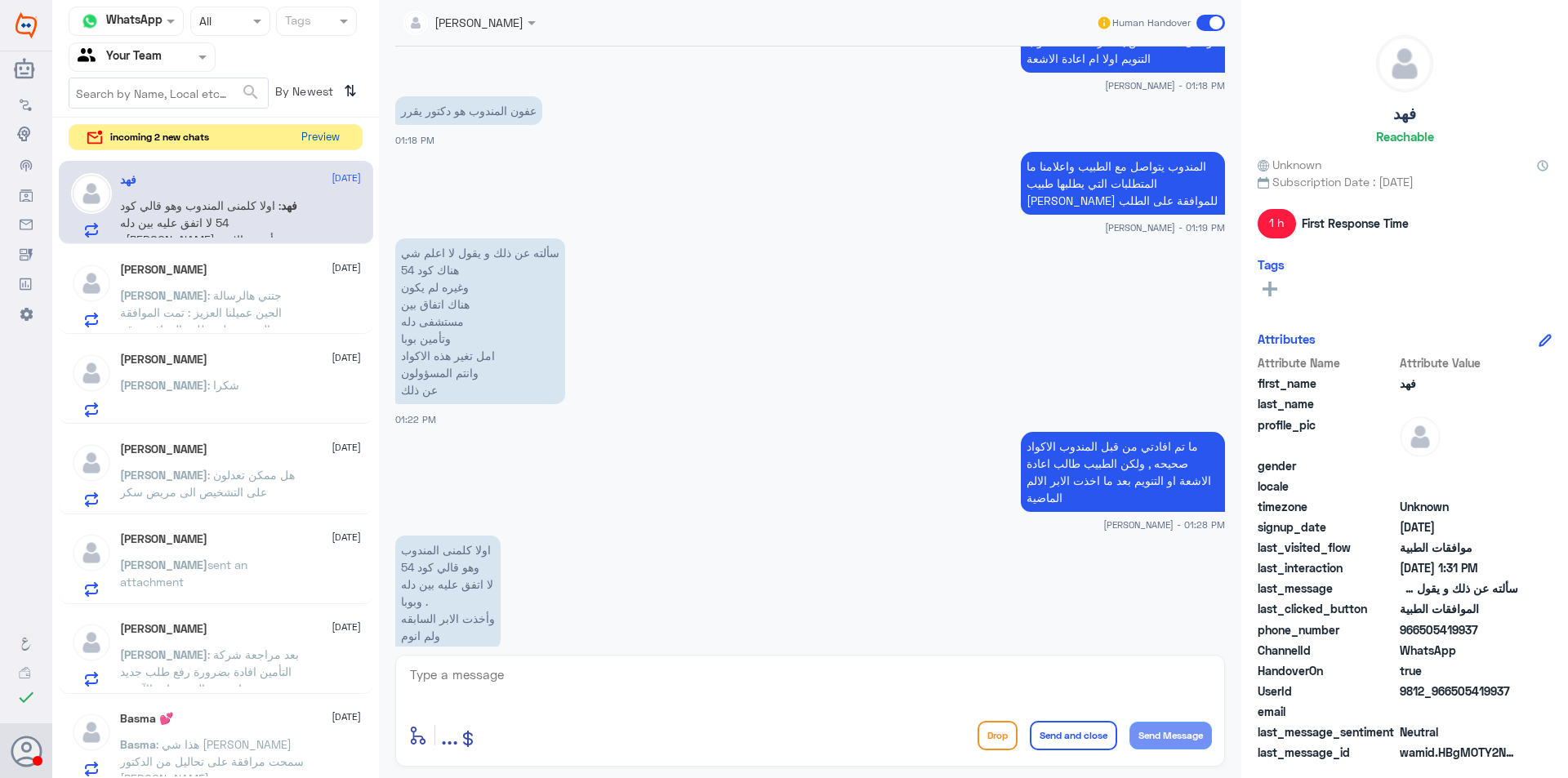
click at [328, 137] on button "Preview" at bounding box center [319, 137] width 51 height 25
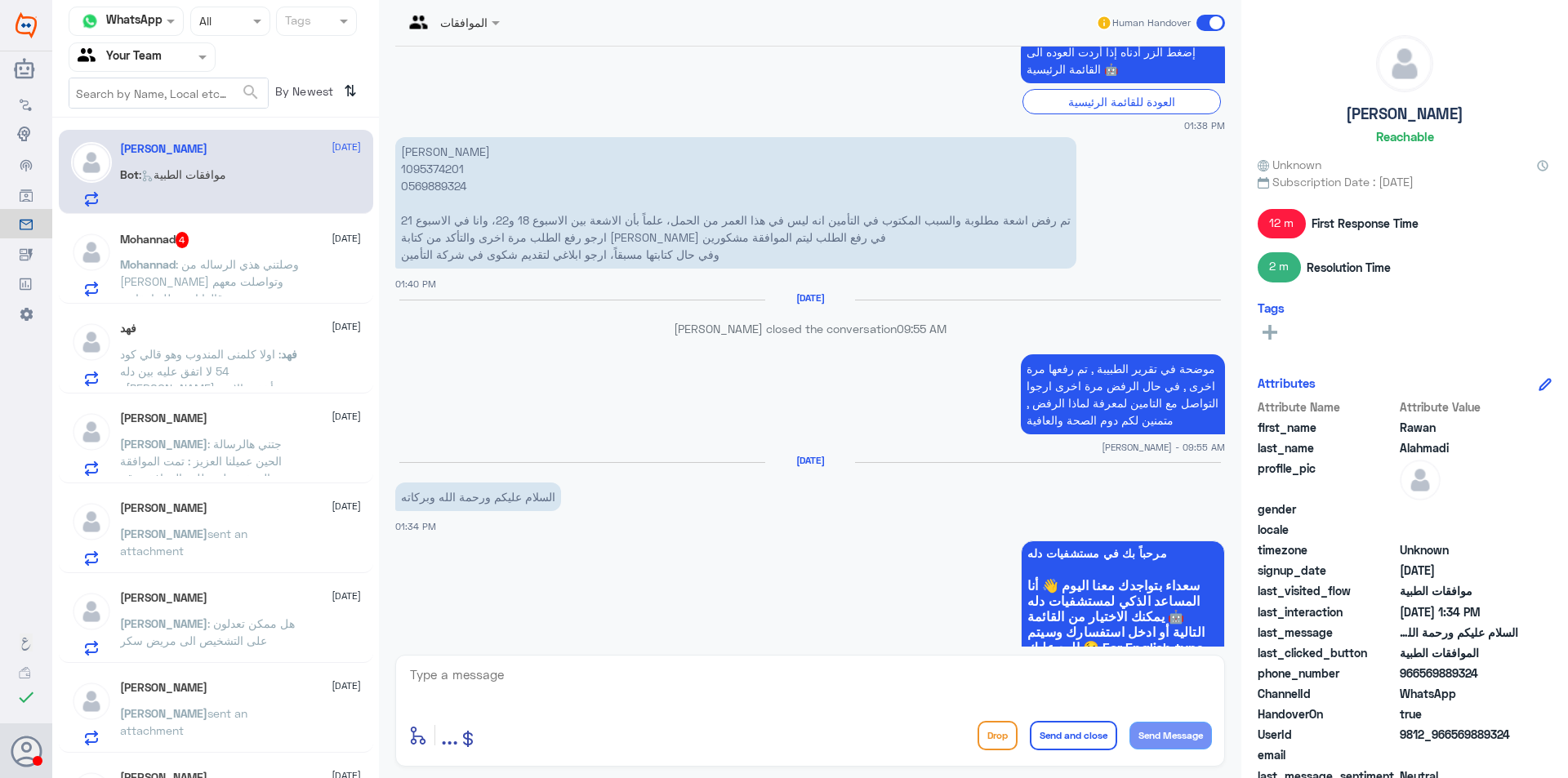
scroll to position [954, 0]
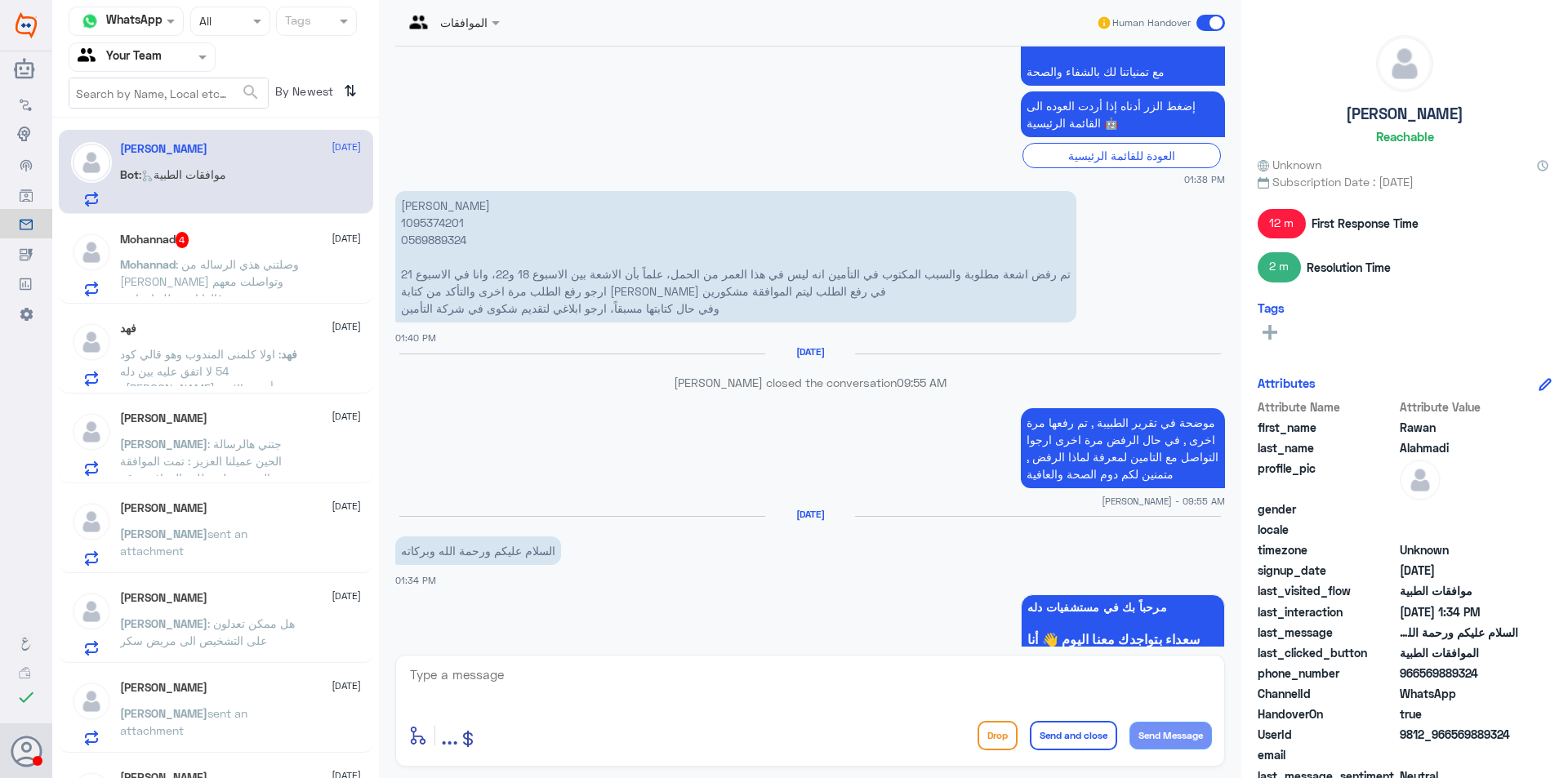
click at [435, 228] on p "[PERSON_NAME] 1095374201 0569889324 تم رفض اشعة مطلوبة والسبب المكتوب في التأمي…" at bounding box center [735, 256] width 681 height 131
copy p "1095374201"
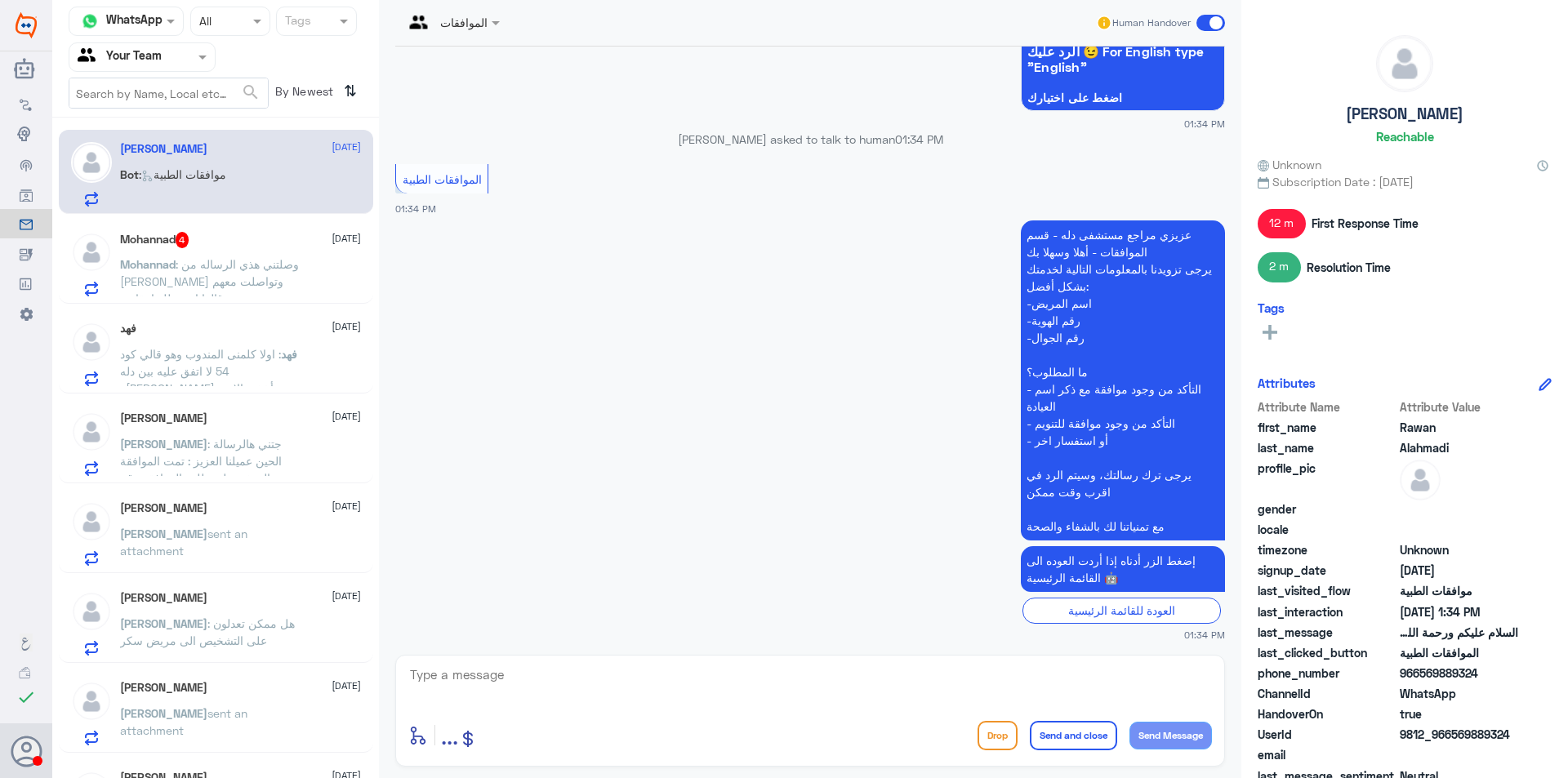
scroll to position [1607, 0]
click at [200, 262] on span ": وصلتني هذي الرساله من [PERSON_NAME] وتواصلت معهم قالوا انهم طلبوا تقارير" at bounding box center [210, 281] width 178 height 48
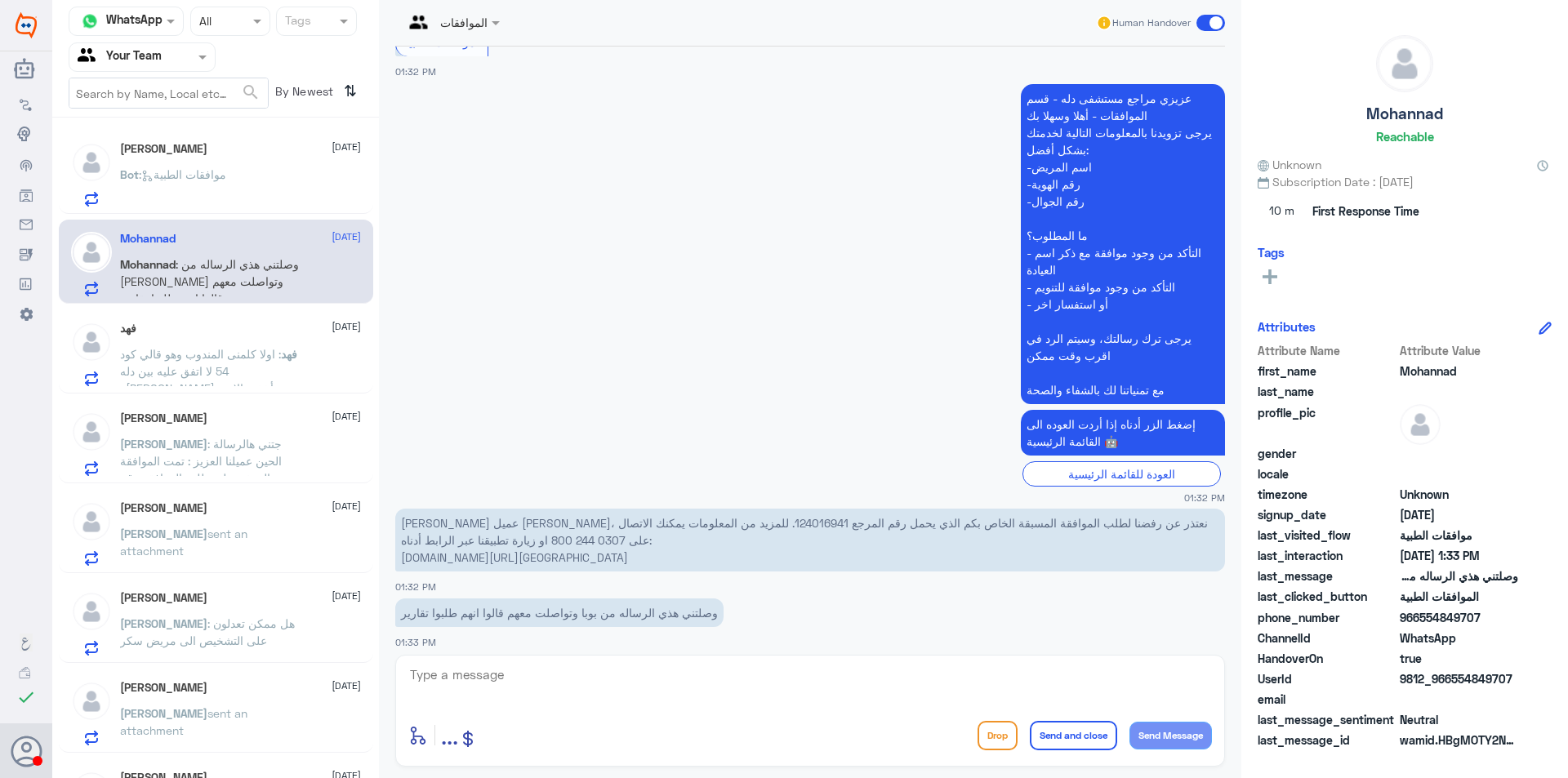
scroll to position [346, 0]
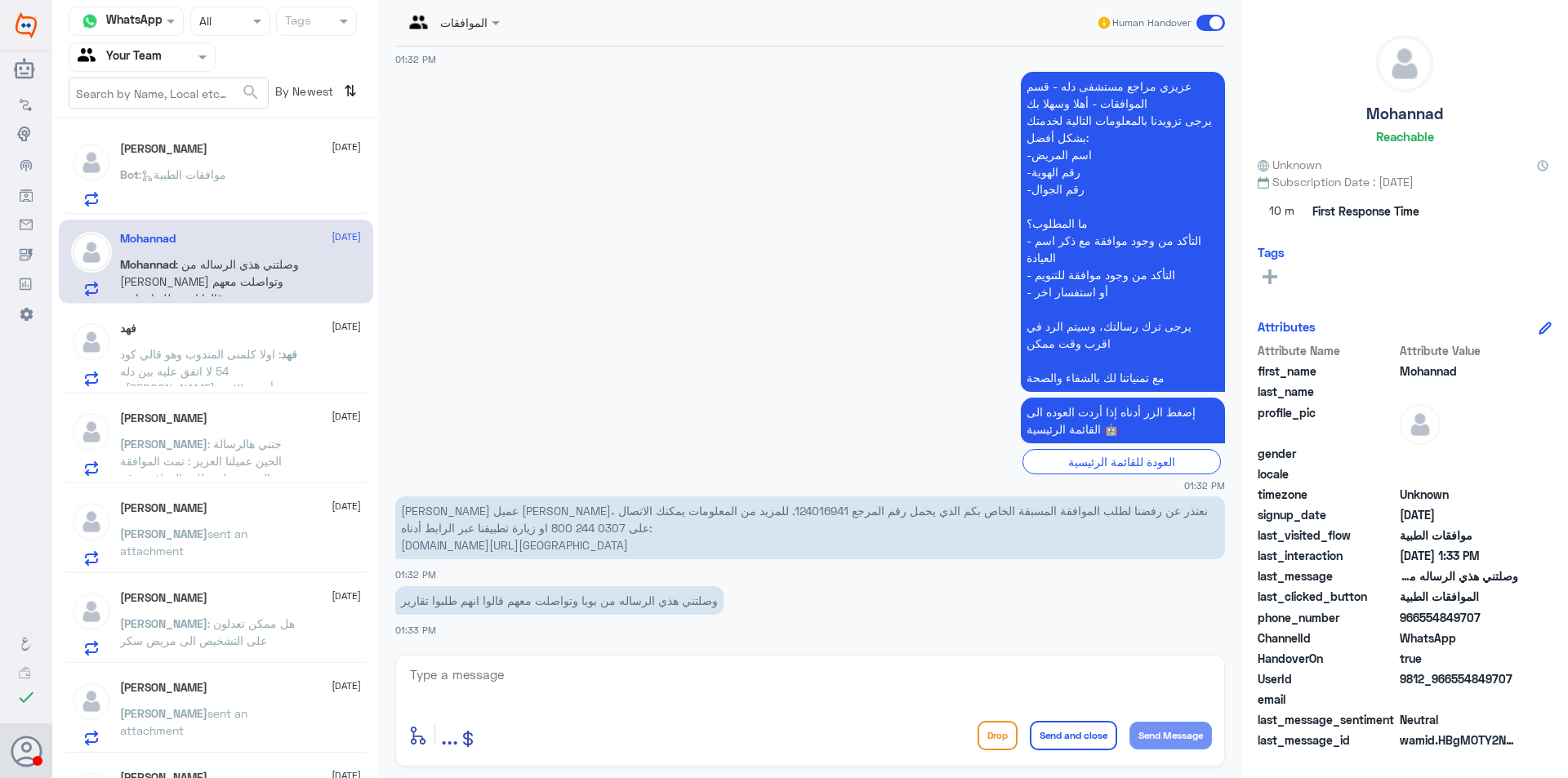
click at [708, 510] on p "[PERSON_NAME] عميل [PERSON_NAME]، نعتذر عن رفضنا لطلب الموافقة المسبقة الخاص بك…" at bounding box center [810, 527] width 830 height 62
copy p "124016941"
click at [198, 352] on span ": اولا كلمنى المندوب وهو قالي كود 54 لا اتفق عليه بين دله و[PERSON_NAME] . وأخذ…" at bounding box center [201, 379] width 161 height 65
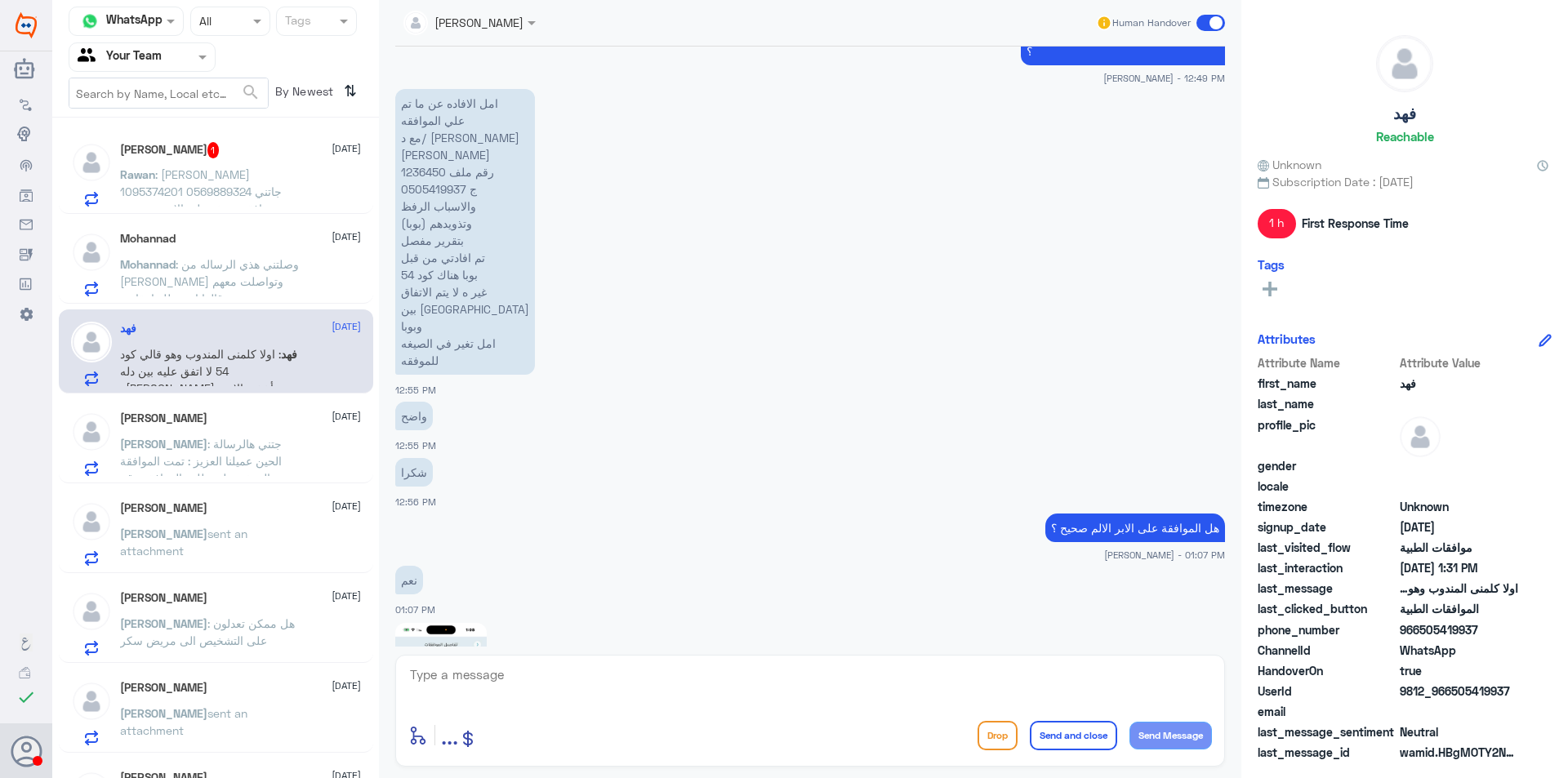
scroll to position [26, 0]
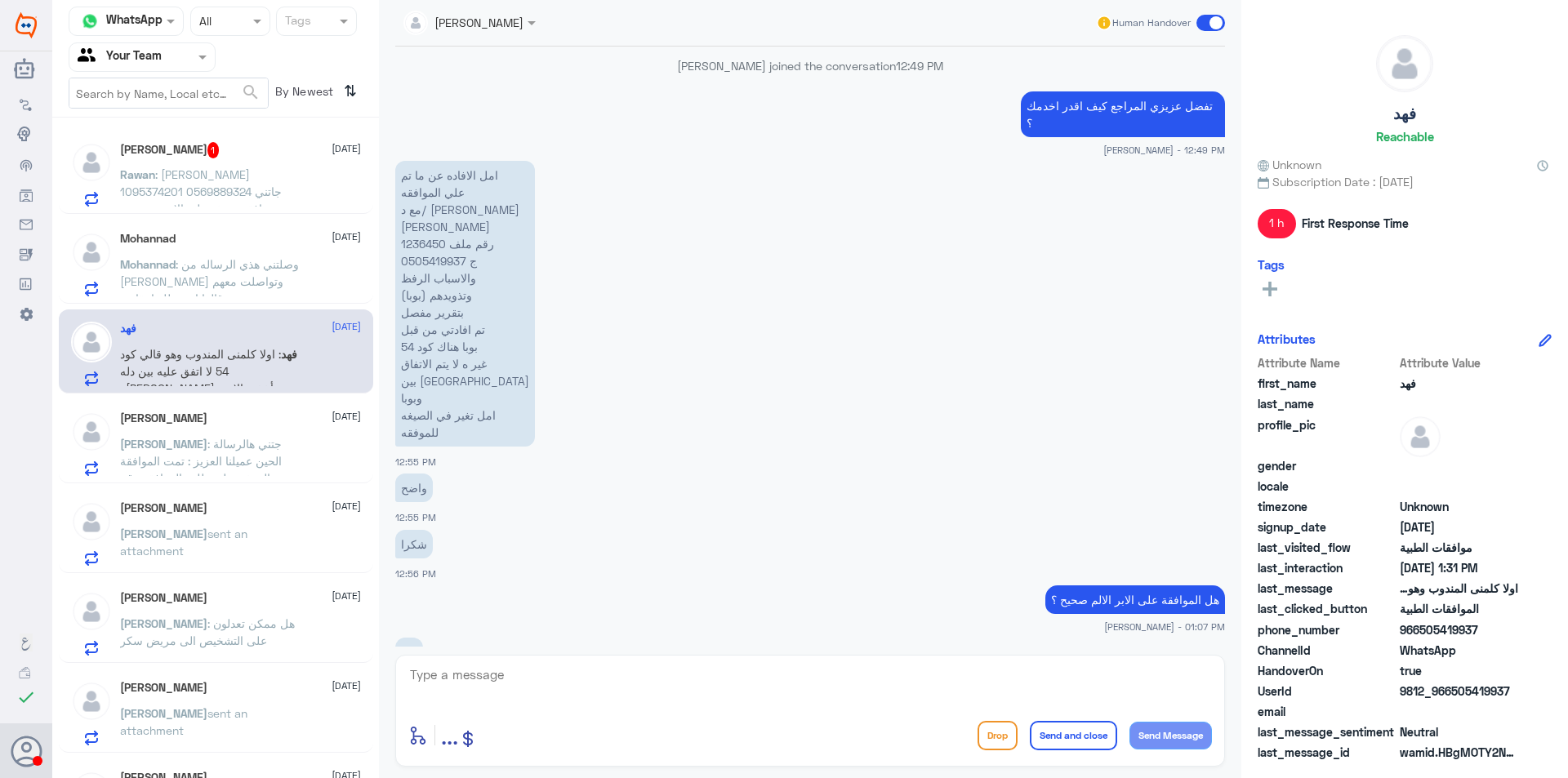
click at [428, 232] on p "امل الافاده عن ما تم علي الموافقه مع د/ [PERSON_NAME] [PERSON_NAME] رقم ملف 123…" at bounding box center [465, 303] width 139 height 286
copy p "1236450"
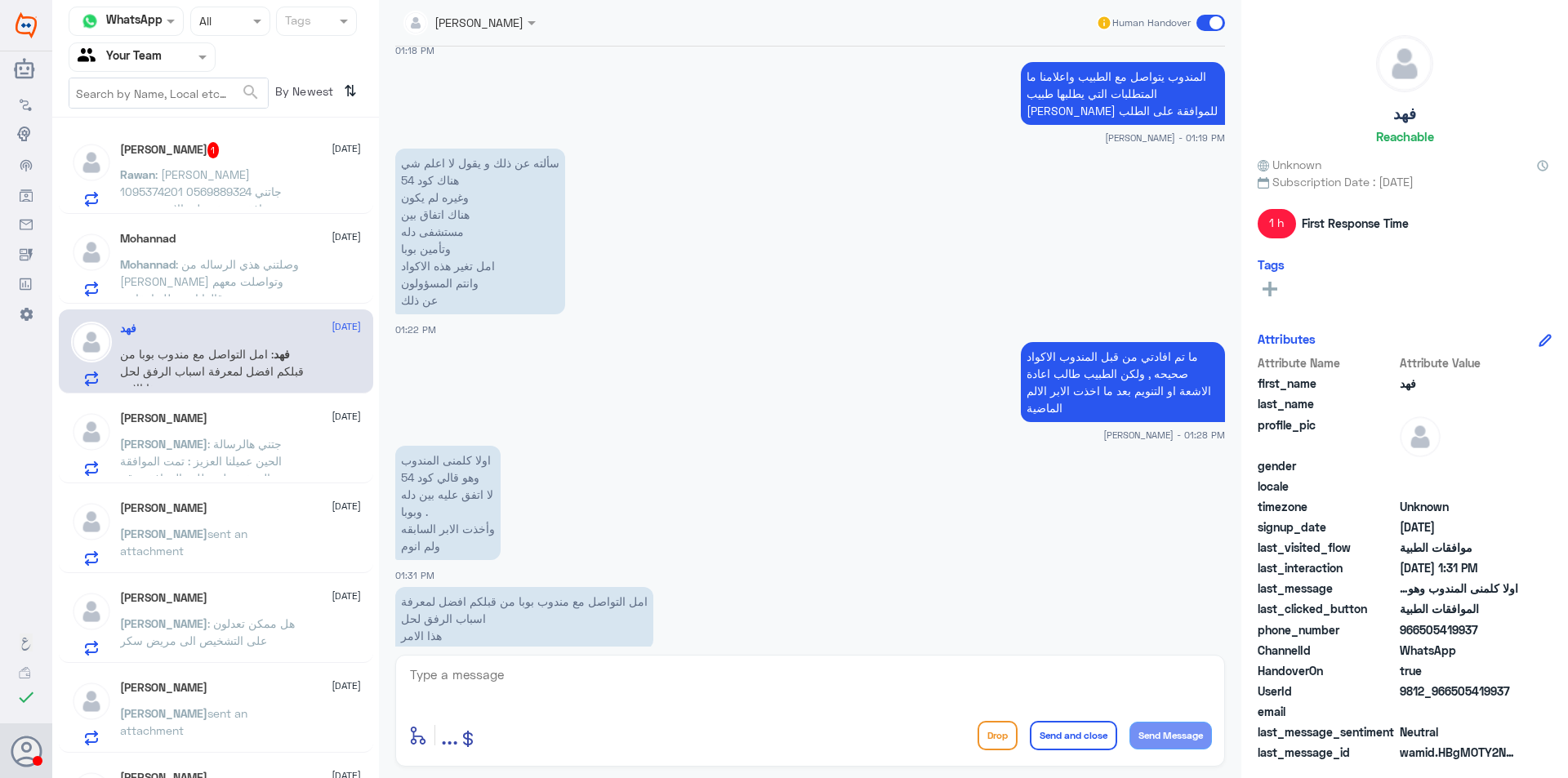
click at [220, 178] on span ": [PERSON_NAME] 1095374201 0569889324 جاتني موافقة جزيئة على الاشعة، عندي استفس…" at bounding box center [209, 226] width 178 height 117
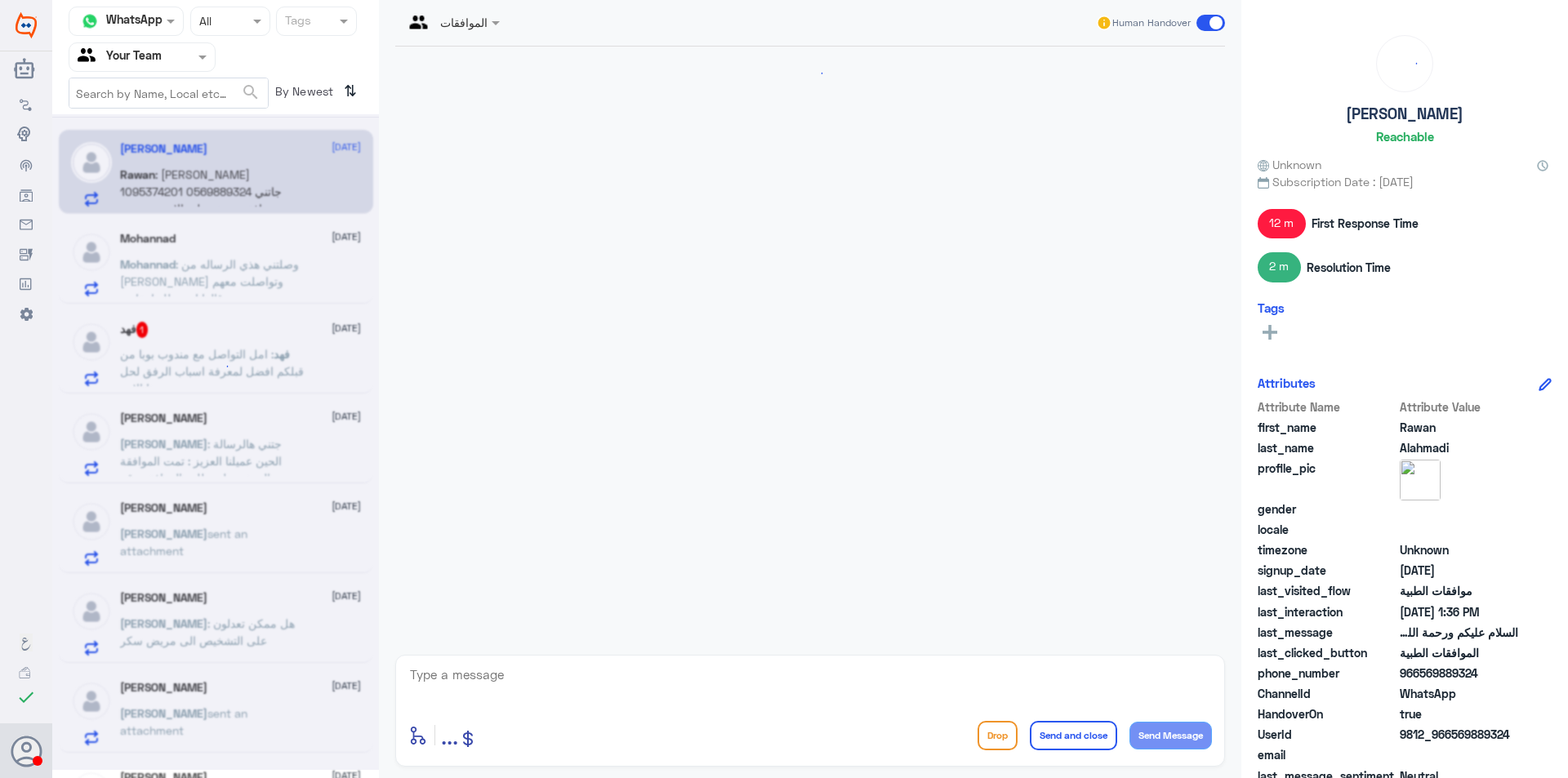
scroll to position [1713, 0]
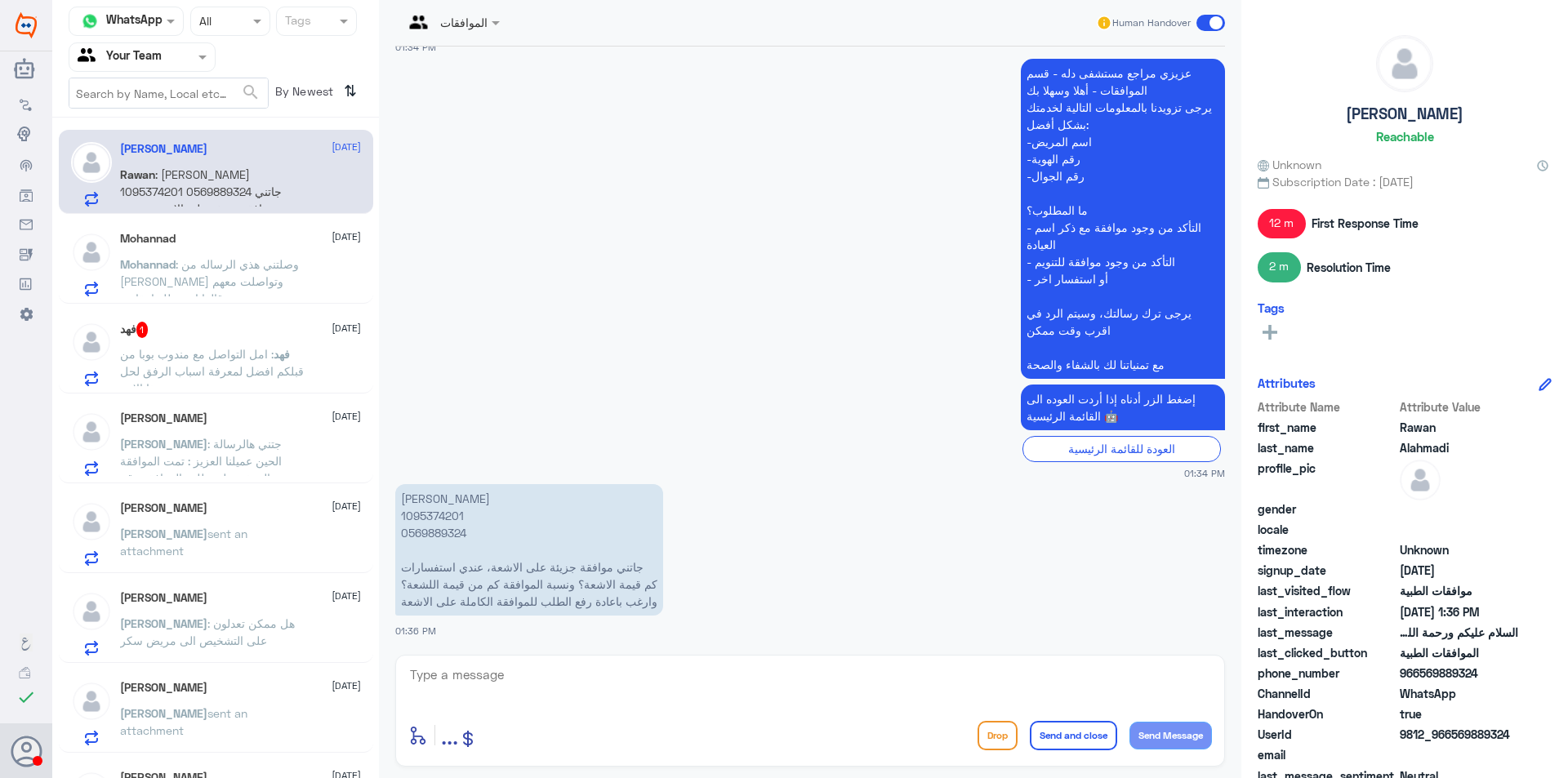
click at [434, 520] on p "[PERSON_NAME] 1095374201 0569889324 جاتني موافقة جزيئة على الاشعة، عندي استفسار…" at bounding box center [529, 550] width 268 height 131
copy p "1095374201"
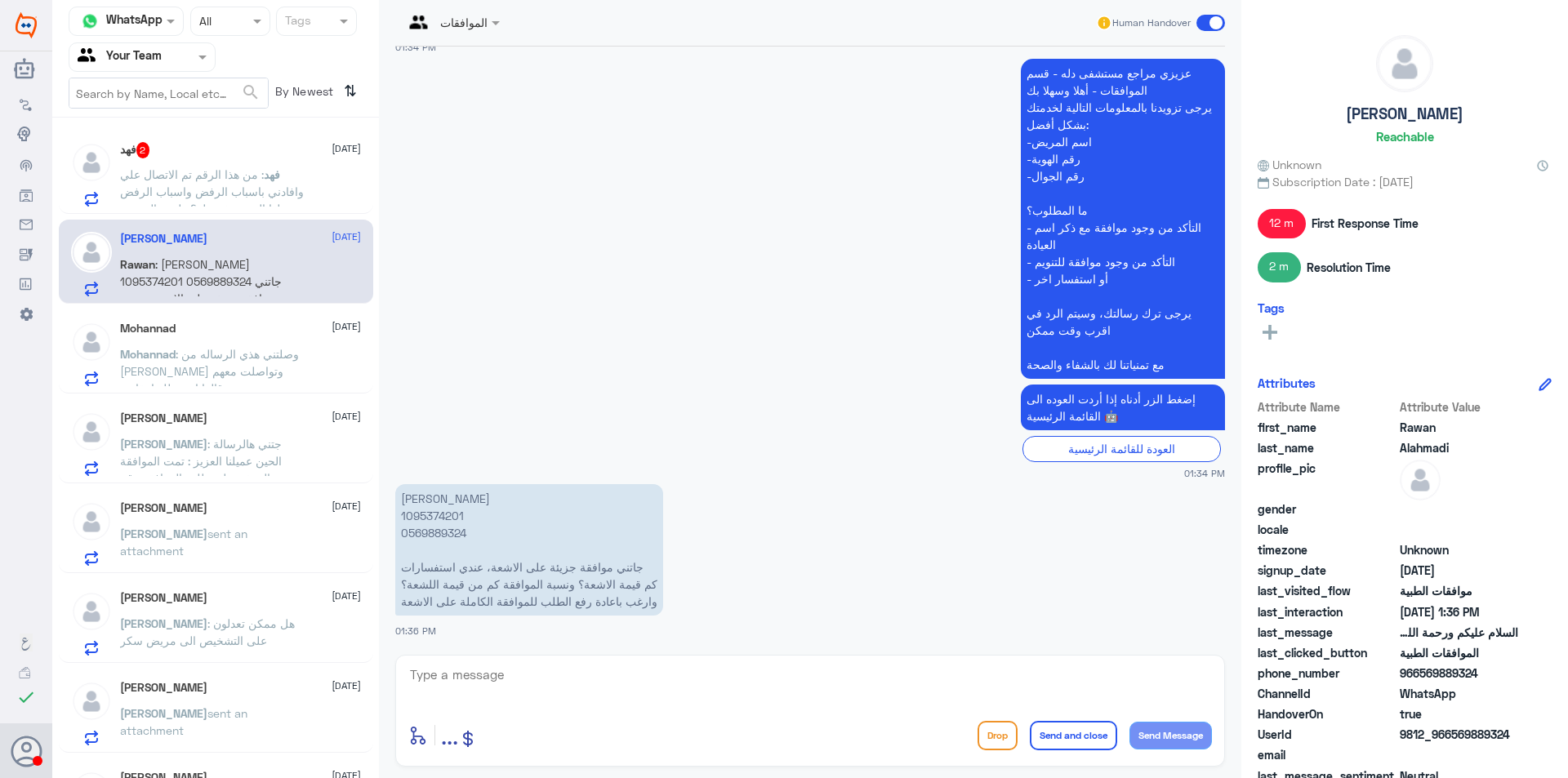
click at [684, 683] on textarea at bounding box center [810, 683] width 803 height 40
paste textarea "NUTRI-DHA 60's"
type textarea "عزيزي المراجع الاشعة موافقة كامله عليها , الرفض على المكمل الغذائي ( NUTRI-DHA …"
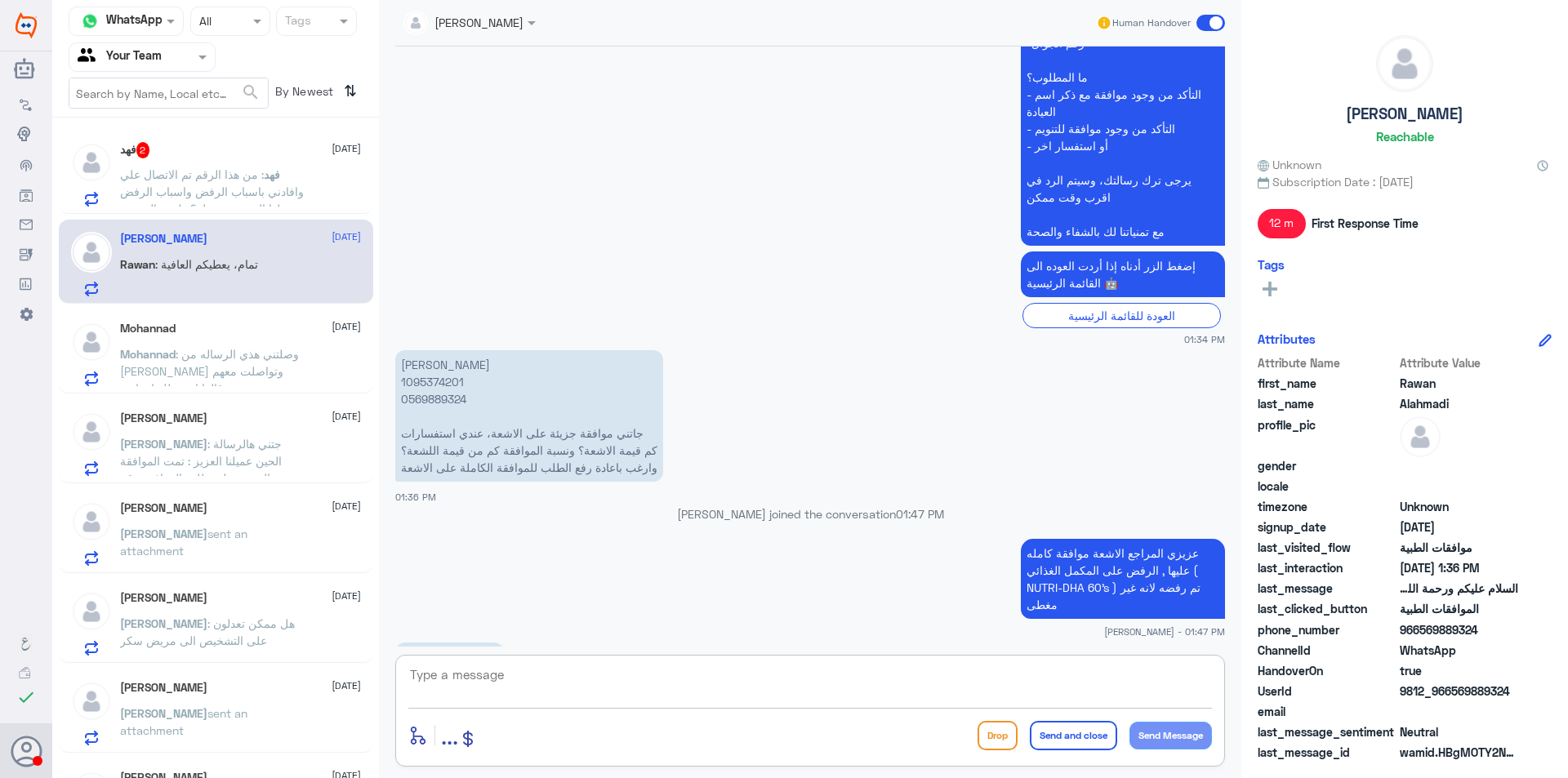
scroll to position [1873, 0]
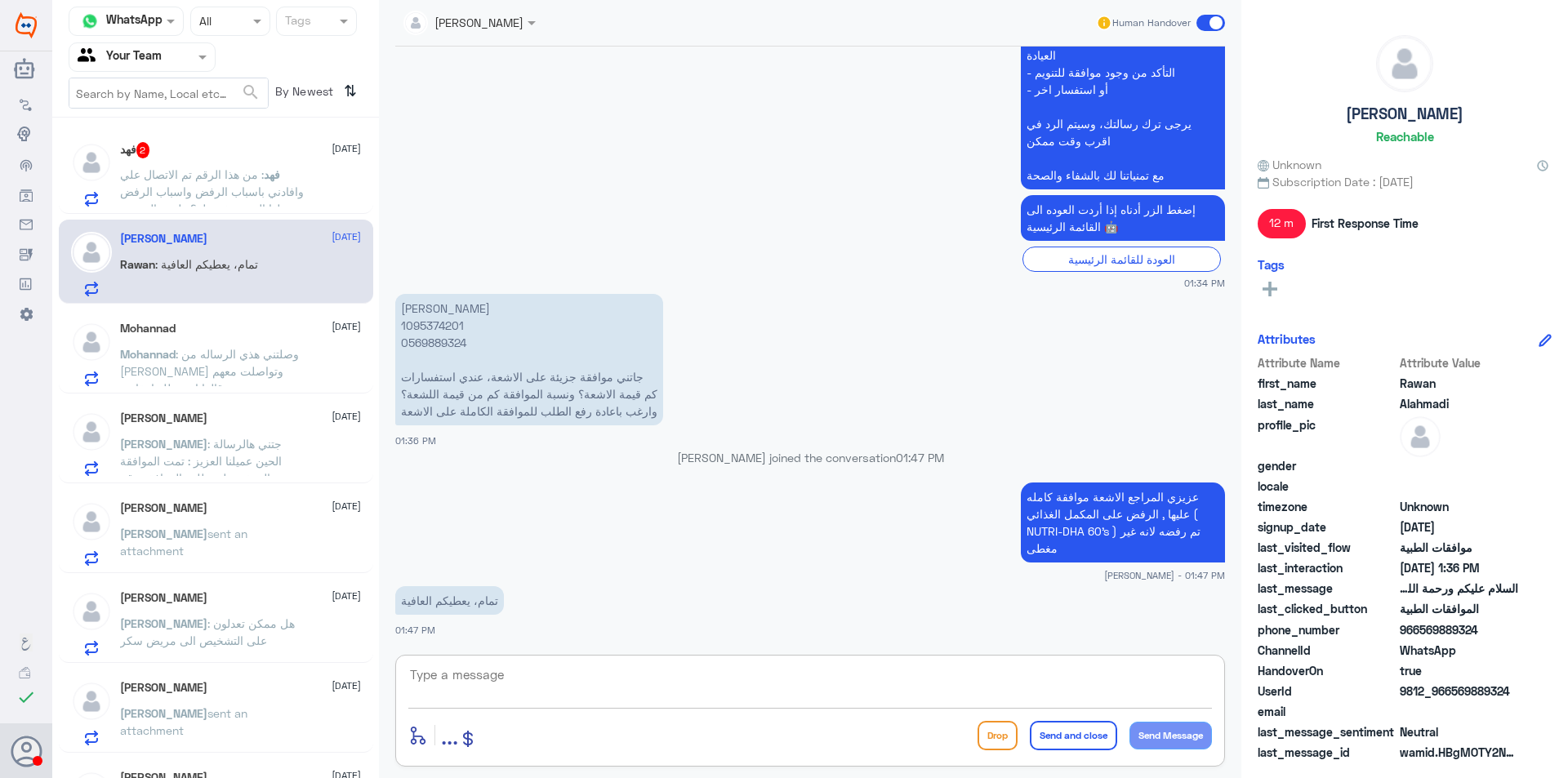
click at [665, 665] on textarea at bounding box center [810, 683] width 803 height 40
type textarea "[DEMOGRAPHIC_DATA] يعافيك , متمنين لكم دوم الصحة والعافية"
click at [1074, 741] on button "Send and close" at bounding box center [1074, 735] width 87 height 29
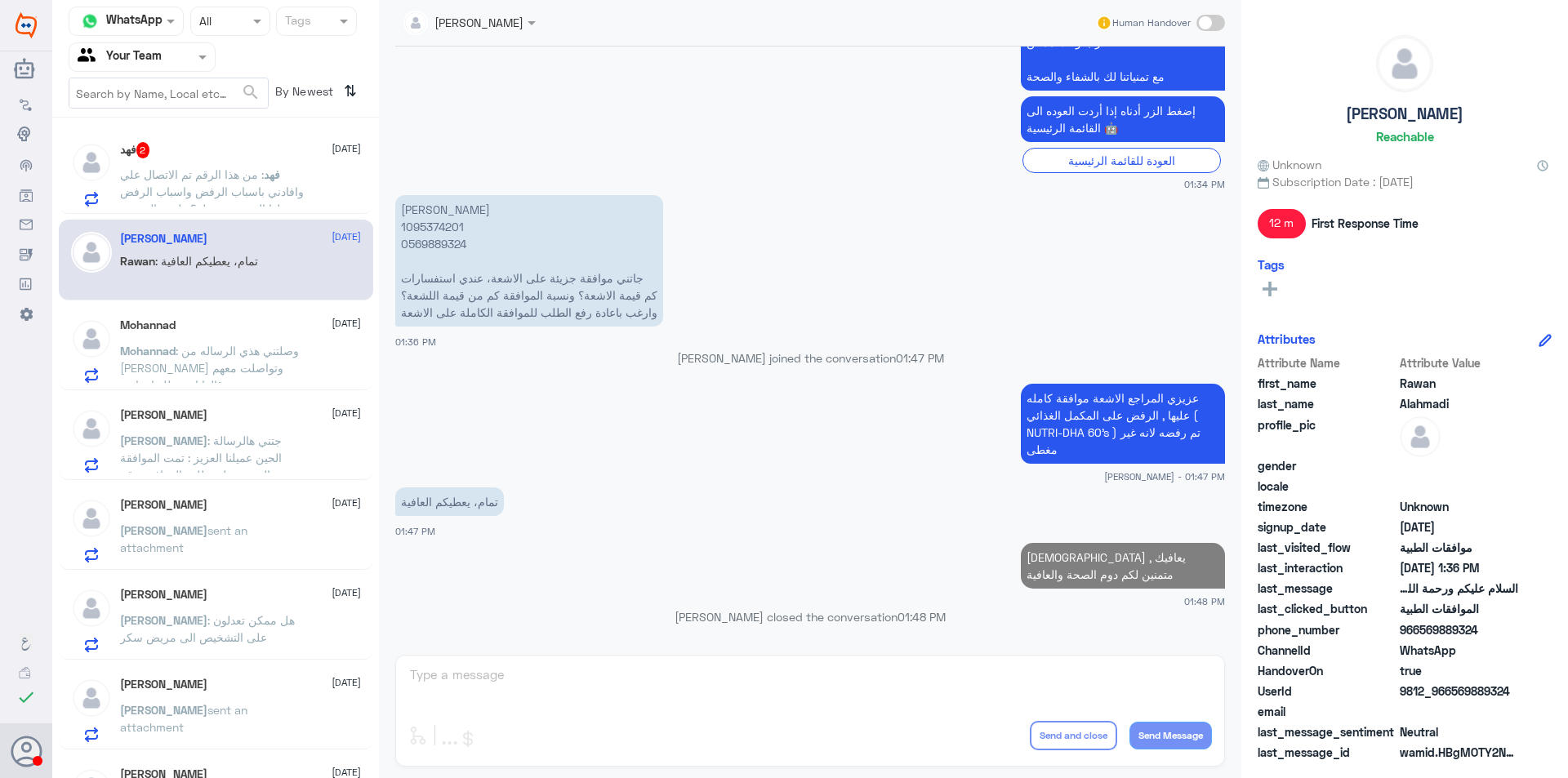
click at [697, 541] on div "[DEMOGRAPHIC_DATA] يعافيك , متمنين لكم دوم الصحة والعافية 01:48 PM" at bounding box center [810, 574] width 830 height 70
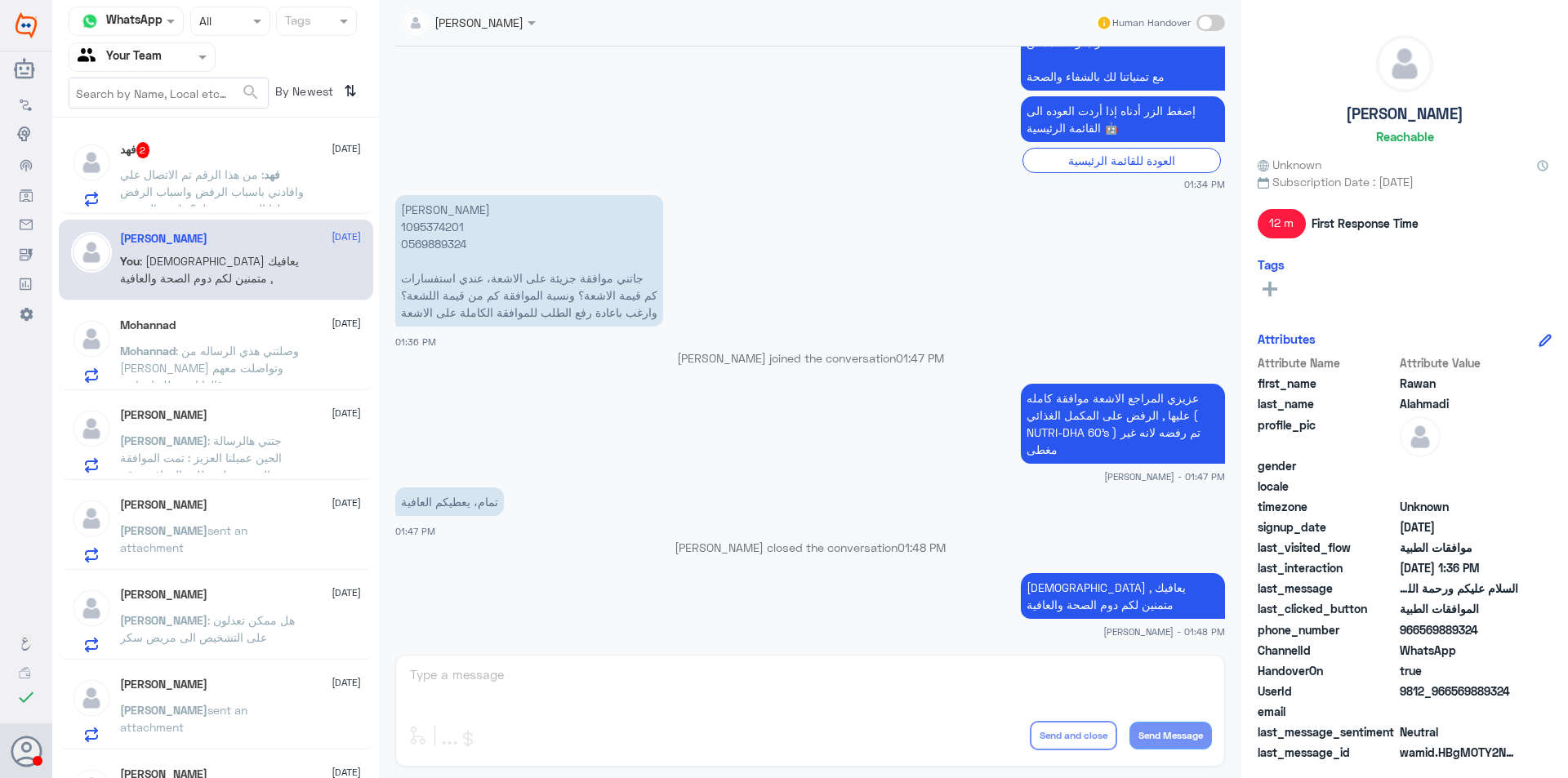
click at [248, 194] on span ": من هذا الرقم تم الاتصال علي وافادني باسباب الرفض واسباب الرفض يحلها المستشفى …" at bounding box center [212, 200] width 184 height 65
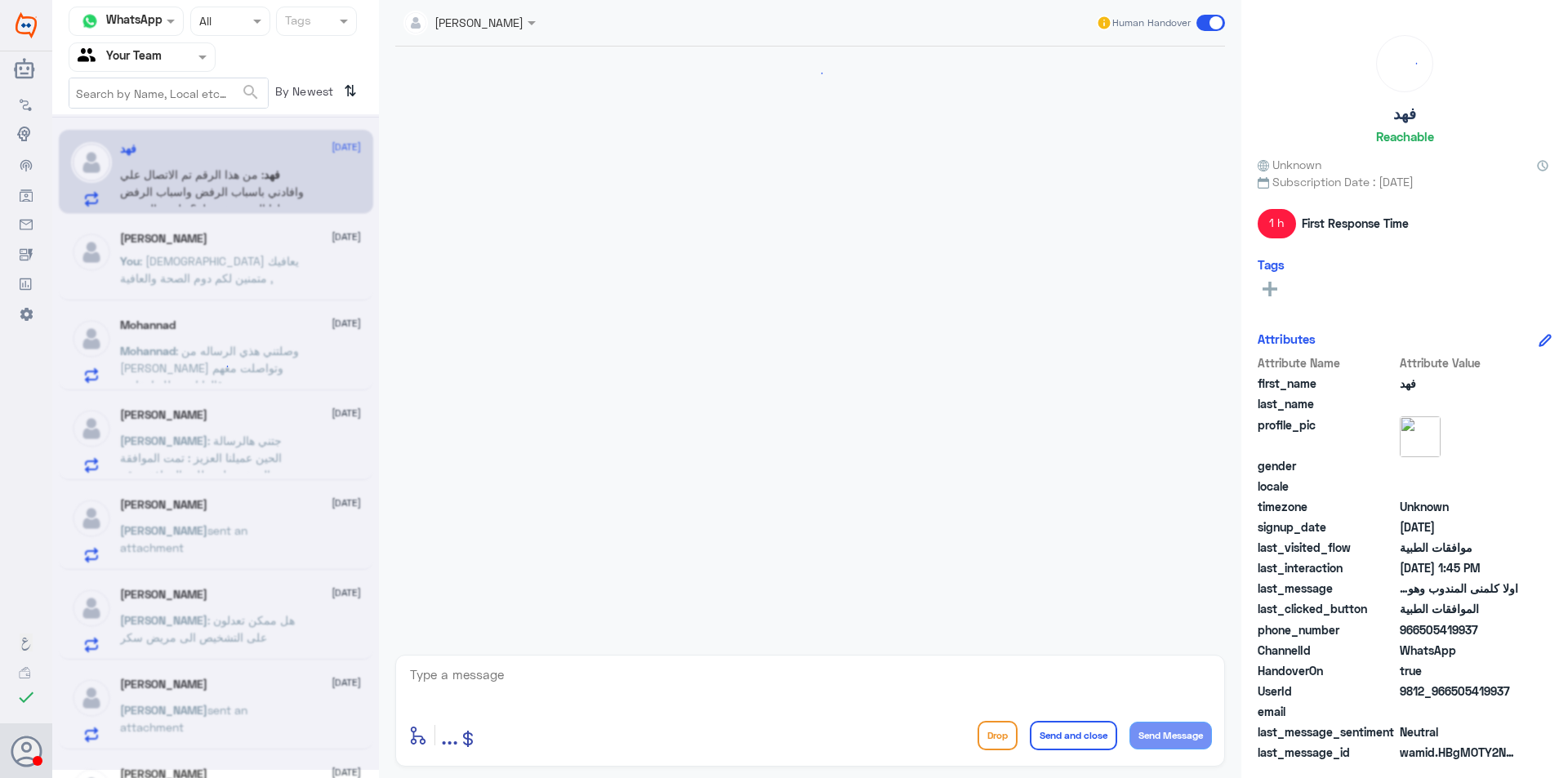
scroll to position [1851, 0]
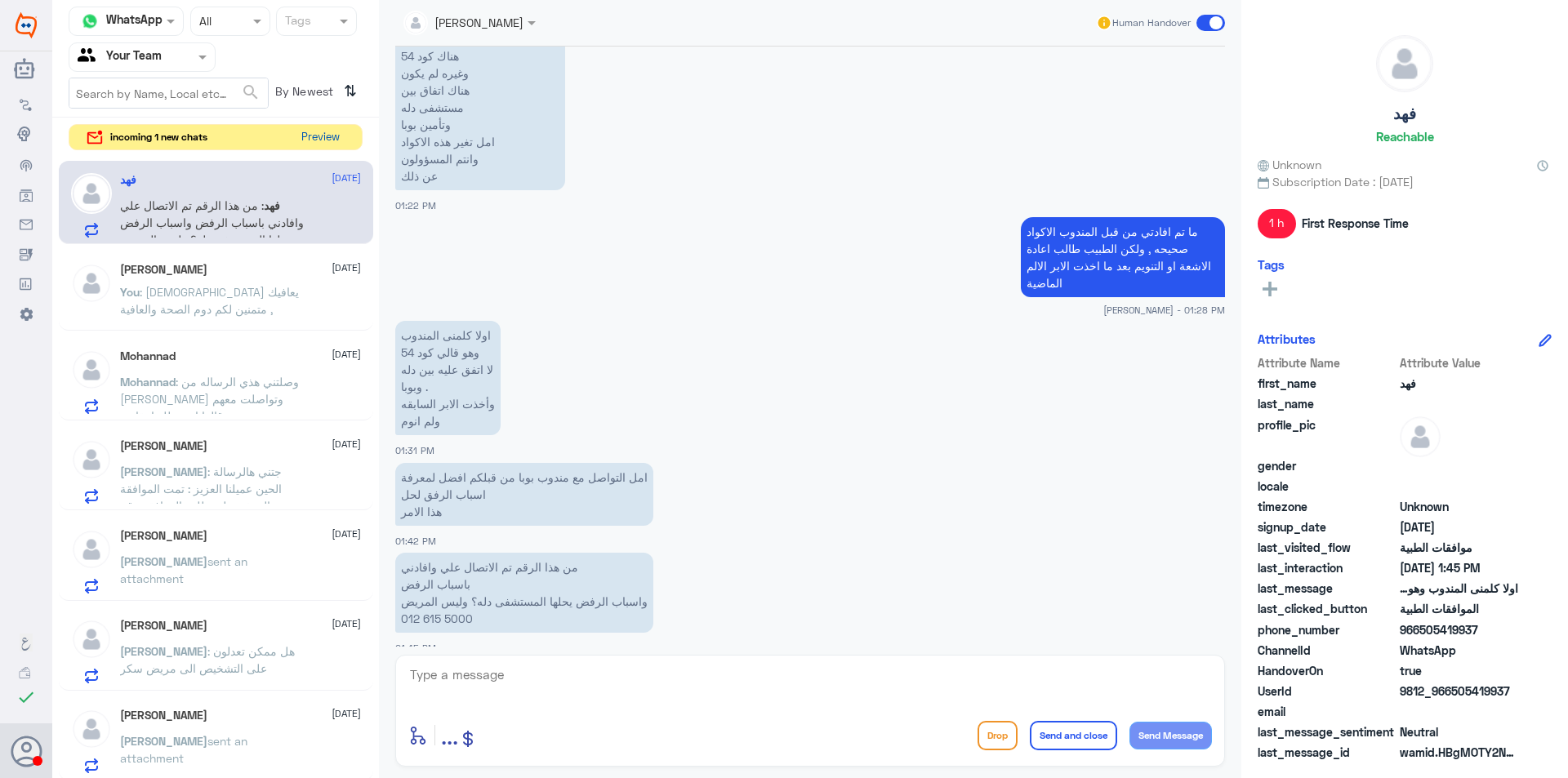
click at [317, 139] on button "Preview" at bounding box center [319, 137] width 51 height 25
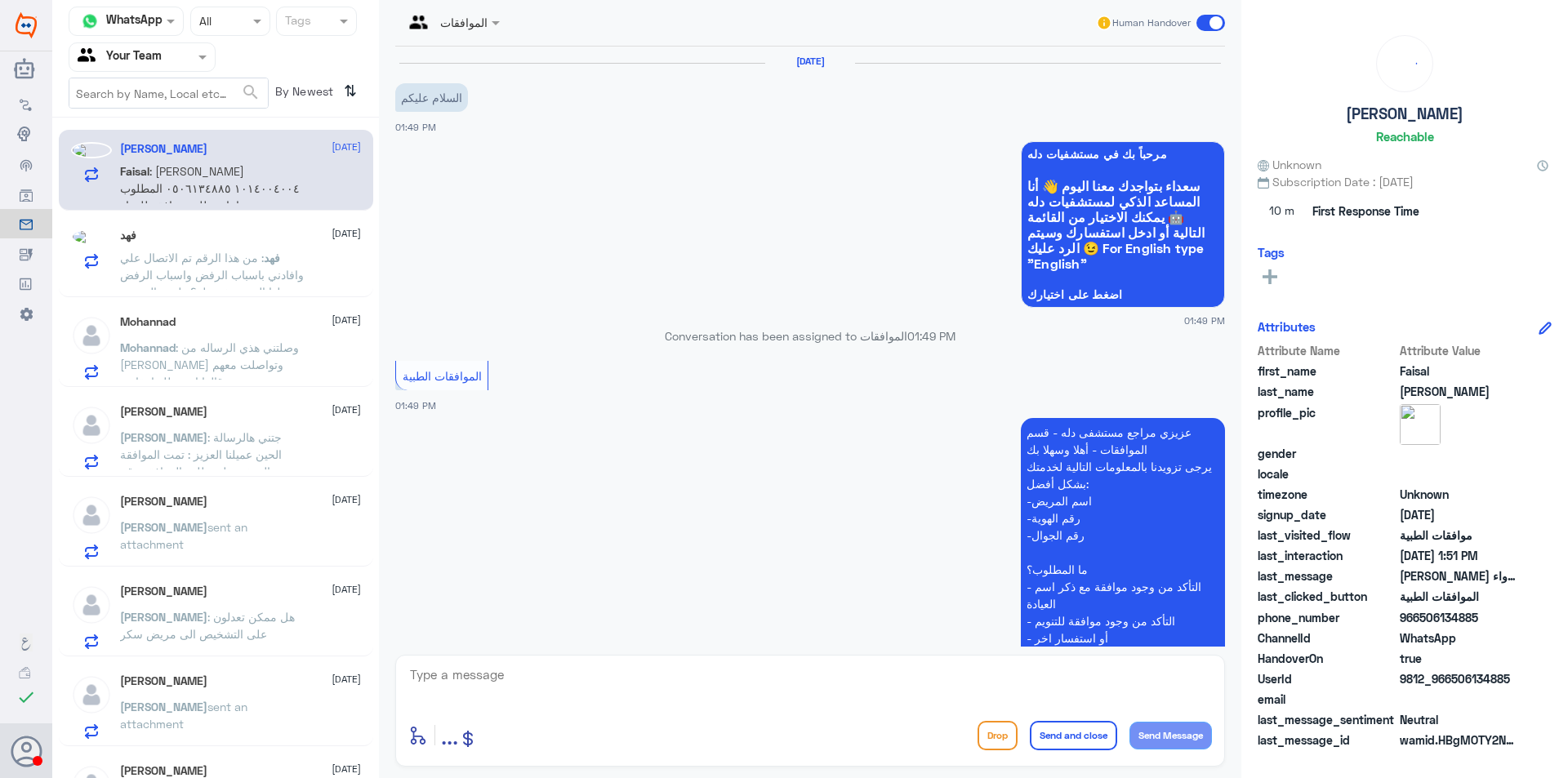
scroll to position [324, 0]
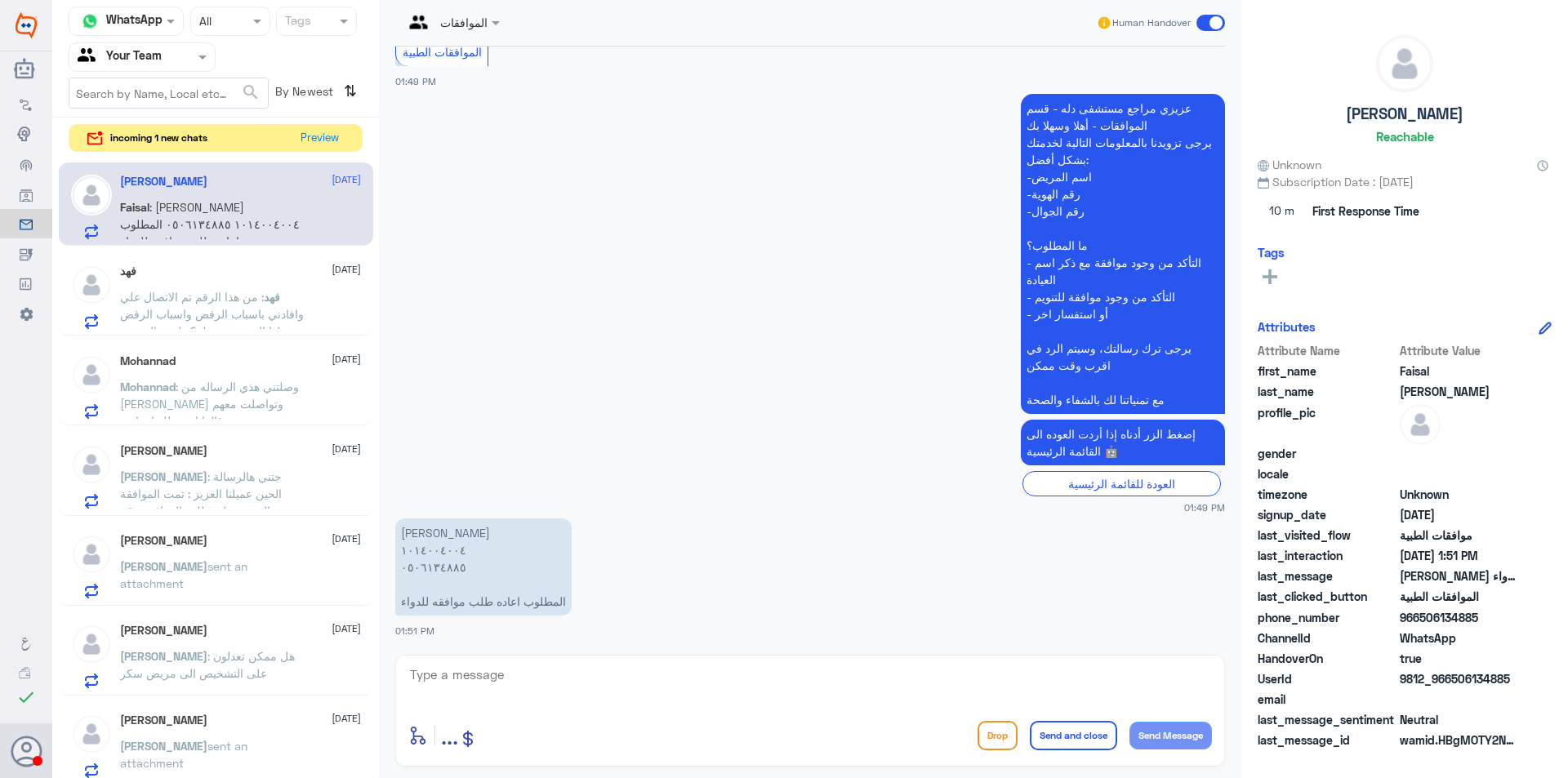
click at [805, 675] on textarea at bounding box center [810, 683] width 803 height 40
type textarea "تم رفع الموافقة مرة اخرى , ارجوا انتظار رد التامين الان"
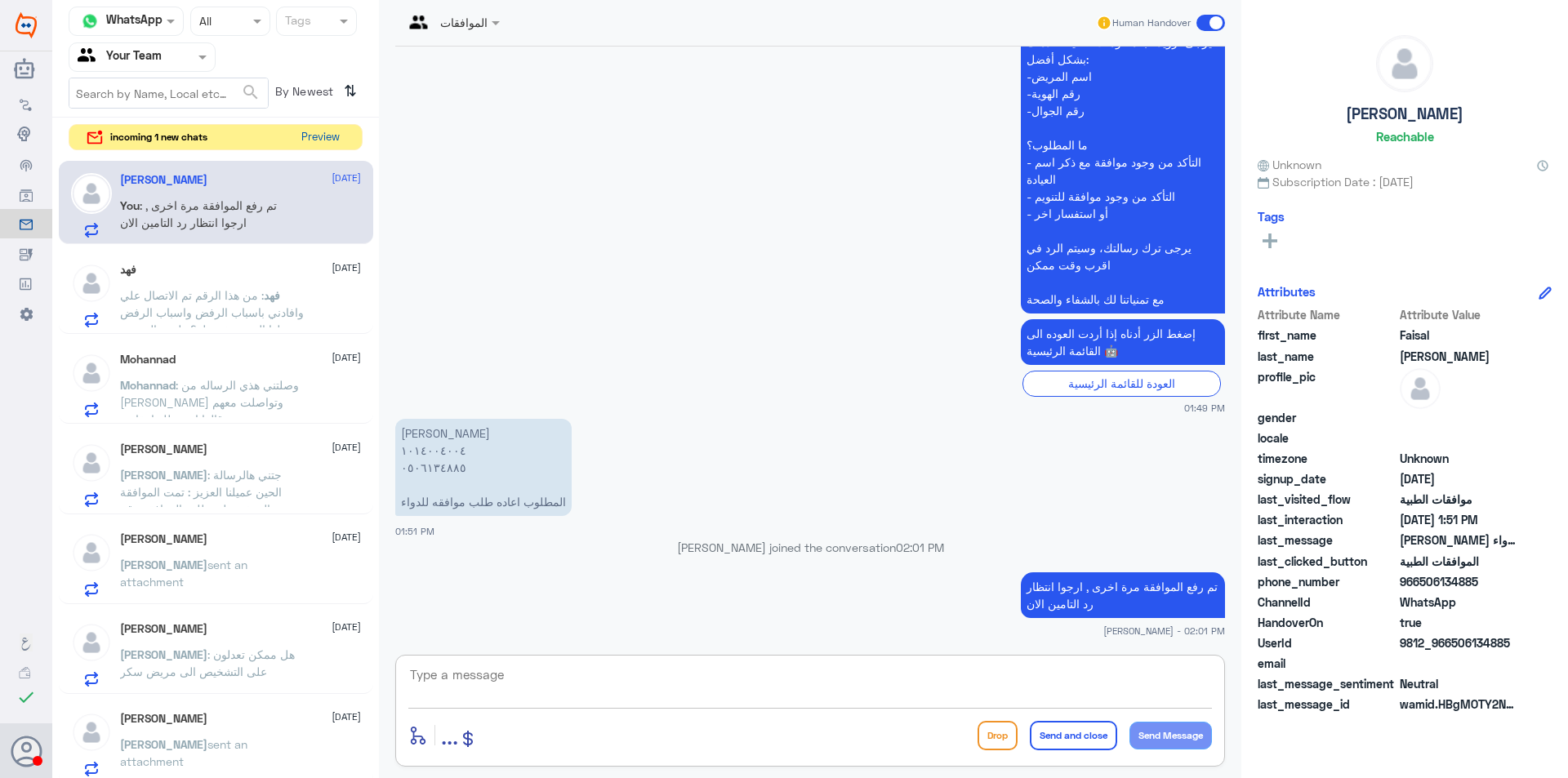
click at [311, 140] on button "Preview" at bounding box center [319, 137] width 51 height 25
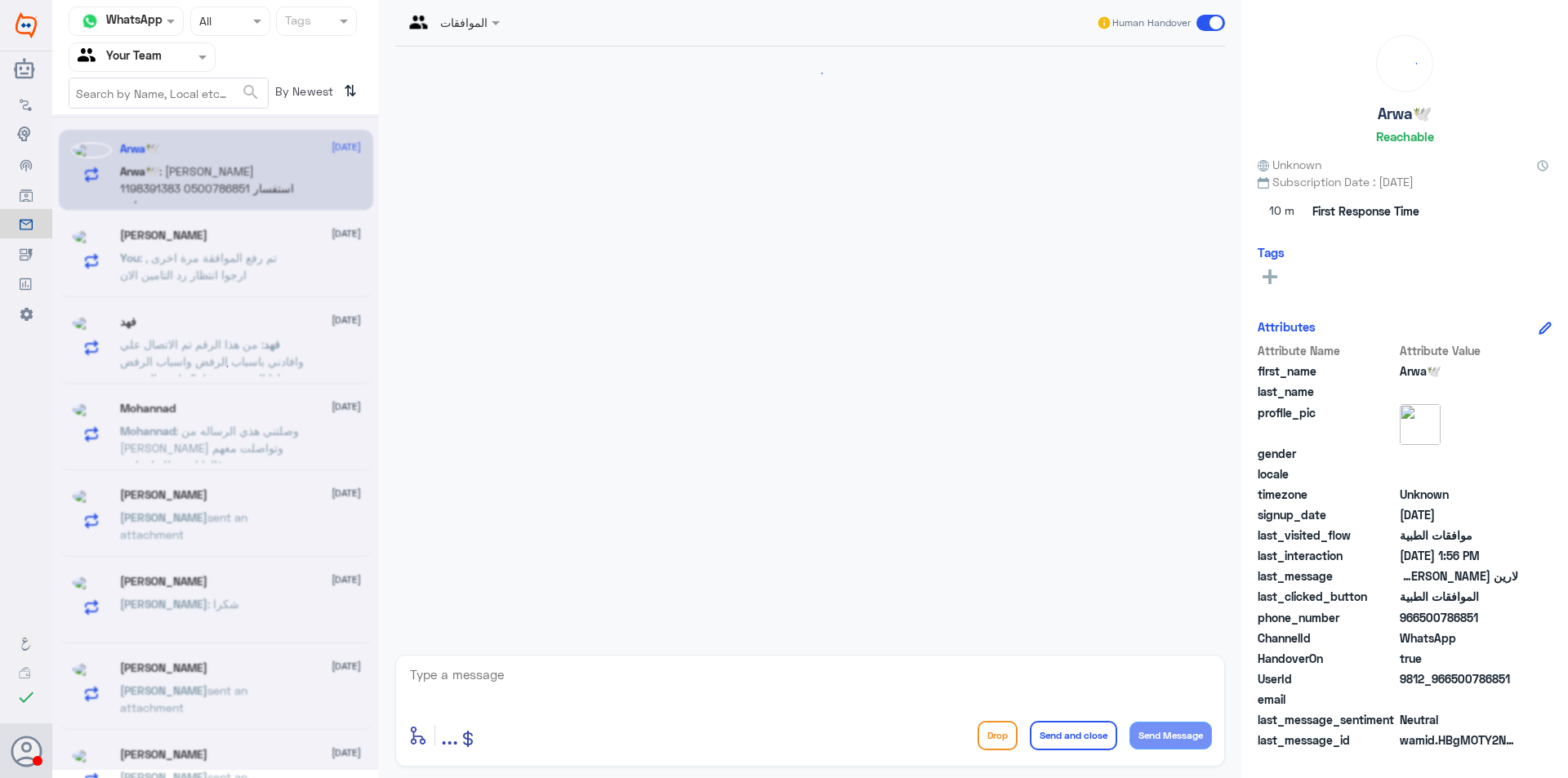
scroll to position [956, 0]
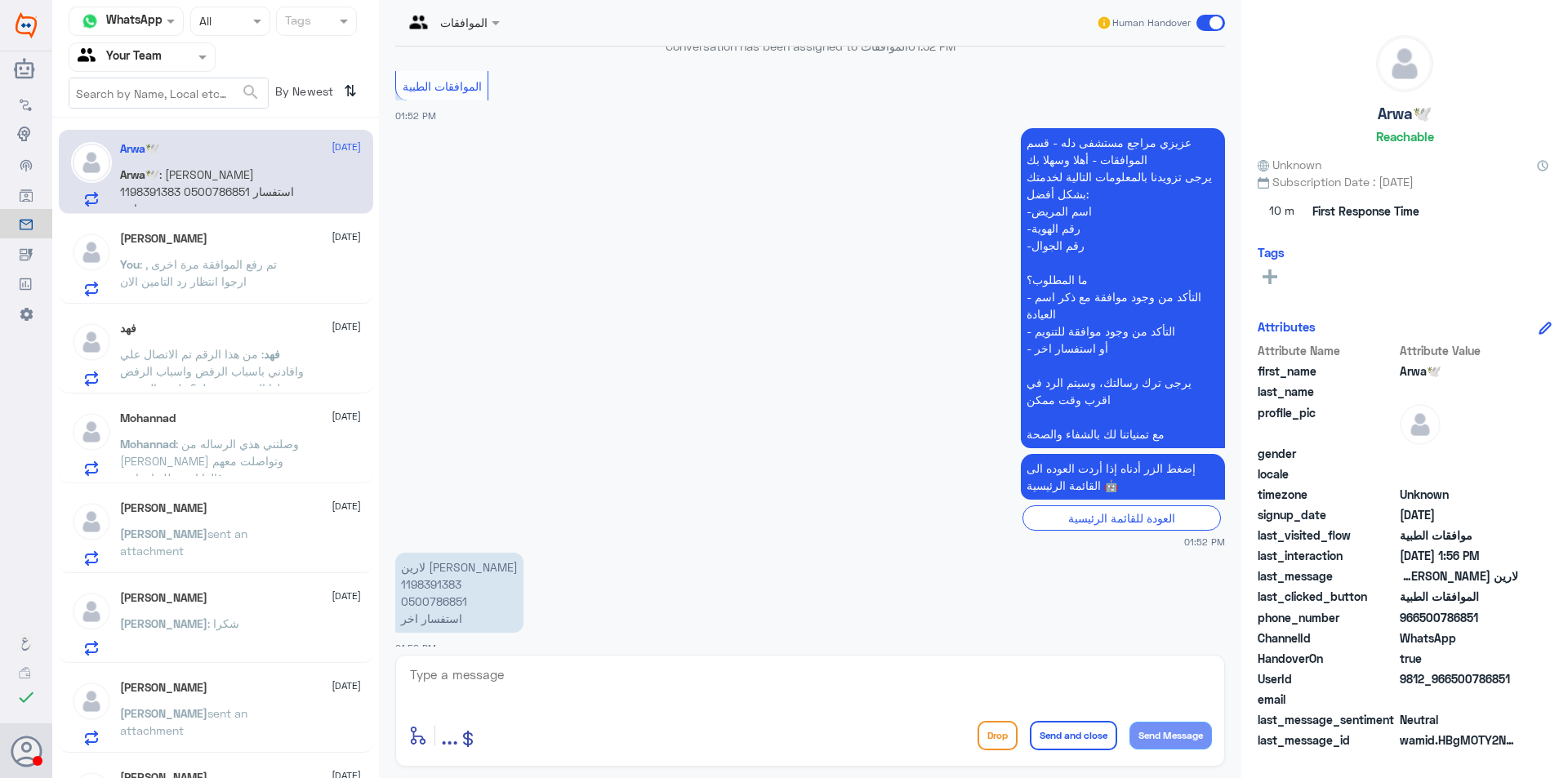
click at [280, 275] on p "You : تم رفع الموافقة مرة اخرى , ارجوا انتظار رد التامين الان" at bounding box center [212, 276] width 184 height 41
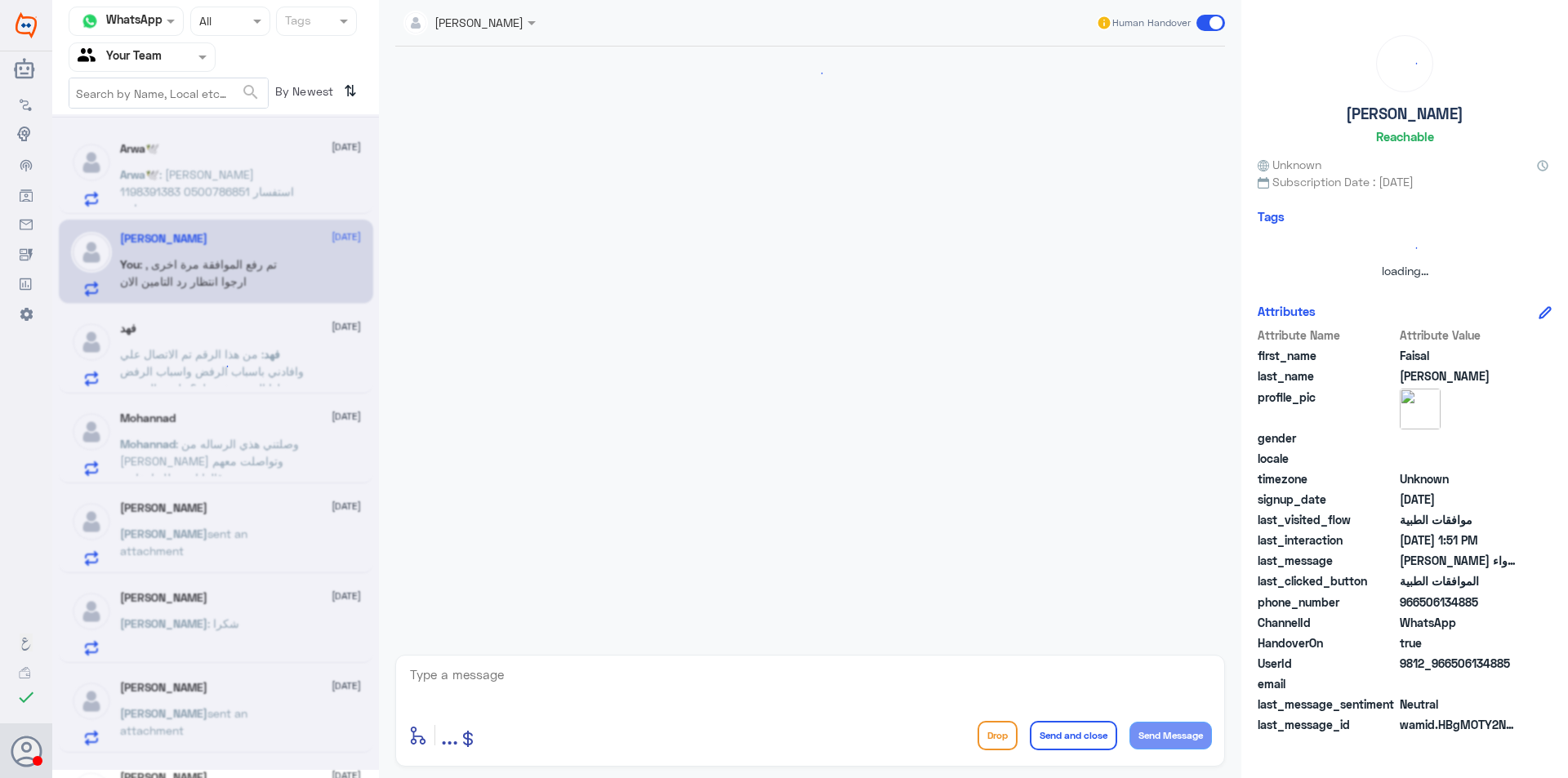
scroll to position [424, 0]
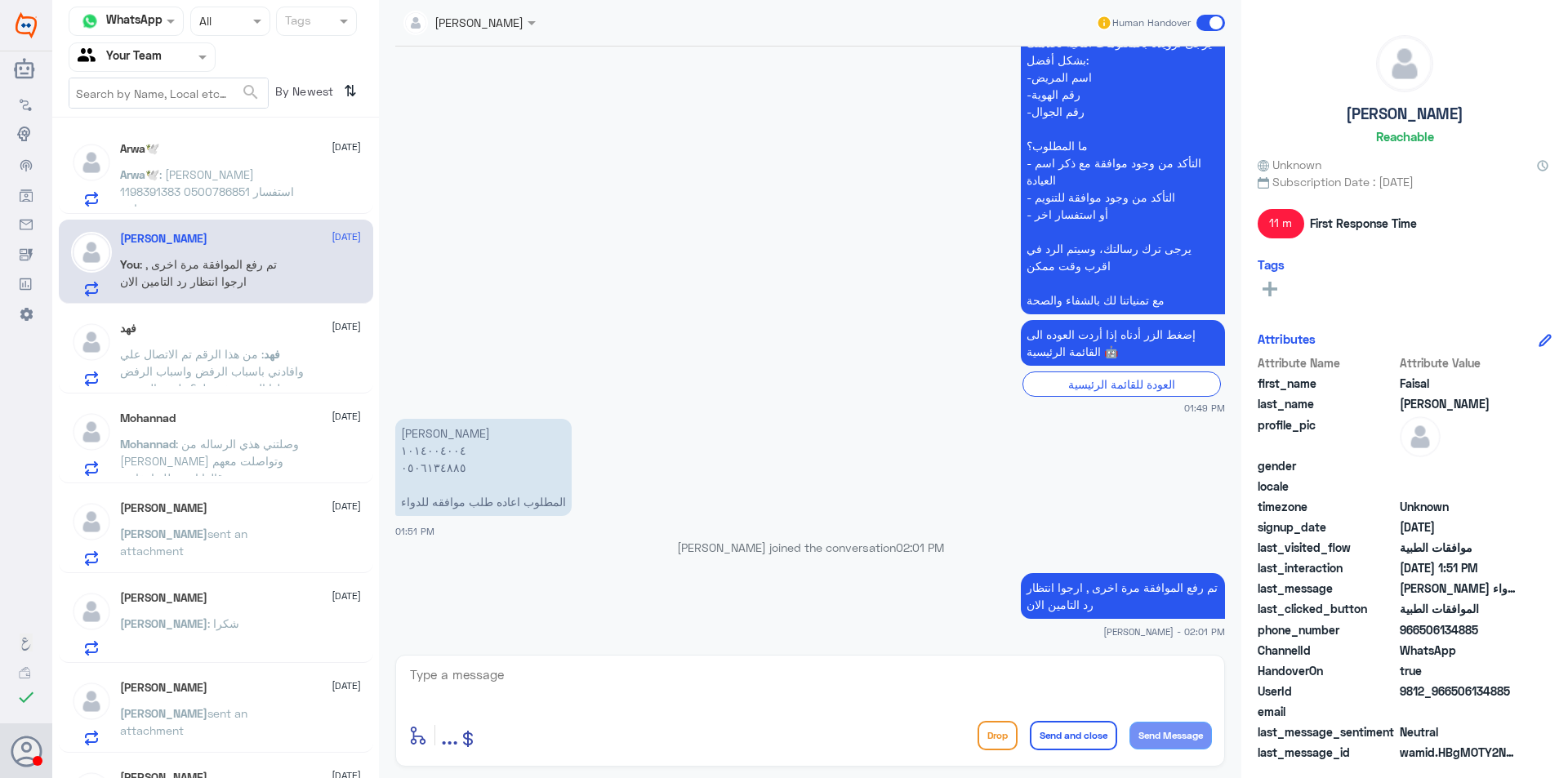
click at [293, 372] on span ": من هذا الرقم تم الاتصال علي وافادني باسباب الرفض واسباب الرفض يحلها المستشفى …" at bounding box center [212, 379] width 184 height 65
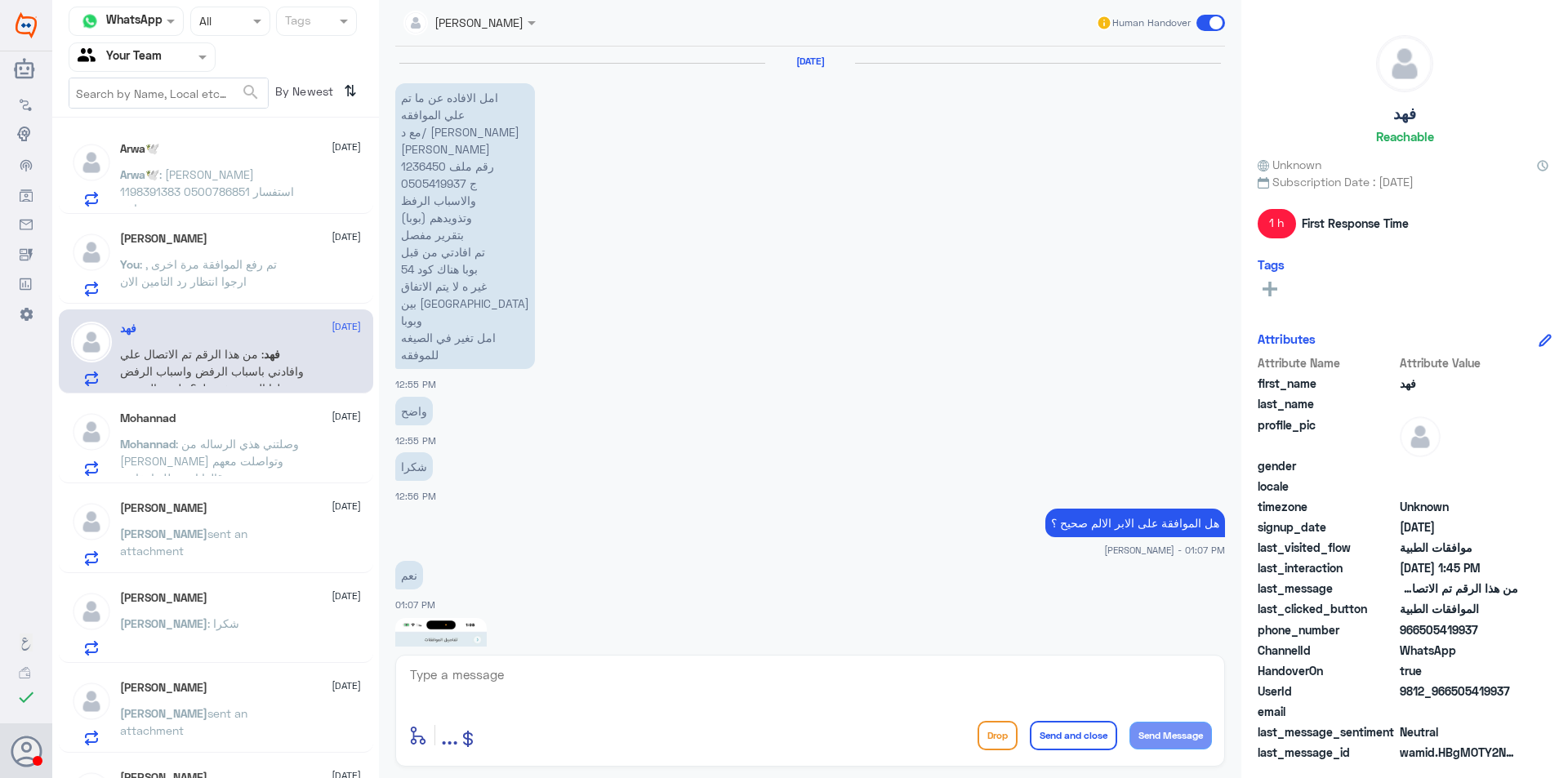
scroll to position [1851, 0]
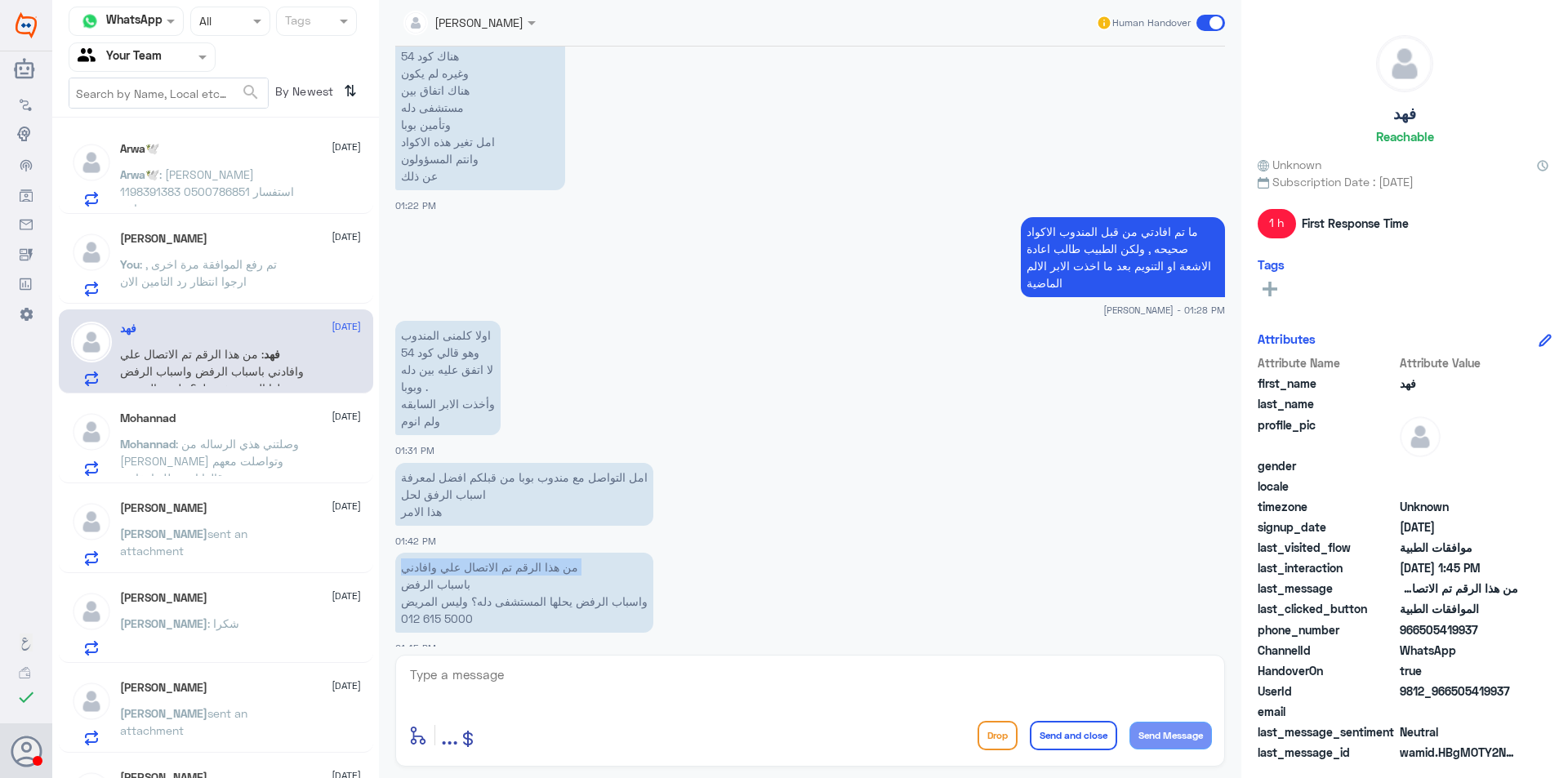
drag, startPoint x: 581, startPoint y: 553, endPoint x: 406, endPoint y: 559, distance: 175.1
click at [406, 559] on p "من هذا الرقم تم الاتصال علي وافادني باسباب الرفض واسباب الرفض يحلها المستشفى دل…" at bounding box center [524, 593] width 258 height 80
drag, startPoint x: 491, startPoint y: 570, endPoint x: 410, endPoint y: 570, distance: 81.0
click at [410, 570] on p "من هذا الرقم تم الاتصال علي وافادني باسباب الرفض واسباب الرفض يحلها المستشفى دل…" at bounding box center [524, 593] width 258 height 80
drag, startPoint x: 650, startPoint y: 589, endPoint x: 406, endPoint y: 584, distance: 244.1
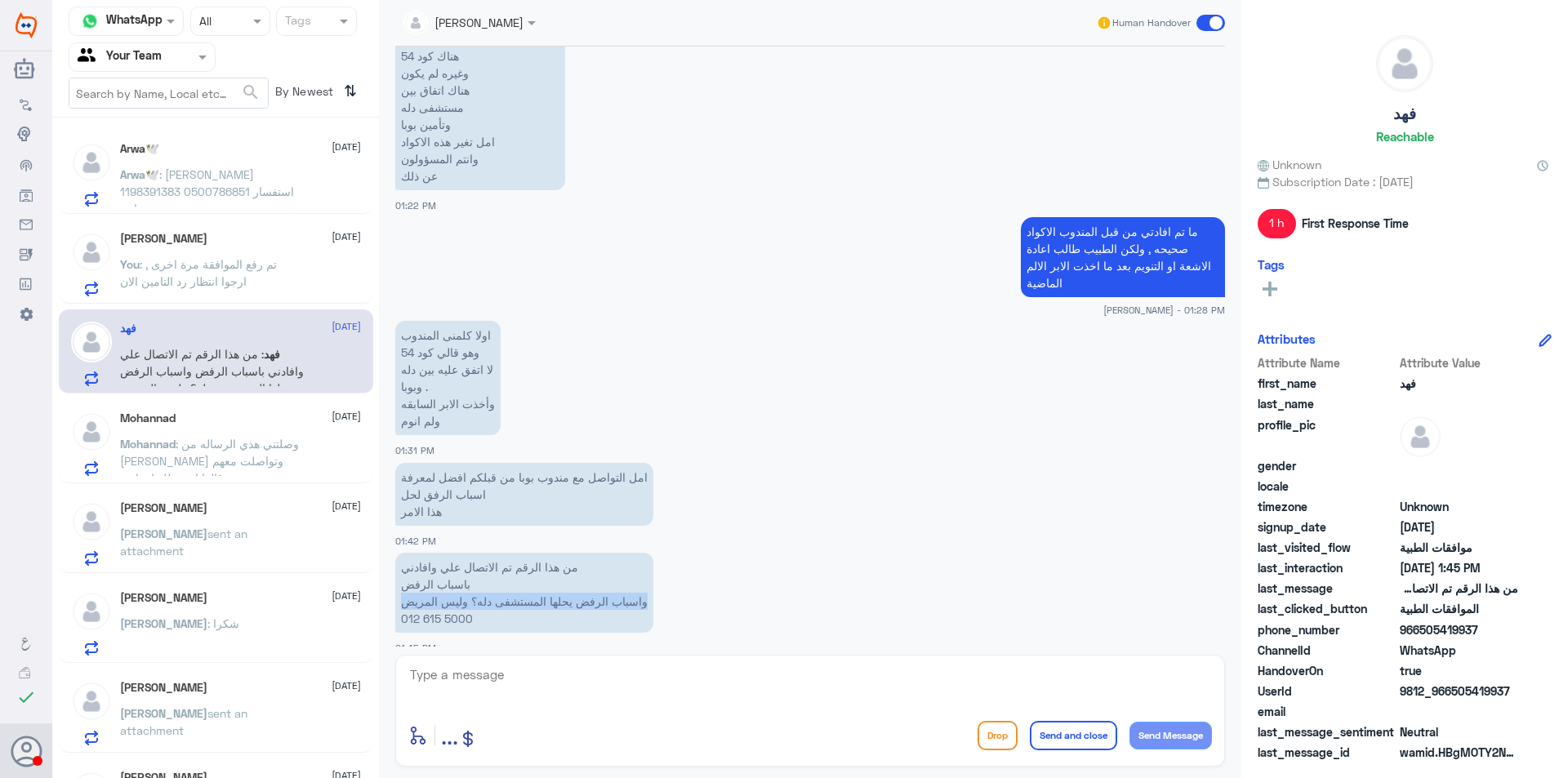
click at [406, 584] on p "من هذا الرقم تم الاتصال علي وافادني باسباب الرفض واسباب الرفض يحلها المستشفى دل…" at bounding box center [524, 593] width 258 height 80
click at [510, 576] on p "من هذا الرقم تم الاتصال علي وافادني باسباب الرفض واسباب الرفض يحلها المستشفى دل…" at bounding box center [524, 593] width 258 height 80
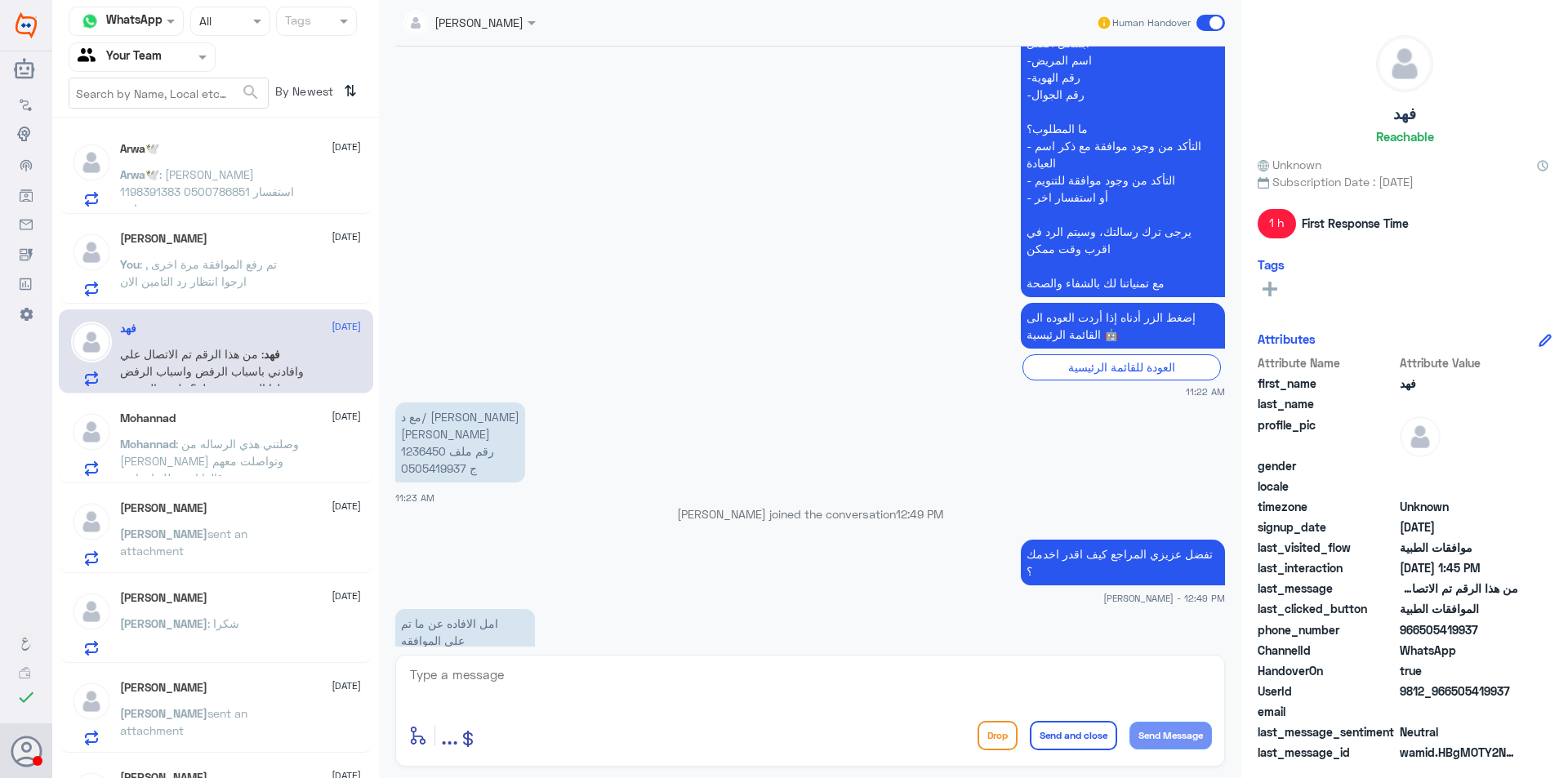
scroll to position [2783, 0]
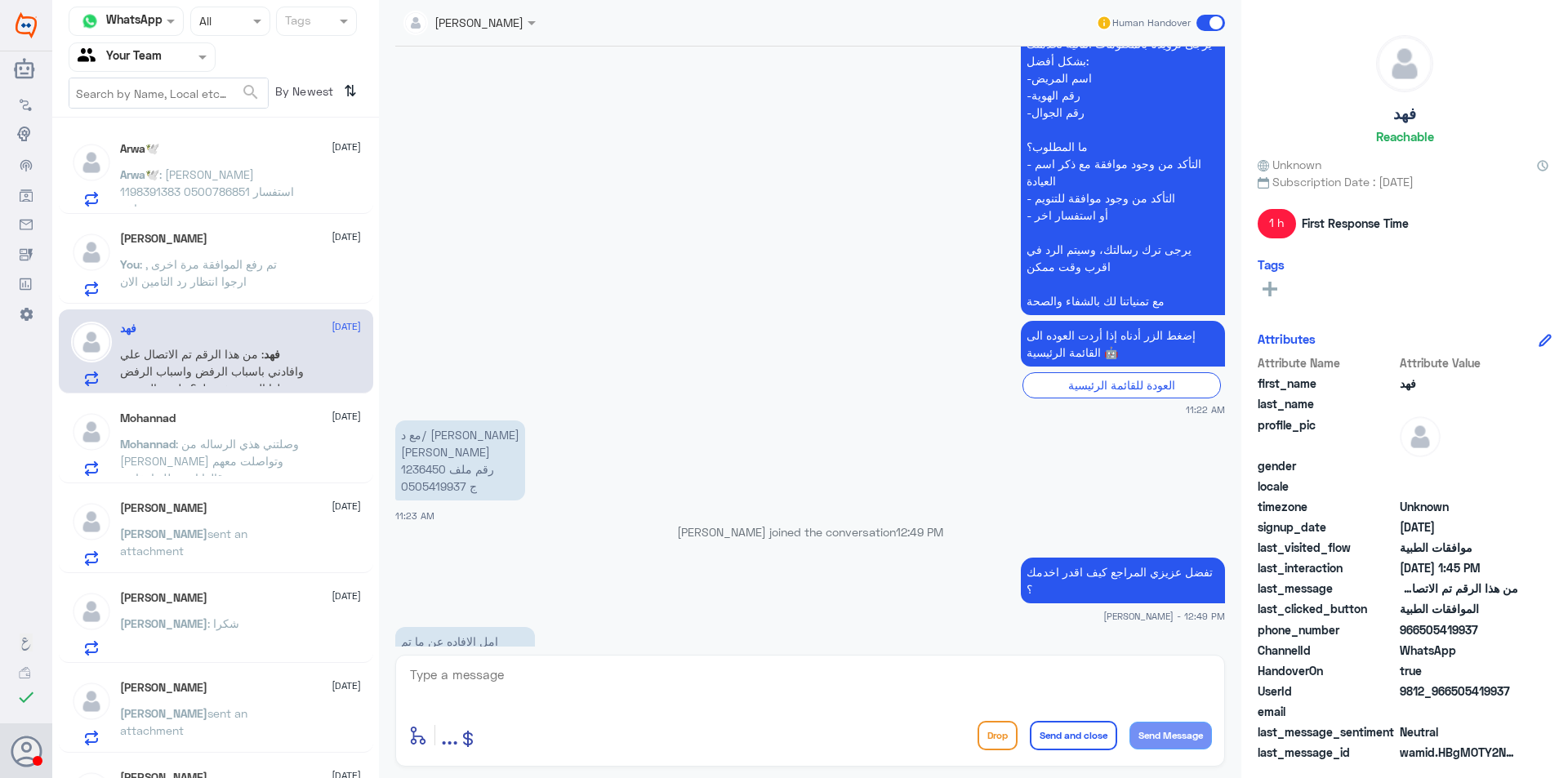
click at [431, 474] on p "مع د/ [PERSON_NAME] [PERSON_NAME] رقم ملف 1236450 ج 0505419937" at bounding box center [460, 460] width 129 height 80
click at [430, 474] on p "مع د/ [PERSON_NAME] [PERSON_NAME] رقم ملف 1236450 ج 0505419937" at bounding box center [460, 460] width 129 height 80
copy p "1236450"
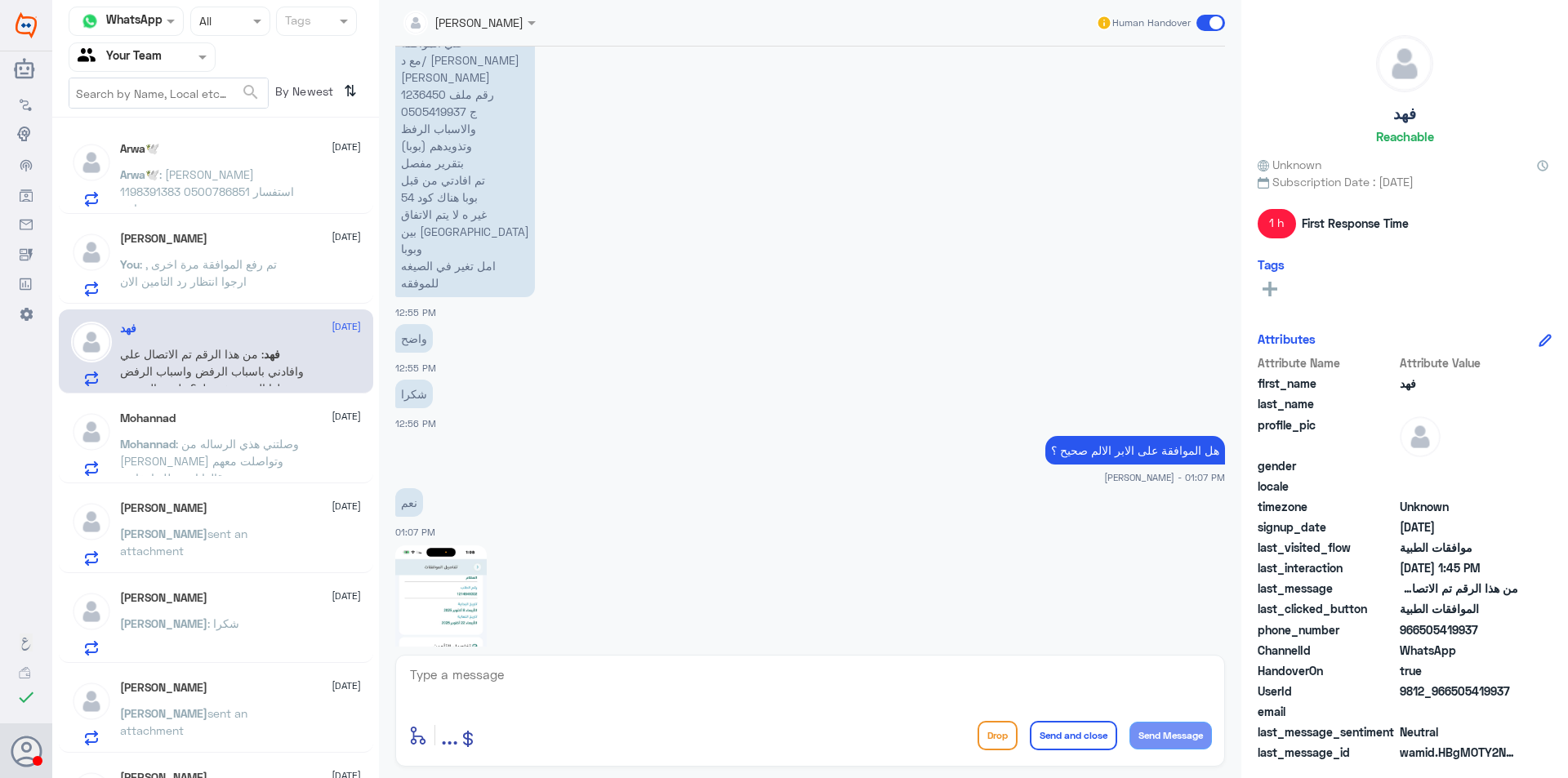
scroll to position [3436, 0]
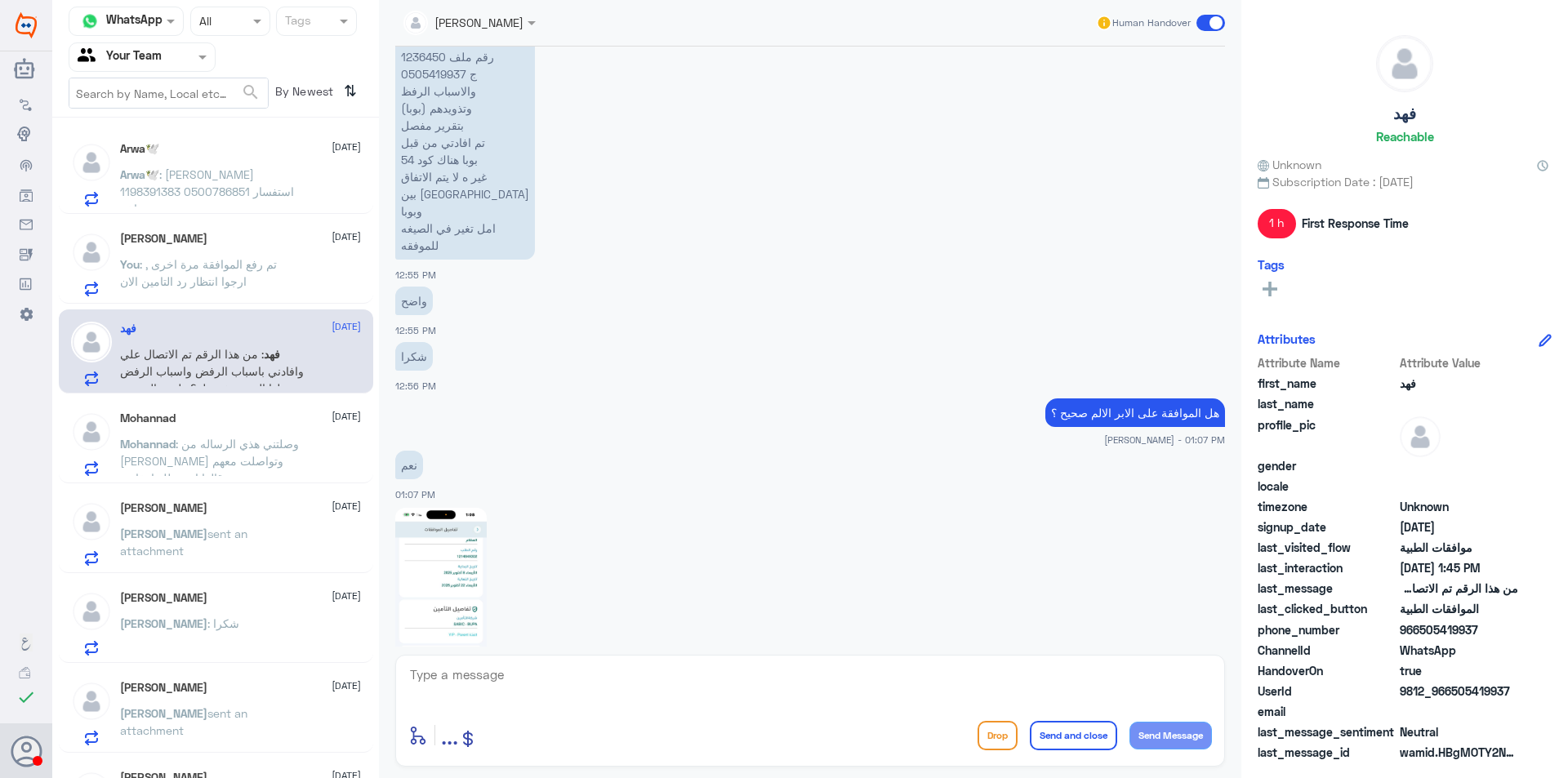
click at [261, 195] on p "Arwa🕊️ : [PERSON_NAME] 1198391383 0500786851 استفسار اخر" at bounding box center [212, 186] width 184 height 41
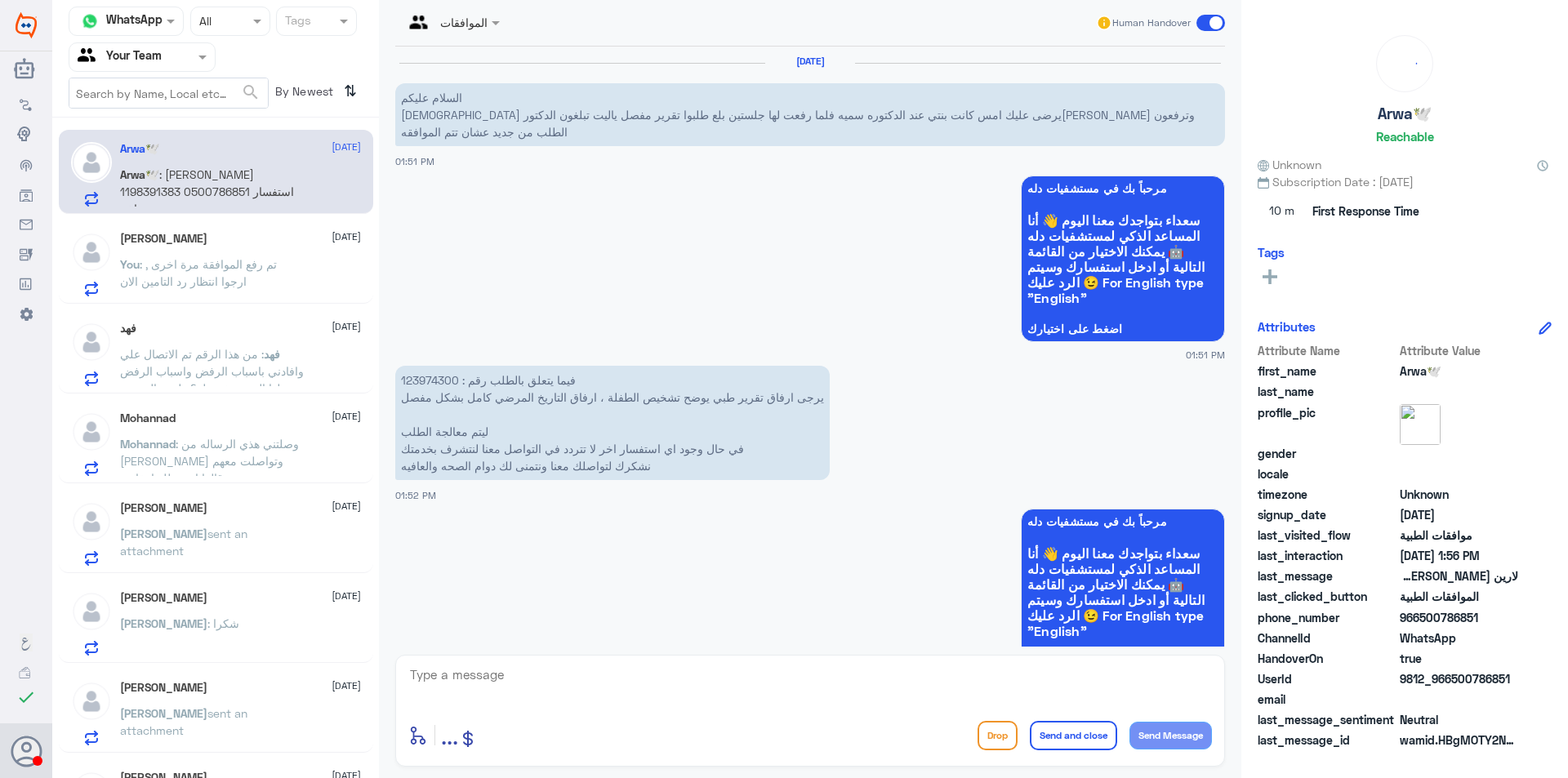
scroll to position [956, 0]
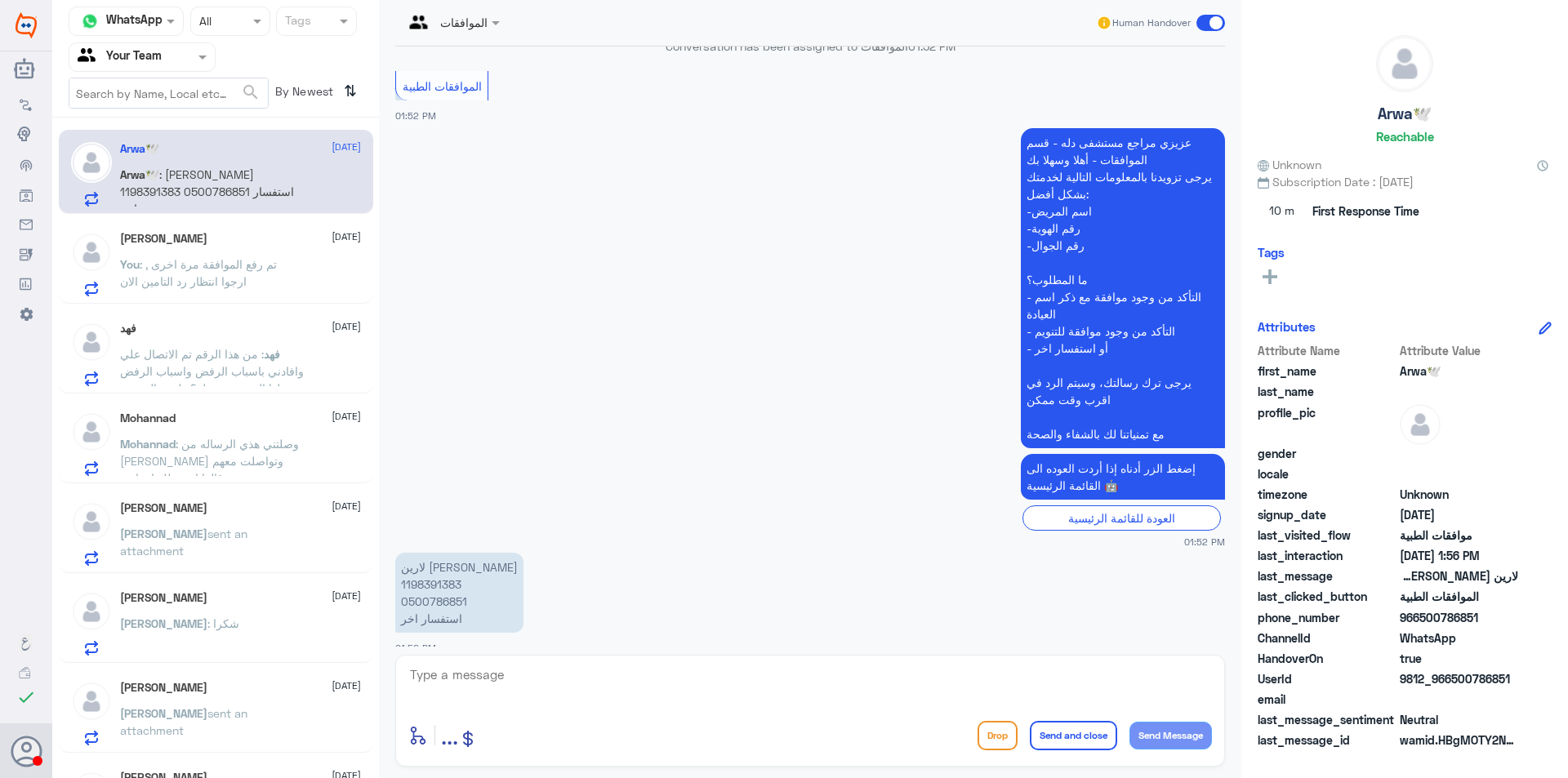
click at [294, 266] on p "You : تم رفع الموافقة مرة اخرى , ارجوا انتظار رد التامين الان" at bounding box center [212, 276] width 184 height 41
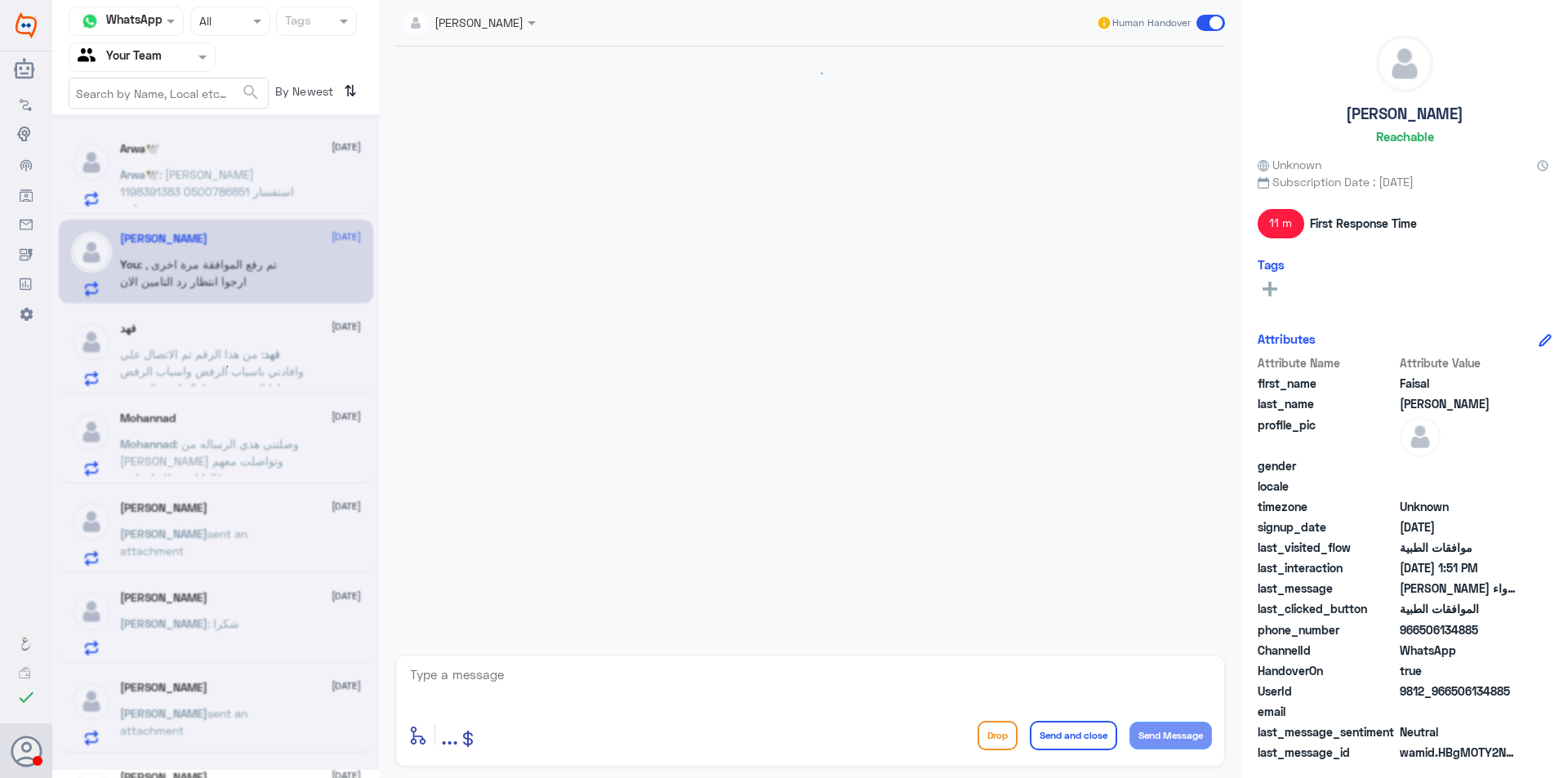
scroll to position [424, 0]
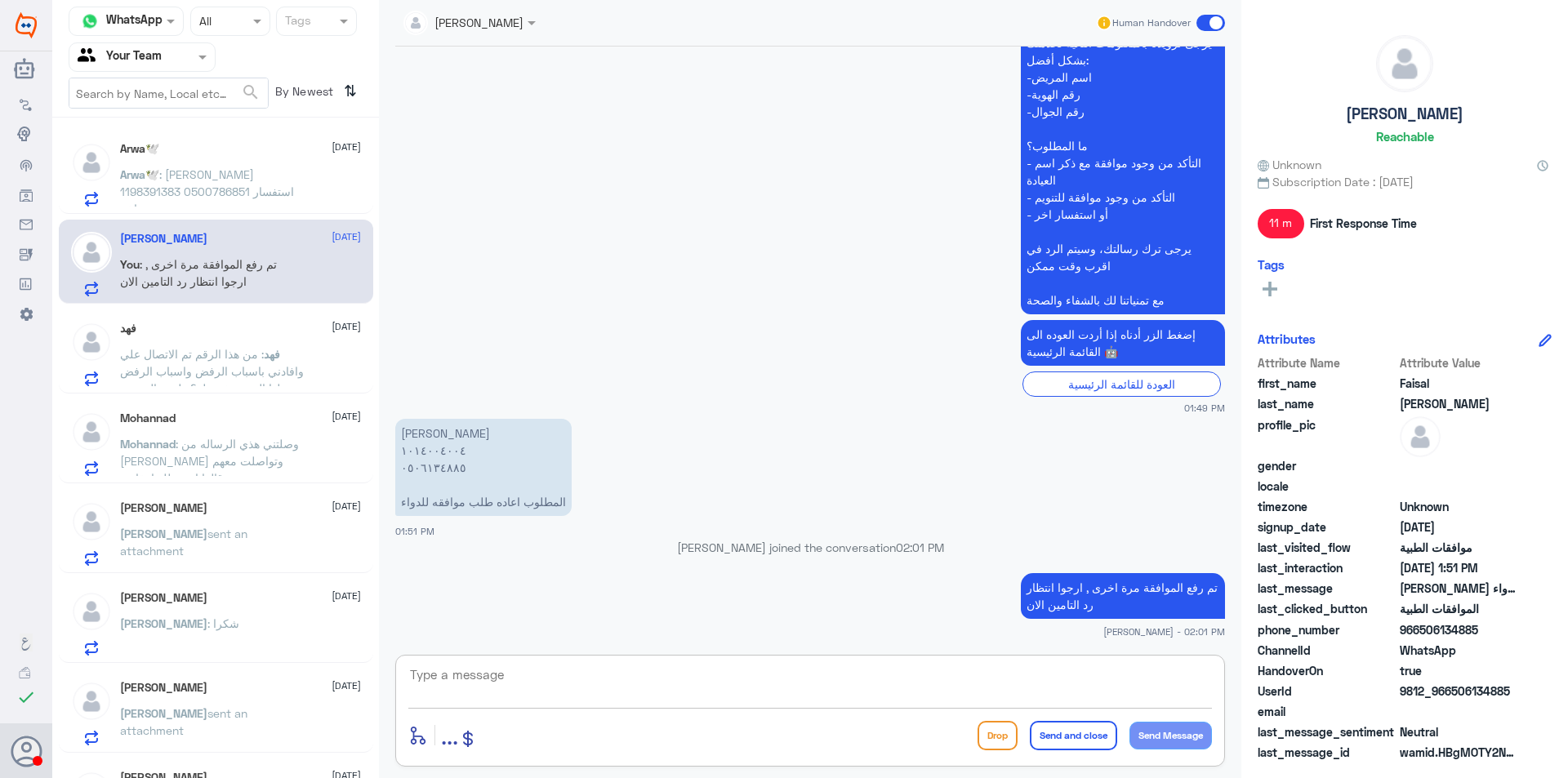
click at [610, 680] on textarea at bounding box center [810, 683] width 803 height 40
click at [637, 673] on textarea at bounding box center [810, 683] width 803 height 40
click at [917, 686] on textarea "عزيزي المراجع تمت الموافقة على الادوية كامله" at bounding box center [810, 683] width 803 height 40
type textarea "عزيزي المراجع تمت الموافقة على الادوية كامله الان"
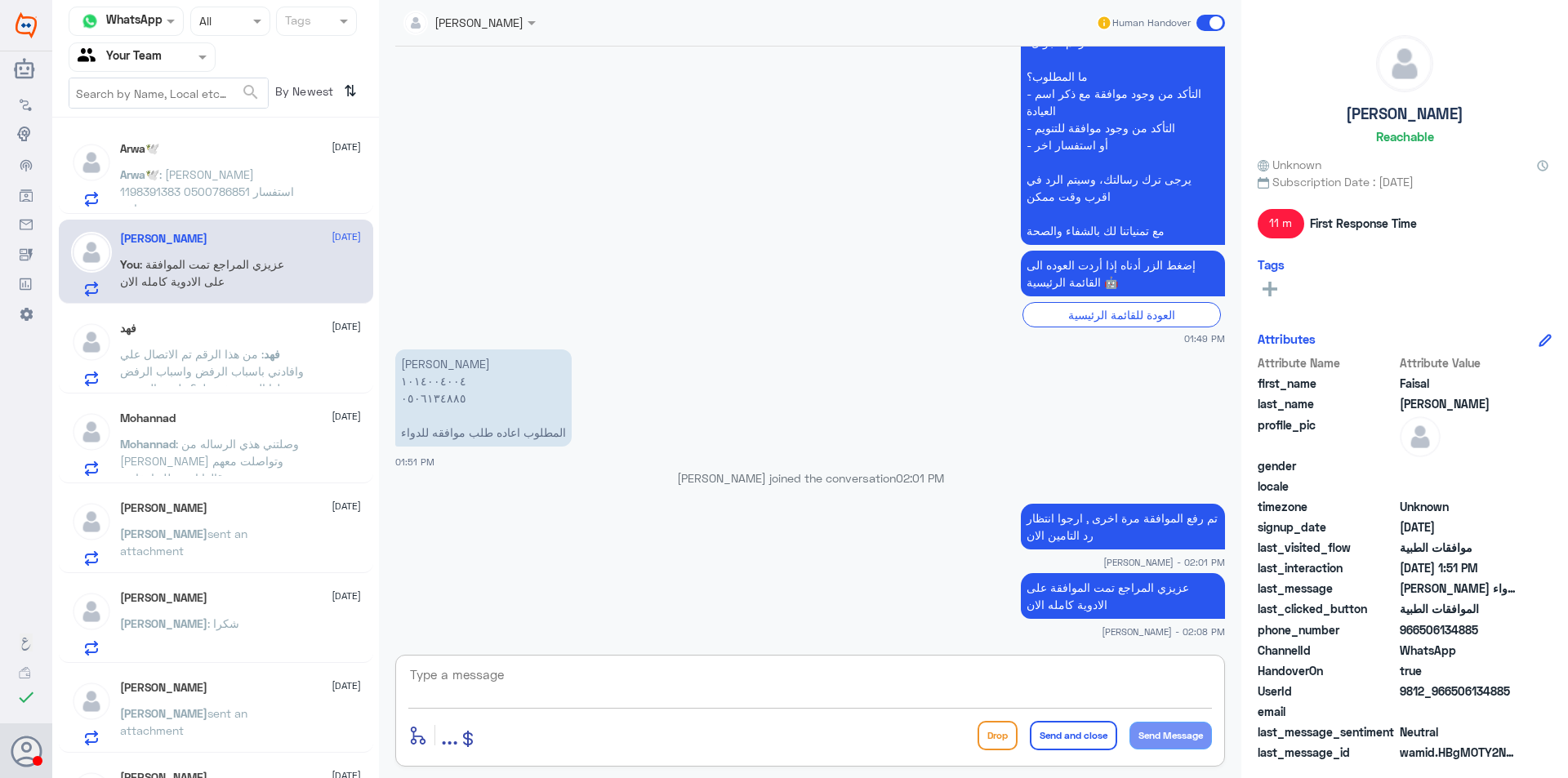
click at [628, 676] on textarea at bounding box center [810, 683] width 803 height 40
type textarea "هل من خدمه اخرى ؟"
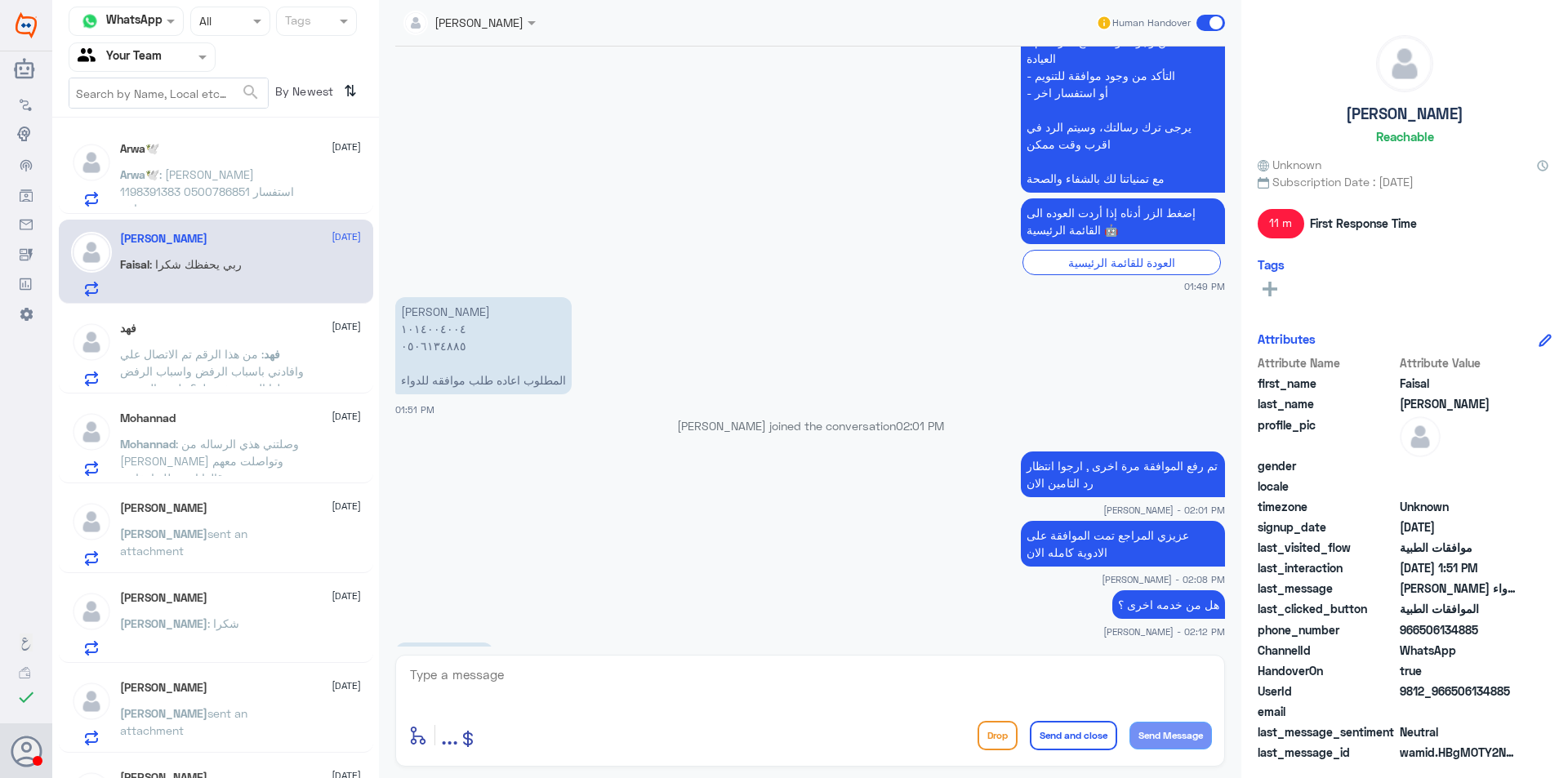
scroll to position [601, 0]
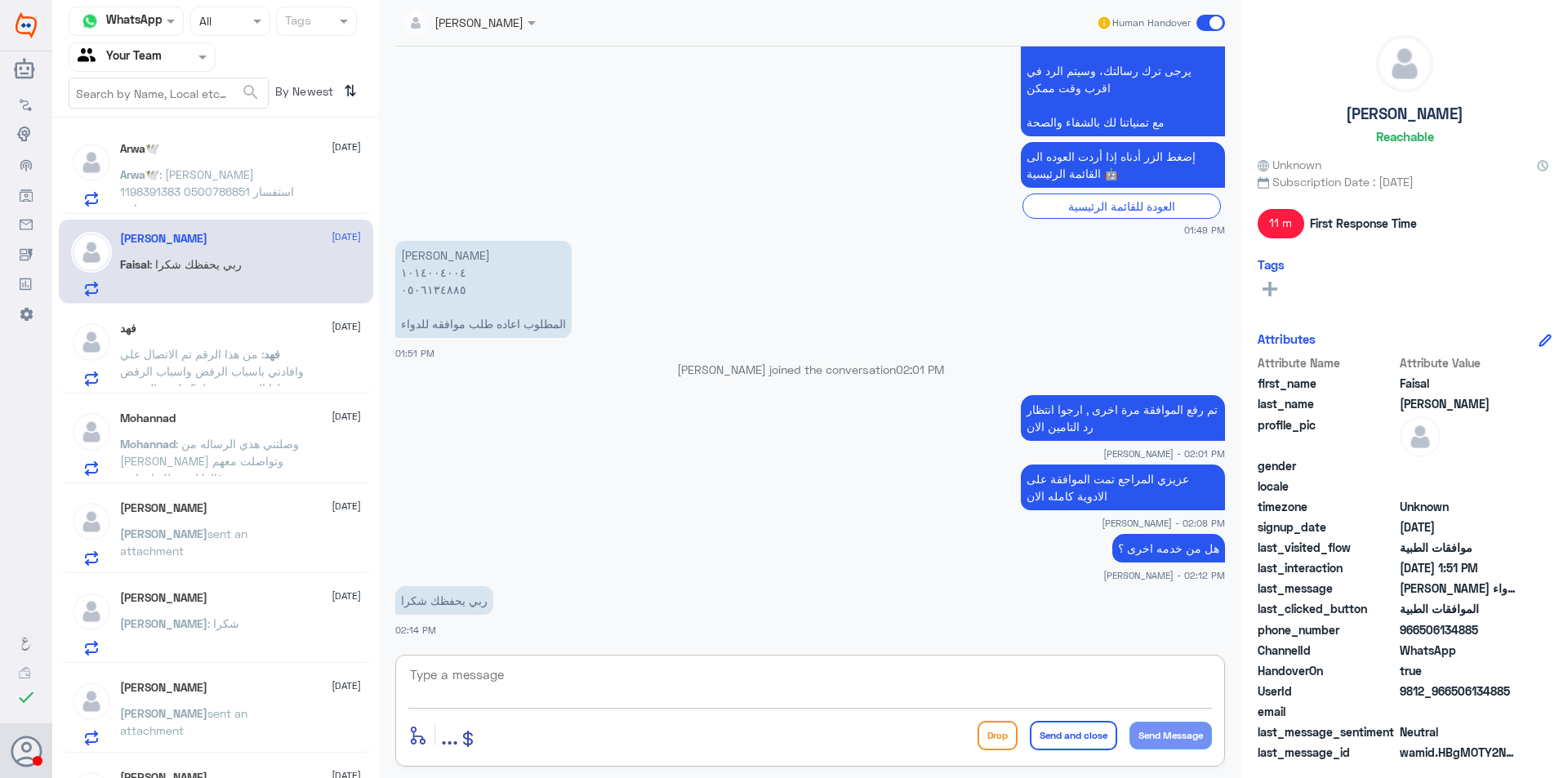
click at [700, 681] on textarea at bounding box center [810, 683] width 803 height 40
type textarea "اجمعين , العفو واجبنا , متمنين لكم دوم الصحة والعافية"
click at [1074, 743] on button "Send and close" at bounding box center [1074, 735] width 87 height 29
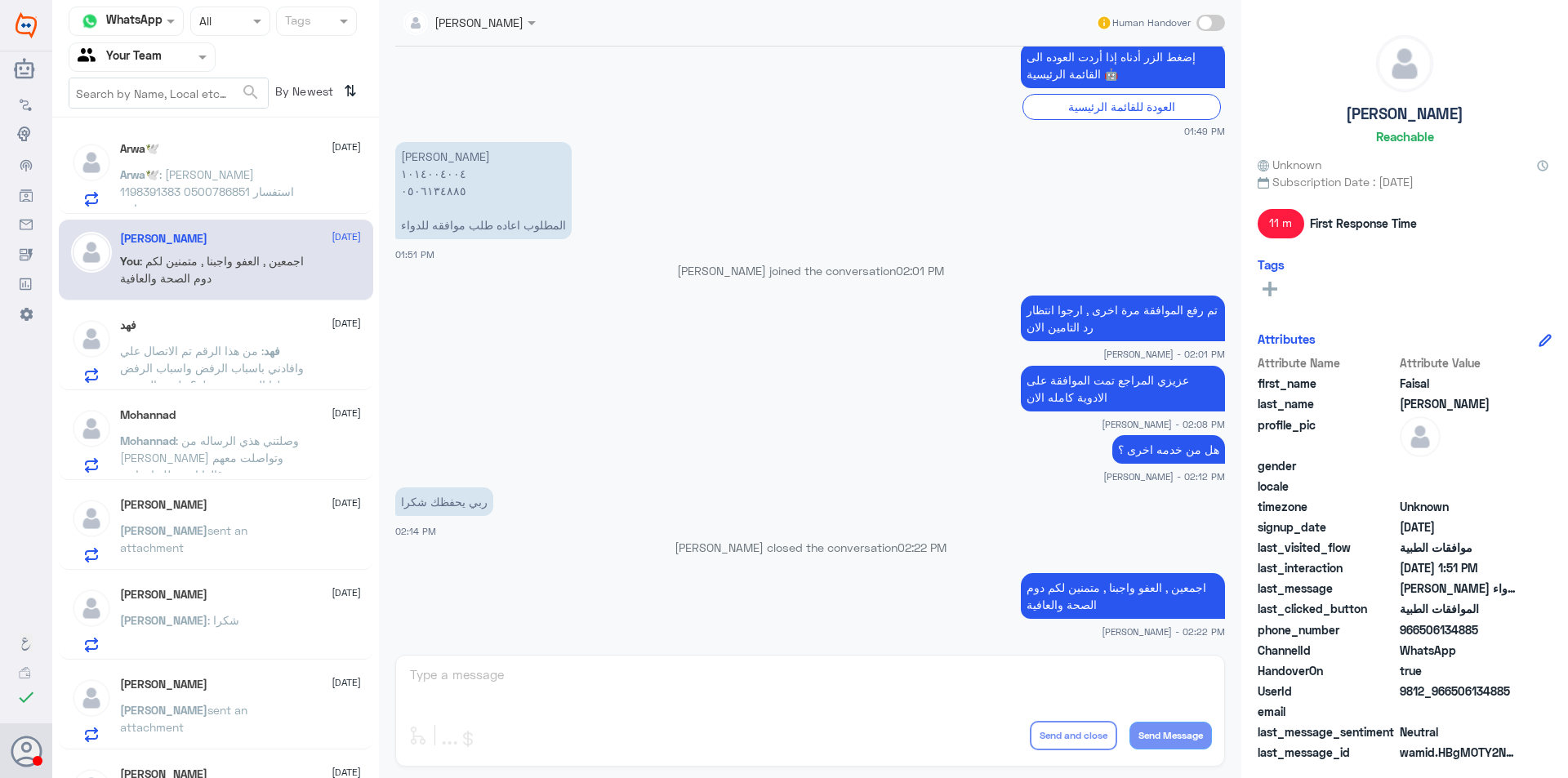
click at [203, 374] on span ": من هذا الرقم تم الاتصال علي وافادني باسباب الرفض واسباب الرفض يحلها المستشفى …" at bounding box center [212, 376] width 184 height 65
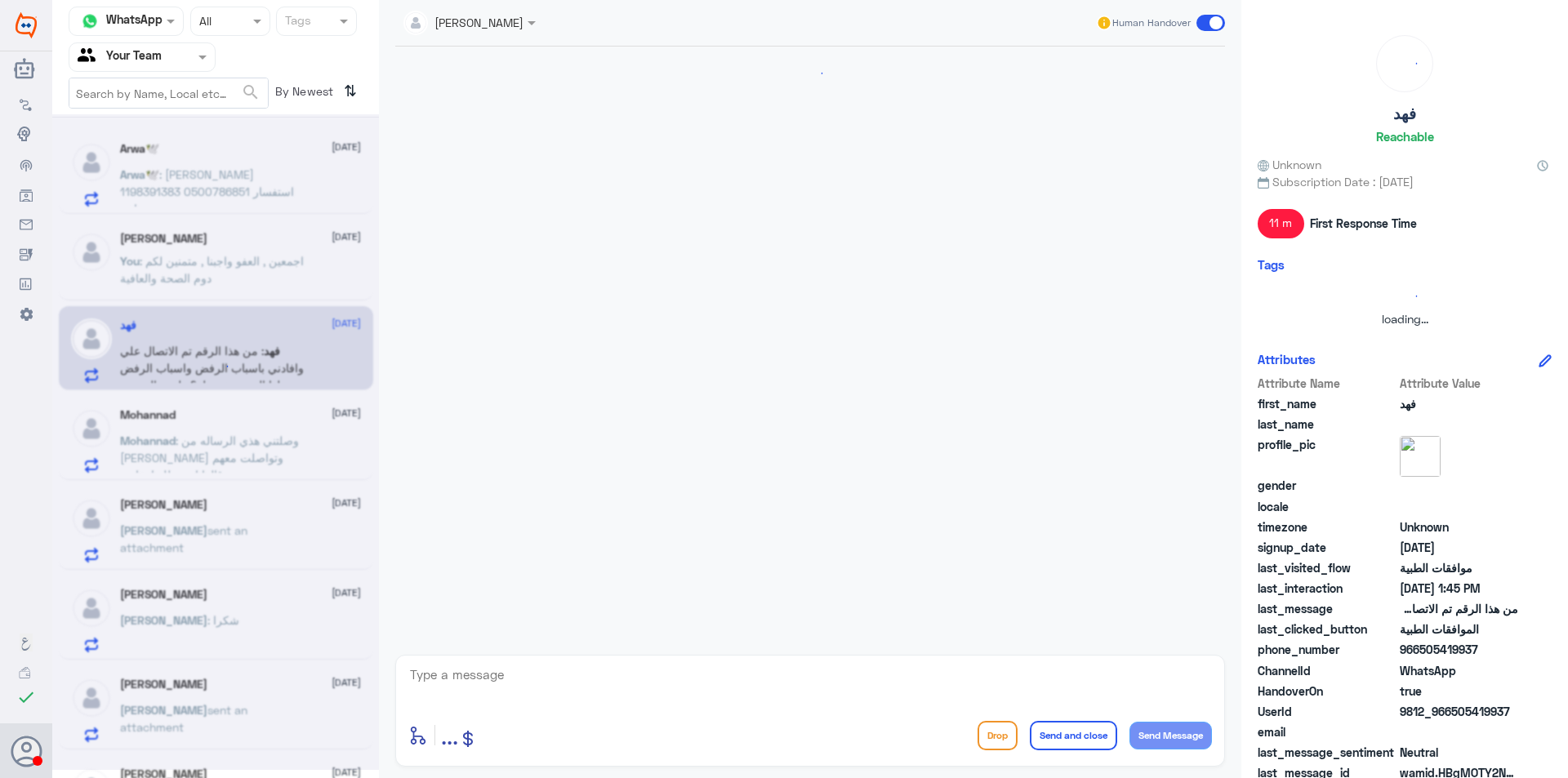
scroll to position [1851, 0]
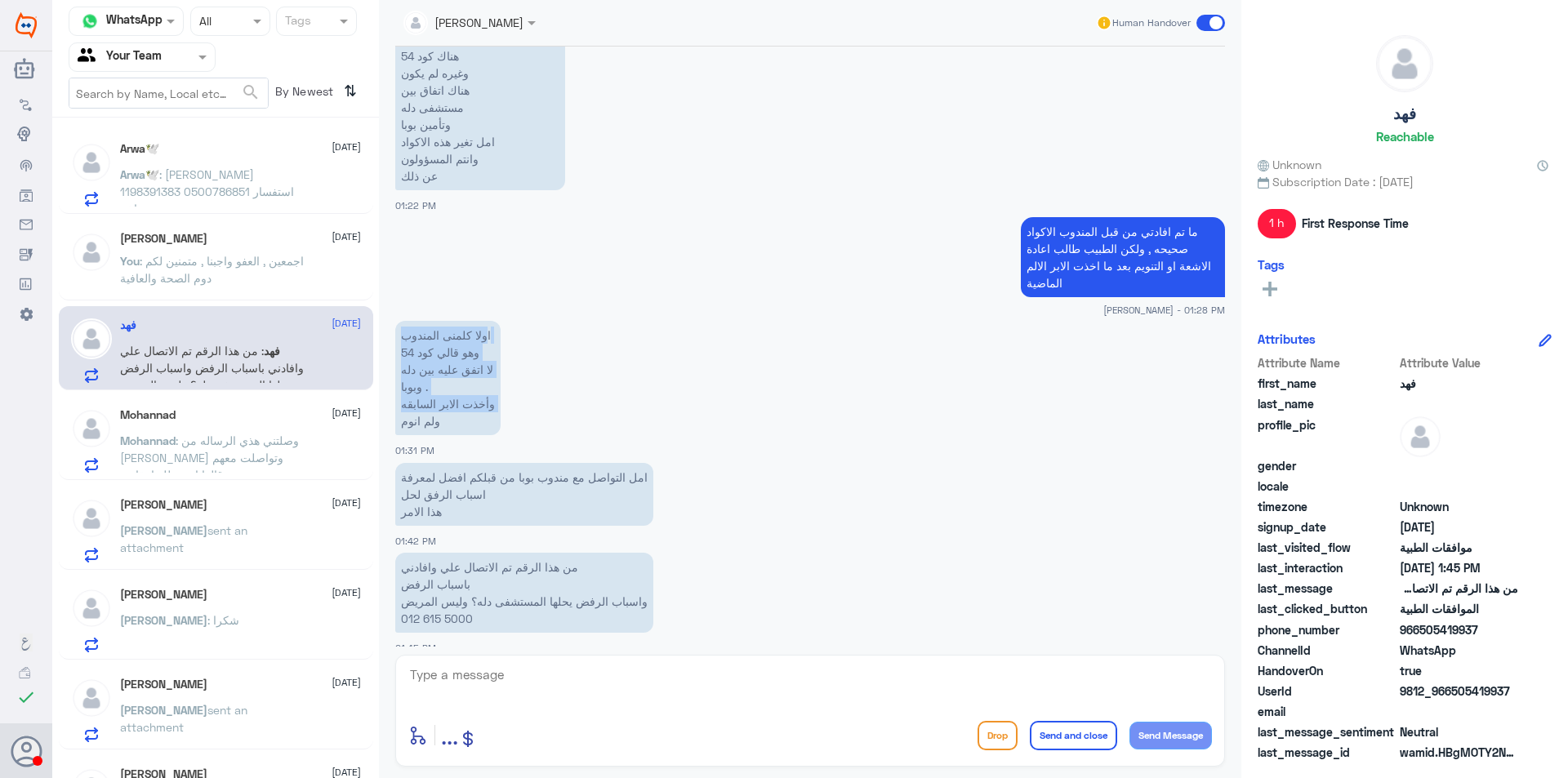
drag, startPoint x: 402, startPoint y: 410, endPoint x: 492, endPoint y: 311, distance: 133.8
click at [492, 321] on p "اولا كلمنى المندوب وهو قالي كود 54 لا اتفق عليه بين دله و[PERSON_NAME] . وأخذت …" at bounding box center [448, 378] width 105 height 114
click at [477, 363] on p "اولا كلمنى المندوب وهو قالي كود 54 لا اتفق عليه بين دله و[PERSON_NAME] . وأخذت …" at bounding box center [448, 378] width 105 height 114
click at [409, 406] on p "اولا كلمنى المندوب وهو قالي كود 54 لا اتفق عليه بين دله و[PERSON_NAME] . وأخذت …" at bounding box center [448, 378] width 105 height 114
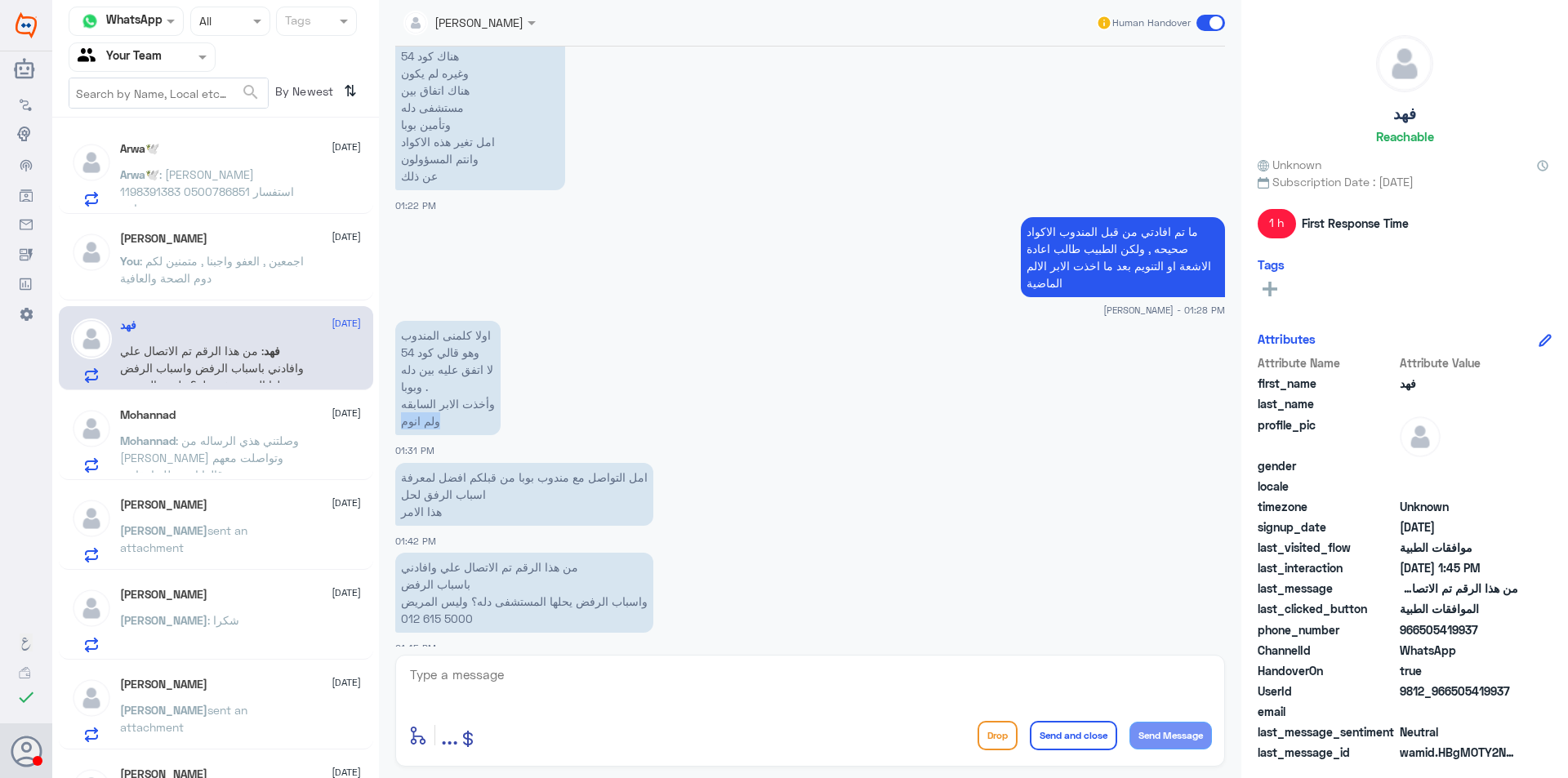
click at [409, 406] on p "اولا كلمنى المندوب وهو قالي كود 54 لا اتفق عليه بين دله و[PERSON_NAME] . وأخذت …" at bounding box center [448, 378] width 105 height 114
click at [424, 375] on p "اولا كلمنى المندوب وهو قالي كود 54 لا اتفق عليه بين دله و[PERSON_NAME] . وأخذت …" at bounding box center [448, 378] width 105 height 114
drag, startPoint x: 397, startPoint y: 402, endPoint x: 416, endPoint y: 394, distance: 20.6
click at [416, 387] on p "اولا كلمنى المندوب وهو قالي كود 54 لا اتفق عليه بين دله و[PERSON_NAME] . وأخذت …" at bounding box center [448, 378] width 105 height 114
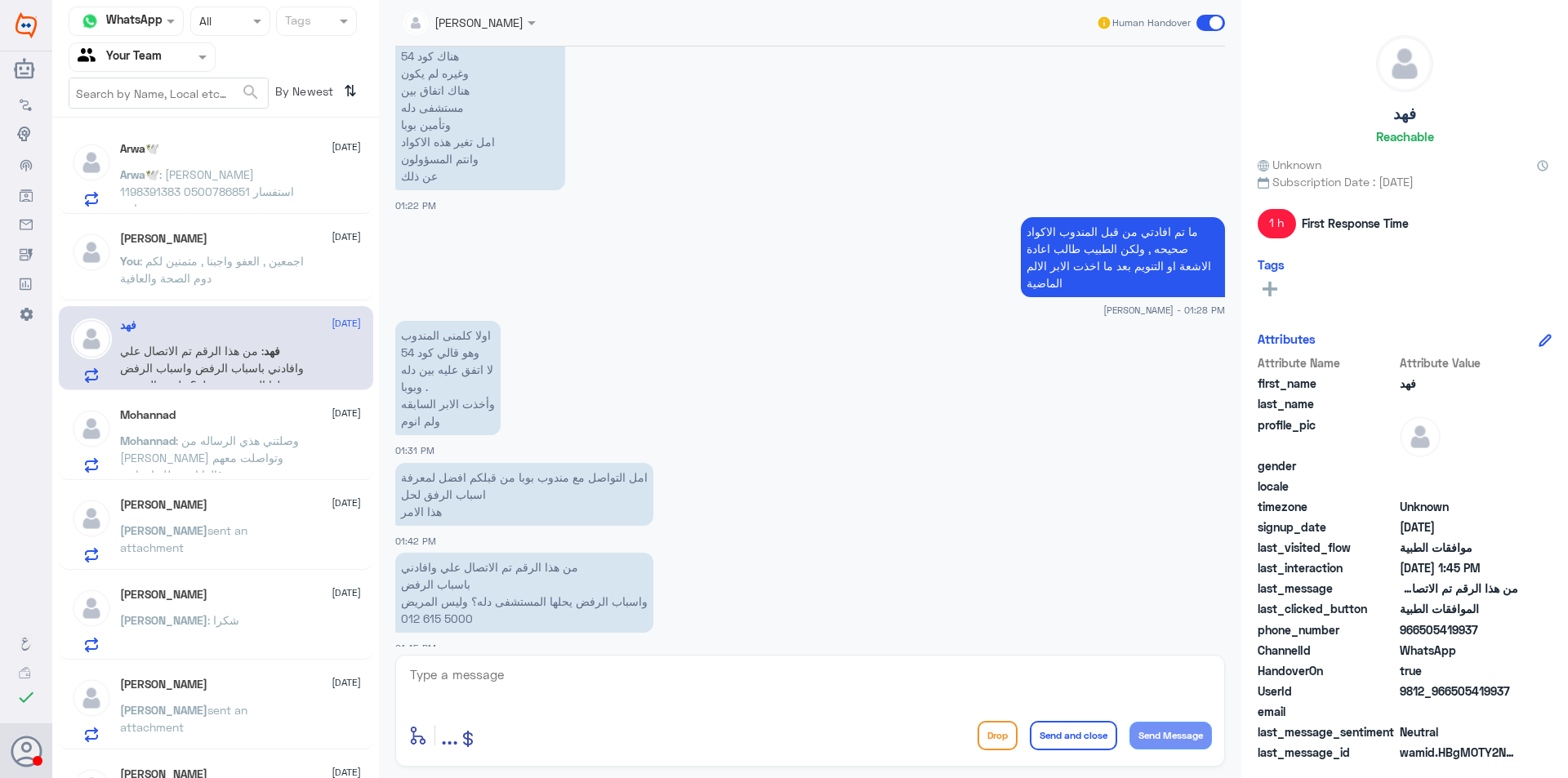
drag, startPoint x: 409, startPoint y: 409, endPoint x: 436, endPoint y: 413, distance: 27.3
click at [413, 410] on p "اولا كلمنى المندوب وهو قالي كود 54 لا اتفق عليه بين دله و[PERSON_NAME] . وأخذت …" at bounding box center [448, 378] width 105 height 114
copy p "ولا كلمنى المندوب وهو قالي كود 54 لا اتفق عليه بين دله و[PERSON_NAME] . وأخذت ا…"
drag, startPoint x: 441, startPoint y: 404, endPoint x: 492, endPoint y: 312, distance: 105.2
click at [492, 321] on p "اولا كلمنى المندوب وهو قالي كود 54 لا اتفق عليه بين دله و[PERSON_NAME] . وأخذت …" at bounding box center [448, 378] width 105 height 114
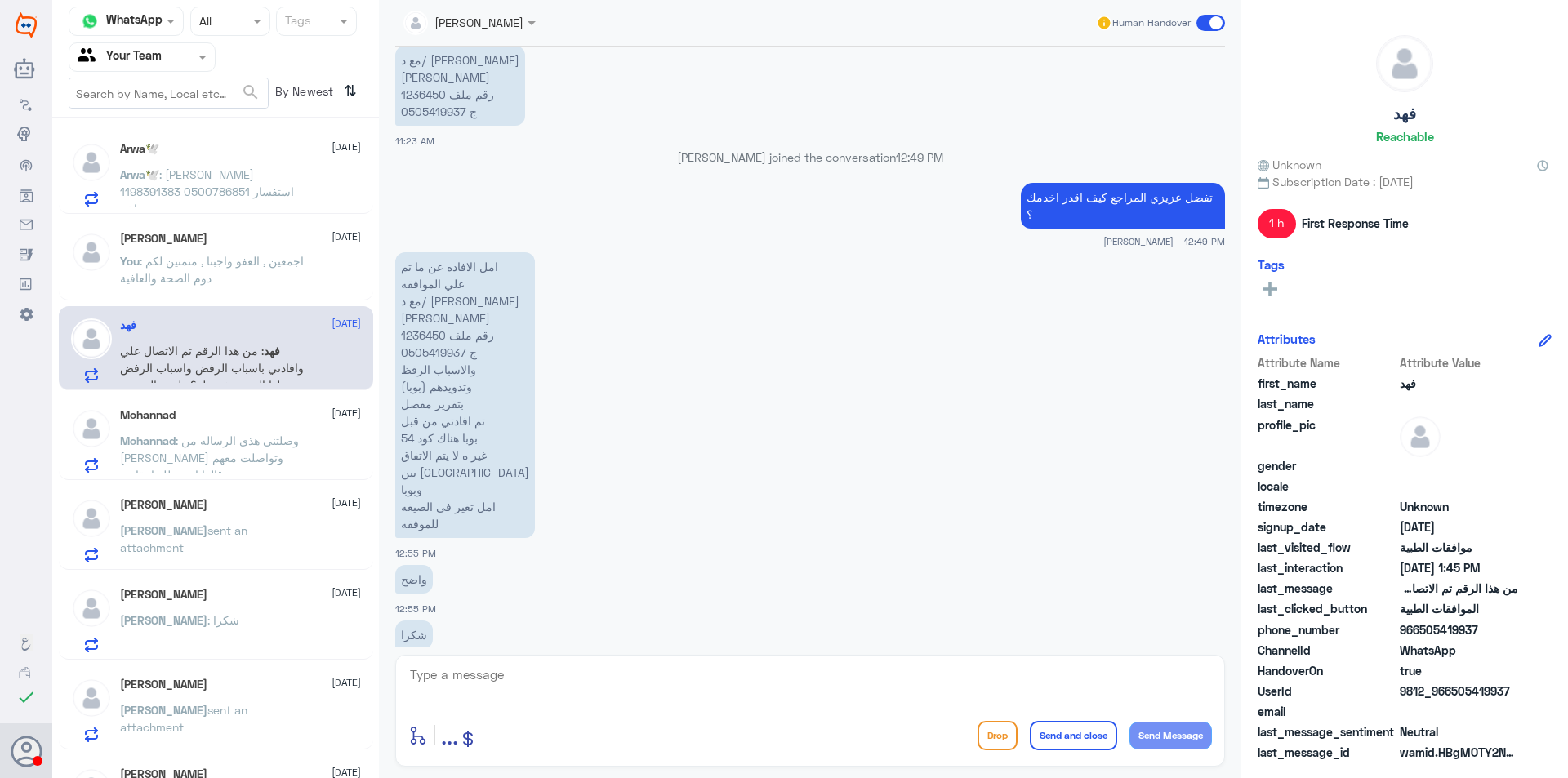
scroll to position [3027, 0]
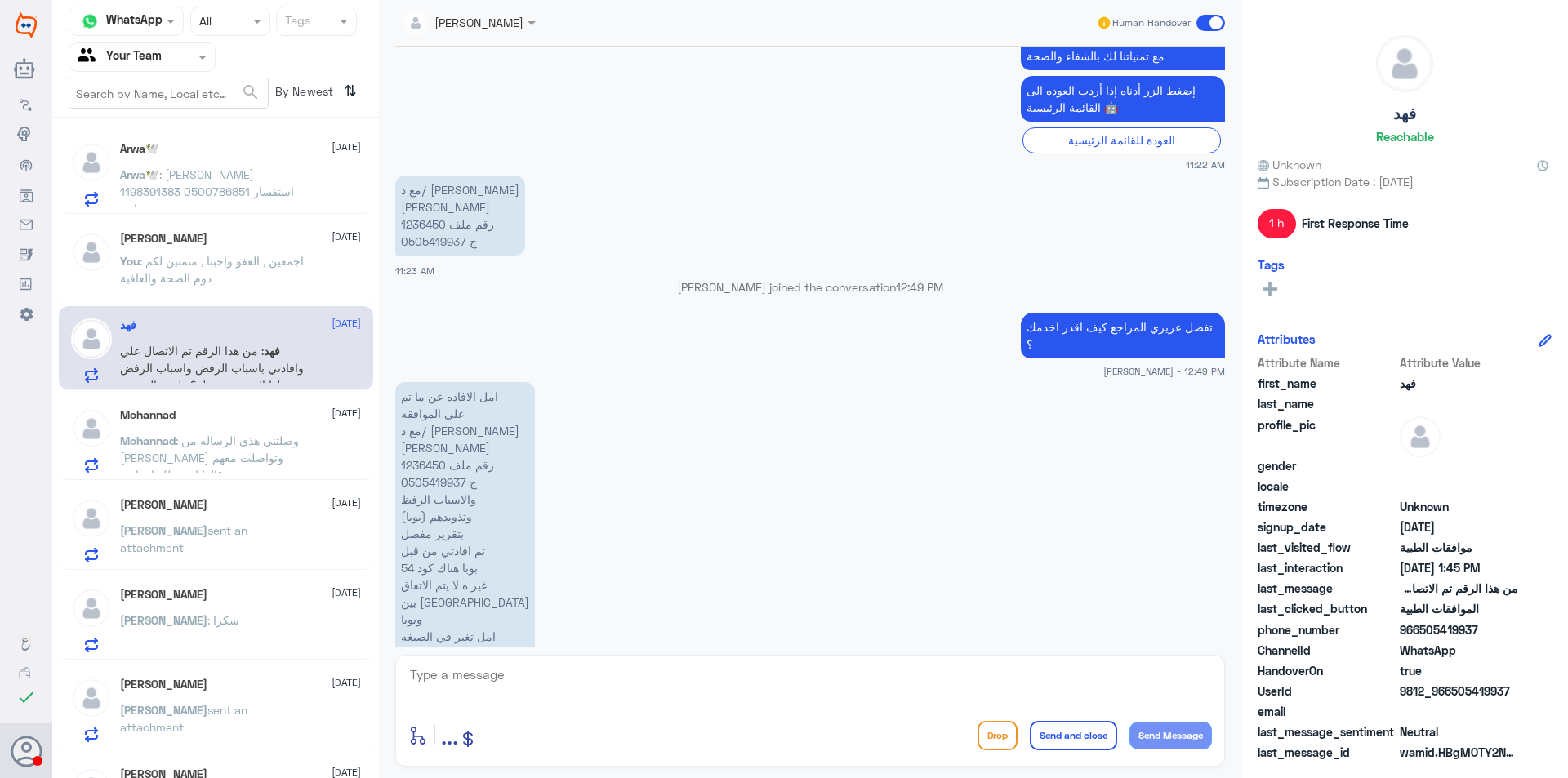
click at [419, 455] on p "امل الافاده عن ما تم علي الموافقه مع د/ [PERSON_NAME] [PERSON_NAME] رقم ملف 123…" at bounding box center [465, 525] width 139 height 286
copy p "1236450"
